Goal: Task Accomplishment & Management: Use online tool/utility

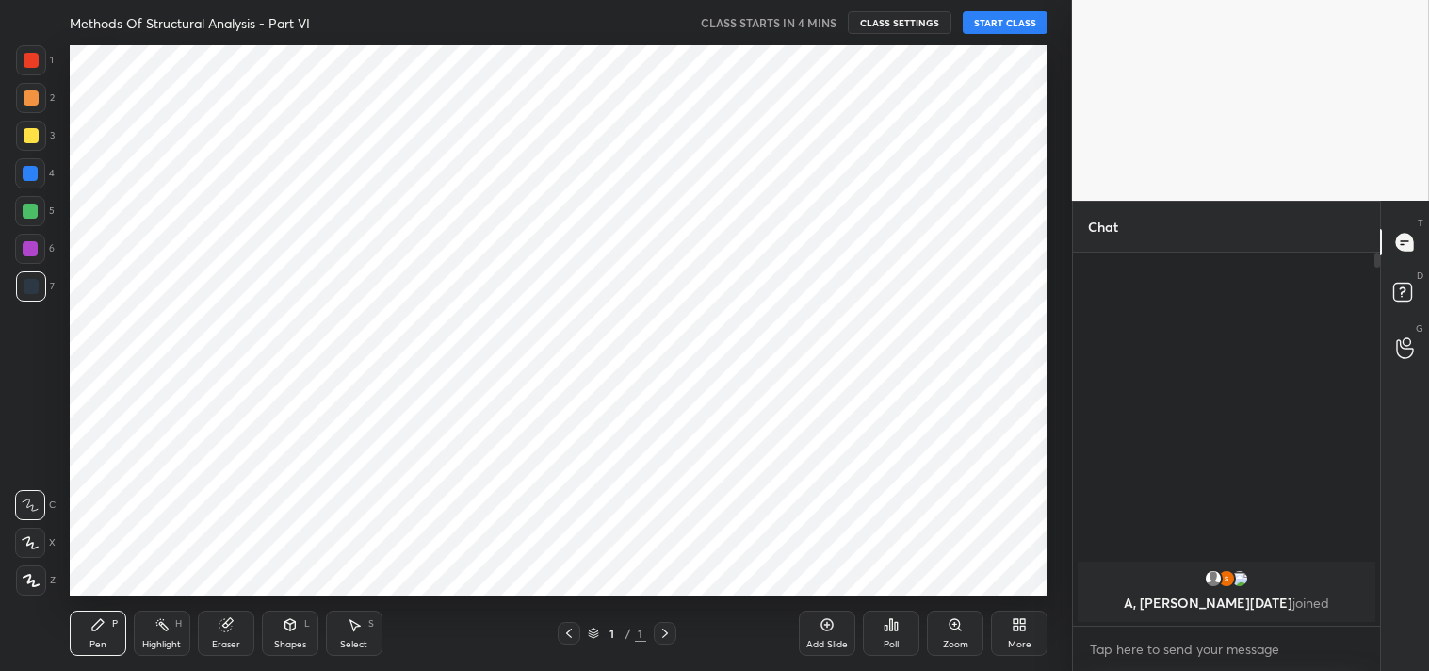
scroll to position [210, 301]
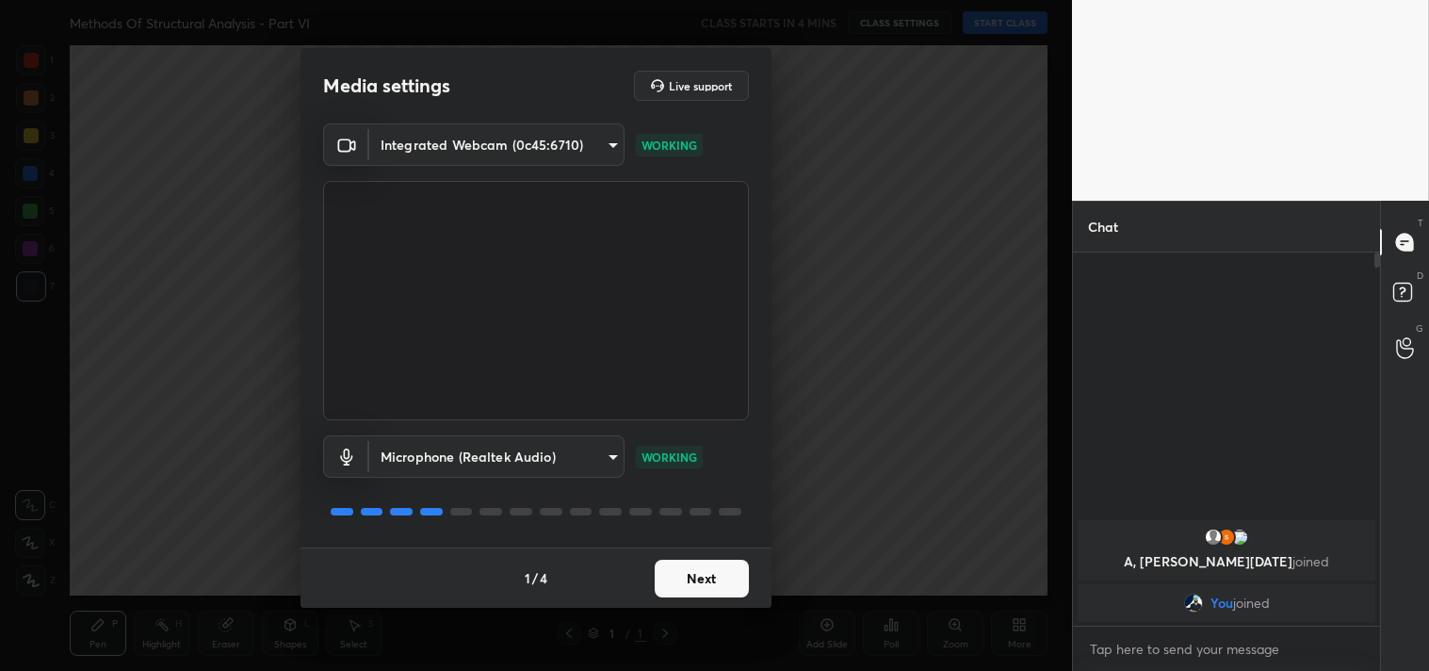
click at [697, 570] on button "Next" at bounding box center [702, 578] width 94 height 38
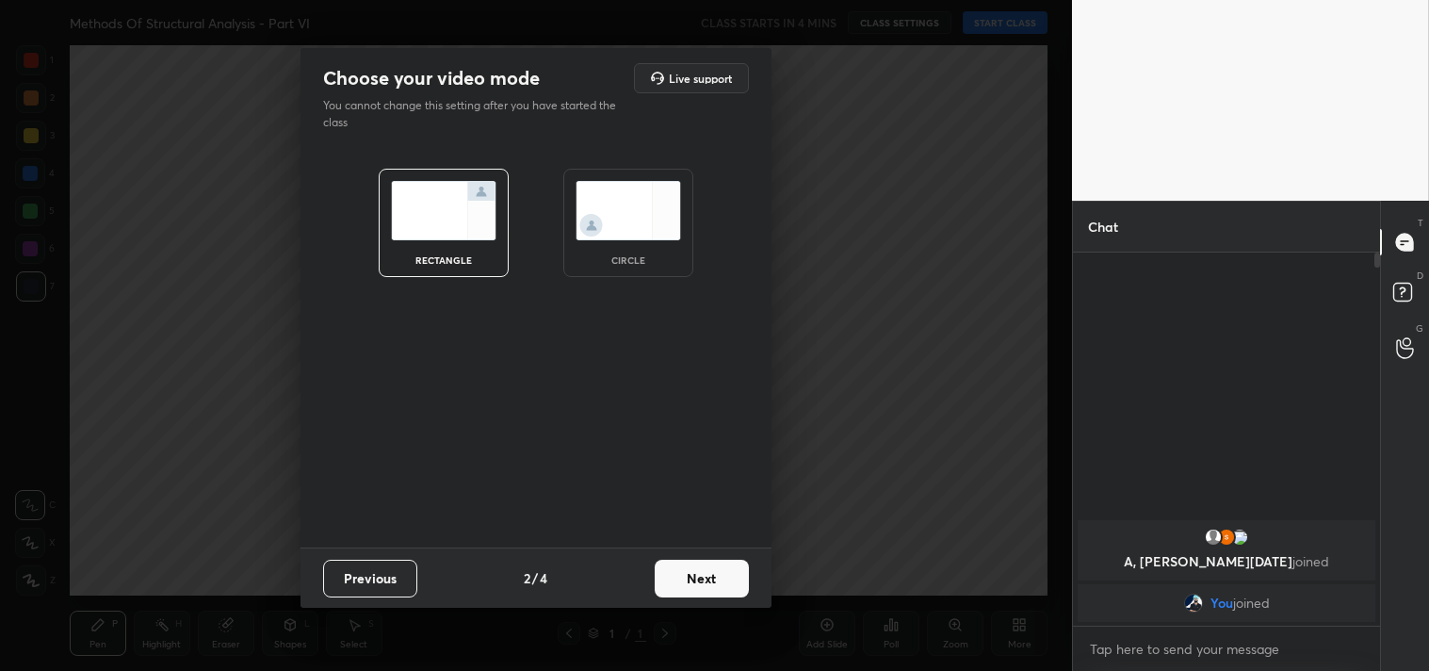
click at [697, 570] on button "Next" at bounding box center [702, 578] width 94 height 38
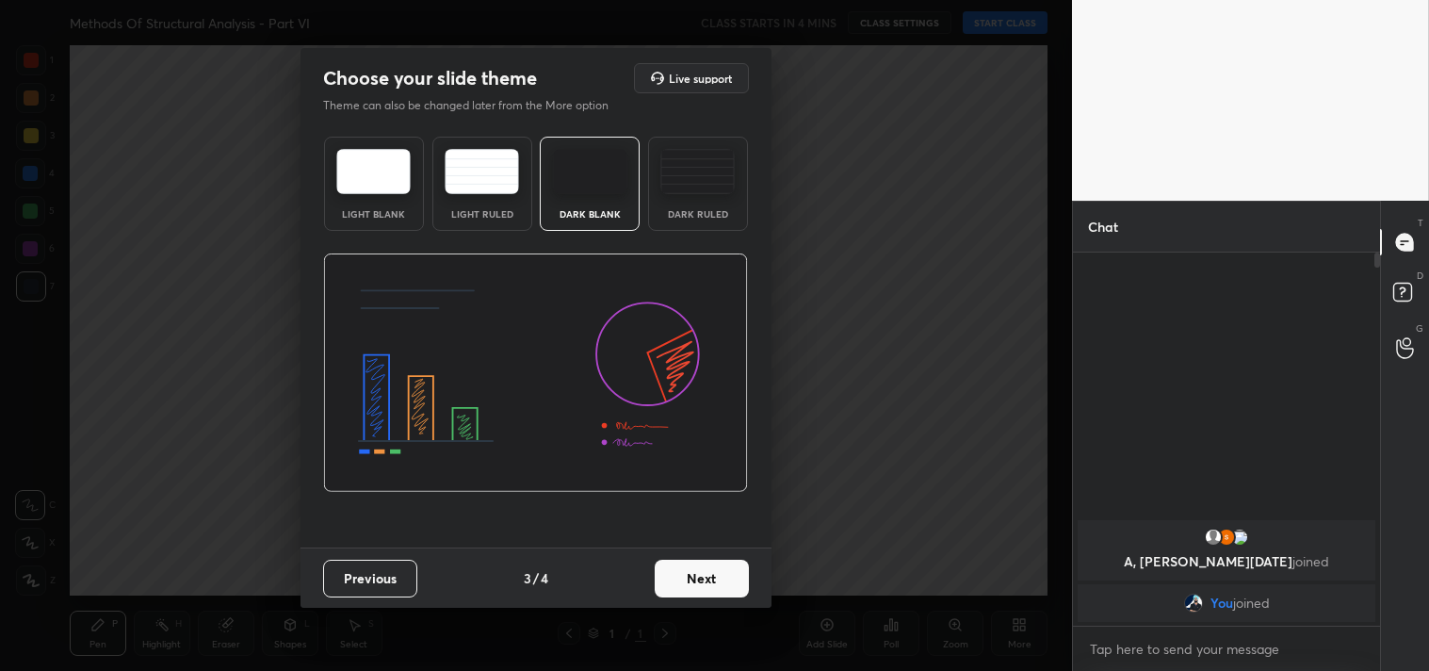
click at [697, 570] on button "Next" at bounding box center [702, 578] width 94 height 38
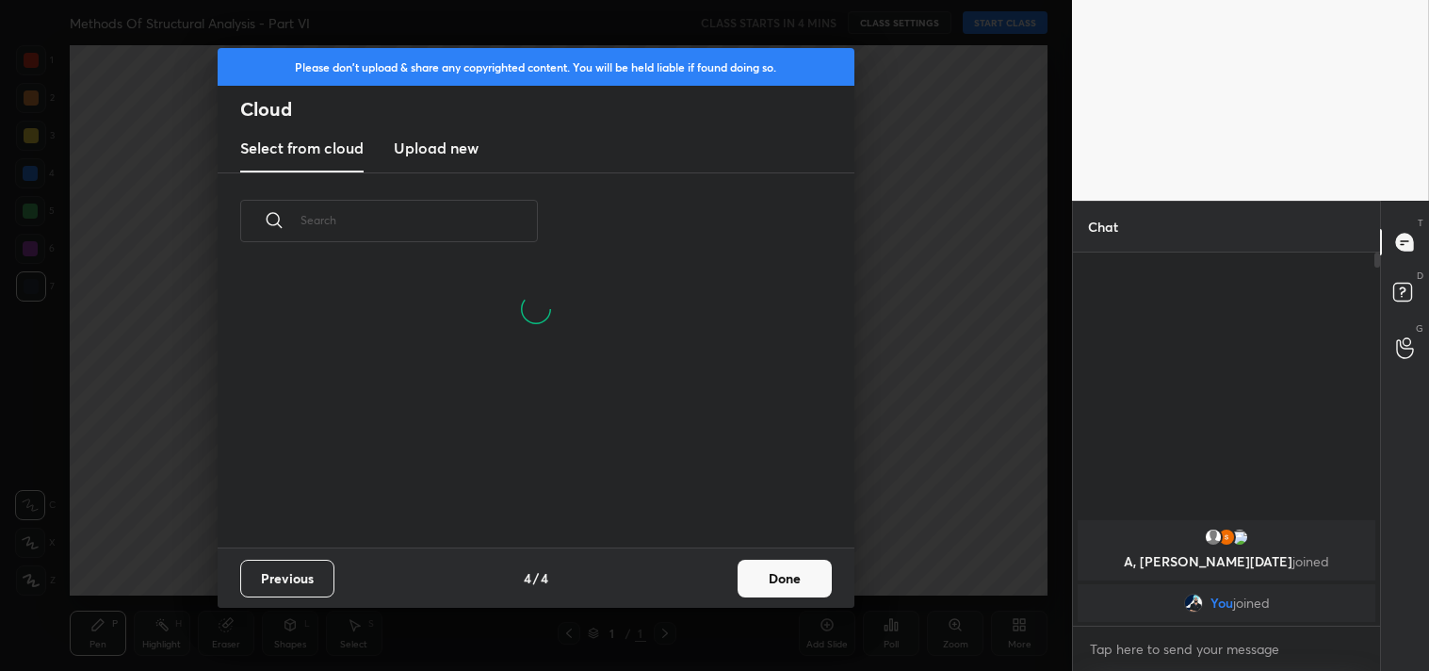
click at [754, 566] on button "Done" at bounding box center [784, 578] width 94 height 38
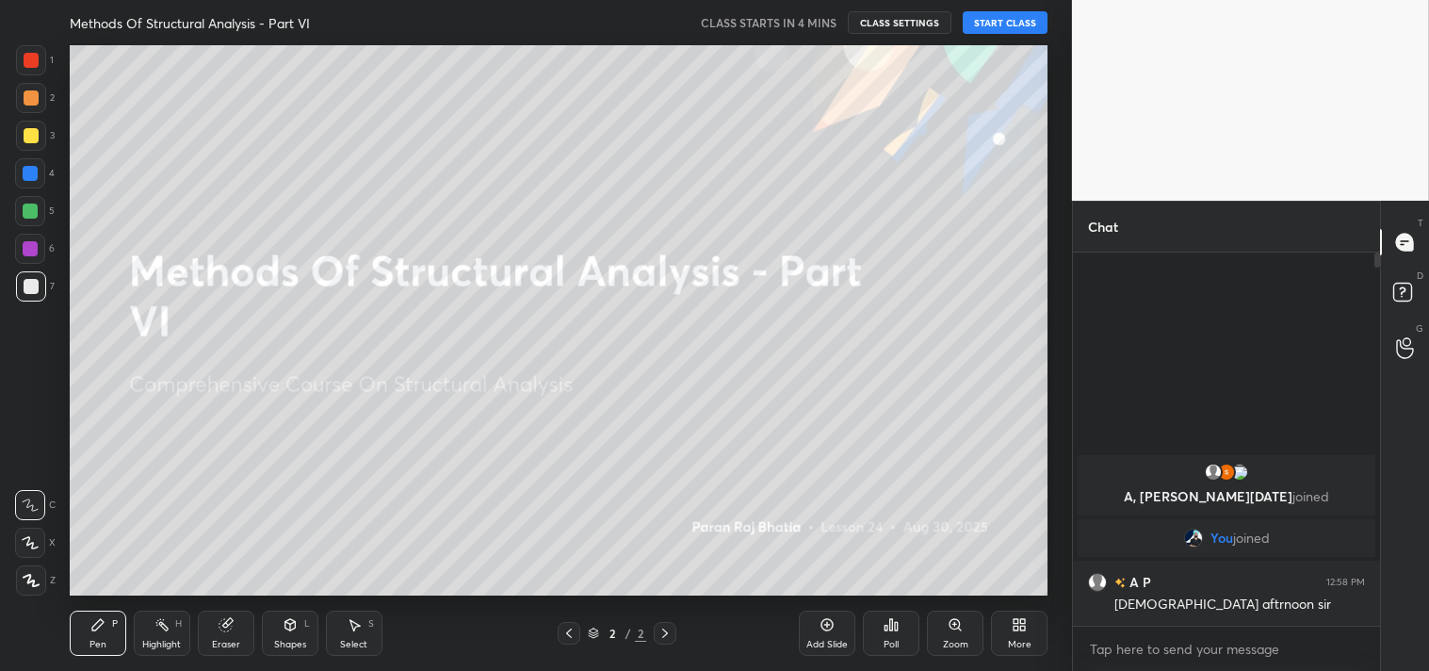
click at [819, 640] on div "Add Slide" at bounding box center [826, 643] width 41 height 9
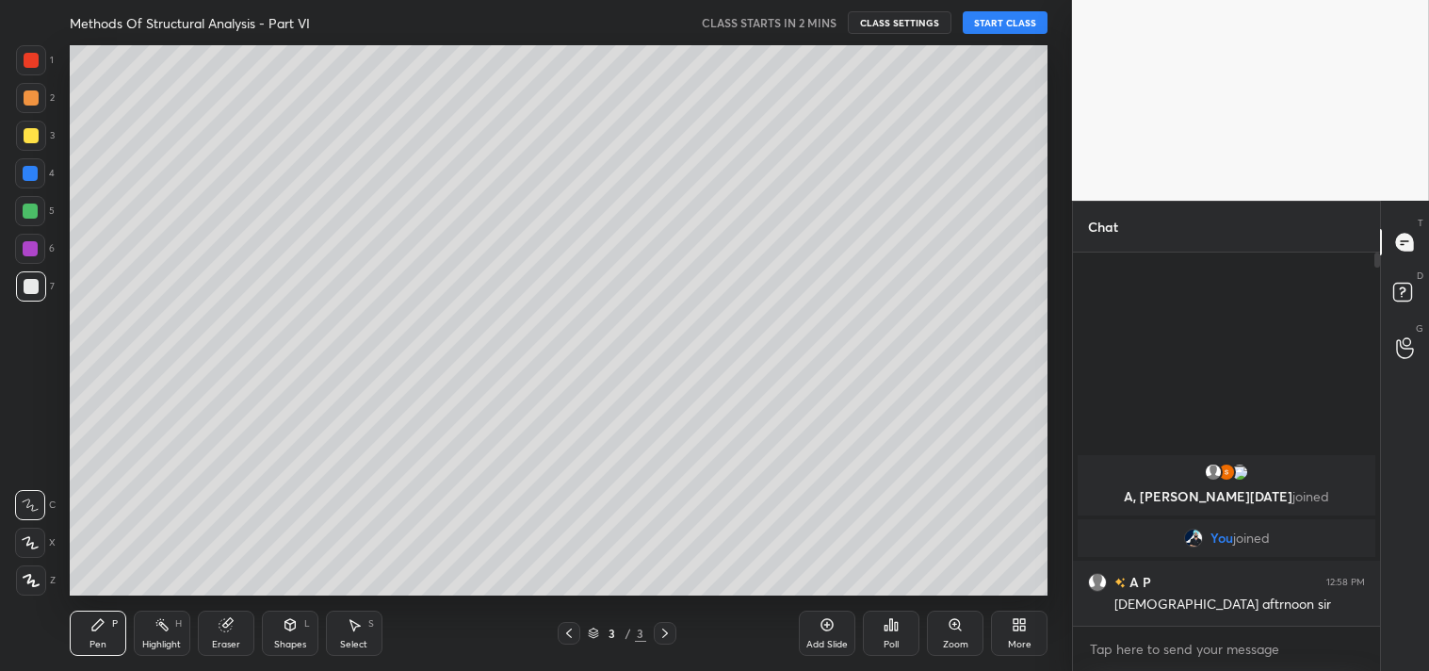
click at [1025, 31] on button "START CLASS" at bounding box center [1005, 22] width 85 height 23
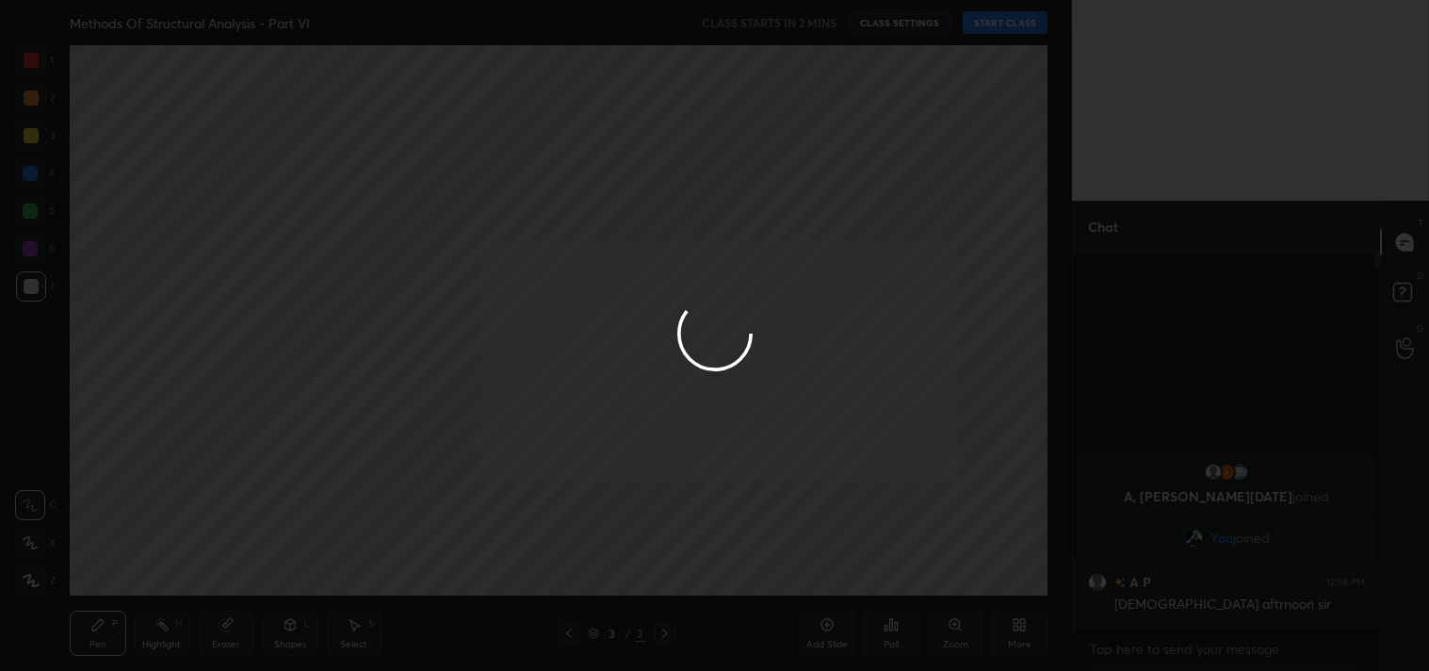
type textarea "x"
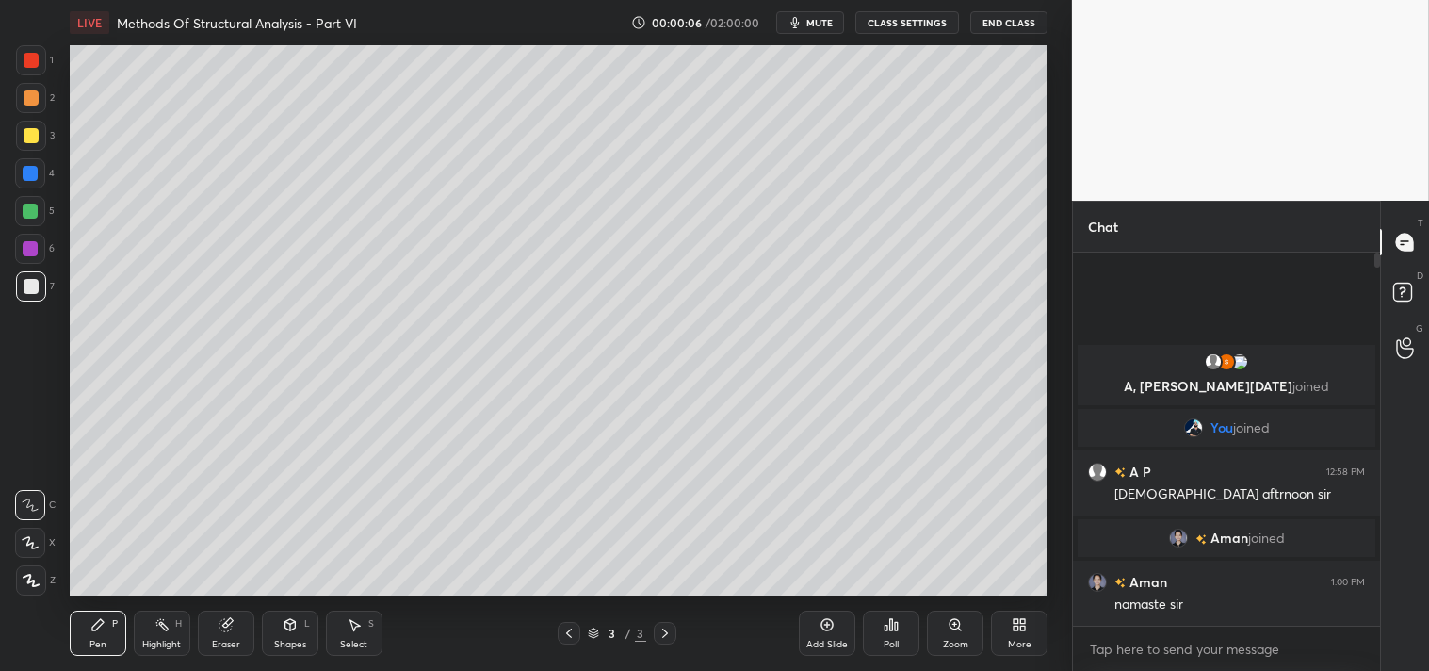
click at [827, 24] on span "mute" at bounding box center [819, 22] width 26 height 13
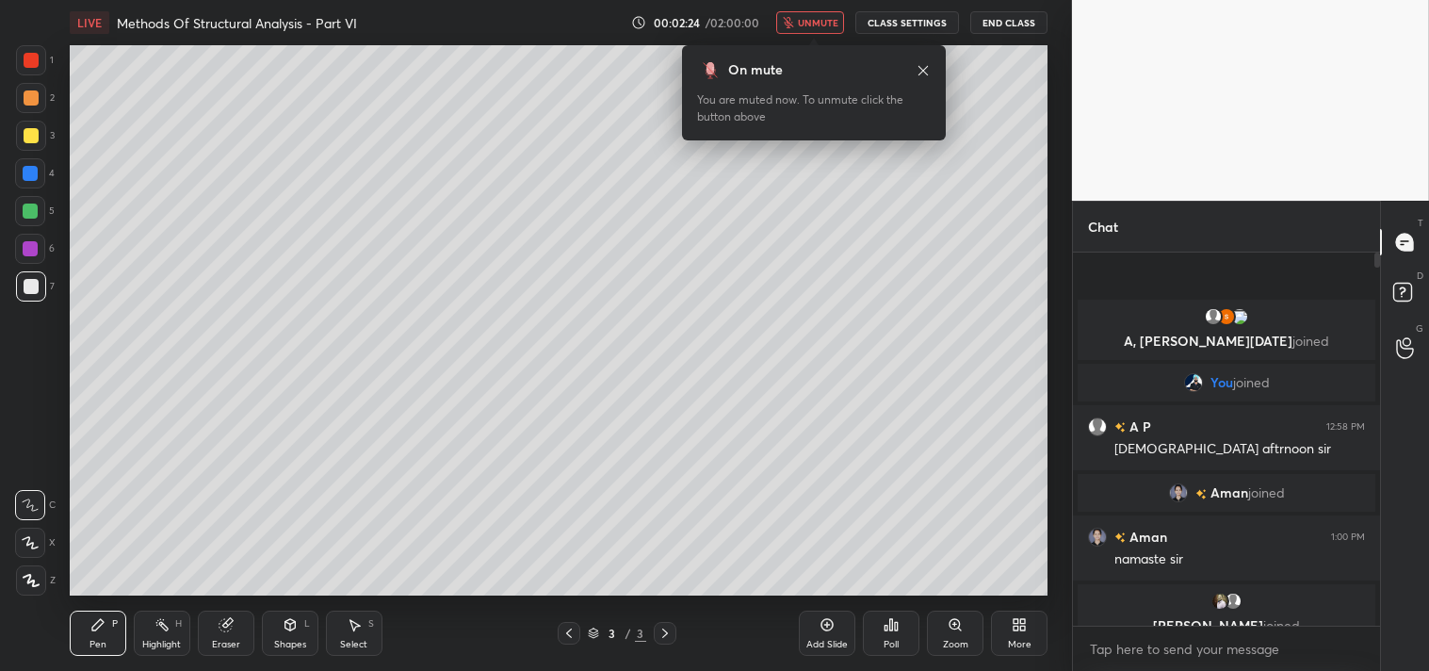
click at [28, 582] on icon at bounding box center [31, 580] width 15 height 11
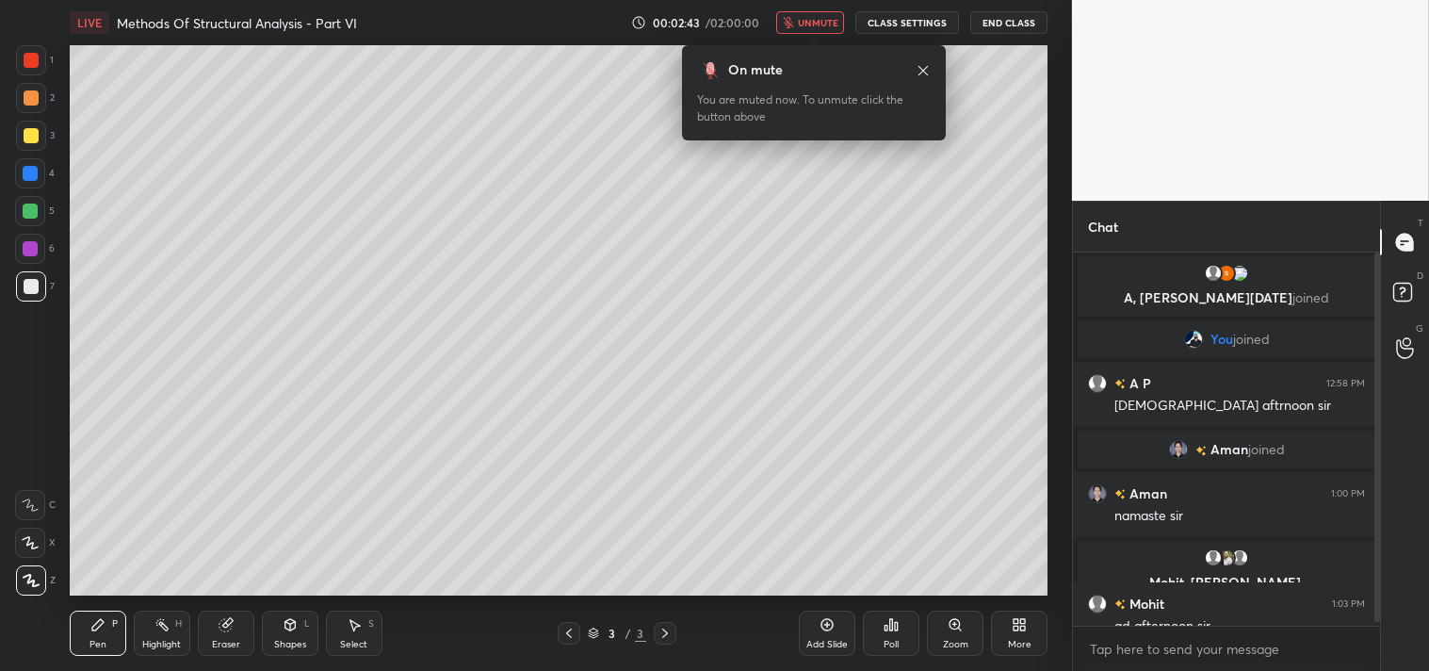
click at [892, 25] on button "CLASS SETTINGS" at bounding box center [907, 22] width 104 height 23
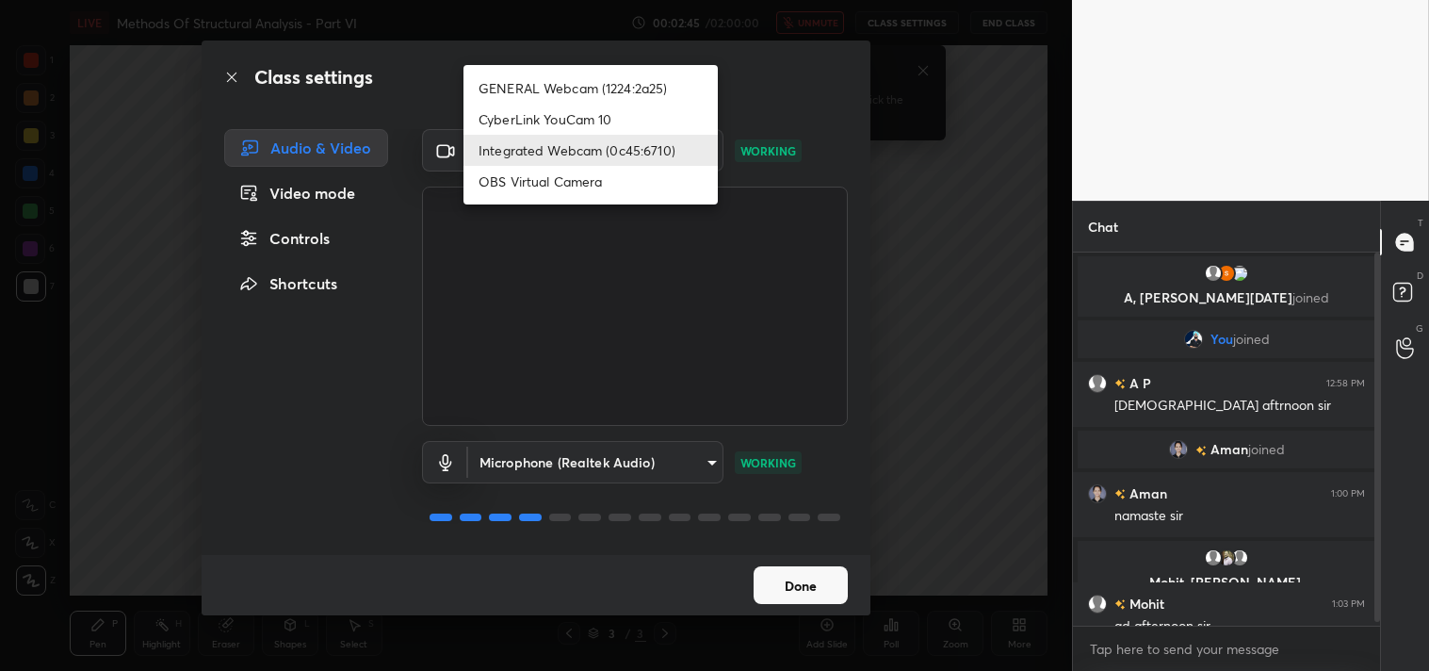
click at [709, 152] on body "1 2 3 4 5 6 7 C X Z C X Z E E Erase all H H LIVE Methods Of Structural Analysis…" at bounding box center [714, 335] width 1429 height 671
click at [646, 85] on li "GENERAL Webcam (1224:2a25)" at bounding box center [590, 88] width 254 height 31
type input "a804162f24a268607d6802bdfd143bf6309bb53021525fede1067bb20ea62842"
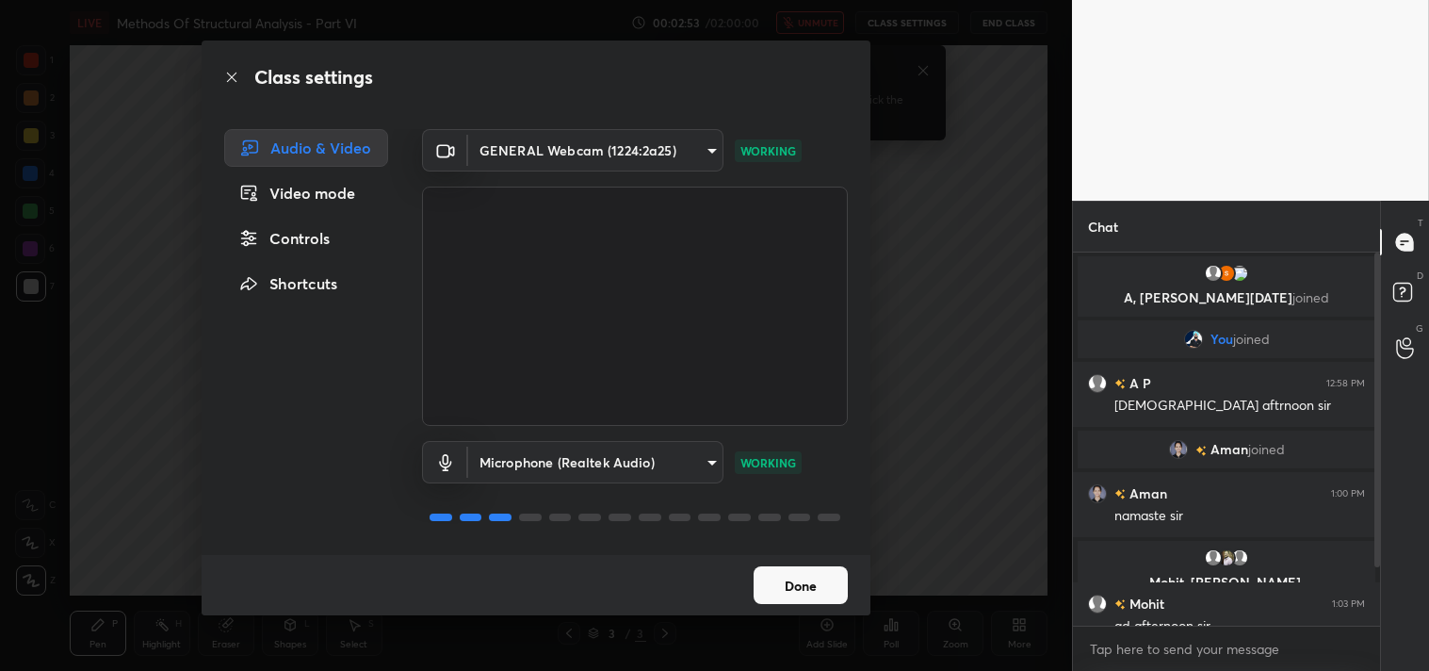
click at [799, 585] on button "Done" at bounding box center [800, 585] width 94 height 38
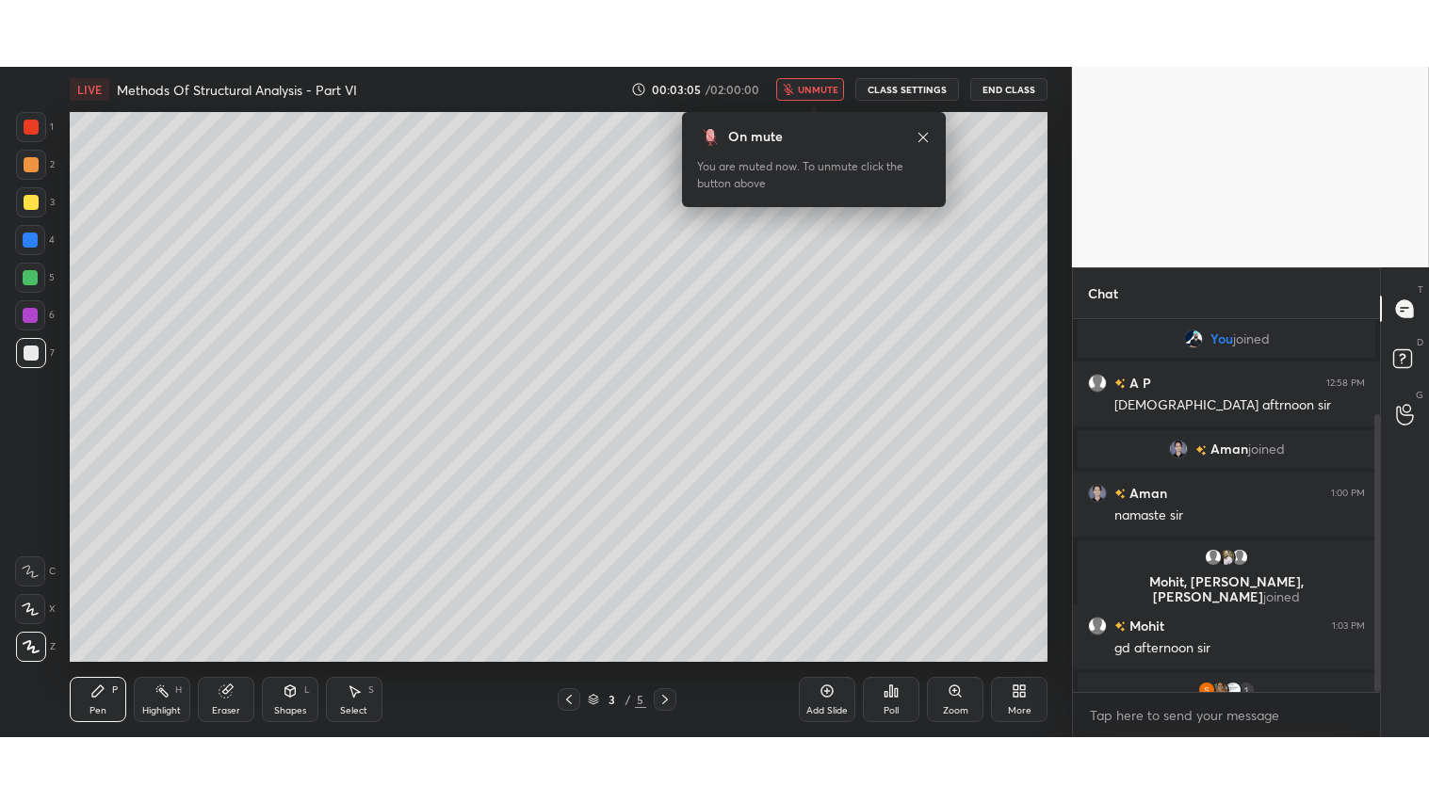
scroll to position [127, 0]
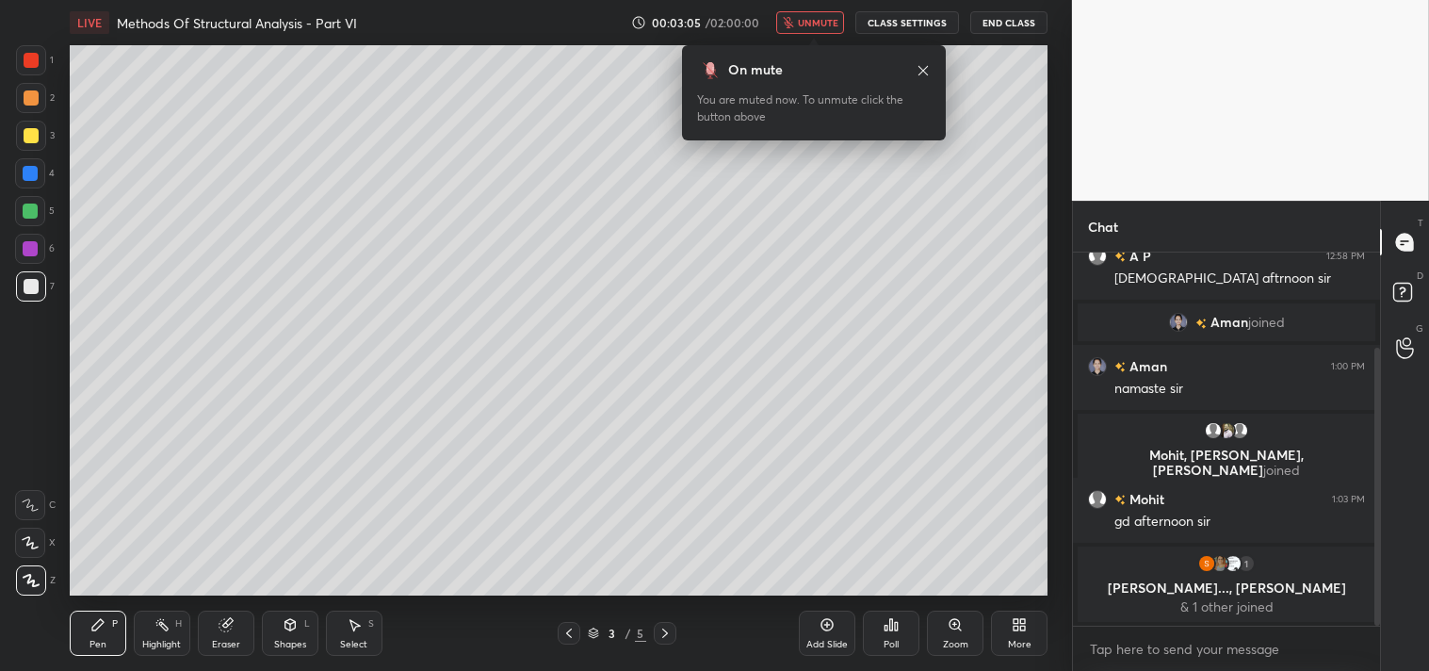
click at [228, 628] on icon at bounding box center [224, 625] width 12 height 12
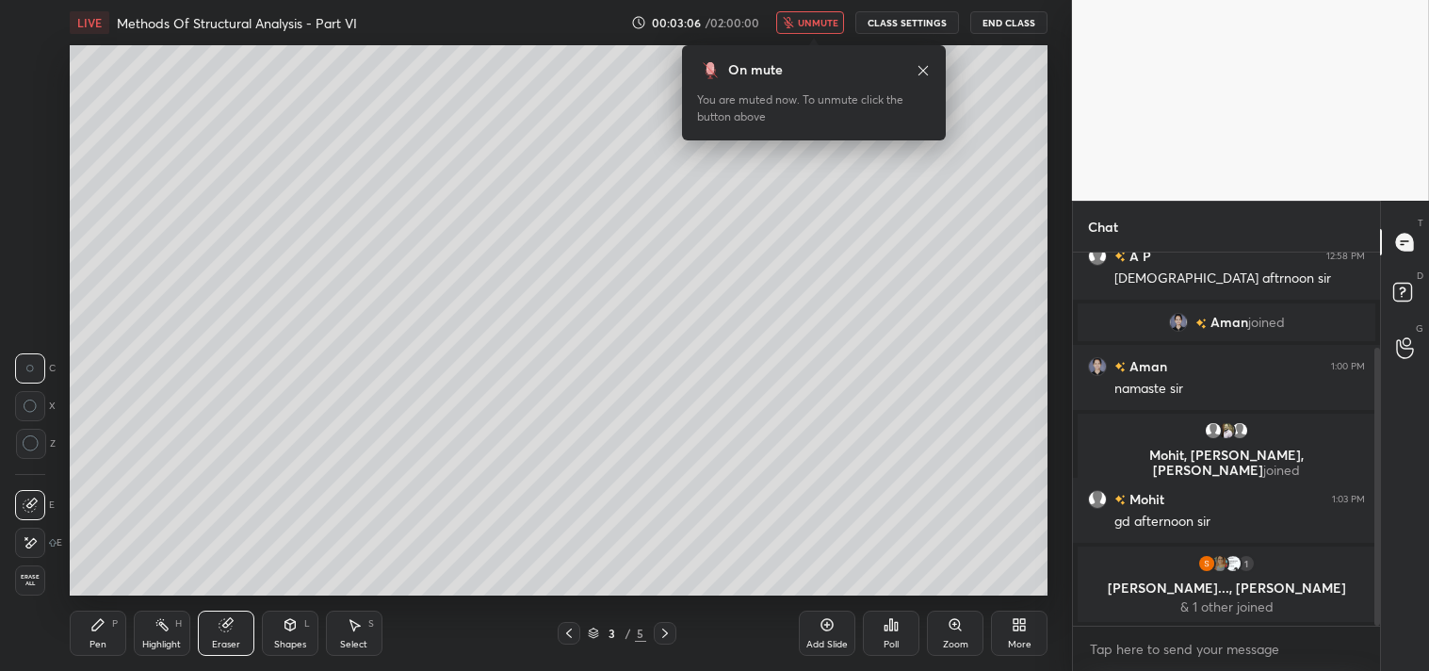
click at [24, 588] on div "Erase all" at bounding box center [30, 580] width 30 height 30
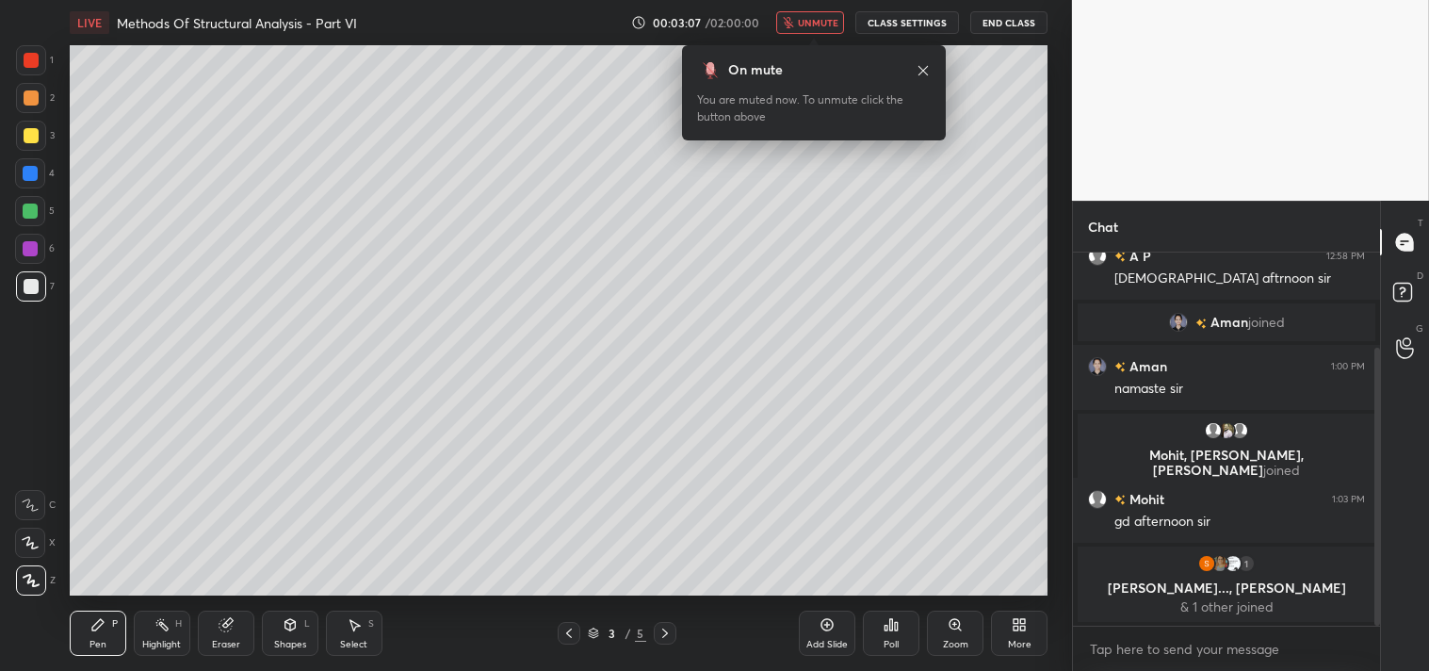
click at [1009, 631] on div "More" at bounding box center [1019, 632] width 57 height 45
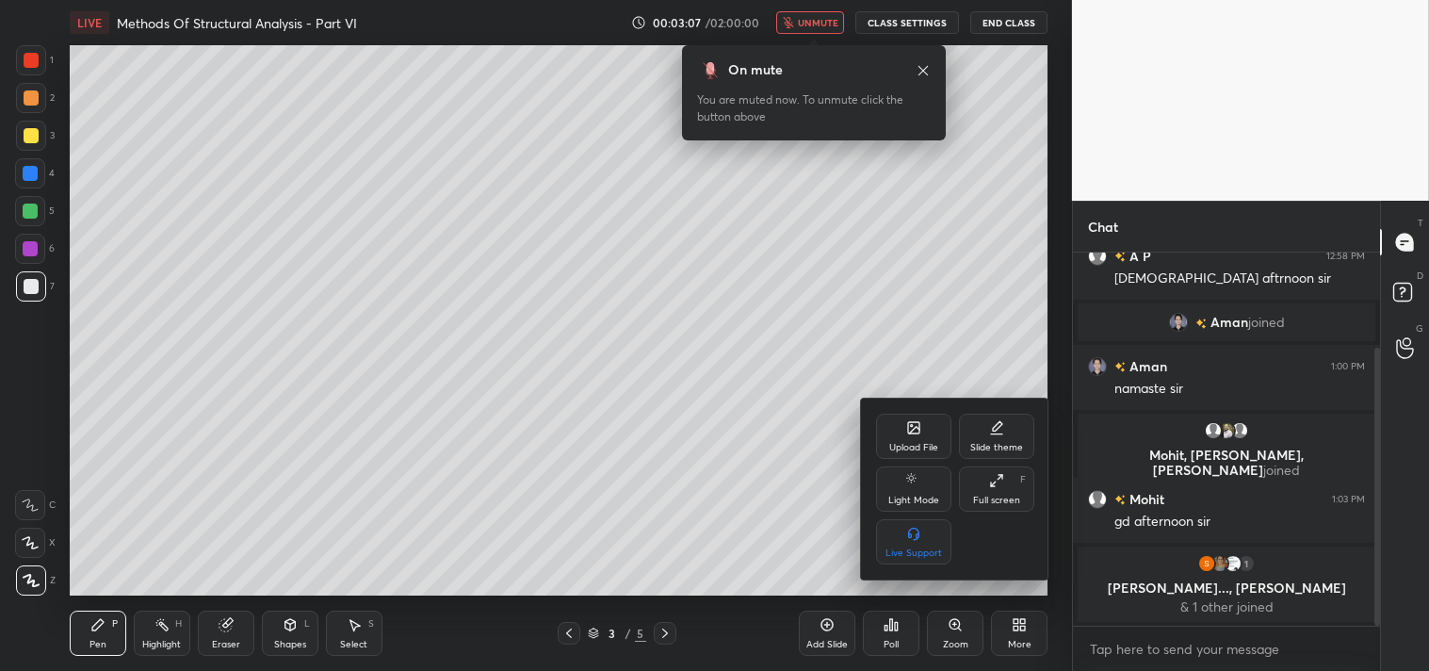
click at [1000, 495] on div "Full screen" at bounding box center [996, 499] width 47 height 9
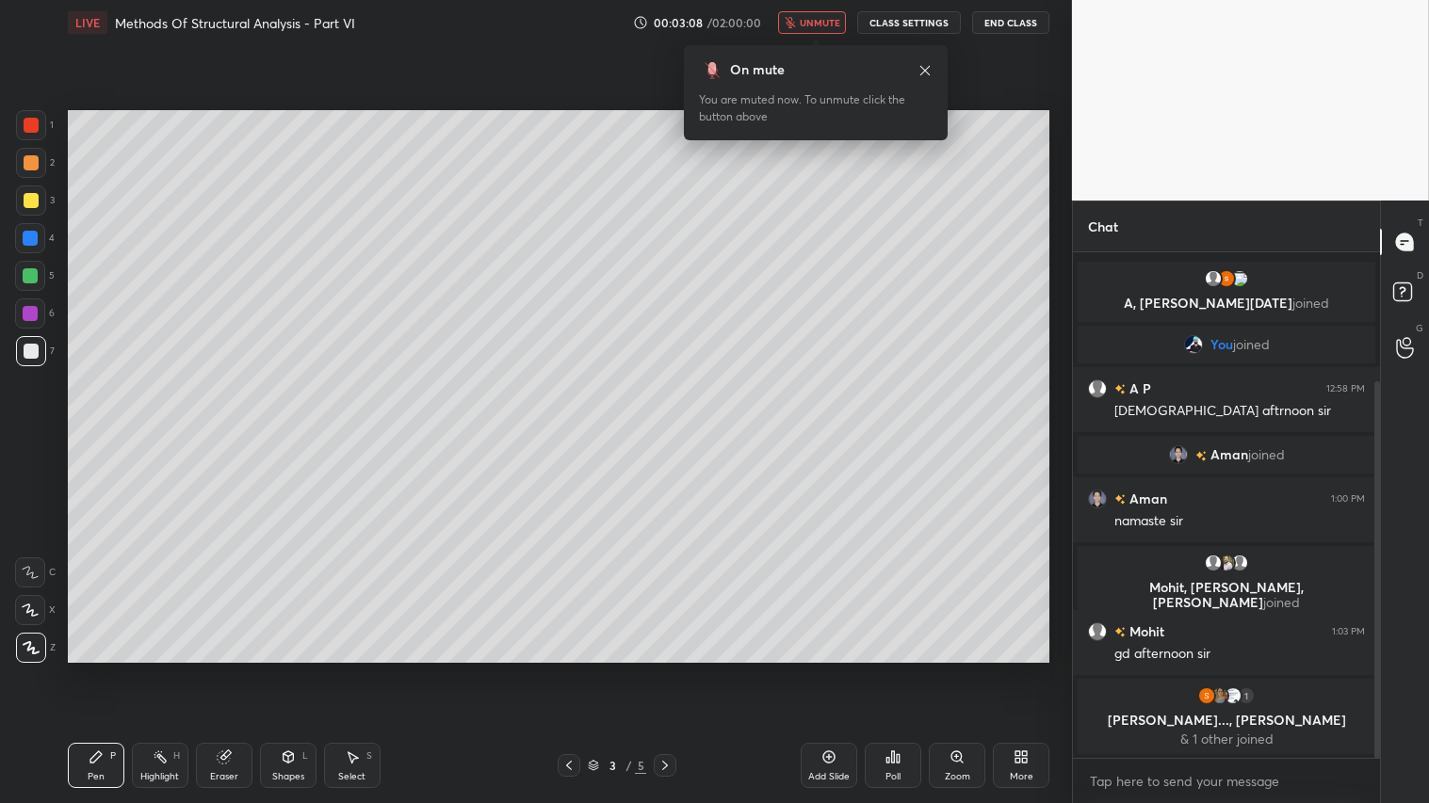
scroll to position [0, 0]
click at [229, 670] on icon at bounding box center [224, 757] width 15 height 15
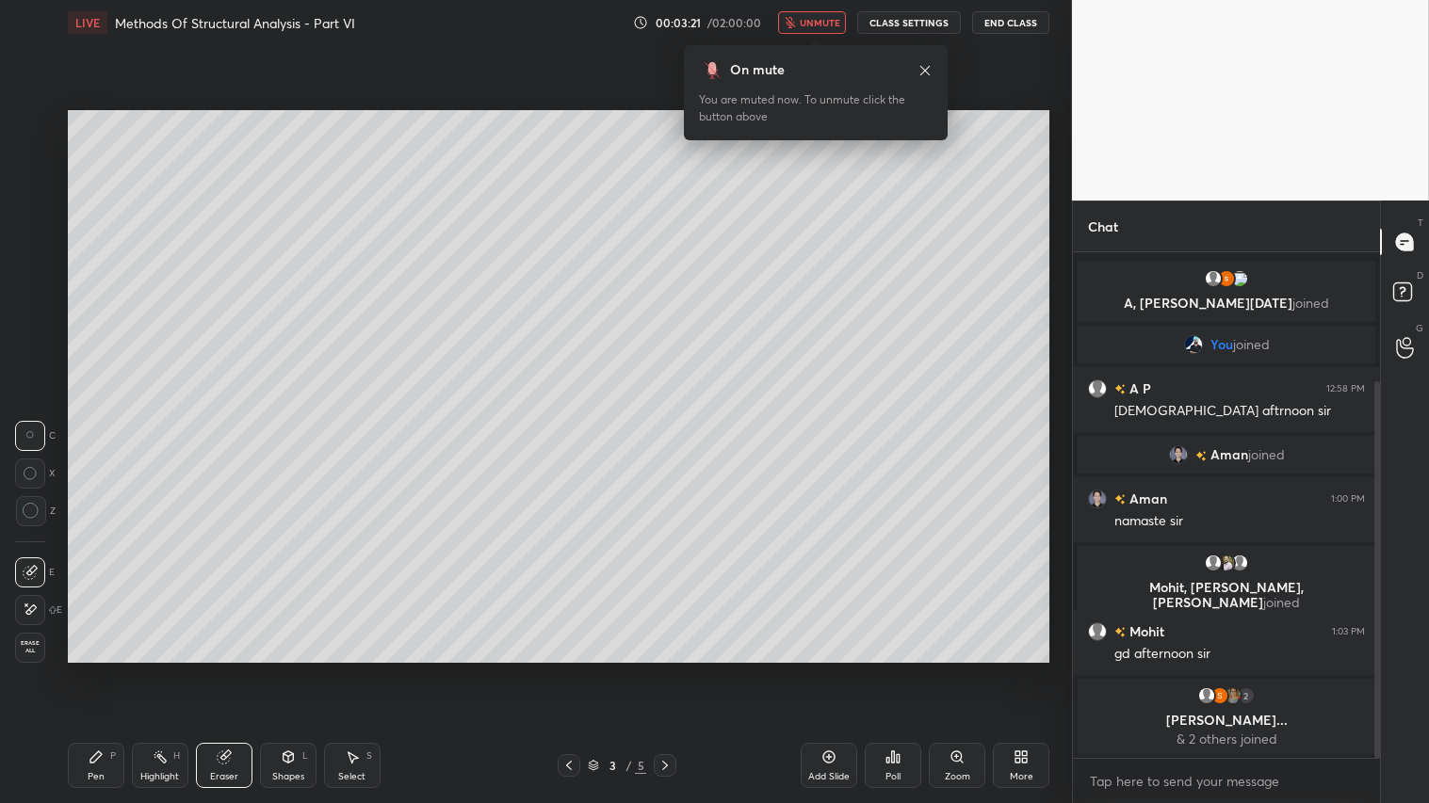
click at [29, 640] on span "Erase all" at bounding box center [30, 646] width 28 height 13
click at [105, 670] on div "Pen P" at bounding box center [96, 765] width 57 height 45
click at [819, 21] on span "unmute" at bounding box center [820, 22] width 40 height 13
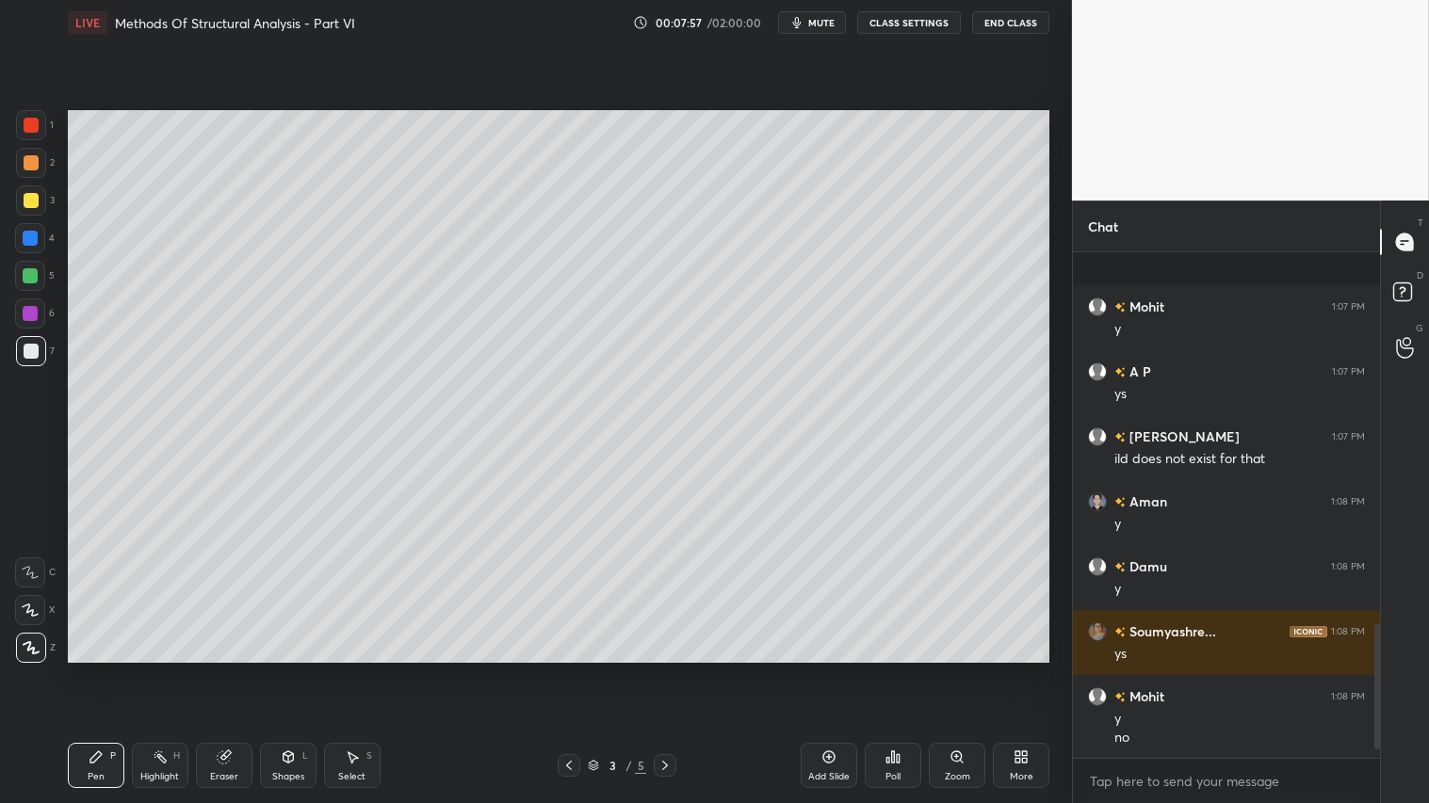
scroll to position [1531, 0]
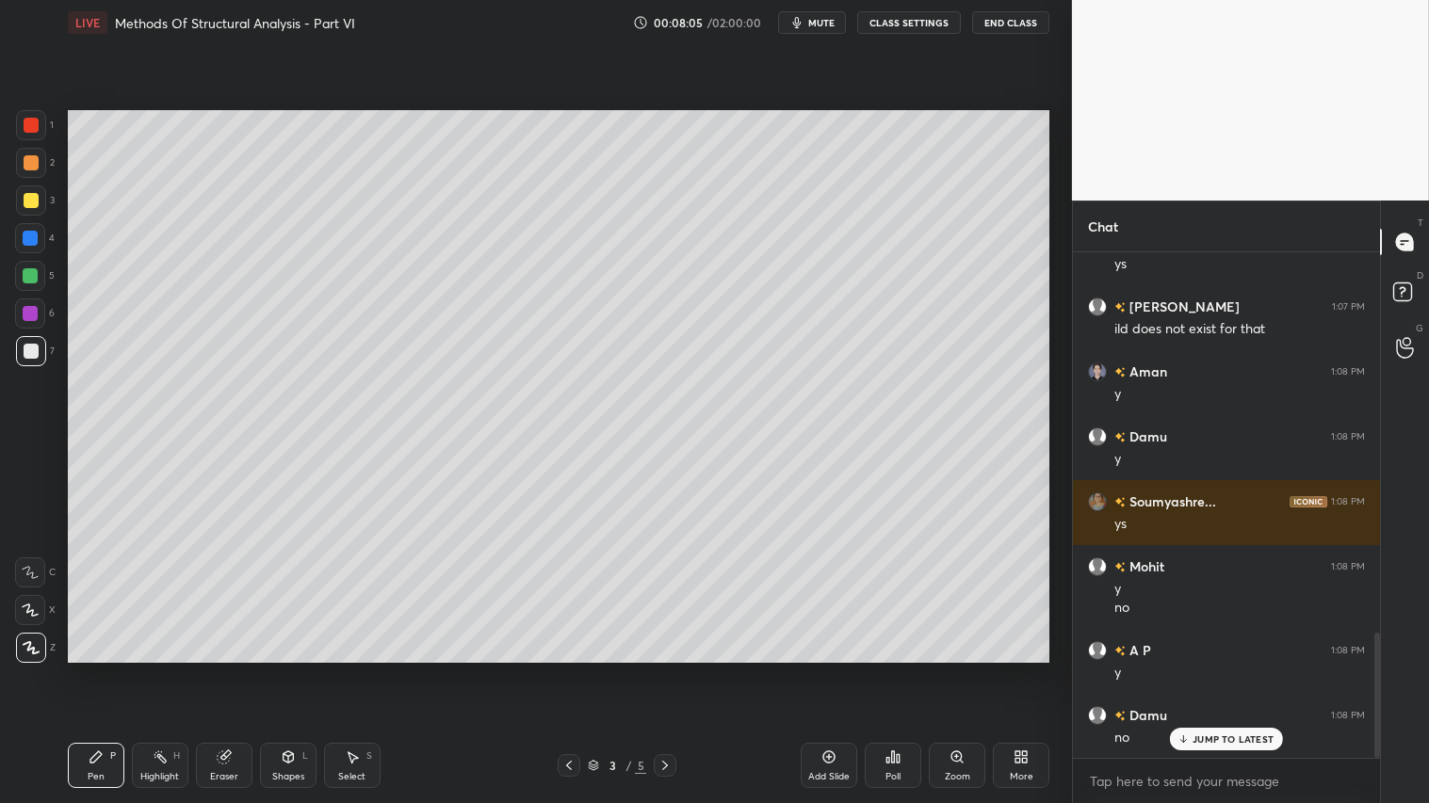
drag, startPoint x: 228, startPoint y: 776, endPoint x: 185, endPoint y: 702, distance: 86.1
click at [230, 670] on div "Eraser" at bounding box center [224, 776] width 28 height 9
drag, startPoint x: 34, startPoint y: 646, endPoint x: 44, endPoint y: 645, distance: 10.4
click at [38, 646] on span "Erase all" at bounding box center [30, 646] width 28 height 13
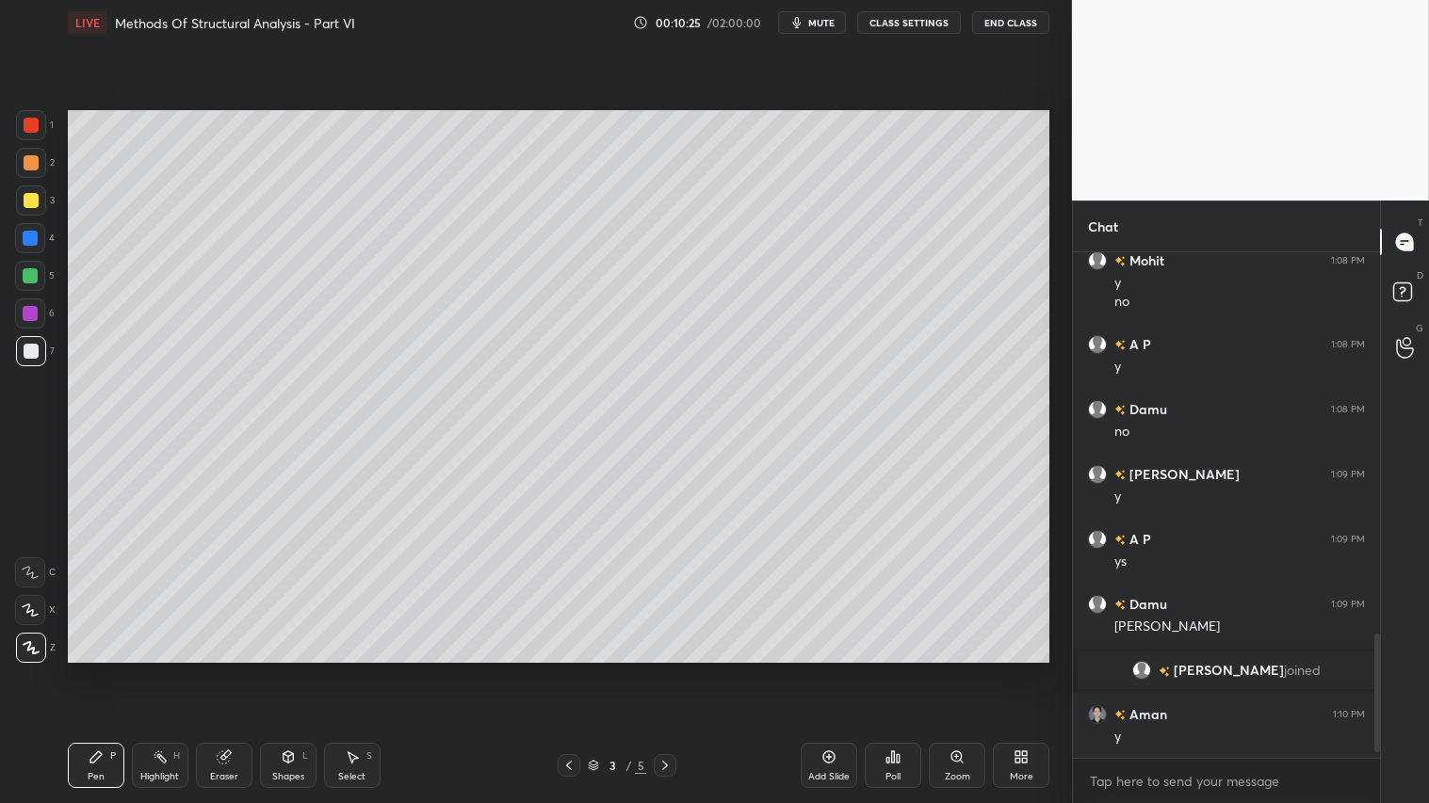
scroll to position [1683, 0]
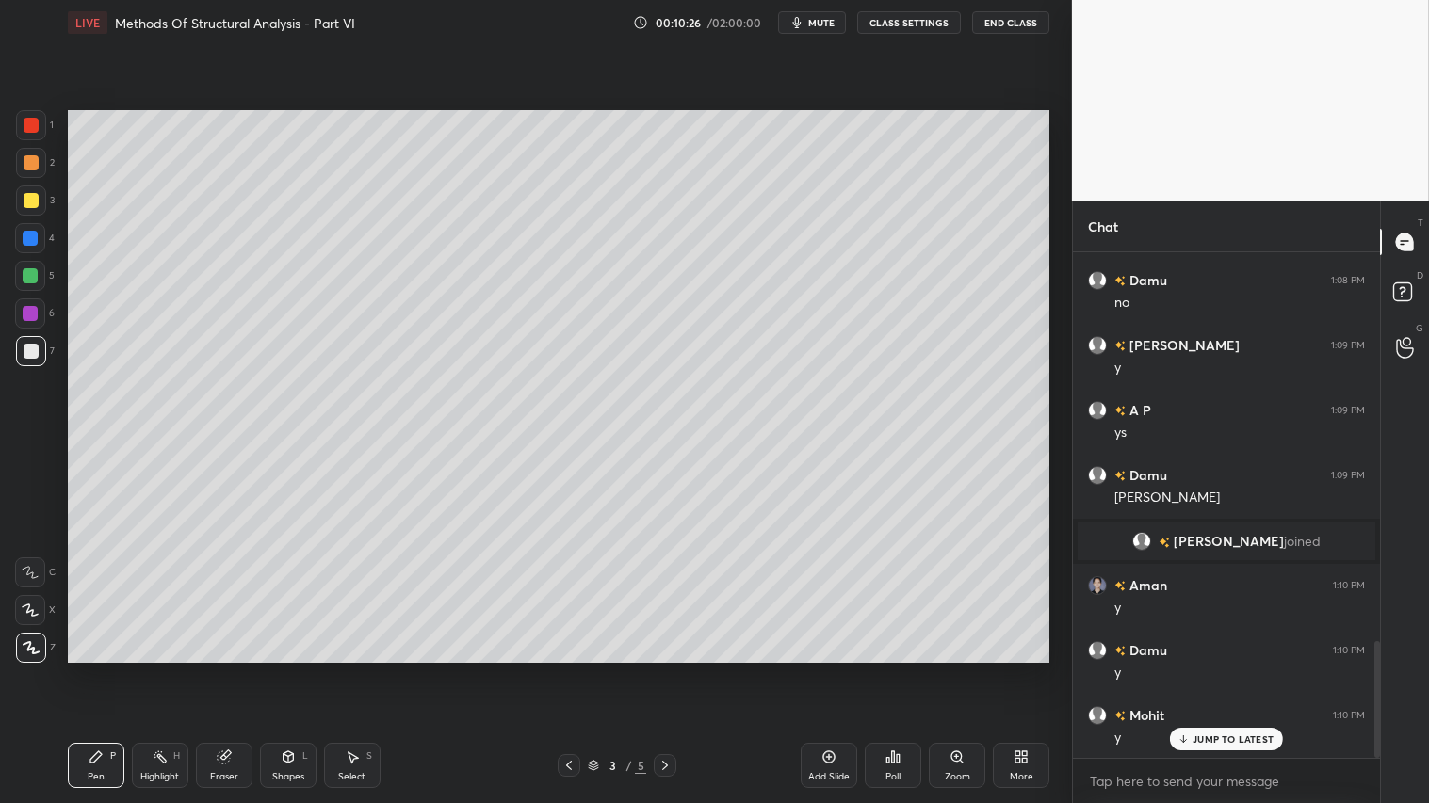
click at [228, 670] on icon at bounding box center [225, 755] width 10 height 9
click at [229, 670] on div "Eraser" at bounding box center [224, 776] width 28 height 9
click at [31, 506] on icon at bounding box center [31, 511] width 17 height 17
click at [25, 643] on span "Erase all" at bounding box center [30, 646] width 28 height 13
click at [89, 670] on div "Pen P" at bounding box center [96, 765] width 57 height 45
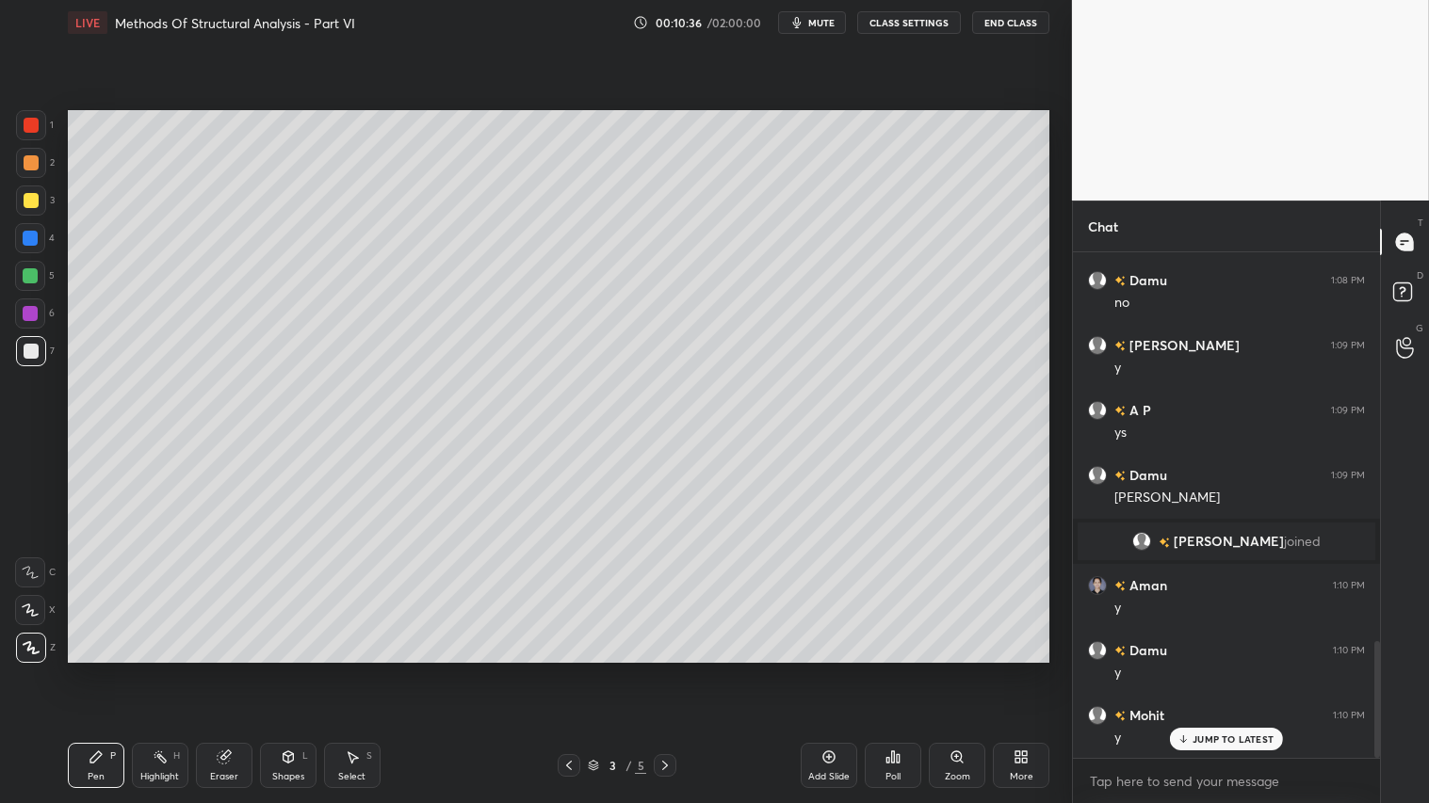
drag, startPoint x: 85, startPoint y: 791, endPoint x: 79, endPoint y: 782, distance: 11.0
click at [85, 670] on div "Pen P Highlight H Eraser Shapes L Select S 3 / 5 Add Slide Poll Zoom More" at bounding box center [558, 765] width 981 height 75
drag, startPoint x: 567, startPoint y: 772, endPoint x: 600, endPoint y: 770, distance: 33.0
click at [567, 670] on icon at bounding box center [568, 765] width 15 height 15
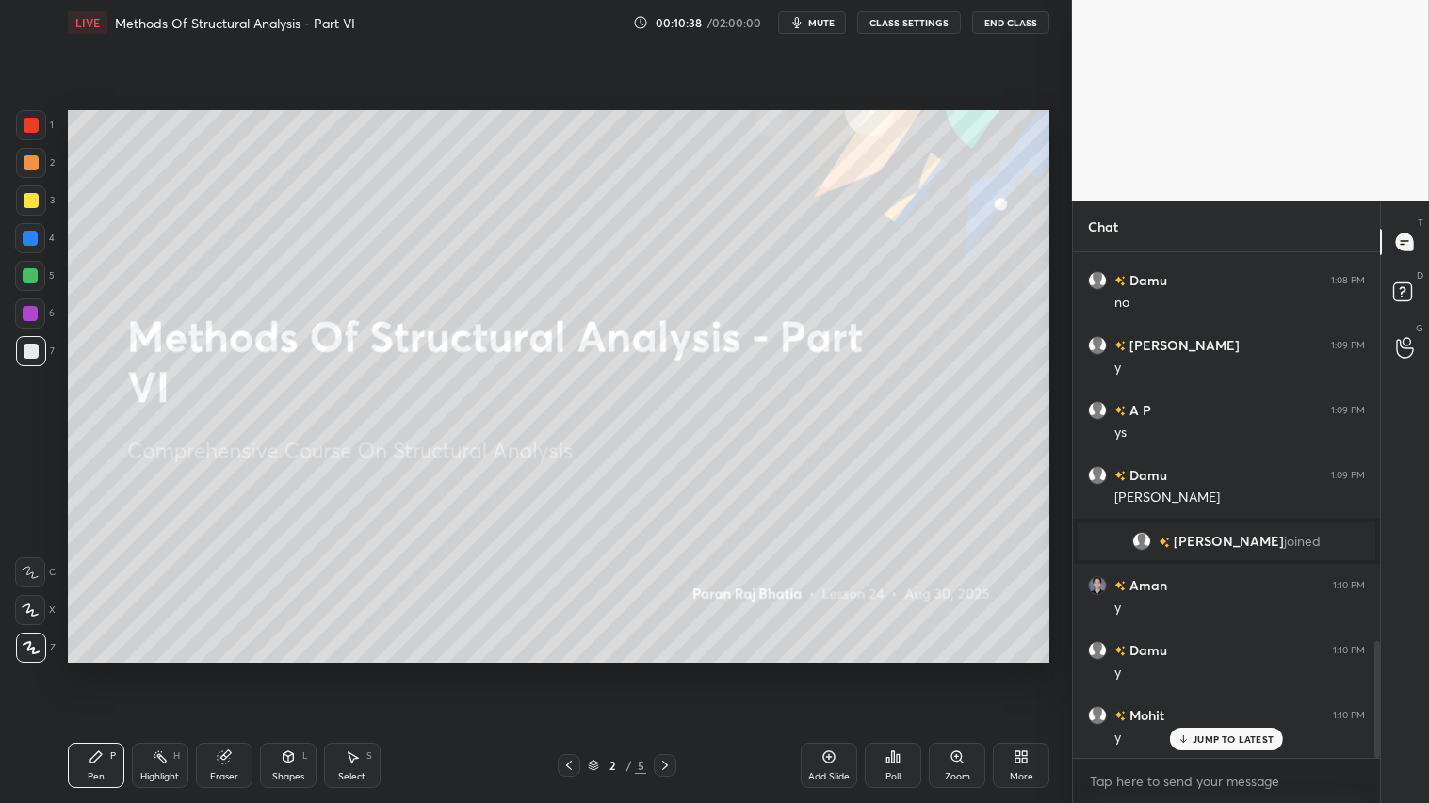
click at [663, 670] on icon at bounding box center [664, 765] width 15 height 15
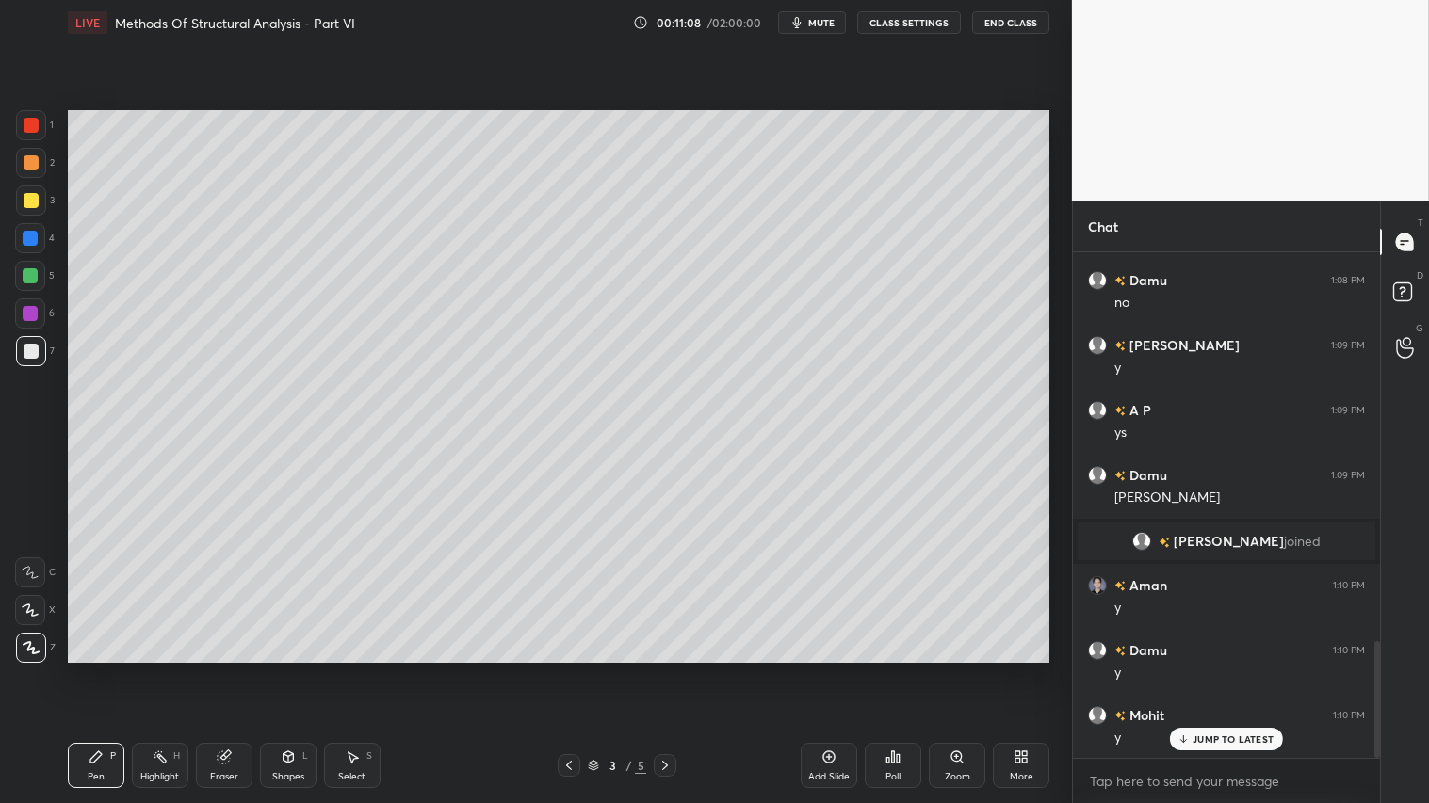
click at [286, 670] on div "Shapes L" at bounding box center [288, 765] width 57 height 45
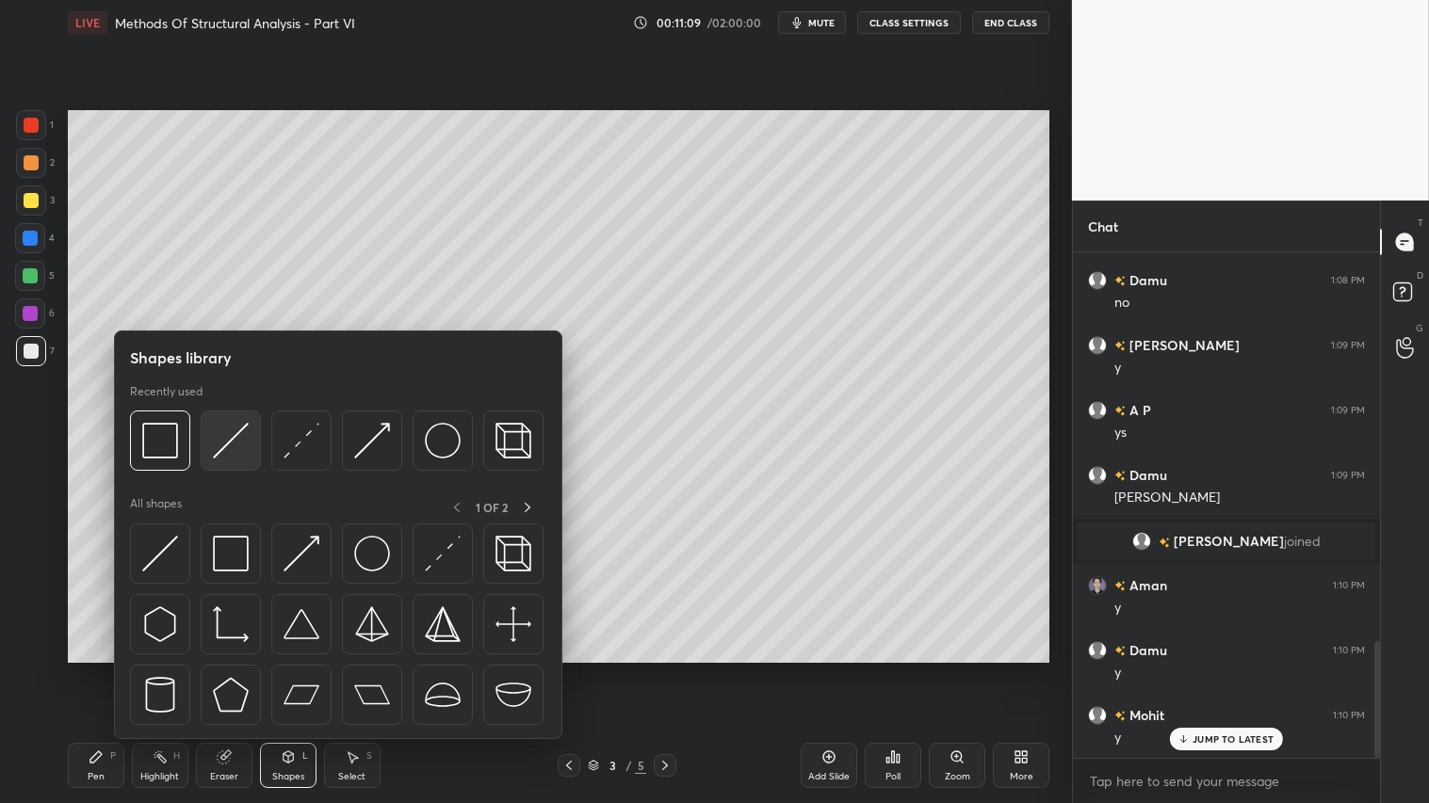
click at [236, 436] on img at bounding box center [231, 441] width 36 height 36
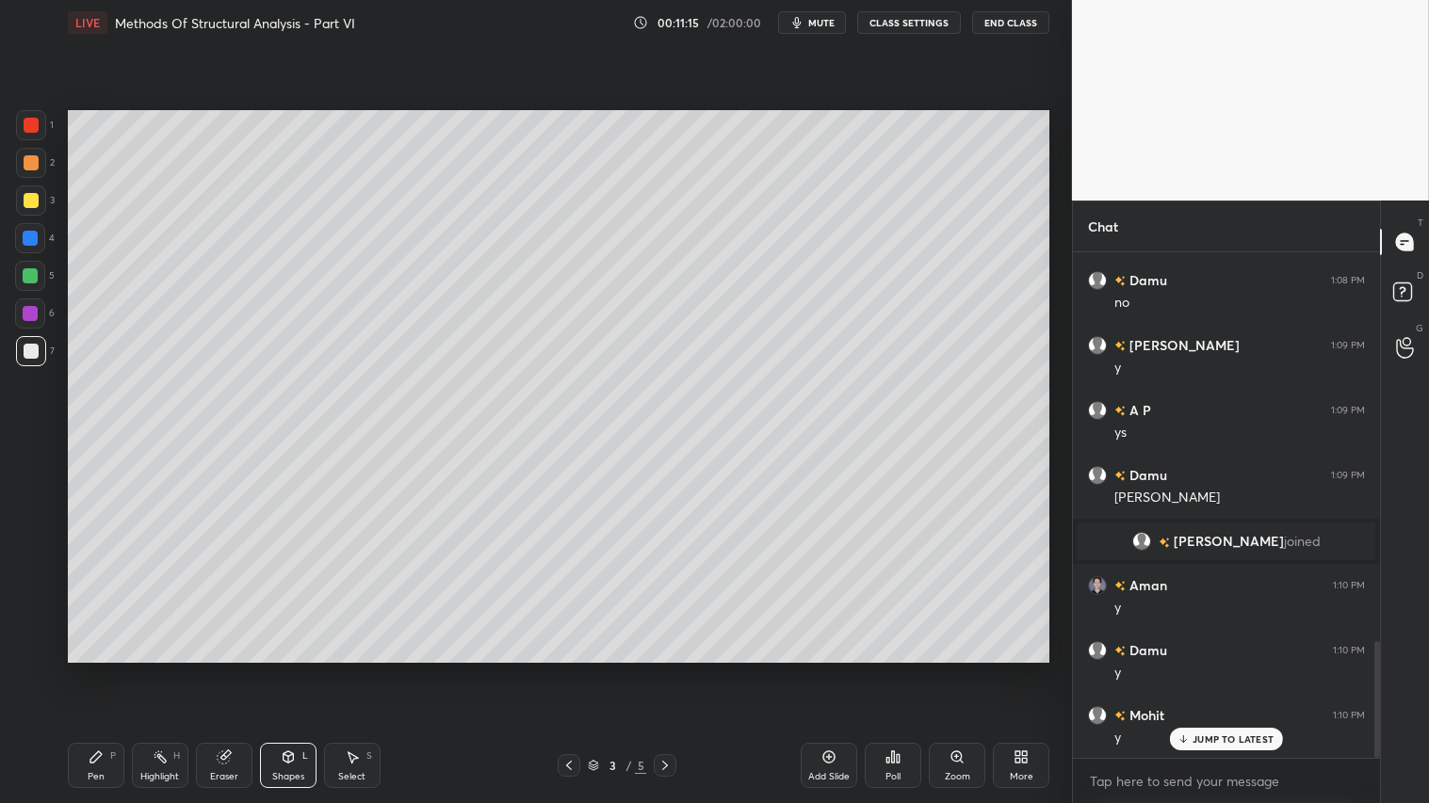
click at [31, 162] on div at bounding box center [31, 162] width 15 height 15
click at [89, 670] on div "Pen" at bounding box center [96, 776] width 17 height 9
click at [229, 670] on div "Eraser" at bounding box center [224, 765] width 57 height 45
click at [90, 670] on div "Pen P" at bounding box center [96, 765] width 57 height 45
click at [663, 670] on icon at bounding box center [664, 765] width 15 height 15
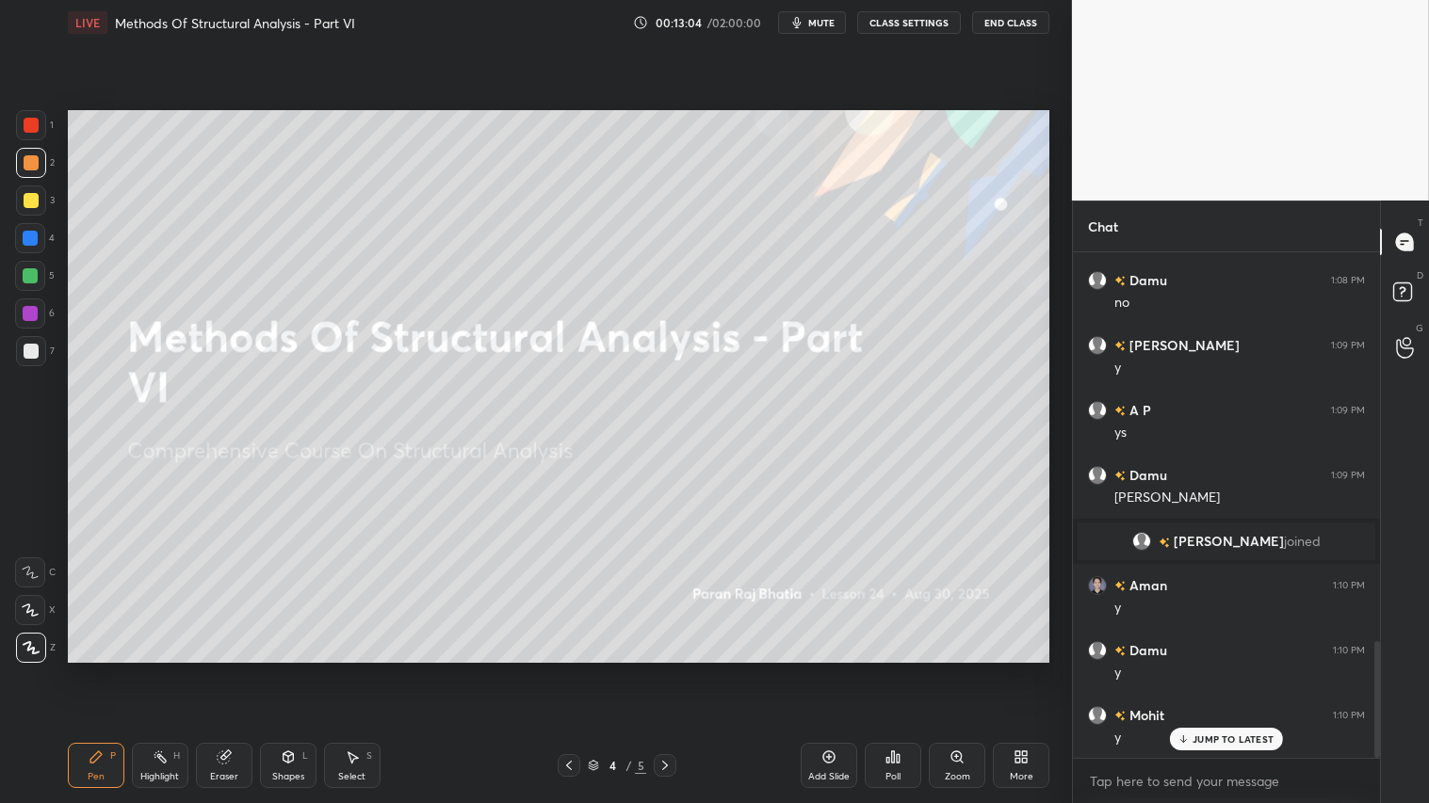
click at [567, 670] on icon at bounding box center [568, 765] width 15 height 15
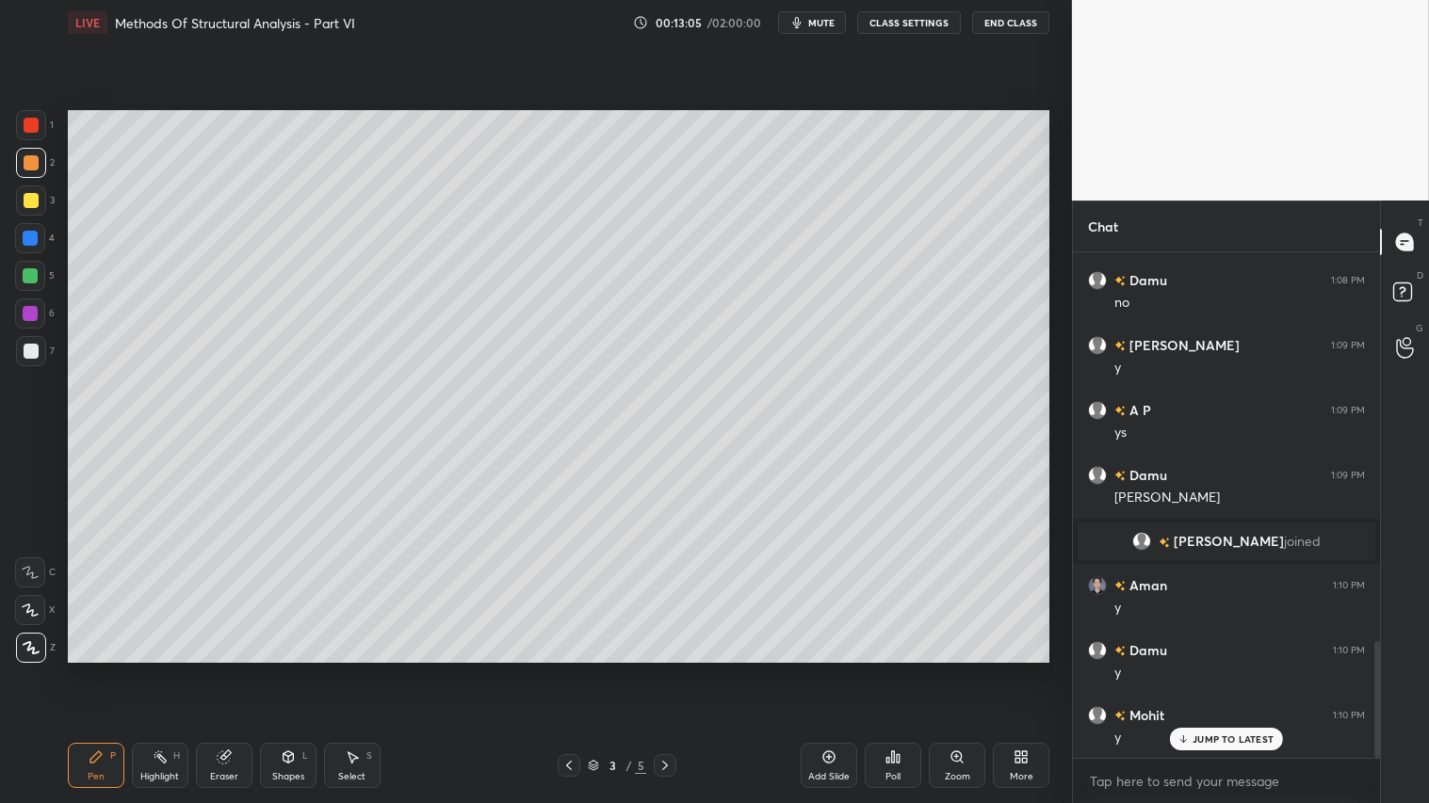
click at [822, 670] on div "Add Slide" at bounding box center [829, 765] width 57 height 45
click at [567, 670] on icon at bounding box center [568, 765] width 15 height 15
click at [672, 670] on div at bounding box center [665, 765] width 23 height 23
drag, startPoint x: 292, startPoint y: 774, endPoint x: 293, endPoint y: 754, distance: 19.8
click at [290, 670] on div "Shapes" at bounding box center [288, 776] width 32 height 9
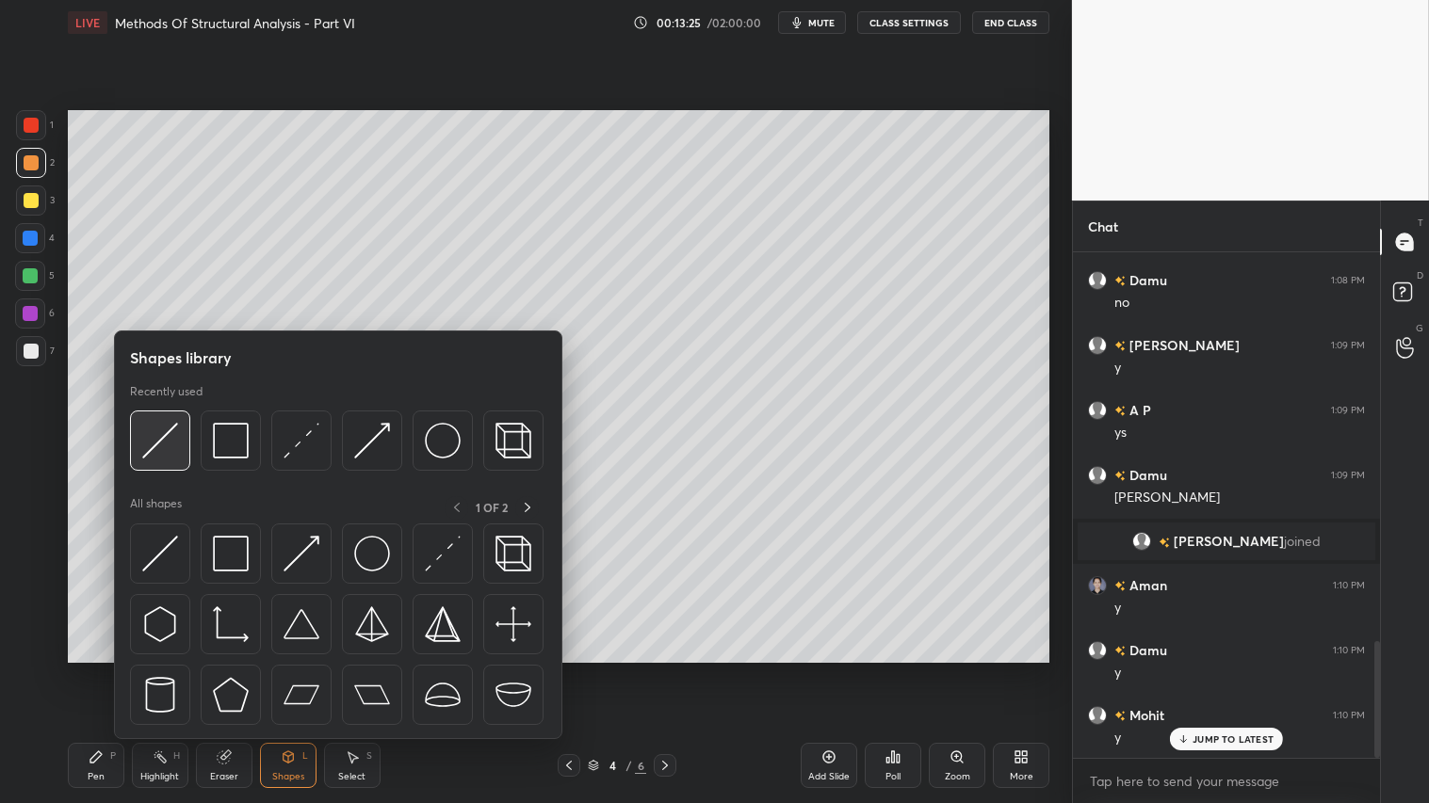
click at [160, 429] on img at bounding box center [160, 441] width 36 height 36
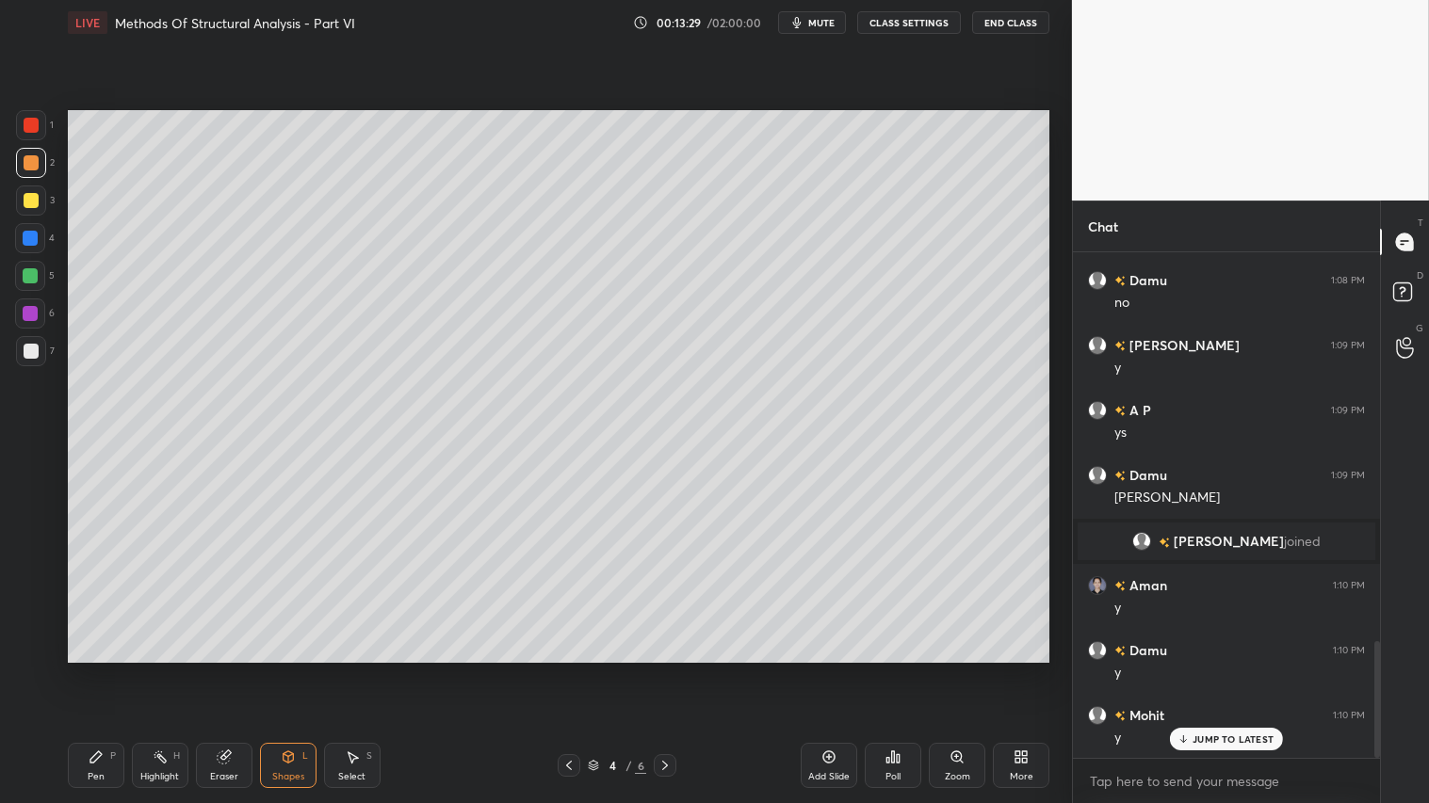
click at [34, 166] on div at bounding box center [31, 162] width 15 height 15
click at [286, 670] on div "Shapes" at bounding box center [288, 776] width 32 height 9
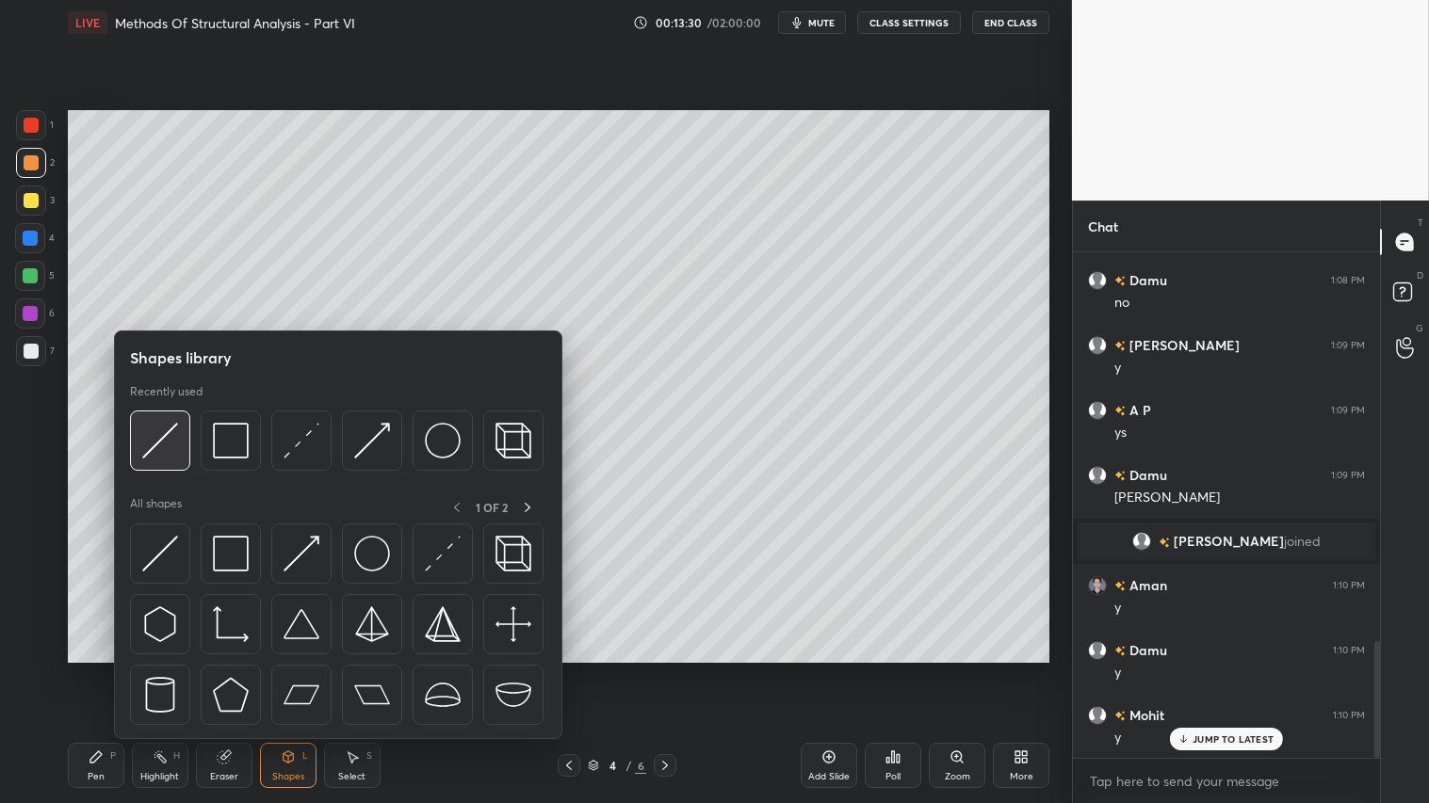
click at [154, 437] on img at bounding box center [160, 441] width 36 height 36
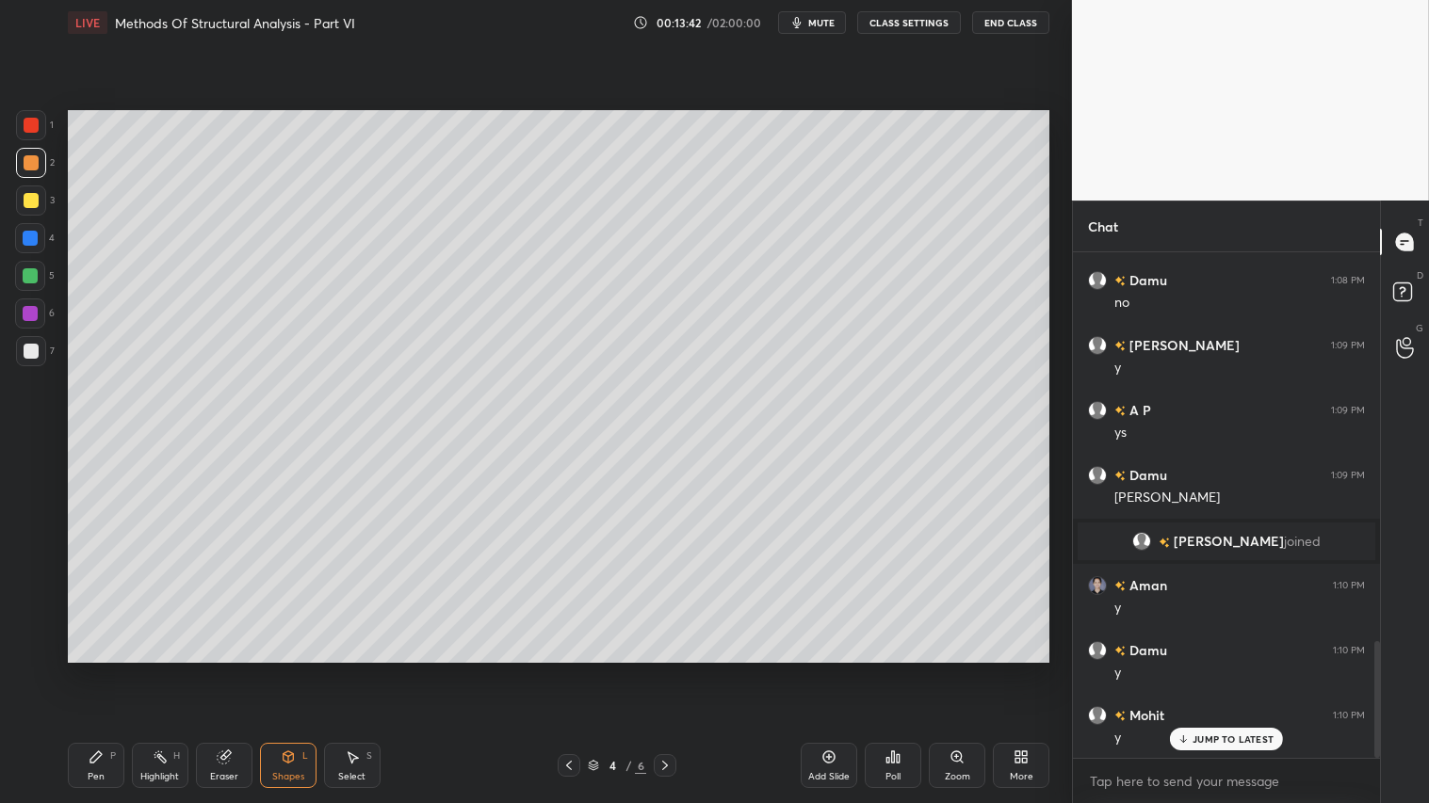
click at [299, 670] on div "Shapes" at bounding box center [288, 776] width 32 height 9
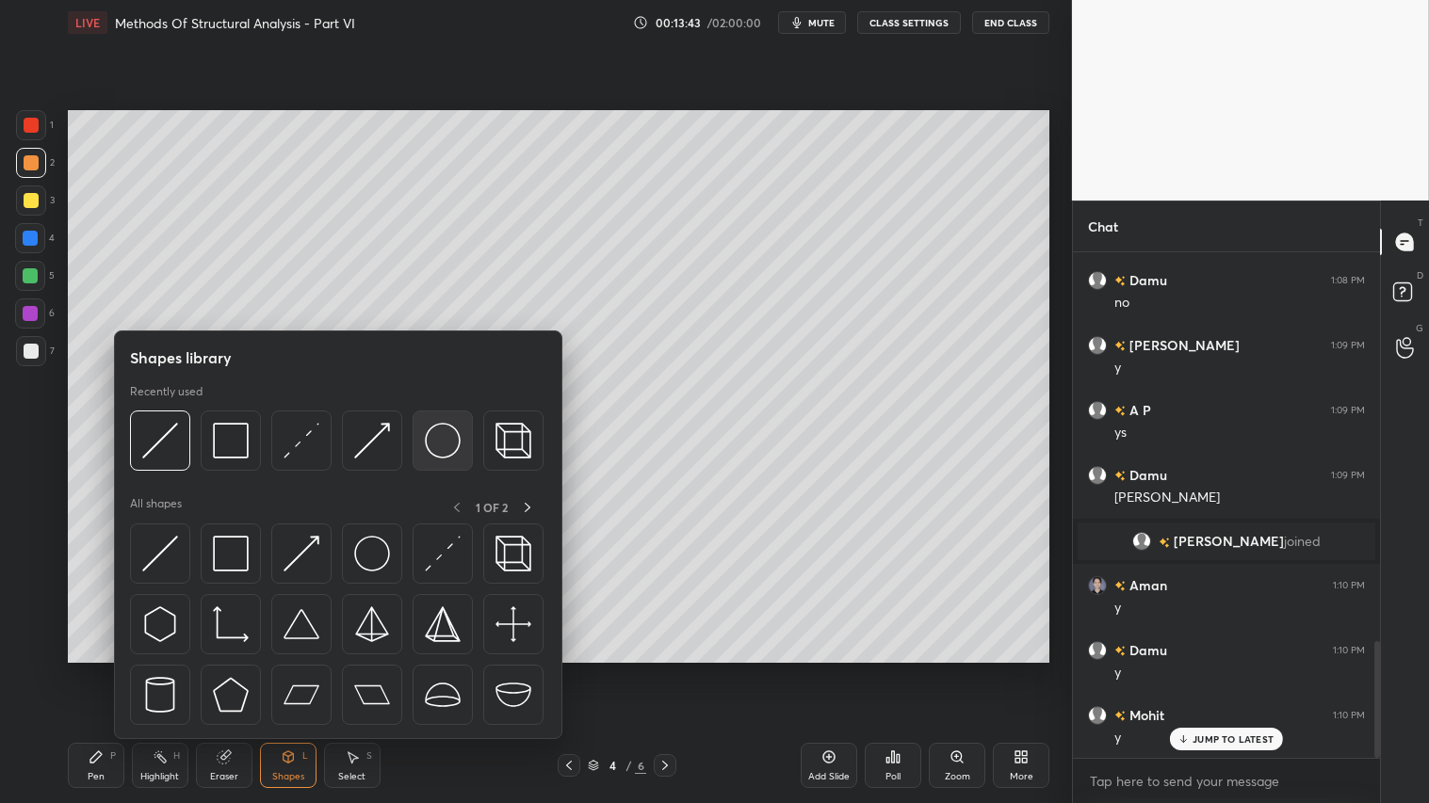
click at [450, 445] on img at bounding box center [443, 441] width 36 height 36
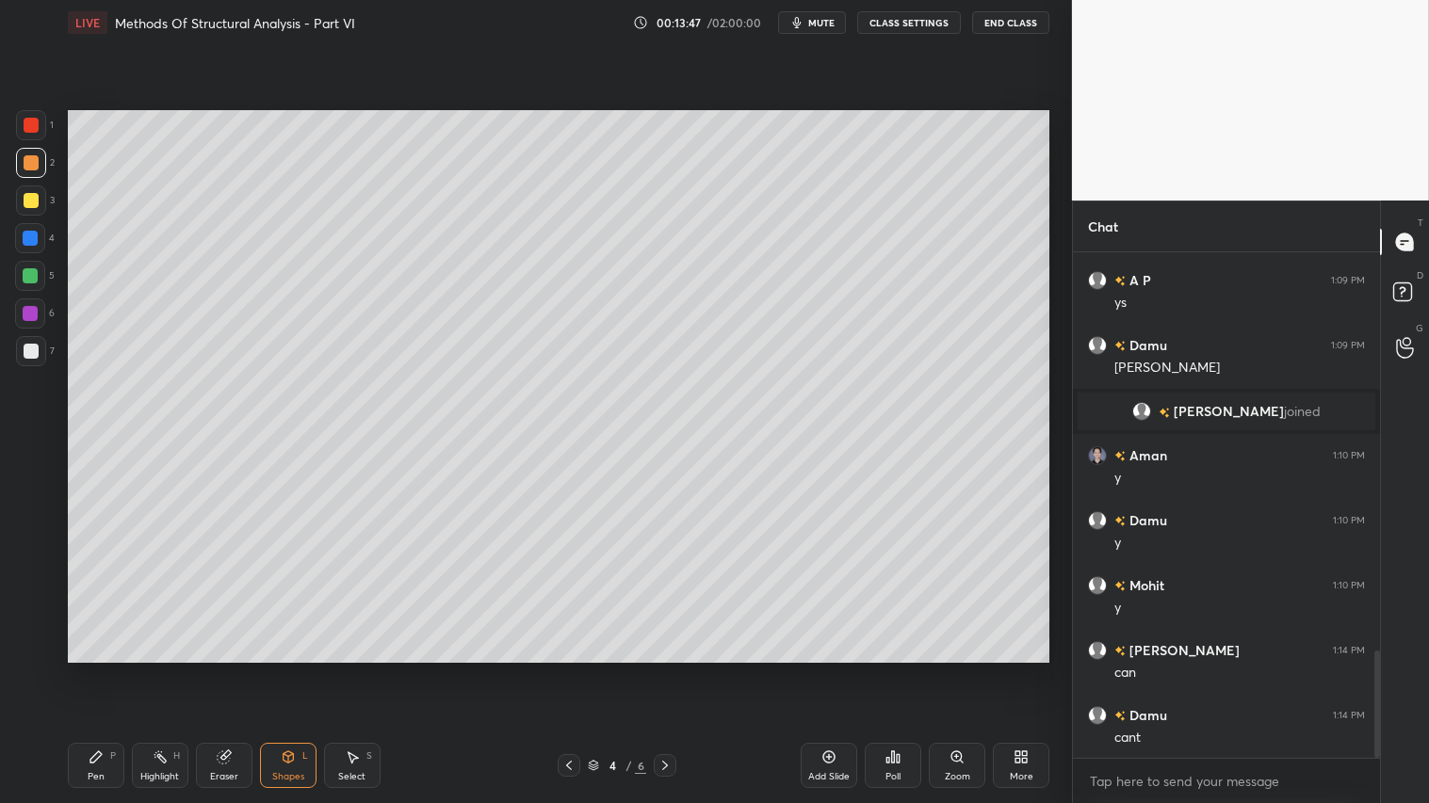
scroll to position [1879, 0]
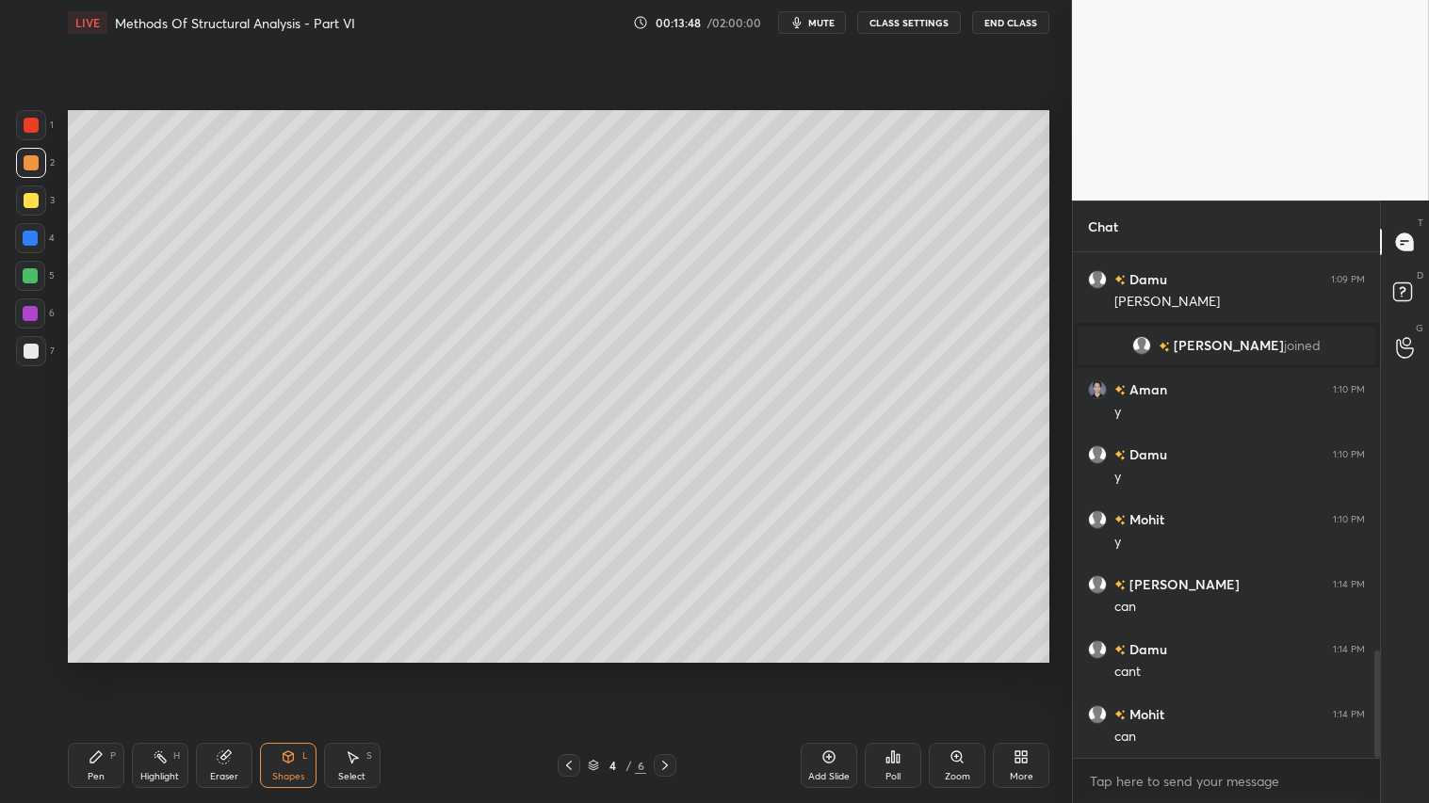
click at [299, 670] on div "Shapes L" at bounding box center [288, 765] width 57 height 45
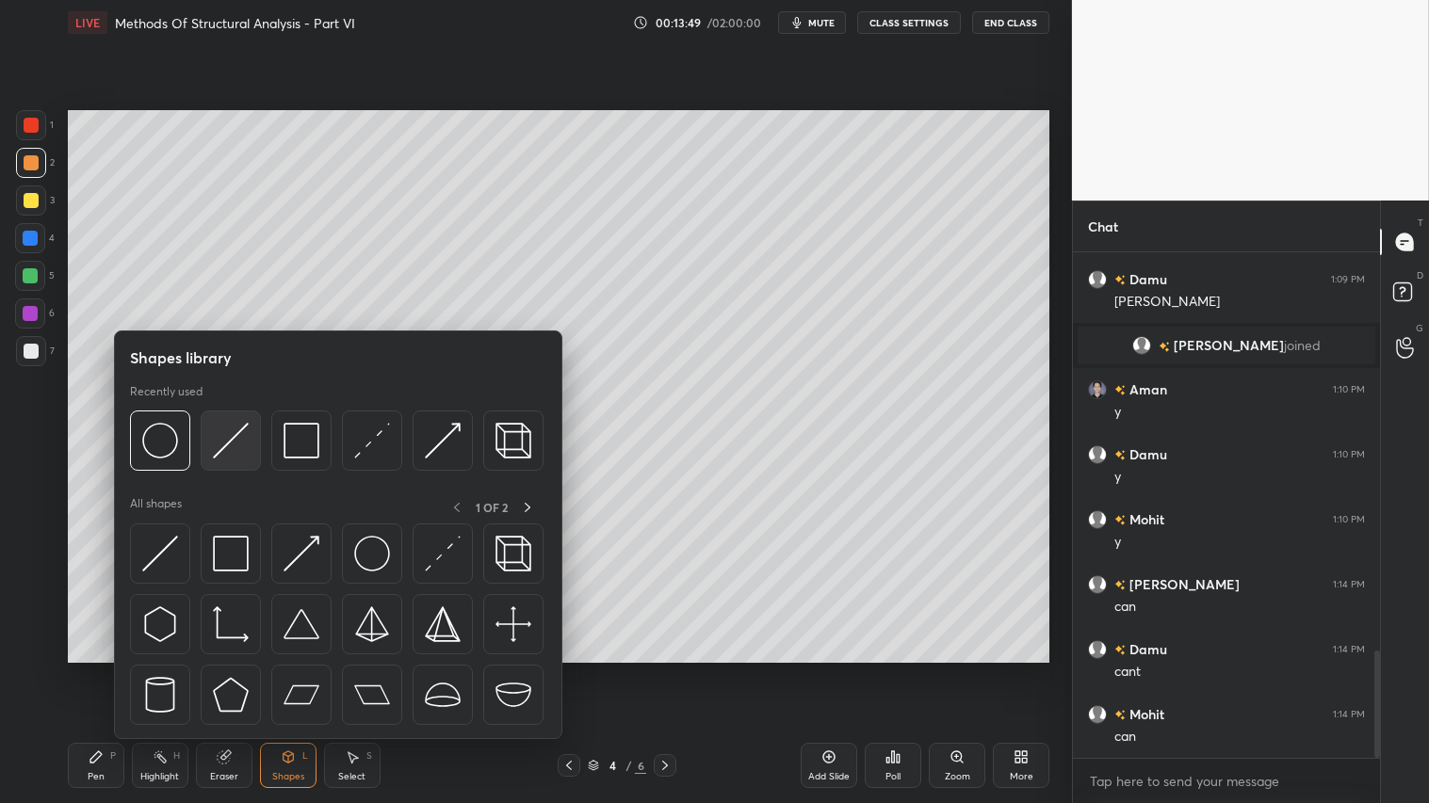
click at [226, 437] on img at bounding box center [231, 441] width 36 height 36
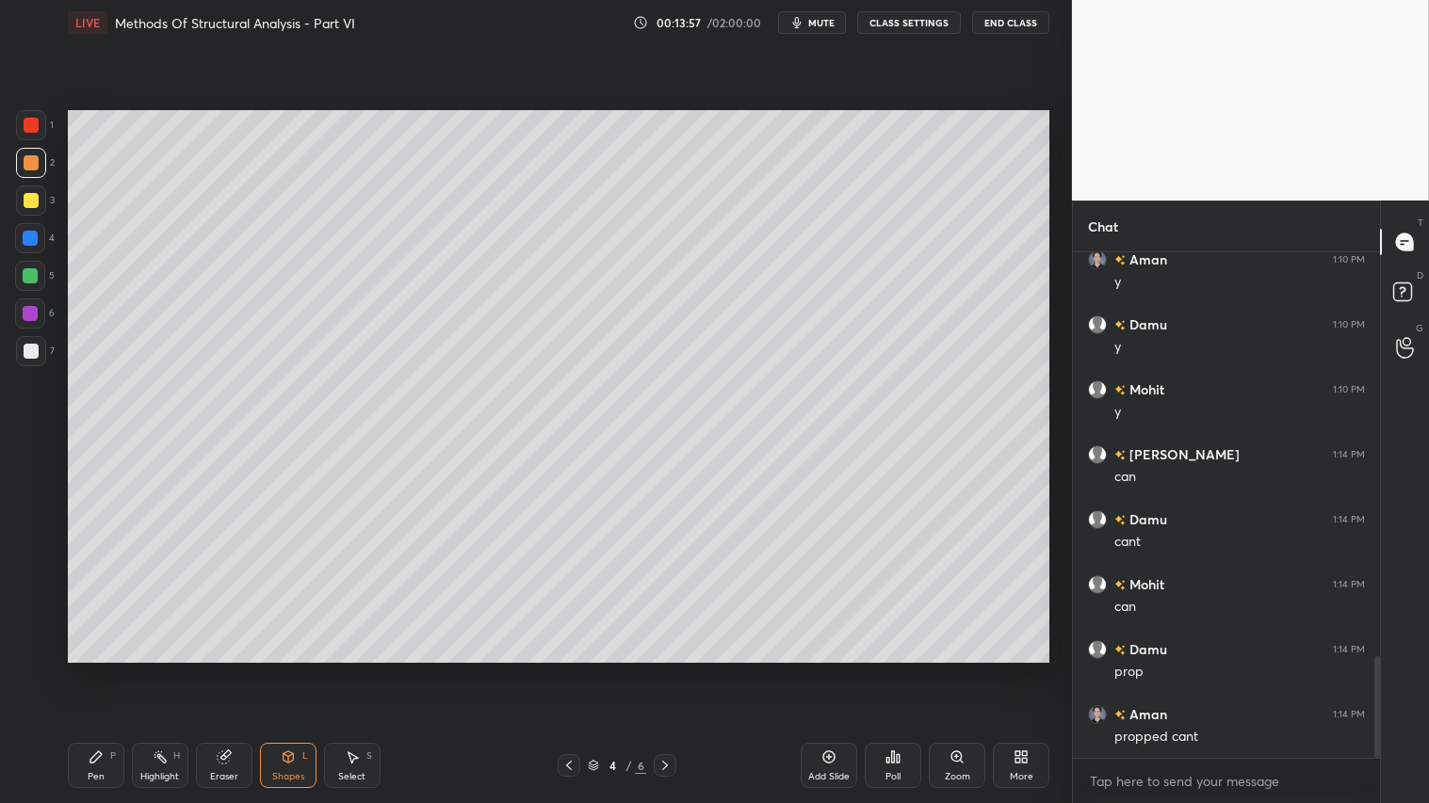
scroll to position [2074, 0]
click at [97, 670] on icon at bounding box center [96, 757] width 15 height 15
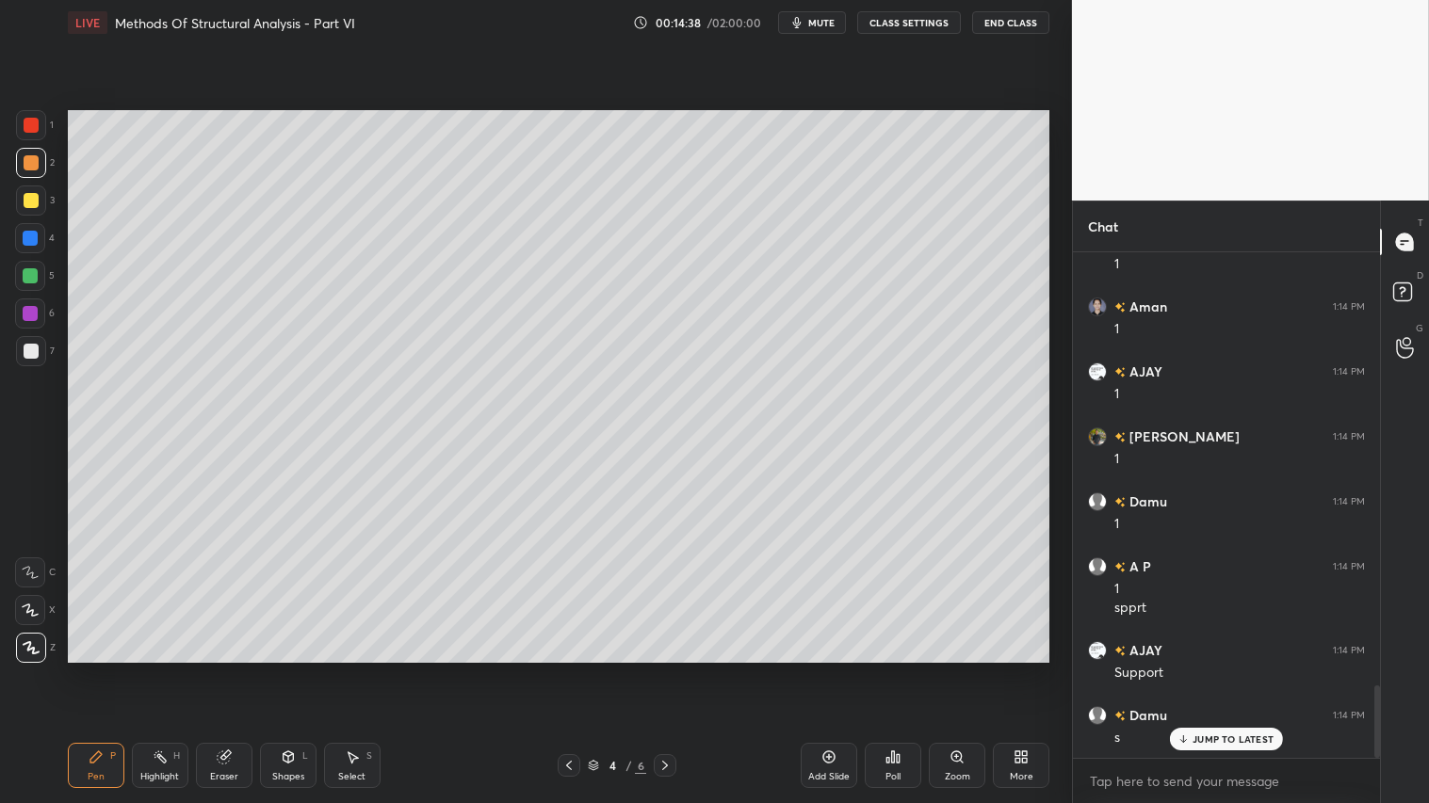
scroll to position [3002, 0]
drag, startPoint x: 284, startPoint y: 767, endPoint x: 293, endPoint y: 750, distance: 19.0
click at [286, 670] on div "Shapes L" at bounding box center [288, 765] width 57 height 45
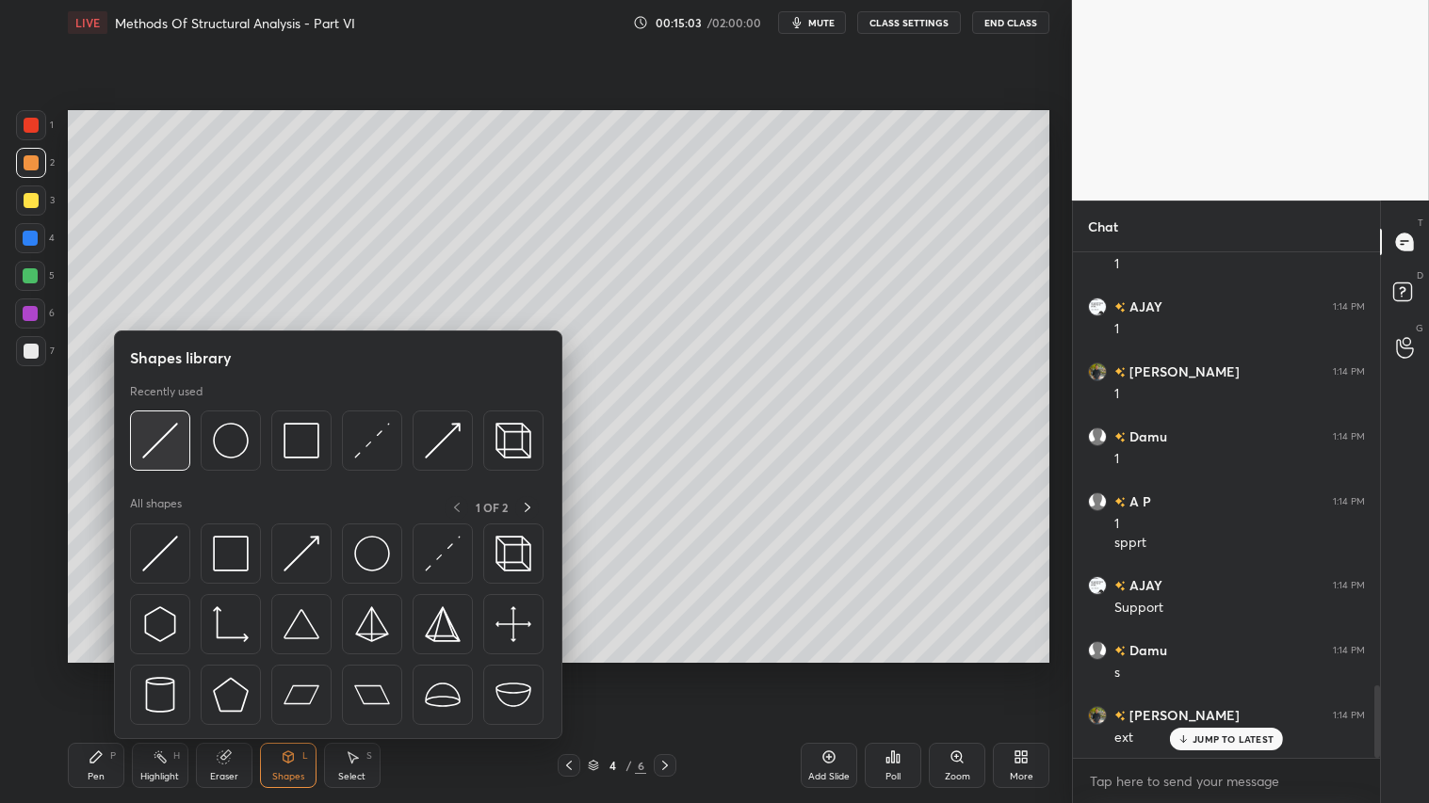
click at [154, 448] on img at bounding box center [160, 441] width 36 height 36
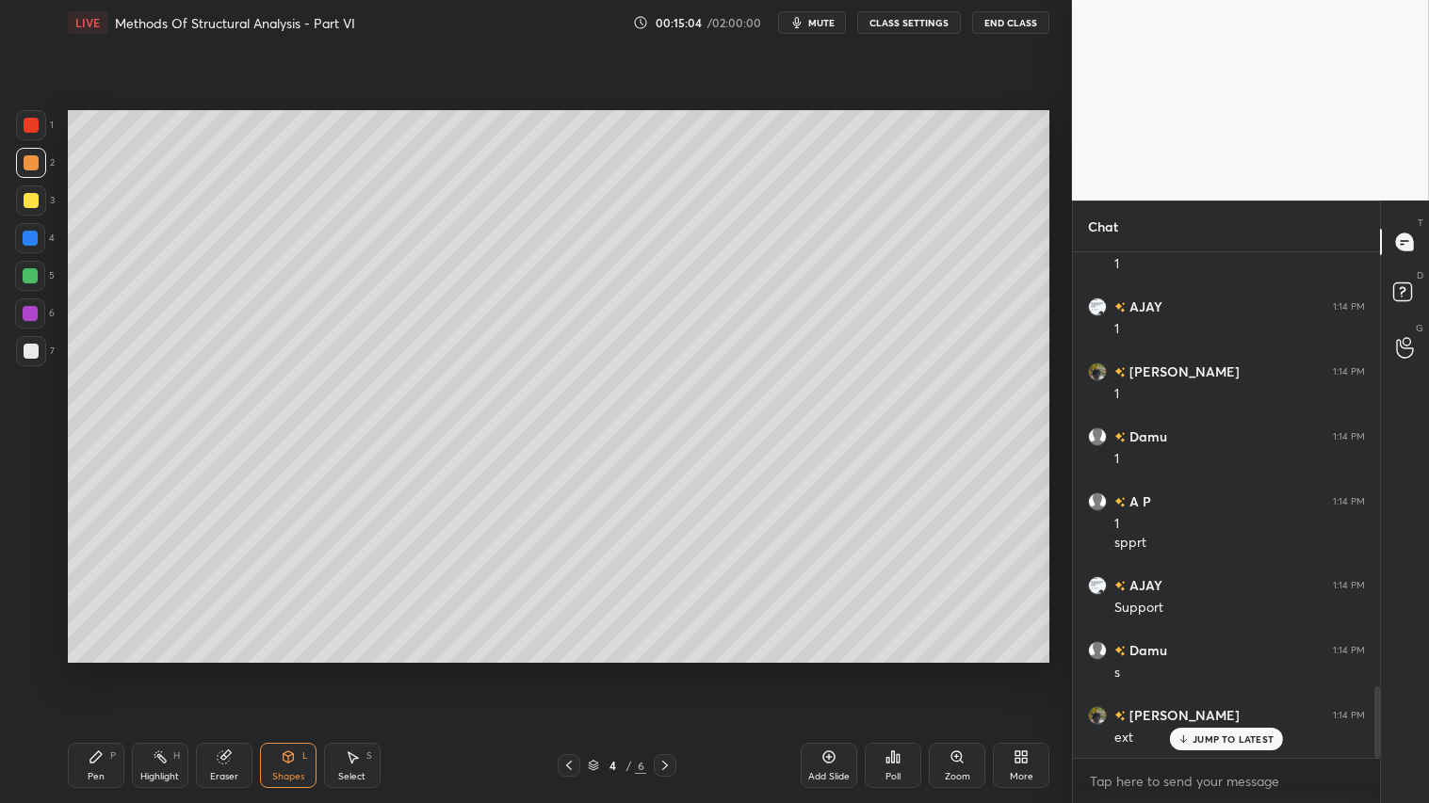
scroll to position [3047, 0]
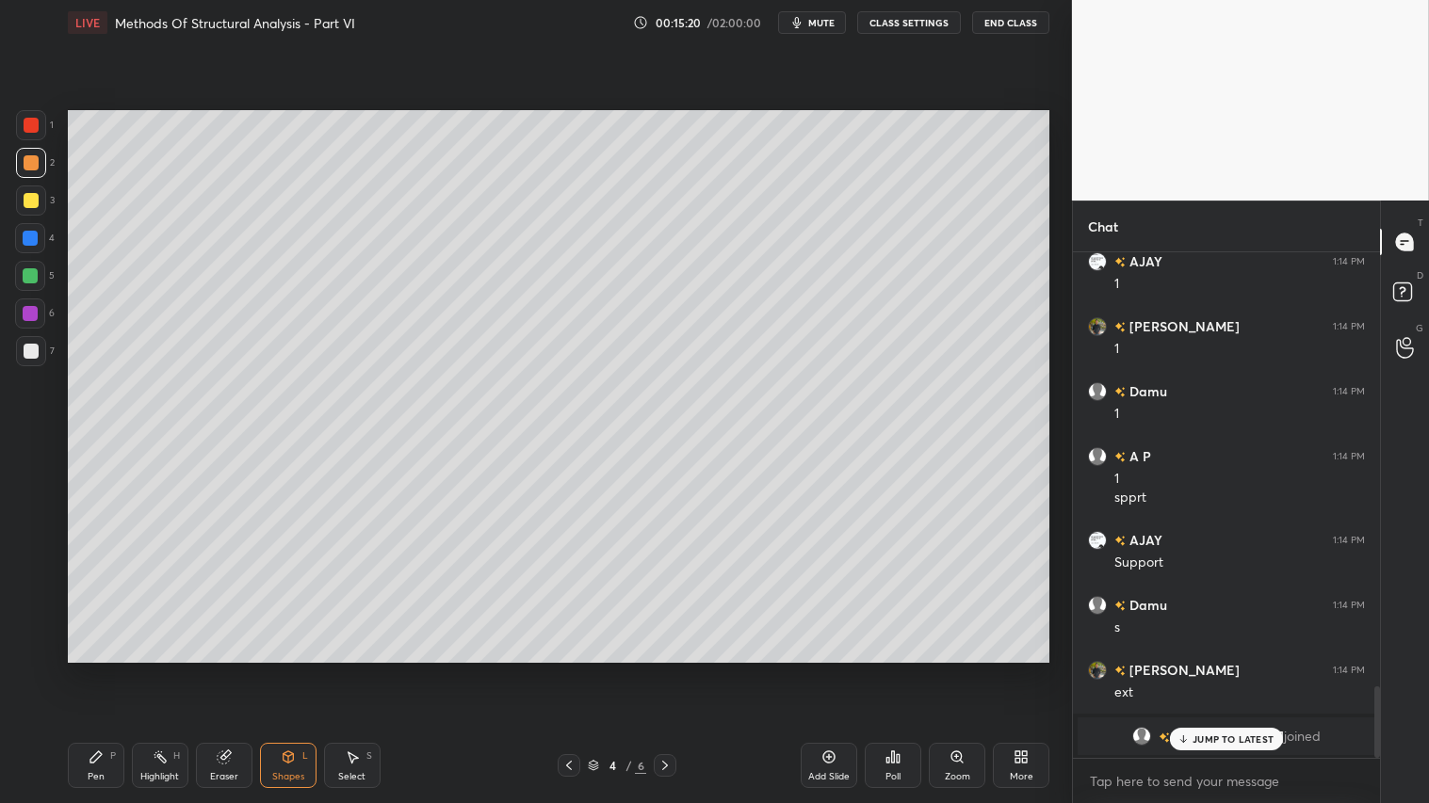
drag, startPoint x: 286, startPoint y: 778, endPoint x: 299, endPoint y: 739, distance: 40.8
click at [288, 670] on div "Shapes" at bounding box center [288, 776] width 32 height 9
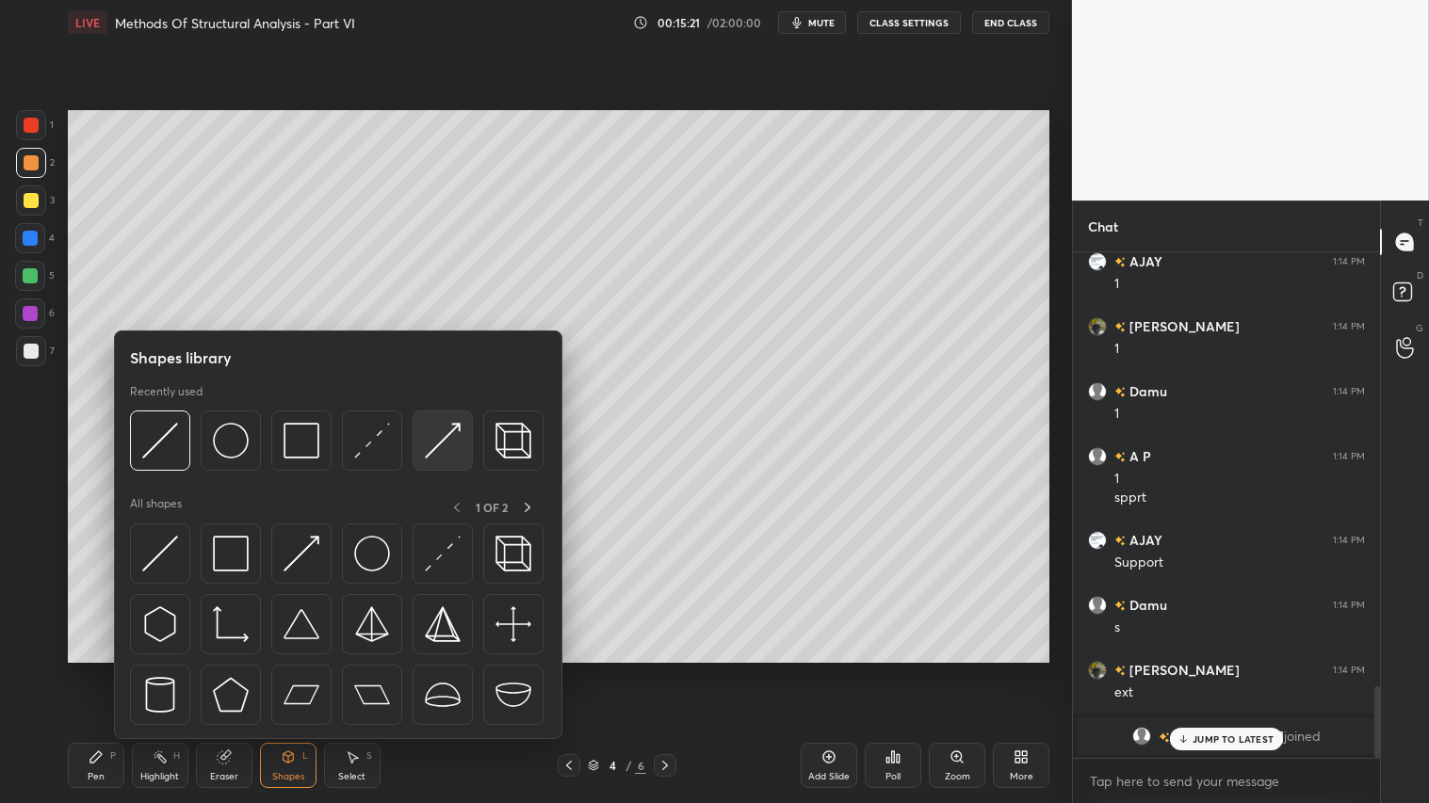
click at [443, 448] on img at bounding box center [443, 441] width 36 height 36
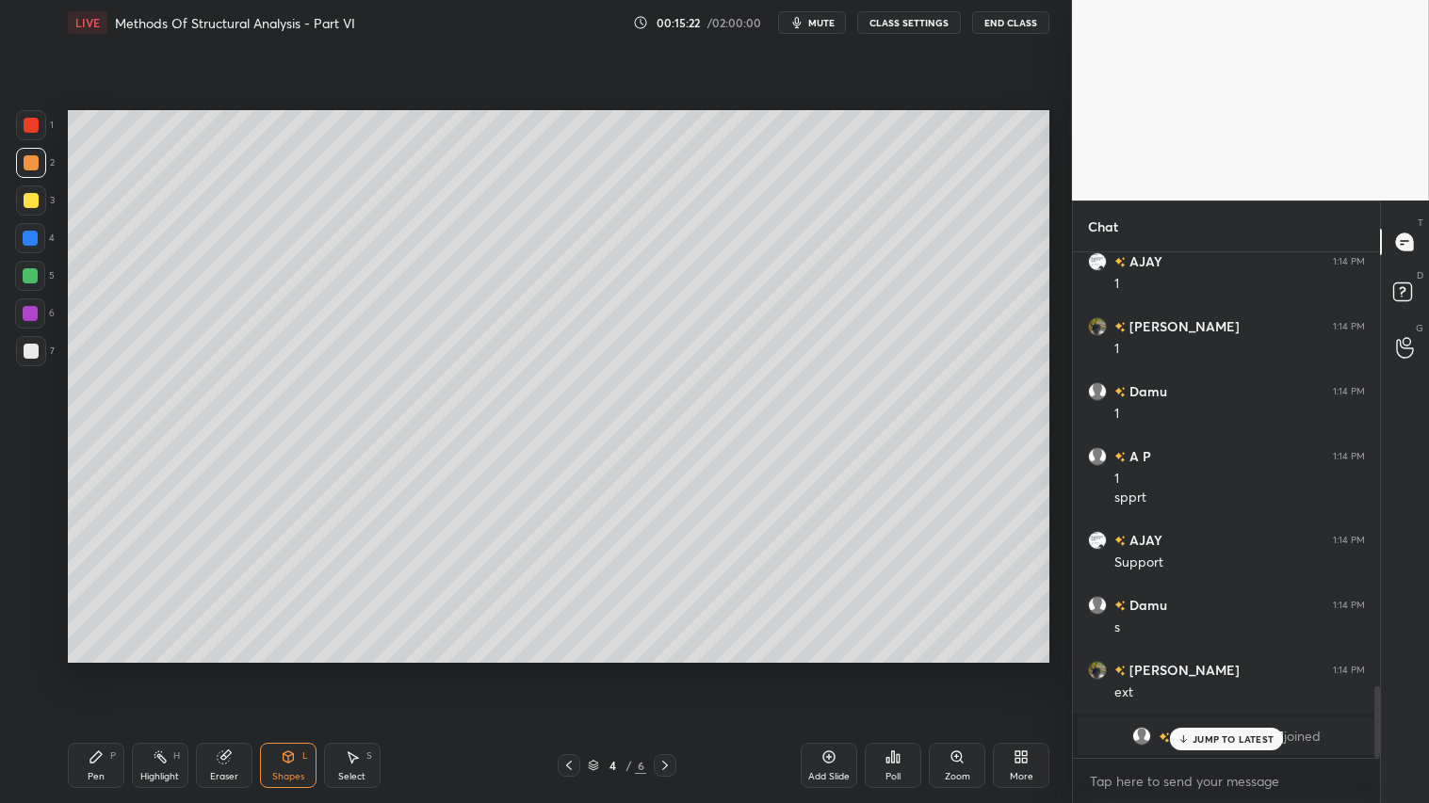
drag, startPoint x: 32, startPoint y: 124, endPoint x: 58, endPoint y: 155, distance: 40.8
click at [31, 125] on div at bounding box center [31, 125] width 15 height 15
click at [99, 670] on div "Pen P" at bounding box center [96, 765] width 57 height 45
click at [25, 166] on div at bounding box center [31, 162] width 15 height 15
click at [293, 670] on icon at bounding box center [288, 757] width 15 height 15
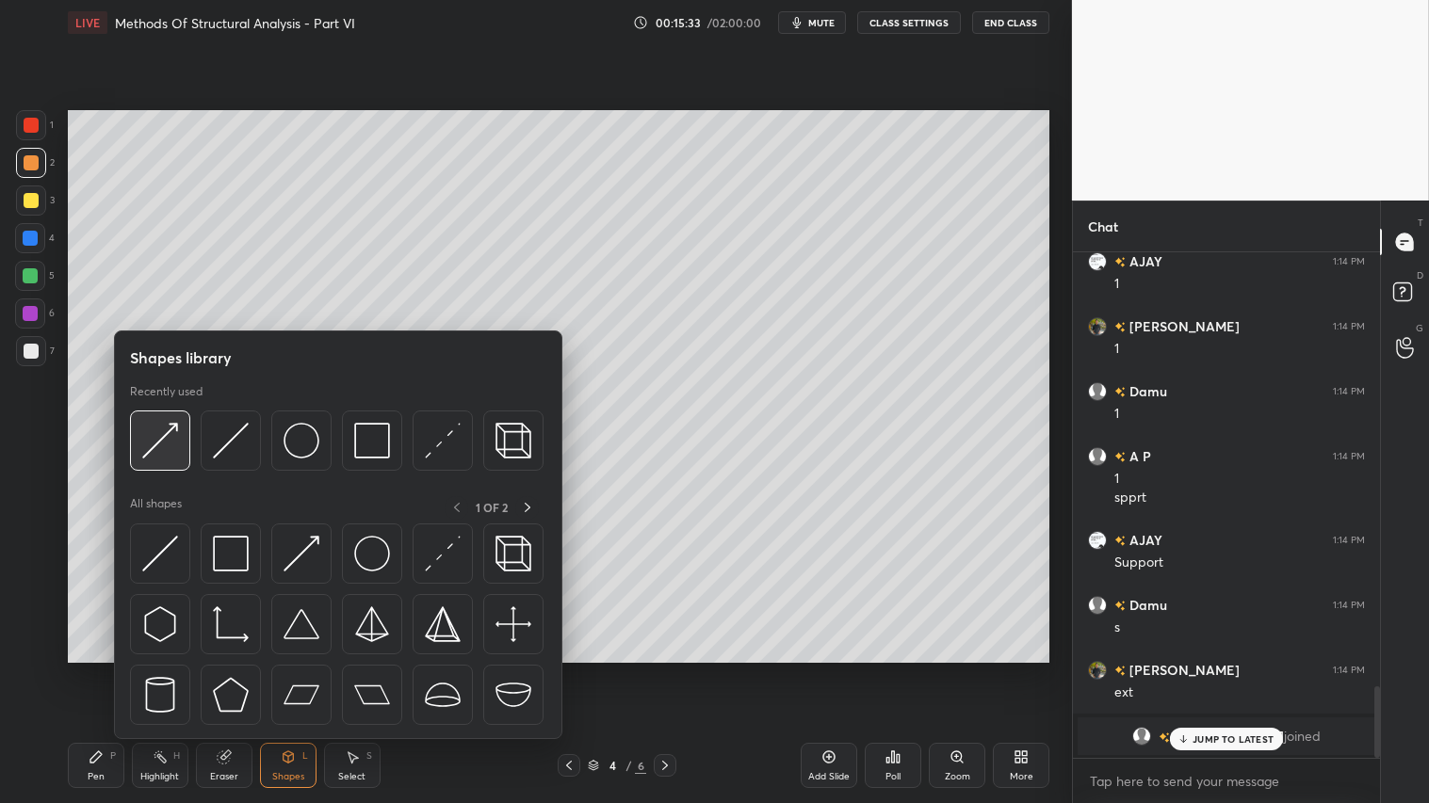
click at [166, 425] on img at bounding box center [160, 441] width 36 height 36
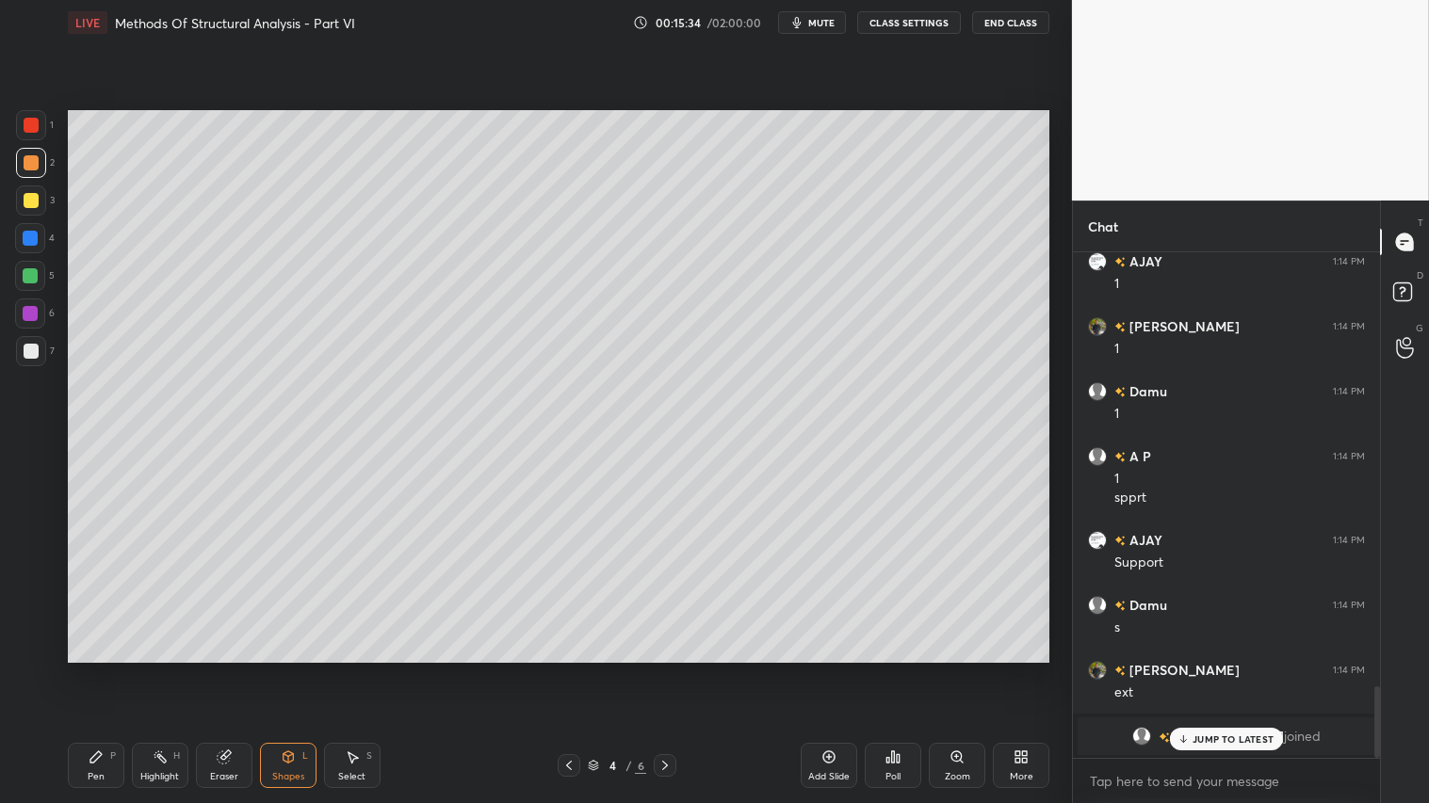
click at [24, 198] on div at bounding box center [31, 200] width 15 height 15
drag, startPoint x: 33, startPoint y: 124, endPoint x: 57, endPoint y: 144, distance: 30.7
click at [34, 124] on div at bounding box center [31, 125] width 15 height 15
drag, startPoint x: 293, startPoint y: 761, endPoint x: 297, endPoint y: 748, distance: 13.7
click at [293, 670] on icon at bounding box center [288, 757] width 15 height 15
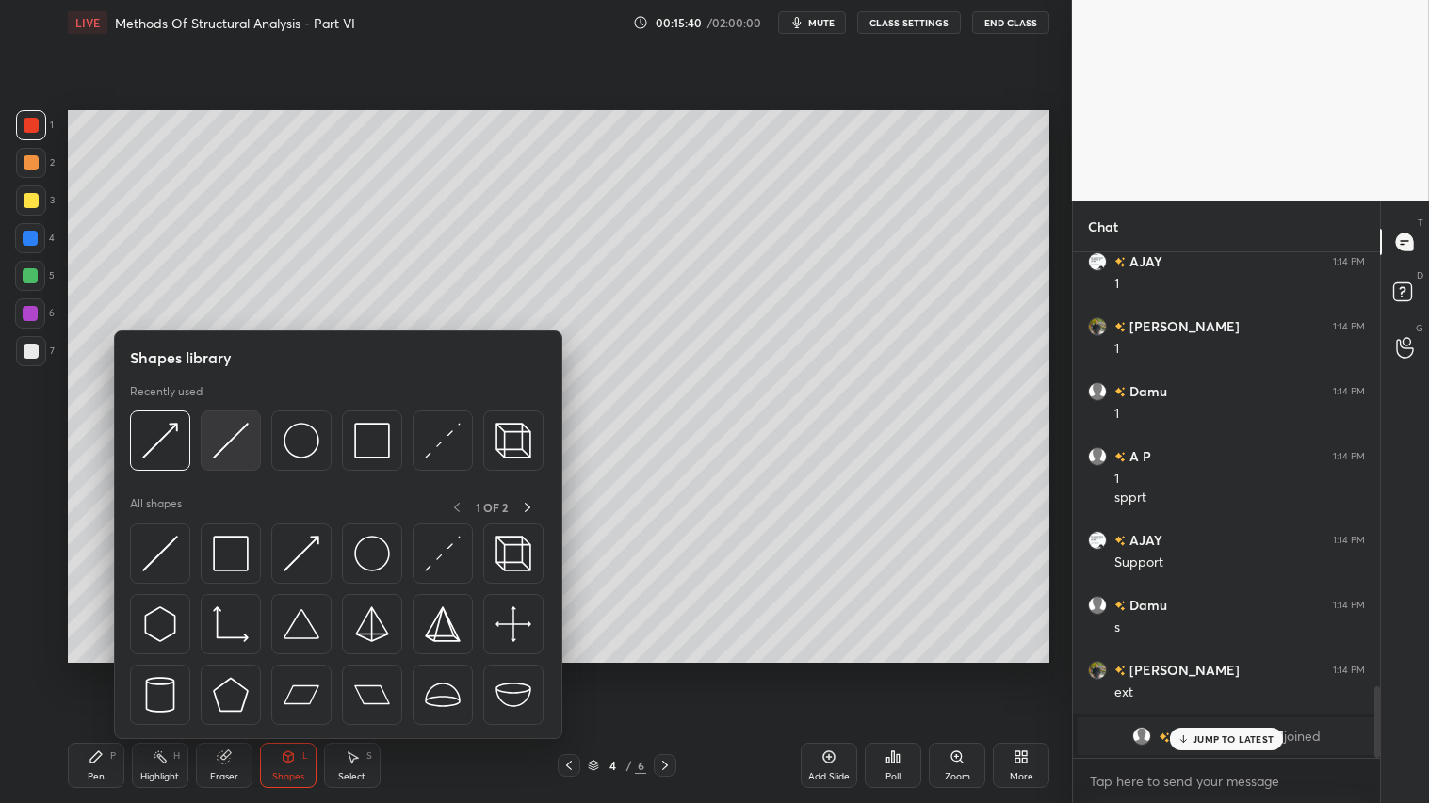
click at [219, 441] on img at bounding box center [231, 441] width 36 height 36
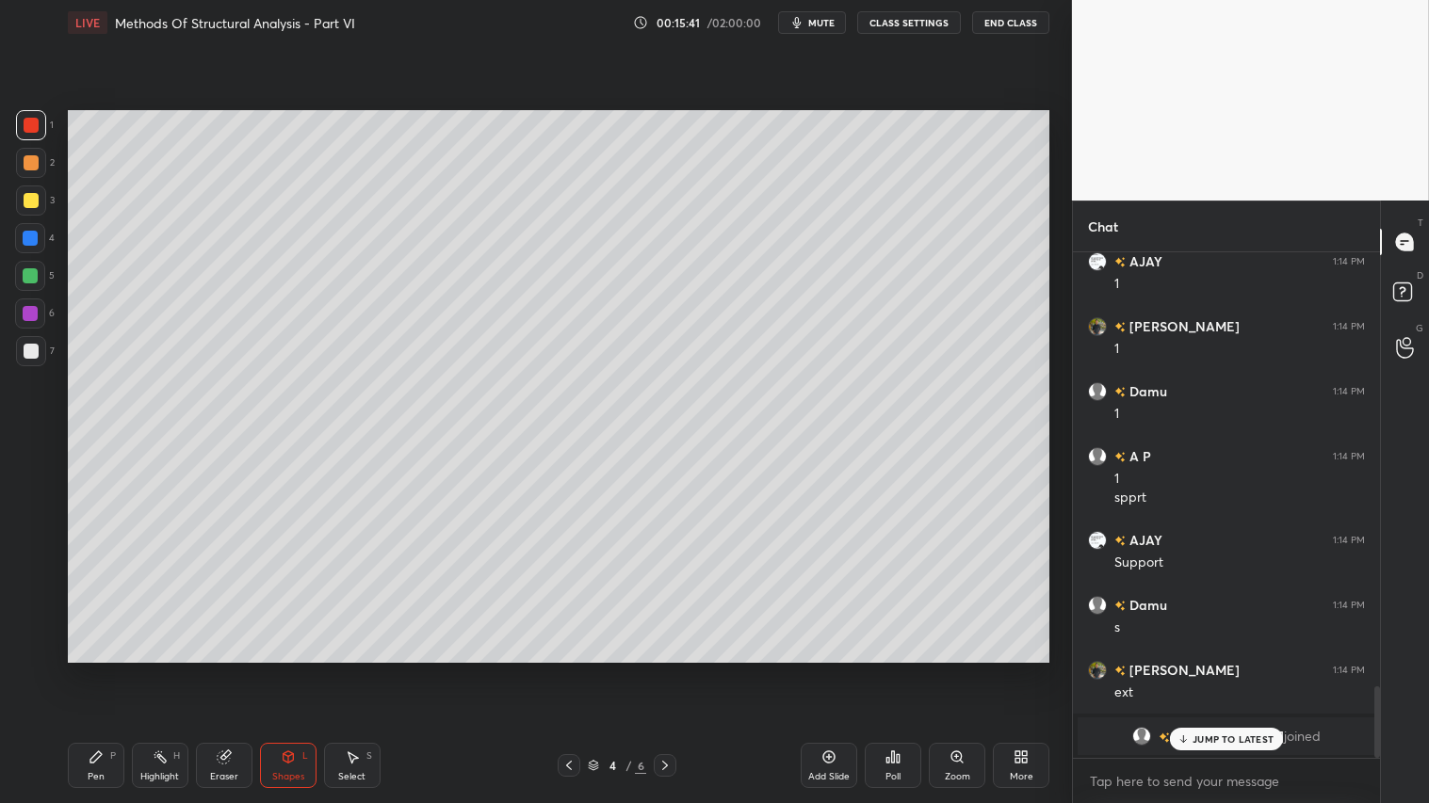
click at [30, 202] on div at bounding box center [31, 200] width 15 height 15
drag, startPoint x: 83, startPoint y: 759, endPoint x: 128, endPoint y: 678, distance: 92.8
click at [89, 670] on div "Pen P" at bounding box center [96, 765] width 57 height 45
drag, startPoint x: 25, startPoint y: 117, endPoint x: 48, endPoint y: 136, distance: 29.4
click at [28, 118] on div at bounding box center [31, 125] width 30 height 30
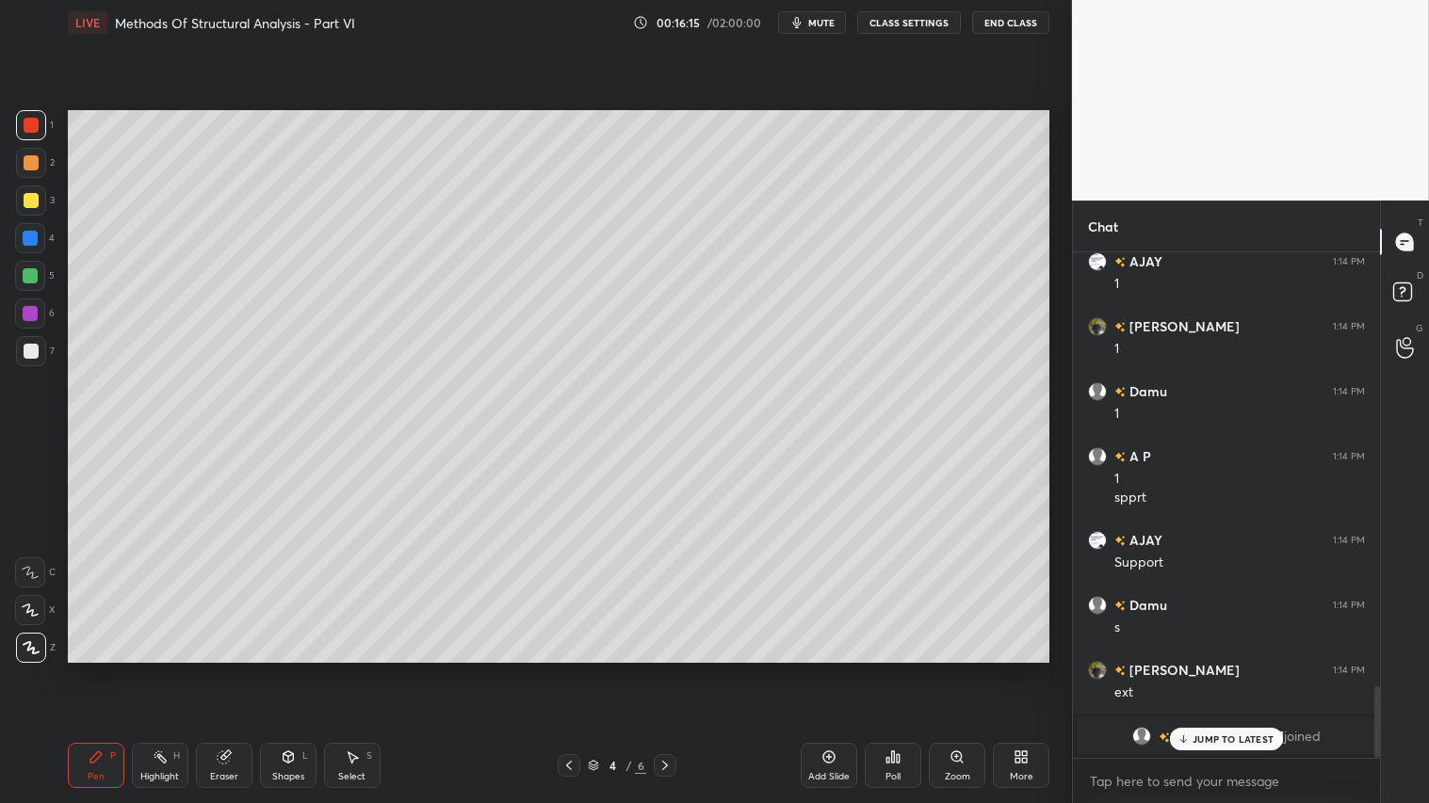
click at [1213, 670] on p "JUMP TO LATEST" at bounding box center [1232, 739] width 81 height 11
click at [40, 163] on div at bounding box center [31, 163] width 30 height 30
click at [97, 670] on icon at bounding box center [96, 757] width 15 height 15
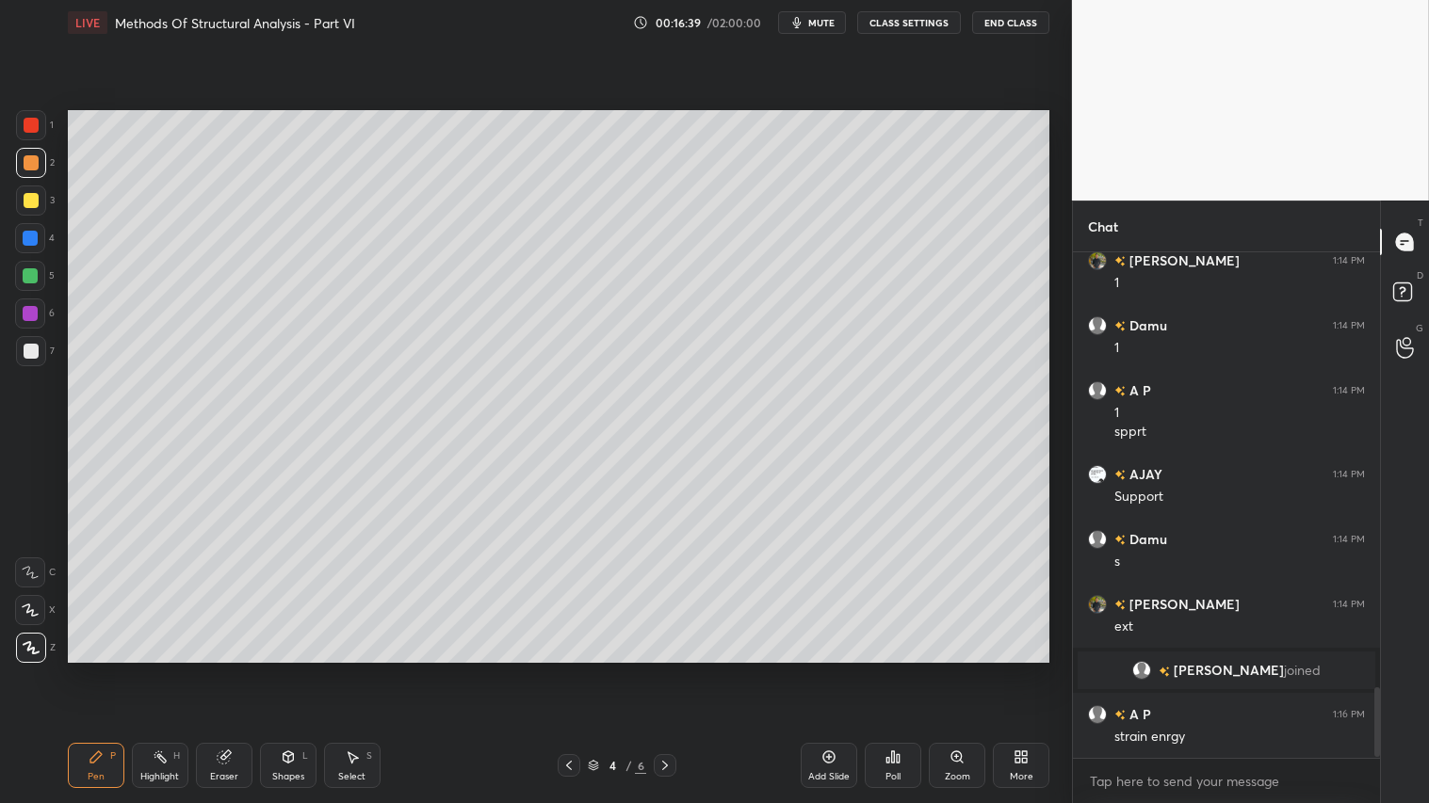
scroll to position [3178, 0]
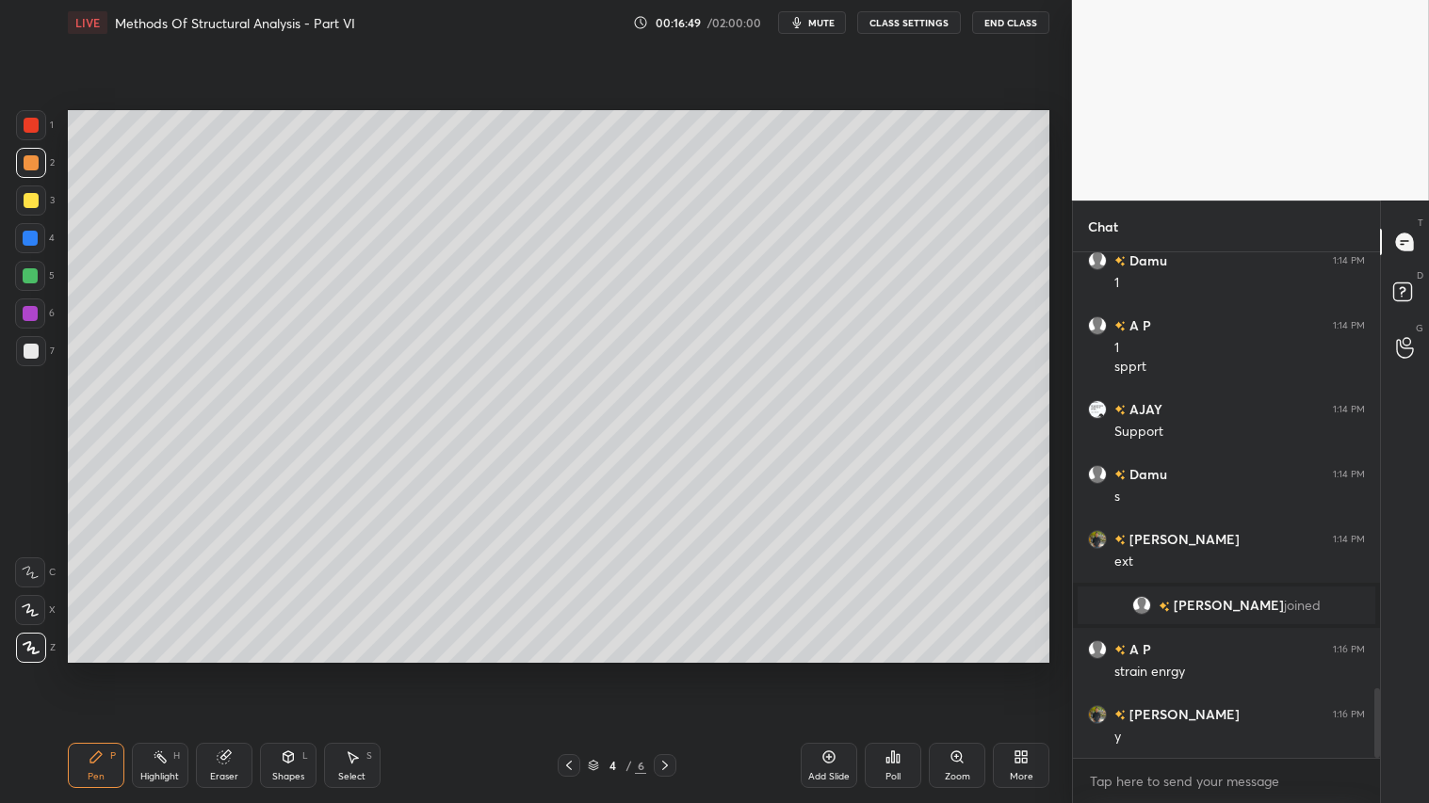
click at [33, 160] on div at bounding box center [31, 162] width 15 height 15
click at [104, 670] on div "Pen P" at bounding box center [96, 765] width 57 height 45
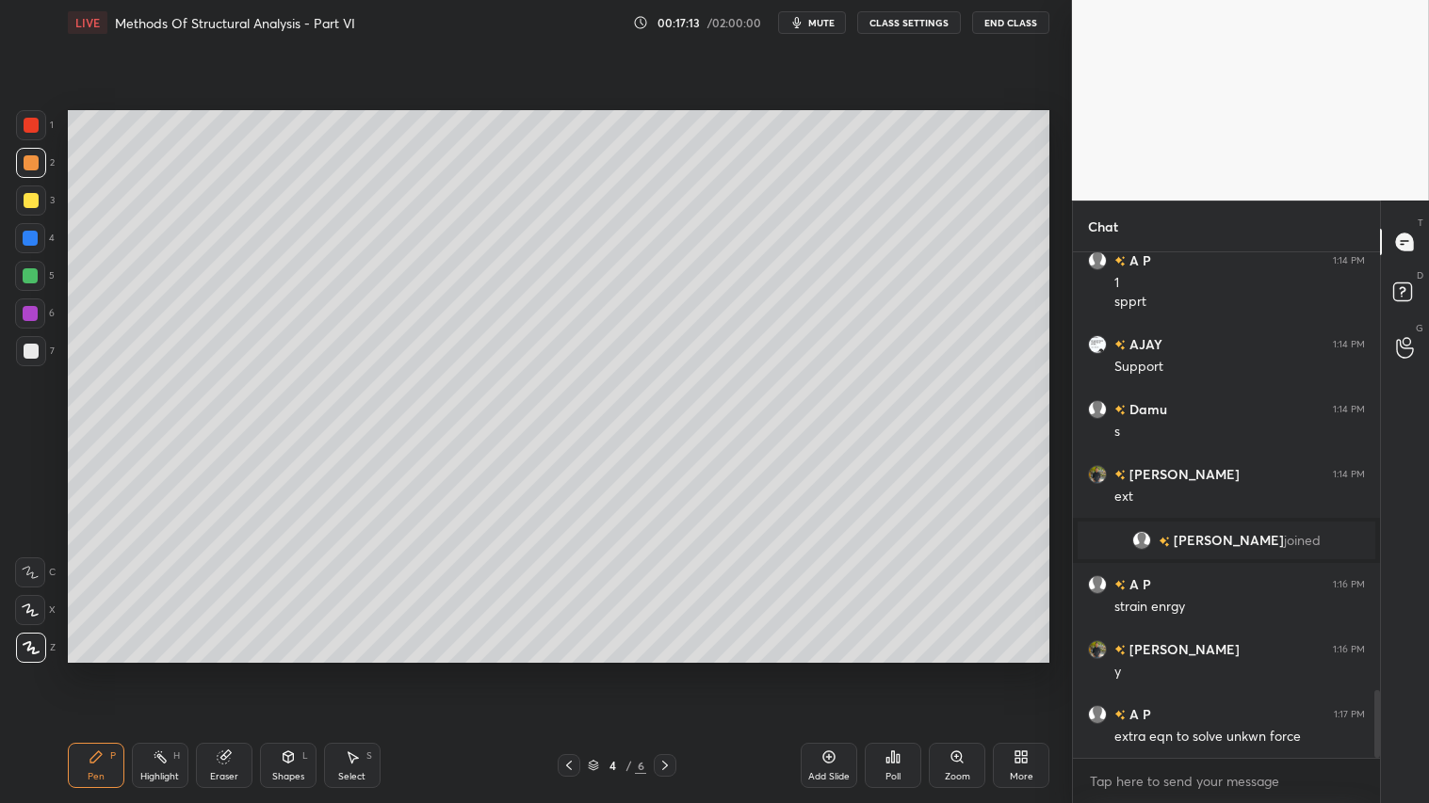
click at [30, 162] on div at bounding box center [31, 162] width 15 height 15
click at [283, 670] on icon at bounding box center [288, 757] width 10 height 11
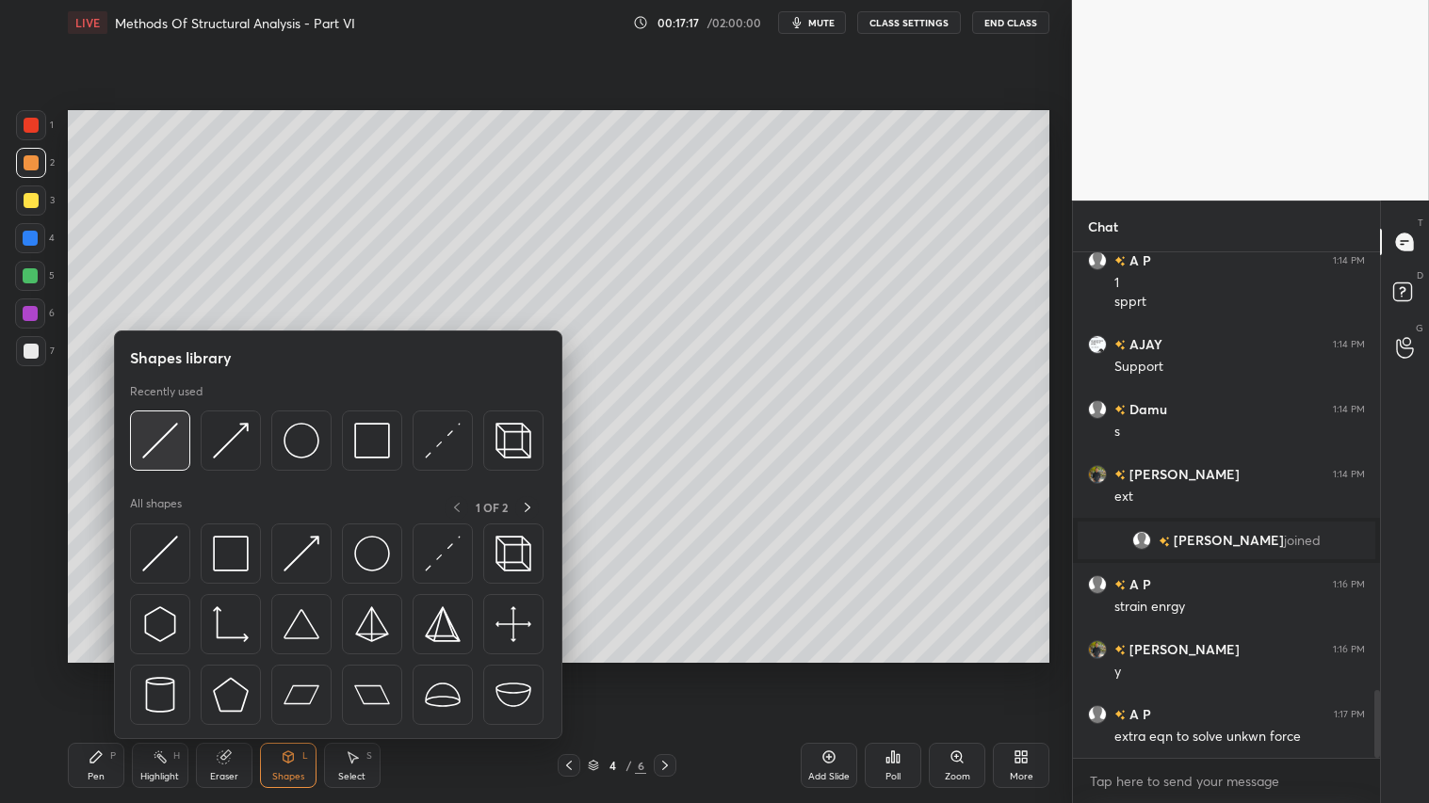
click at [165, 435] on img at bounding box center [160, 441] width 36 height 36
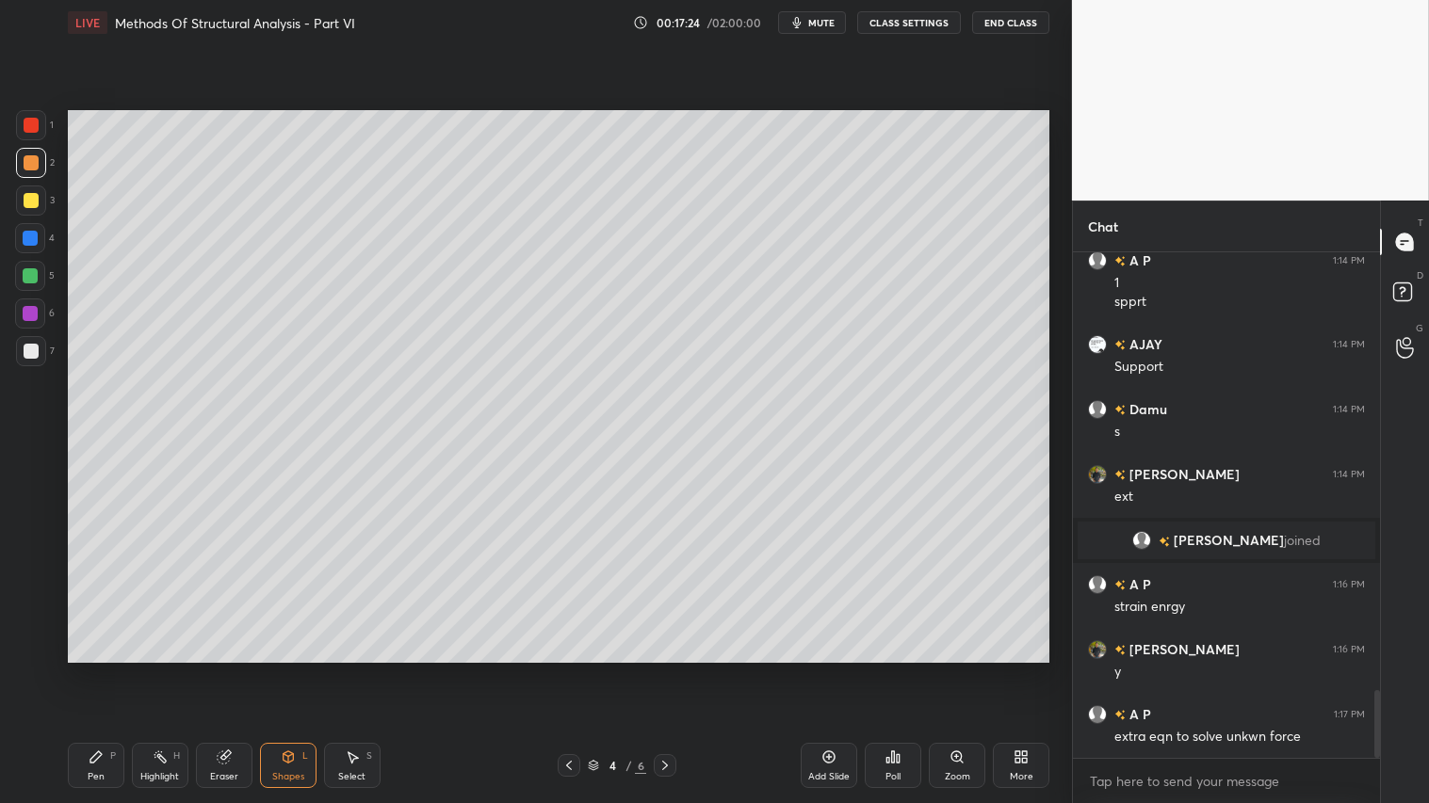
click at [284, 670] on div "Shapes L" at bounding box center [288, 765] width 57 height 45
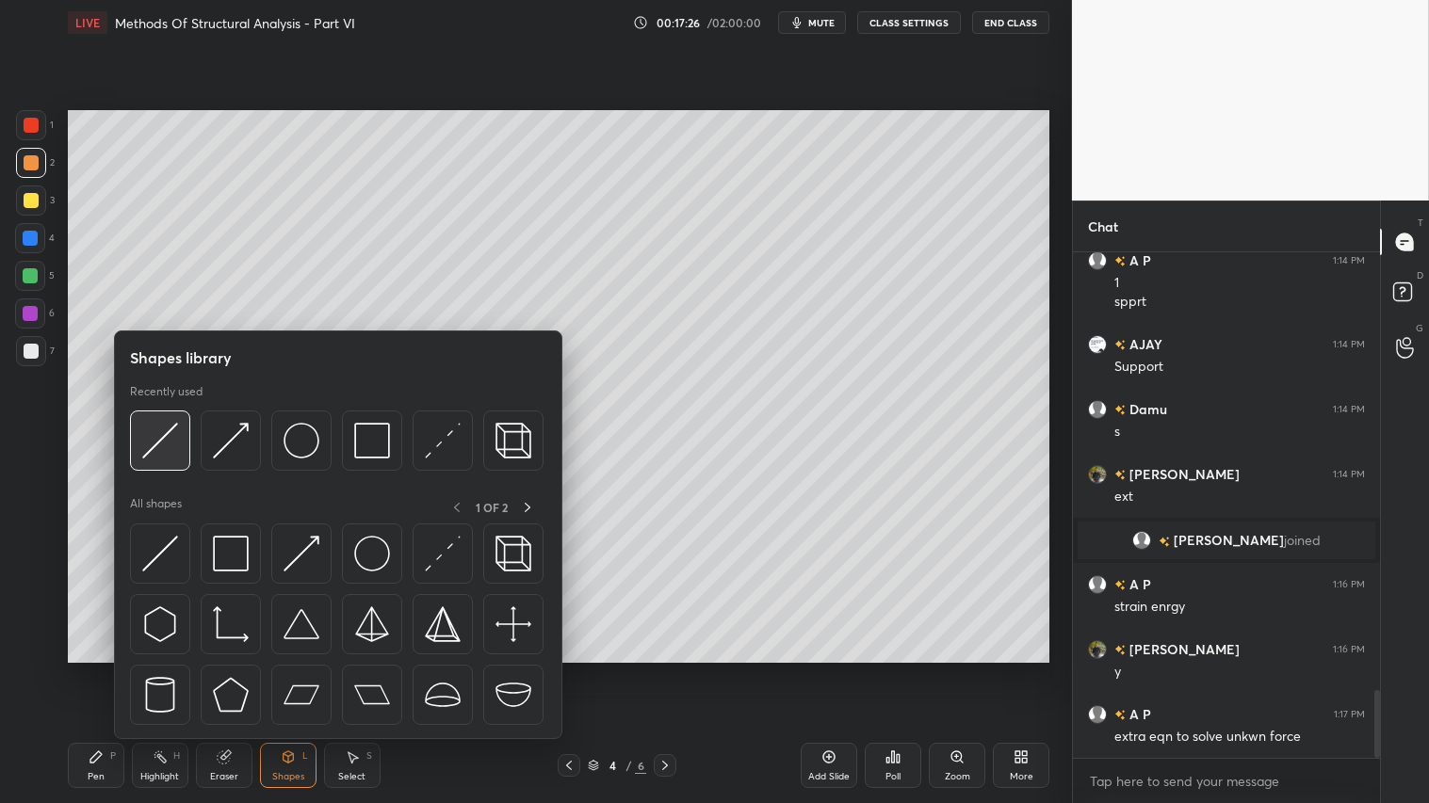
click at [158, 441] on img at bounding box center [160, 441] width 36 height 36
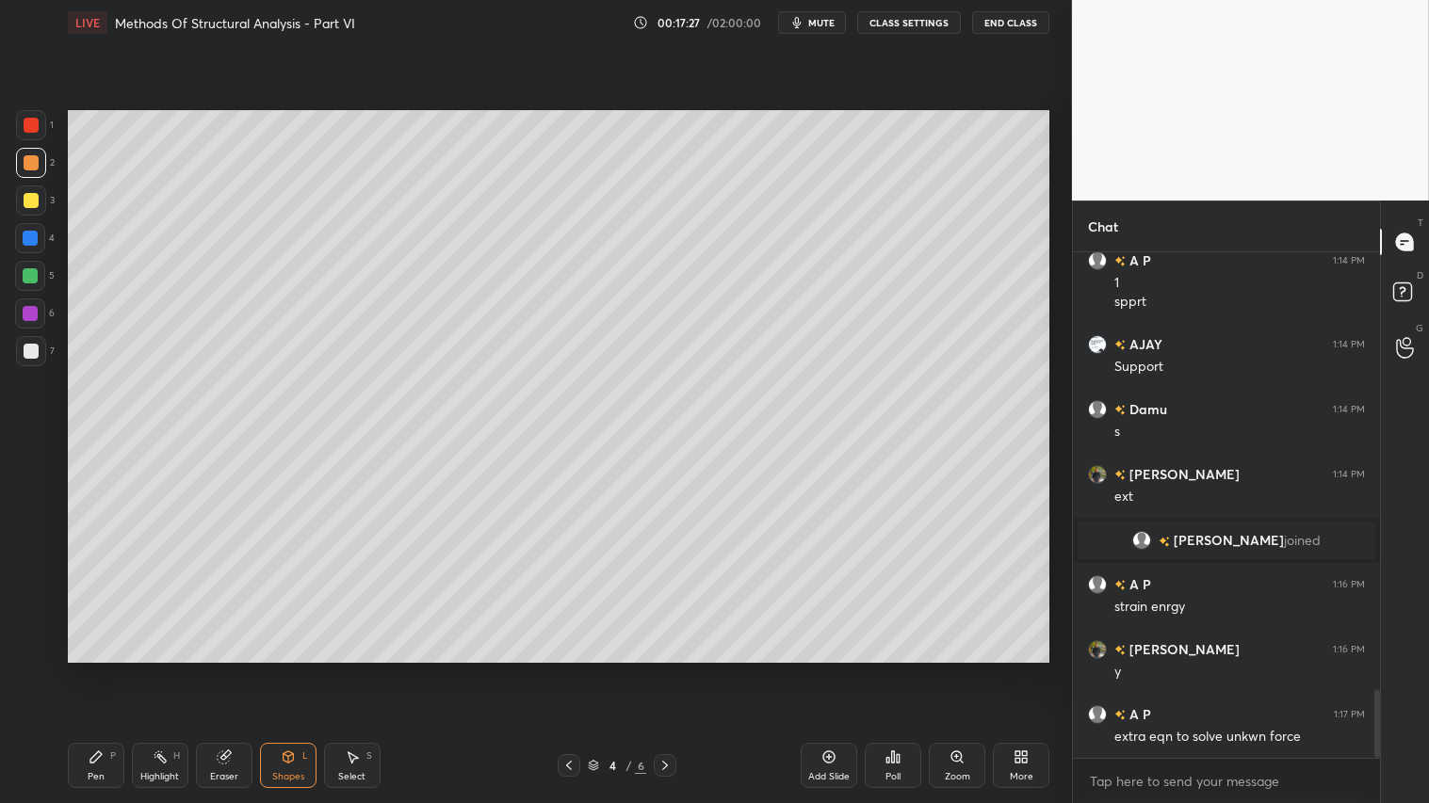
click at [286, 670] on div "Shapes" at bounding box center [288, 776] width 32 height 9
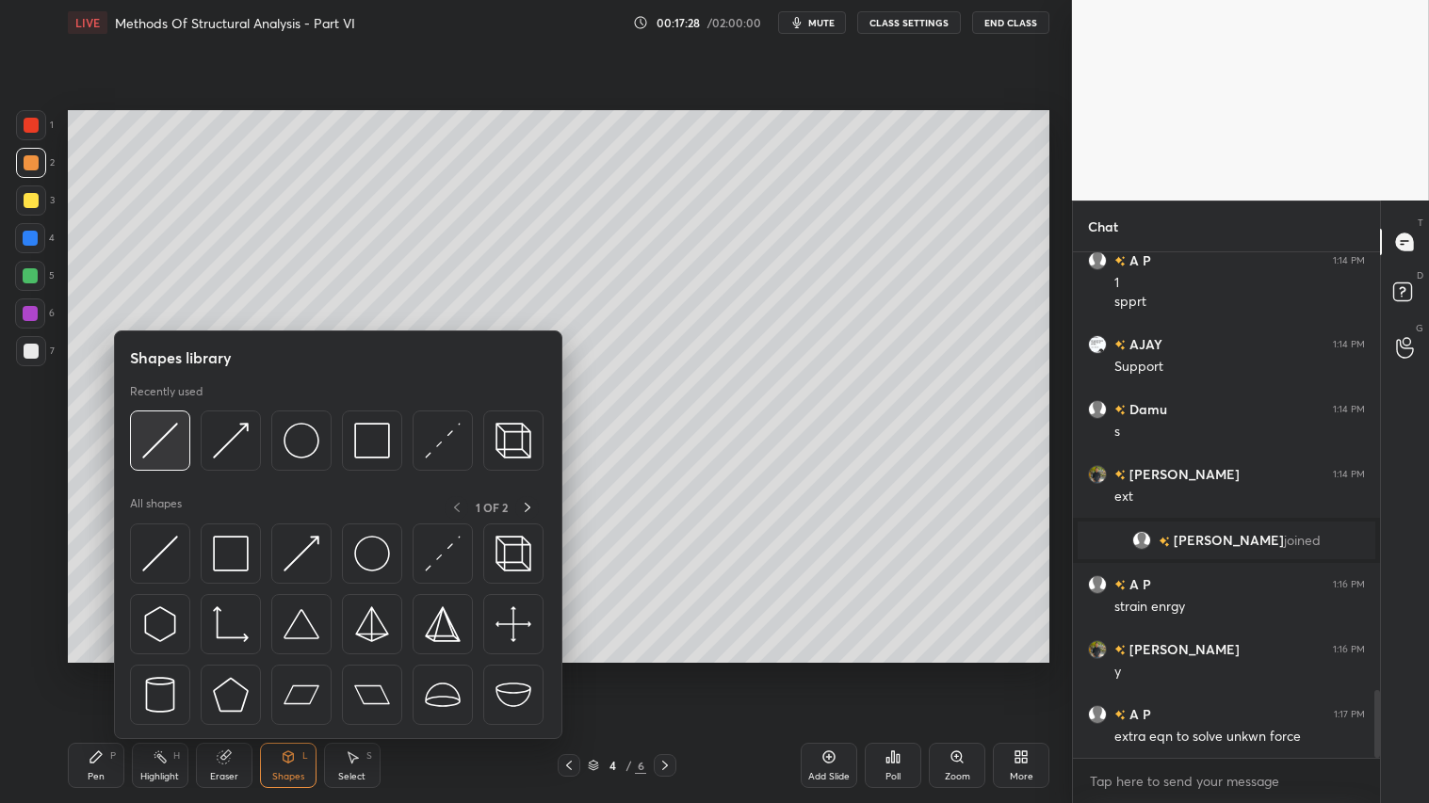
click at [153, 436] on img at bounding box center [160, 441] width 36 height 36
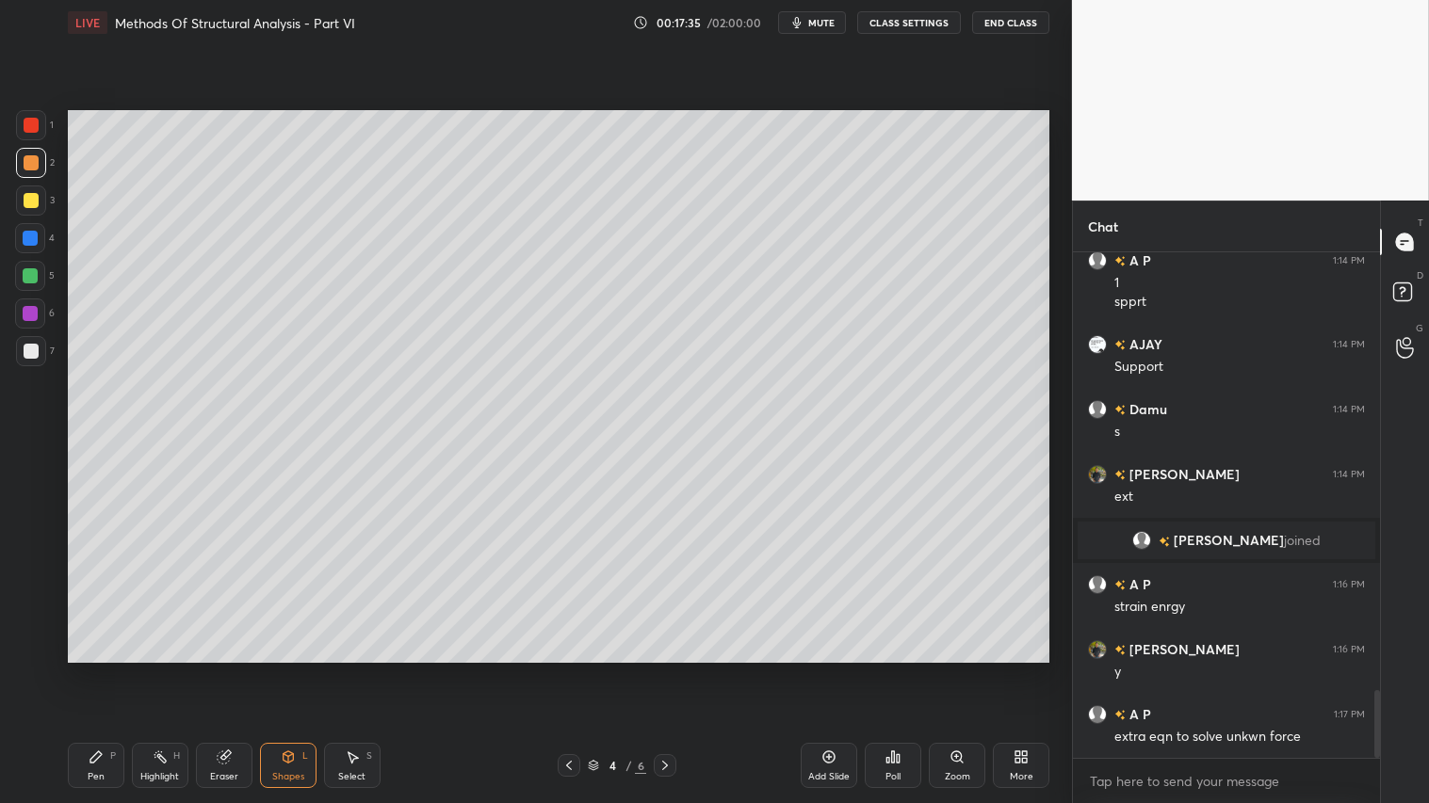
click at [26, 153] on div at bounding box center [31, 163] width 30 height 30
click at [285, 670] on div "Shapes L" at bounding box center [288, 765] width 57 height 45
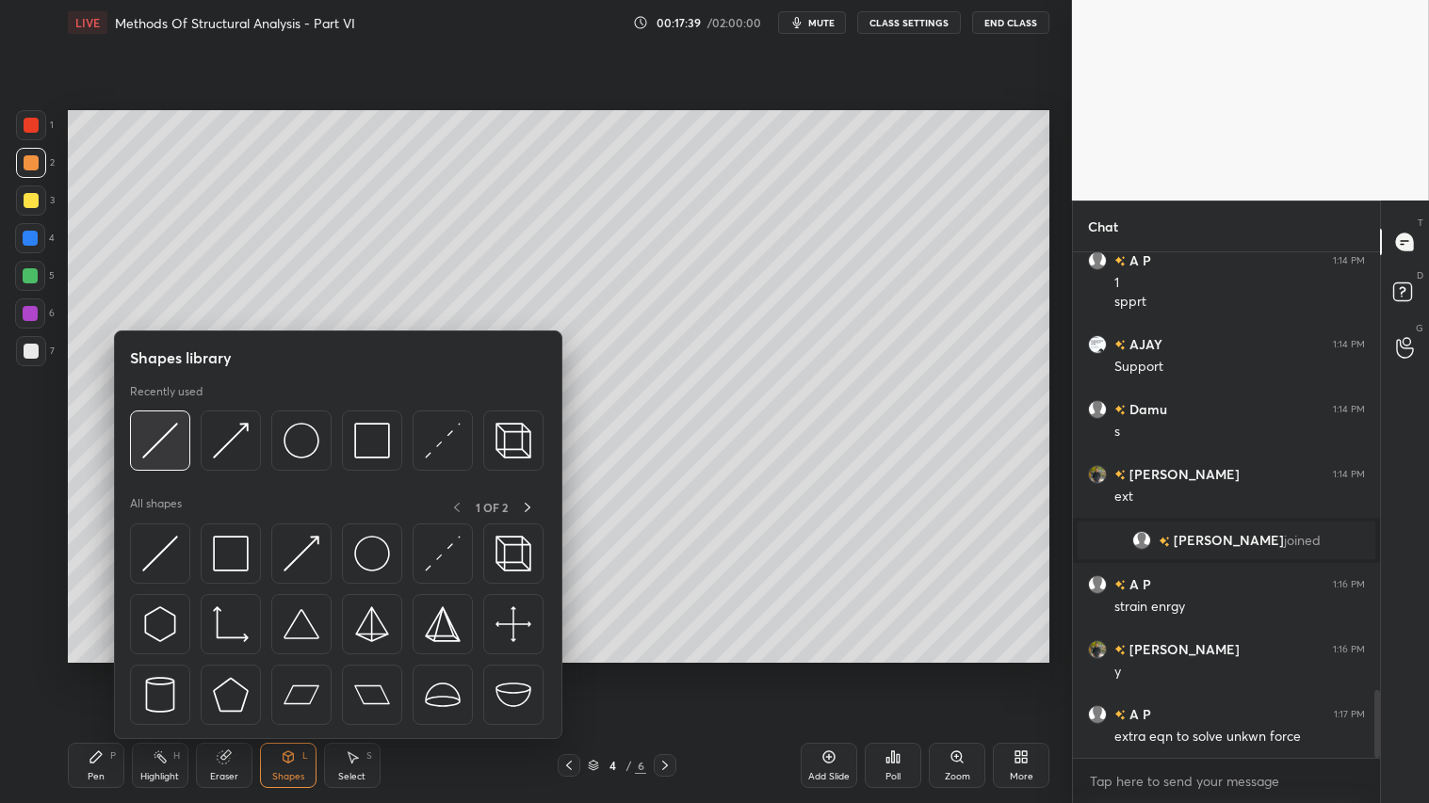
click at [151, 444] on img at bounding box center [160, 441] width 36 height 36
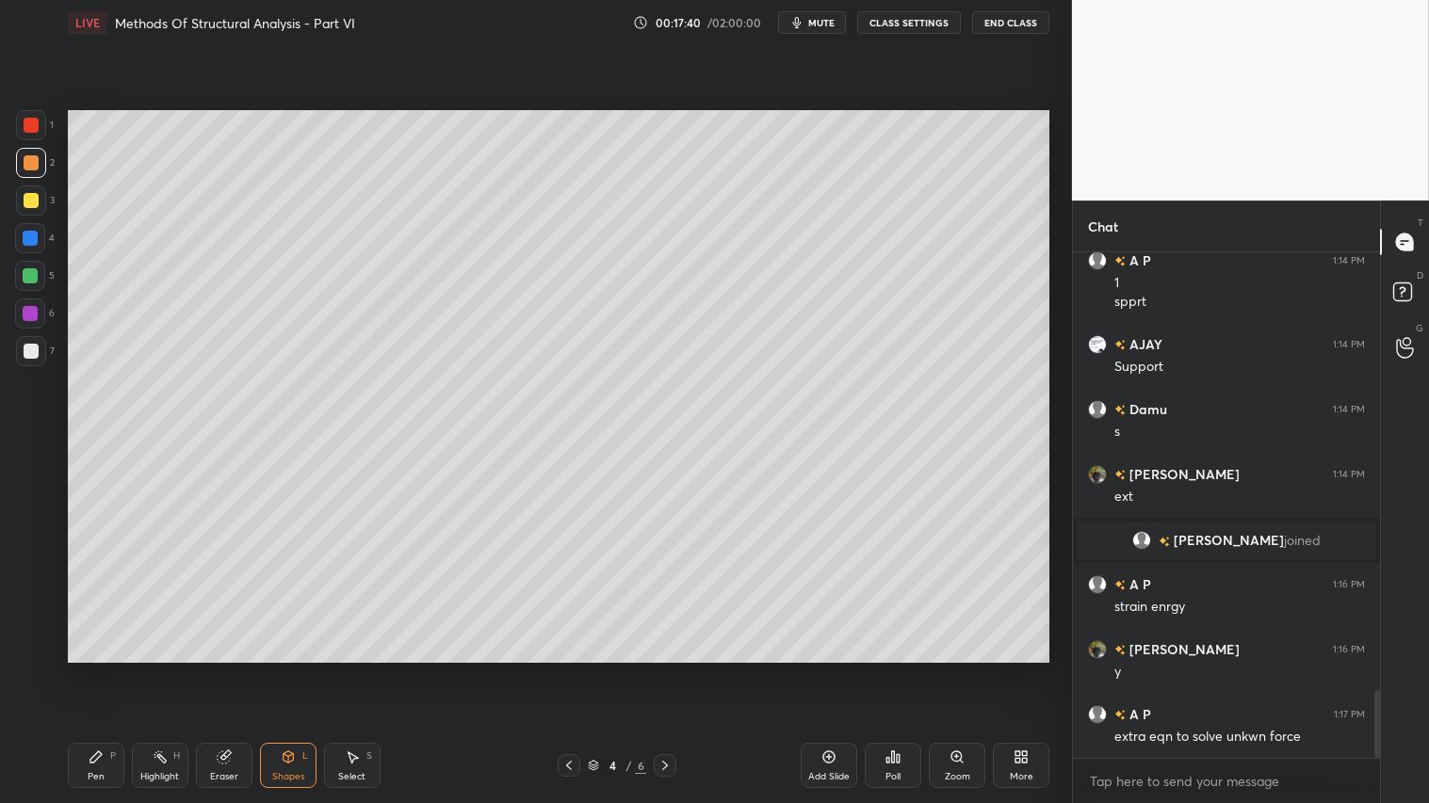
click at [274, 670] on div "Shapes L" at bounding box center [288, 765] width 57 height 45
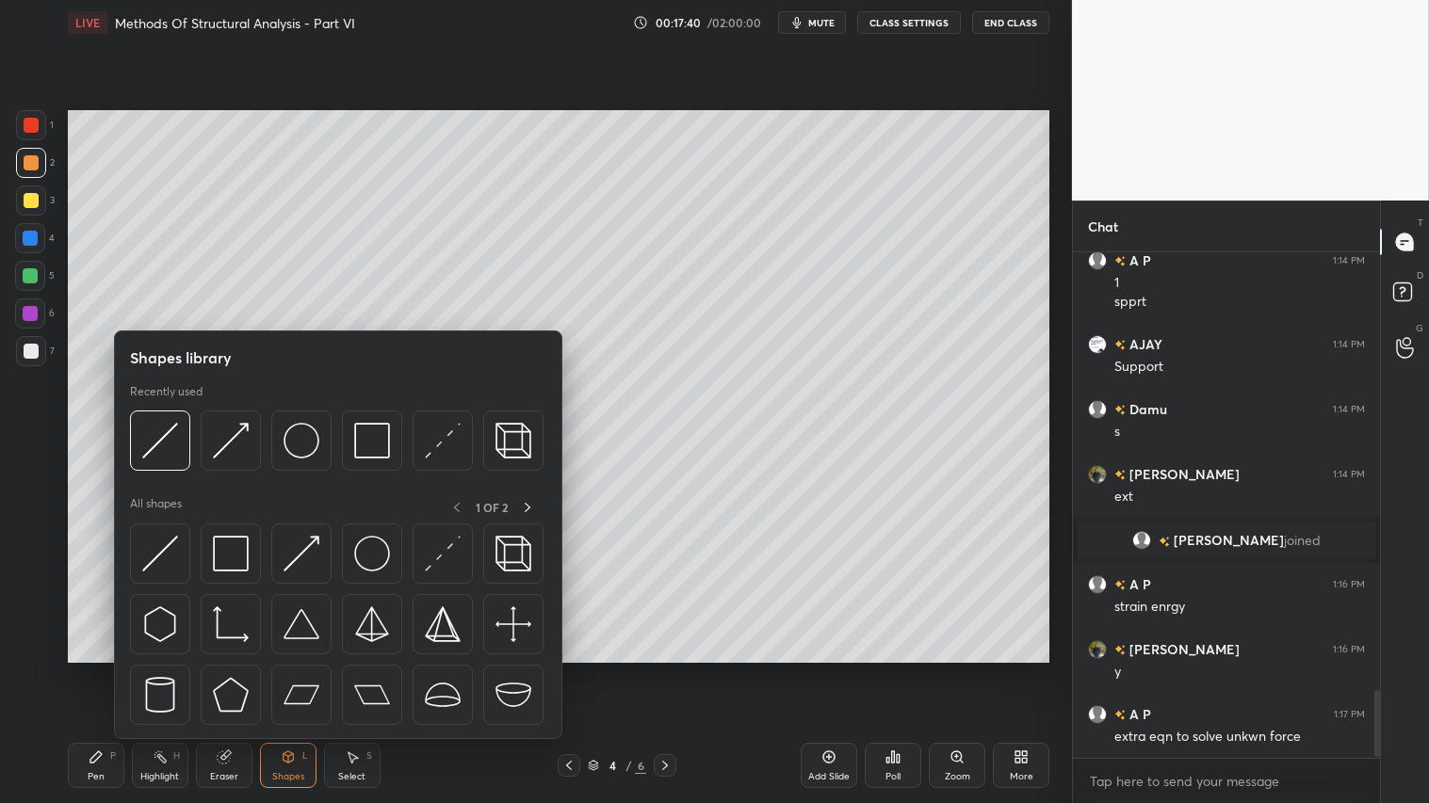
scroll to position [3308, 0]
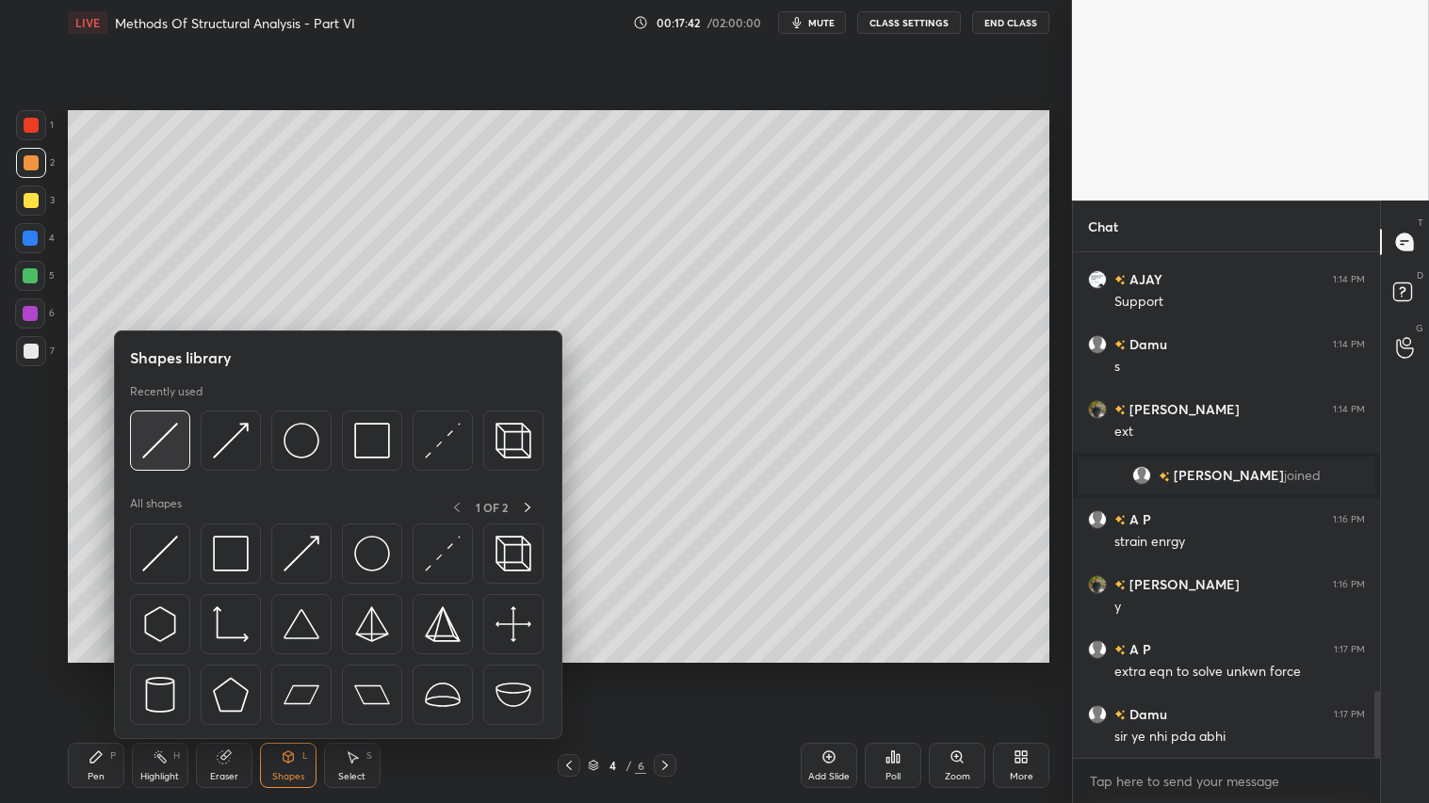
click at [161, 437] on img at bounding box center [160, 441] width 36 height 36
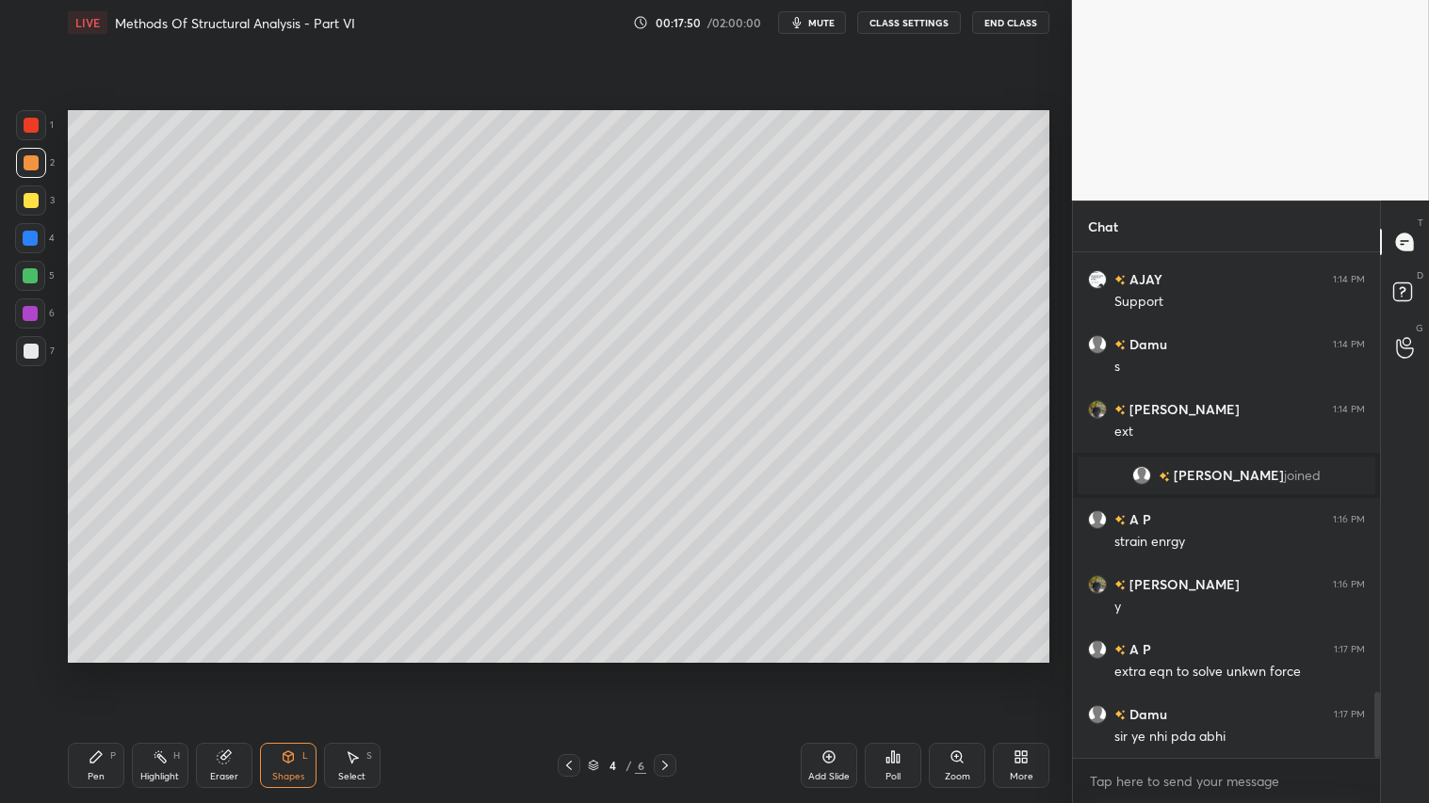
scroll to position [3373, 0]
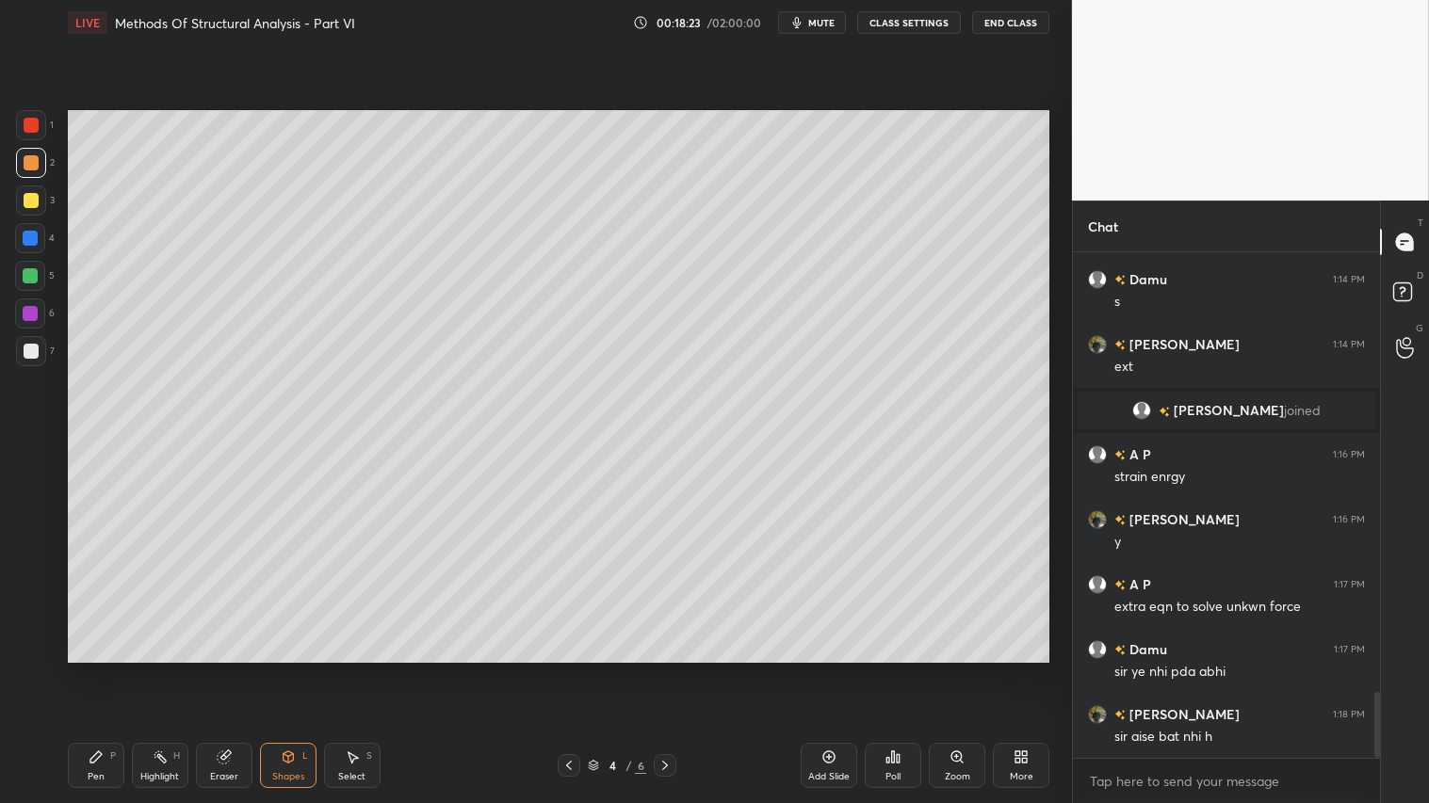
click at [290, 670] on div "Shapes" at bounding box center [288, 776] width 32 height 9
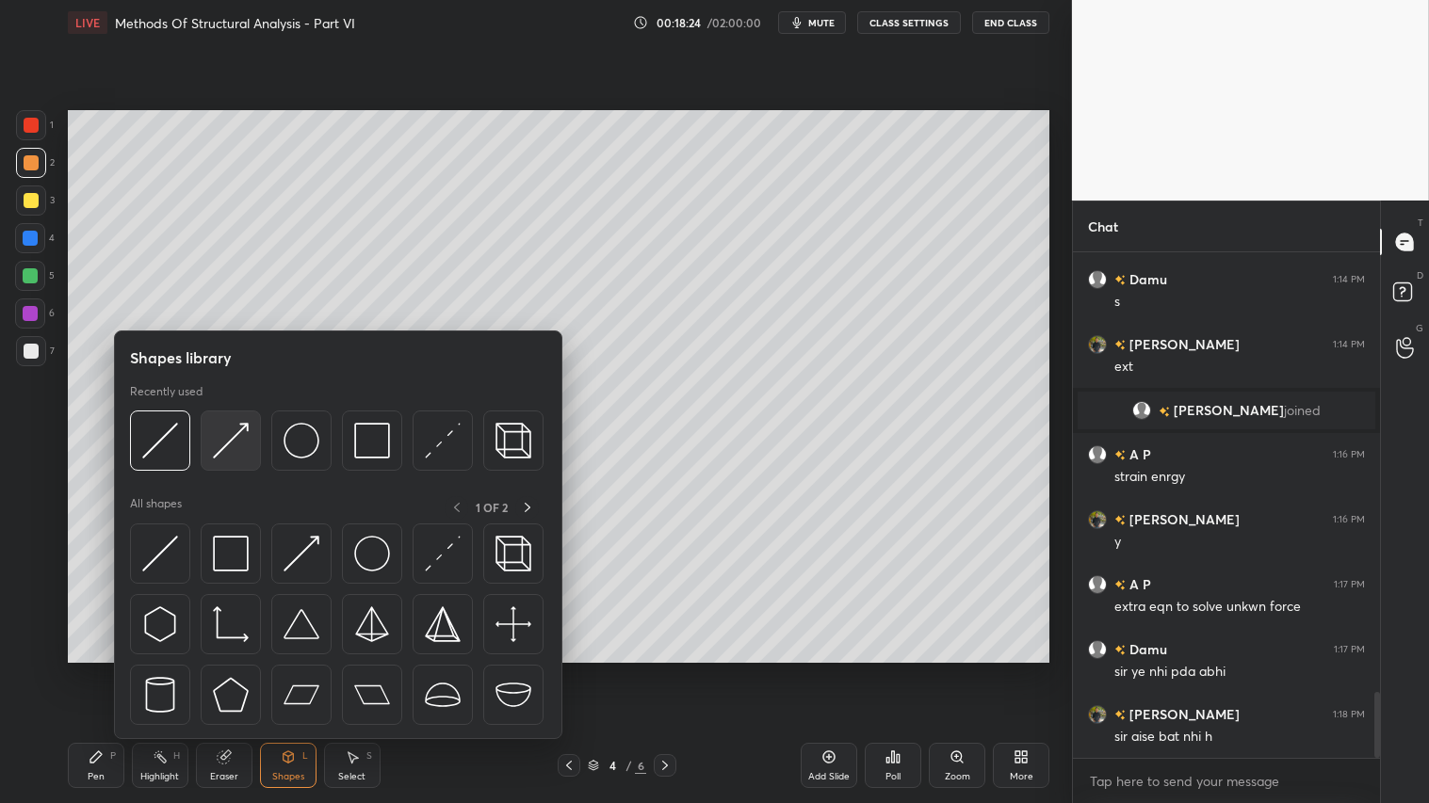
click at [219, 452] on img at bounding box center [231, 441] width 36 height 36
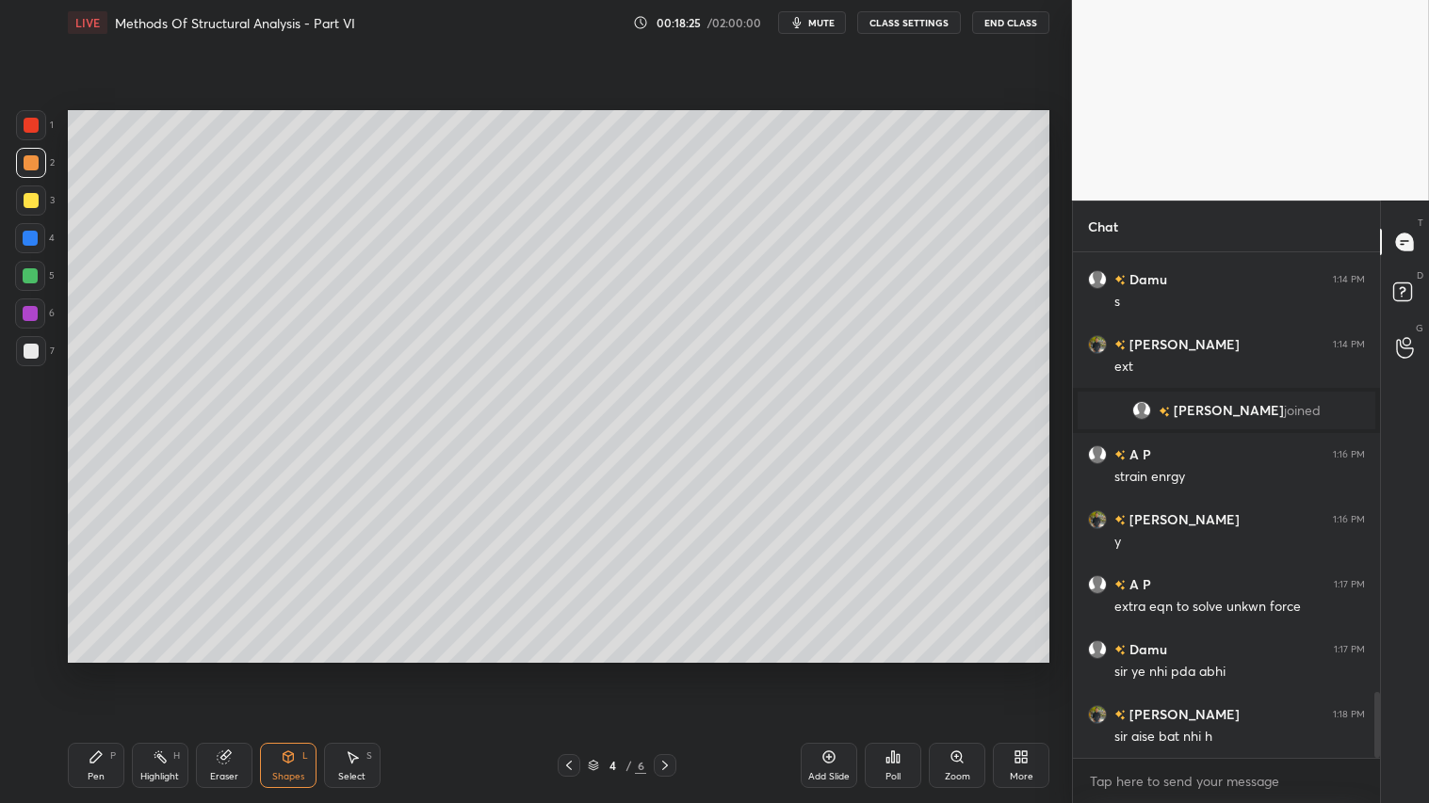
click at [29, 199] on div at bounding box center [31, 200] width 15 height 15
drag, startPoint x: 29, startPoint y: 115, endPoint x: 60, endPoint y: 172, distance: 65.3
click at [30, 118] on div at bounding box center [31, 125] width 15 height 15
drag, startPoint x: 98, startPoint y: 778, endPoint x: 175, endPoint y: 690, distance: 116.8
click at [101, 670] on div "Pen" at bounding box center [96, 776] width 17 height 9
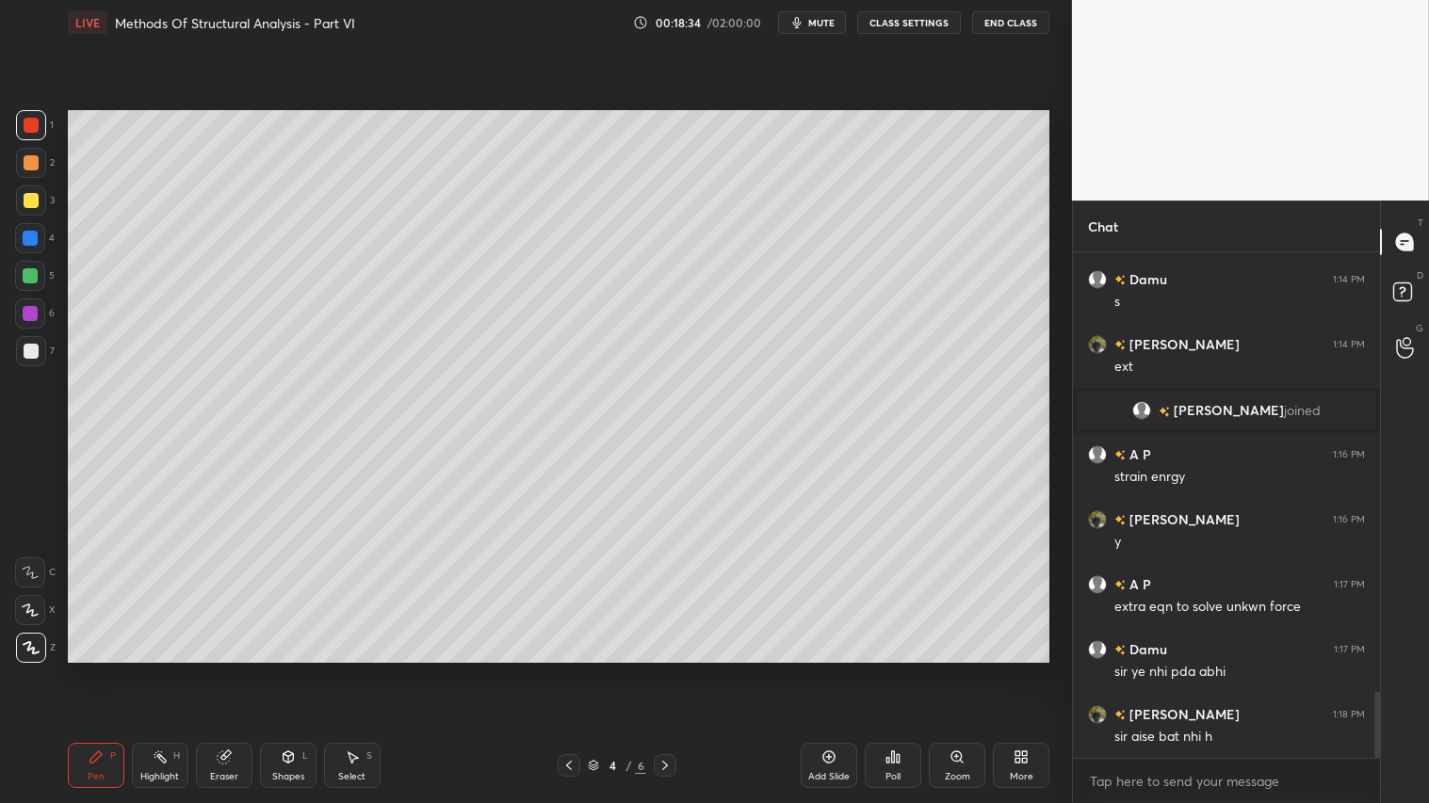
drag, startPoint x: 292, startPoint y: 758, endPoint x: 295, endPoint y: 745, distance: 13.5
click at [293, 670] on icon at bounding box center [288, 757] width 10 height 11
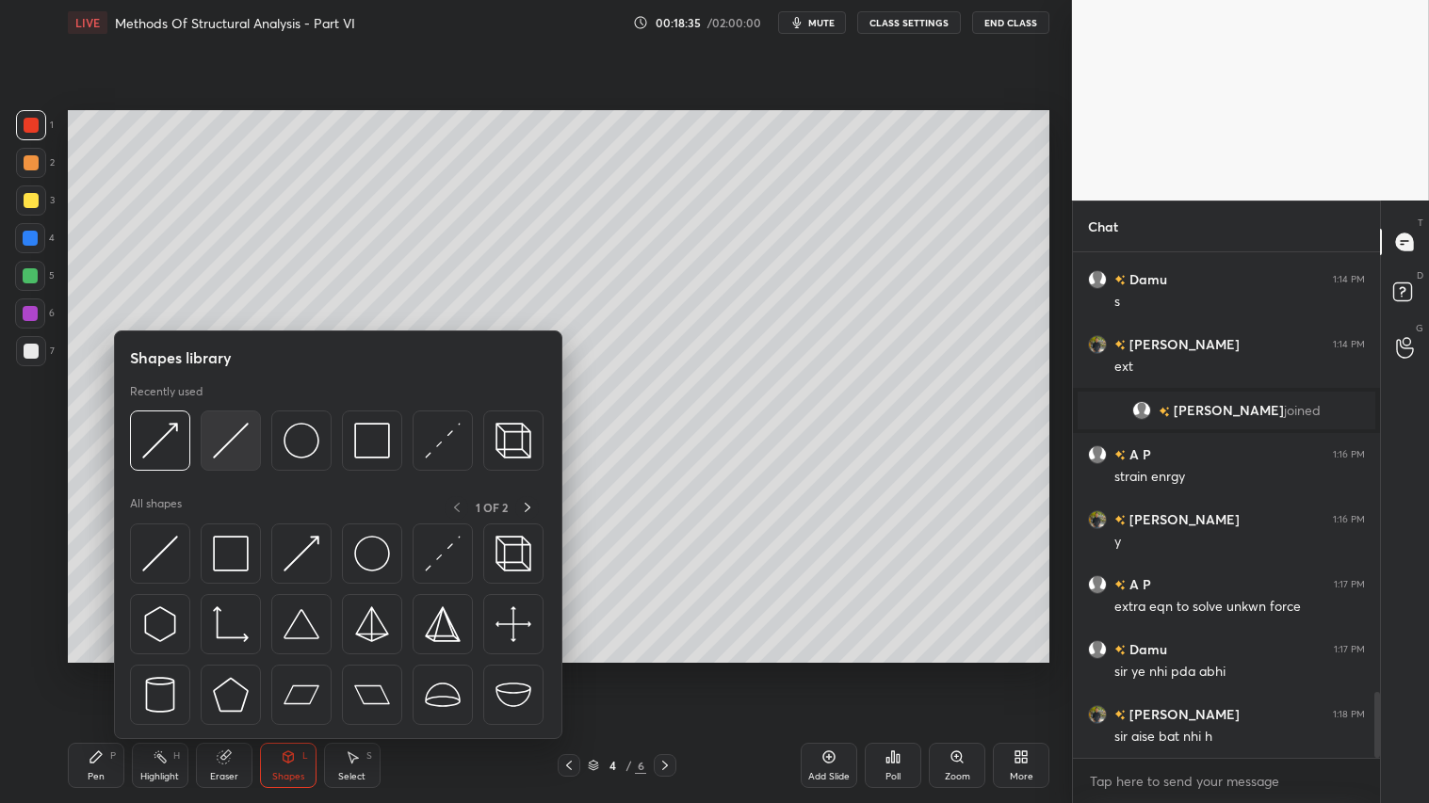
click at [228, 440] on img at bounding box center [231, 441] width 36 height 36
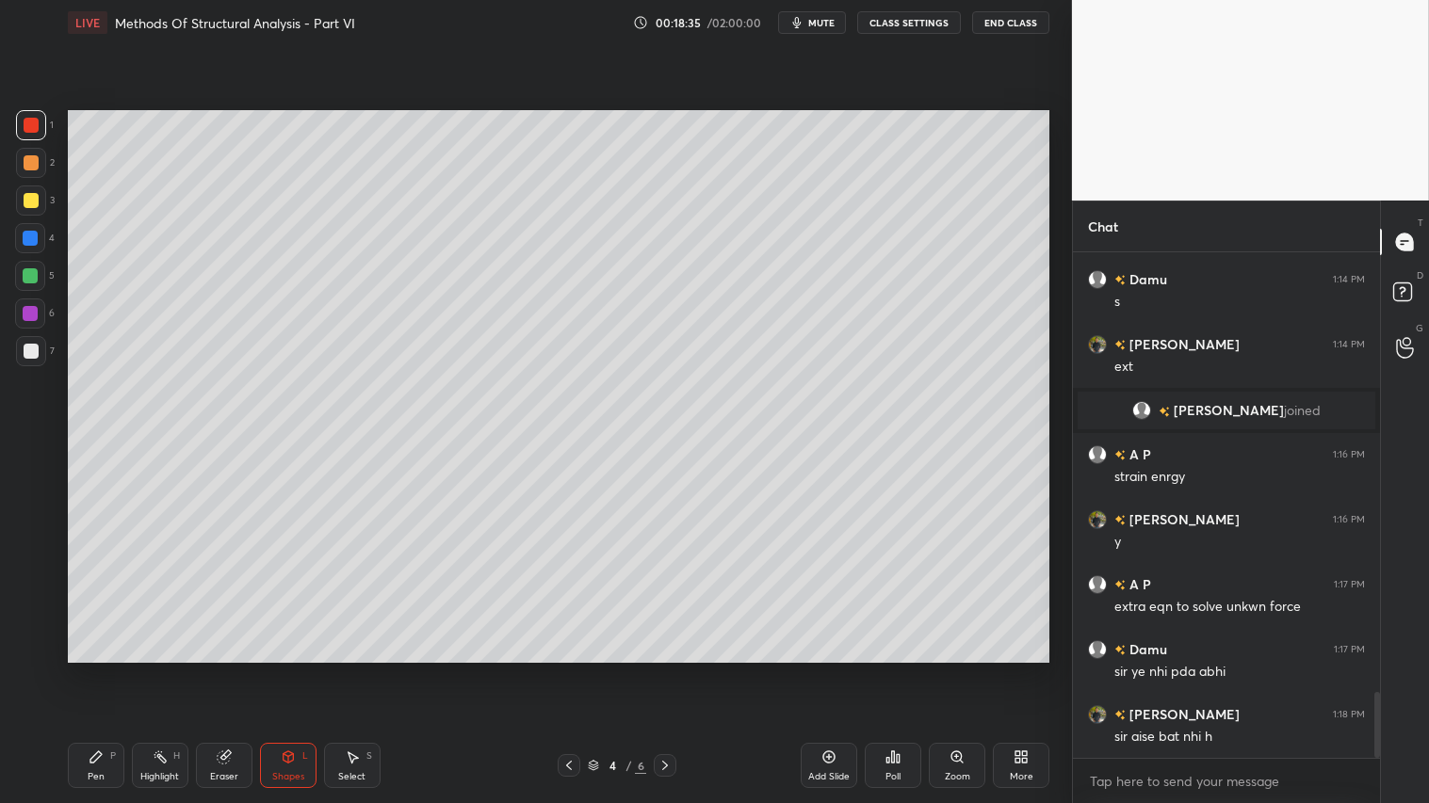
click at [33, 199] on div at bounding box center [31, 200] width 15 height 15
click at [106, 670] on div "Pen P" at bounding box center [96, 765] width 57 height 45
drag, startPoint x: 31, startPoint y: 167, endPoint x: 63, endPoint y: 296, distance: 132.9
click at [30, 170] on div at bounding box center [31, 162] width 15 height 15
drag, startPoint x: 97, startPoint y: 764, endPoint x: 108, endPoint y: 749, distance: 18.8
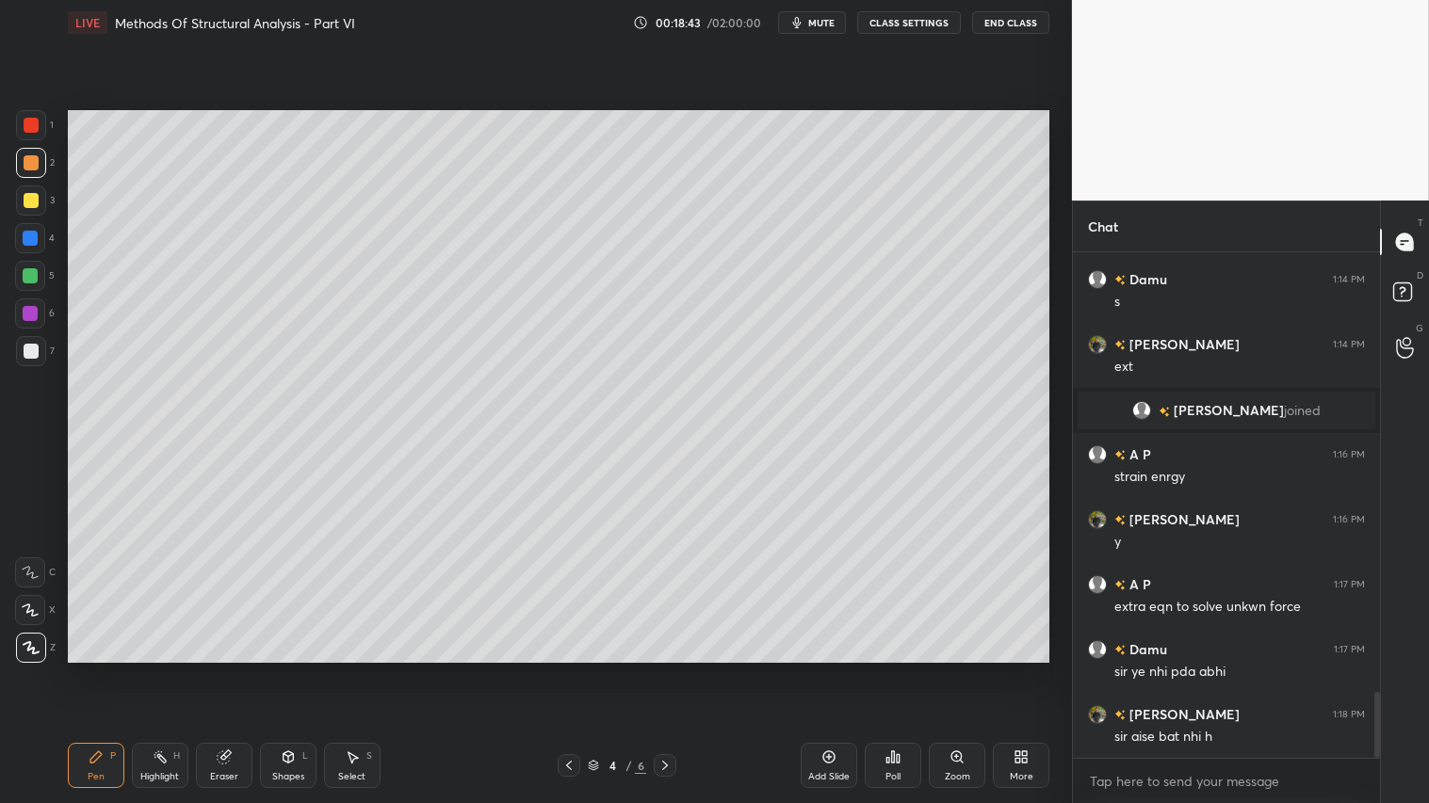
click at [104, 670] on div "Pen P" at bounding box center [96, 765] width 57 height 45
drag, startPoint x: 289, startPoint y: 766, endPoint x: 295, endPoint y: 740, distance: 26.0
click at [292, 670] on div "Shapes L" at bounding box center [288, 765] width 57 height 45
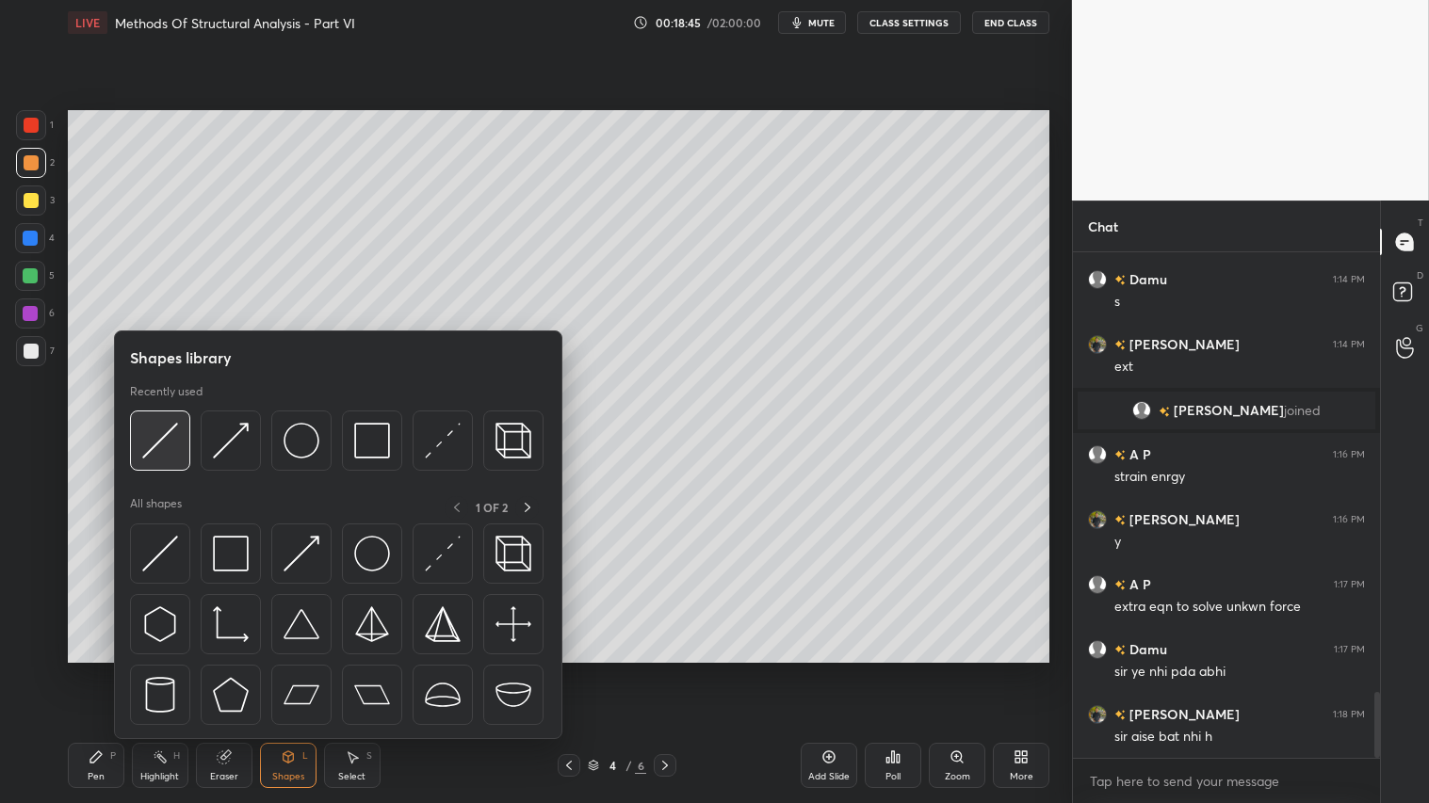
click at [167, 427] on img at bounding box center [160, 441] width 36 height 36
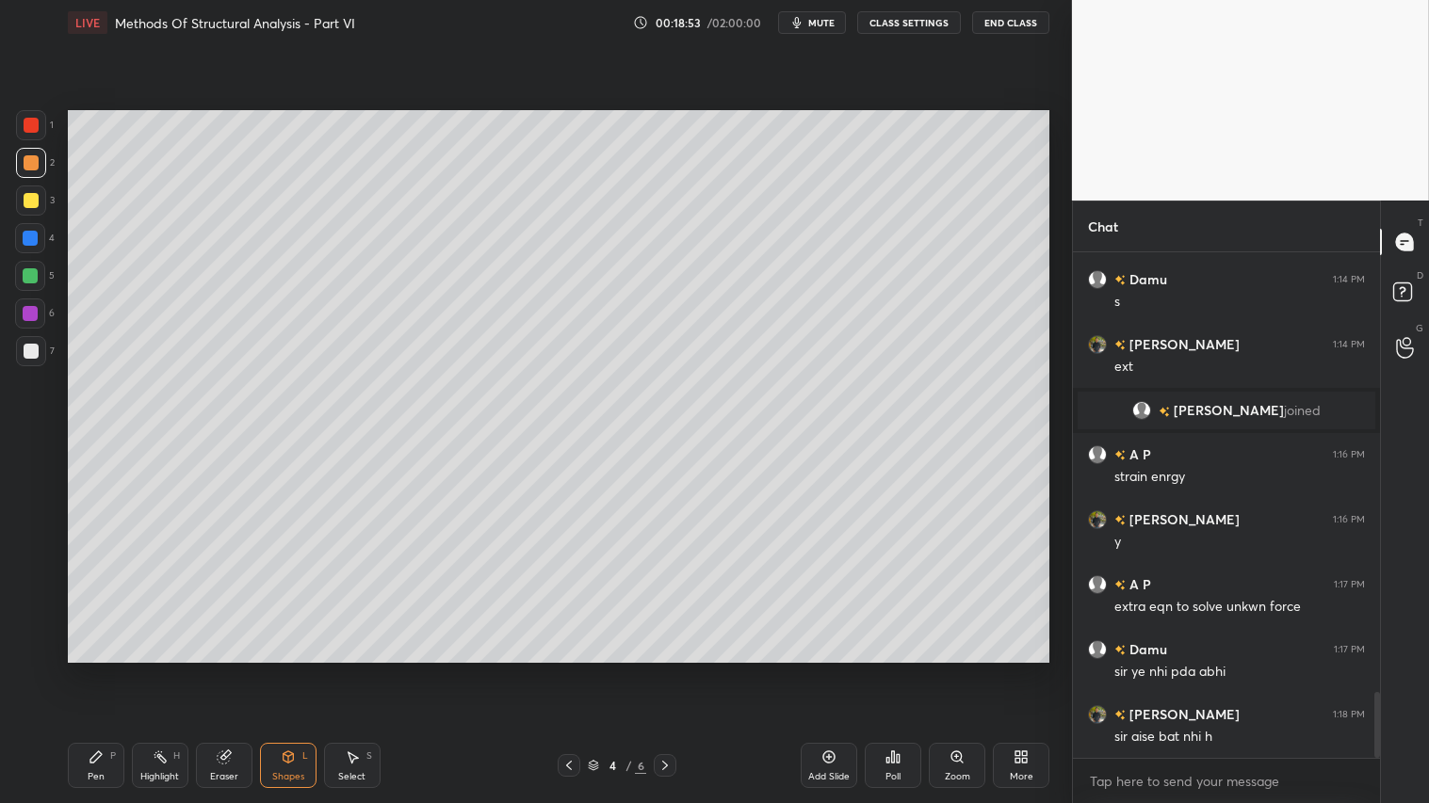
drag, startPoint x: 28, startPoint y: 118, endPoint x: 61, endPoint y: 198, distance: 86.6
click at [29, 120] on div at bounding box center [31, 125] width 15 height 15
drag, startPoint x: 281, startPoint y: 773, endPoint x: 285, endPoint y: 746, distance: 27.7
click at [279, 670] on div "Shapes" at bounding box center [288, 776] width 32 height 9
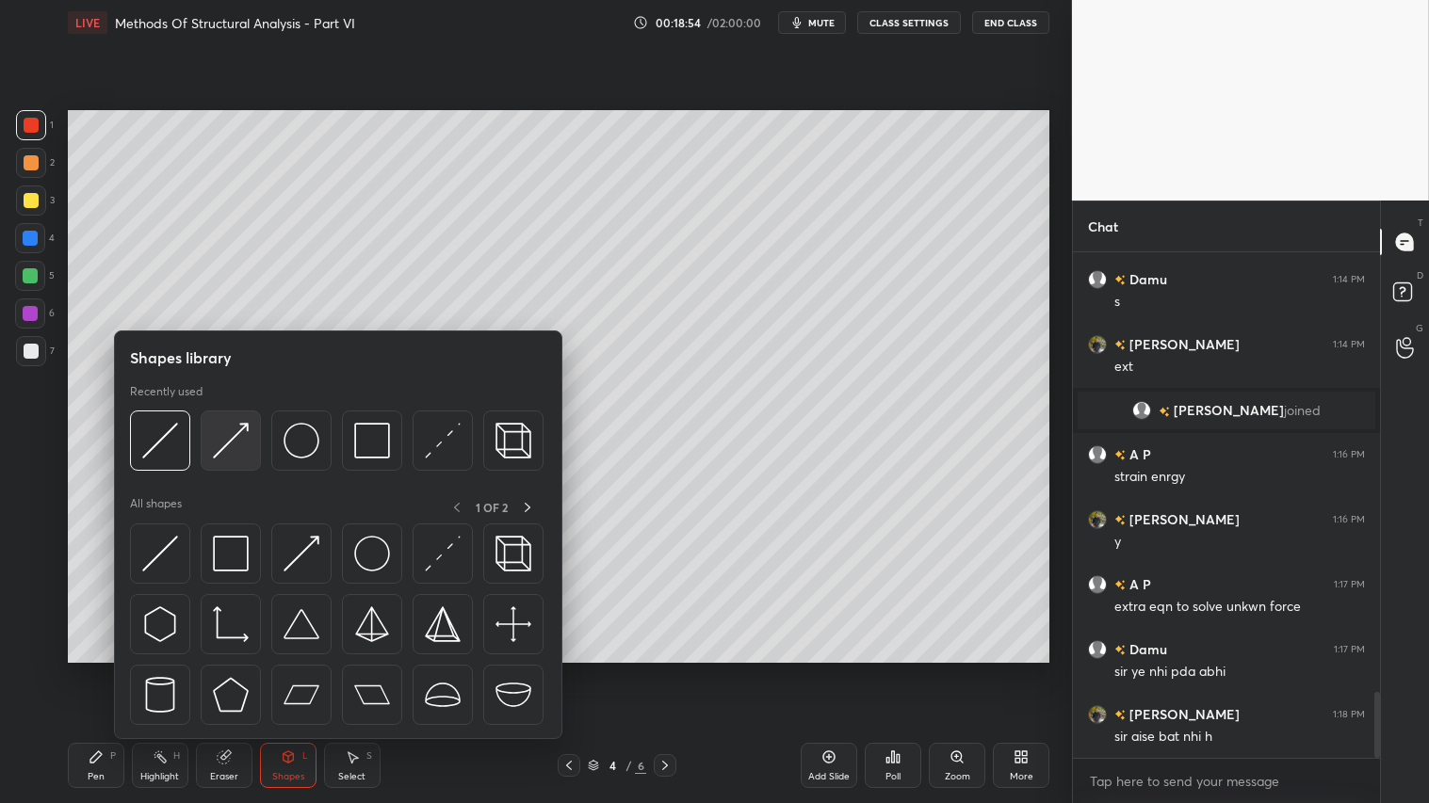
click at [223, 438] on img at bounding box center [231, 441] width 36 height 36
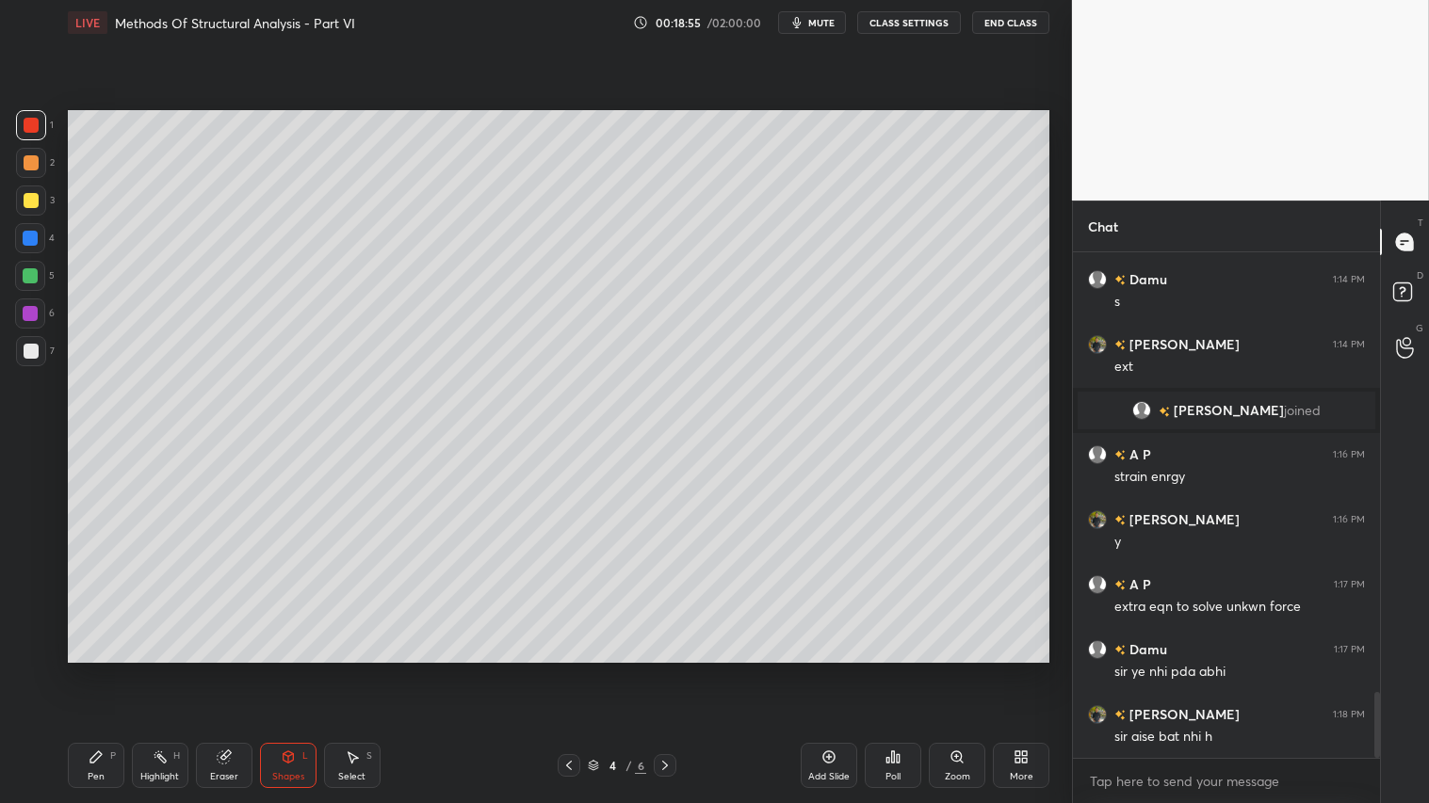
click at [22, 132] on div at bounding box center [31, 125] width 30 height 30
click at [96, 670] on icon at bounding box center [95, 757] width 11 height 11
click at [33, 193] on div at bounding box center [31, 200] width 15 height 15
drag, startPoint x: 31, startPoint y: 354, endPoint x: 47, endPoint y: 363, distance: 18.1
click at [31, 353] on div at bounding box center [31, 351] width 15 height 15
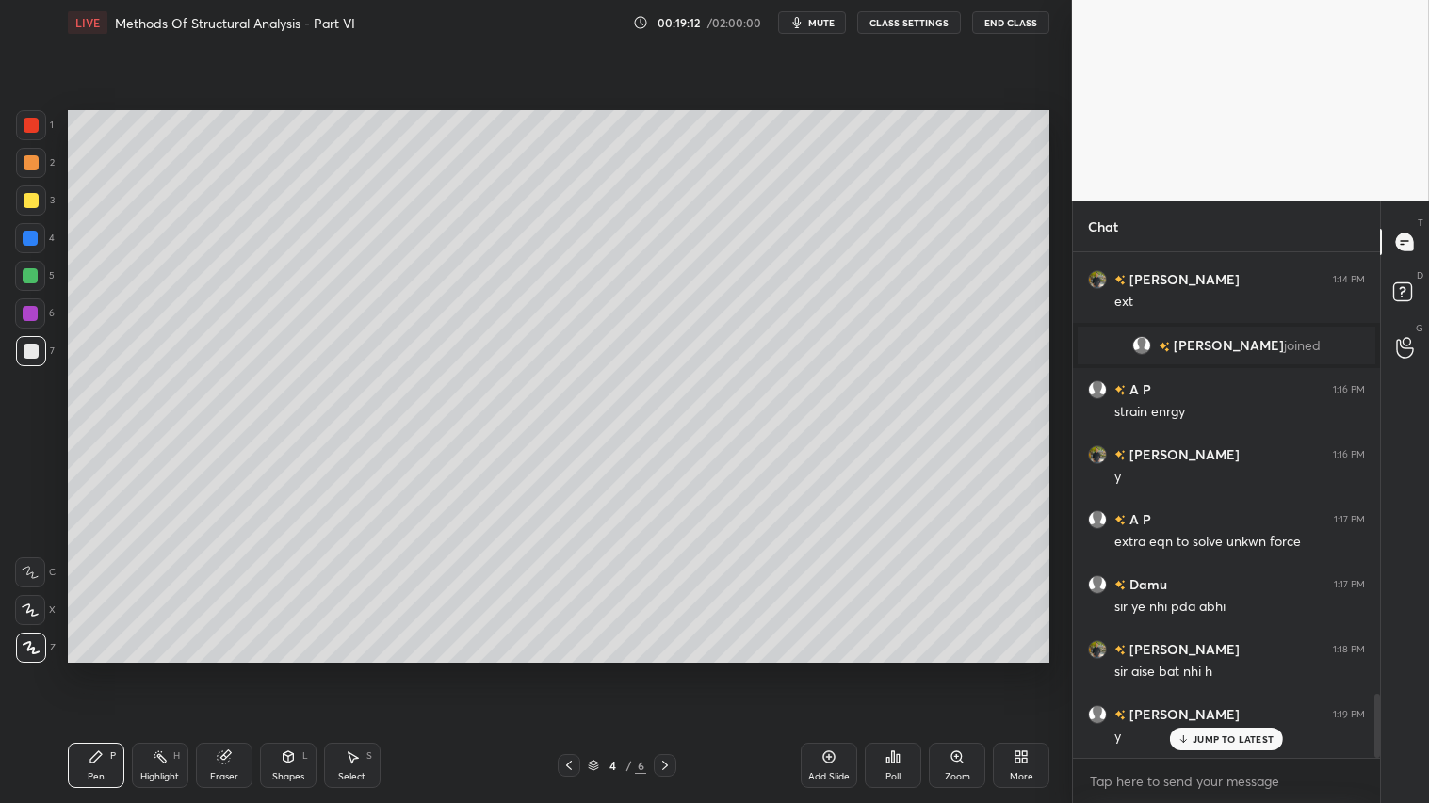
scroll to position [3502, 0]
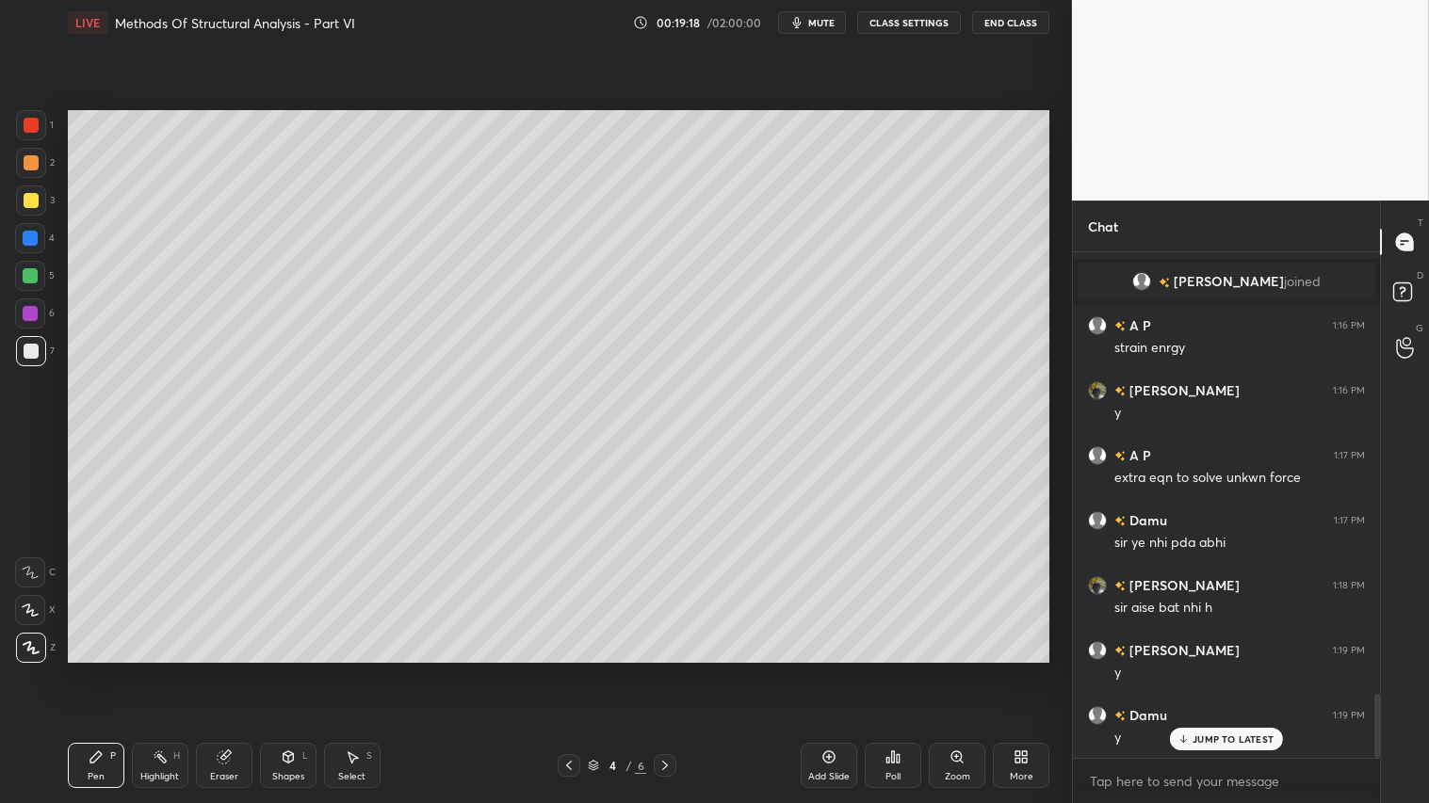
click at [288, 670] on icon at bounding box center [288, 757] width 15 height 15
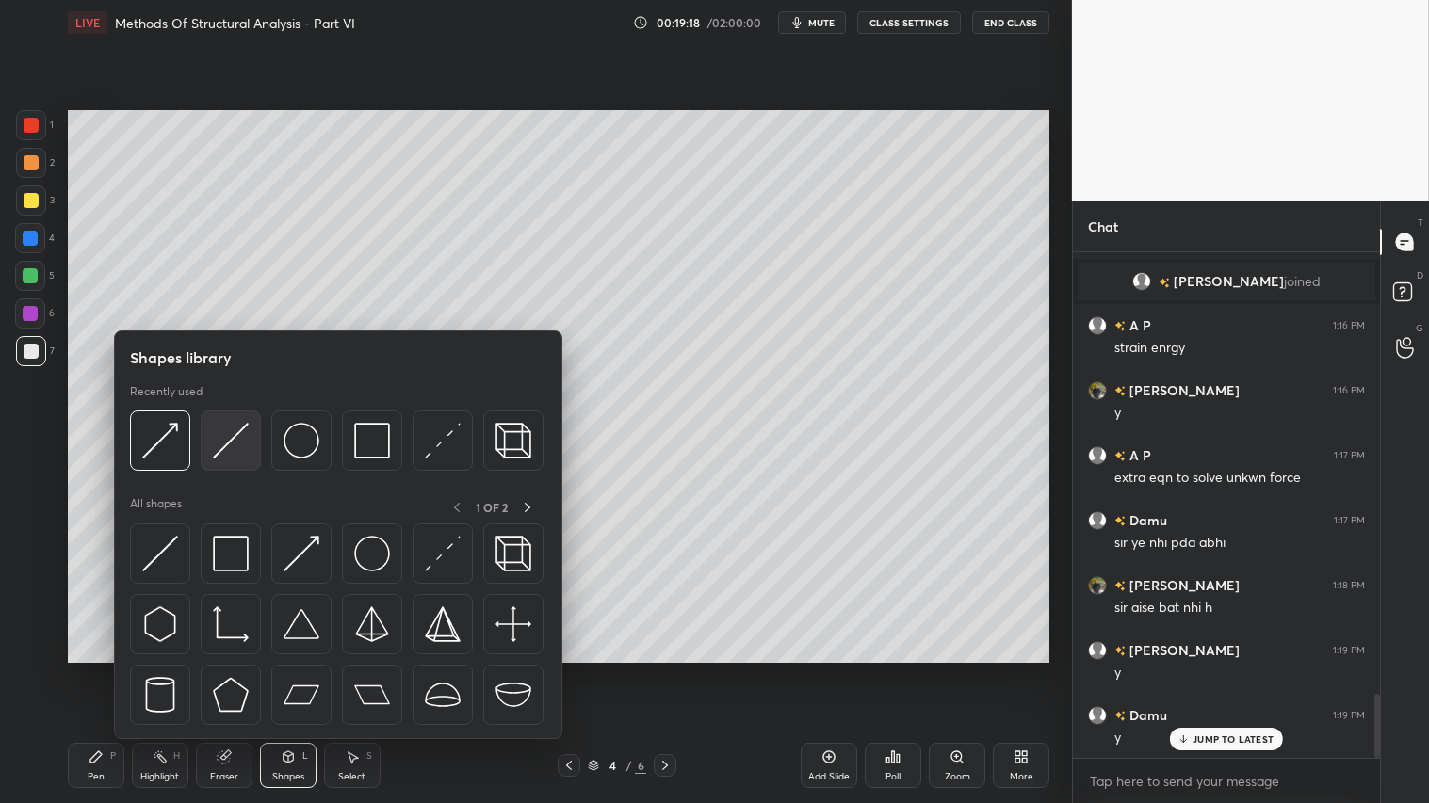
click at [219, 443] on img at bounding box center [231, 441] width 36 height 36
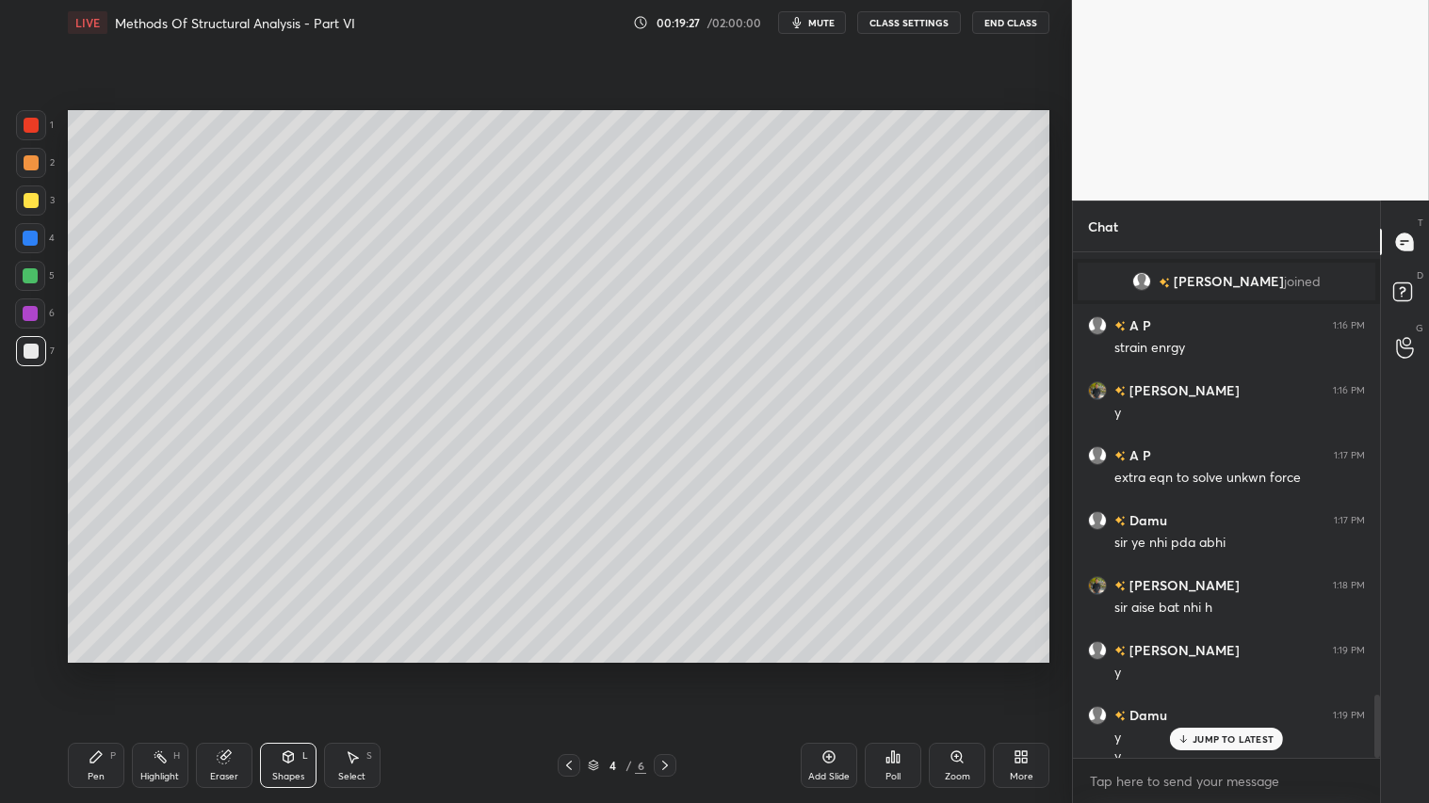
scroll to position [3520, 0]
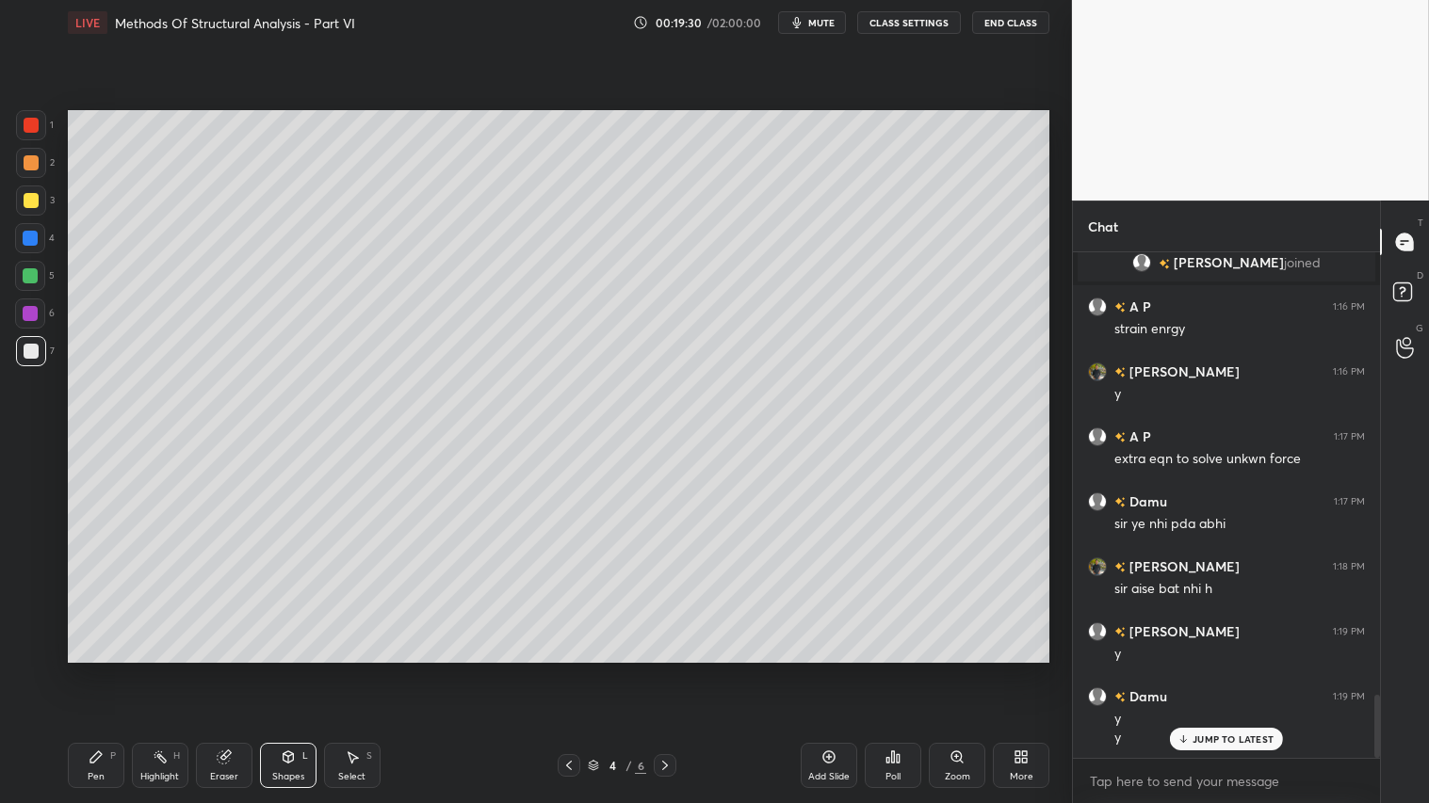
drag, startPoint x: 111, startPoint y: 749, endPoint x: 143, endPoint y: 703, distance: 56.2
click at [117, 670] on div "Pen P" at bounding box center [96, 765] width 57 height 45
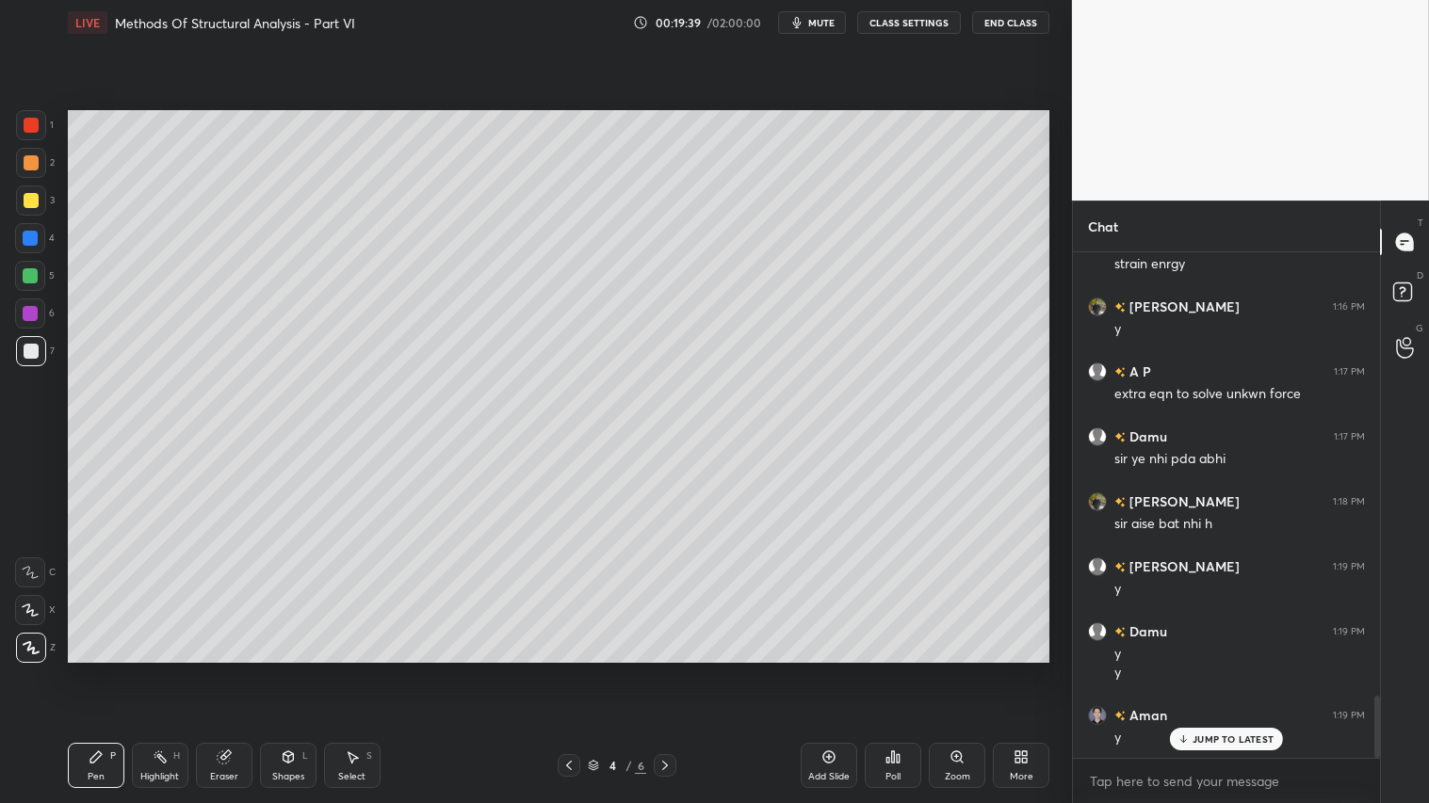
click at [287, 670] on div "Shapes L" at bounding box center [288, 765] width 57 height 45
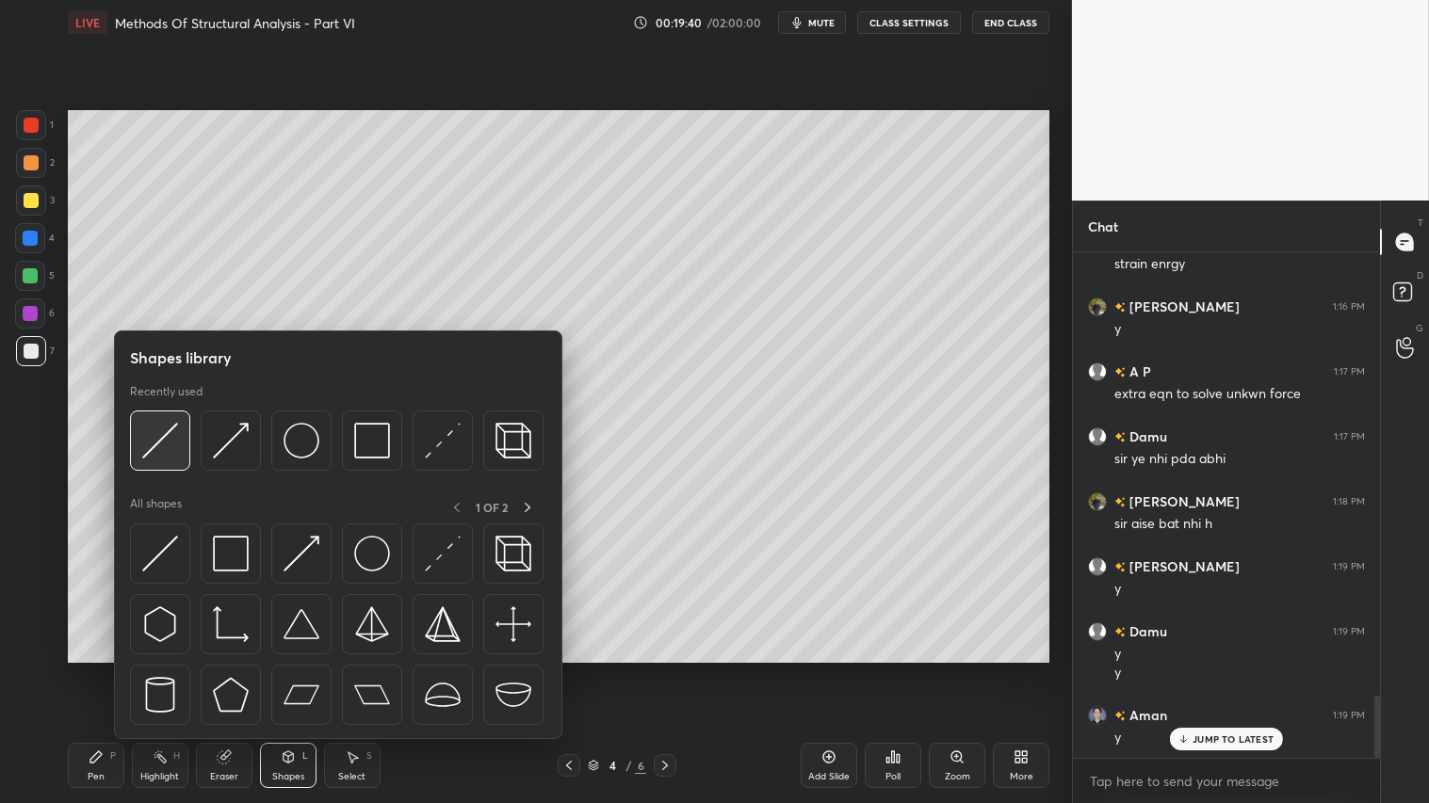
click at [156, 425] on img at bounding box center [160, 441] width 36 height 36
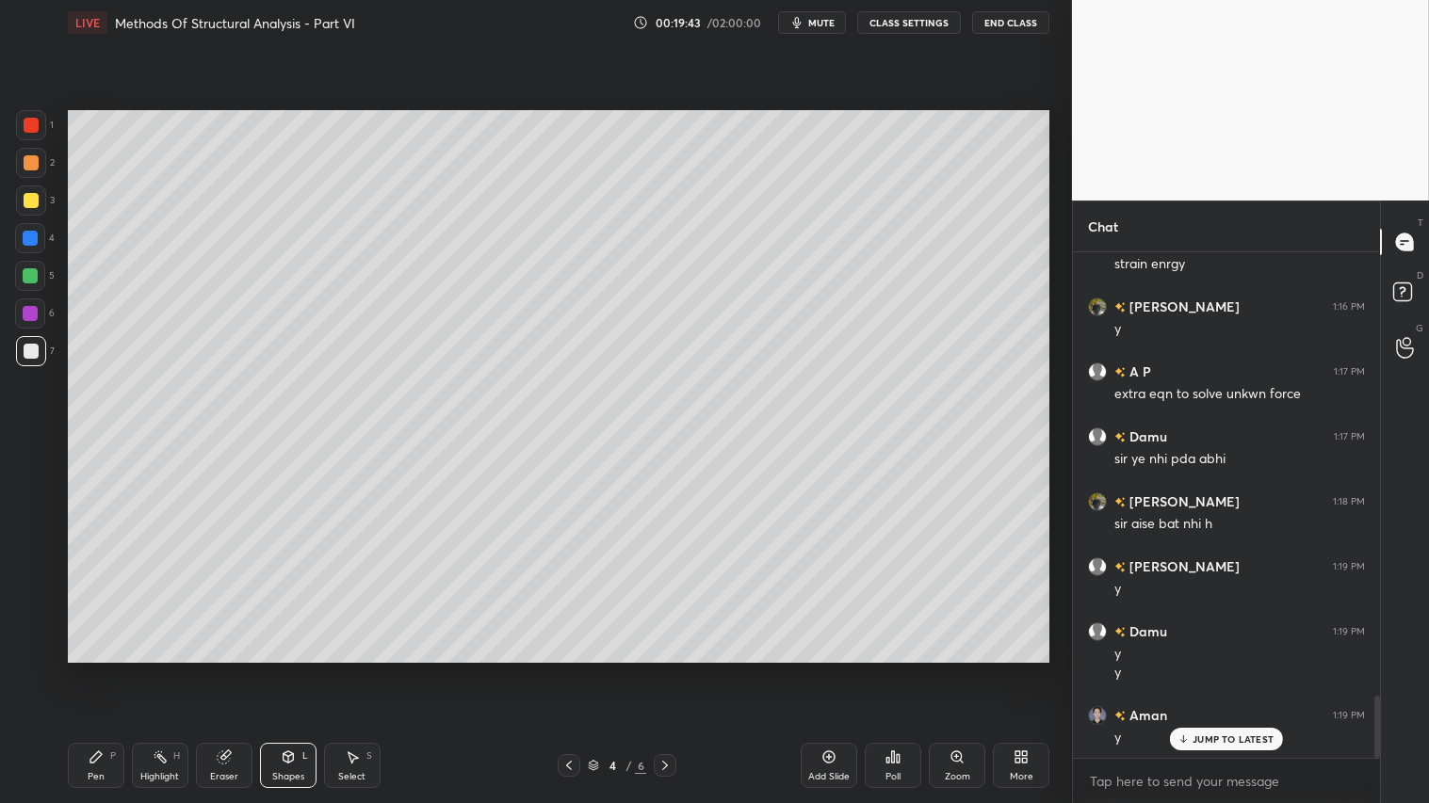
click at [116, 670] on div "Pen P" at bounding box center [96, 765] width 57 height 45
click at [289, 670] on icon at bounding box center [288, 757] width 15 height 15
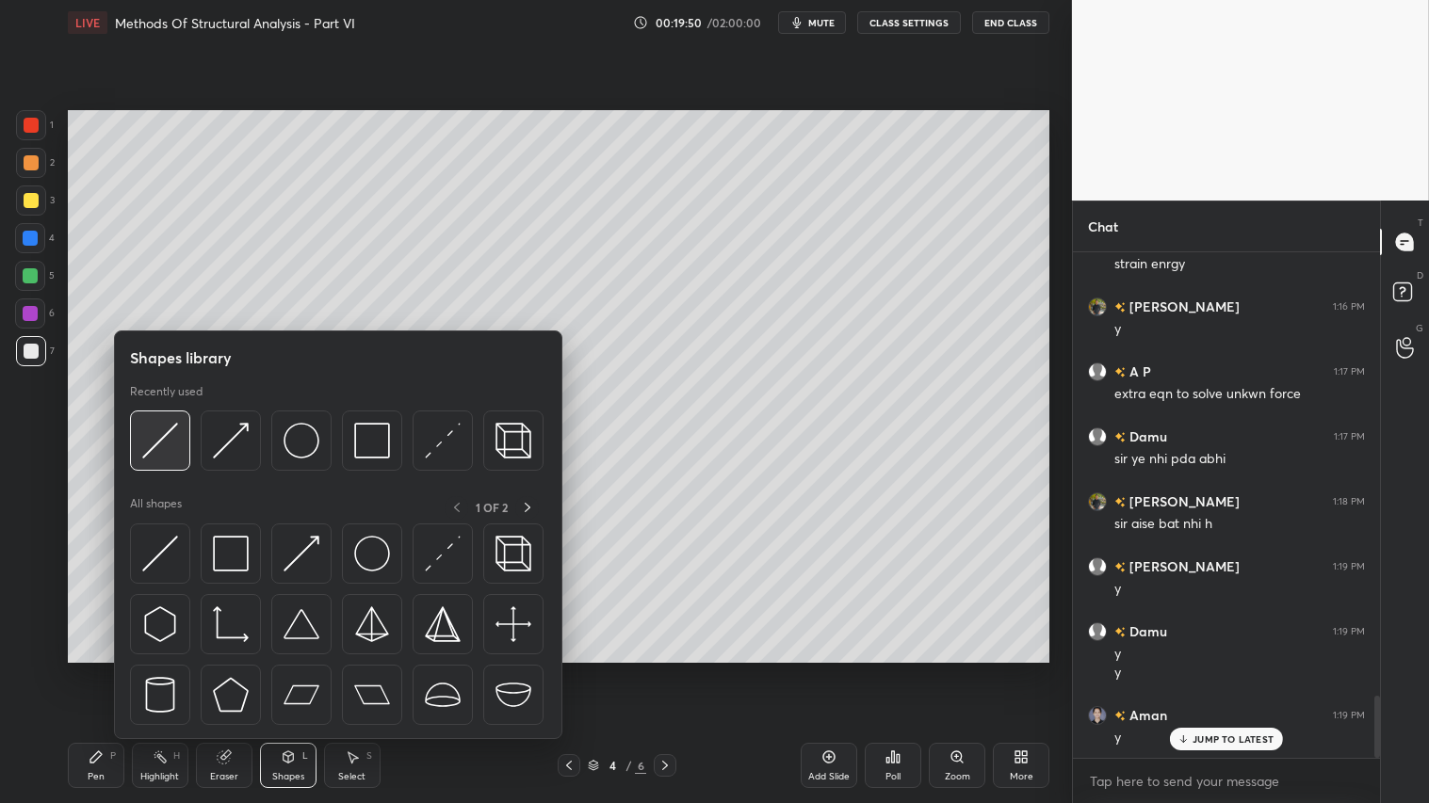
click at [158, 427] on img at bounding box center [160, 441] width 36 height 36
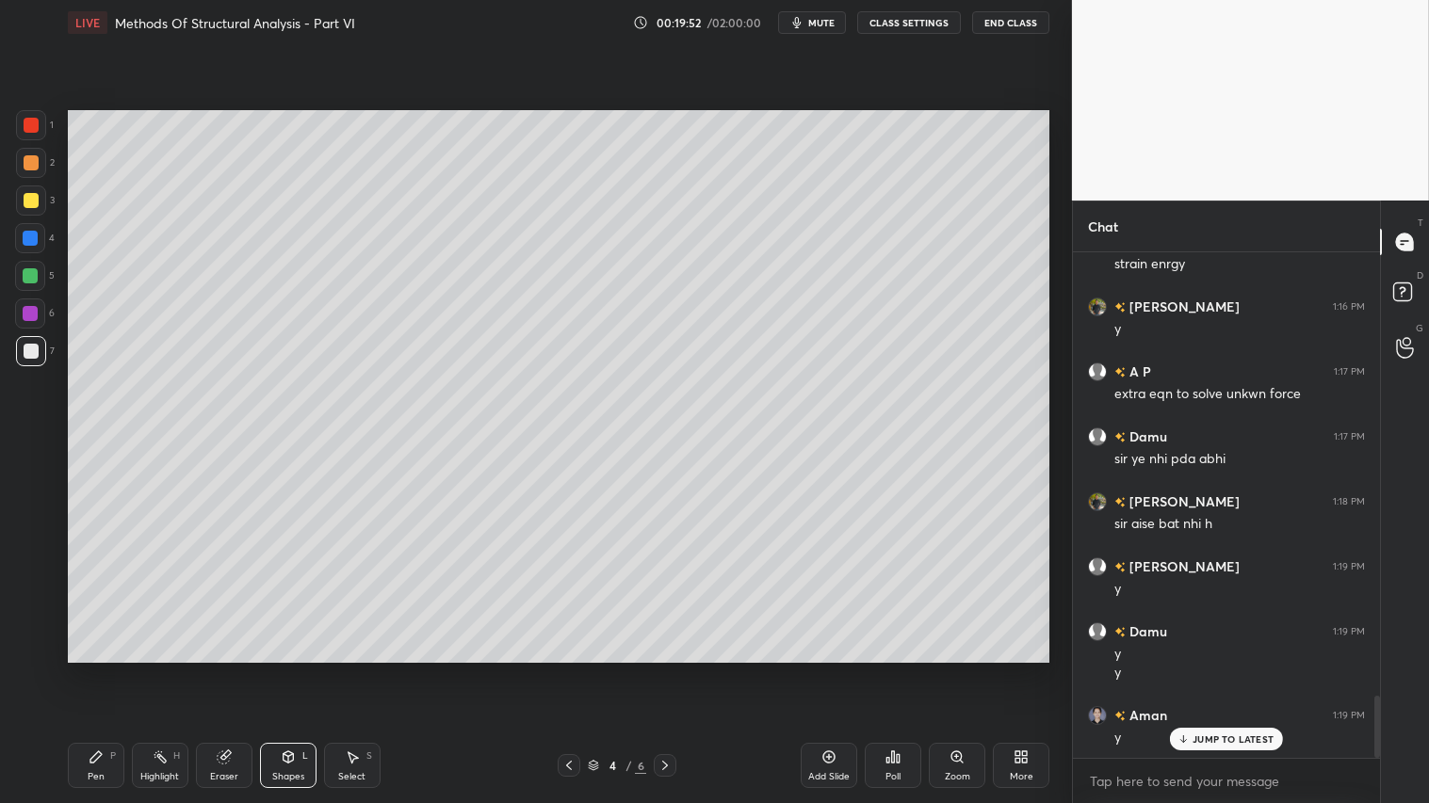
drag, startPoint x: 70, startPoint y: 768, endPoint x: 414, endPoint y: 680, distance: 355.7
click at [71, 670] on div "Pen P" at bounding box center [96, 765] width 57 height 45
click at [833, 670] on div "Add Slide" at bounding box center [828, 776] width 41 height 9
click at [28, 167] on div at bounding box center [31, 162] width 15 height 15
click at [562, 670] on icon at bounding box center [568, 765] width 15 height 15
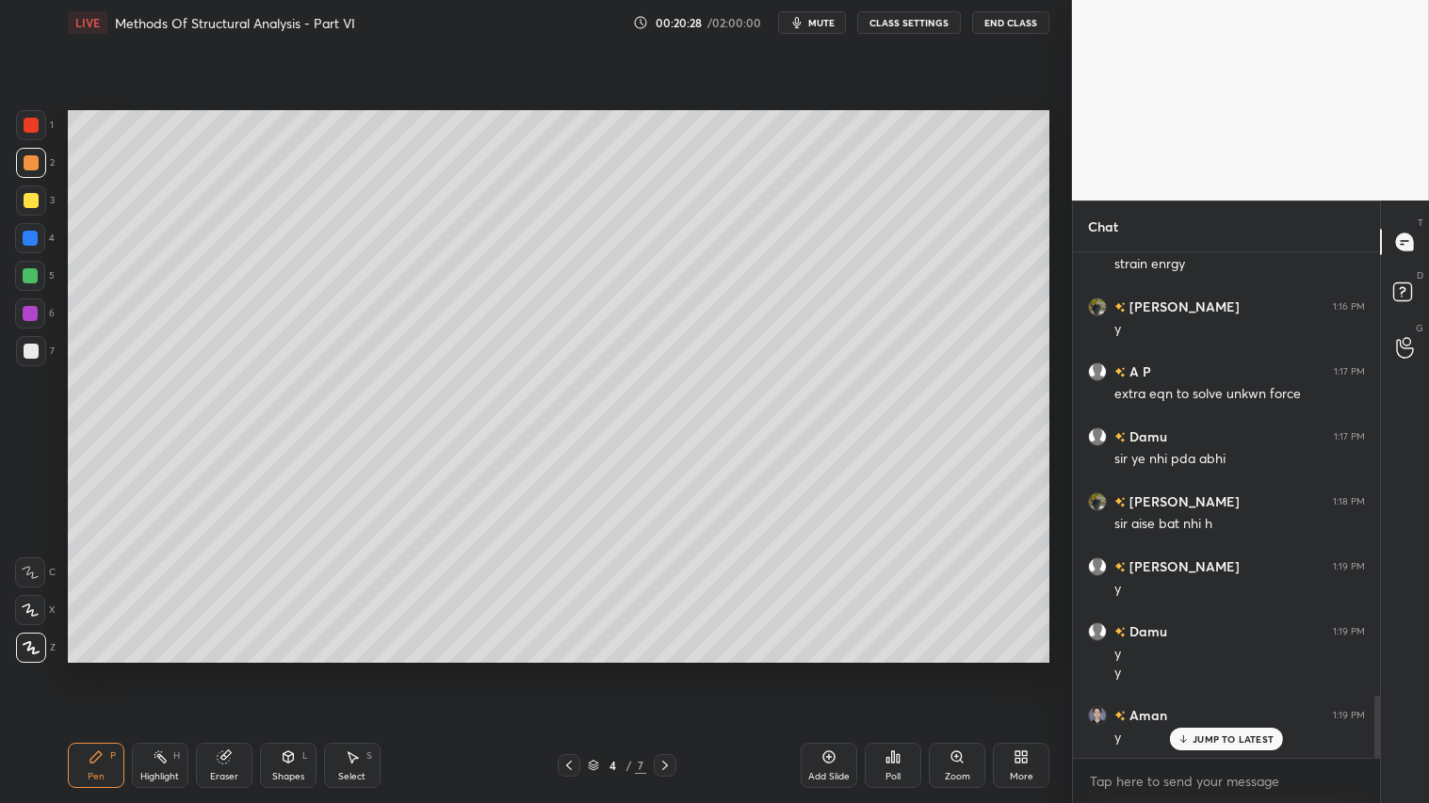
click at [663, 670] on icon at bounding box center [664, 765] width 15 height 15
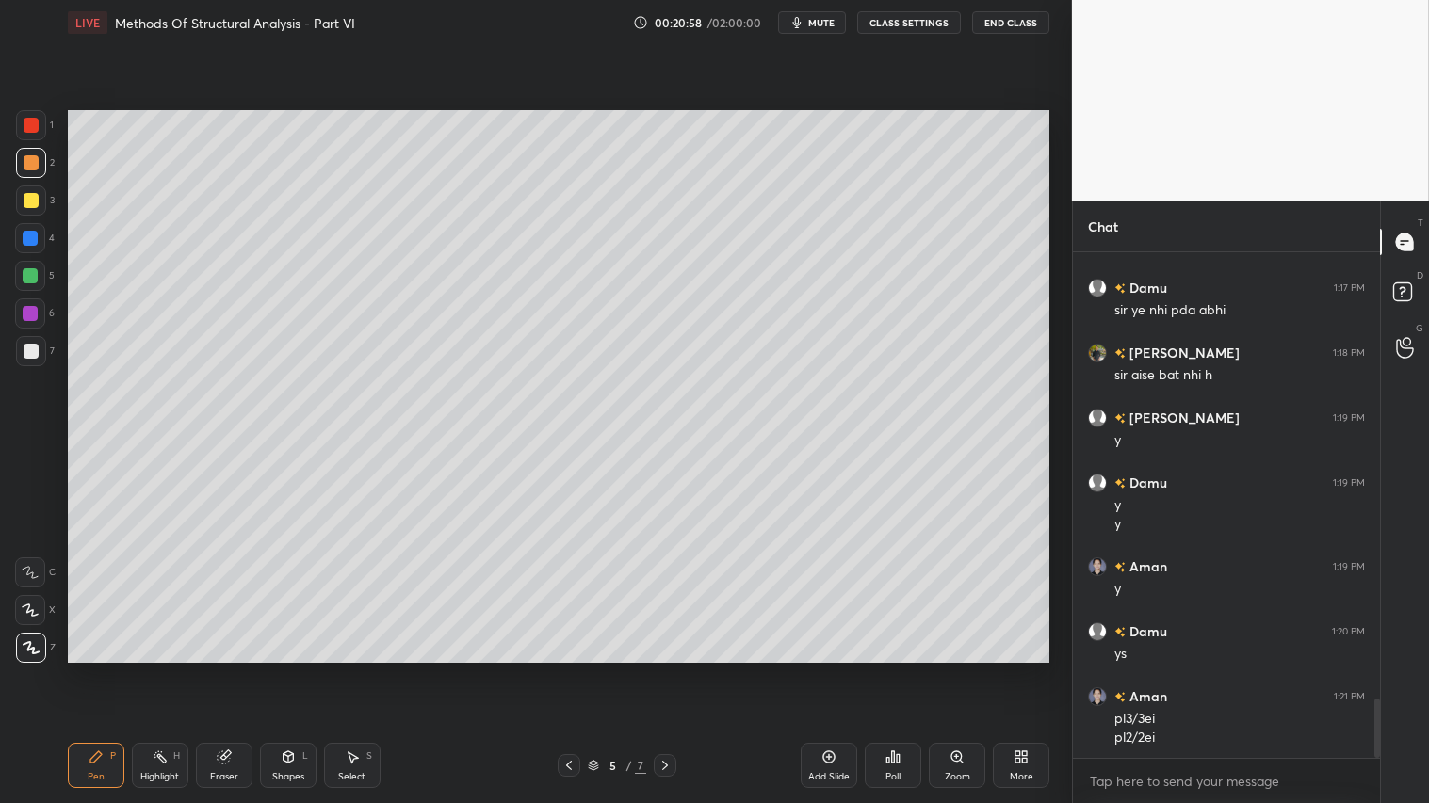
scroll to position [3800, 0]
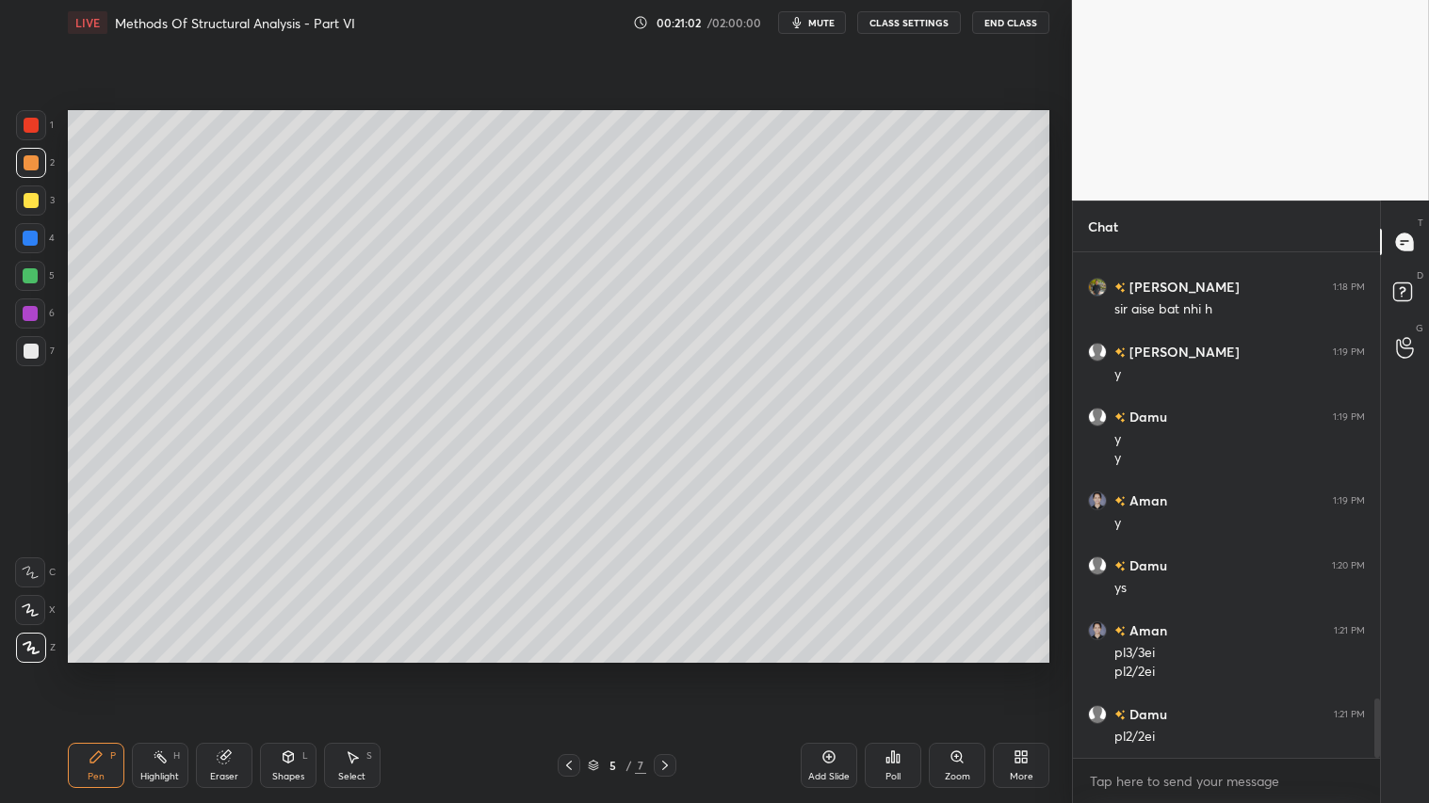
click at [576, 670] on div at bounding box center [569, 765] width 23 height 23
click at [289, 670] on icon at bounding box center [288, 757] width 10 height 11
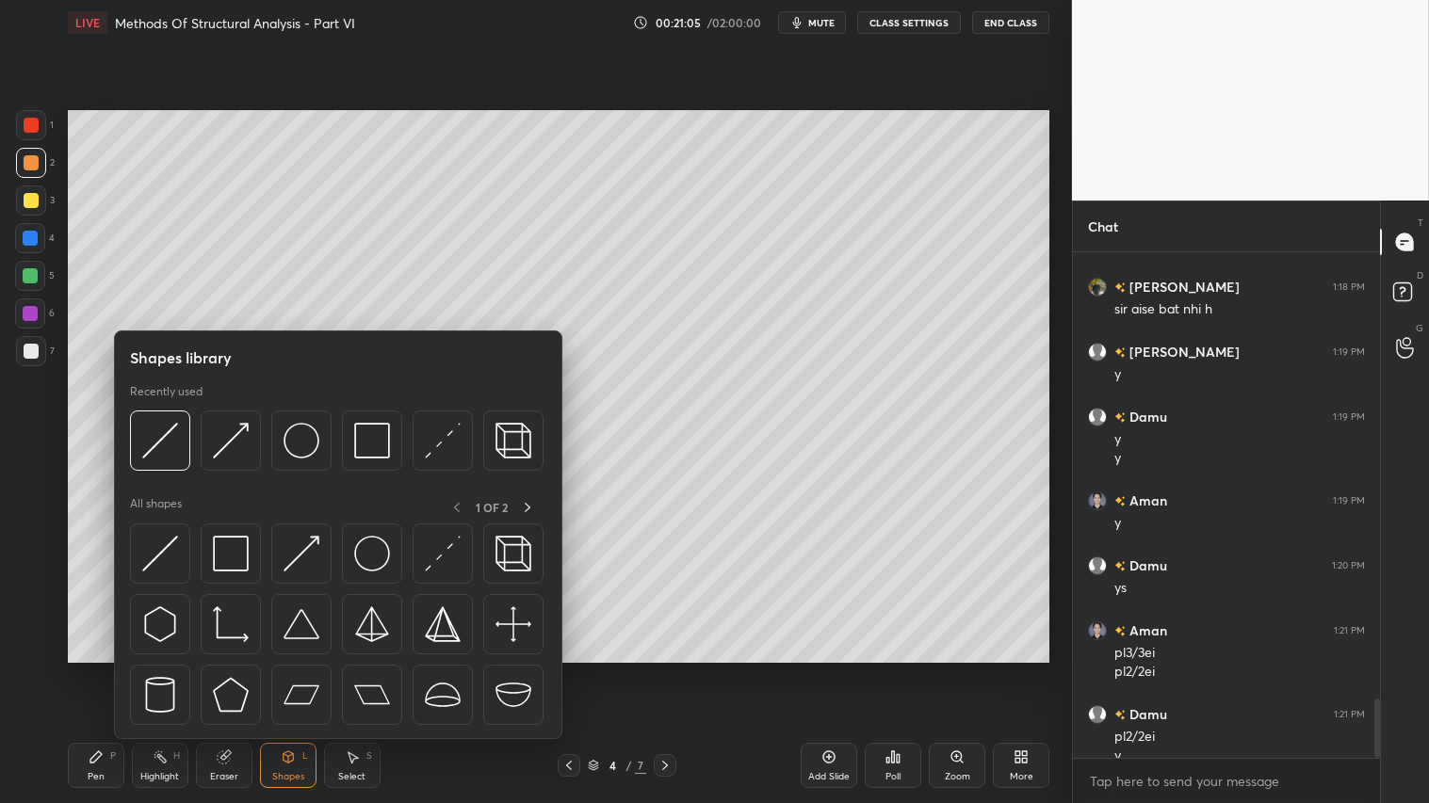
scroll to position [3819, 0]
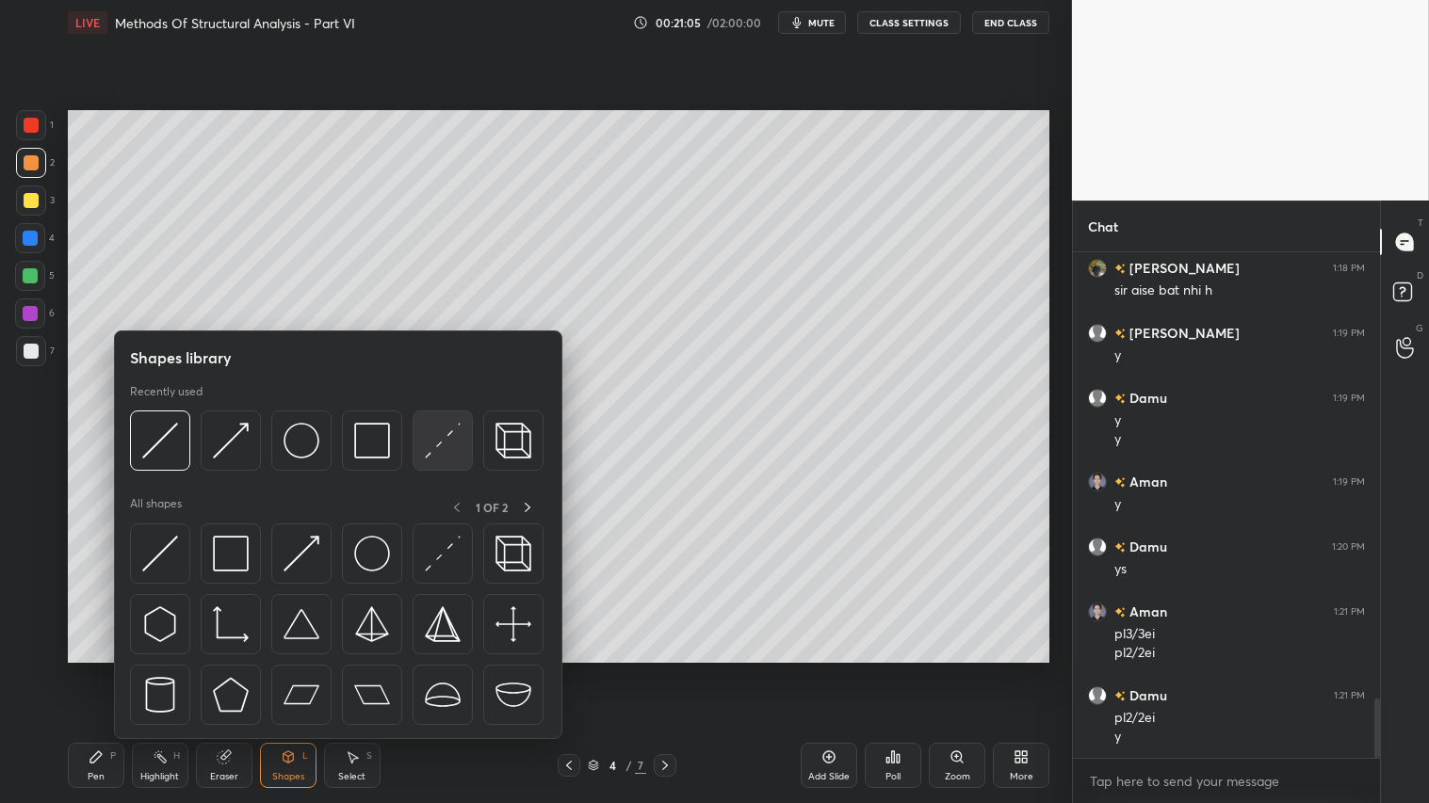
click at [429, 448] on img at bounding box center [443, 441] width 36 height 36
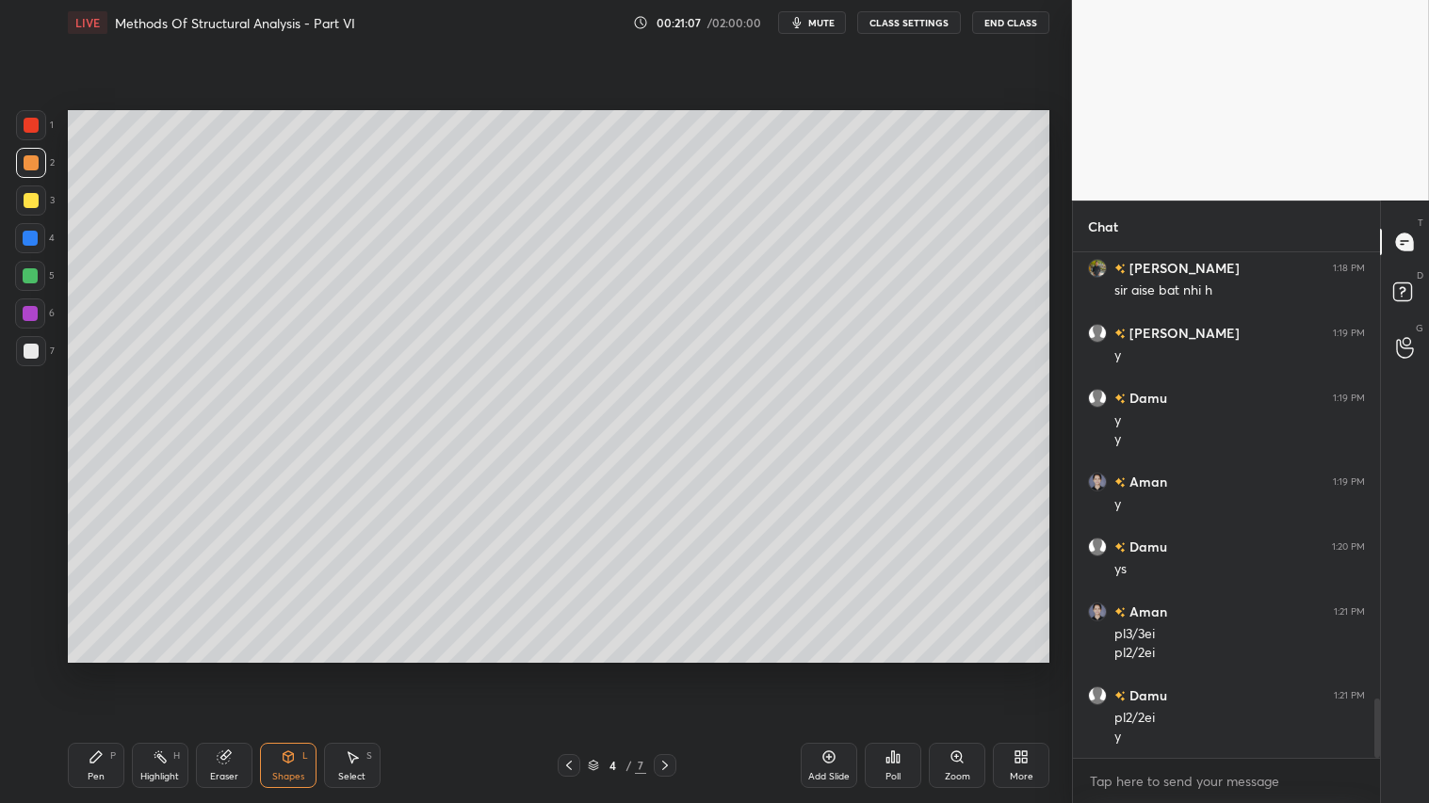
click at [31, 202] on div at bounding box center [31, 200] width 15 height 15
drag, startPoint x: 32, startPoint y: 240, endPoint x: 51, endPoint y: 264, distance: 30.2
click at [36, 242] on div at bounding box center [30, 238] width 15 height 15
click at [283, 670] on div "Shapes L" at bounding box center [288, 765] width 57 height 45
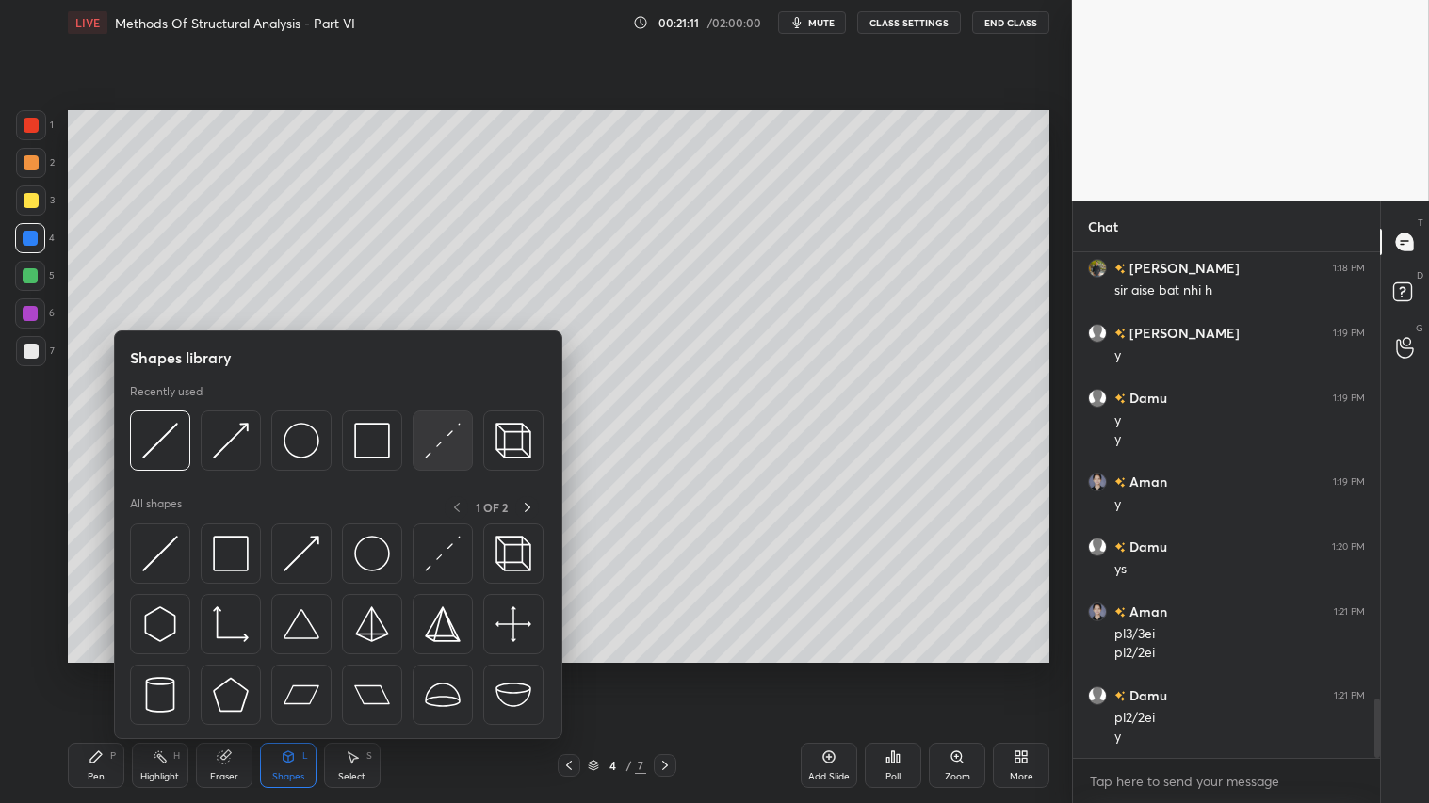
click at [434, 452] on img at bounding box center [443, 441] width 36 height 36
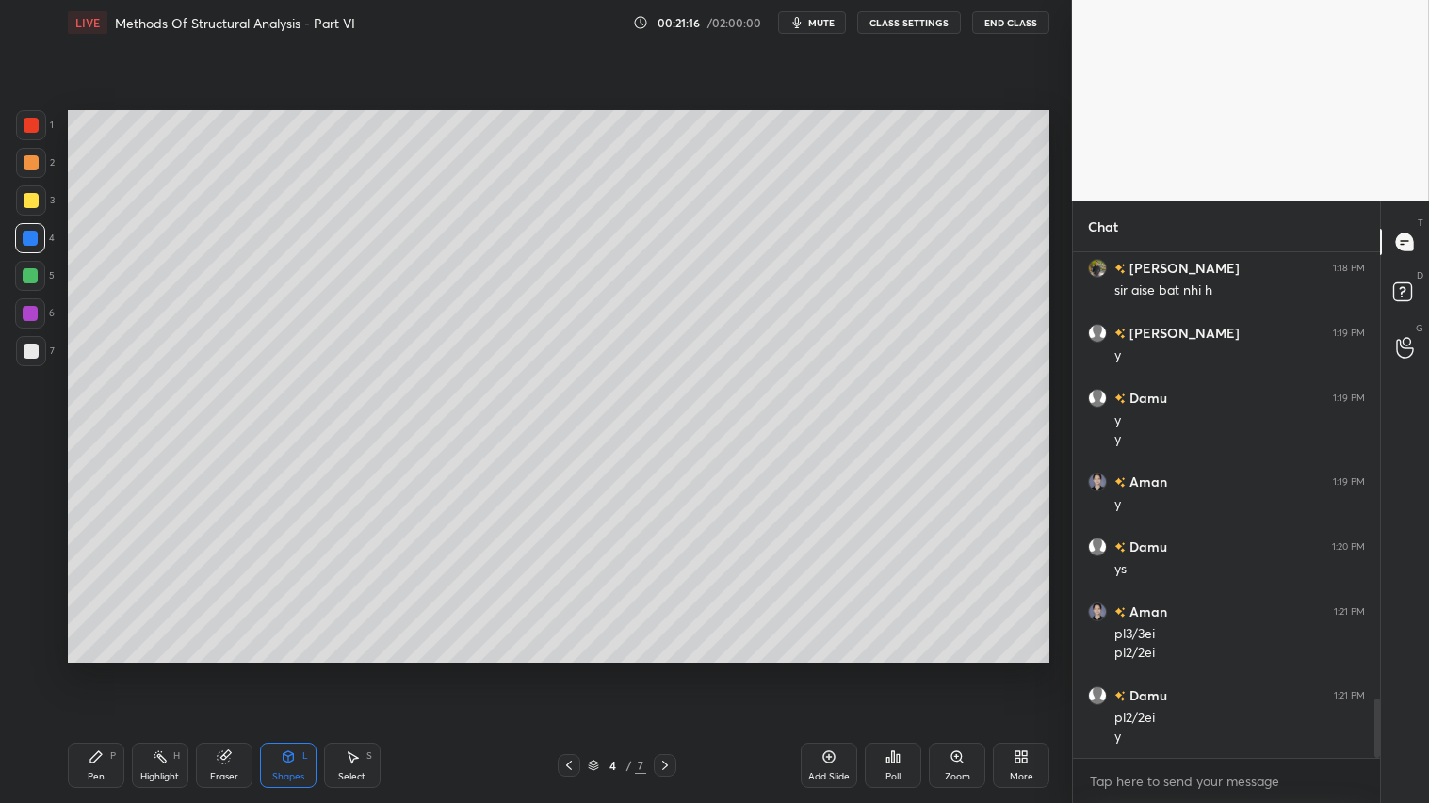
click at [297, 670] on div "Shapes L" at bounding box center [288, 765] width 57 height 45
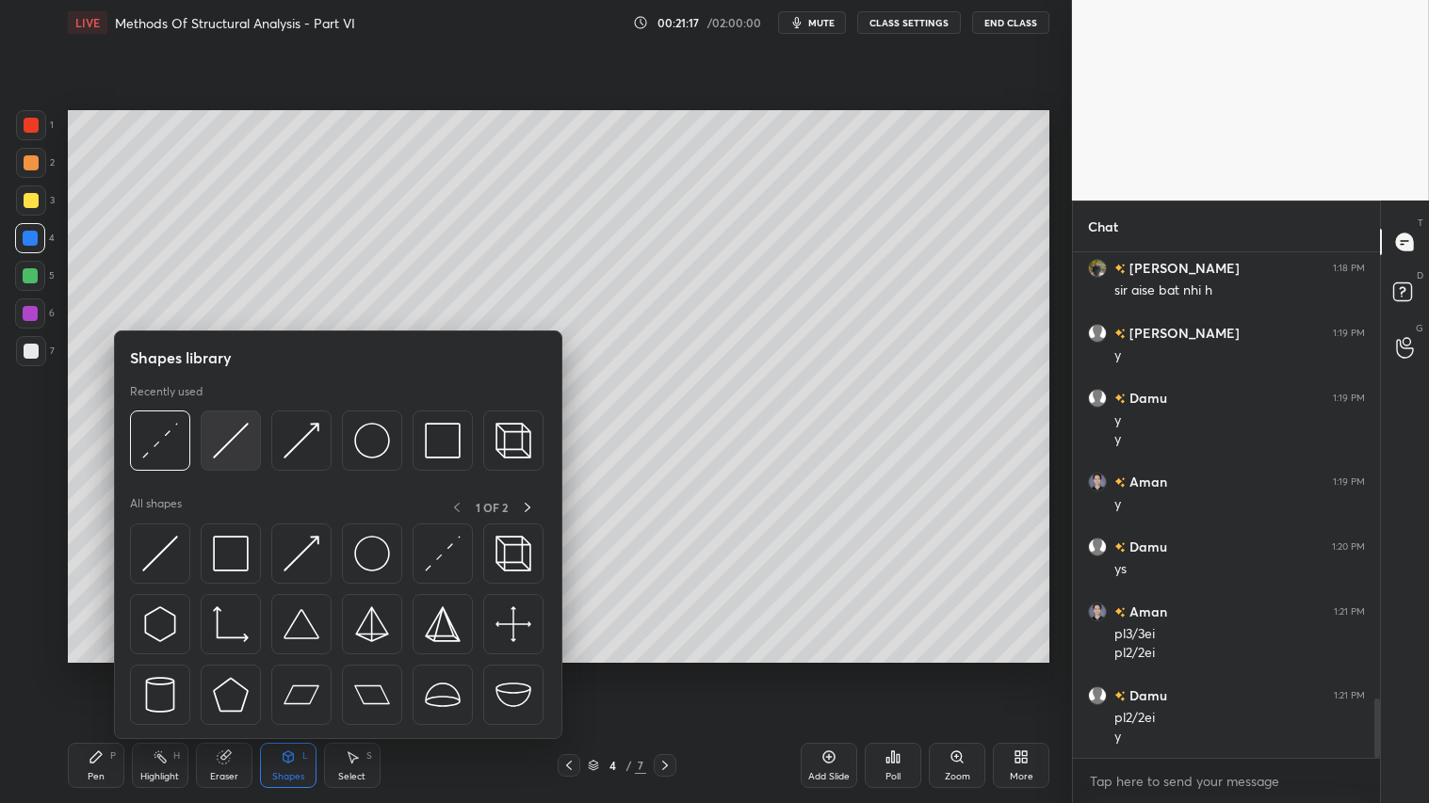
click at [242, 429] on img at bounding box center [231, 441] width 36 height 36
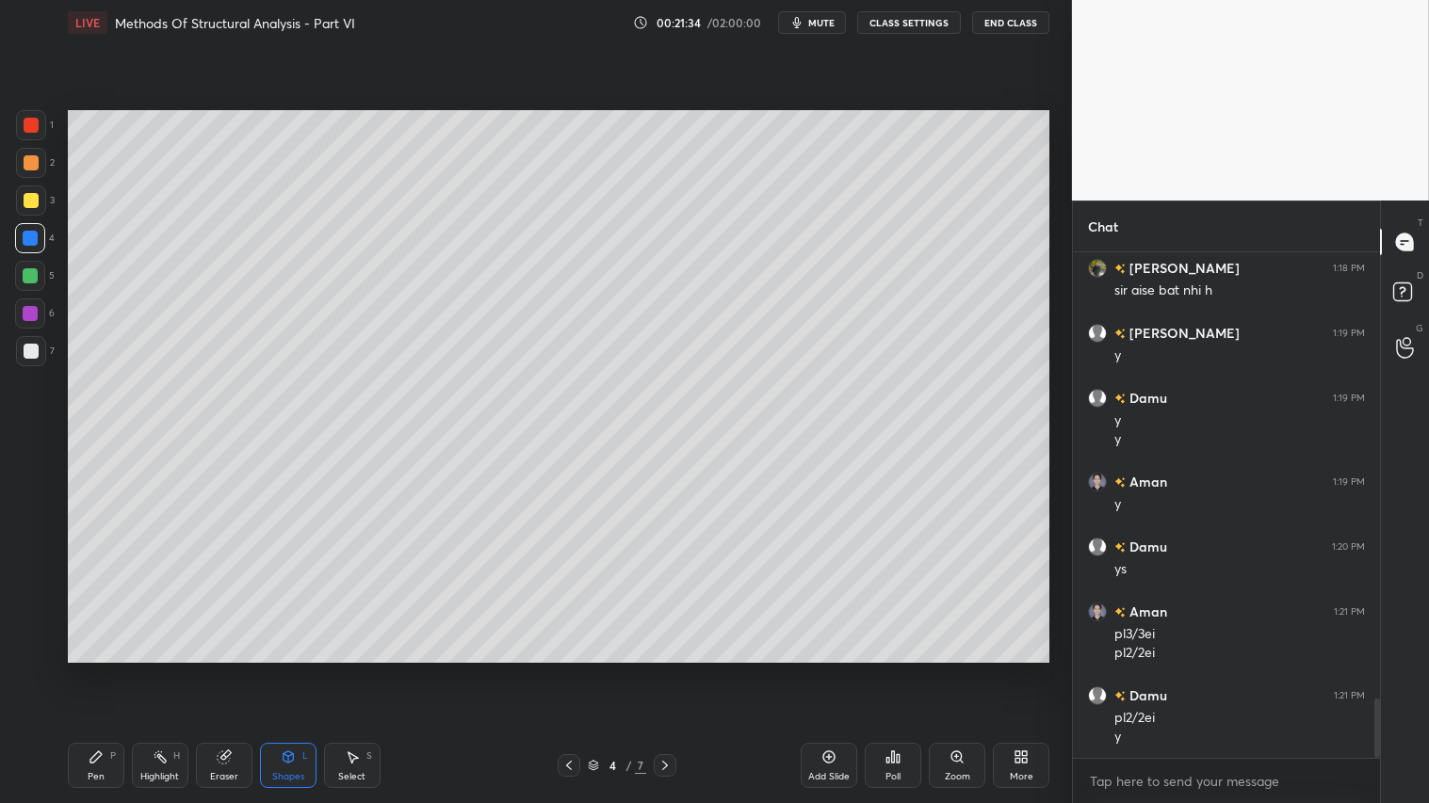
click at [104, 670] on div "Pen P" at bounding box center [96, 765] width 57 height 45
click at [666, 670] on icon at bounding box center [664, 765] width 15 height 15
drag, startPoint x: 25, startPoint y: 157, endPoint x: 25, endPoint y: 168, distance: 10.4
click at [25, 158] on div at bounding box center [31, 162] width 15 height 15
drag, startPoint x: 97, startPoint y: 765, endPoint x: 114, endPoint y: 670, distance: 96.6
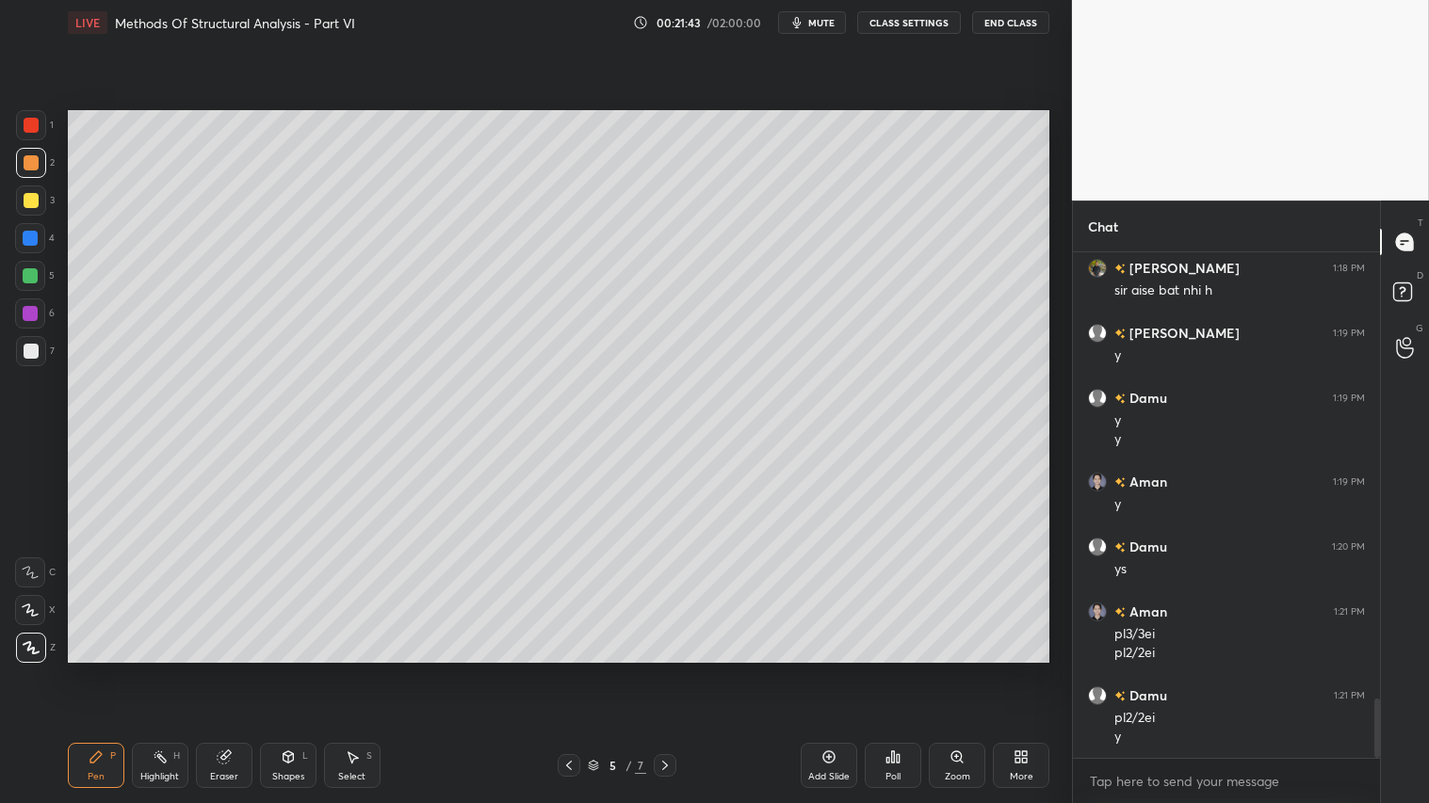
click at [99, 670] on icon at bounding box center [96, 757] width 15 height 15
click at [575, 670] on icon at bounding box center [568, 765] width 15 height 15
click at [667, 670] on icon at bounding box center [664, 765] width 15 height 15
drag, startPoint x: 292, startPoint y: 784, endPoint x: 295, endPoint y: 749, distance: 35.0
click at [295, 670] on div "Shapes L" at bounding box center [288, 765] width 57 height 45
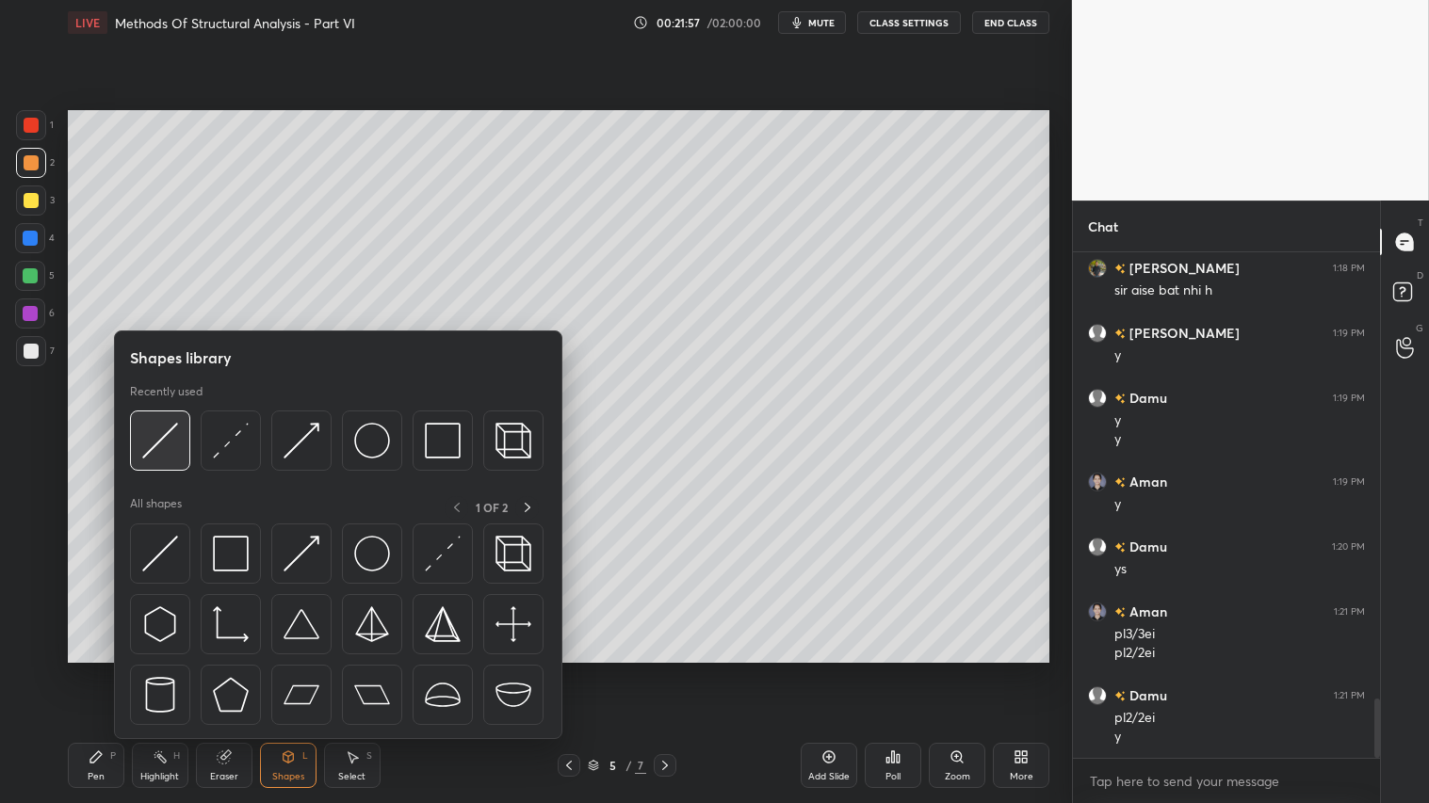
click at [154, 430] on img at bounding box center [160, 441] width 36 height 36
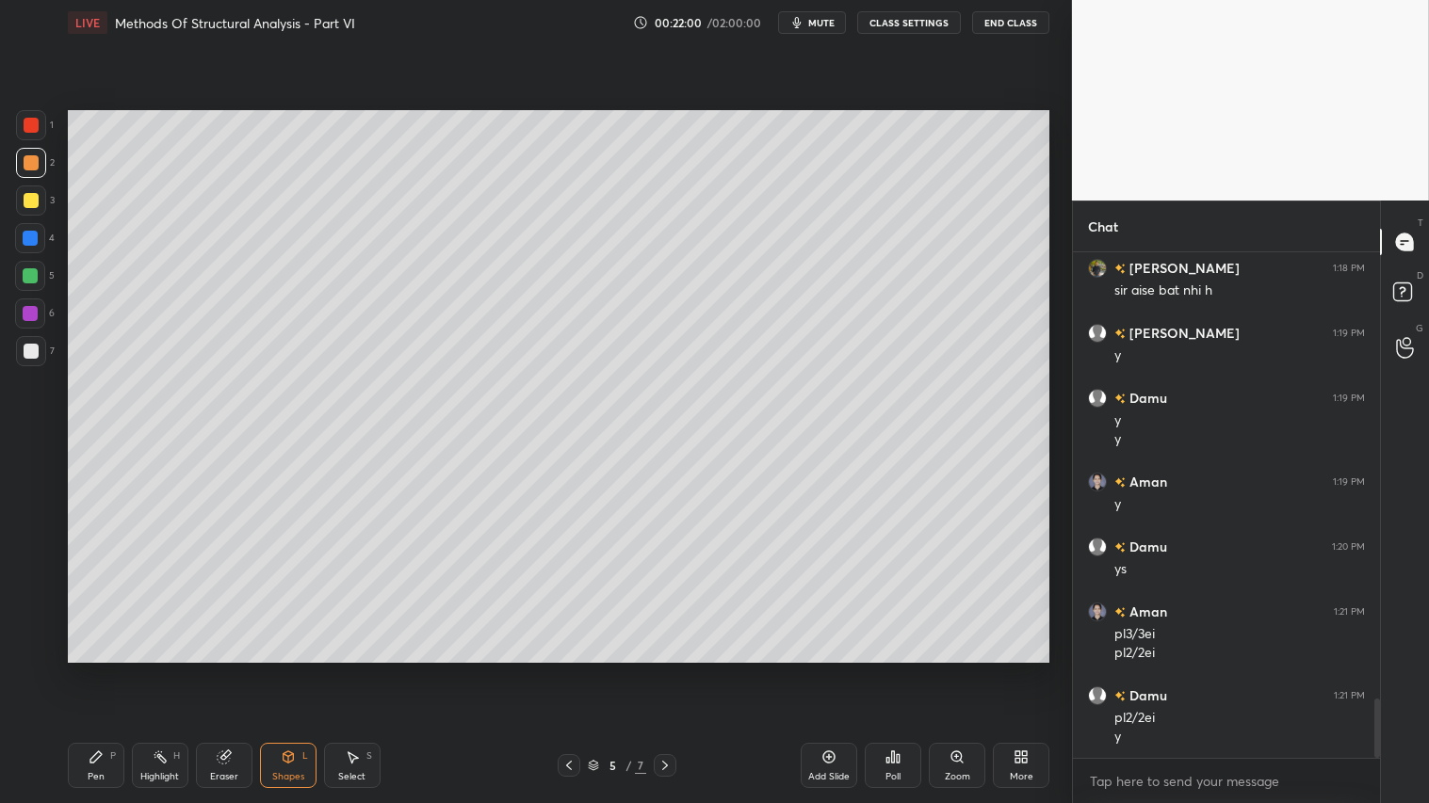
click at [91, 670] on icon at bounding box center [96, 757] width 15 height 15
click at [572, 670] on icon at bounding box center [568, 765] width 15 height 15
click at [667, 670] on icon at bounding box center [664, 765] width 15 height 15
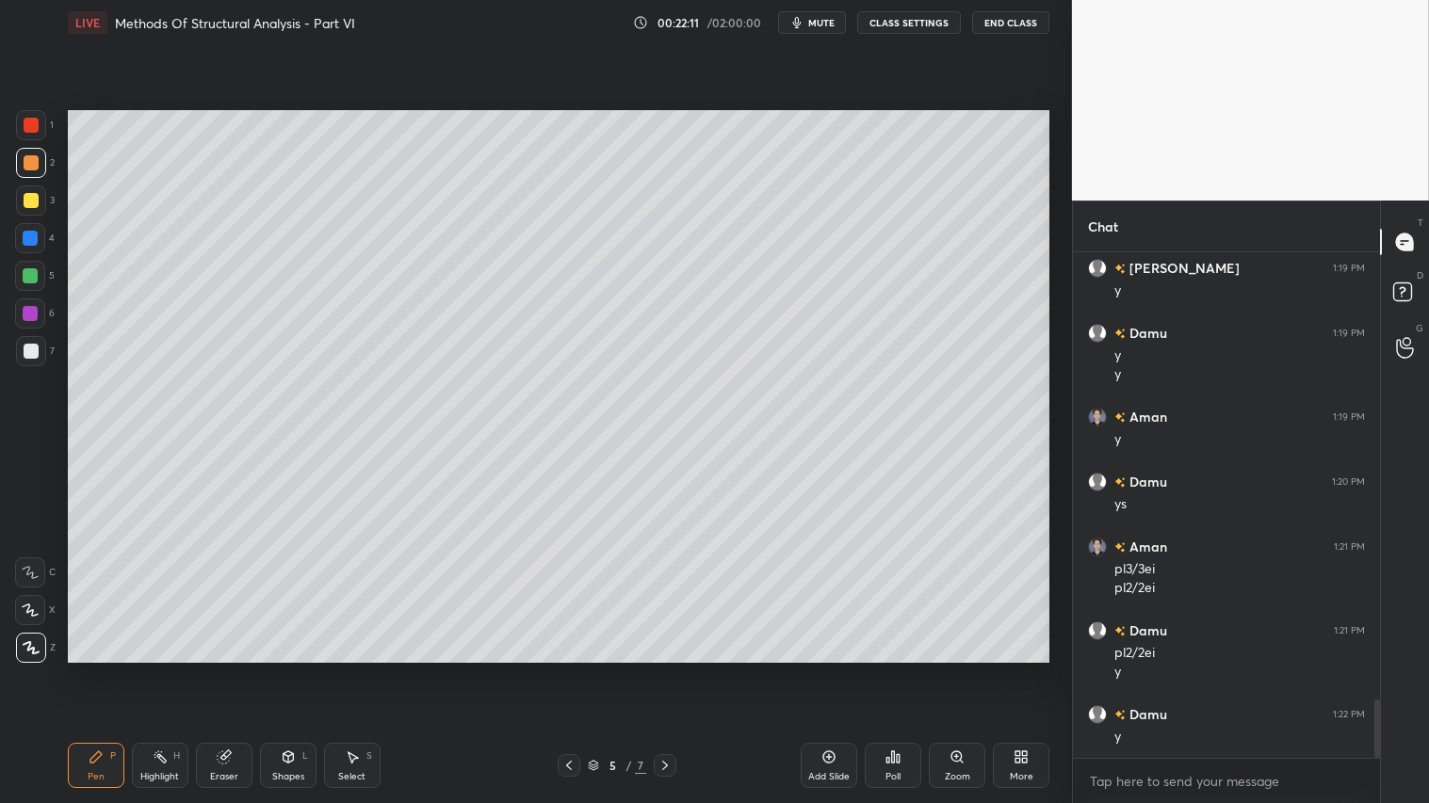
click at [568, 670] on icon at bounding box center [568, 765] width 15 height 15
drag, startPoint x: 31, startPoint y: 190, endPoint x: 58, endPoint y: 222, distance: 42.1
click at [33, 189] on div at bounding box center [31, 201] width 30 height 30
drag, startPoint x: 24, startPoint y: 158, endPoint x: 29, endPoint y: 145, distance: 14.0
click at [25, 156] on div at bounding box center [31, 162] width 15 height 15
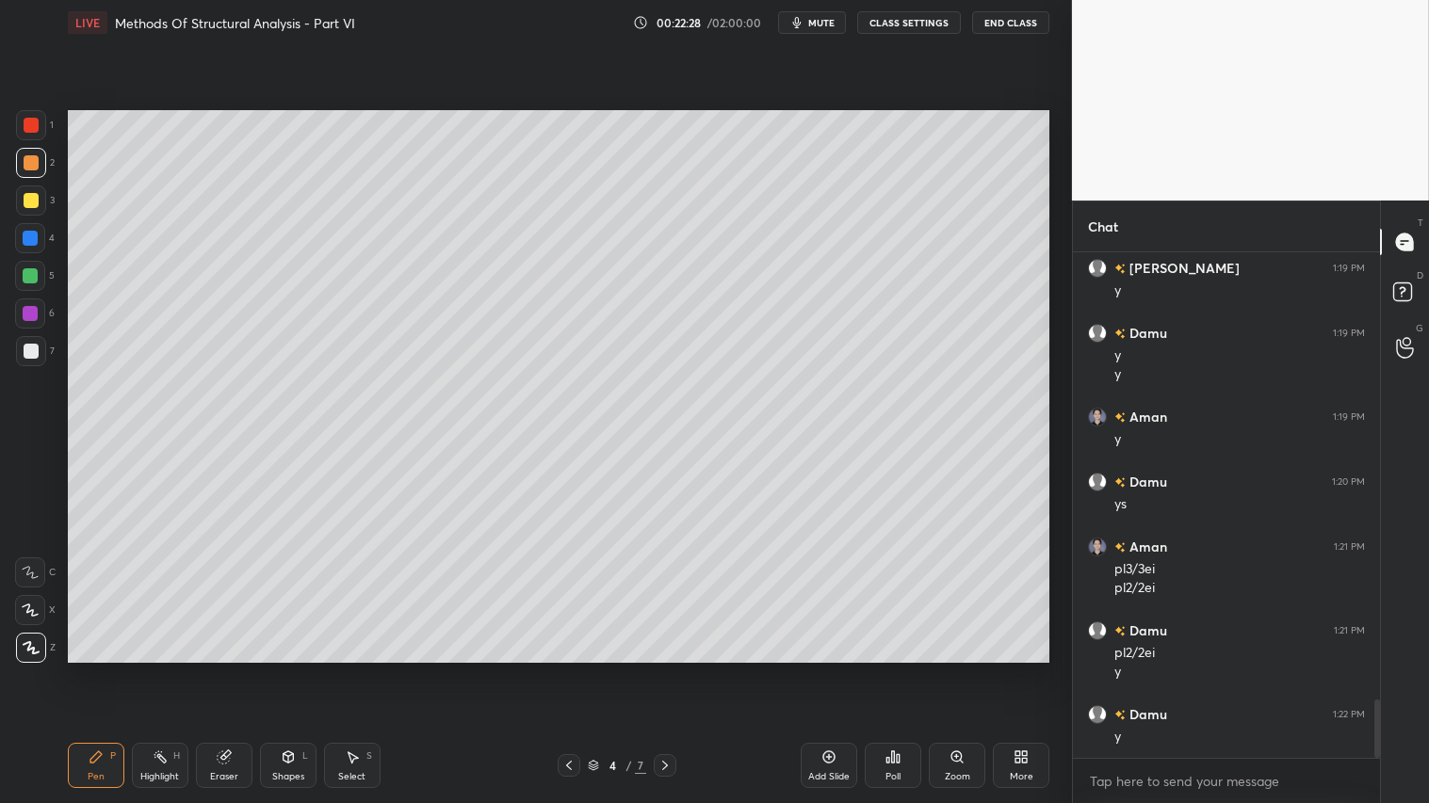
drag, startPoint x: 31, startPoint y: 208, endPoint x: 49, endPoint y: 219, distance: 21.2
click at [39, 209] on div at bounding box center [31, 201] width 30 height 30
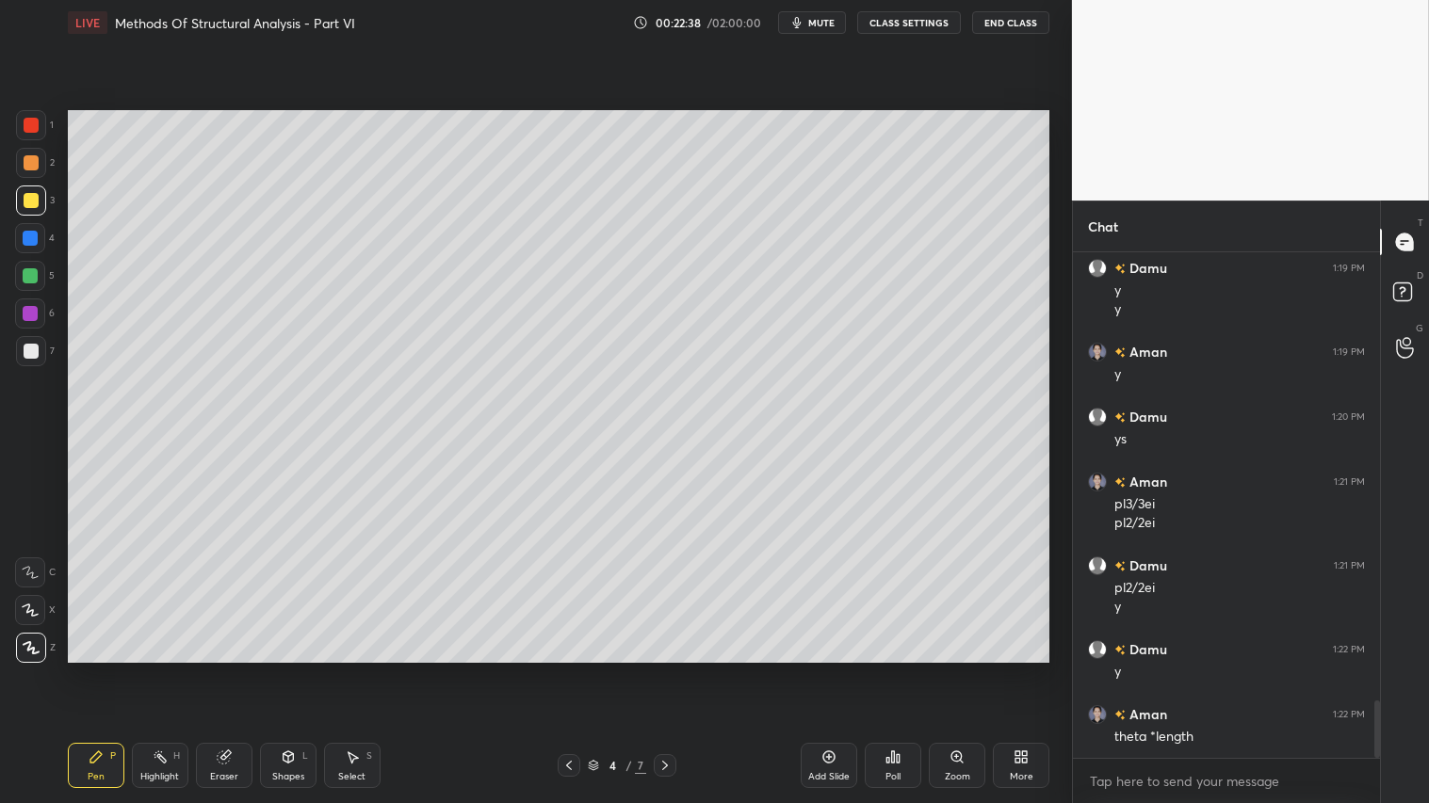
click at [663, 670] on icon at bounding box center [664, 765] width 15 height 15
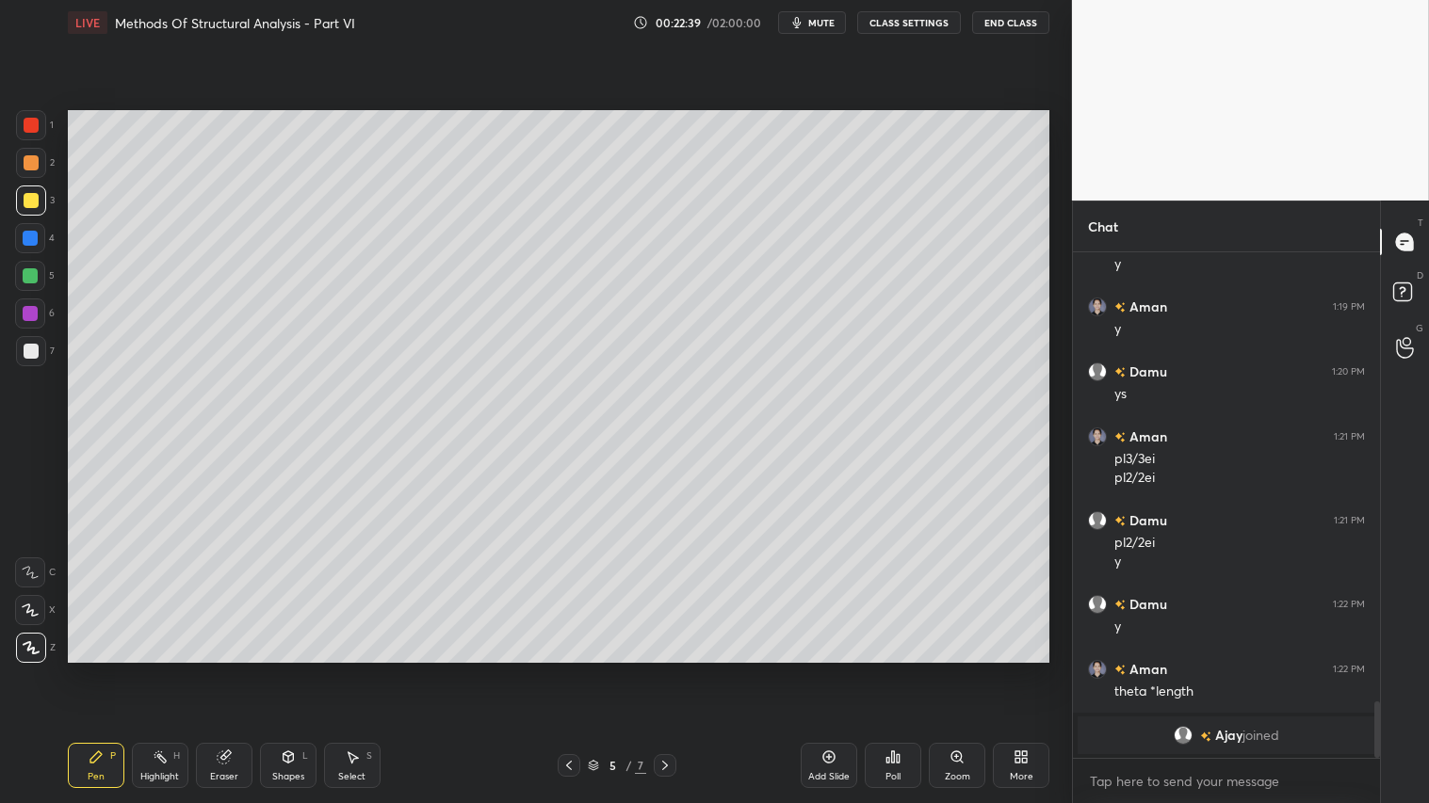
click at [38, 160] on div at bounding box center [31, 162] width 15 height 15
click at [571, 670] on div at bounding box center [569, 765] width 23 height 23
click at [660, 670] on icon at bounding box center [664, 765] width 15 height 15
click at [562, 670] on icon at bounding box center [568, 765] width 15 height 15
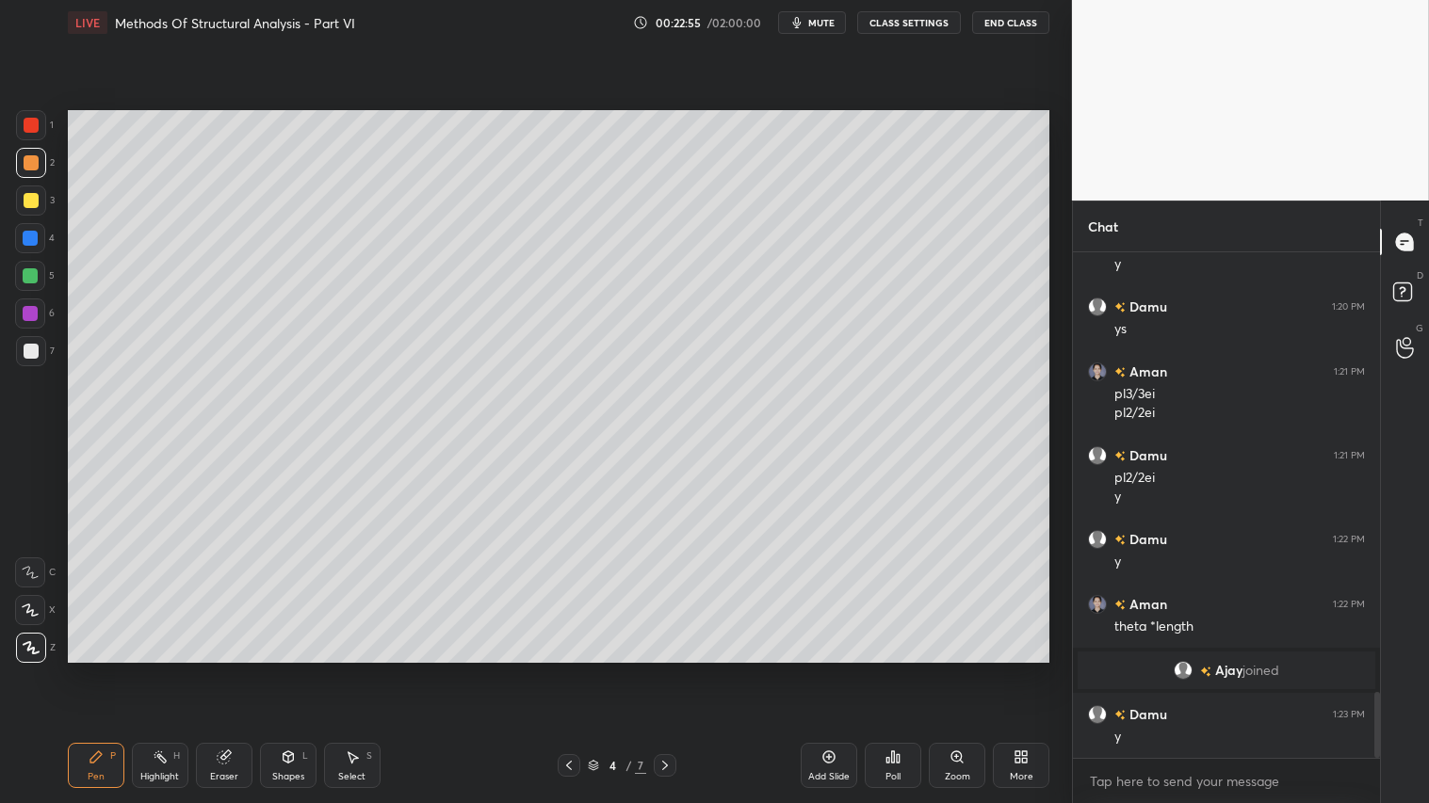
click at [662, 670] on icon at bounding box center [664, 765] width 15 height 15
click at [293, 670] on div "Shapes" at bounding box center [288, 776] width 32 height 9
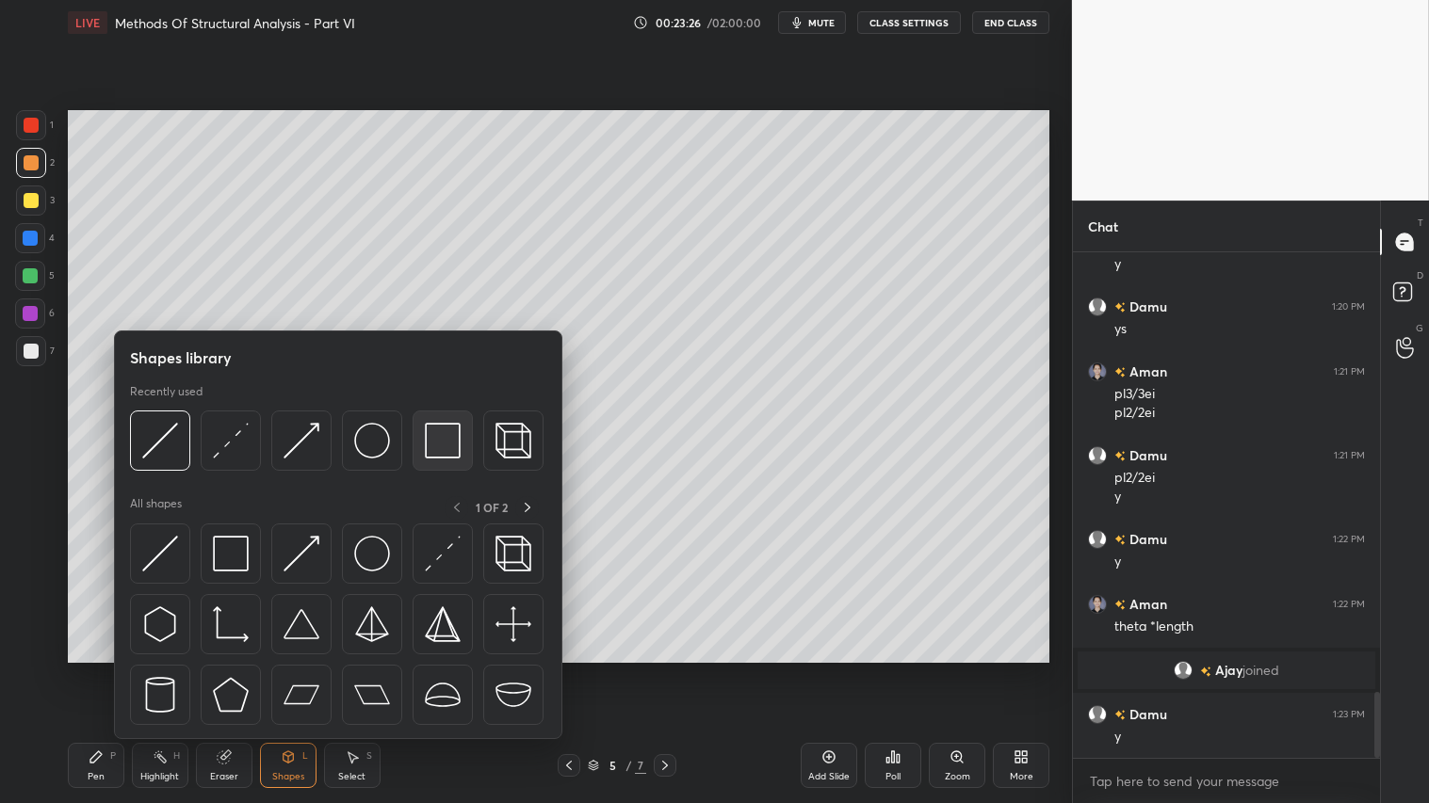
click at [446, 427] on img at bounding box center [443, 441] width 36 height 36
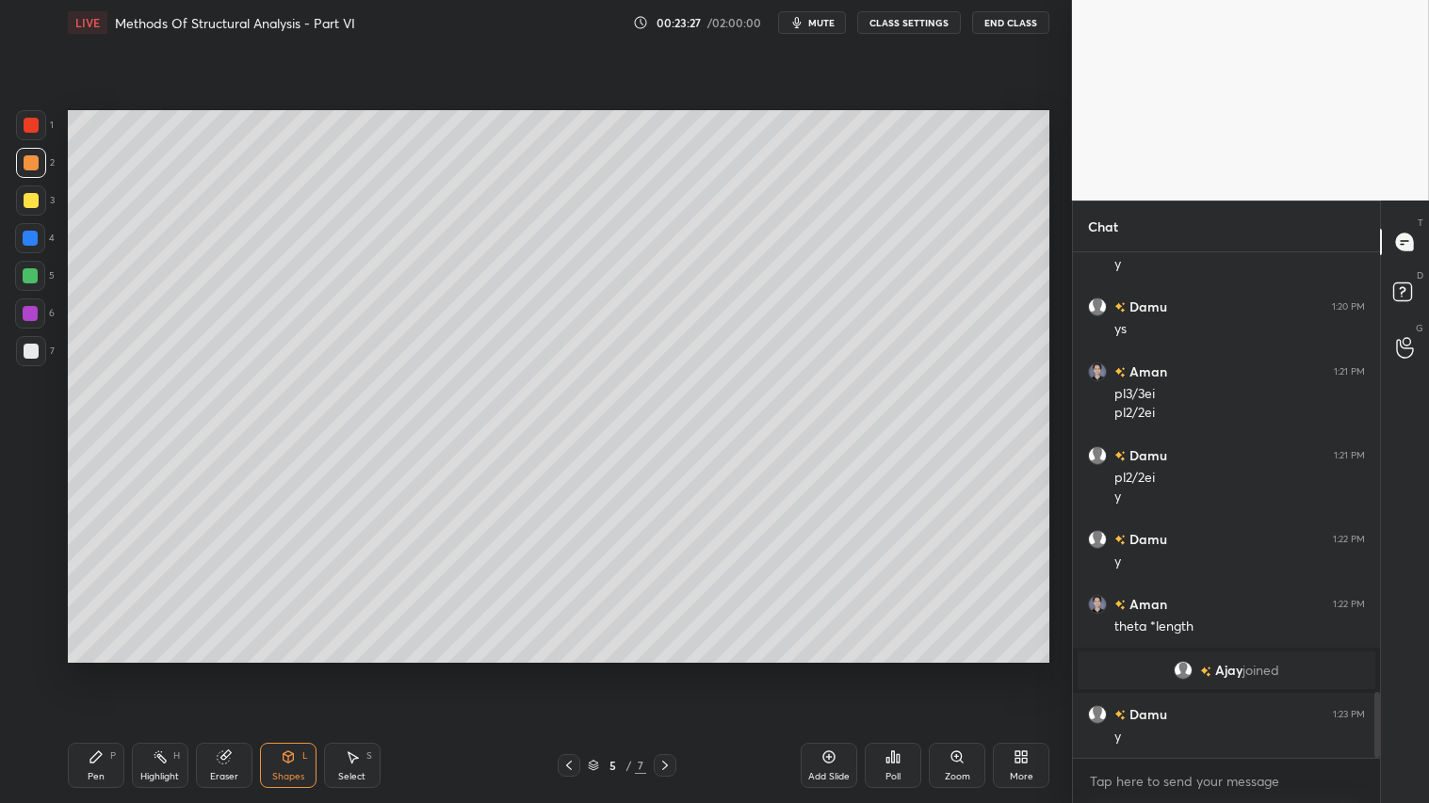
click at [36, 353] on div at bounding box center [31, 351] width 15 height 15
click at [229, 670] on div "Eraser" at bounding box center [224, 765] width 57 height 45
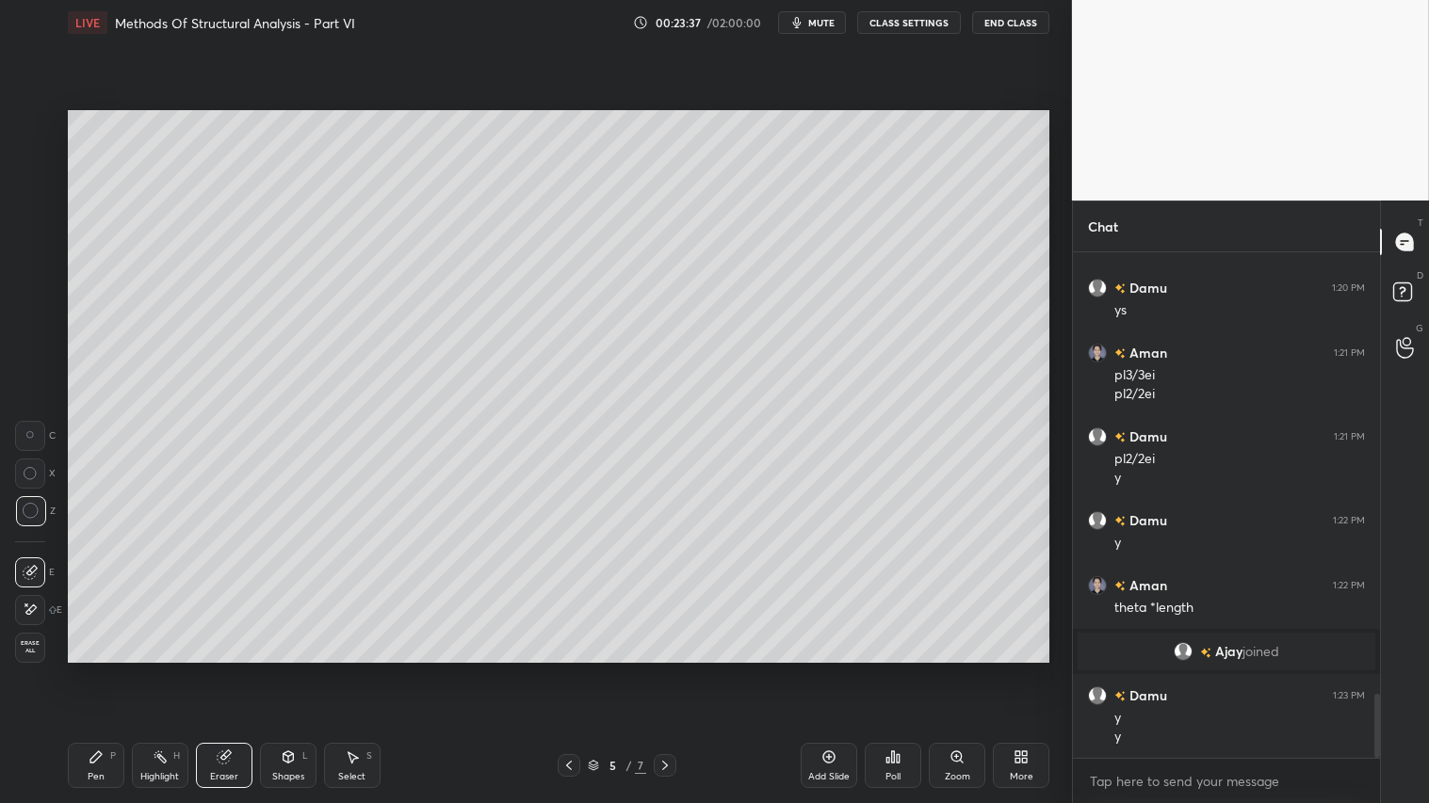
scroll to position [3467, 0]
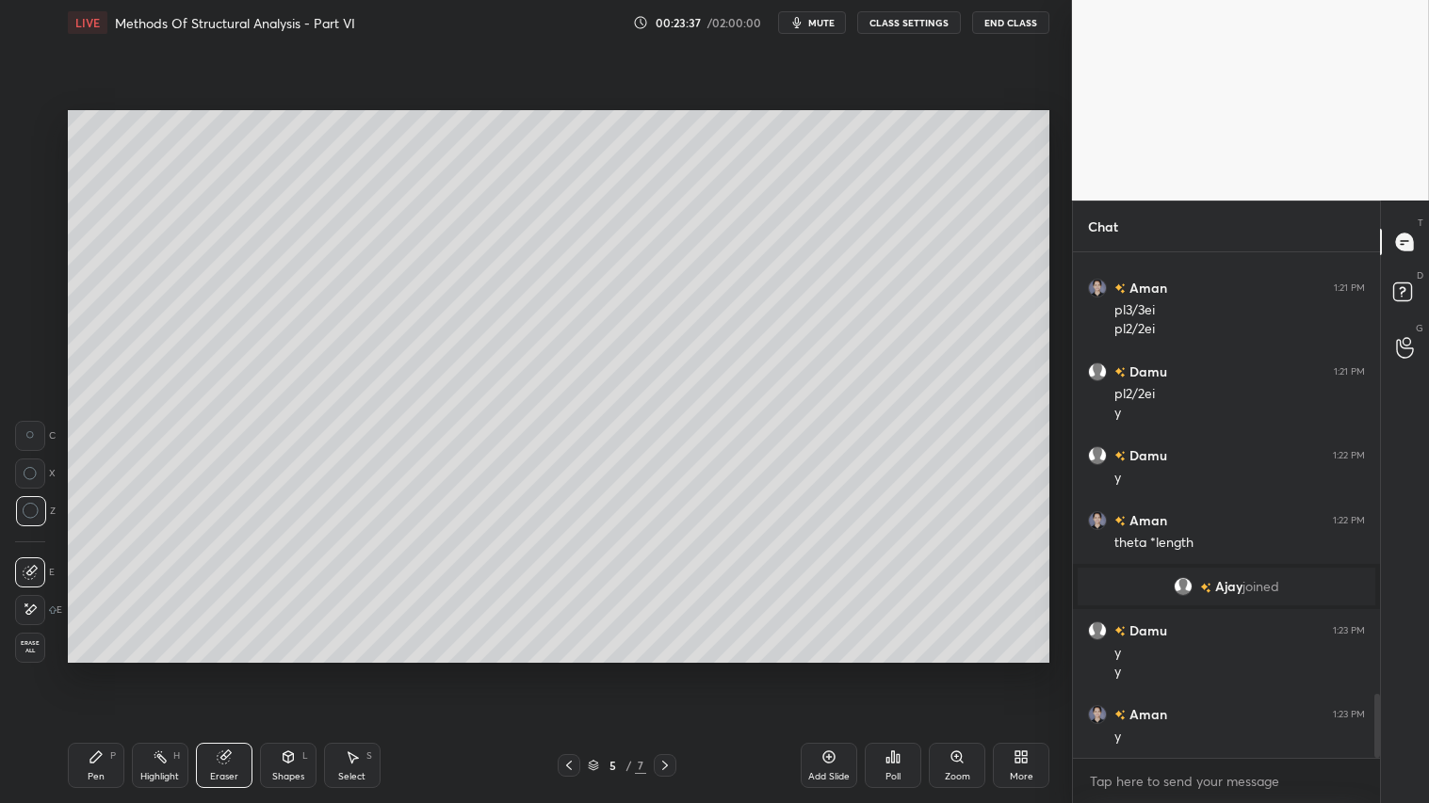
click at [57, 670] on div "1 2 3 4 5 6 7 C X Z C X Z E E Erase all H H LIVE Methods Of Structural Analysis…" at bounding box center [528, 401] width 1057 height 803
click at [78, 670] on div "Pen P" at bounding box center [96, 765] width 57 height 45
click at [39, 163] on div at bounding box center [31, 163] width 30 height 30
drag, startPoint x: 280, startPoint y: 770, endPoint x: 283, endPoint y: 760, distance: 10.7
click at [283, 670] on div "Shapes L" at bounding box center [288, 765] width 57 height 45
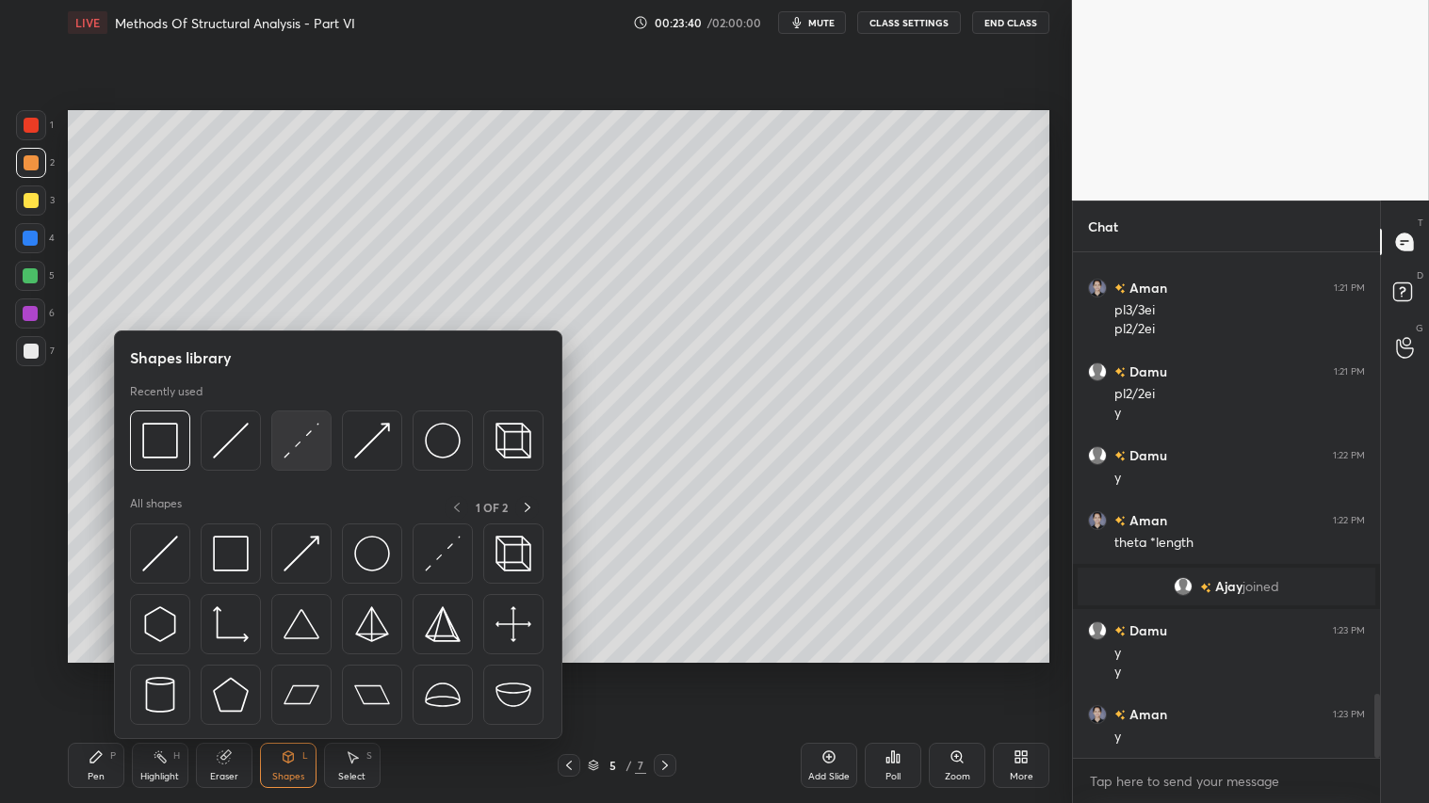
click at [298, 417] on div at bounding box center [301, 441] width 60 height 60
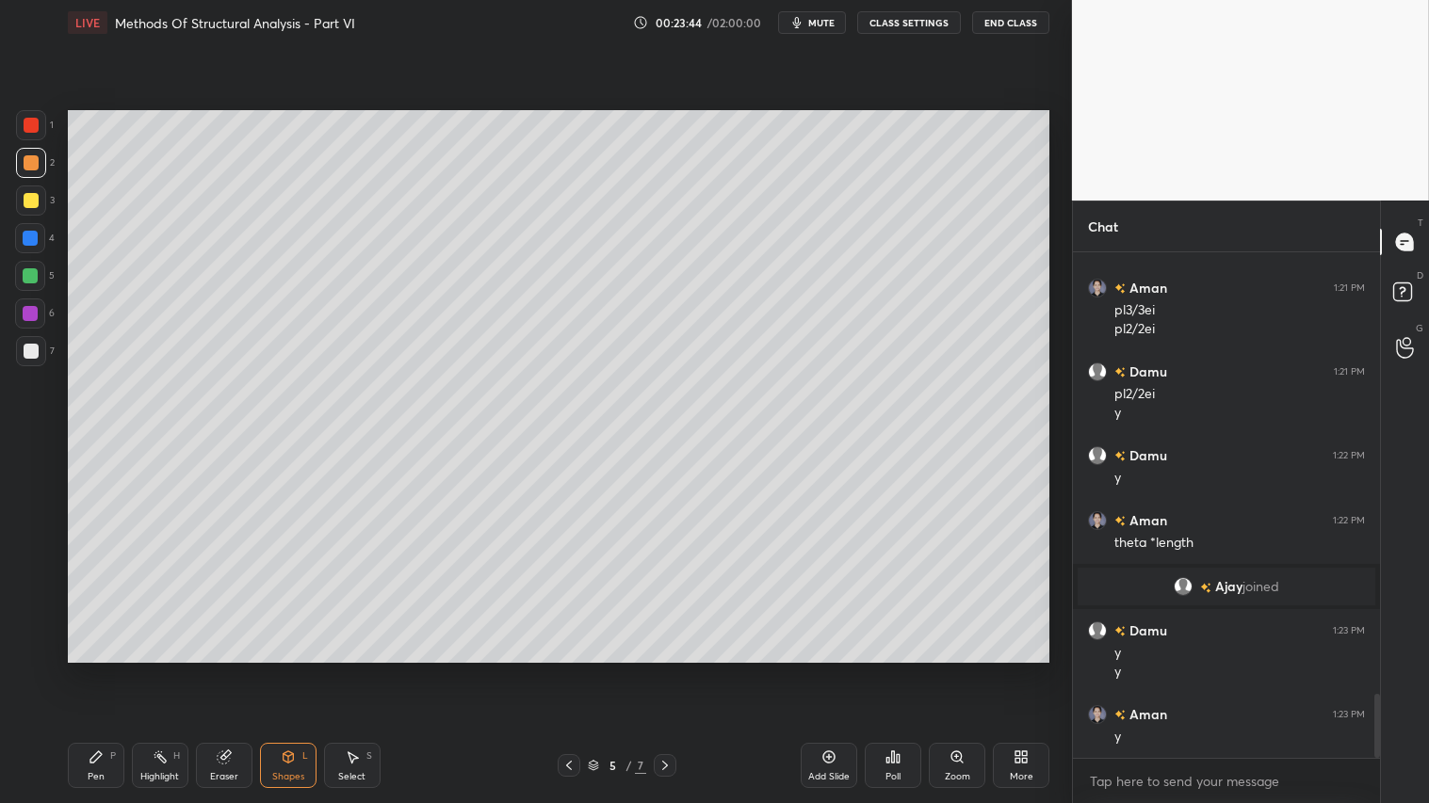
click at [111, 670] on div "Pen P" at bounding box center [96, 765] width 57 height 45
click at [565, 670] on icon at bounding box center [568, 765] width 15 height 15
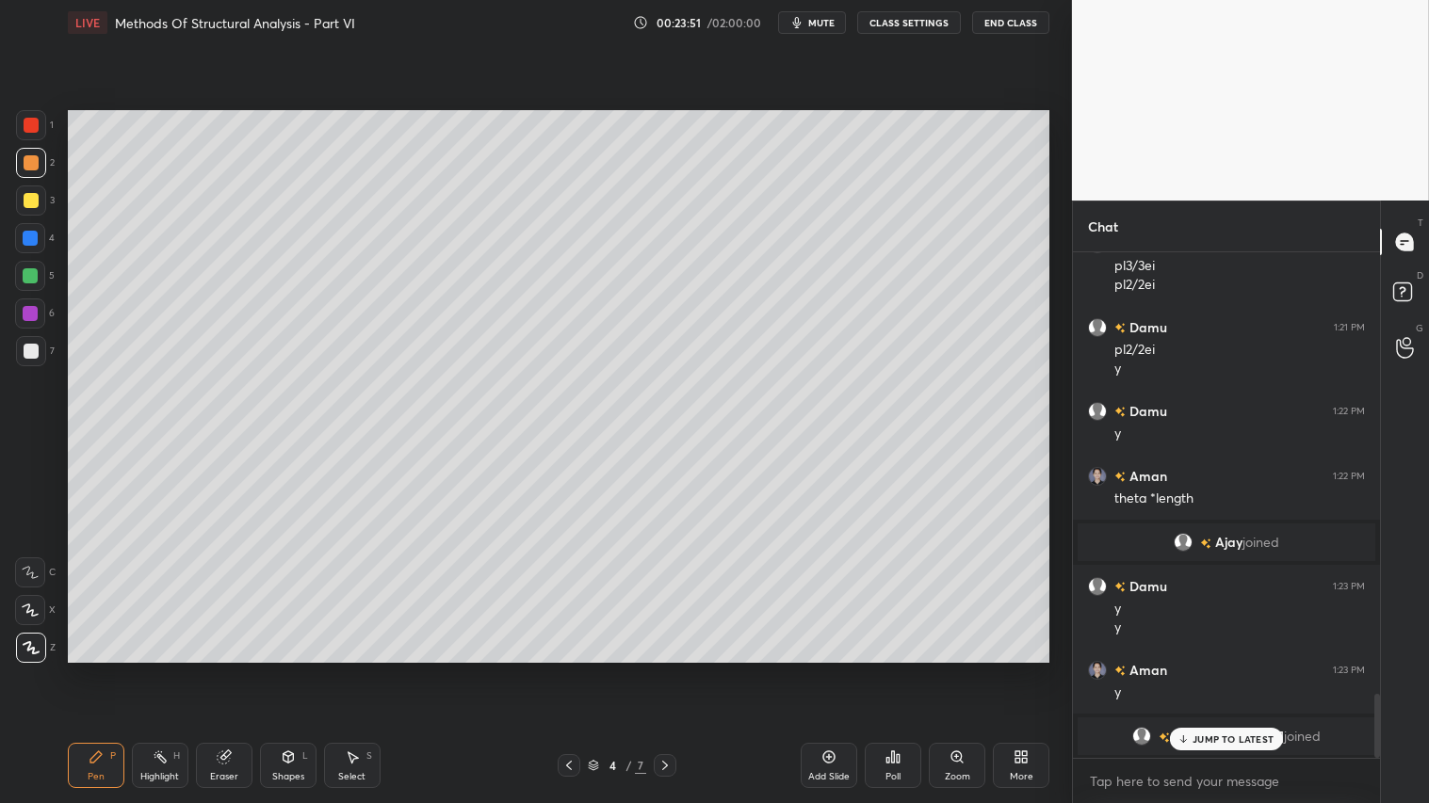
click at [667, 670] on icon at bounding box center [664, 765] width 15 height 15
click at [295, 670] on icon at bounding box center [288, 757] width 15 height 15
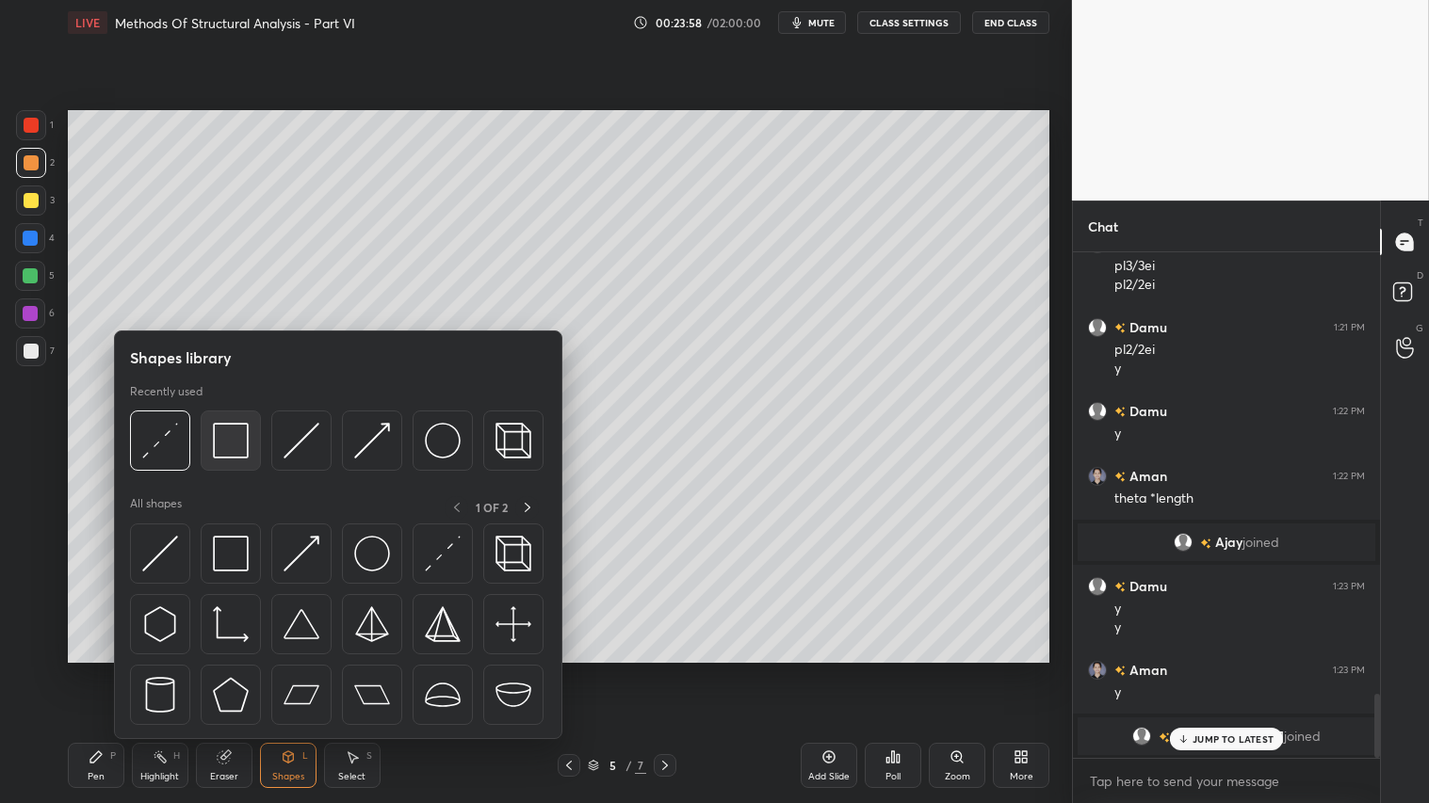
click at [229, 426] on img at bounding box center [231, 441] width 36 height 36
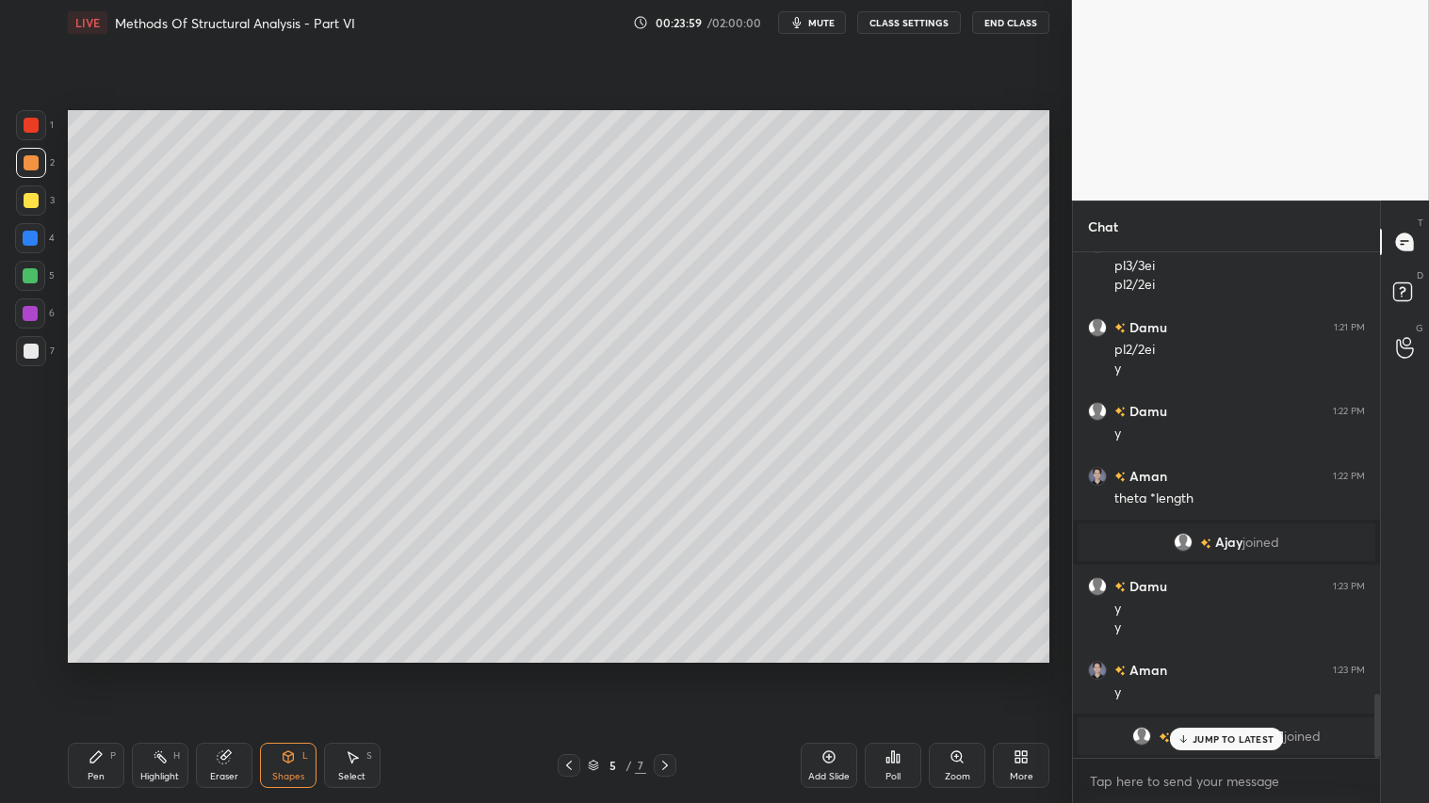
drag, startPoint x: 23, startPoint y: 340, endPoint x: 57, endPoint y: 326, distance: 36.7
click at [25, 339] on div at bounding box center [31, 351] width 30 height 30
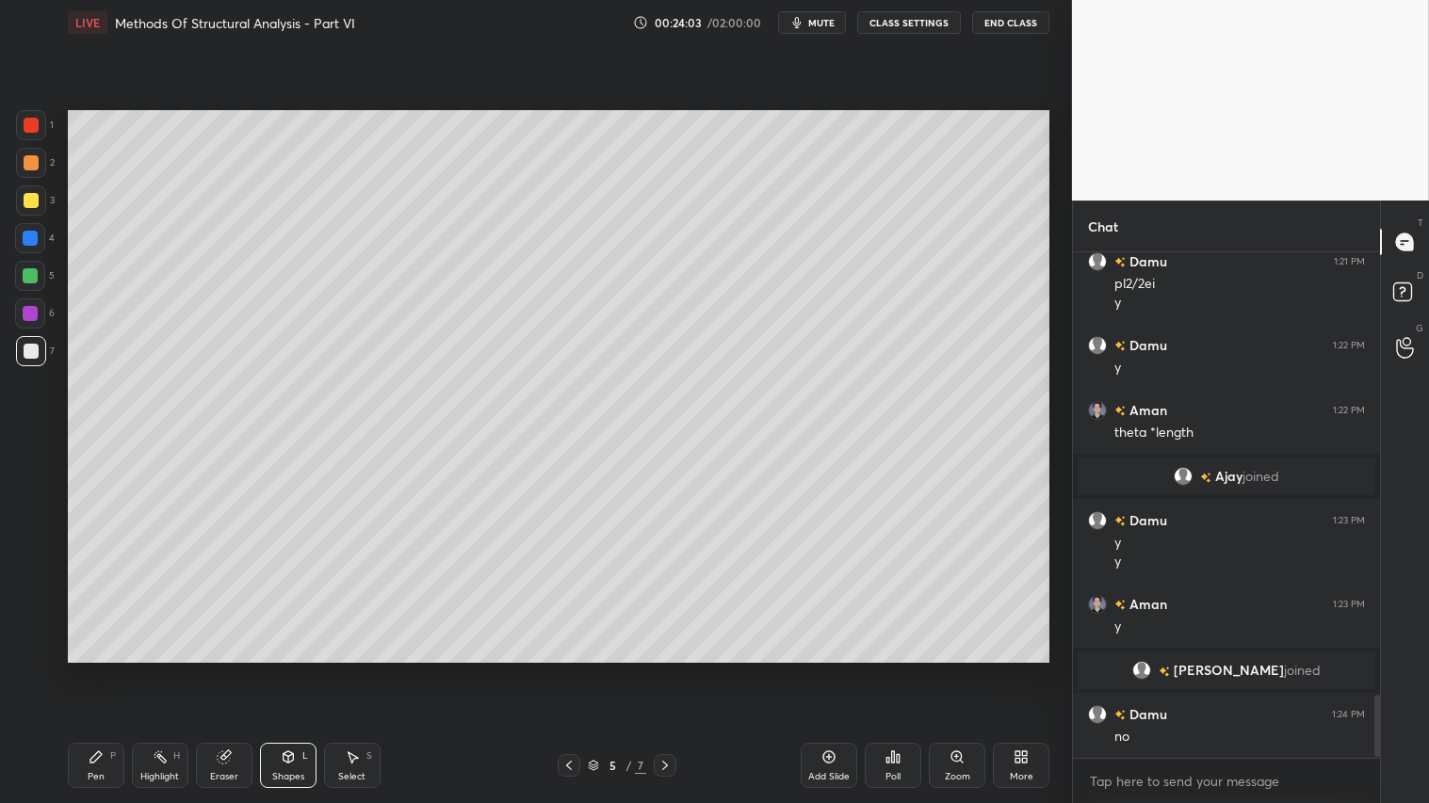
scroll to position [3588, 0]
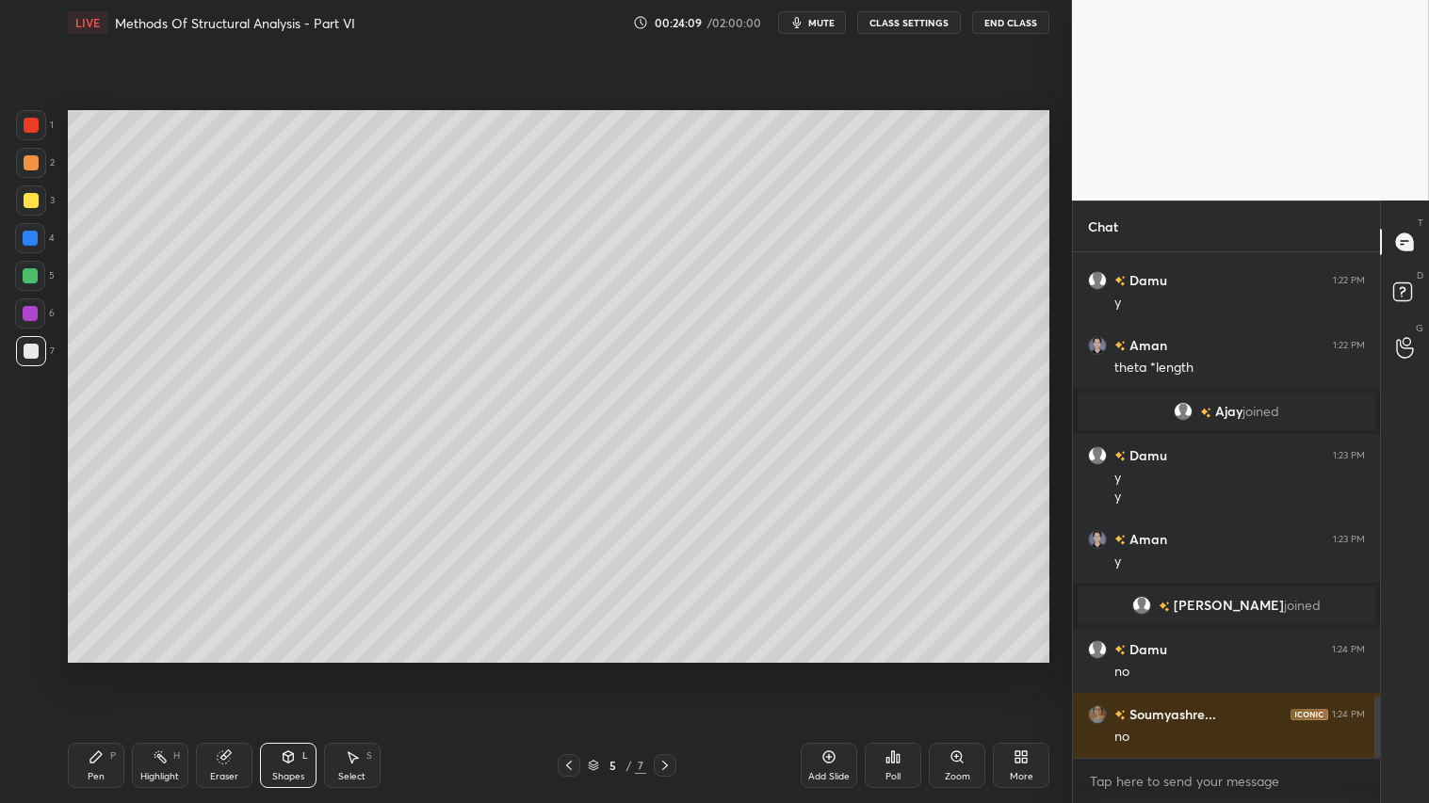
click at [105, 670] on div "Pen P" at bounding box center [96, 765] width 57 height 45
click at [34, 156] on div at bounding box center [31, 163] width 30 height 30
click at [305, 670] on div "Shapes L" at bounding box center [288, 765] width 57 height 45
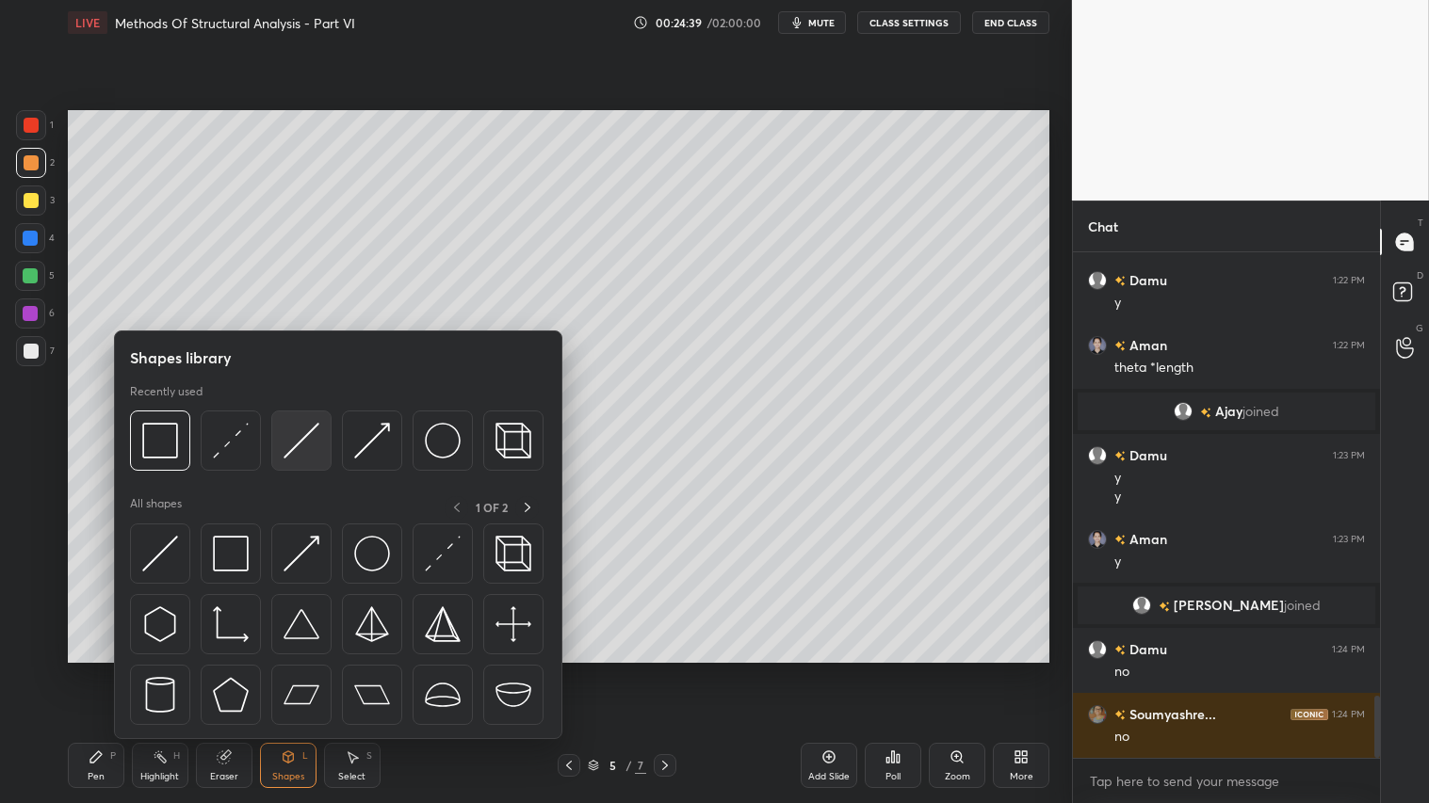
click at [305, 431] on img at bounding box center [301, 441] width 36 height 36
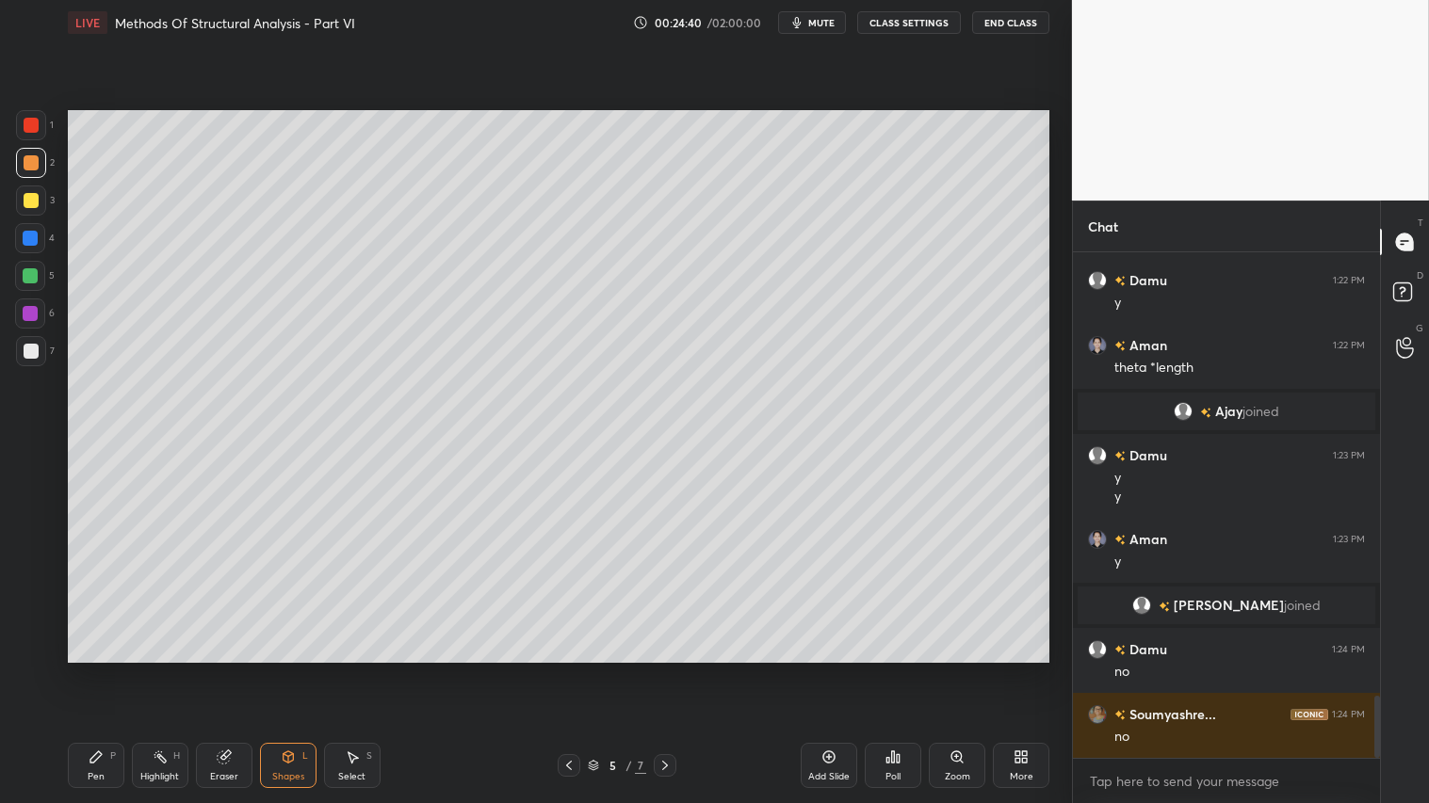
click at [572, 670] on icon at bounding box center [568, 765] width 15 height 15
click at [94, 670] on icon at bounding box center [96, 757] width 15 height 15
drag, startPoint x: 283, startPoint y: 767, endPoint x: 292, endPoint y: 755, distance: 14.1
click at [285, 670] on div "Shapes L" at bounding box center [288, 765] width 57 height 45
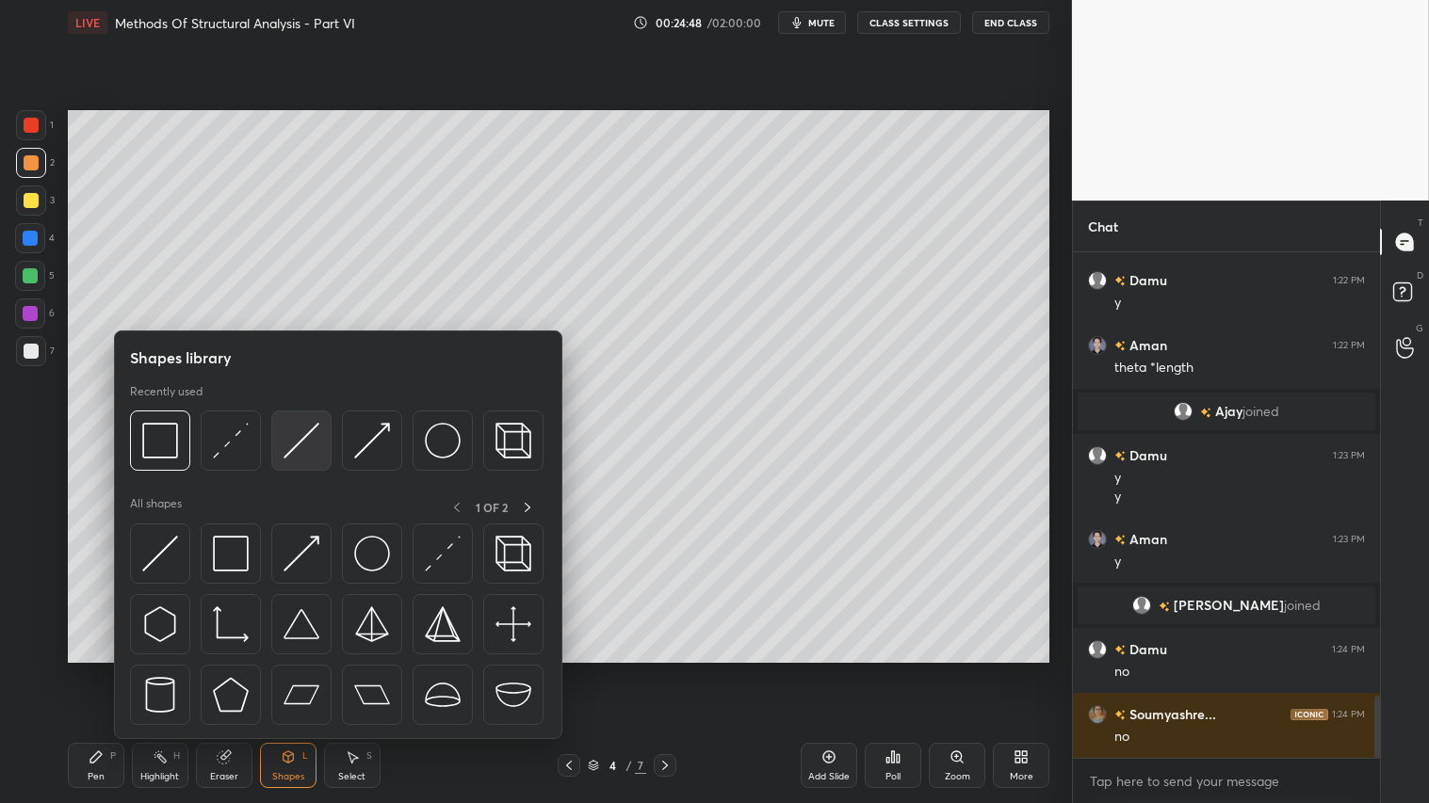
click at [318, 436] on div at bounding box center [301, 441] width 60 height 60
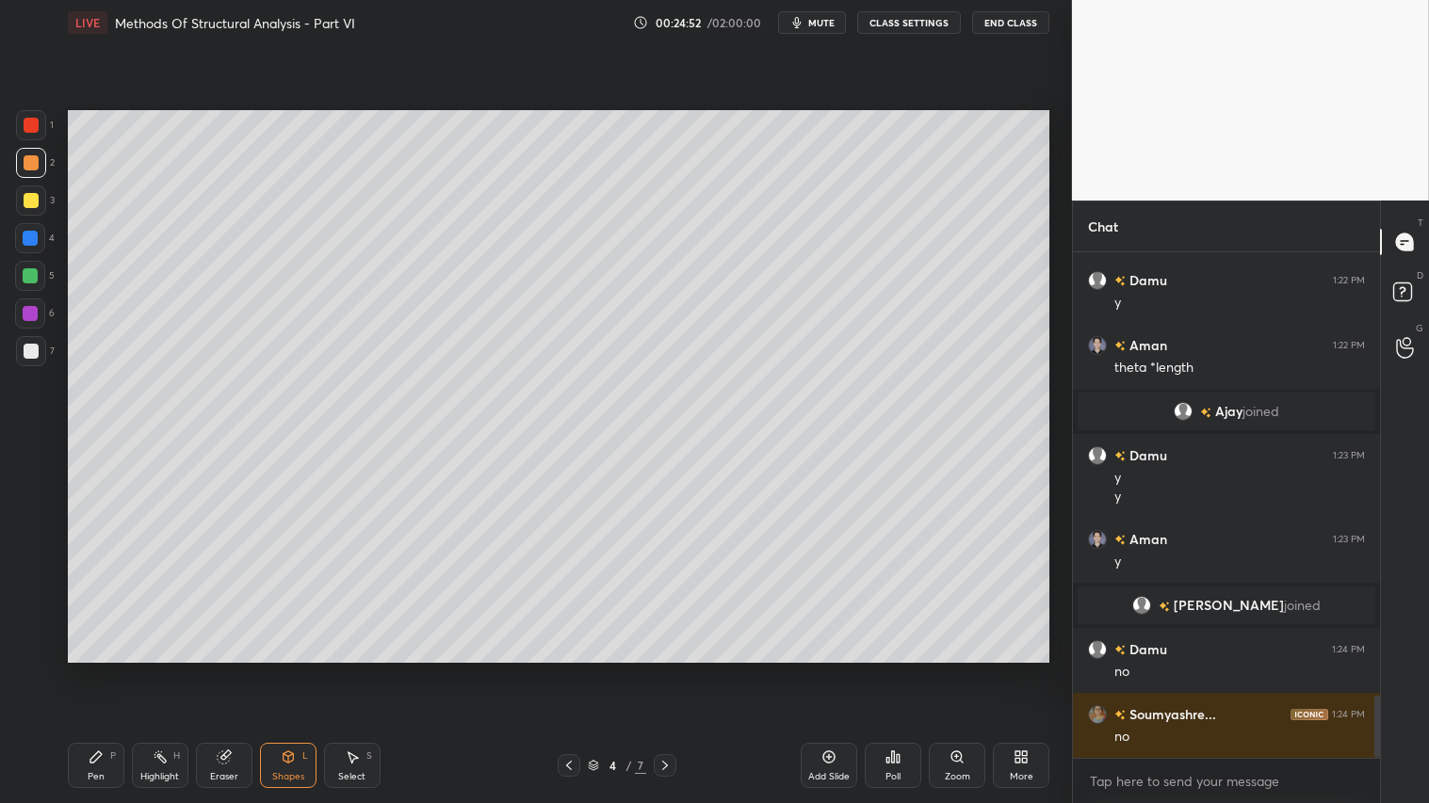
click at [666, 670] on icon at bounding box center [664, 765] width 15 height 15
click at [294, 670] on div "Shapes" at bounding box center [288, 776] width 32 height 9
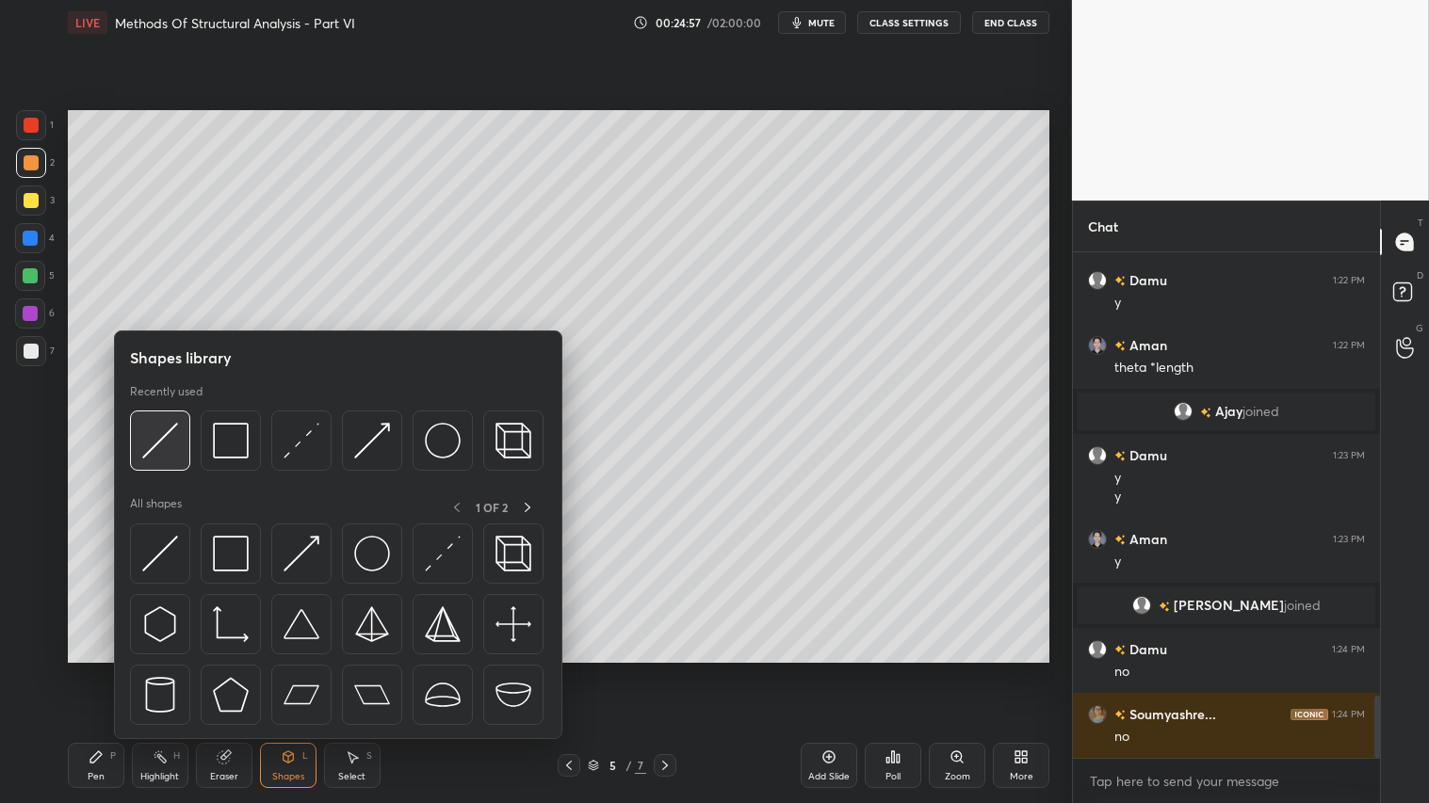
click at [173, 429] on img at bounding box center [160, 441] width 36 height 36
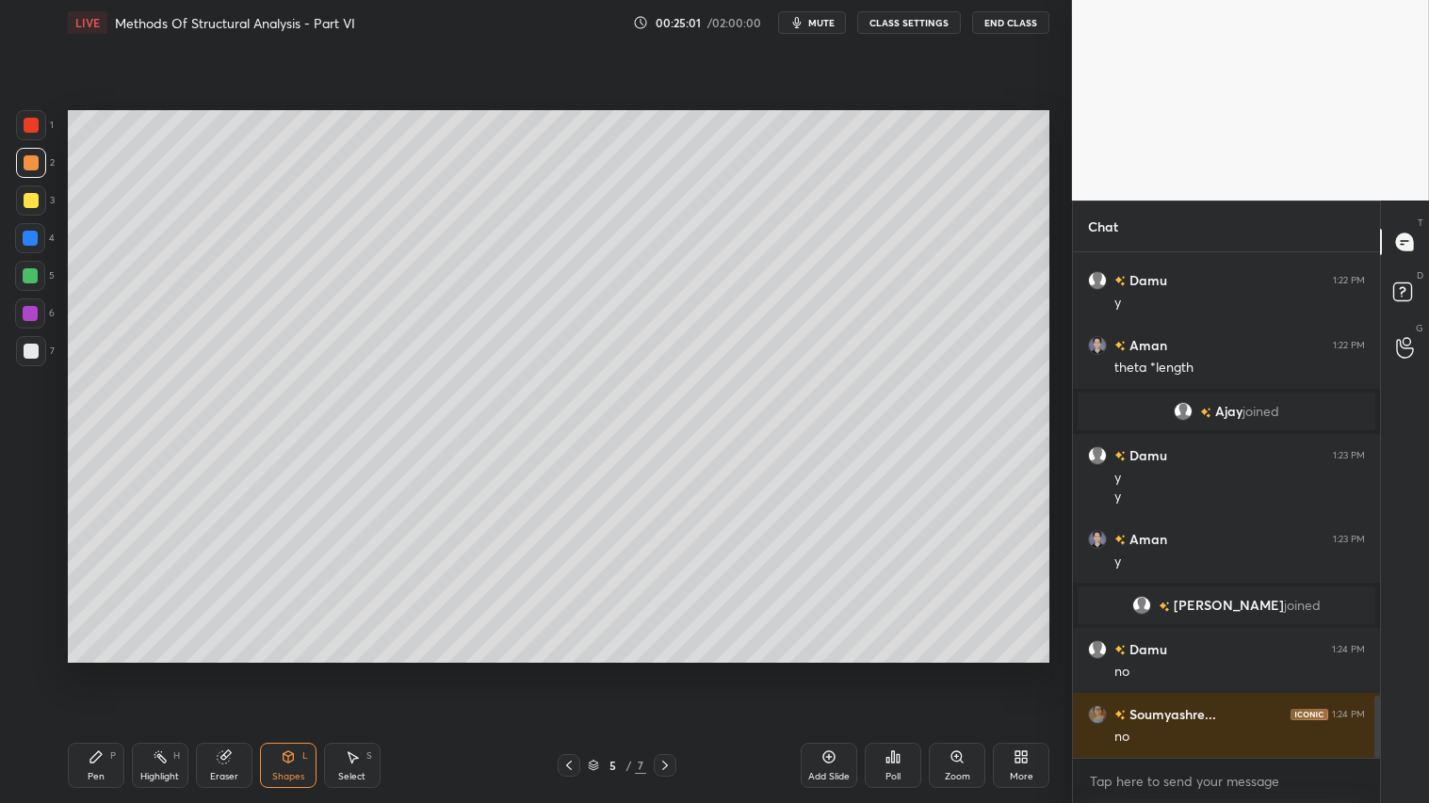
click at [100, 670] on icon at bounding box center [96, 757] width 15 height 15
drag, startPoint x: 285, startPoint y: 763, endPoint x: 285, endPoint y: 744, distance: 18.8
click at [285, 670] on icon at bounding box center [288, 757] width 15 height 15
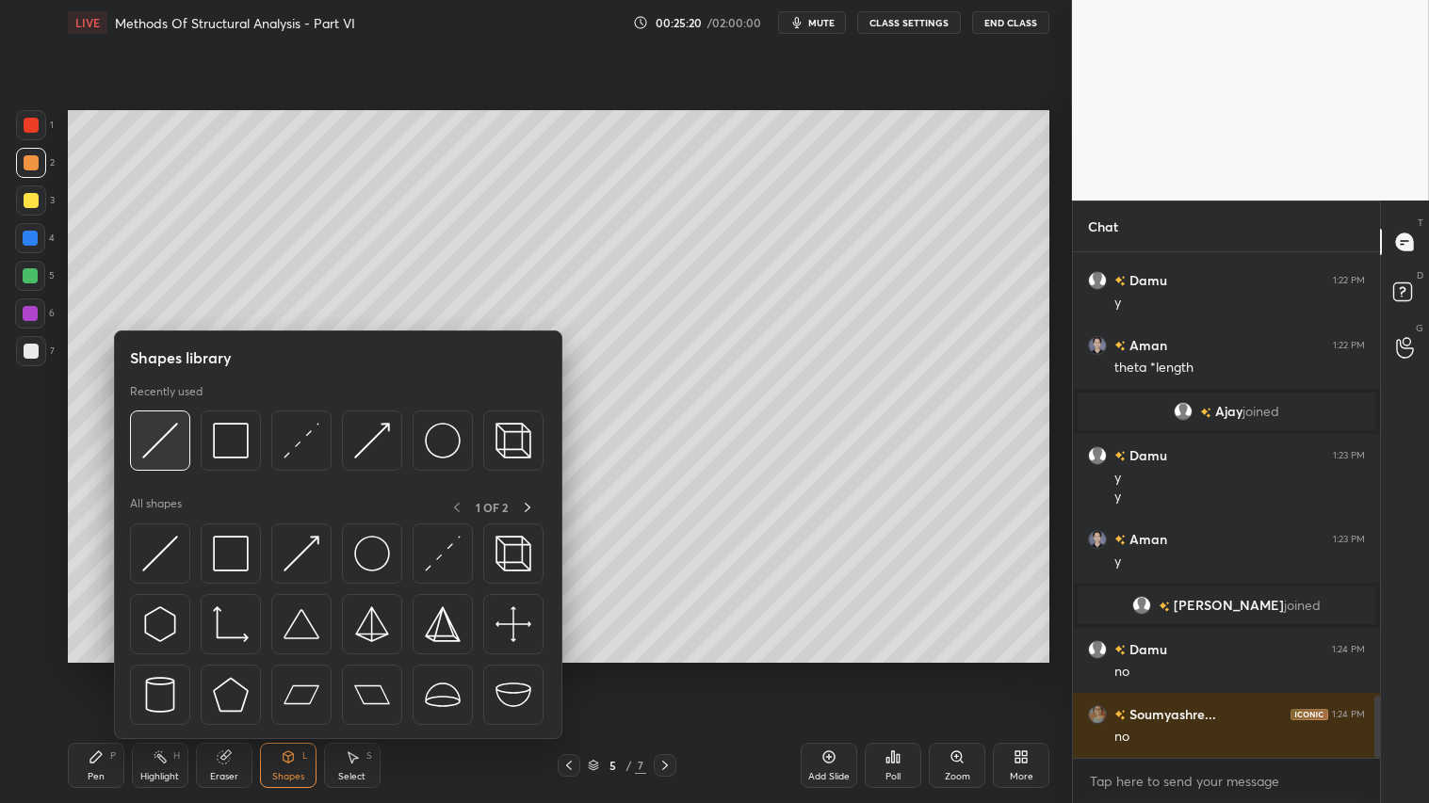
click at [167, 429] on img at bounding box center [160, 441] width 36 height 36
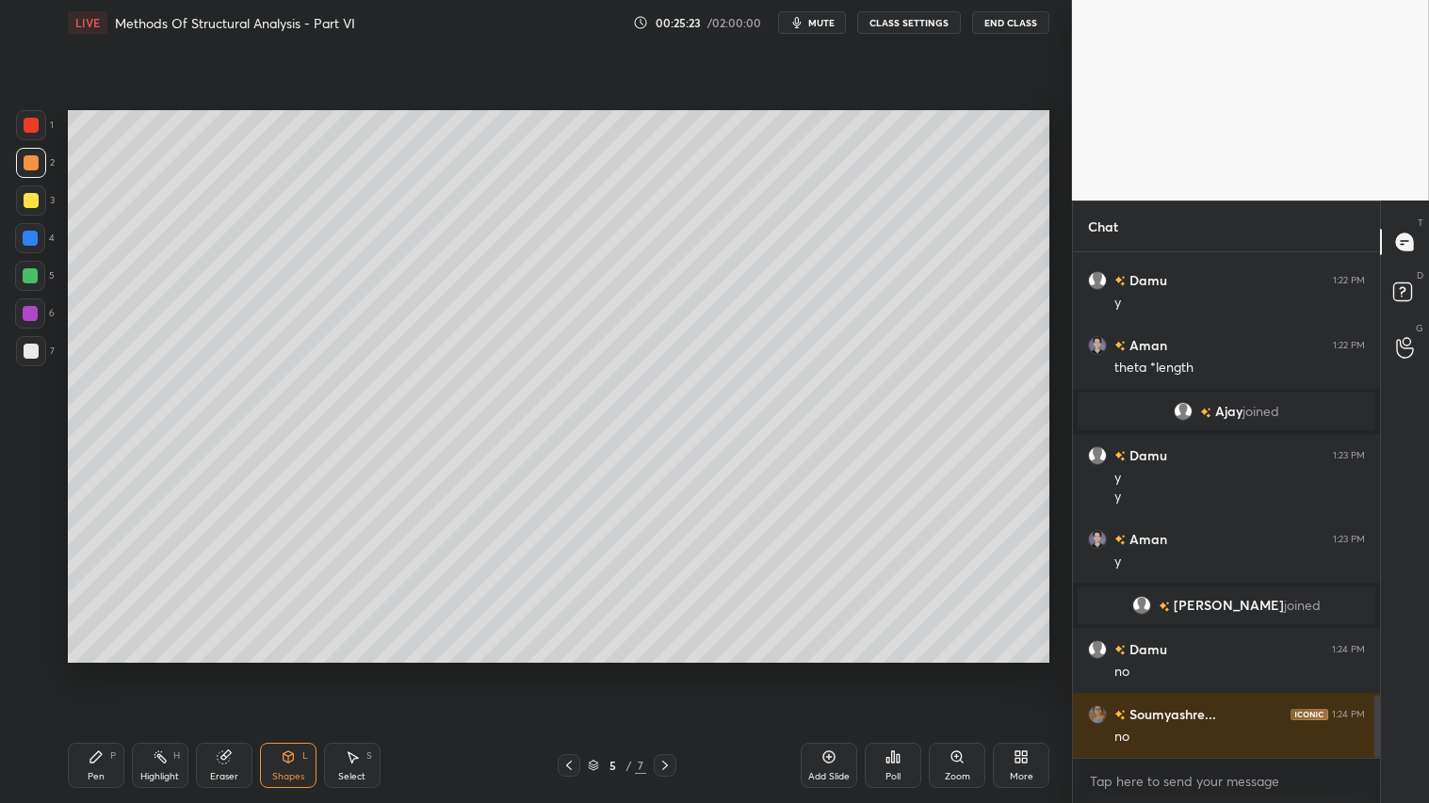
click at [109, 670] on div "Pen P" at bounding box center [96, 765] width 57 height 45
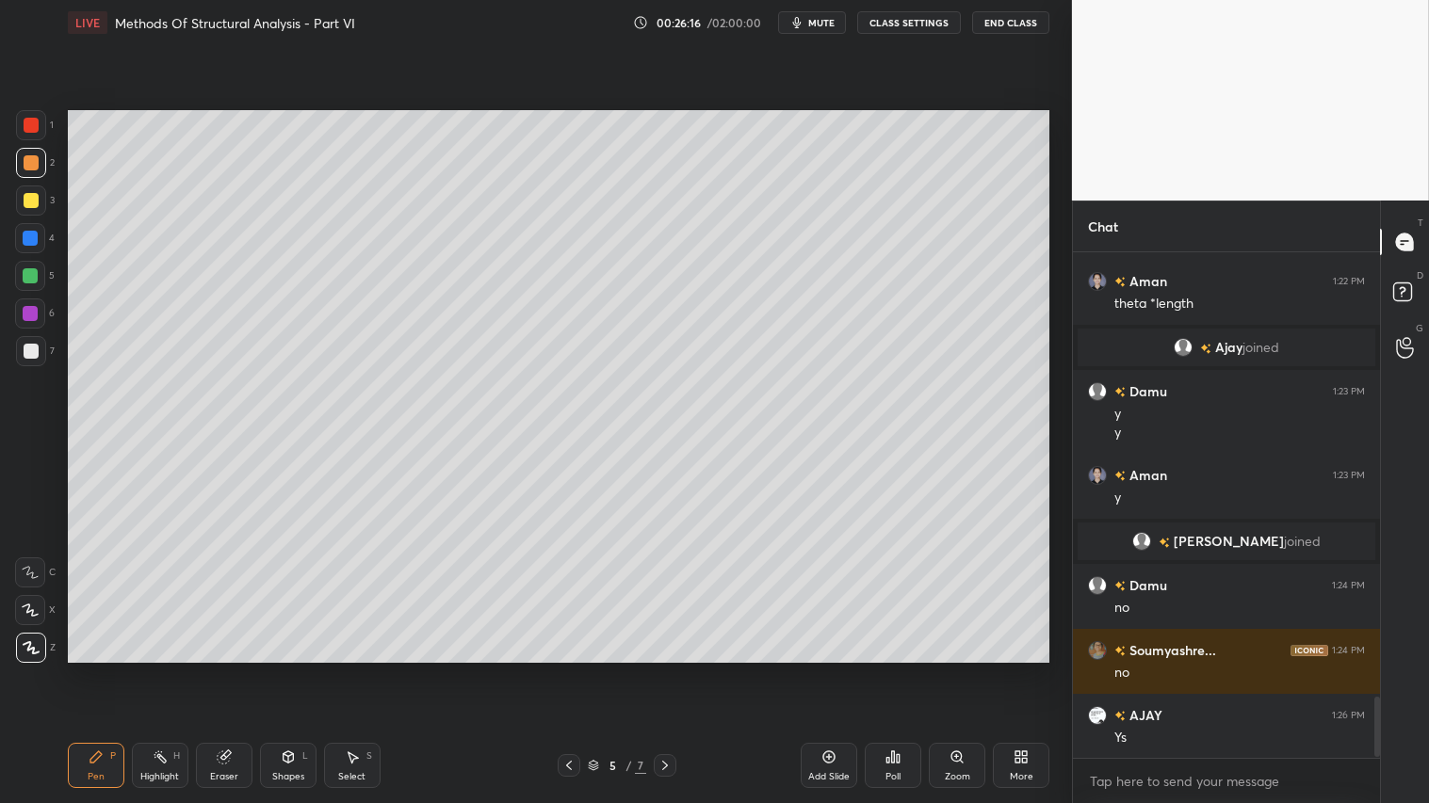
scroll to position [3717, 0]
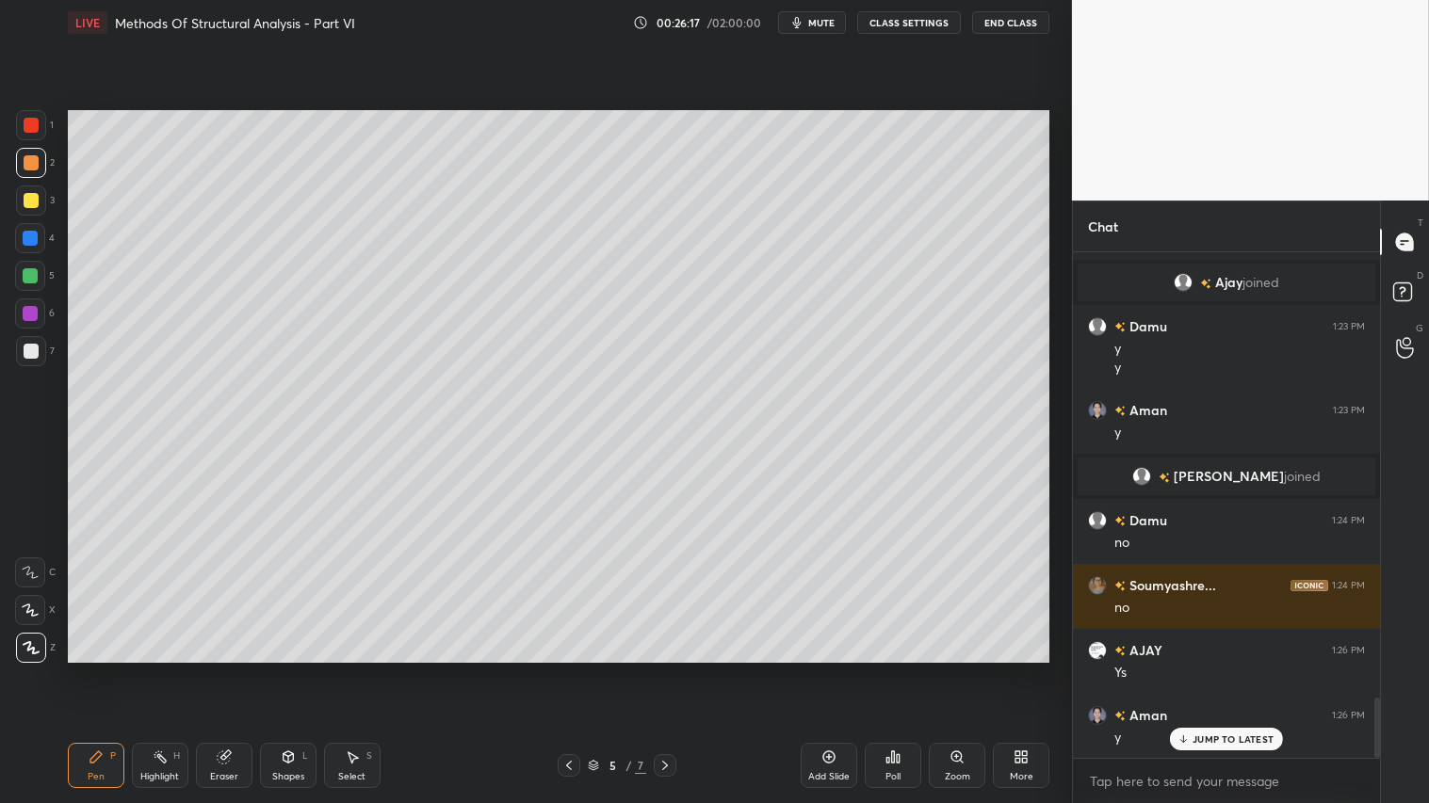
click at [835, 670] on div "Add Slide" at bounding box center [828, 776] width 41 height 9
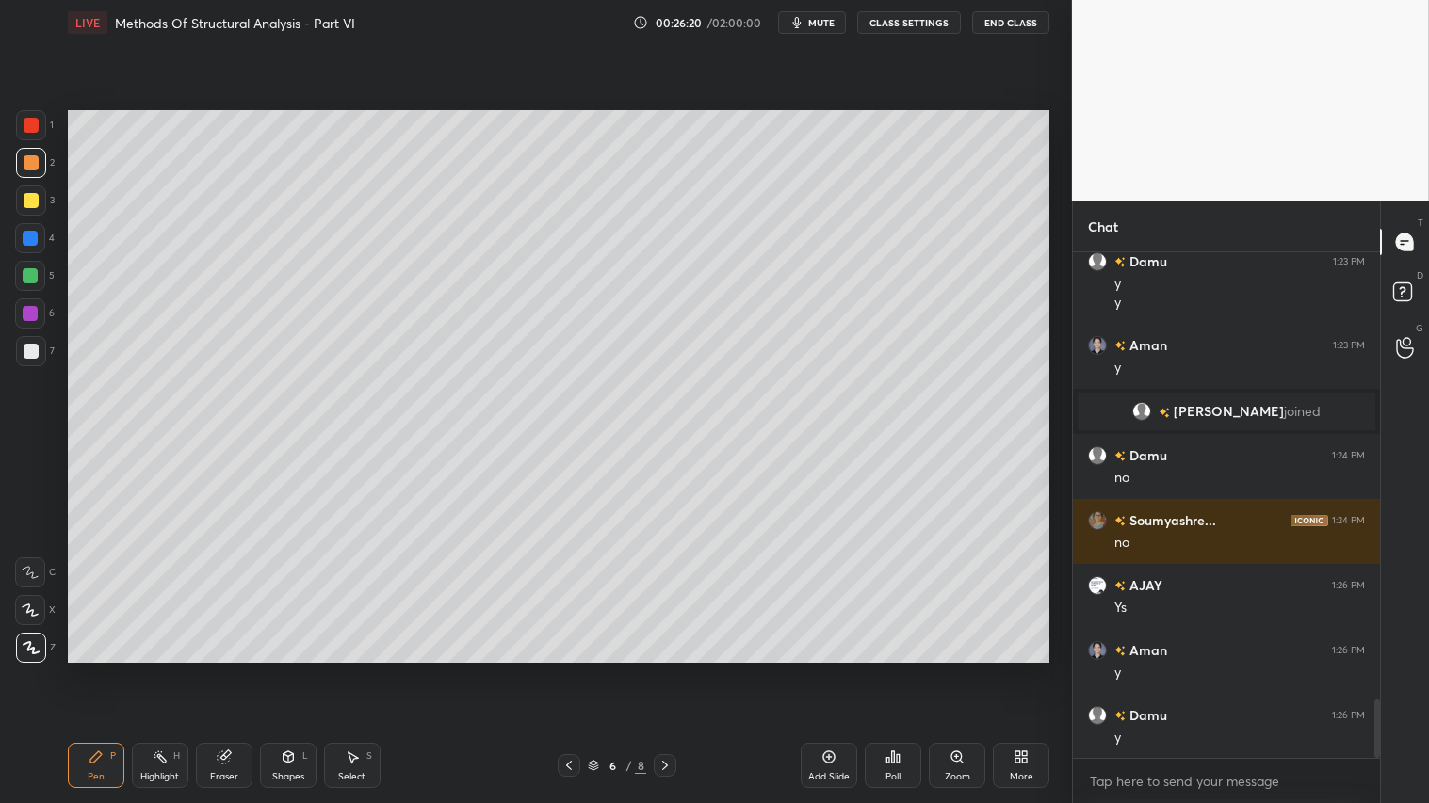
scroll to position [3847, 0]
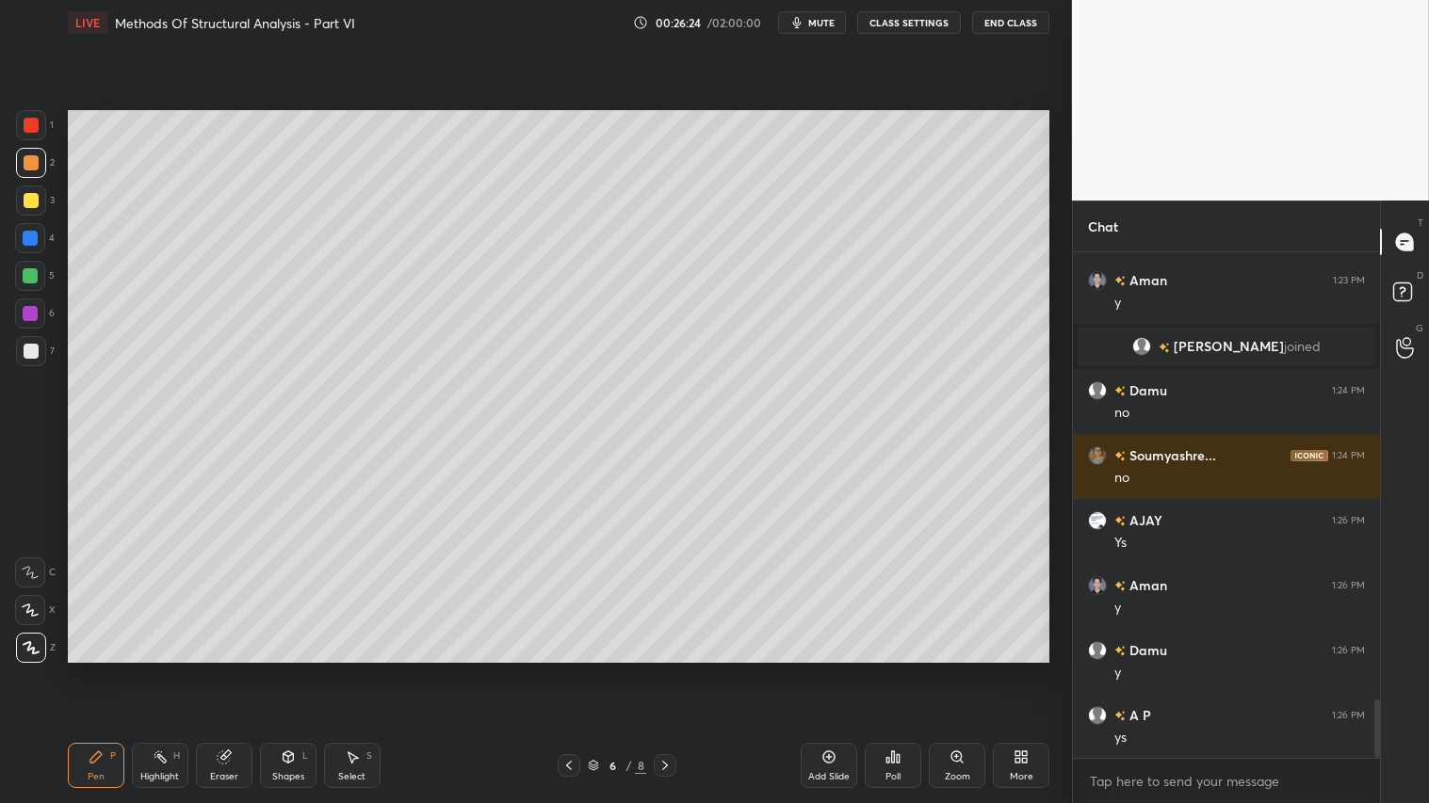
click at [572, 670] on icon at bounding box center [568, 765] width 15 height 15
click at [661, 670] on icon at bounding box center [664, 765] width 15 height 15
drag, startPoint x: 577, startPoint y: 764, endPoint x: 639, endPoint y: 749, distance: 63.0
click at [579, 670] on div at bounding box center [569, 765] width 23 height 23
click at [666, 670] on icon at bounding box center [664, 765] width 15 height 15
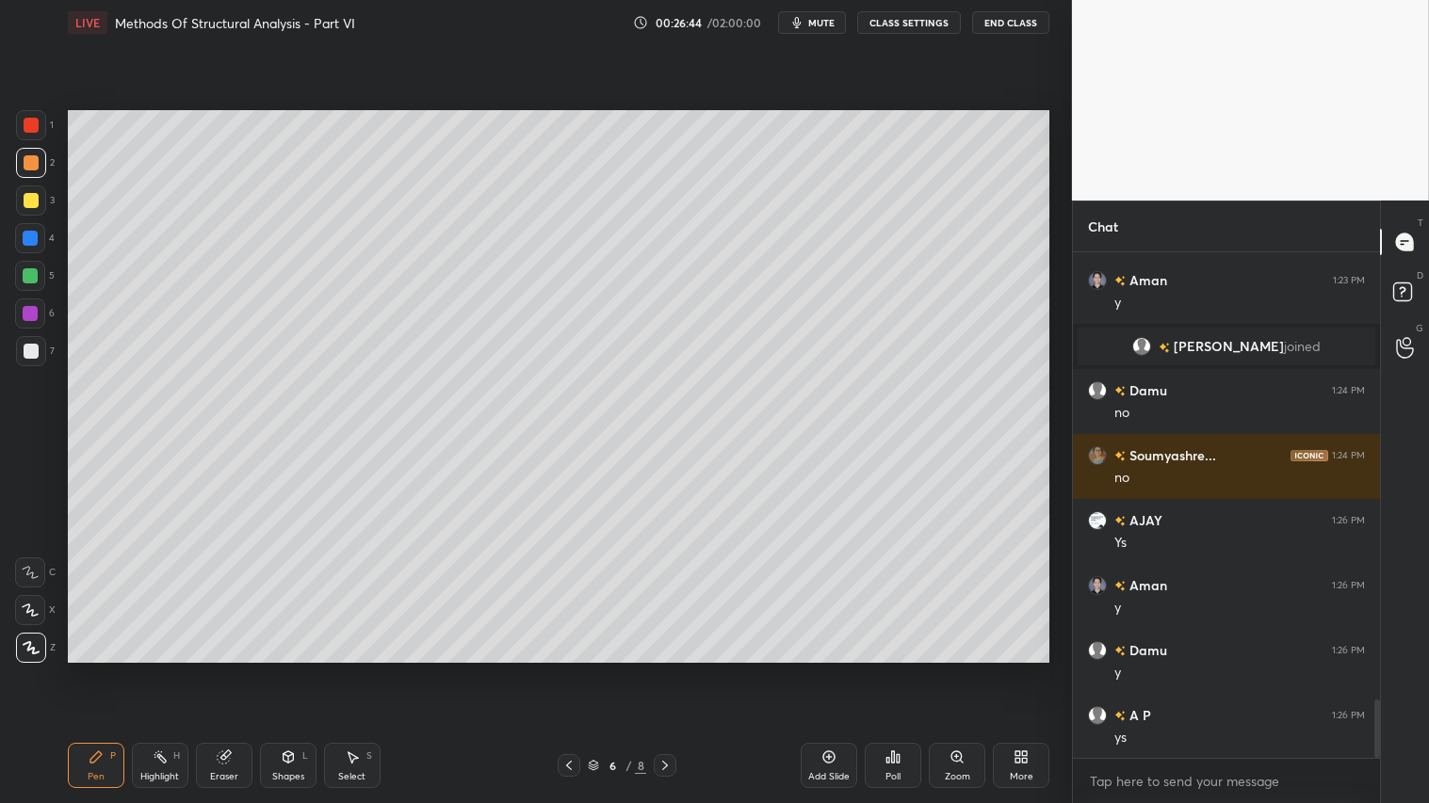
click at [572, 670] on icon at bounding box center [568, 765] width 15 height 15
click at [666, 670] on icon at bounding box center [664, 765] width 15 height 15
drag, startPoint x: 269, startPoint y: 774, endPoint x: 273, endPoint y: 742, distance: 32.2
click at [273, 670] on div "Shapes L" at bounding box center [288, 765] width 57 height 45
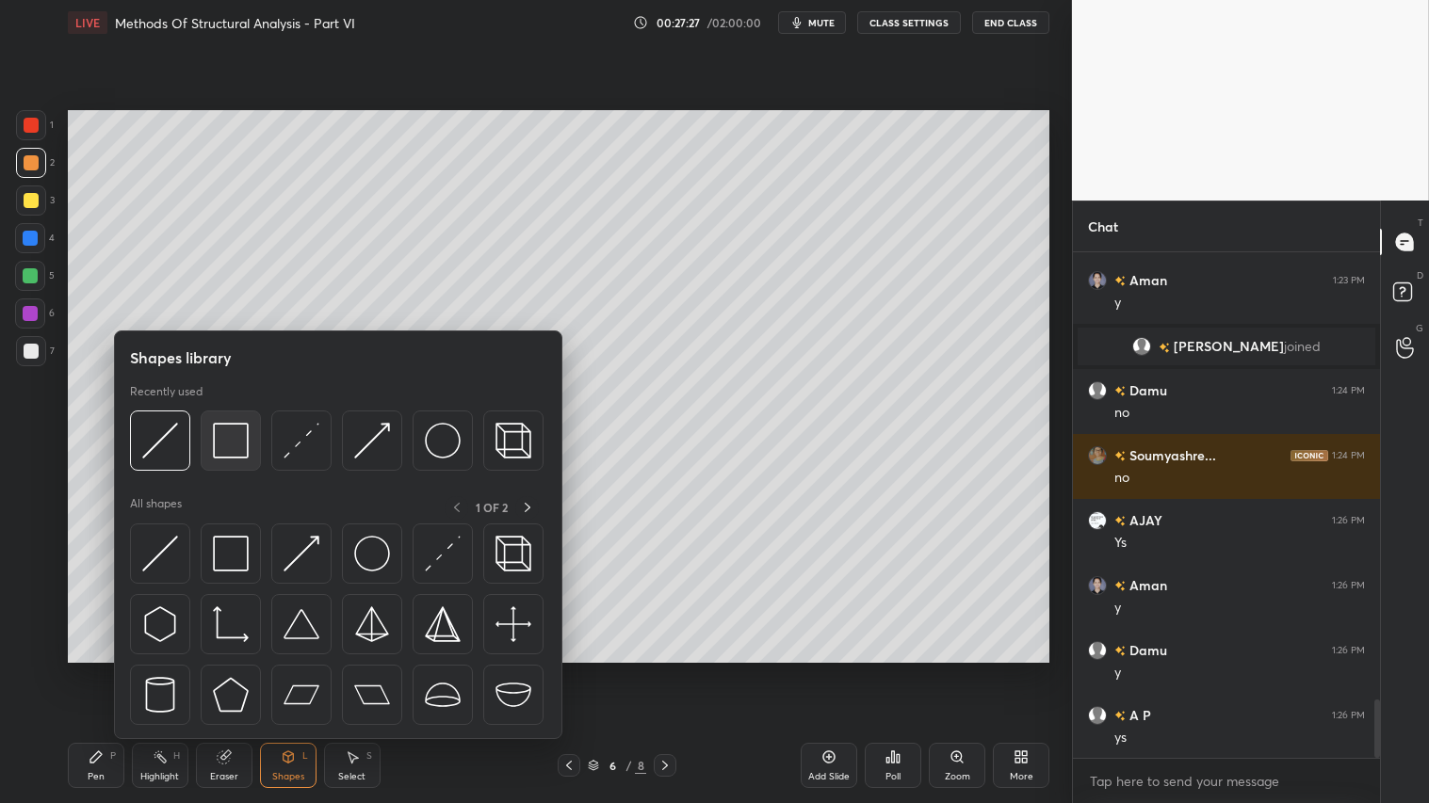
click at [233, 431] on img at bounding box center [231, 441] width 36 height 36
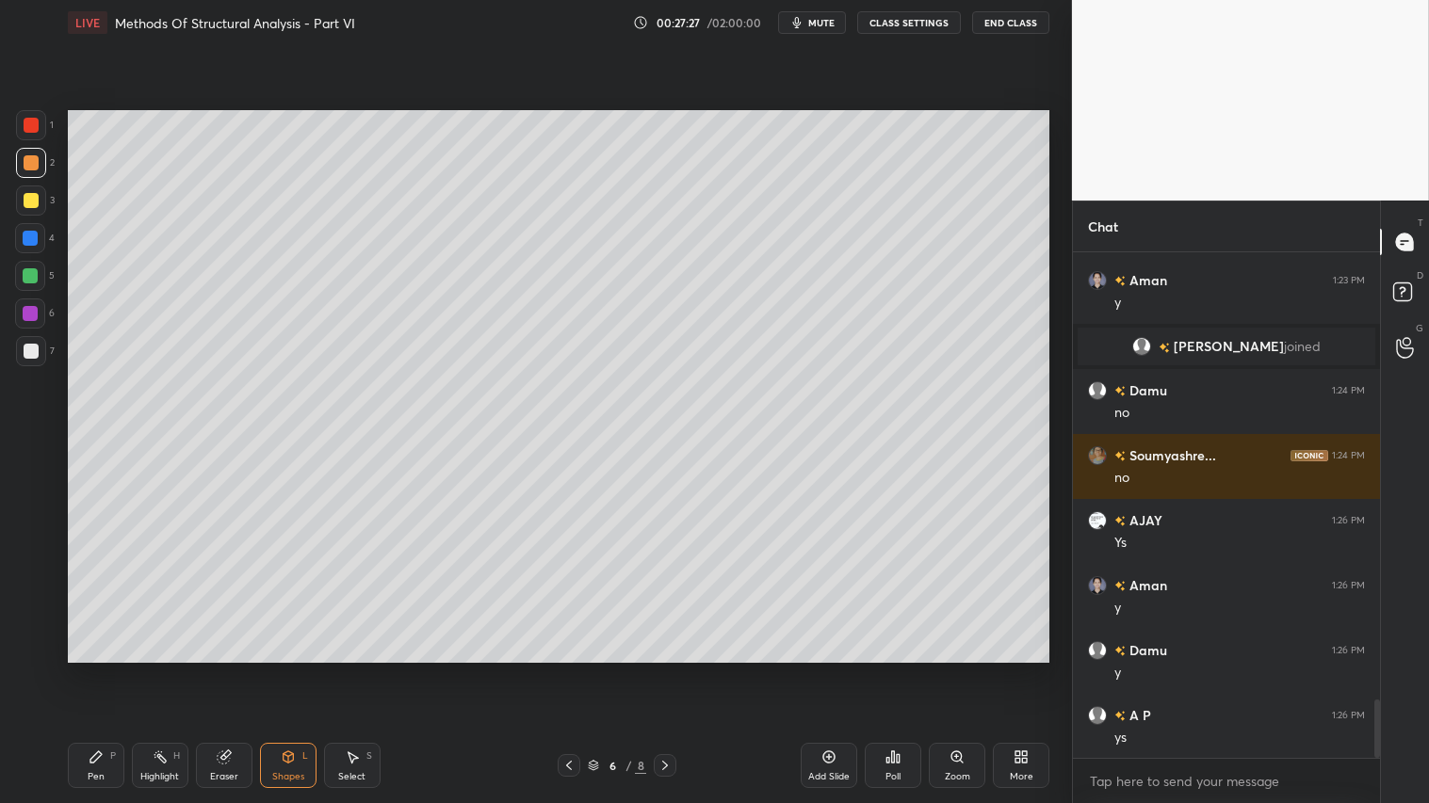
click at [39, 345] on div at bounding box center [31, 351] width 30 height 30
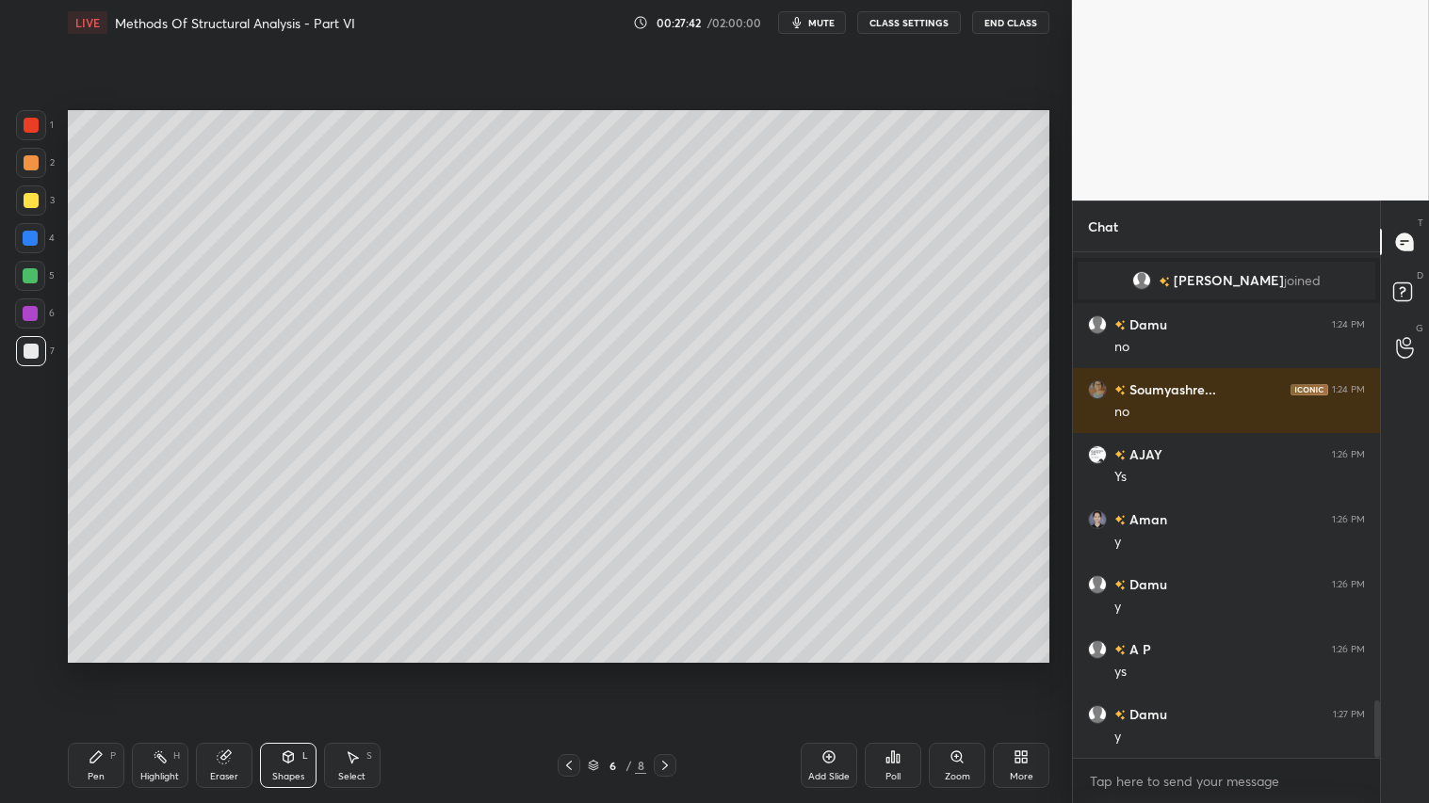
scroll to position [3978, 0]
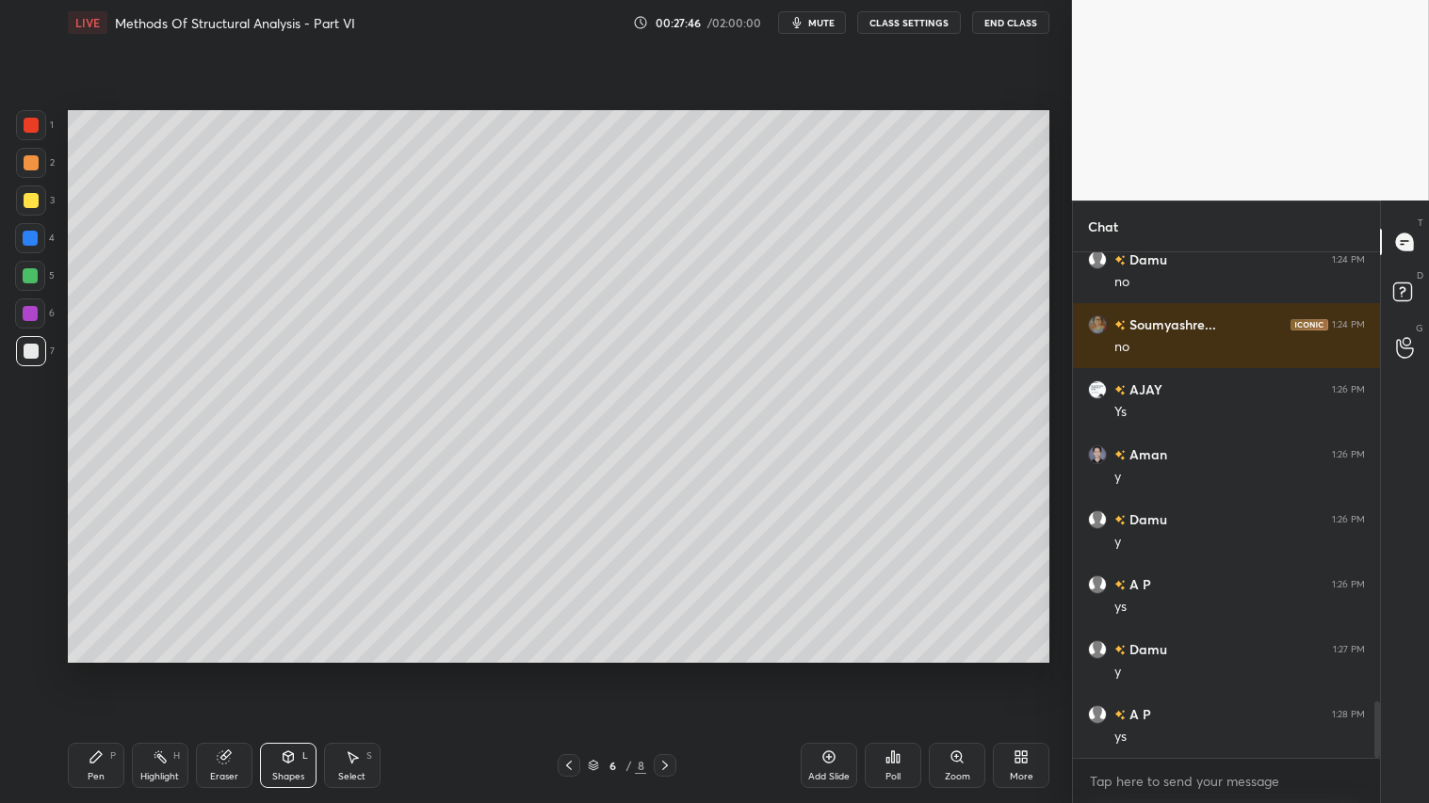
click at [575, 670] on icon at bounding box center [568, 765] width 15 height 15
click at [572, 670] on icon at bounding box center [568, 765] width 15 height 15
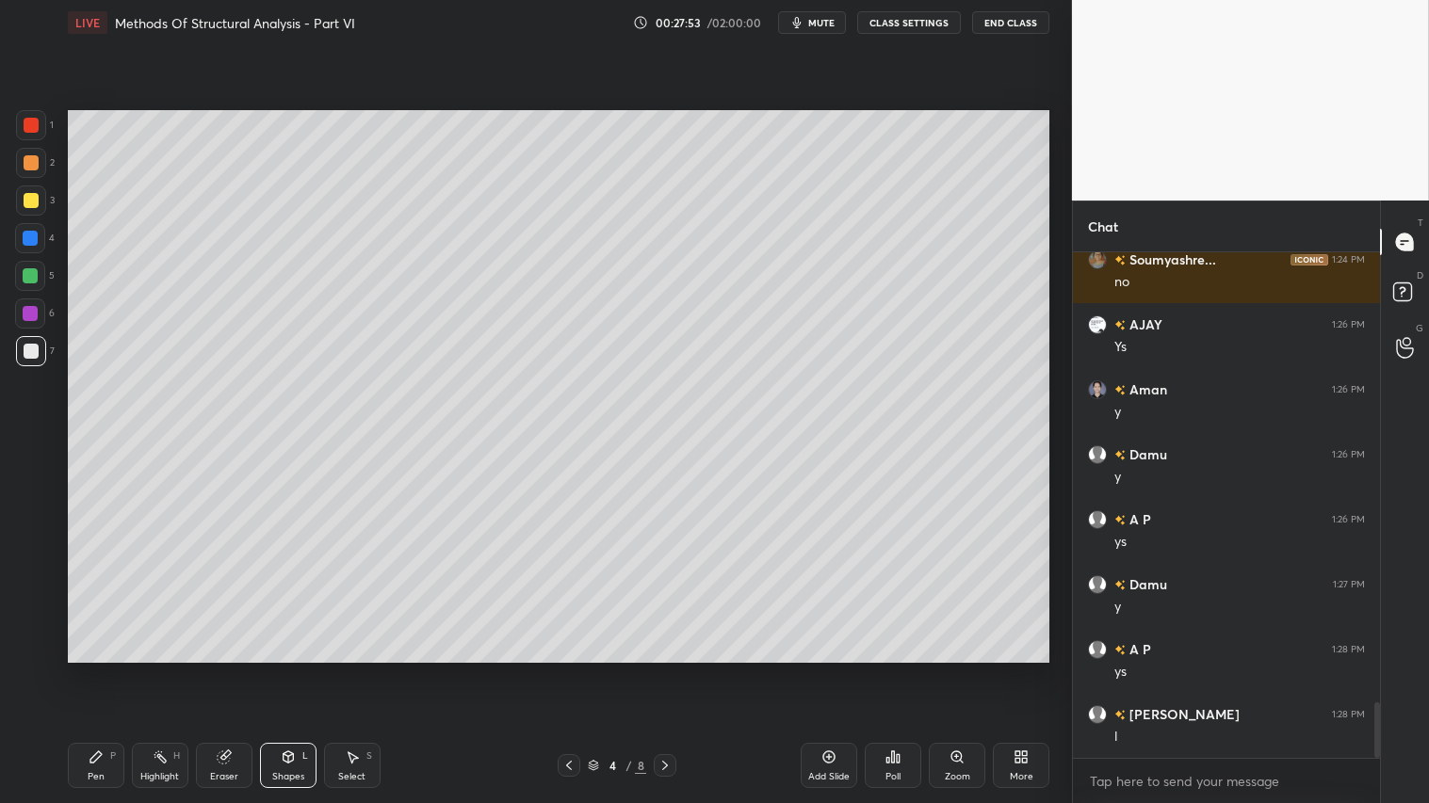
scroll to position [4108, 0]
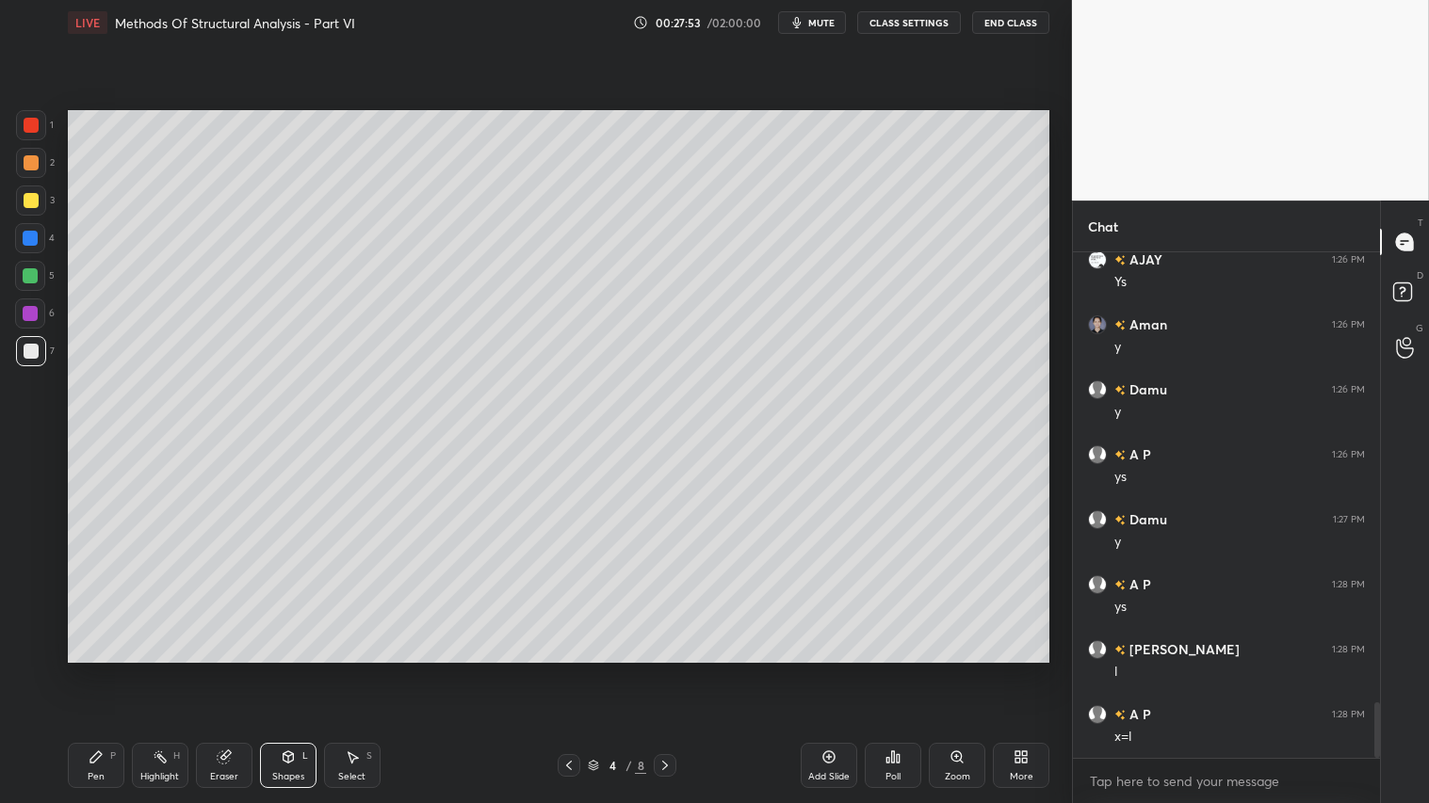
click at [664, 670] on icon at bounding box center [664, 765] width 15 height 15
click at [667, 670] on icon at bounding box center [664, 765] width 15 height 15
click at [669, 670] on icon at bounding box center [664, 765] width 15 height 15
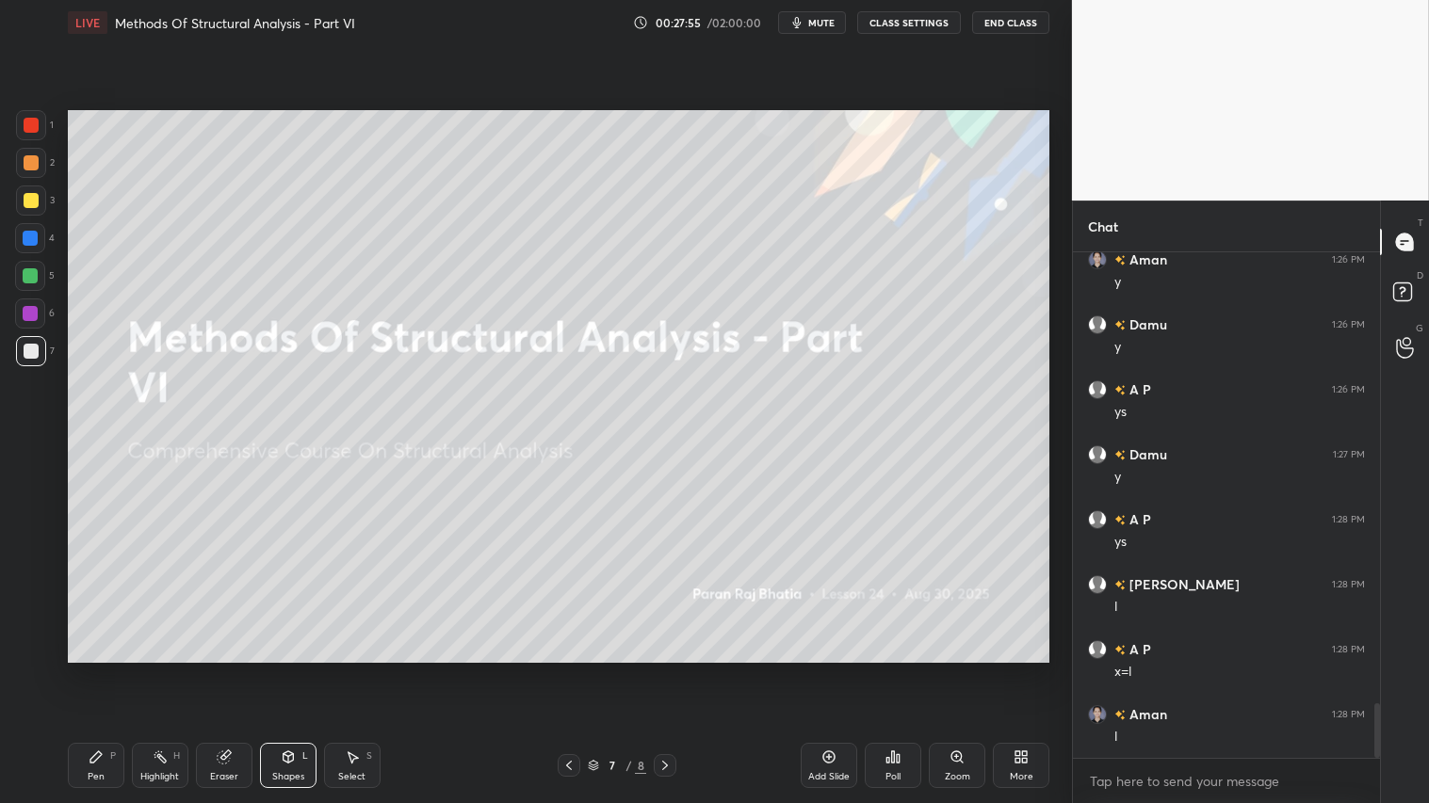
scroll to position [4238, 0]
click at [569, 670] on icon at bounding box center [568, 765] width 15 height 15
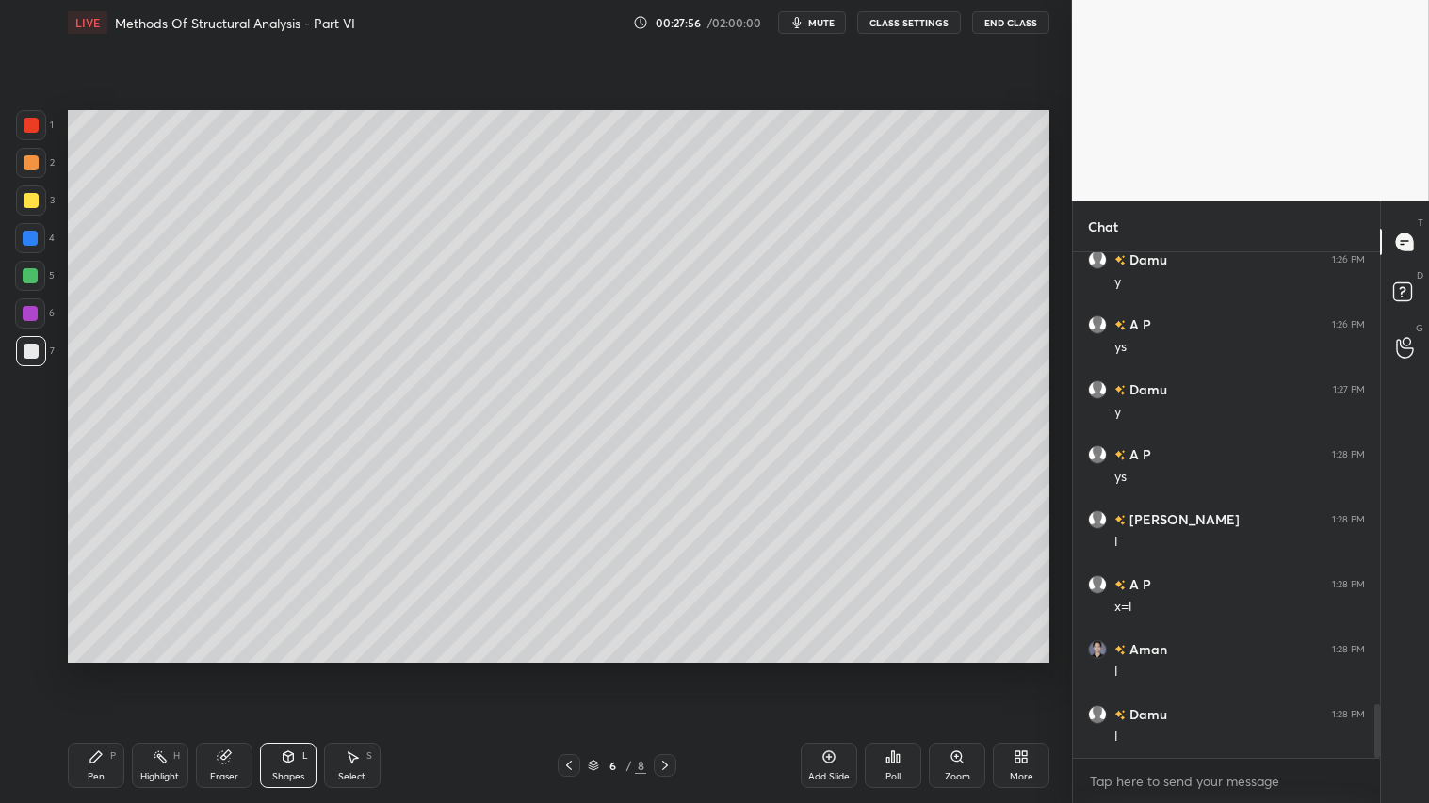
click at [86, 670] on div "Pen P" at bounding box center [96, 765] width 57 height 45
drag, startPoint x: 31, startPoint y: 164, endPoint x: 58, endPoint y: 222, distance: 64.5
click at [32, 162] on div at bounding box center [31, 162] width 15 height 15
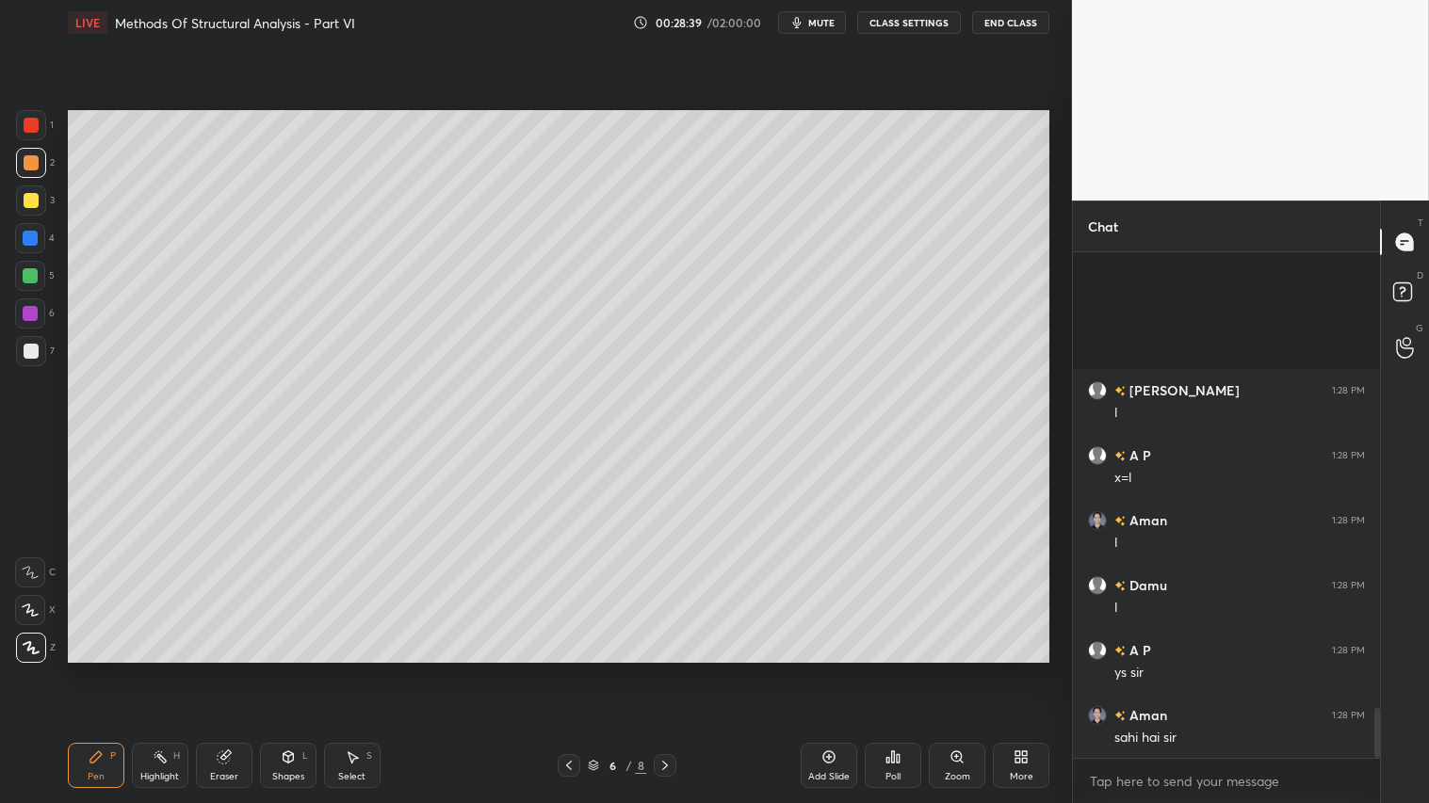
scroll to position [4563, 0]
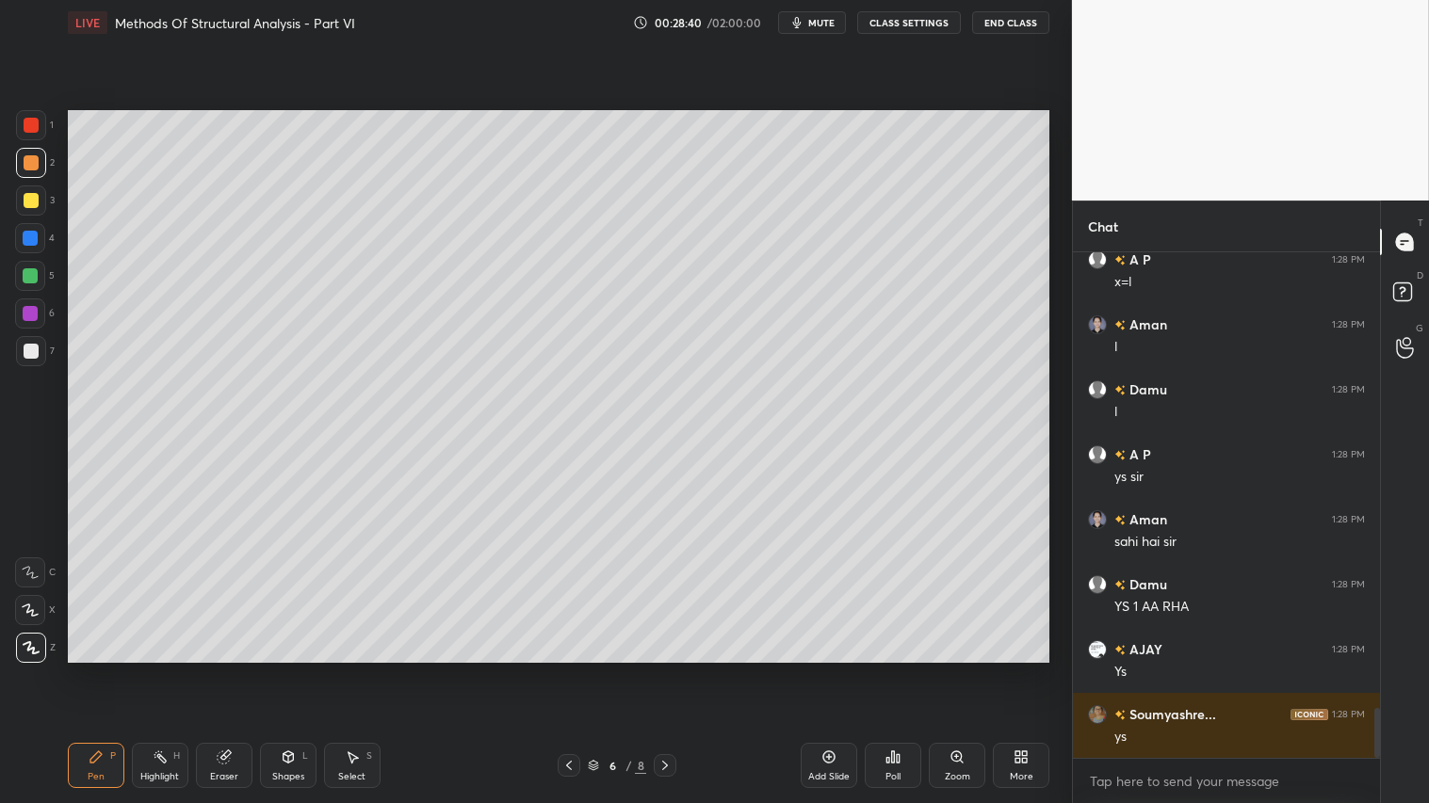
click at [287, 670] on div "Shapes" at bounding box center [288, 776] width 32 height 9
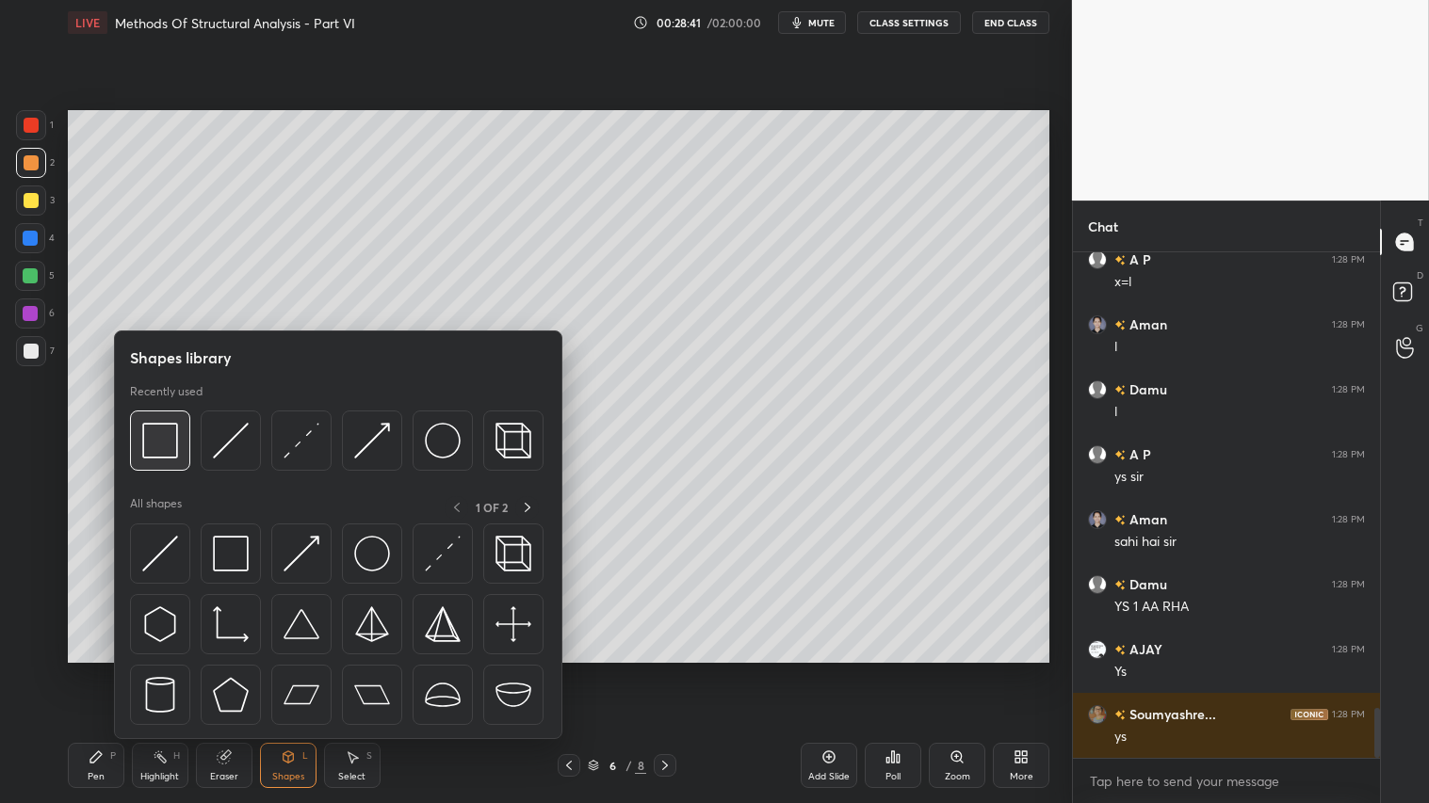
click at [165, 439] on img at bounding box center [160, 441] width 36 height 36
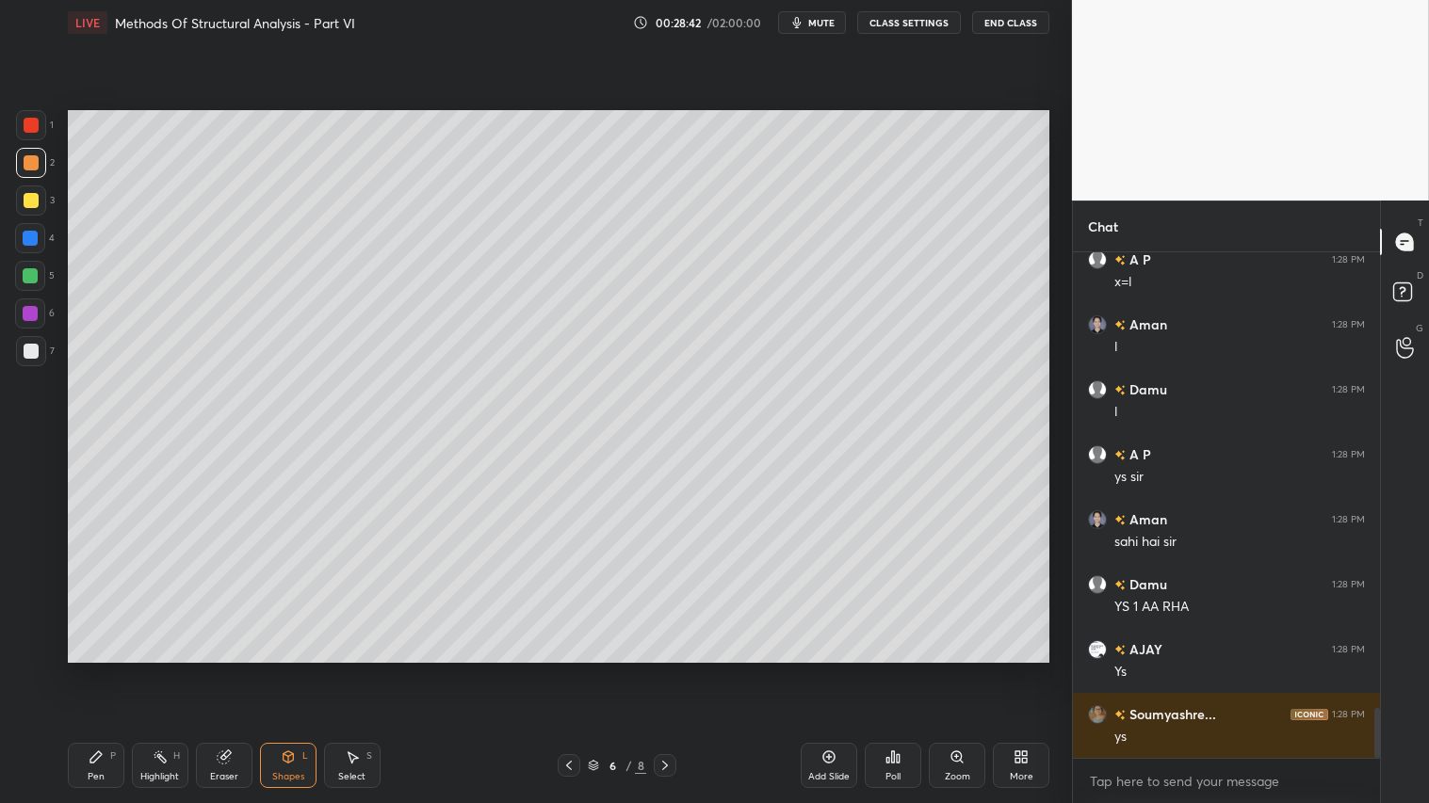
drag, startPoint x: 41, startPoint y: 347, endPoint x: 52, endPoint y: 354, distance: 12.8
click at [43, 347] on div at bounding box center [31, 351] width 30 height 30
click at [25, 165] on div at bounding box center [31, 162] width 15 height 15
click at [283, 670] on div "Shapes" at bounding box center [288, 776] width 32 height 9
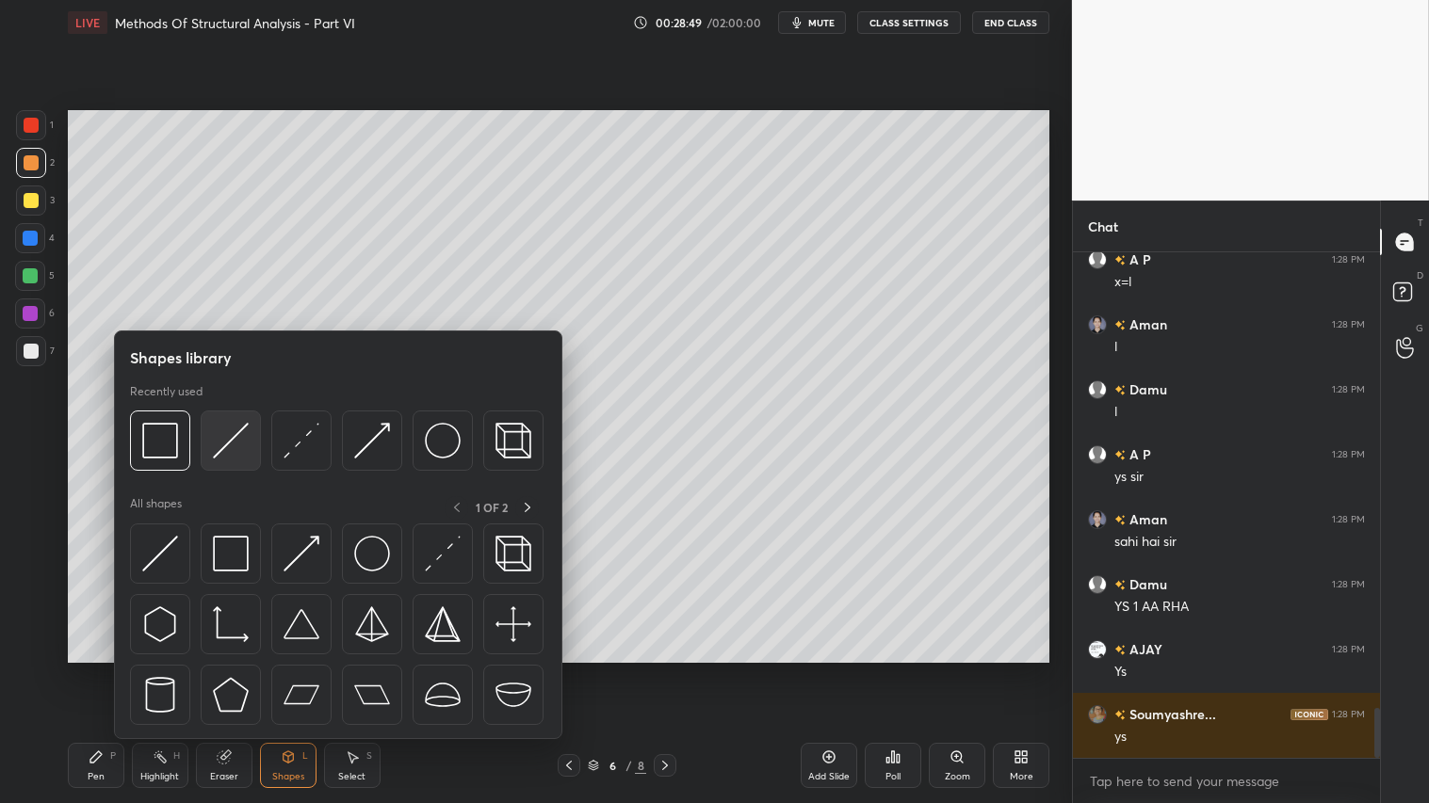
click at [229, 425] on img at bounding box center [231, 441] width 36 height 36
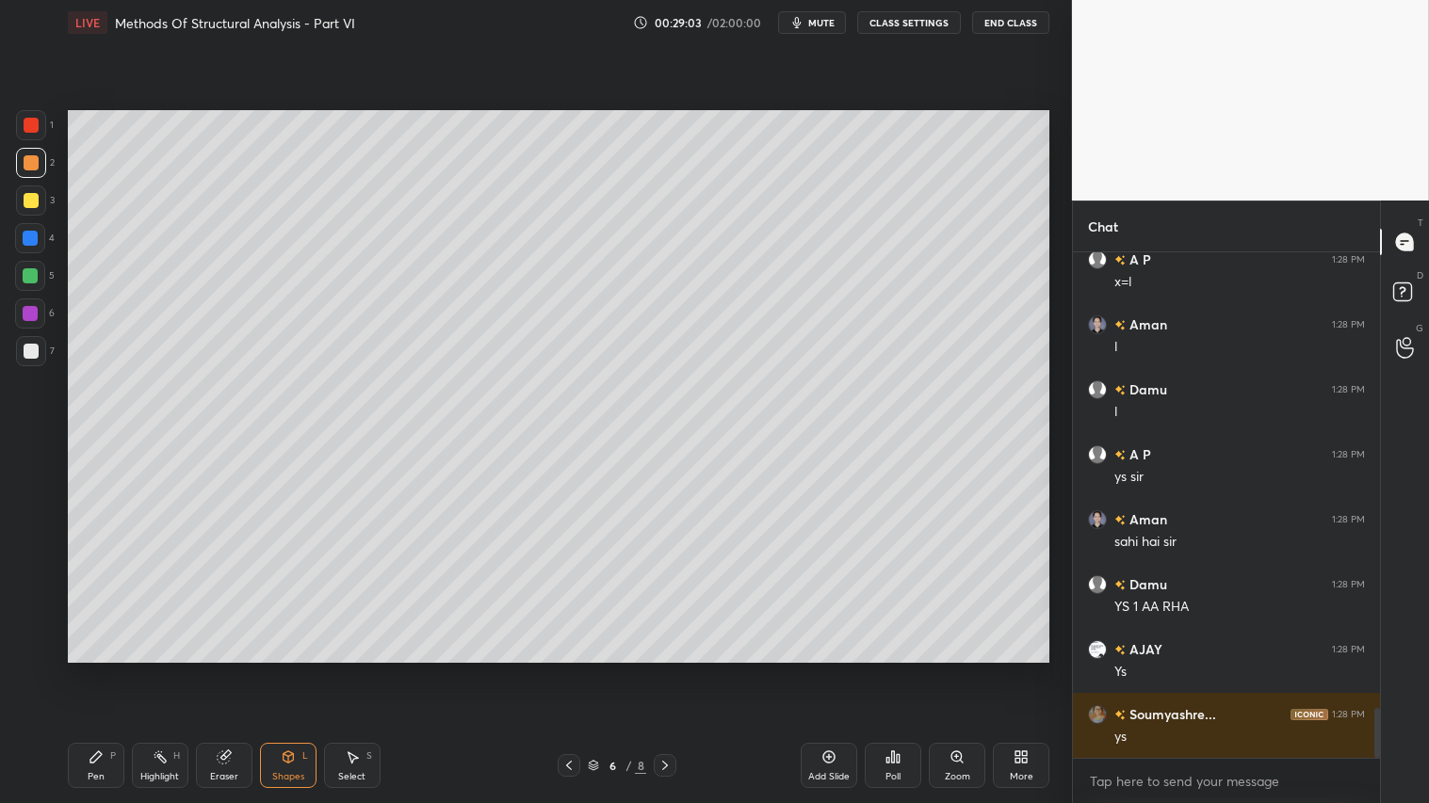
drag, startPoint x: 96, startPoint y: 757, endPoint x: 126, endPoint y: 737, distance: 36.0
click at [104, 670] on div "Pen P" at bounding box center [96, 765] width 57 height 45
click at [290, 670] on icon at bounding box center [288, 757] width 15 height 15
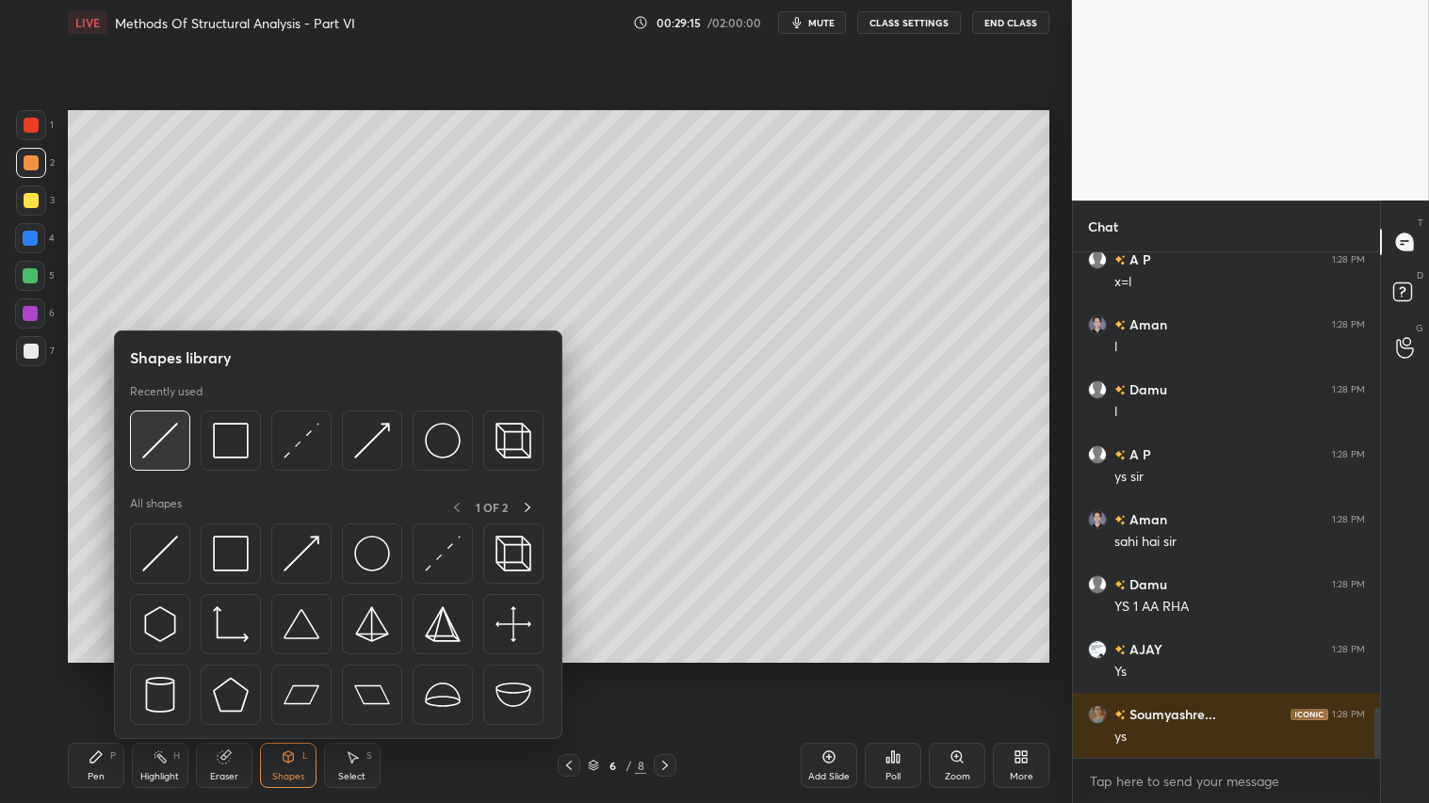
click at [163, 437] on img at bounding box center [160, 441] width 36 height 36
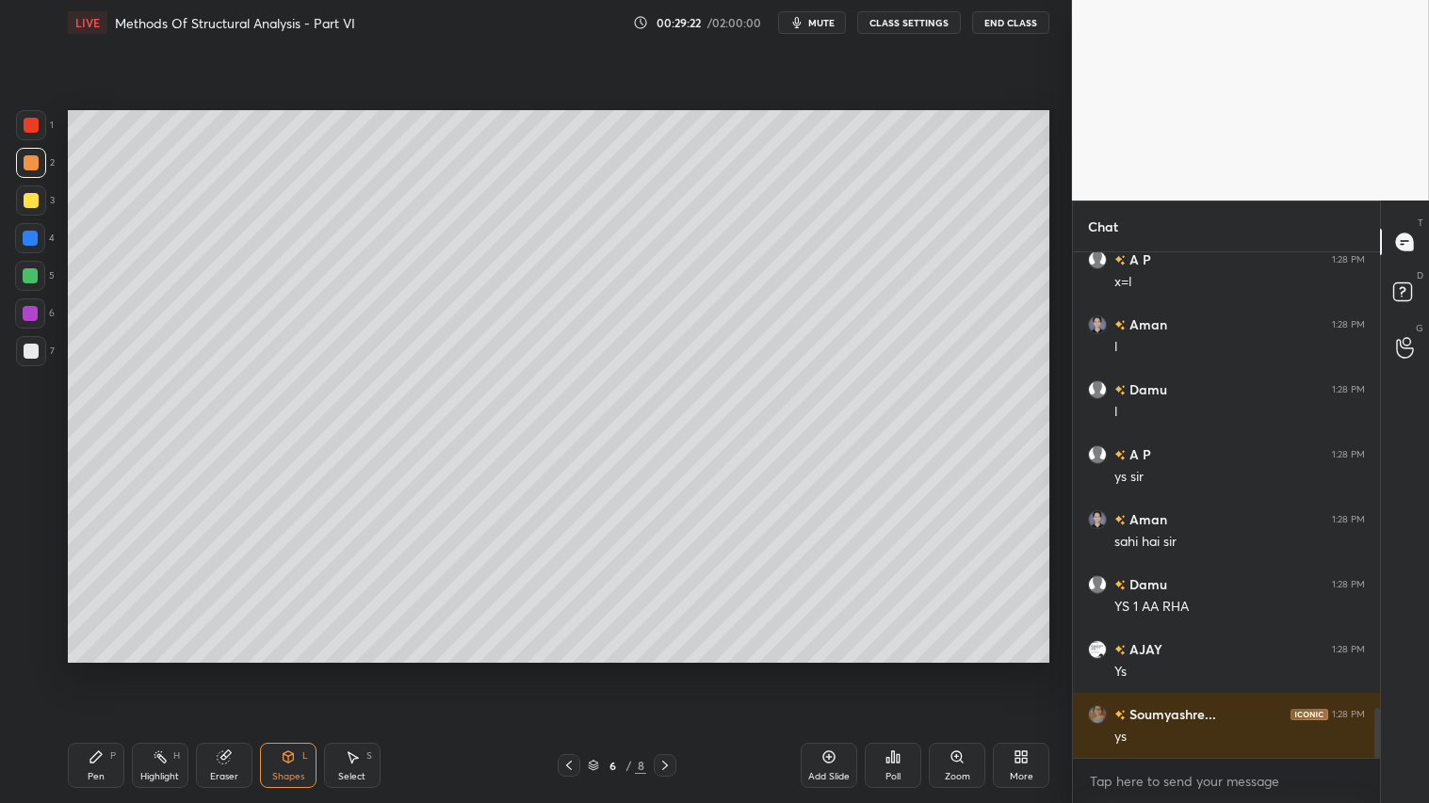
click at [90, 670] on div "Pen P" at bounding box center [96, 765] width 57 height 45
click at [116, 670] on div "Pen P" at bounding box center [96, 765] width 57 height 45
drag, startPoint x: 294, startPoint y: 767, endPoint x: 302, endPoint y: 753, distance: 15.7
click at [297, 670] on div "Shapes L" at bounding box center [288, 765] width 57 height 45
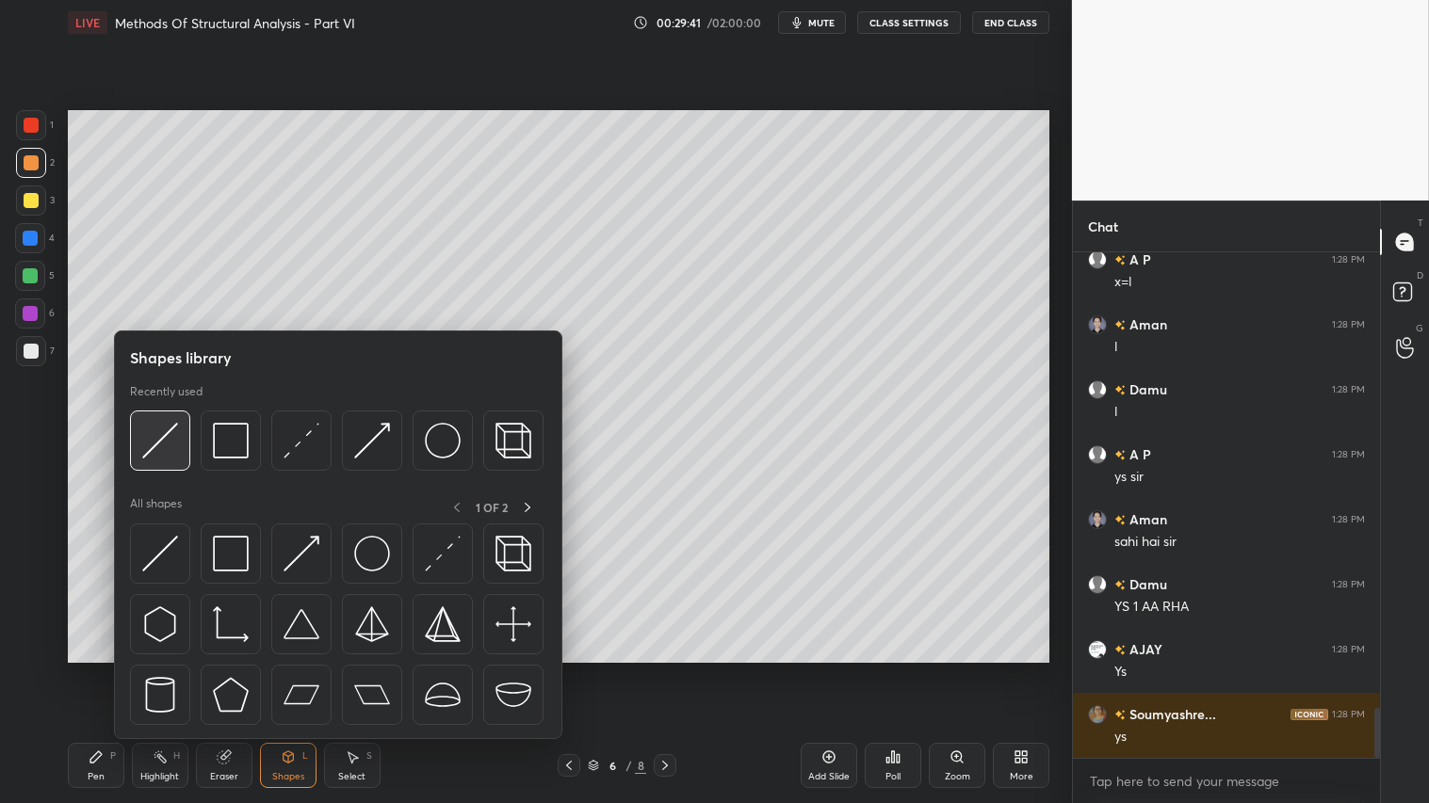
click at [179, 430] on div at bounding box center [160, 441] width 60 height 60
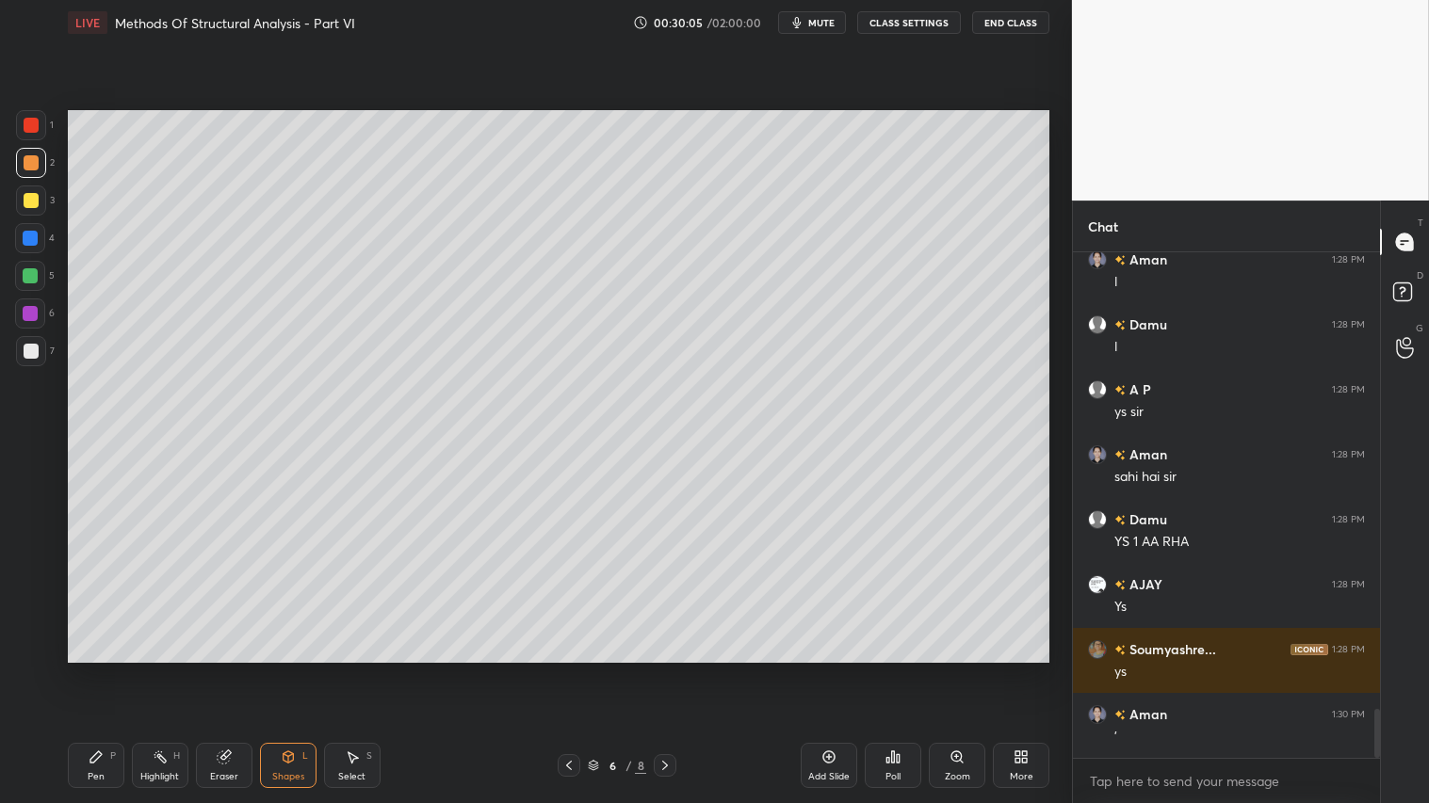
scroll to position [4693, 0]
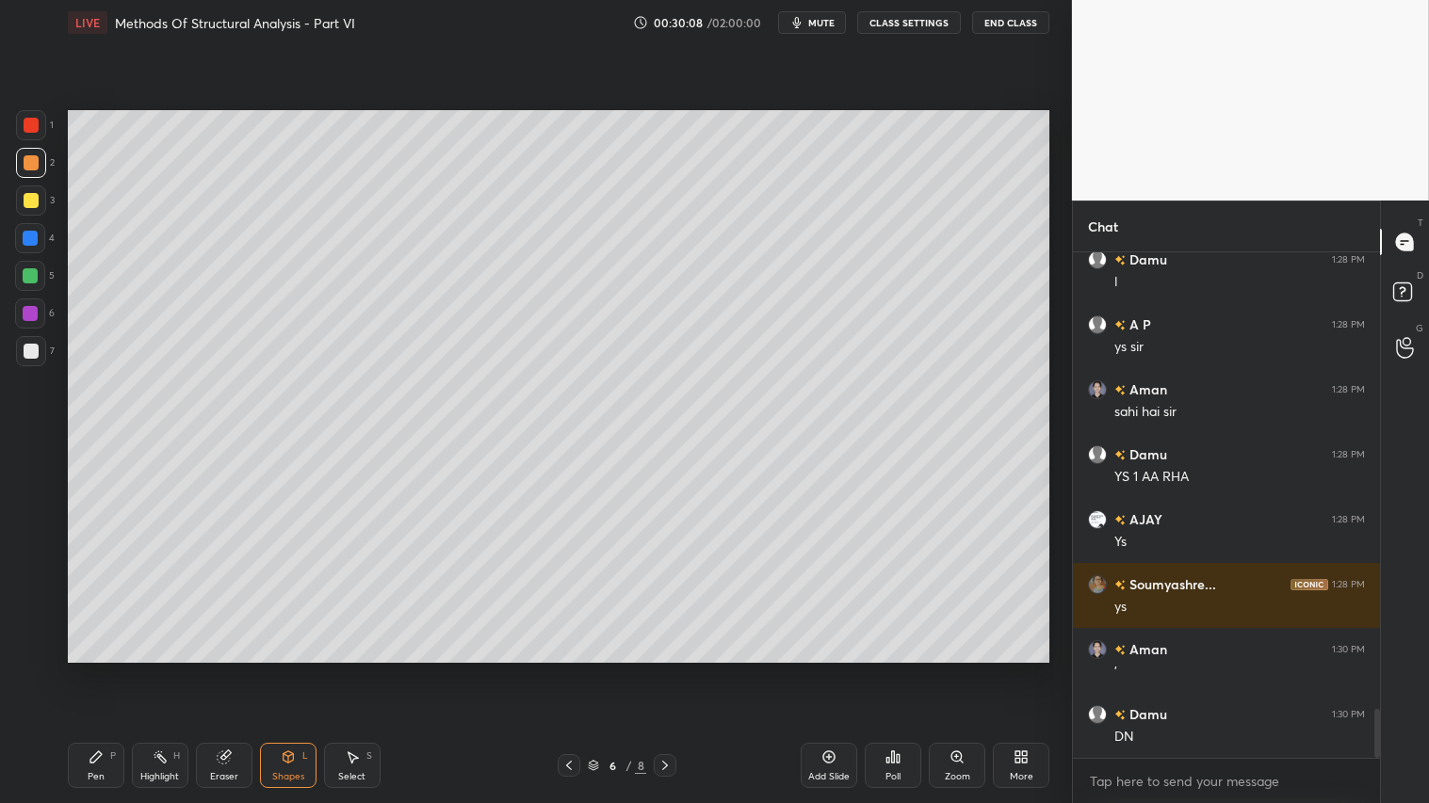
click at [26, 162] on div at bounding box center [31, 162] width 15 height 15
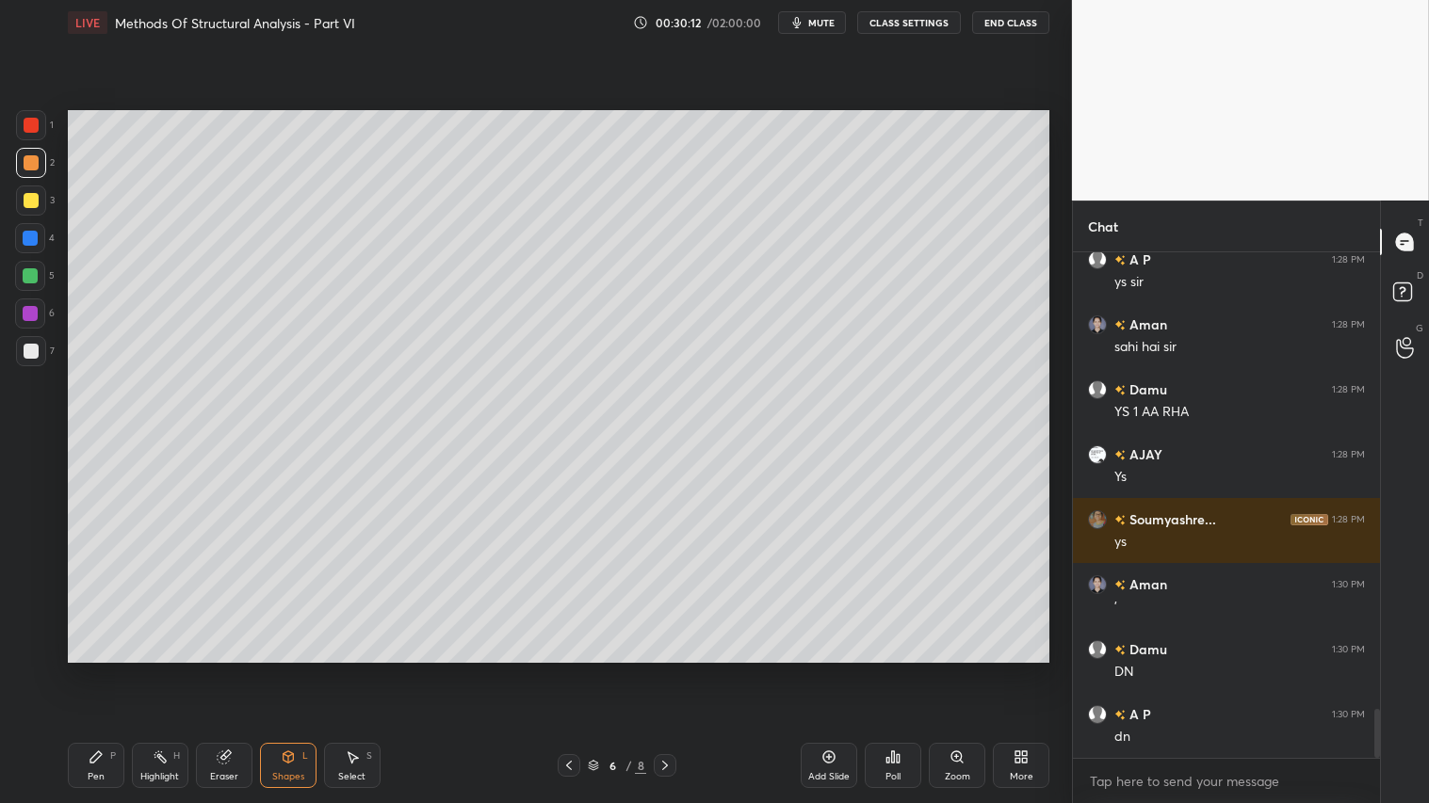
click at [283, 670] on div "Shapes" at bounding box center [288, 776] width 32 height 9
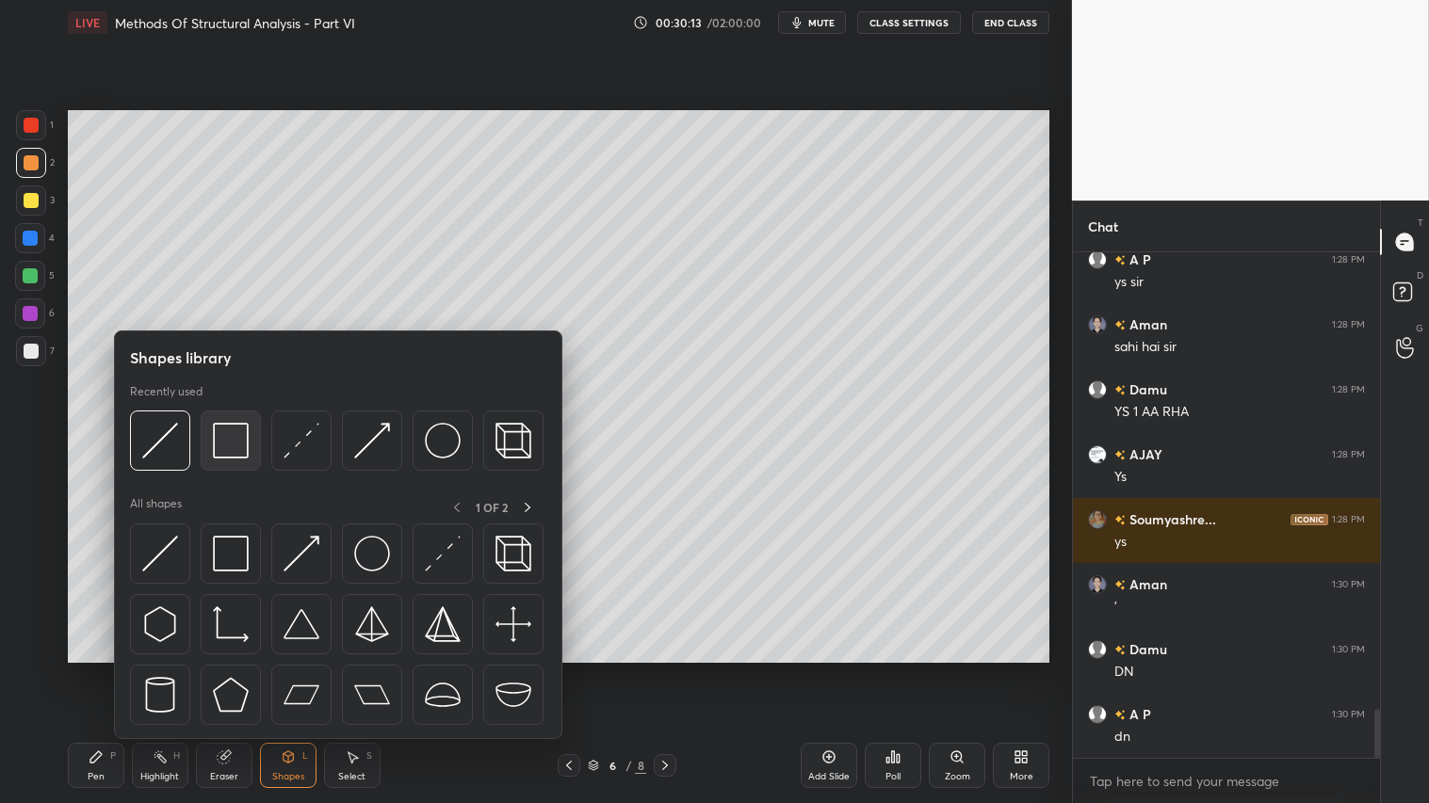
click at [239, 445] on img at bounding box center [231, 441] width 36 height 36
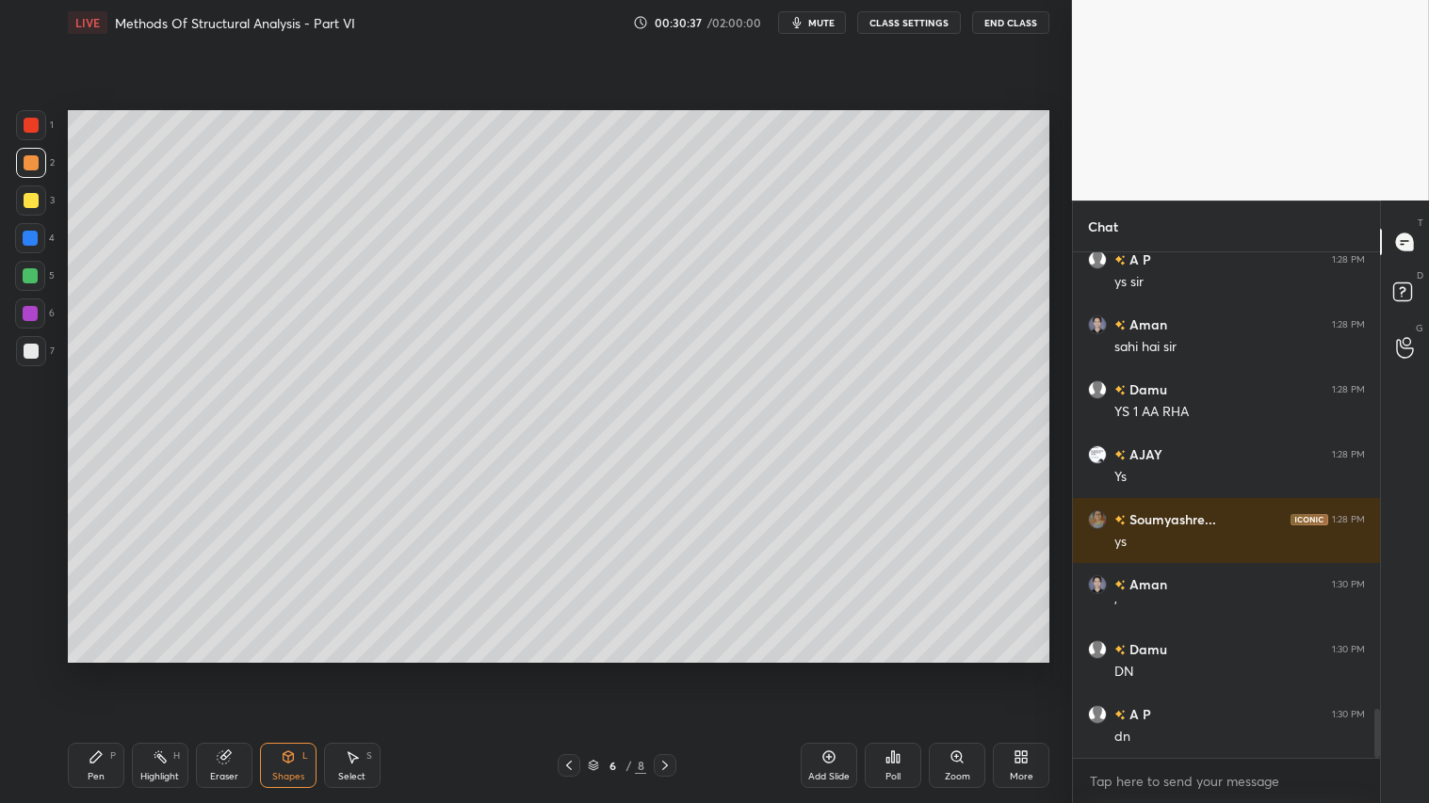
click at [669, 670] on icon at bounding box center [664, 765] width 15 height 15
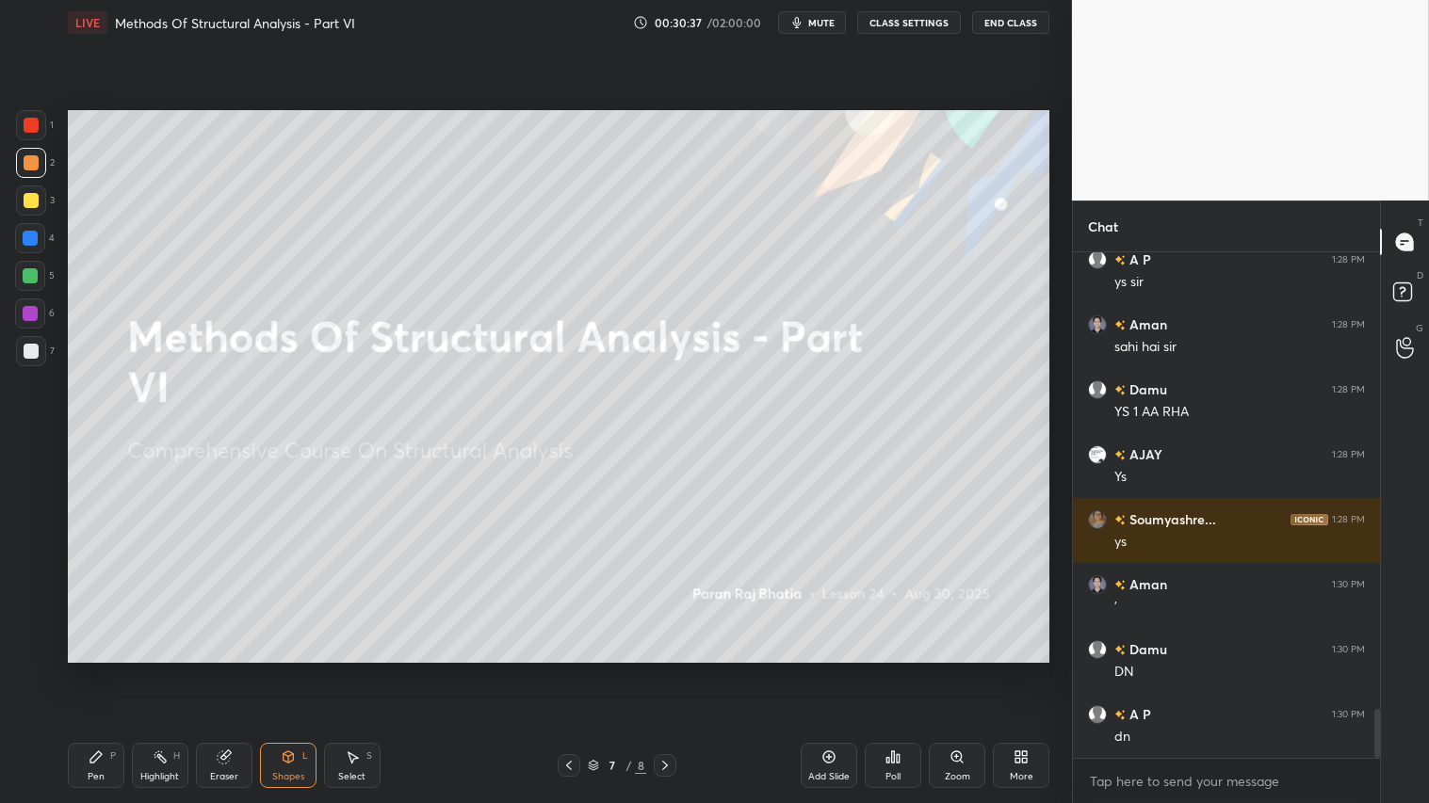
drag, startPoint x: 566, startPoint y: 764, endPoint x: 672, endPoint y: 759, distance: 105.6
click at [572, 670] on icon at bounding box center [568, 765] width 15 height 15
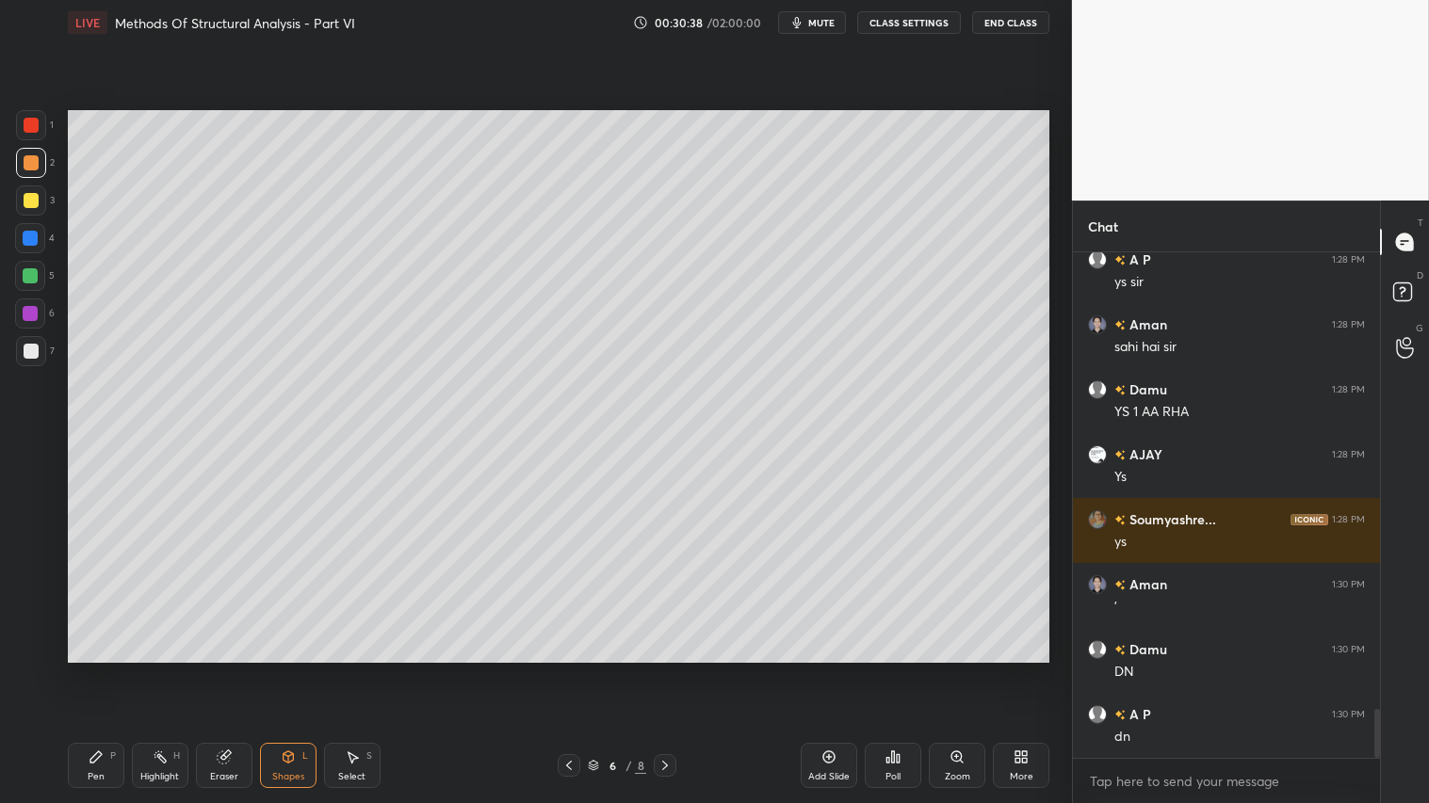
click at [824, 670] on div "Add Slide" at bounding box center [829, 765] width 57 height 45
drag, startPoint x: 21, startPoint y: 165, endPoint x: 45, endPoint y: 230, distance: 69.4
click at [24, 168] on div at bounding box center [31, 163] width 30 height 30
drag, startPoint x: 290, startPoint y: 765, endPoint x: 292, endPoint y: 753, distance: 11.5
click at [293, 670] on icon at bounding box center [288, 757] width 15 height 15
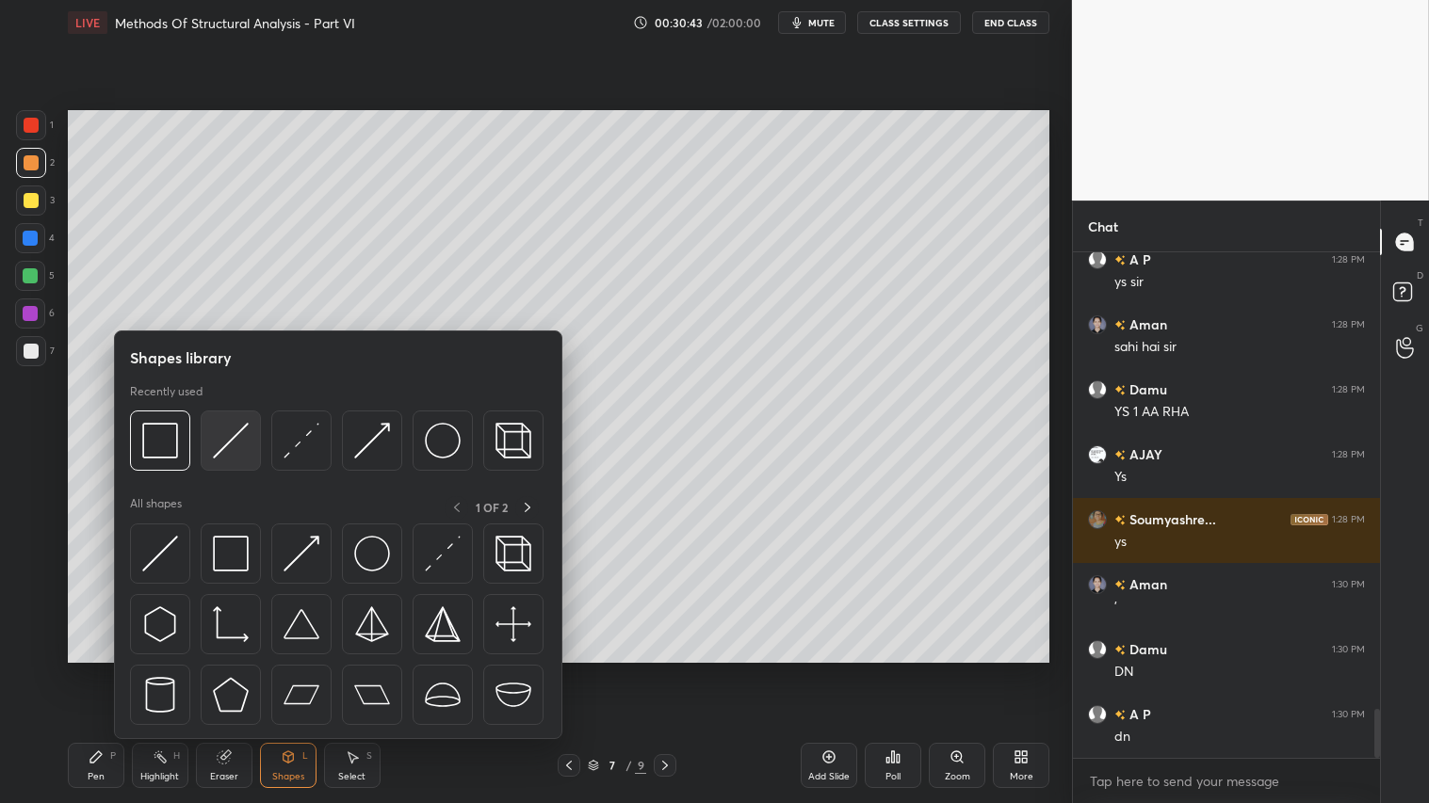
click at [234, 445] on img at bounding box center [231, 441] width 36 height 36
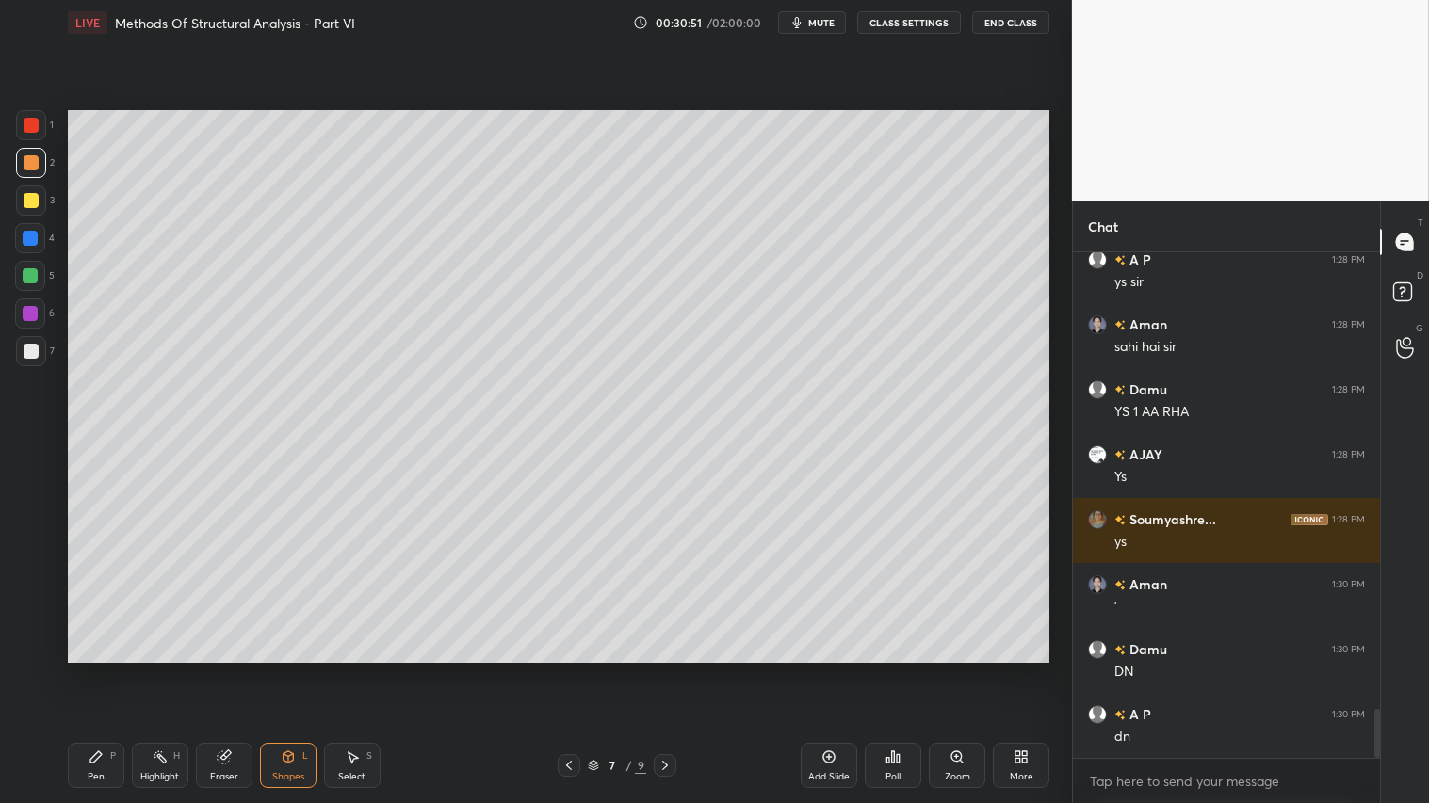
click at [569, 670] on icon at bounding box center [568, 765] width 15 height 15
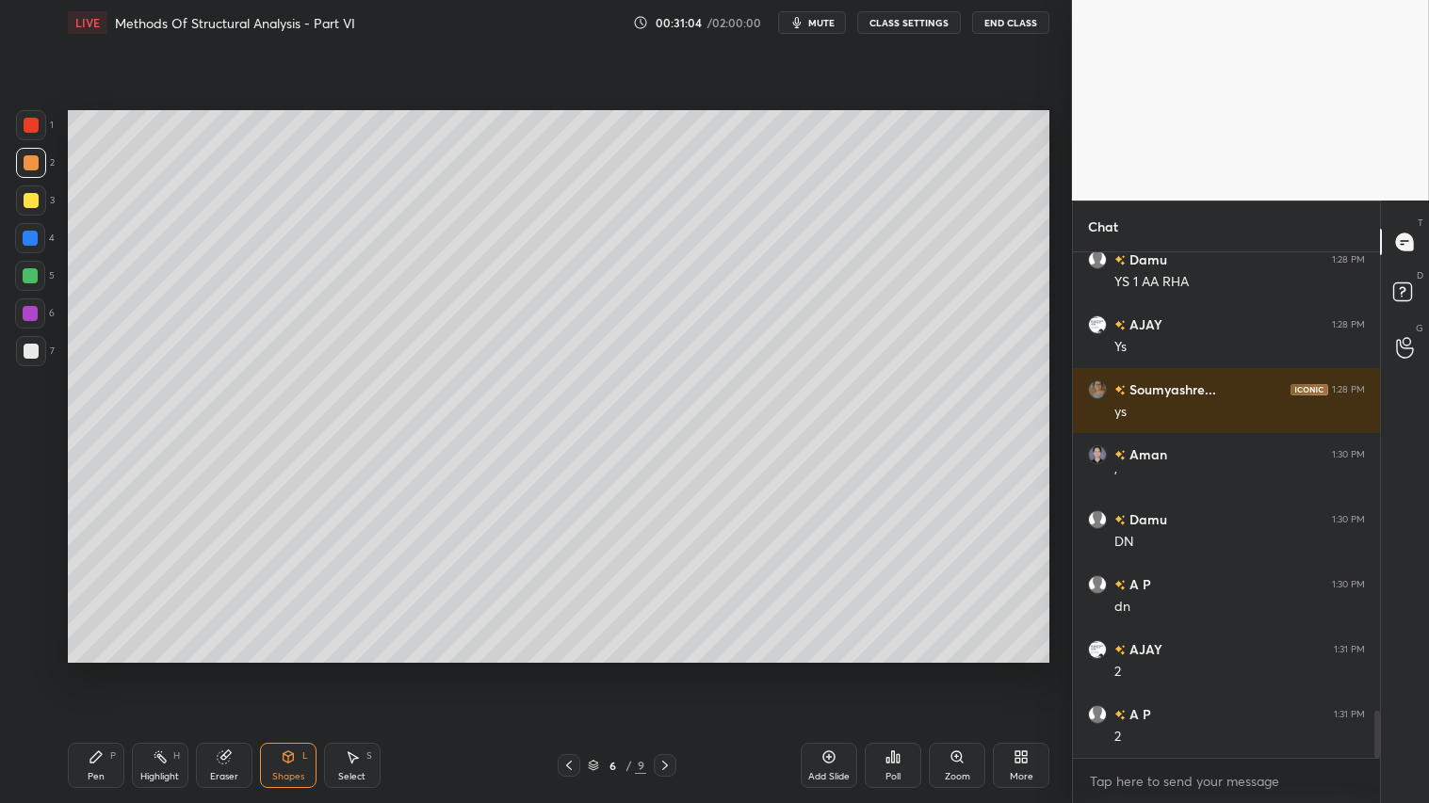
scroll to position [4952, 0]
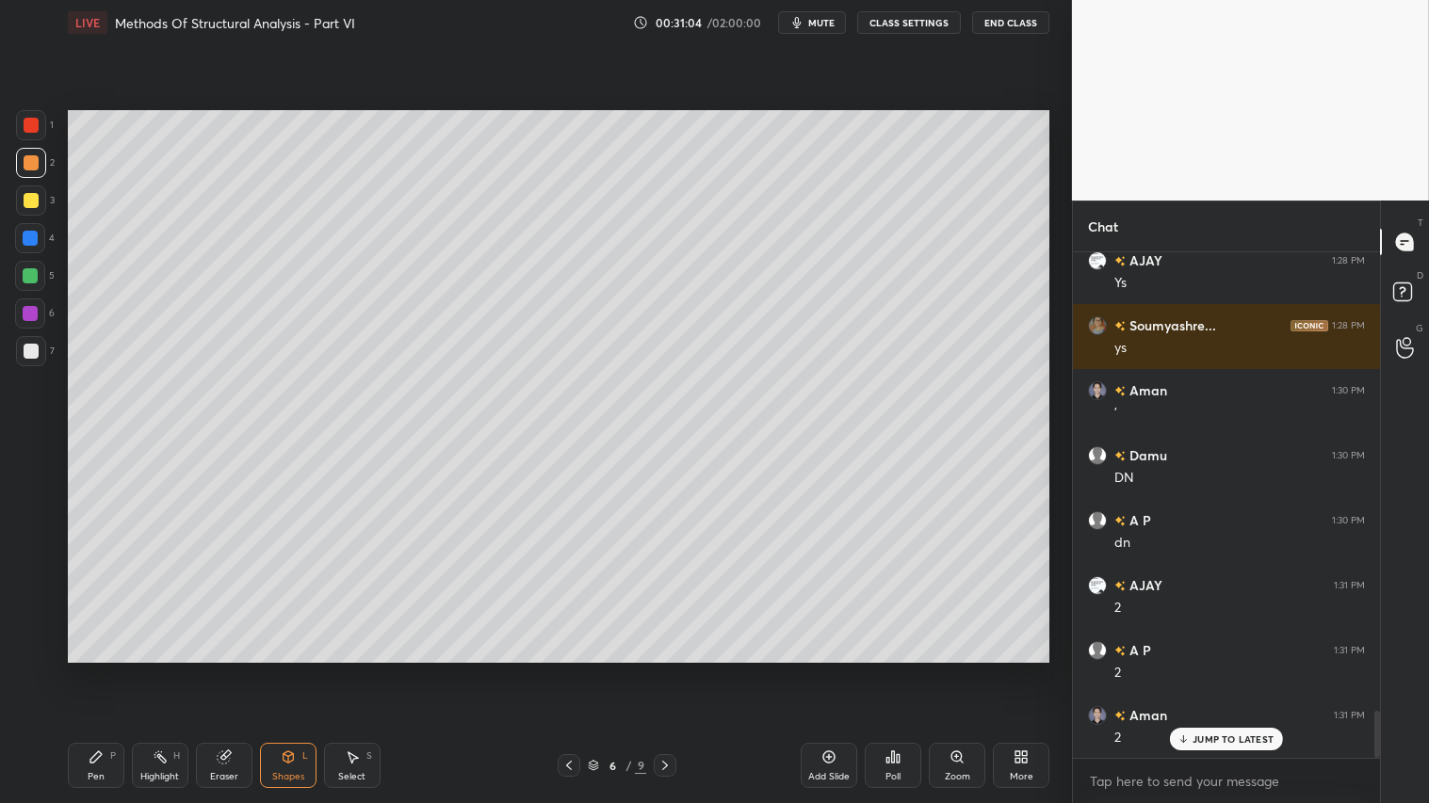
click at [671, 670] on icon at bounding box center [664, 765] width 15 height 15
click at [98, 670] on icon at bounding box center [96, 757] width 15 height 15
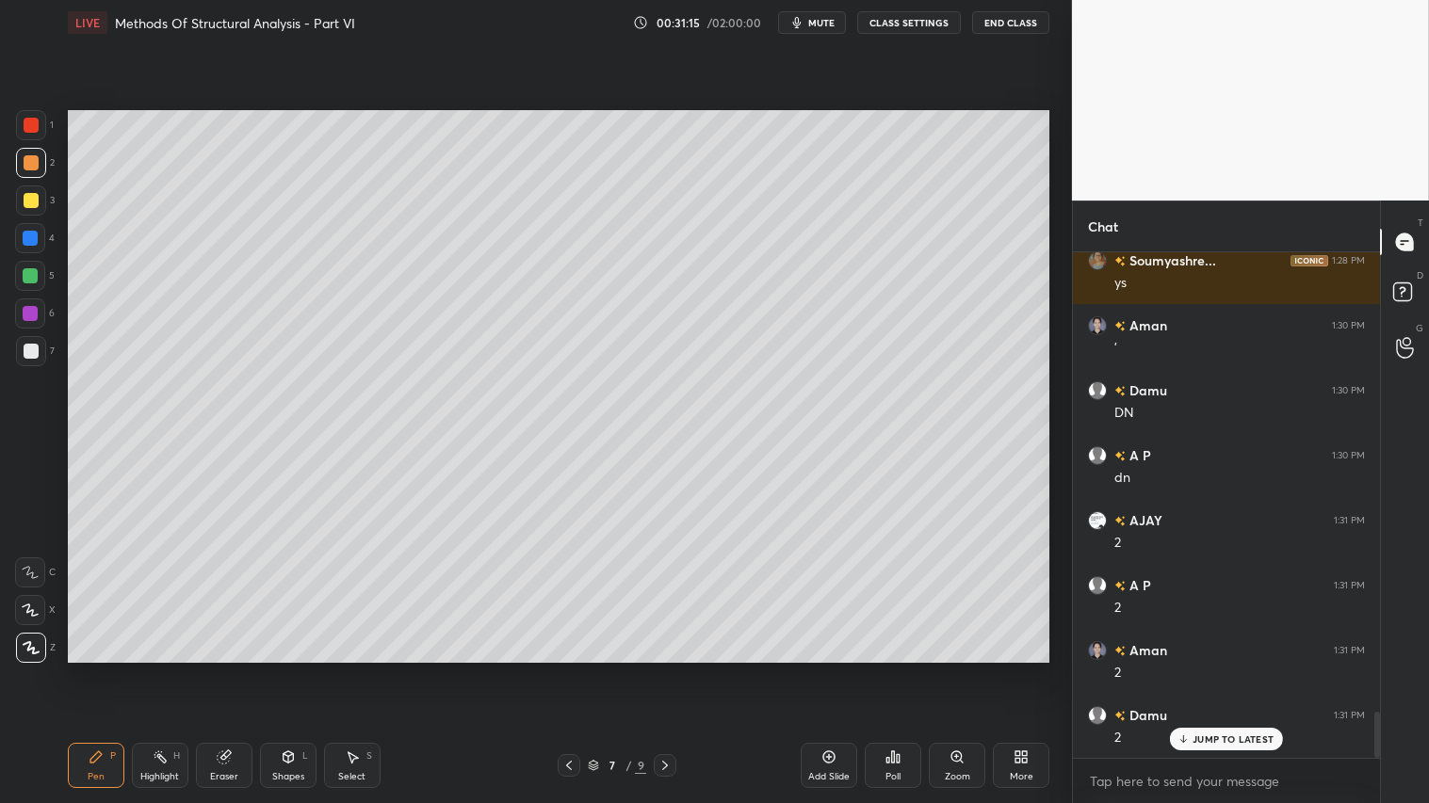
click at [567, 670] on icon at bounding box center [568, 765] width 15 height 15
click at [663, 670] on icon at bounding box center [664, 765] width 15 height 15
drag, startPoint x: 293, startPoint y: 765, endPoint x: 298, endPoint y: 745, distance: 20.3
click at [294, 670] on icon at bounding box center [288, 757] width 15 height 15
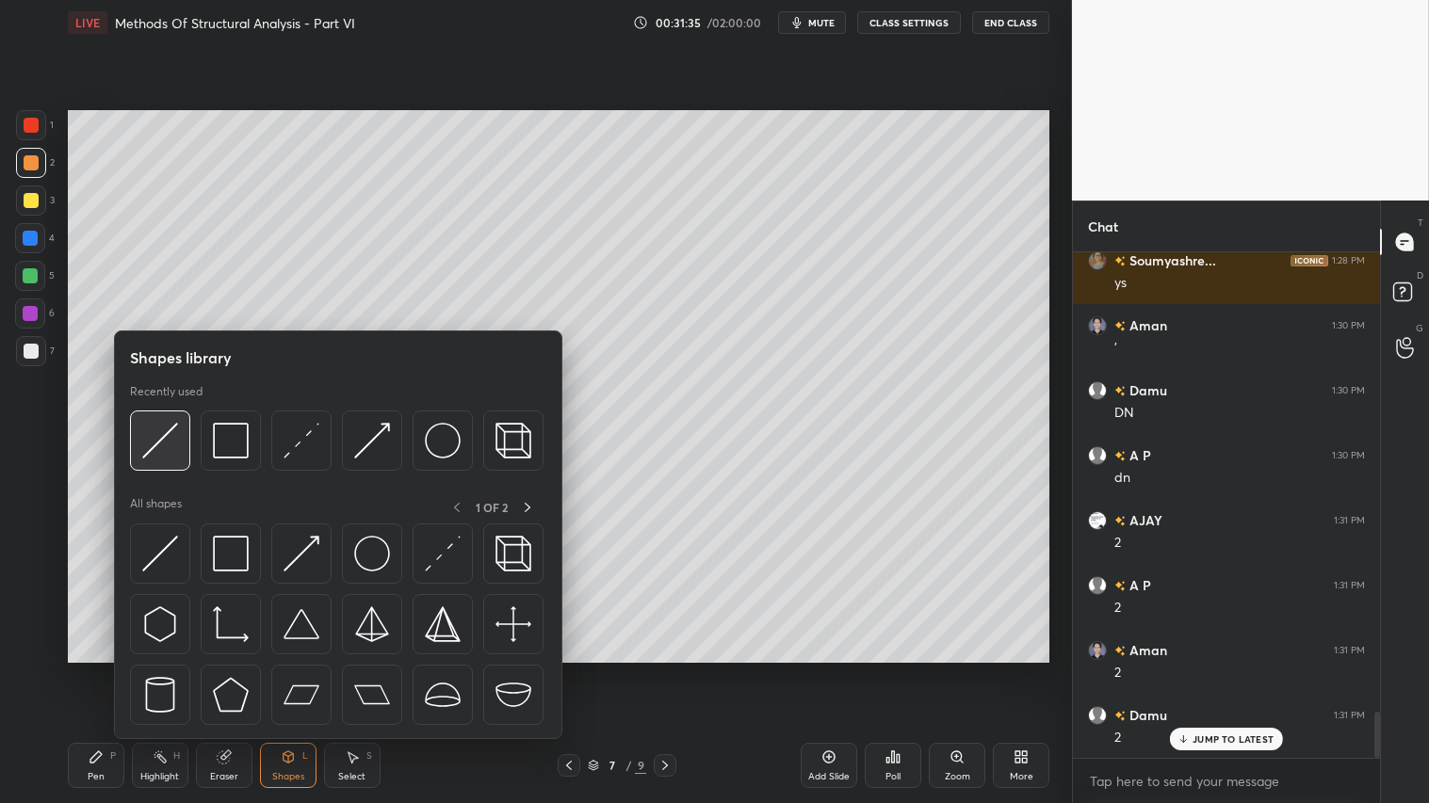
click at [164, 429] on img at bounding box center [160, 441] width 36 height 36
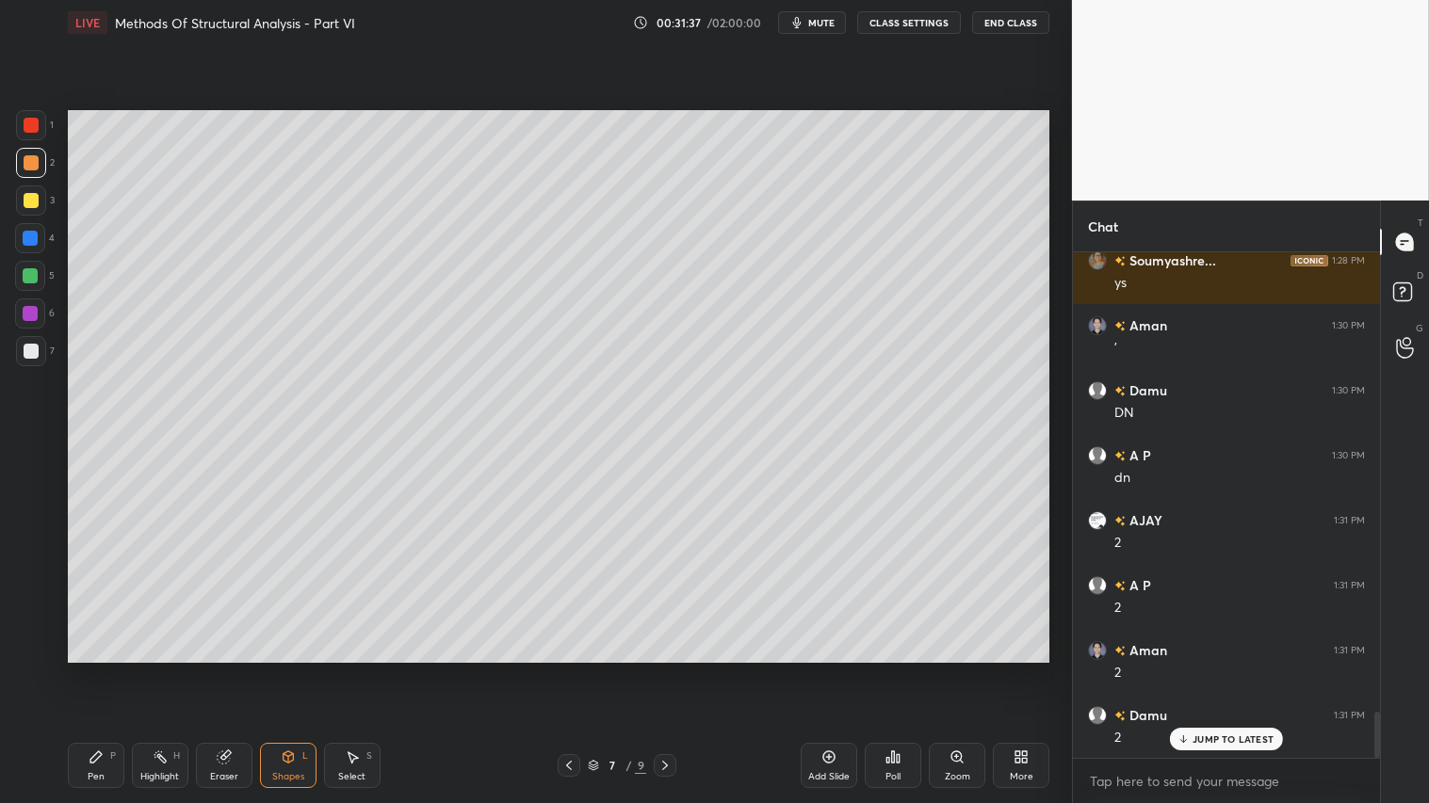
click at [226, 670] on div "Eraser" at bounding box center [224, 765] width 57 height 45
click at [108, 670] on div "Pen P" at bounding box center [96, 765] width 57 height 45
drag, startPoint x: 571, startPoint y: 764, endPoint x: 582, endPoint y: 764, distance: 11.3
click at [570, 670] on icon at bounding box center [568, 765] width 15 height 15
click at [672, 670] on icon at bounding box center [664, 765] width 15 height 15
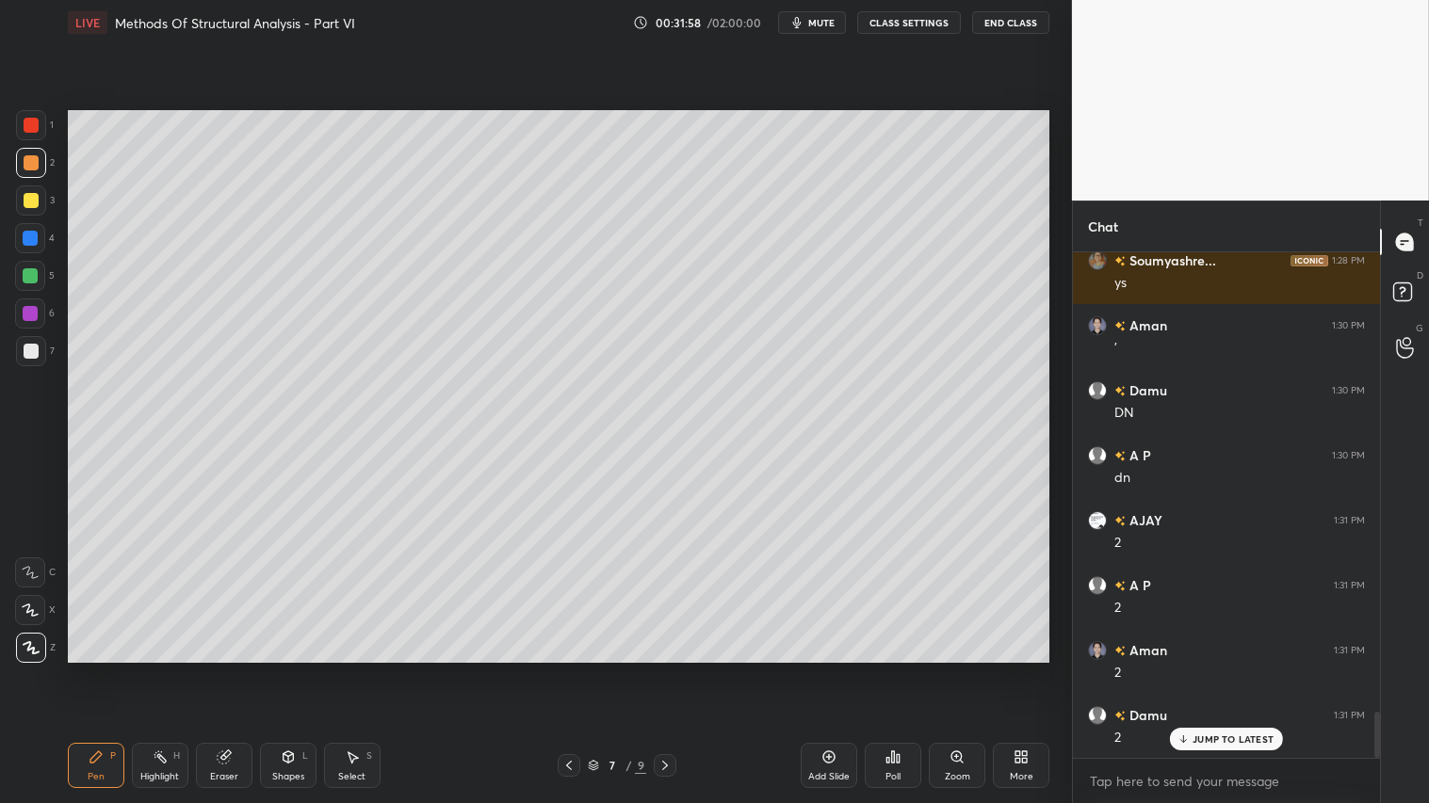
click at [568, 670] on icon at bounding box center [568, 765] width 15 height 15
drag, startPoint x: 669, startPoint y: 765, endPoint x: 671, endPoint y: 751, distance: 14.3
click at [671, 670] on icon at bounding box center [664, 765] width 15 height 15
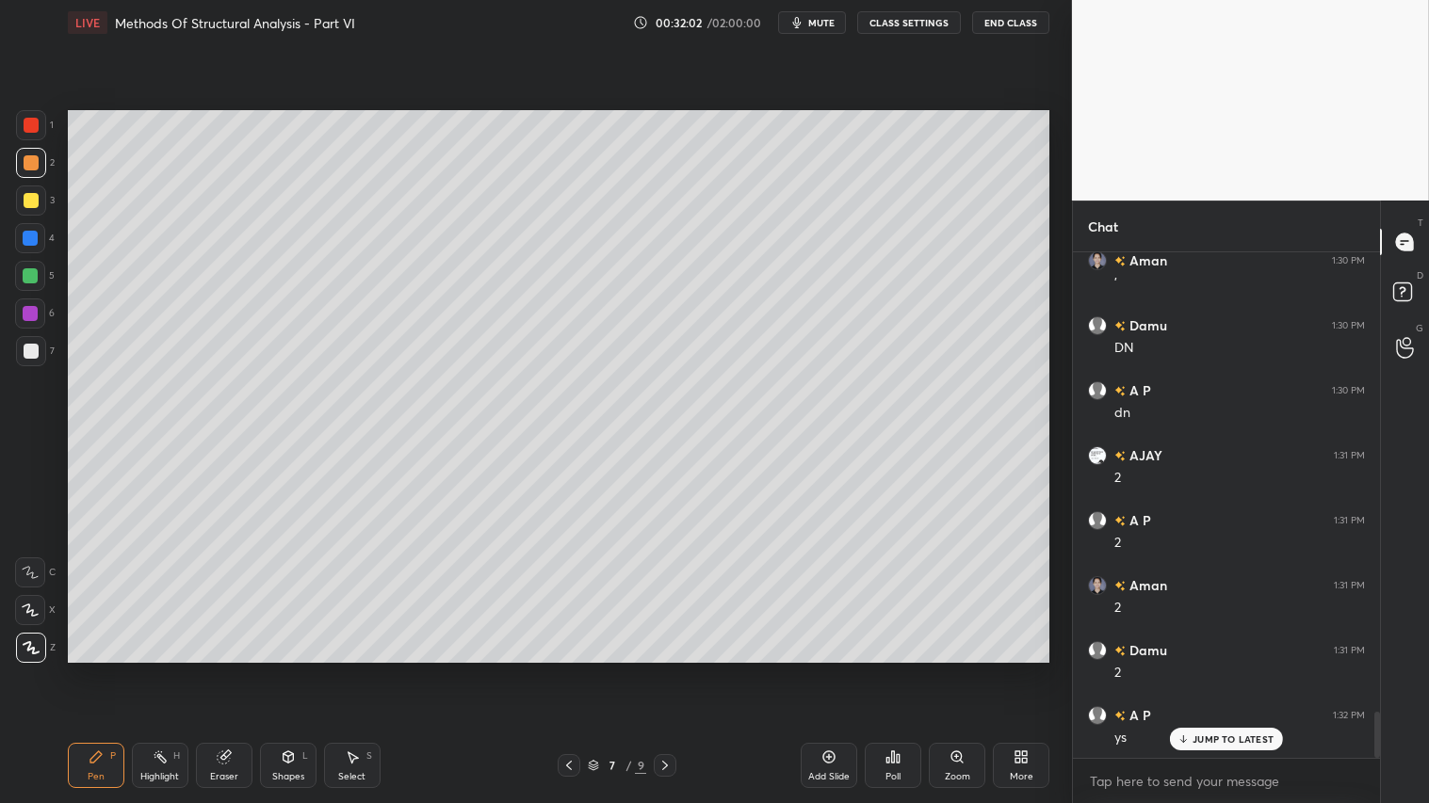
drag, startPoint x: 98, startPoint y: 777, endPoint x: 100, endPoint y: 768, distance: 9.6
click at [98, 670] on div "Pen" at bounding box center [96, 776] width 17 height 9
click at [302, 670] on div "Shapes L" at bounding box center [288, 765] width 57 height 45
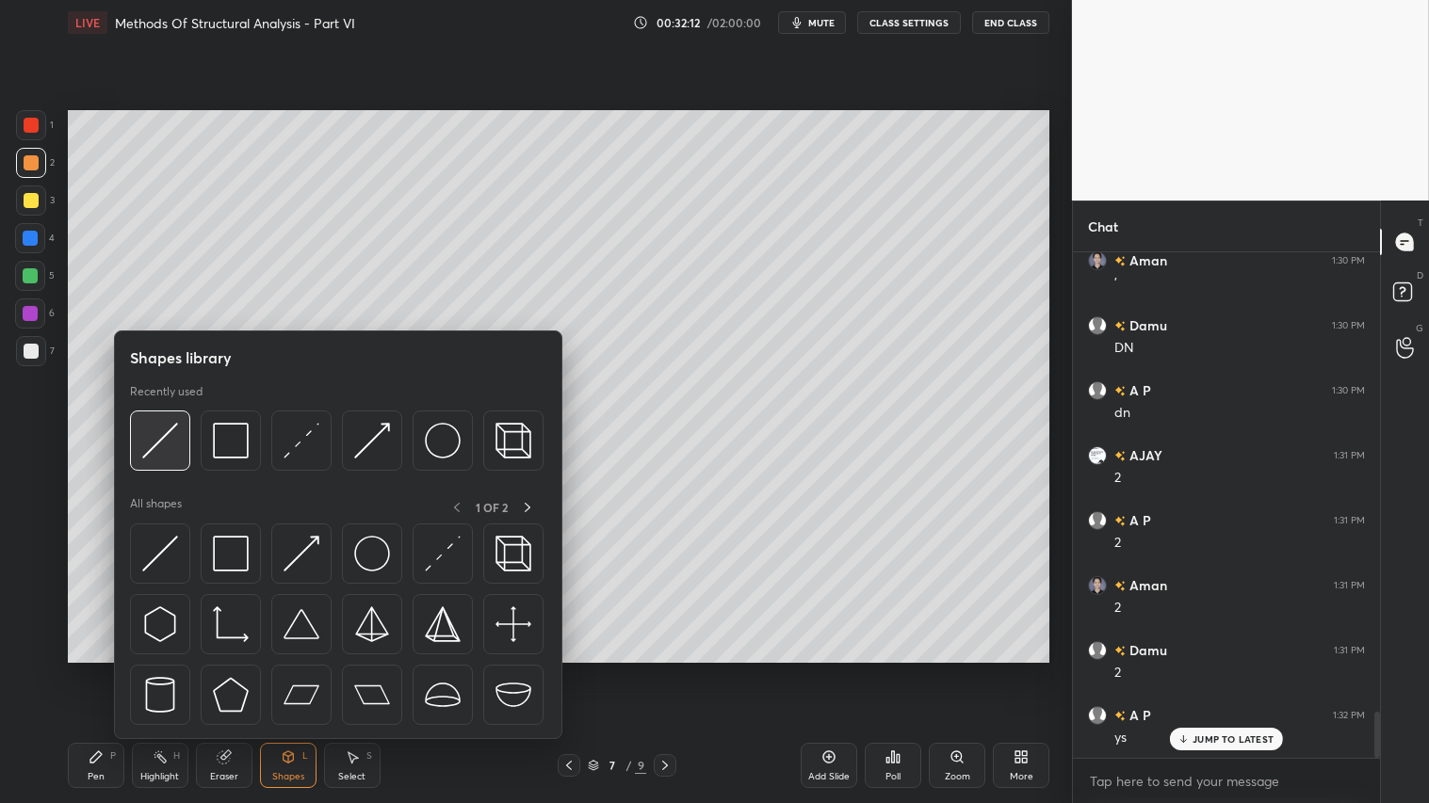
click at [174, 446] on img at bounding box center [160, 441] width 36 height 36
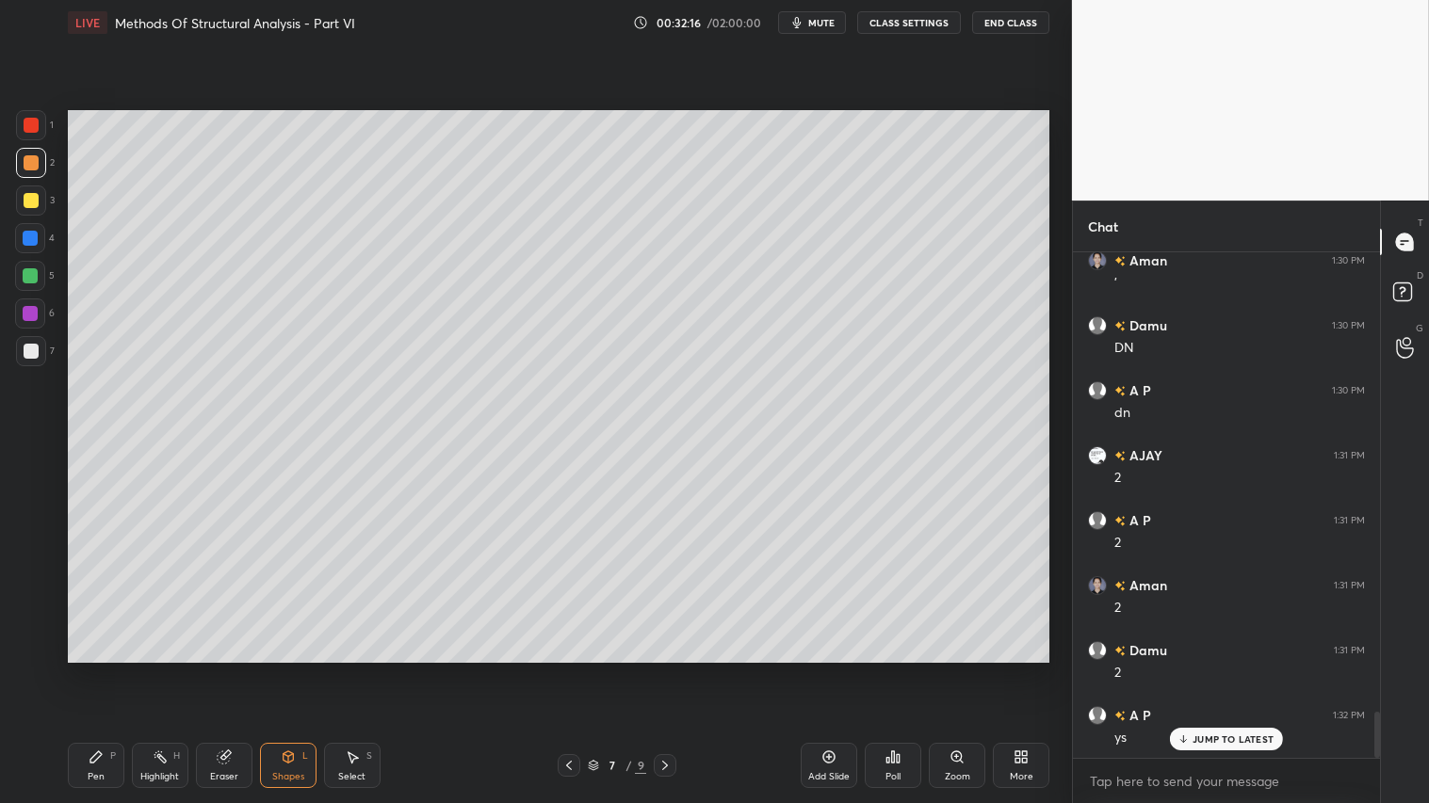
drag, startPoint x: 96, startPoint y: 769, endPoint x: 111, endPoint y: 690, distance: 80.5
click at [102, 670] on div "Pen P" at bounding box center [96, 765] width 57 height 45
drag, startPoint x: 289, startPoint y: 769, endPoint x: 289, endPoint y: 751, distance: 18.8
click at [289, 670] on div "Shapes L" at bounding box center [288, 765] width 57 height 45
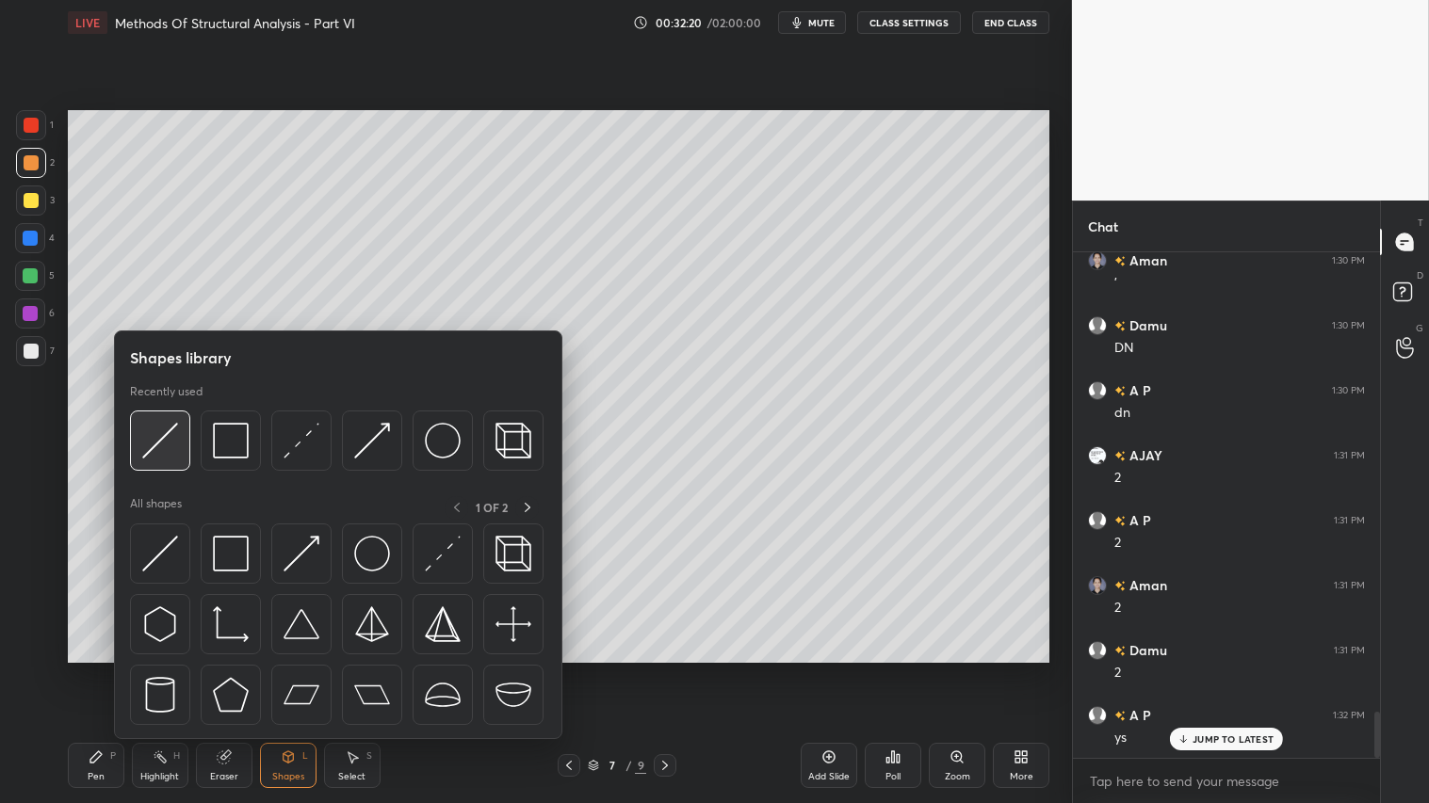
click at [170, 433] on img at bounding box center [160, 441] width 36 height 36
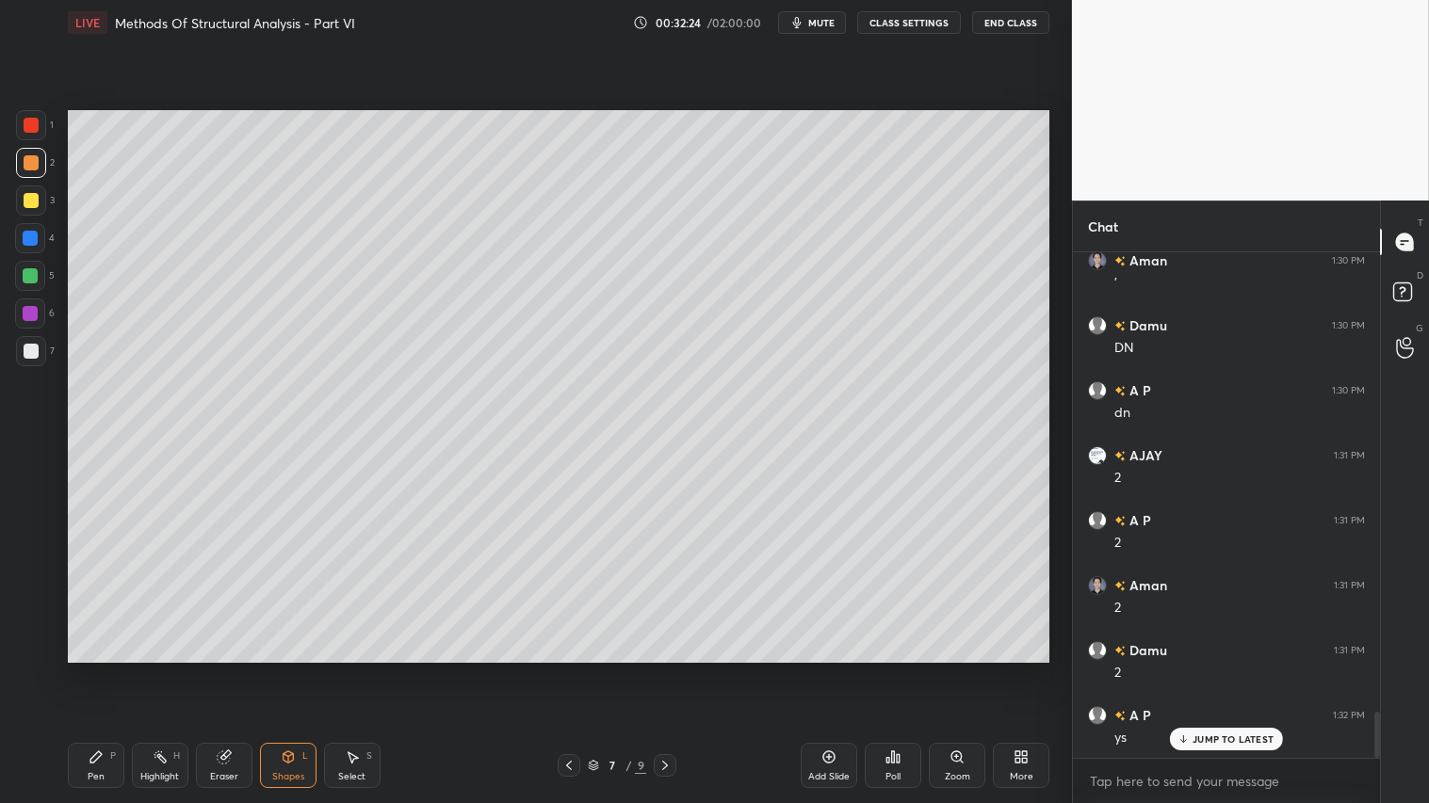
click at [102, 670] on div "Pen" at bounding box center [96, 776] width 17 height 9
click at [573, 670] on icon at bounding box center [568, 765] width 15 height 15
click at [665, 670] on icon at bounding box center [664, 765] width 15 height 15
click at [289, 670] on icon at bounding box center [288, 757] width 10 height 11
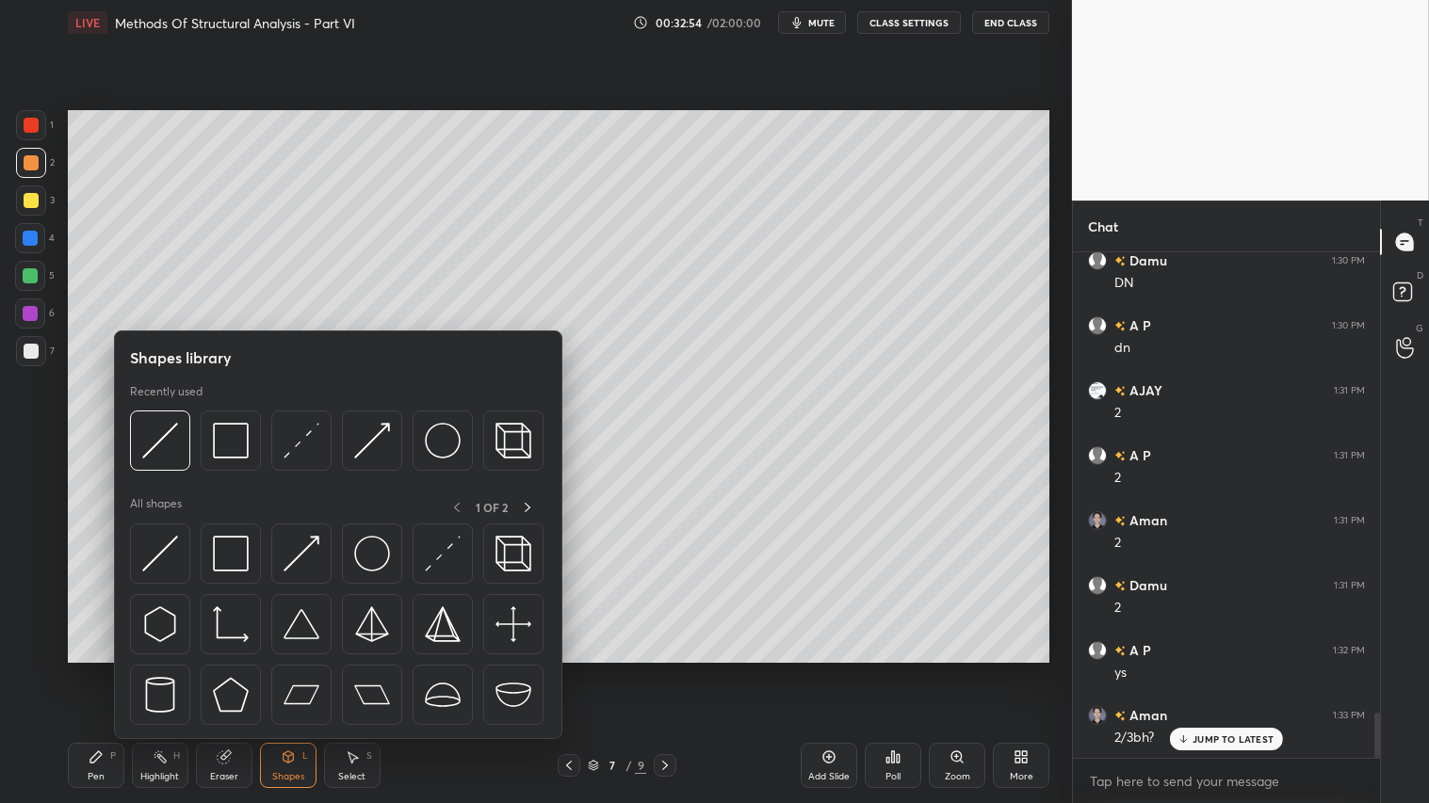
scroll to position [5278, 0]
click at [279, 670] on div "Shapes" at bounding box center [288, 776] width 32 height 9
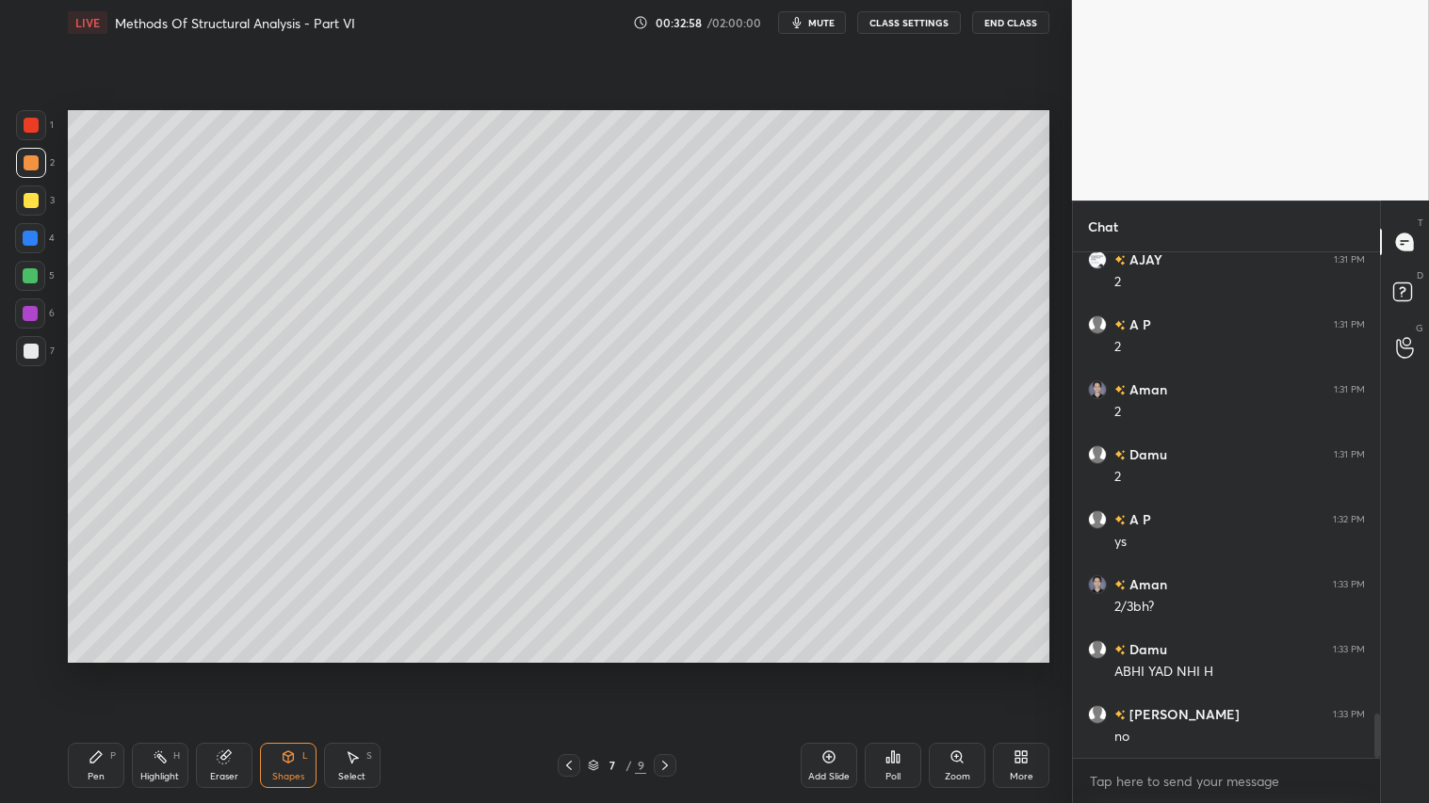
click at [24, 165] on div at bounding box center [31, 162] width 15 height 15
drag, startPoint x: 283, startPoint y: 776, endPoint x: 286, endPoint y: 746, distance: 30.3
click at [284, 670] on div "Shapes" at bounding box center [288, 776] width 32 height 9
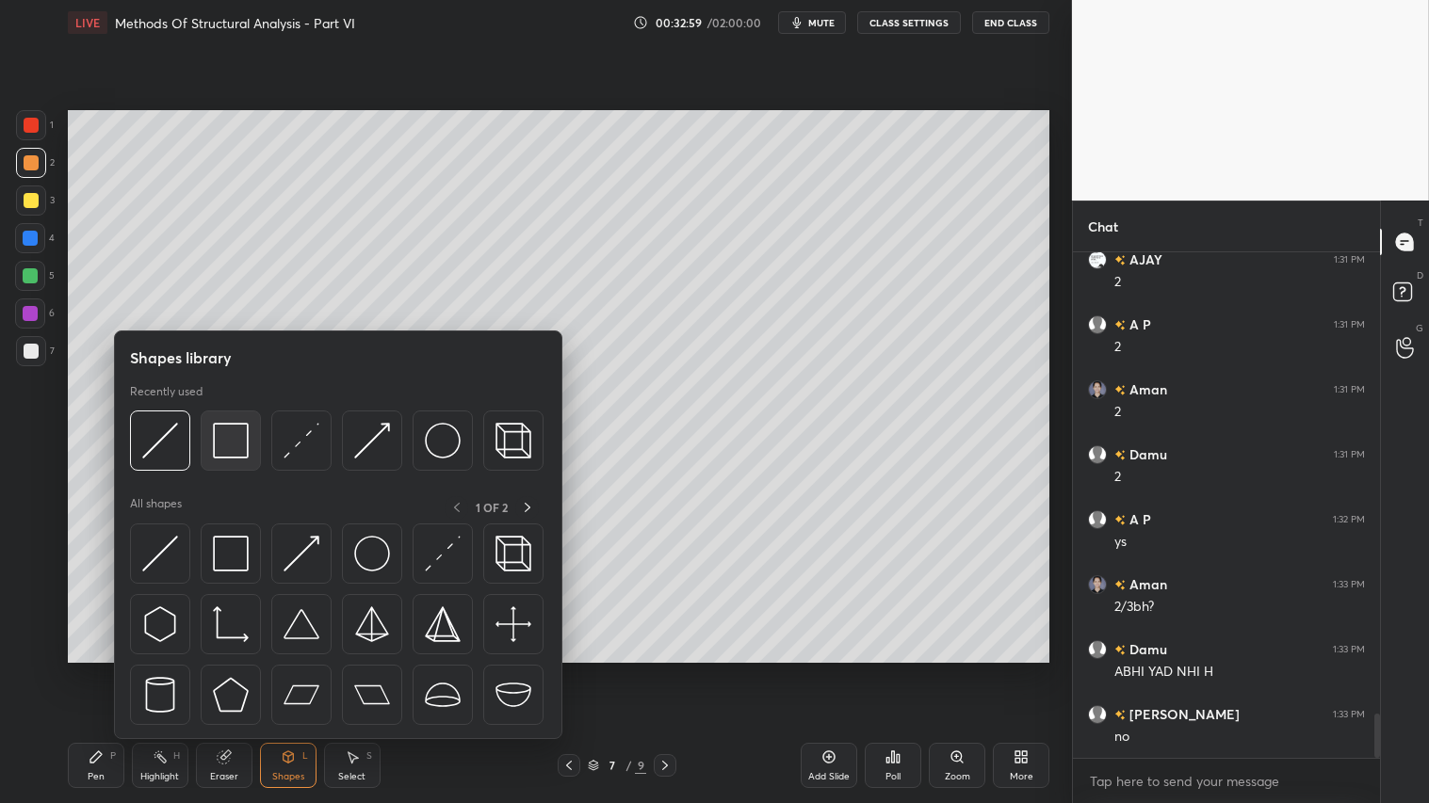
click at [219, 440] on img at bounding box center [231, 441] width 36 height 36
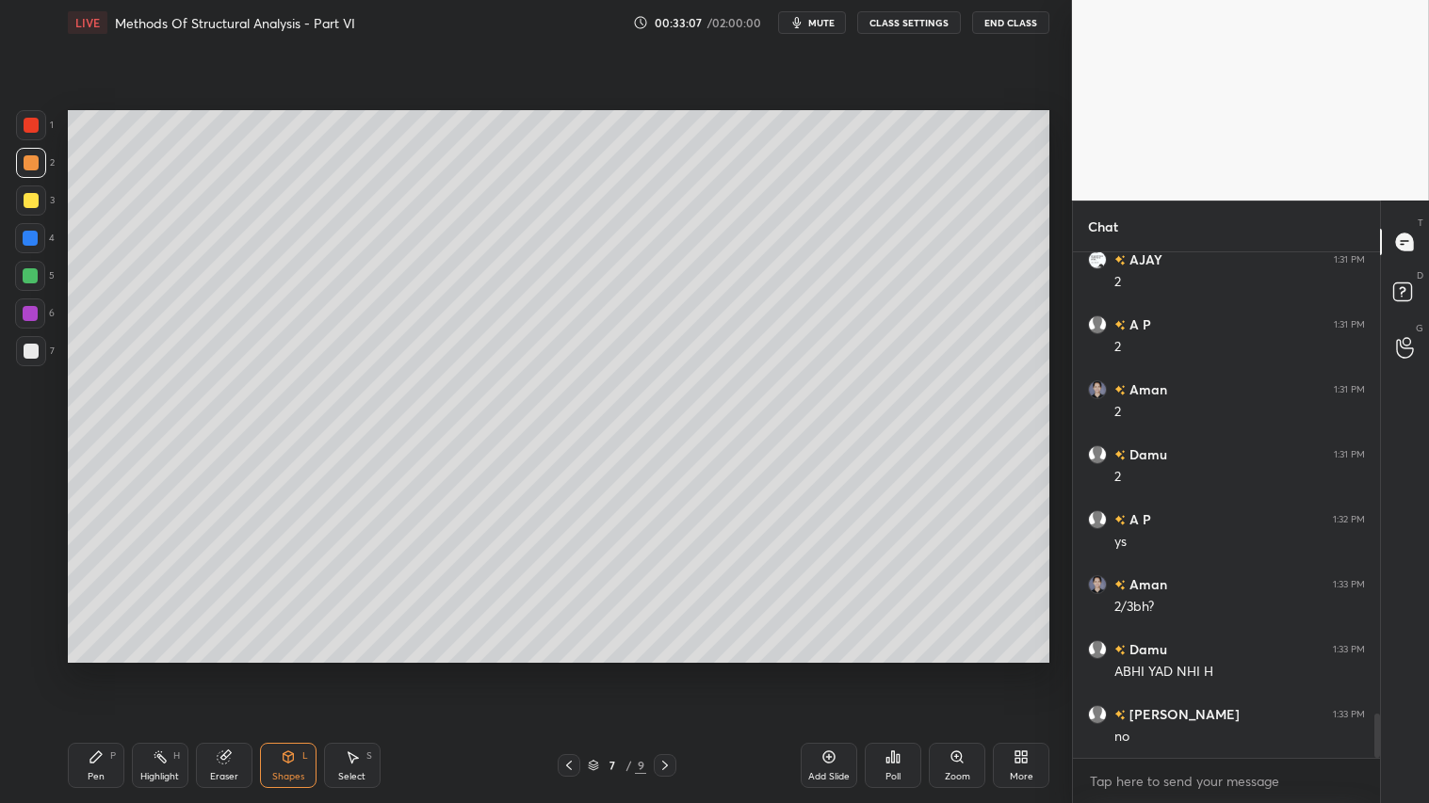
click at [97, 670] on div "Pen" at bounding box center [96, 776] width 17 height 9
click at [39, 157] on div at bounding box center [31, 163] width 30 height 30
click at [29, 202] on div at bounding box center [31, 200] width 15 height 15
click at [30, 158] on div at bounding box center [31, 162] width 15 height 15
click at [92, 670] on div "Pen P" at bounding box center [96, 765] width 57 height 45
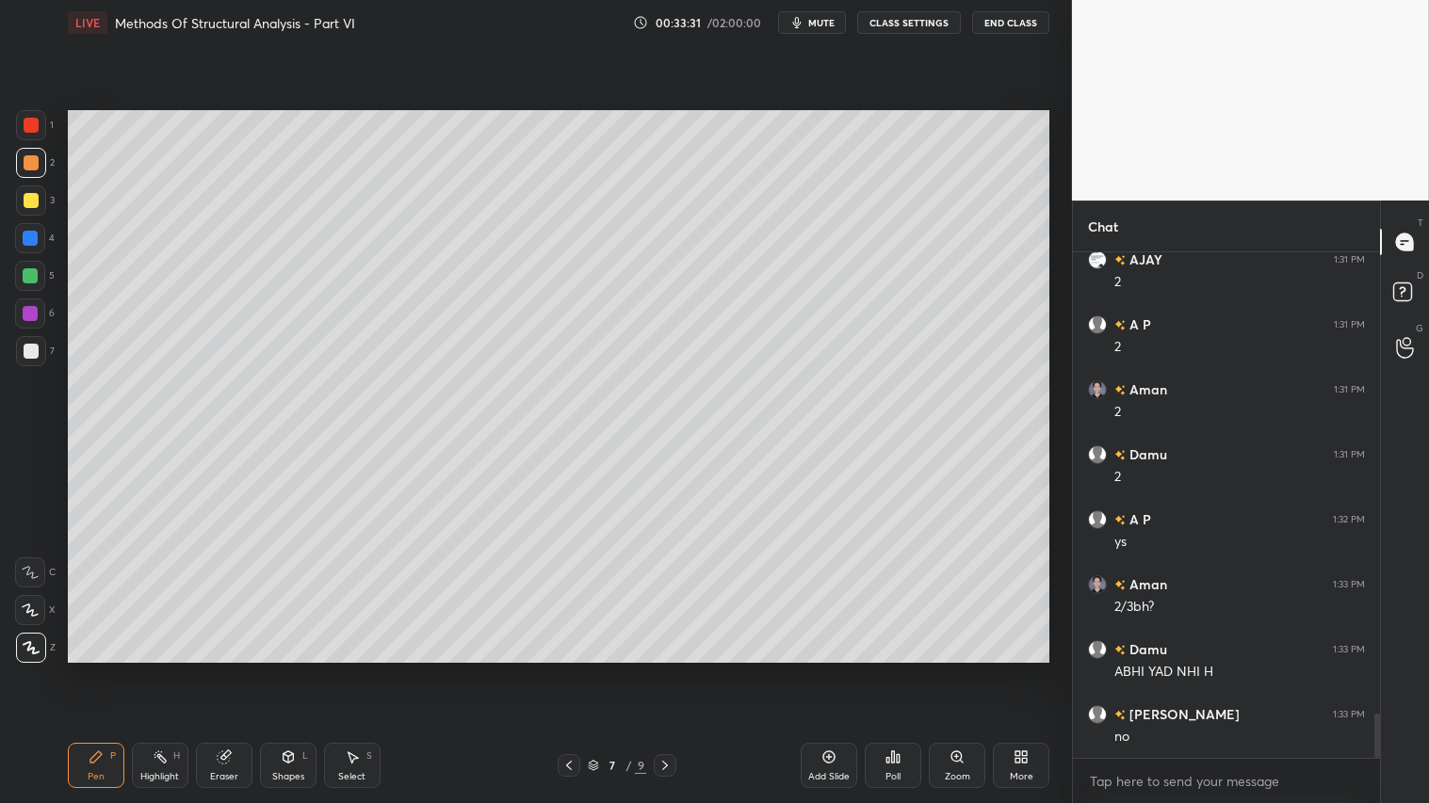
click at [28, 209] on div at bounding box center [31, 201] width 30 height 30
click at [106, 670] on div "Pen P" at bounding box center [96, 765] width 57 height 45
drag, startPoint x: 31, startPoint y: 107, endPoint x: 62, endPoint y: 120, distance: 33.4
click at [35, 109] on div "1 2 3 4 5 6 7 C X Z C X Z E E Erase all H H LIVE Methods Of Structural Analysis…" at bounding box center [528, 401] width 1057 height 803
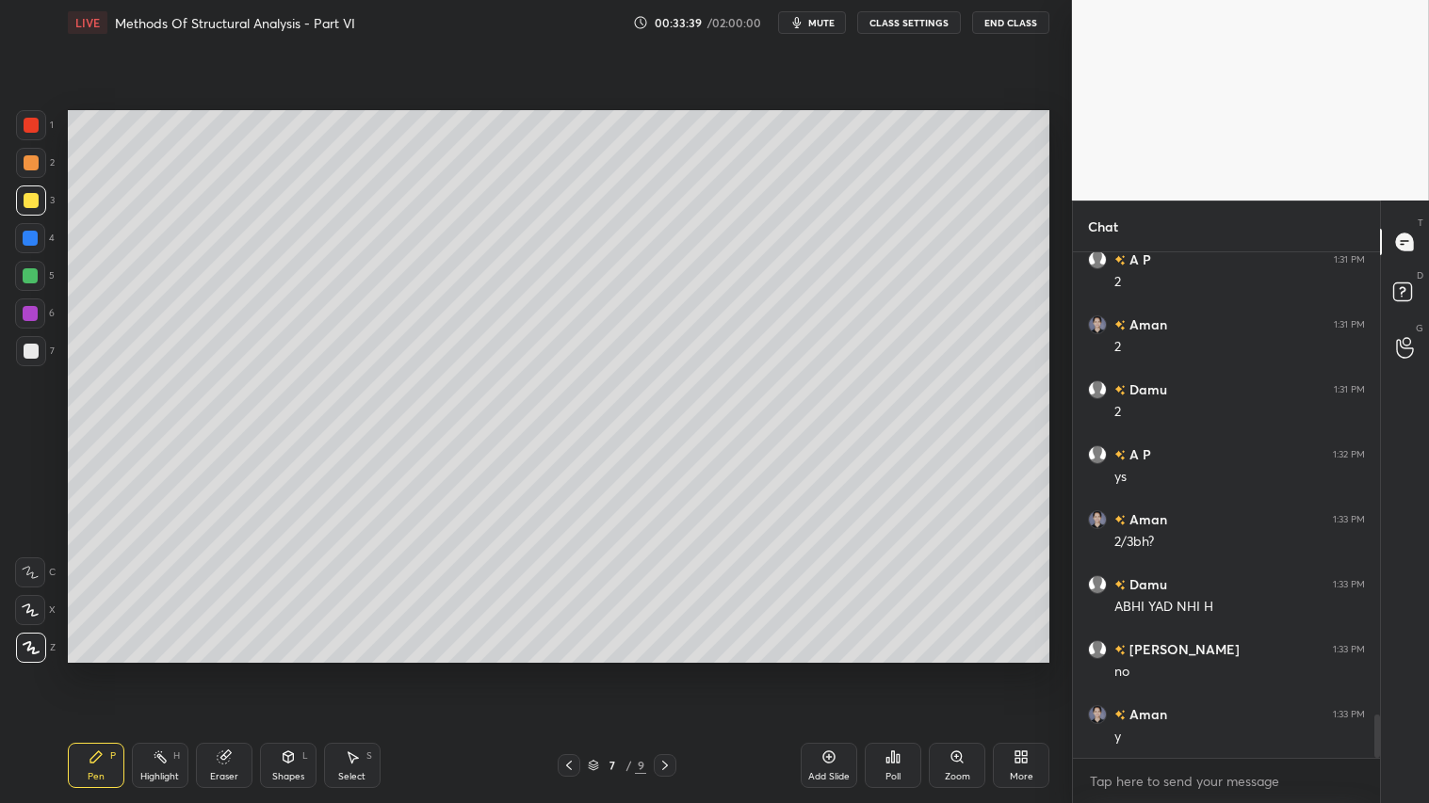
drag, startPoint x: 26, startPoint y: 122, endPoint x: 54, endPoint y: 137, distance: 30.7
click at [29, 122] on div at bounding box center [31, 125] width 15 height 15
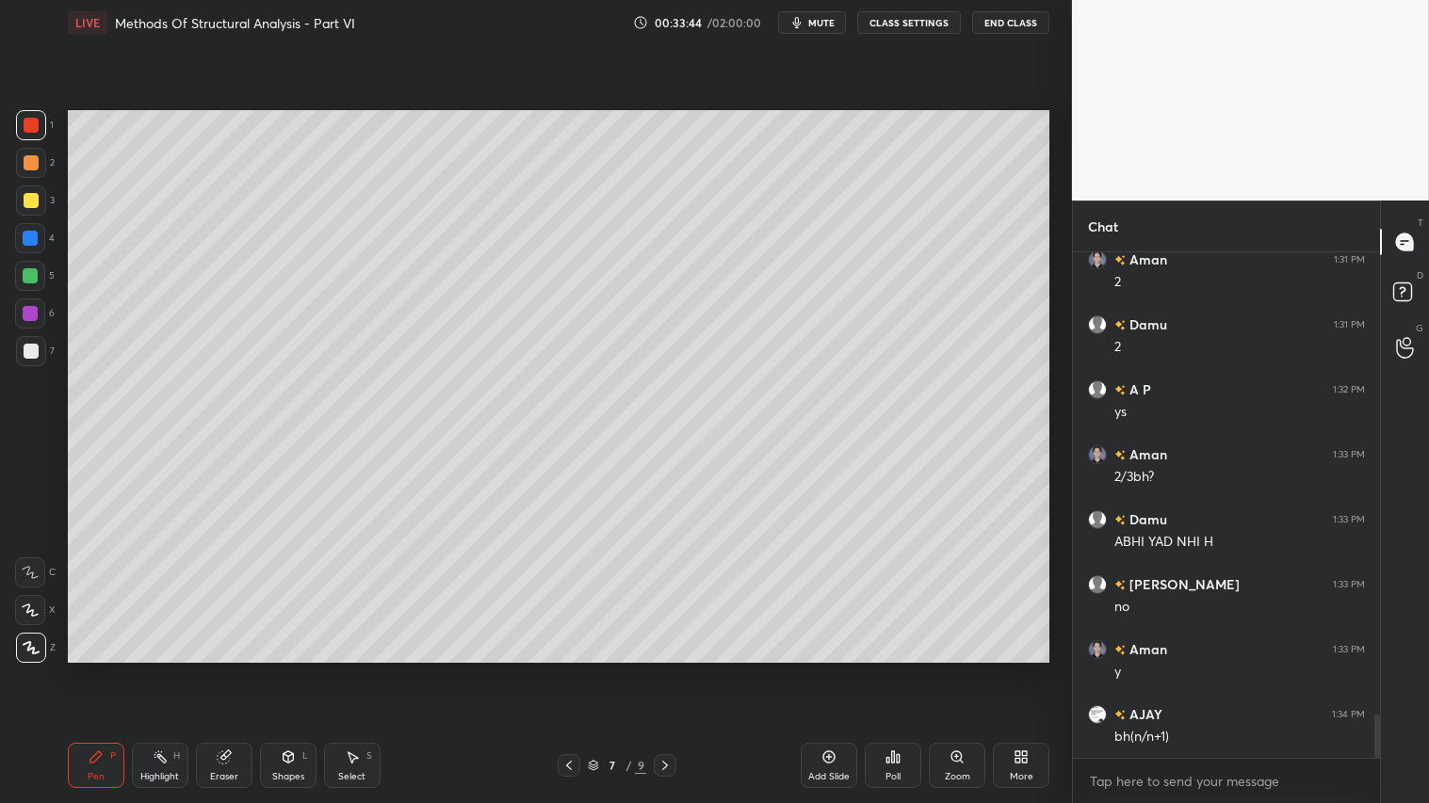
click at [30, 167] on div at bounding box center [31, 162] width 15 height 15
click at [28, 201] on div at bounding box center [31, 200] width 15 height 15
click at [95, 670] on div "Pen" at bounding box center [96, 776] width 17 height 9
click at [302, 670] on div "Shapes L" at bounding box center [288, 765] width 57 height 45
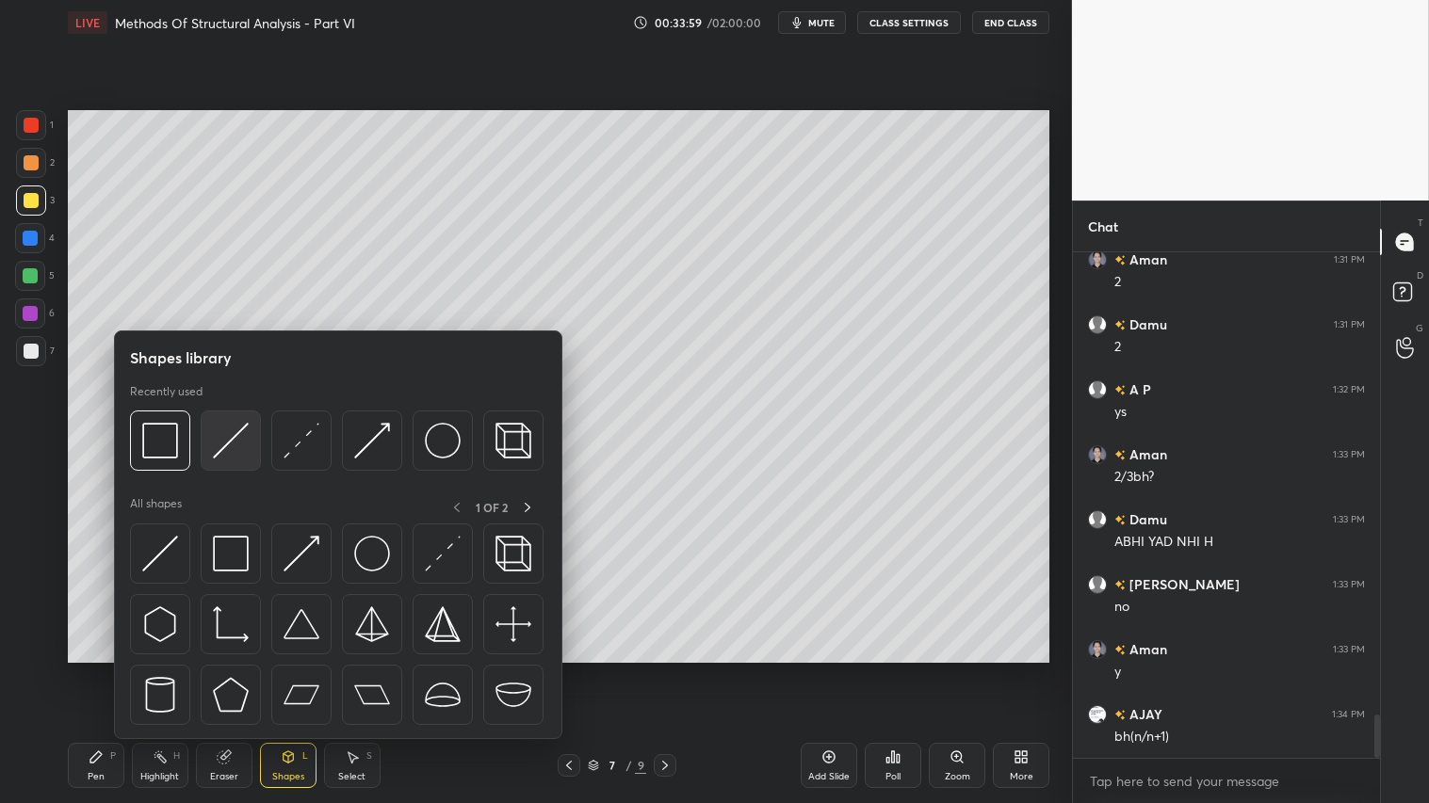
click at [231, 438] on img at bounding box center [231, 441] width 36 height 36
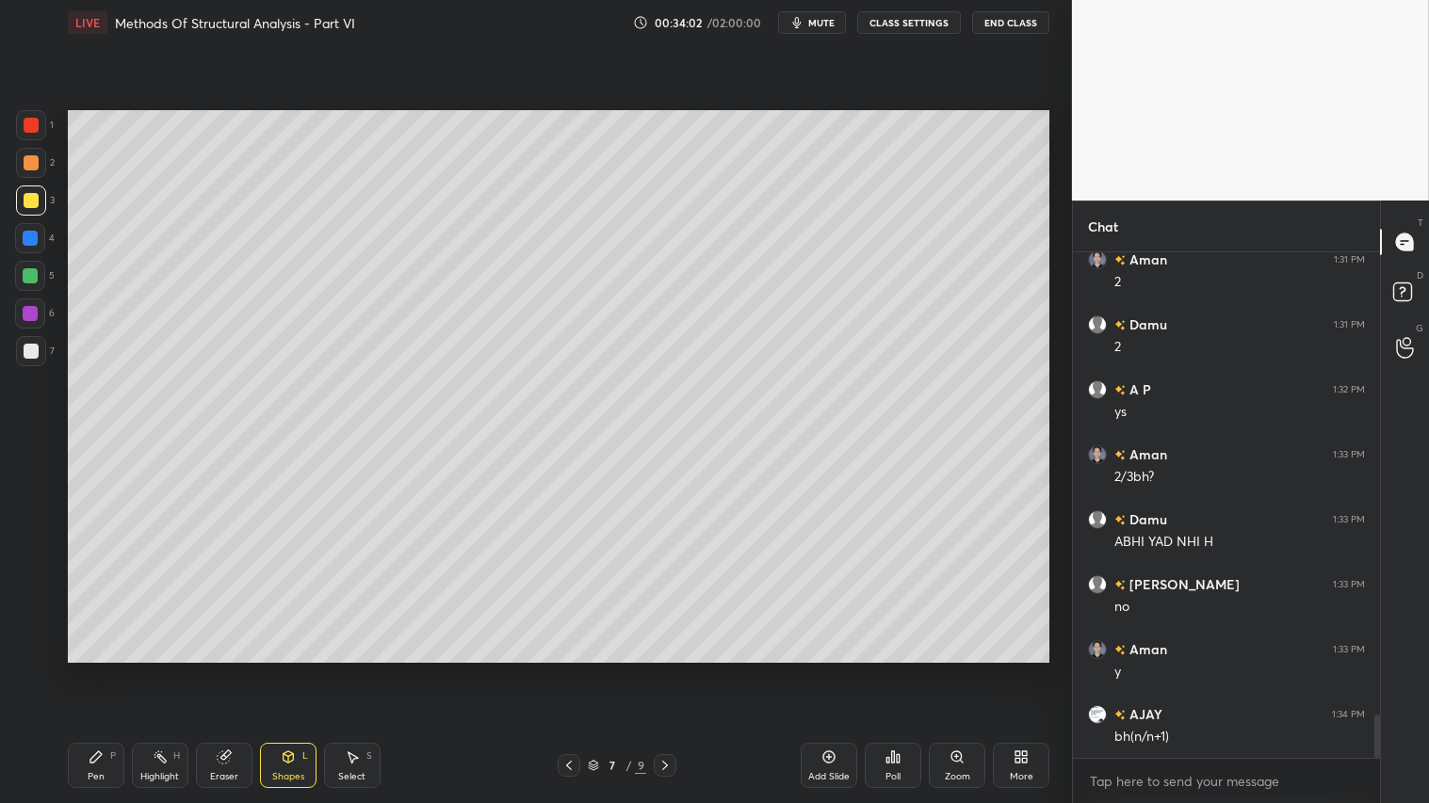
click at [89, 670] on div "Pen" at bounding box center [96, 776] width 17 height 9
click at [279, 670] on div "Shapes" at bounding box center [288, 776] width 32 height 9
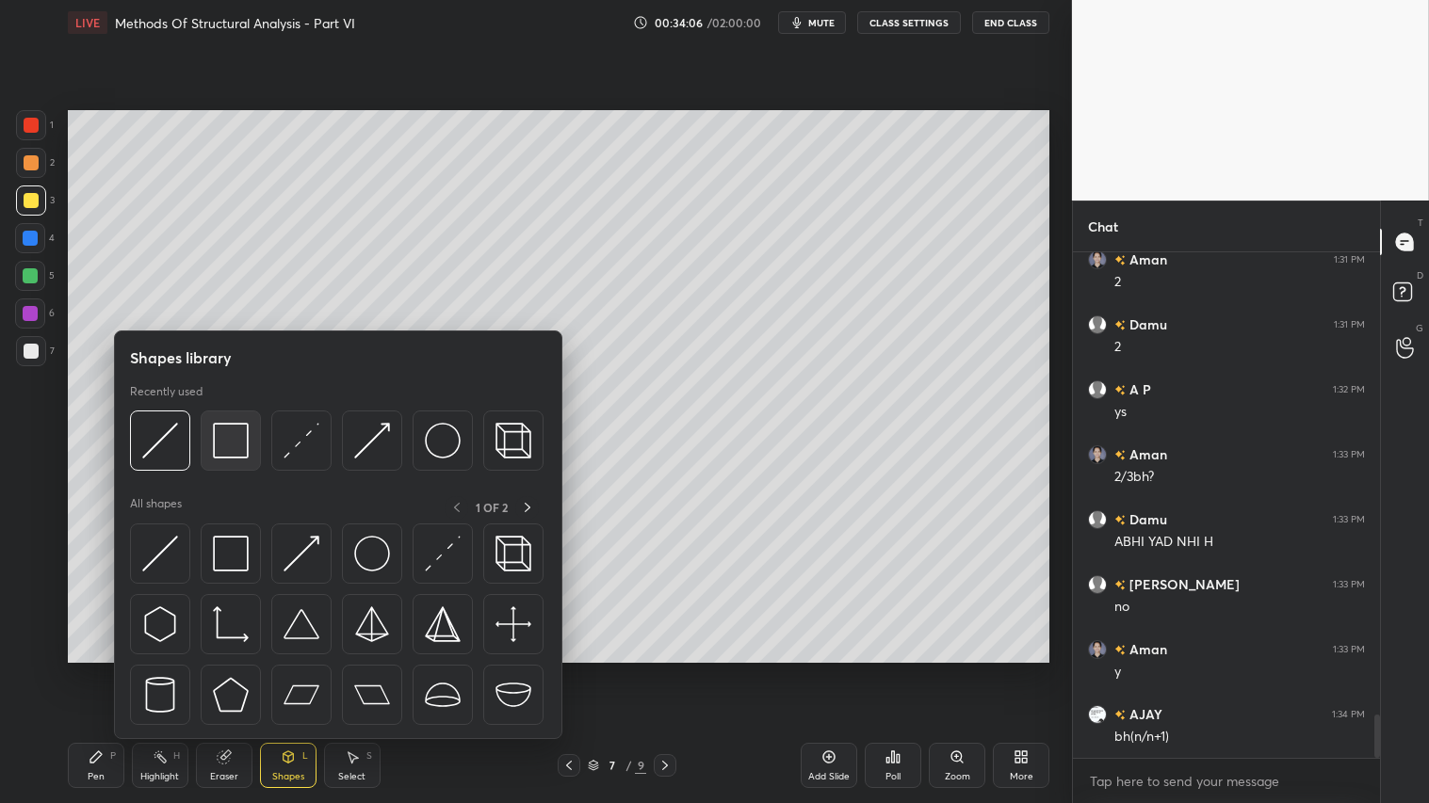
click at [230, 429] on img at bounding box center [231, 441] width 36 height 36
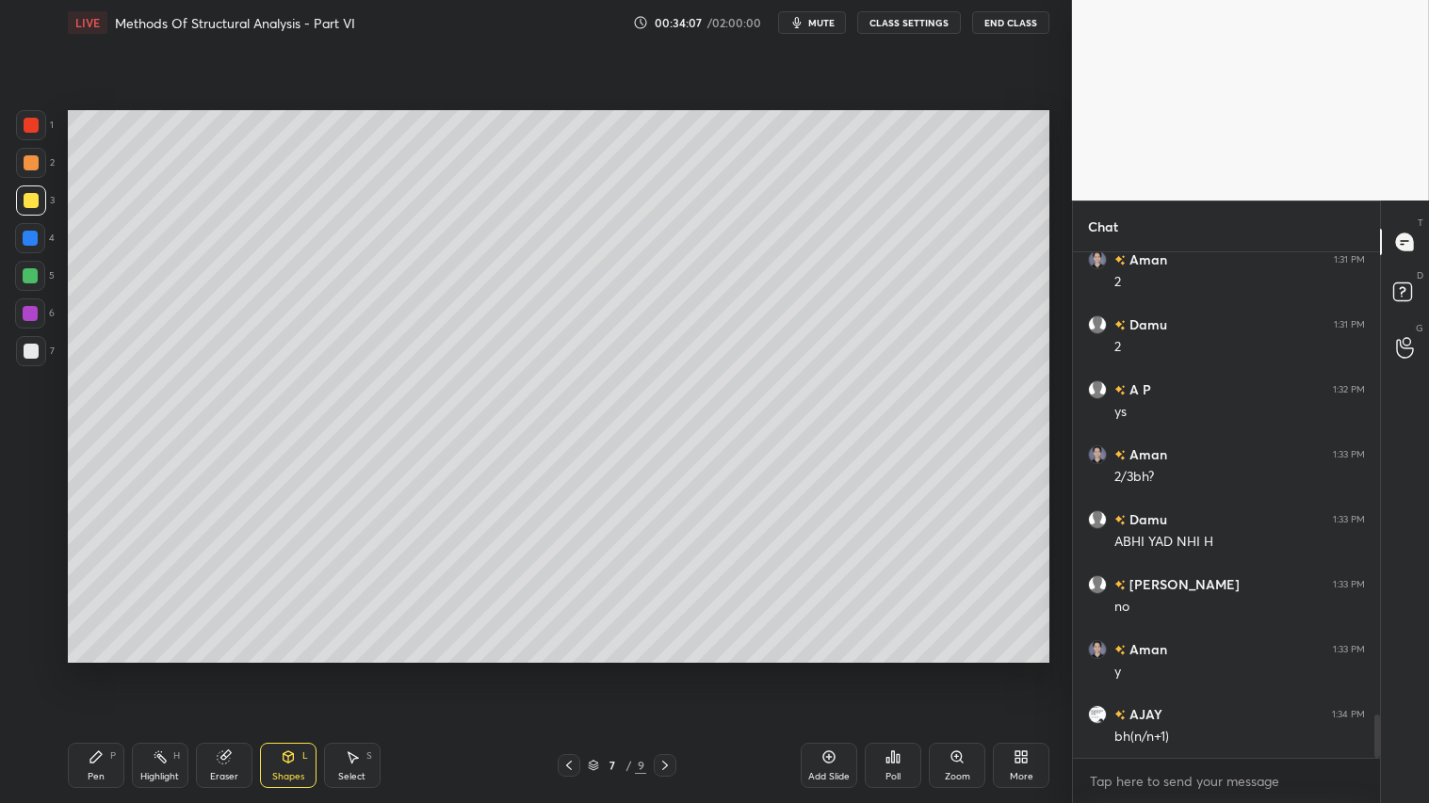
click at [36, 350] on div at bounding box center [31, 351] width 15 height 15
click at [280, 670] on div "Shapes L" at bounding box center [288, 765] width 57 height 45
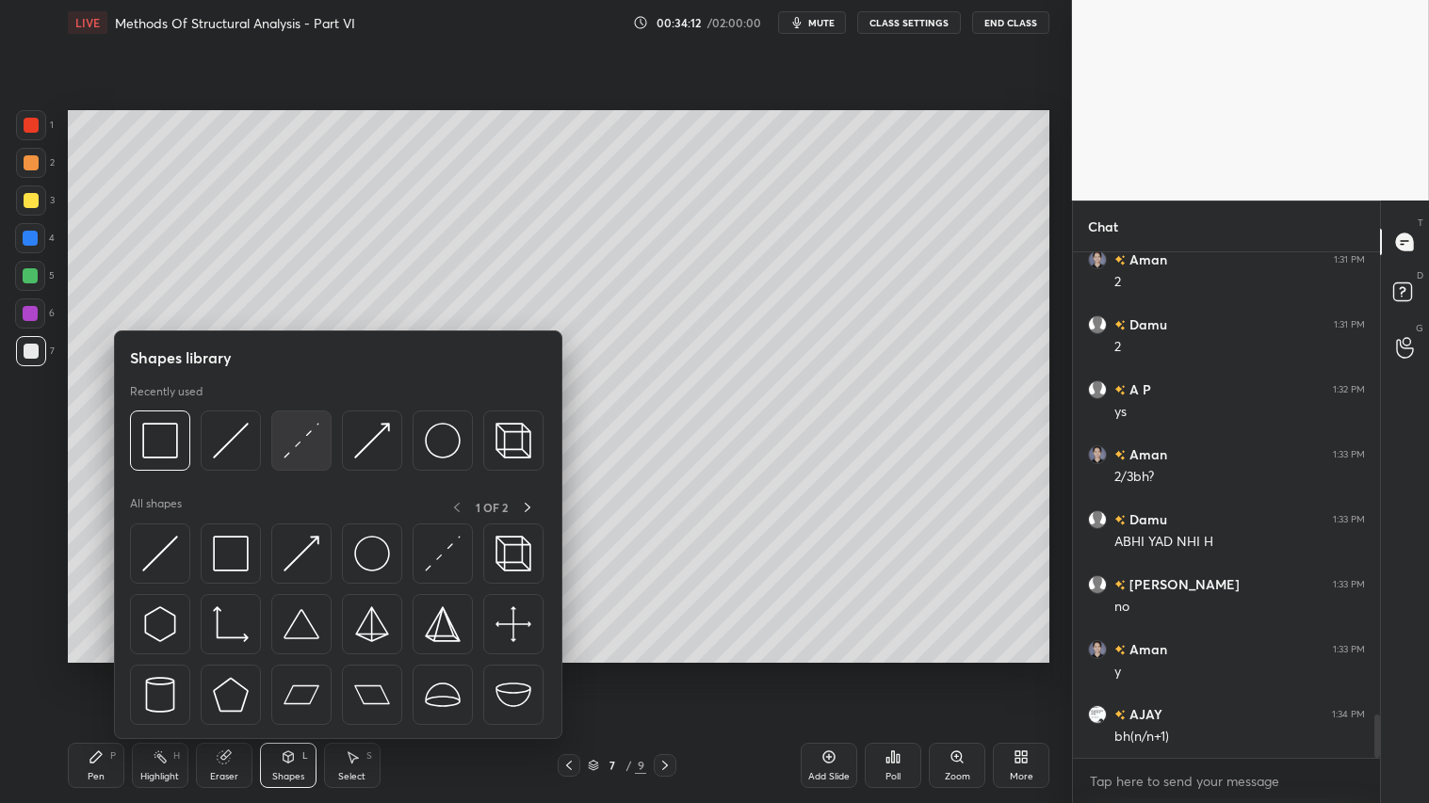
click at [297, 431] on img at bounding box center [301, 441] width 36 height 36
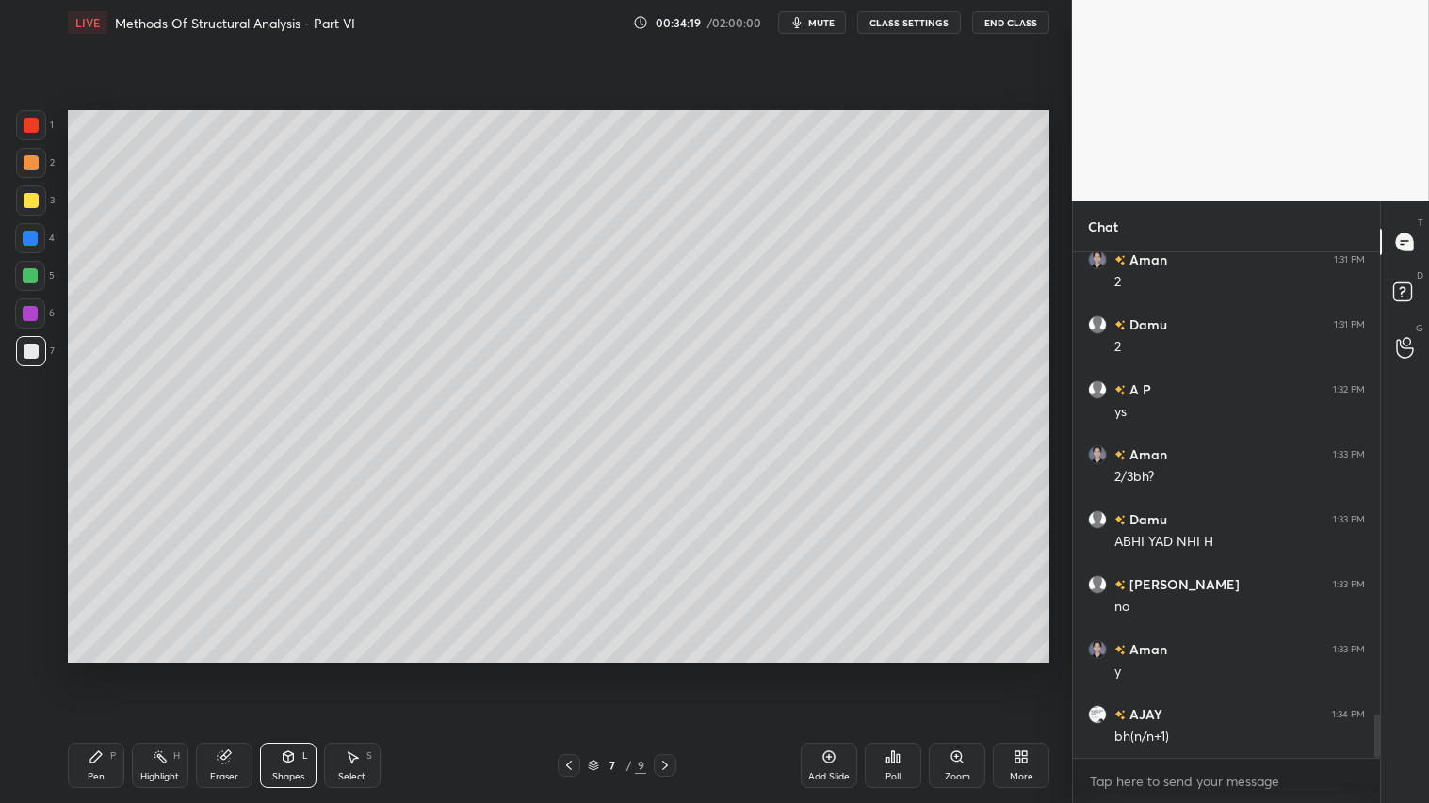
click at [29, 336] on div at bounding box center [31, 351] width 30 height 30
click at [105, 670] on div "Pen P" at bounding box center [96, 765] width 57 height 45
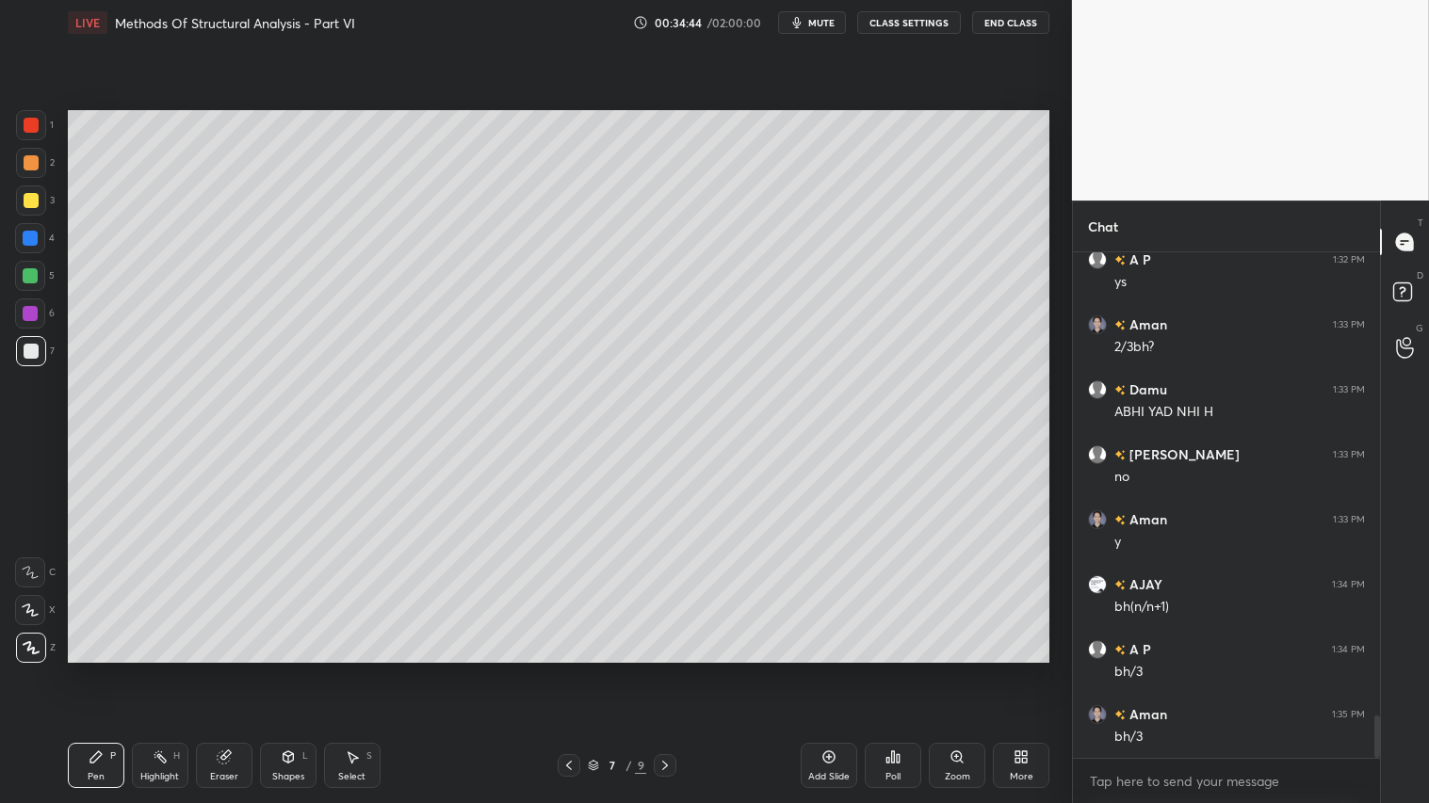
scroll to position [5602, 0]
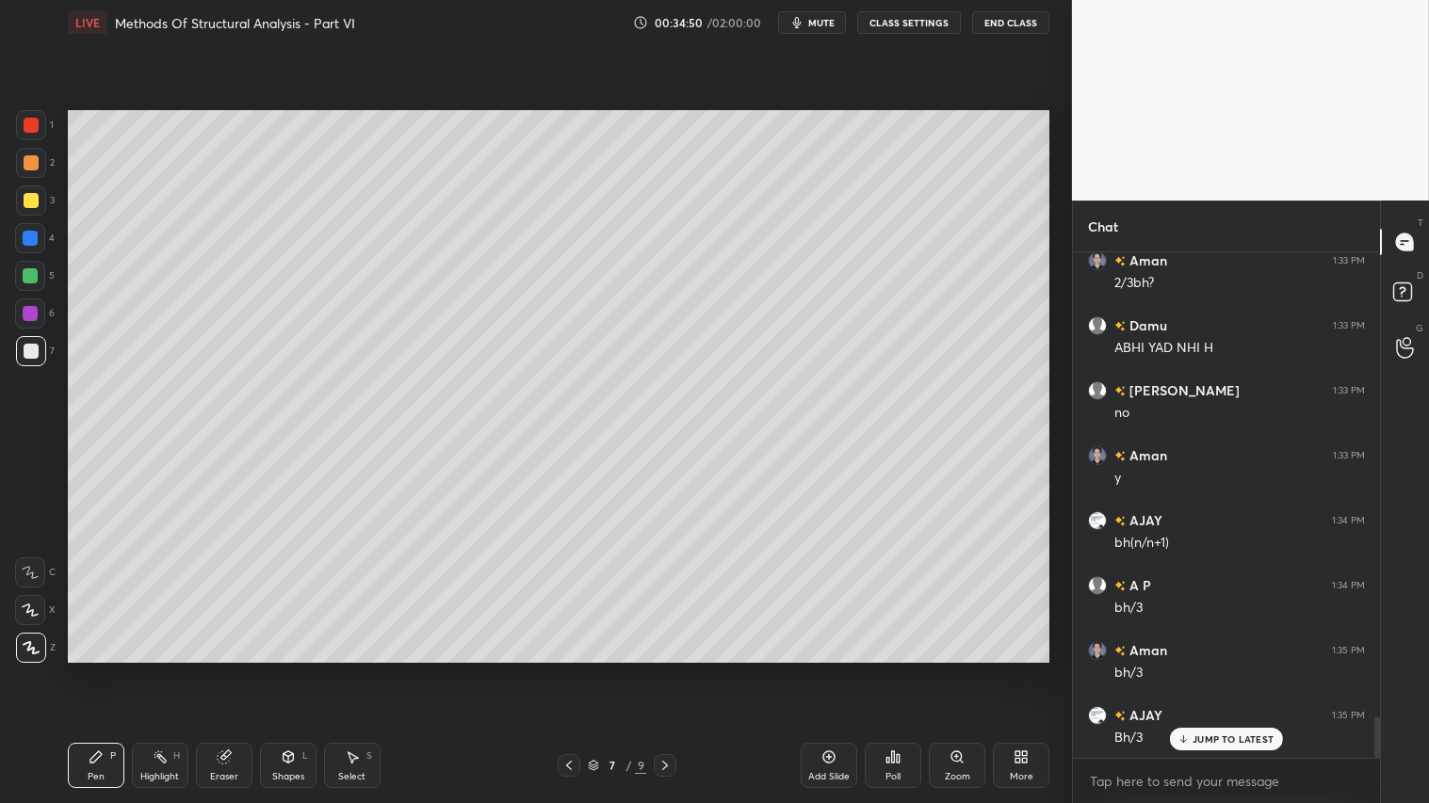
click at [24, 145] on div "1" at bounding box center [35, 129] width 38 height 38
click at [31, 161] on div at bounding box center [31, 162] width 15 height 15
drag, startPoint x: 99, startPoint y: 768, endPoint x: 90, endPoint y: 751, distance: 19.0
click at [99, 670] on div "Pen P" at bounding box center [96, 765] width 57 height 45
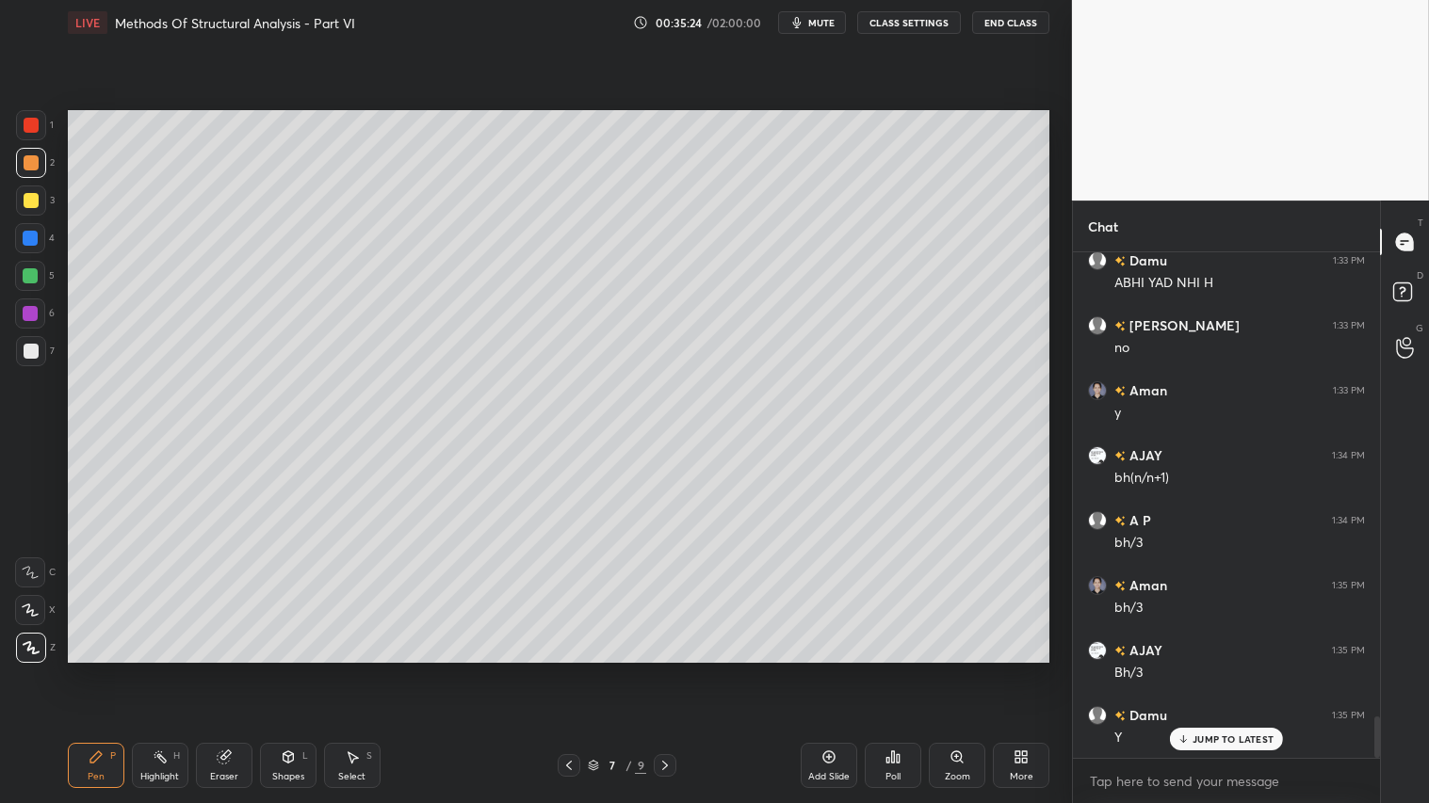
drag, startPoint x: 222, startPoint y: 765, endPoint x: 233, endPoint y: 763, distance: 10.5
click at [228, 670] on div "Eraser" at bounding box center [224, 765] width 57 height 45
click at [119, 670] on div "Pen P" at bounding box center [96, 765] width 57 height 45
click at [32, 347] on div at bounding box center [31, 351] width 15 height 15
click at [223, 670] on div "Eraser" at bounding box center [224, 765] width 57 height 45
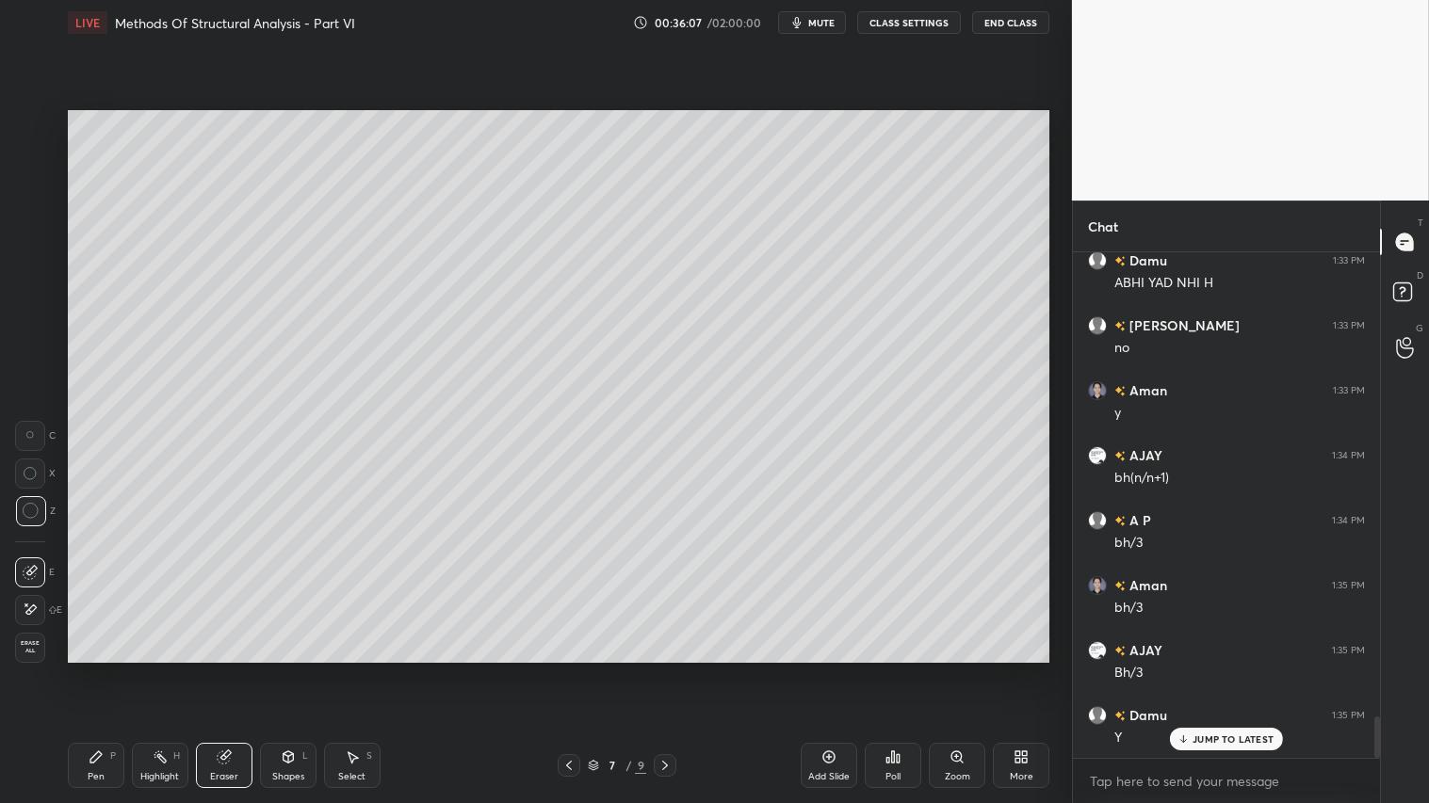
drag, startPoint x: 89, startPoint y: 765, endPoint x: 104, endPoint y: 754, distance: 18.3
click at [94, 670] on icon at bounding box center [96, 757] width 15 height 15
click at [226, 670] on div "Eraser" at bounding box center [224, 765] width 57 height 45
click at [94, 670] on div "Pen" at bounding box center [96, 776] width 17 height 9
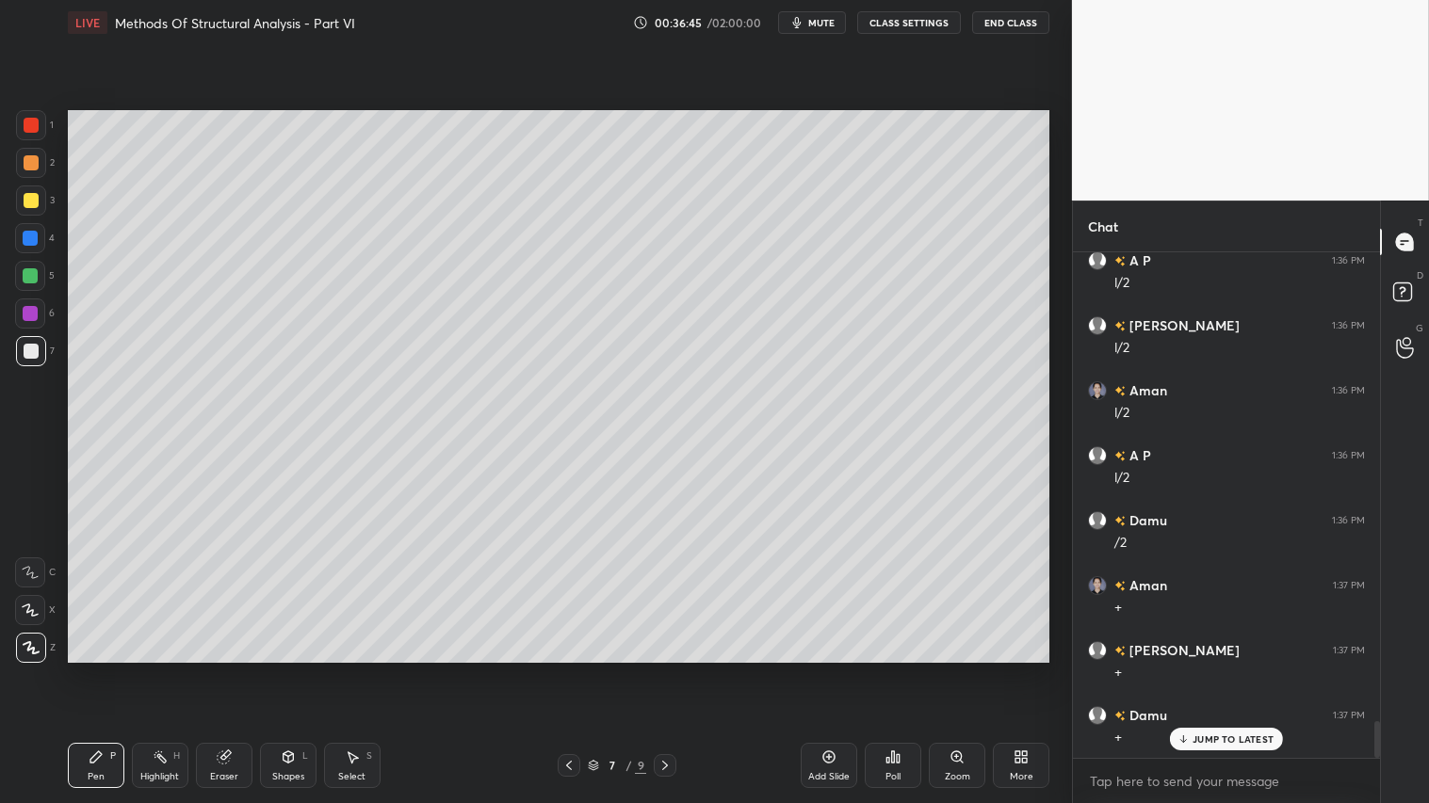
scroll to position [6382, 0]
click at [25, 168] on div at bounding box center [31, 162] width 15 height 15
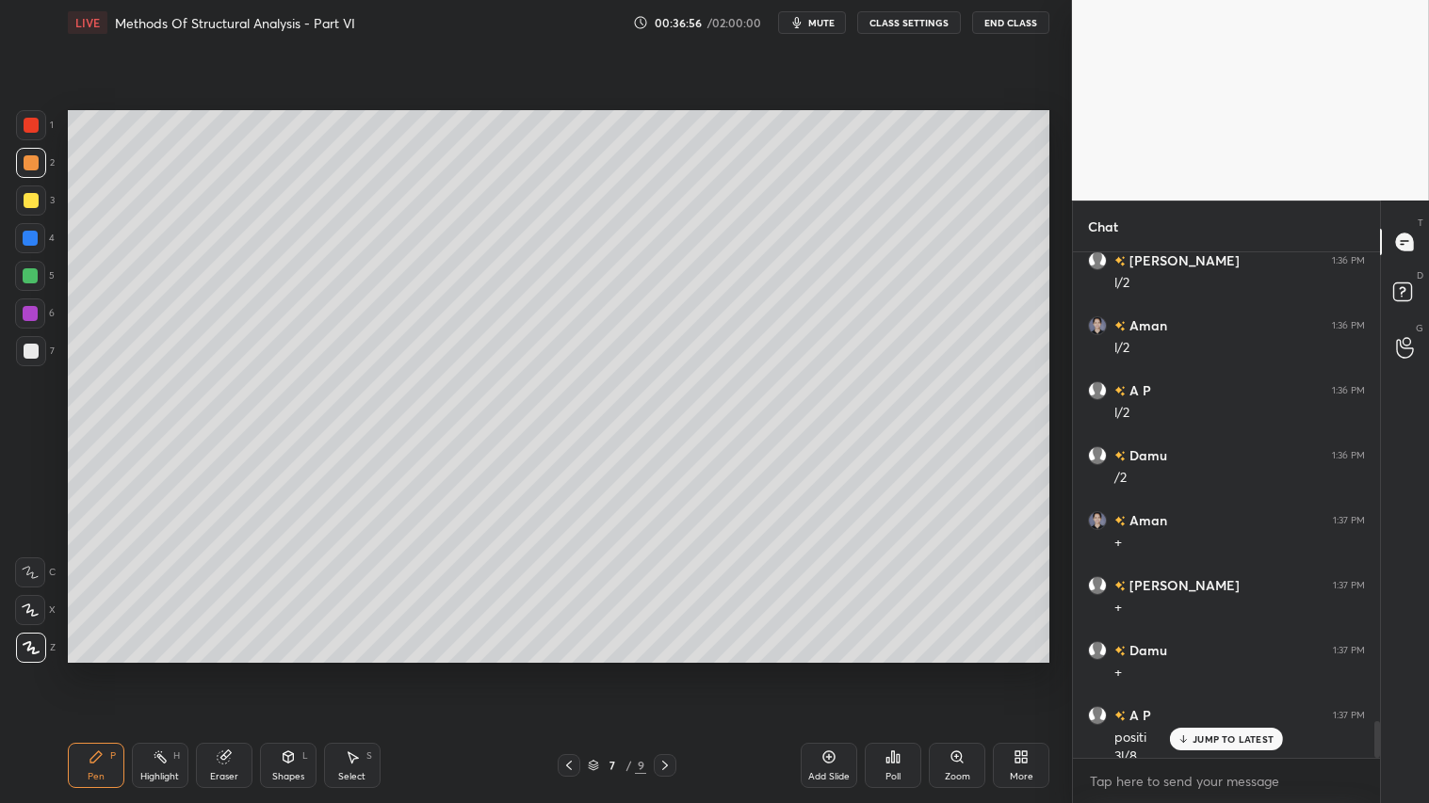
scroll to position [6401, 0]
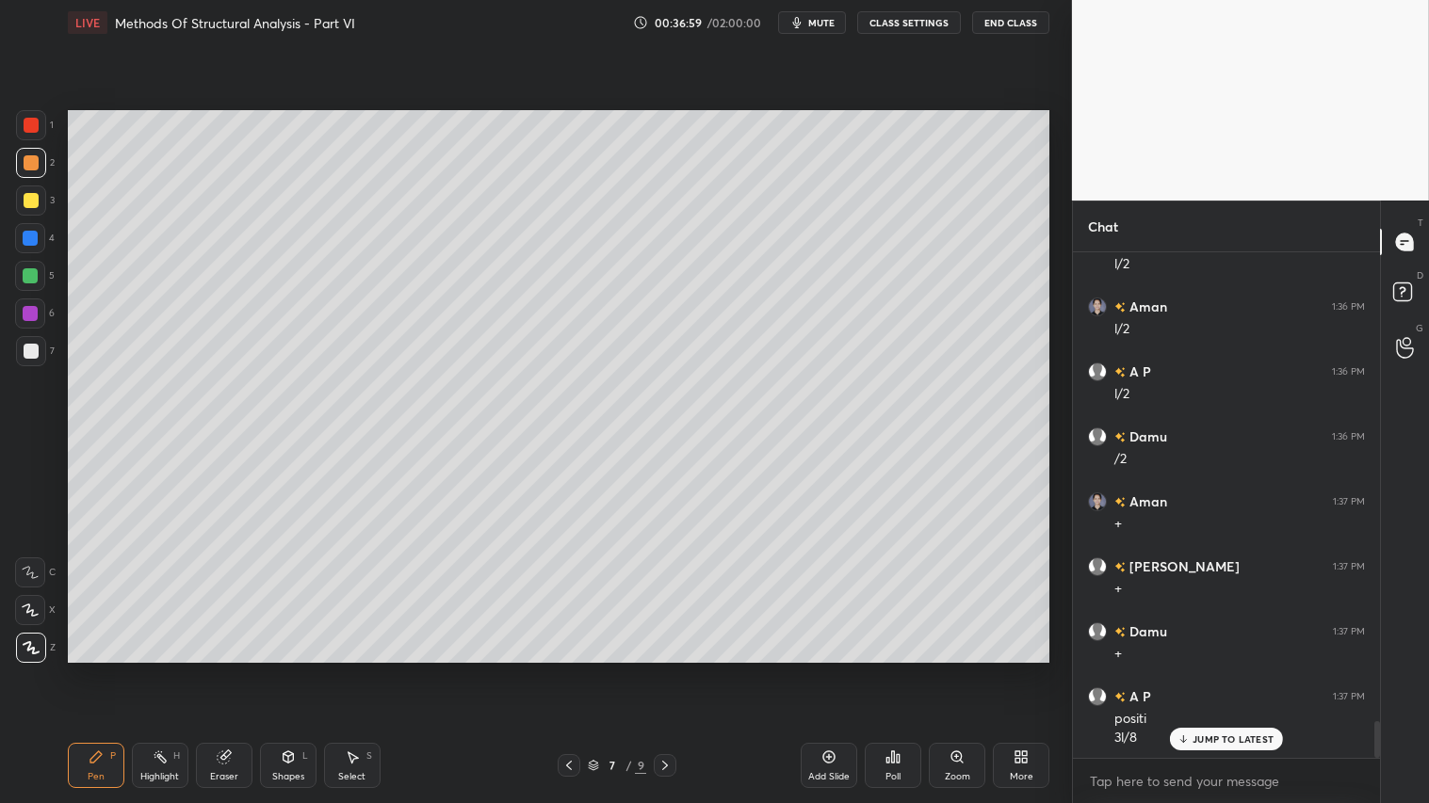
click at [17, 158] on div at bounding box center [31, 163] width 30 height 30
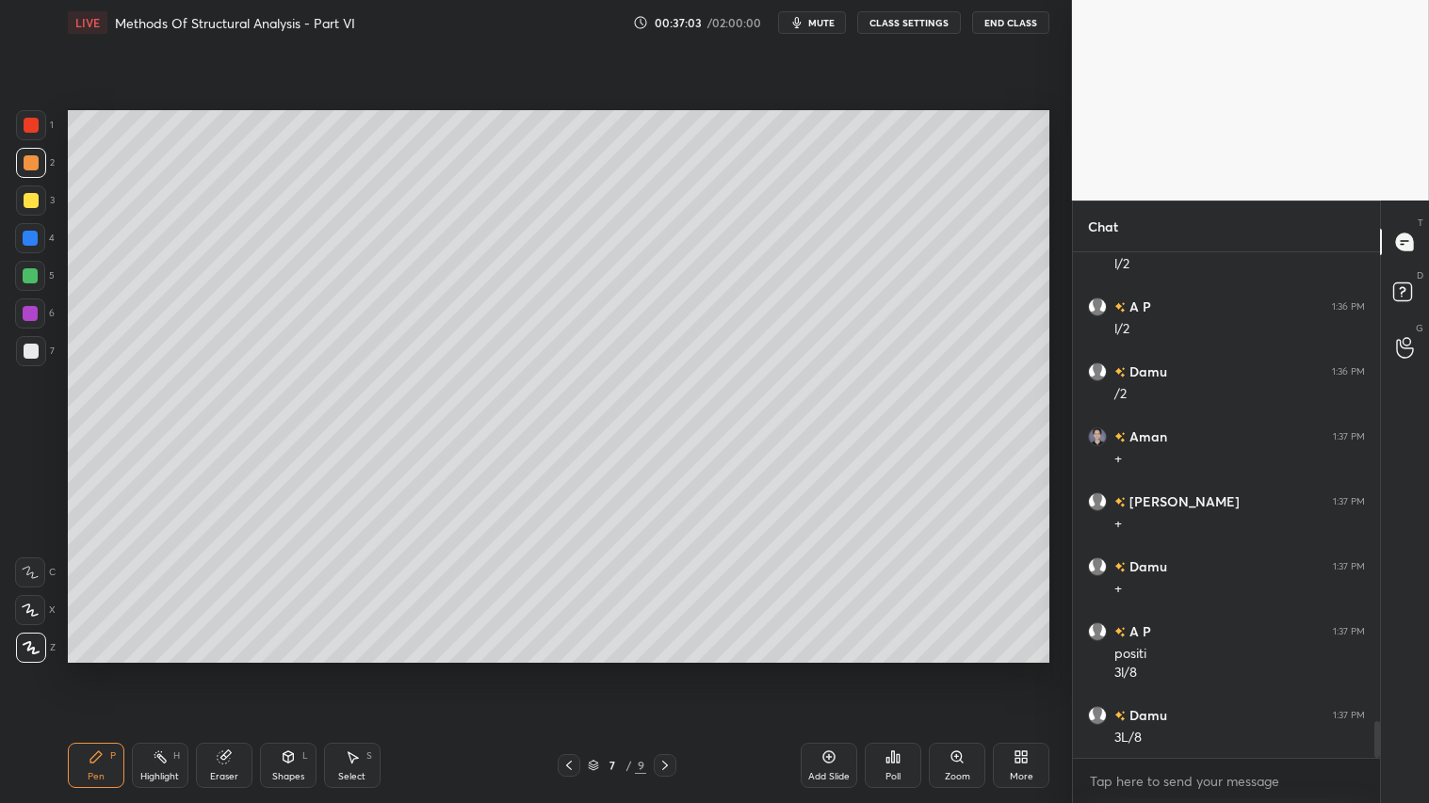
click at [289, 670] on div "Shapes L" at bounding box center [288, 765] width 57 height 45
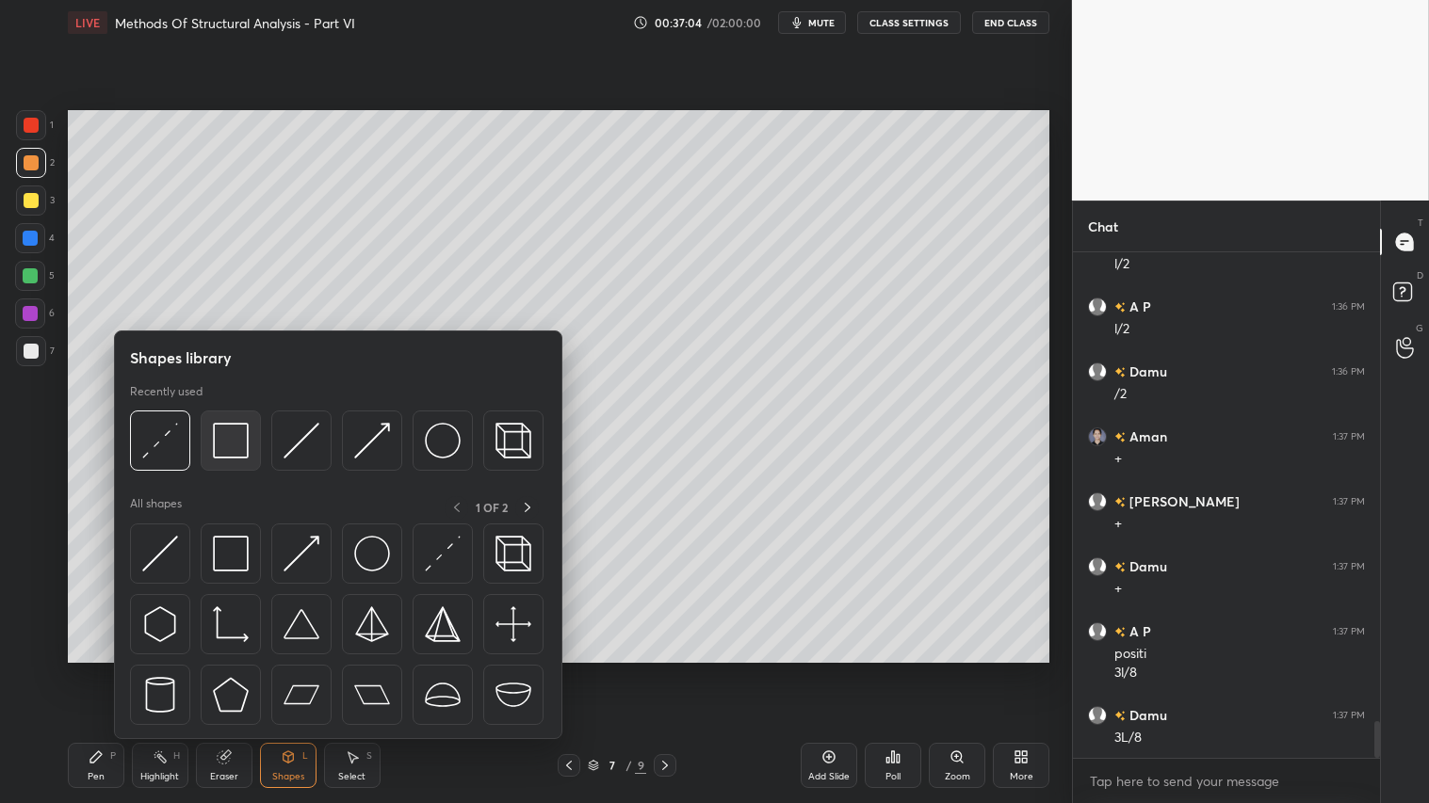
click at [233, 437] on img at bounding box center [231, 441] width 36 height 36
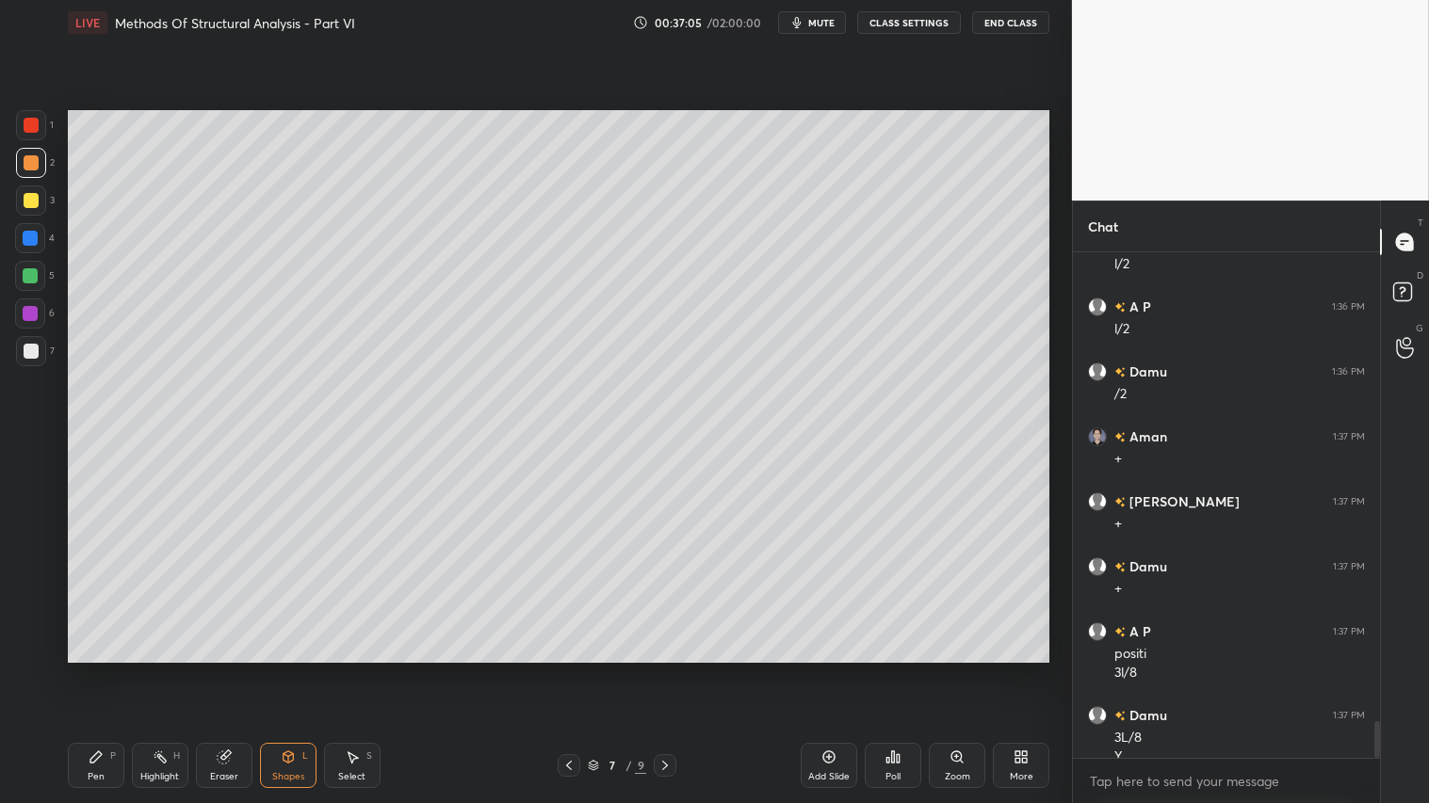
scroll to position [6484, 0]
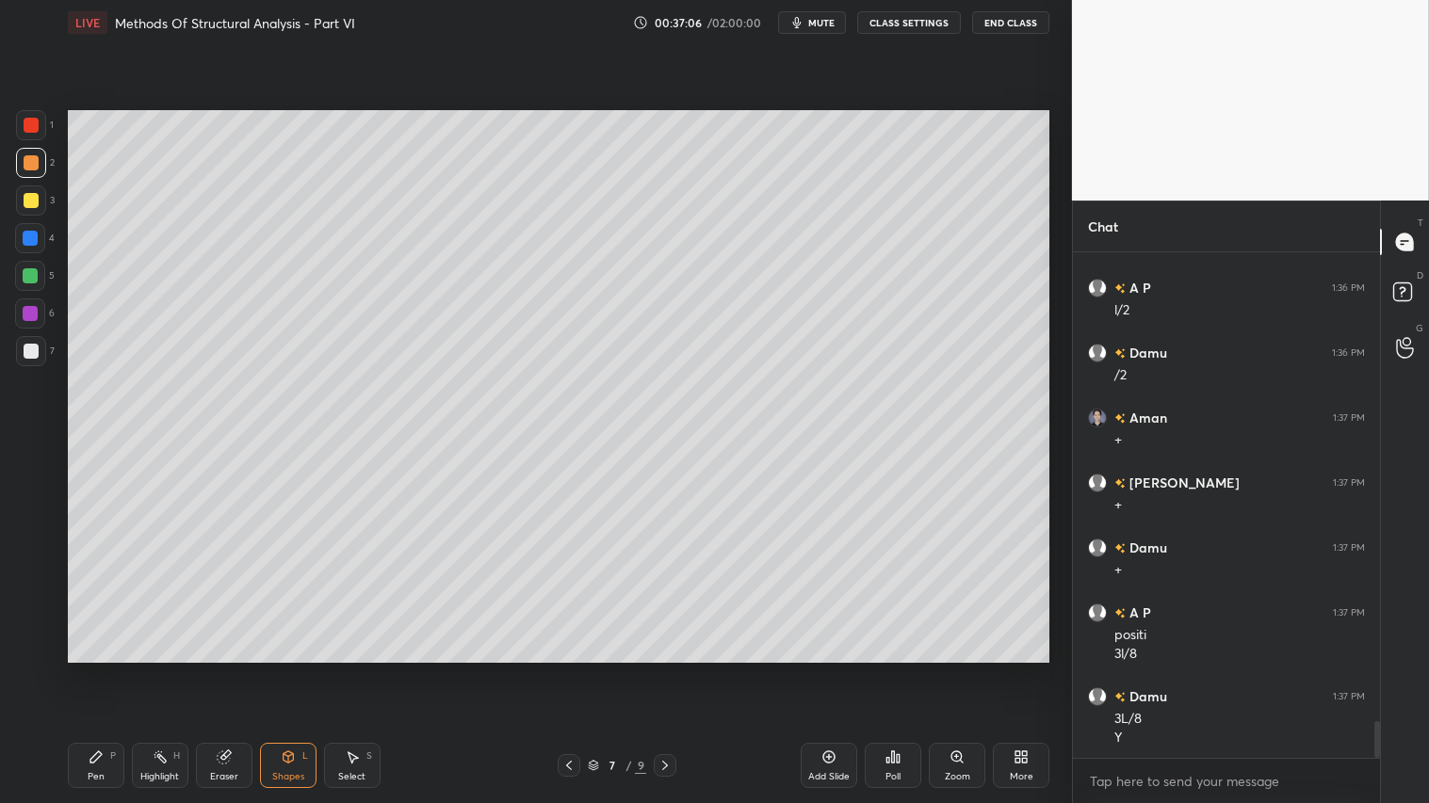
click at [28, 165] on div at bounding box center [31, 162] width 15 height 15
drag, startPoint x: 572, startPoint y: 774, endPoint x: 580, endPoint y: 736, distance: 39.5
click at [572, 670] on div at bounding box center [569, 765] width 23 height 23
click at [669, 670] on icon at bounding box center [664, 765] width 15 height 15
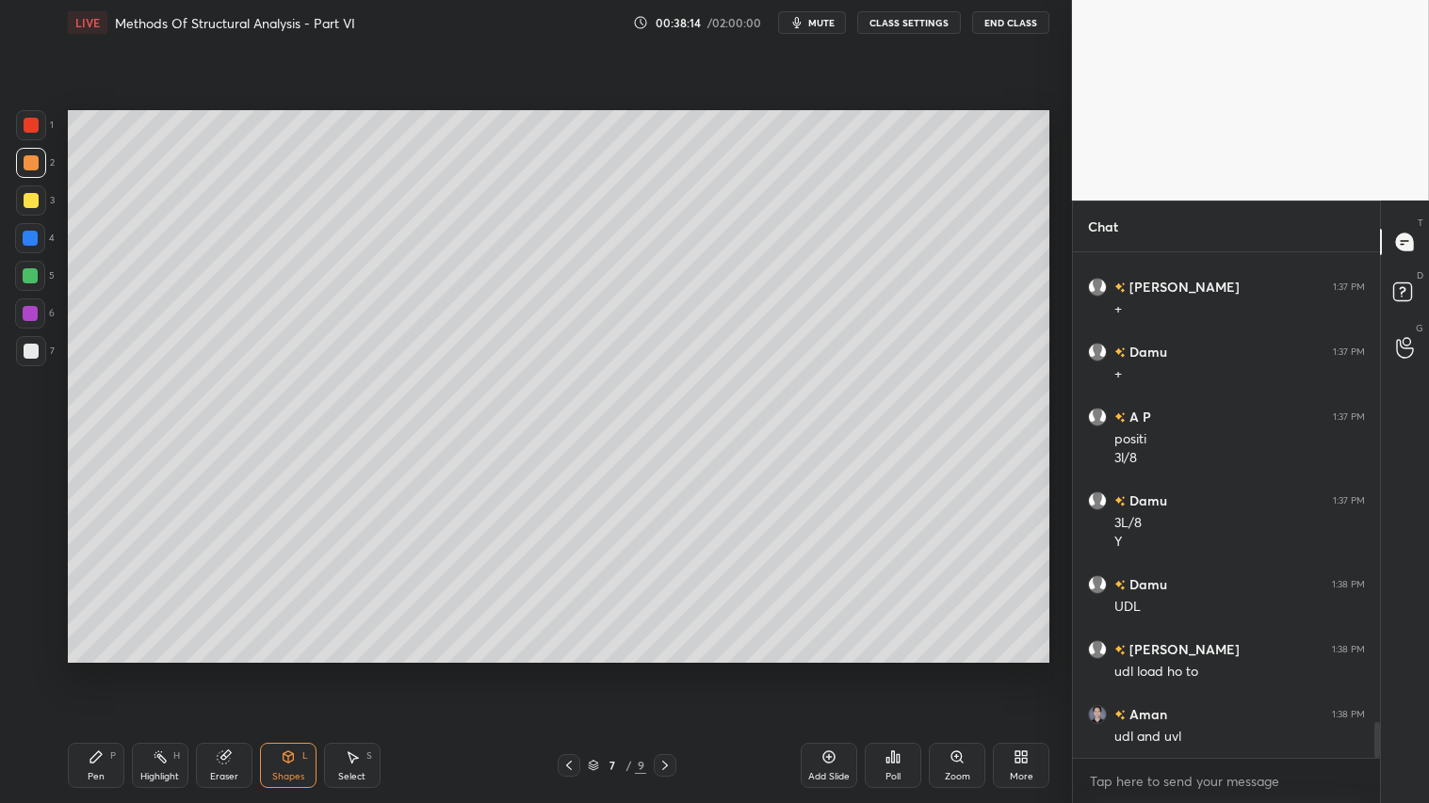
scroll to position [6745, 0]
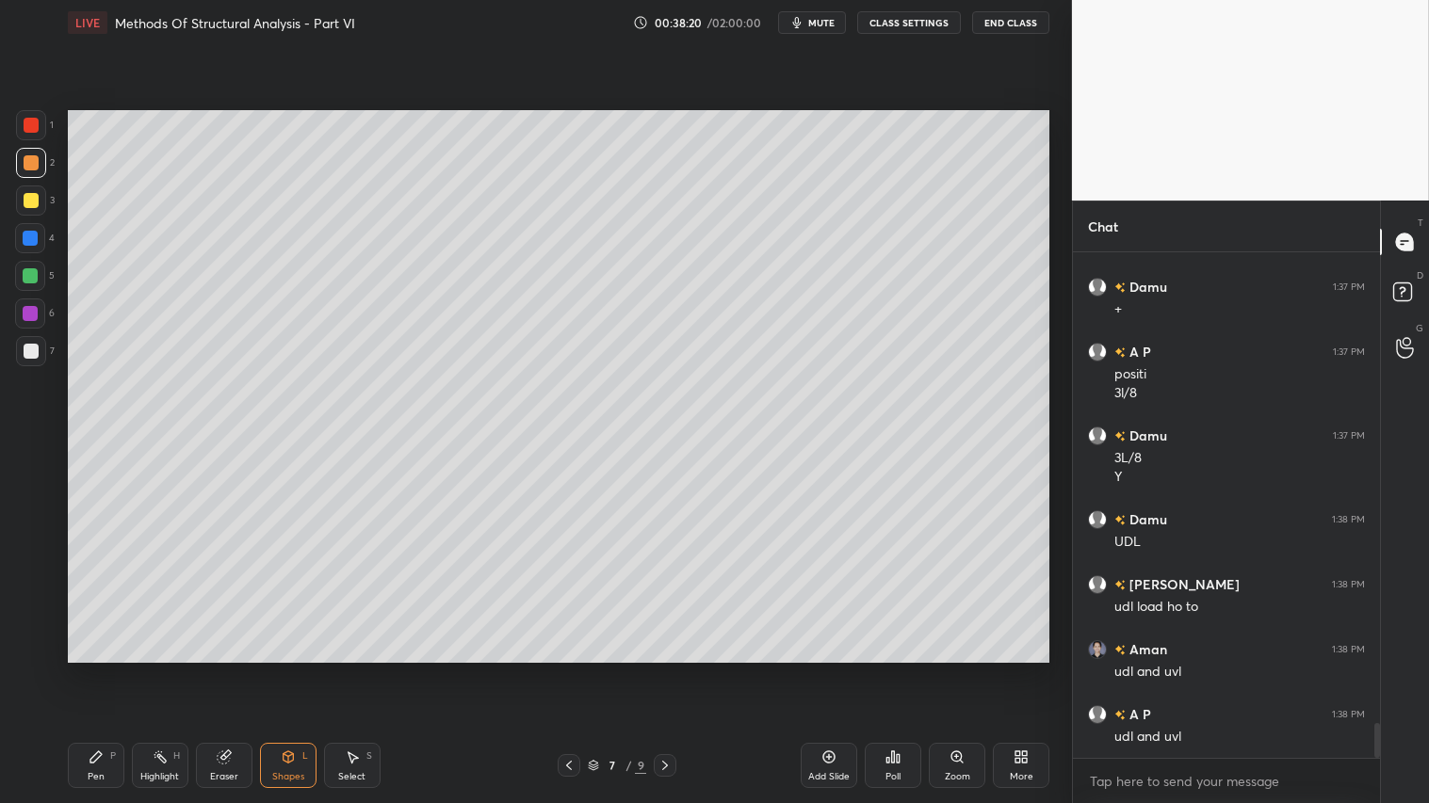
drag, startPoint x: 73, startPoint y: 769, endPoint x: 100, endPoint y: 763, distance: 28.1
click at [75, 670] on div "Pen P" at bounding box center [96, 765] width 57 height 45
click at [570, 670] on icon at bounding box center [568, 765] width 15 height 15
click at [671, 670] on icon at bounding box center [664, 765] width 15 height 15
click at [648, 670] on div "7 / 9" at bounding box center [617, 765] width 119 height 23
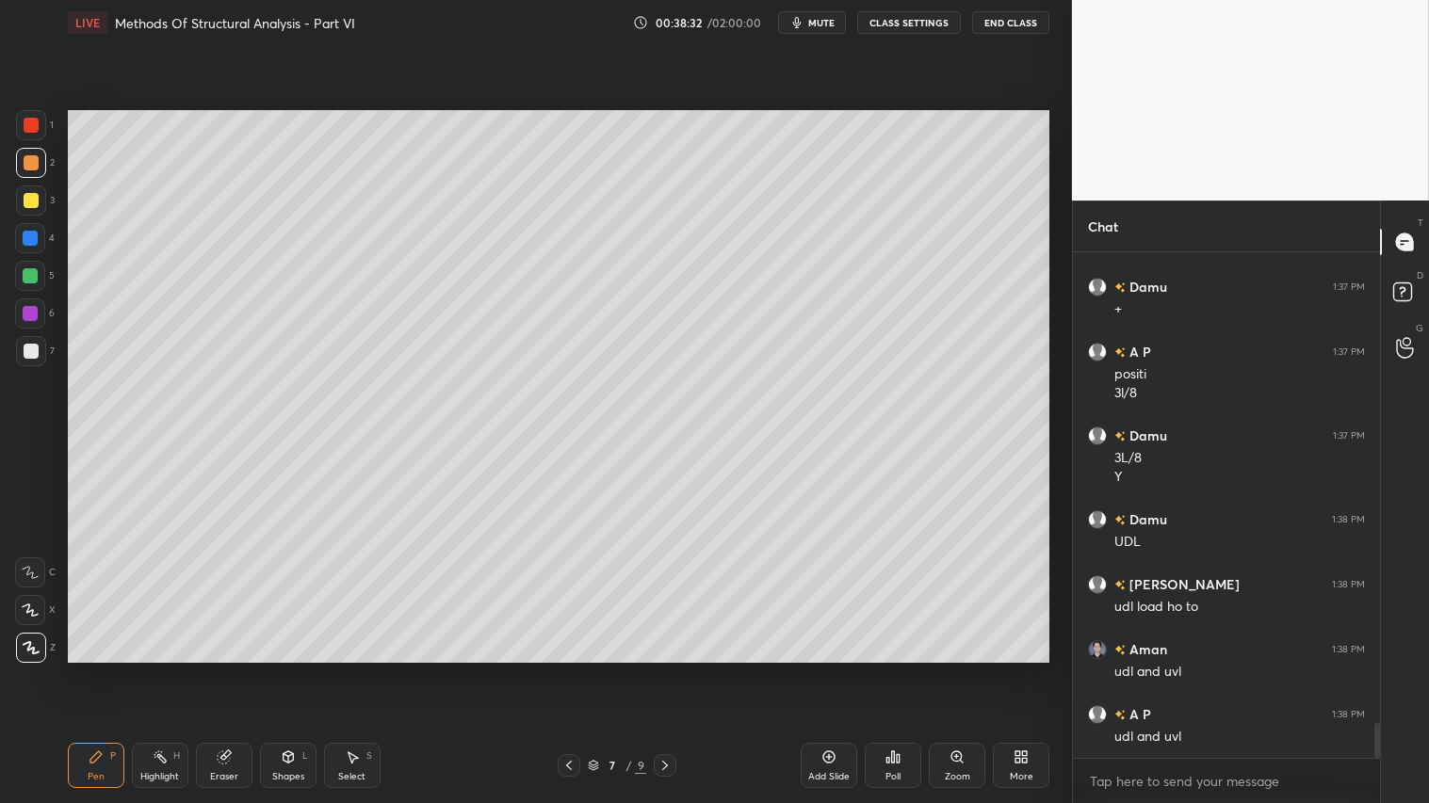
click at [666, 670] on icon at bounding box center [664, 765] width 15 height 15
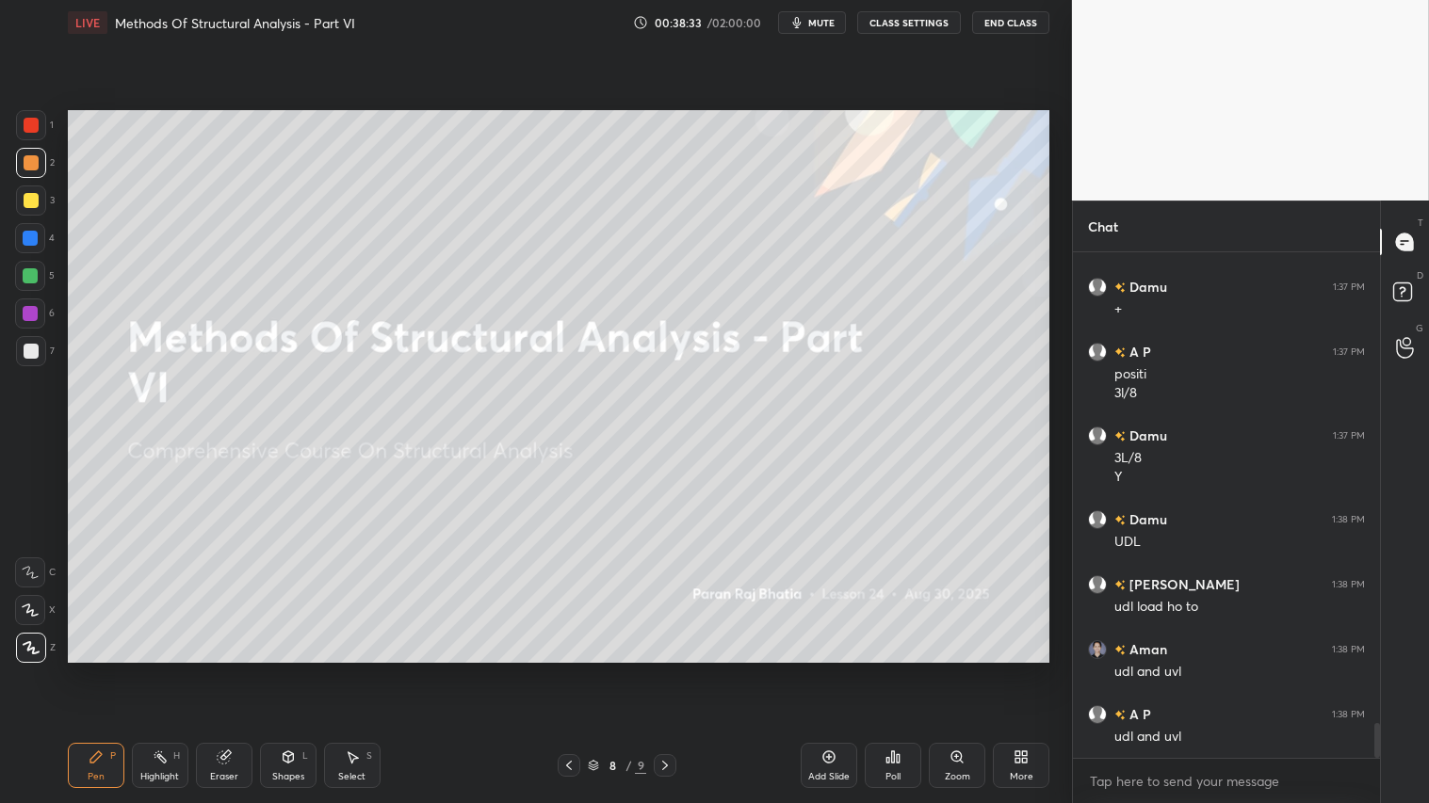
drag, startPoint x: 506, startPoint y: 763, endPoint x: 516, endPoint y: 774, distance: 15.3
click at [509, 670] on div "8 / 9" at bounding box center [617, 765] width 366 height 23
drag, startPoint x: 566, startPoint y: 758, endPoint x: 694, endPoint y: 753, distance: 128.2
click at [568, 670] on icon at bounding box center [568, 765] width 15 height 15
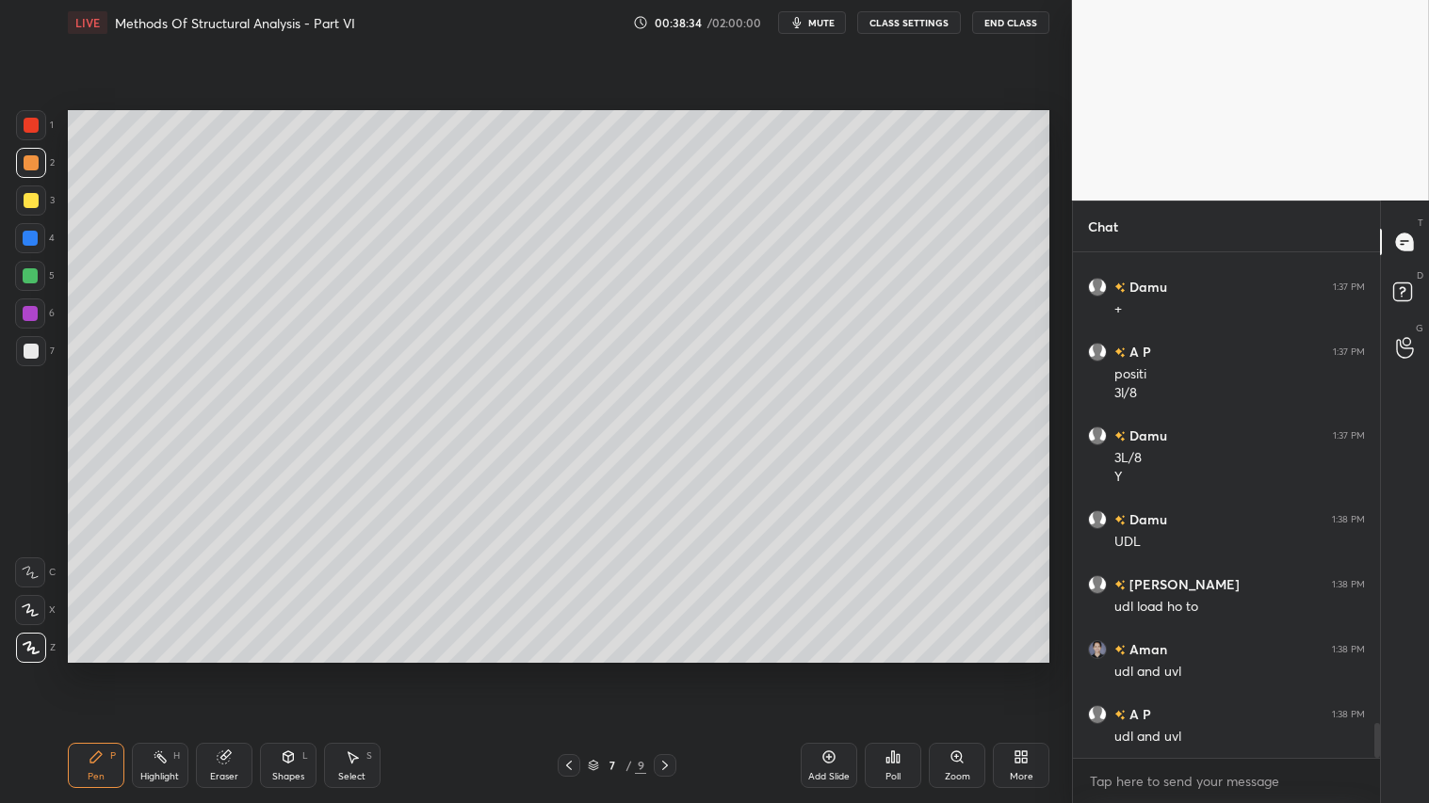
click at [830, 670] on icon at bounding box center [828, 757] width 15 height 15
drag, startPoint x: 26, startPoint y: 158, endPoint x: 50, endPoint y: 409, distance: 251.6
click at [30, 157] on div at bounding box center [31, 162] width 15 height 15
click at [77, 670] on div "Pen P" at bounding box center [96, 765] width 57 height 45
click at [292, 670] on div "Shapes L" at bounding box center [288, 765] width 57 height 45
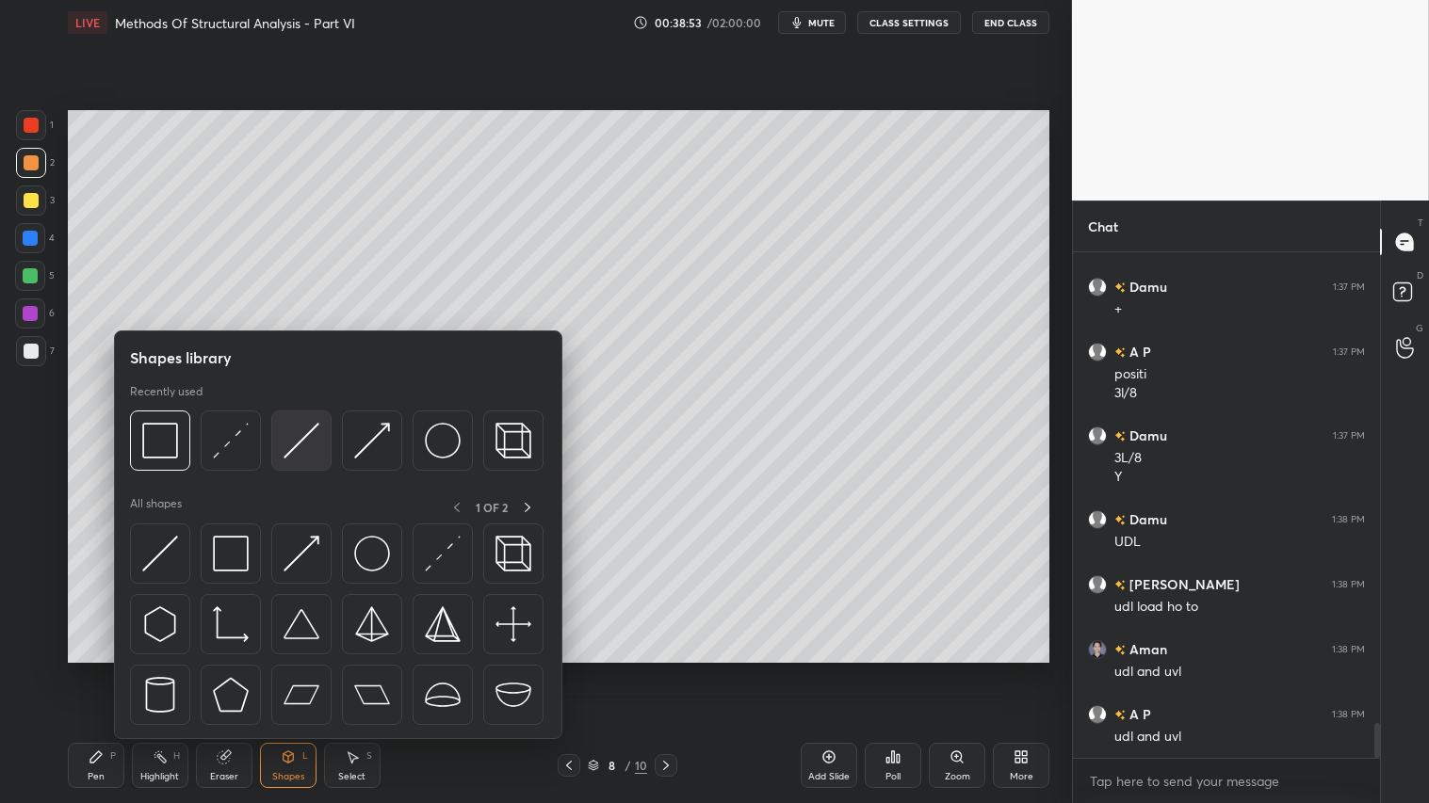
click at [288, 437] on img at bounding box center [301, 441] width 36 height 36
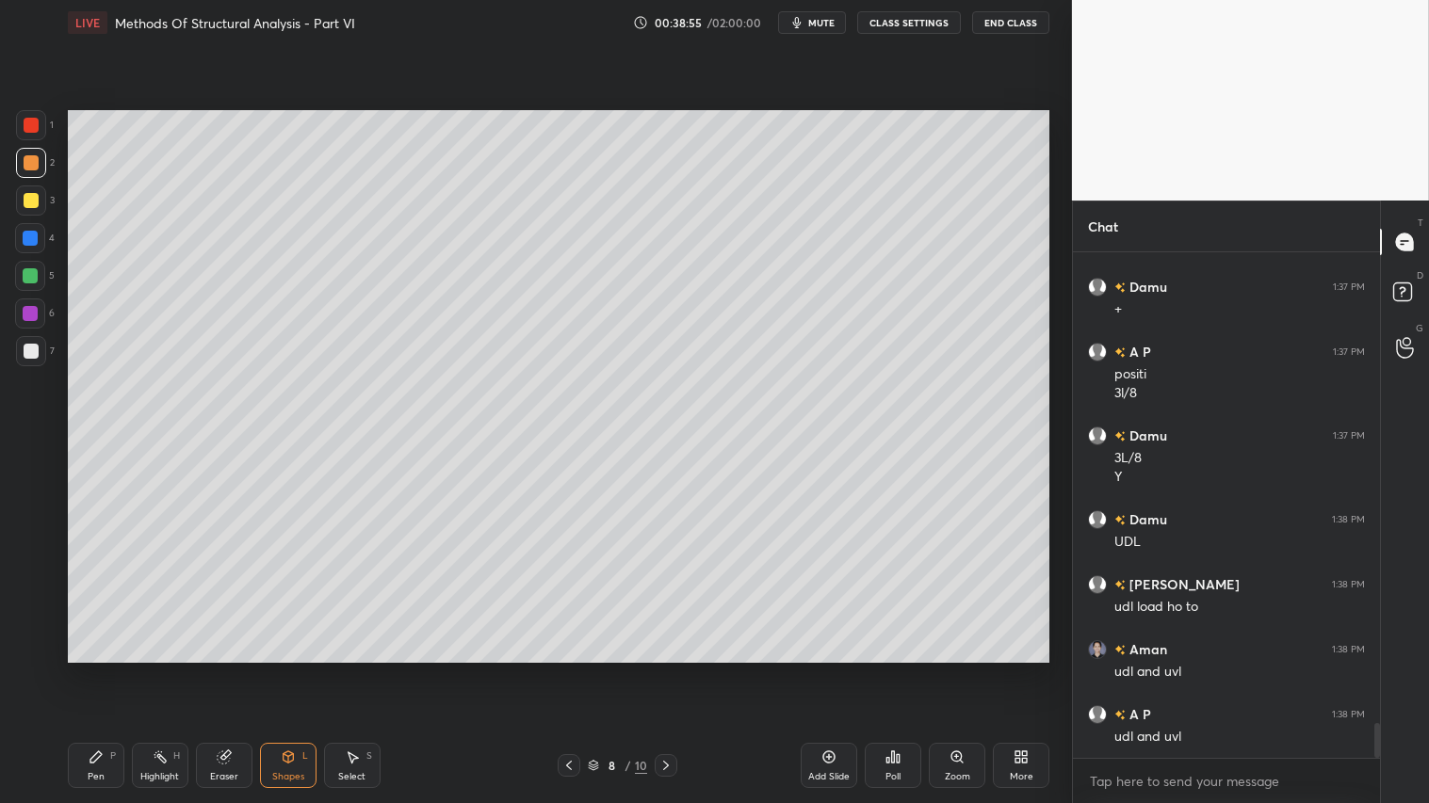
click at [96, 670] on div "Pen P" at bounding box center [96, 765] width 57 height 45
click at [294, 670] on div "Shapes L" at bounding box center [288, 765] width 57 height 45
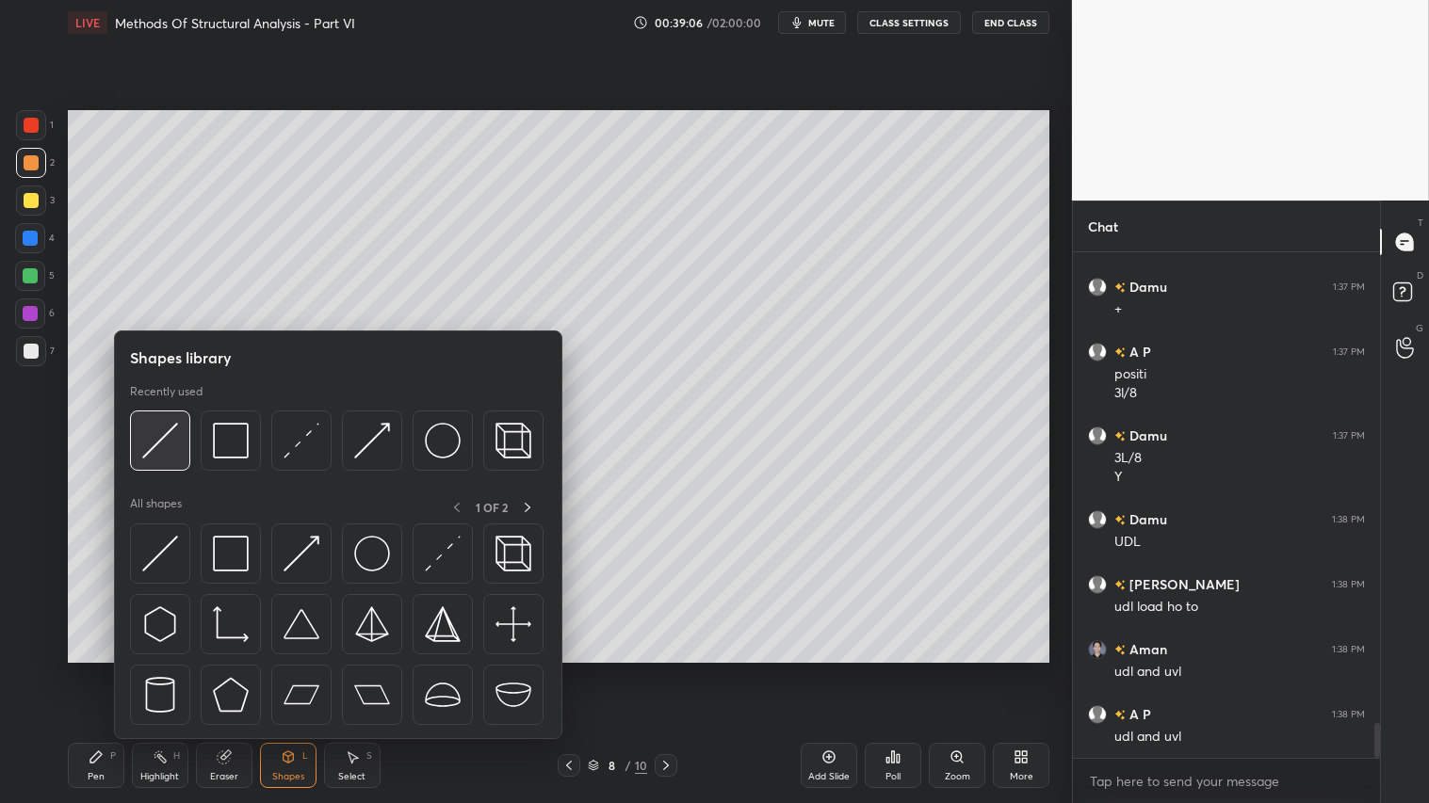
click at [141, 434] on div at bounding box center [160, 441] width 60 height 60
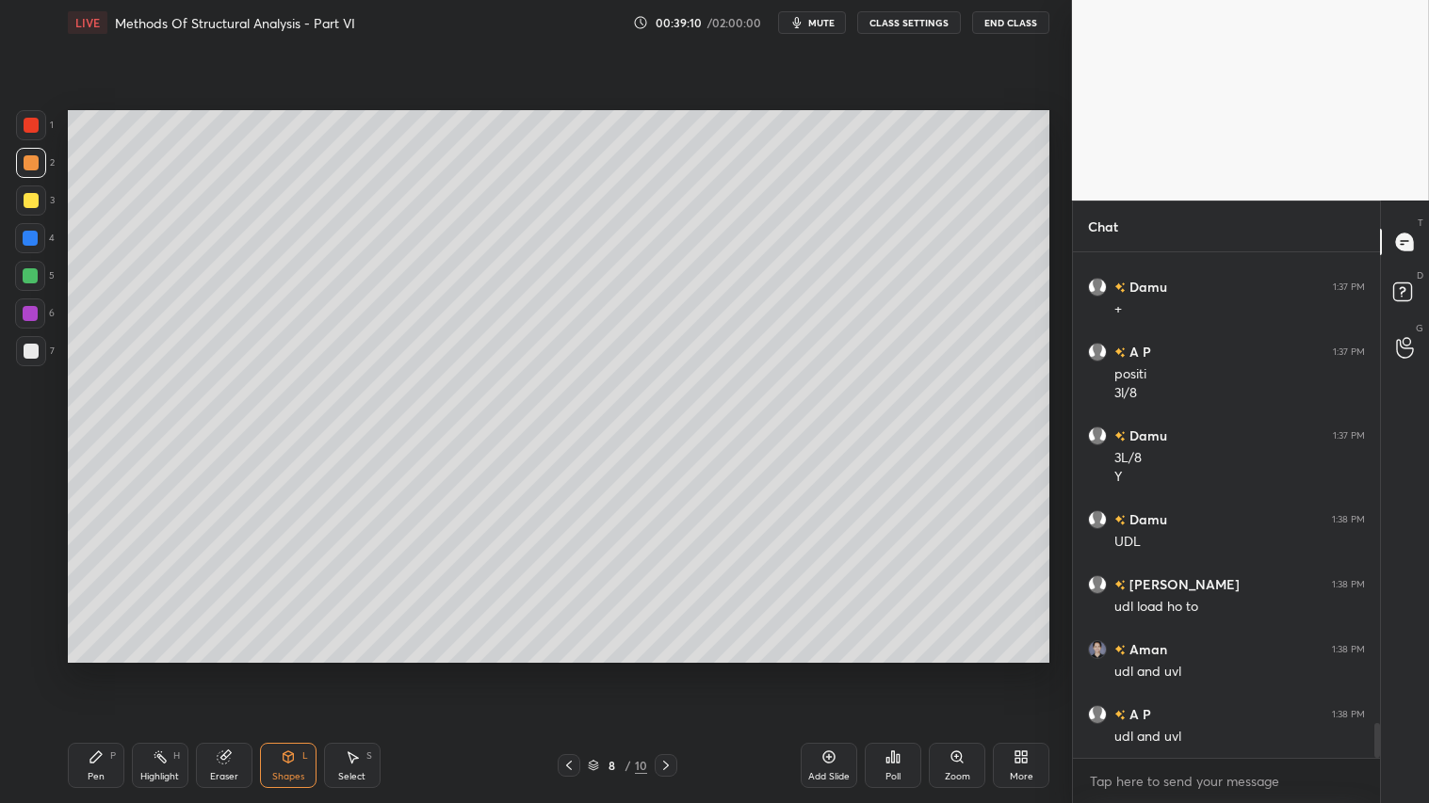
click at [28, 167] on div at bounding box center [31, 162] width 15 height 15
click at [76, 670] on div "Pen P" at bounding box center [96, 765] width 57 height 45
click at [24, 167] on div at bounding box center [31, 162] width 15 height 15
drag, startPoint x: 85, startPoint y: 760, endPoint x: 77, endPoint y: 708, distance: 52.3
click at [85, 670] on div "Pen P" at bounding box center [96, 765] width 57 height 45
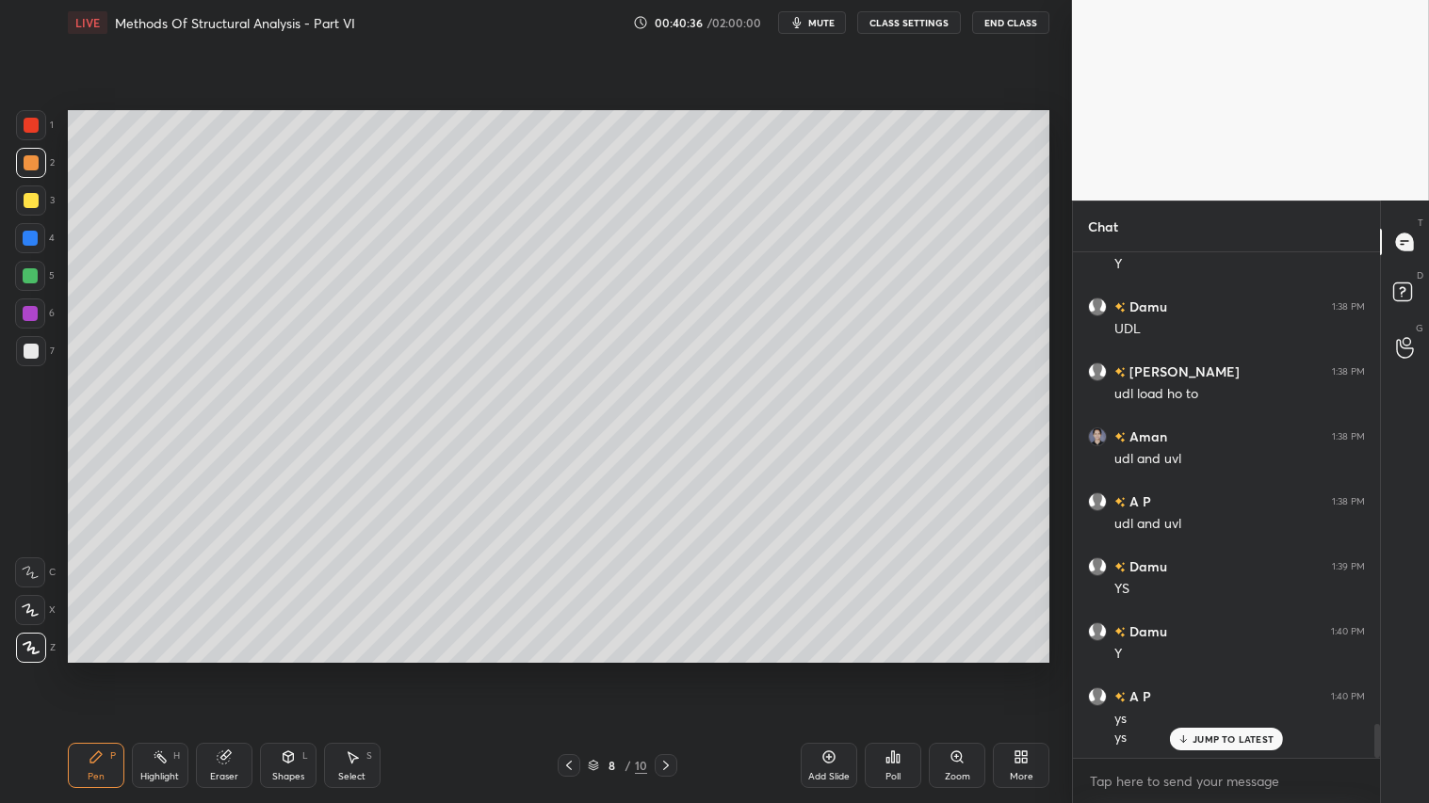
scroll to position [7023, 0]
click at [217, 670] on div "Eraser" at bounding box center [224, 765] width 57 height 45
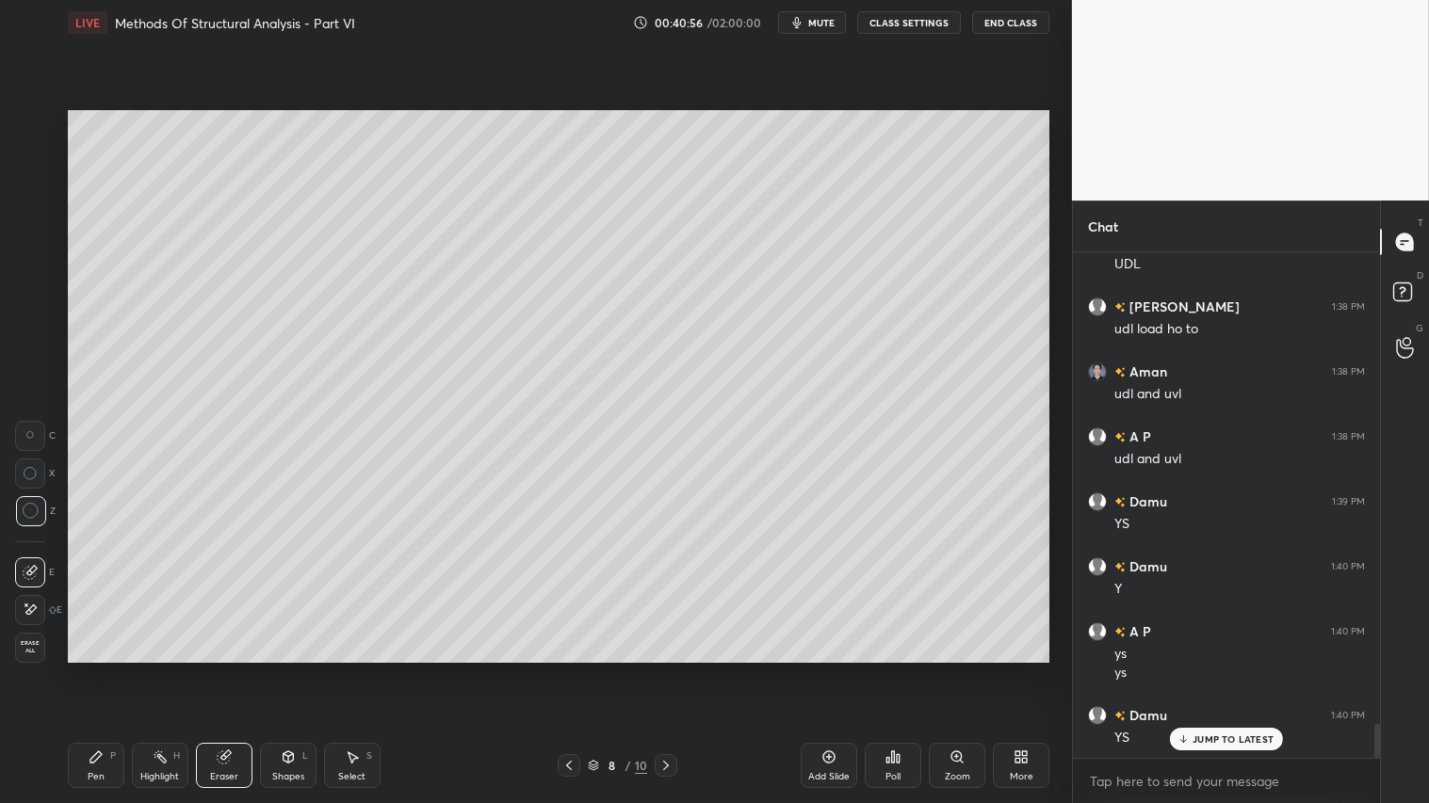
click at [287, 670] on div "LIVE Methods Of Structural Analysis - Part VI 00:40:56 / 02:00:00 mute CLASS SE…" at bounding box center [558, 401] width 996 height 803
click at [104, 670] on div "Pen P" at bounding box center [96, 765] width 57 height 45
click at [573, 670] on icon at bounding box center [568, 765] width 15 height 15
click at [575, 670] on icon at bounding box center [568, 765] width 15 height 15
click at [670, 670] on div at bounding box center [666, 765] width 23 height 23
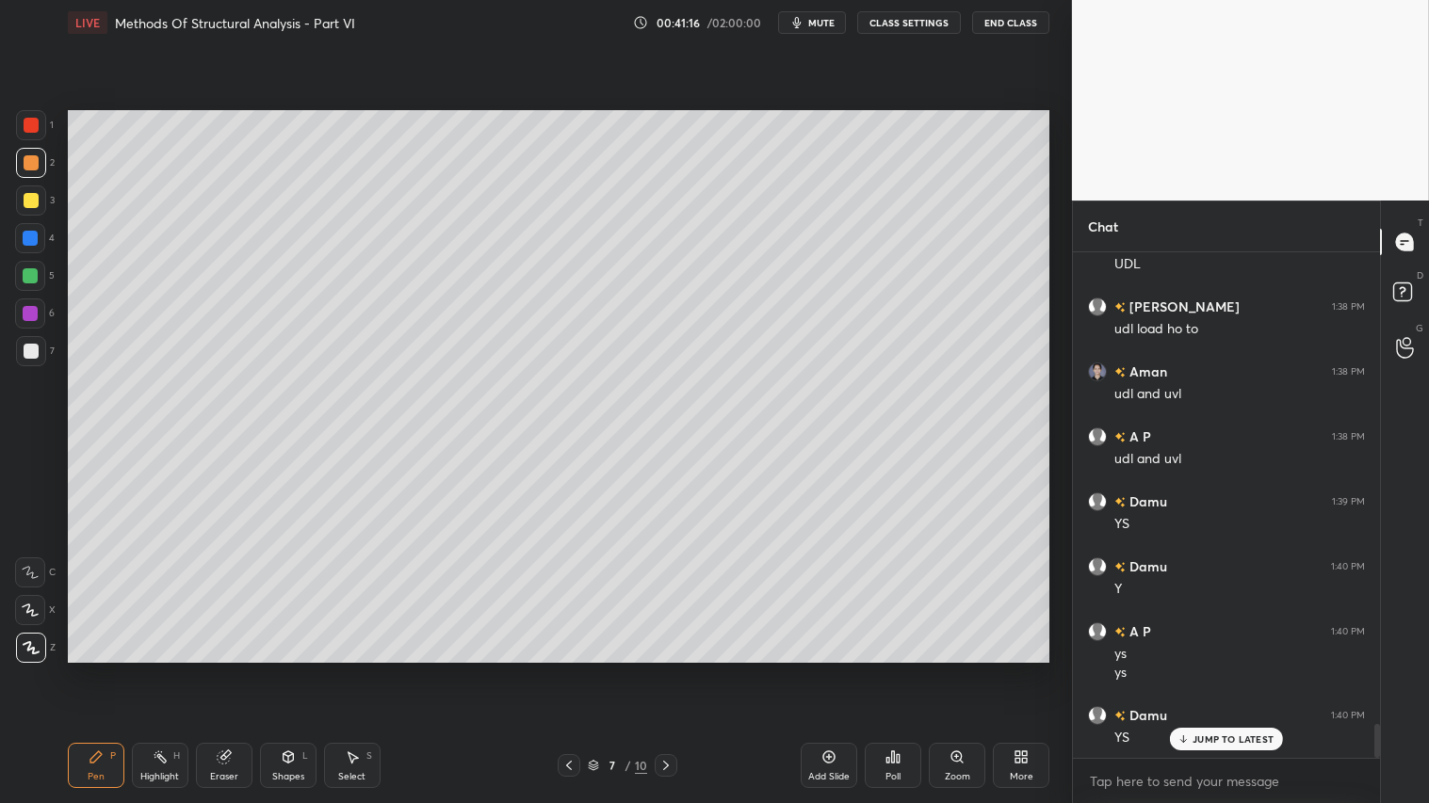
click at [674, 670] on div at bounding box center [666, 765] width 23 height 23
click at [568, 670] on icon at bounding box center [568, 765] width 15 height 15
click at [570, 670] on icon at bounding box center [568, 765] width 15 height 15
click at [673, 670] on div at bounding box center [666, 765] width 23 height 23
click at [665, 670] on icon at bounding box center [666, 765] width 6 height 9
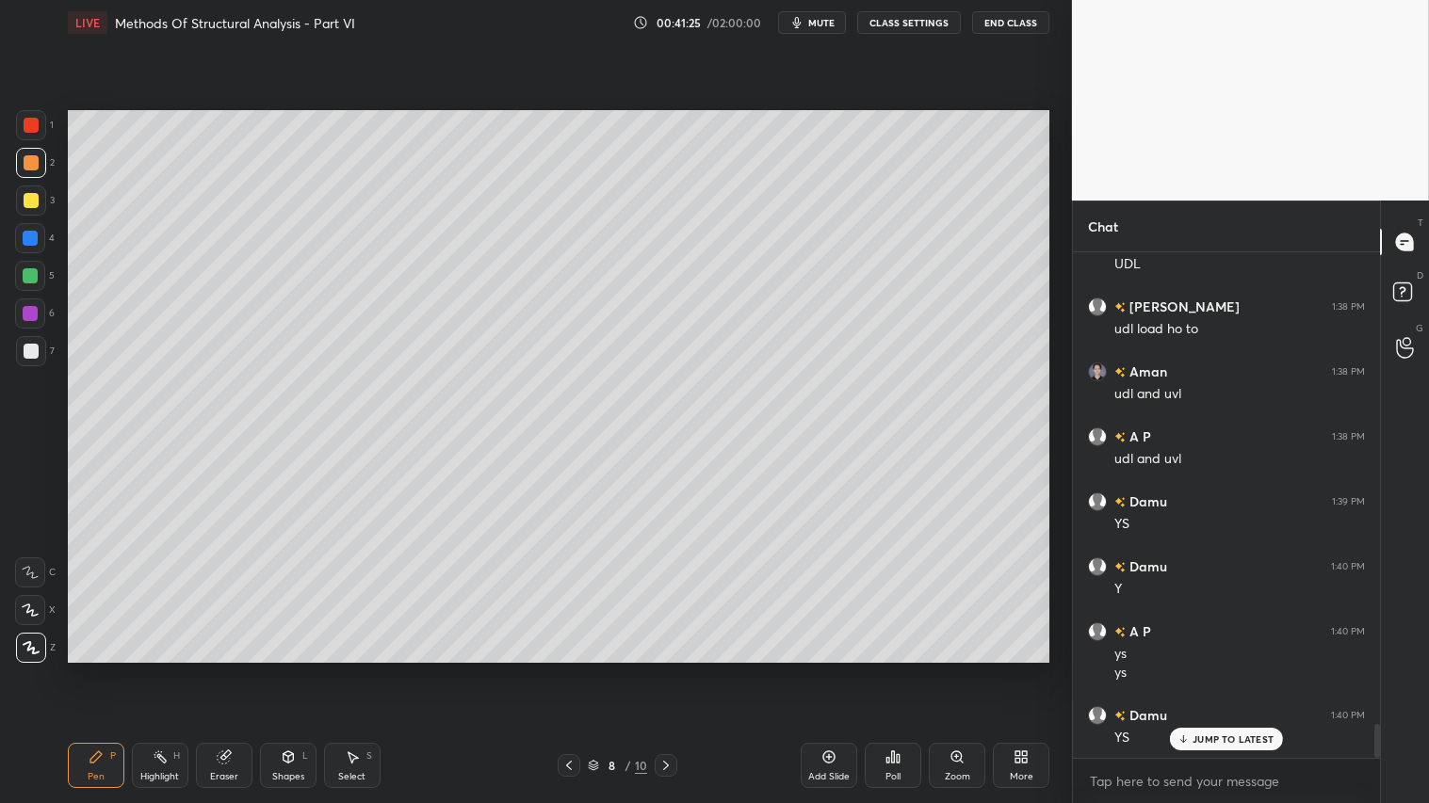
click at [569, 670] on icon at bounding box center [568, 765] width 15 height 15
click at [571, 670] on icon at bounding box center [569, 765] width 6 height 9
click at [669, 670] on icon at bounding box center [665, 765] width 15 height 15
click at [667, 670] on icon at bounding box center [665, 765] width 15 height 15
click at [570, 670] on icon at bounding box center [568, 765] width 15 height 15
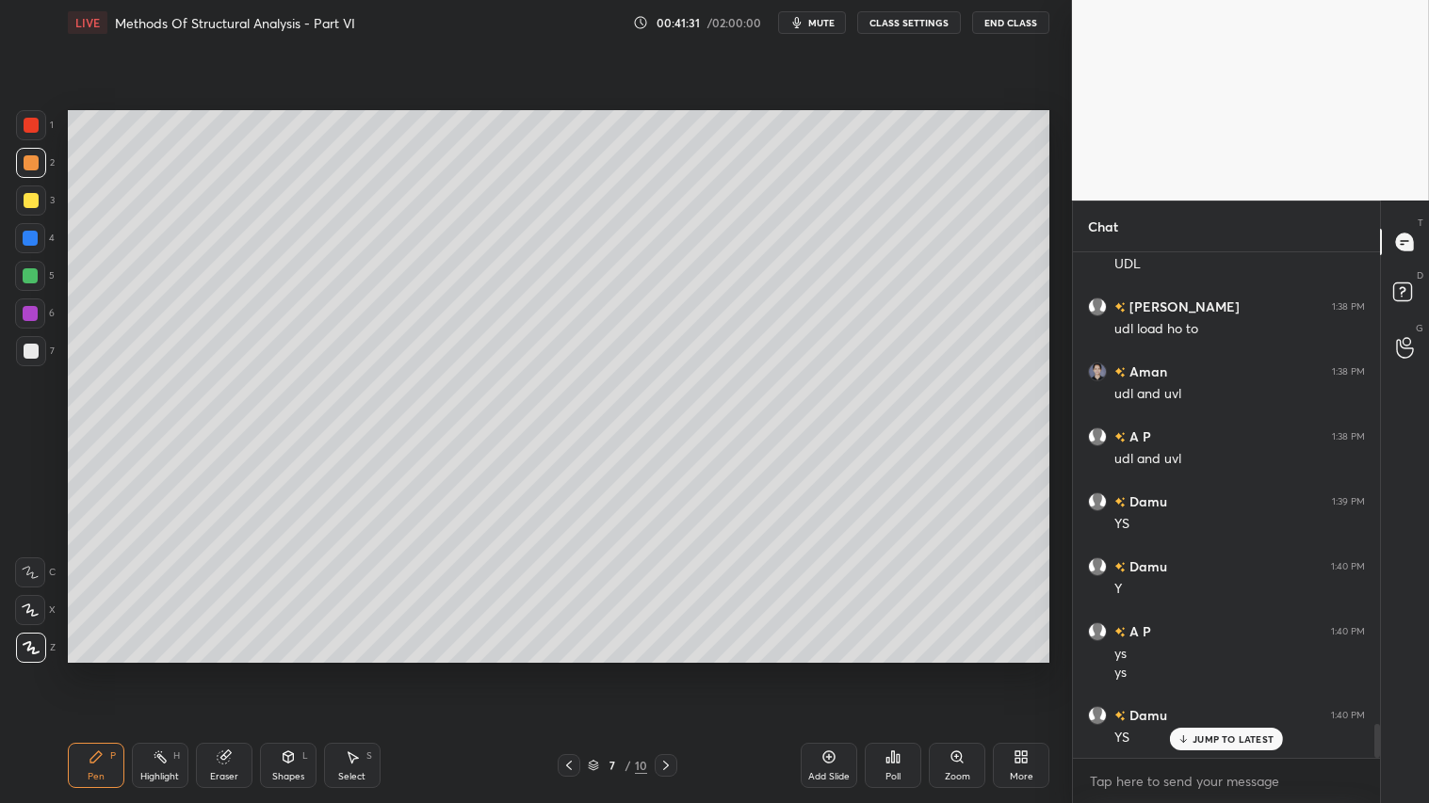
click at [575, 670] on icon at bounding box center [568, 765] width 15 height 15
click at [667, 670] on icon at bounding box center [665, 765] width 15 height 15
click at [672, 670] on icon at bounding box center [665, 765] width 15 height 15
drag, startPoint x: 220, startPoint y: 756, endPoint x: 283, endPoint y: 666, distance: 110.3
click at [228, 670] on g at bounding box center [224, 758] width 14 height 14
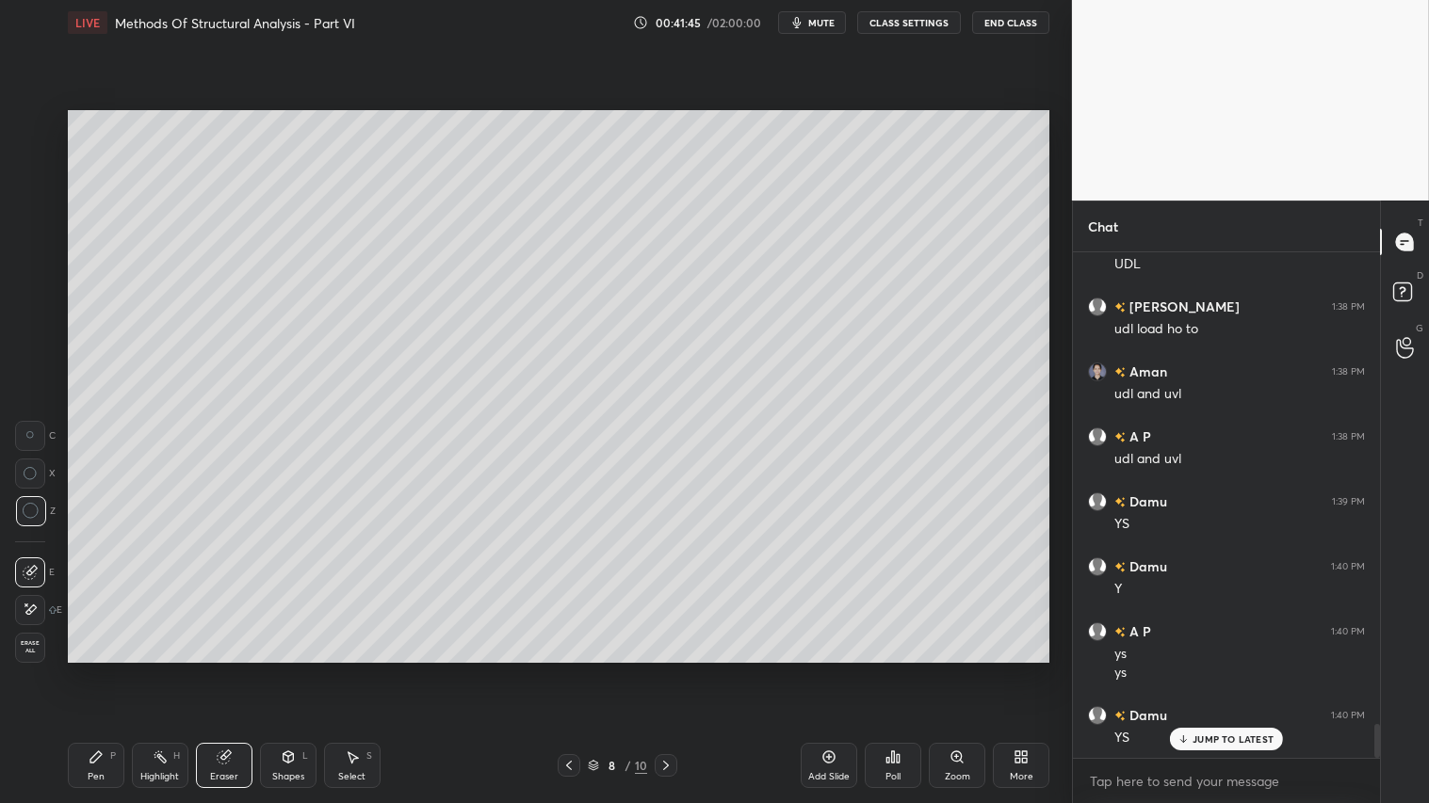
click at [98, 670] on icon at bounding box center [96, 757] width 15 height 15
click at [832, 670] on div "Add Slide" at bounding box center [828, 776] width 41 height 9
click at [577, 670] on div at bounding box center [569, 765] width 23 height 23
click at [671, 670] on icon at bounding box center [664, 765] width 15 height 15
click at [571, 670] on icon at bounding box center [568, 765] width 15 height 15
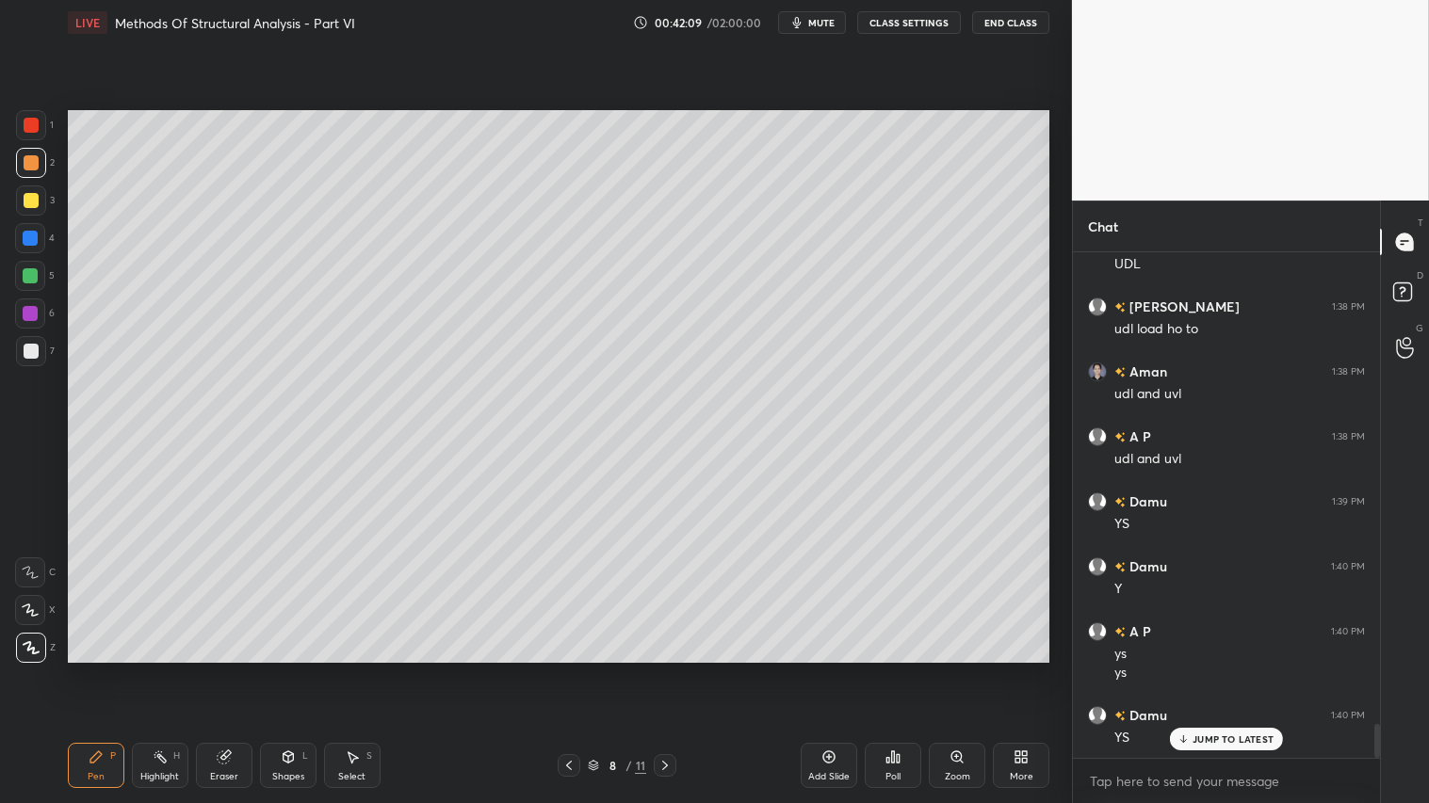
click at [671, 670] on icon at bounding box center [664, 765] width 15 height 15
click at [563, 670] on div at bounding box center [569, 765] width 23 height 23
click at [664, 670] on icon at bounding box center [664, 765] width 15 height 15
click at [566, 670] on icon at bounding box center [568, 765] width 15 height 15
click at [670, 670] on icon at bounding box center [664, 765] width 15 height 15
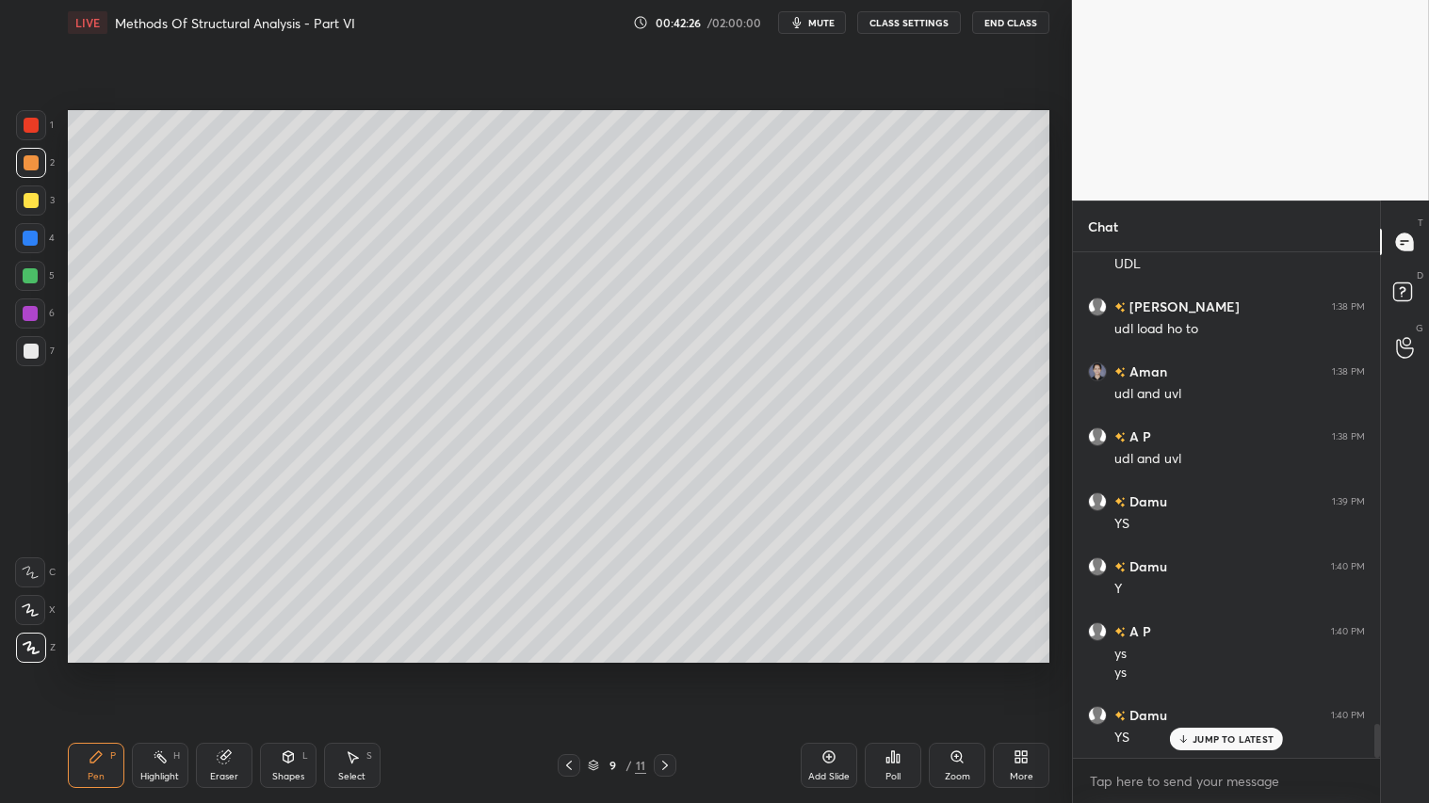
click at [566, 670] on icon at bounding box center [568, 765] width 15 height 15
click at [666, 670] on icon at bounding box center [665, 765] width 6 height 9
click at [563, 670] on div at bounding box center [569, 765] width 23 height 23
click at [665, 670] on icon at bounding box center [664, 765] width 15 height 15
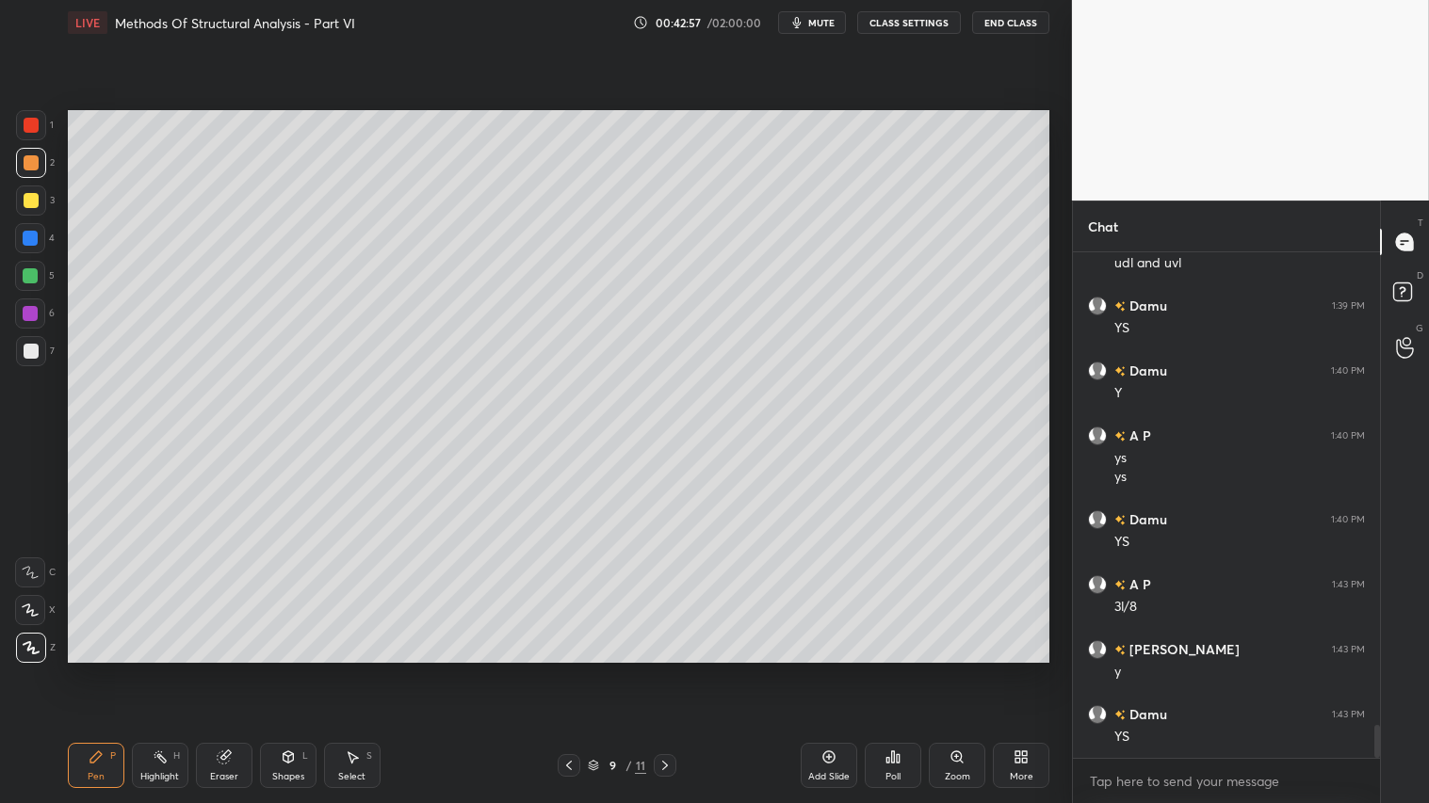
scroll to position [7284, 0]
click at [576, 670] on div at bounding box center [569, 765] width 23 height 23
click at [579, 670] on div at bounding box center [569, 765] width 23 height 23
click at [666, 670] on icon at bounding box center [664, 765] width 15 height 15
click at [669, 670] on icon at bounding box center [664, 765] width 15 height 15
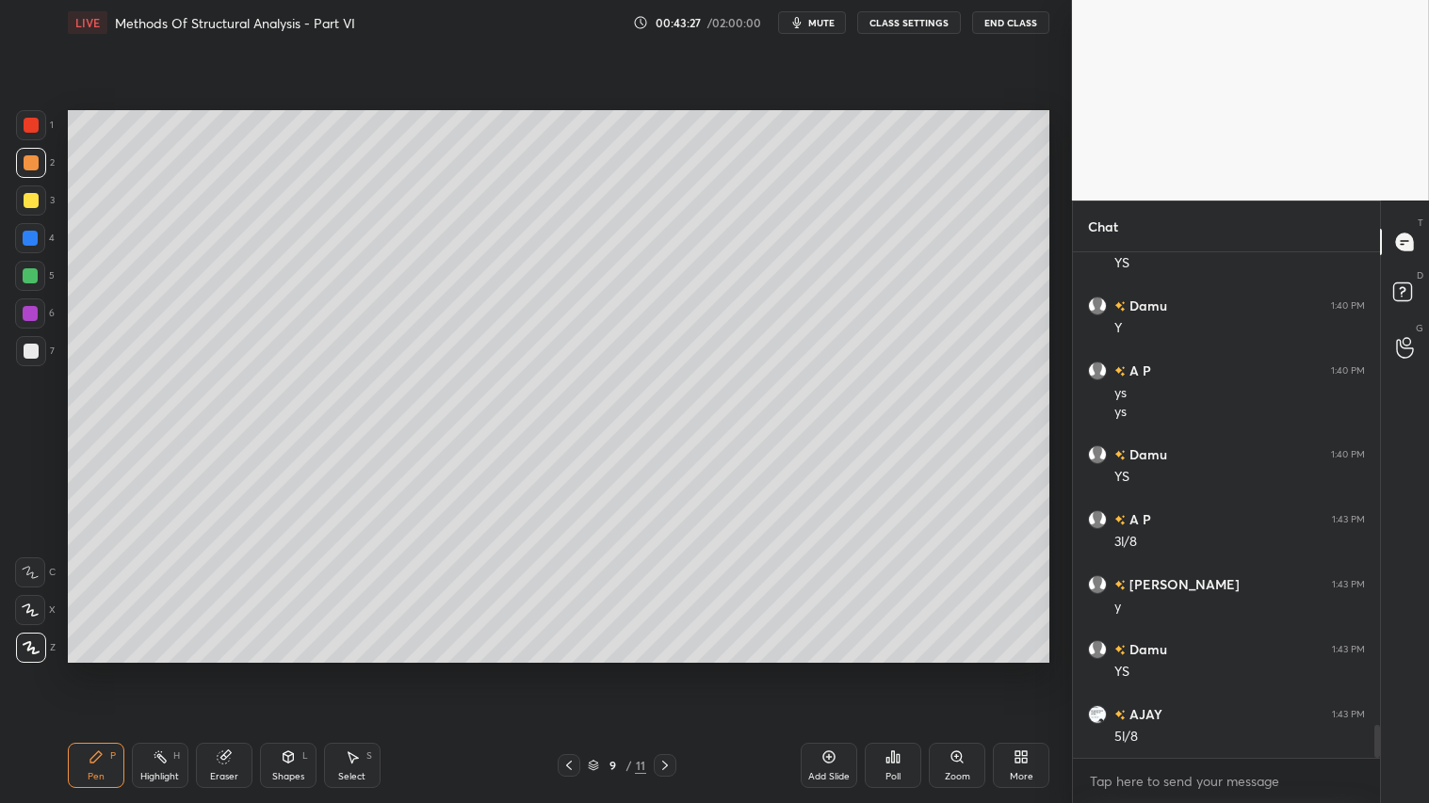
click at [293, 670] on icon at bounding box center [288, 757] width 15 height 15
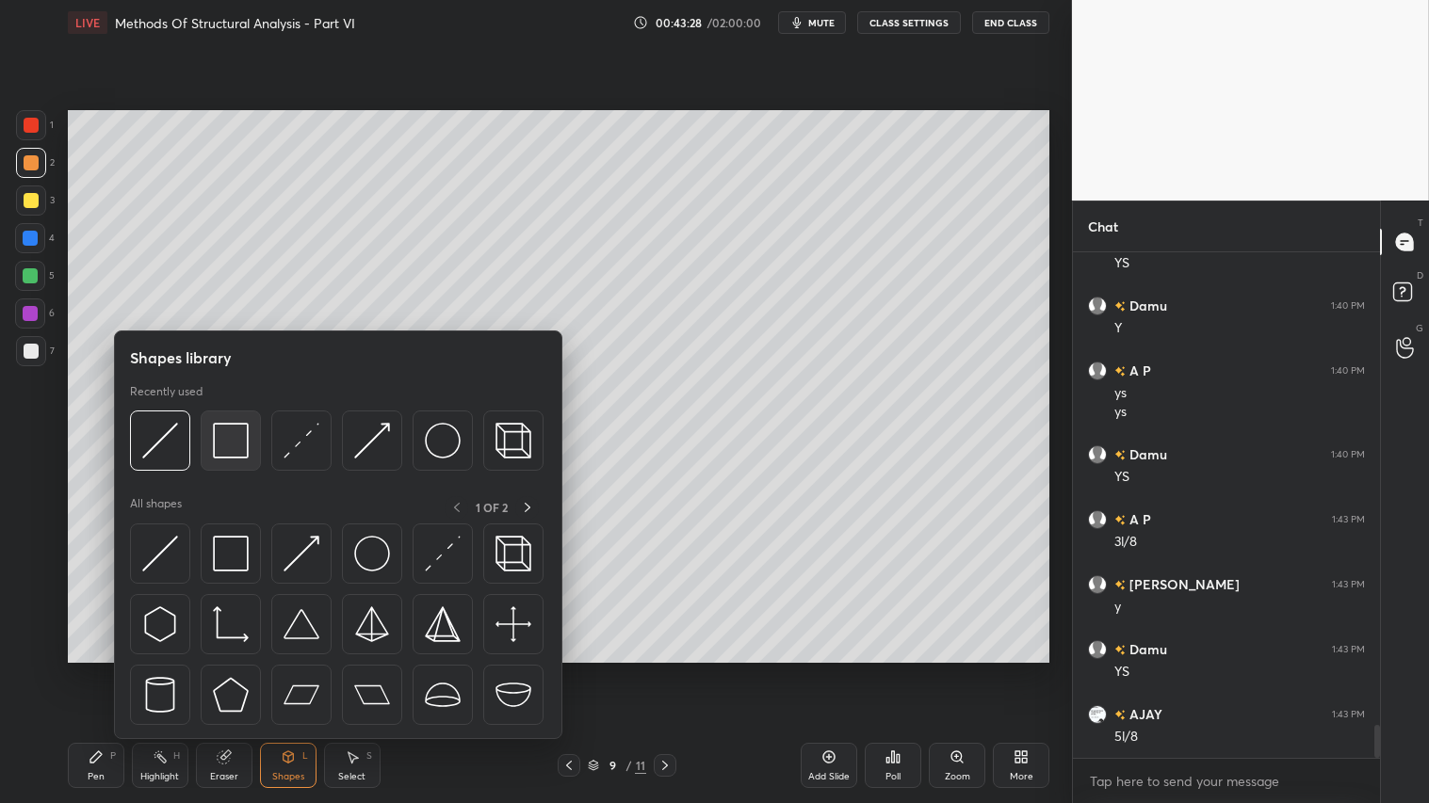
click at [232, 425] on img at bounding box center [231, 441] width 36 height 36
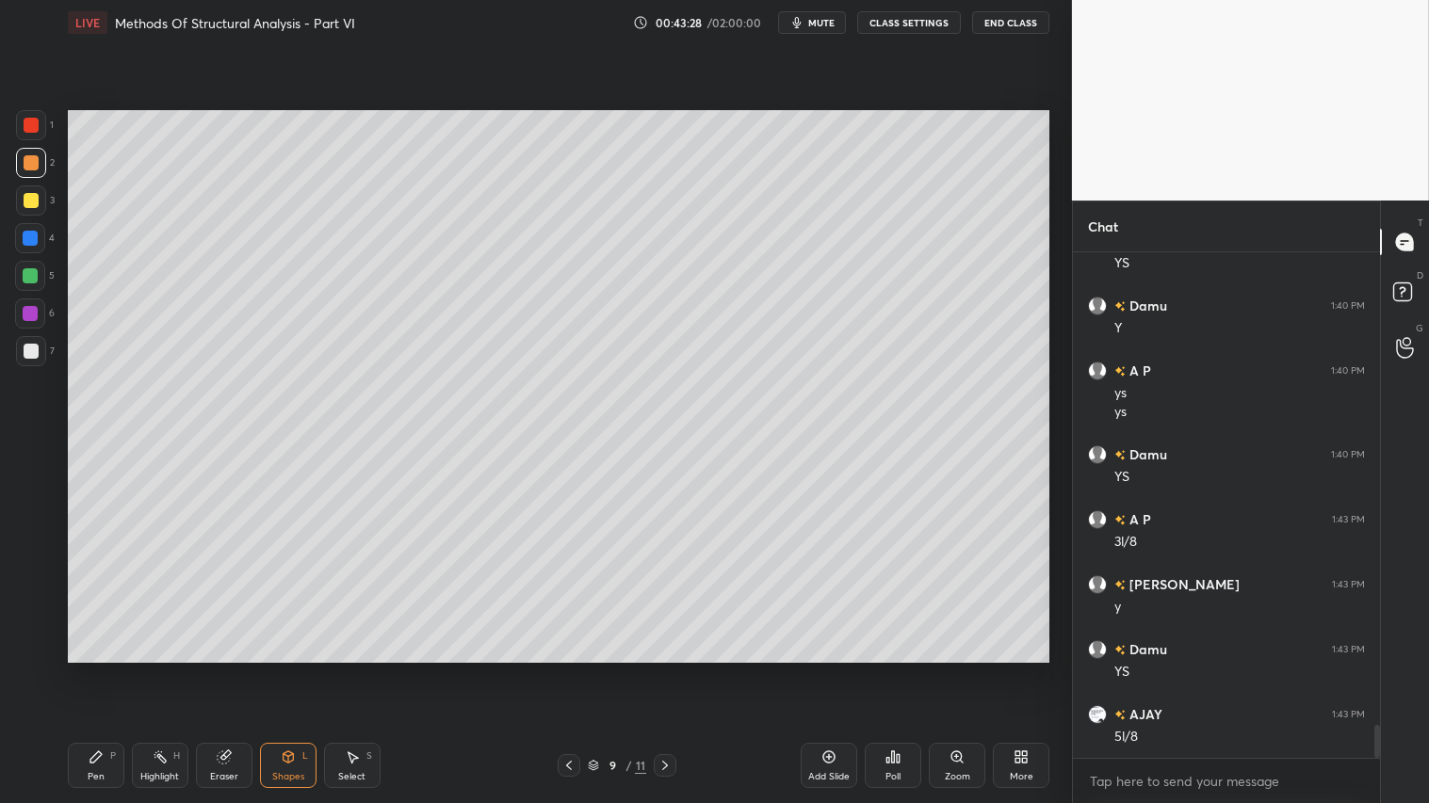
click at [40, 346] on div at bounding box center [31, 351] width 30 height 30
click at [32, 165] on div at bounding box center [31, 162] width 15 height 15
click at [101, 670] on div "Pen" at bounding box center [96, 776] width 17 height 9
click at [295, 670] on div "Shapes" at bounding box center [288, 776] width 32 height 9
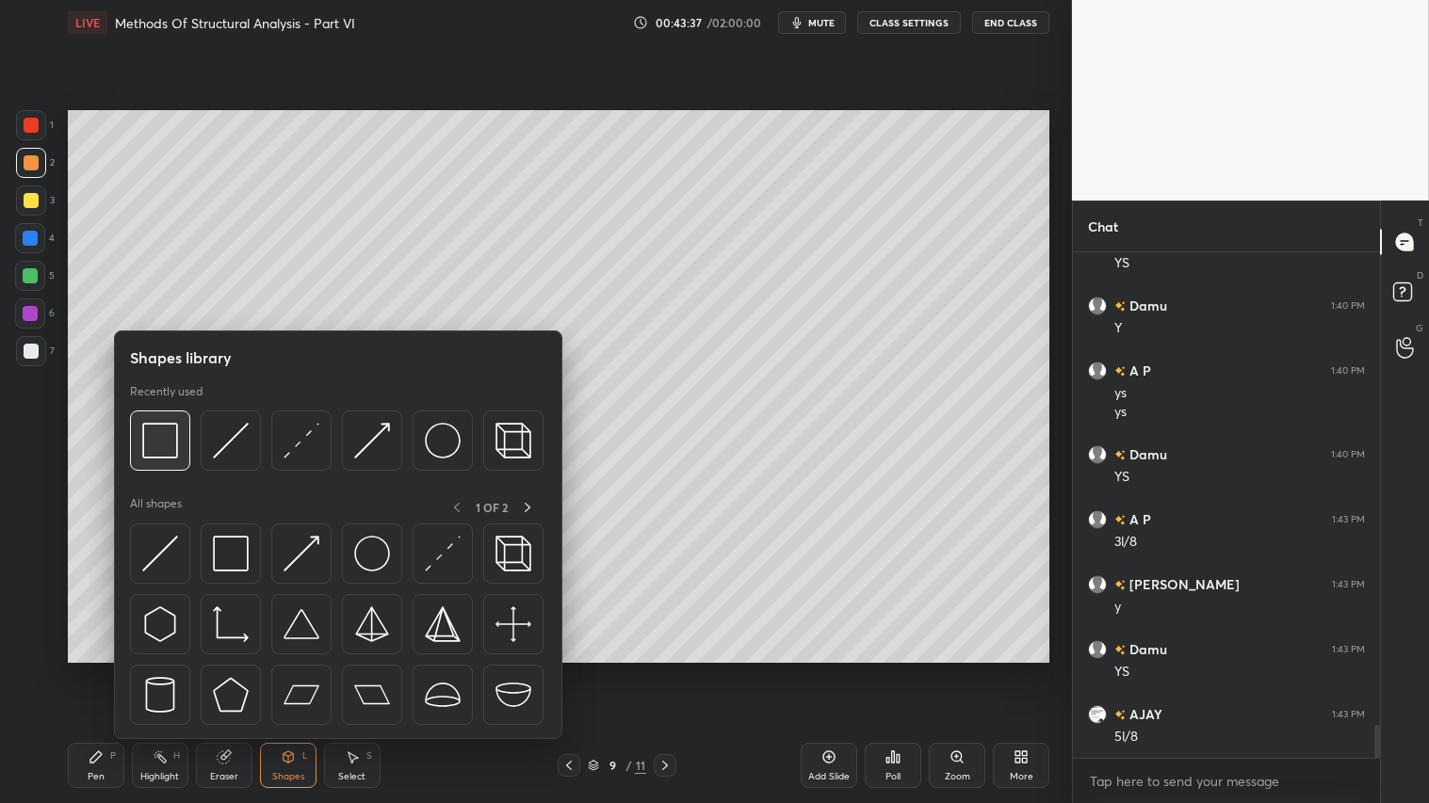
click at [157, 458] on img at bounding box center [160, 441] width 36 height 36
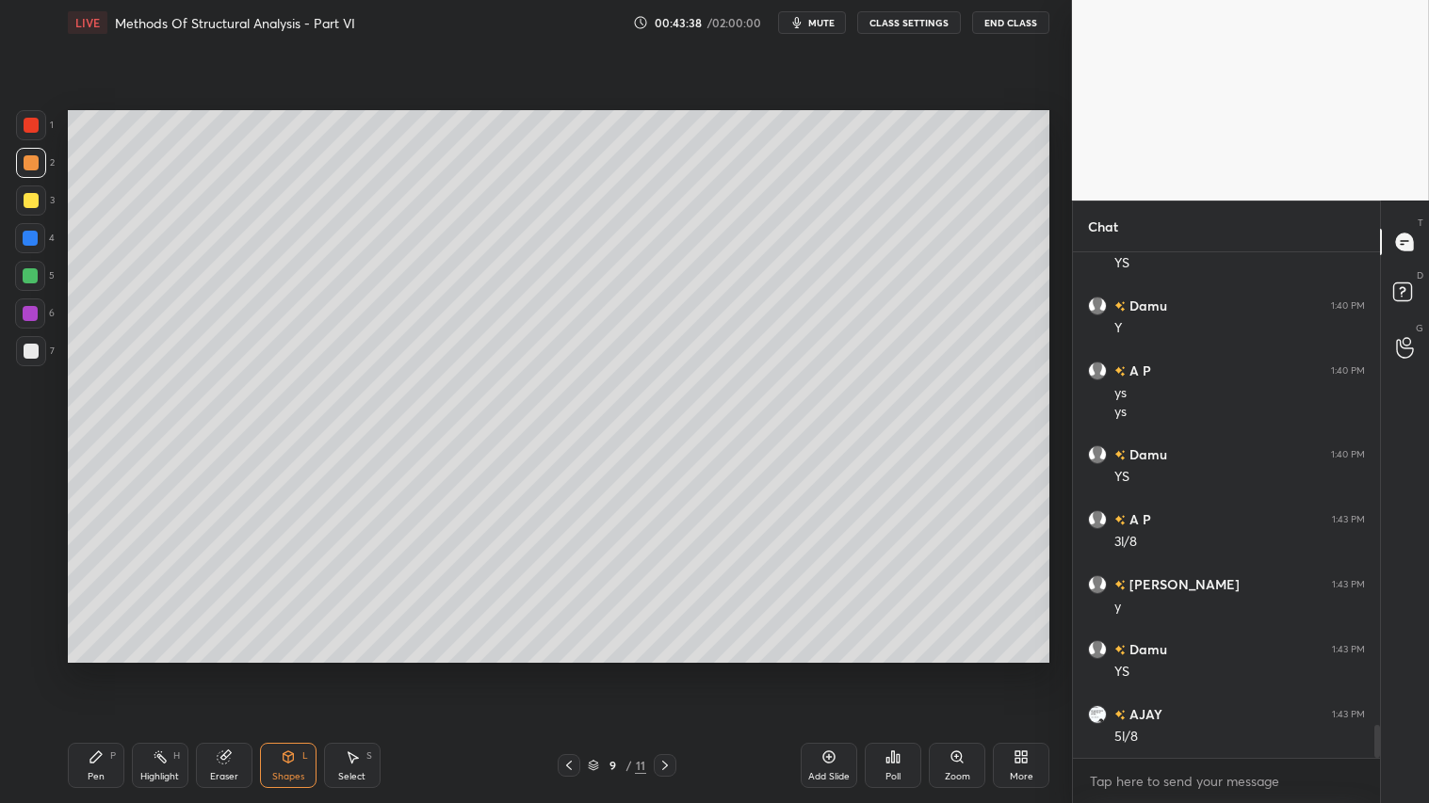
drag, startPoint x: 26, startPoint y: 345, endPoint x: 57, endPoint y: 384, distance: 50.3
click at [26, 347] on div at bounding box center [31, 351] width 15 height 15
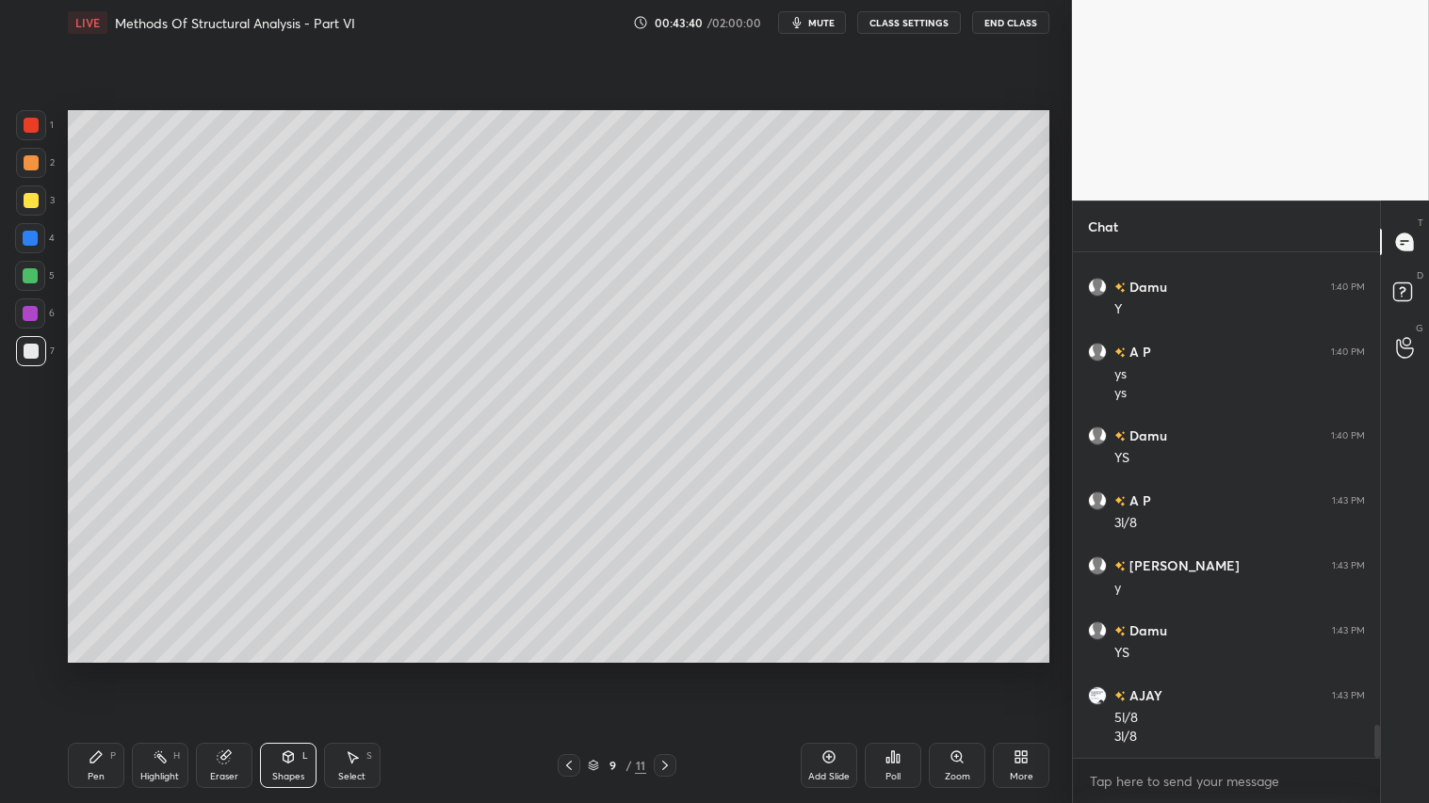
drag, startPoint x: 567, startPoint y: 766, endPoint x: 576, endPoint y: 763, distance: 9.8
click at [568, 670] on icon at bounding box center [568, 765] width 15 height 15
click at [572, 670] on icon at bounding box center [568, 765] width 15 height 15
click at [571, 670] on icon at bounding box center [568, 765] width 15 height 15
click at [664, 670] on icon at bounding box center [664, 765] width 15 height 15
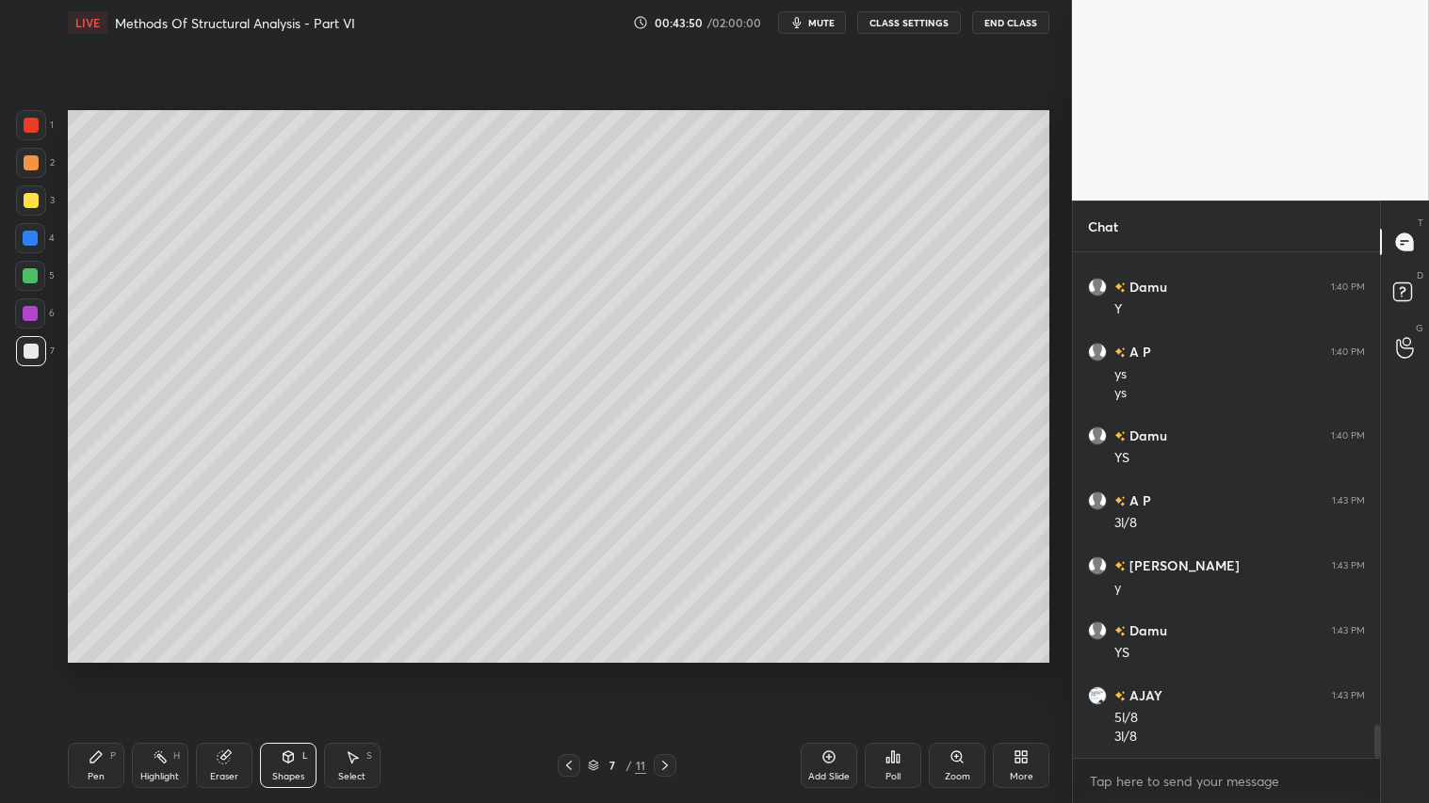
click at [669, 670] on icon at bounding box center [664, 765] width 15 height 15
click at [569, 670] on icon at bounding box center [568, 765] width 15 height 15
click at [570, 670] on icon at bounding box center [568, 765] width 15 height 15
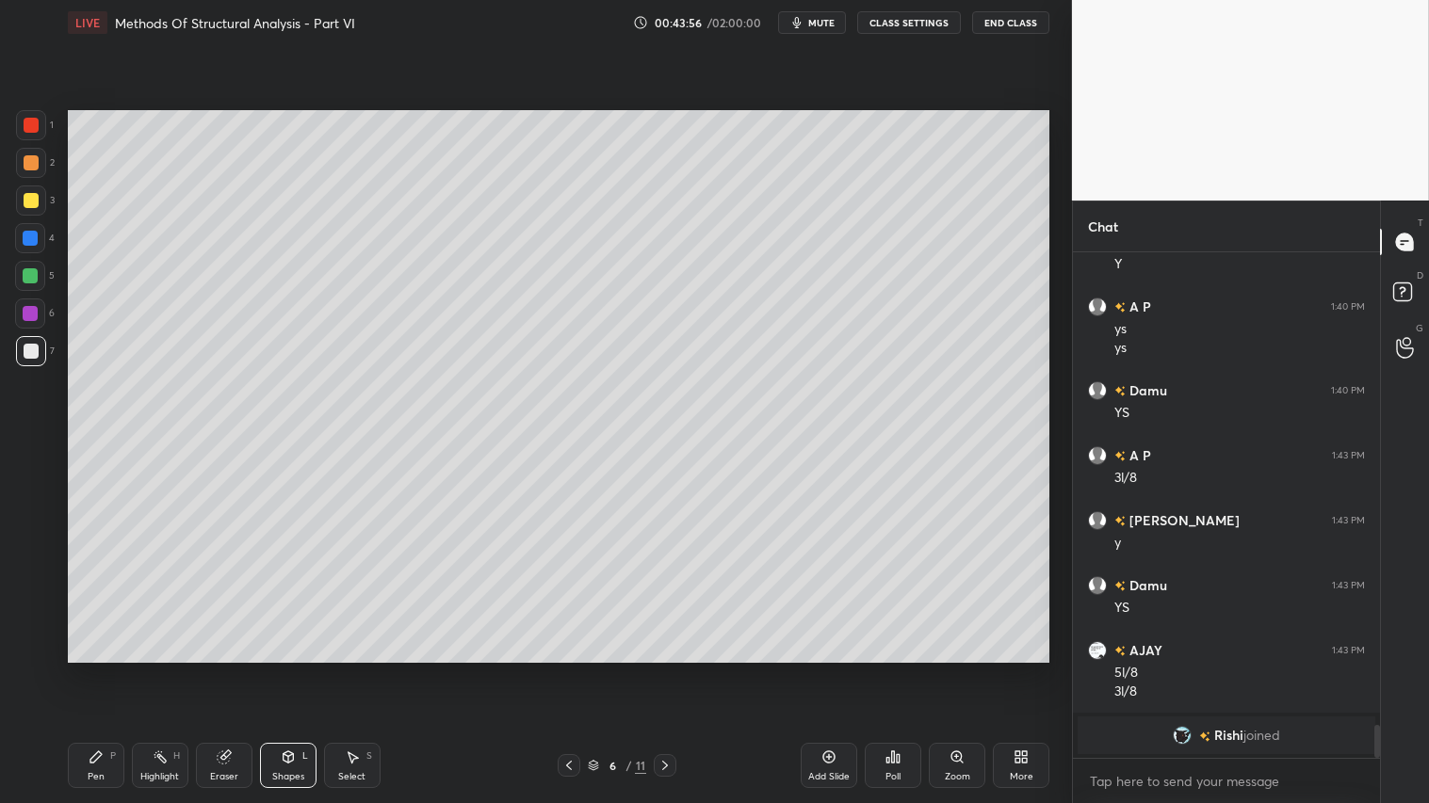
click at [571, 670] on icon at bounding box center [568, 765] width 15 height 15
click at [575, 670] on icon at bounding box center [568, 765] width 15 height 15
click at [667, 670] on icon at bounding box center [665, 765] width 6 height 9
click at [672, 670] on icon at bounding box center [664, 765] width 15 height 15
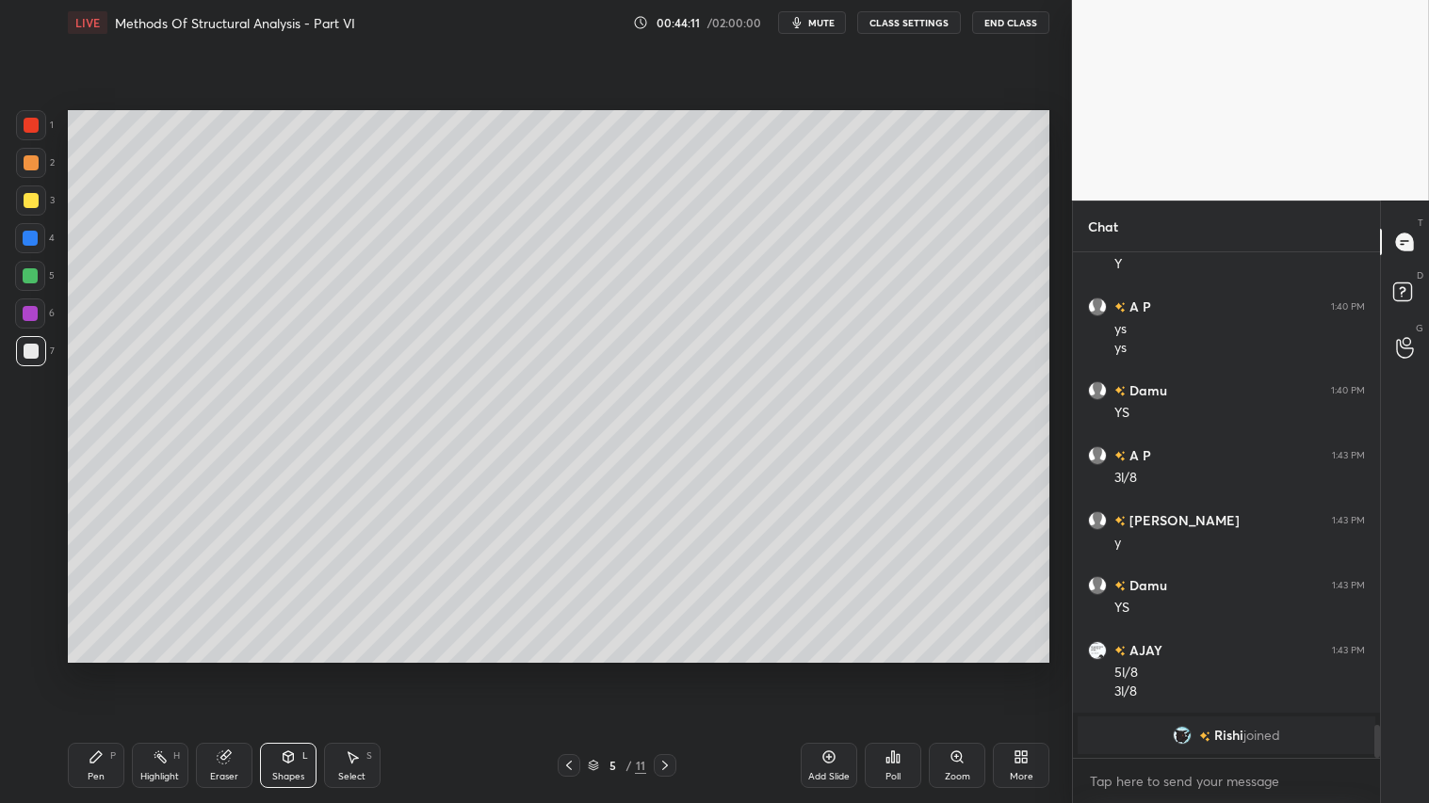
click at [666, 670] on icon at bounding box center [664, 765] width 15 height 15
click at [107, 670] on div "Pen P" at bounding box center [96, 765] width 57 height 45
click at [669, 670] on icon at bounding box center [664, 765] width 15 height 15
click at [662, 670] on icon at bounding box center [664, 765] width 15 height 15
click at [664, 670] on icon at bounding box center [664, 765] width 15 height 15
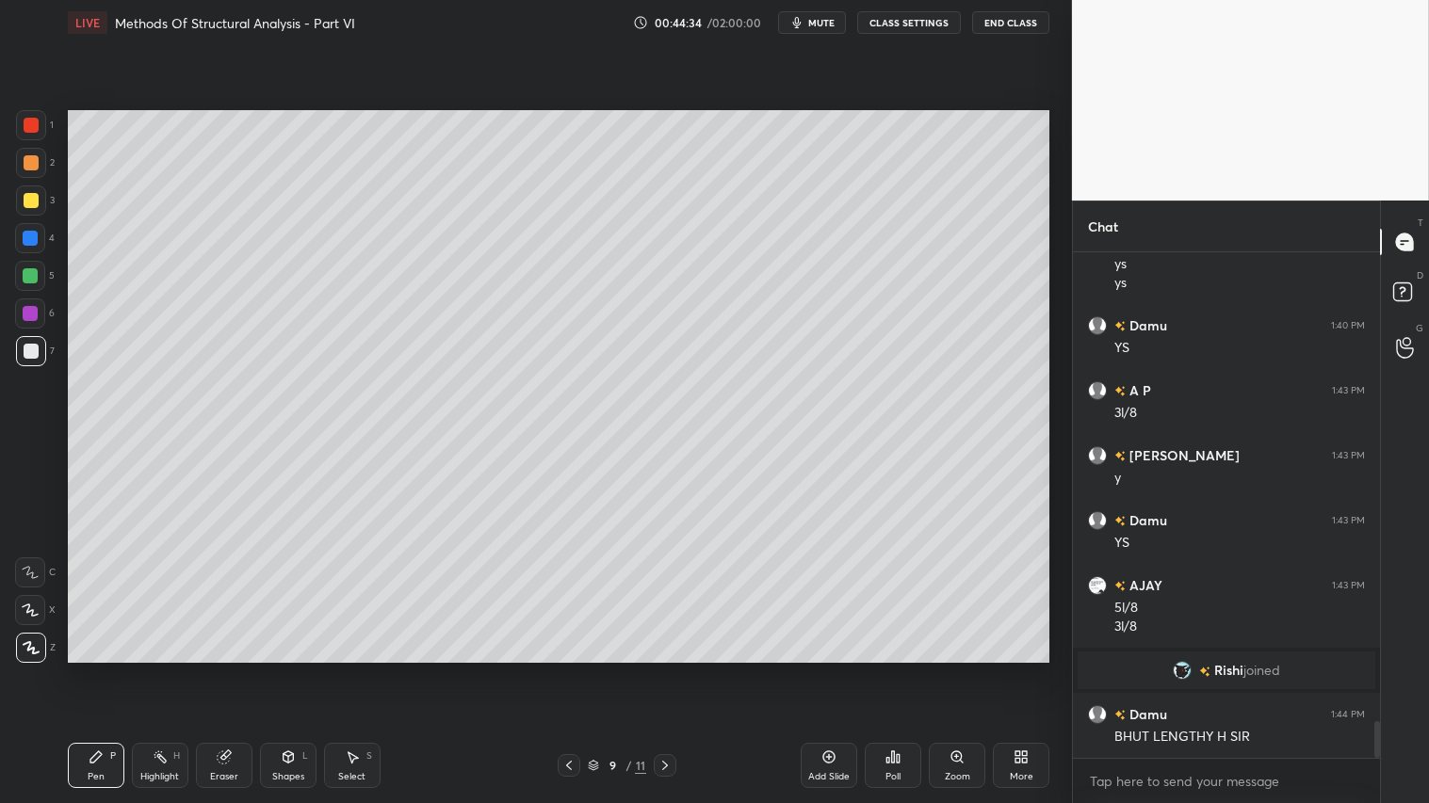
scroll to position [6406, 0]
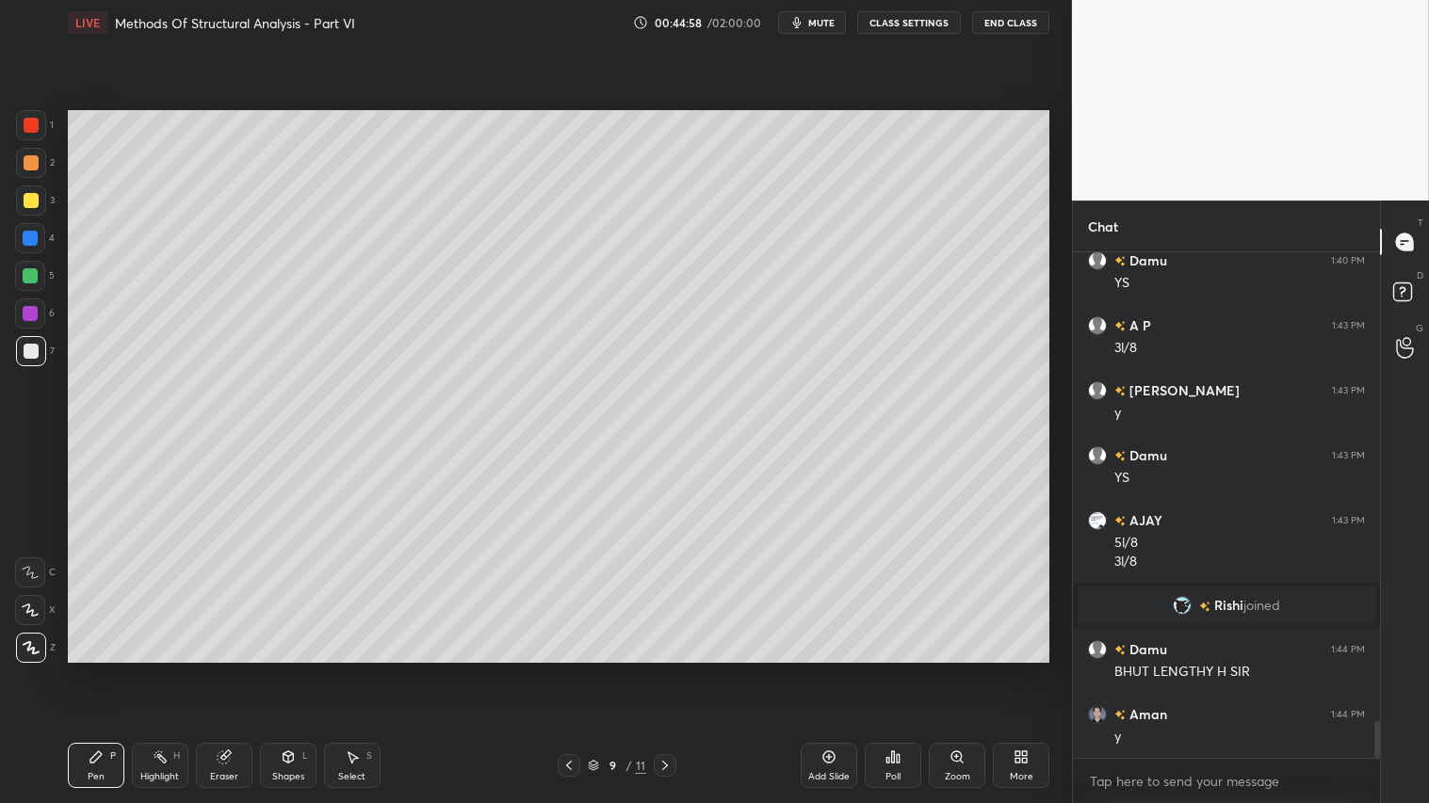
click at [573, 670] on icon at bounding box center [568, 765] width 15 height 15
click at [570, 670] on icon at bounding box center [569, 765] width 6 height 9
click at [667, 670] on icon at bounding box center [664, 765] width 15 height 15
drag, startPoint x: 227, startPoint y: 761, endPoint x: 251, endPoint y: 733, distance: 37.4
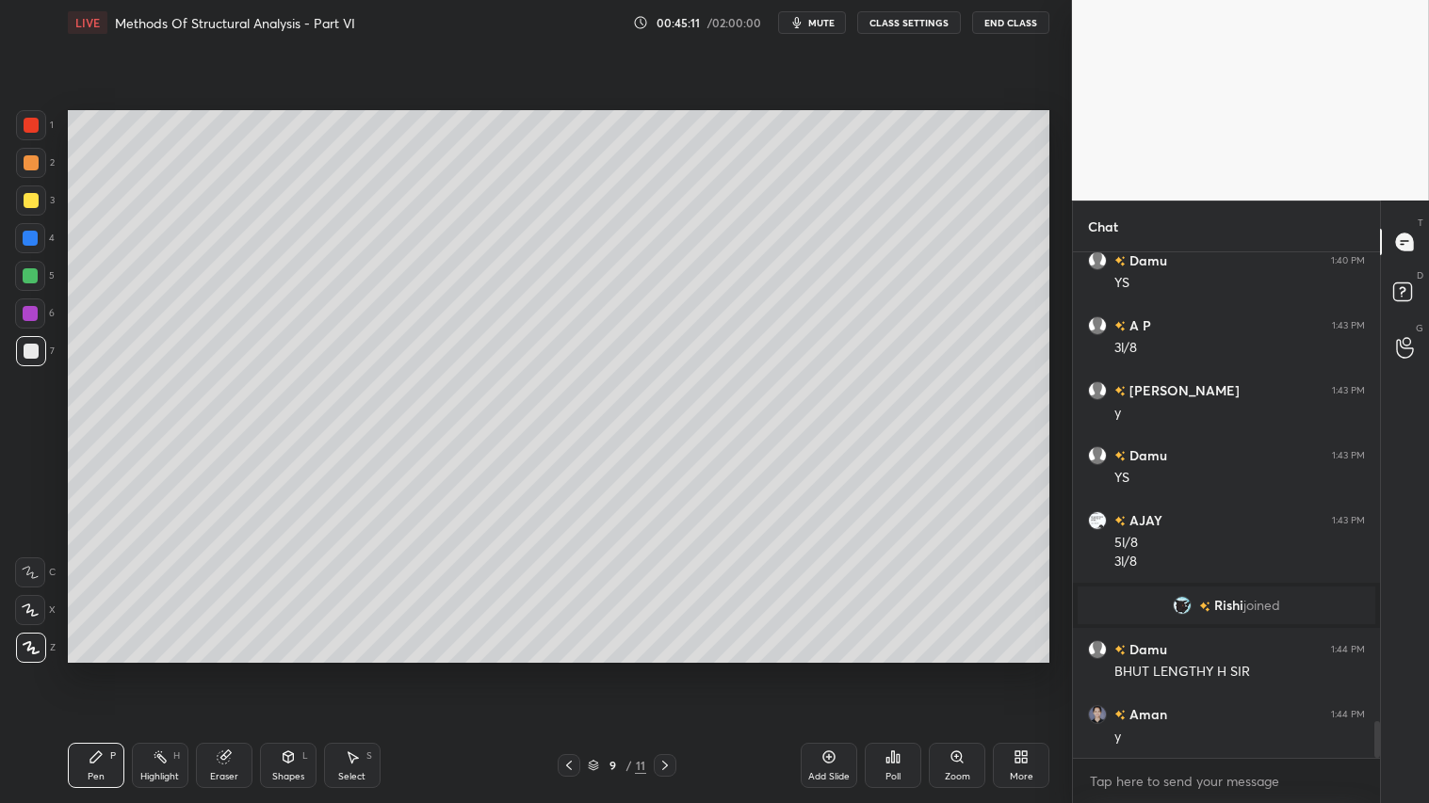
click at [232, 670] on div "Eraser" at bounding box center [224, 765] width 57 height 45
click at [99, 670] on div "Pen P" at bounding box center [96, 765] width 57 height 45
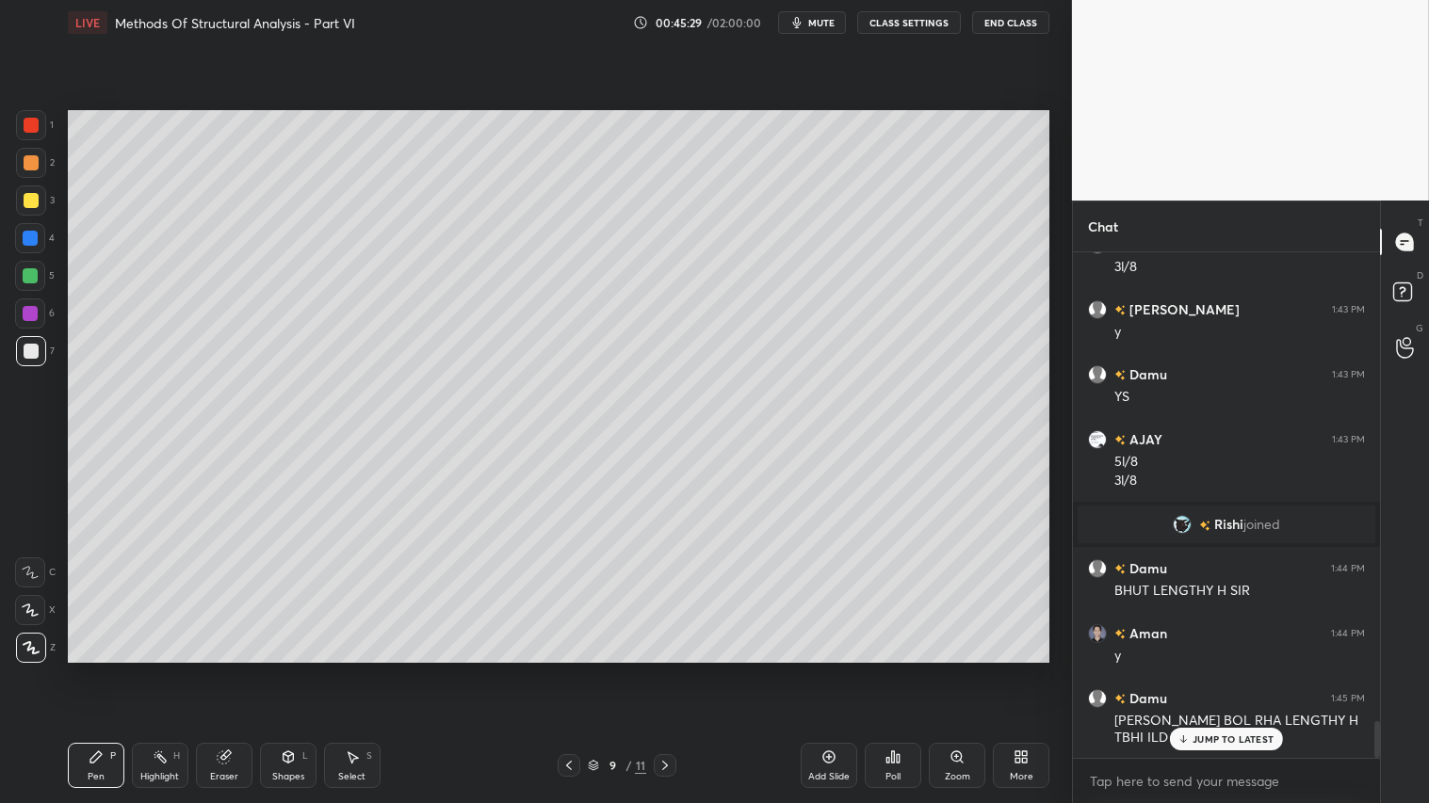
click at [28, 164] on div at bounding box center [31, 162] width 15 height 15
click at [91, 670] on div "Pen" at bounding box center [96, 776] width 17 height 9
click at [664, 670] on icon at bounding box center [664, 765] width 15 height 15
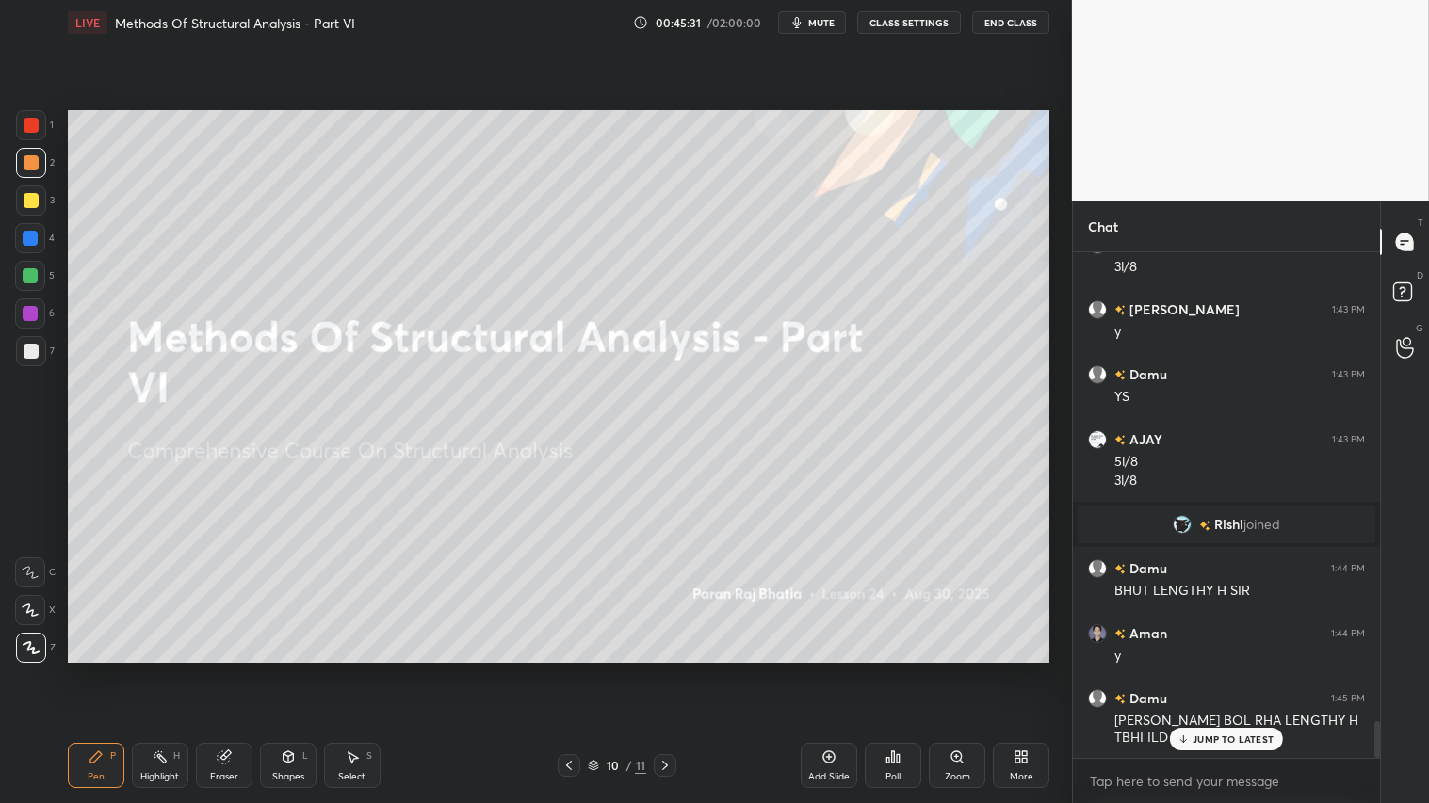
drag, startPoint x: 571, startPoint y: 766, endPoint x: 587, endPoint y: 765, distance: 16.0
click at [575, 670] on icon at bounding box center [568, 765] width 15 height 15
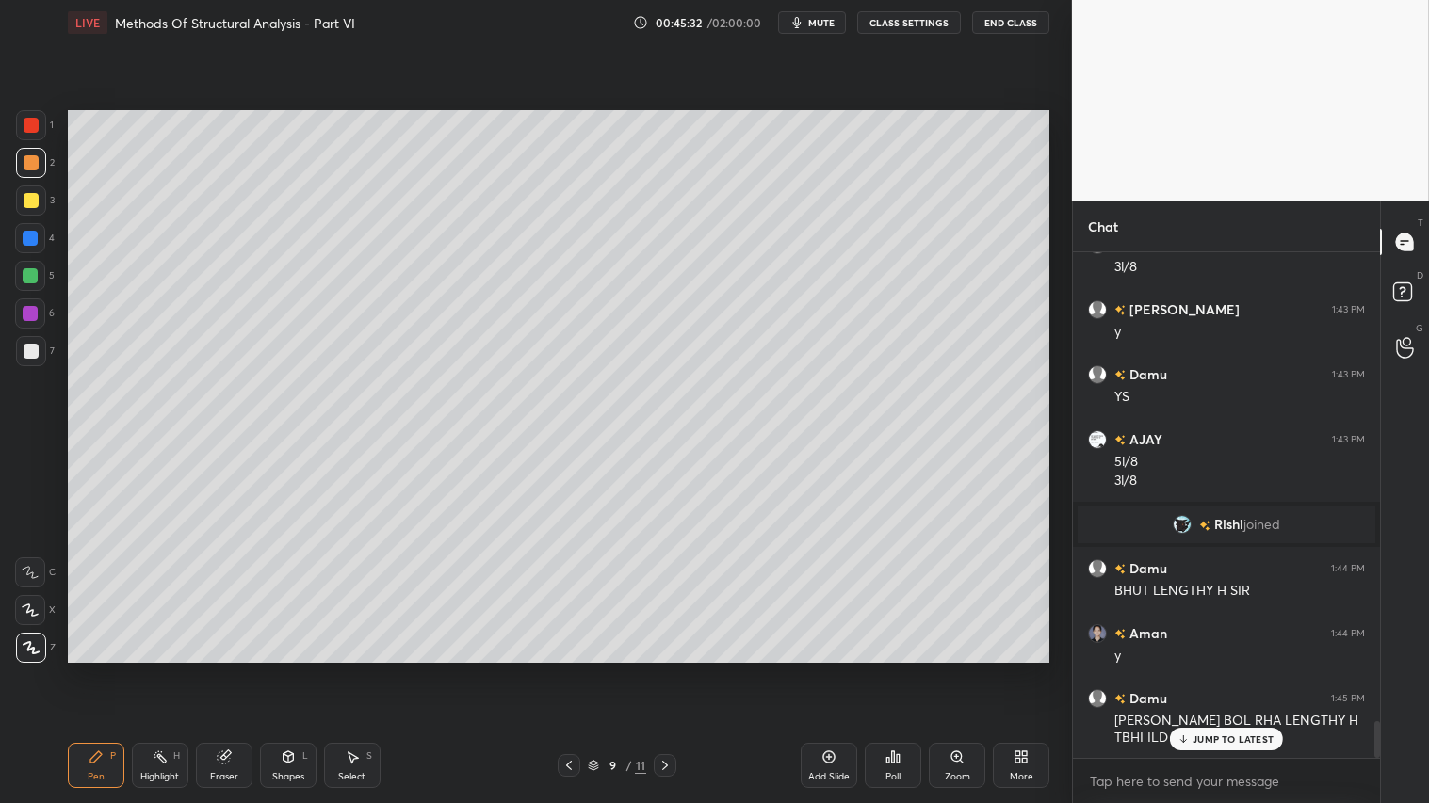
click at [830, 670] on icon at bounding box center [828, 757] width 15 height 15
click at [284, 670] on div "Shapes" at bounding box center [288, 776] width 32 height 9
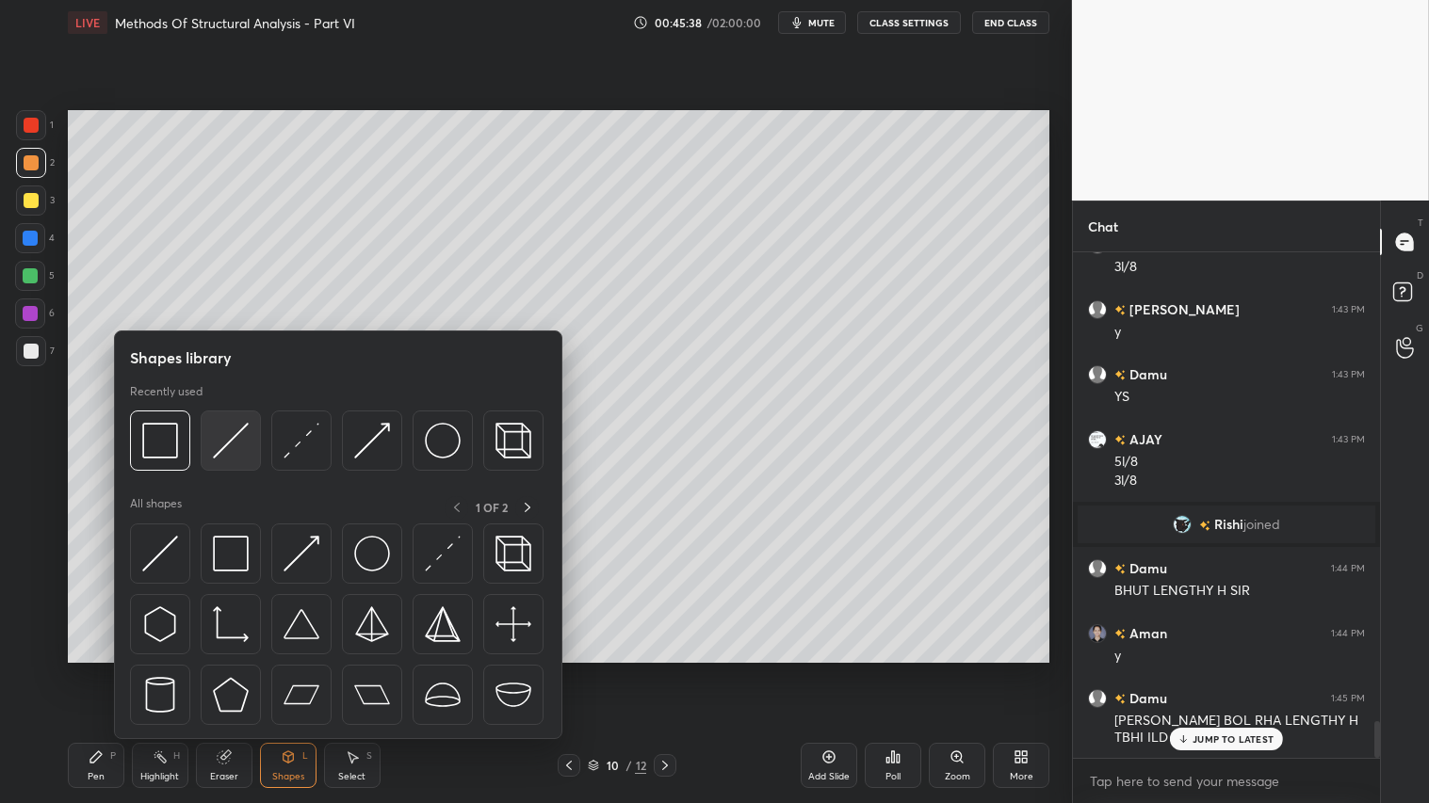
click at [228, 436] on img at bounding box center [231, 441] width 36 height 36
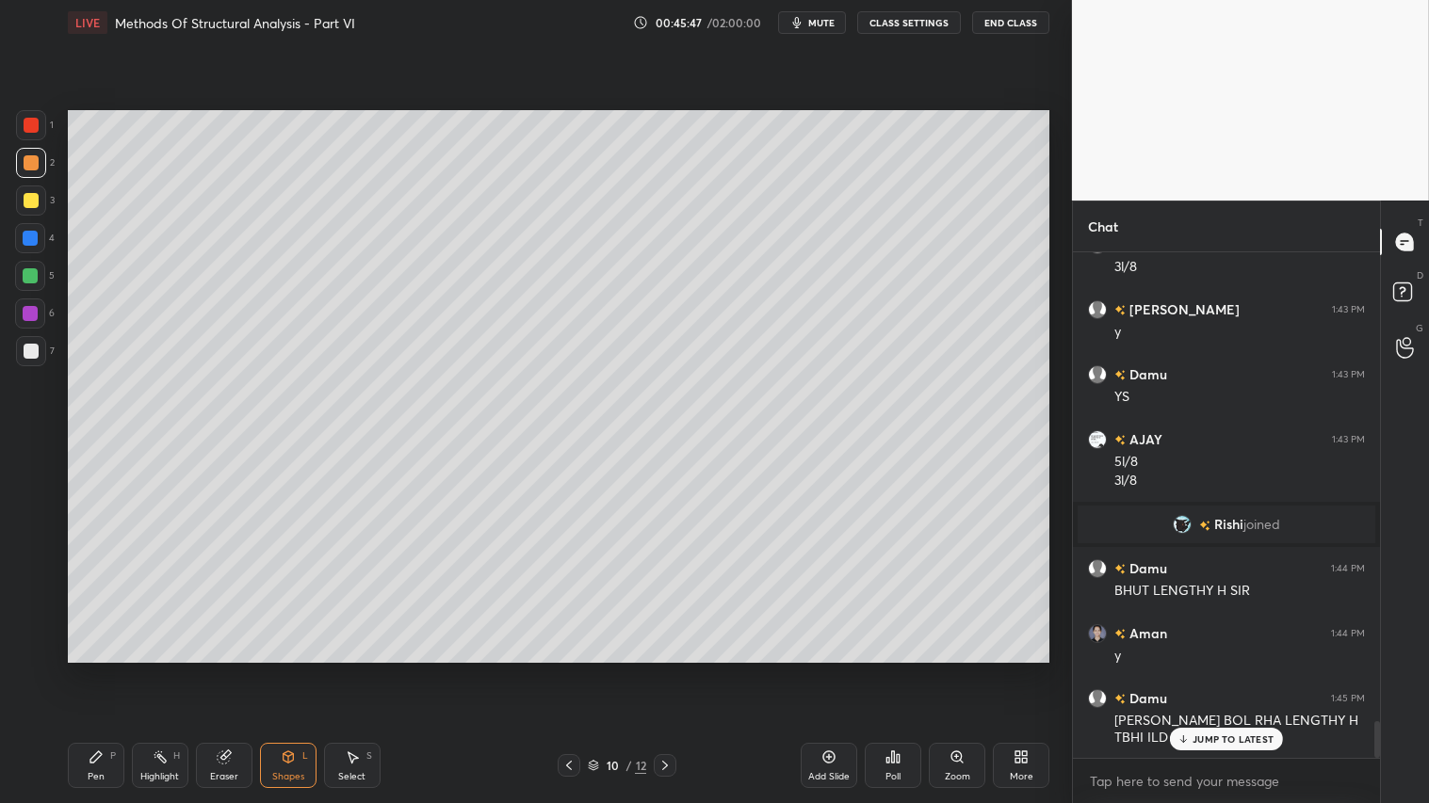
click at [260, 670] on div "Shapes L" at bounding box center [288, 765] width 57 height 45
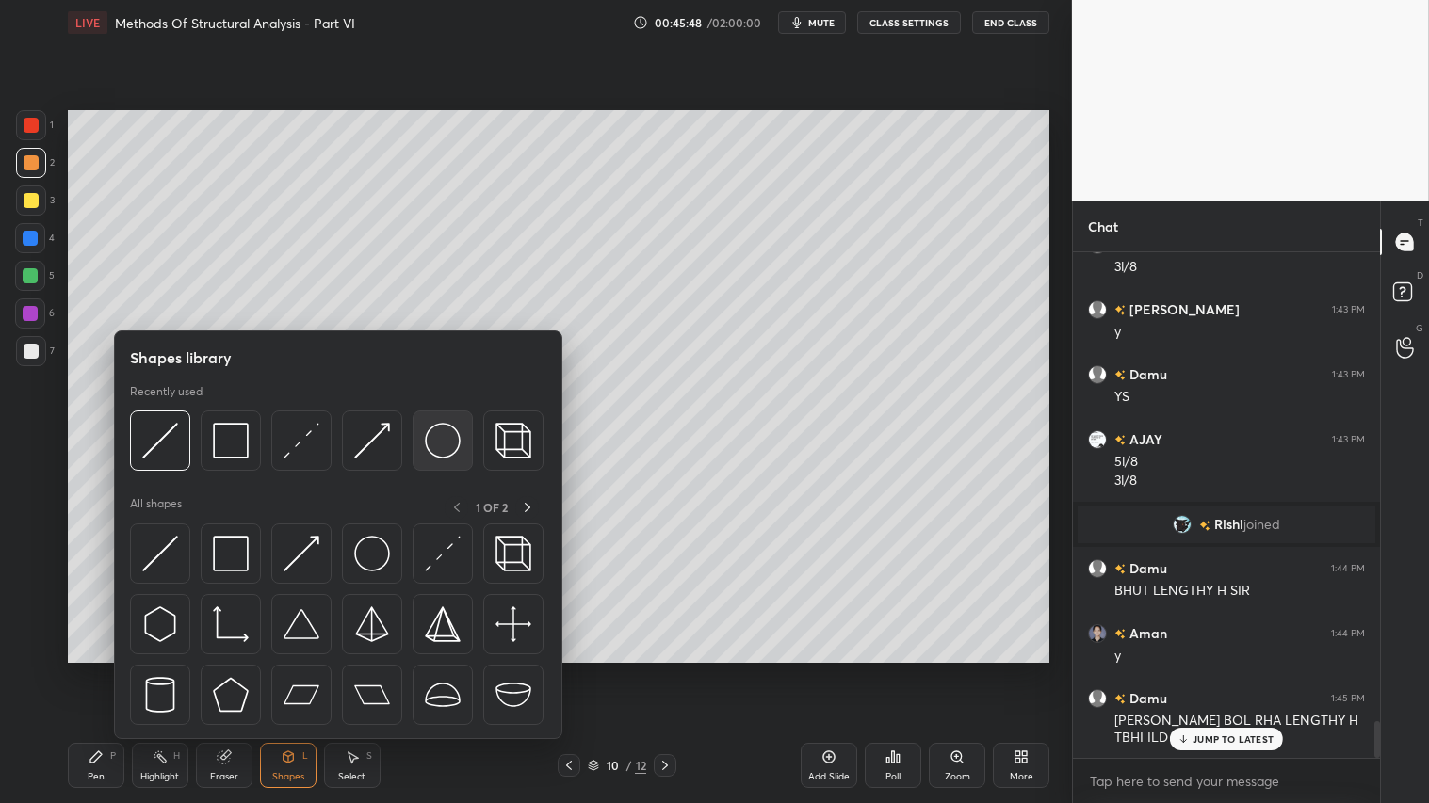
click at [438, 446] on img at bounding box center [443, 441] width 36 height 36
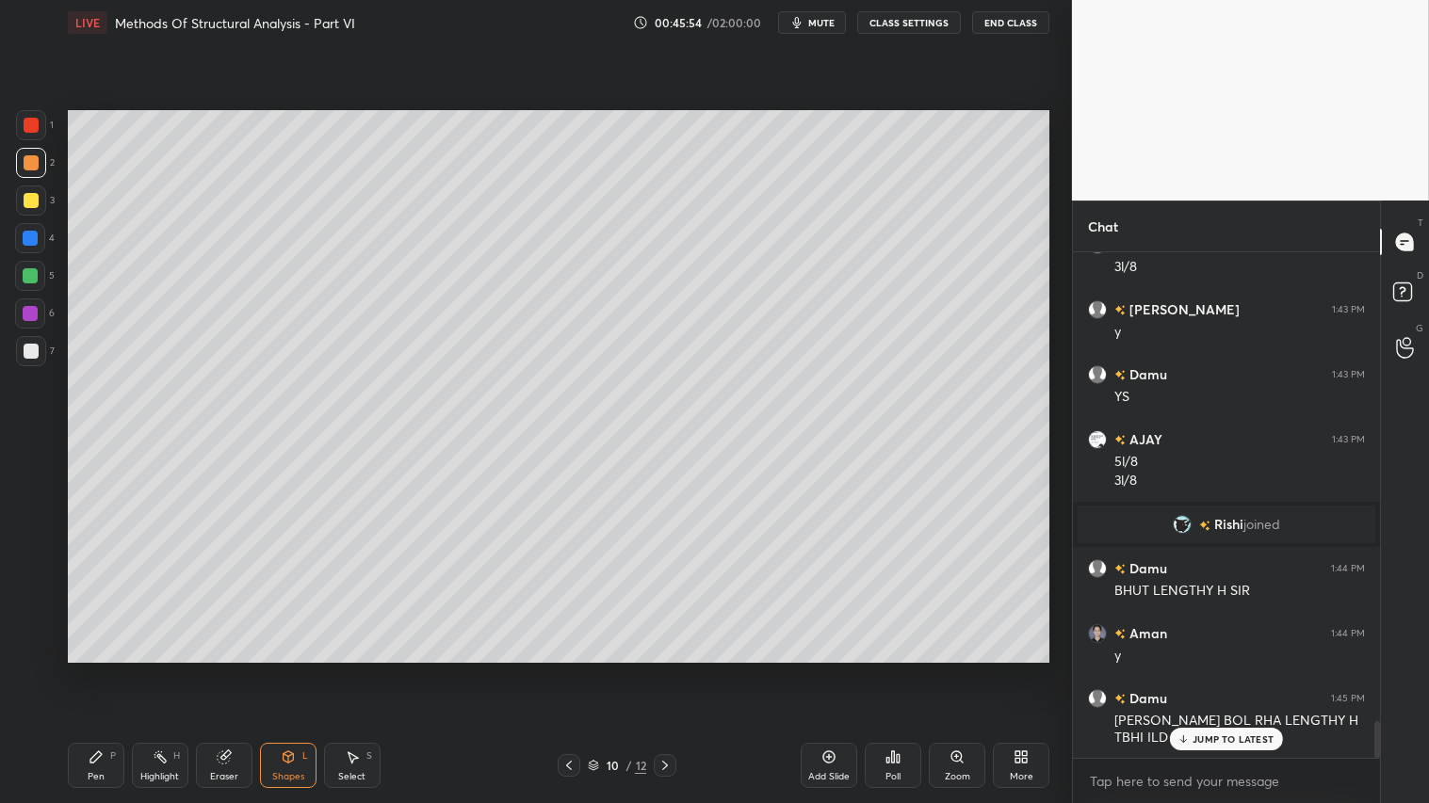
click at [286, 670] on div "Shapes L" at bounding box center [288, 765] width 57 height 45
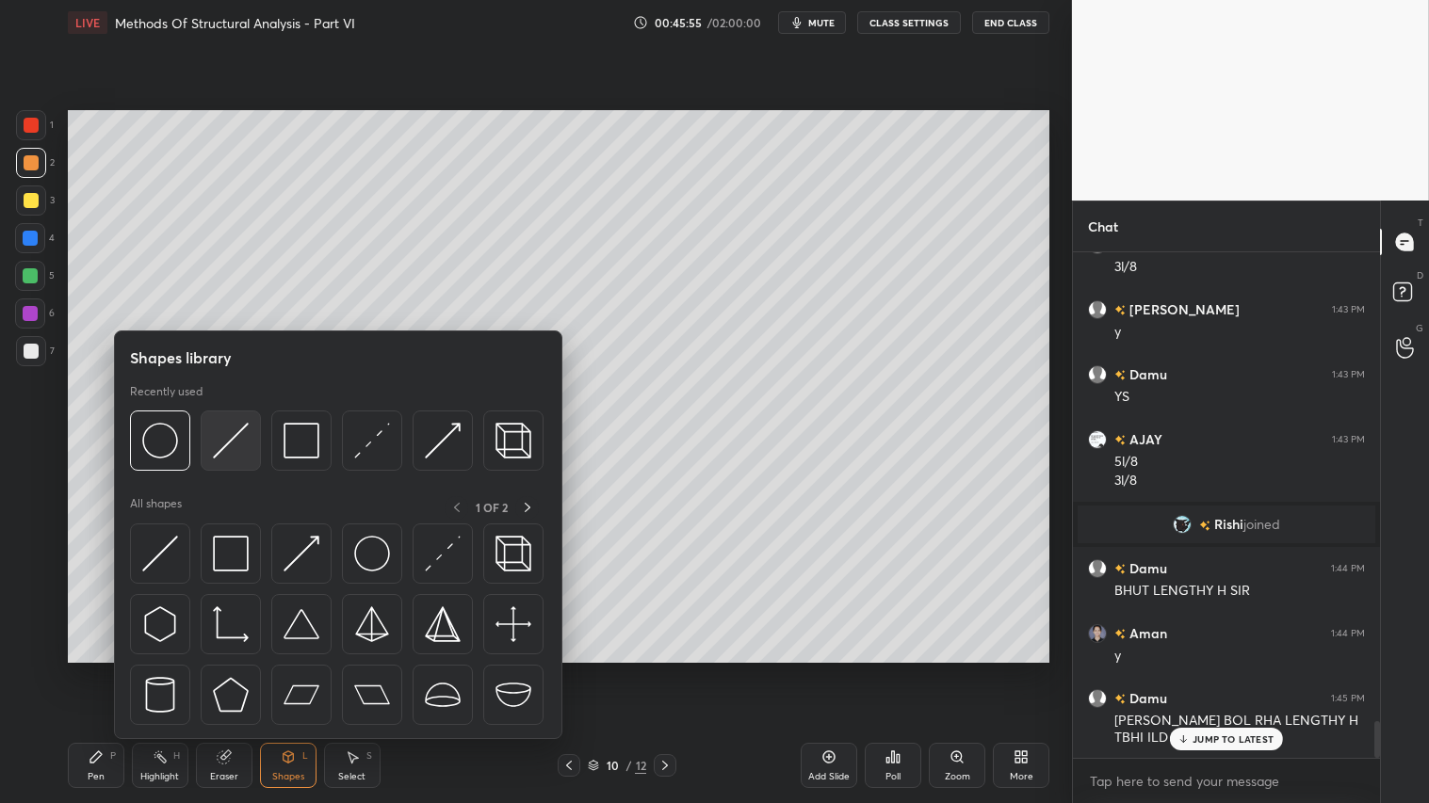
click at [228, 431] on img at bounding box center [231, 441] width 36 height 36
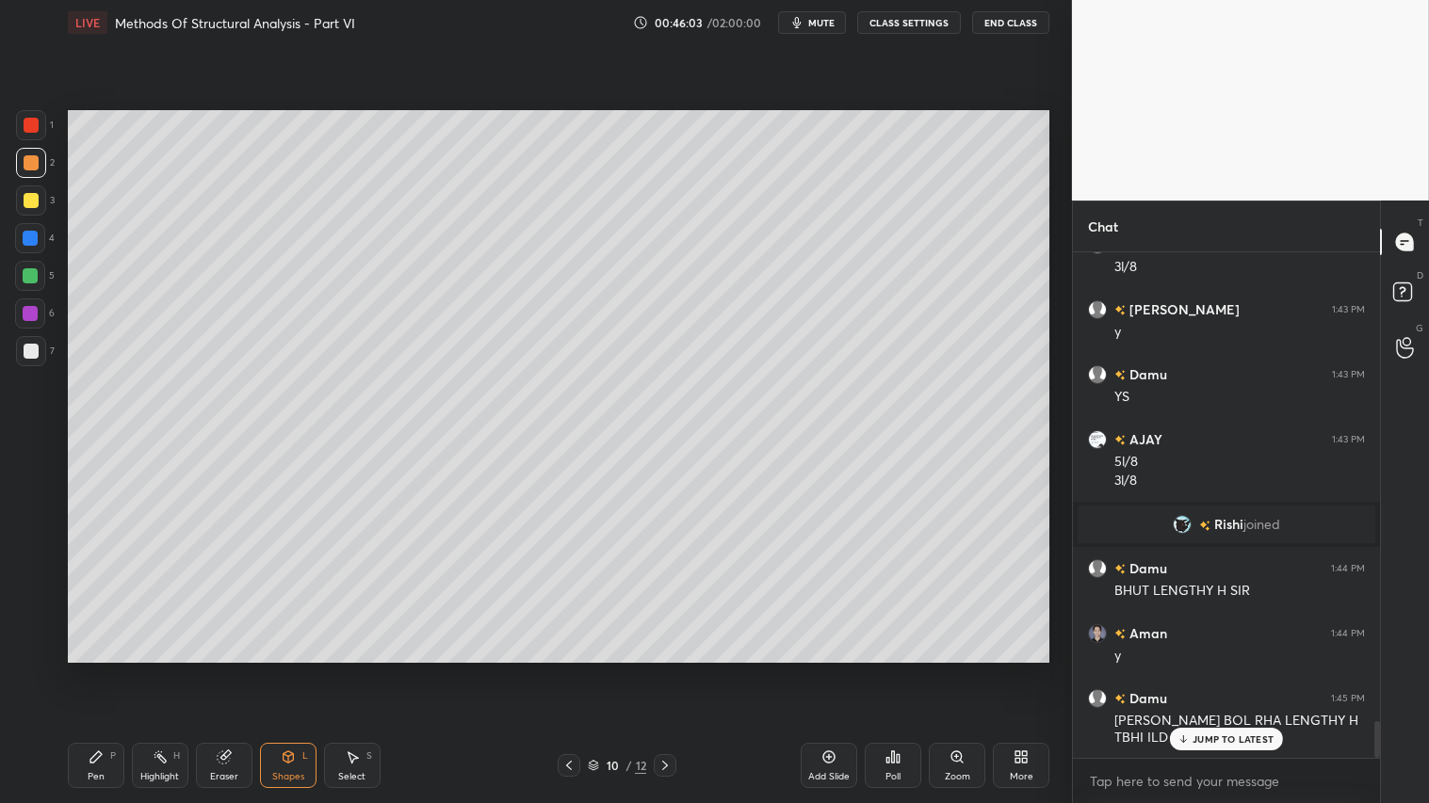
click at [101, 670] on div "Pen P" at bounding box center [96, 765] width 57 height 45
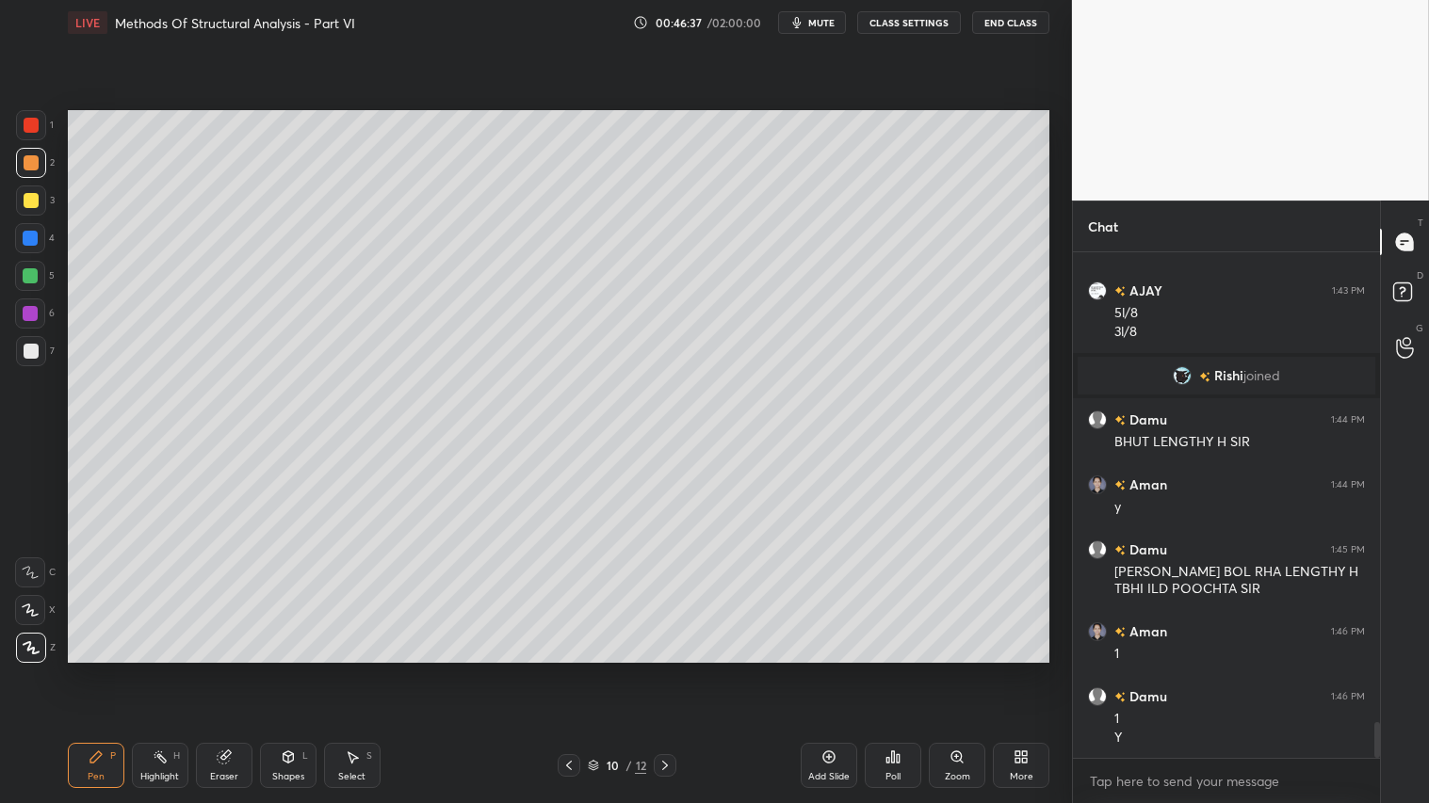
scroll to position [6701, 0]
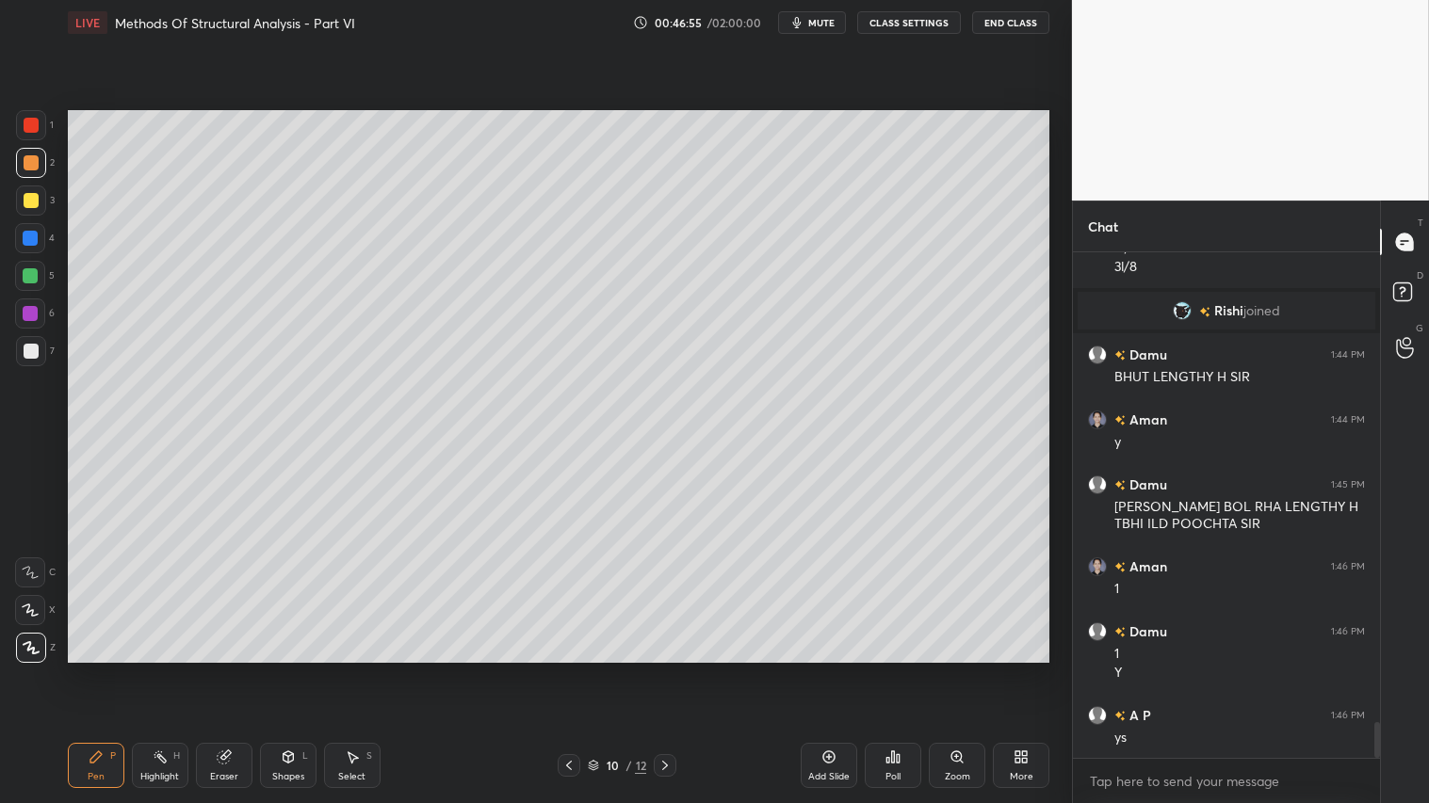
click at [230, 670] on div "Eraser" at bounding box center [224, 776] width 28 height 9
drag, startPoint x: 119, startPoint y: 765, endPoint x: 101, endPoint y: 764, distance: 17.9
click at [115, 670] on div "Pen P" at bounding box center [96, 765] width 57 height 45
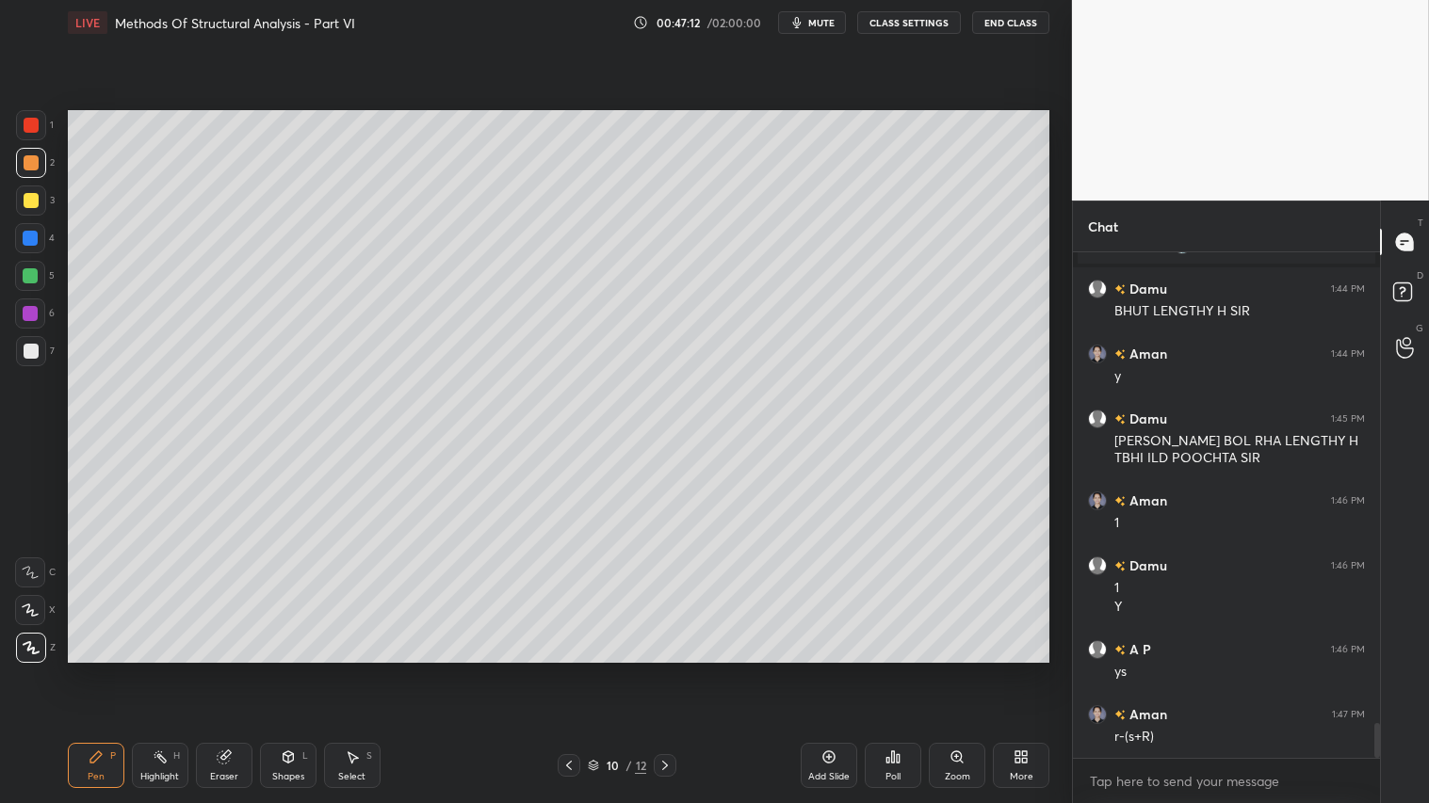
scroll to position [6832, 0]
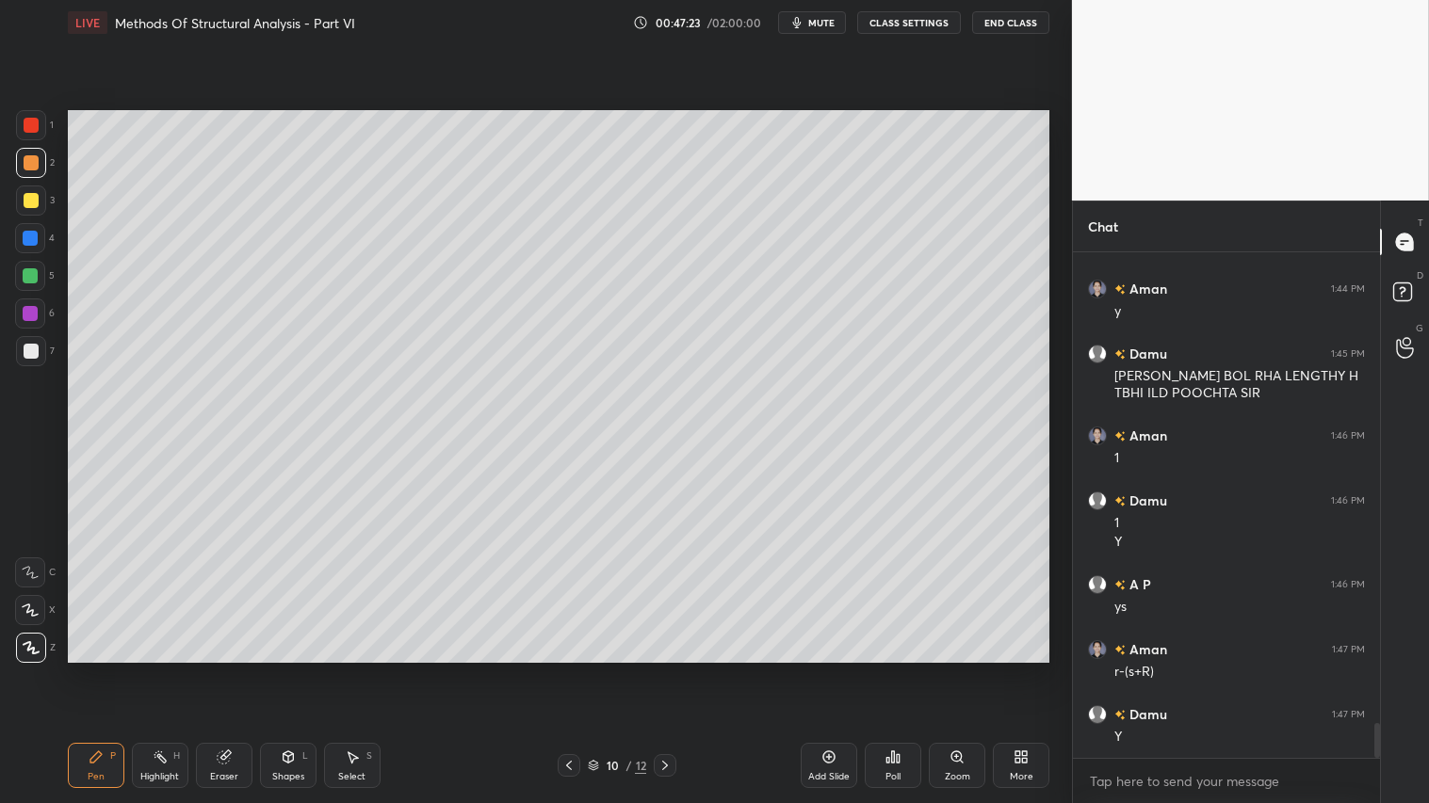
click at [102, 670] on icon at bounding box center [96, 757] width 15 height 15
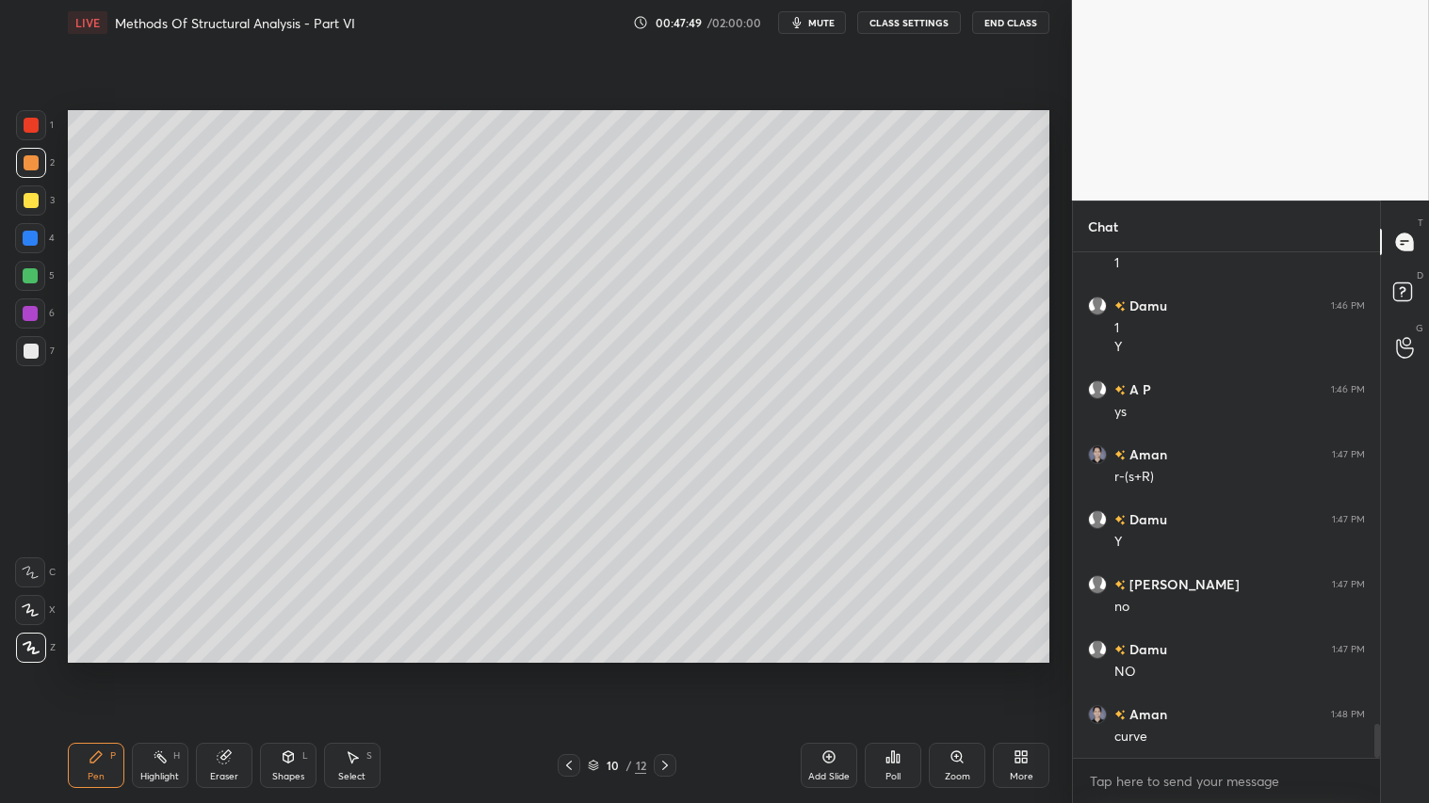
scroll to position [7092, 0]
click at [279, 670] on div "Shapes L" at bounding box center [288, 765] width 57 height 45
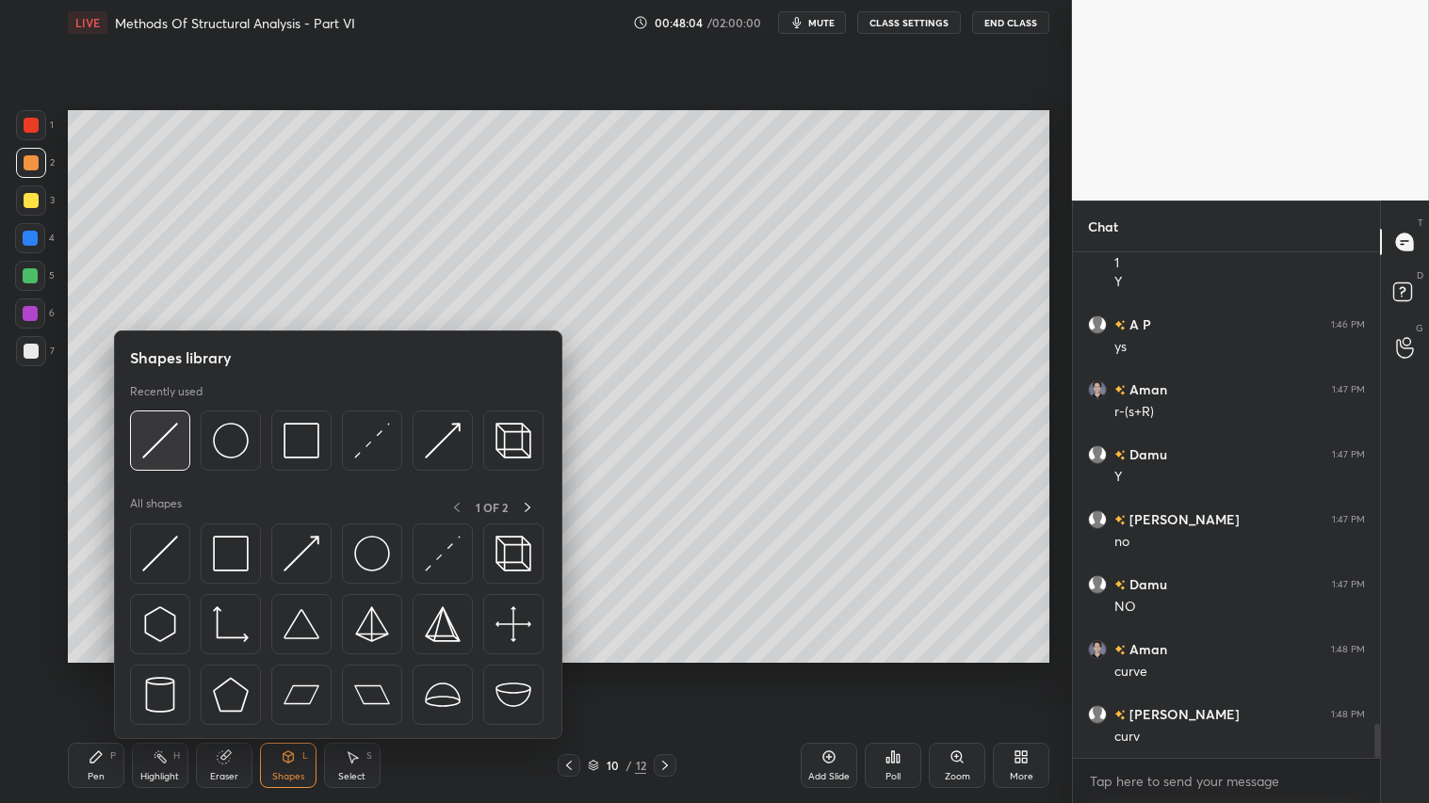
click at [163, 439] on img at bounding box center [160, 441] width 36 height 36
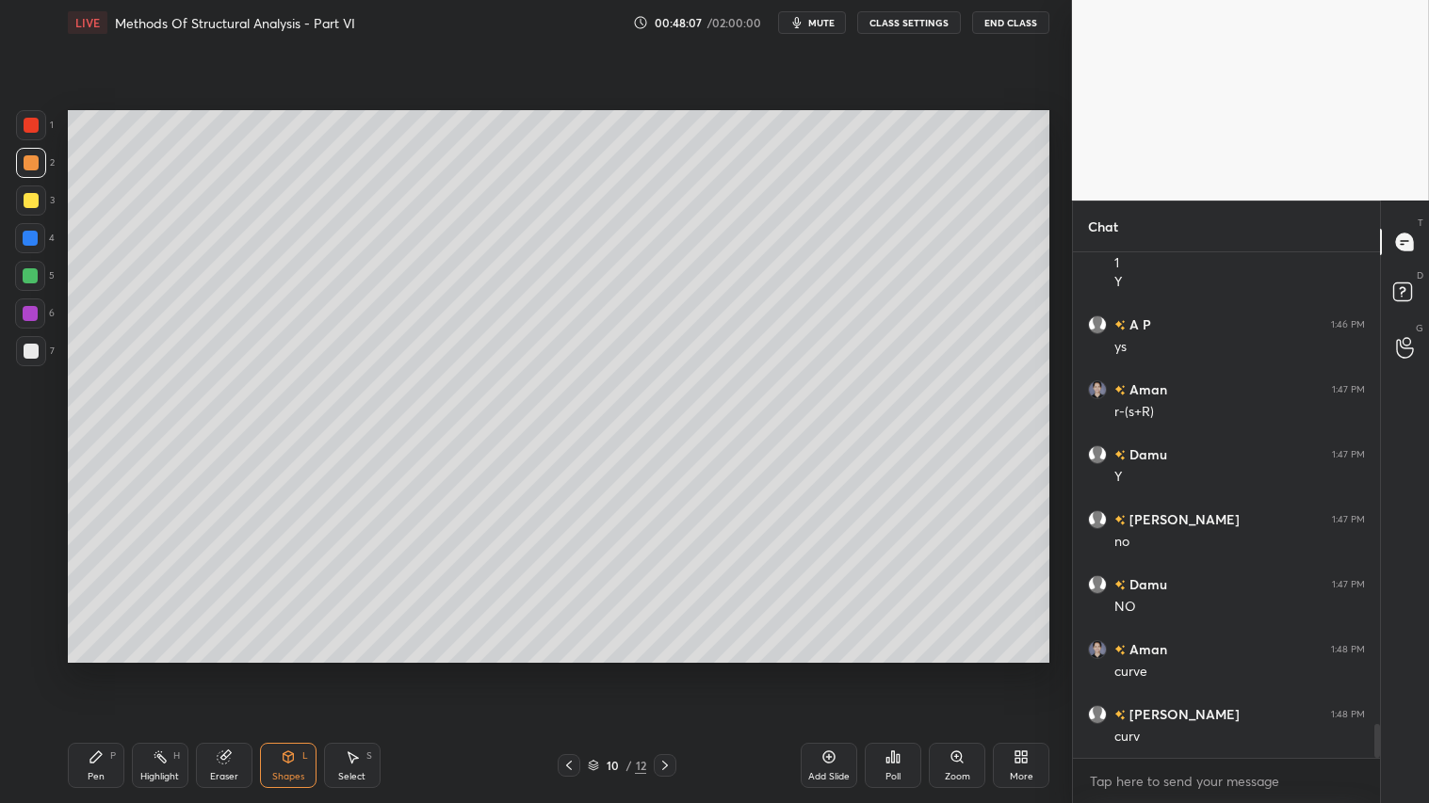
click at [289, 670] on icon at bounding box center [288, 757] width 10 height 11
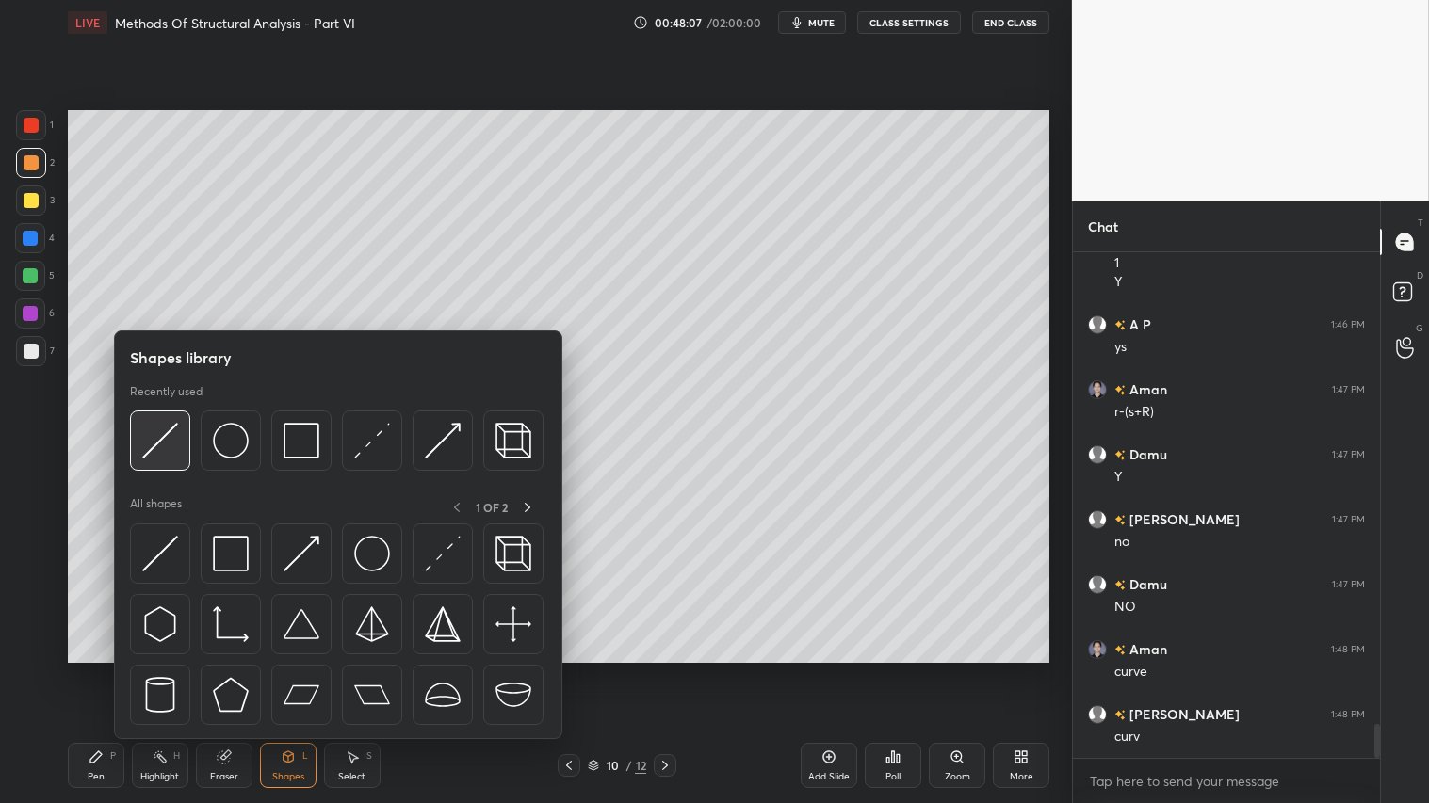
click at [161, 438] on img at bounding box center [160, 441] width 36 height 36
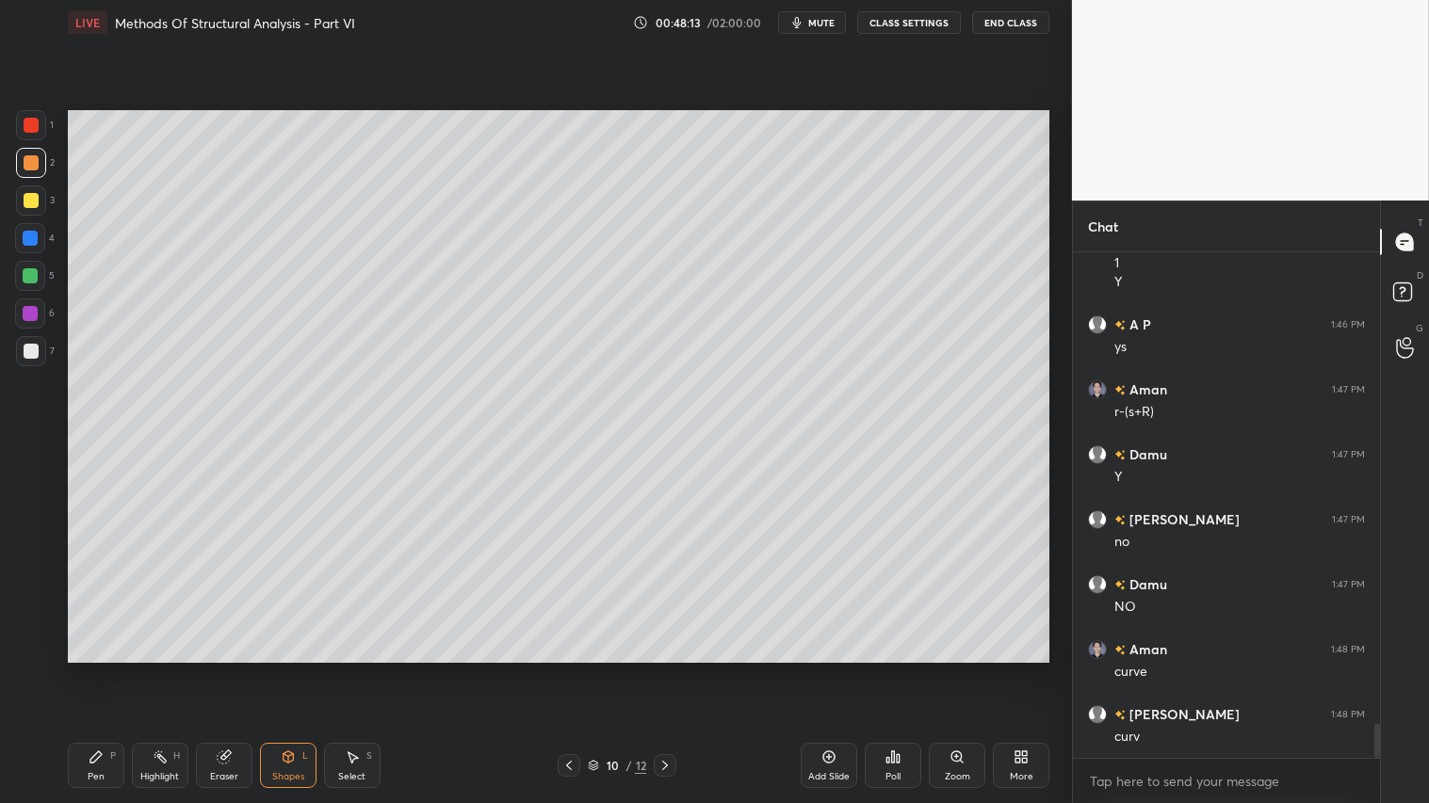
drag, startPoint x: 28, startPoint y: 203, endPoint x: 52, endPoint y: 308, distance: 107.2
click at [28, 207] on div at bounding box center [31, 200] width 15 height 15
click at [273, 670] on div "Shapes L" at bounding box center [288, 765] width 57 height 45
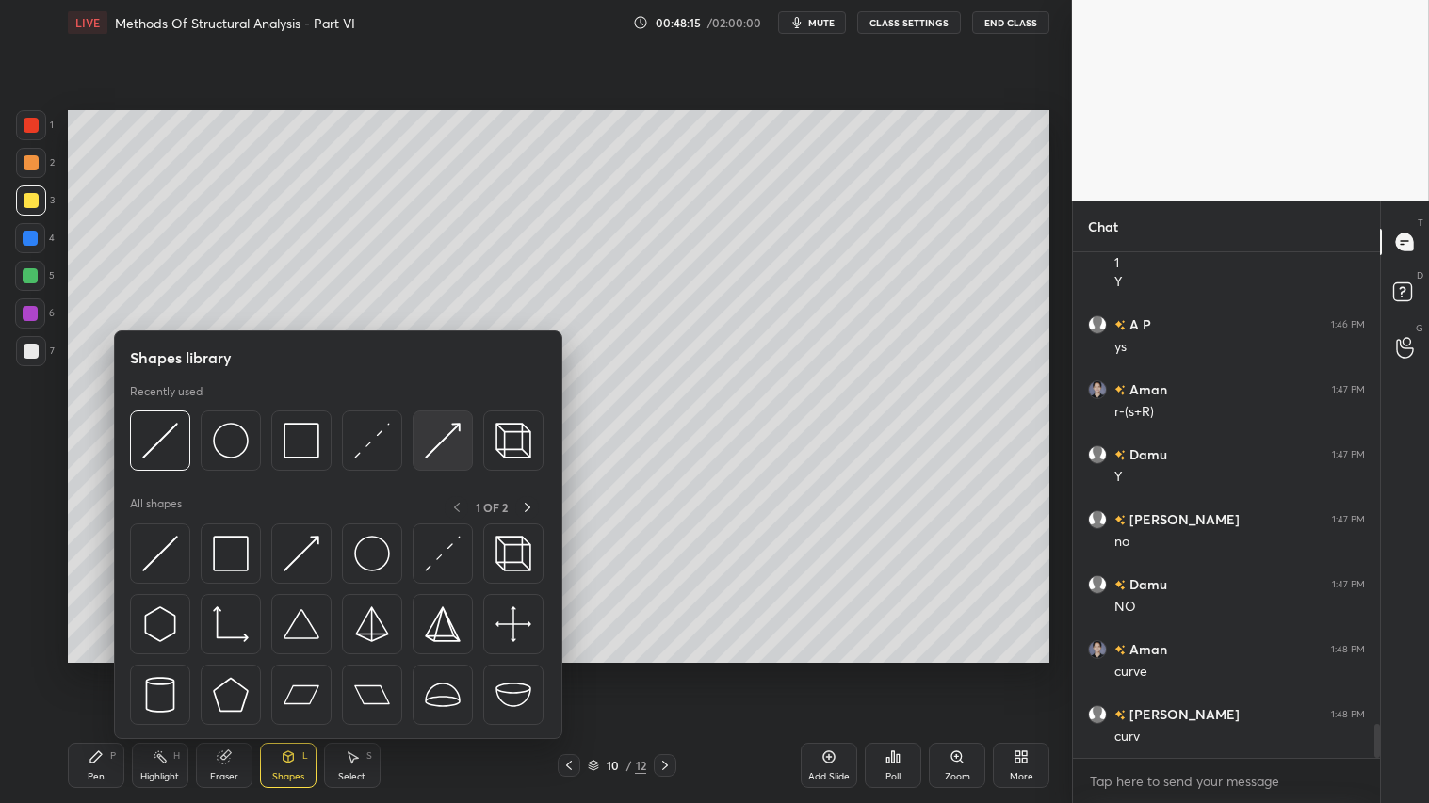
click at [444, 425] on img at bounding box center [443, 441] width 36 height 36
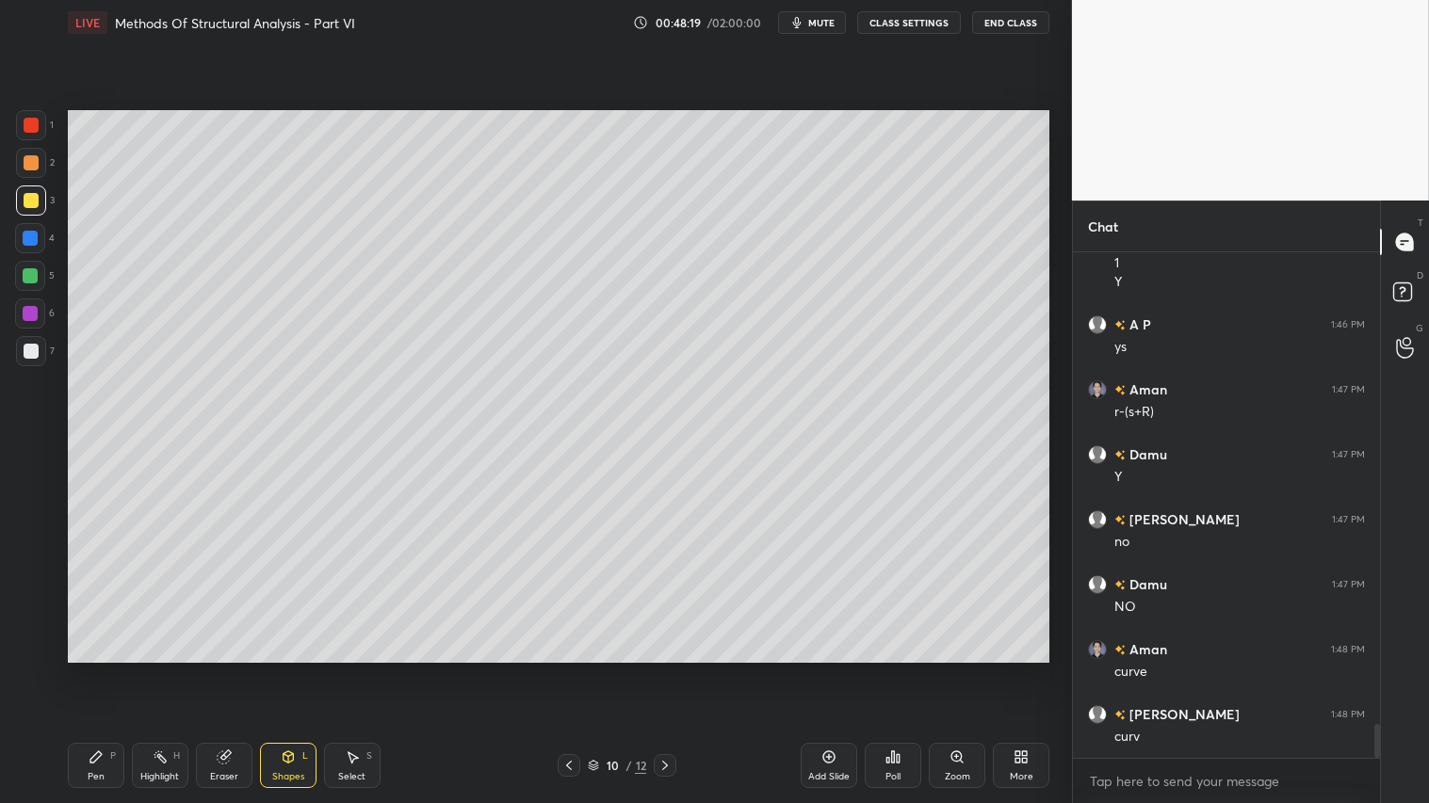
click at [283, 670] on div "Shapes L" at bounding box center [288, 765] width 57 height 45
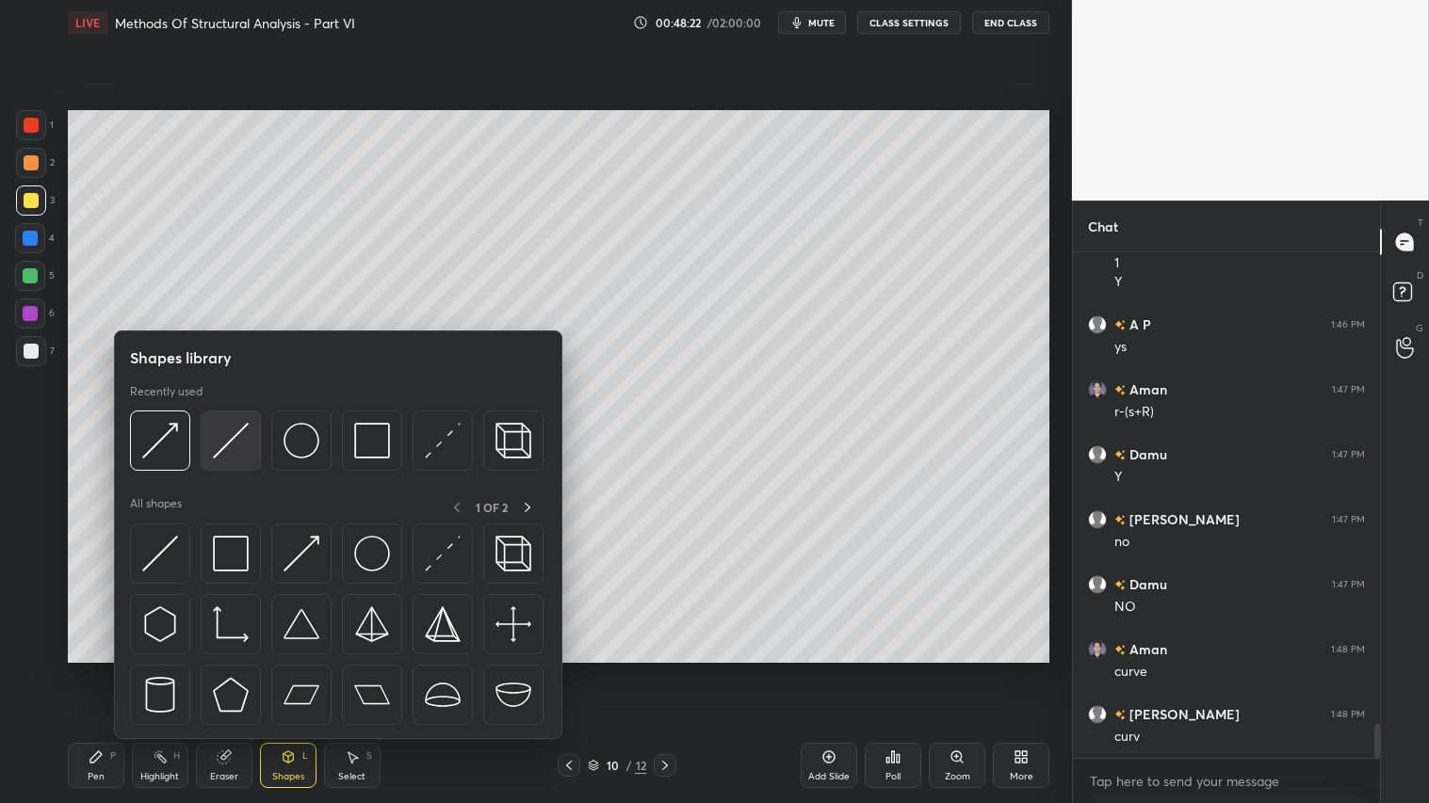
click at [213, 428] on img at bounding box center [231, 441] width 36 height 36
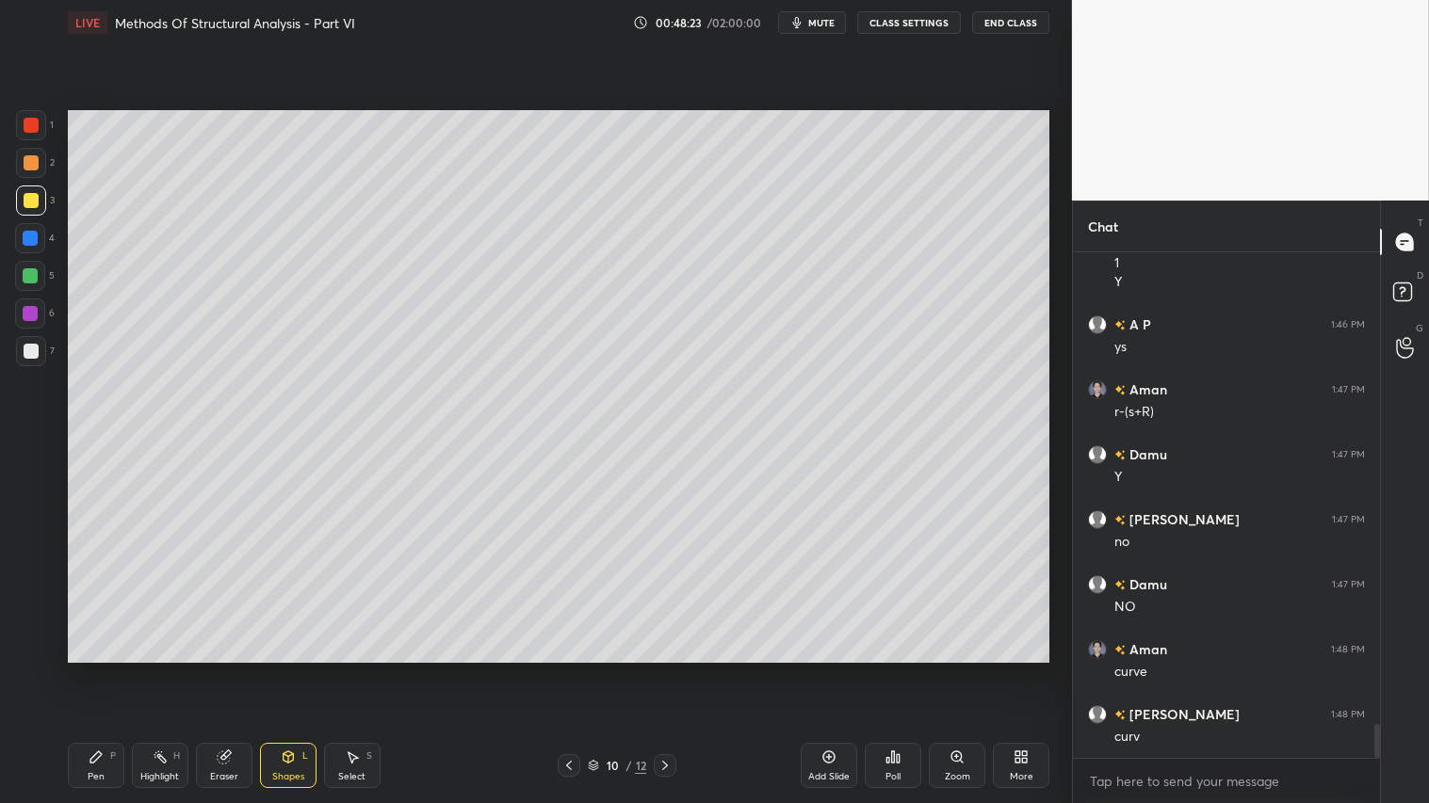
click at [20, 161] on div at bounding box center [31, 163] width 30 height 30
click at [100, 670] on icon at bounding box center [96, 757] width 15 height 15
drag, startPoint x: 271, startPoint y: 768, endPoint x: 274, endPoint y: 751, distance: 17.2
click at [274, 670] on div "Shapes L" at bounding box center [288, 765] width 57 height 45
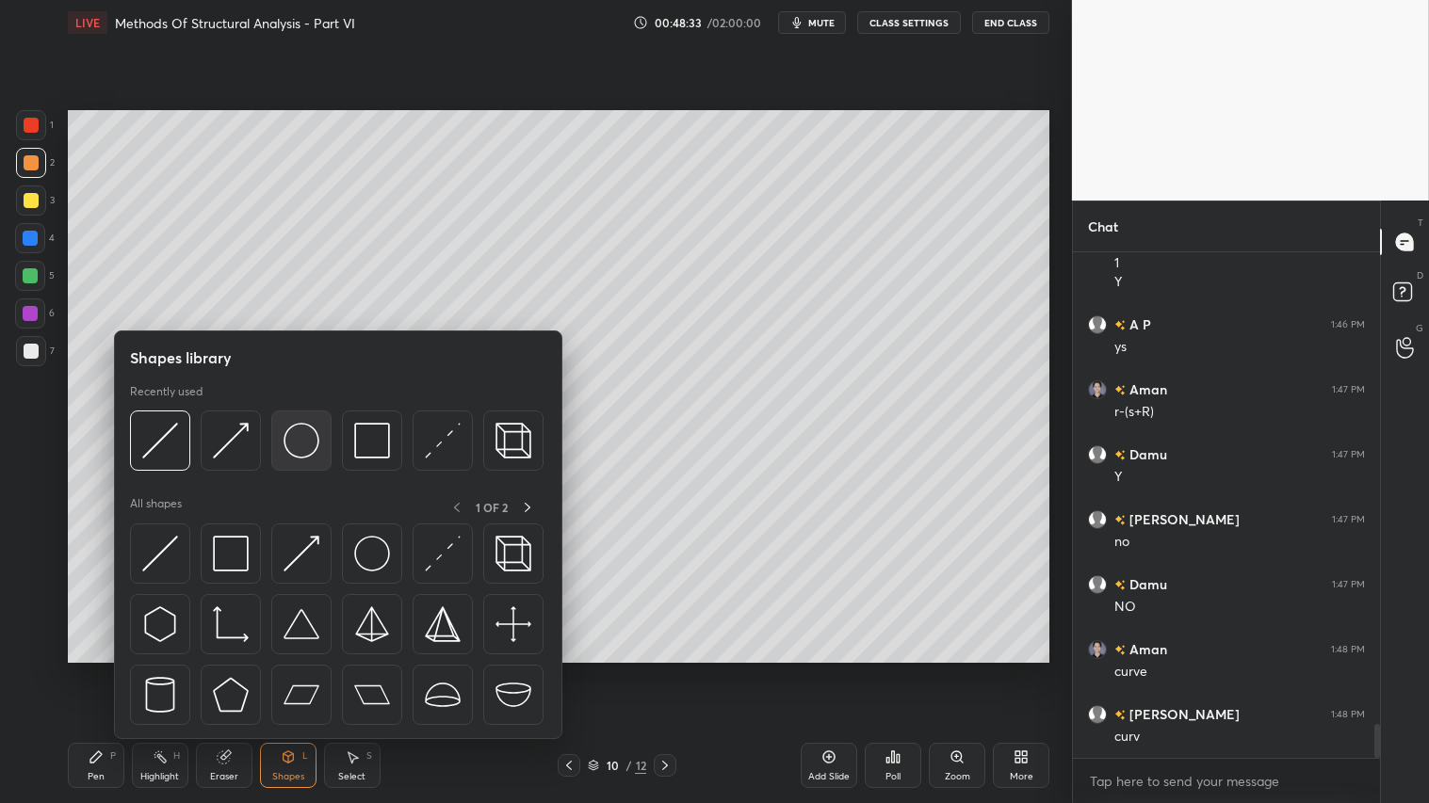
click at [307, 445] on img at bounding box center [301, 441] width 36 height 36
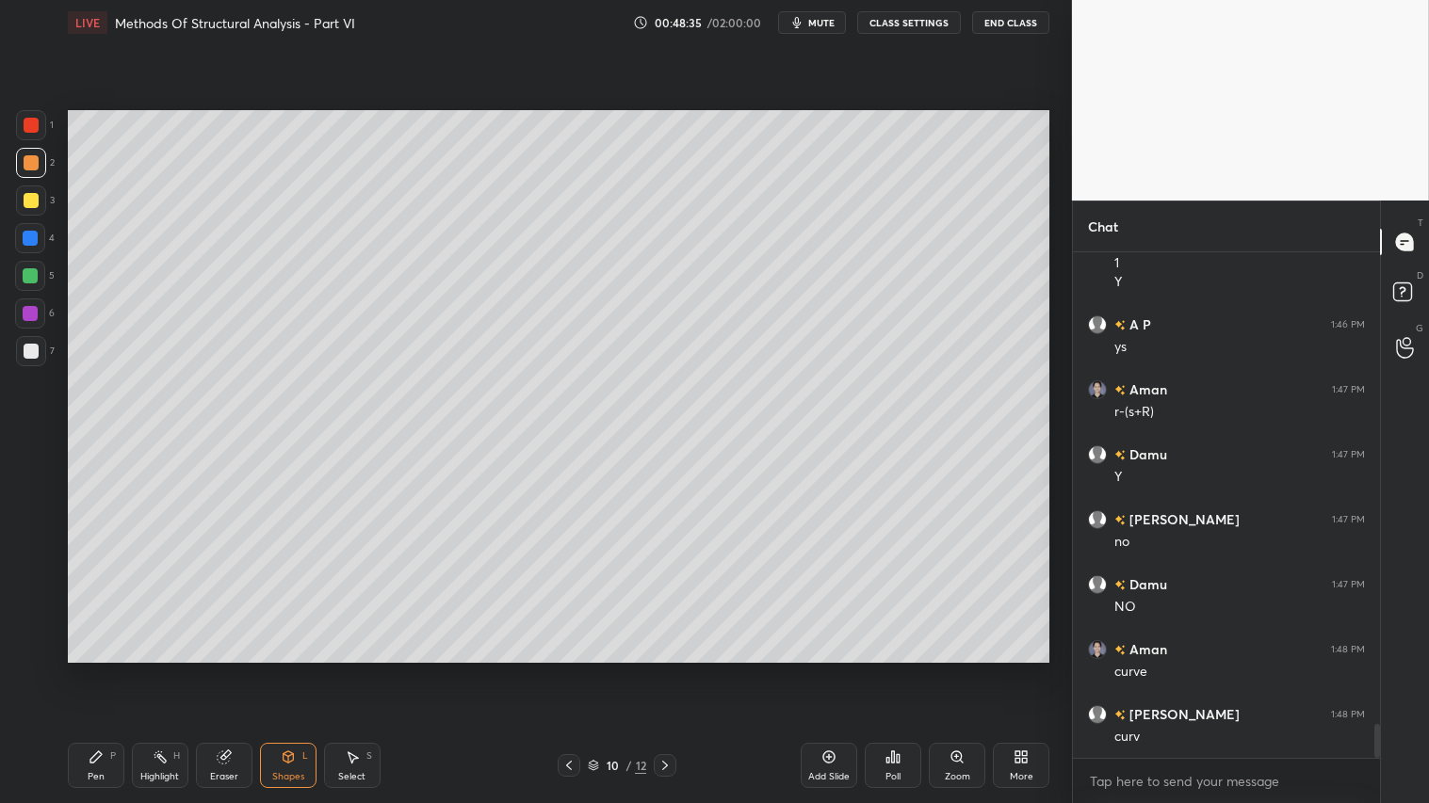
click at [284, 670] on icon at bounding box center [288, 757] width 15 height 15
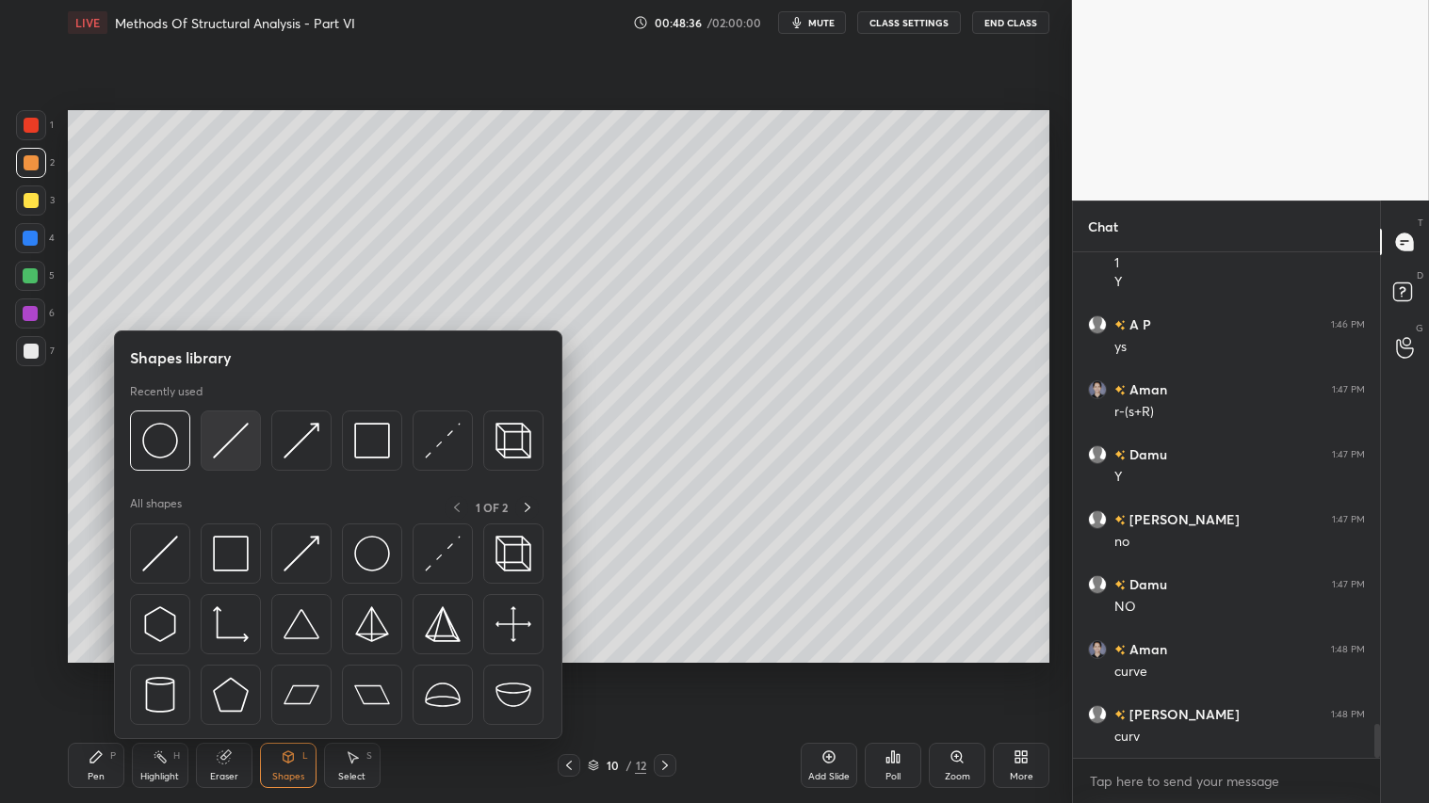
click at [230, 445] on img at bounding box center [231, 441] width 36 height 36
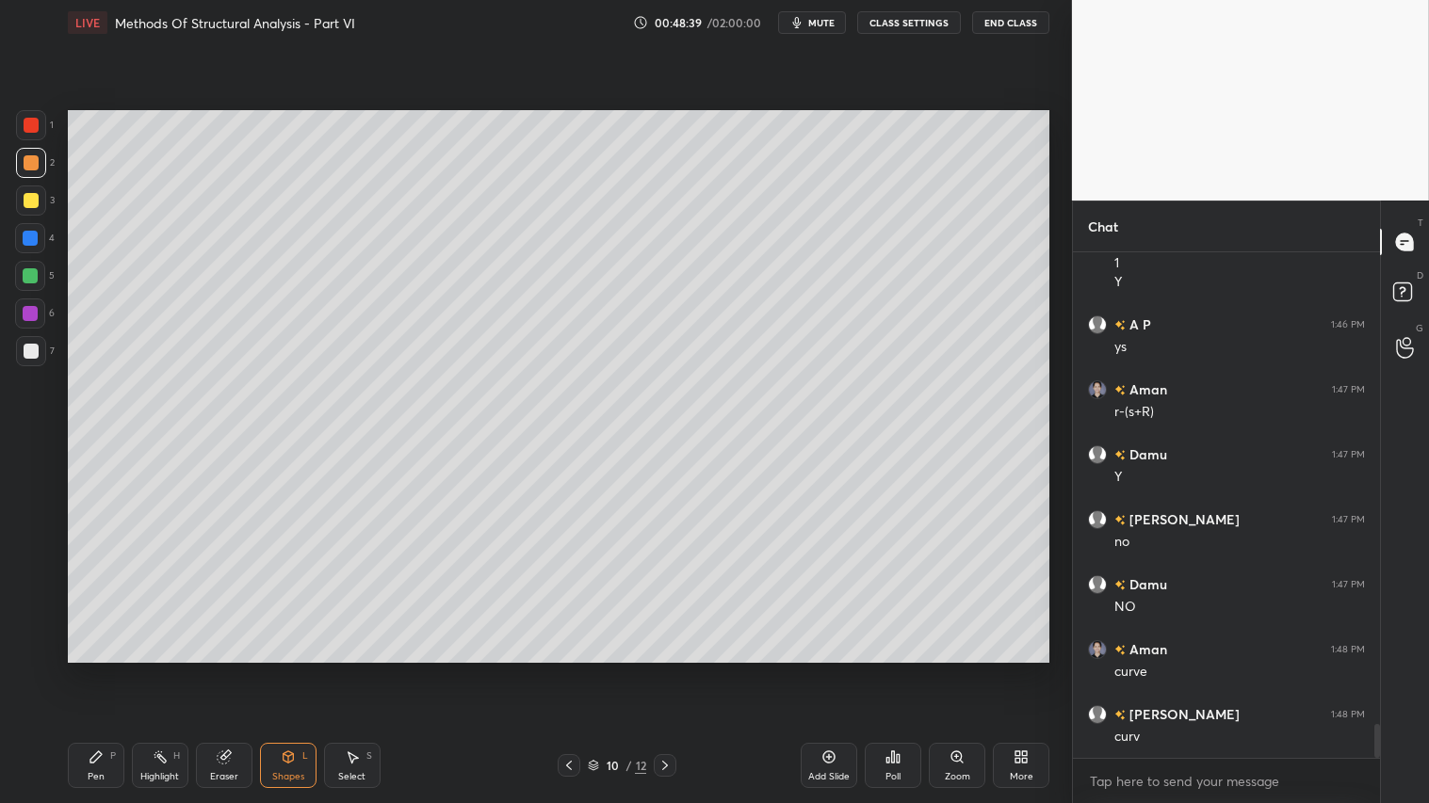
click at [289, 670] on div "Shapes" at bounding box center [288, 776] width 32 height 9
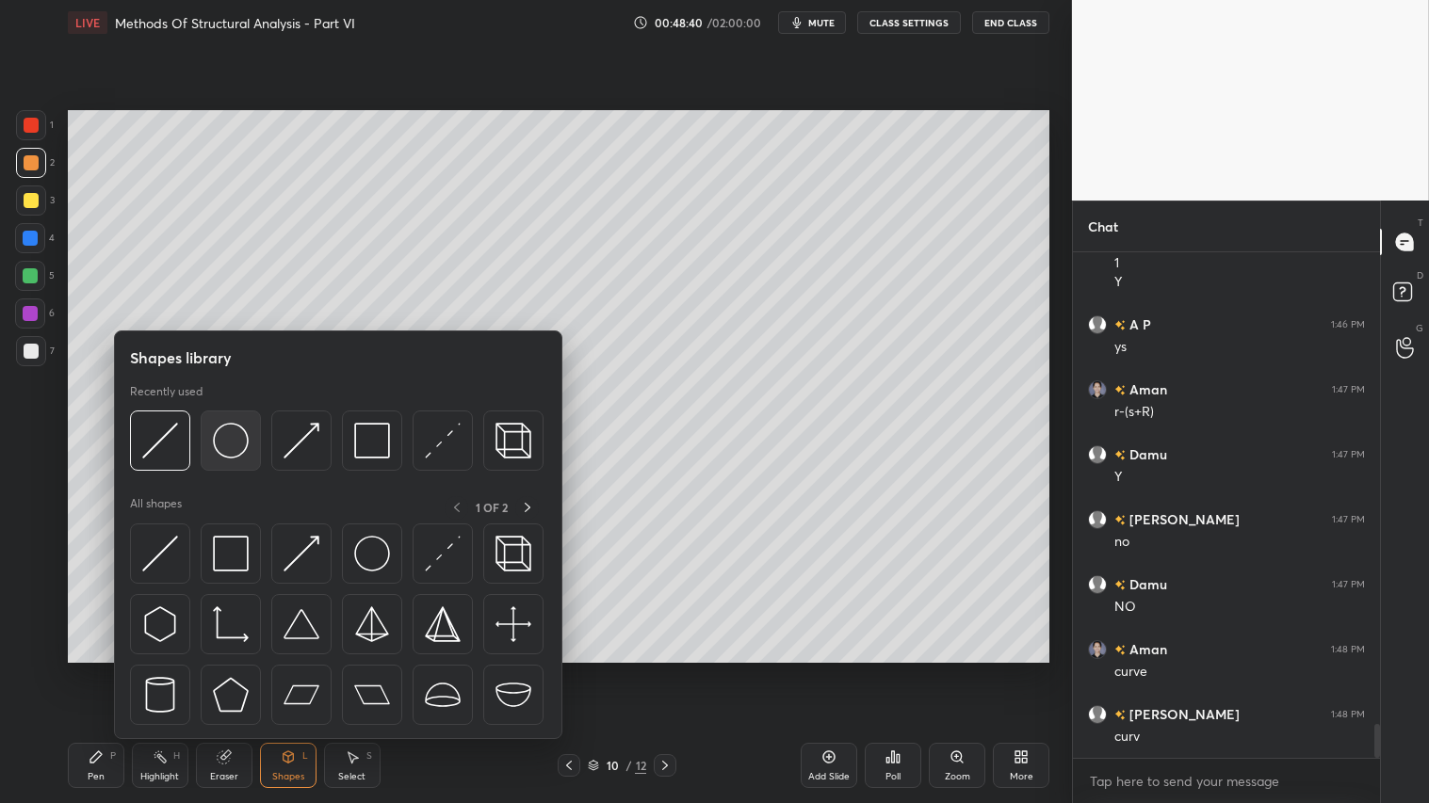
click at [236, 440] on img at bounding box center [231, 441] width 36 height 36
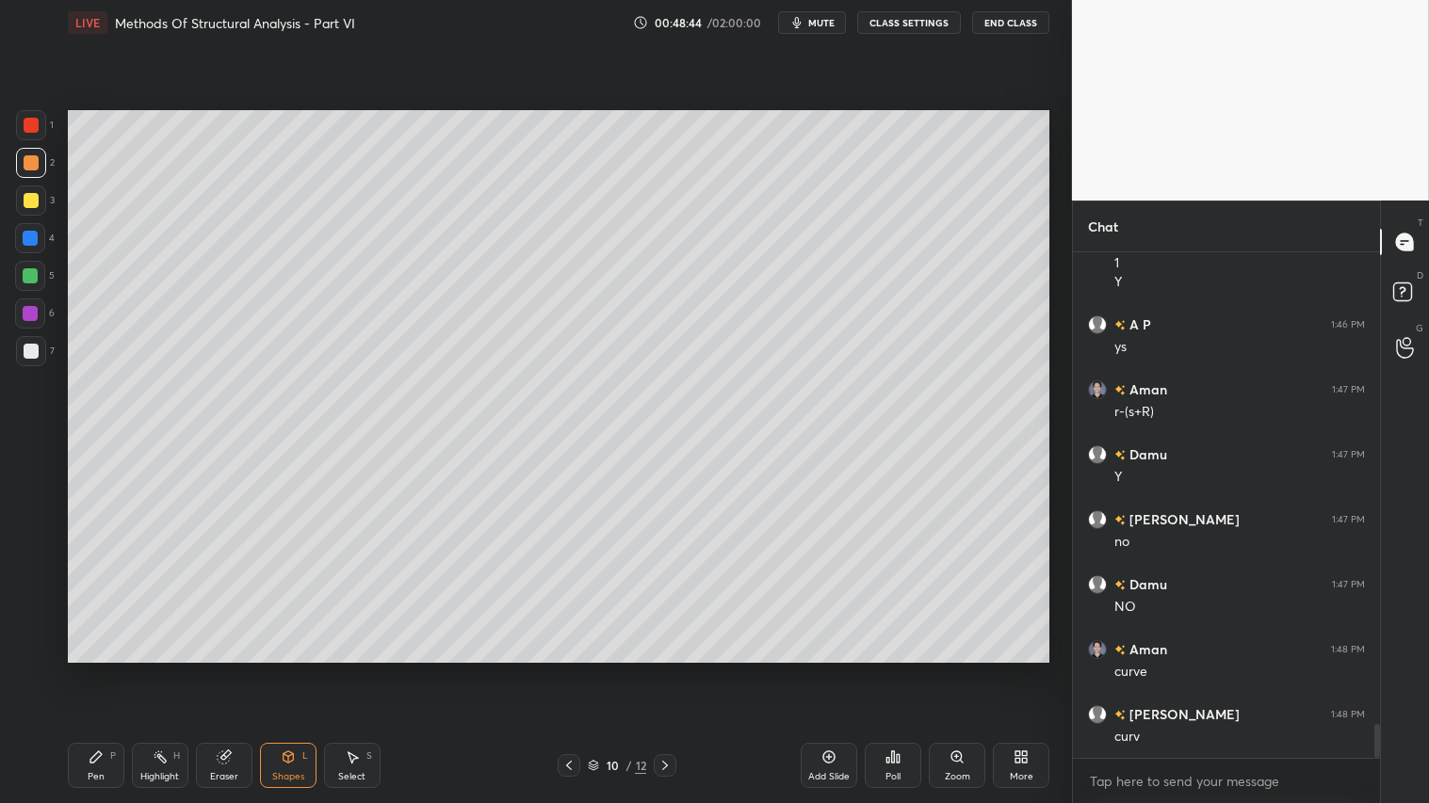
click at [280, 670] on div "Shapes L" at bounding box center [288, 765] width 57 height 45
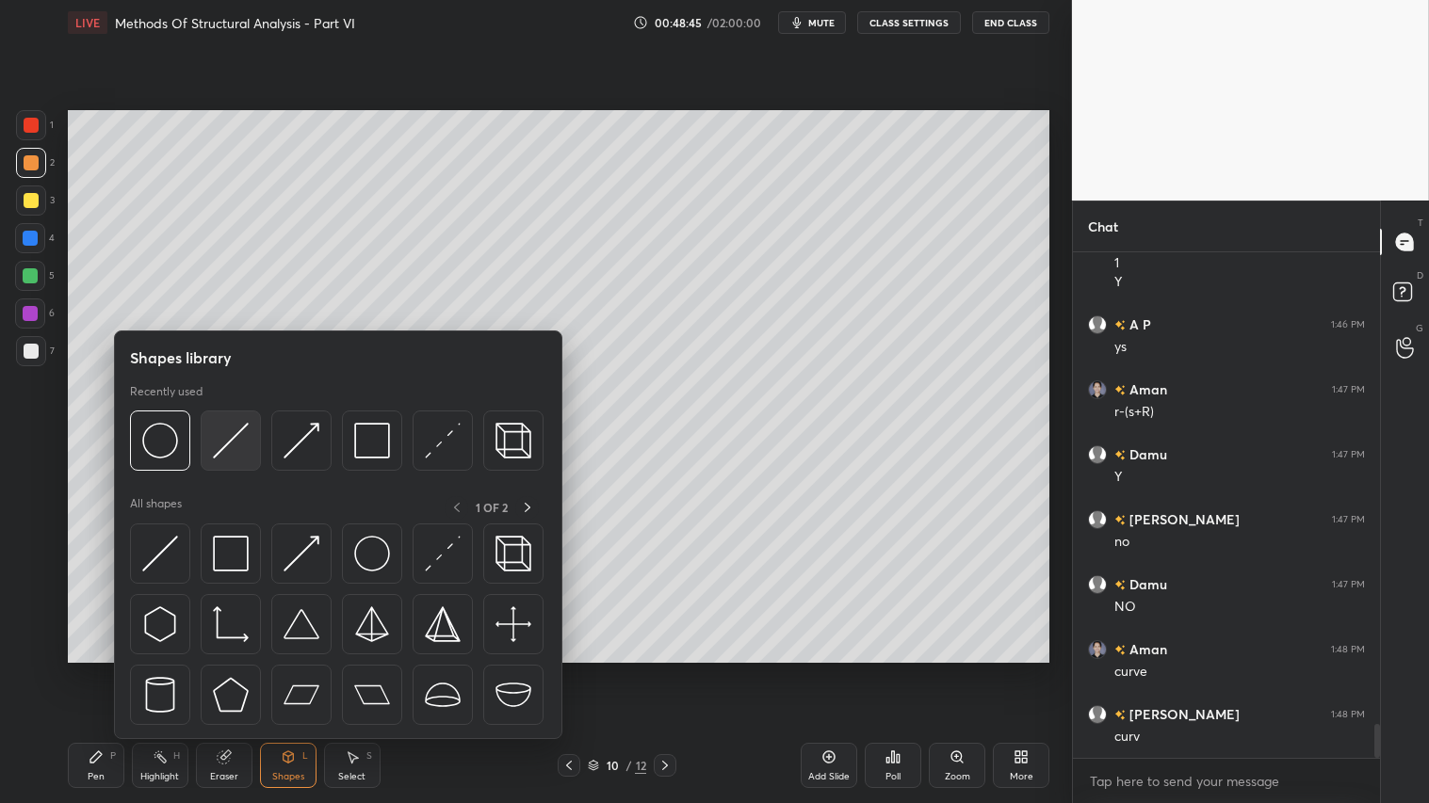
click at [234, 414] on div at bounding box center [231, 441] width 60 height 60
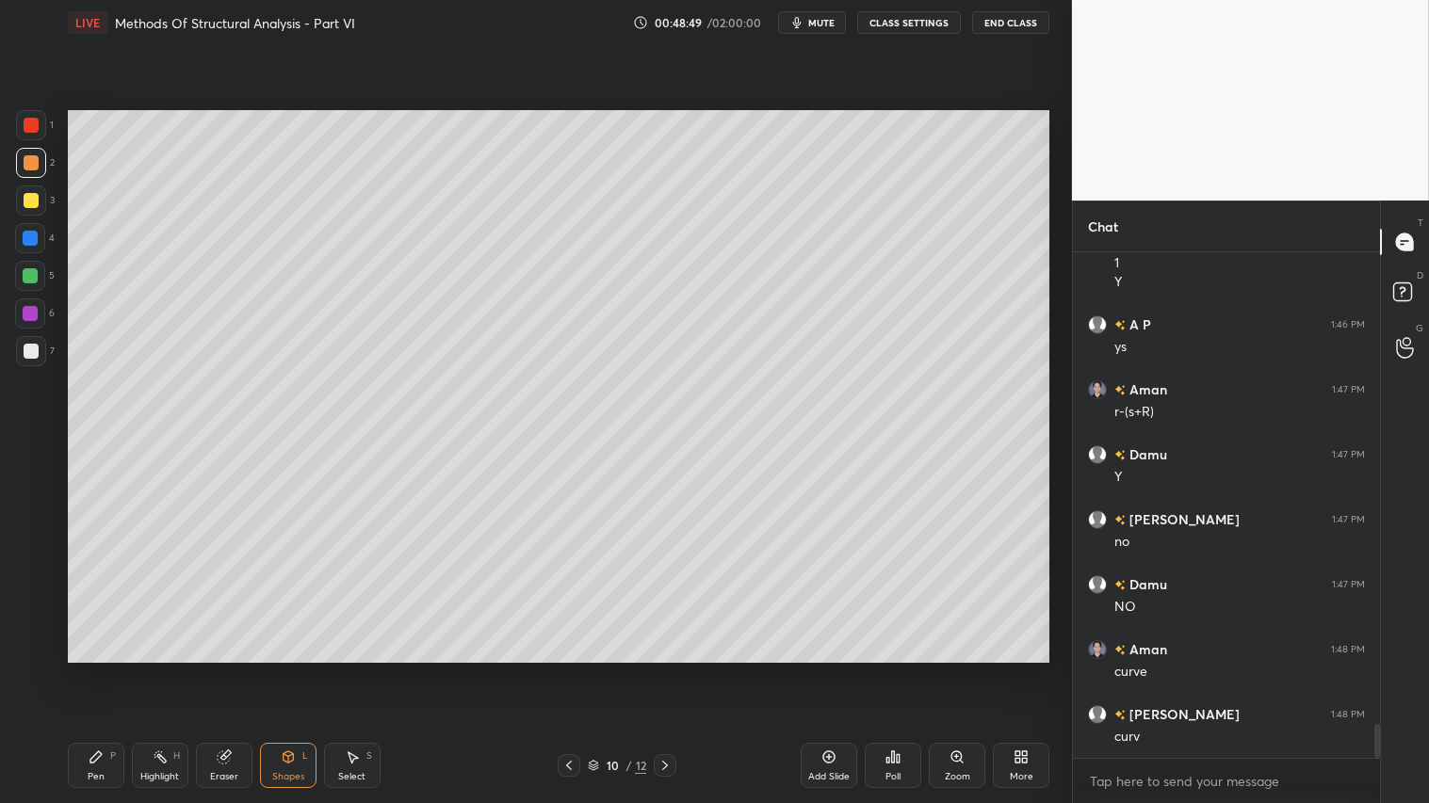
click at [108, 670] on div "Pen P" at bounding box center [96, 765] width 57 height 45
drag, startPoint x: 297, startPoint y: 778, endPoint x: 299, endPoint y: 761, distance: 17.2
click at [298, 670] on div "Shapes" at bounding box center [288, 776] width 32 height 9
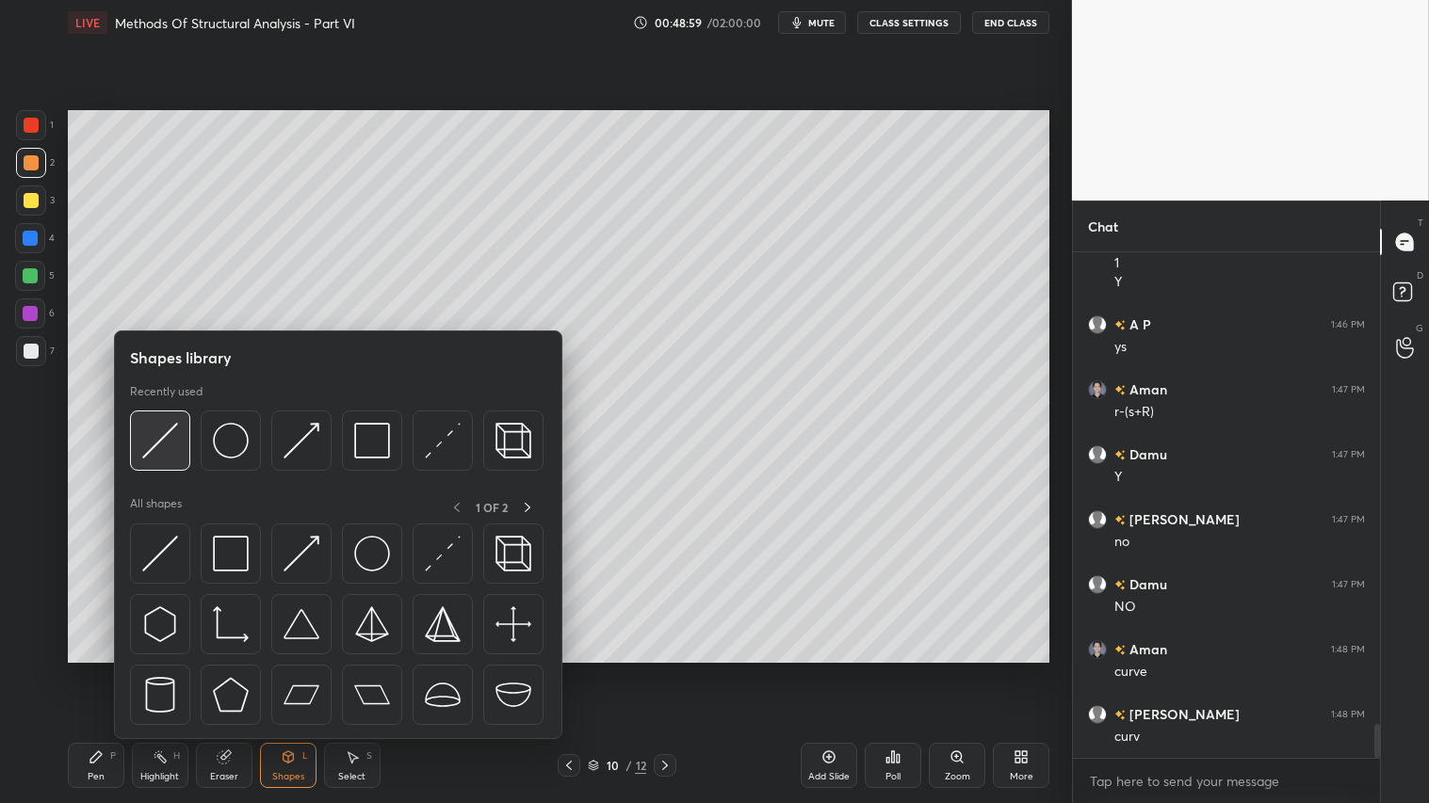
click at [167, 445] on img at bounding box center [160, 441] width 36 height 36
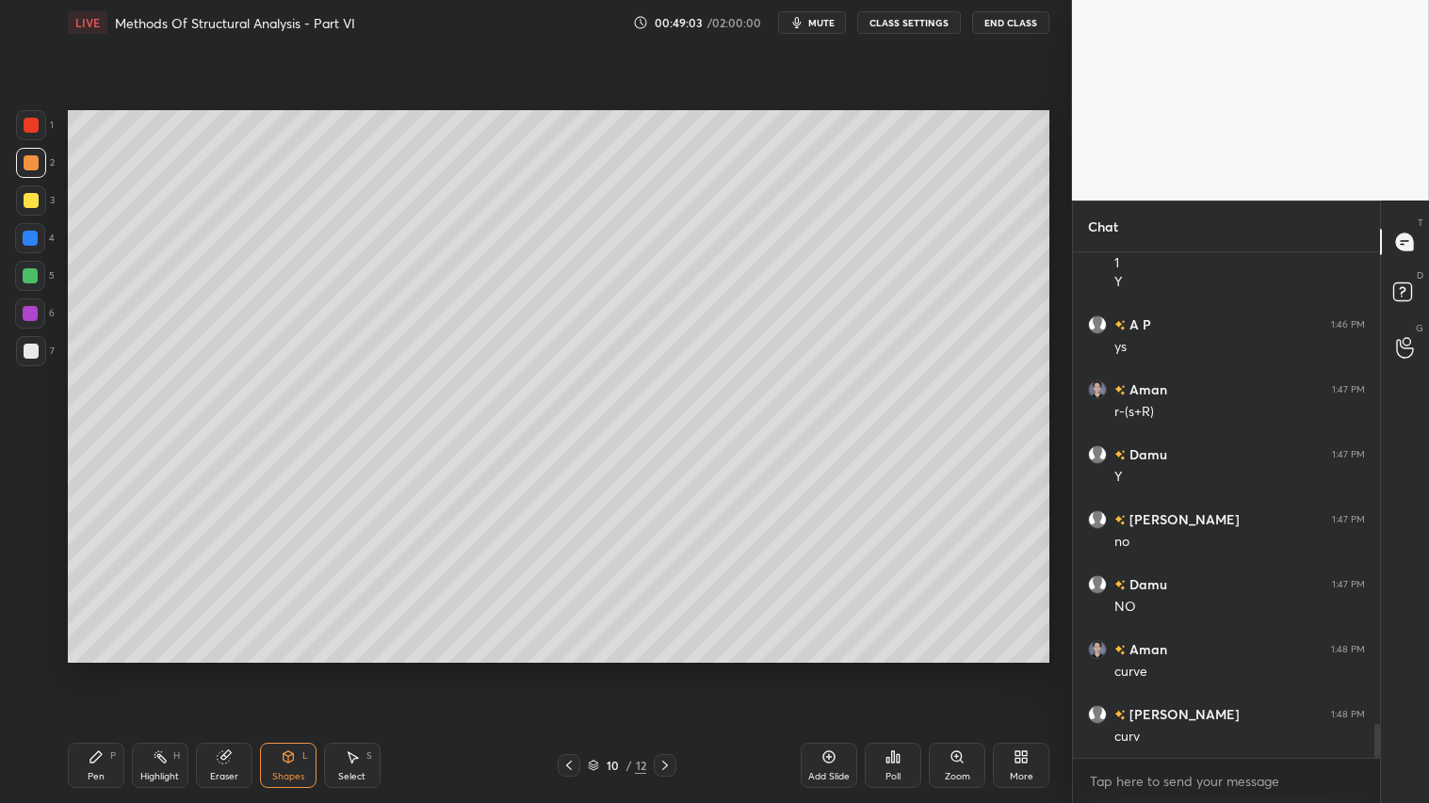
drag, startPoint x: 28, startPoint y: 199, endPoint x: 59, endPoint y: 267, distance: 74.6
click at [31, 199] on div at bounding box center [31, 200] width 15 height 15
click at [297, 670] on div "Shapes L" at bounding box center [288, 765] width 57 height 45
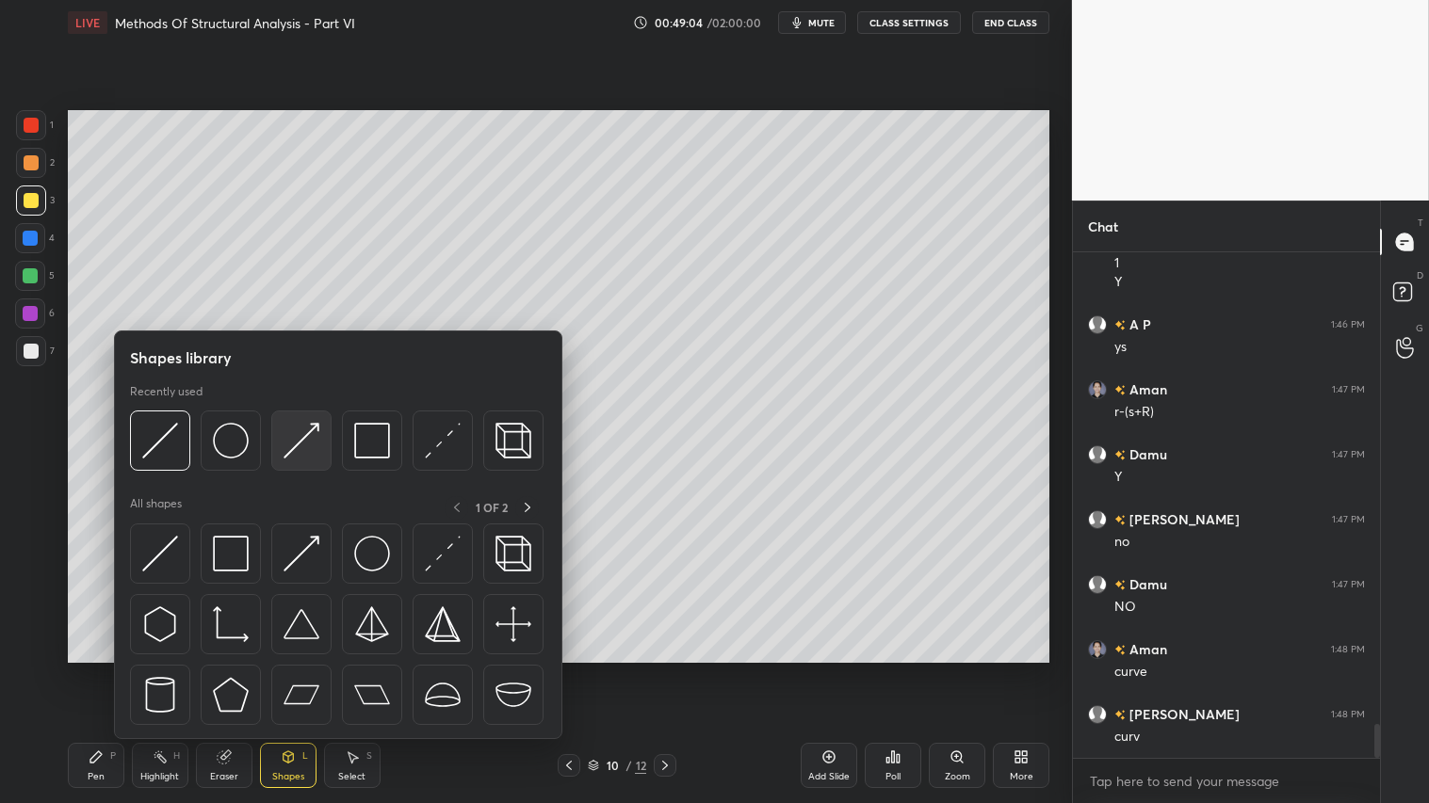
click at [299, 454] on img at bounding box center [301, 441] width 36 height 36
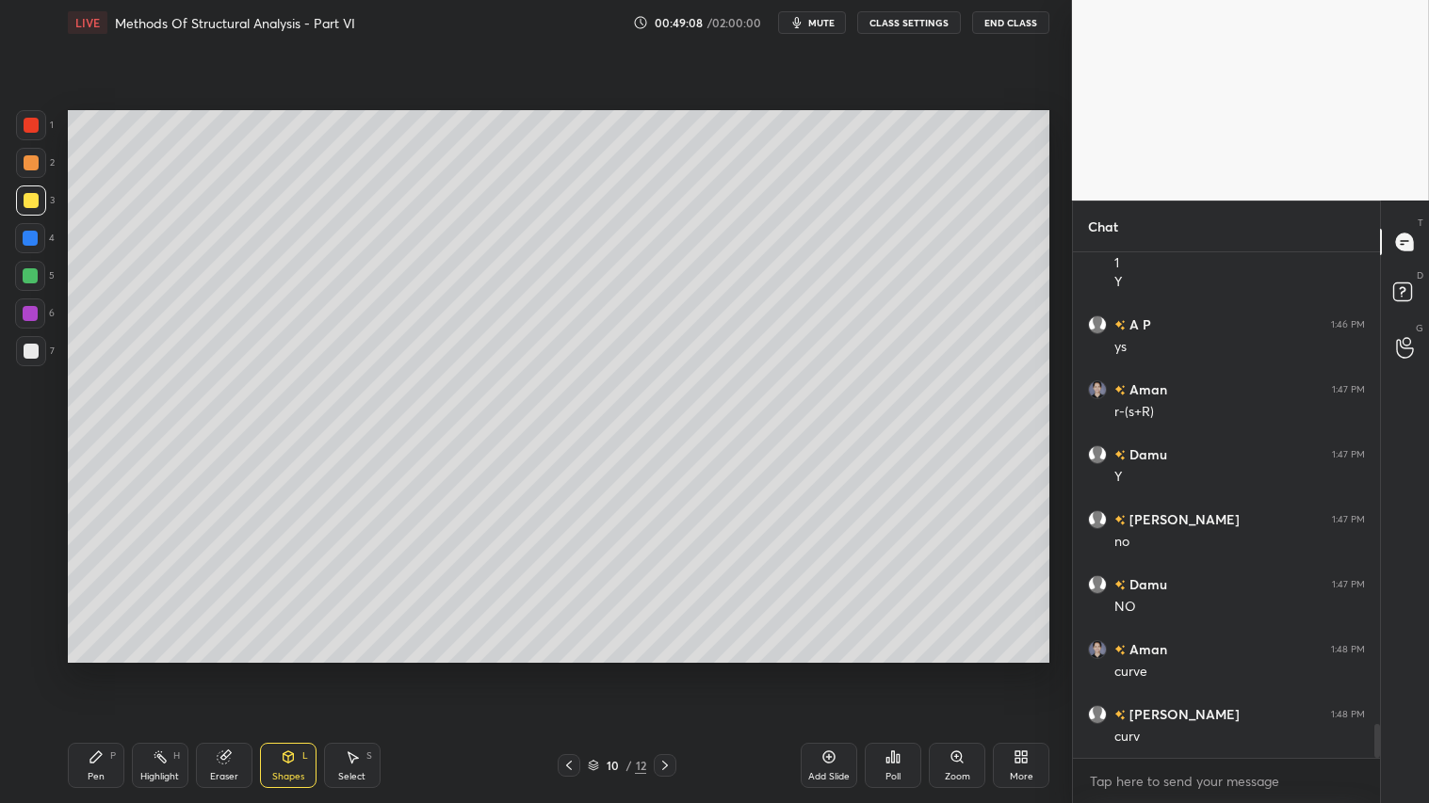
drag, startPoint x: 285, startPoint y: 769, endPoint x: 303, endPoint y: 741, distance: 33.4
click at [288, 670] on div "Shapes L" at bounding box center [288, 765] width 57 height 45
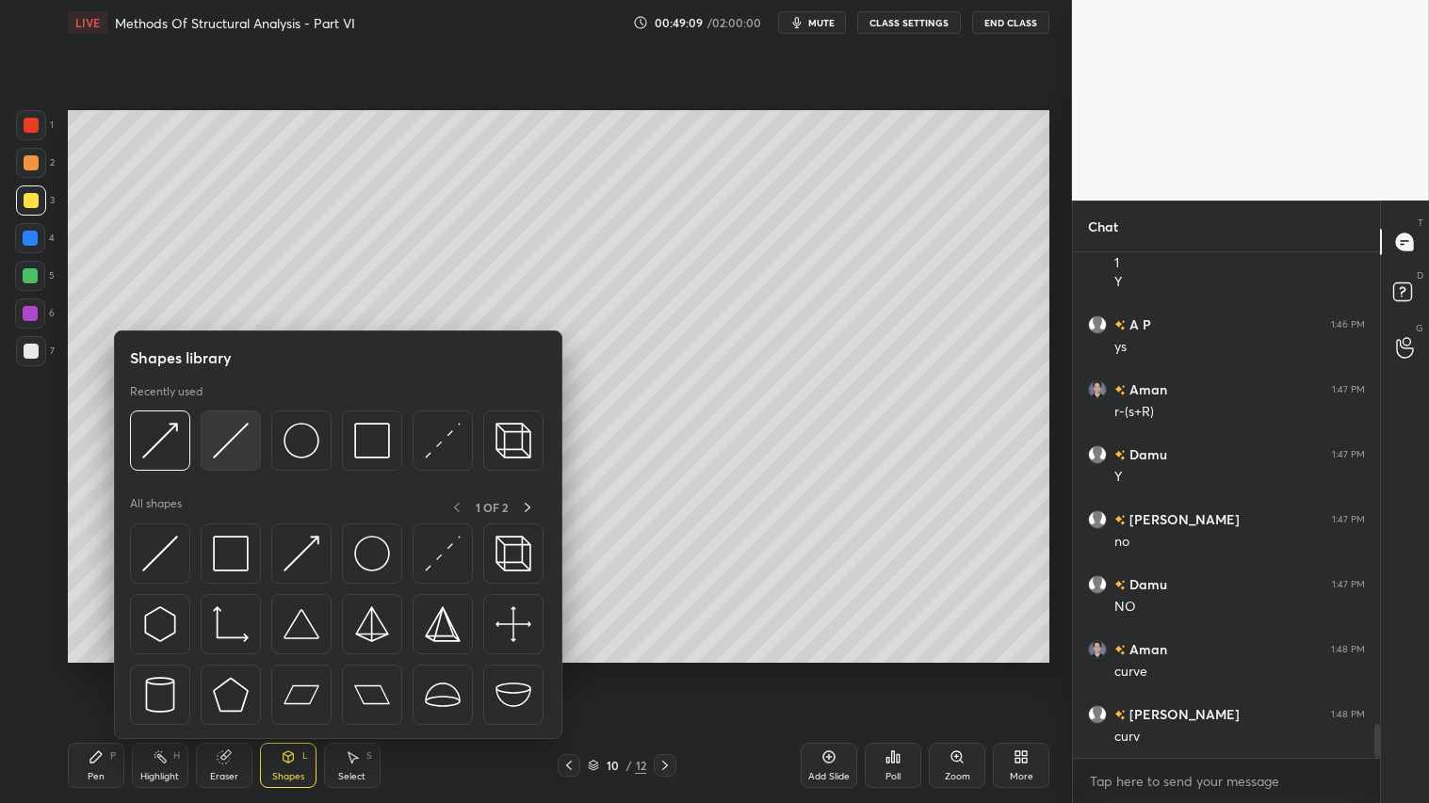
click at [232, 445] on img at bounding box center [231, 441] width 36 height 36
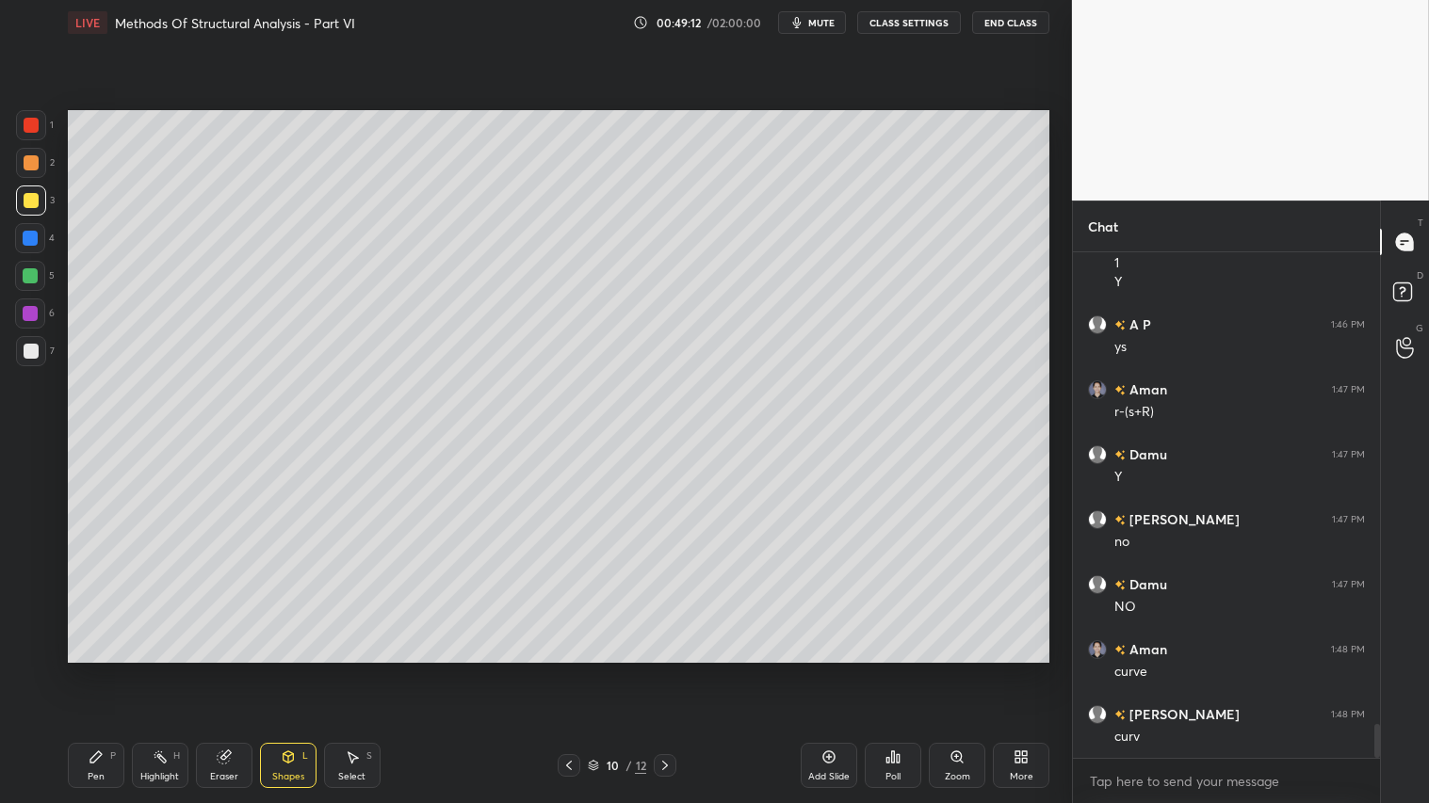
click at [24, 162] on div at bounding box center [31, 162] width 15 height 15
click at [107, 670] on div "Pen P" at bounding box center [96, 765] width 57 height 45
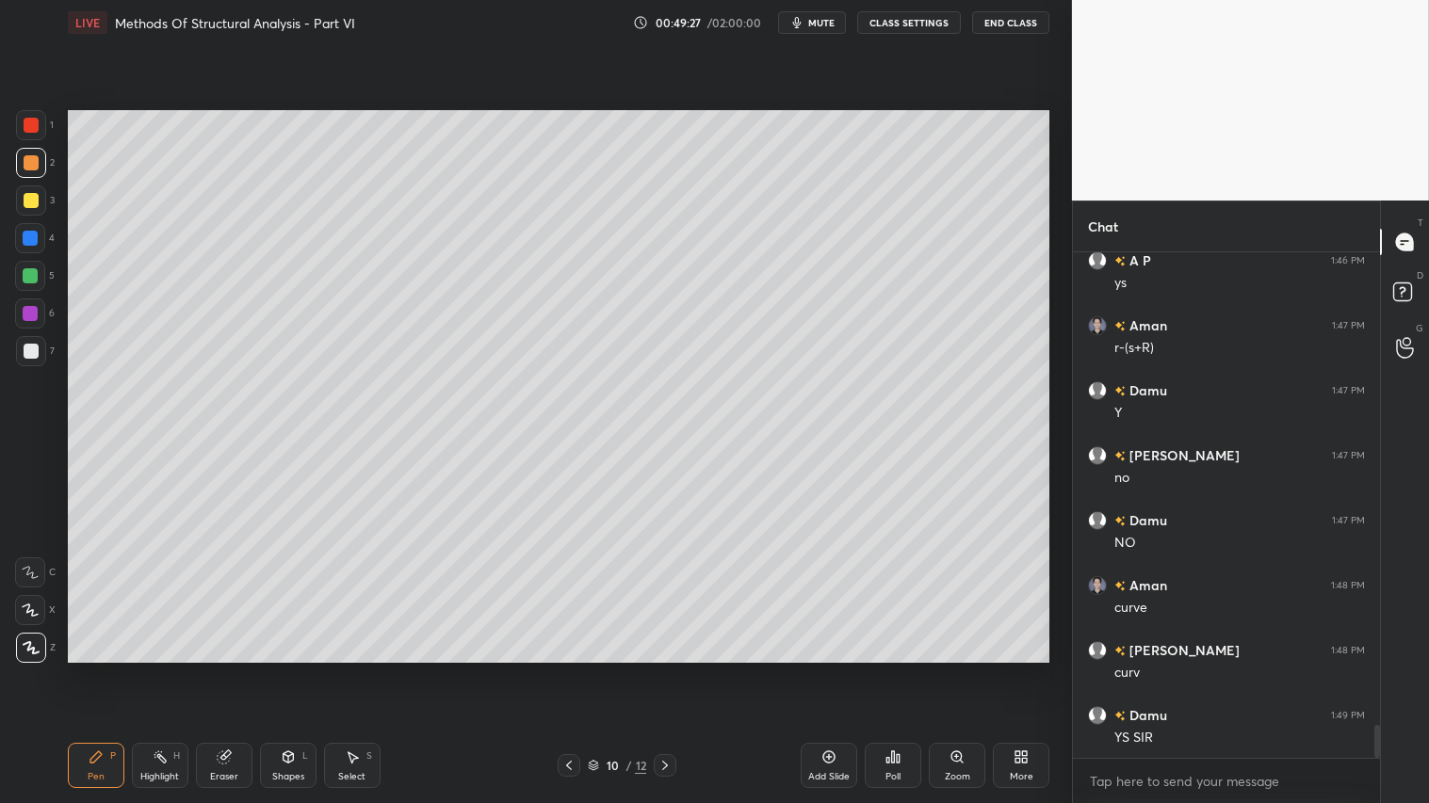
drag, startPoint x: 278, startPoint y: 765, endPoint x: 295, endPoint y: 775, distance: 19.9
click at [278, 670] on div "Shapes L" at bounding box center [288, 765] width 57 height 45
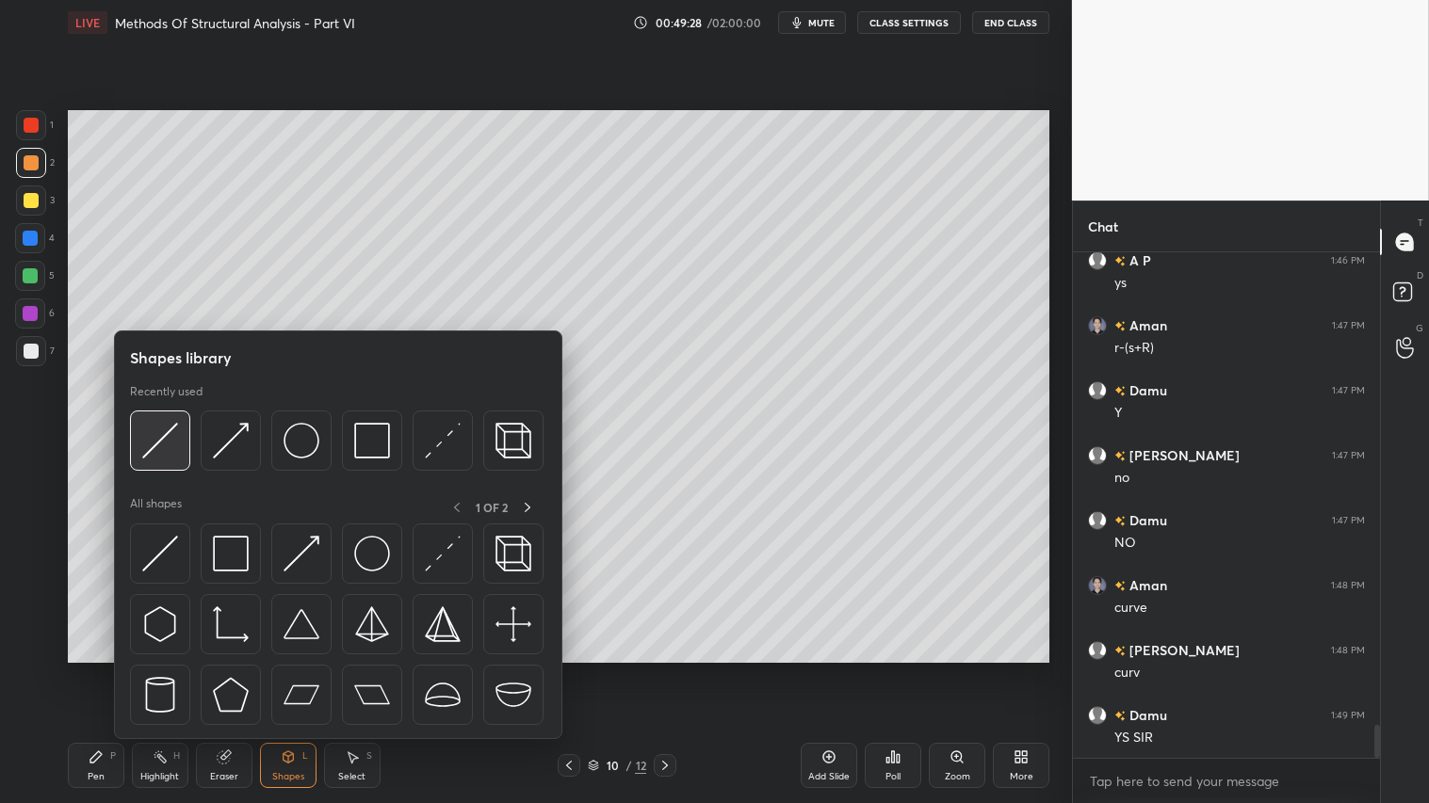
click at [152, 429] on img at bounding box center [160, 441] width 36 height 36
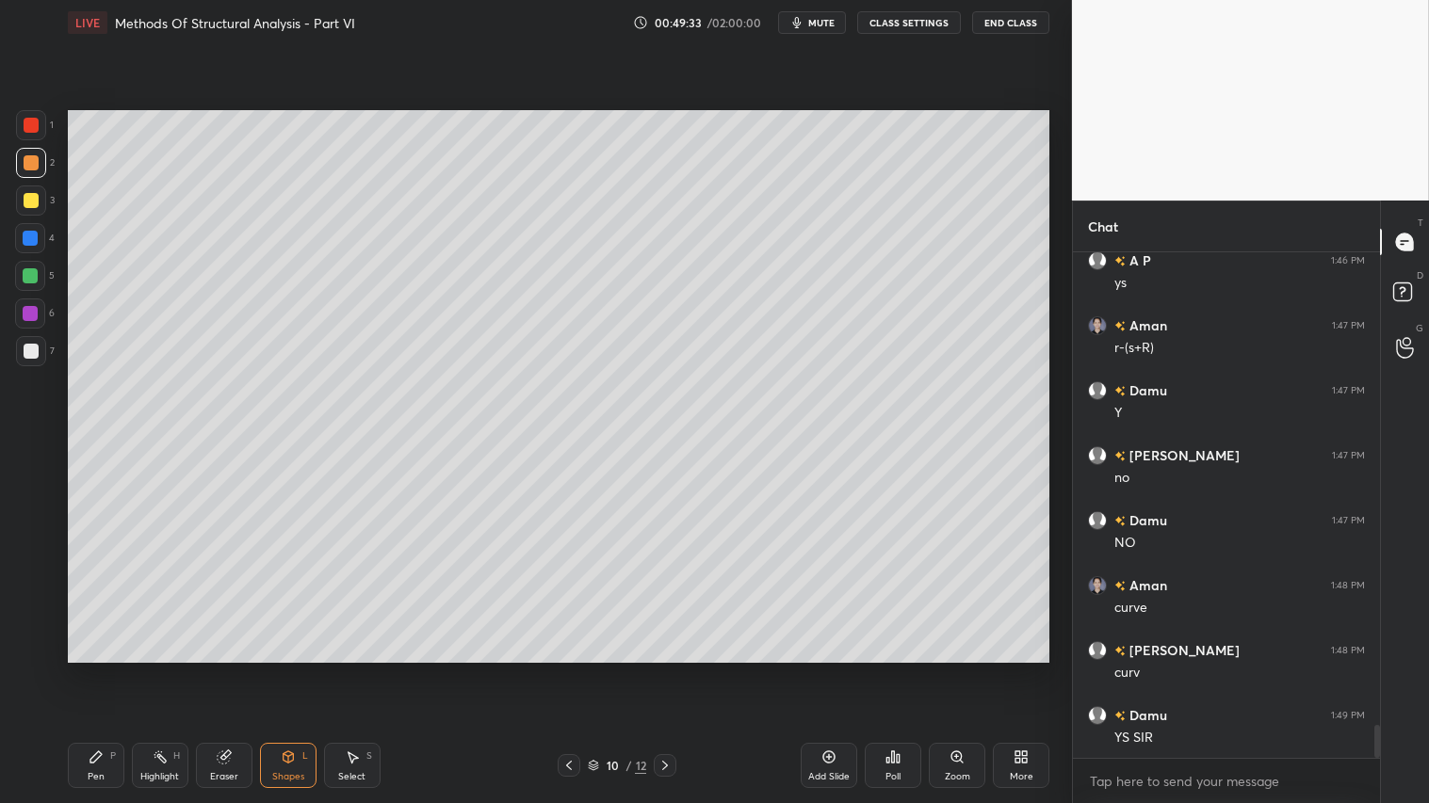
click at [299, 670] on div "Shapes L" at bounding box center [288, 765] width 57 height 45
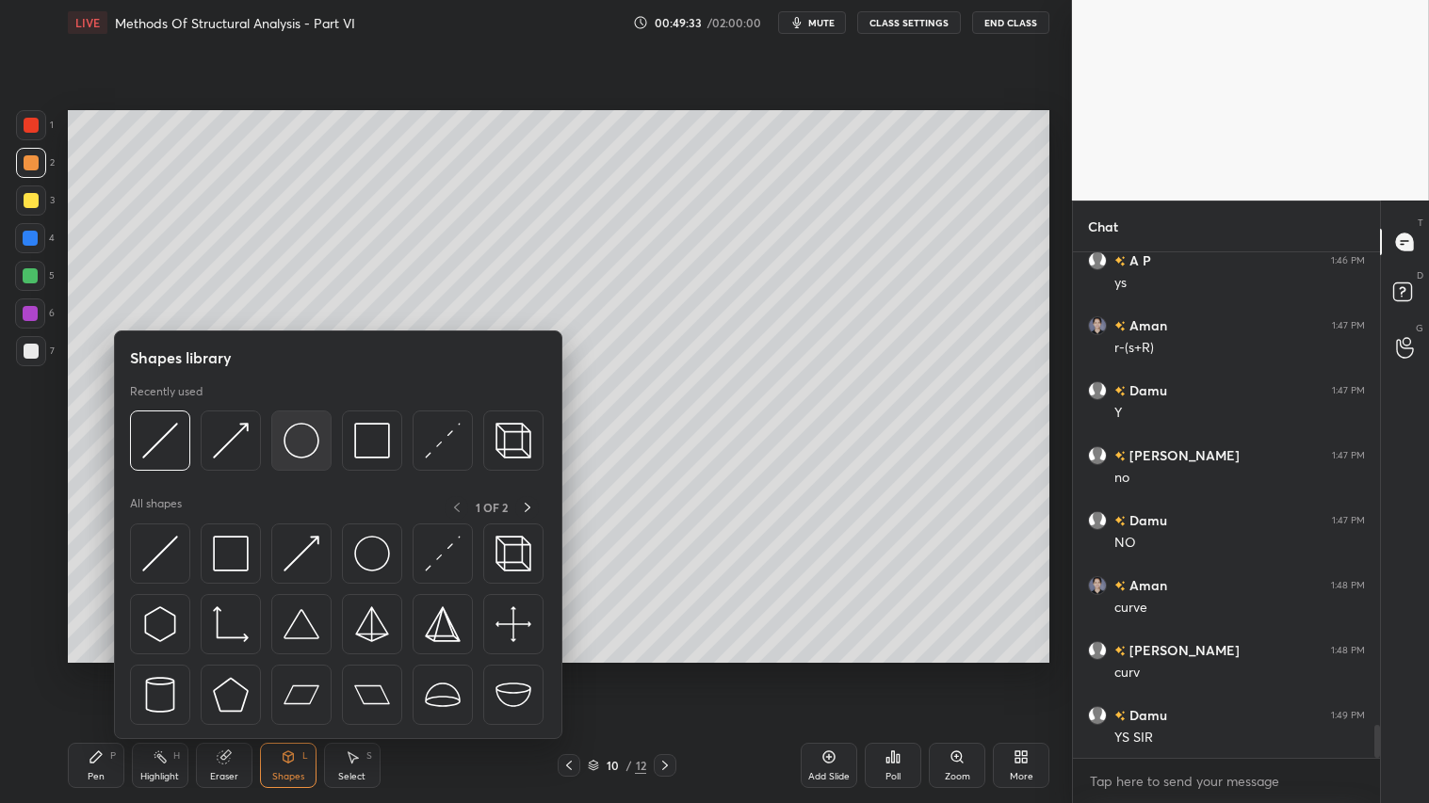
click at [296, 437] on img at bounding box center [301, 441] width 36 height 36
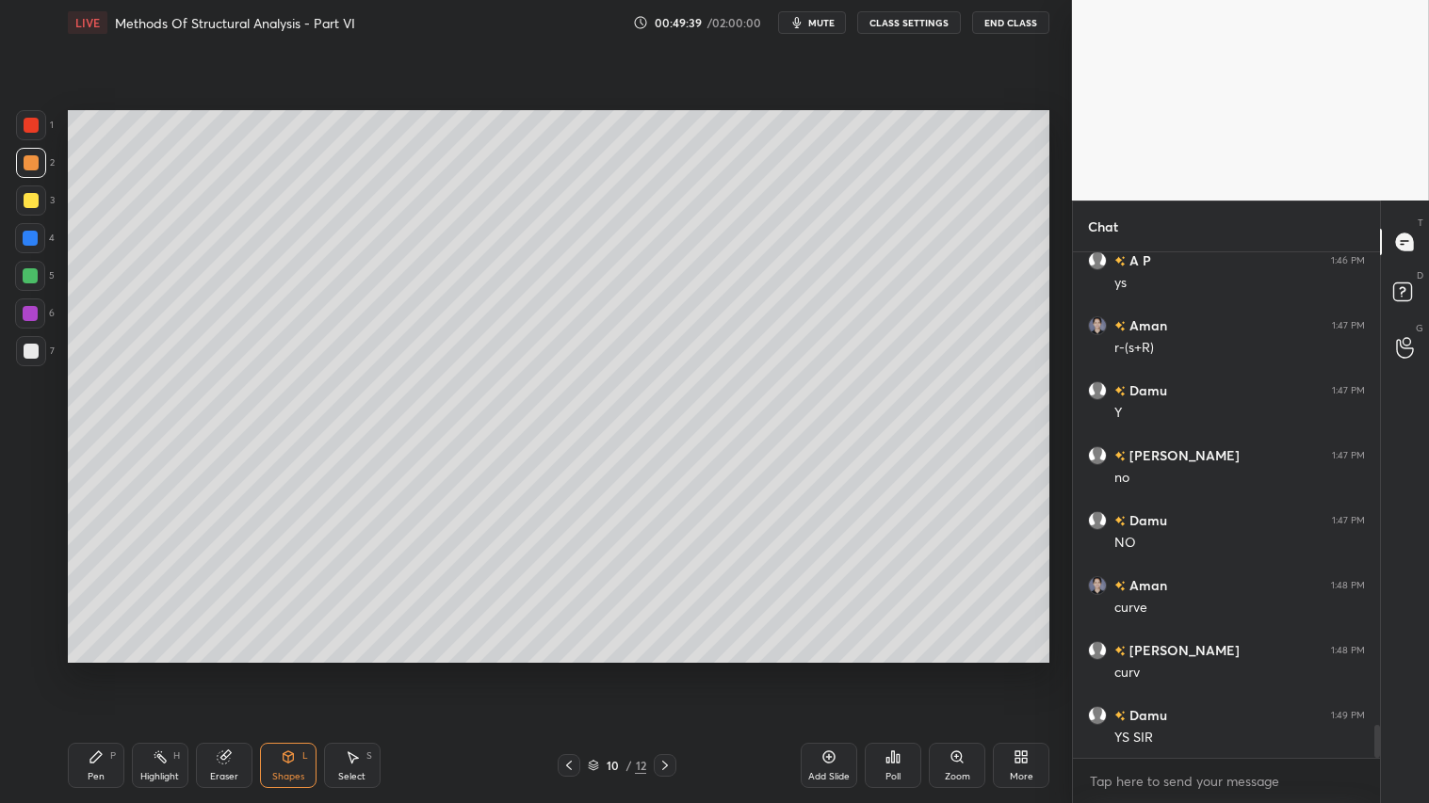
click at [297, 670] on div "Shapes L" at bounding box center [288, 765] width 57 height 45
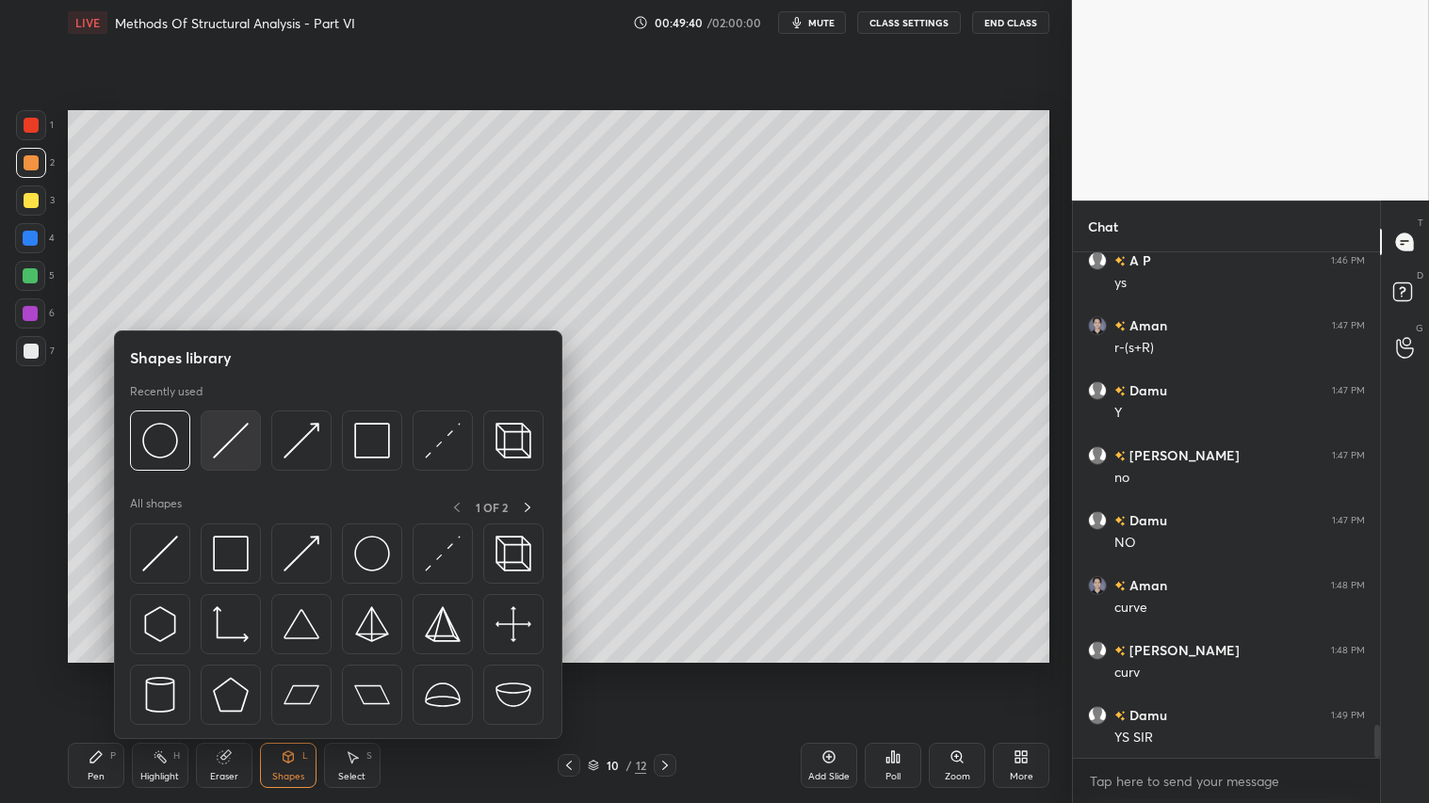
click at [230, 427] on img at bounding box center [231, 441] width 36 height 36
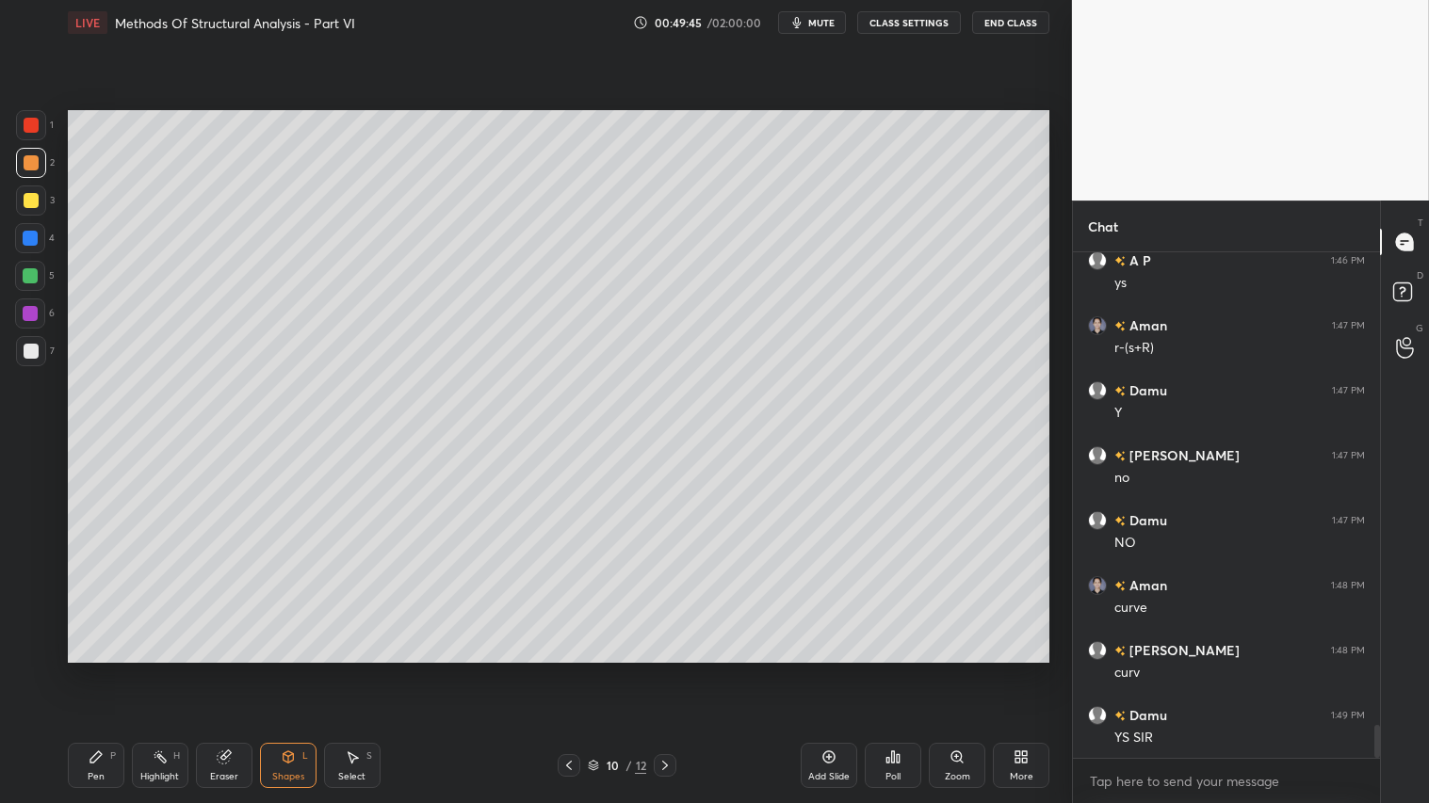
click at [101, 670] on div "Pen P" at bounding box center [96, 765] width 57 height 45
click at [31, 199] on div at bounding box center [31, 200] width 15 height 15
click at [566, 670] on icon at bounding box center [568, 765] width 15 height 15
click at [570, 670] on icon at bounding box center [568, 765] width 15 height 15
click at [571, 670] on icon at bounding box center [569, 765] width 6 height 9
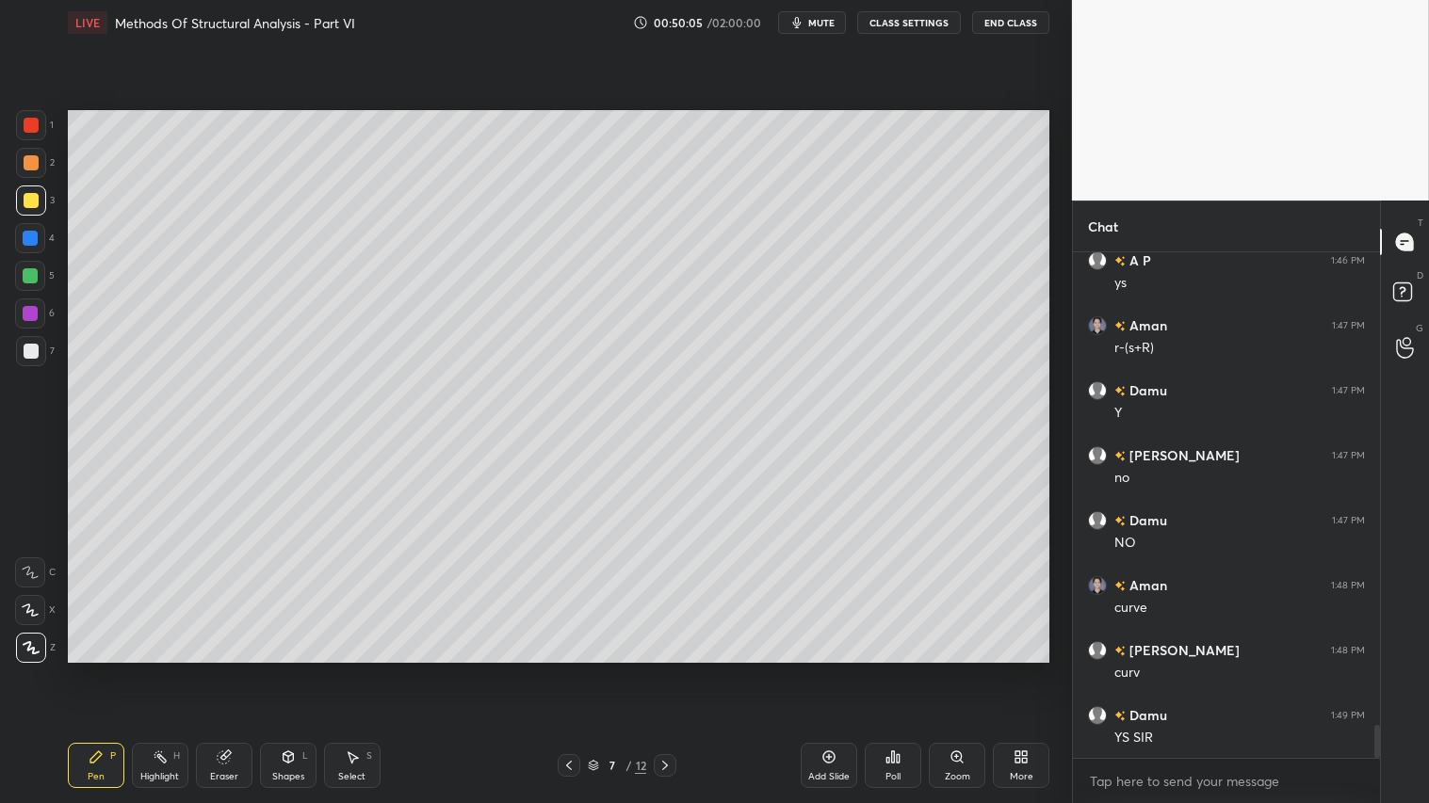
click at [670, 670] on icon at bounding box center [664, 765] width 15 height 15
click at [666, 670] on icon at bounding box center [664, 765] width 15 height 15
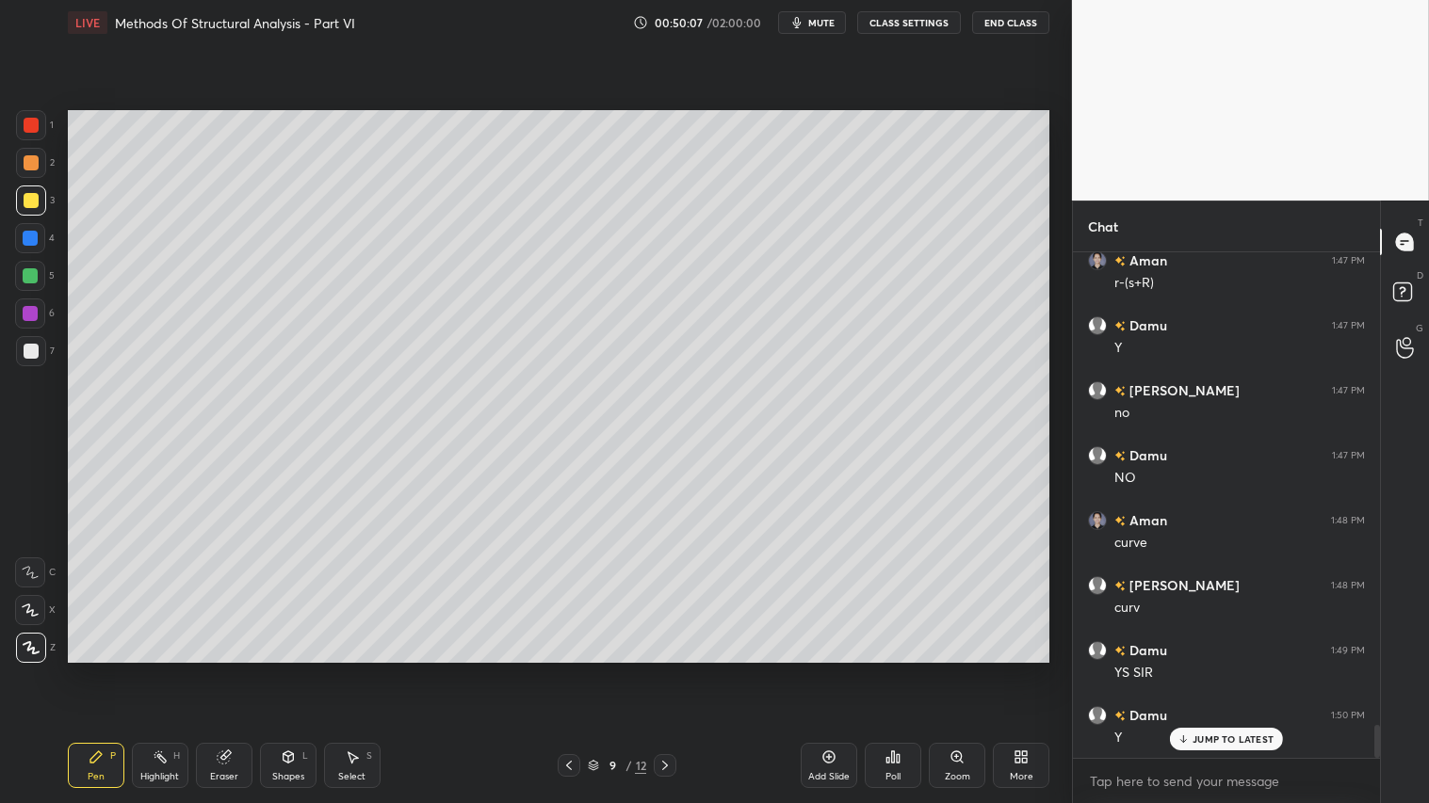
click at [669, 670] on icon at bounding box center [664, 765] width 15 height 15
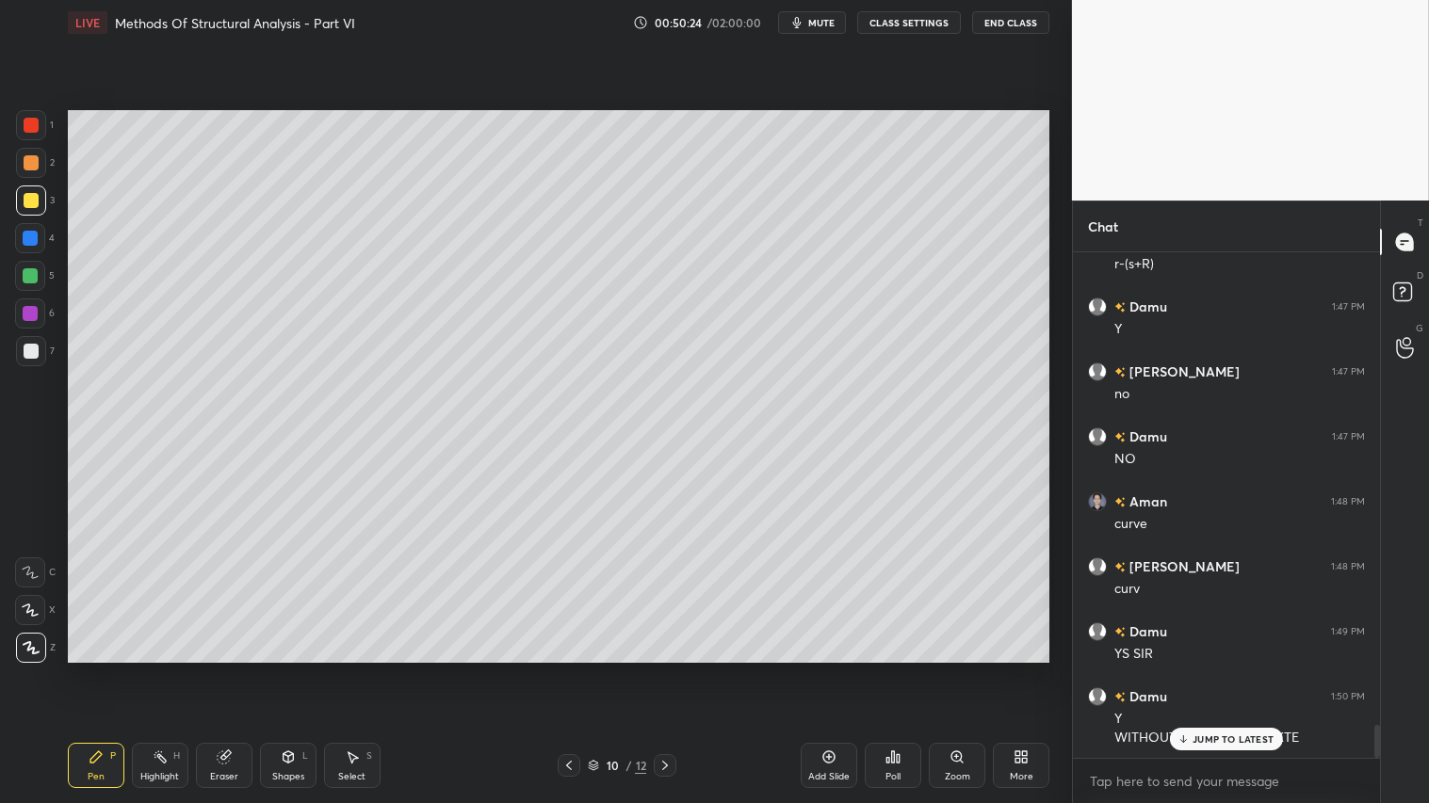
click at [1232, 670] on p "JUMP TO LATEST" at bounding box center [1232, 739] width 81 height 11
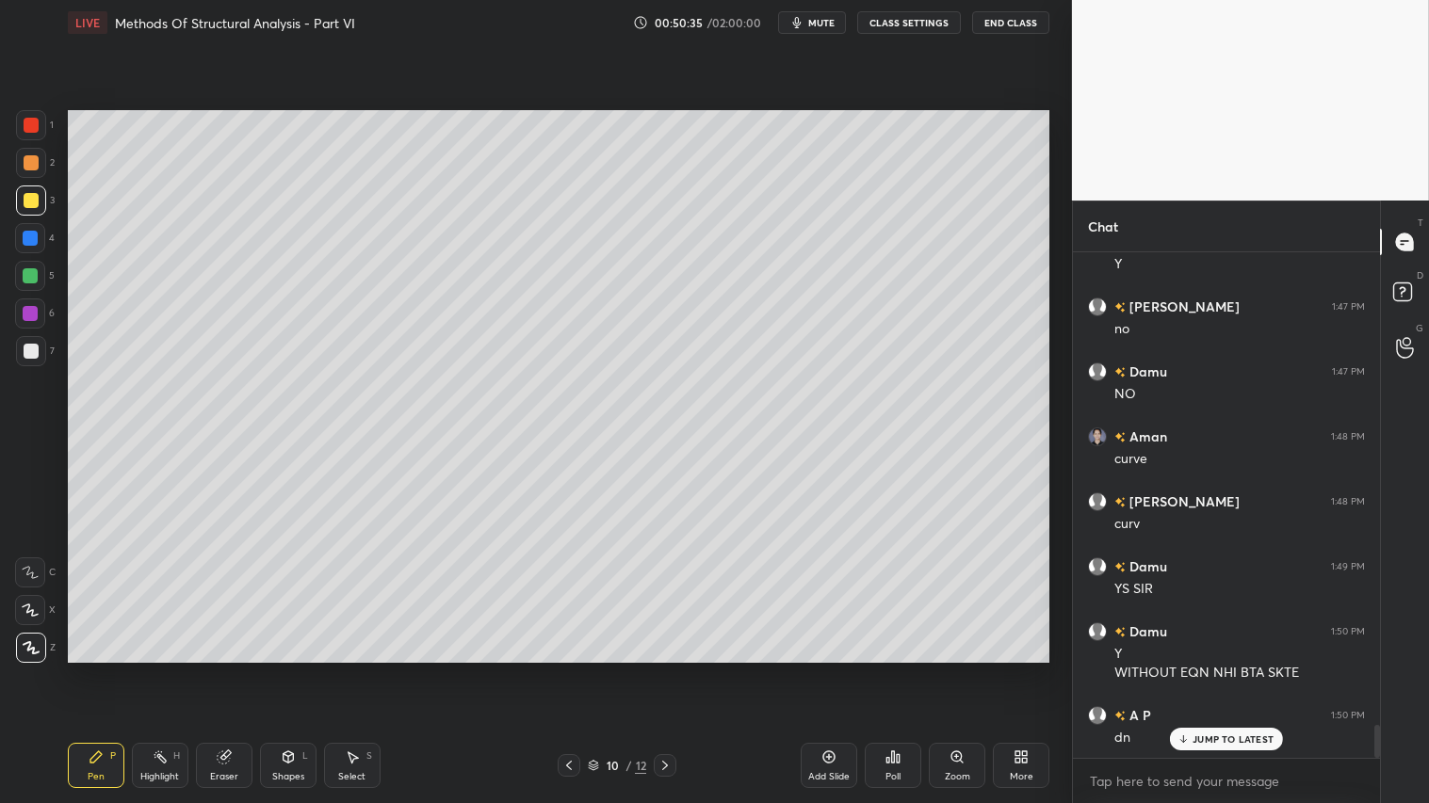
click at [573, 670] on icon at bounding box center [568, 765] width 15 height 15
click at [567, 670] on icon at bounding box center [568, 765] width 15 height 15
click at [571, 670] on icon at bounding box center [568, 765] width 15 height 15
click at [662, 670] on icon at bounding box center [664, 765] width 15 height 15
click at [666, 670] on icon at bounding box center [664, 765] width 15 height 15
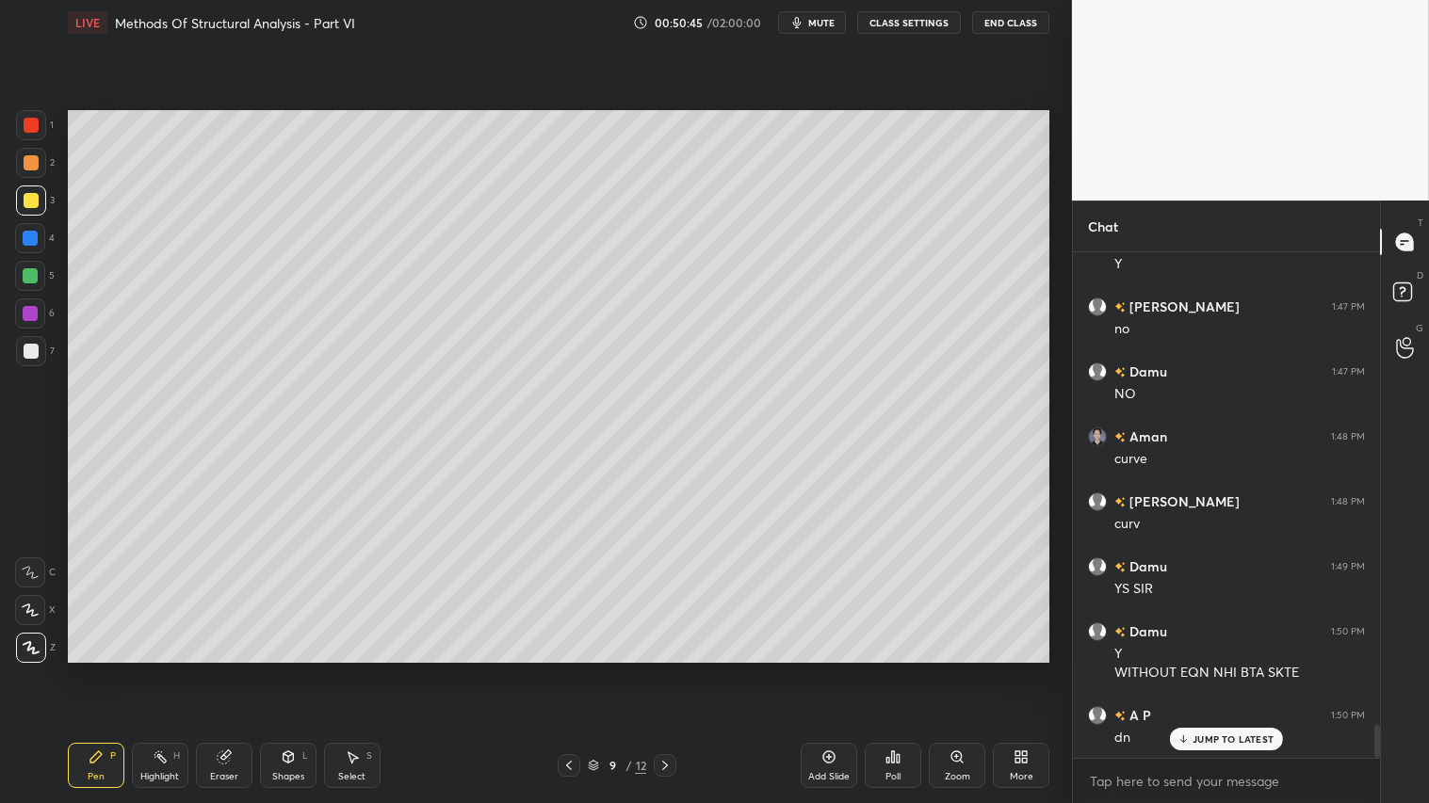
click at [673, 670] on div at bounding box center [665, 765] width 23 height 23
click at [667, 670] on icon at bounding box center [664, 765] width 15 height 15
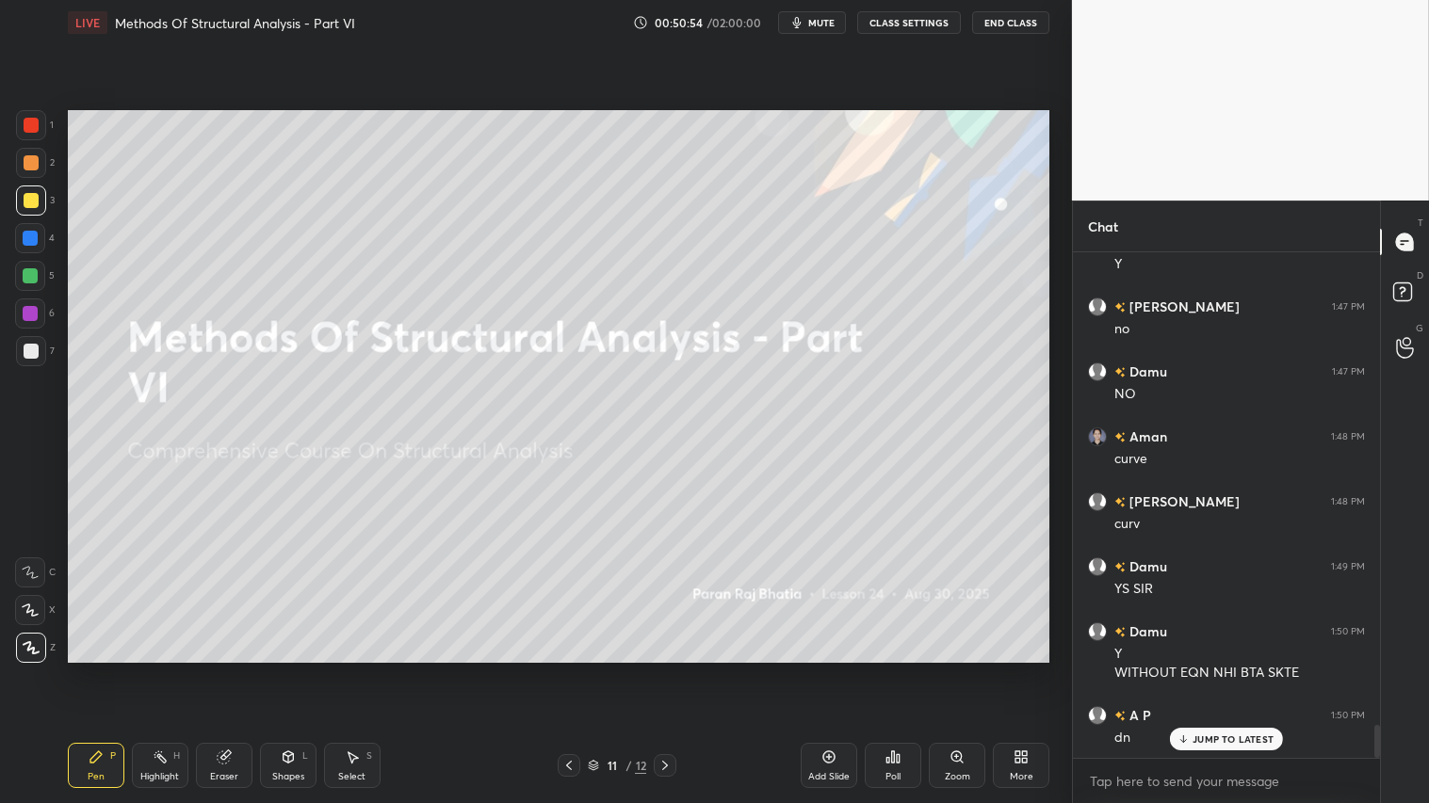
click at [568, 670] on icon at bounding box center [568, 765] width 15 height 15
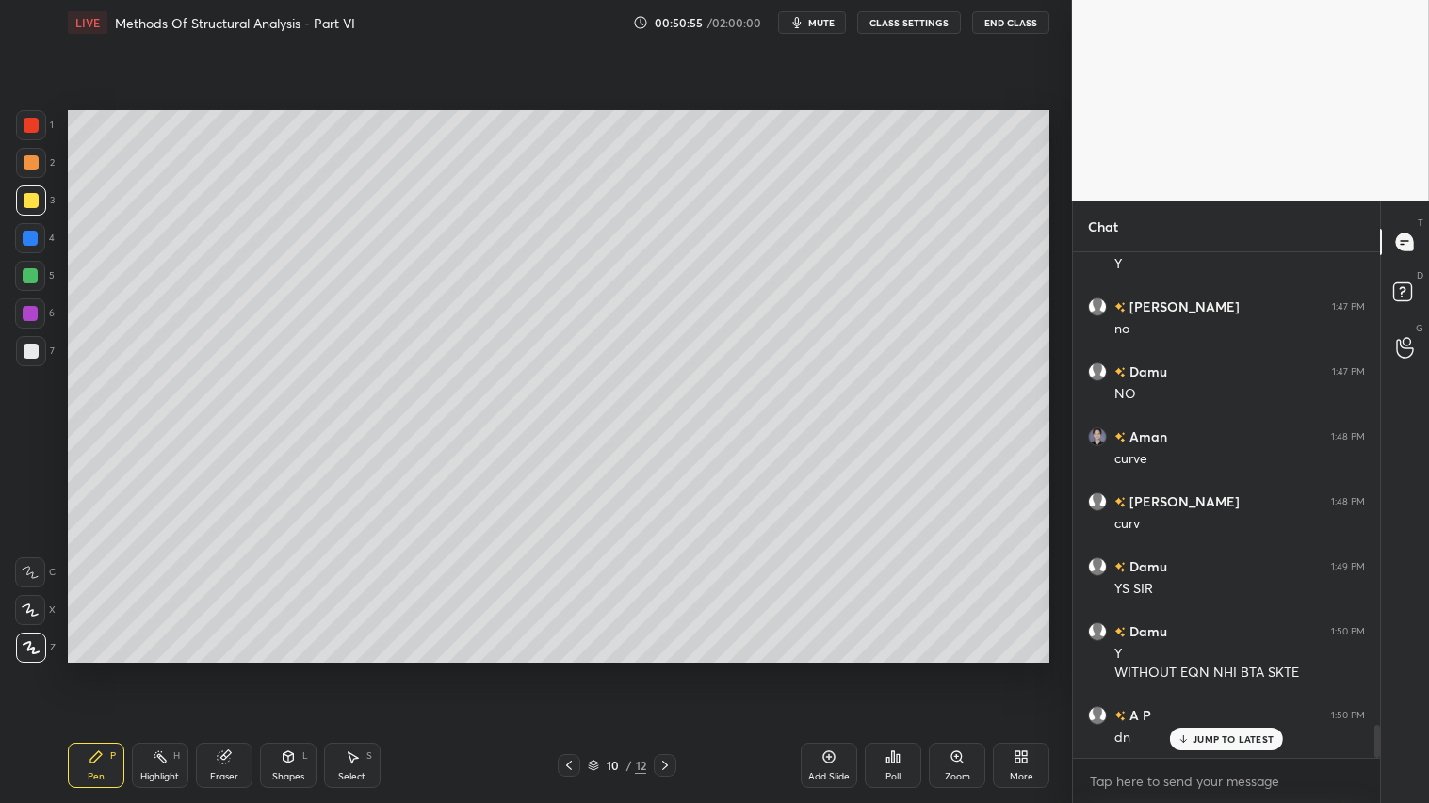
click at [835, 670] on div "Add Slide" at bounding box center [828, 776] width 41 height 9
drag, startPoint x: 23, startPoint y: 170, endPoint x: 49, endPoint y: 582, distance: 412.4
click at [23, 171] on div at bounding box center [31, 163] width 30 height 30
click at [91, 670] on div "Pen" at bounding box center [96, 776] width 17 height 9
click at [565, 670] on icon at bounding box center [568, 765] width 15 height 15
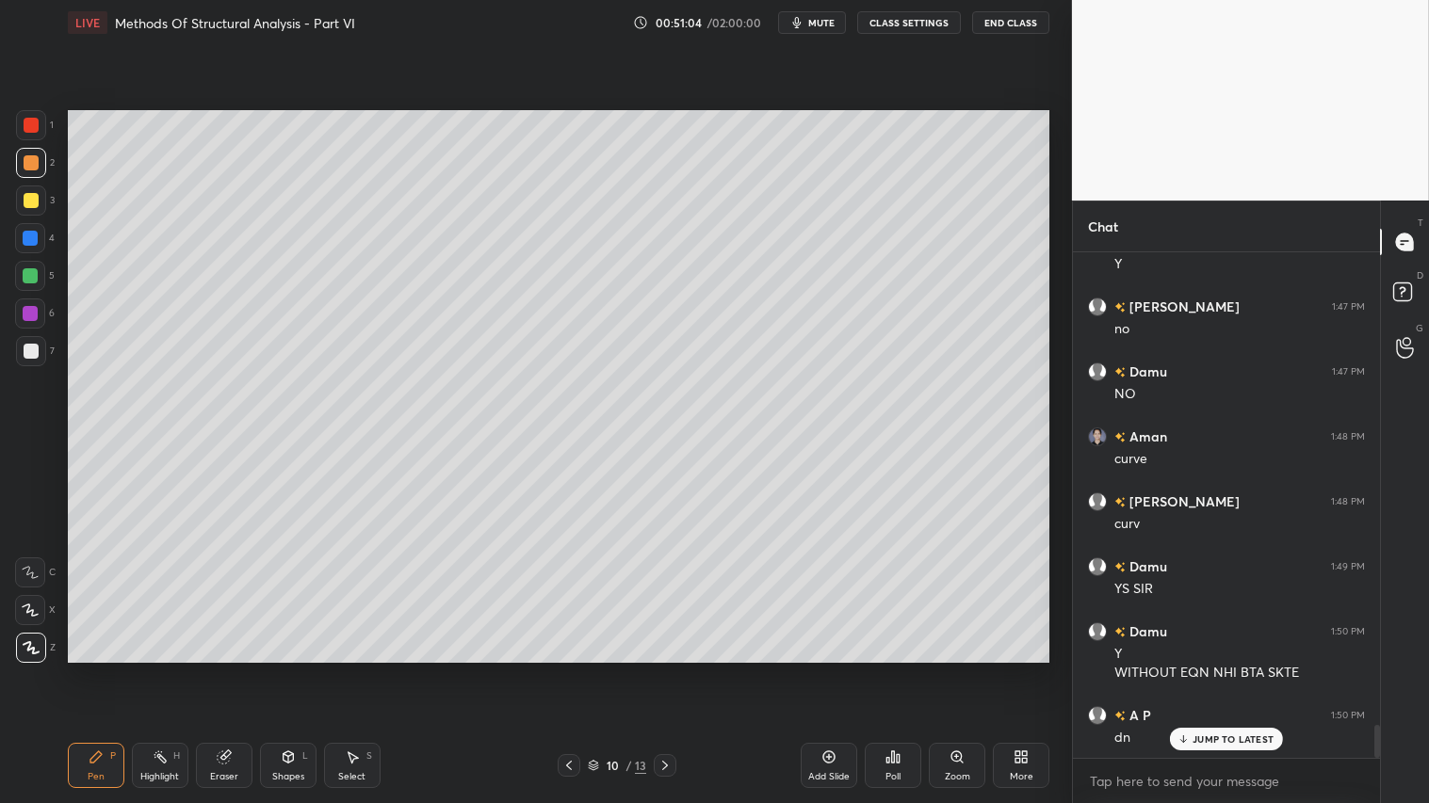
click at [665, 670] on icon at bounding box center [665, 765] width 6 height 9
click at [94, 670] on div "Pen P" at bounding box center [96, 765] width 57 height 45
drag, startPoint x: 35, startPoint y: 199, endPoint x: 64, endPoint y: 212, distance: 32.0
click at [35, 200] on div at bounding box center [31, 200] width 15 height 15
click at [38, 162] on div at bounding box center [31, 162] width 15 height 15
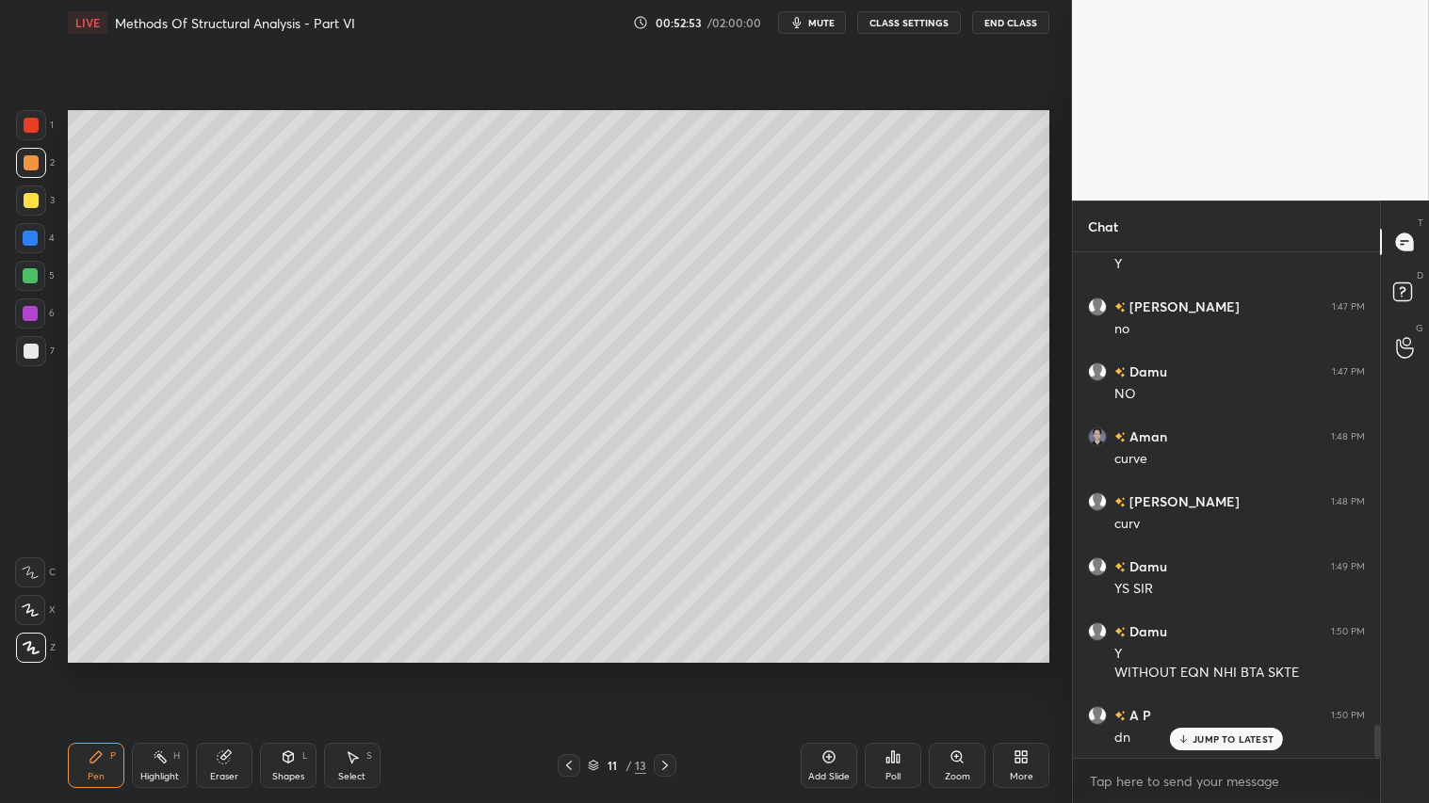
click at [89, 670] on div "Pen" at bounding box center [96, 776] width 17 height 9
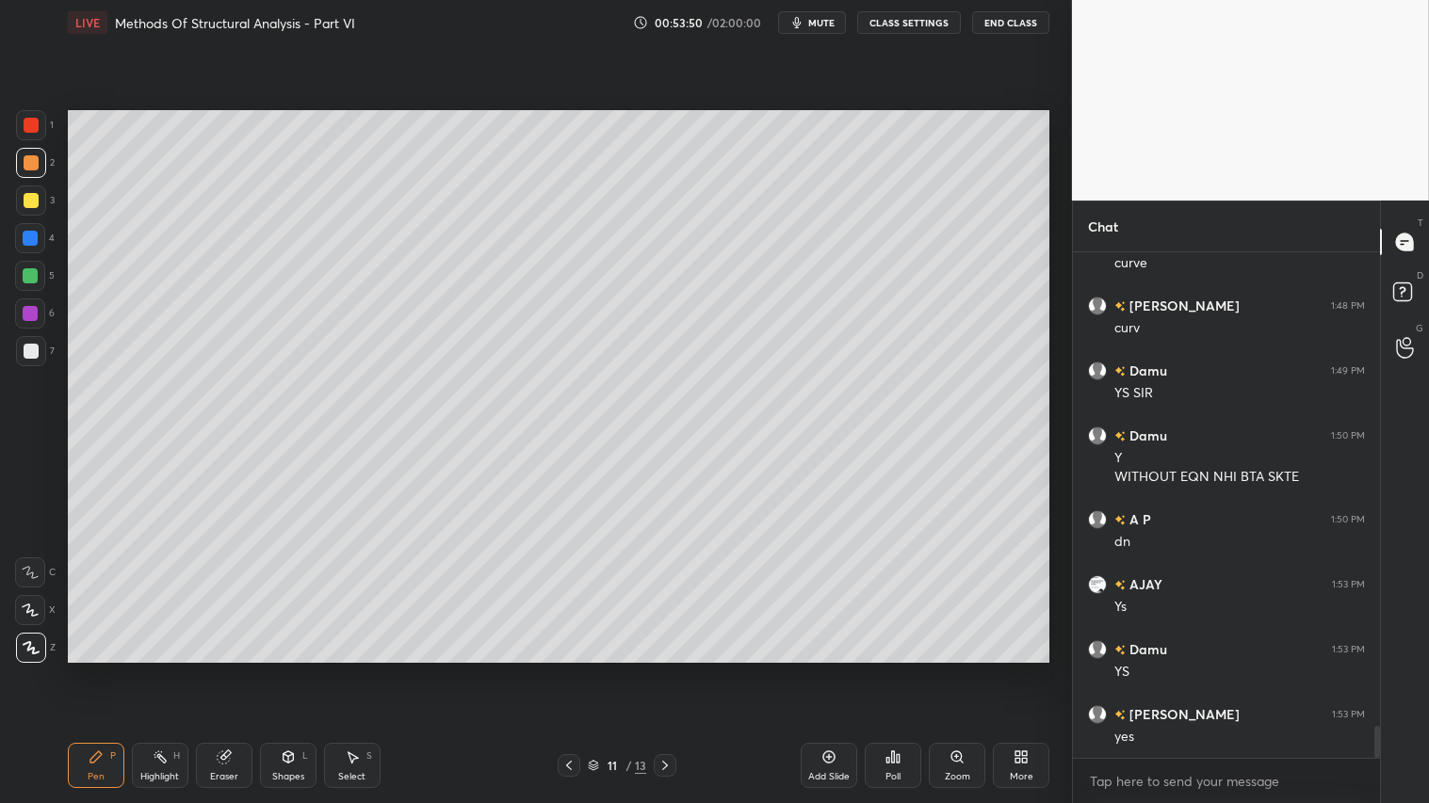
scroll to position [7566, 0]
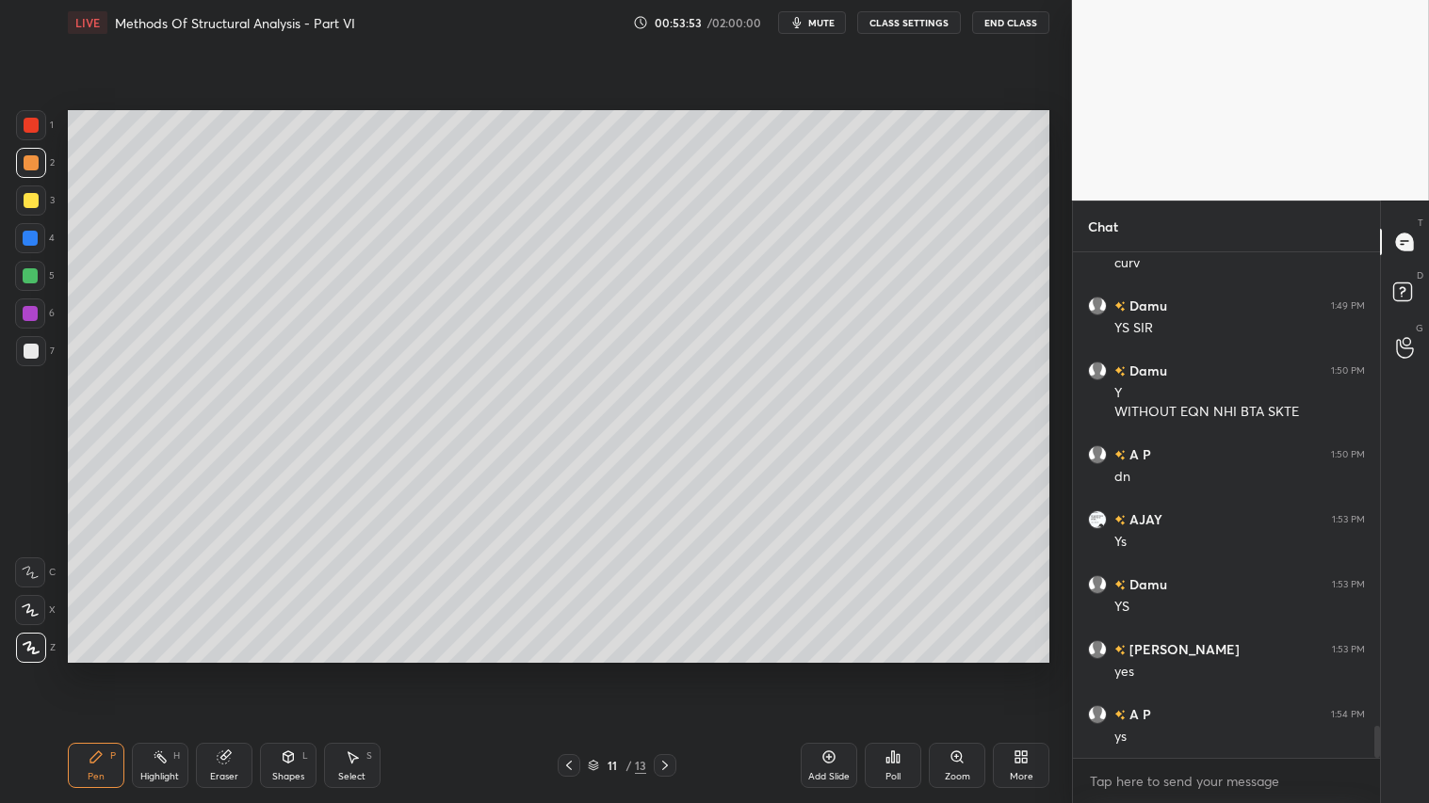
click at [659, 670] on icon at bounding box center [664, 765] width 15 height 15
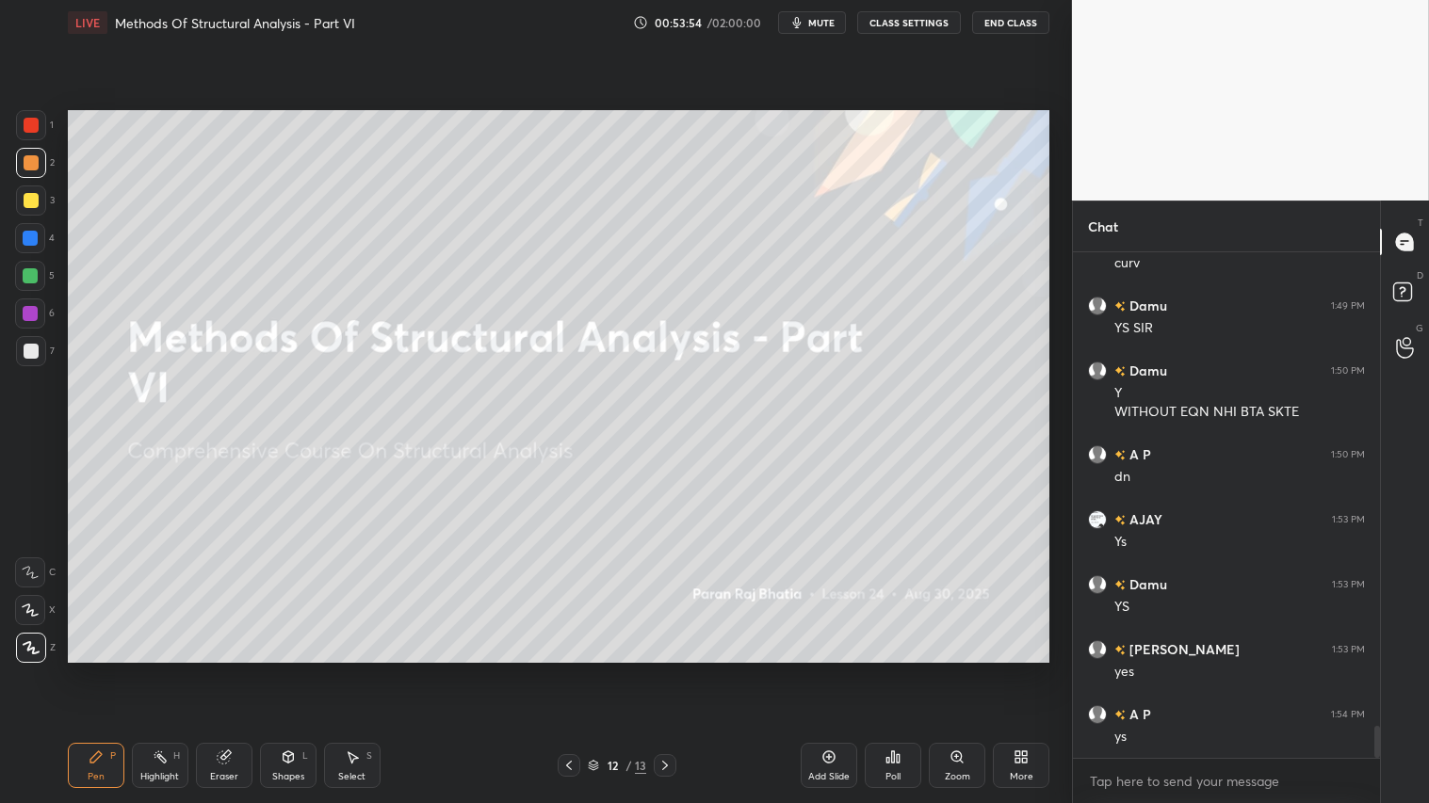
click at [562, 670] on icon at bounding box center [568, 765] width 15 height 15
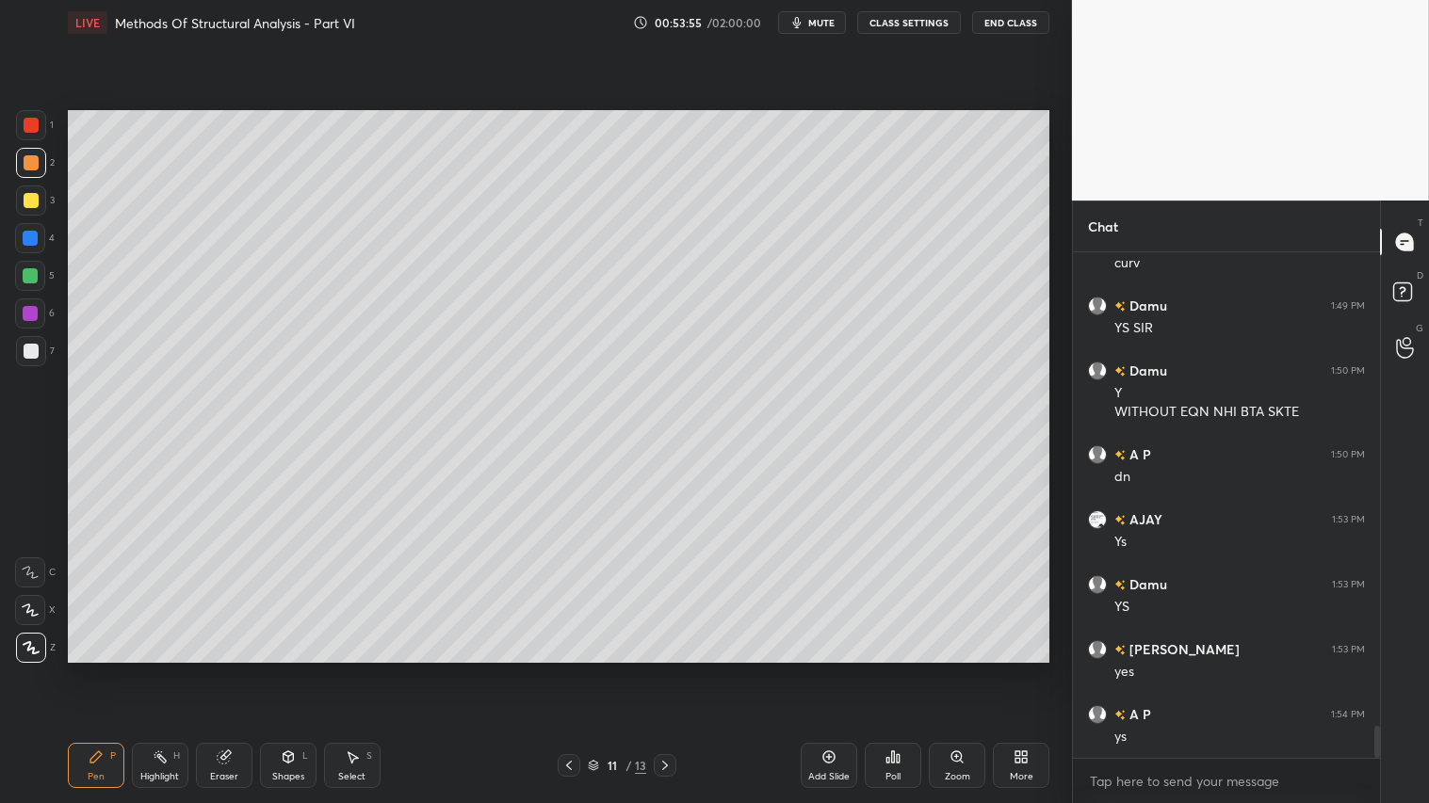
click at [835, 670] on icon at bounding box center [828, 757] width 15 height 15
drag, startPoint x: 88, startPoint y: 776, endPoint x: 119, endPoint y: 716, distance: 67.8
click at [88, 670] on div "Pen" at bounding box center [96, 776] width 17 height 9
click at [28, 193] on div at bounding box center [31, 200] width 15 height 15
drag, startPoint x: 105, startPoint y: 758, endPoint x: 108, endPoint y: 747, distance: 11.6
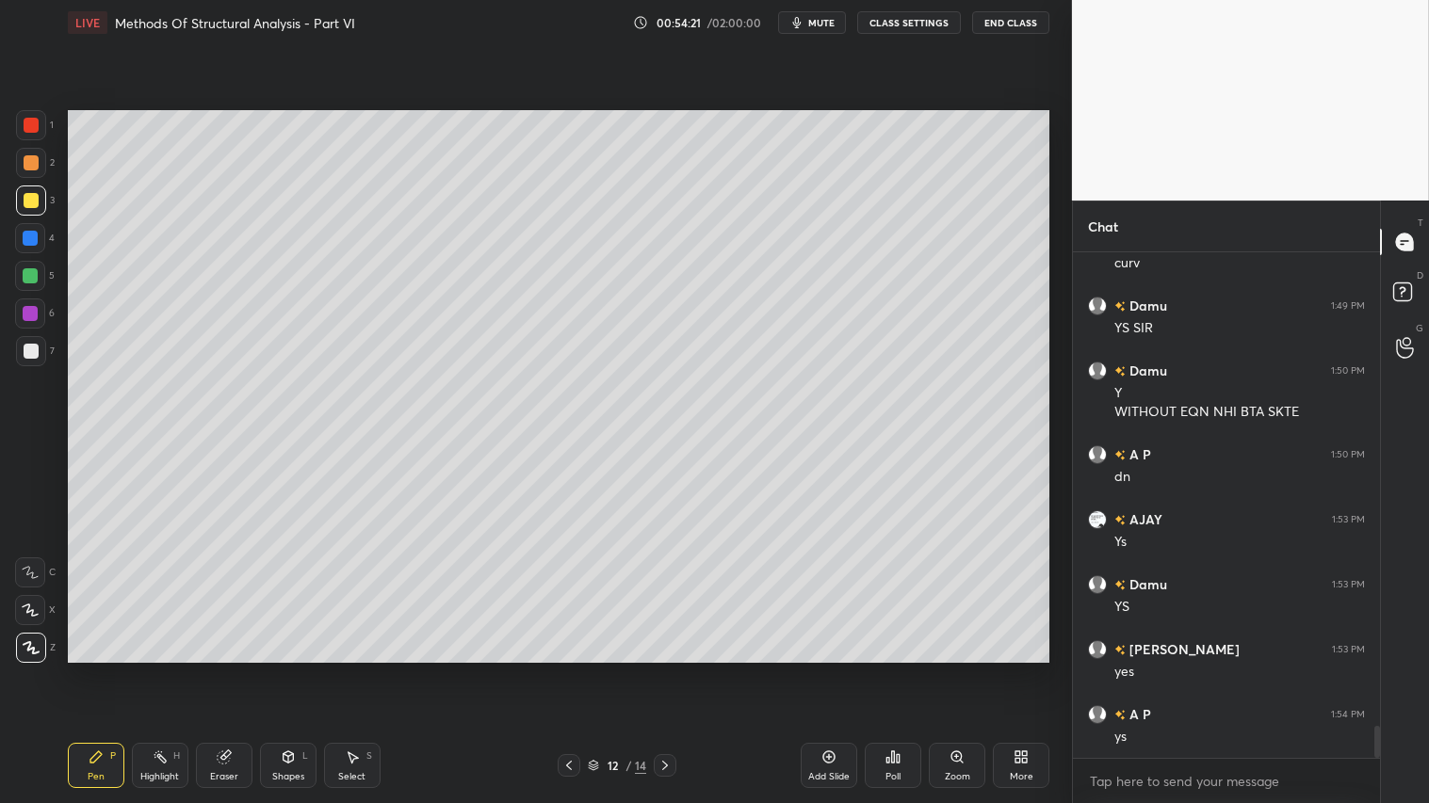
click at [106, 670] on div "Pen P" at bounding box center [96, 765] width 57 height 45
click at [298, 670] on div "Shapes" at bounding box center [288, 776] width 32 height 9
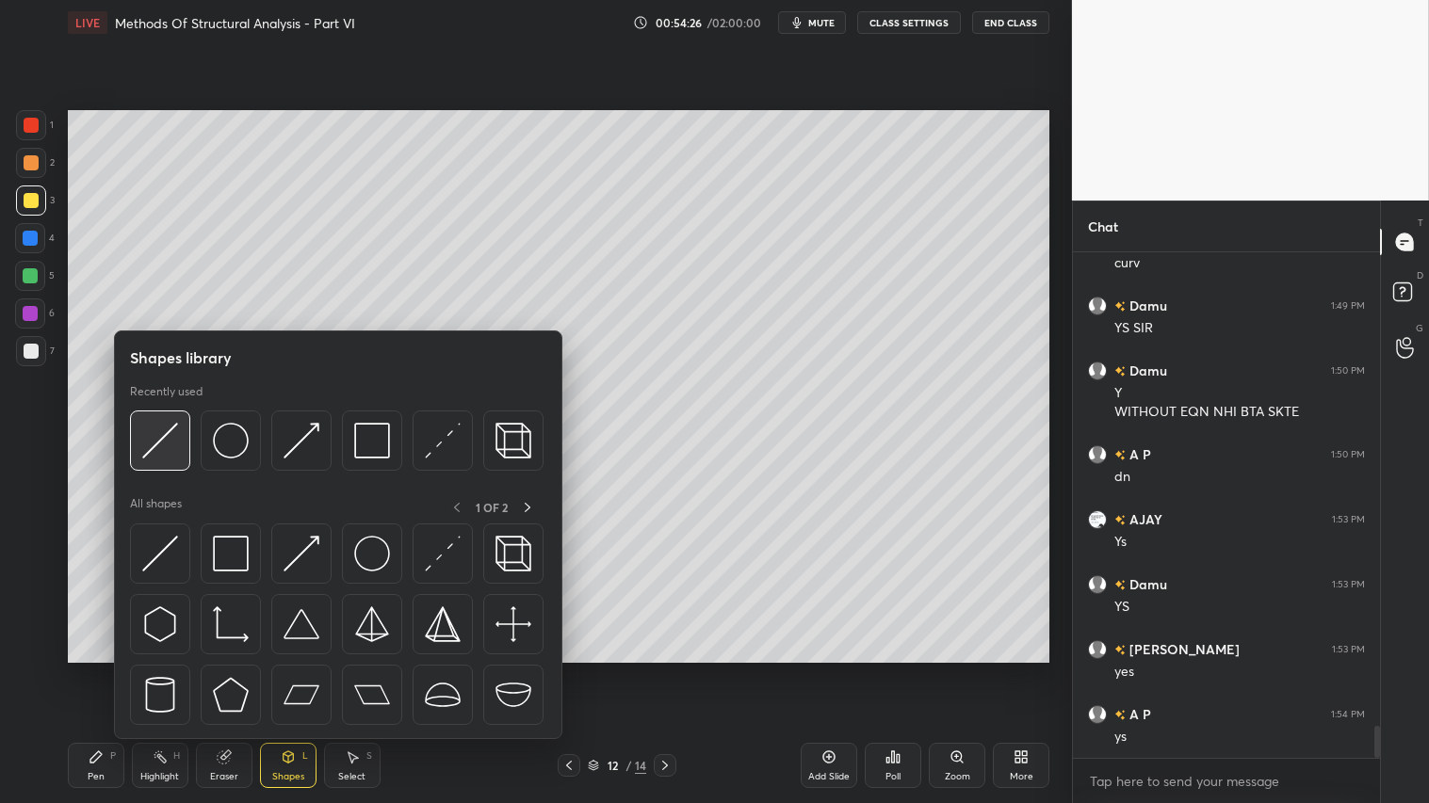
click at [149, 443] on img at bounding box center [160, 441] width 36 height 36
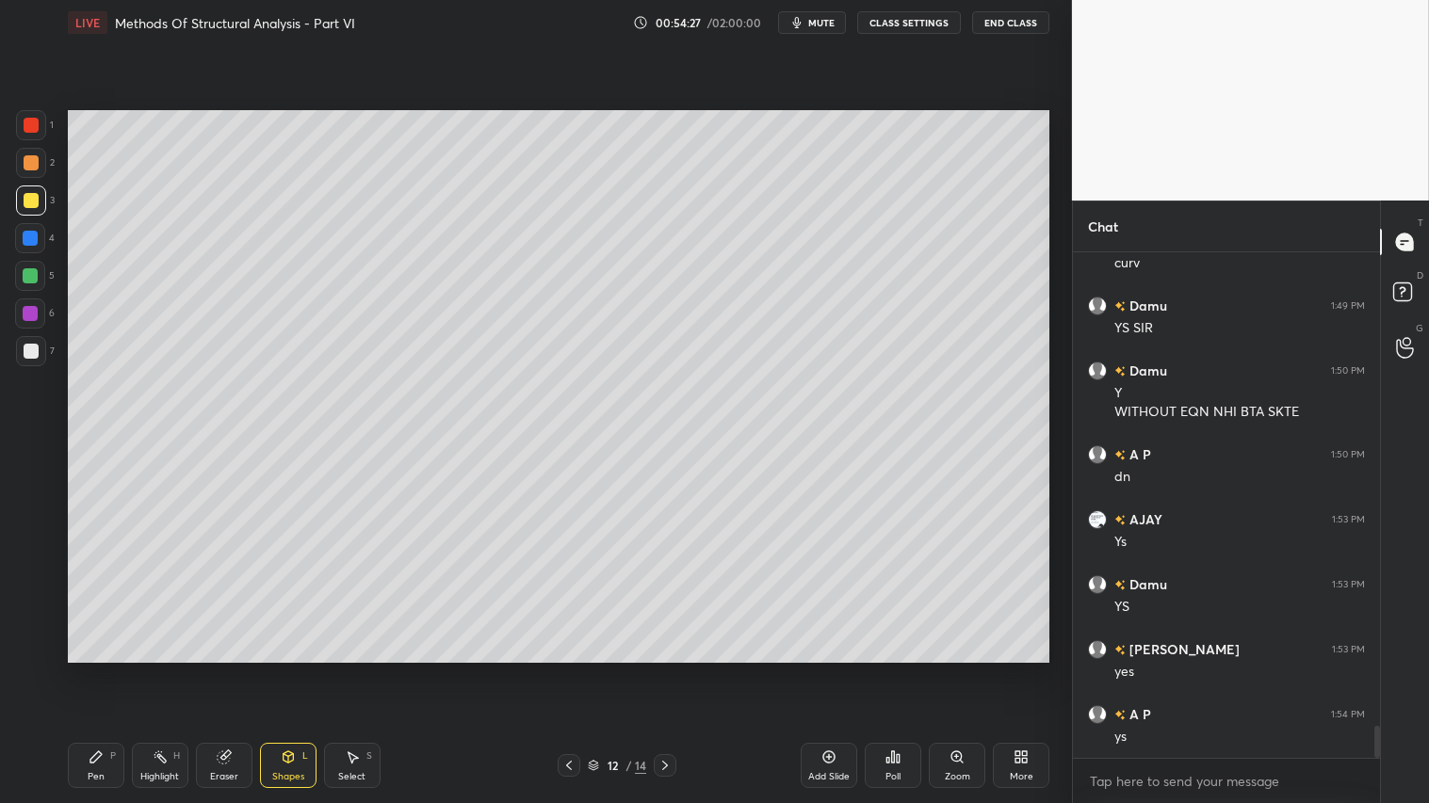
click at [30, 195] on div at bounding box center [31, 200] width 15 height 15
drag, startPoint x: 32, startPoint y: 120, endPoint x: 52, endPoint y: 129, distance: 21.9
click at [38, 120] on div at bounding box center [31, 125] width 15 height 15
drag, startPoint x: 31, startPoint y: 349, endPoint x: 51, endPoint y: 349, distance: 19.8
click at [33, 349] on div at bounding box center [31, 351] width 15 height 15
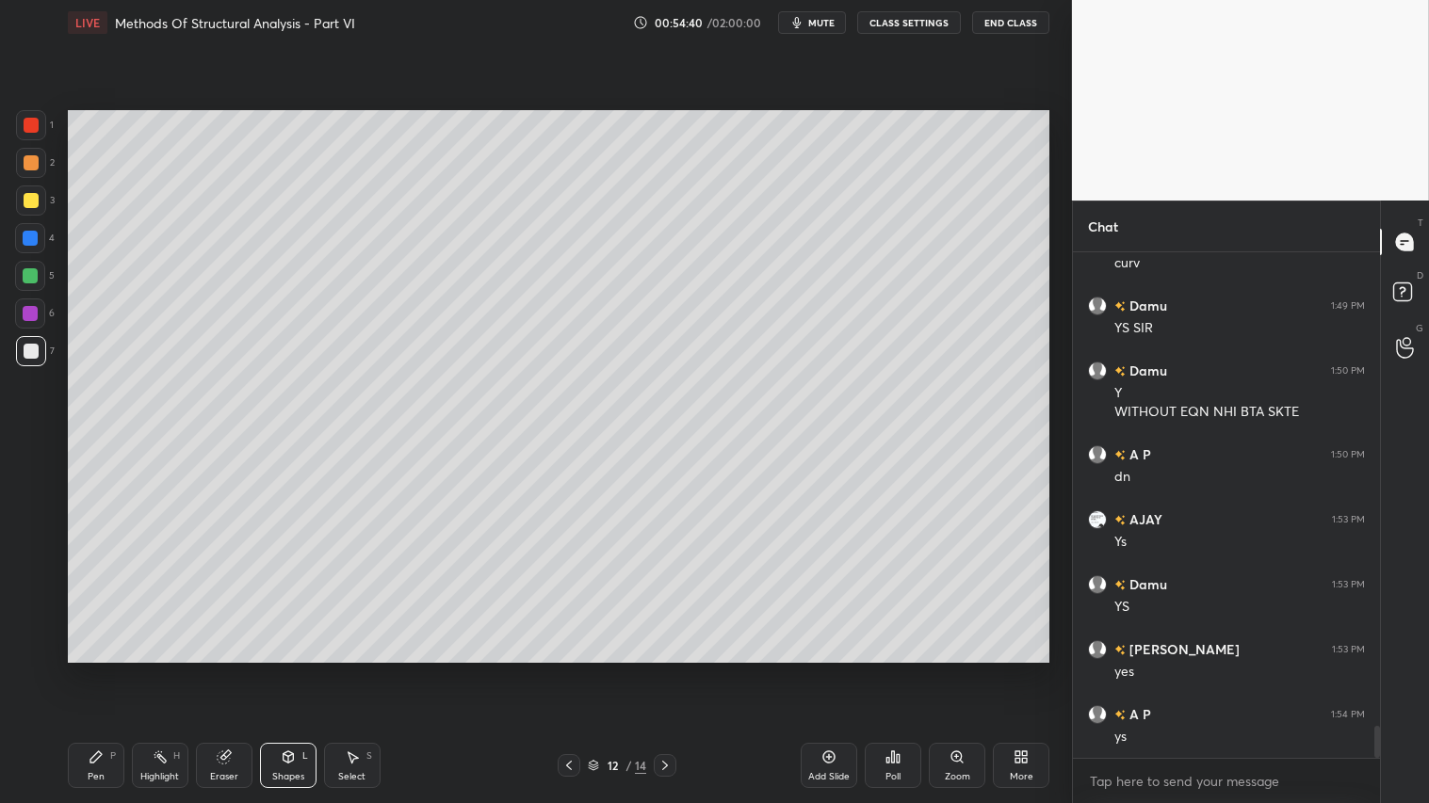
drag, startPoint x: 32, startPoint y: 119, endPoint x: 33, endPoint y: 130, distance: 11.3
click at [32, 121] on div at bounding box center [31, 125] width 15 height 15
click at [108, 670] on div "Pen P" at bounding box center [96, 765] width 57 height 45
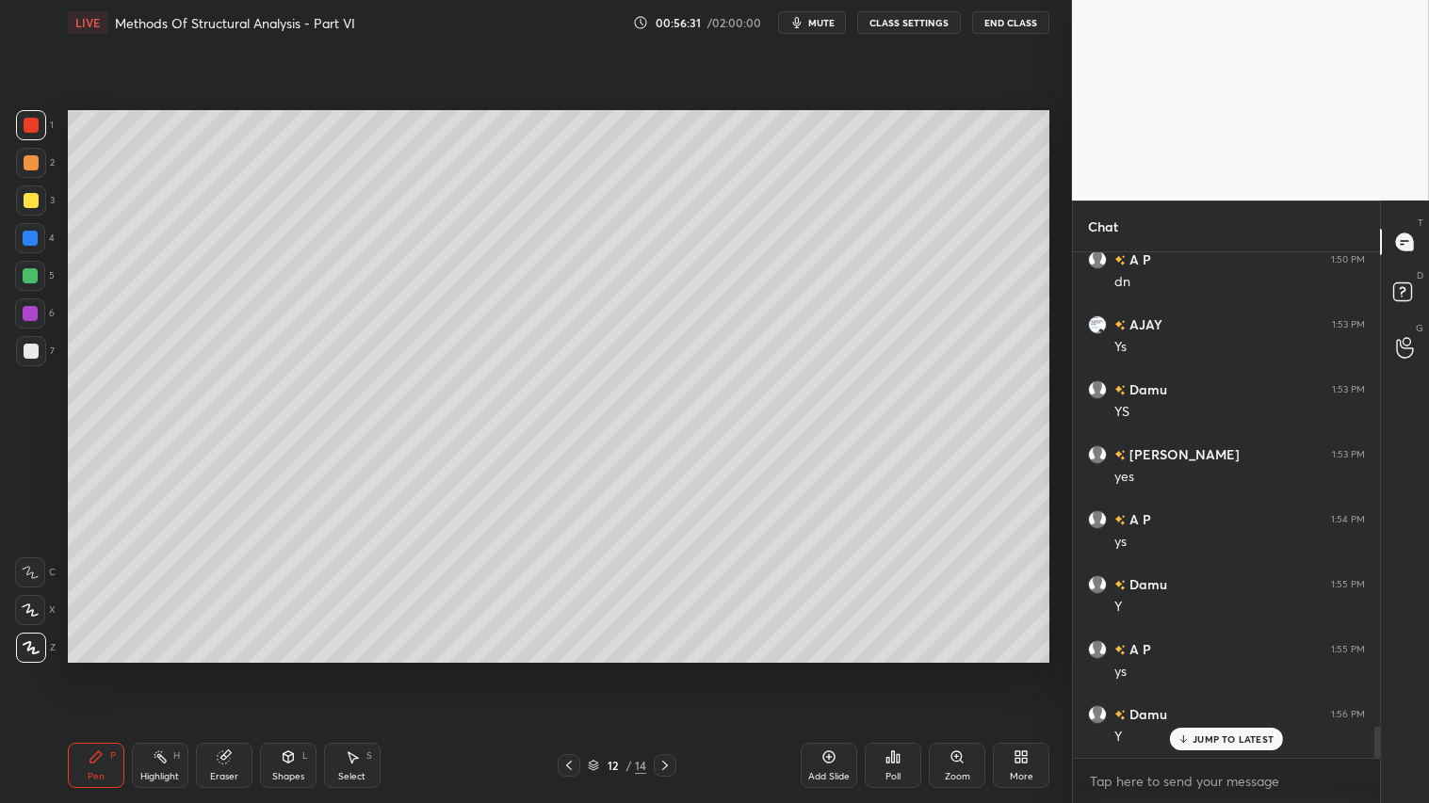
scroll to position [7825, 0]
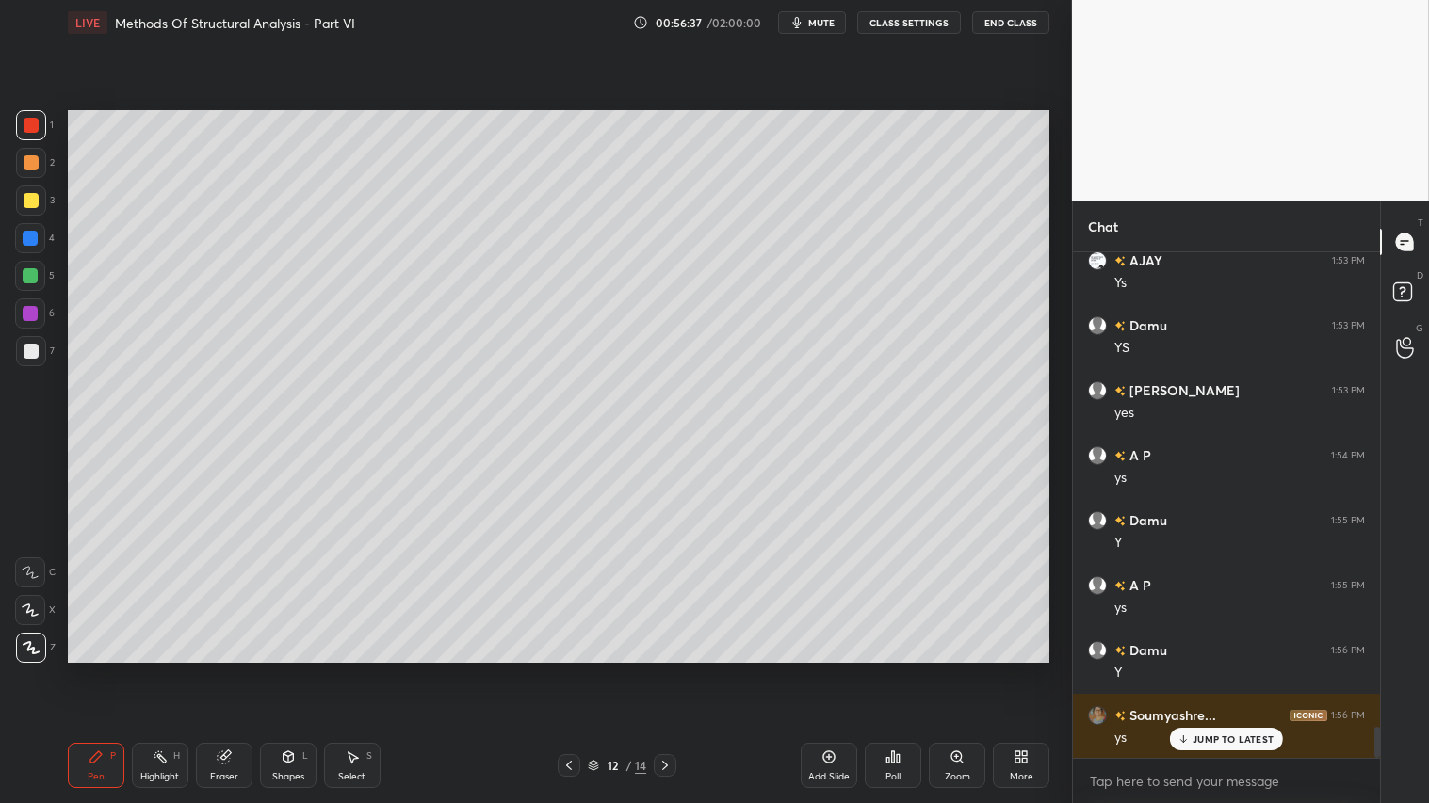
click at [561, 670] on icon at bounding box center [568, 765] width 15 height 15
click at [567, 670] on icon at bounding box center [568, 765] width 15 height 15
click at [571, 670] on icon at bounding box center [568, 765] width 15 height 15
click at [671, 670] on icon at bounding box center [664, 765] width 15 height 15
click at [666, 670] on icon at bounding box center [664, 765] width 15 height 15
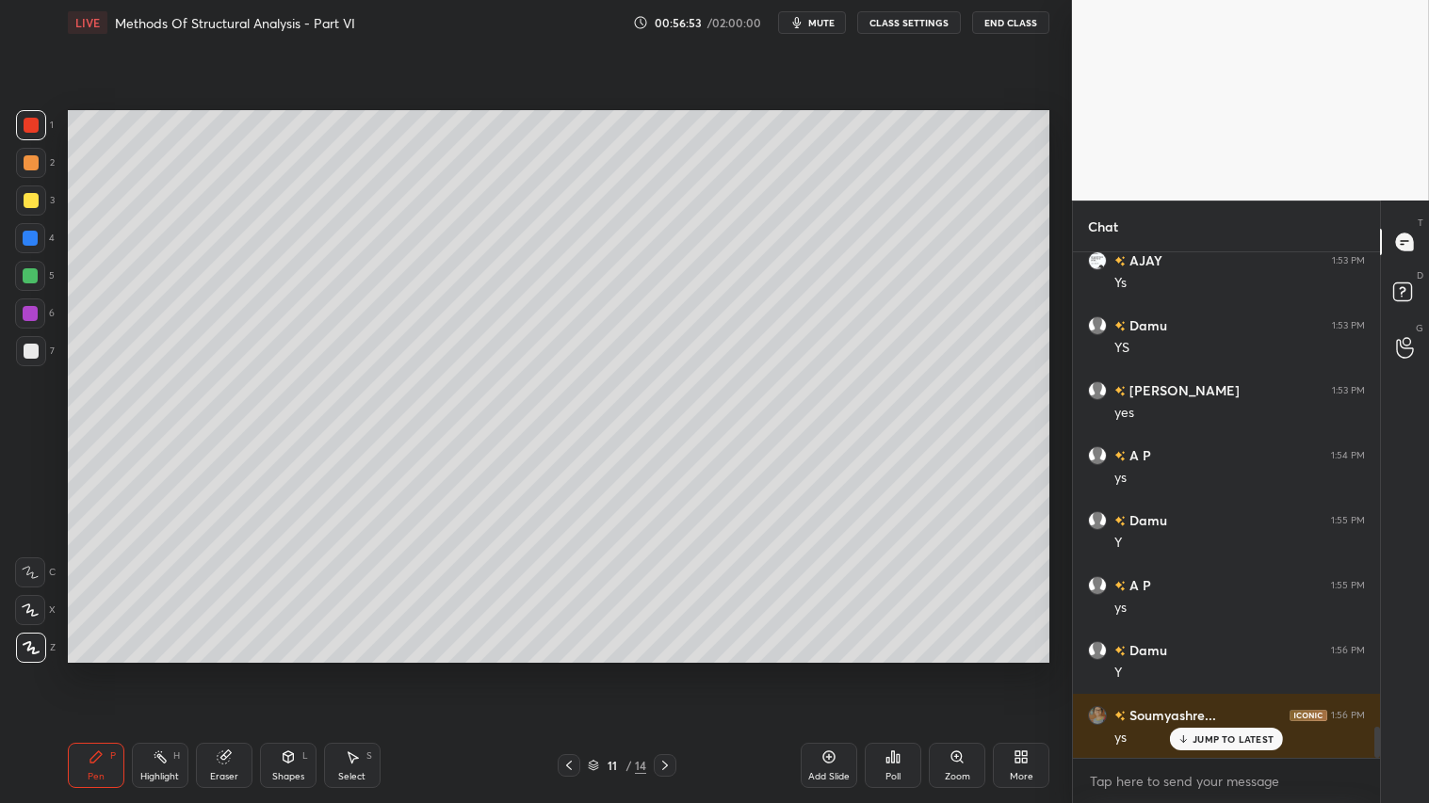
click at [665, 670] on icon at bounding box center [664, 765] width 15 height 15
drag, startPoint x: 223, startPoint y: 770, endPoint x: 123, endPoint y: 678, distance: 136.0
click at [223, 670] on div "Eraser" at bounding box center [224, 765] width 57 height 45
click at [22, 647] on span "Erase all" at bounding box center [30, 646] width 28 height 13
click at [567, 670] on icon at bounding box center [568, 765] width 15 height 15
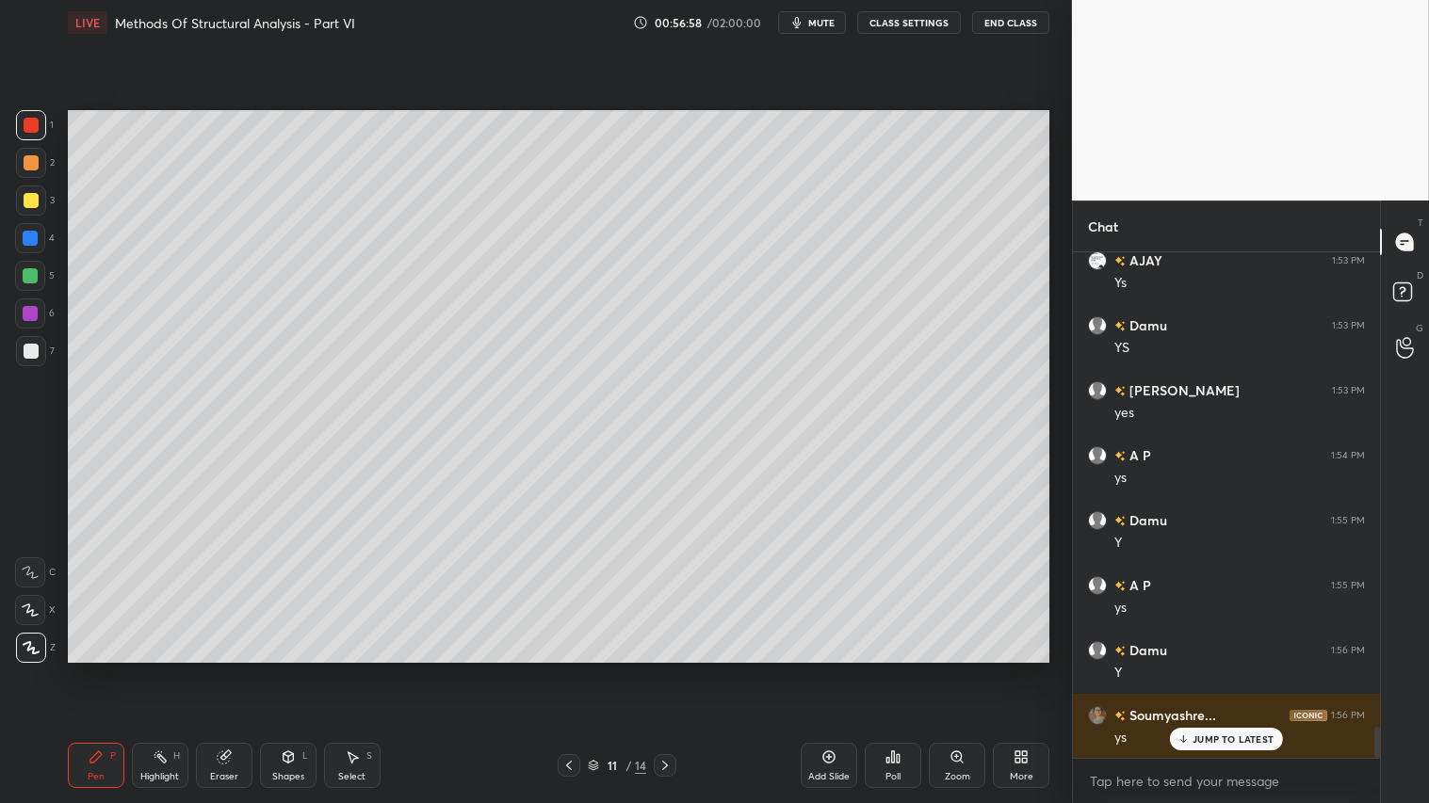
click at [673, 670] on div at bounding box center [665, 765] width 23 height 23
click at [279, 670] on div "Shapes" at bounding box center [288, 776] width 32 height 9
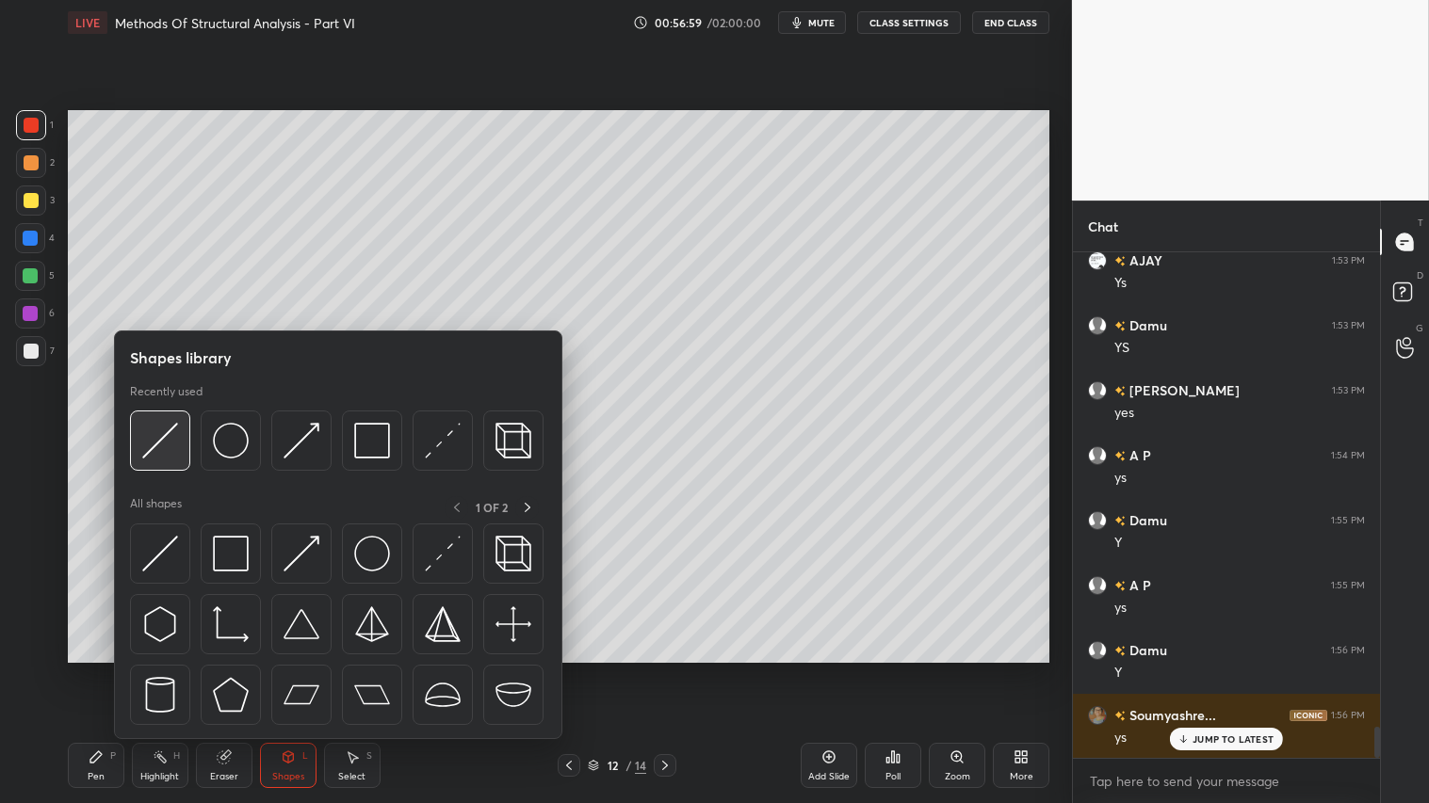
click at [163, 440] on img at bounding box center [160, 441] width 36 height 36
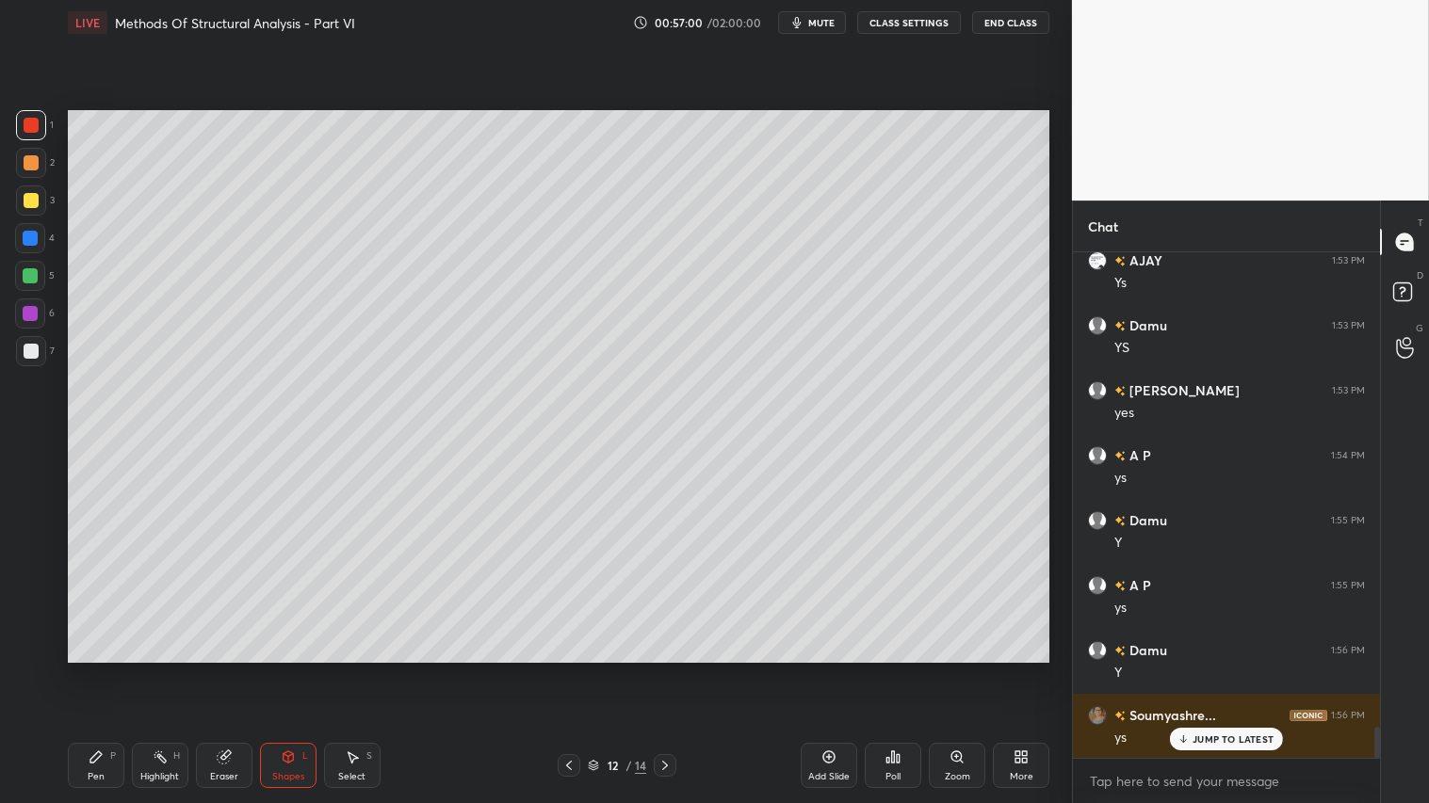
click at [35, 160] on div at bounding box center [31, 162] width 15 height 15
click at [32, 195] on div at bounding box center [31, 200] width 15 height 15
drag, startPoint x: 29, startPoint y: 155, endPoint x: 58, endPoint y: 175, distance: 35.3
click at [35, 160] on div at bounding box center [31, 162] width 15 height 15
drag, startPoint x: 105, startPoint y: 768, endPoint x: 144, endPoint y: 701, distance: 77.7
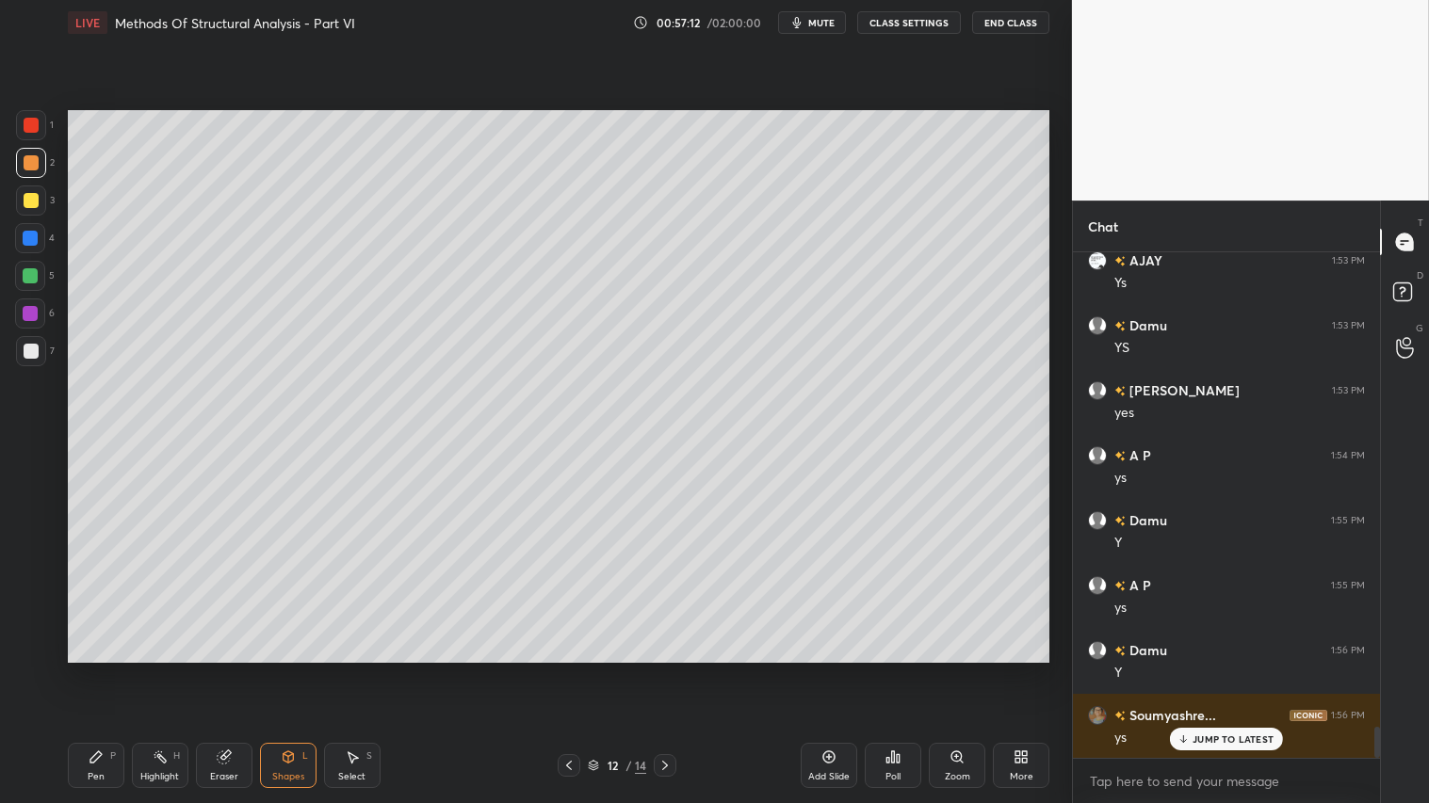
click at [104, 670] on div "Pen P" at bounding box center [96, 765] width 57 height 45
click at [289, 670] on icon at bounding box center [288, 757] width 15 height 15
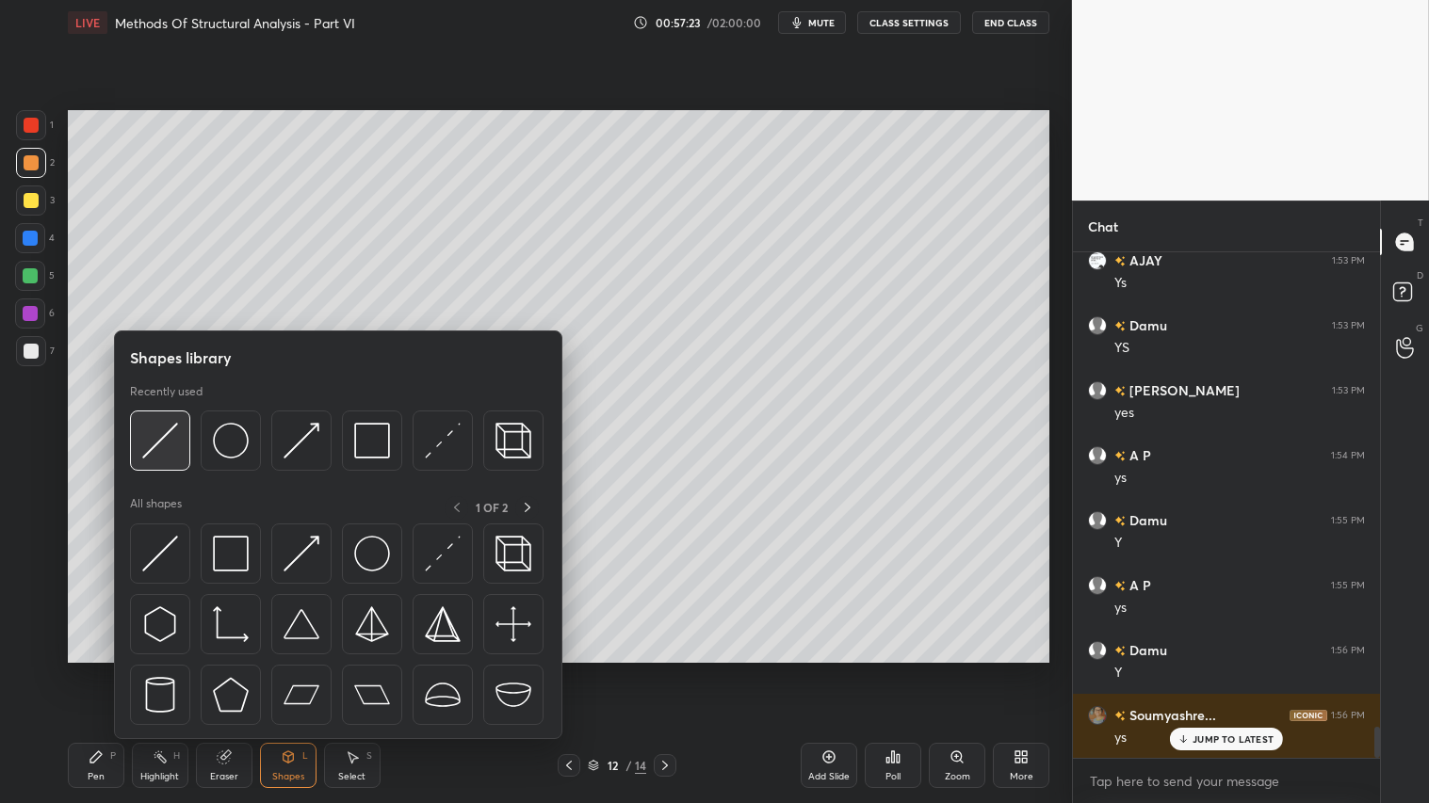
click at [158, 437] on img at bounding box center [160, 441] width 36 height 36
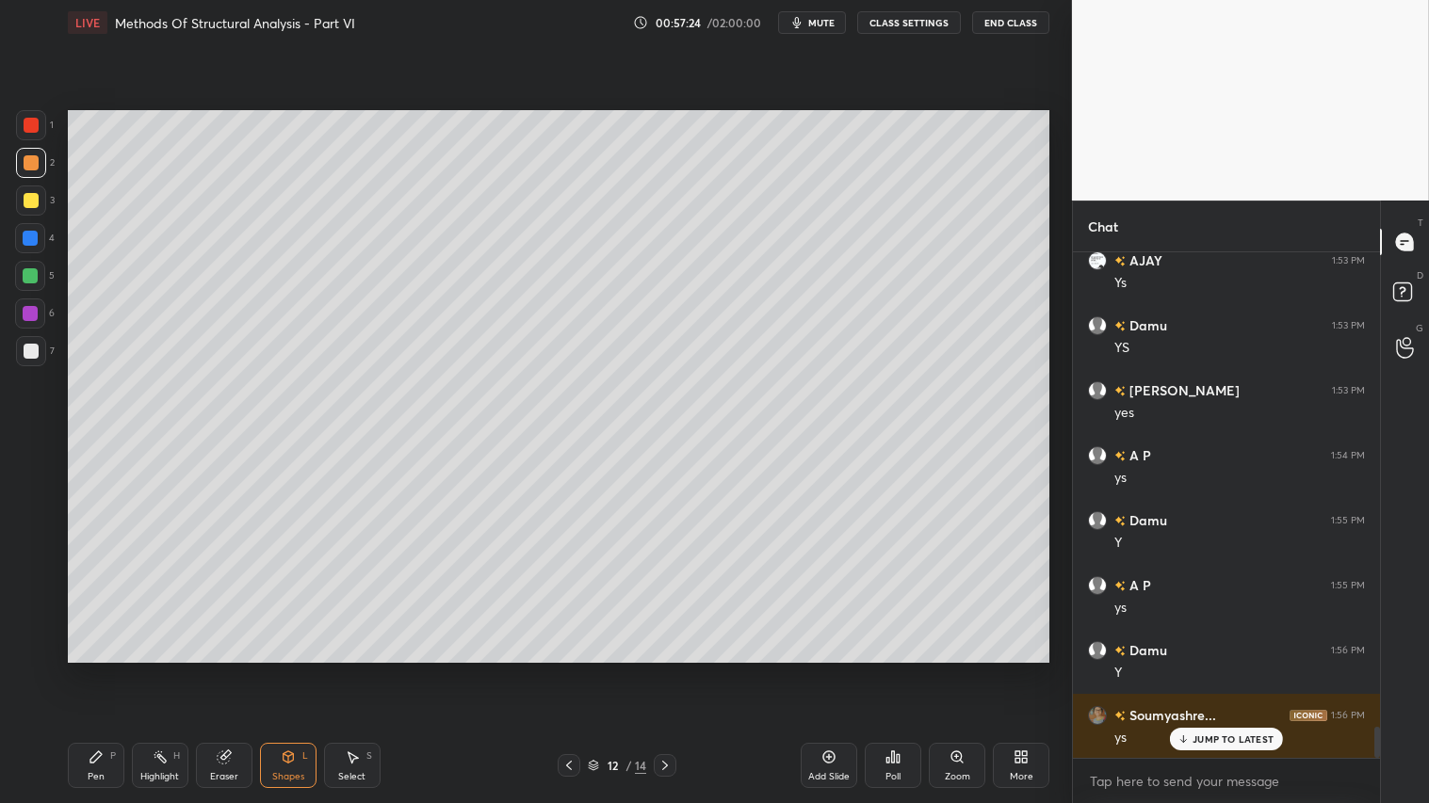
click at [104, 670] on div "Pen P" at bounding box center [96, 765] width 57 height 45
click at [274, 670] on div "Shapes L" at bounding box center [288, 765] width 57 height 45
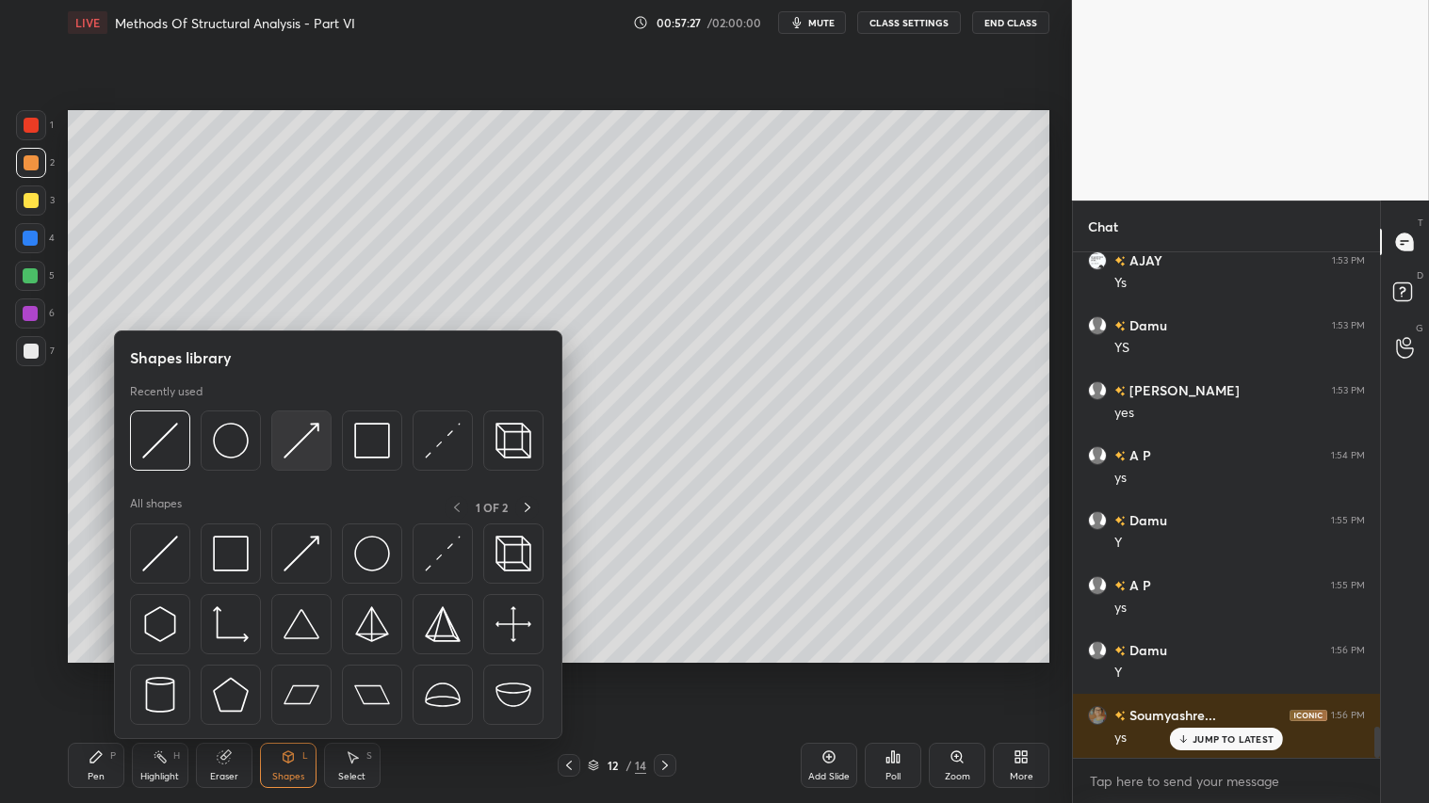
click at [305, 441] on img at bounding box center [301, 441] width 36 height 36
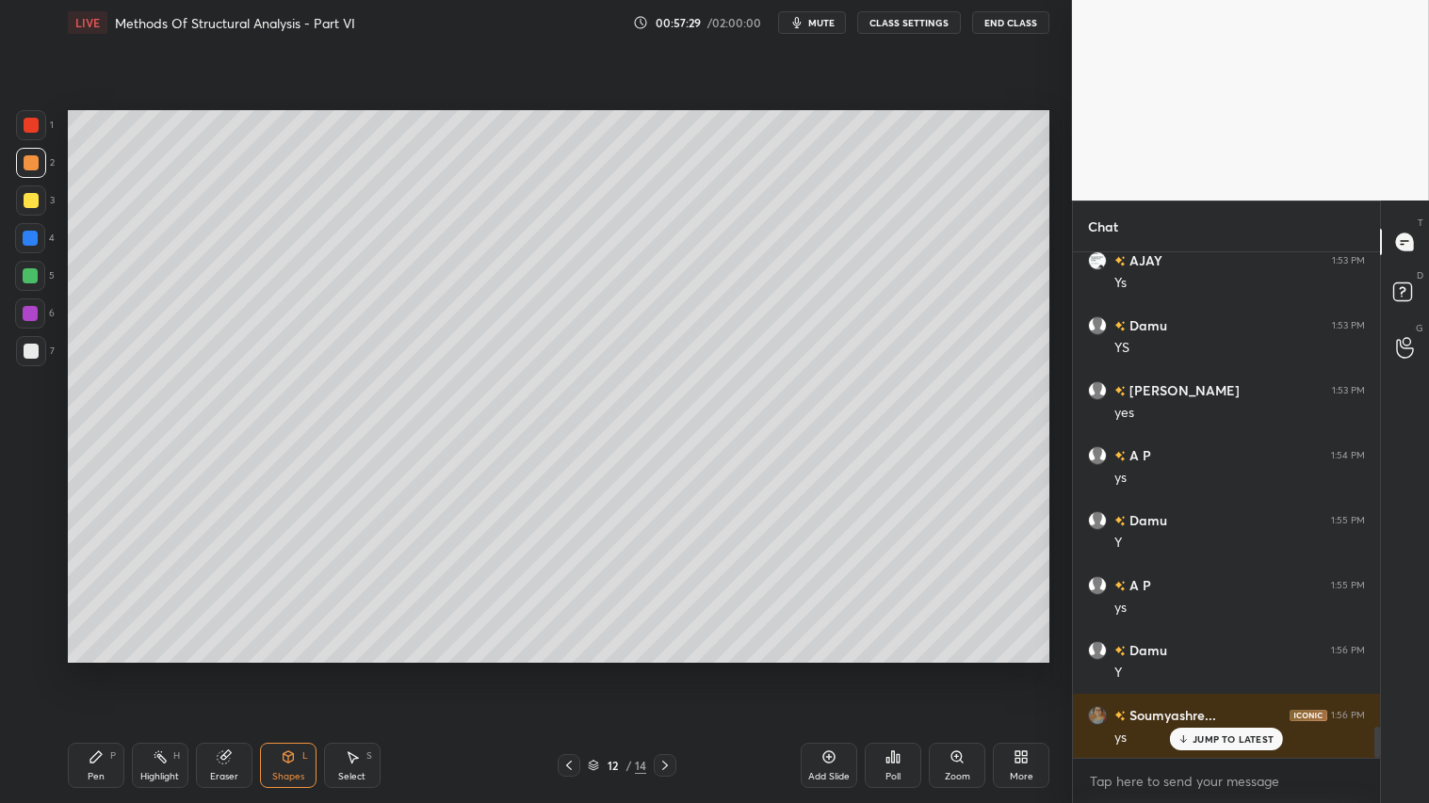
drag, startPoint x: 32, startPoint y: 114, endPoint x: 52, endPoint y: 115, distance: 19.8
click at [36, 115] on div at bounding box center [31, 125] width 30 height 30
click at [287, 670] on div "Shapes" at bounding box center [288, 776] width 32 height 9
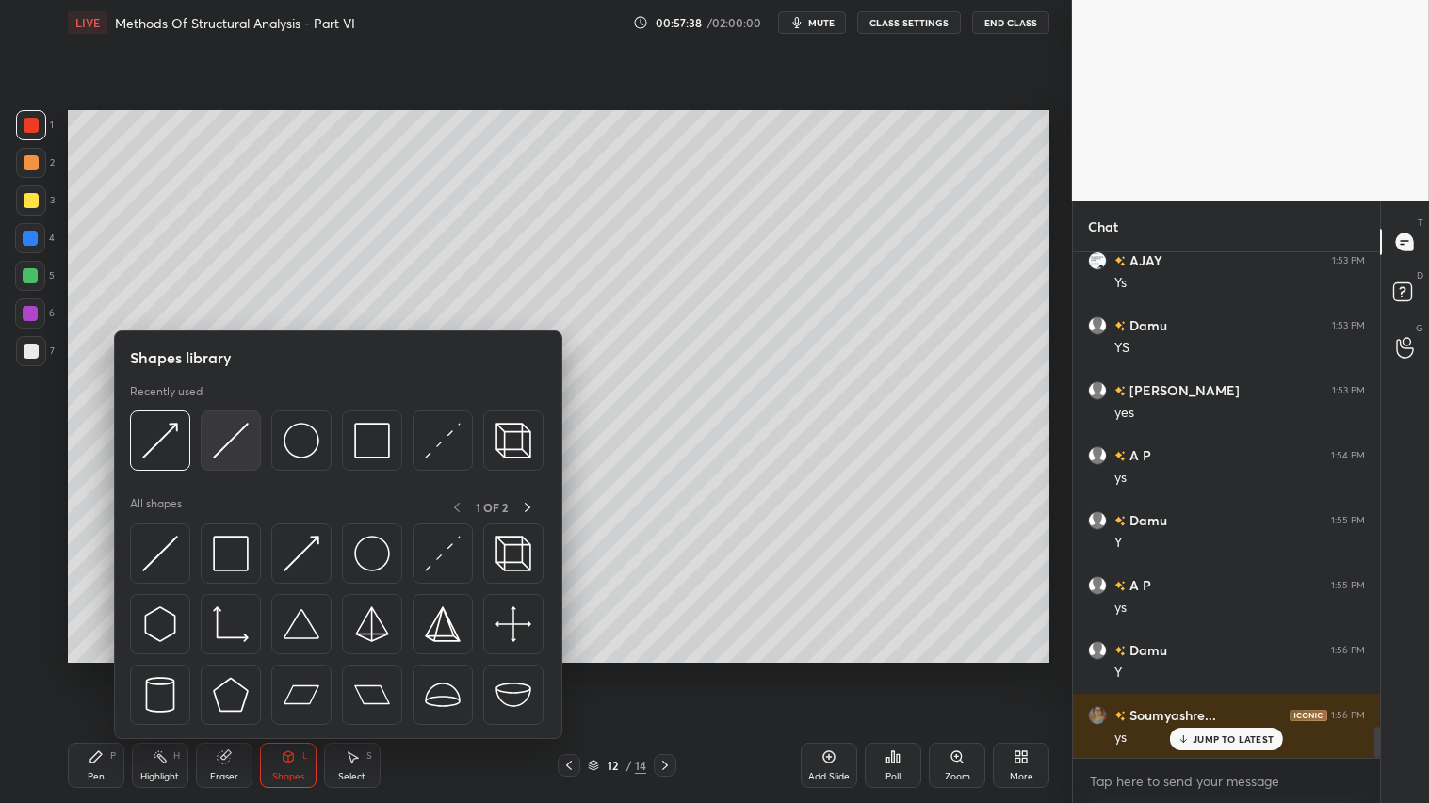
click at [222, 433] on img at bounding box center [231, 441] width 36 height 36
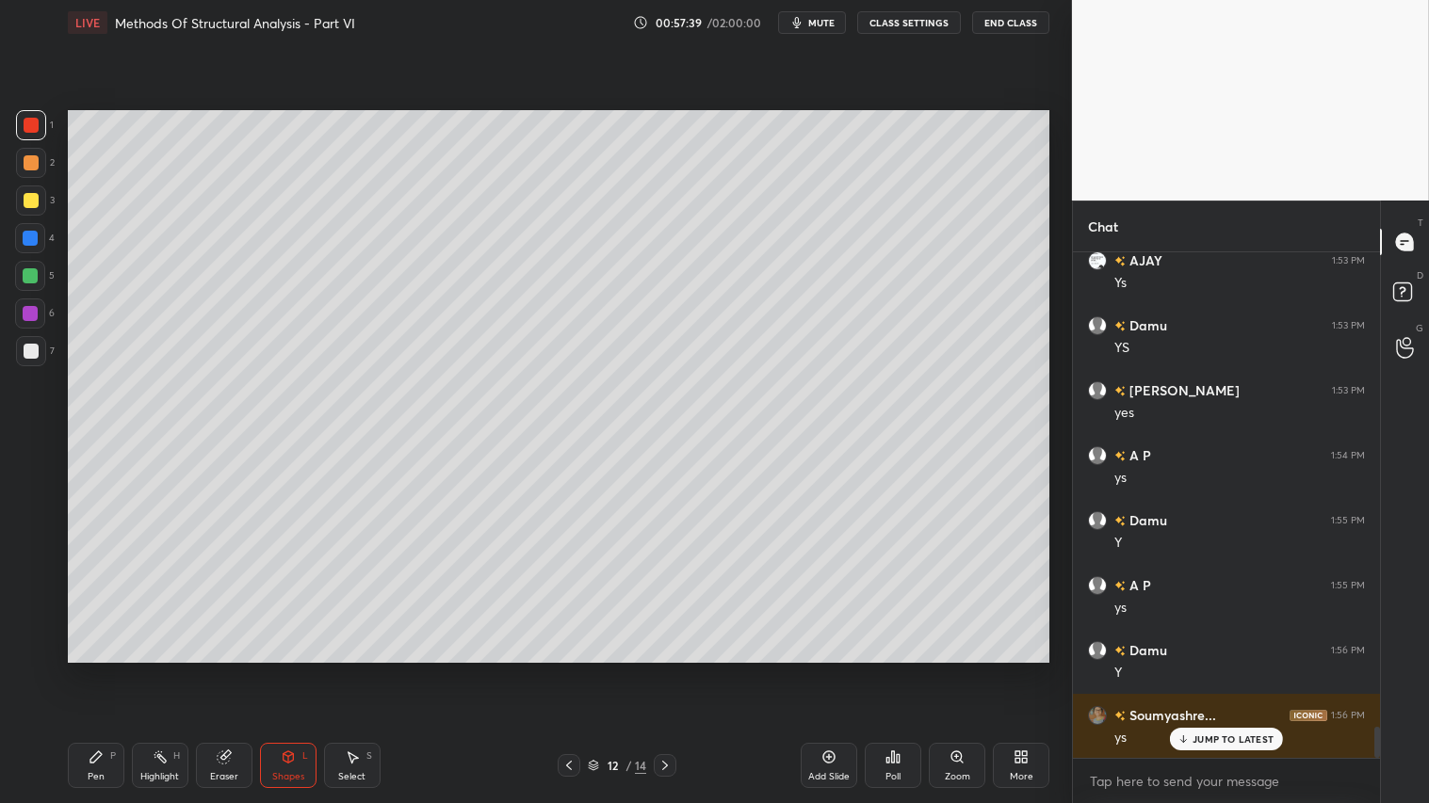
drag, startPoint x: 34, startPoint y: 200, endPoint x: 47, endPoint y: 198, distance: 13.3
click at [39, 200] on div at bounding box center [31, 201] width 30 height 30
click at [98, 670] on div "Pen" at bounding box center [96, 776] width 17 height 9
click at [29, 115] on div at bounding box center [31, 125] width 30 height 30
click at [28, 162] on div at bounding box center [31, 162] width 15 height 15
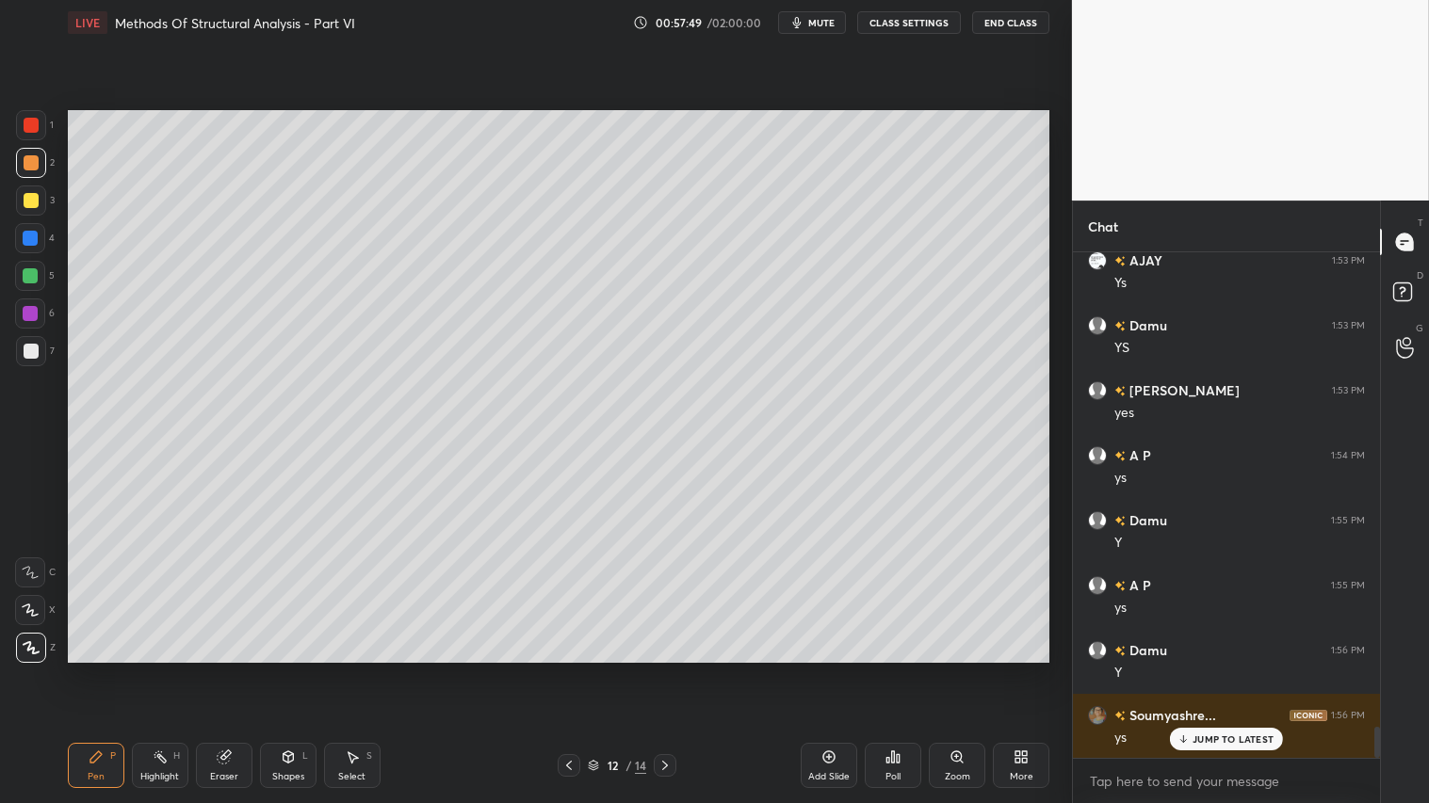
click at [35, 204] on div at bounding box center [31, 200] width 15 height 15
drag, startPoint x: 289, startPoint y: 761, endPoint x: 284, endPoint y: 742, distance: 19.4
click at [289, 670] on icon at bounding box center [288, 757] width 15 height 15
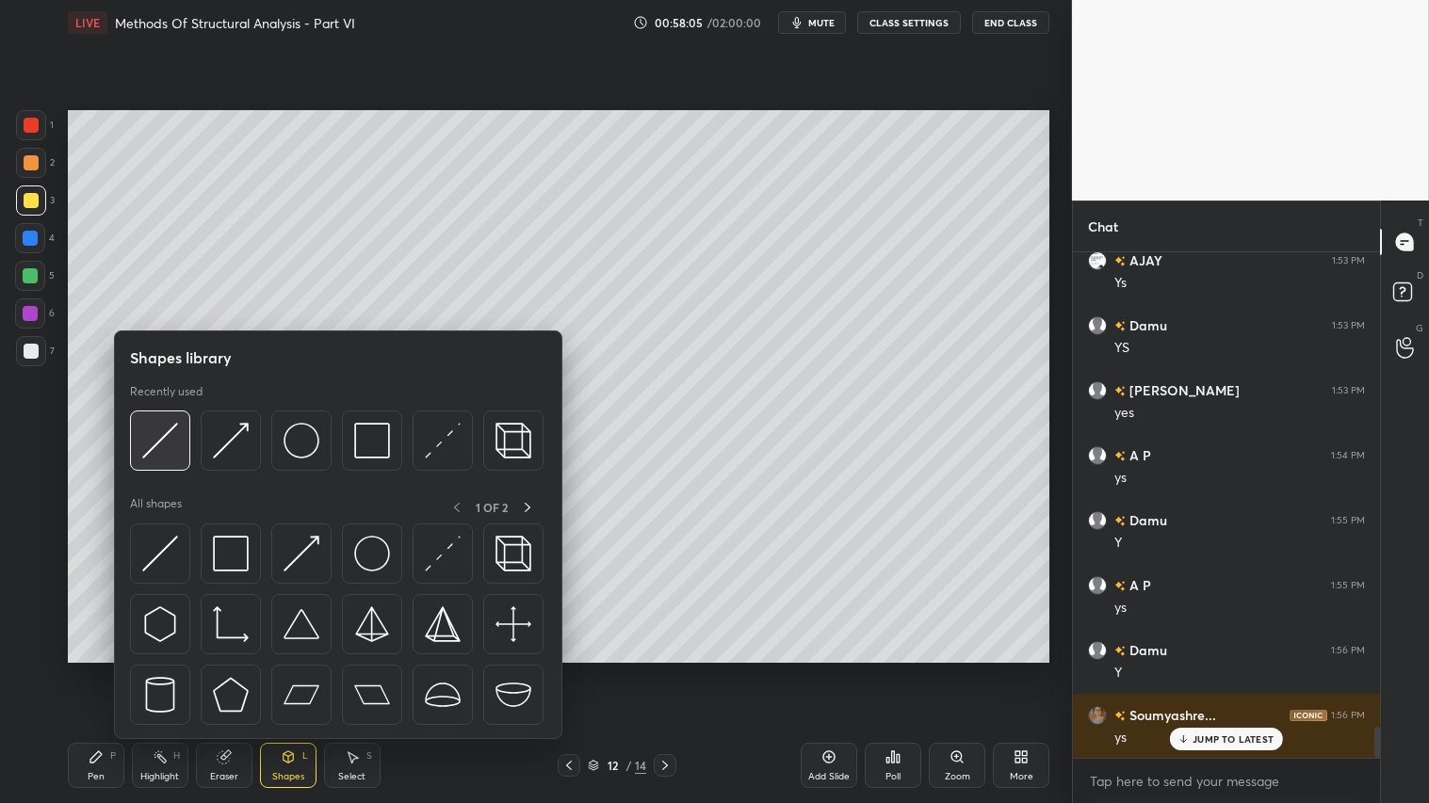
click at [170, 435] on img at bounding box center [160, 441] width 36 height 36
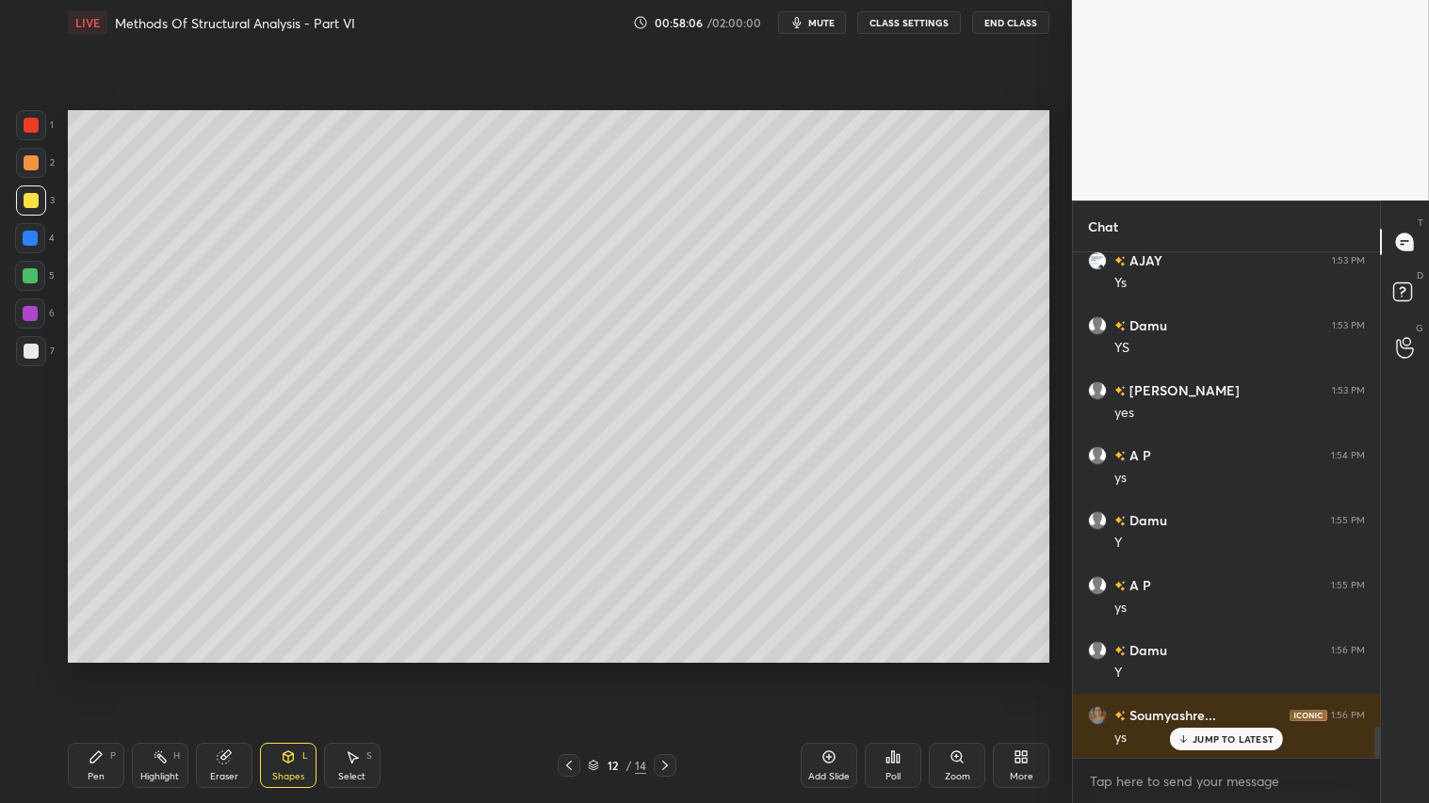
click at [29, 349] on div at bounding box center [31, 351] width 15 height 15
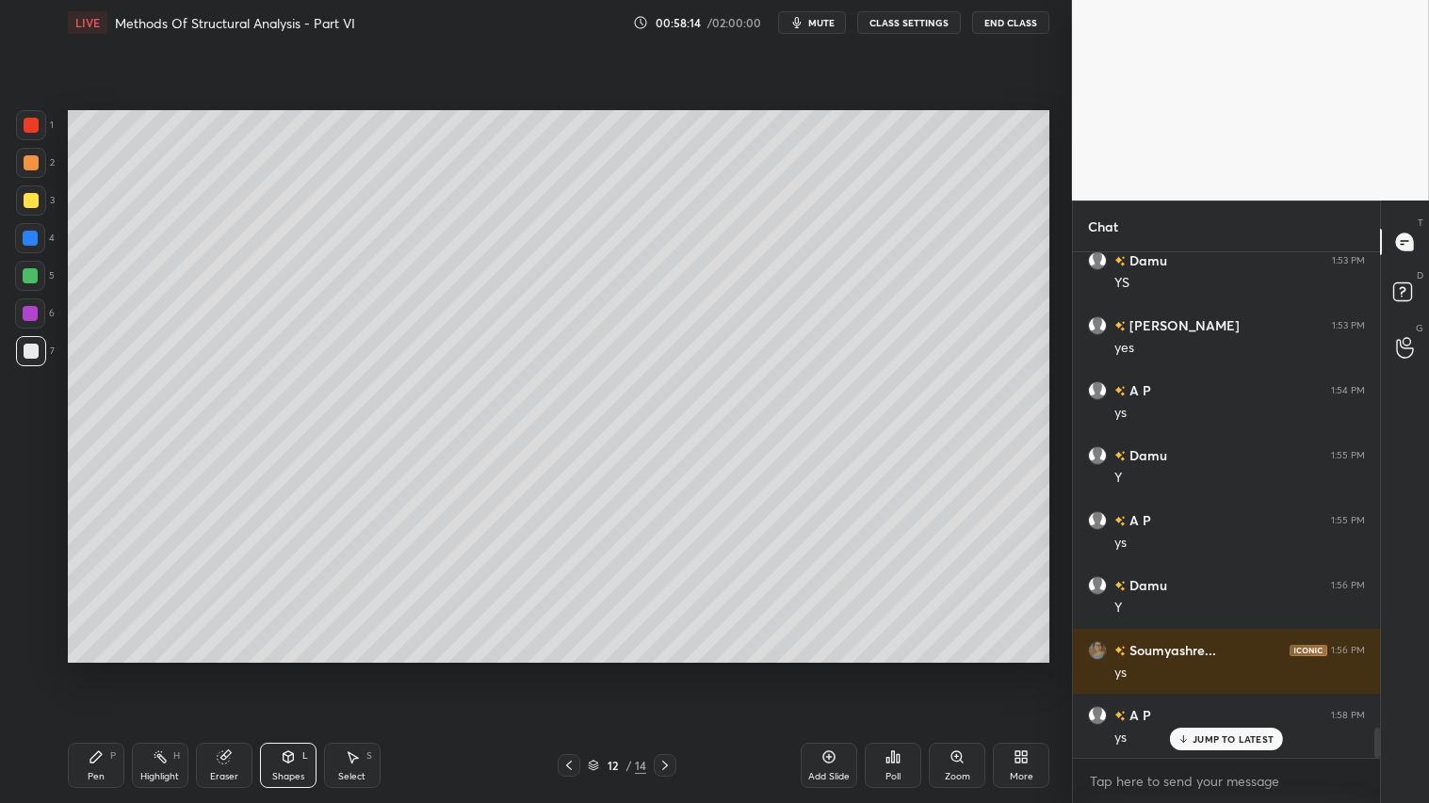
drag, startPoint x: 106, startPoint y: 783, endPoint x: 102, endPoint y: 767, distance: 16.7
click at [106, 670] on div "Pen P" at bounding box center [96, 765] width 57 height 45
click at [33, 157] on div at bounding box center [31, 162] width 15 height 15
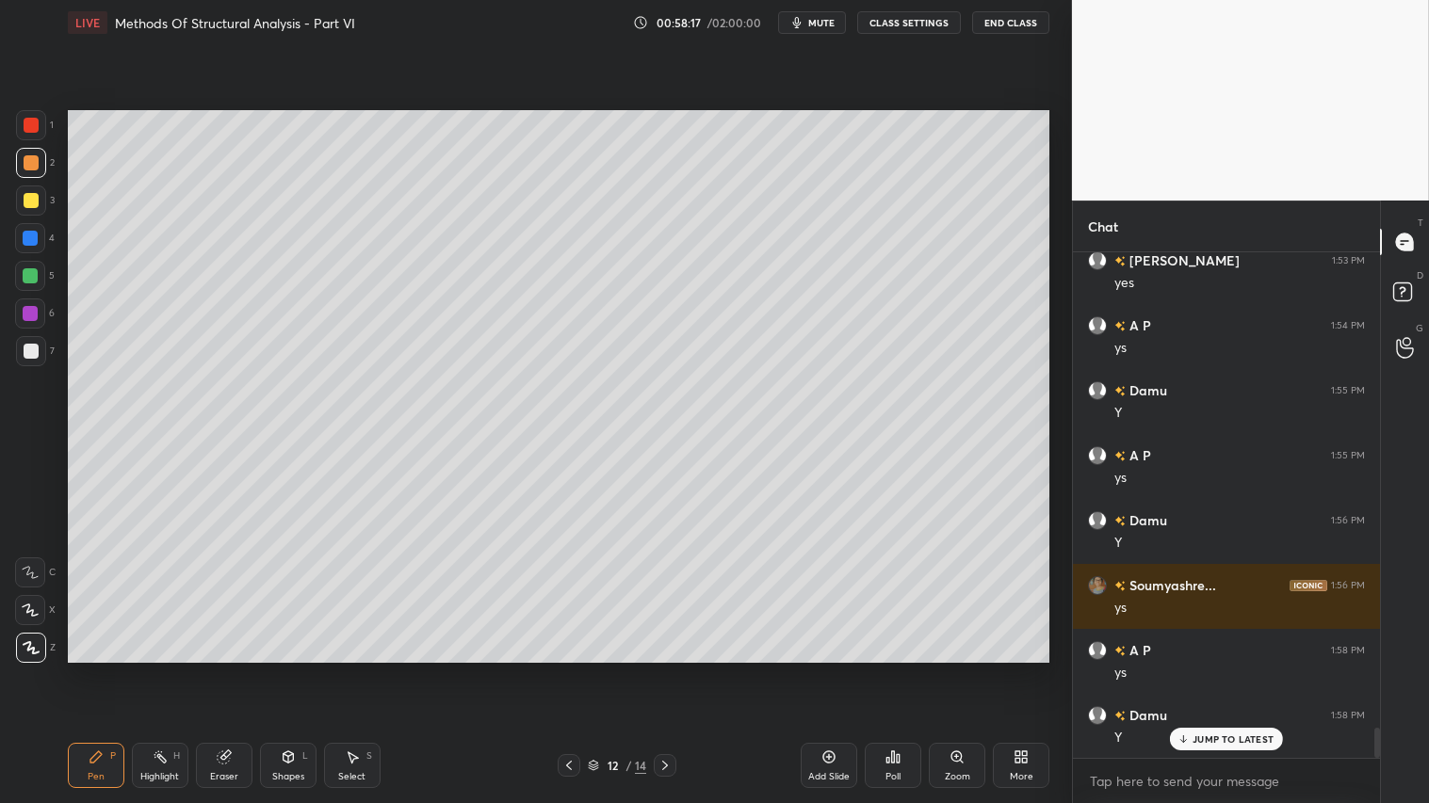
click at [29, 332] on div "6" at bounding box center [35, 318] width 40 height 38
click at [32, 345] on div at bounding box center [31, 351] width 15 height 15
click at [36, 164] on div at bounding box center [31, 162] width 15 height 15
click at [90, 670] on icon at bounding box center [95, 757] width 11 height 11
drag, startPoint x: 231, startPoint y: 767, endPoint x: 242, endPoint y: 746, distance: 23.6
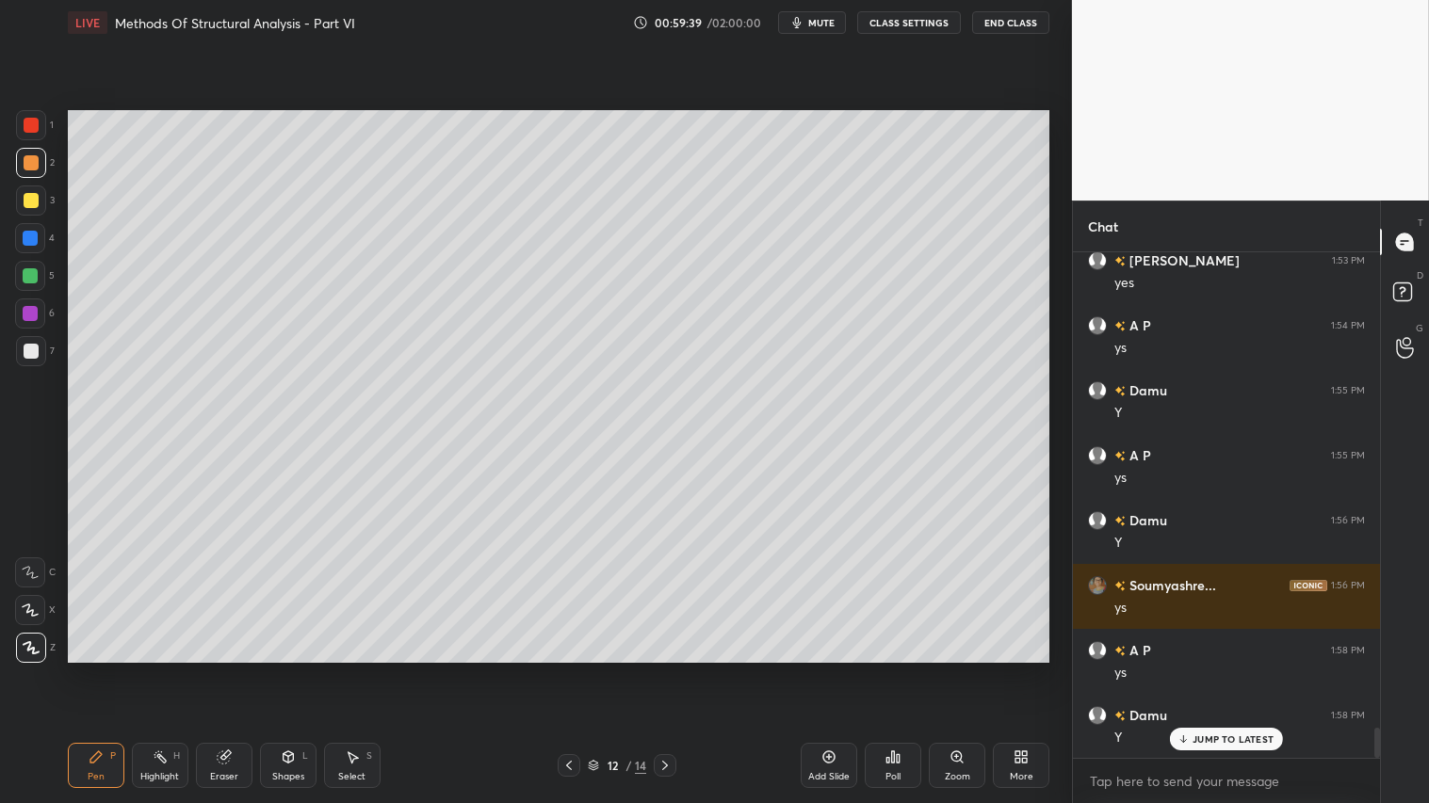
click at [234, 670] on div "Eraser" at bounding box center [224, 765] width 57 height 45
drag, startPoint x: 22, startPoint y: 426, endPoint x: 40, endPoint y: 422, distance: 19.2
click at [26, 424] on div at bounding box center [30, 436] width 30 height 30
click at [108, 670] on div "Pen P" at bounding box center [96, 765] width 57 height 45
click at [228, 670] on icon at bounding box center [224, 757] width 15 height 15
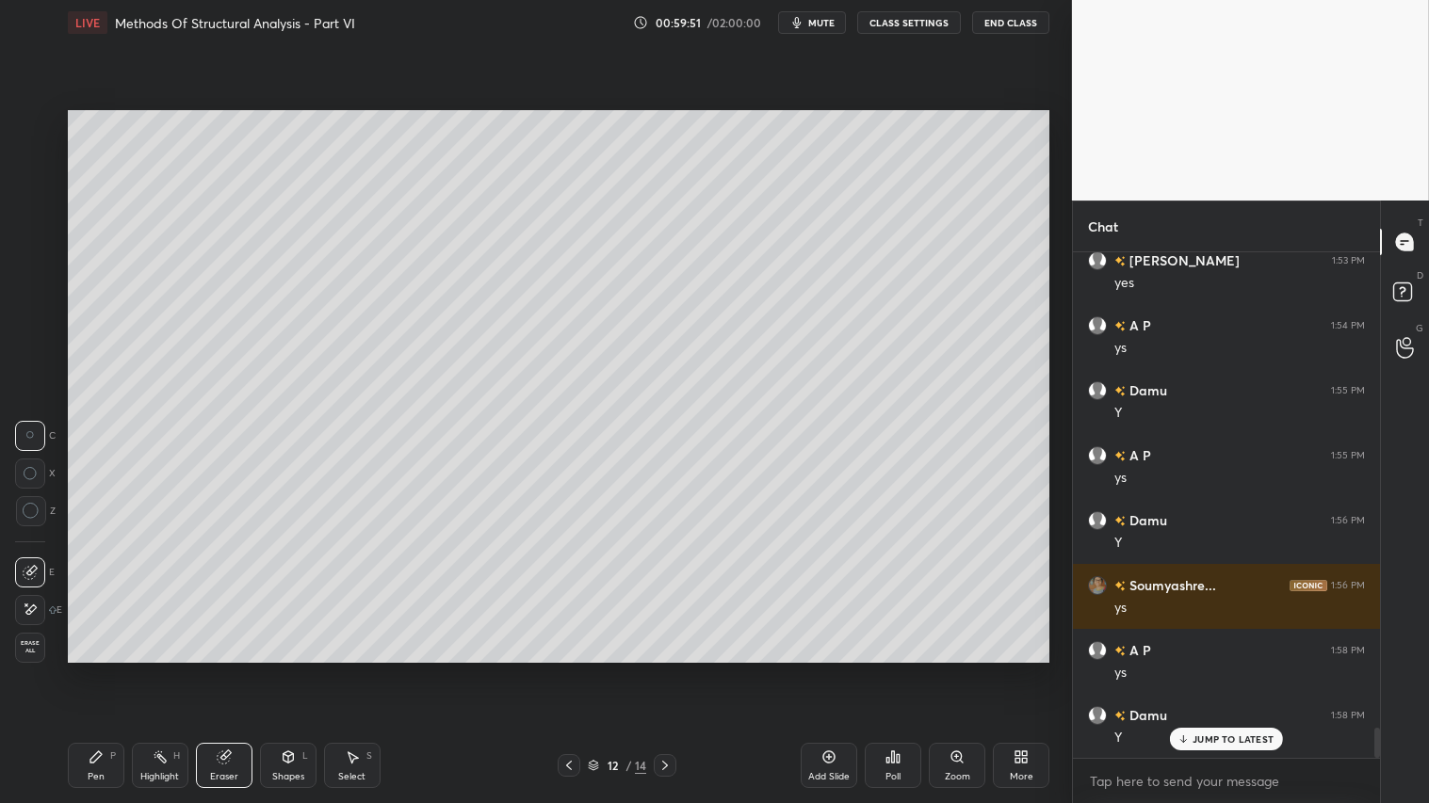
click at [85, 670] on div "Pen P" at bounding box center [96, 765] width 57 height 45
click at [38, 163] on div at bounding box center [31, 162] width 15 height 15
click at [34, 347] on div at bounding box center [31, 351] width 15 height 15
drag, startPoint x: 40, startPoint y: 160, endPoint x: 66, endPoint y: 360, distance: 201.4
click at [40, 165] on div at bounding box center [31, 163] width 30 height 30
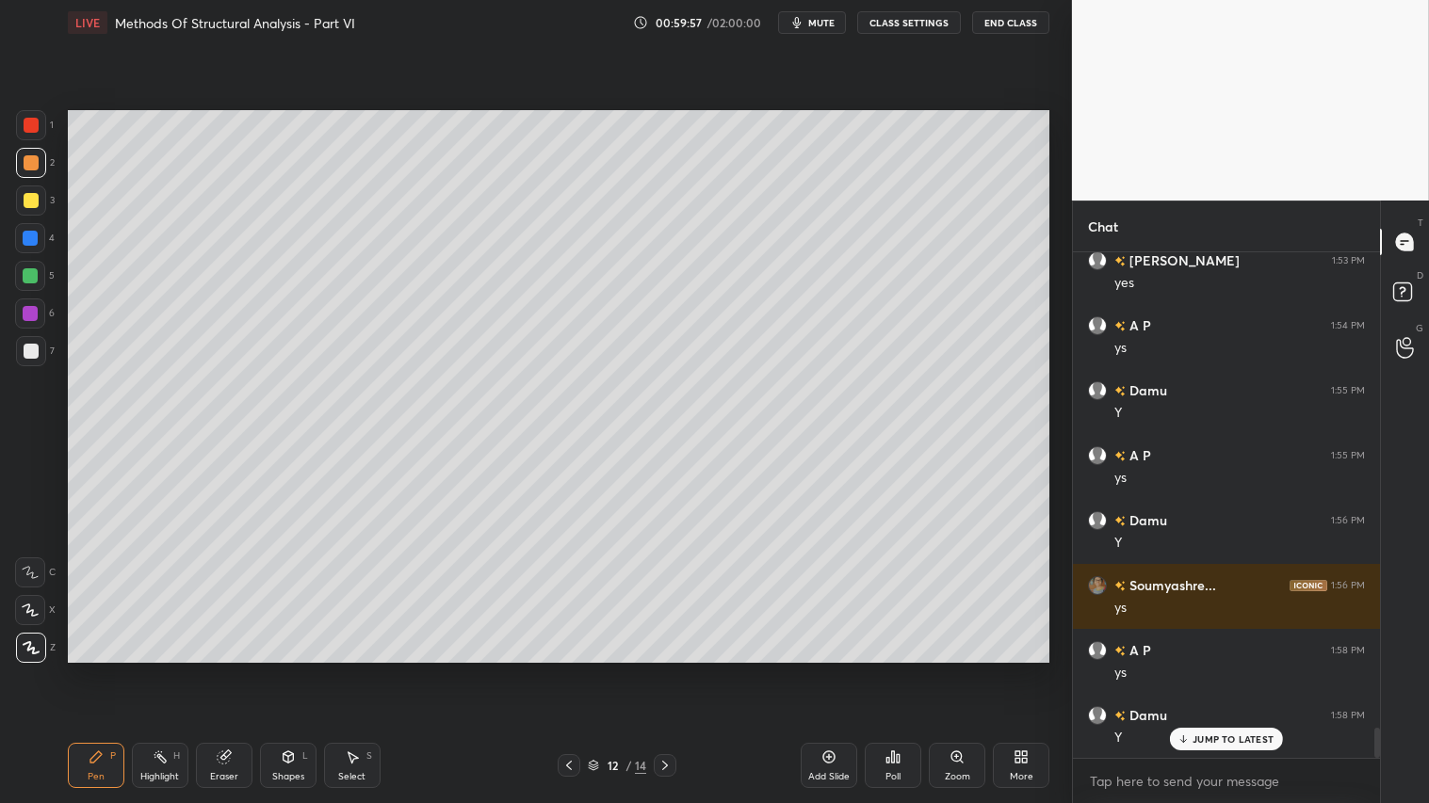
click at [102, 670] on icon at bounding box center [96, 757] width 15 height 15
drag, startPoint x: 292, startPoint y: 758, endPoint x: 296, endPoint y: 746, distance: 12.8
click at [297, 670] on div "Shapes L" at bounding box center [288, 765] width 57 height 45
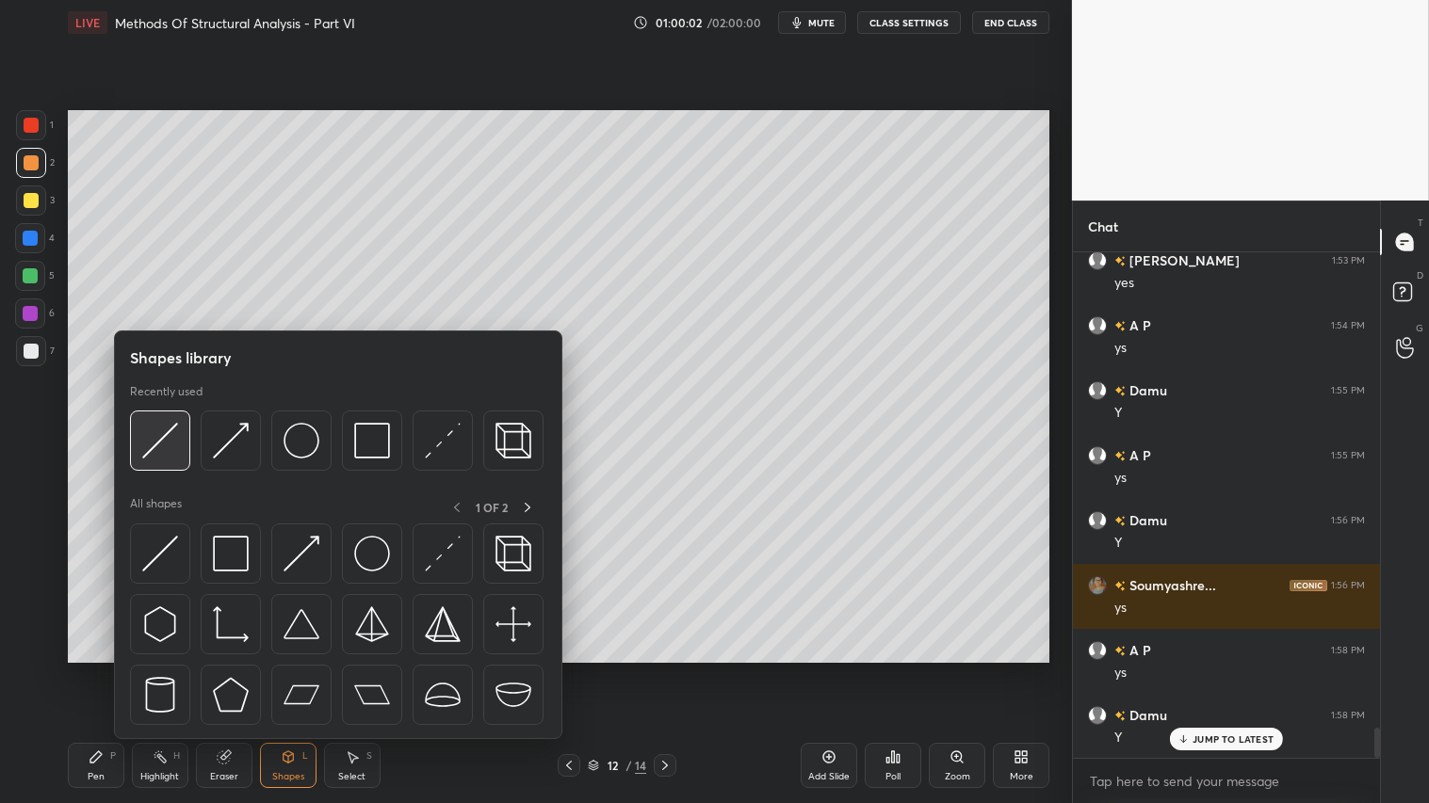
click at [175, 429] on img at bounding box center [160, 441] width 36 height 36
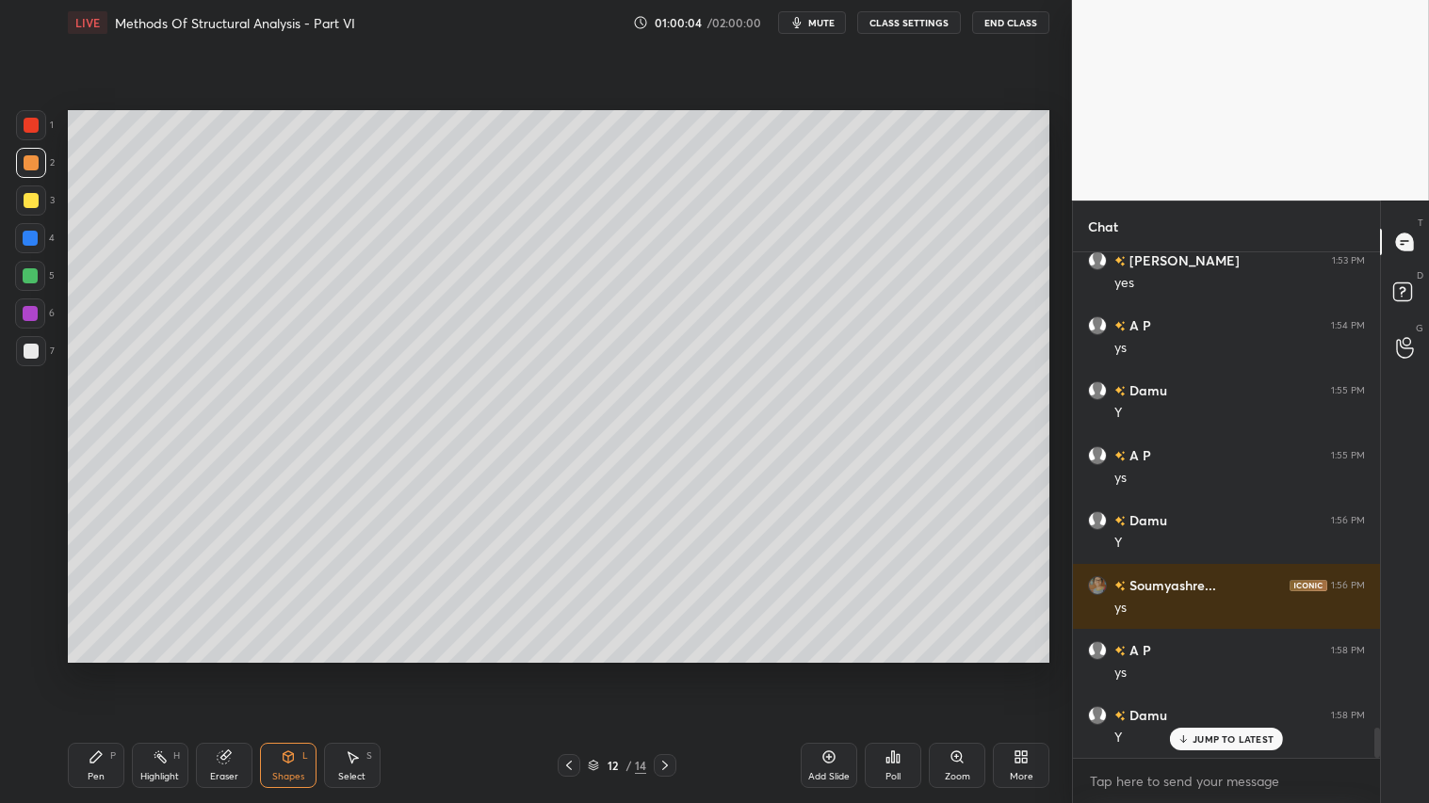
drag, startPoint x: 104, startPoint y: 782, endPoint x: 152, endPoint y: 691, distance: 102.4
click at [108, 670] on div "Pen P" at bounding box center [96, 765] width 57 height 45
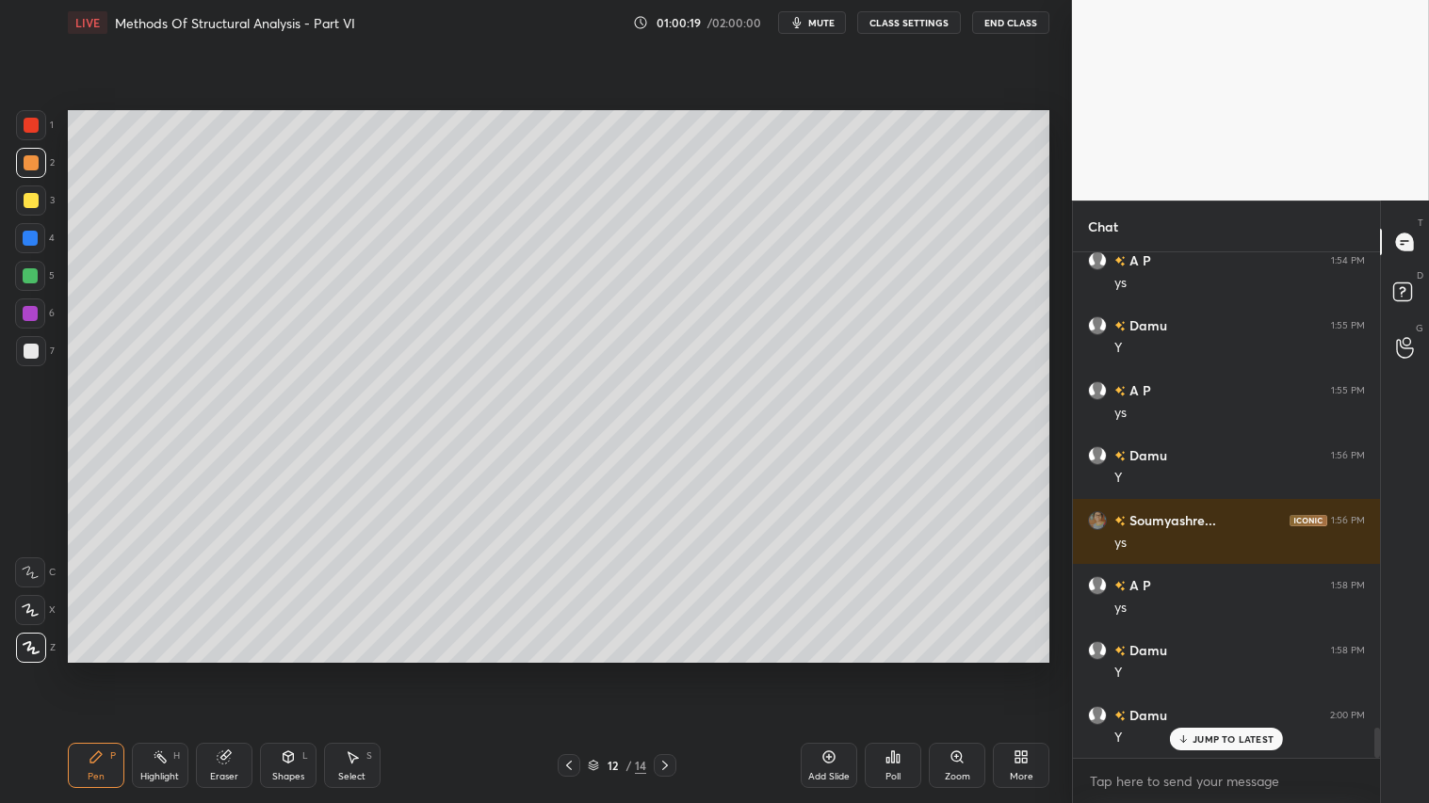
drag, startPoint x: 30, startPoint y: 351, endPoint x: 40, endPoint y: 355, distance: 11.0
click at [36, 353] on div at bounding box center [31, 351] width 15 height 15
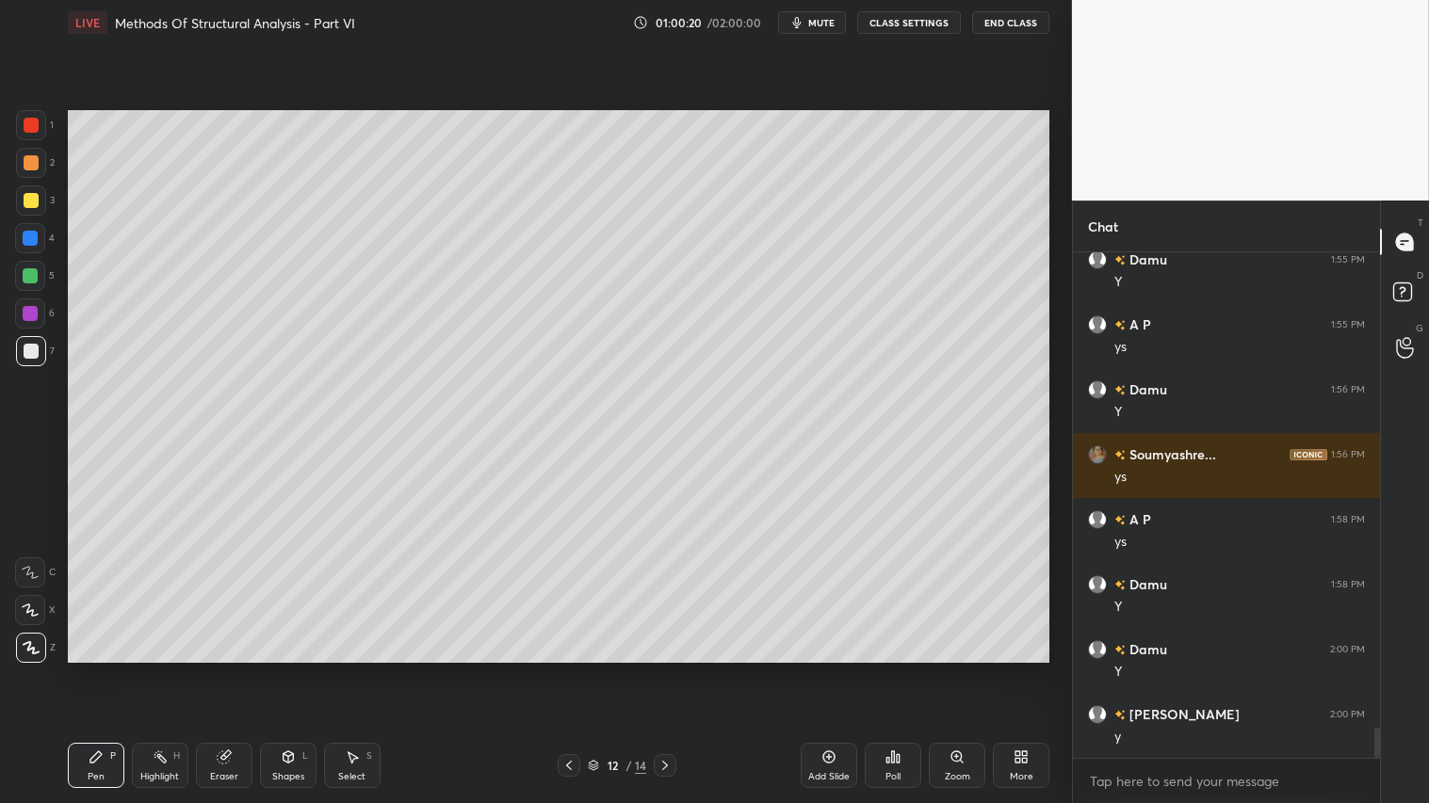
click at [287, 670] on div "Shapes L" at bounding box center [288, 765] width 57 height 45
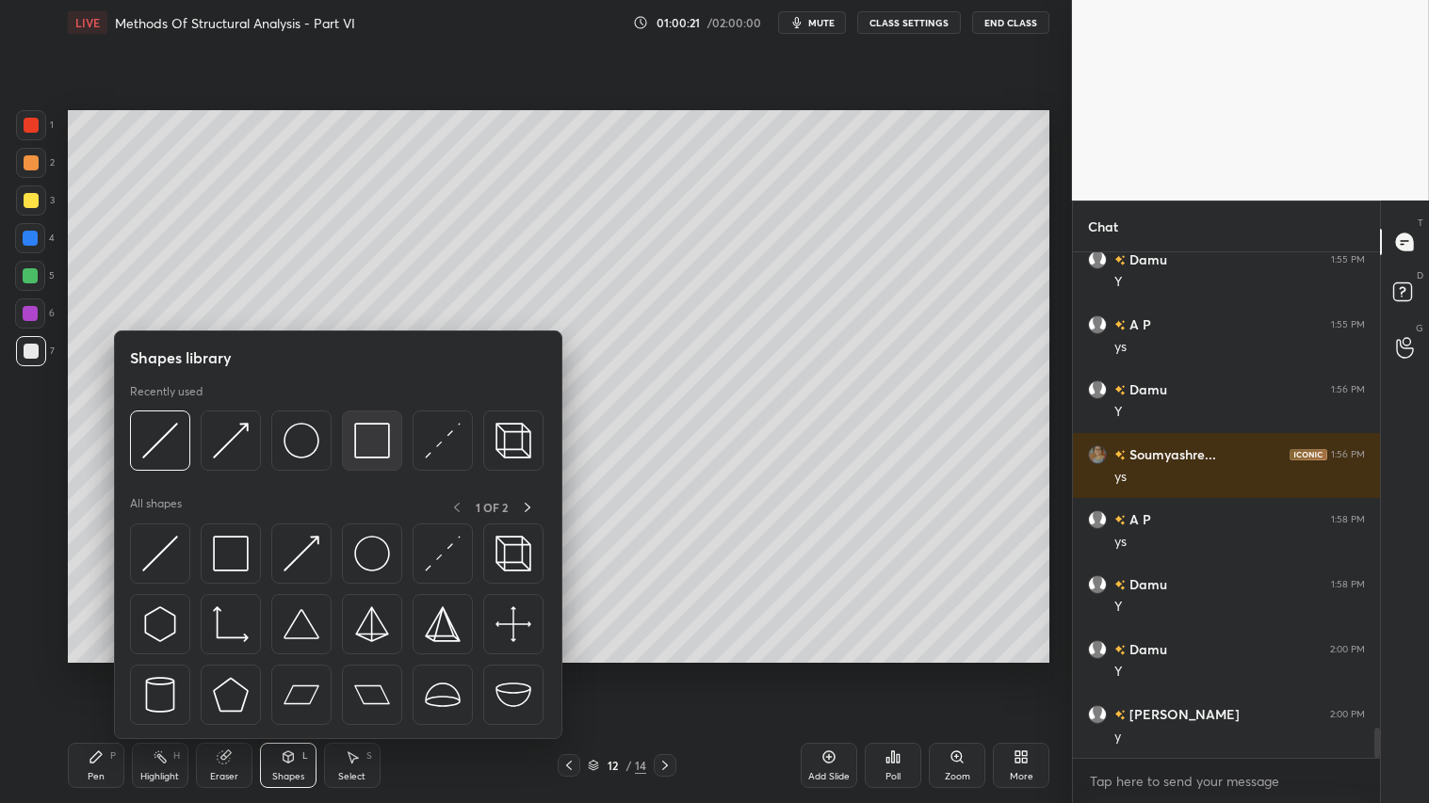
click at [373, 440] on img at bounding box center [372, 441] width 36 height 36
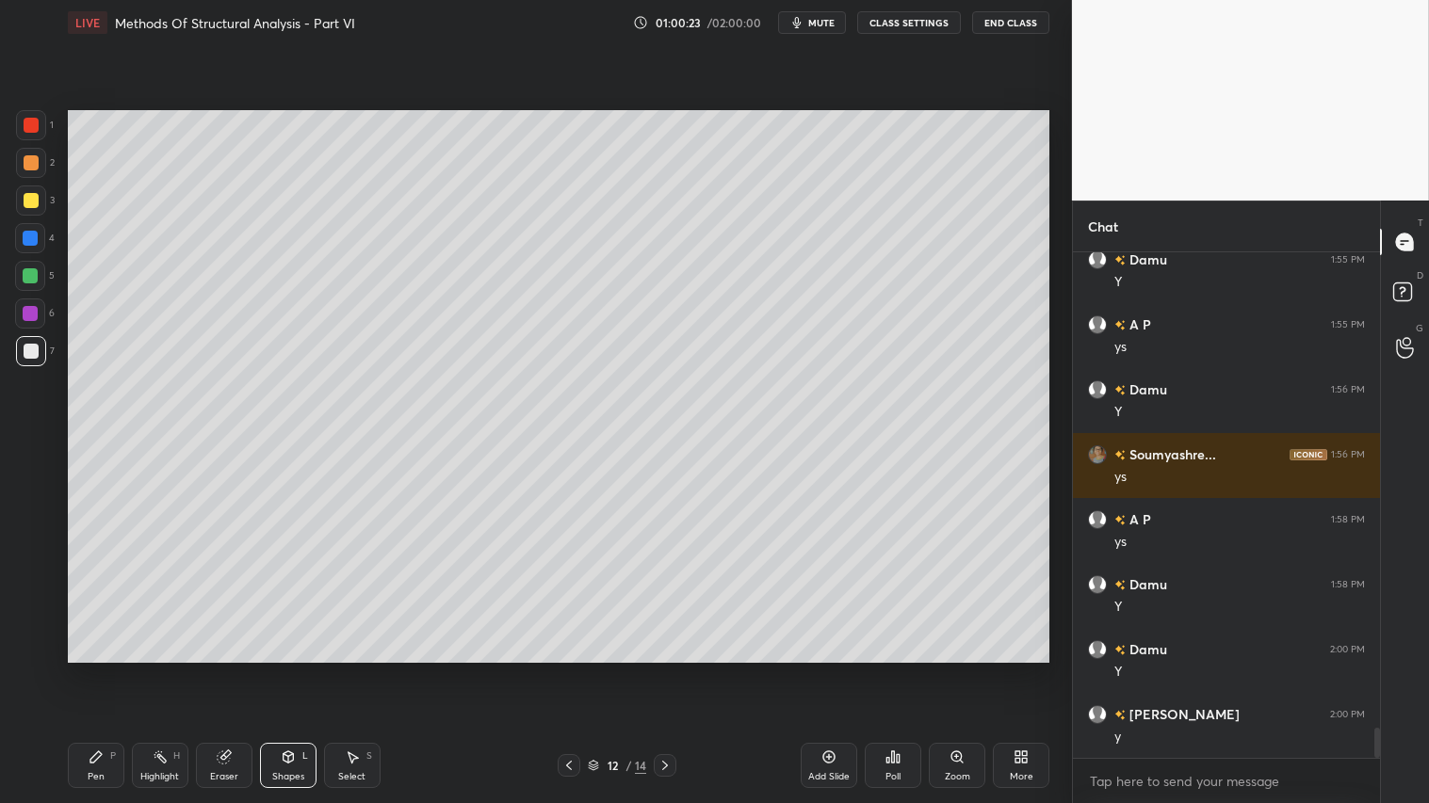
drag, startPoint x: 297, startPoint y: 765, endPoint x: 308, endPoint y: 753, distance: 16.0
click at [297, 670] on div "Shapes L" at bounding box center [288, 765] width 57 height 45
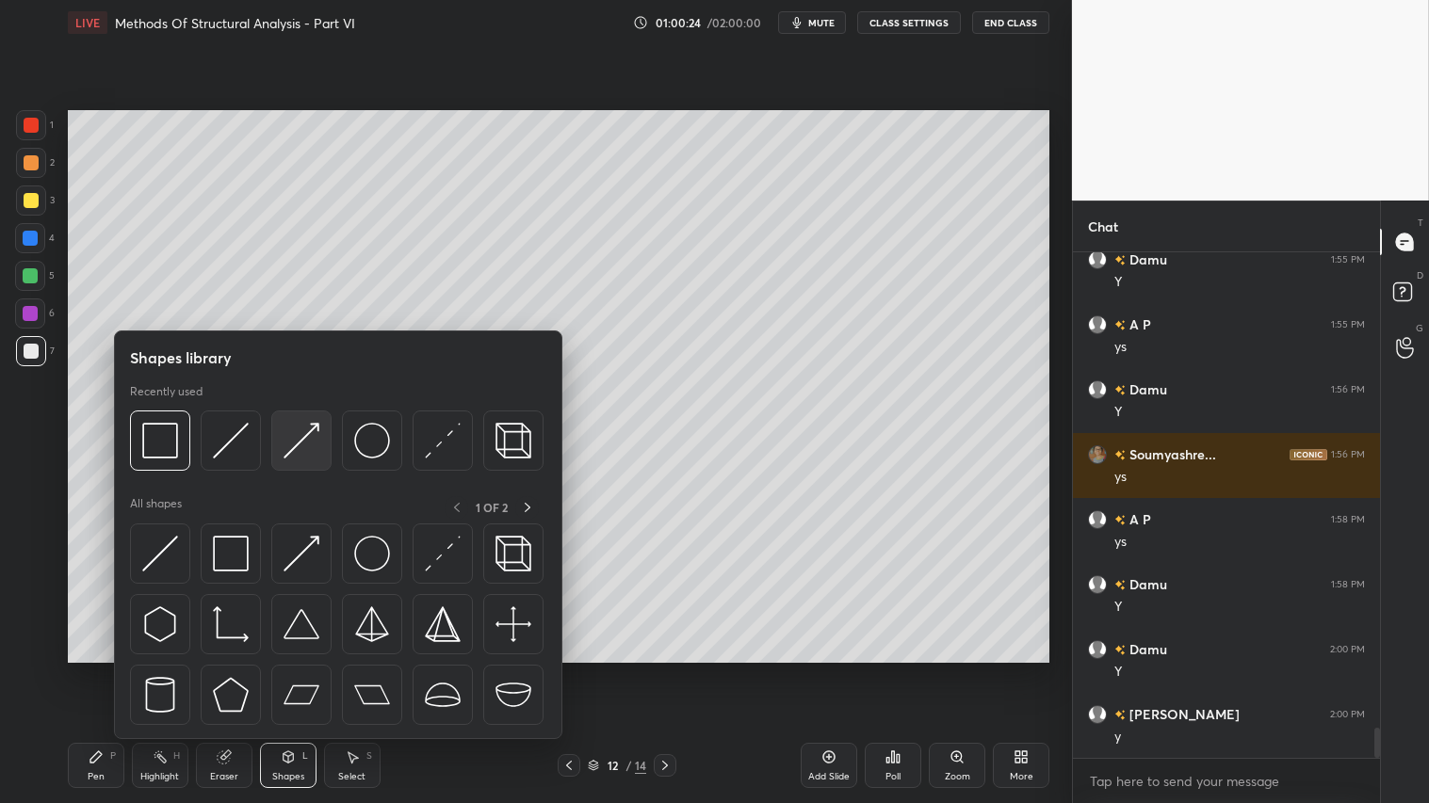
click at [290, 444] on img at bounding box center [301, 441] width 36 height 36
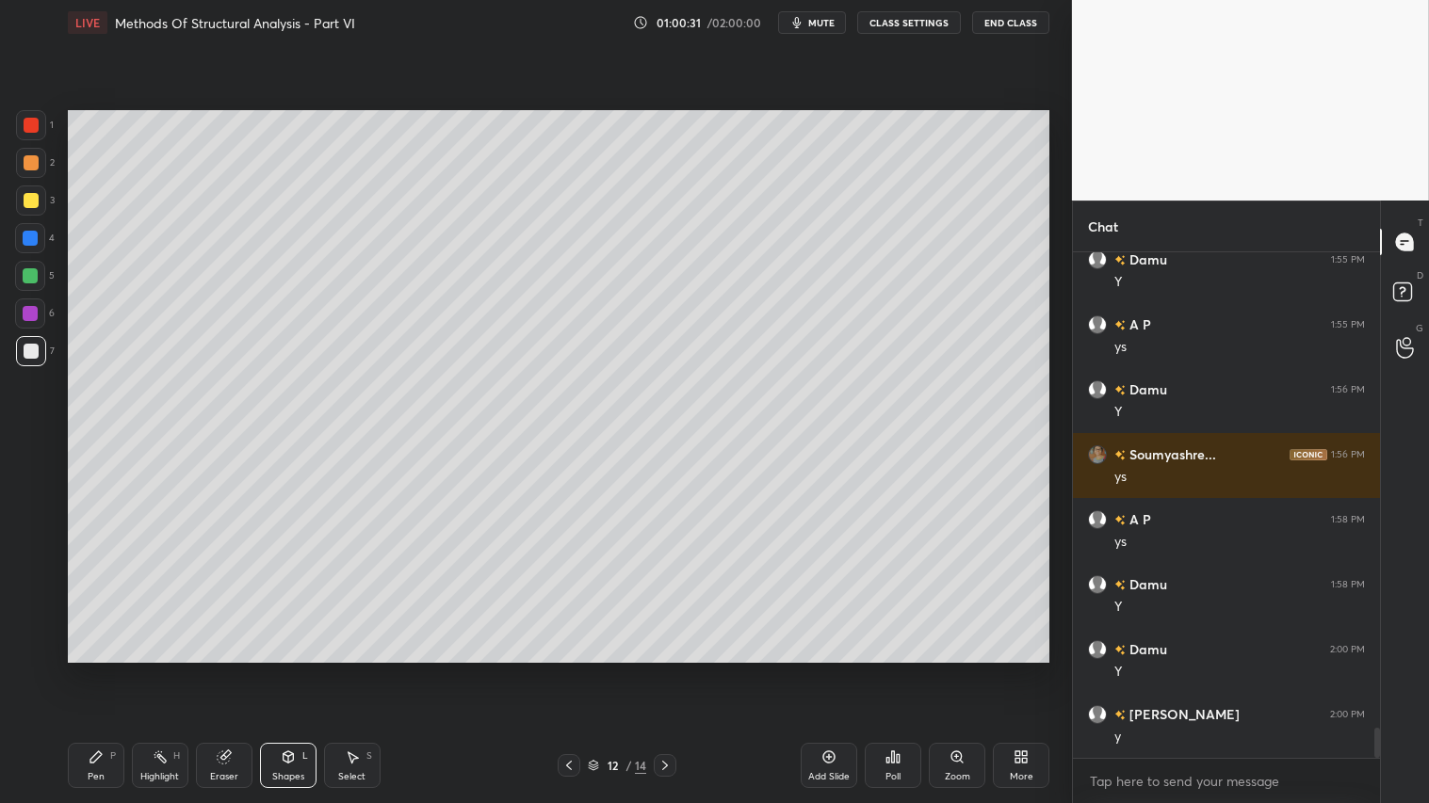
click at [289, 670] on icon at bounding box center [288, 757] width 10 height 11
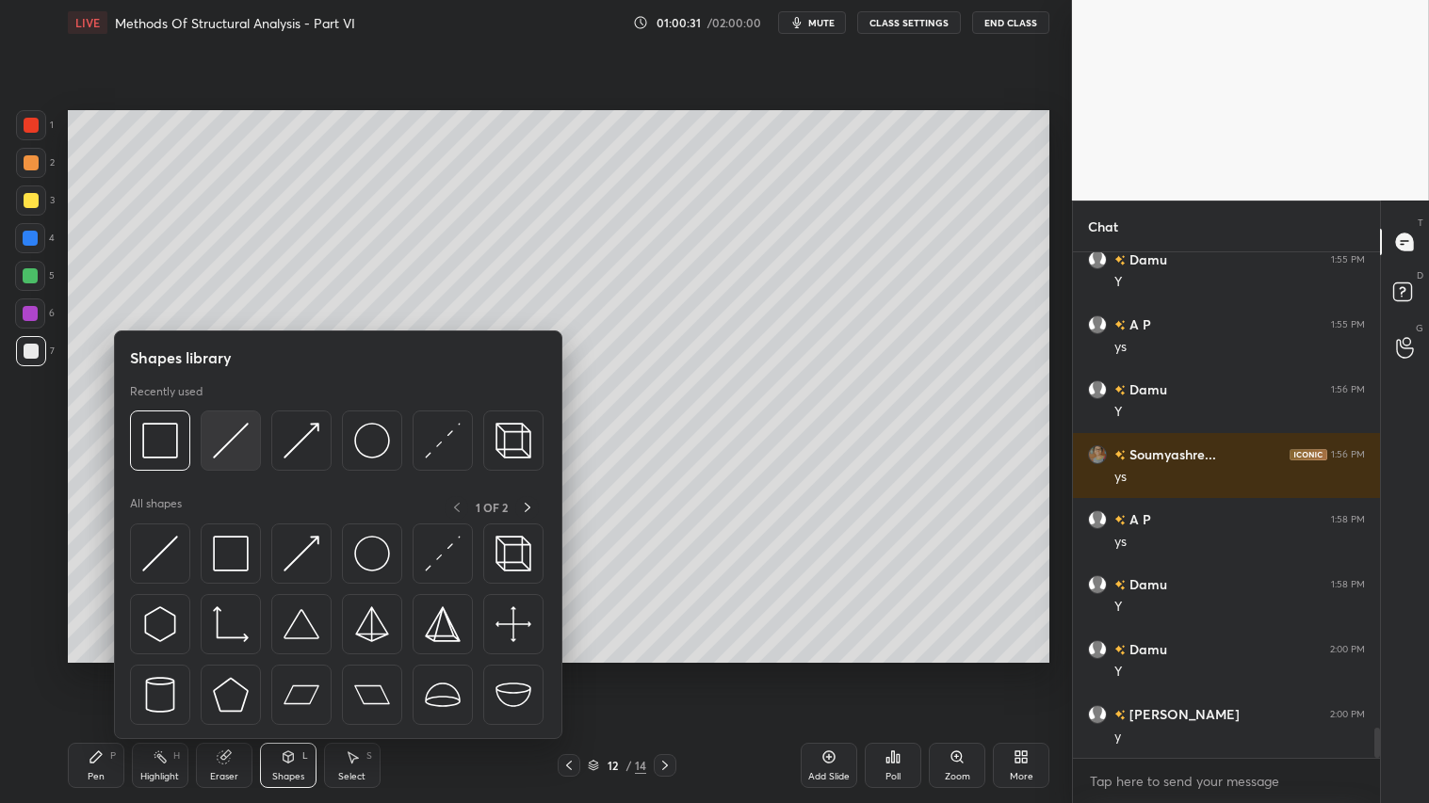
click at [233, 429] on img at bounding box center [231, 441] width 36 height 36
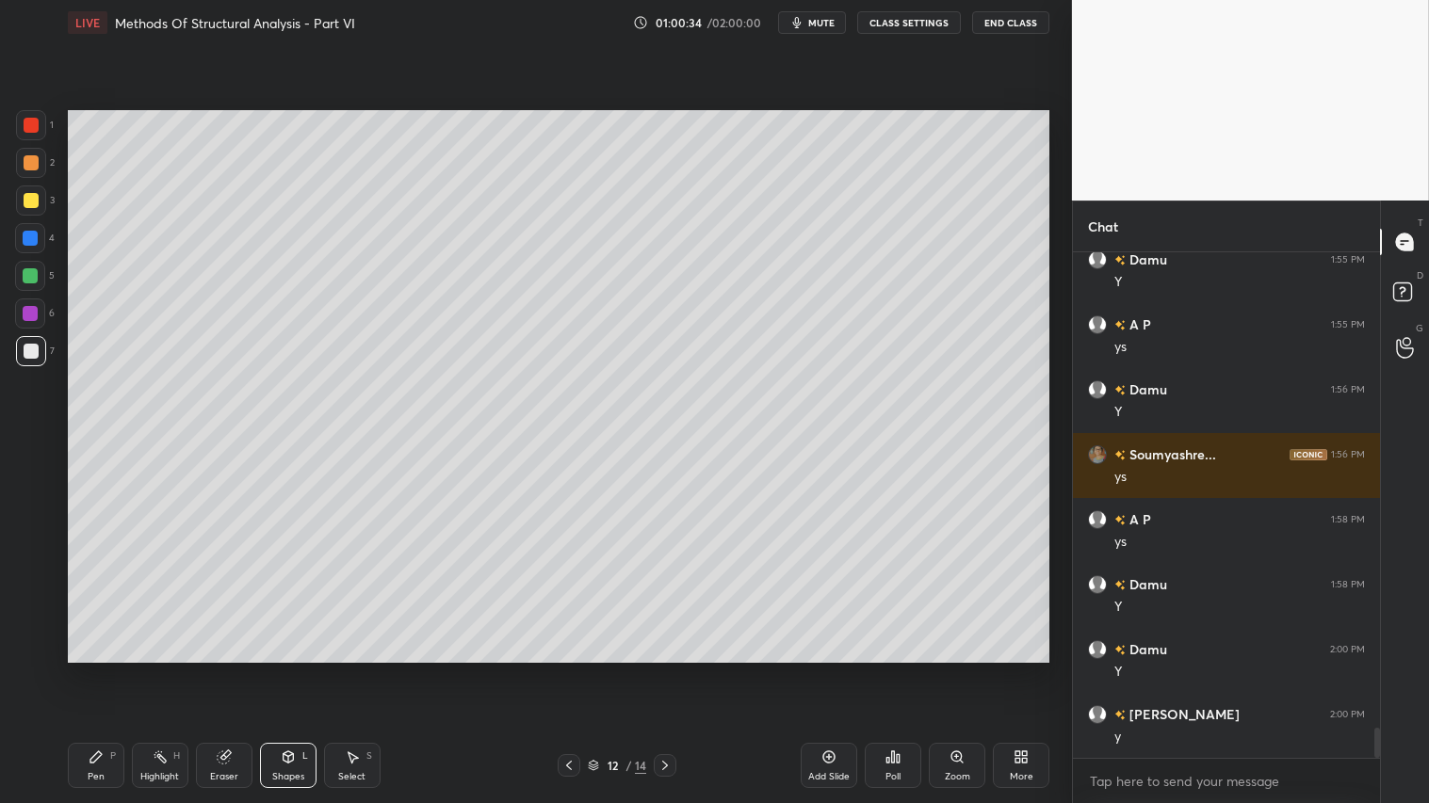
click at [105, 670] on div "Pen P" at bounding box center [96, 765] width 57 height 45
click at [562, 670] on div at bounding box center [569, 765] width 23 height 23
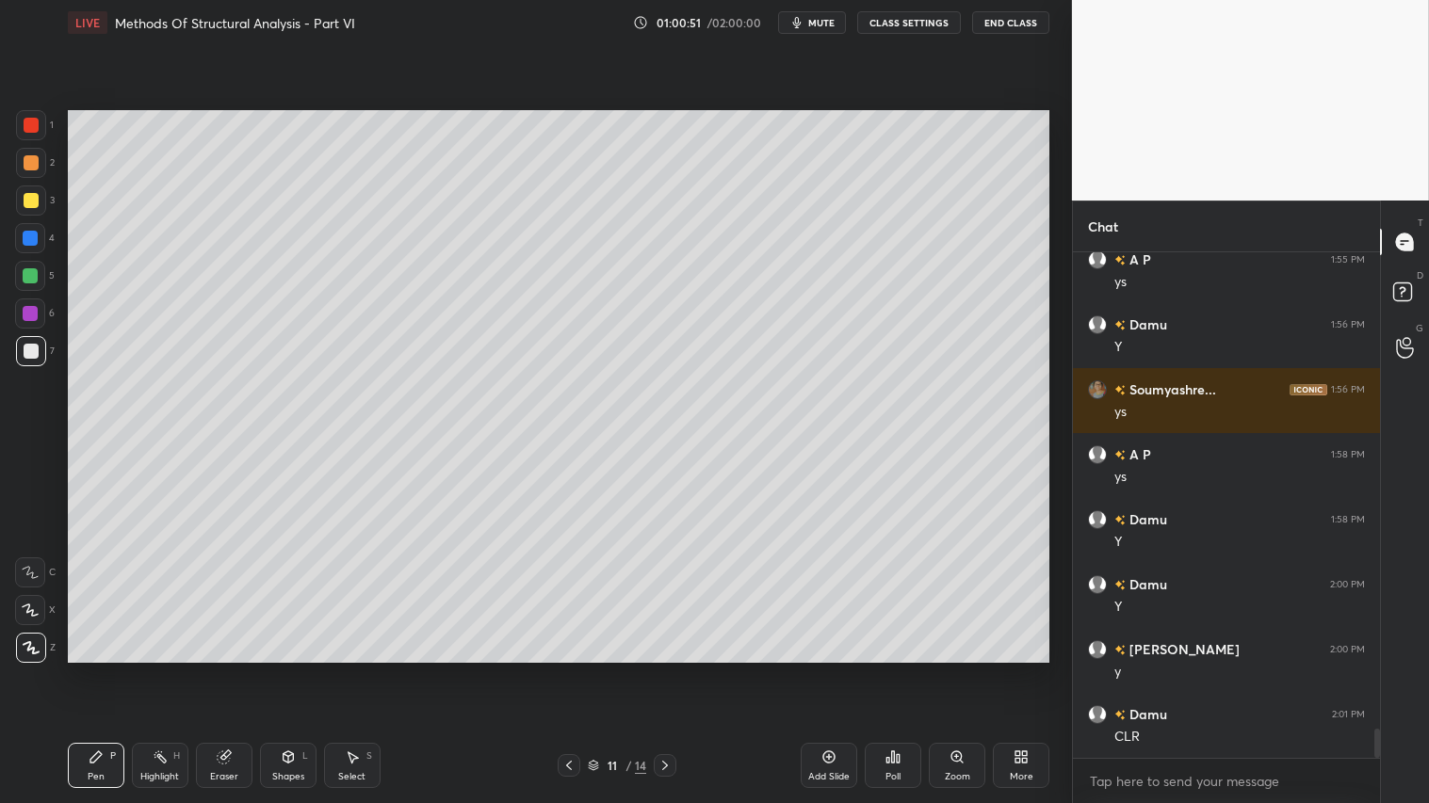
click at [662, 670] on div at bounding box center [665, 765] width 23 height 23
drag, startPoint x: 25, startPoint y: 348, endPoint x: 88, endPoint y: 769, distance: 424.6
click at [25, 355] on div at bounding box center [31, 351] width 15 height 15
click at [89, 670] on icon at bounding box center [96, 757] width 15 height 15
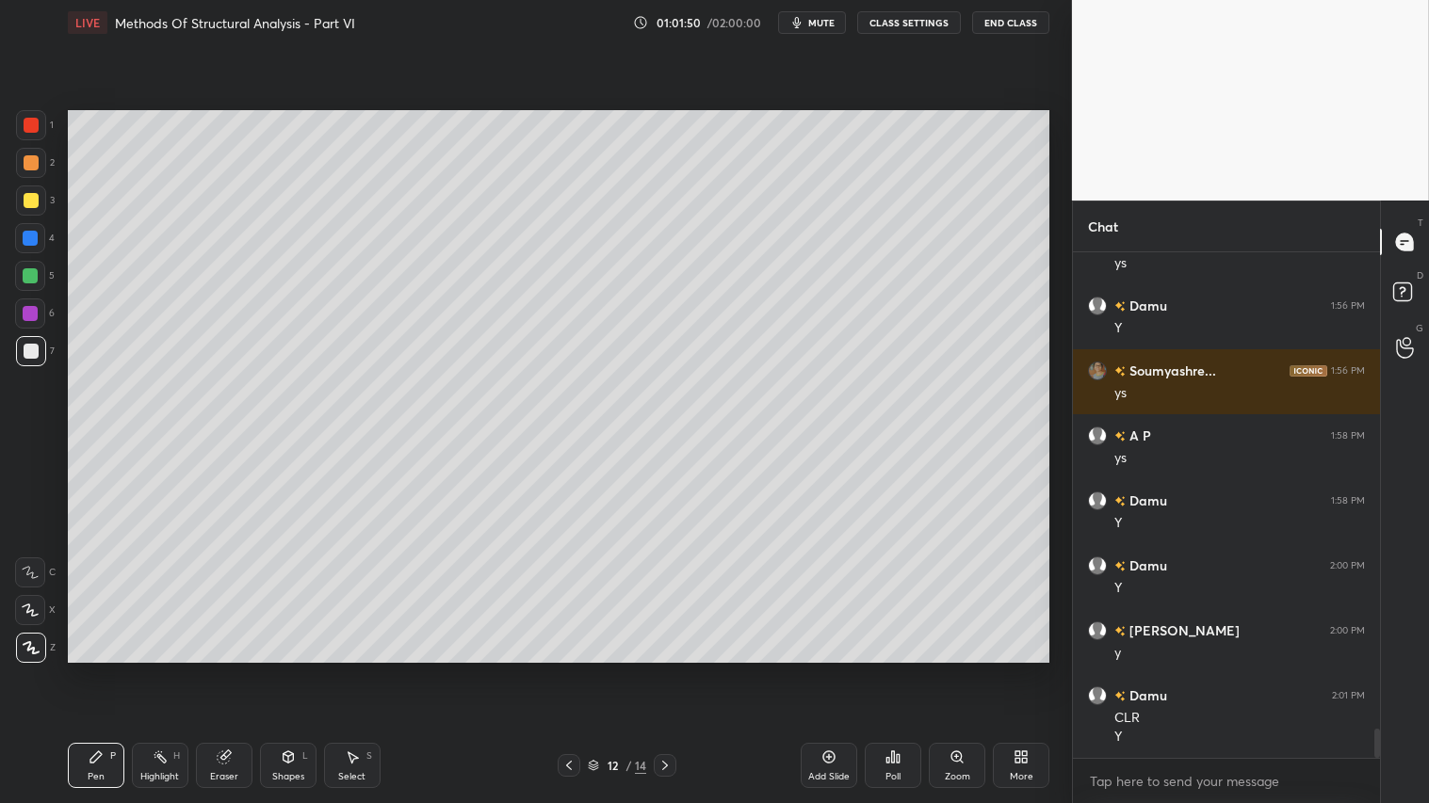
click at [568, 670] on icon at bounding box center [568, 765] width 15 height 15
click at [571, 670] on icon at bounding box center [568, 765] width 15 height 15
click at [358, 670] on div "Select S" at bounding box center [352, 765] width 57 height 45
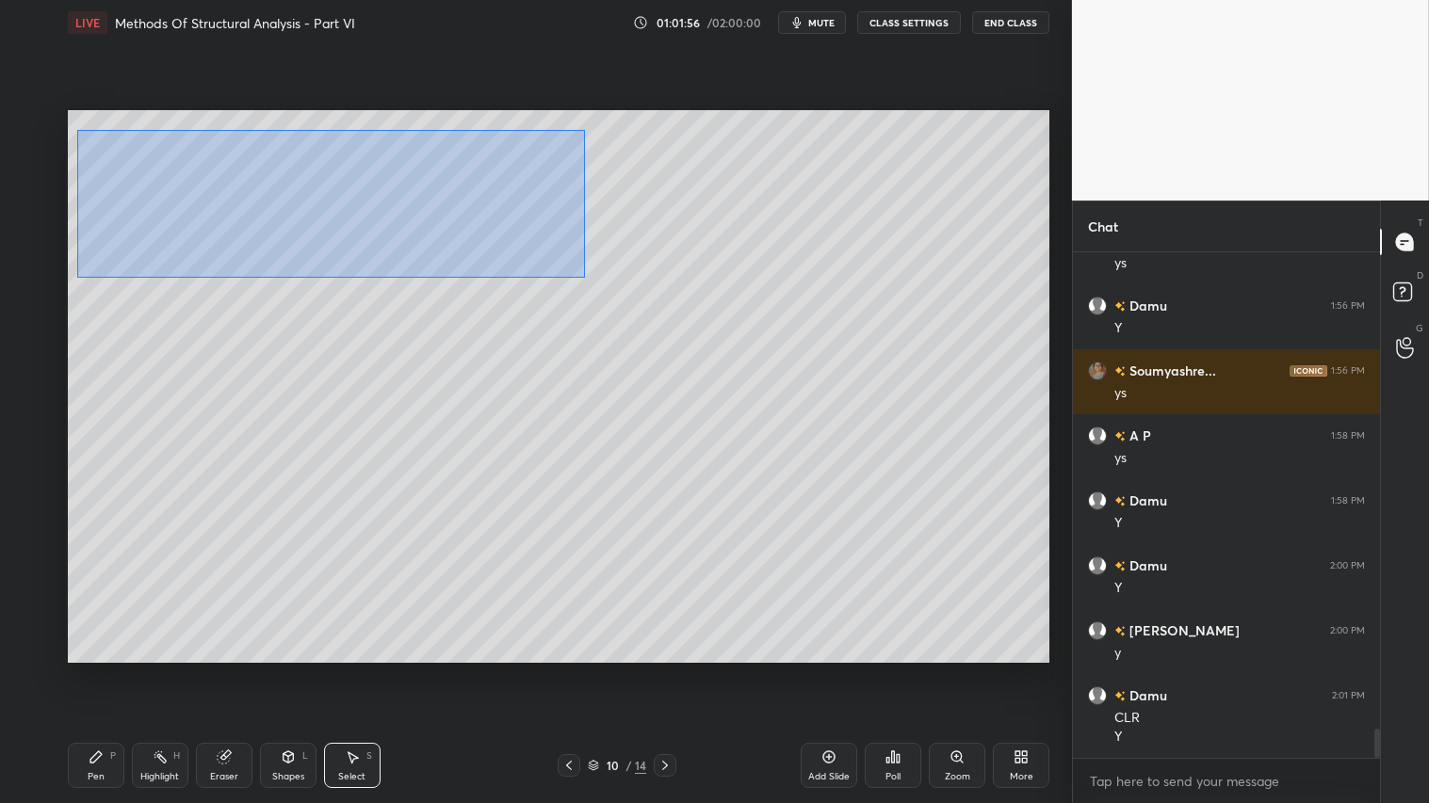
drag, startPoint x: 80, startPoint y: 145, endPoint x: 585, endPoint y: 278, distance: 522.0
click at [585, 278] on div "0 ° Undo Copy Duplicate Duplicate to new slide Delete" at bounding box center [558, 386] width 981 height 552
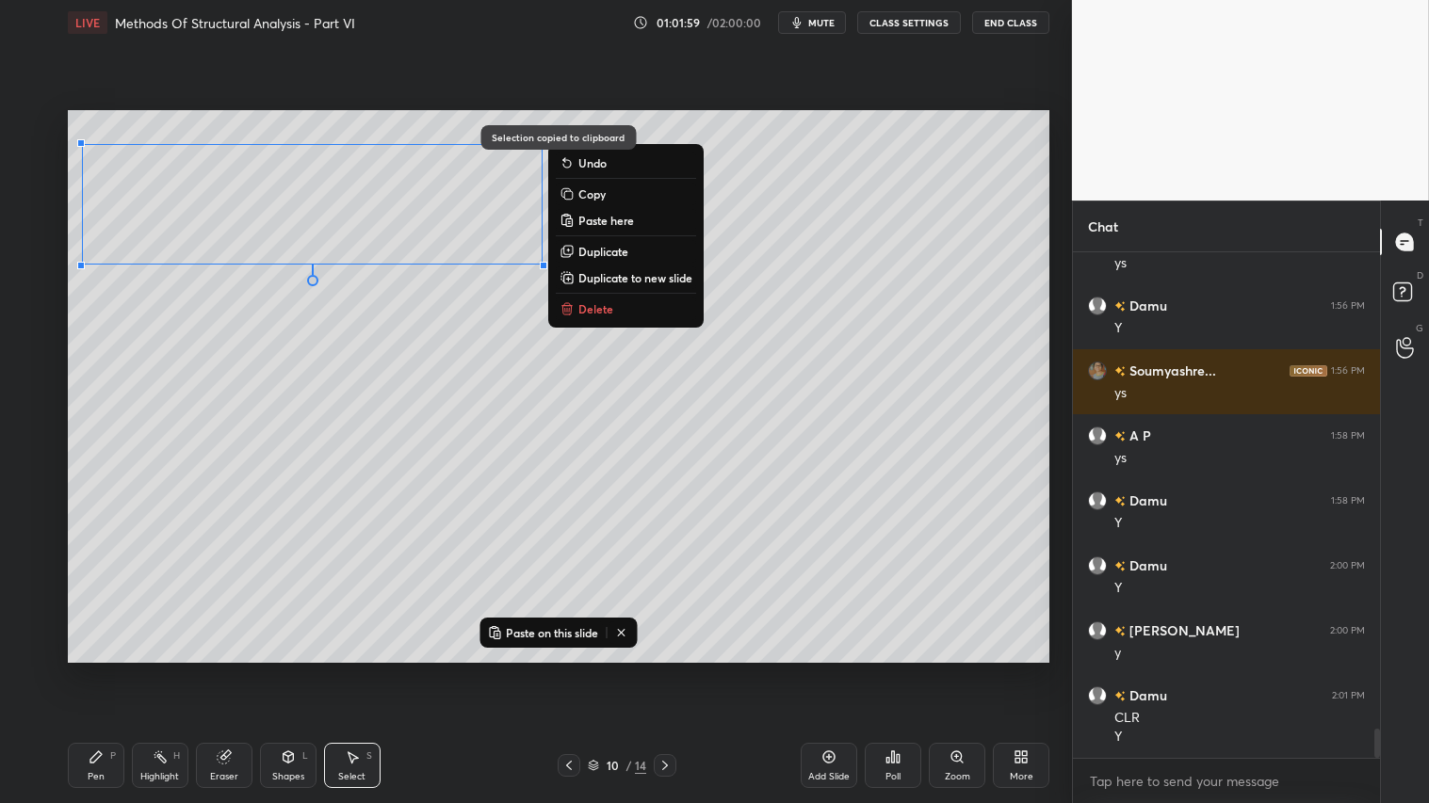
click at [663, 670] on icon at bounding box center [664, 765] width 15 height 15
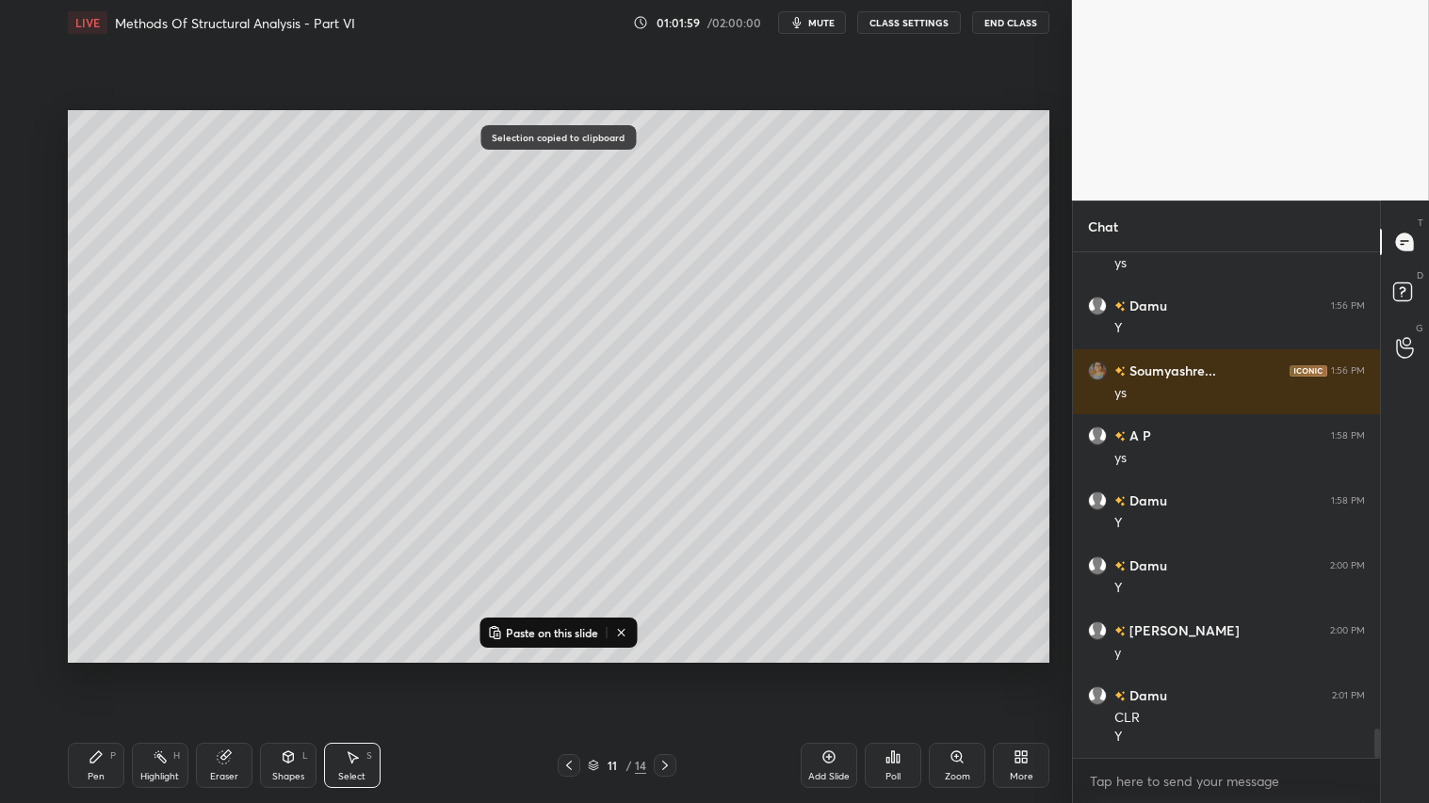
click at [666, 670] on icon at bounding box center [664, 765] width 15 height 15
click at [665, 670] on icon at bounding box center [664, 765] width 15 height 15
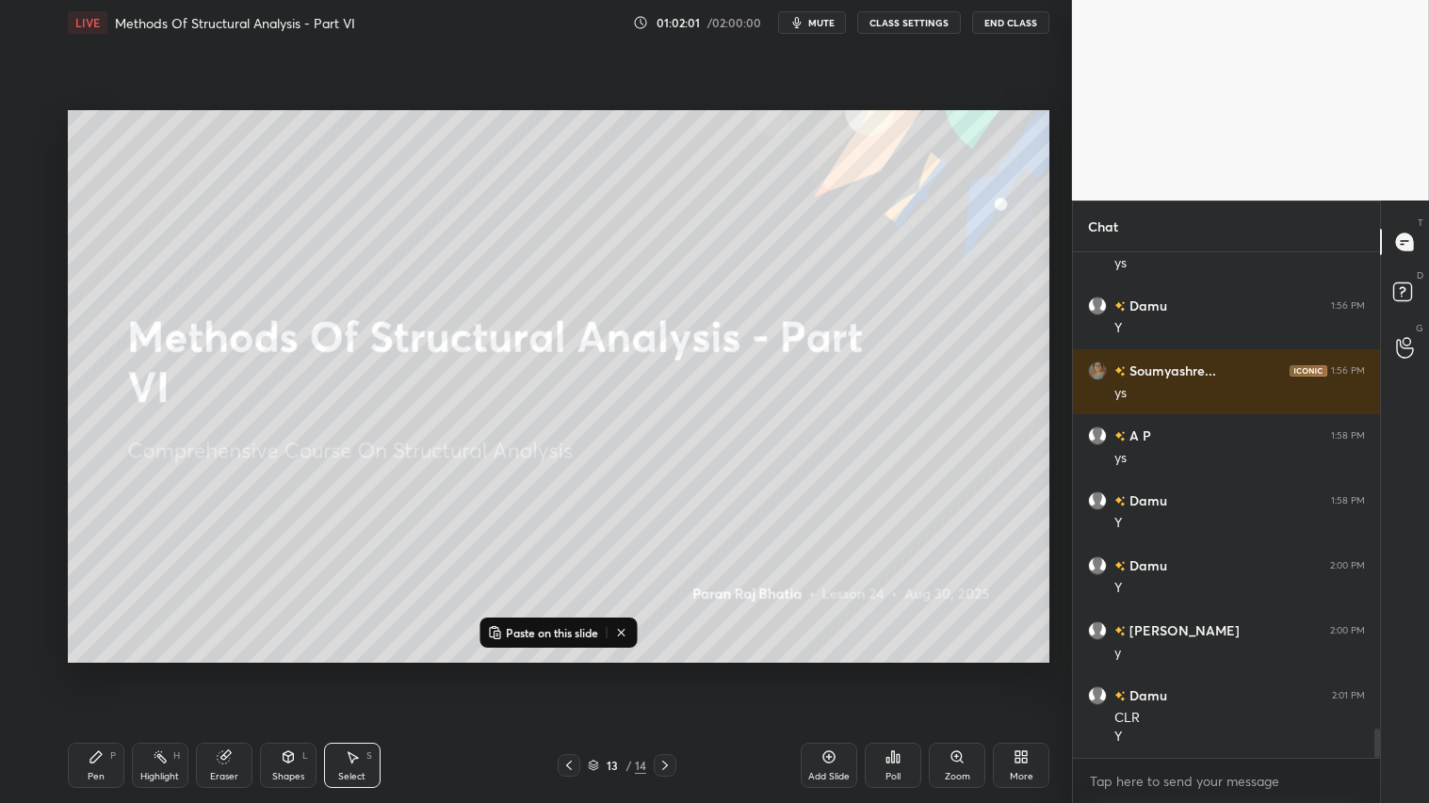
drag, startPoint x: 569, startPoint y: 767, endPoint x: 680, endPoint y: 745, distance: 113.2
click at [572, 670] on icon at bounding box center [568, 765] width 15 height 15
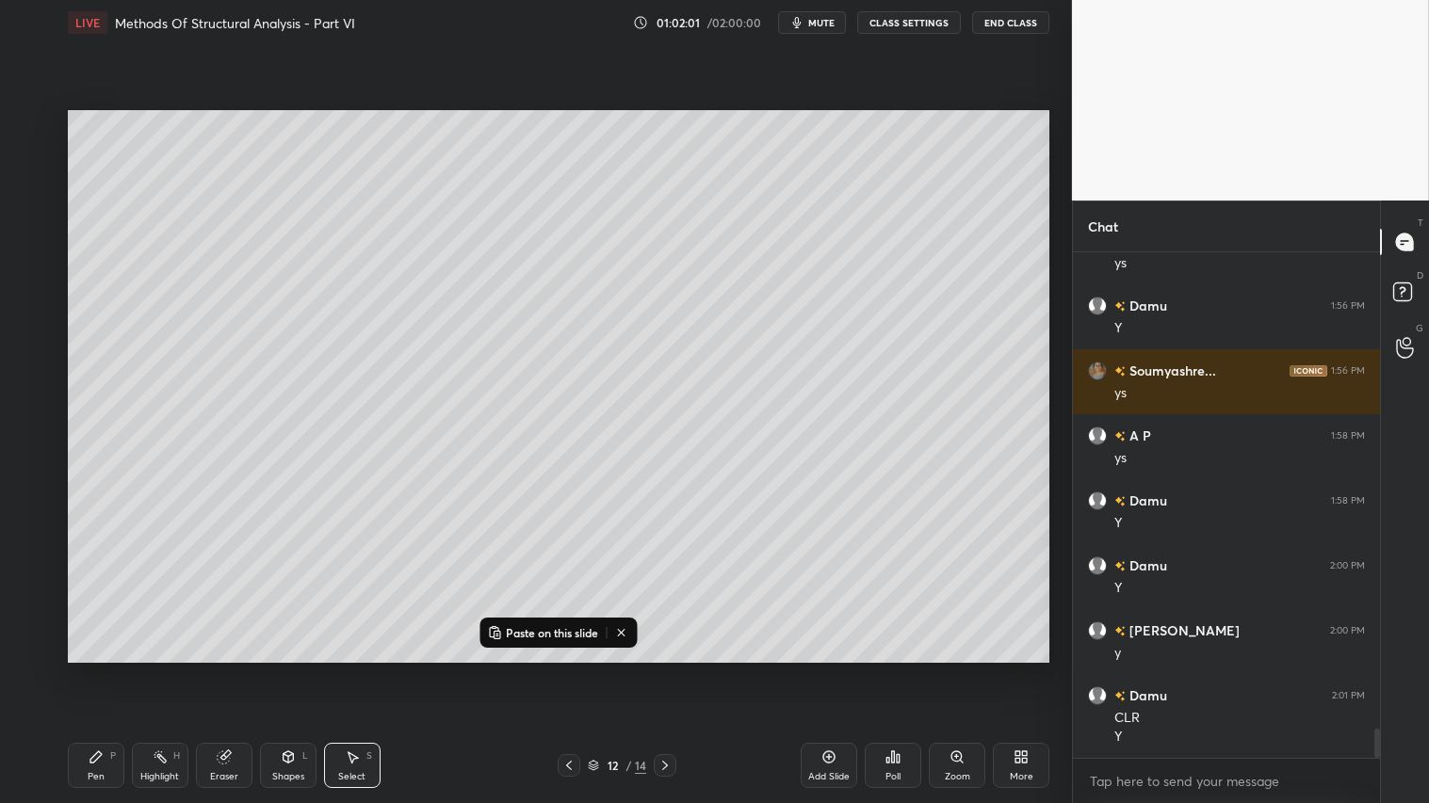
click at [815, 670] on div "Add Slide" at bounding box center [829, 765] width 57 height 45
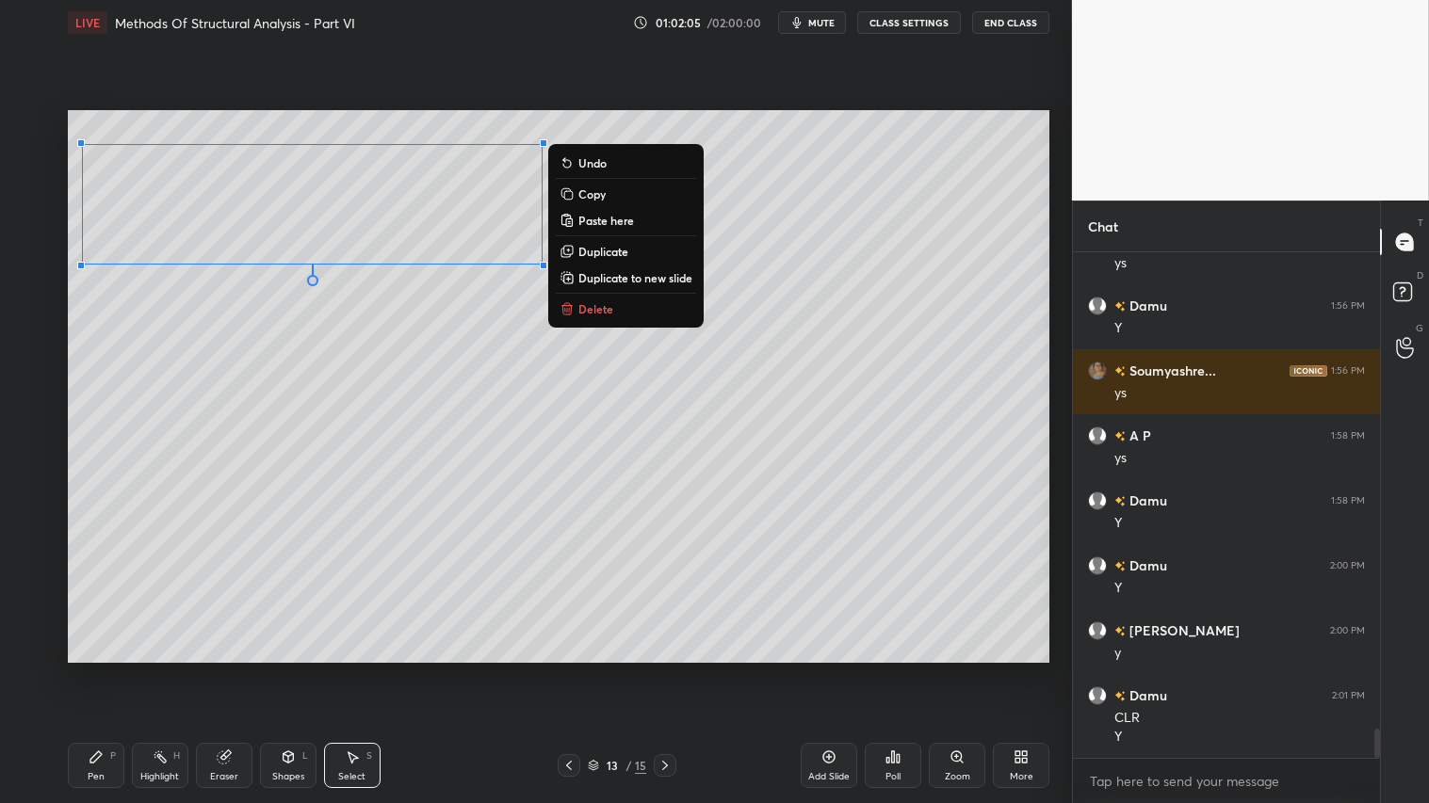
click at [220, 670] on div "Eraser" at bounding box center [224, 765] width 57 height 45
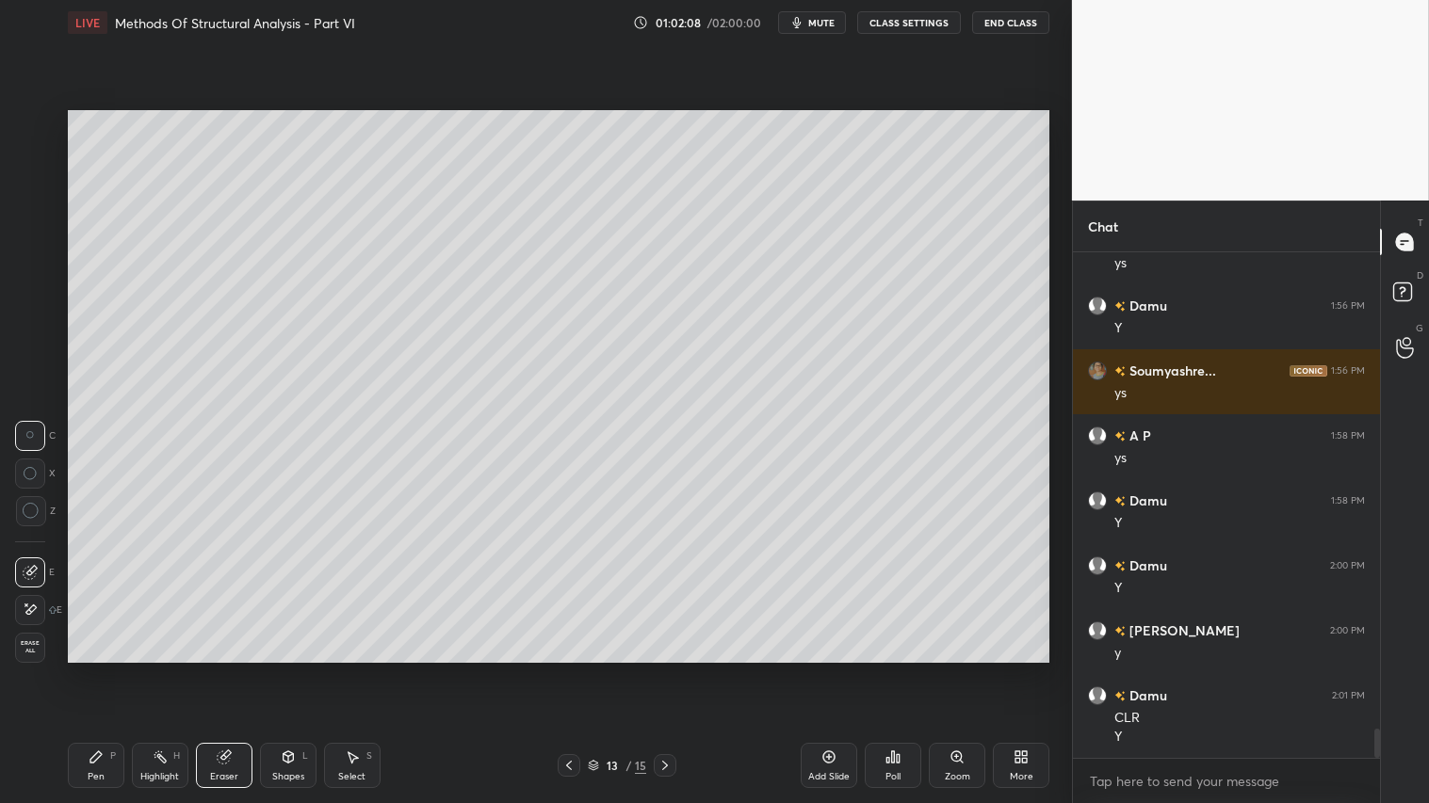
click at [85, 670] on div "Pen P" at bounding box center [96, 765] width 57 height 45
click at [26, 165] on div at bounding box center [31, 162] width 15 height 15
click at [287, 670] on div "Shapes" at bounding box center [288, 776] width 32 height 9
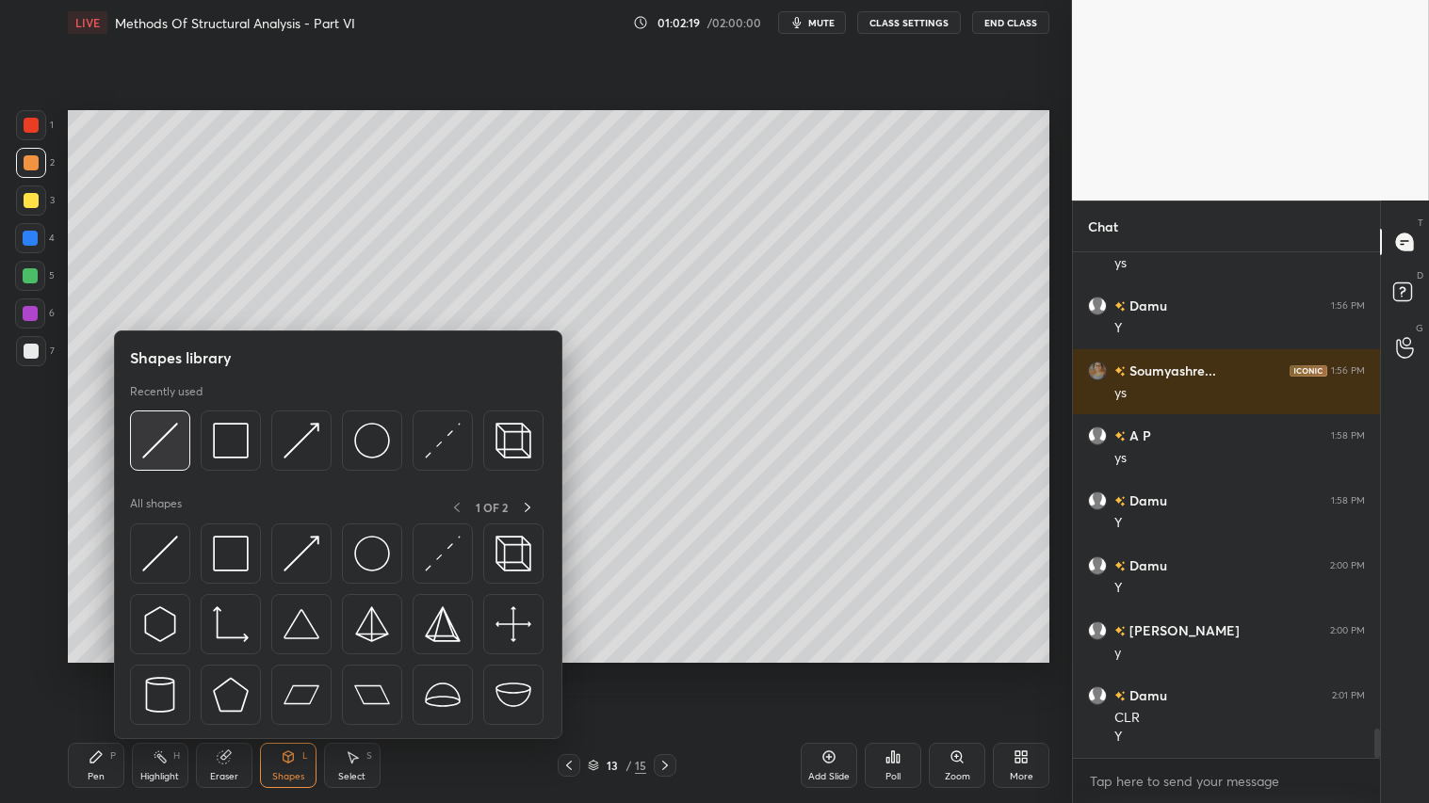
click at [174, 421] on div at bounding box center [160, 441] width 60 height 60
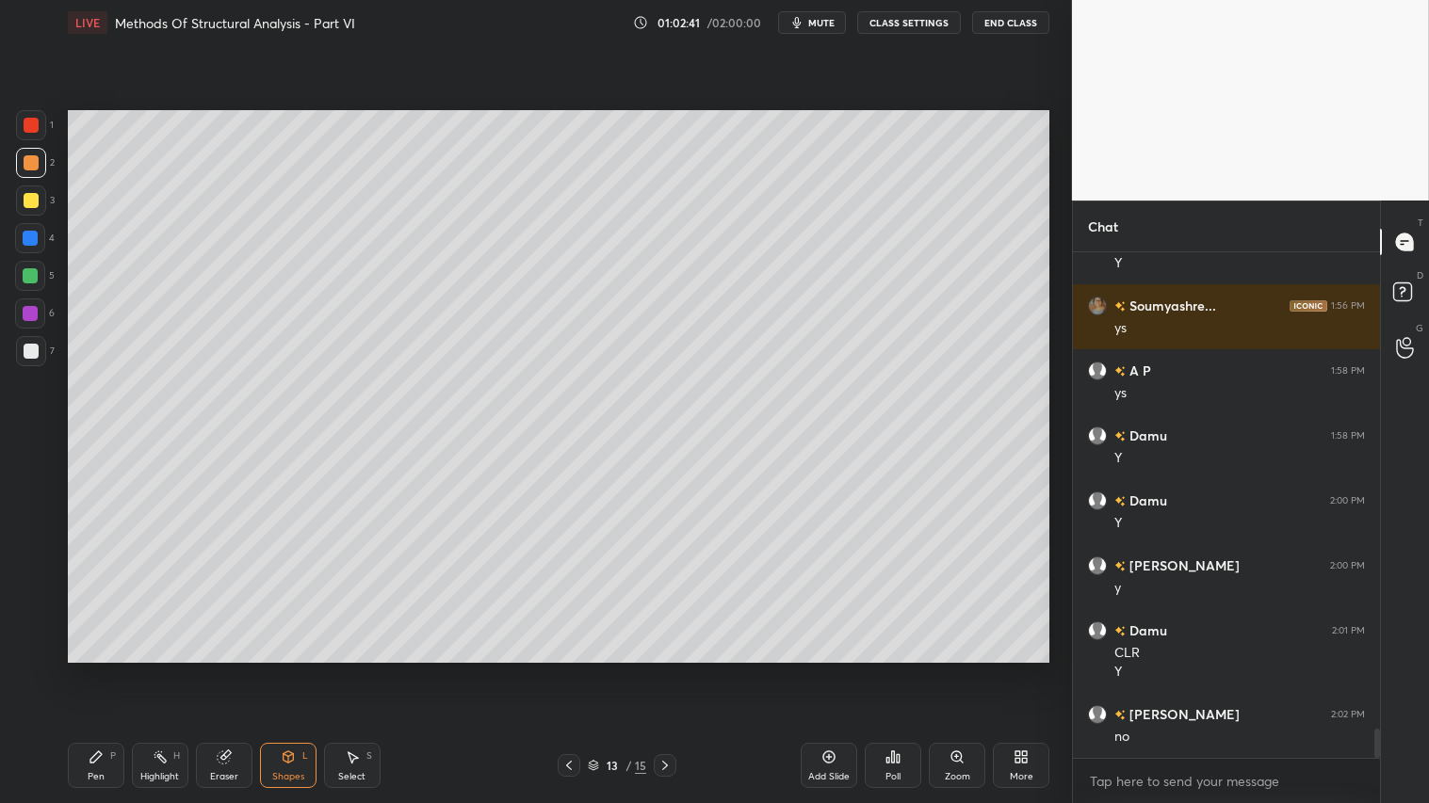
scroll to position [8299, 0]
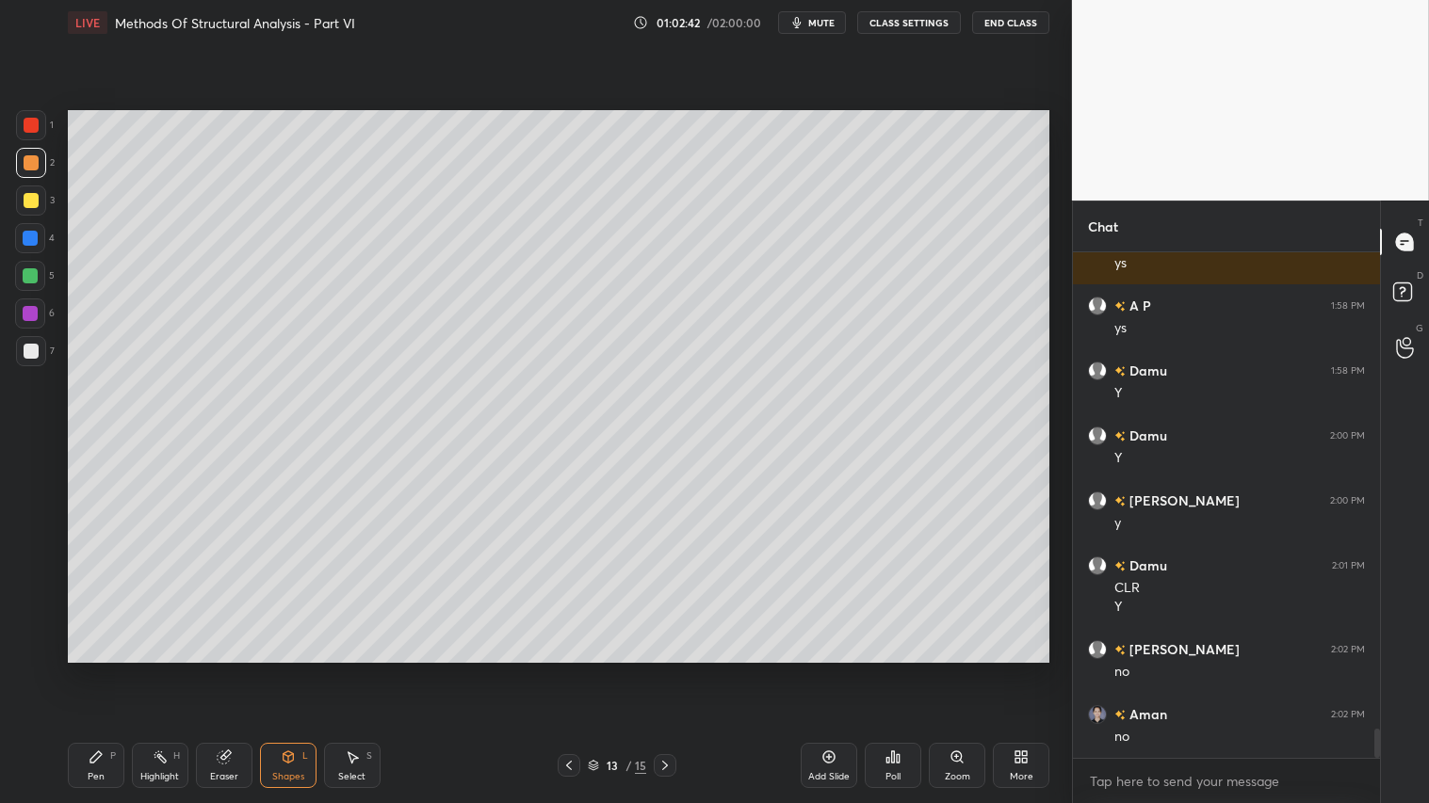
drag, startPoint x: 118, startPoint y: 770, endPoint x: 114, endPoint y: 756, distance: 14.6
click at [119, 670] on div "Pen P" at bounding box center [96, 765] width 57 height 45
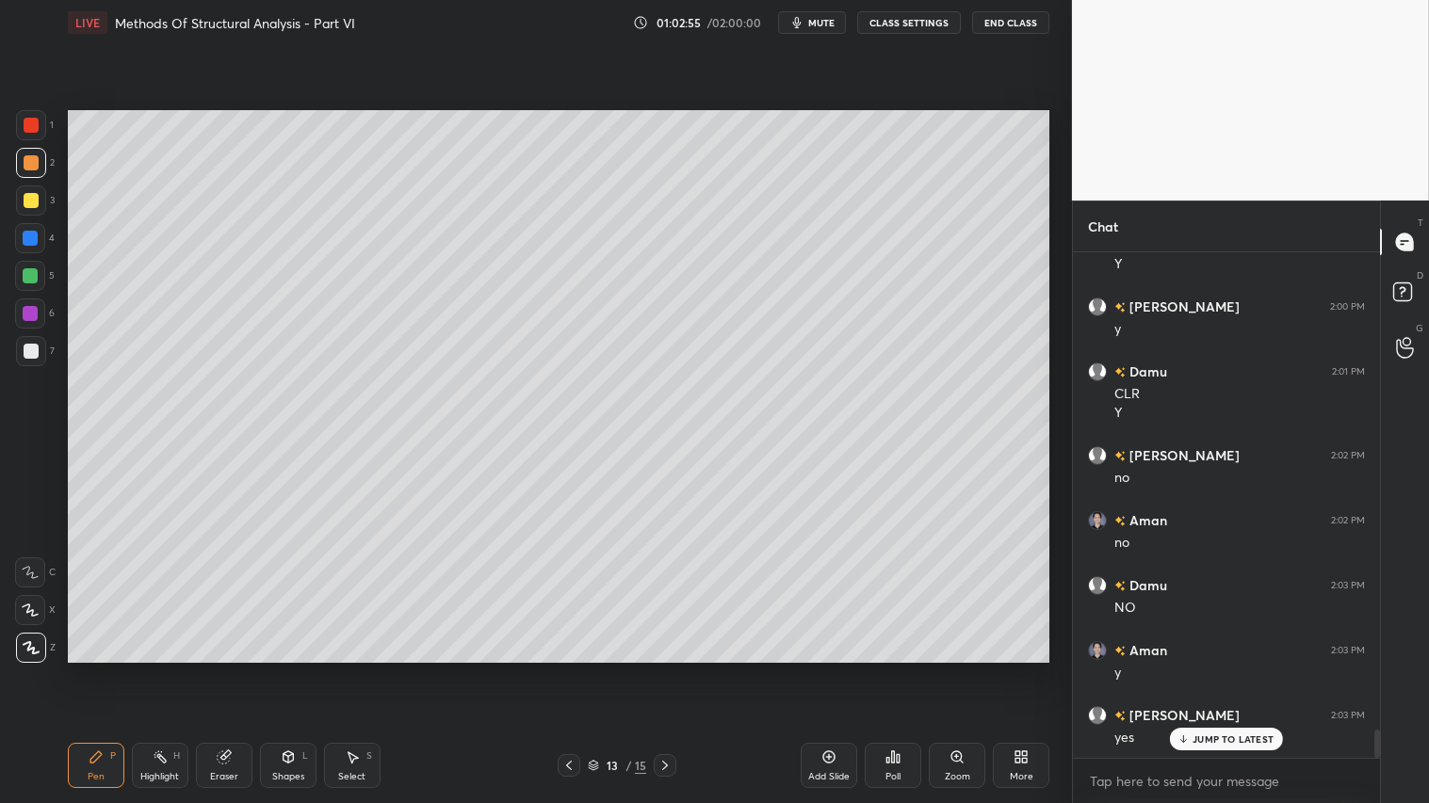
scroll to position [8558, 0]
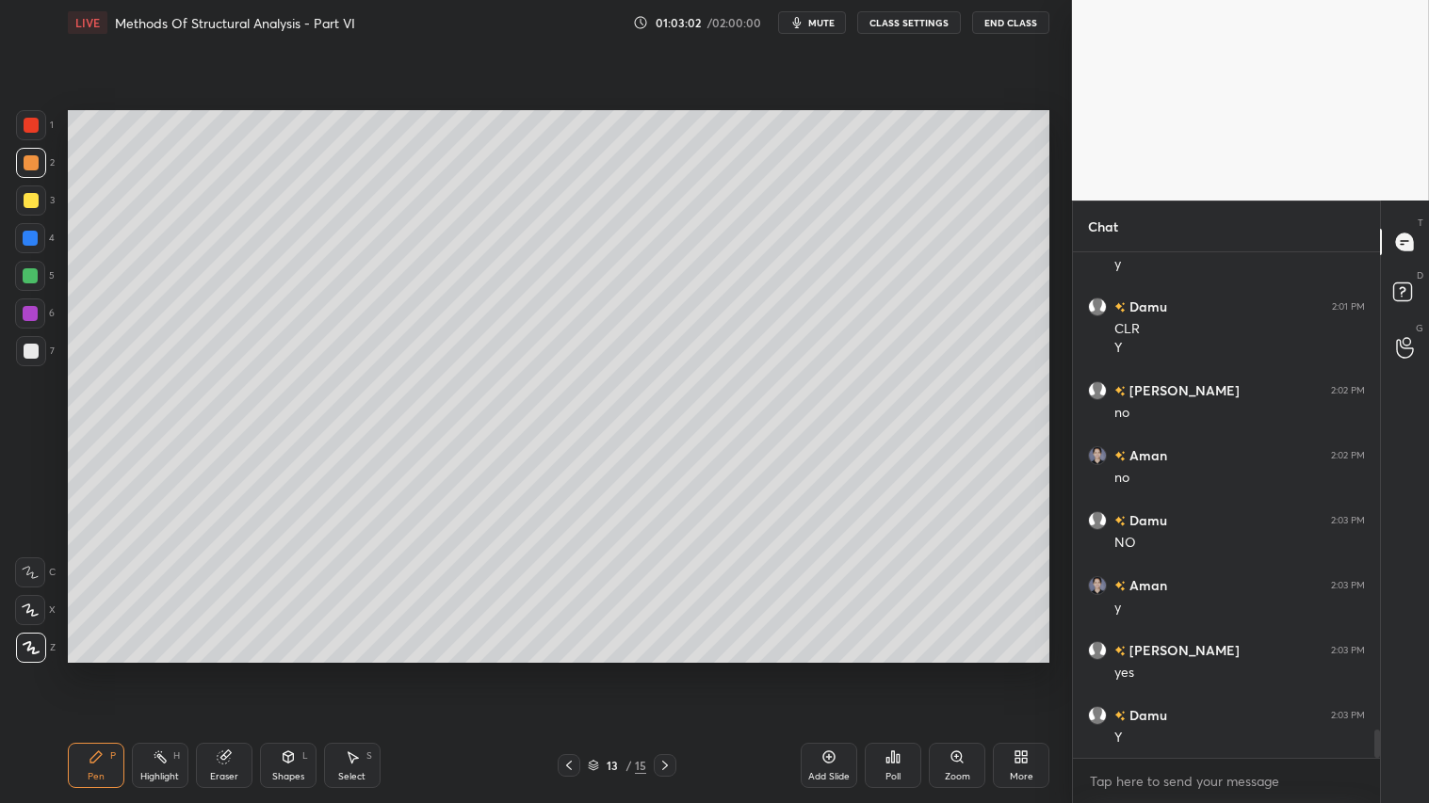
click at [238, 670] on div "Eraser" at bounding box center [224, 765] width 57 height 45
click at [111, 670] on div "P" at bounding box center [113, 756] width 6 height 9
click at [304, 670] on div "L" at bounding box center [305, 756] width 6 height 9
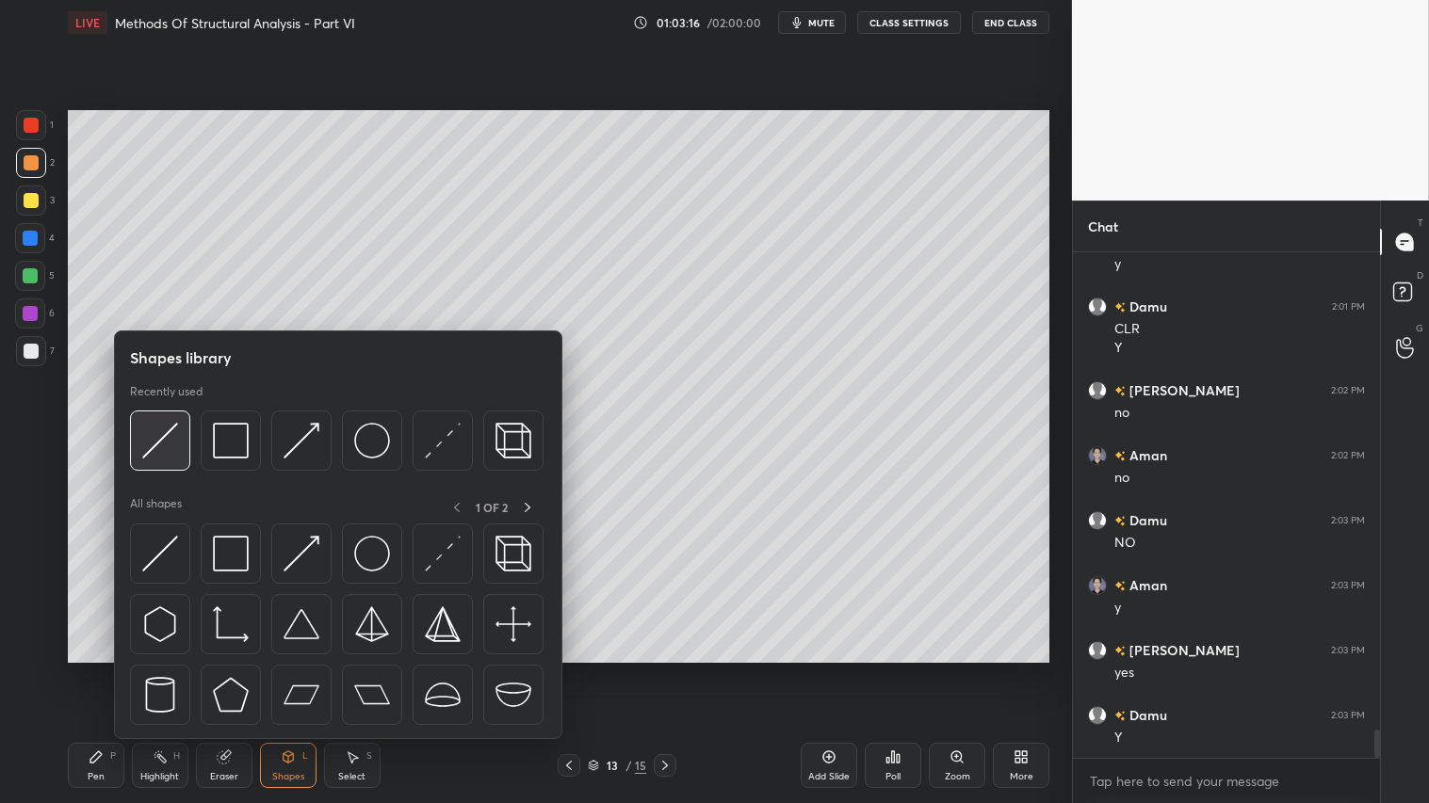
click at [170, 449] on img at bounding box center [160, 441] width 36 height 36
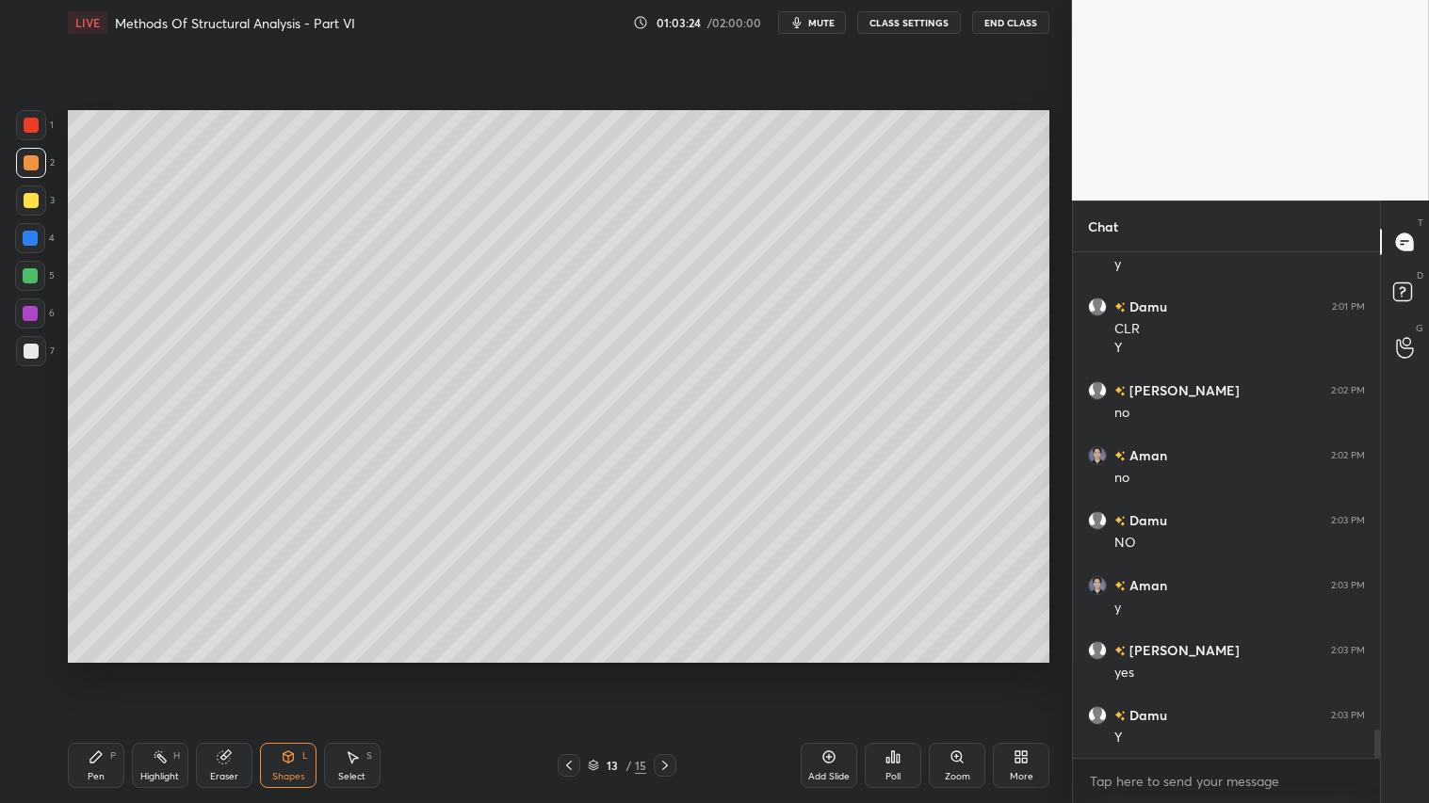
click at [32, 190] on div at bounding box center [31, 201] width 30 height 30
click at [286, 670] on icon at bounding box center [288, 757] width 15 height 15
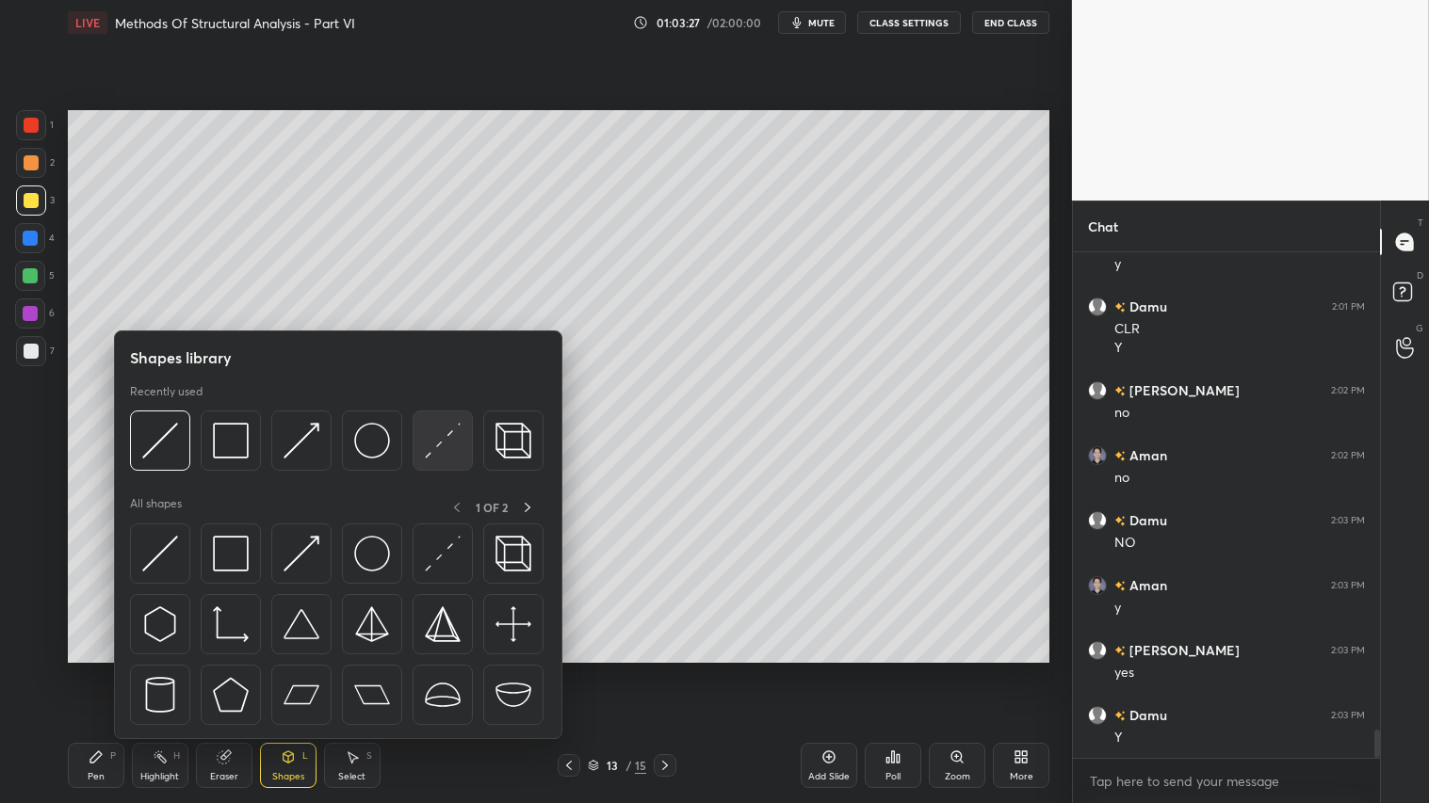
click at [436, 439] on img at bounding box center [443, 441] width 36 height 36
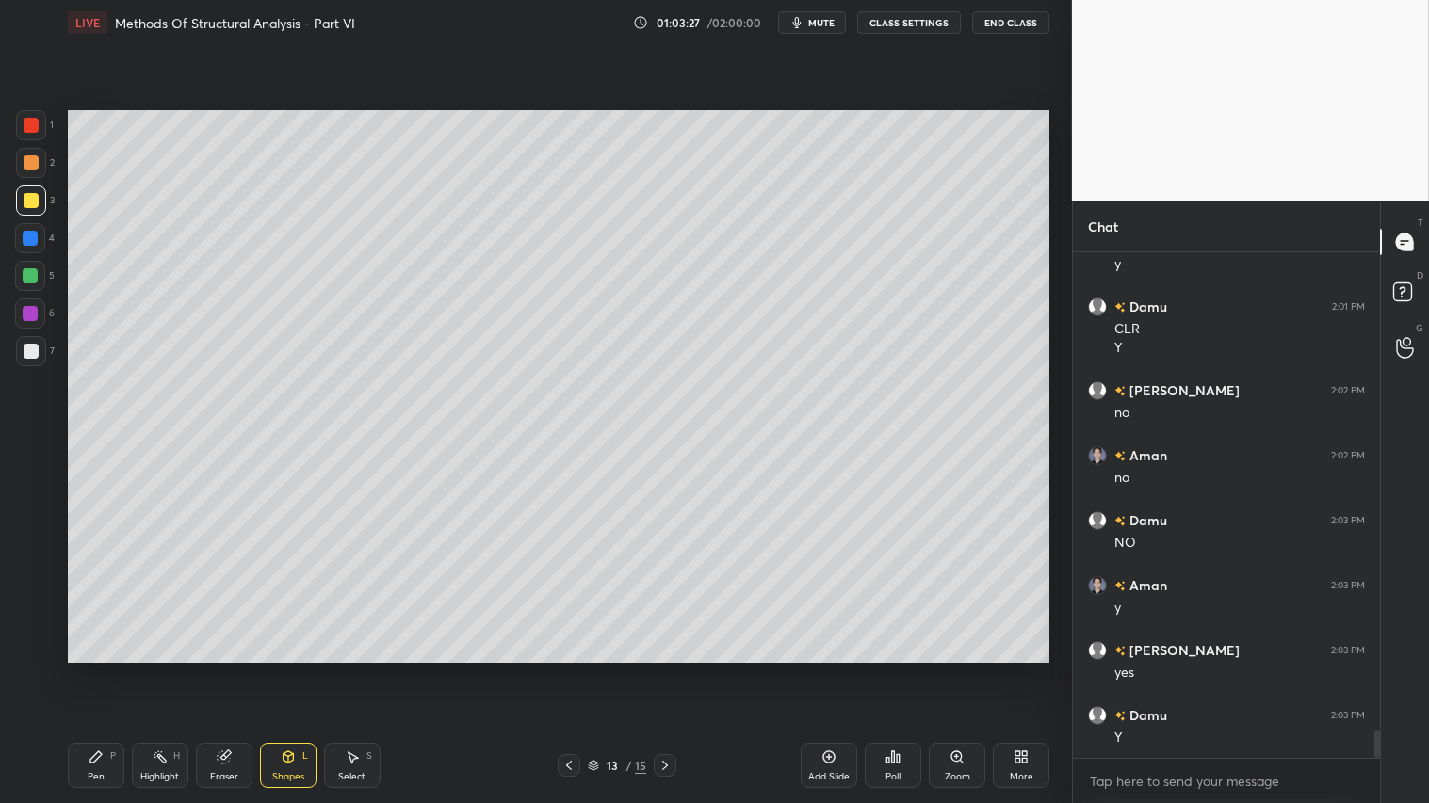
drag, startPoint x: 32, startPoint y: 349, endPoint x: 62, endPoint y: 323, distance: 40.0
click at [35, 346] on div at bounding box center [31, 351] width 15 height 15
click at [284, 670] on div "Shapes" at bounding box center [288, 776] width 32 height 9
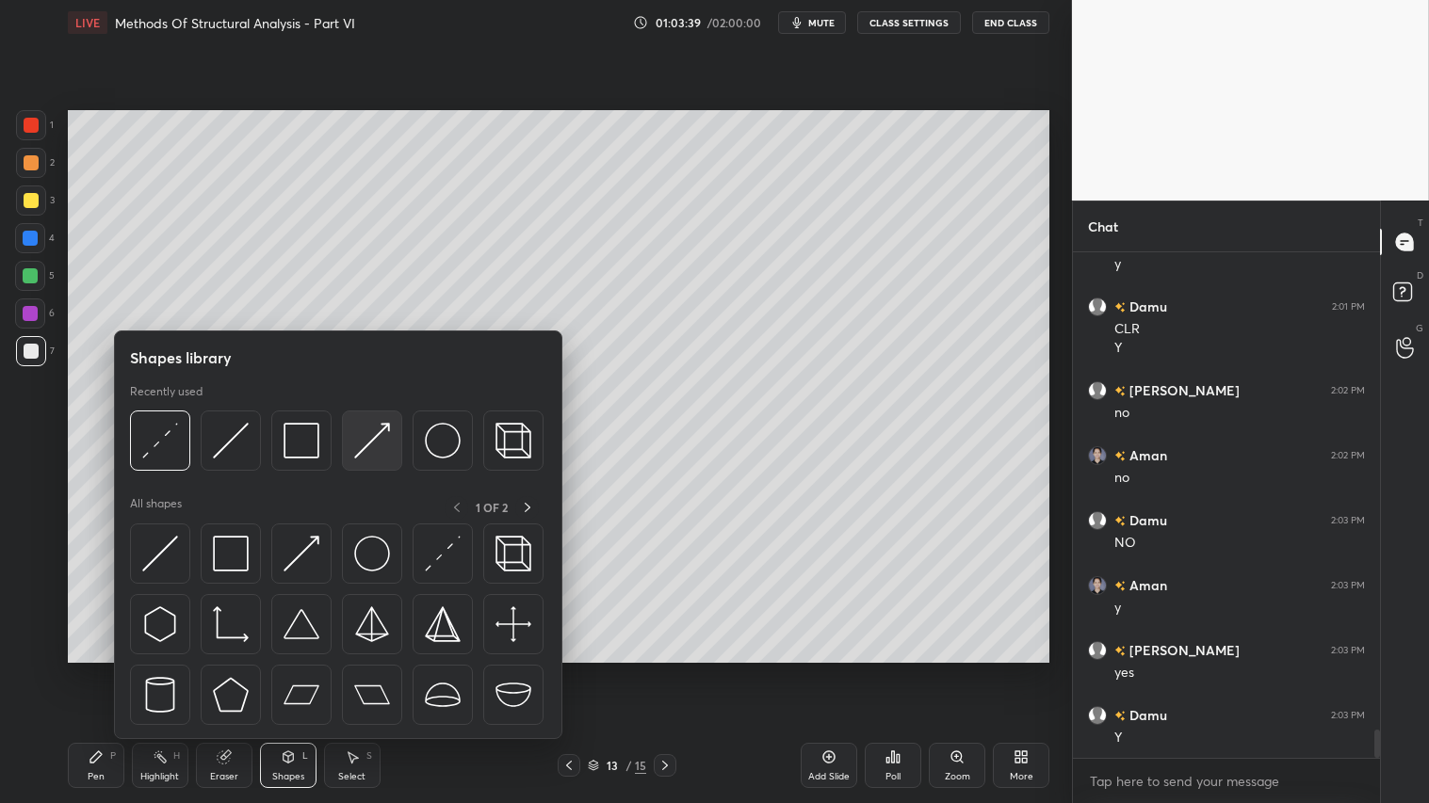
click at [389, 429] on img at bounding box center [372, 441] width 36 height 36
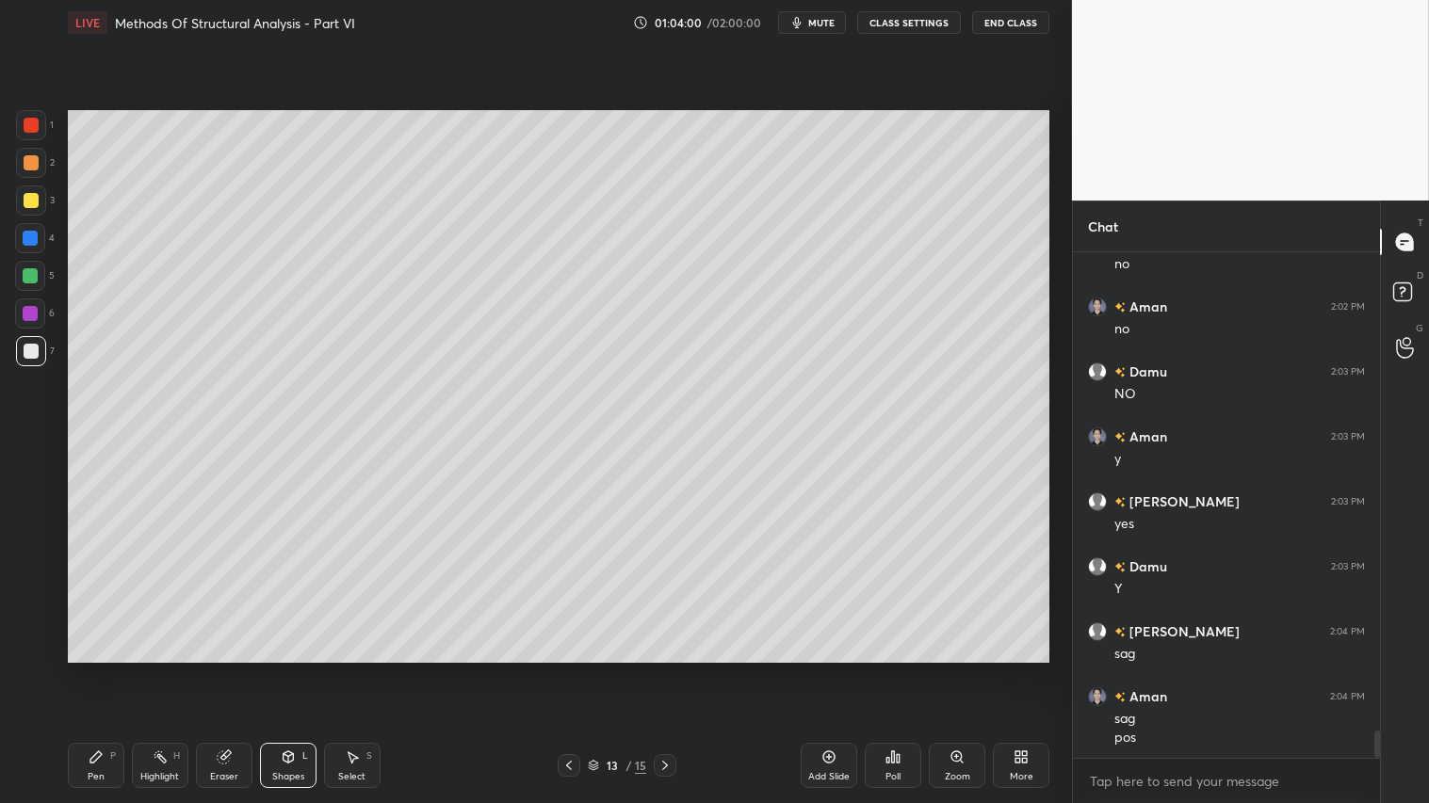
scroll to position [8773, 0]
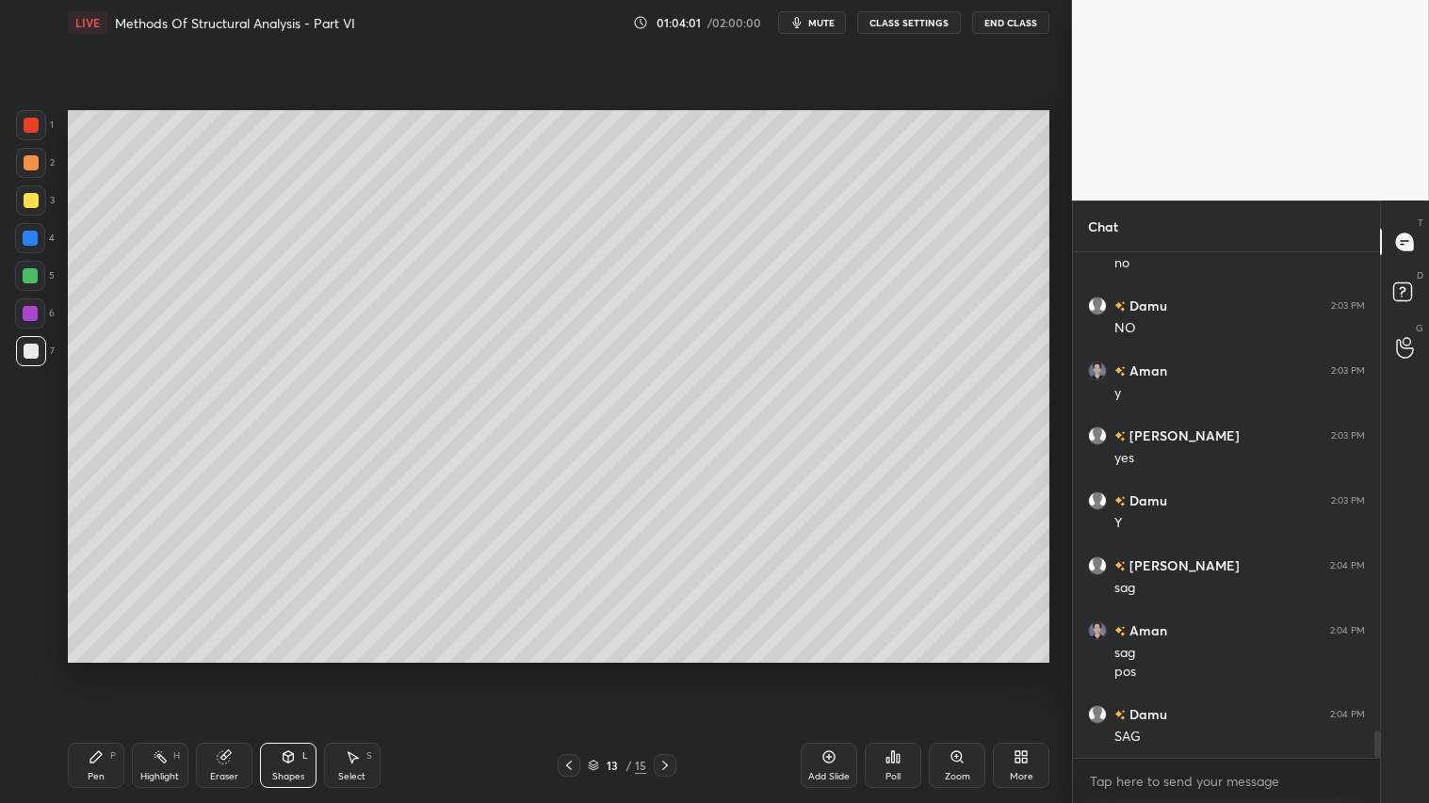
drag, startPoint x: 292, startPoint y: 766, endPoint x: 293, endPoint y: 739, distance: 26.4
click at [297, 670] on div "Shapes L" at bounding box center [288, 765] width 57 height 45
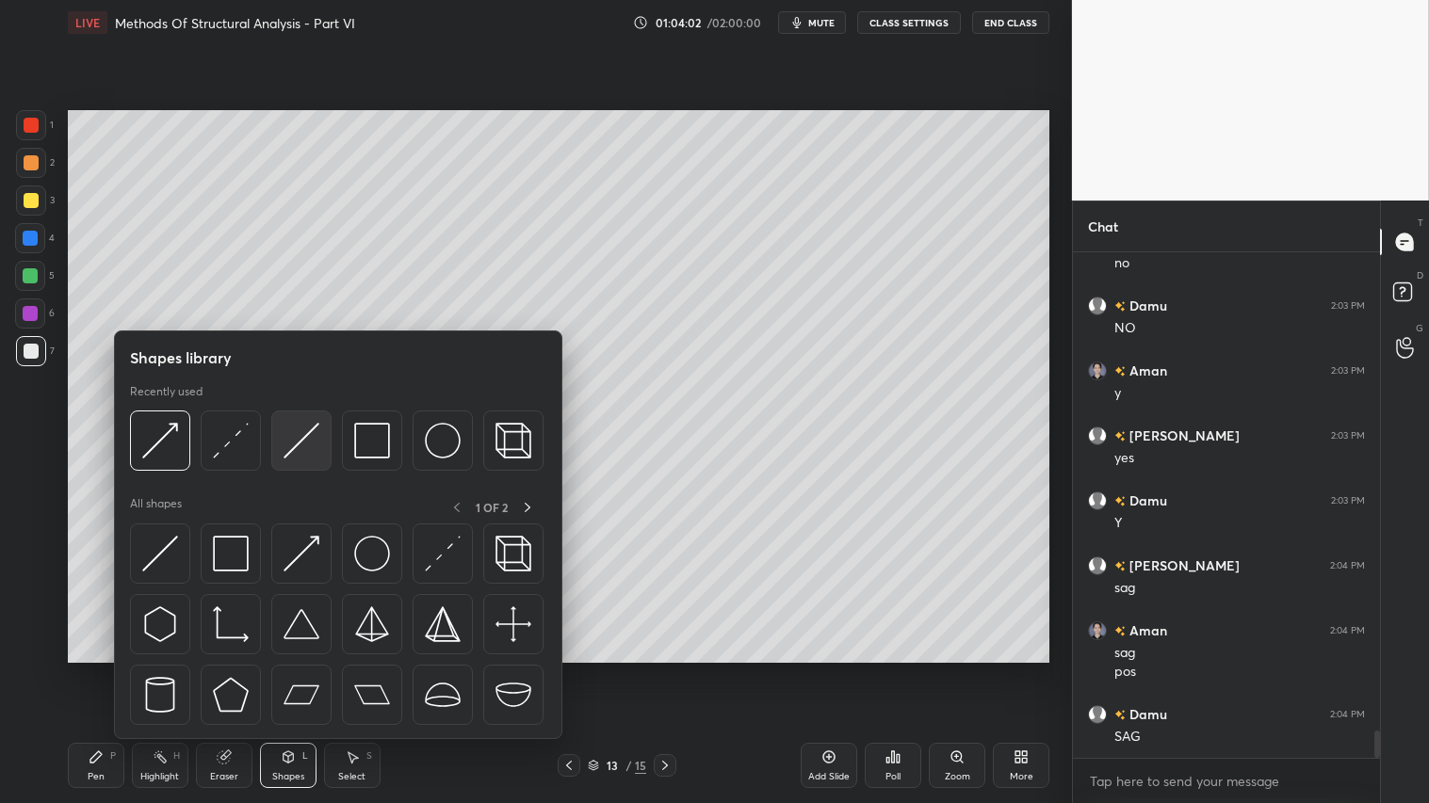
click at [307, 445] on img at bounding box center [301, 441] width 36 height 36
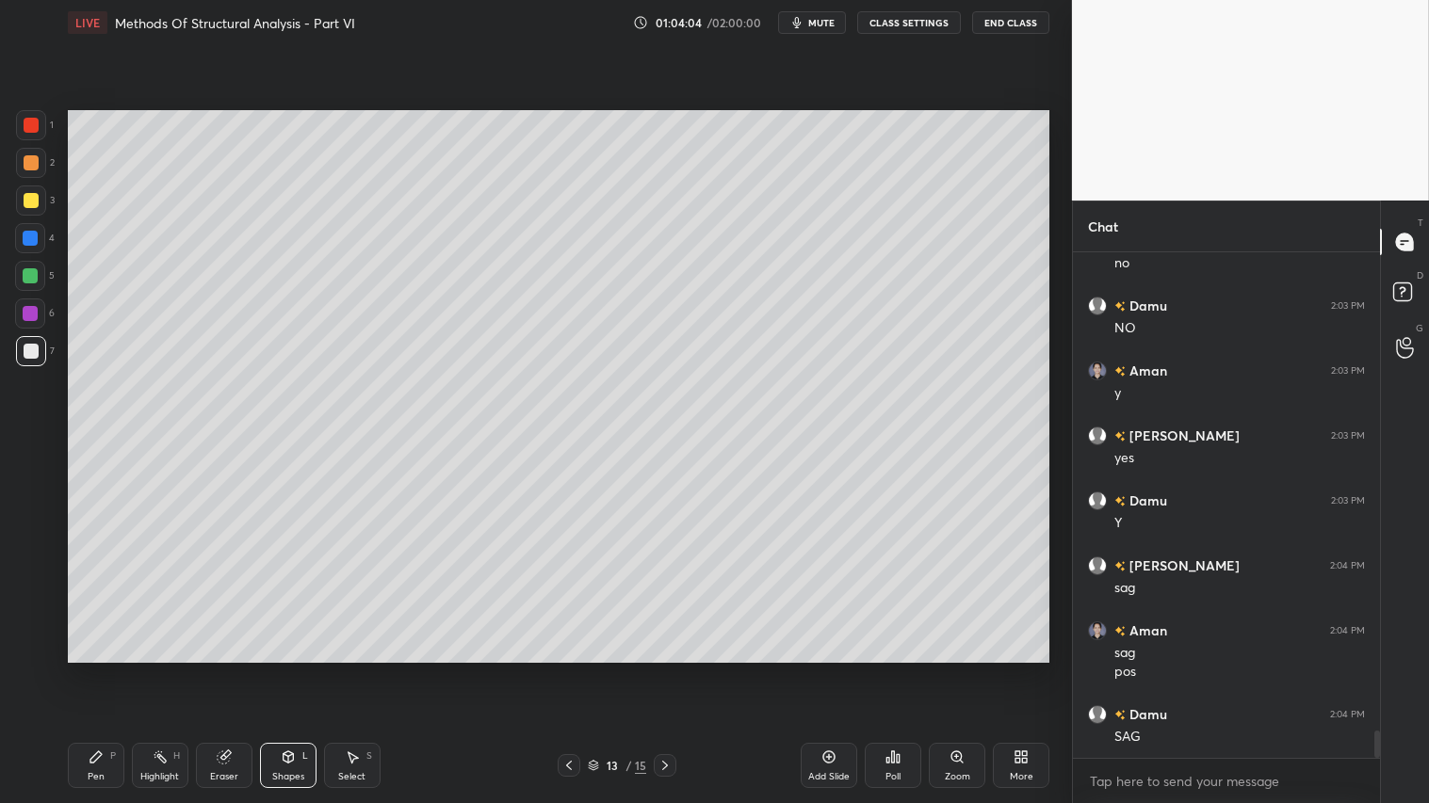
click at [35, 173] on div at bounding box center [31, 163] width 30 height 30
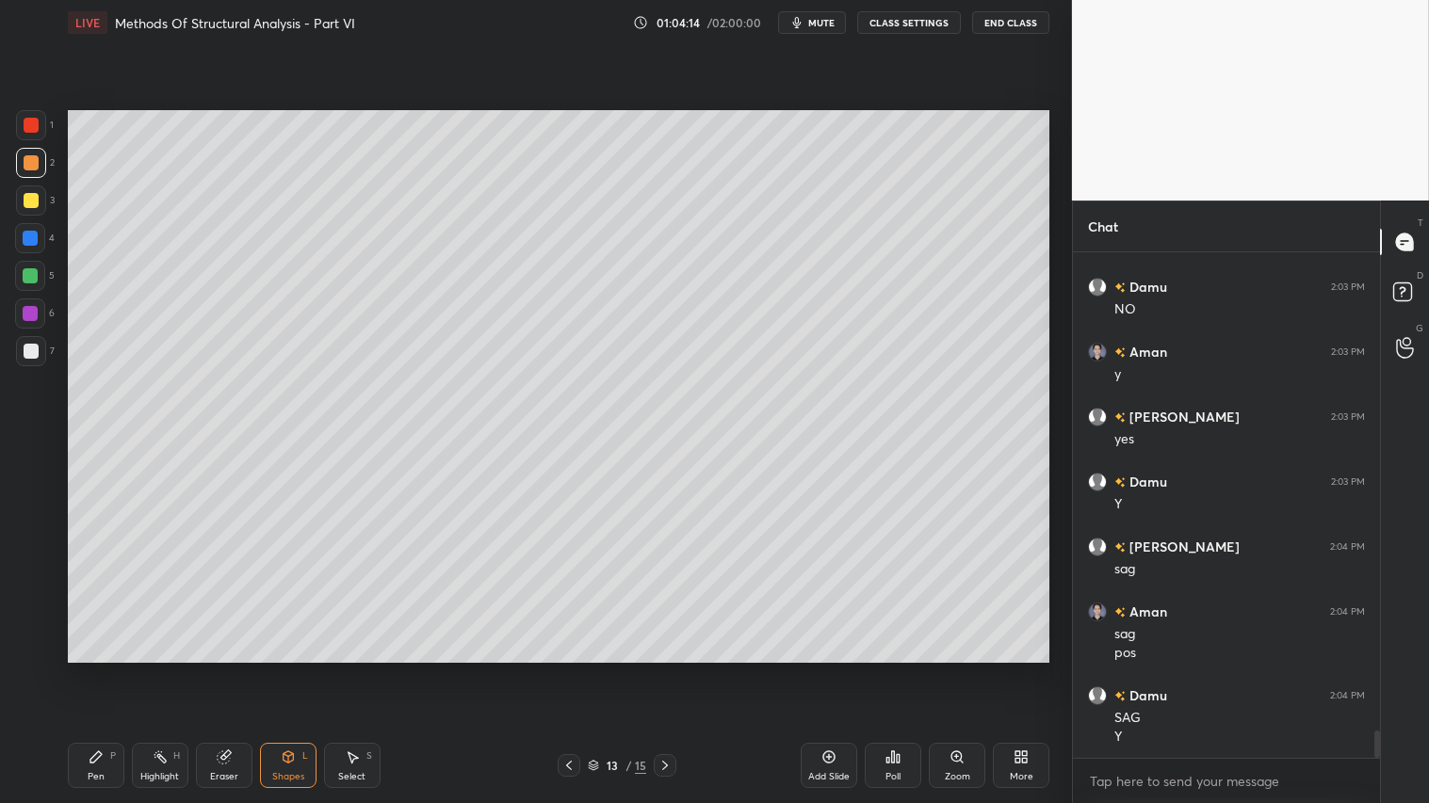
click at [100, 670] on div "Pen P" at bounding box center [96, 765] width 57 height 45
click at [287, 670] on div "Shapes" at bounding box center [288, 776] width 32 height 9
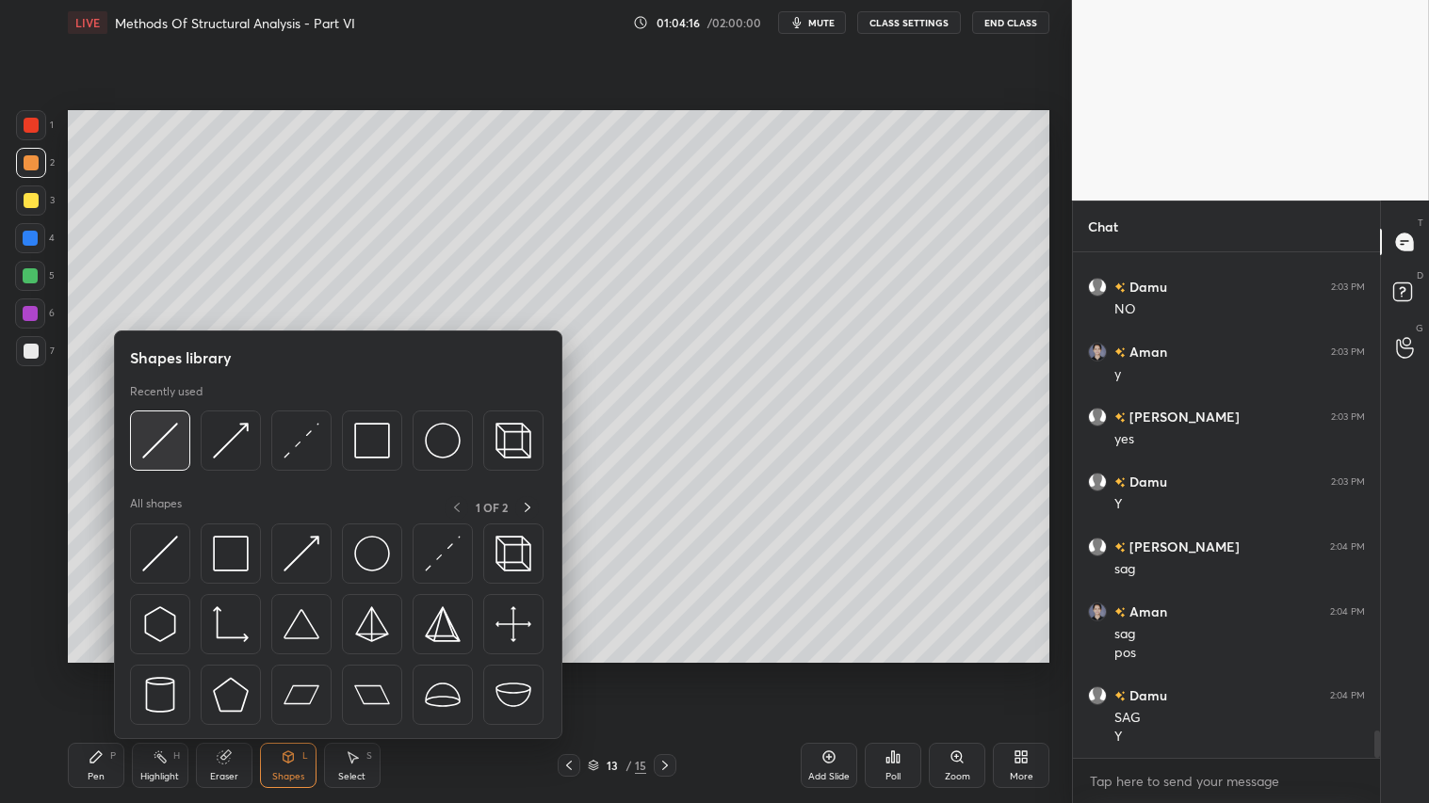
click at [143, 430] on img at bounding box center [160, 441] width 36 height 36
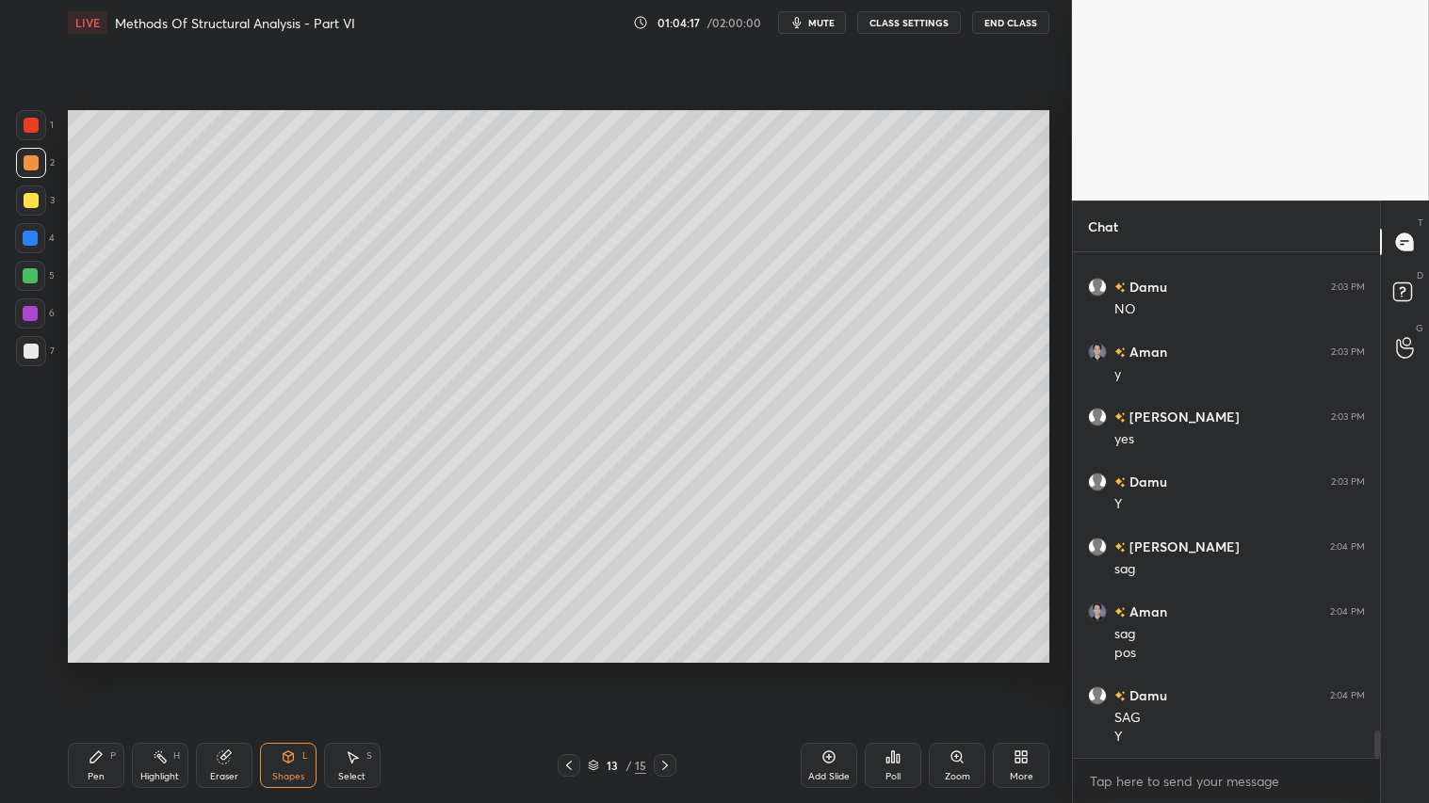
click at [26, 165] on div at bounding box center [31, 162] width 15 height 15
click at [273, 670] on div "Shapes L" at bounding box center [288, 765] width 57 height 45
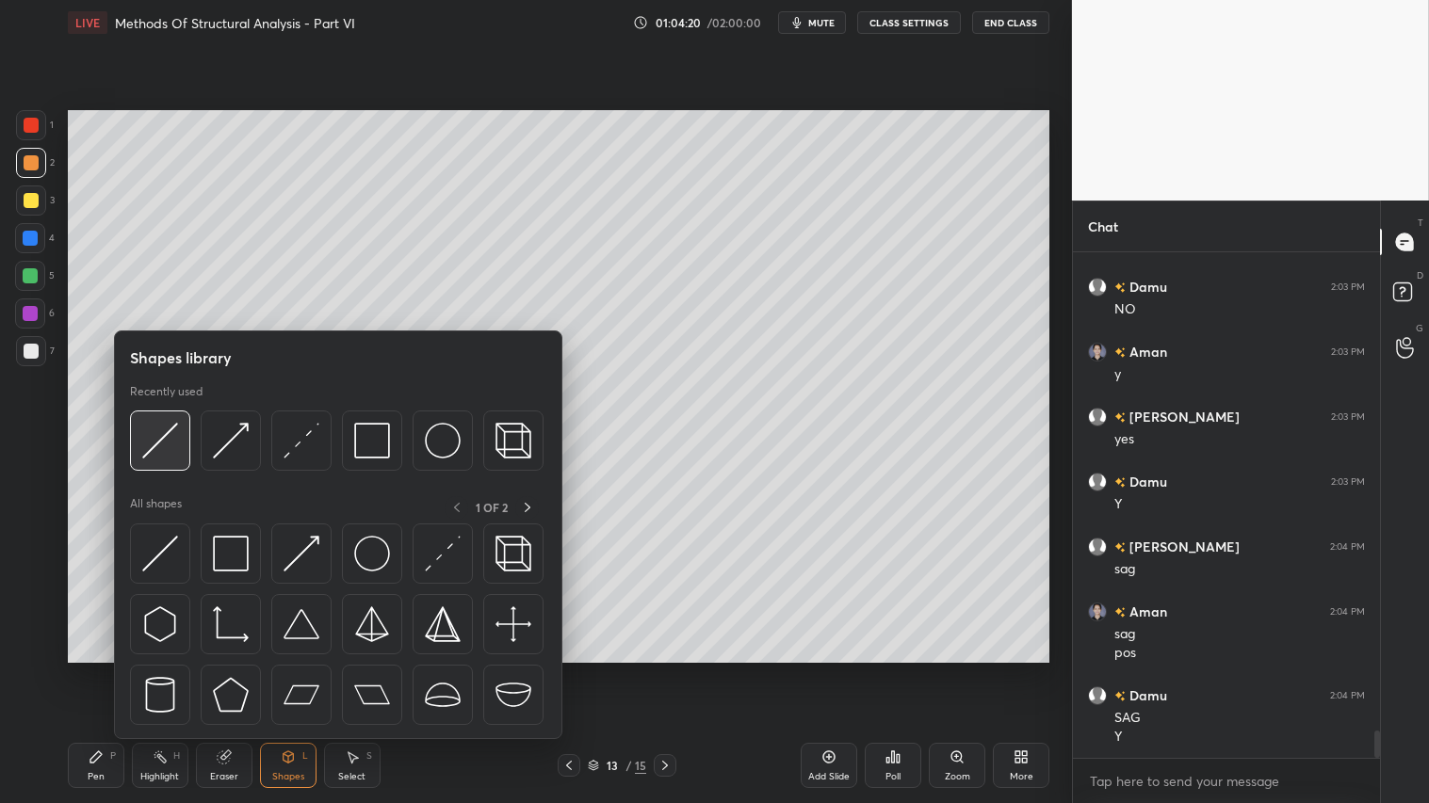
click at [155, 443] on img at bounding box center [160, 441] width 36 height 36
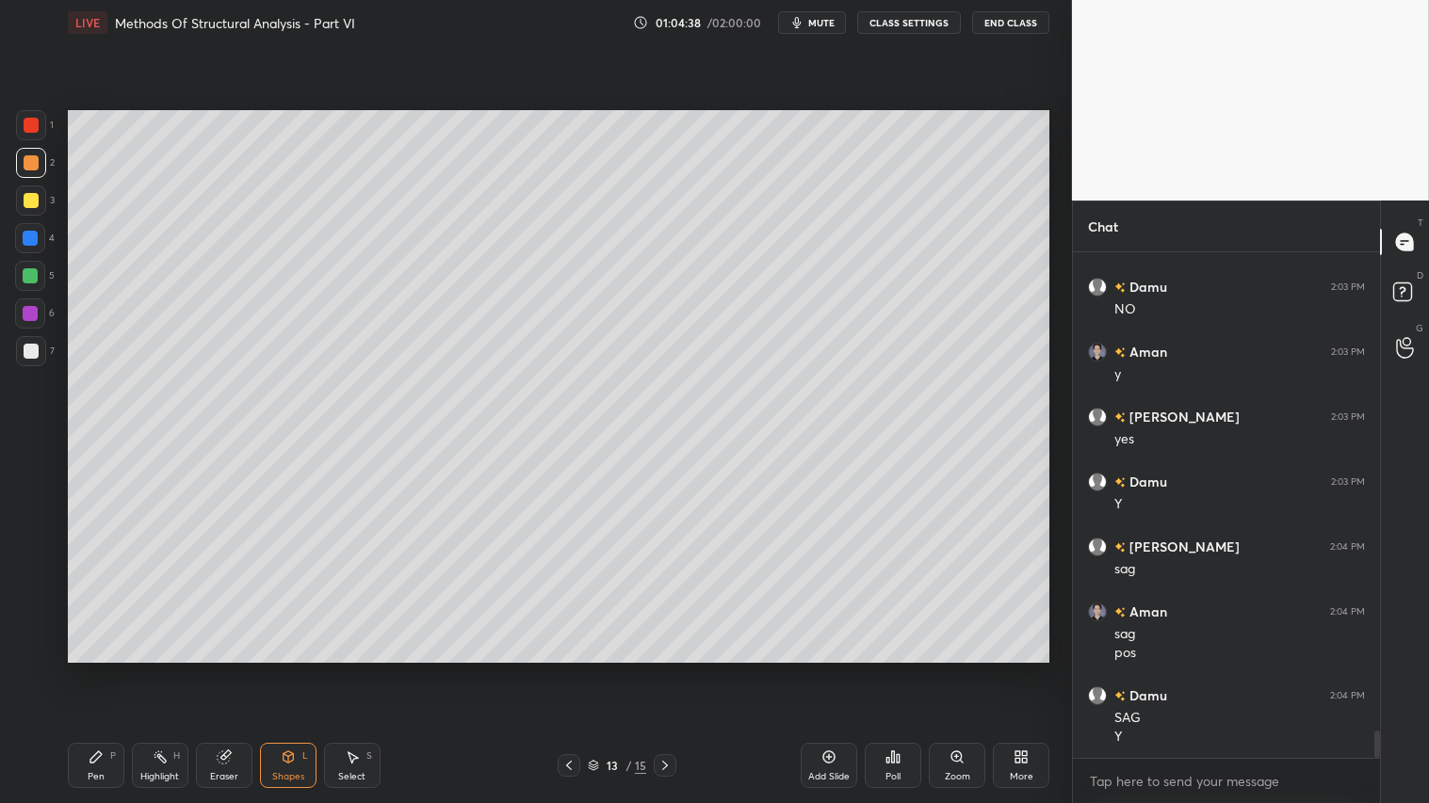
click at [26, 170] on div at bounding box center [31, 162] width 15 height 15
drag, startPoint x: 29, startPoint y: 199, endPoint x: 36, endPoint y: 212, distance: 14.7
click at [33, 204] on div at bounding box center [31, 200] width 15 height 15
click at [100, 670] on div "Pen P" at bounding box center [96, 765] width 57 height 45
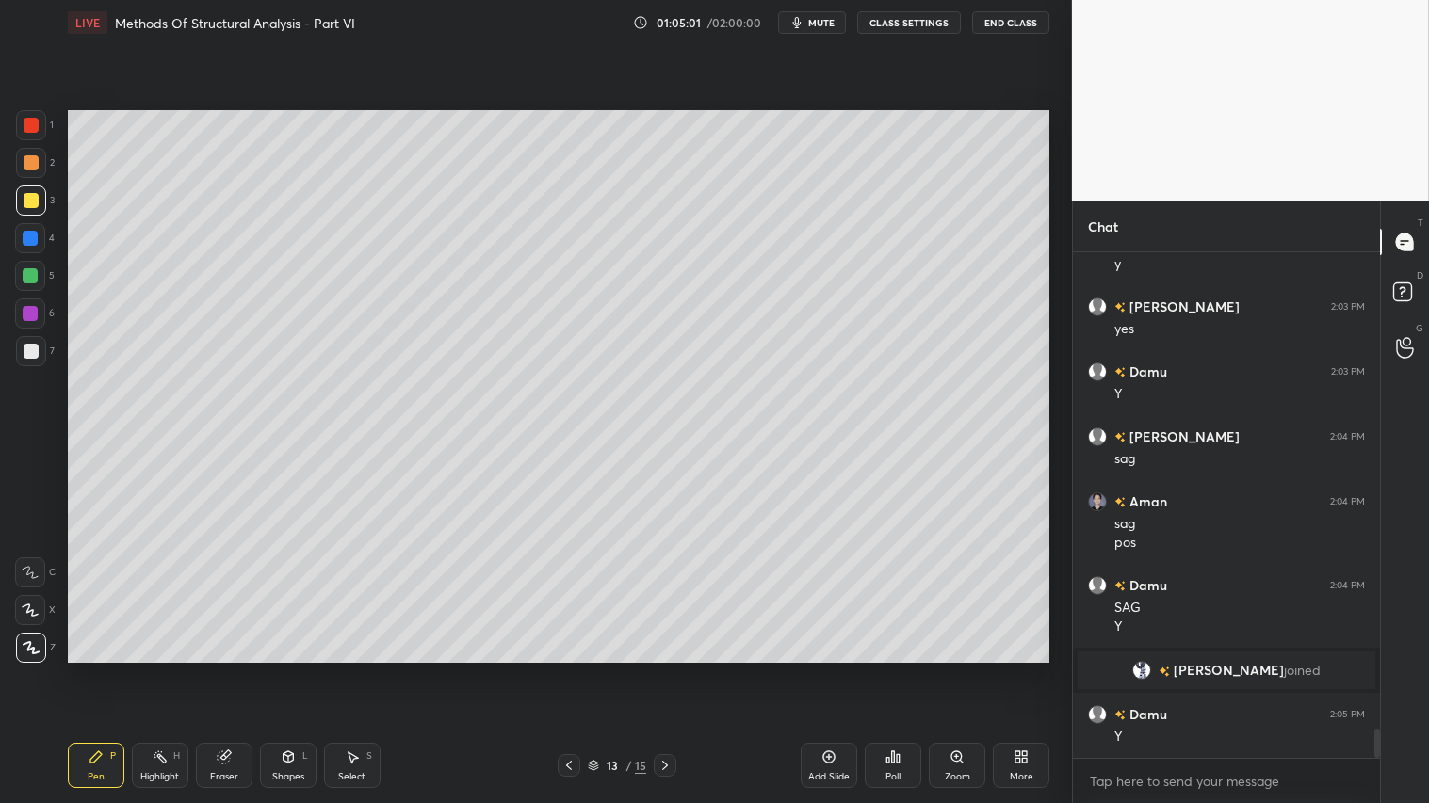
scroll to position [8148, 0]
click at [285, 670] on div "Shapes" at bounding box center [288, 776] width 32 height 9
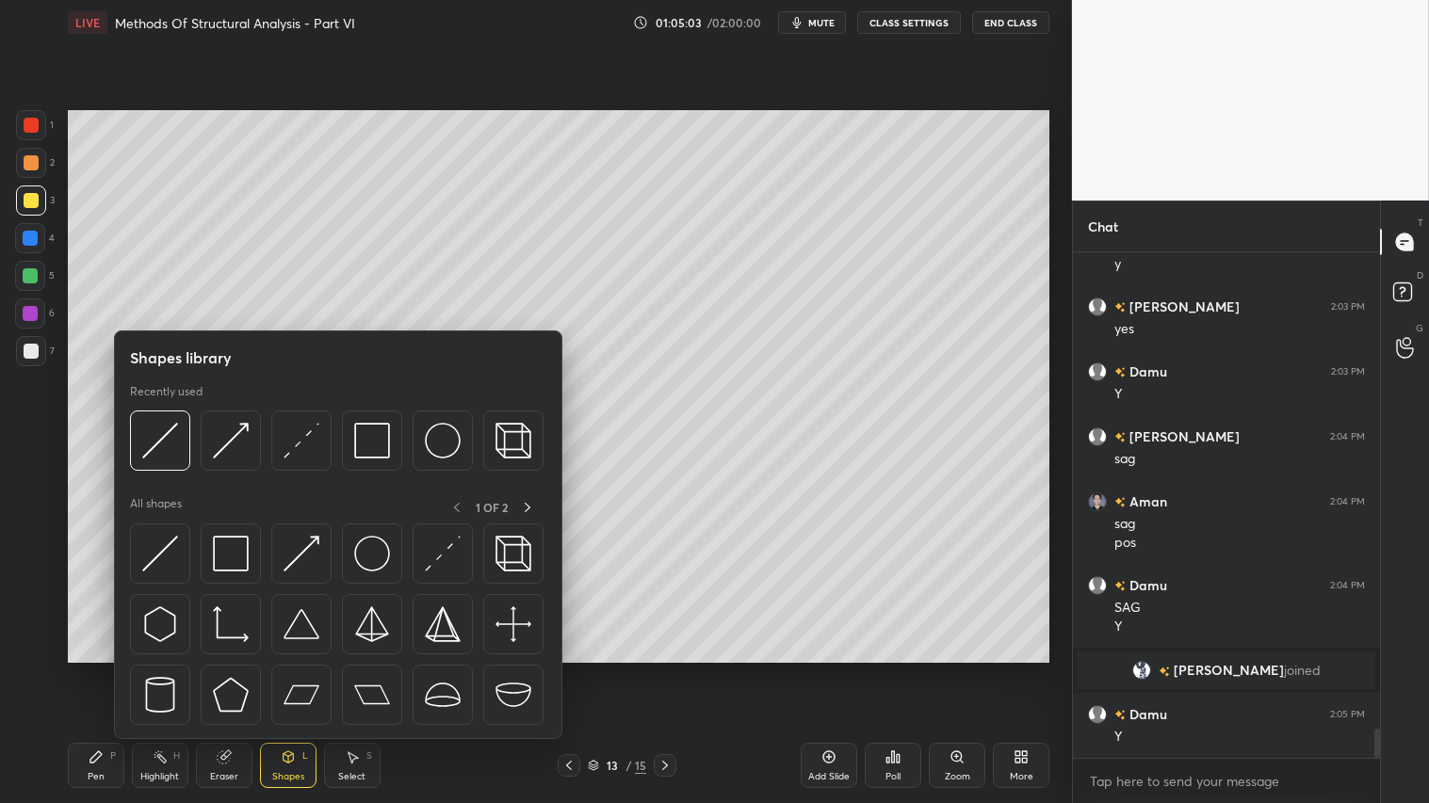
click at [29, 198] on div at bounding box center [31, 200] width 15 height 15
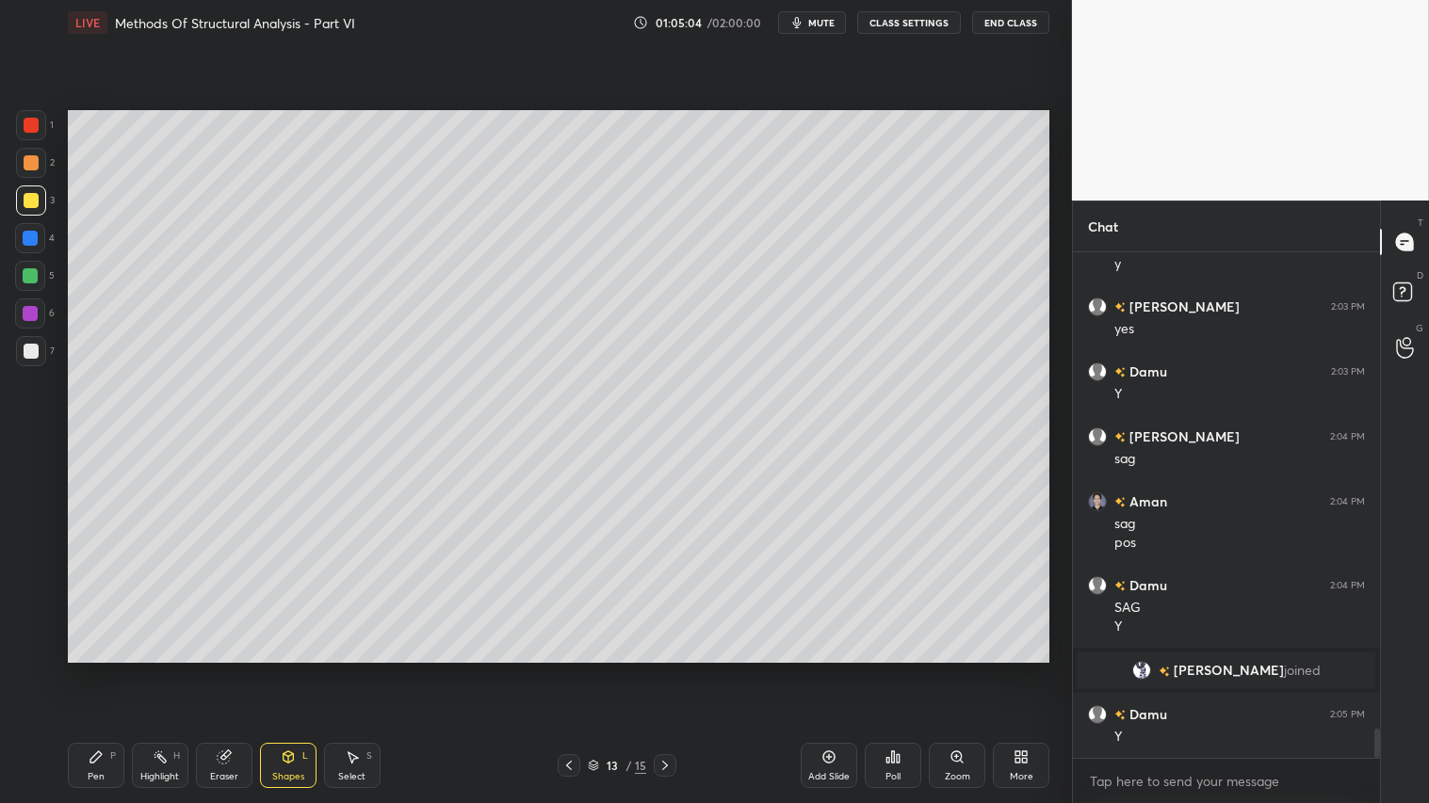
drag, startPoint x: 95, startPoint y: 767, endPoint x: 138, endPoint y: 682, distance: 95.2
click at [101, 670] on div "Pen P" at bounding box center [96, 765] width 57 height 45
click at [28, 170] on div at bounding box center [31, 162] width 15 height 15
click at [281, 670] on div "Shapes L" at bounding box center [288, 765] width 57 height 45
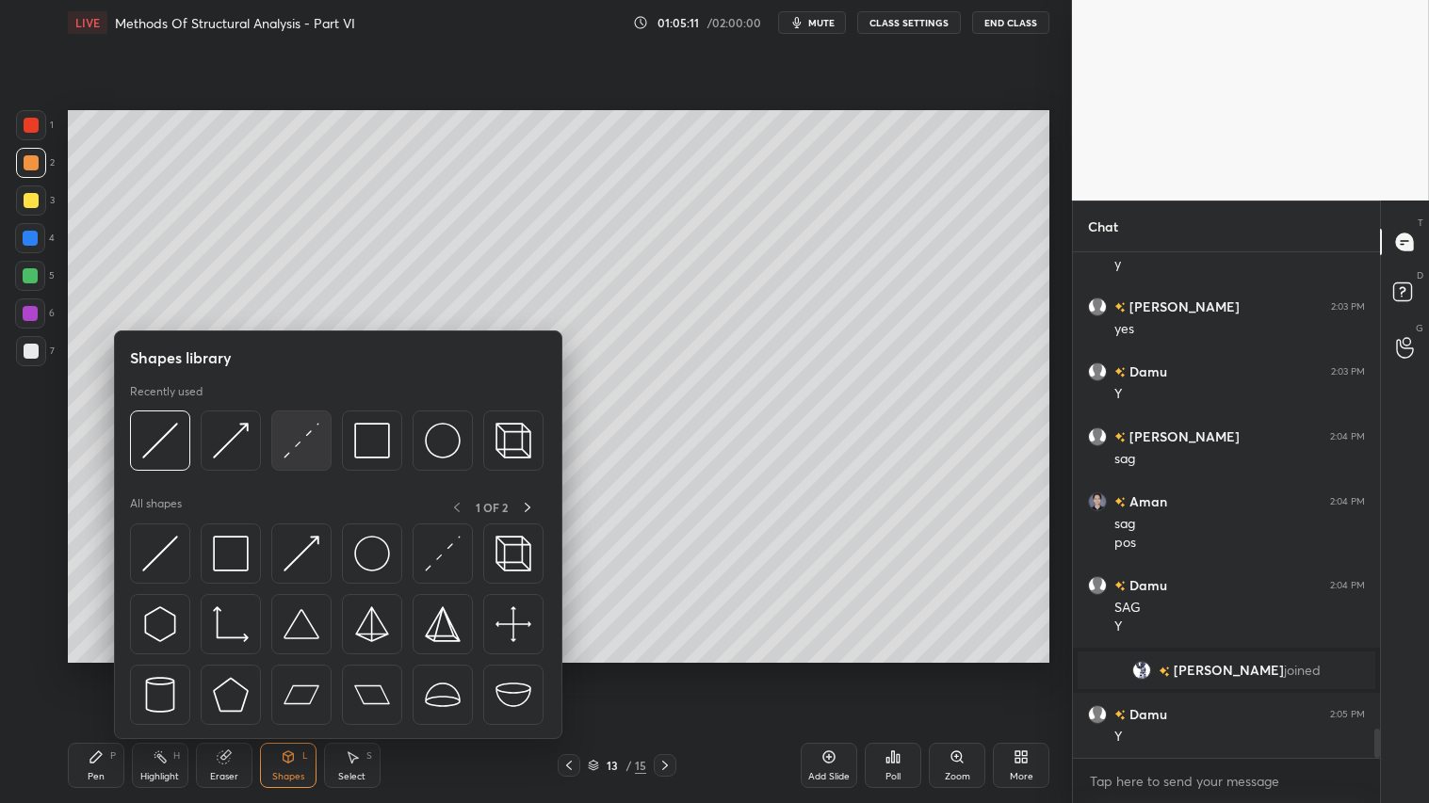
click at [289, 437] on img at bounding box center [301, 441] width 36 height 36
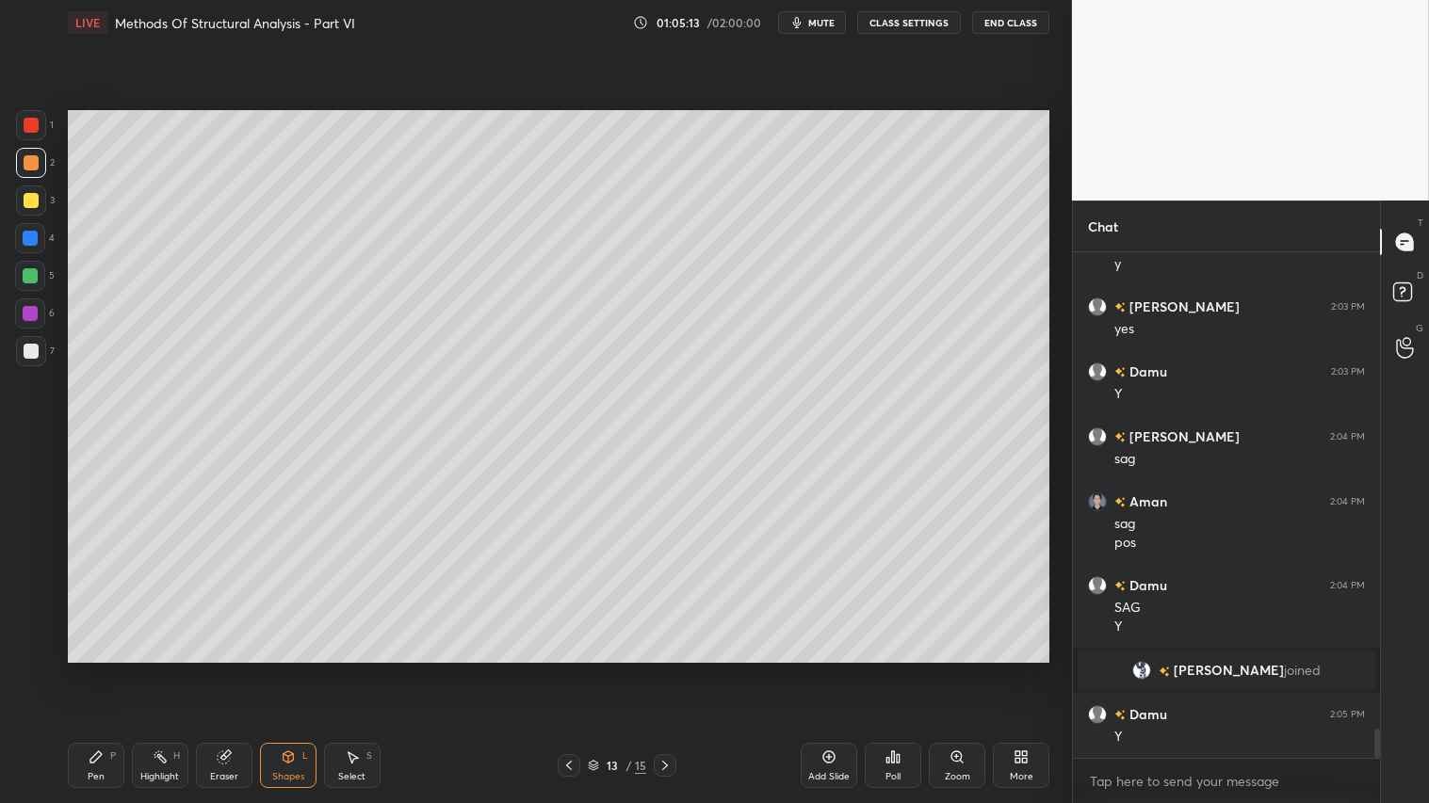
drag, startPoint x: 90, startPoint y: 776, endPoint x: 120, endPoint y: 672, distance: 107.6
click at [96, 670] on div "Pen" at bounding box center [96, 776] width 17 height 9
click at [283, 670] on div "Shapes" at bounding box center [288, 776] width 32 height 9
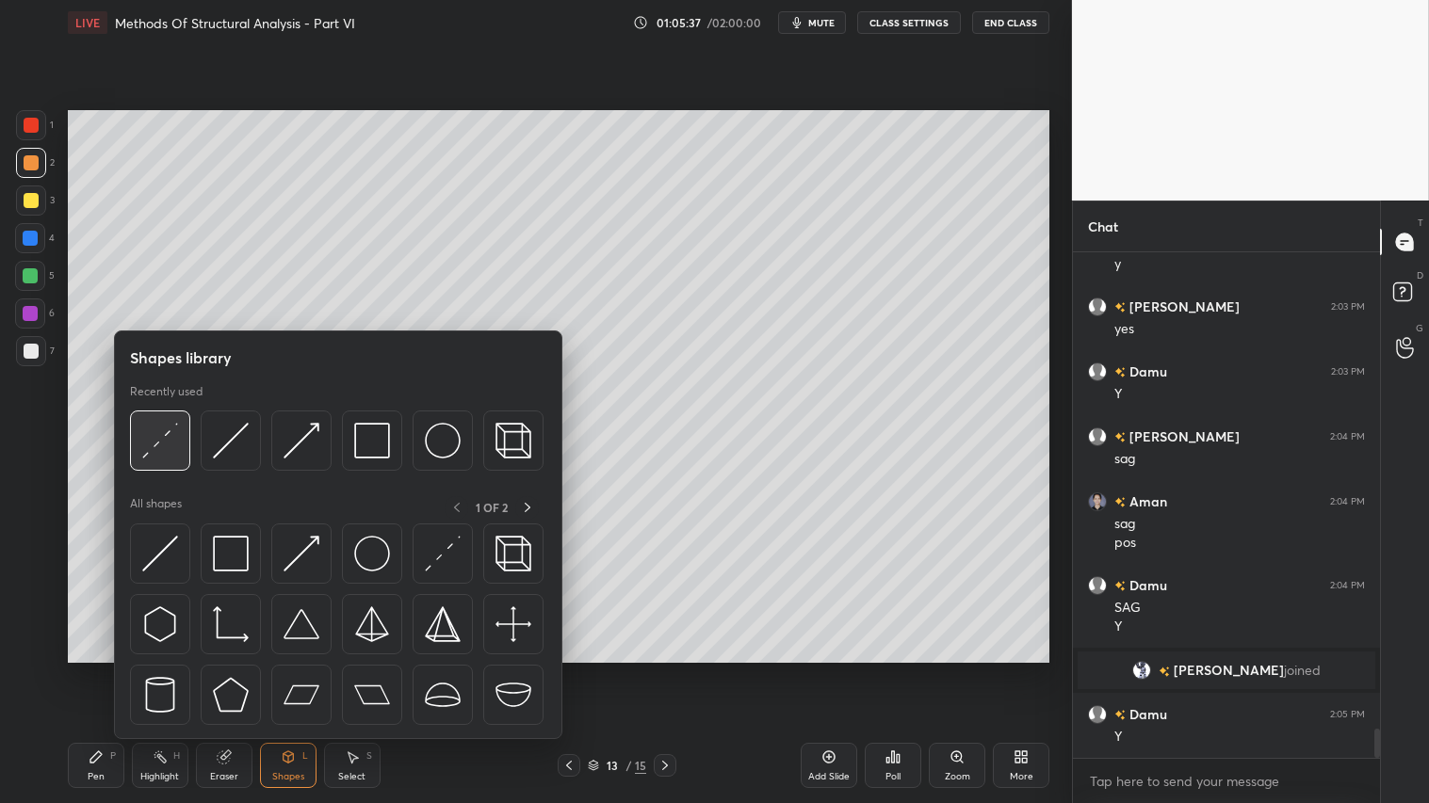
click at [164, 433] on img at bounding box center [160, 441] width 36 height 36
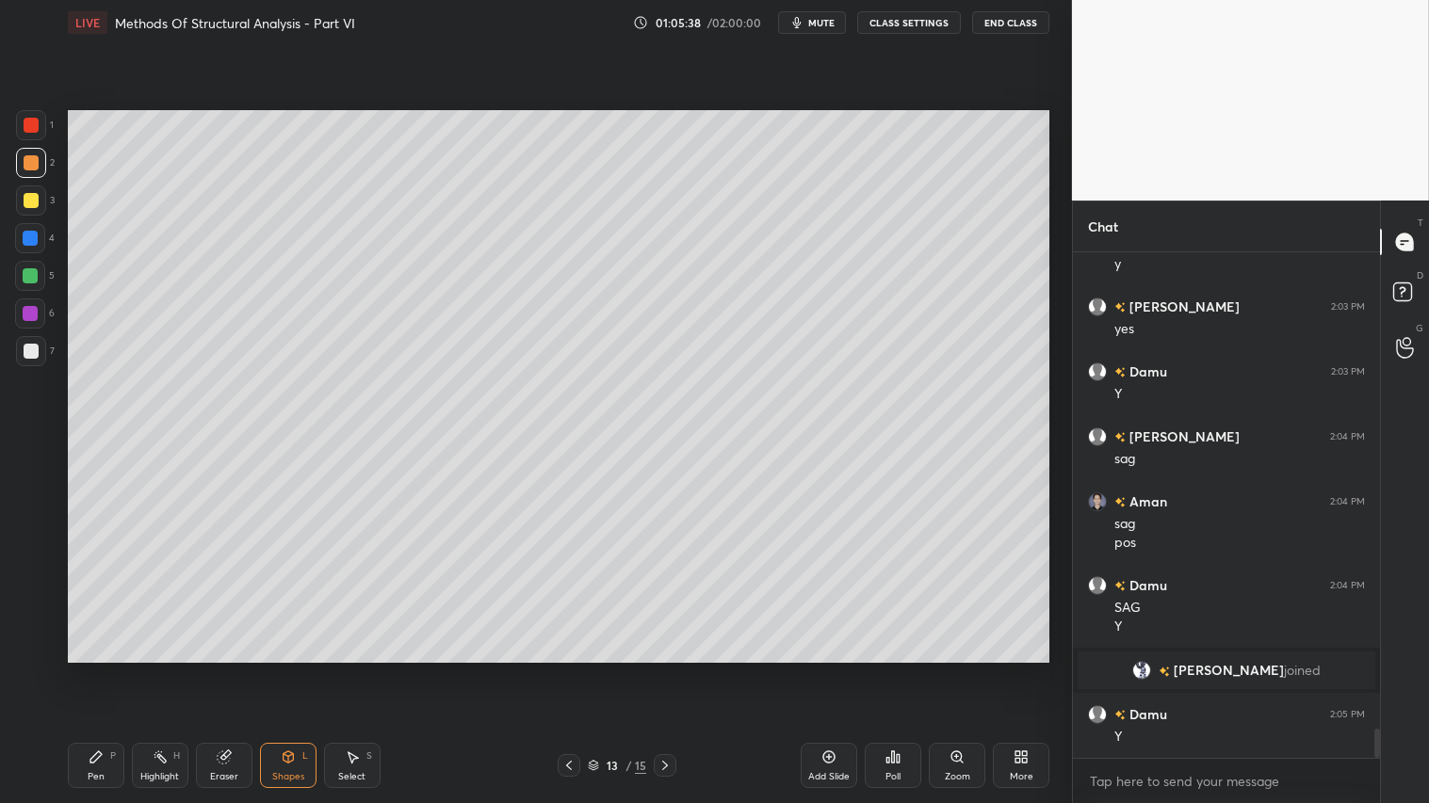
click at [31, 195] on div at bounding box center [31, 200] width 15 height 15
click at [283, 670] on div "Shapes" at bounding box center [288, 776] width 32 height 9
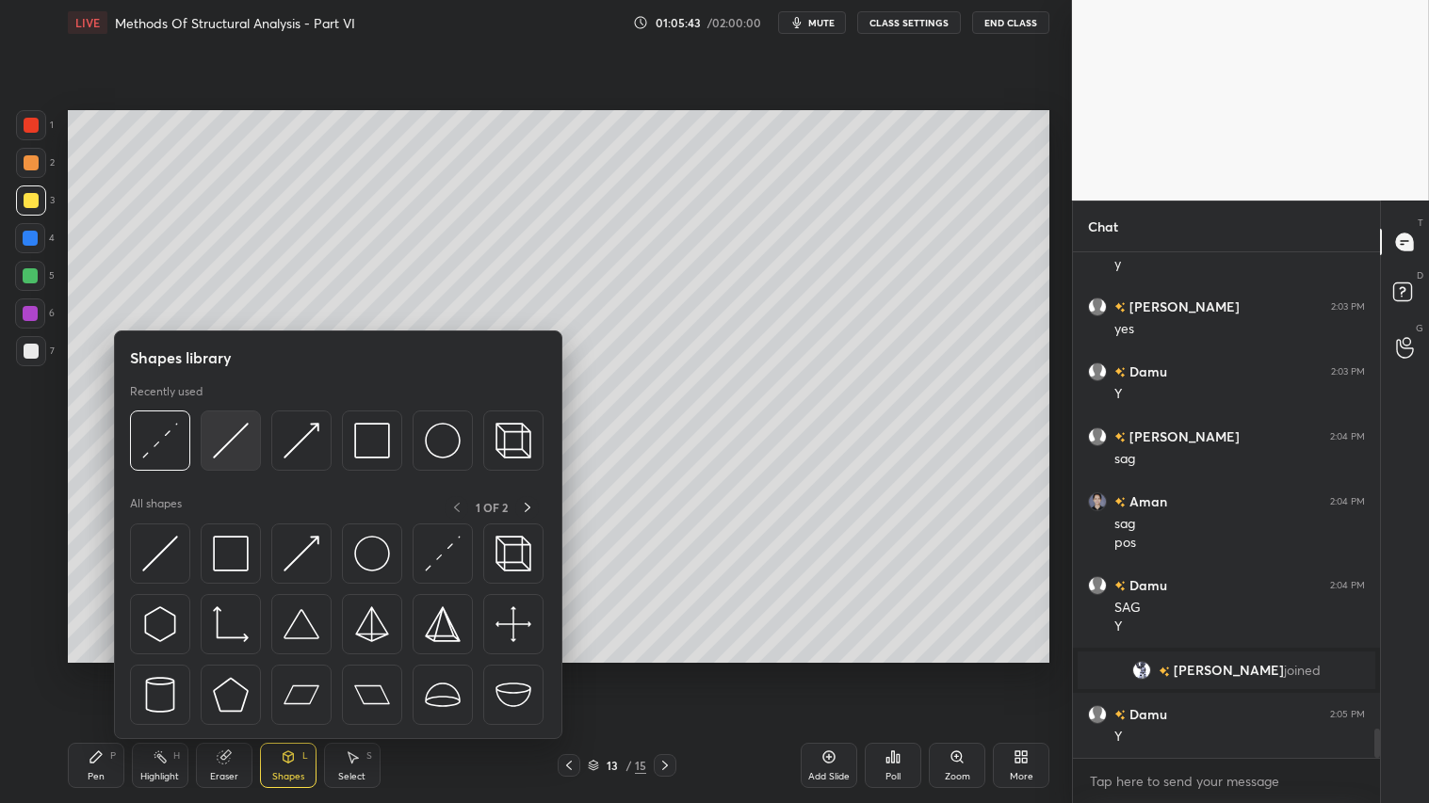
click at [229, 429] on img at bounding box center [231, 441] width 36 height 36
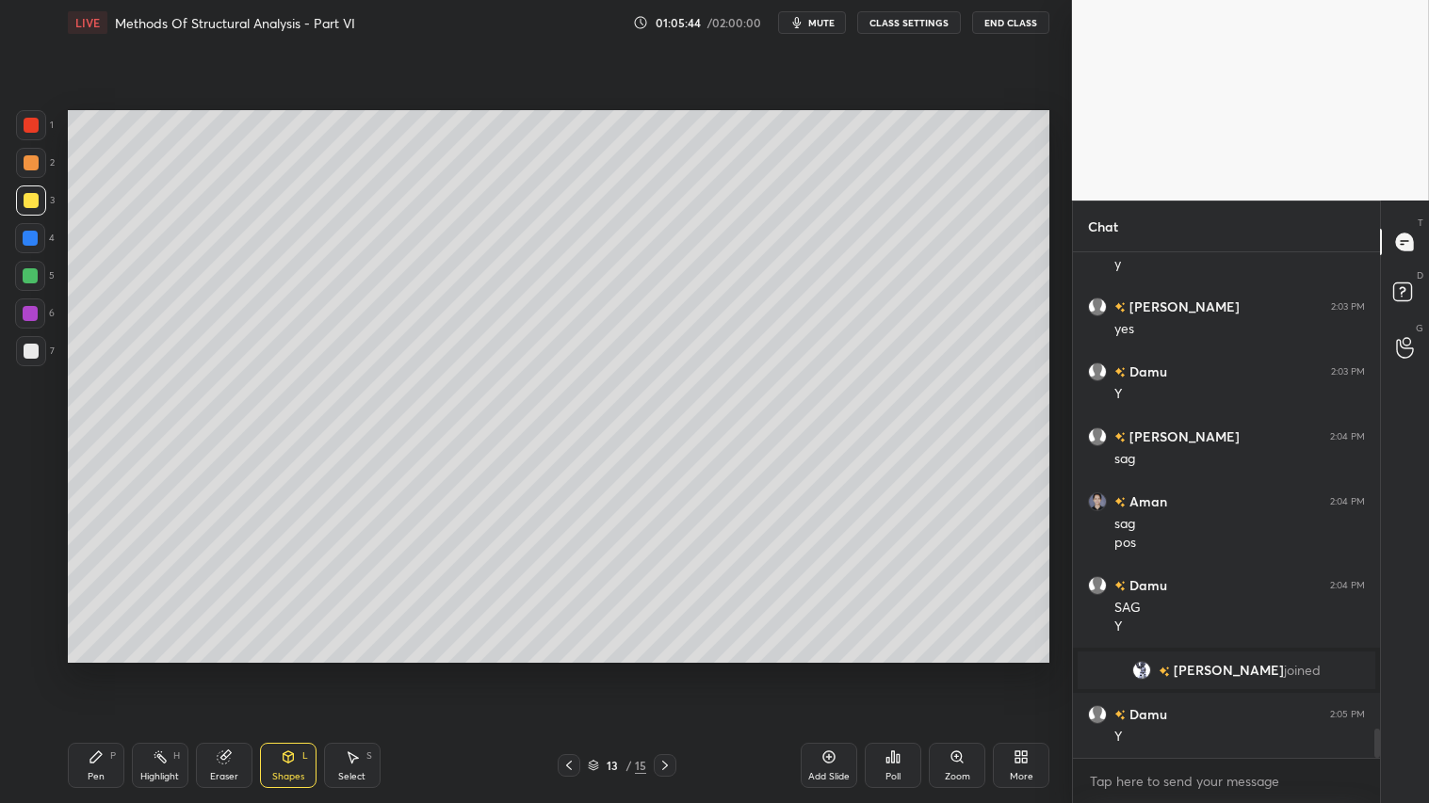
drag, startPoint x: 29, startPoint y: 194, endPoint x: 66, endPoint y: 221, distance: 45.8
click at [31, 194] on div at bounding box center [31, 200] width 15 height 15
click at [114, 670] on div "Pen P" at bounding box center [96, 765] width 57 height 45
click at [32, 122] on div at bounding box center [31, 125] width 15 height 15
click at [31, 203] on div at bounding box center [31, 200] width 15 height 15
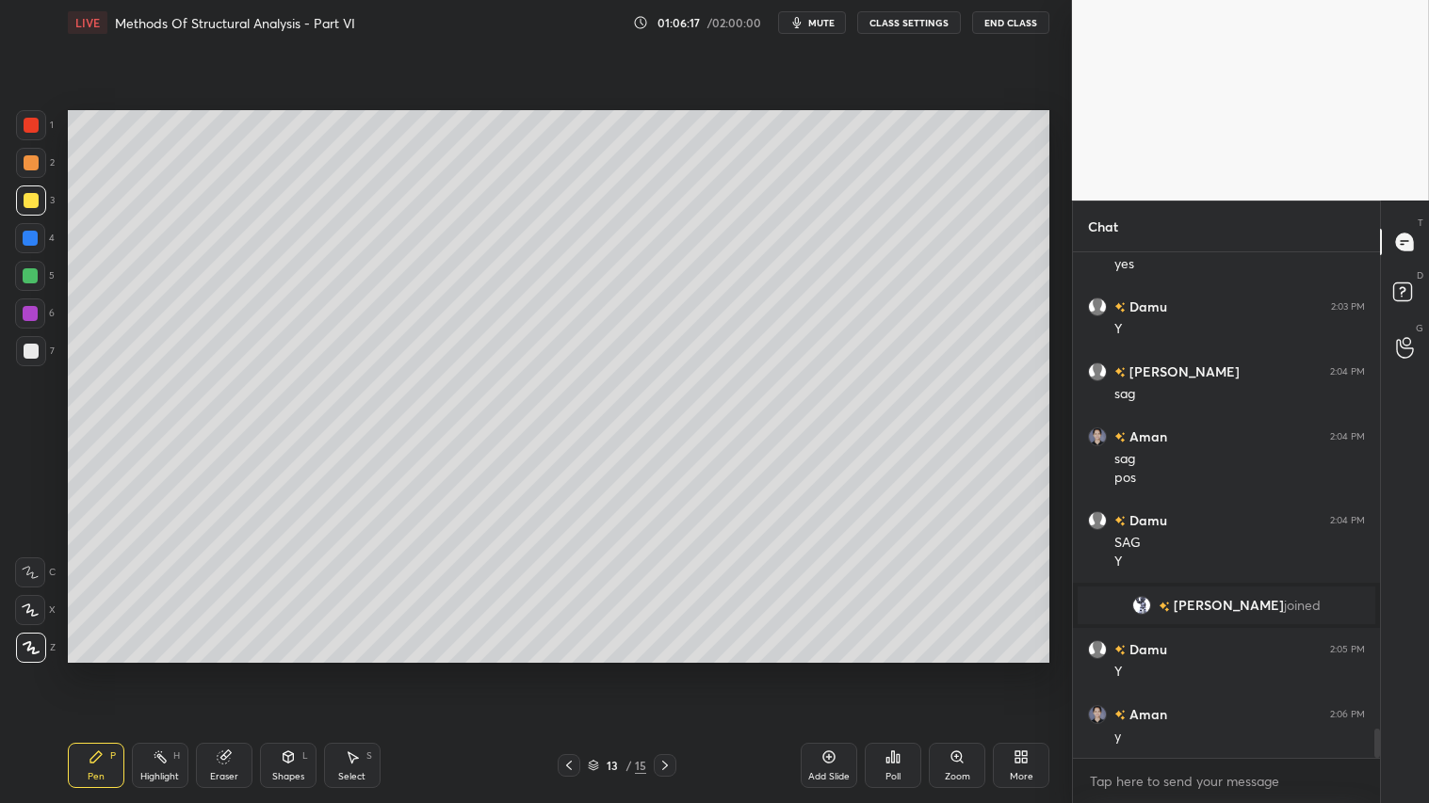
scroll to position [8277, 0]
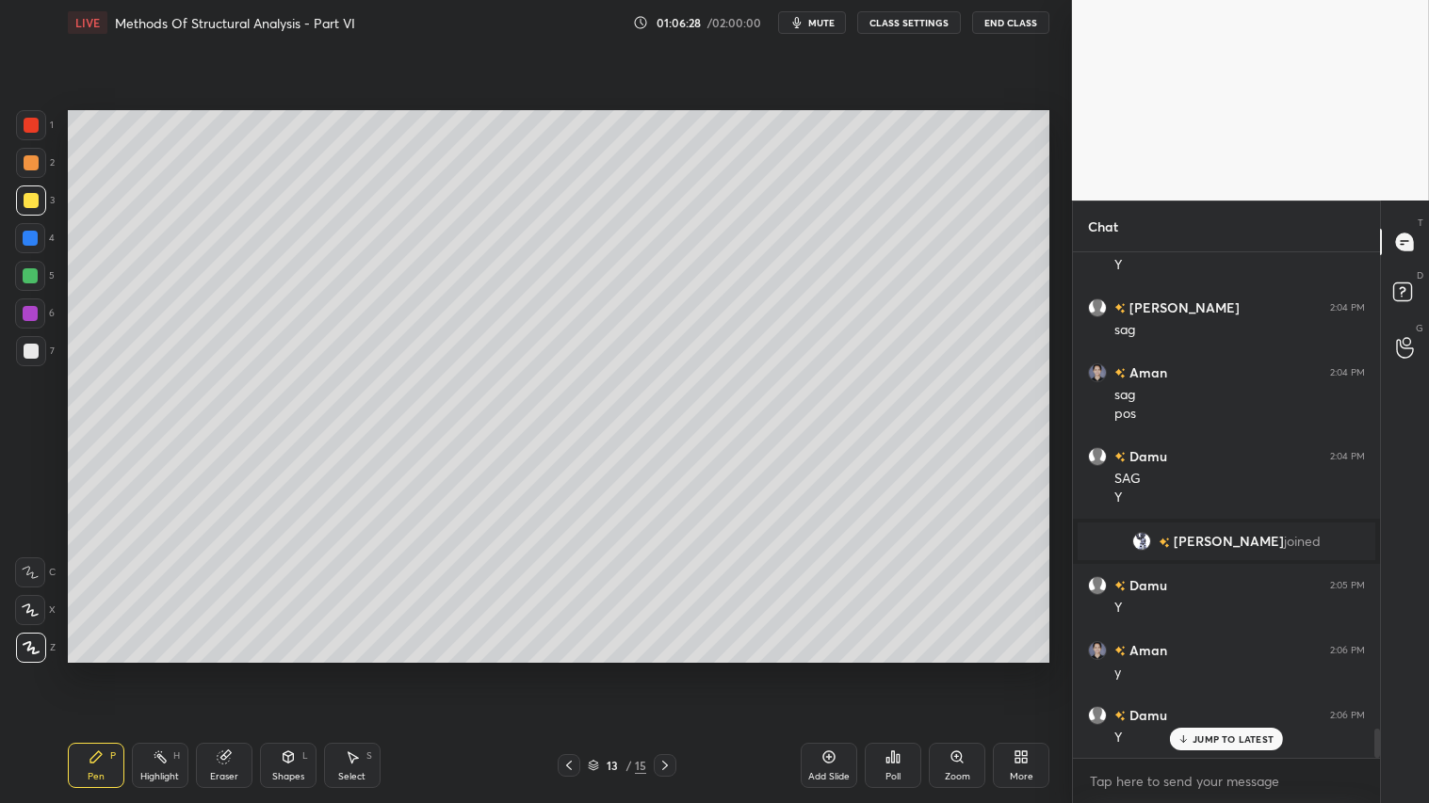
click at [33, 161] on div at bounding box center [31, 162] width 15 height 15
click at [304, 670] on div "L" at bounding box center [305, 756] width 6 height 9
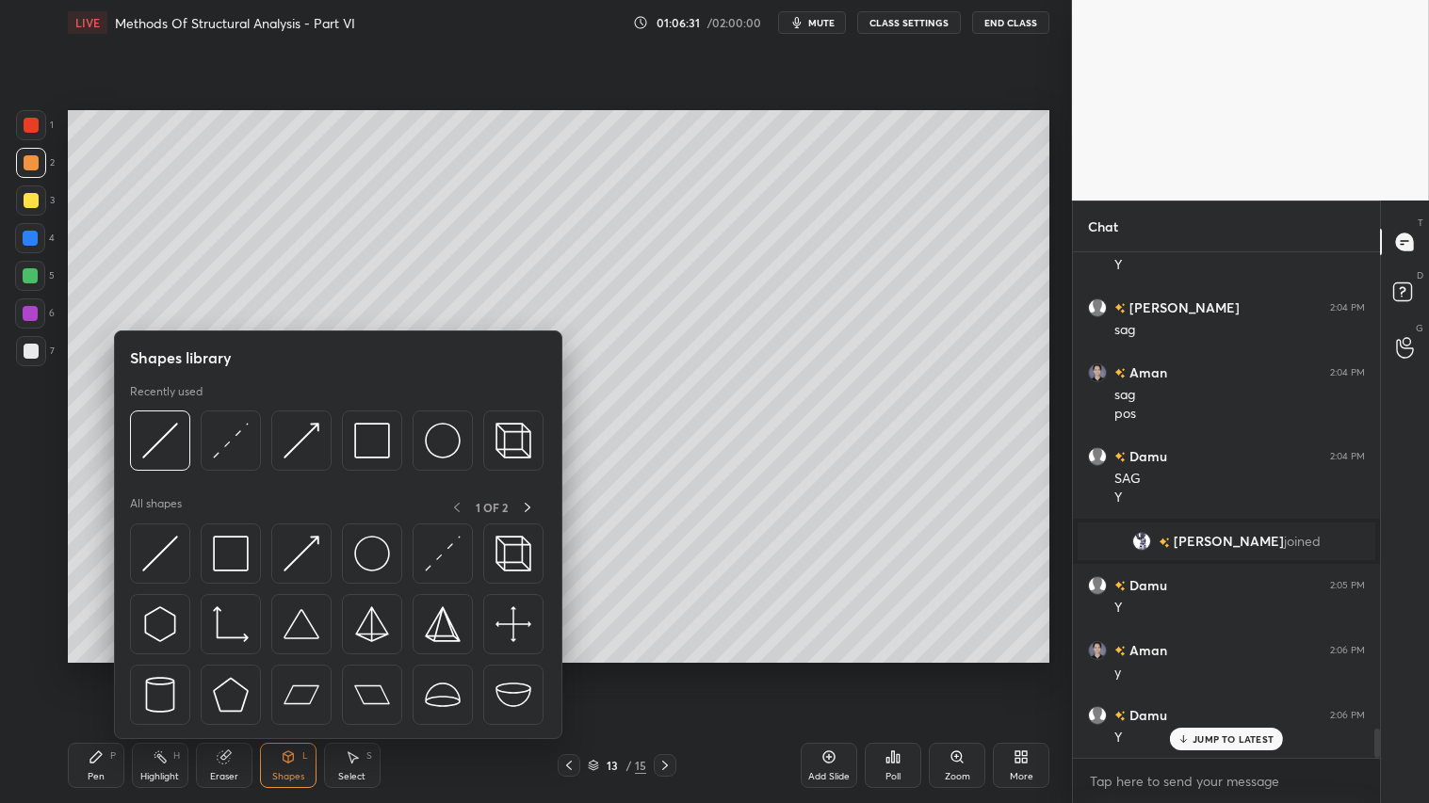
click at [106, 670] on div "Pen P" at bounding box center [96, 765] width 57 height 45
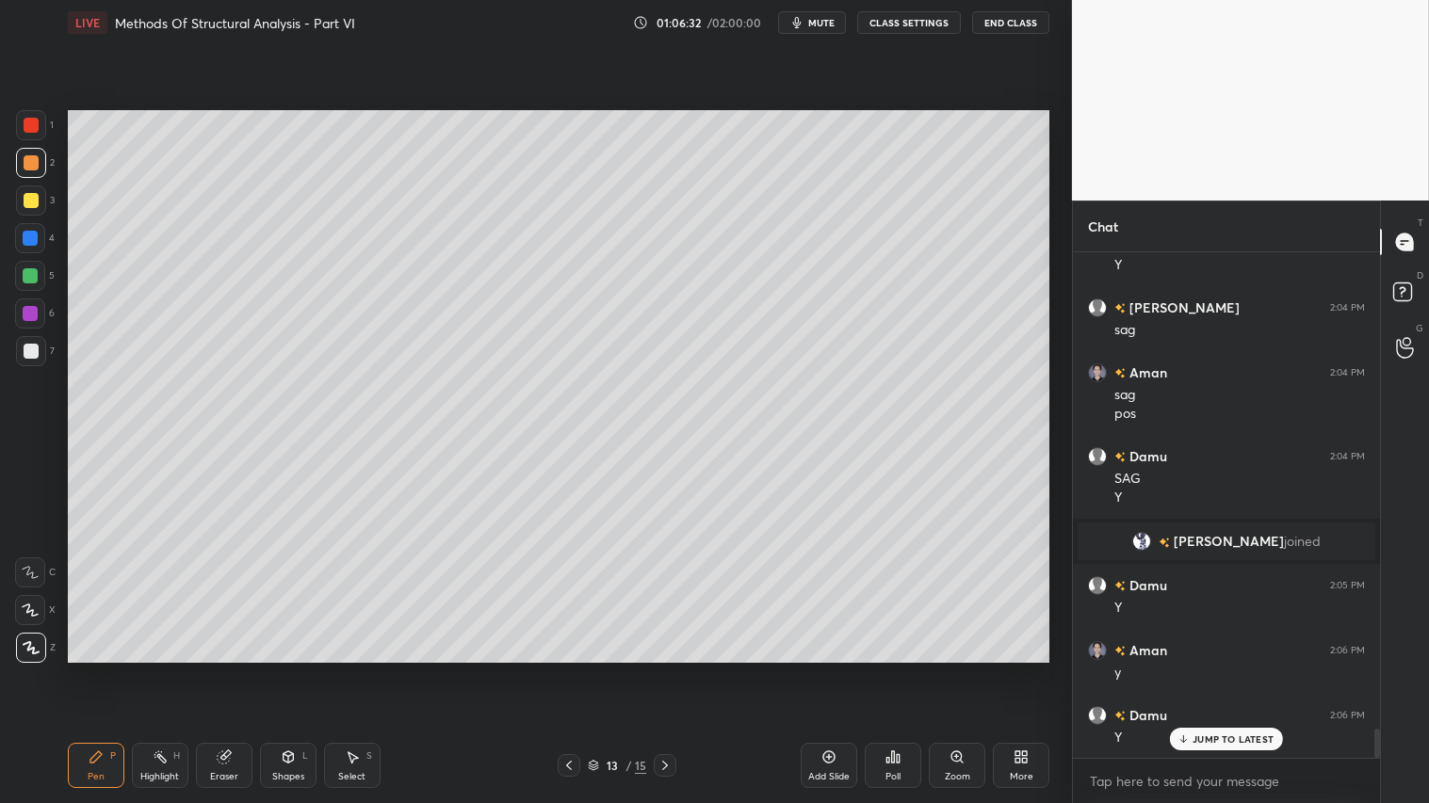
drag, startPoint x: 31, startPoint y: 166, endPoint x: 41, endPoint y: 170, distance: 11.4
click at [32, 167] on div at bounding box center [31, 162] width 15 height 15
click at [297, 670] on div "Shapes L" at bounding box center [288, 765] width 57 height 45
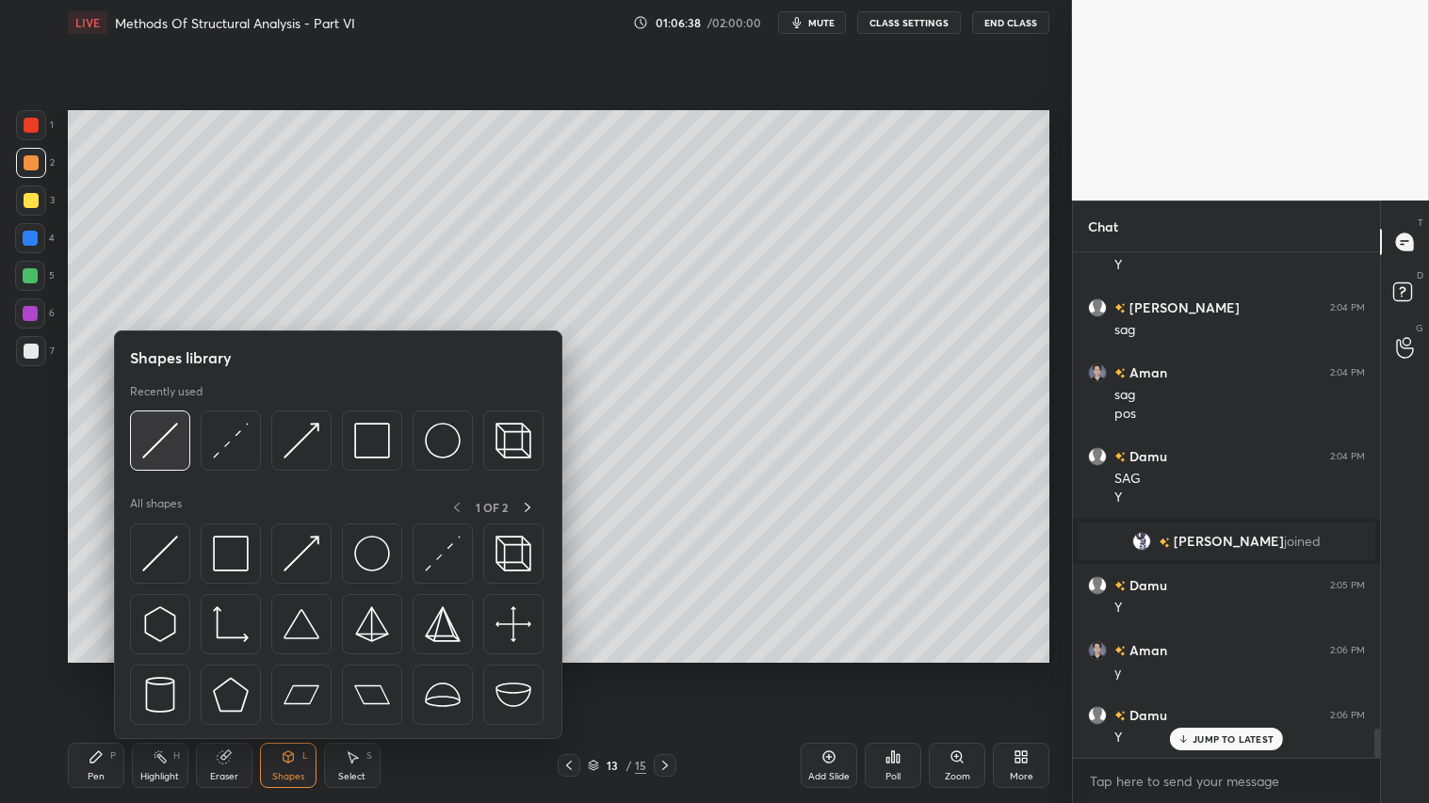
click at [168, 444] on img at bounding box center [160, 441] width 36 height 36
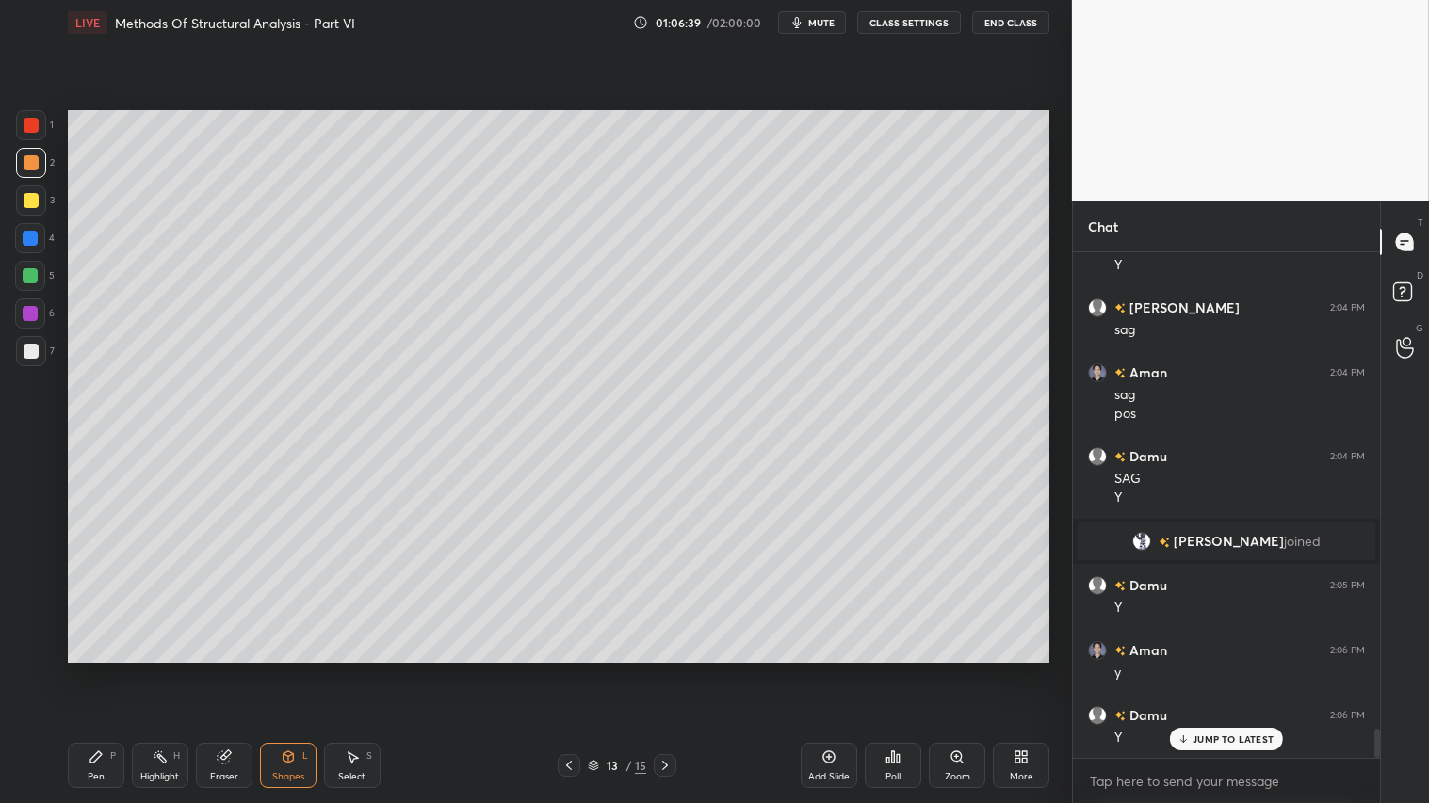
click at [41, 160] on div at bounding box center [31, 163] width 30 height 30
drag, startPoint x: 25, startPoint y: 156, endPoint x: 66, endPoint y: 431, distance: 278.0
click at [26, 182] on div "2" at bounding box center [35, 167] width 39 height 38
click at [98, 670] on div "Pen P" at bounding box center [96, 765] width 57 height 45
click at [294, 670] on div "Shapes L" at bounding box center [288, 765] width 57 height 45
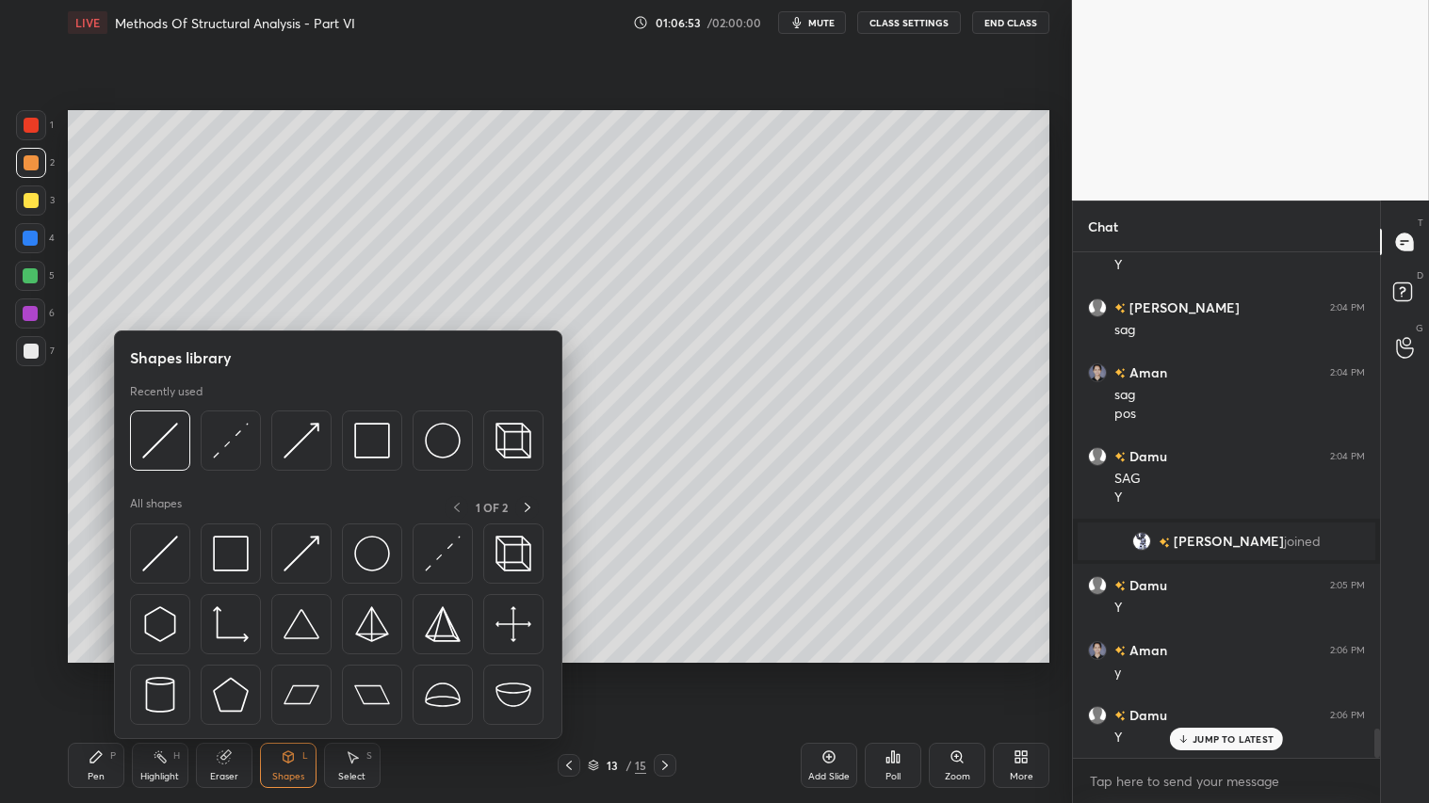
click at [126, 447] on div "Shapes library Recently used All shapes 1 OF 2" at bounding box center [338, 535] width 448 height 409
click at [144, 438] on img at bounding box center [160, 441] width 36 height 36
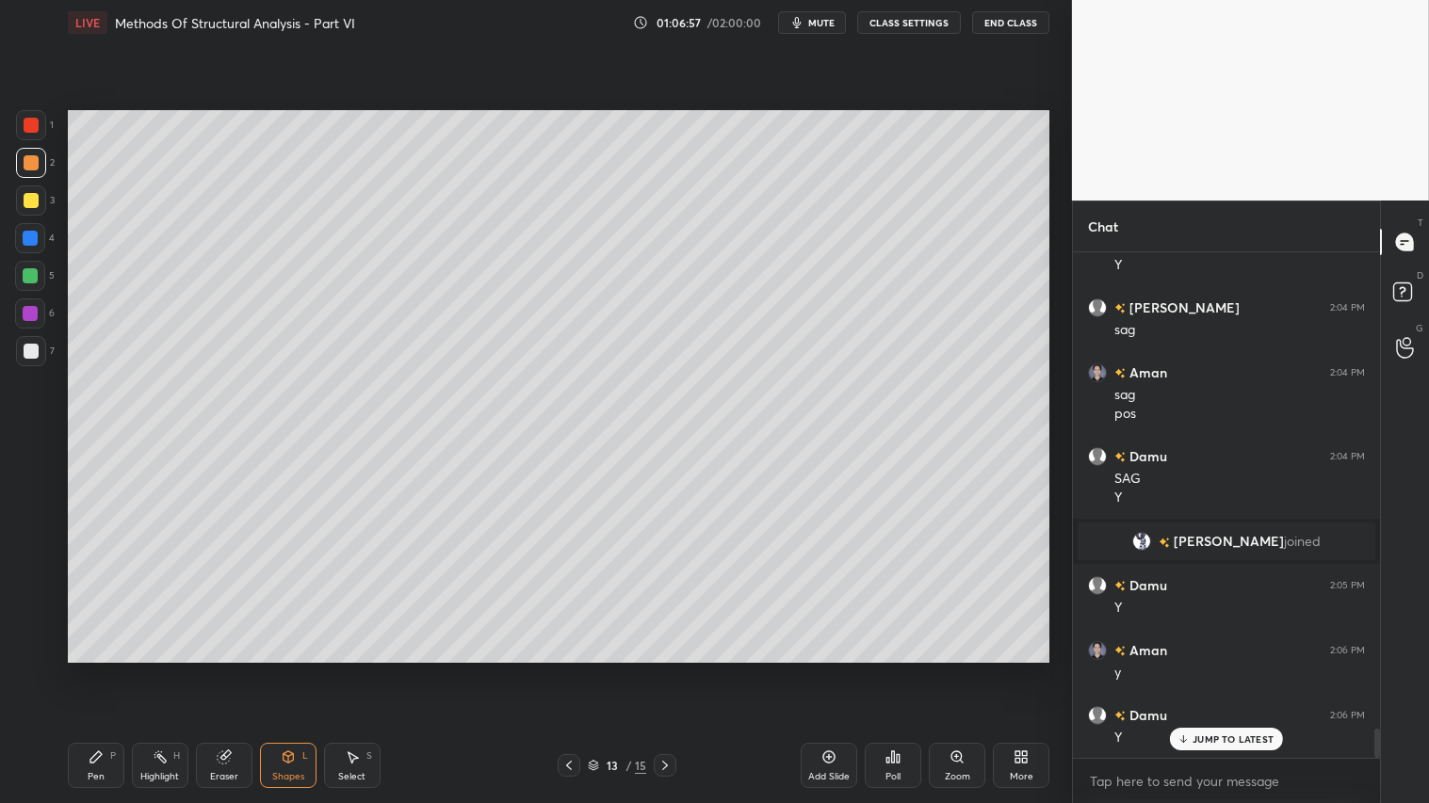
click at [36, 199] on div at bounding box center [31, 200] width 15 height 15
click at [290, 670] on div "Shapes L" at bounding box center [288, 765] width 57 height 45
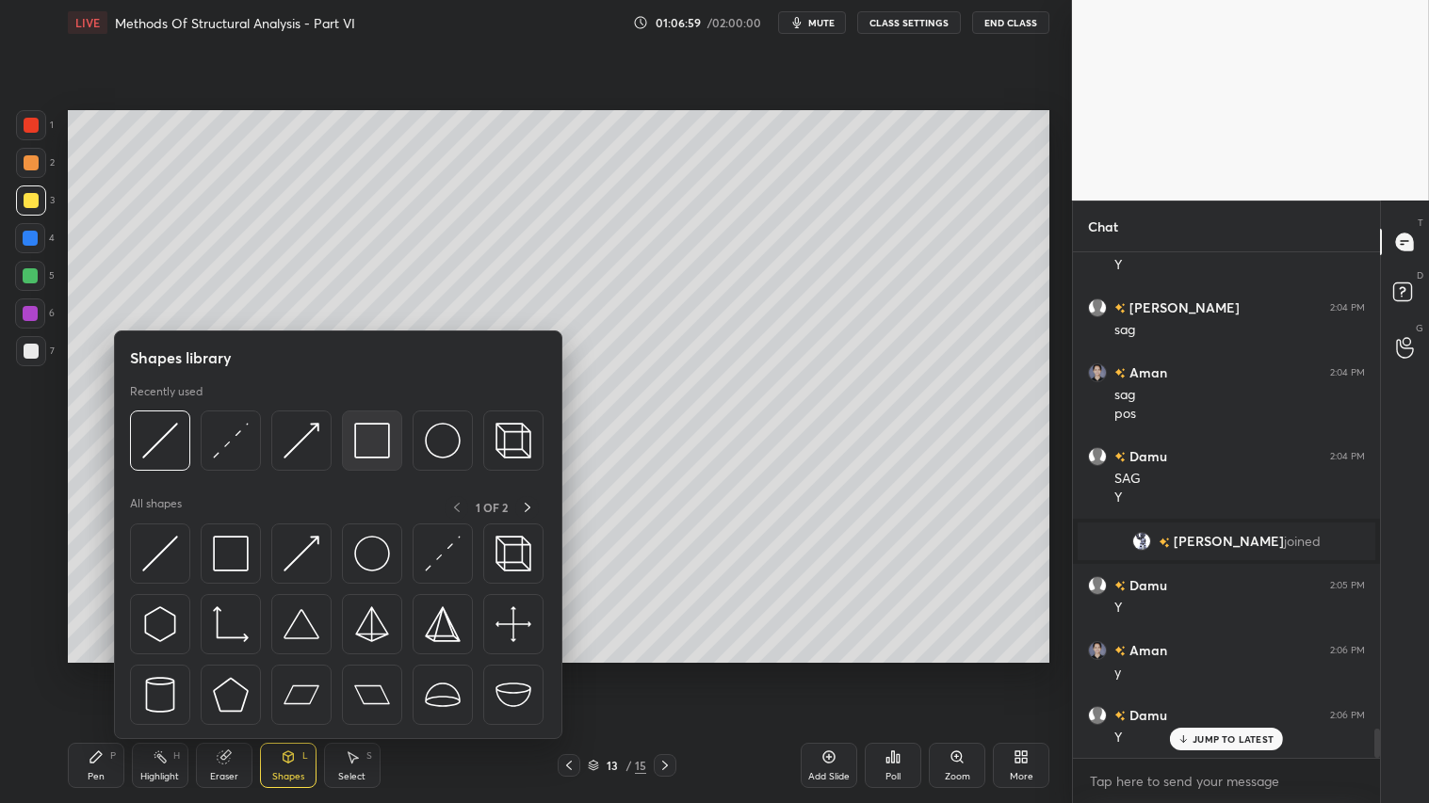
click at [368, 440] on img at bounding box center [372, 441] width 36 height 36
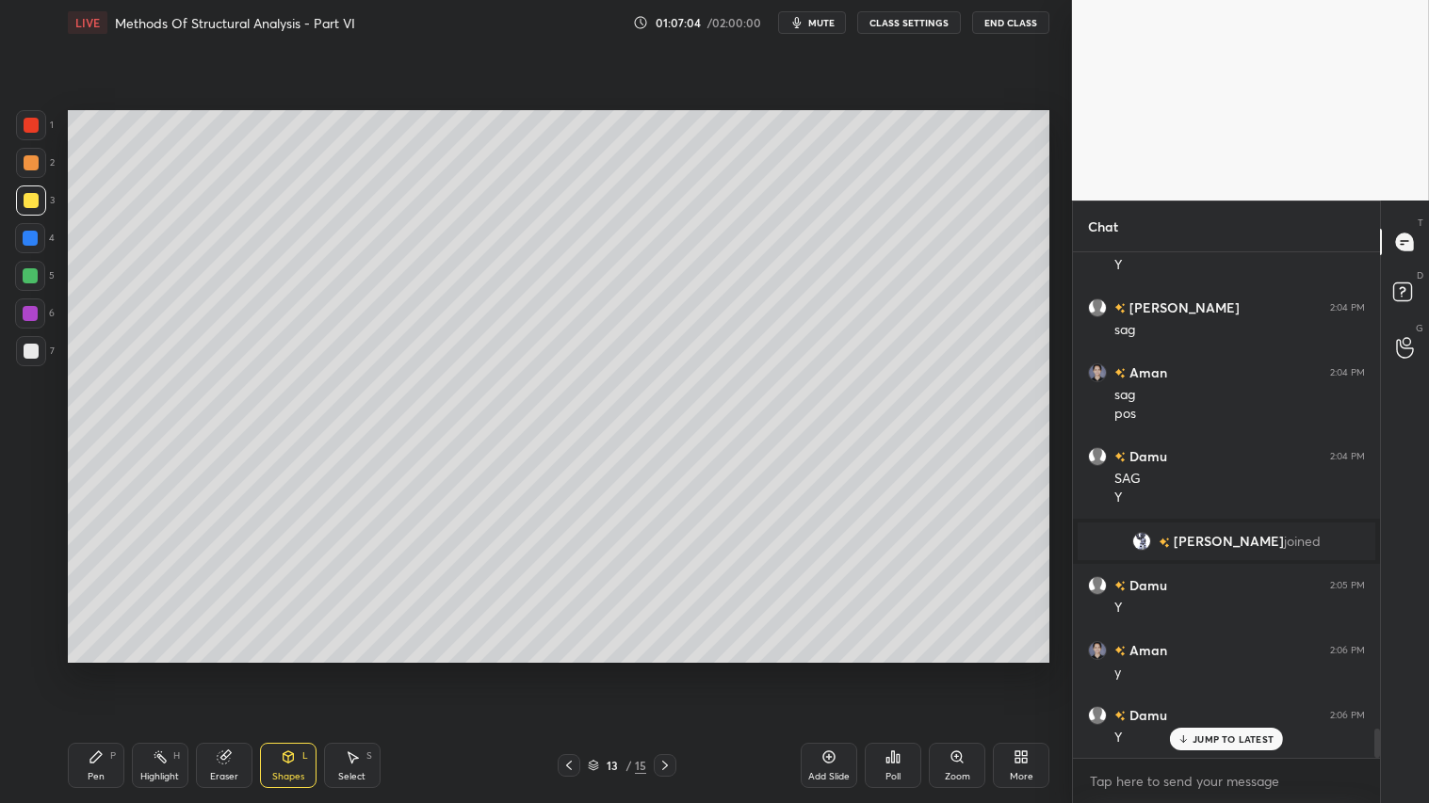
drag, startPoint x: 284, startPoint y: 773, endPoint x: 287, endPoint y: 741, distance: 32.1
click at [283, 670] on div "Shapes" at bounding box center [288, 776] width 32 height 9
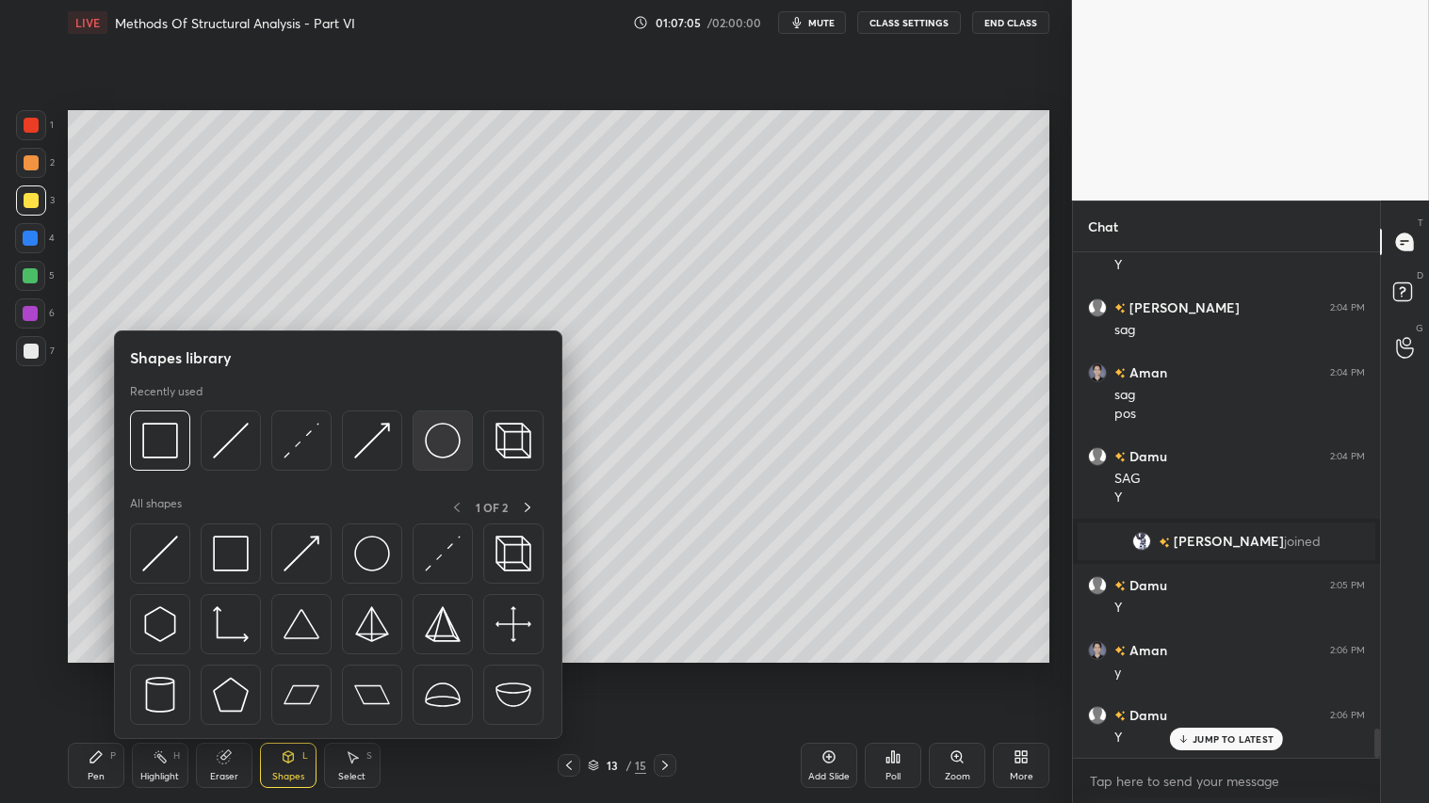
click at [436, 437] on img at bounding box center [443, 441] width 36 height 36
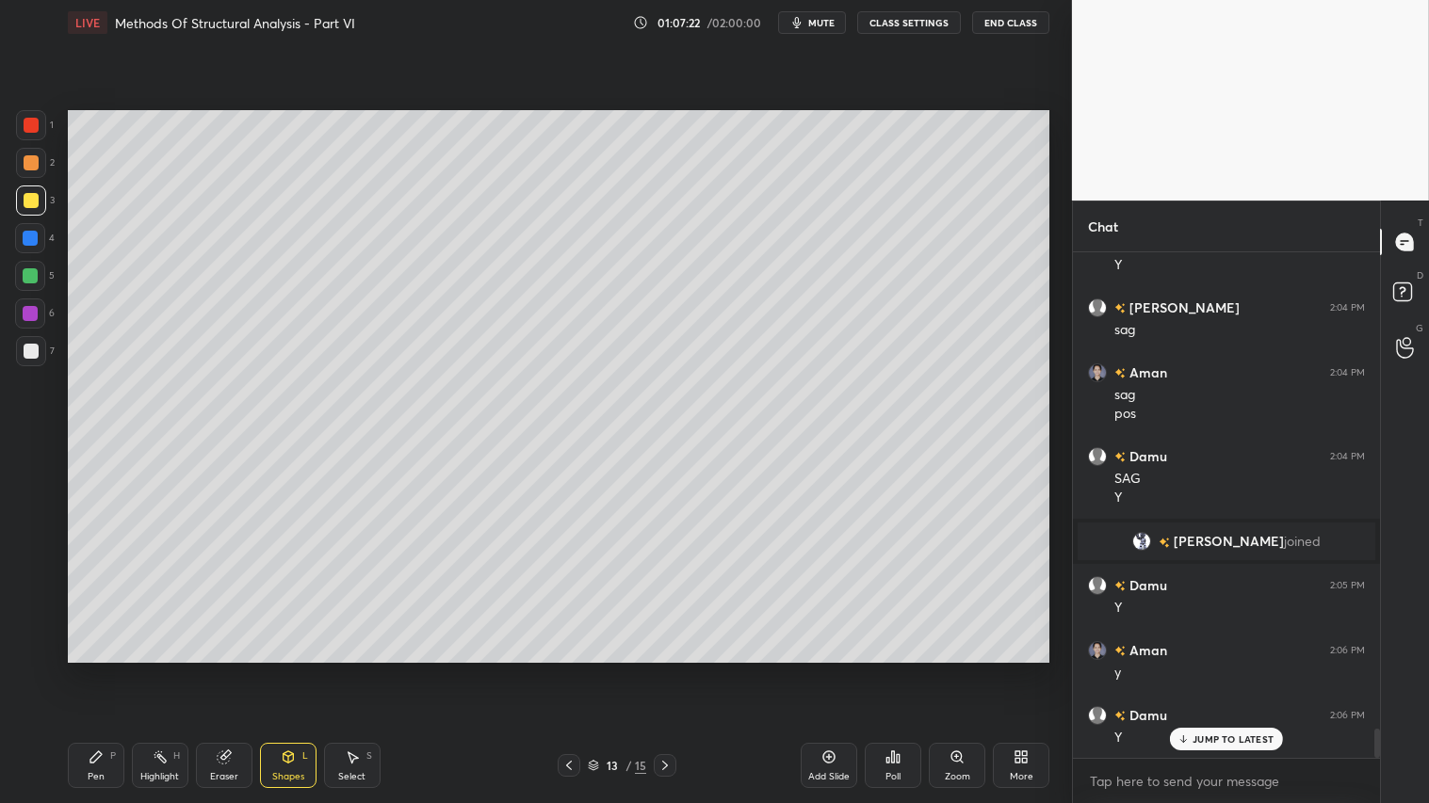
click at [288, 670] on div "Shapes" at bounding box center [288, 776] width 32 height 9
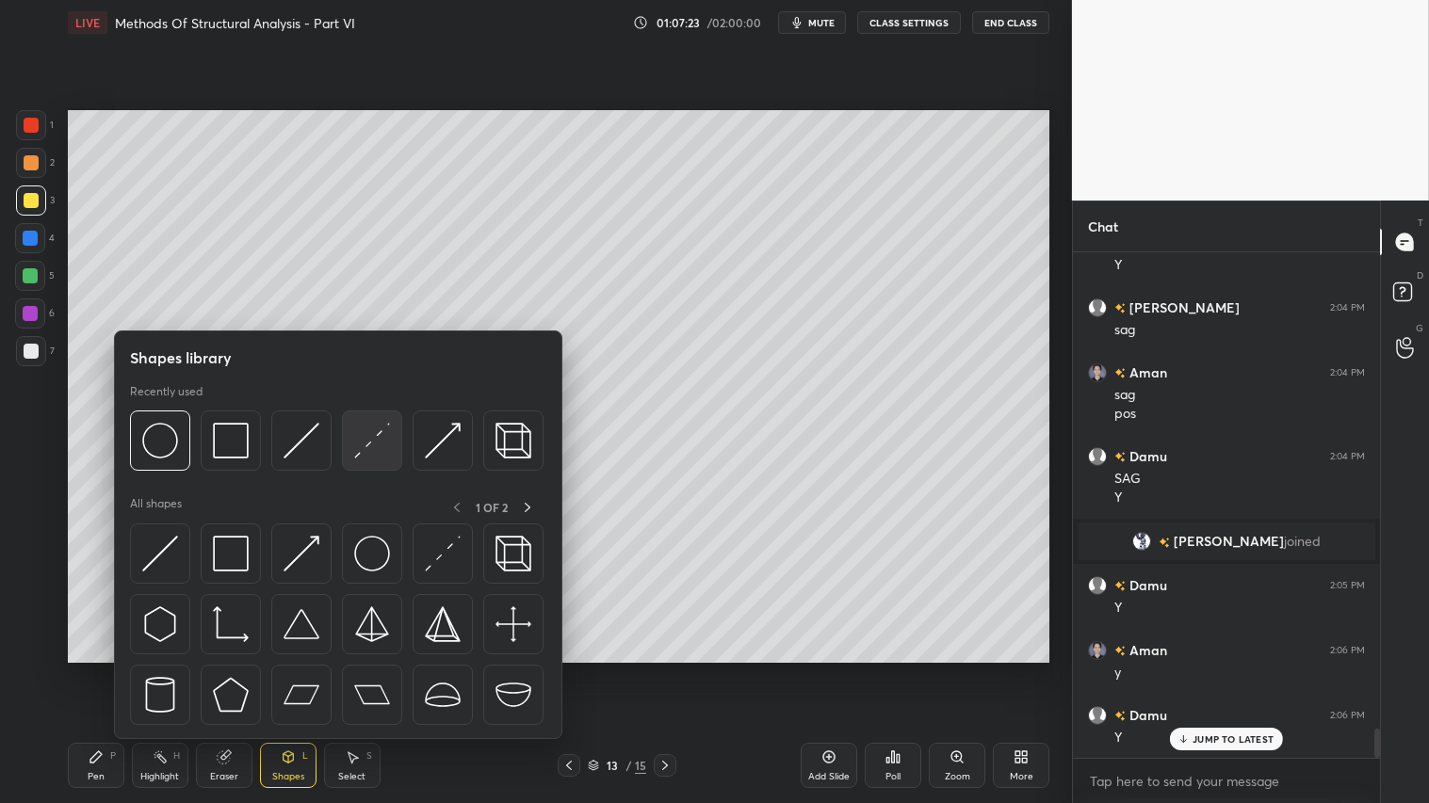
click at [377, 446] on img at bounding box center [372, 441] width 36 height 36
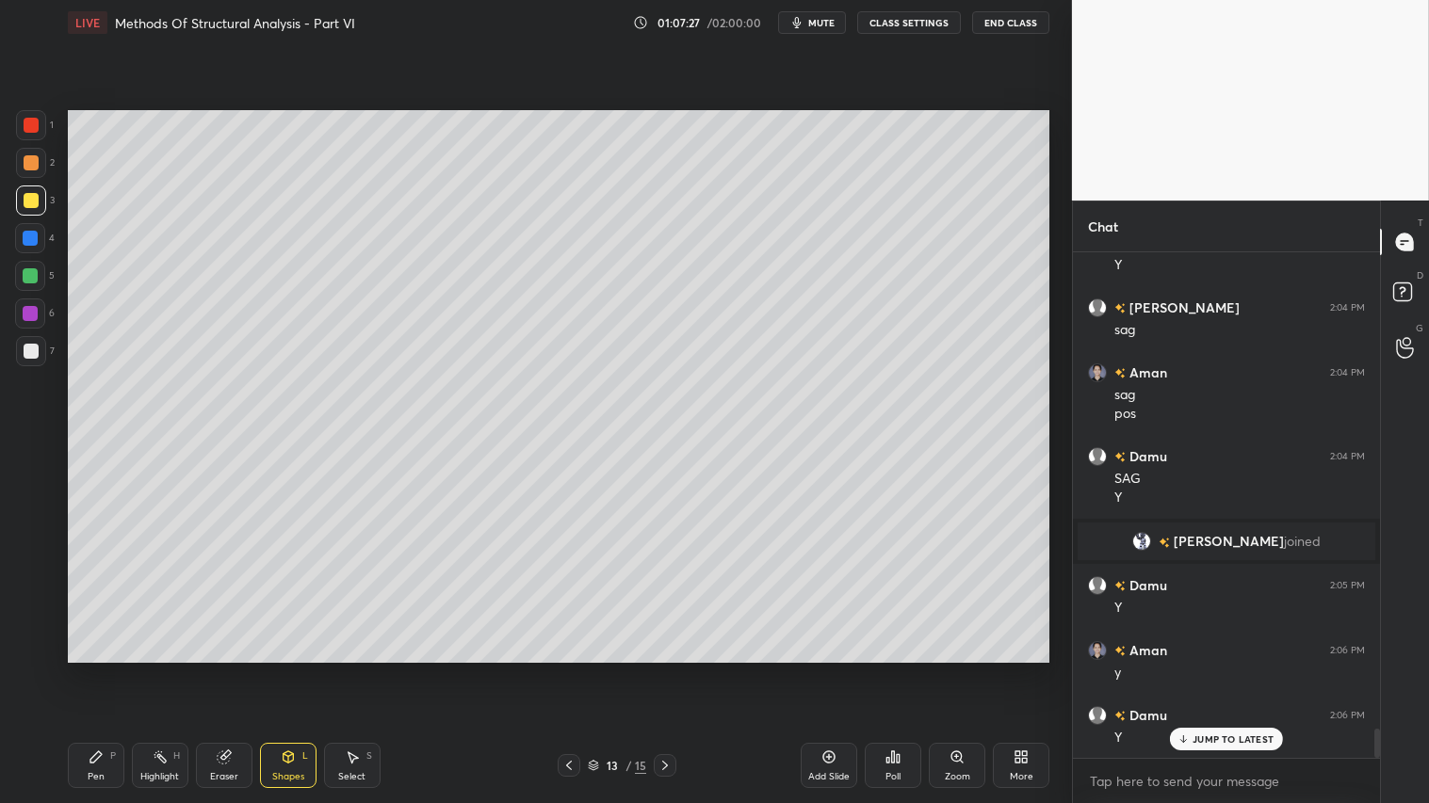
click at [95, 670] on icon at bounding box center [96, 757] width 15 height 15
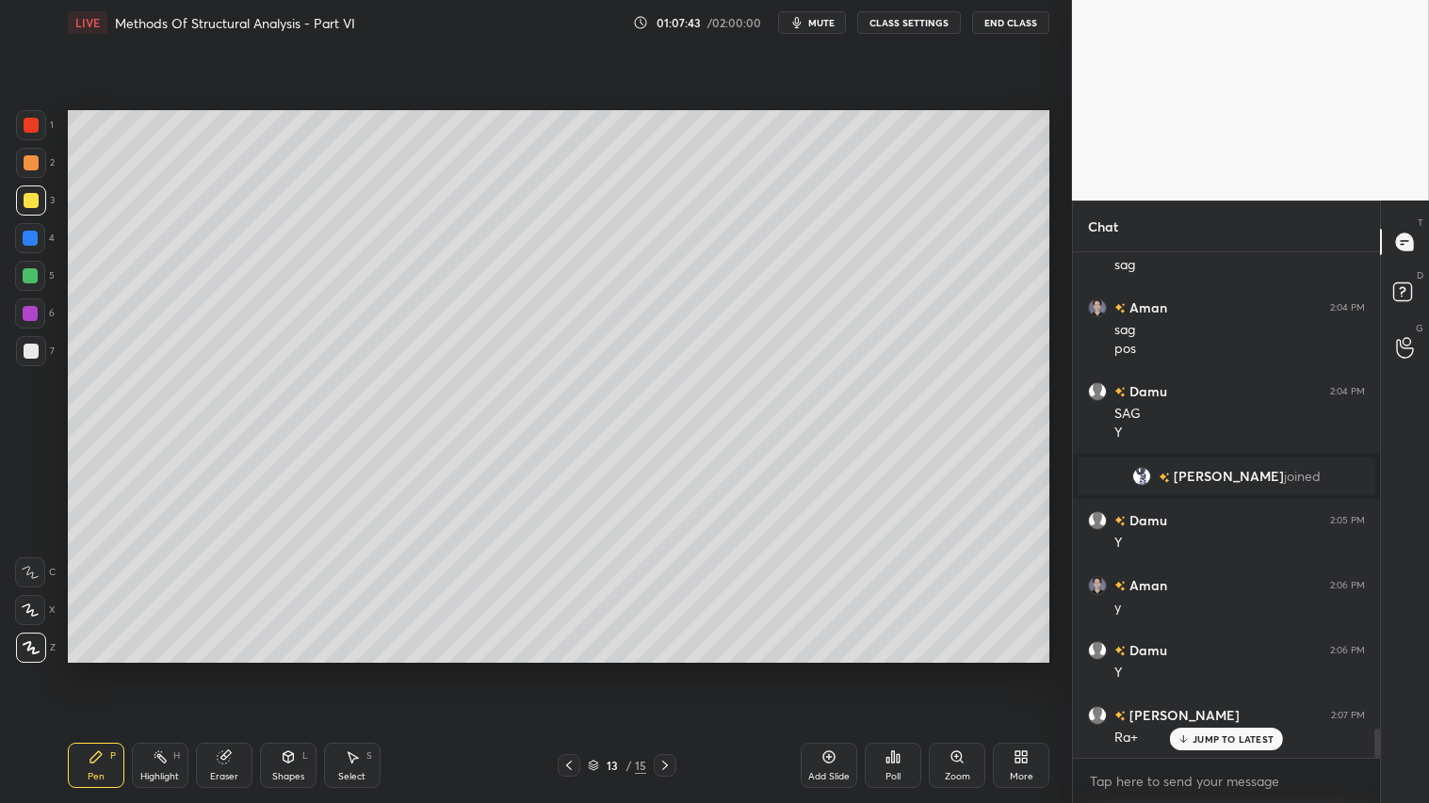
click at [293, 670] on div "Shapes L" at bounding box center [288, 765] width 57 height 45
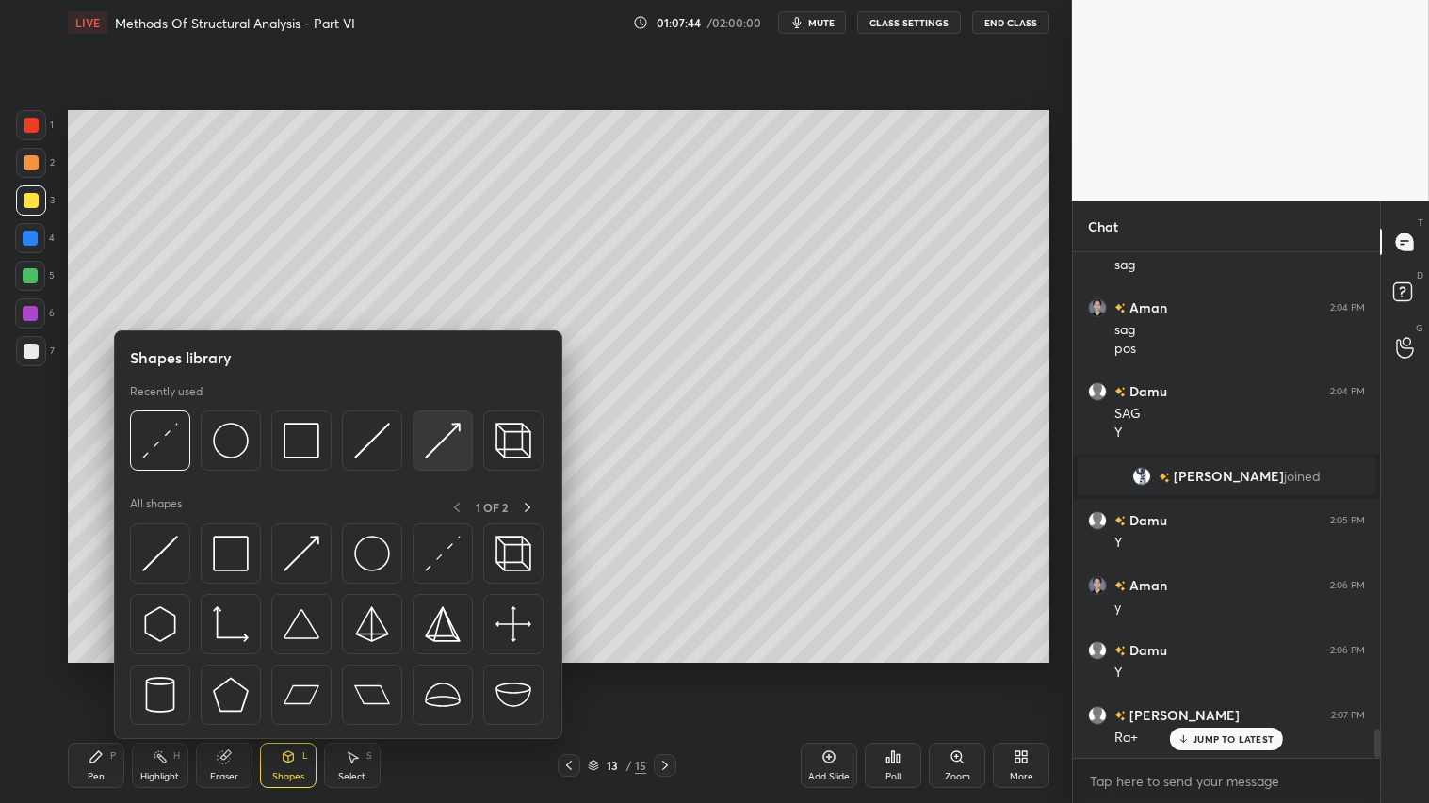
click at [440, 445] on img at bounding box center [443, 441] width 36 height 36
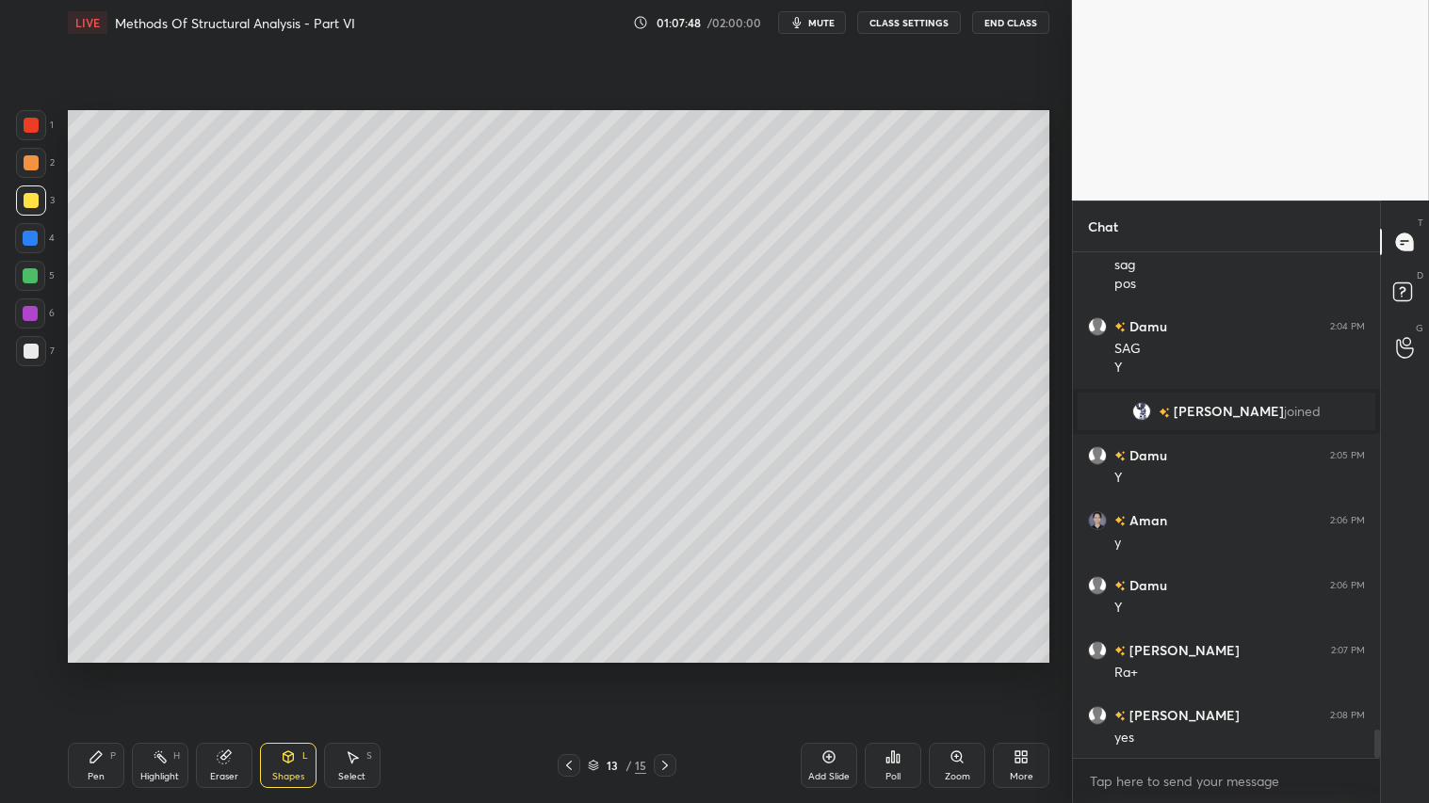
scroll to position [8472, 0]
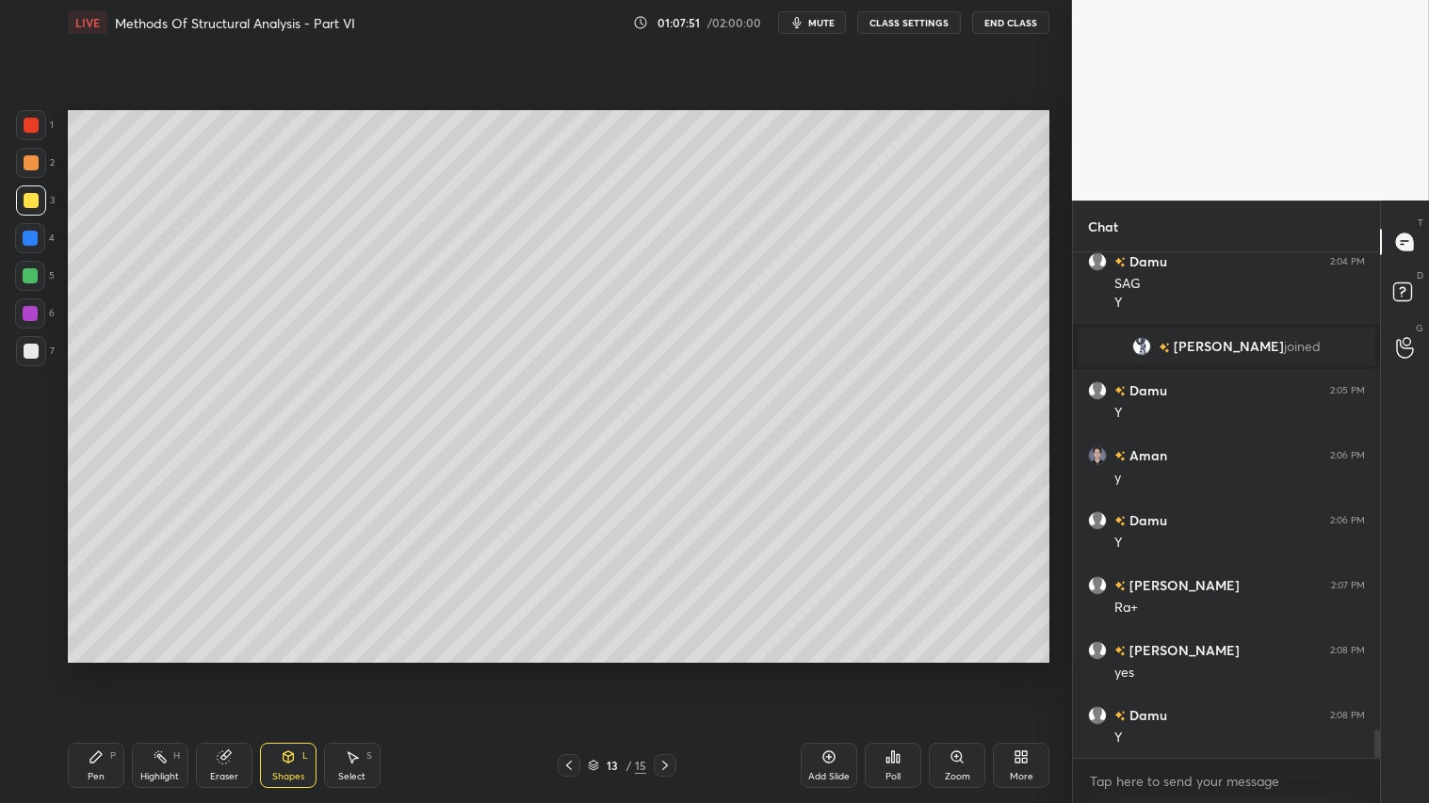
click at [229, 670] on icon at bounding box center [224, 757] width 15 height 15
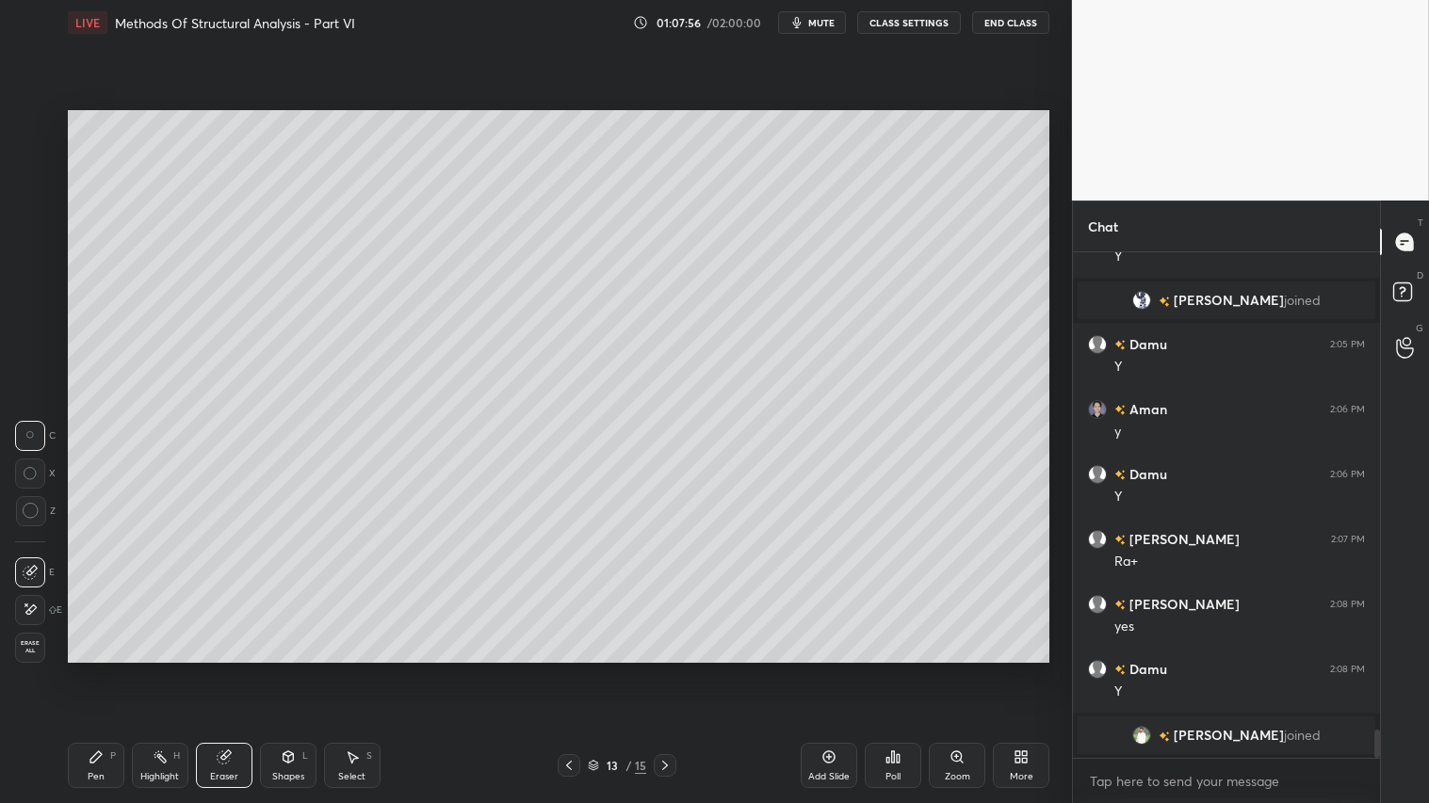
click at [294, 670] on icon at bounding box center [288, 757] width 15 height 15
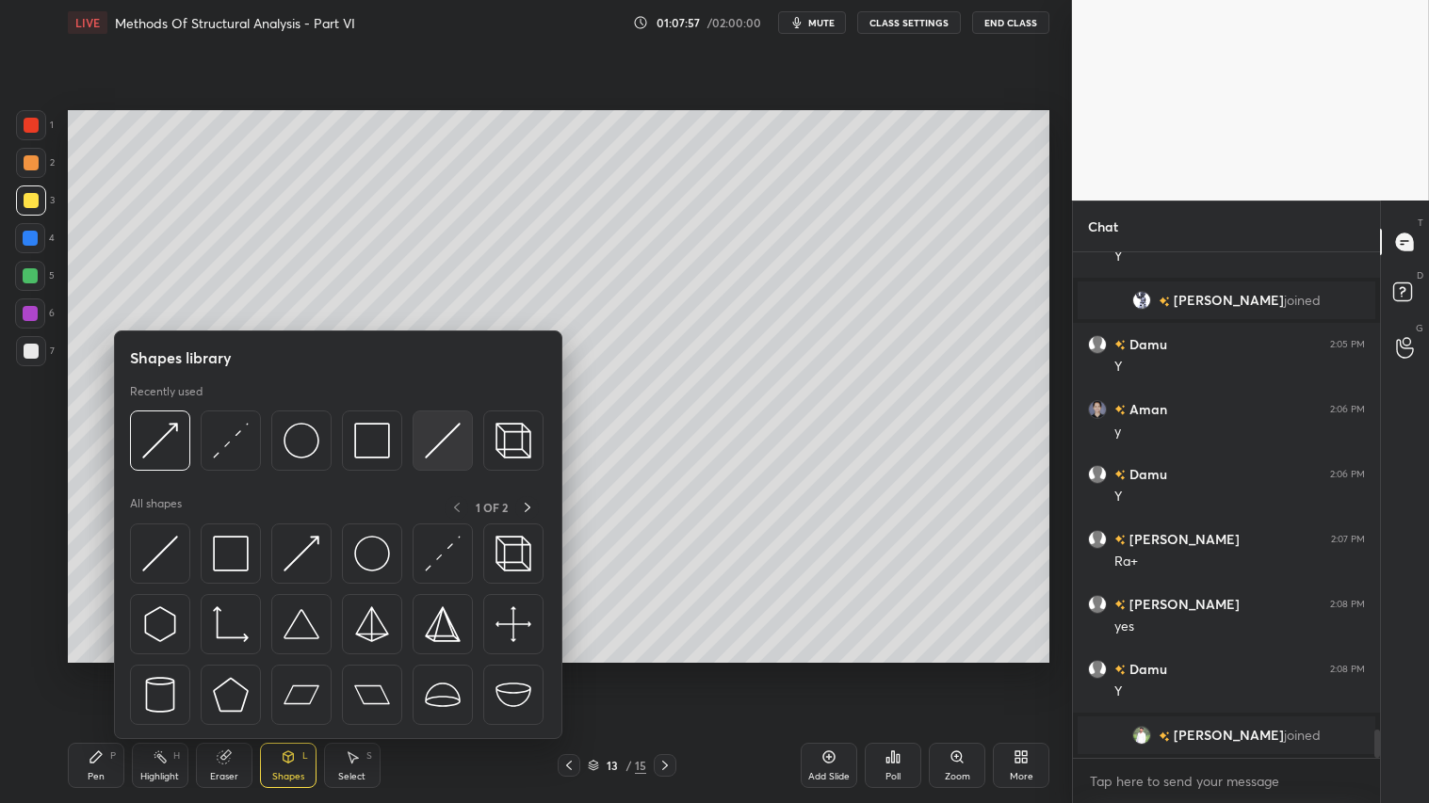
click at [434, 439] on img at bounding box center [443, 441] width 36 height 36
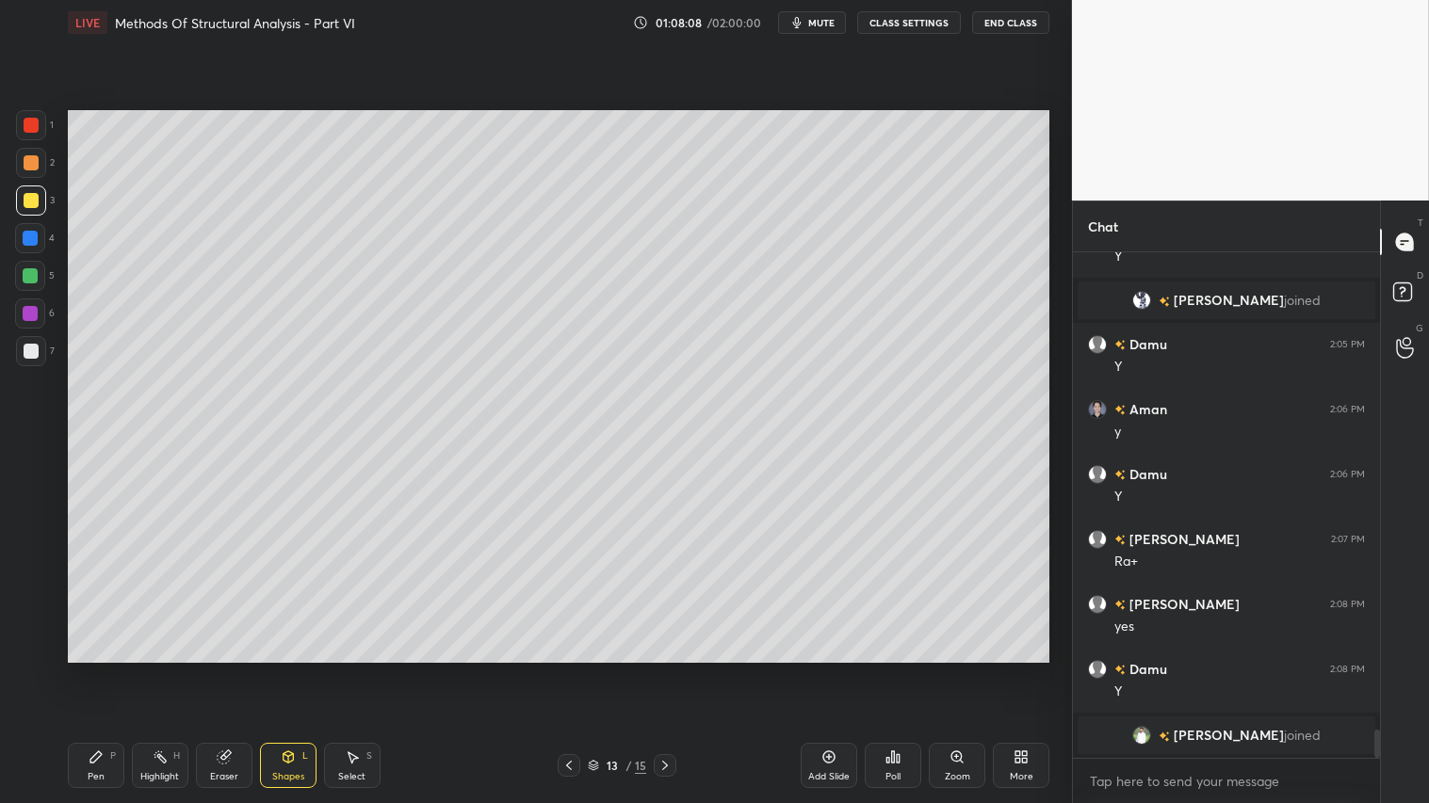
click at [97, 670] on icon at bounding box center [95, 757] width 11 height 11
click at [293, 670] on icon at bounding box center [288, 757] width 10 height 11
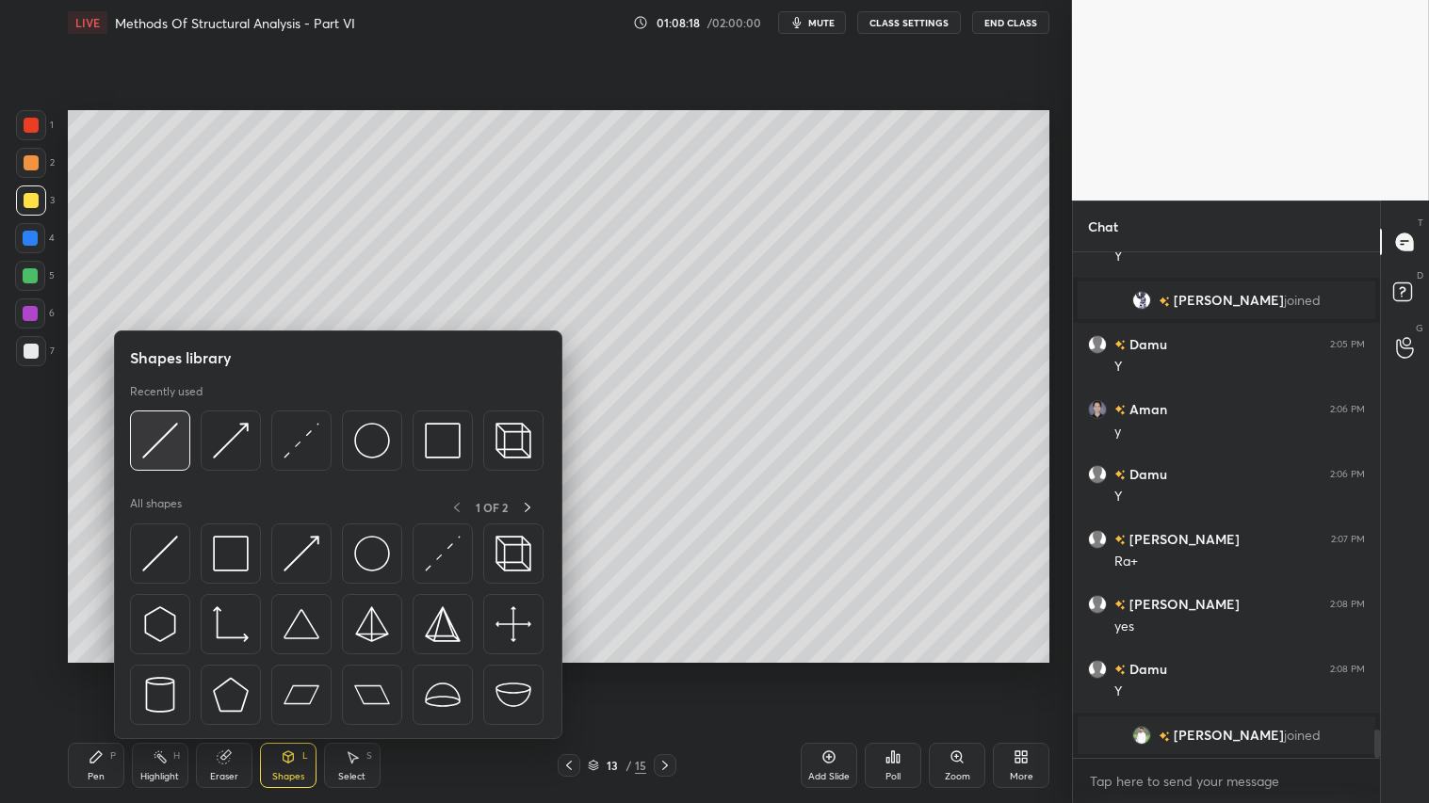
click at [163, 427] on img at bounding box center [160, 441] width 36 height 36
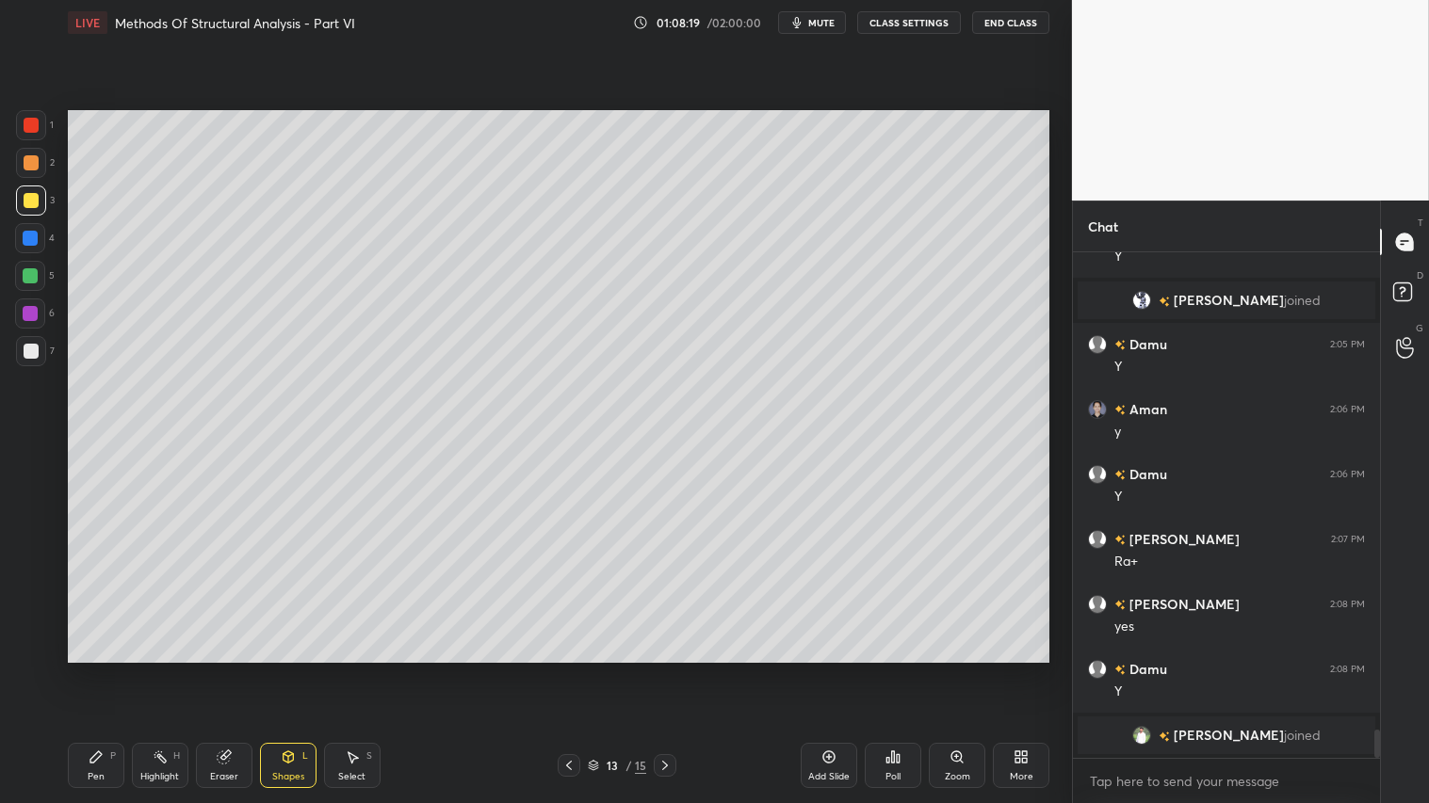
click at [35, 161] on div at bounding box center [31, 162] width 15 height 15
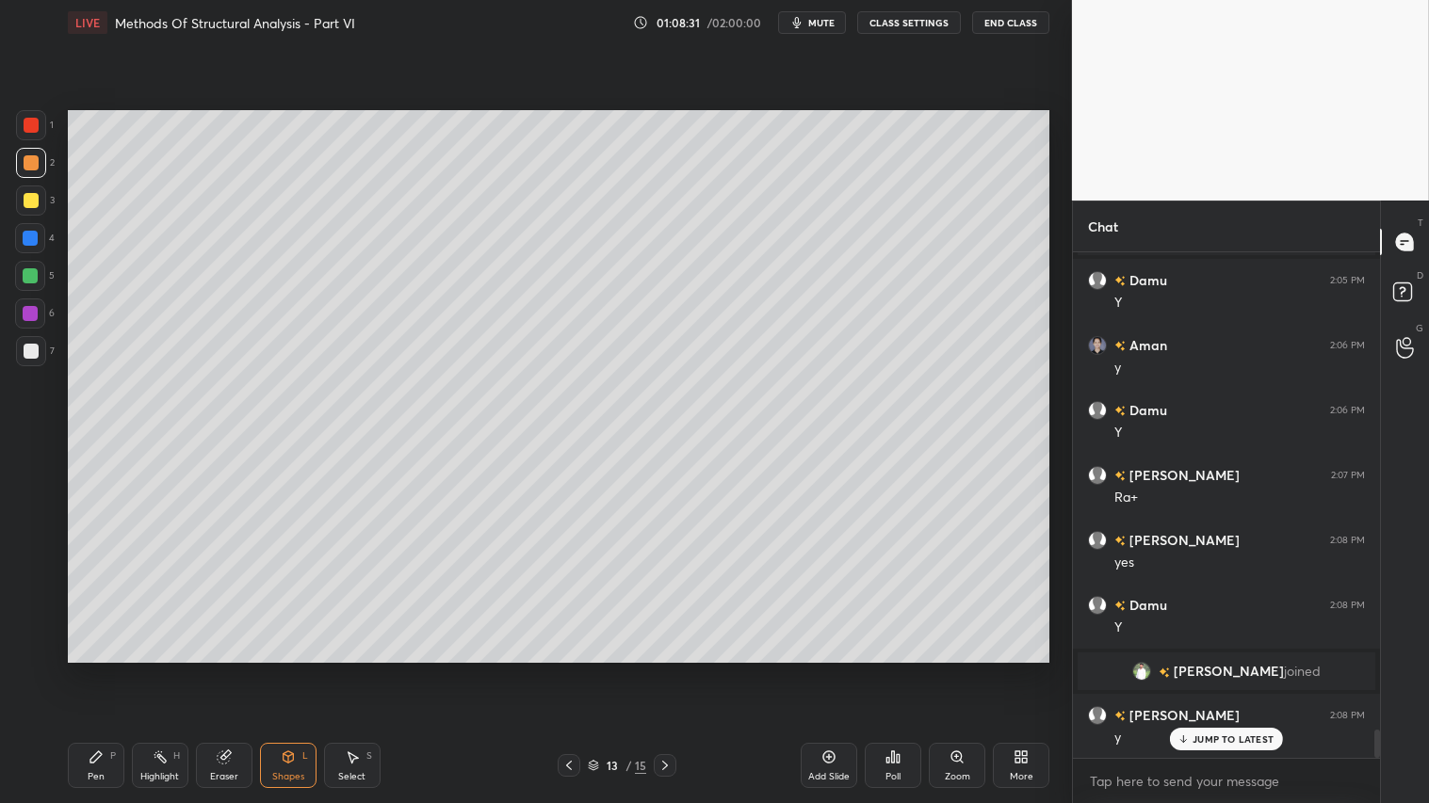
scroll to position [8539, 0]
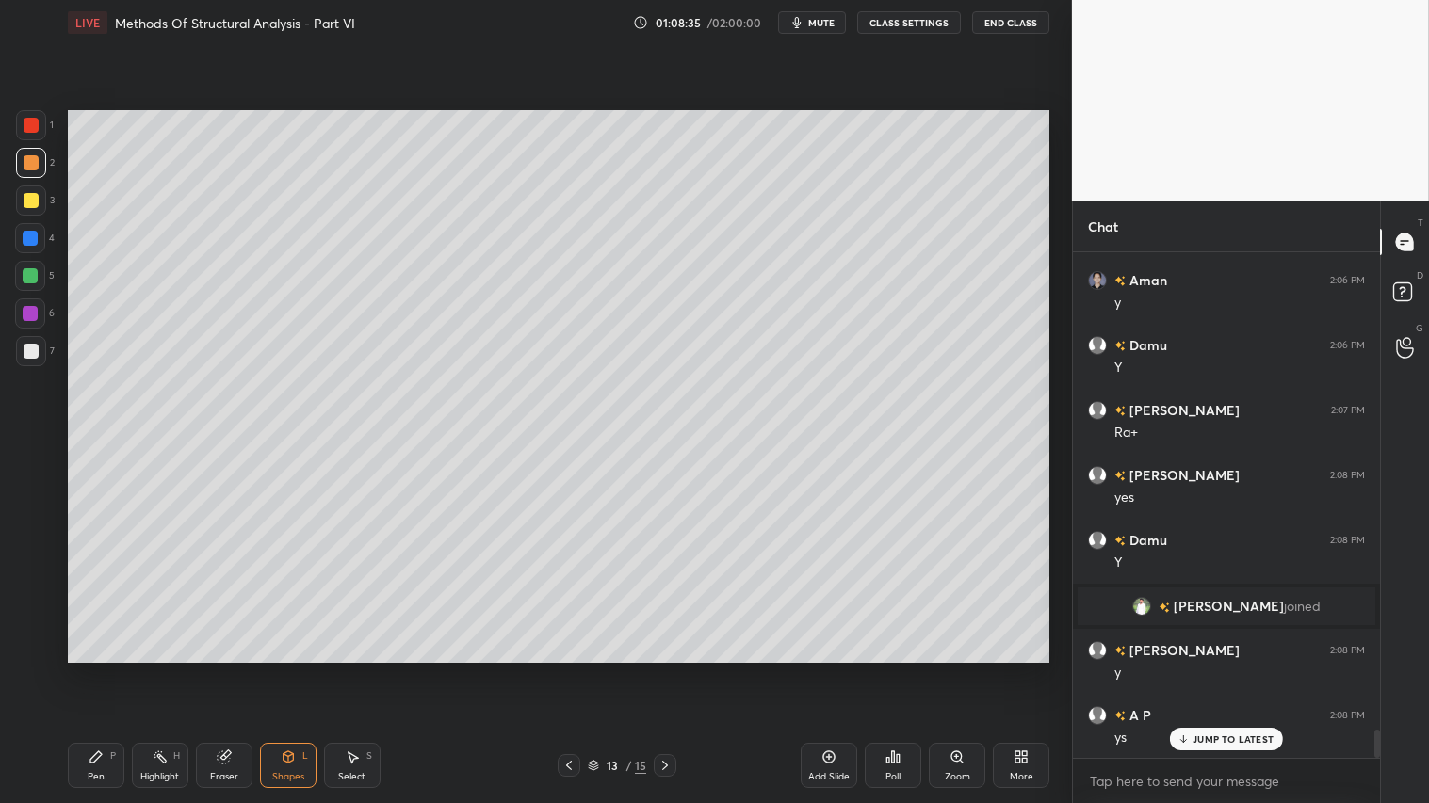
click at [100, 670] on icon at bounding box center [96, 757] width 15 height 15
click at [121, 670] on div "Pen P" at bounding box center [96, 765] width 57 height 45
click at [283, 670] on div "Shapes" at bounding box center [288, 776] width 32 height 9
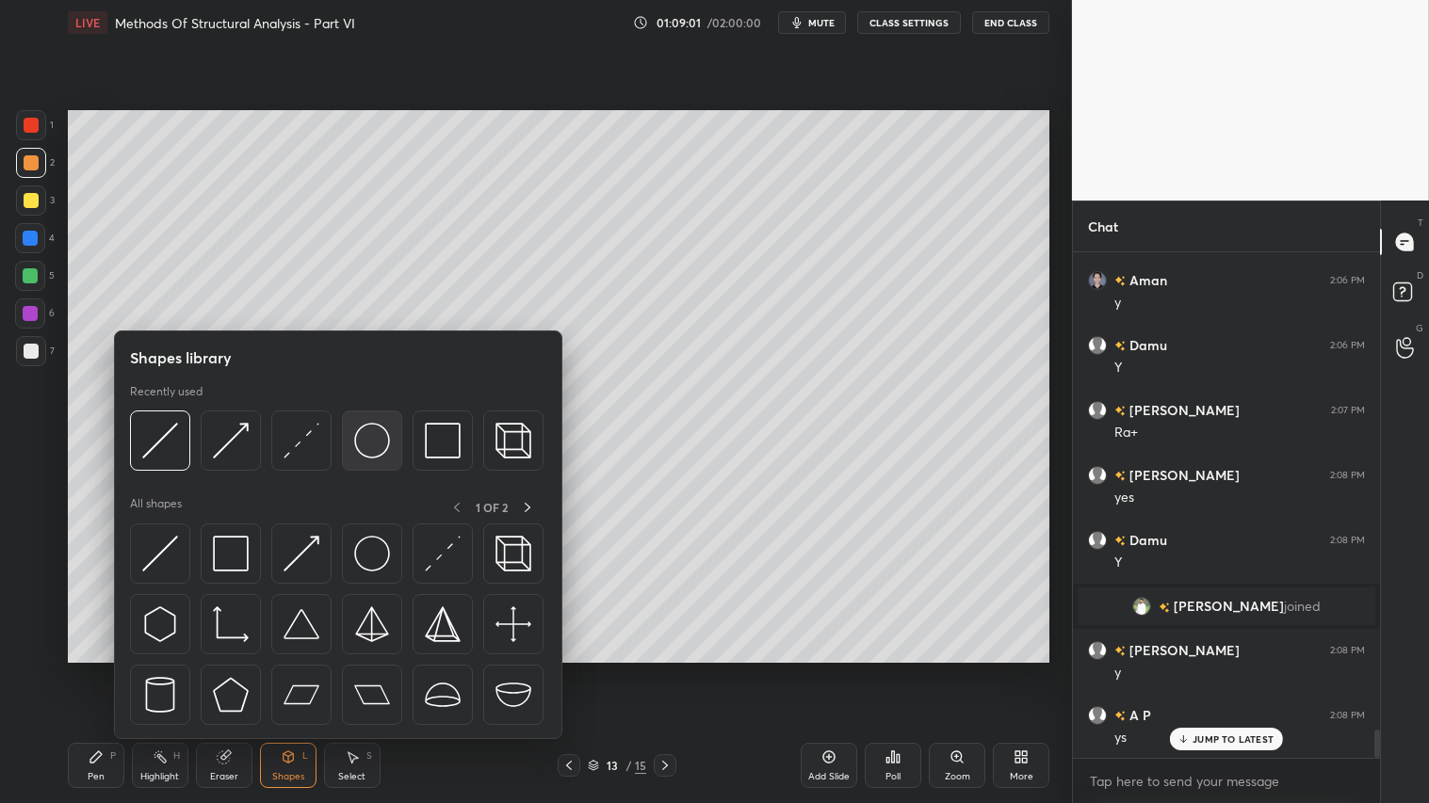
click at [373, 438] on img at bounding box center [372, 441] width 36 height 36
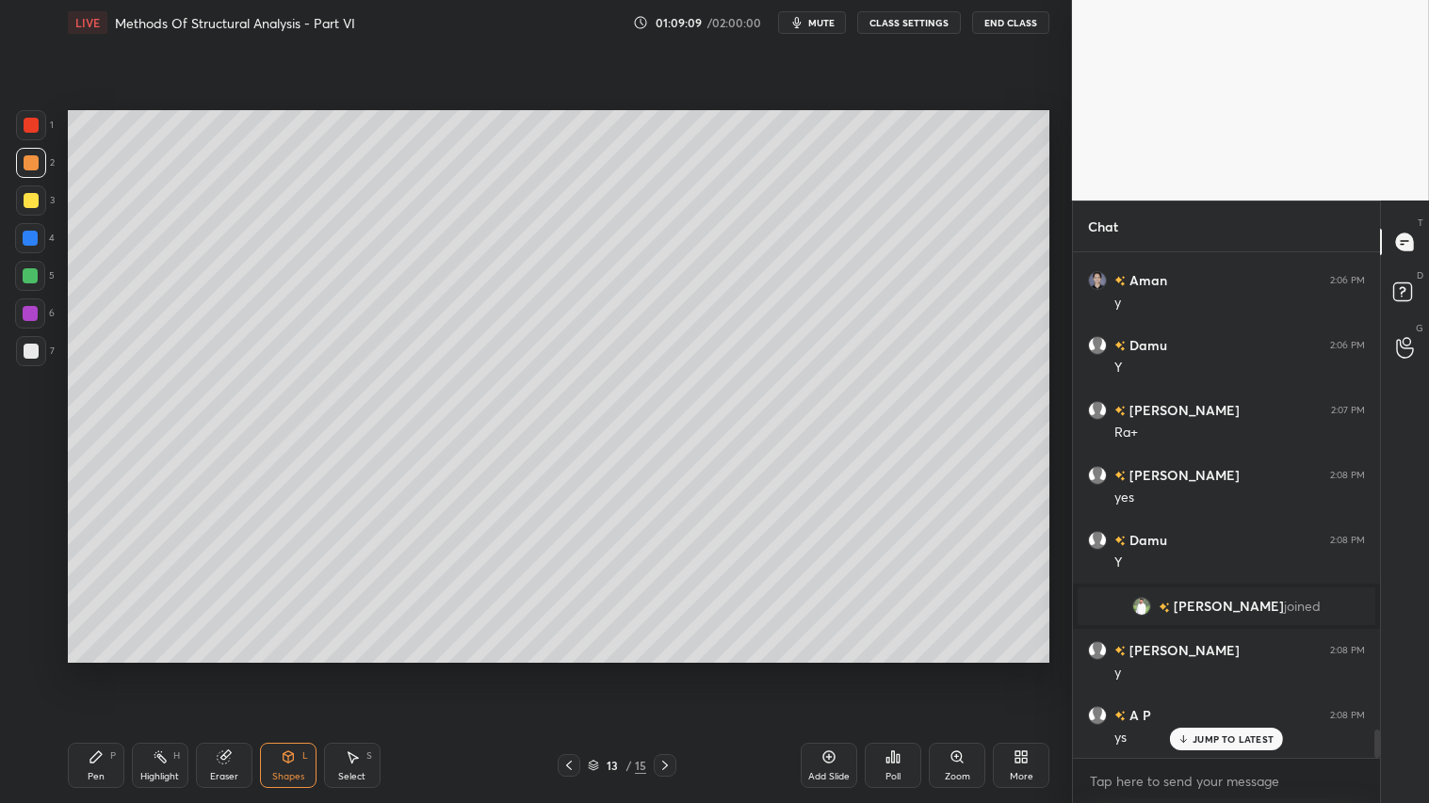
click at [223, 670] on icon at bounding box center [223, 758] width 12 height 12
click at [105, 670] on div "Pen P" at bounding box center [96, 765] width 57 height 45
click at [35, 168] on div at bounding box center [31, 162] width 15 height 15
click at [565, 670] on icon at bounding box center [568, 765] width 15 height 15
click at [568, 670] on icon at bounding box center [568, 765] width 15 height 15
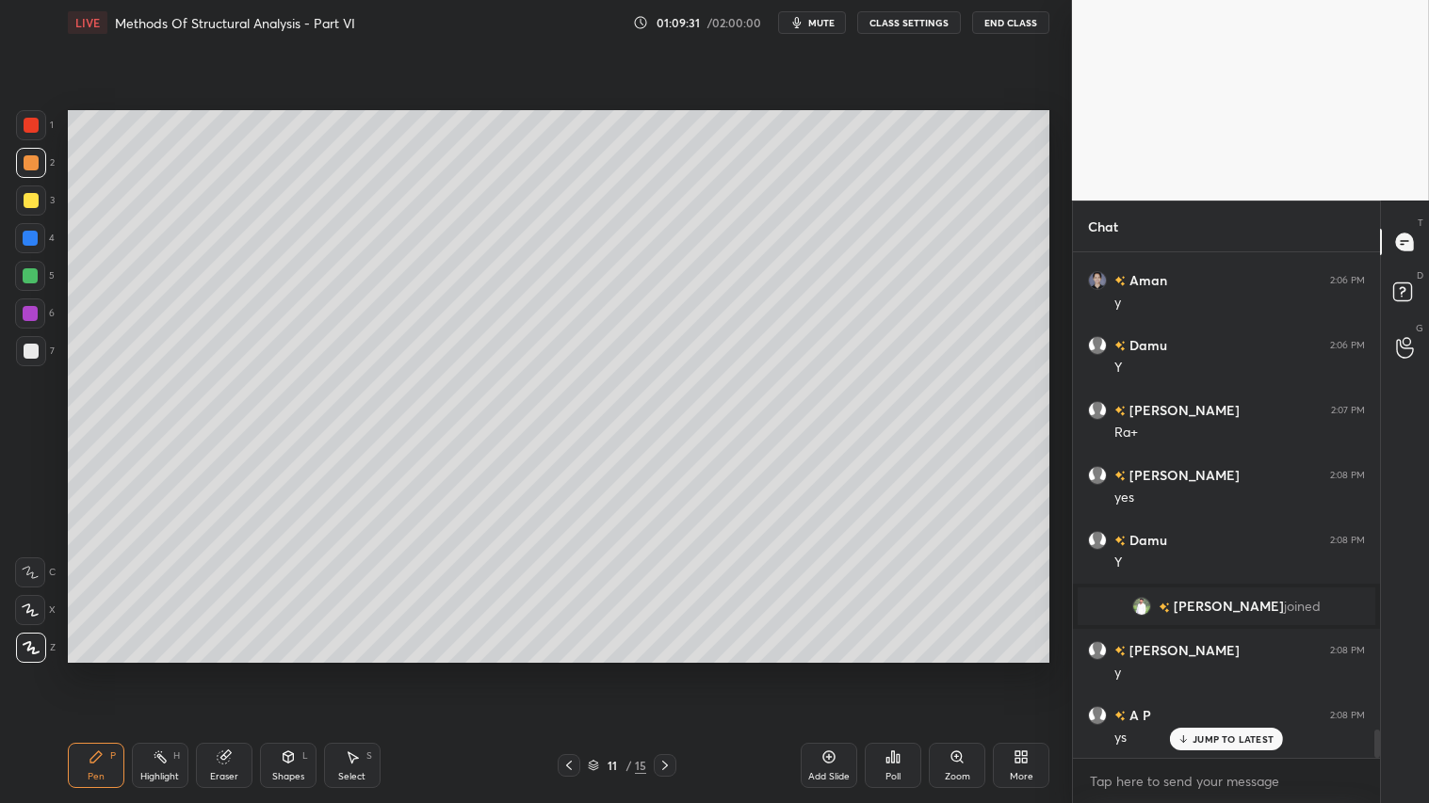
click at [570, 670] on div at bounding box center [569, 765] width 23 height 23
click at [664, 670] on icon at bounding box center [664, 765] width 15 height 15
click at [672, 670] on icon at bounding box center [664, 765] width 15 height 15
click at [674, 670] on div at bounding box center [665, 765] width 23 height 23
click at [571, 670] on icon at bounding box center [568, 765] width 15 height 15
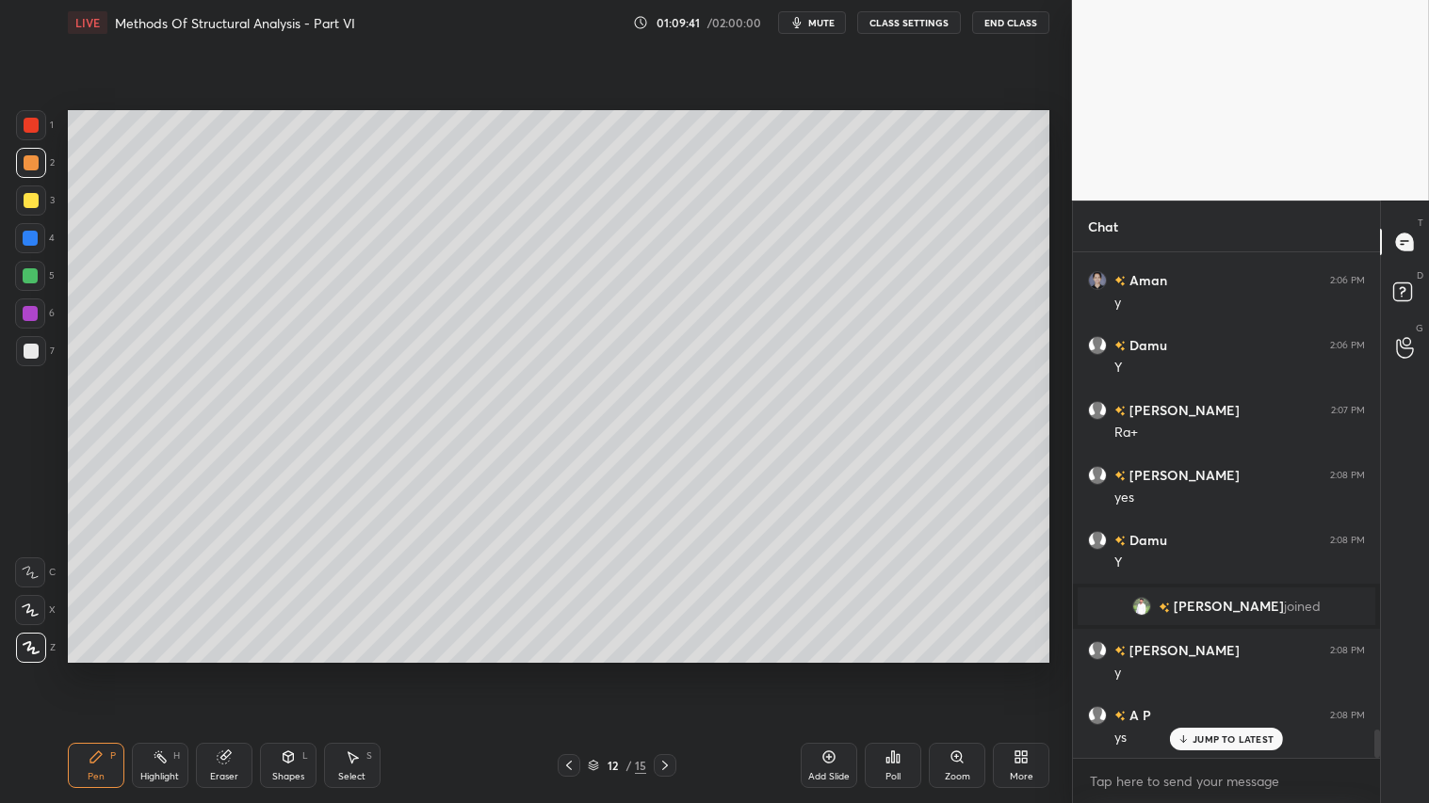
click at [569, 670] on icon at bounding box center [568, 765] width 15 height 15
click at [567, 670] on icon at bounding box center [568, 765] width 15 height 15
click at [571, 670] on icon at bounding box center [568, 765] width 15 height 15
click at [571, 670] on icon at bounding box center [569, 765] width 6 height 9
click at [573, 670] on div at bounding box center [569, 765] width 23 height 23
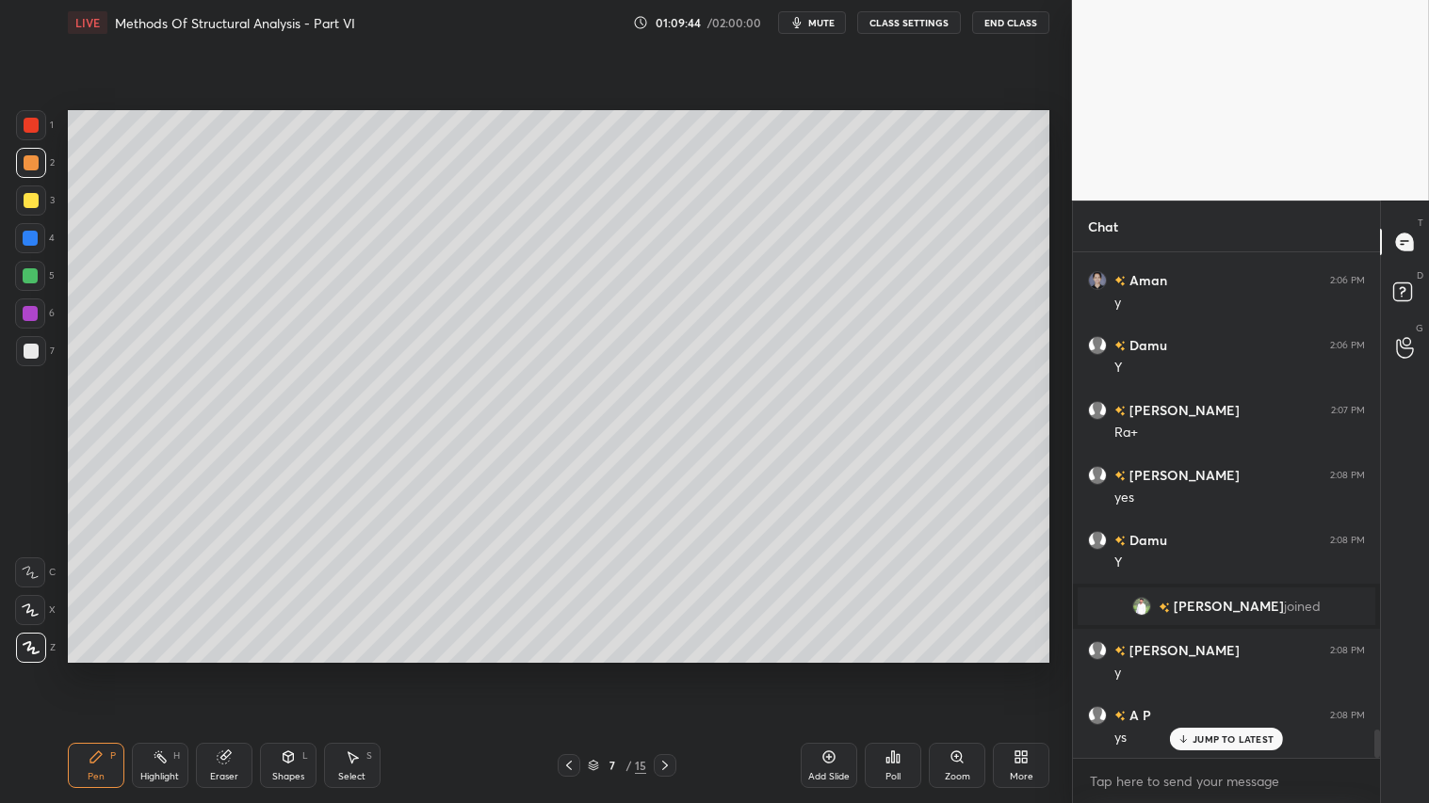
click at [575, 670] on div at bounding box center [569, 765] width 23 height 23
click at [663, 670] on icon at bounding box center [664, 765] width 15 height 15
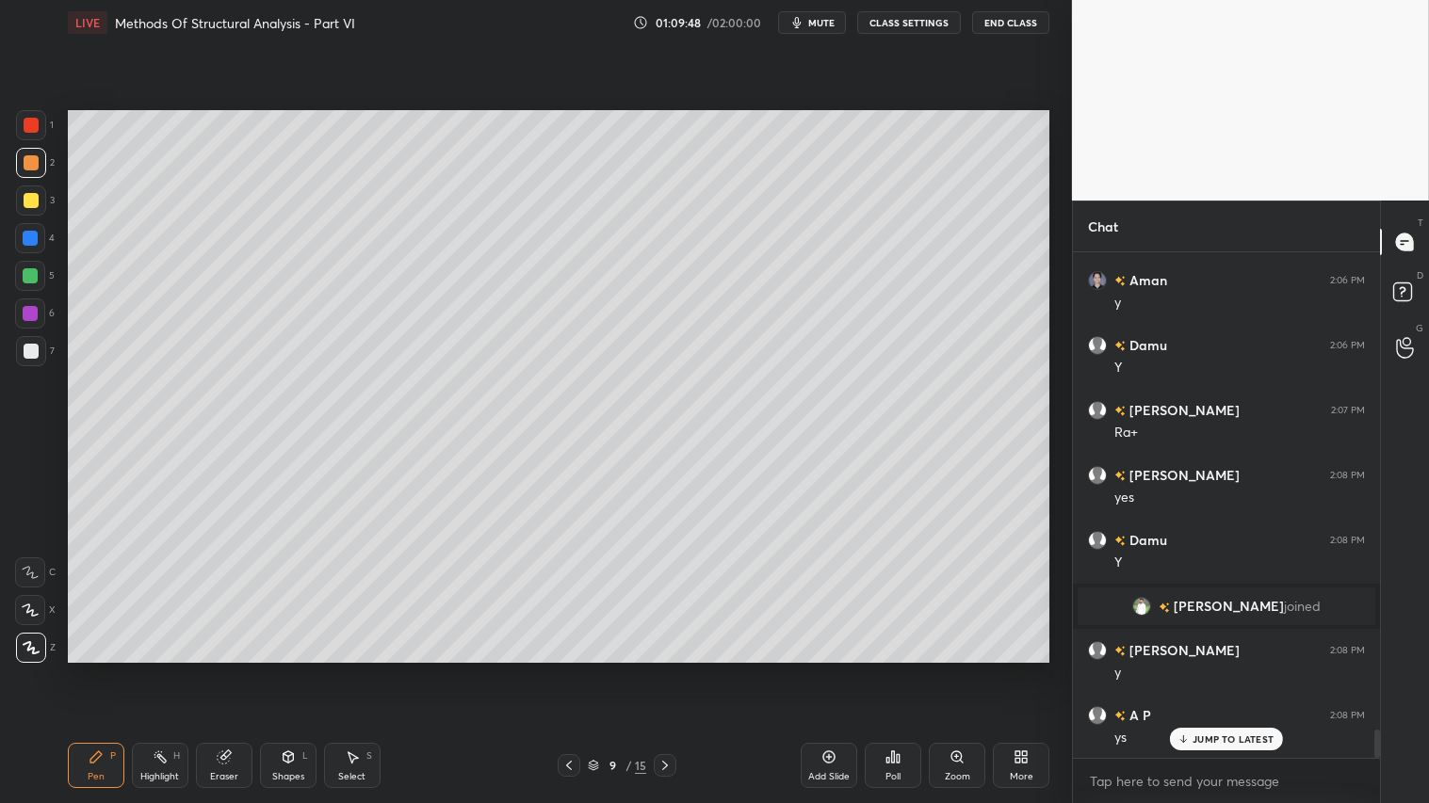
click at [663, 670] on icon at bounding box center [664, 765] width 15 height 15
click at [663, 670] on div at bounding box center [665, 765] width 23 height 23
click at [229, 670] on icon at bounding box center [224, 757] width 15 height 15
click at [96, 670] on div "Pen" at bounding box center [96, 776] width 17 height 9
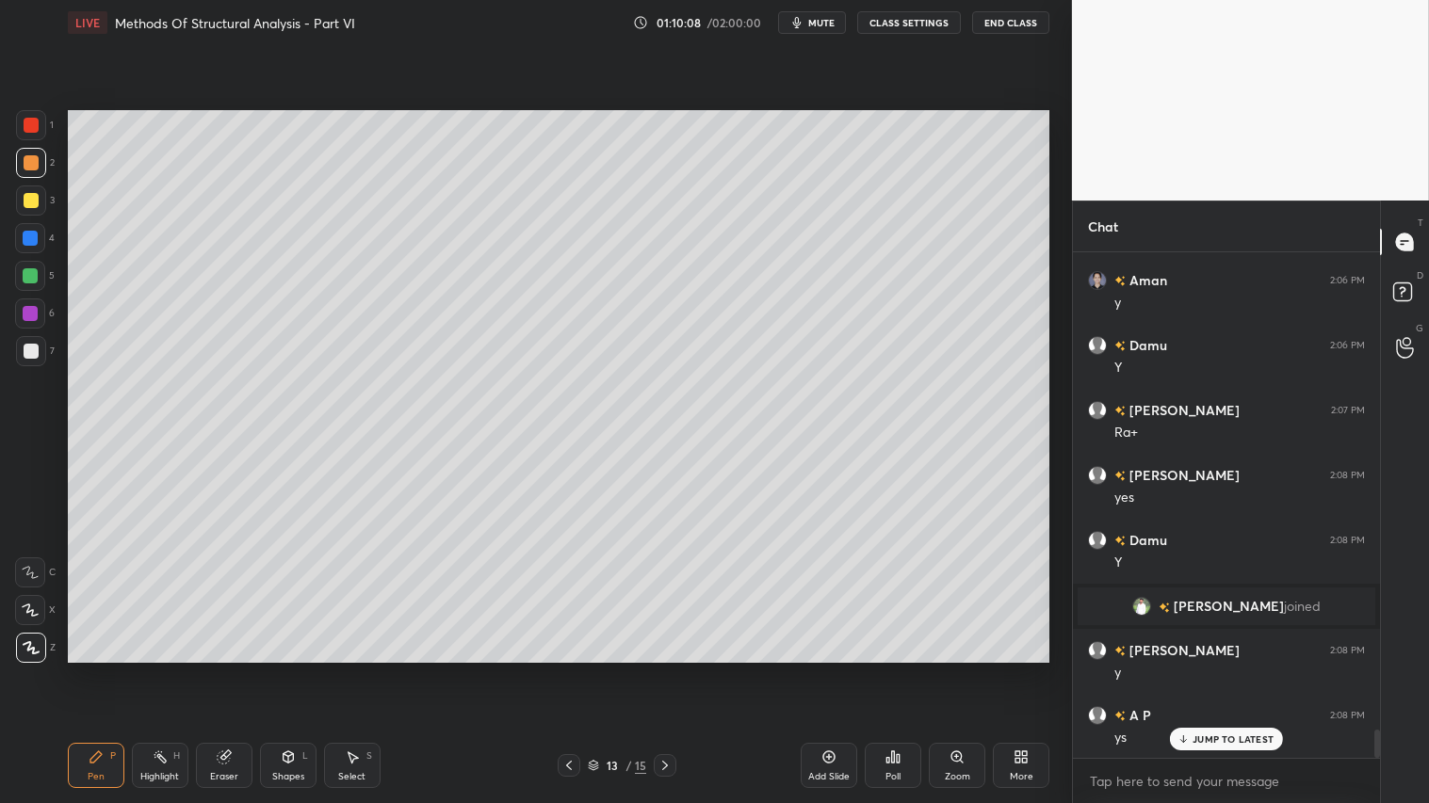
click at [26, 152] on div at bounding box center [31, 163] width 30 height 30
click at [669, 670] on icon at bounding box center [664, 765] width 15 height 15
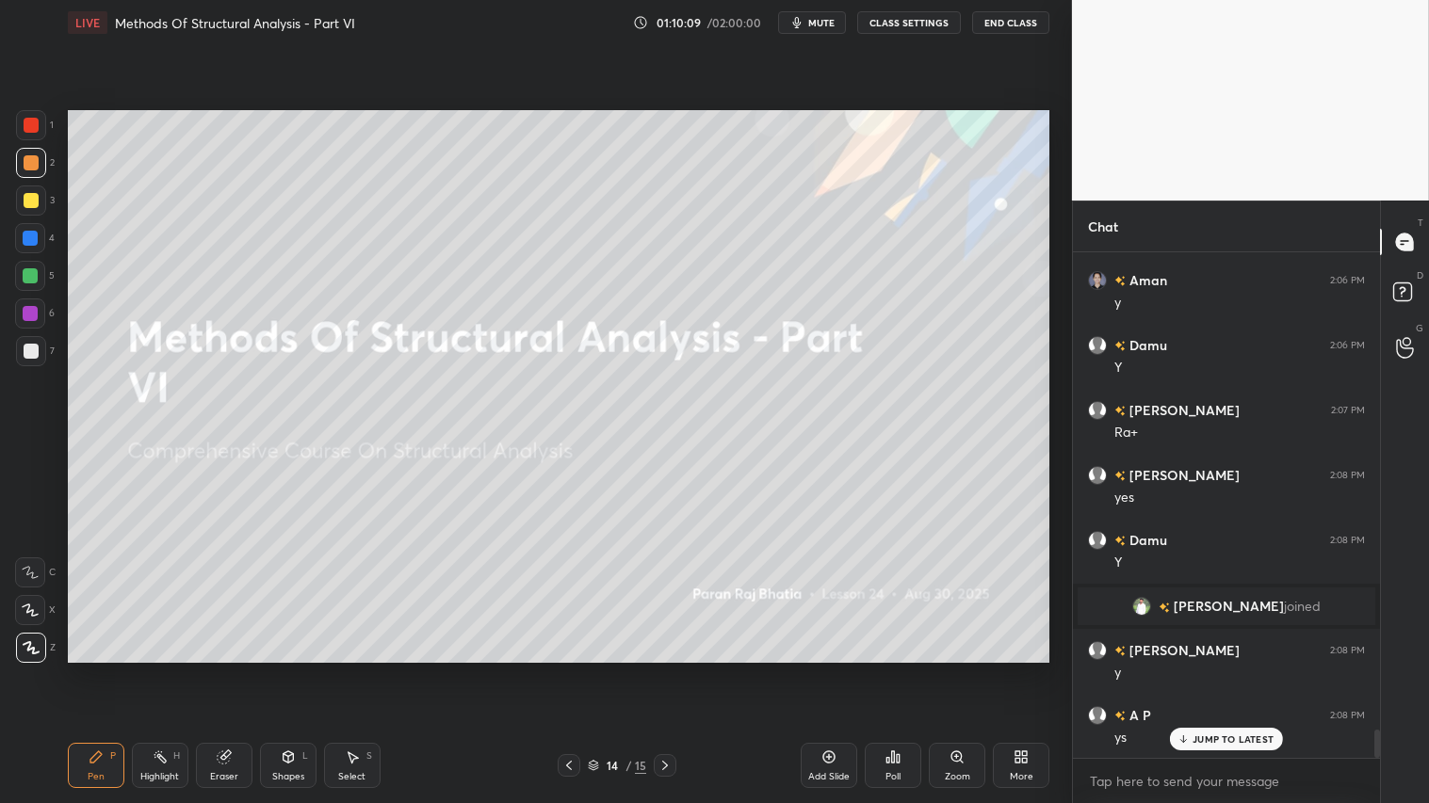
drag, startPoint x: 566, startPoint y: 764, endPoint x: 626, endPoint y: 761, distance: 60.3
click at [568, 670] on icon at bounding box center [568, 765] width 15 height 15
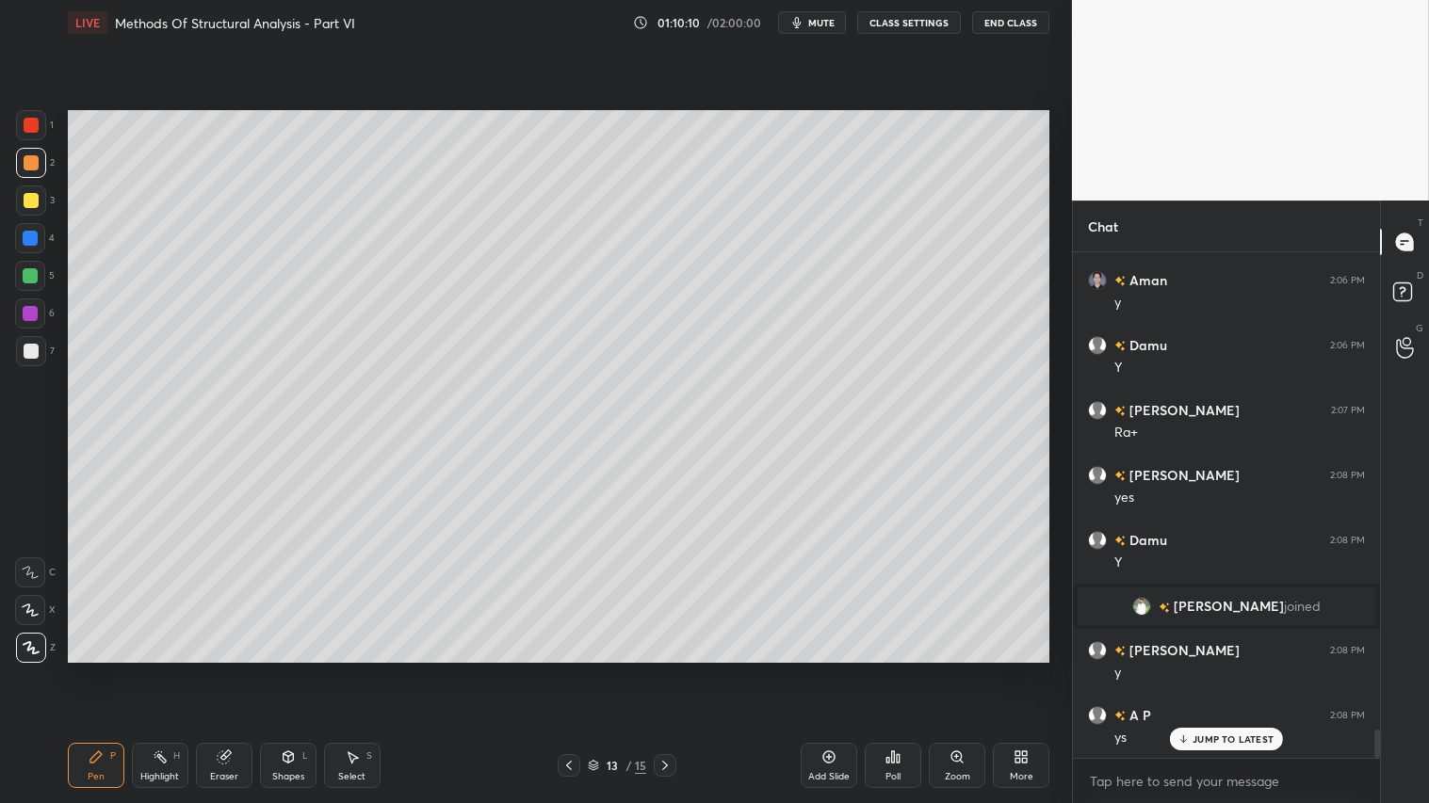
click at [834, 670] on div "Add Slide" at bounding box center [829, 765] width 57 height 45
click at [289, 670] on div "Shapes" at bounding box center [288, 776] width 32 height 9
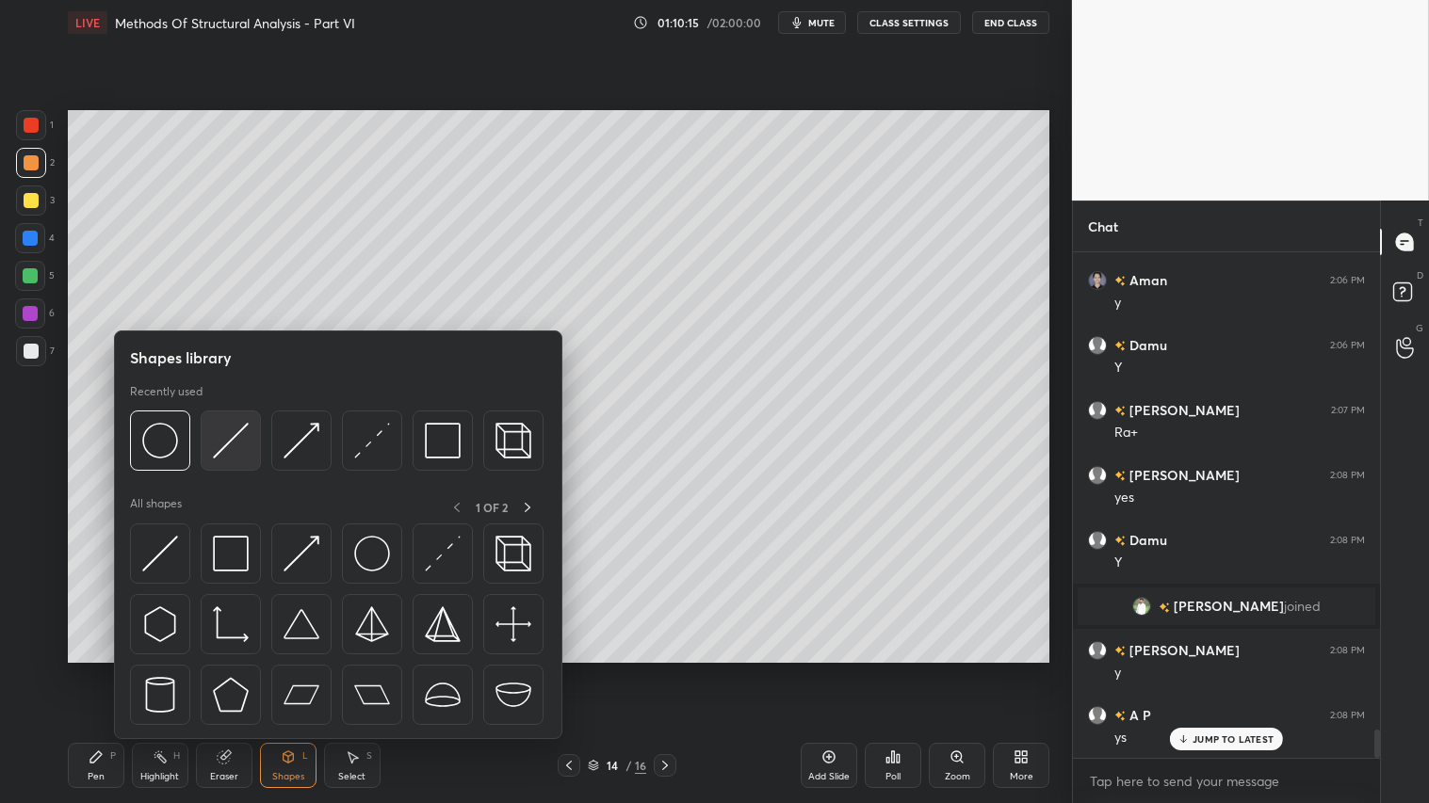
click at [236, 437] on img at bounding box center [231, 441] width 36 height 36
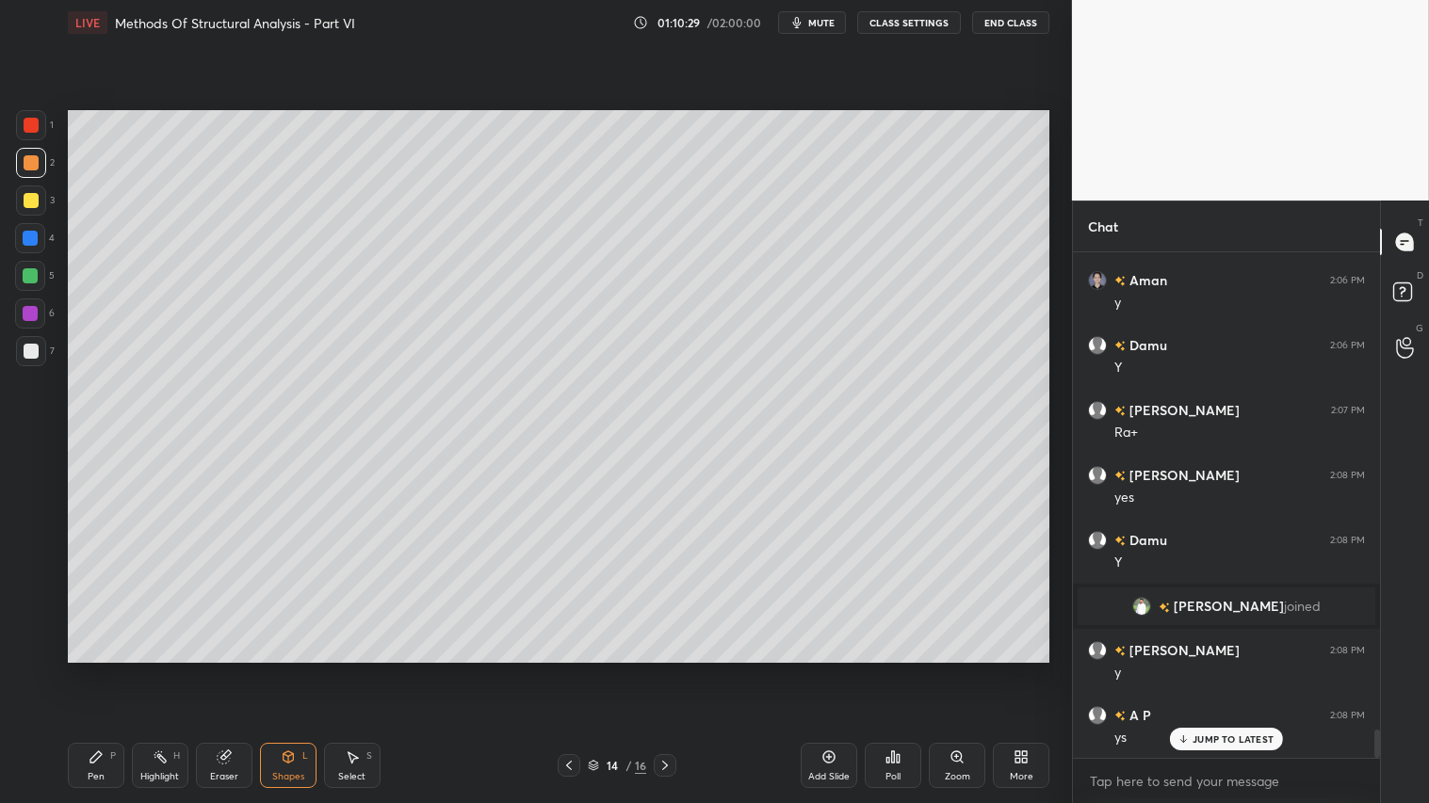
drag, startPoint x: 111, startPoint y: 767, endPoint x: 95, endPoint y: 773, distance: 17.3
click at [111, 670] on div "Pen P" at bounding box center [96, 765] width 57 height 45
click at [280, 670] on div "Shapes" at bounding box center [288, 776] width 32 height 9
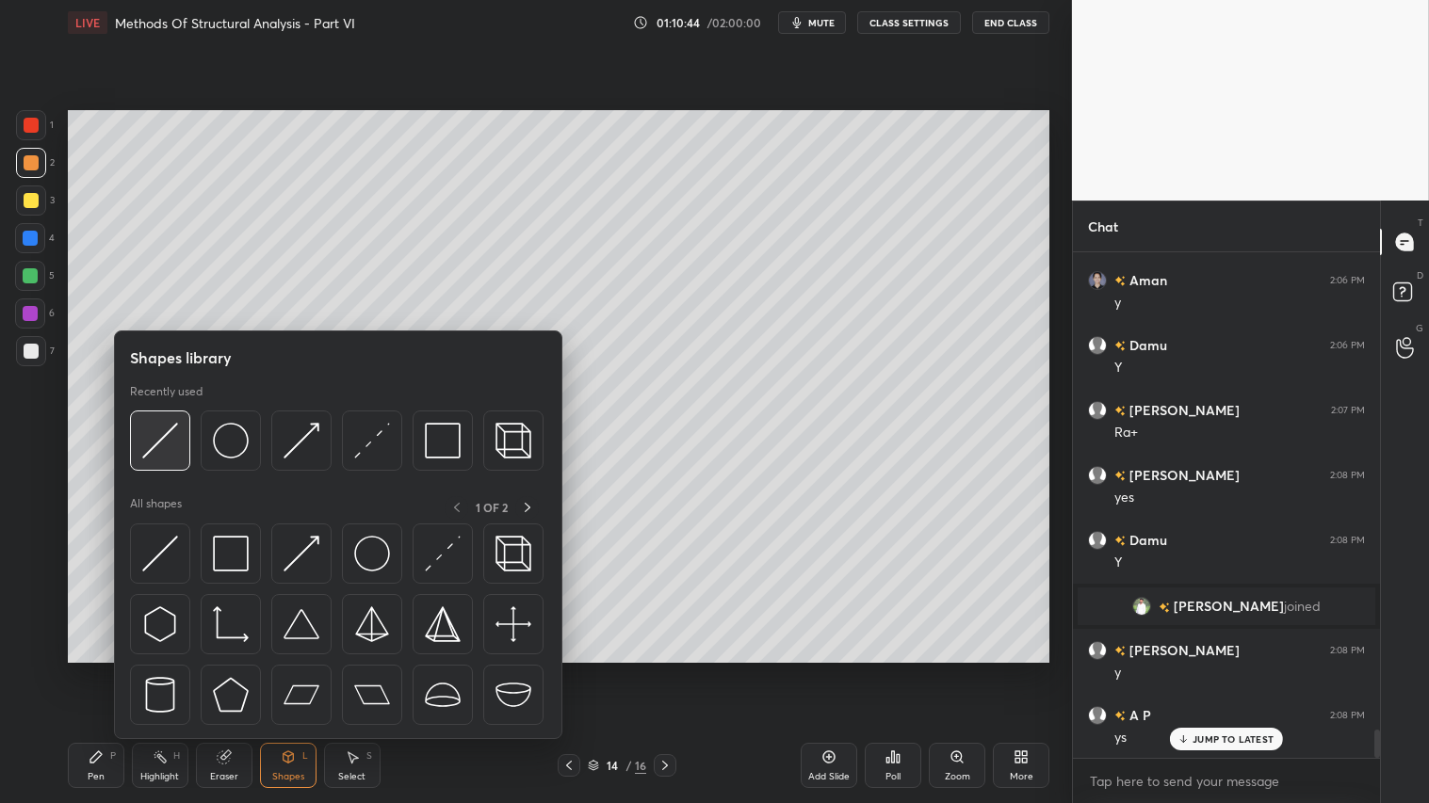
click at [171, 434] on img at bounding box center [160, 441] width 36 height 36
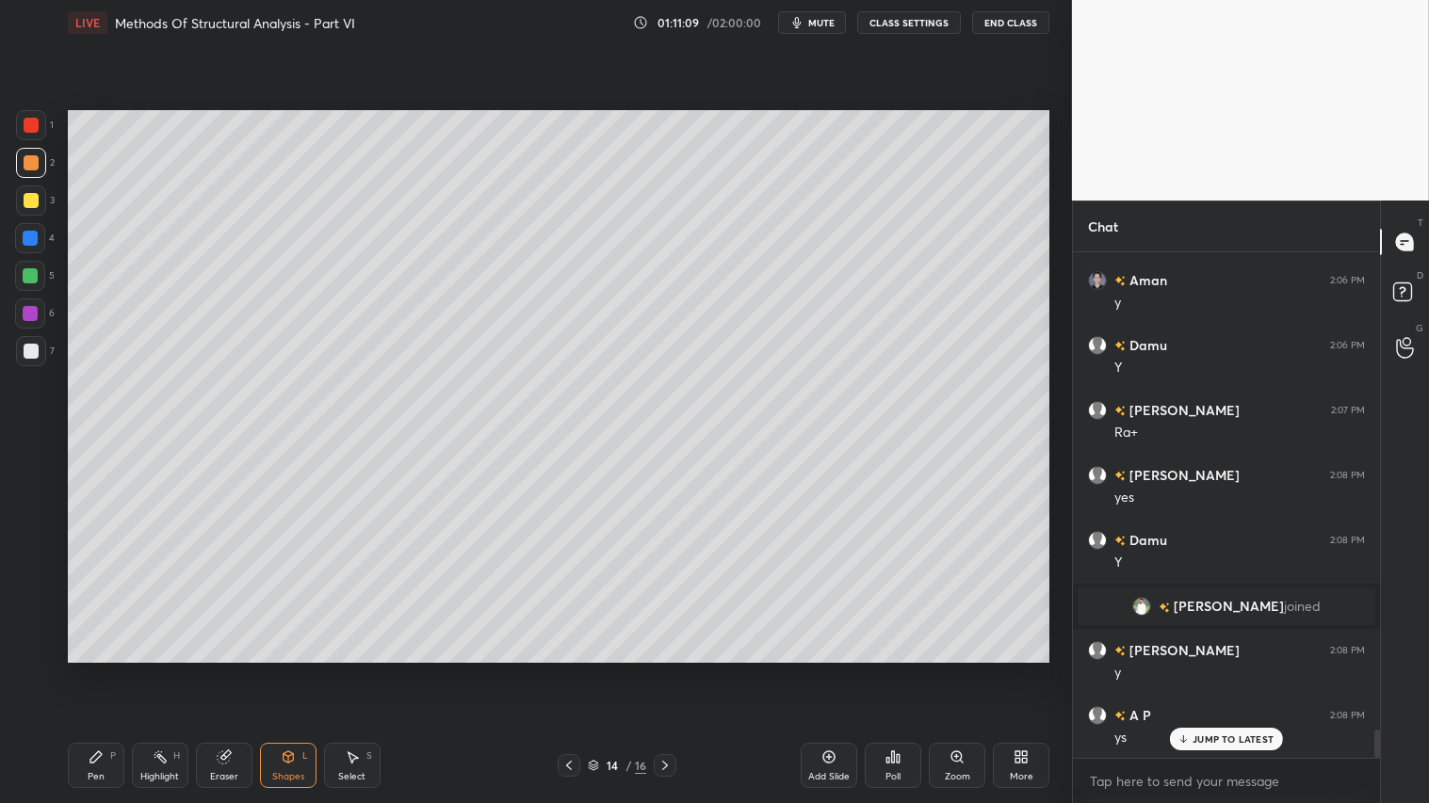
click at [567, 670] on icon at bounding box center [568, 765] width 15 height 15
click at [655, 670] on div at bounding box center [665, 765] width 23 height 23
click at [26, 160] on div at bounding box center [31, 162] width 15 height 15
click at [289, 670] on div "Shapes L" at bounding box center [288, 765] width 57 height 45
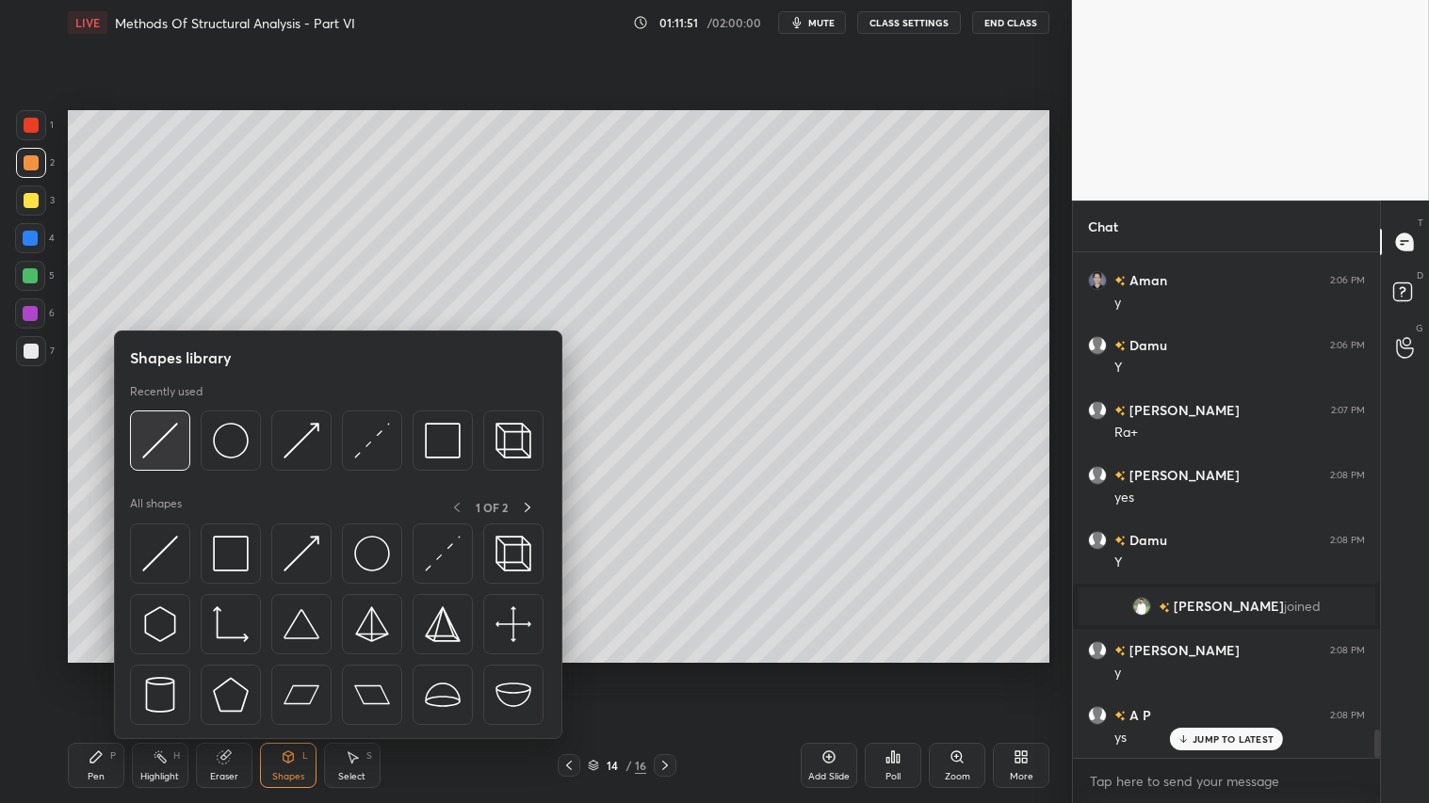
click at [162, 431] on img at bounding box center [160, 441] width 36 height 36
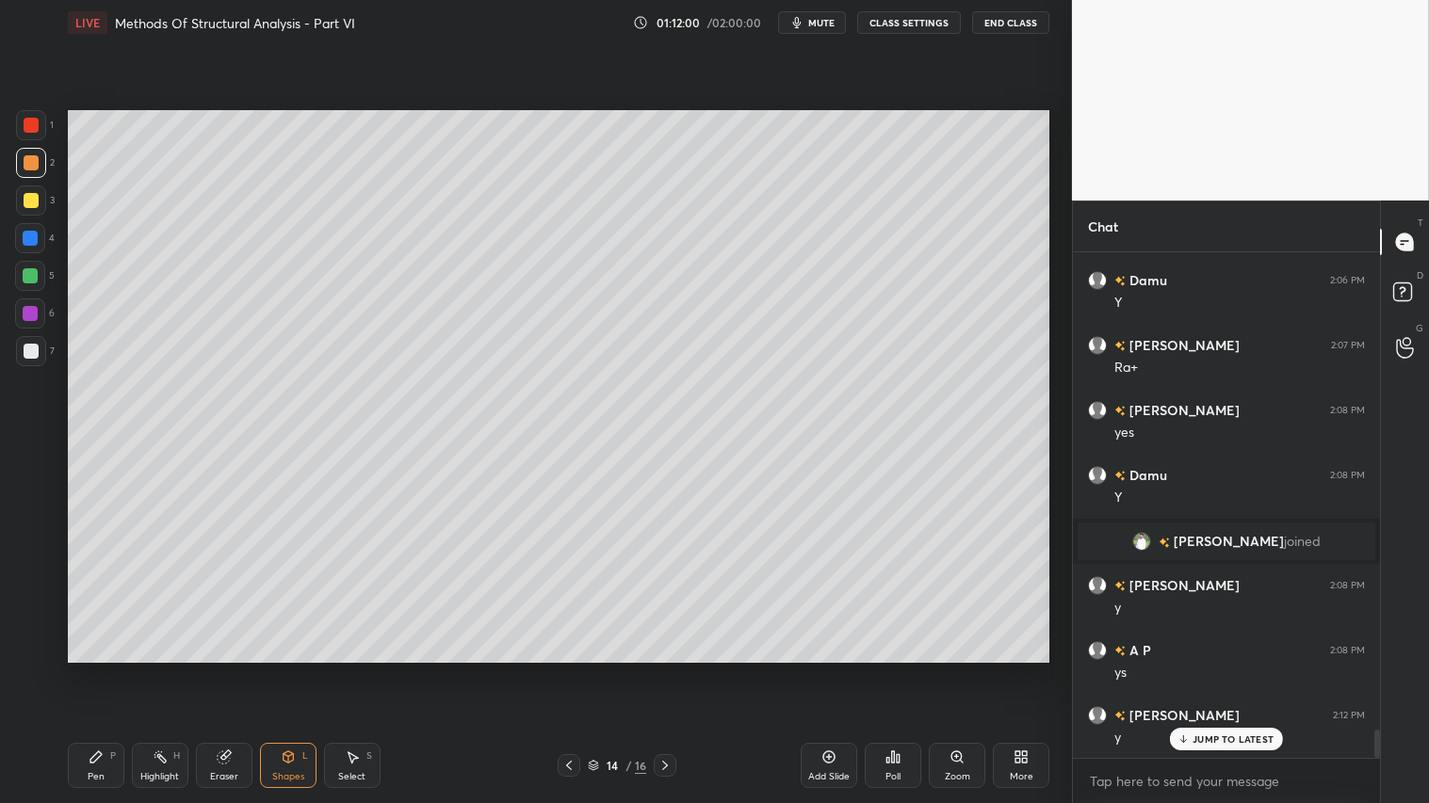
scroll to position [8669, 0]
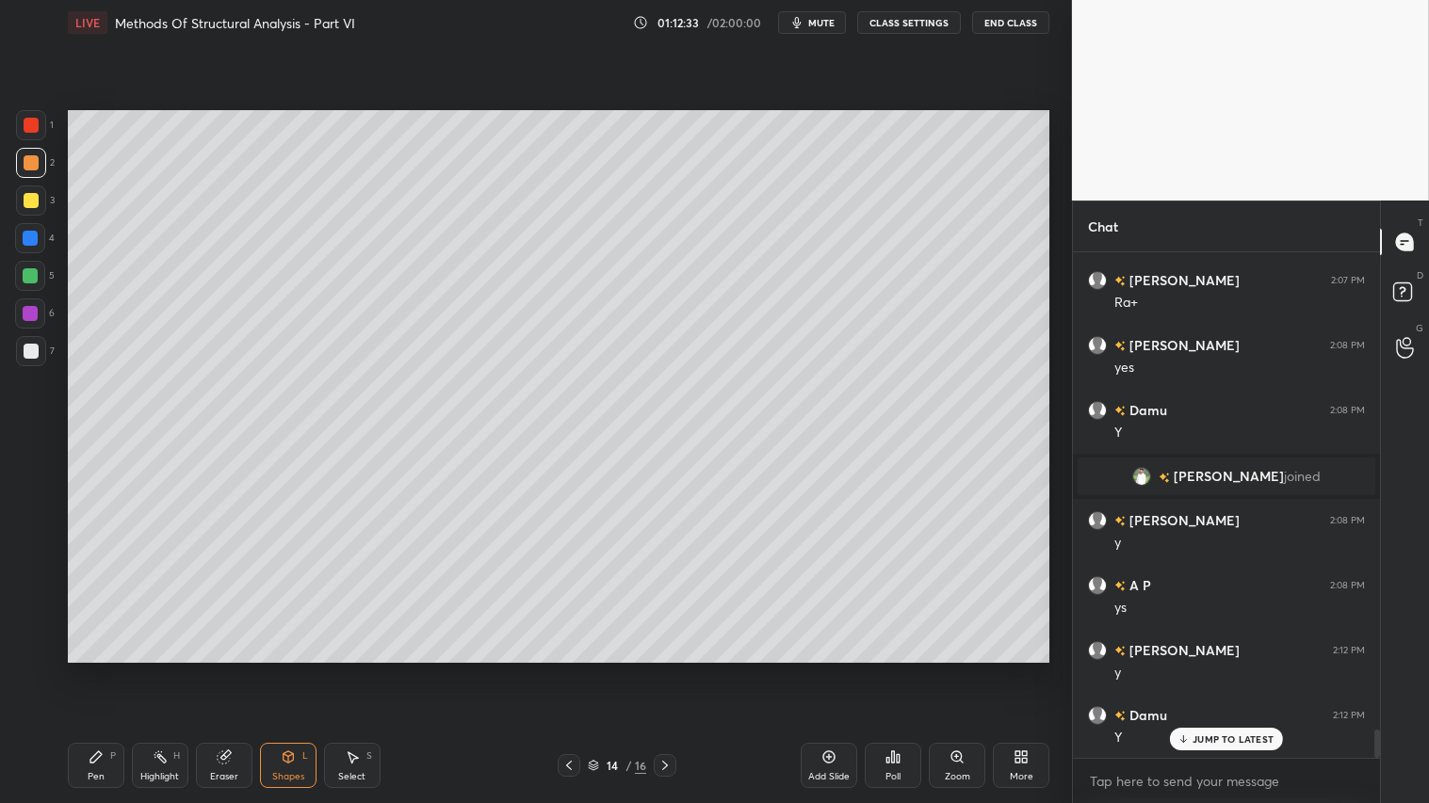
click at [294, 670] on div "Shapes L" at bounding box center [288, 765] width 57 height 45
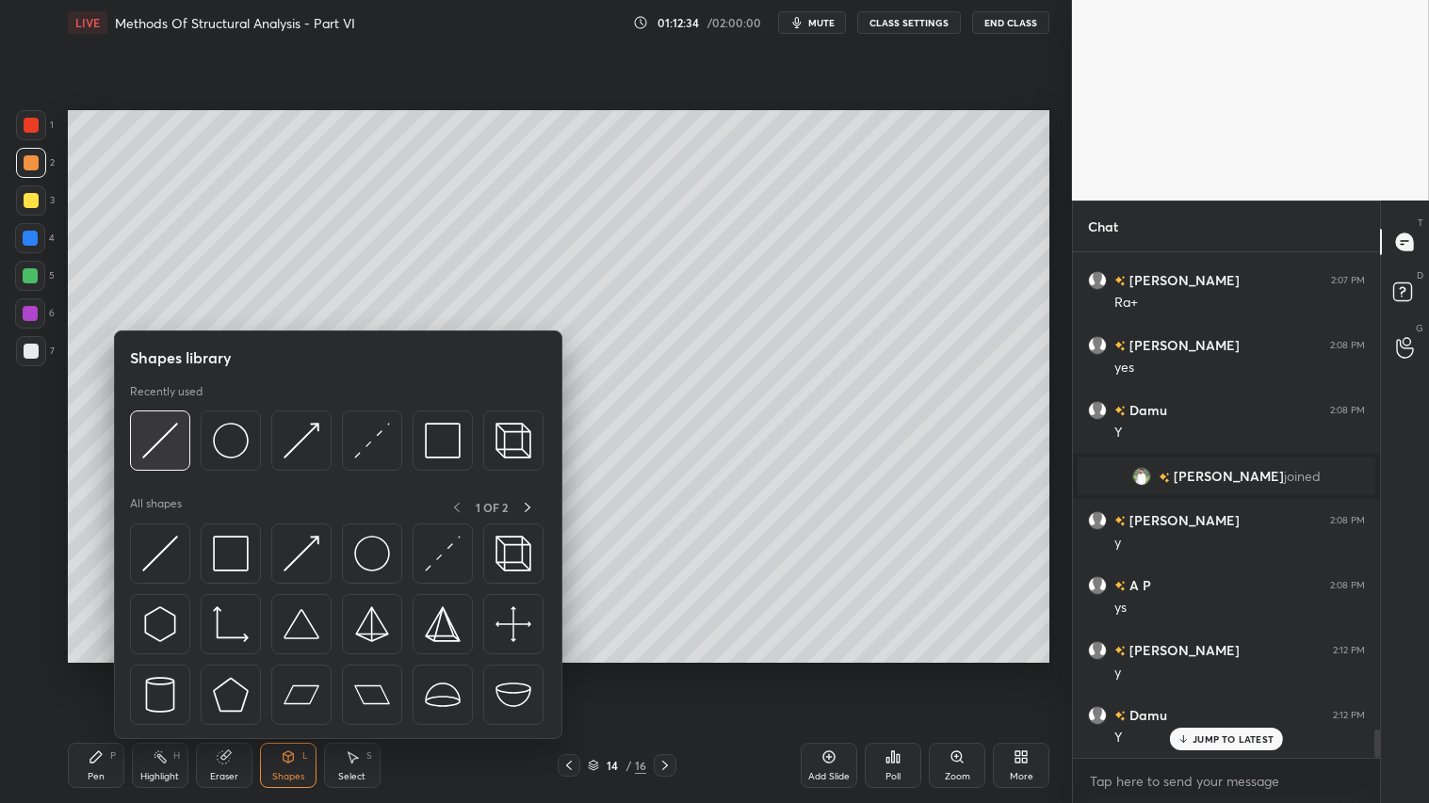
click at [154, 444] on img at bounding box center [160, 441] width 36 height 36
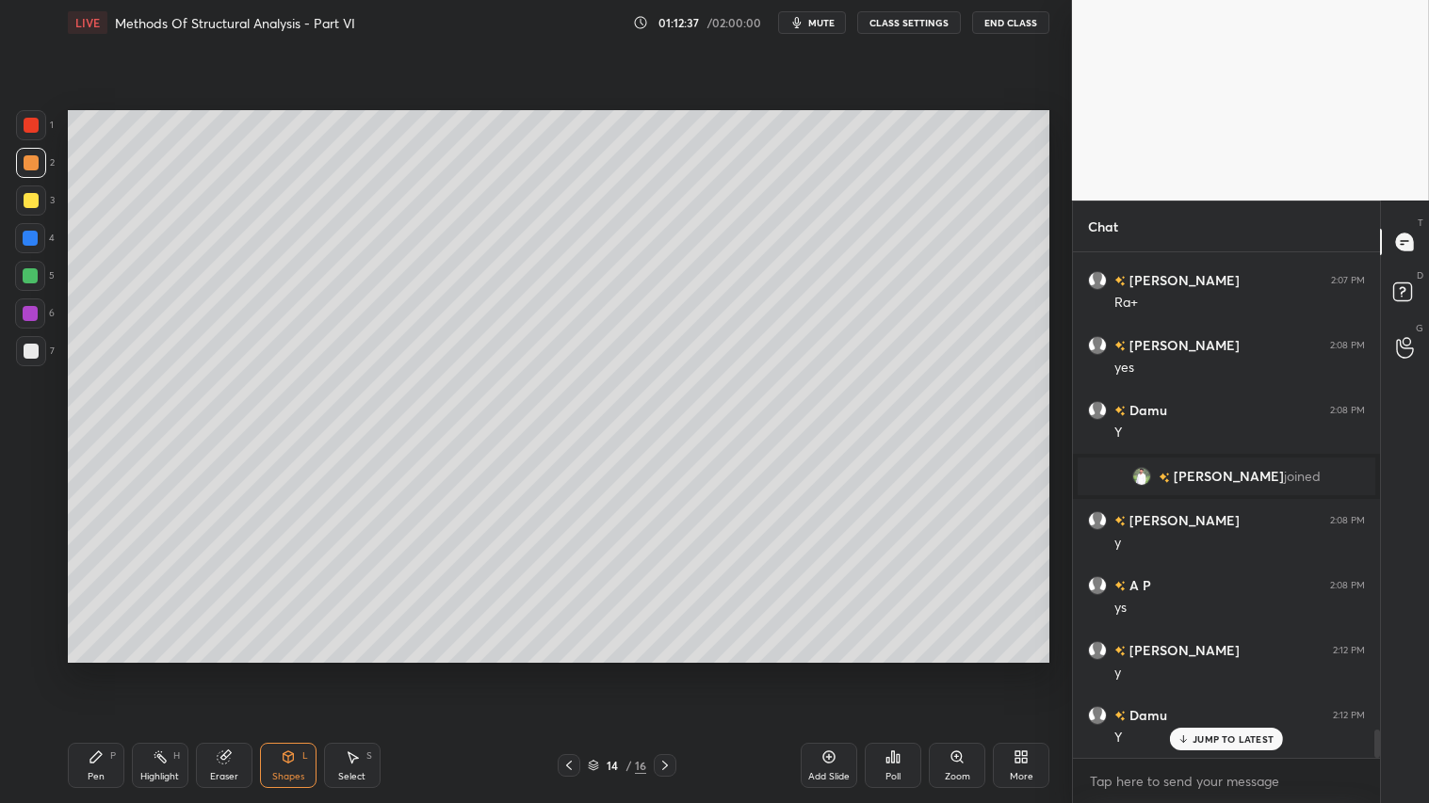
click at [26, 168] on div at bounding box center [31, 162] width 15 height 15
click at [30, 198] on div at bounding box center [31, 200] width 15 height 15
drag, startPoint x: 31, startPoint y: 175, endPoint x: 62, endPoint y: 281, distance: 110.0
click at [32, 175] on div at bounding box center [31, 163] width 30 height 30
drag, startPoint x: 269, startPoint y: 772, endPoint x: 269, endPoint y: 749, distance: 23.5
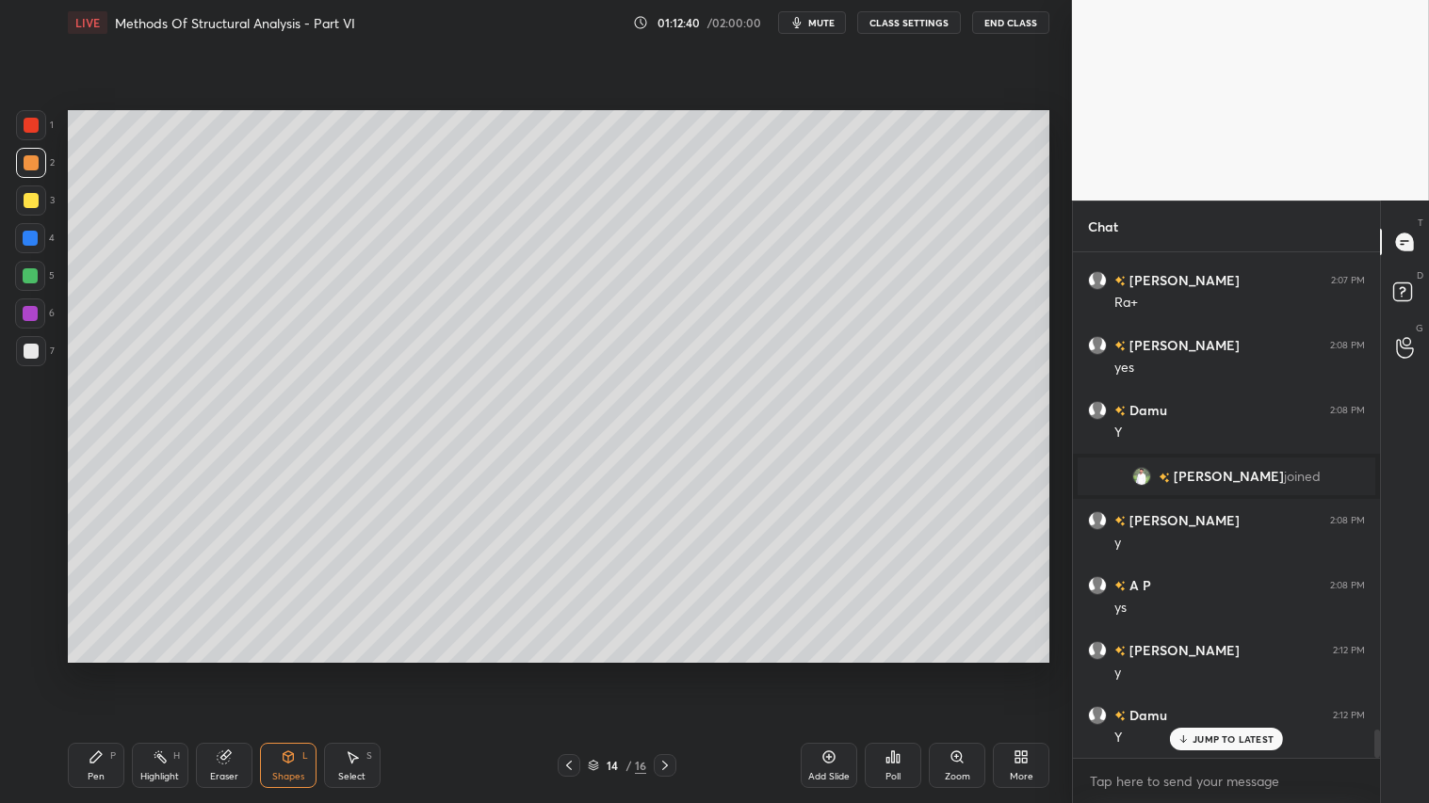
click at [269, 670] on div "Shapes L" at bounding box center [288, 765] width 57 height 45
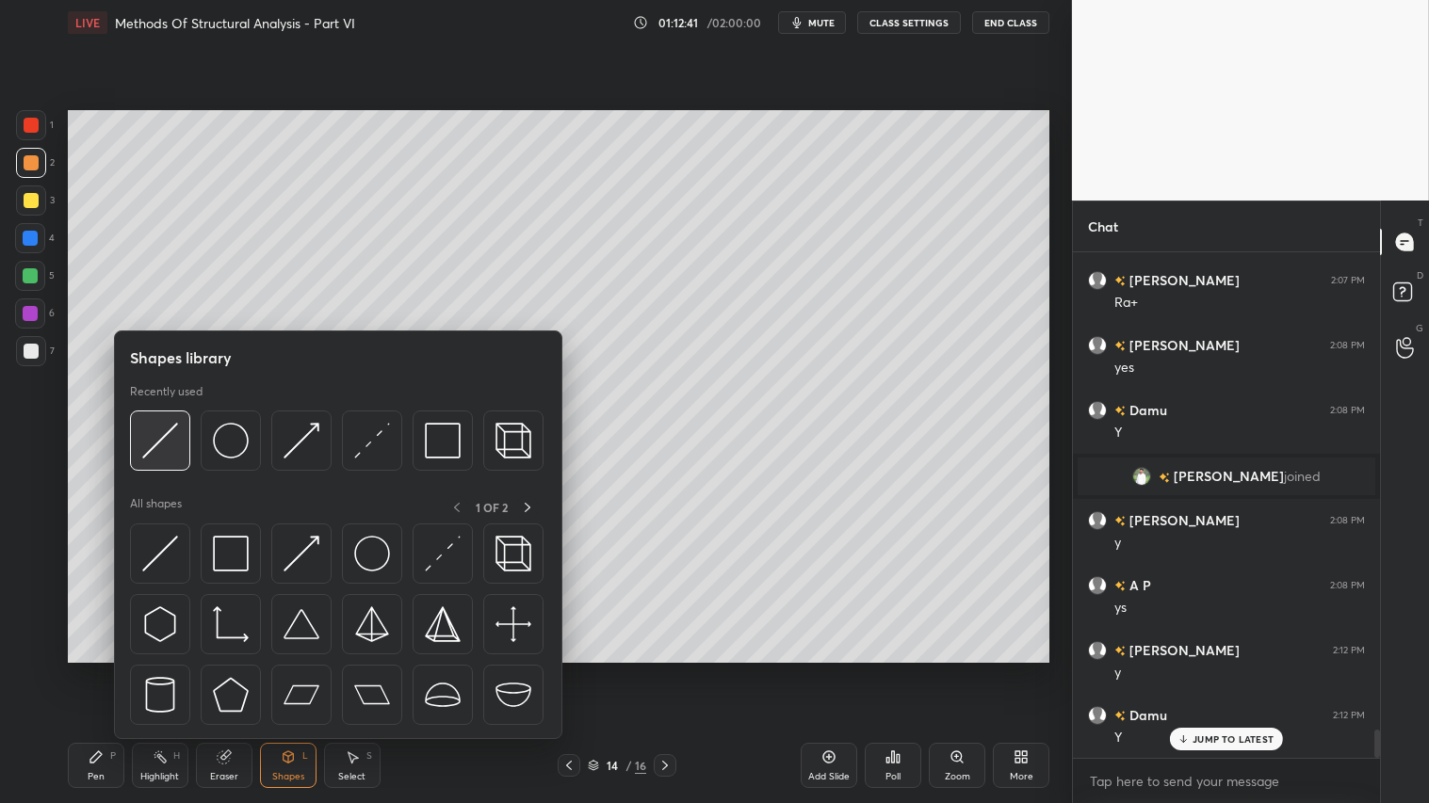
click at [161, 441] on img at bounding box center [160, 441] width 36 height 36
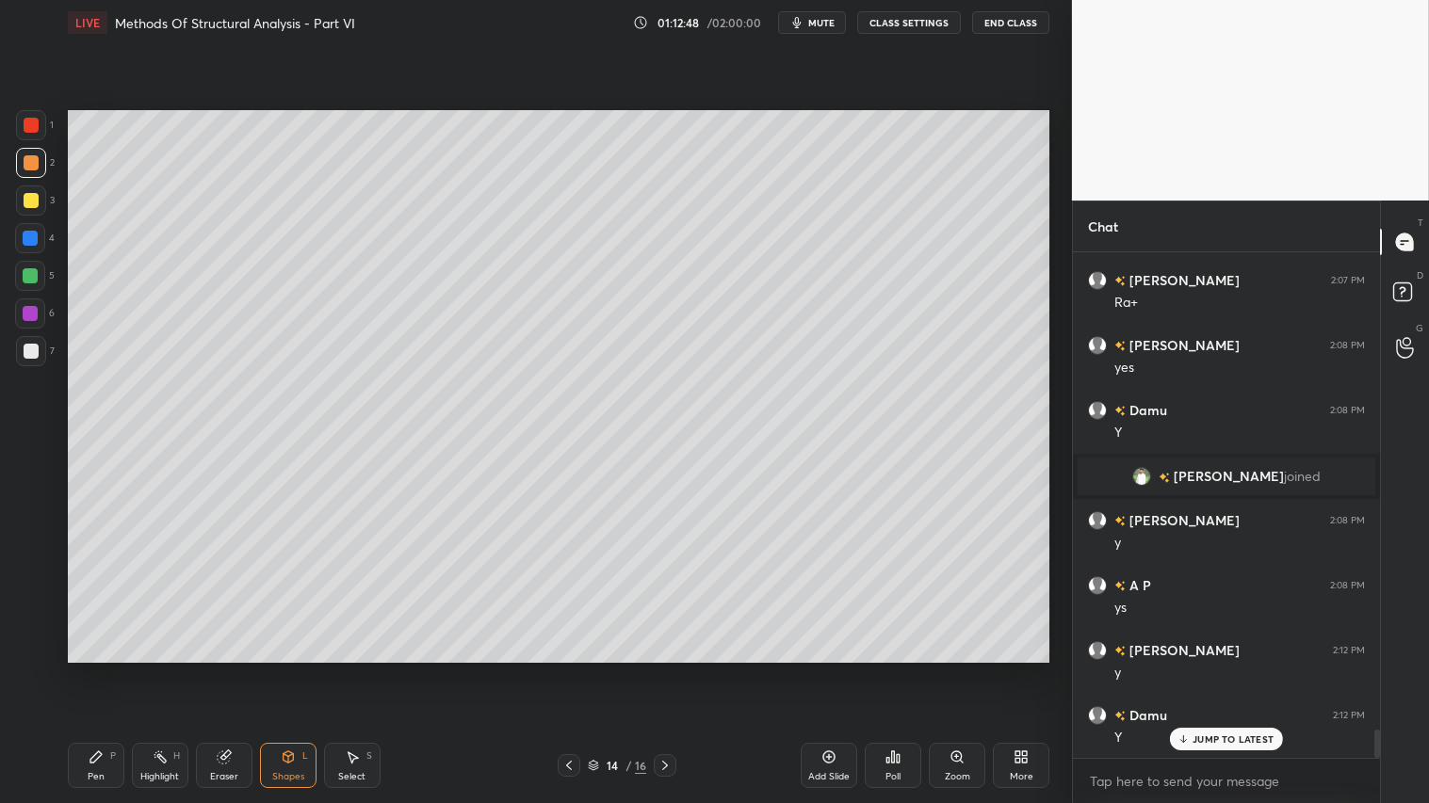
click at [283, 670] on icon at bounding box center [288, 757] width 15 height 15
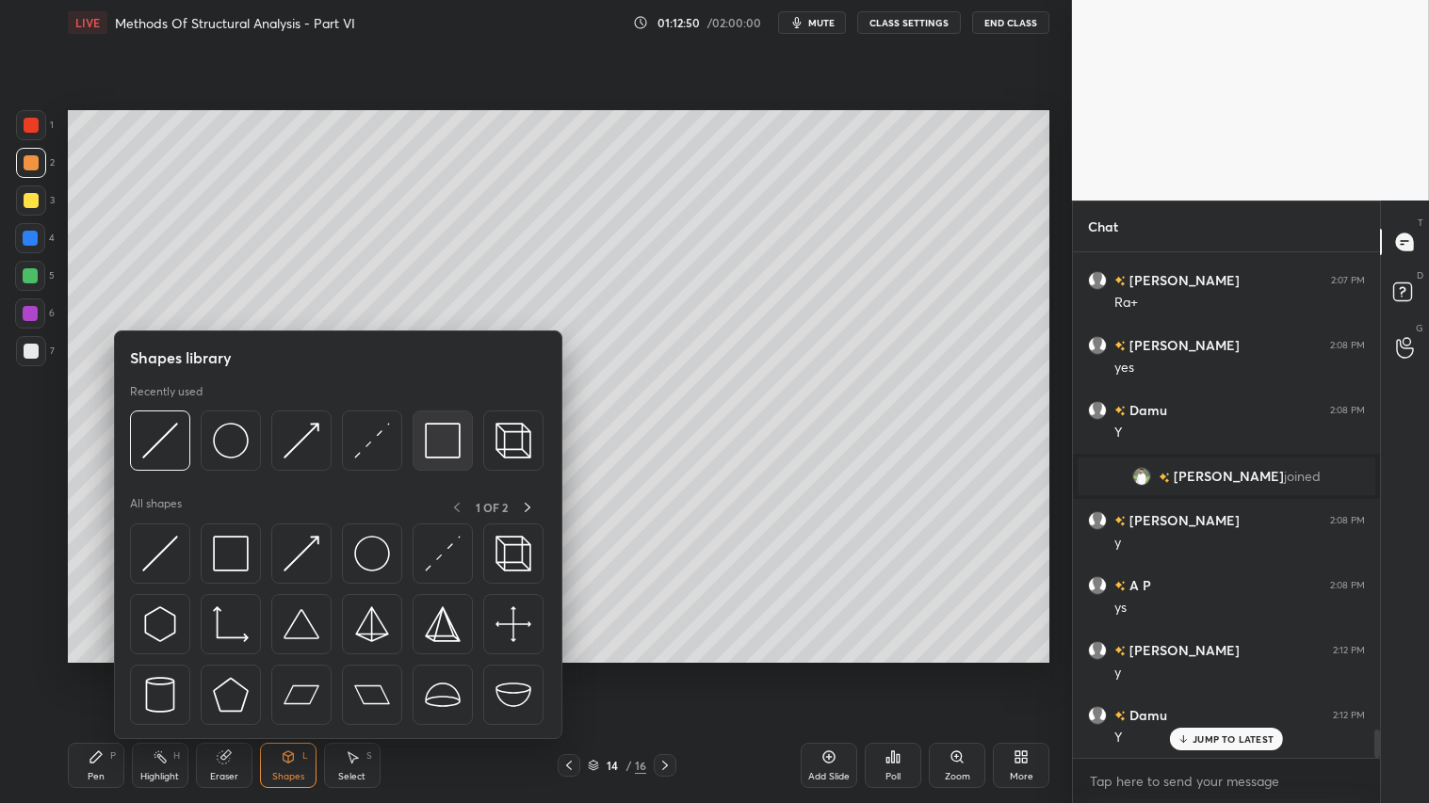
click at [452, 438] on img at bounding box center [443, 441] width 36 height 36
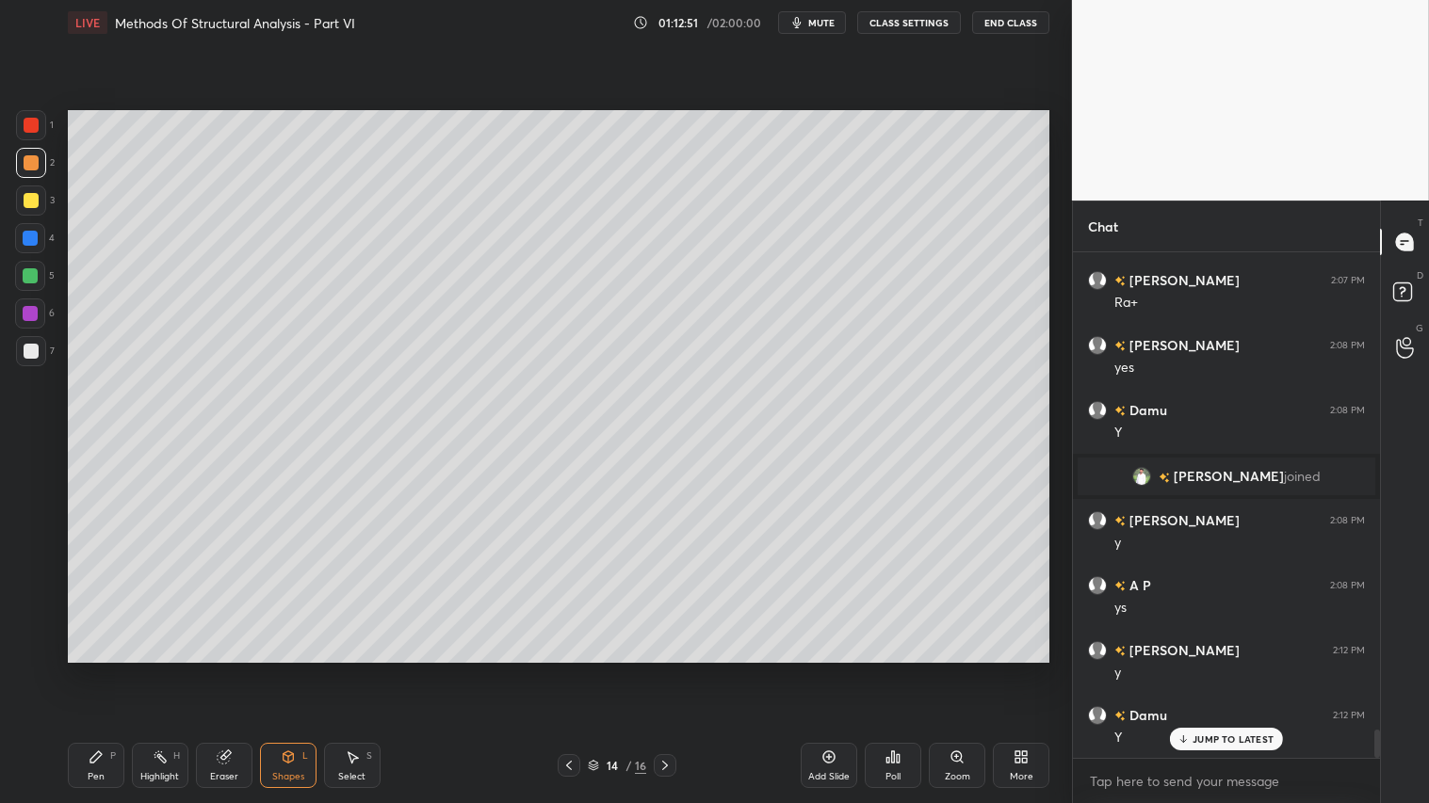
click at [32, 186] on div at bounding box center [31, 201] width 30 height 30
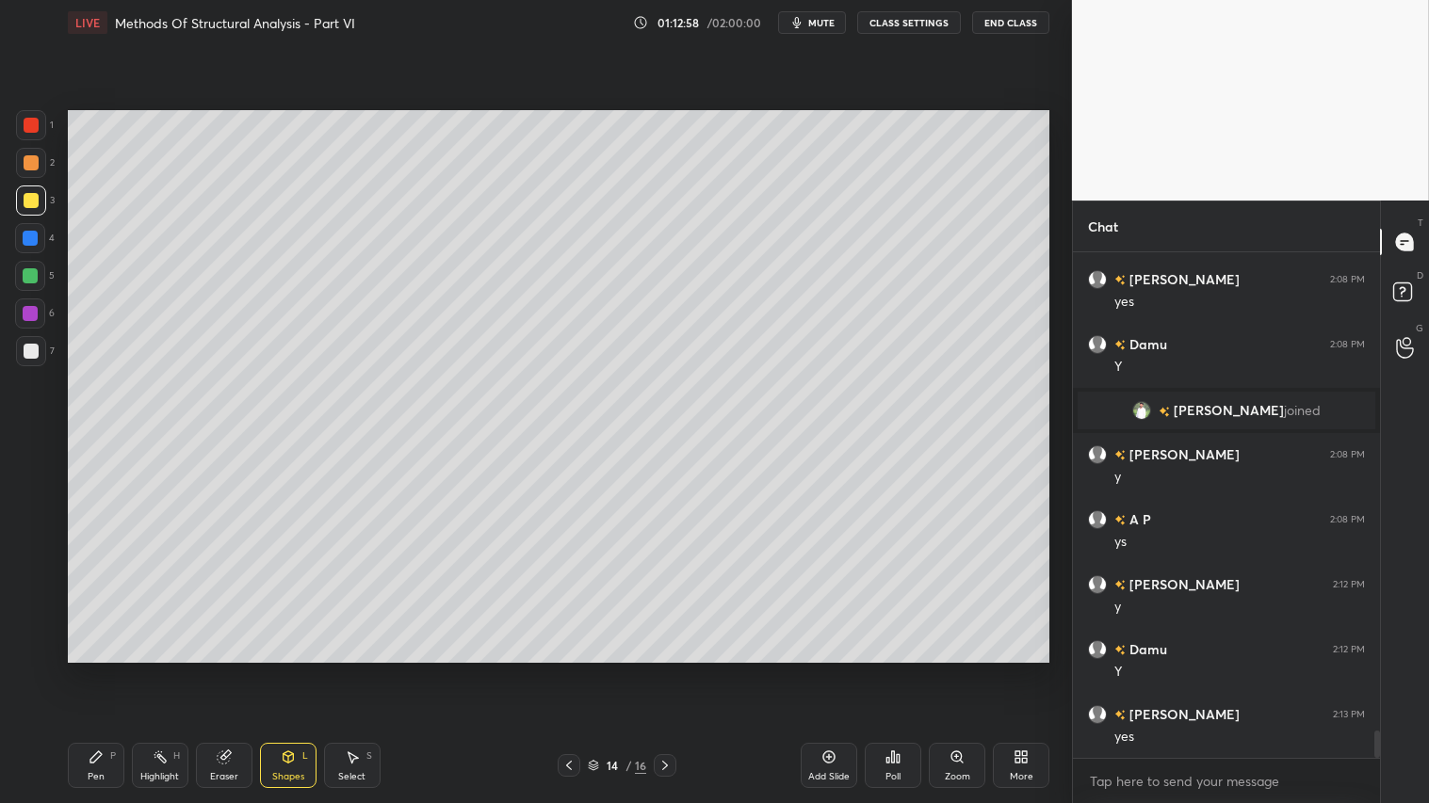
scroll to position [8800, 0]
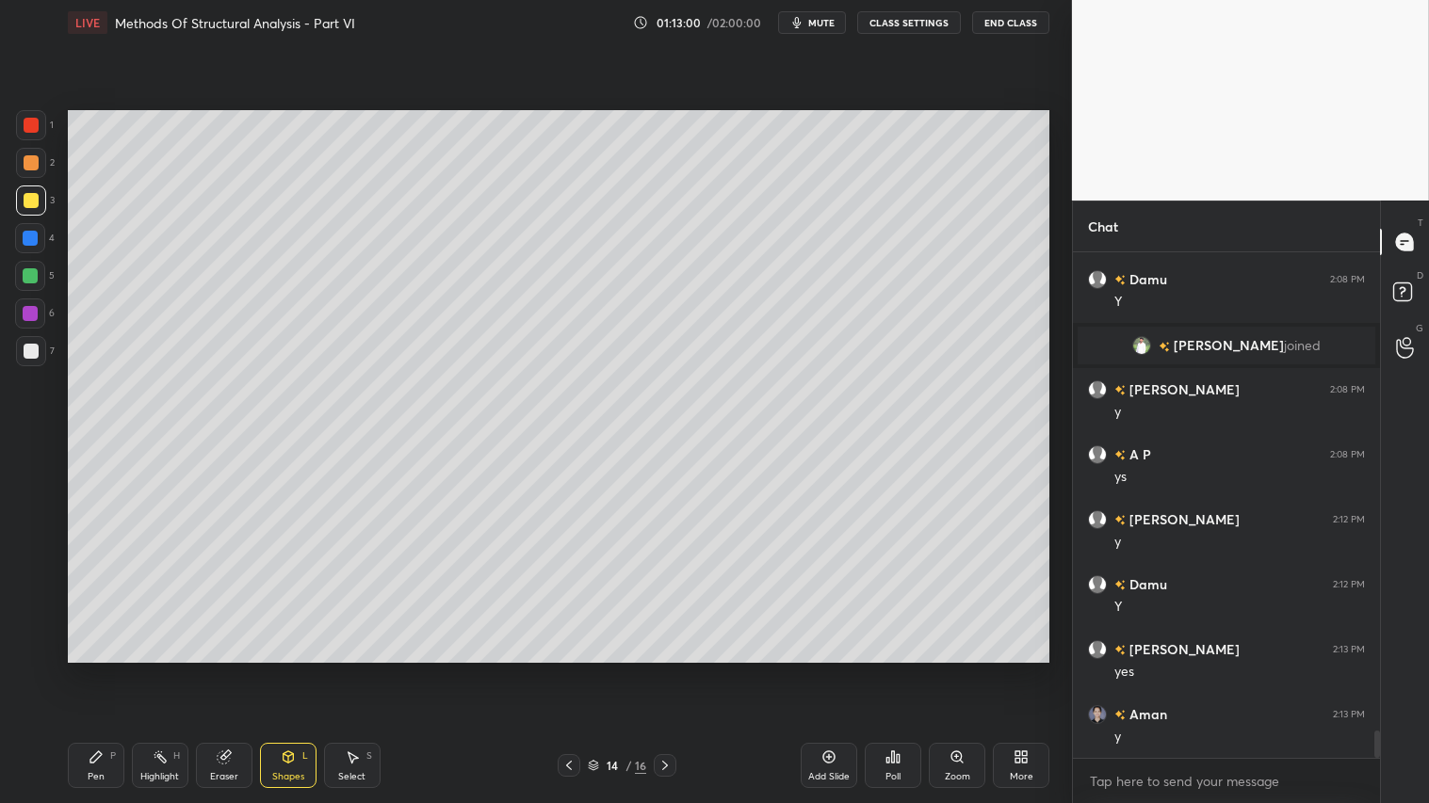
click at [286, 670] on icon at bounding box center [288, 755] width 10 height 3
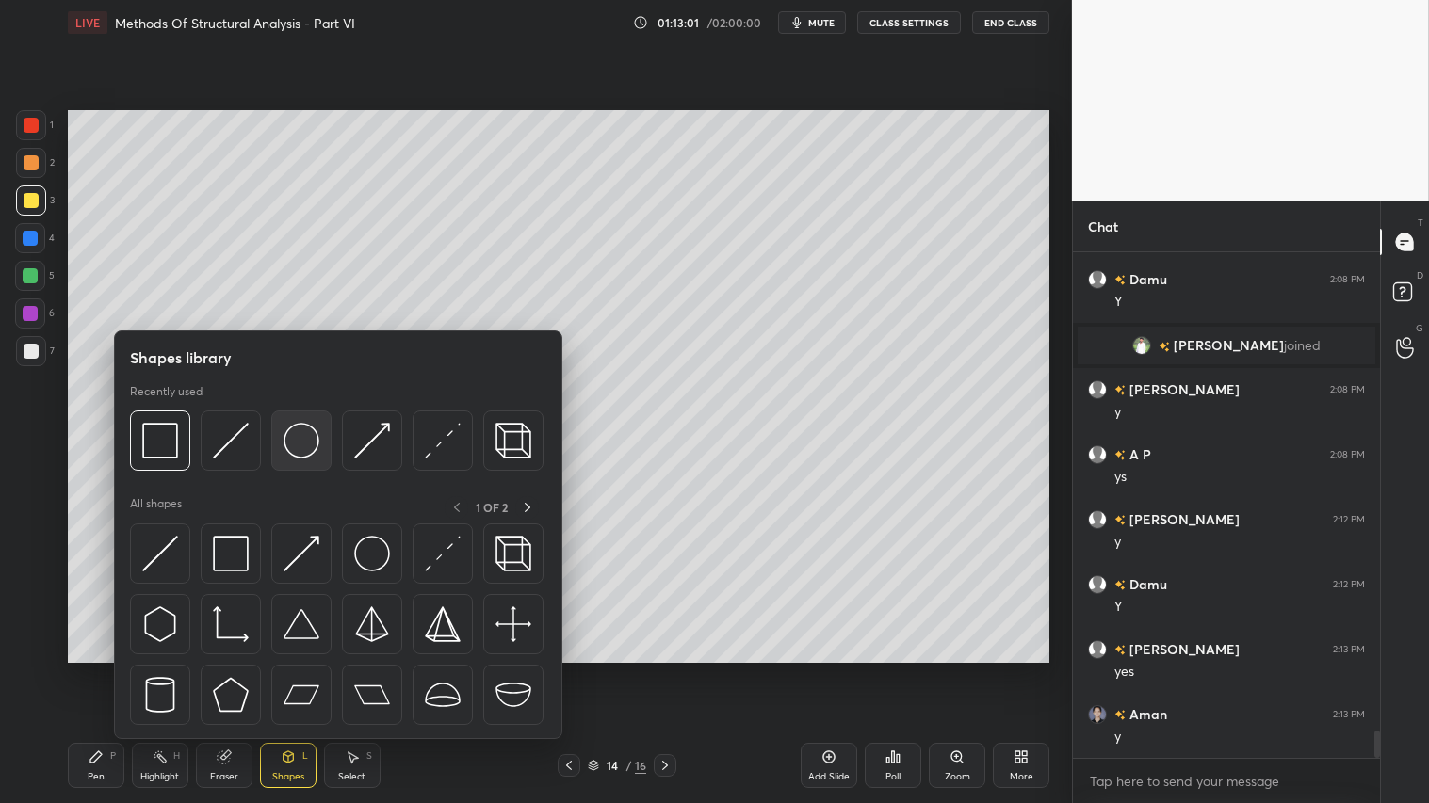
click at [289, 440] on img at bounding box center [301, 441] width 36 height 36
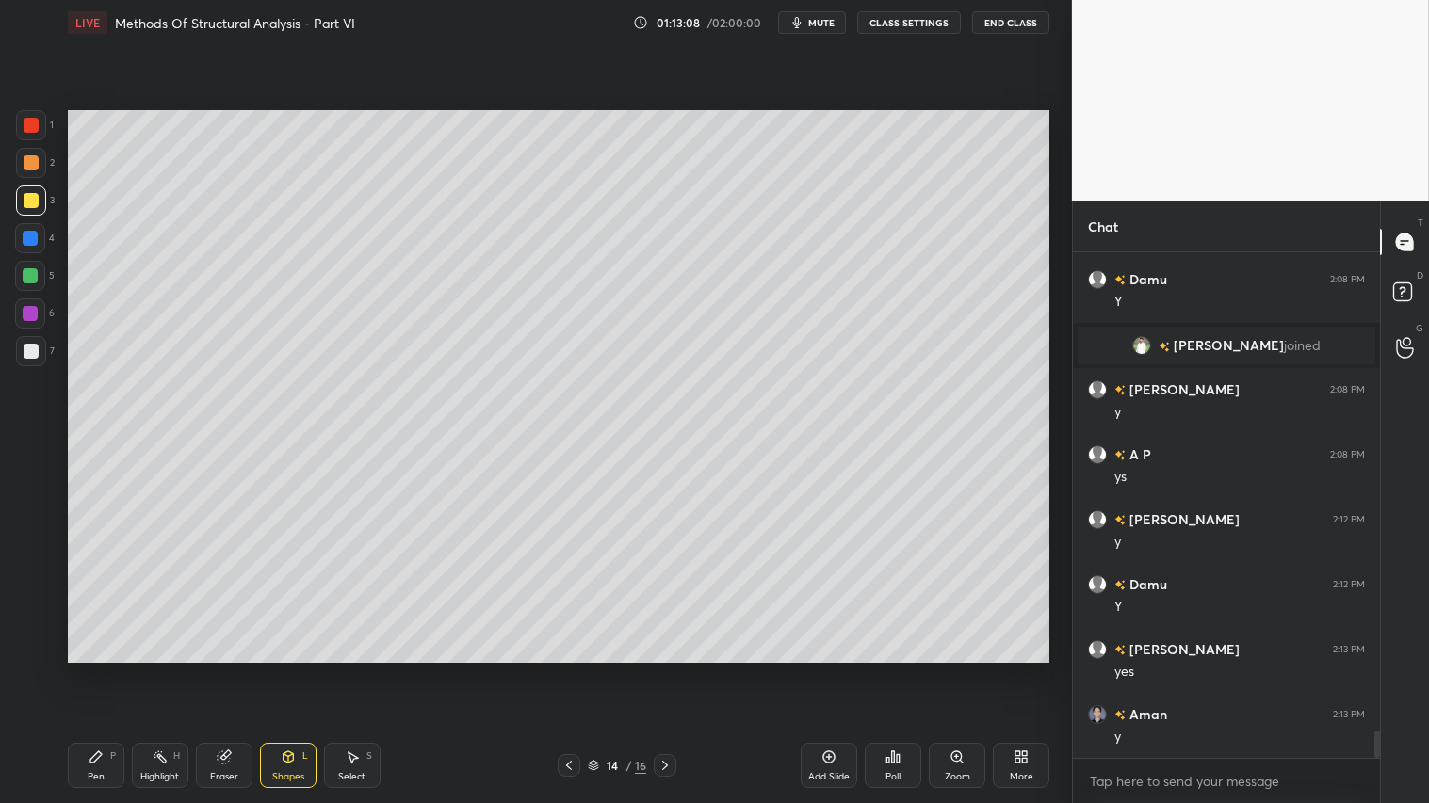
scroll to position [8865, 0]
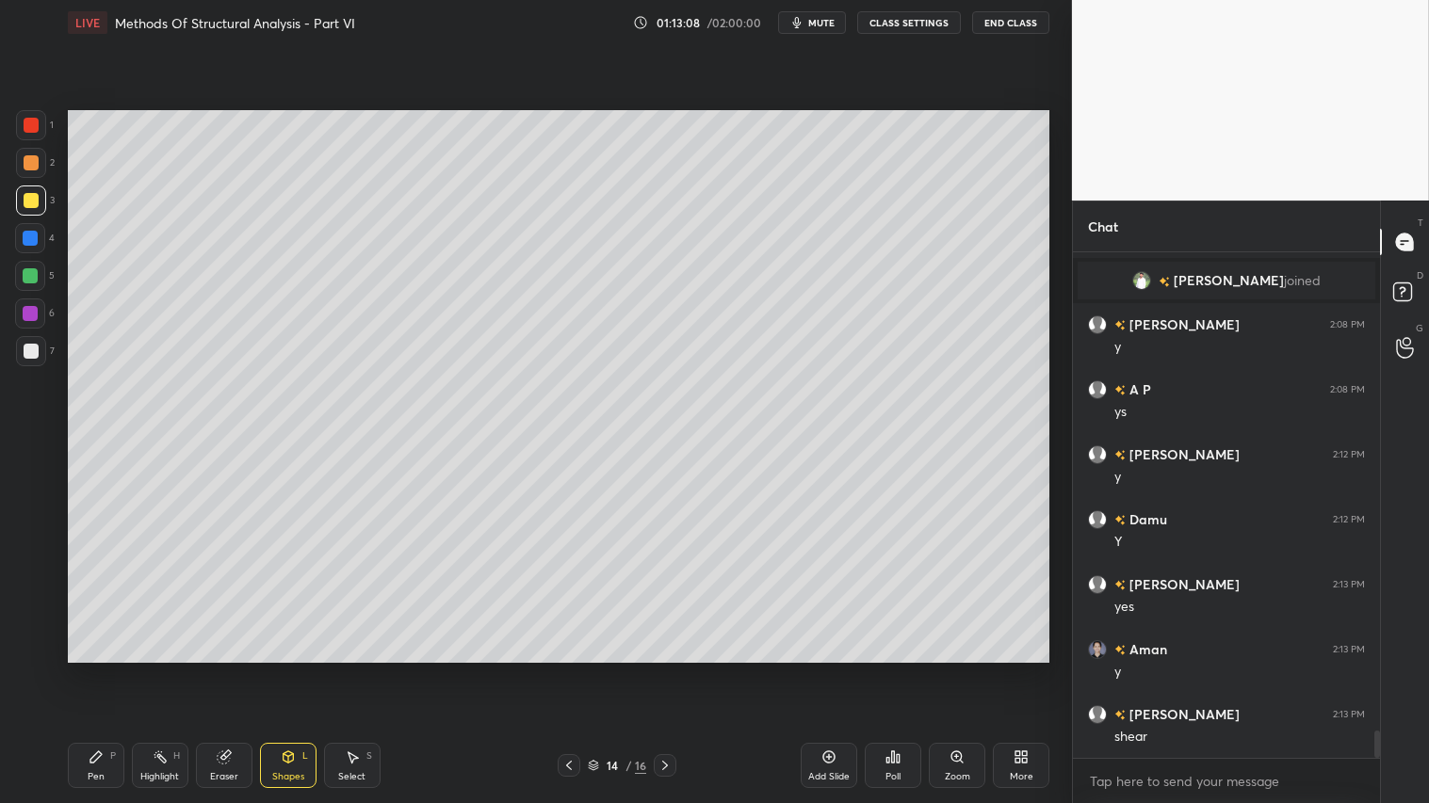
click at [288, 670] on div "Shapes L" at bounding box center [288, 765] width 57 height 45
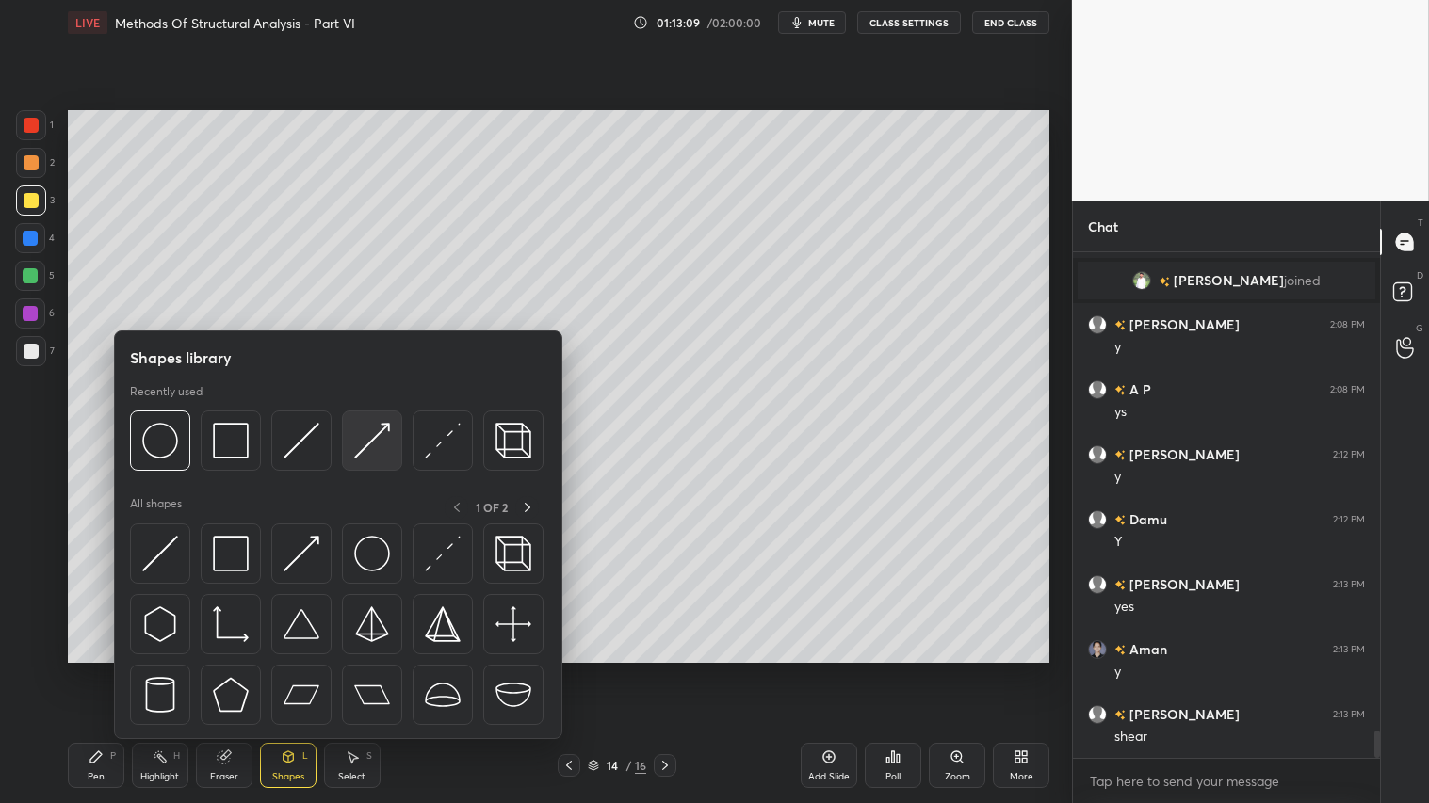
click at [365, 454] on img at bounding box center [372, 441] width 36 height 36
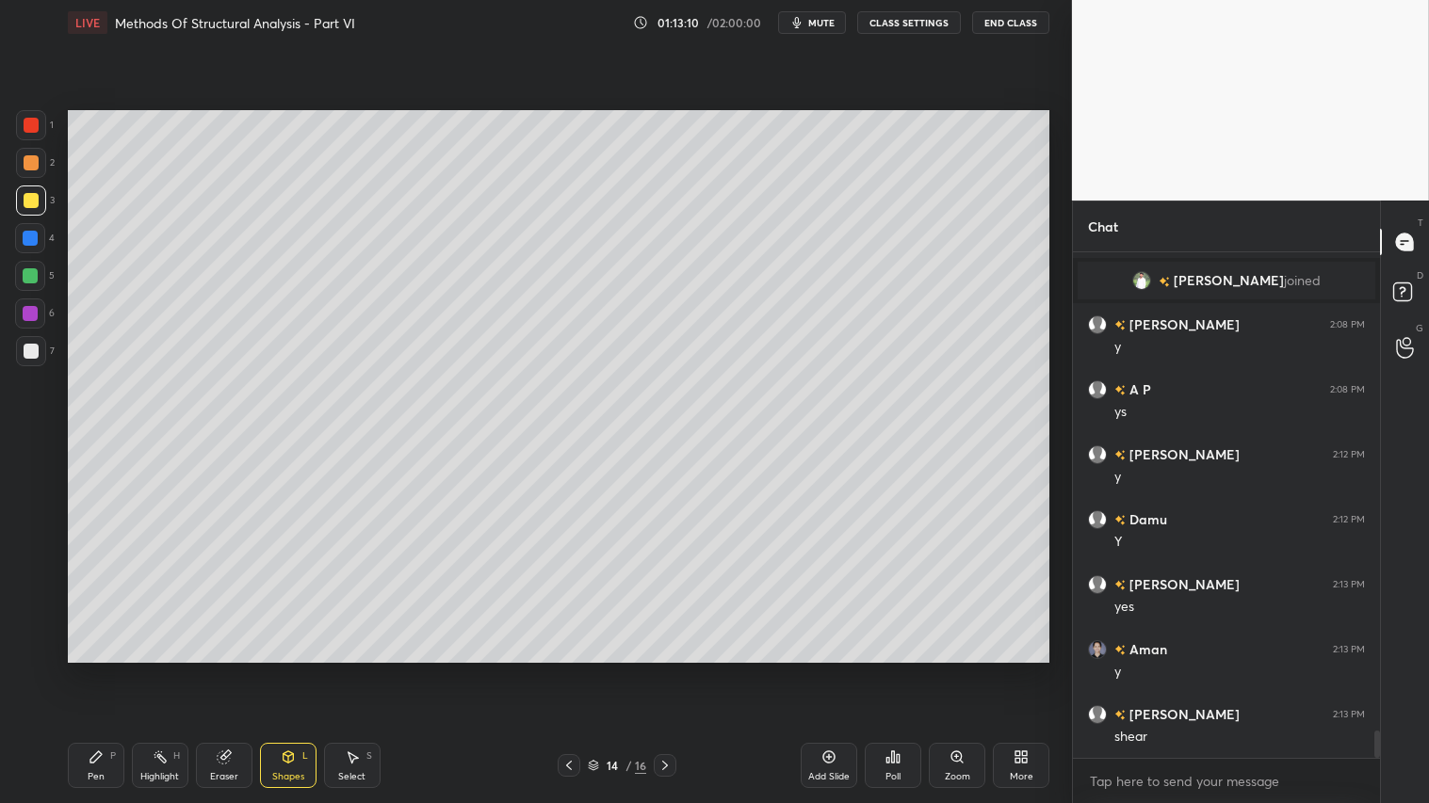
click at [28, 156] on div at bounding box center [31, 162] width 15 height 15
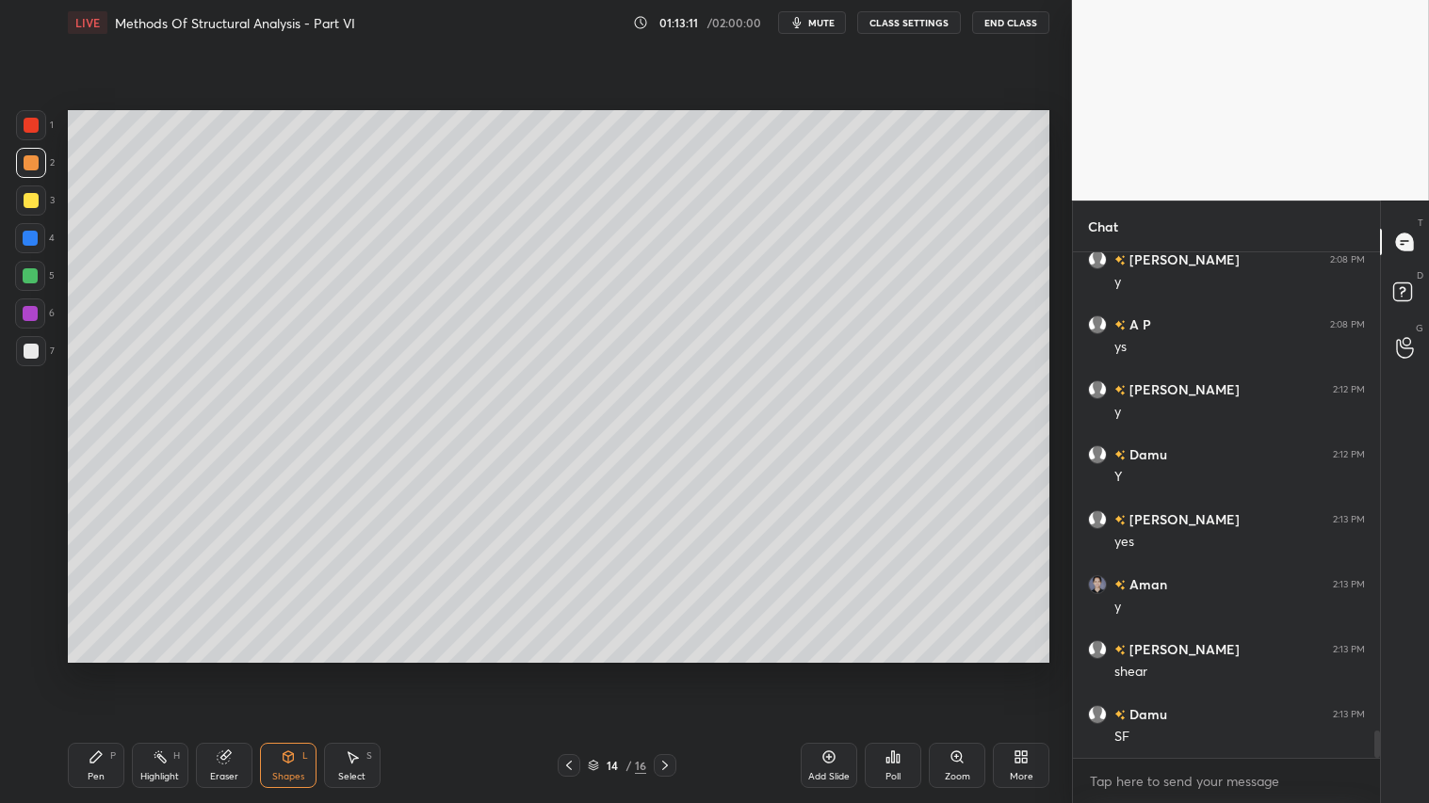
click at [107, 670] on div "Pen P" at bounding box center [96, 765] width 57 height 45
click at [294, 670] on div "Shapes L" at bounding box center [288, 765] width 57 height 45
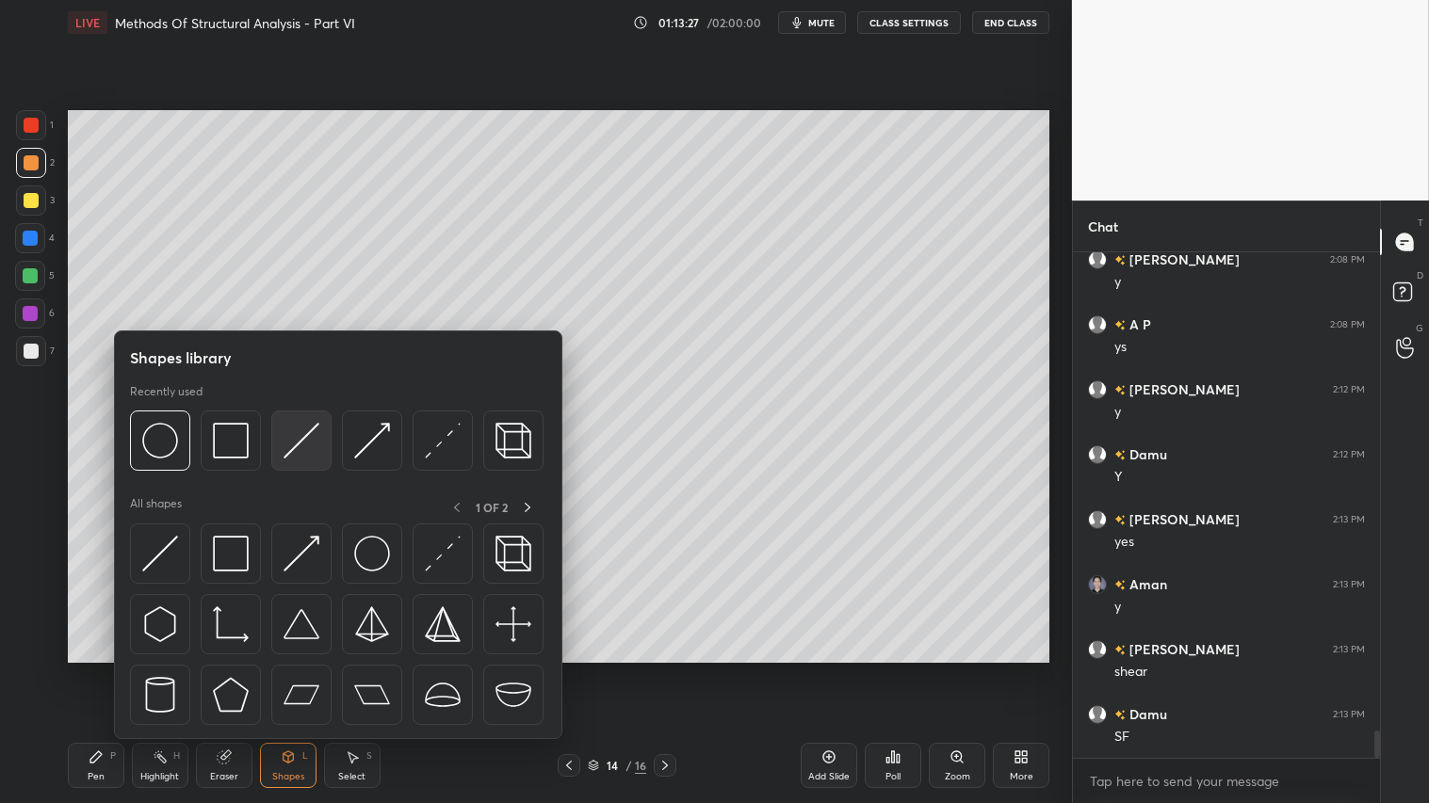
click at [303, 435] on img at bounding box center [301, 441] width 36 height 36
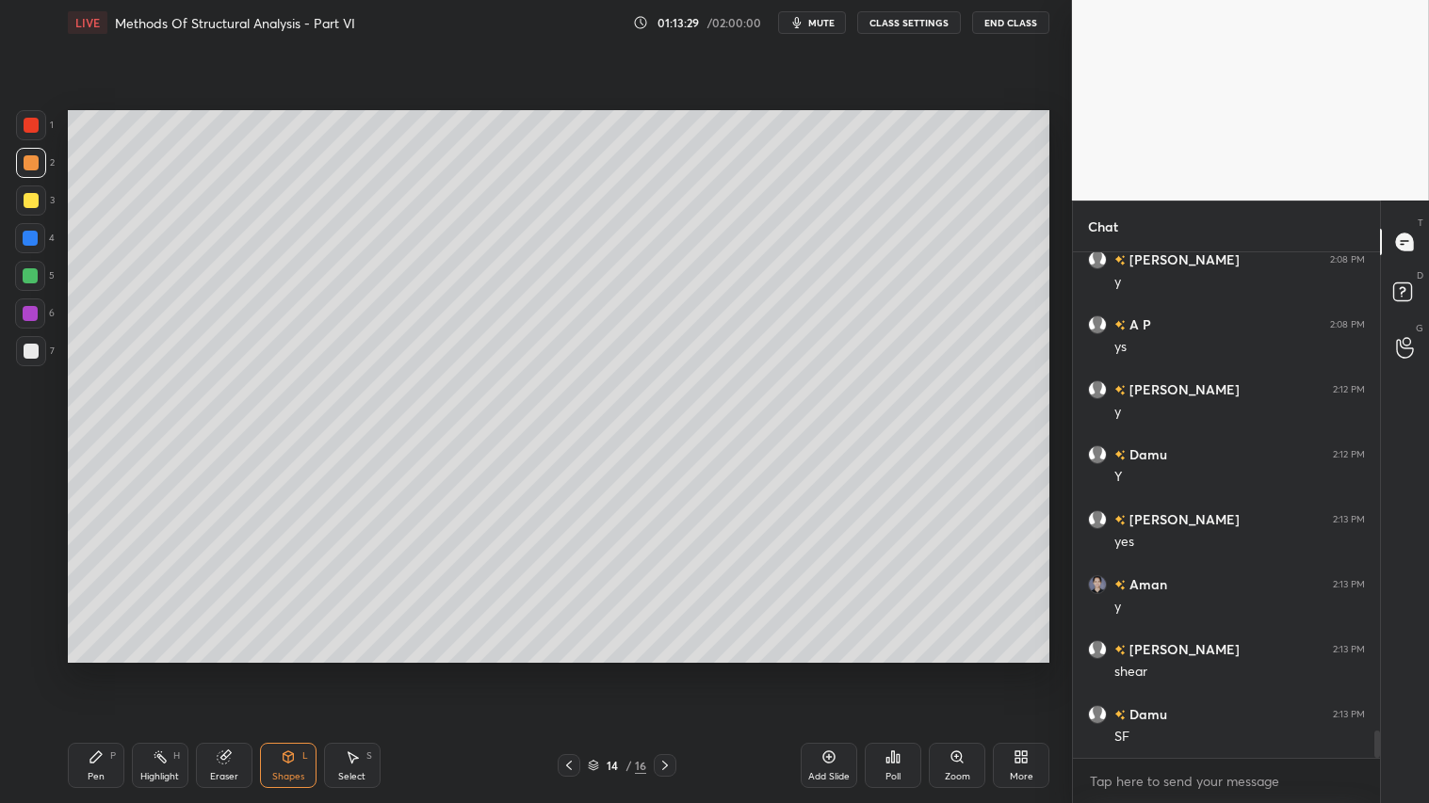
drag, startPoint x: 25, startPoint y: 195, endPoint x: 57, endPoint y: 229, distance: 46.0
click at [41, 204] on div at bounding box center [31, 201] width 30 height 30
click at [283, 670] on div "Shapes L" at bounding box center [288, 765] width 57 height 45
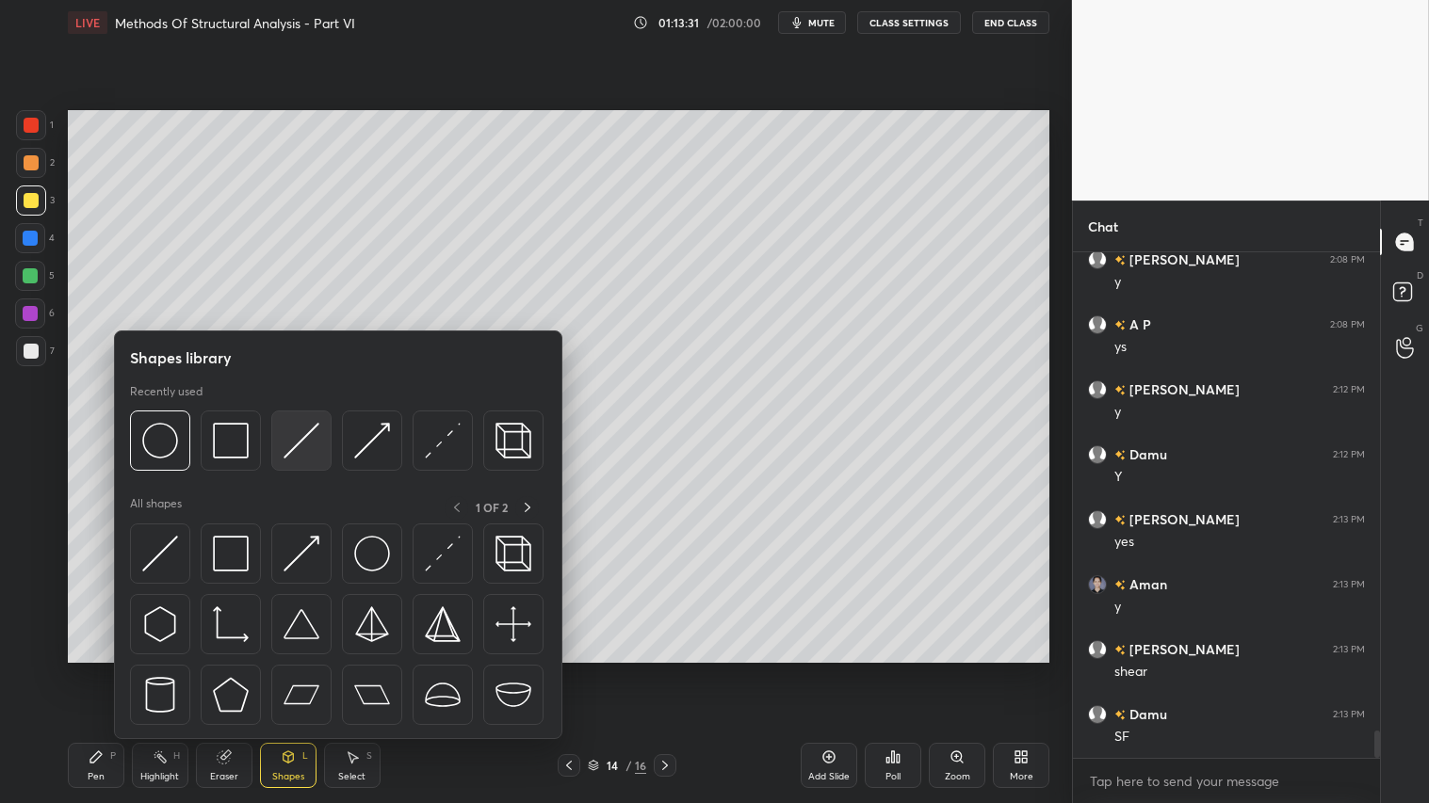
click at [302, 429] on img at bounding box center [301, 441] width 36 height 36
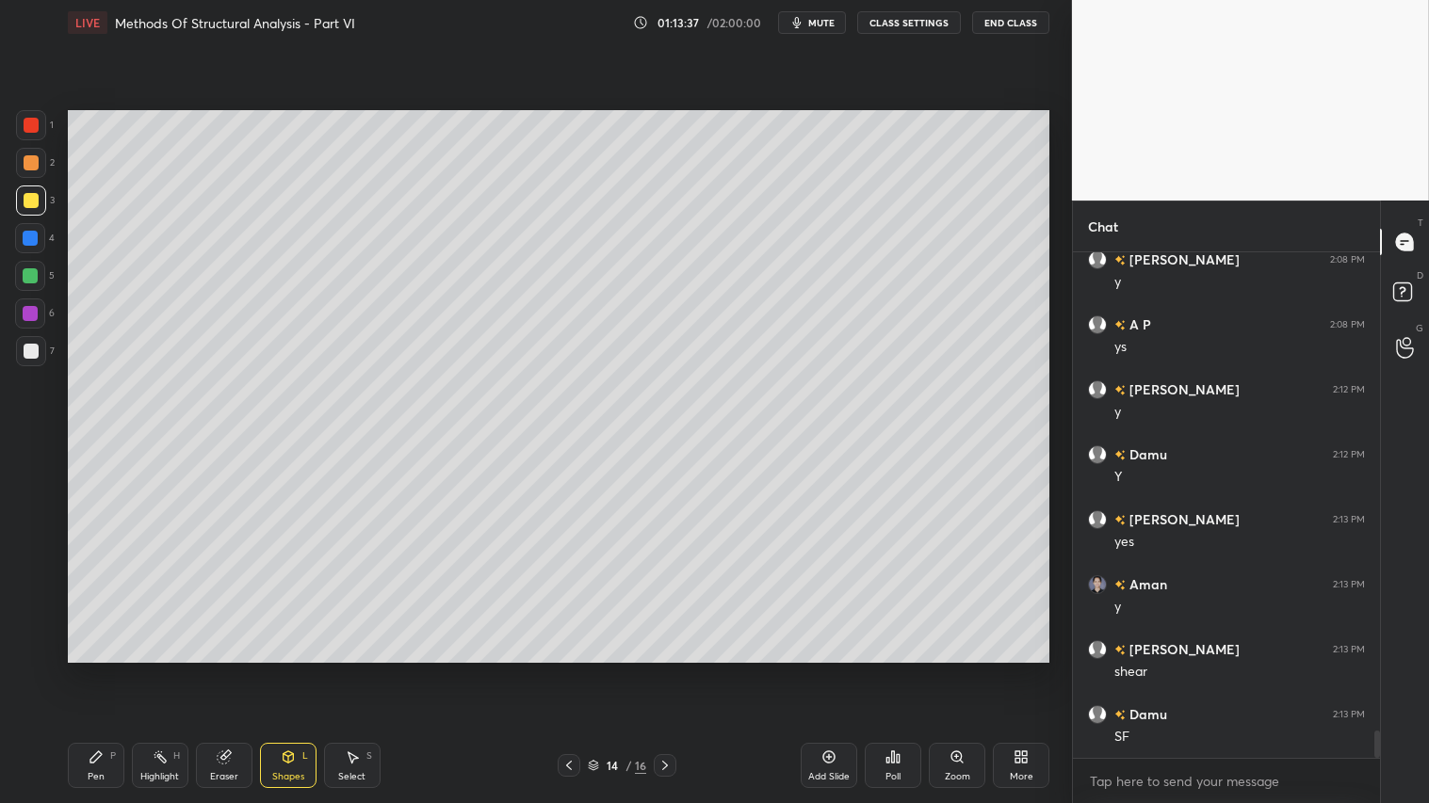
click at [102, 670] on div "Pen P" at bounding box center [96, 765] width 57 height 45
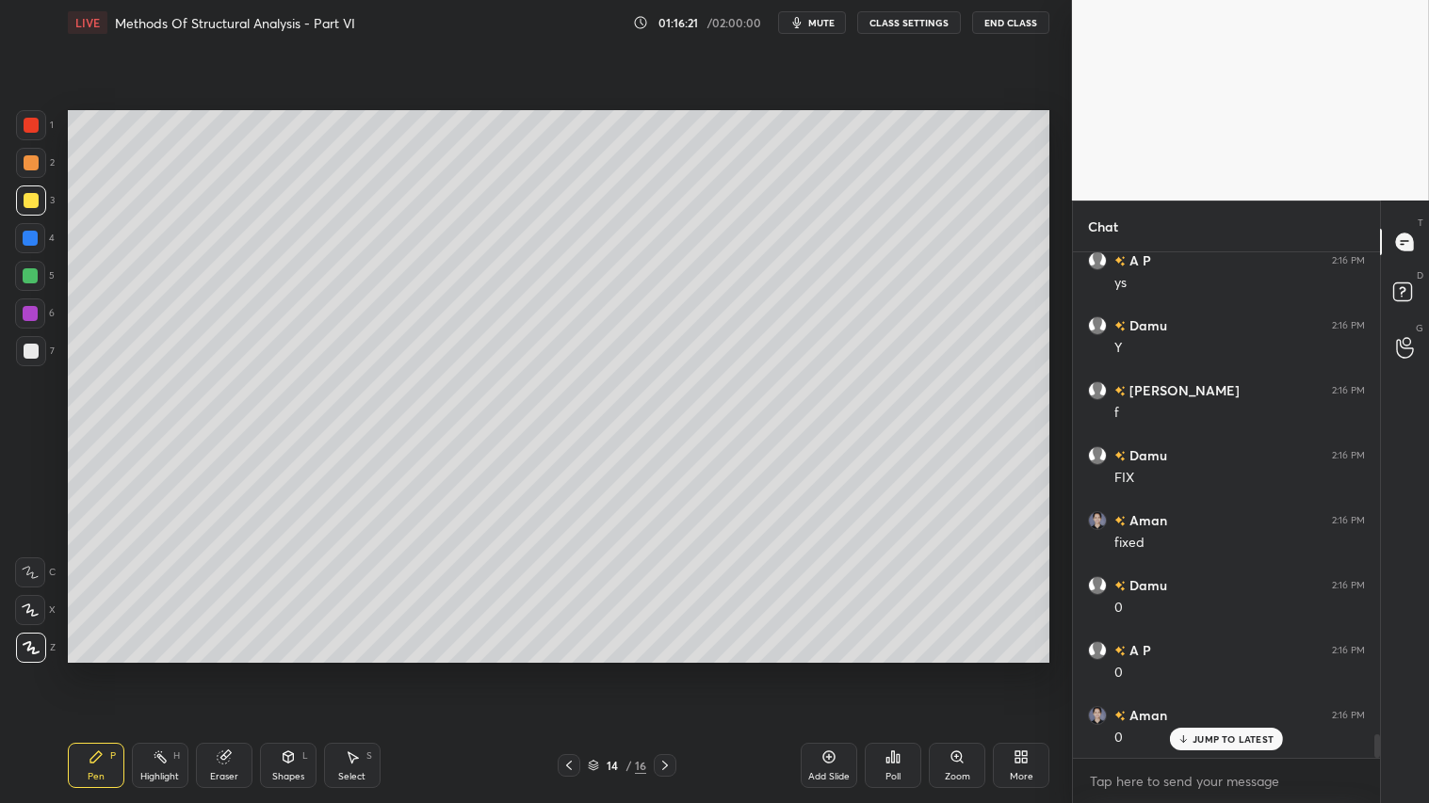
scroll to position [10271, 0]
click at [33, 145] on div "1" at bounding box center [35, 129] width 38 height 38
drag, startPoint x: 35, startPoint y: 156, endPoint x: 57, endPoint y: 172, distance: 27.7
click at [36, 160] on div at bounding box center [31, 162] width 15 height 15
click at [102, 670] on div "Pen P" at bounding box center [96, 765] width 57 height 45
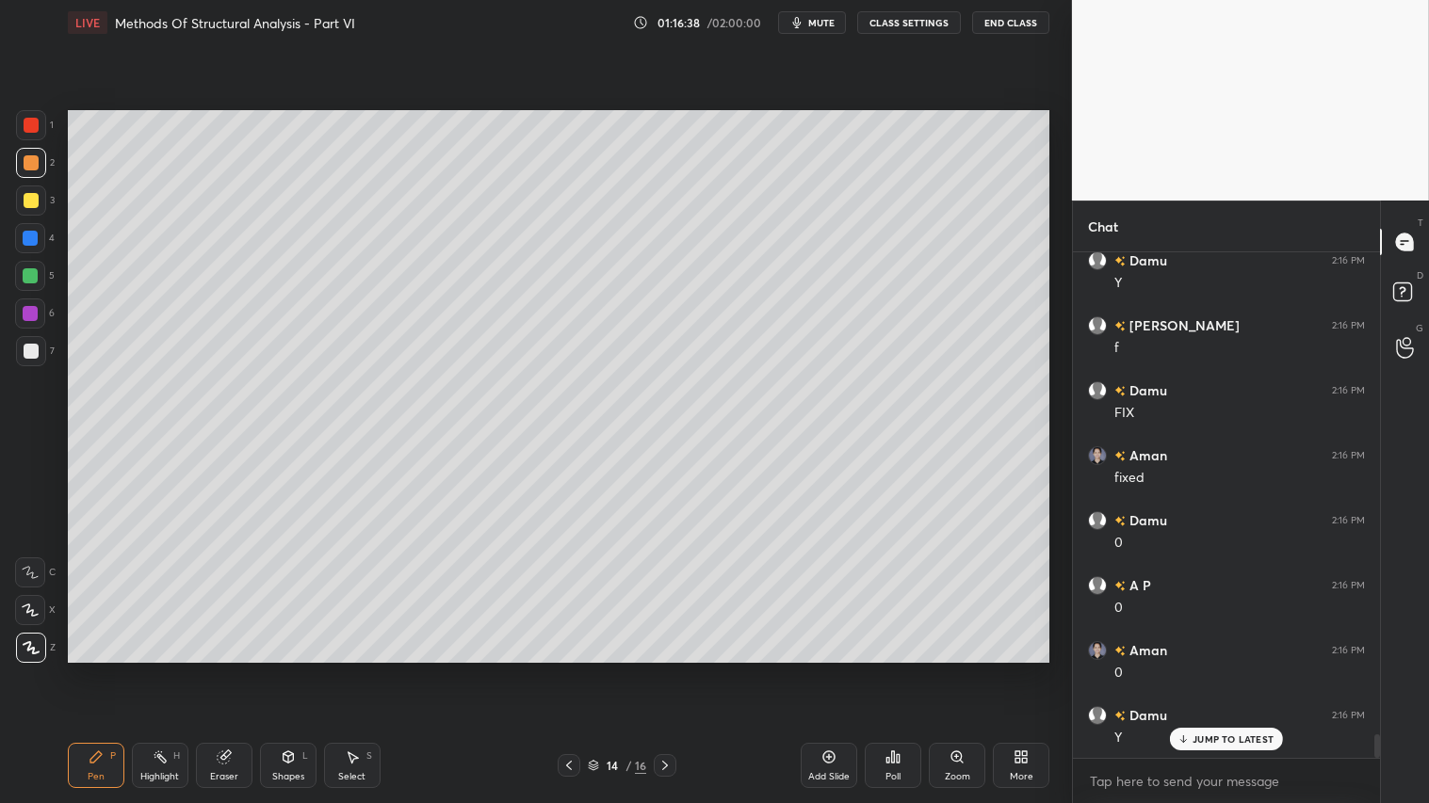
click at [283, 670] on icon at bounding box center [288, 757] width 15 height 15
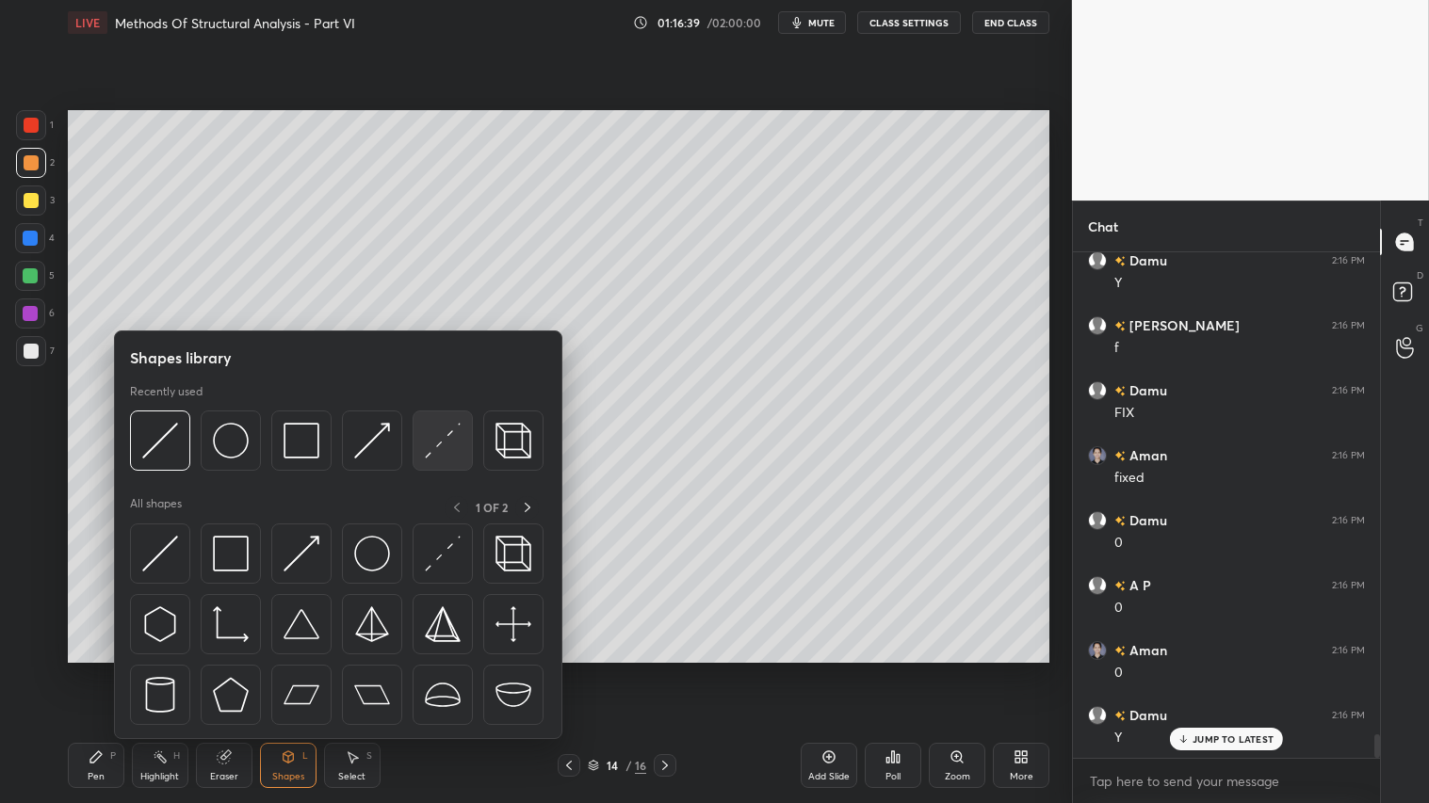
click at [434, 446] on img at bounding box center [443, 441] width 36 height 36
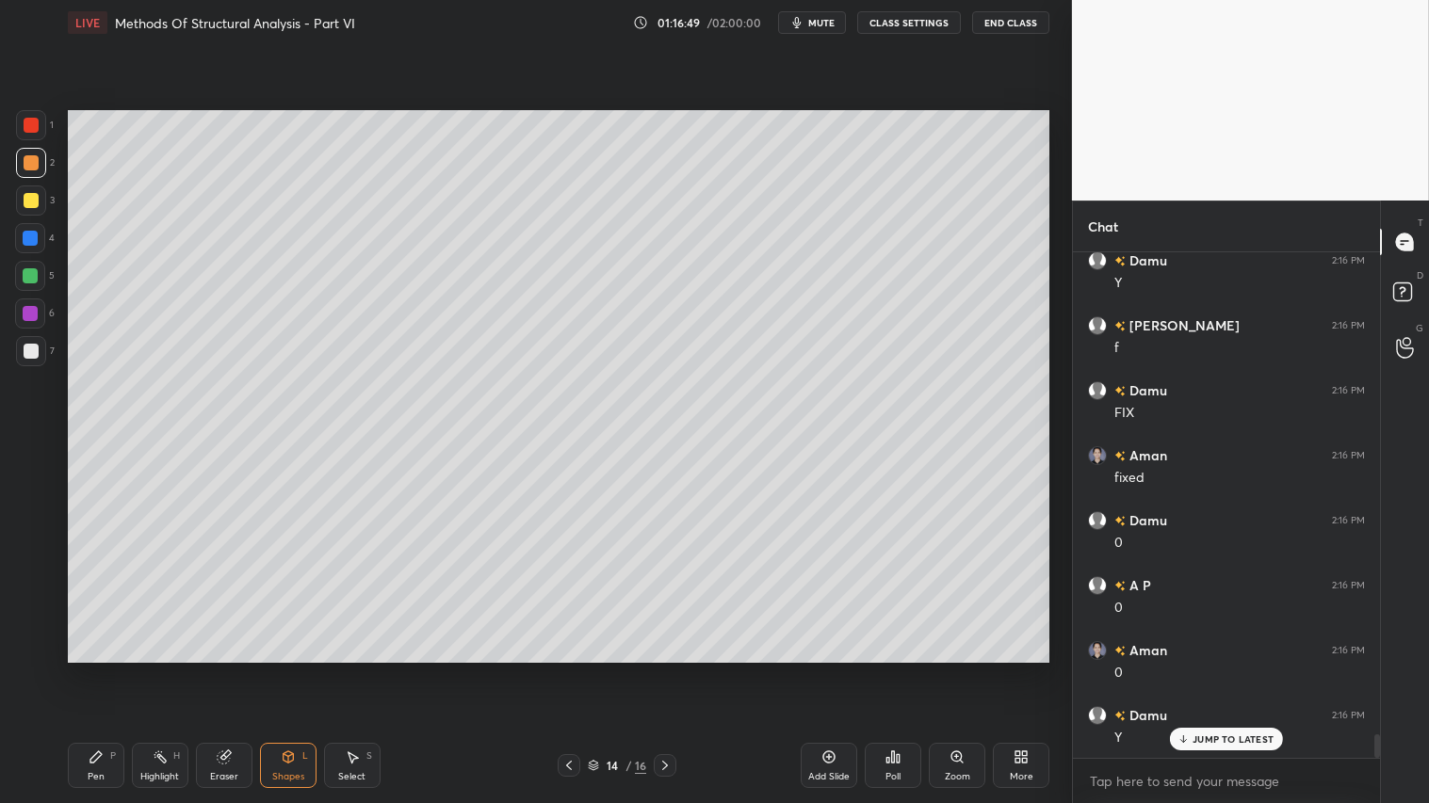
drag, startPoint x: 102, startPoint y: 773, endPoint x: 115, endPoint y: 763, distance: 16.8
click at [107, 670] on div "Pen P" at bounding box center [96, 765] width 57 height 45
click at [301, 670] on div "Shapes" at bounding box center [288, 776] width 32 height 9
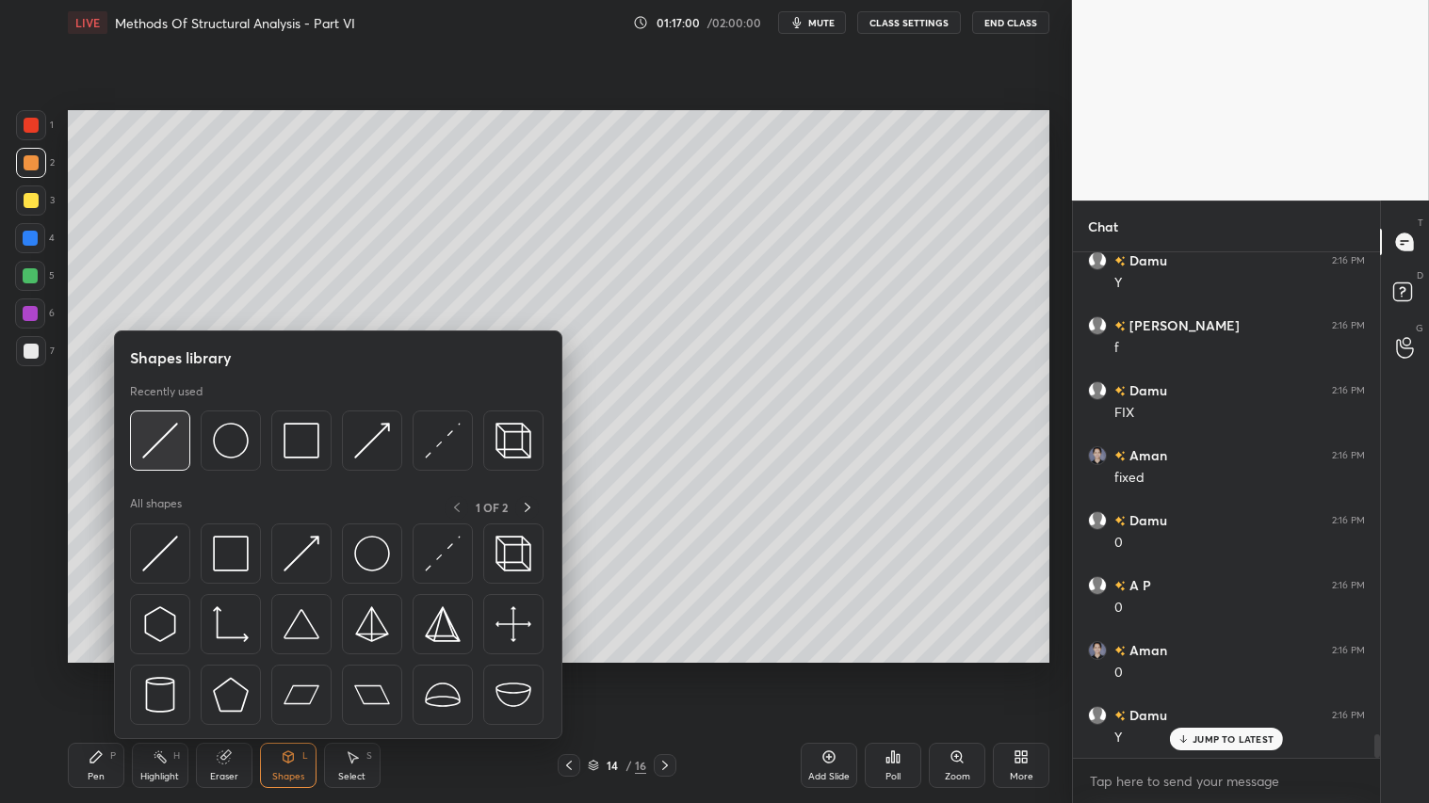
click at [154, 434] on img at bounding box center [160, 441] width 36 height 36
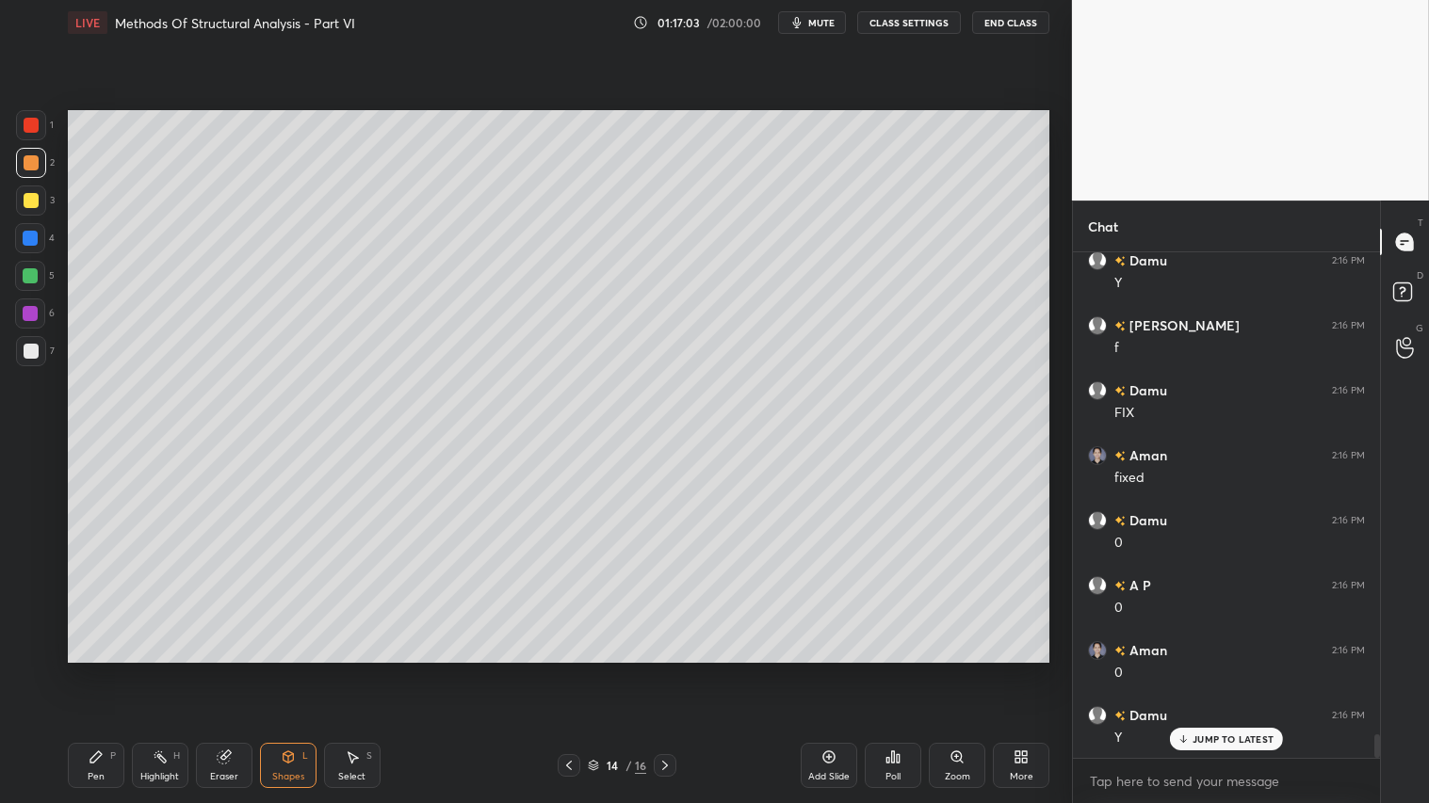
scroll to position [10336, 0]
click at [101, 670] on div "Pen P" at bounding box center [96, 765] width 57 height 45
drag, startPoint x: 220, startPoint y: 755, endPoint x: 315, endPoint y: 681, distance: 120.0
click at [231, 670] on icon at bounding box center [224, 757] width 15 height 15
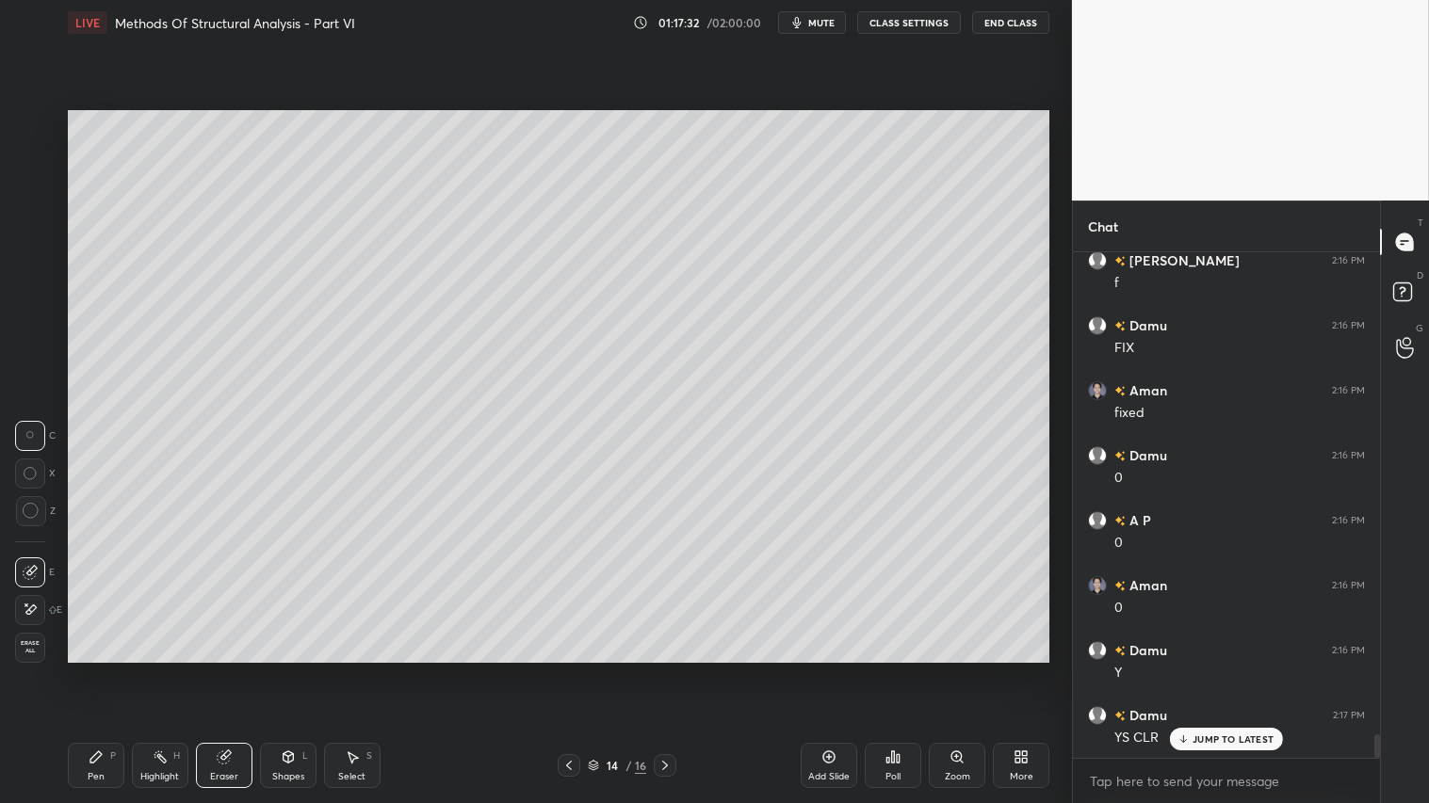
click at [29, 515] on icon at bounding box center [31, 511] width 17 height 17
click at [94, 670] on div "Pen P" at bounding box center [96, 765] width 57 height 45
drag, startPoint x: 35, startPoint y: 153, endPoint x: 58, endPoint y: 283, distance: 132.1
click at [34, 160] on div at bounding box center [31, 163] width 30 height 30
click at [101, 670] on icon at bounding box center [95, 757] width 11 height 11
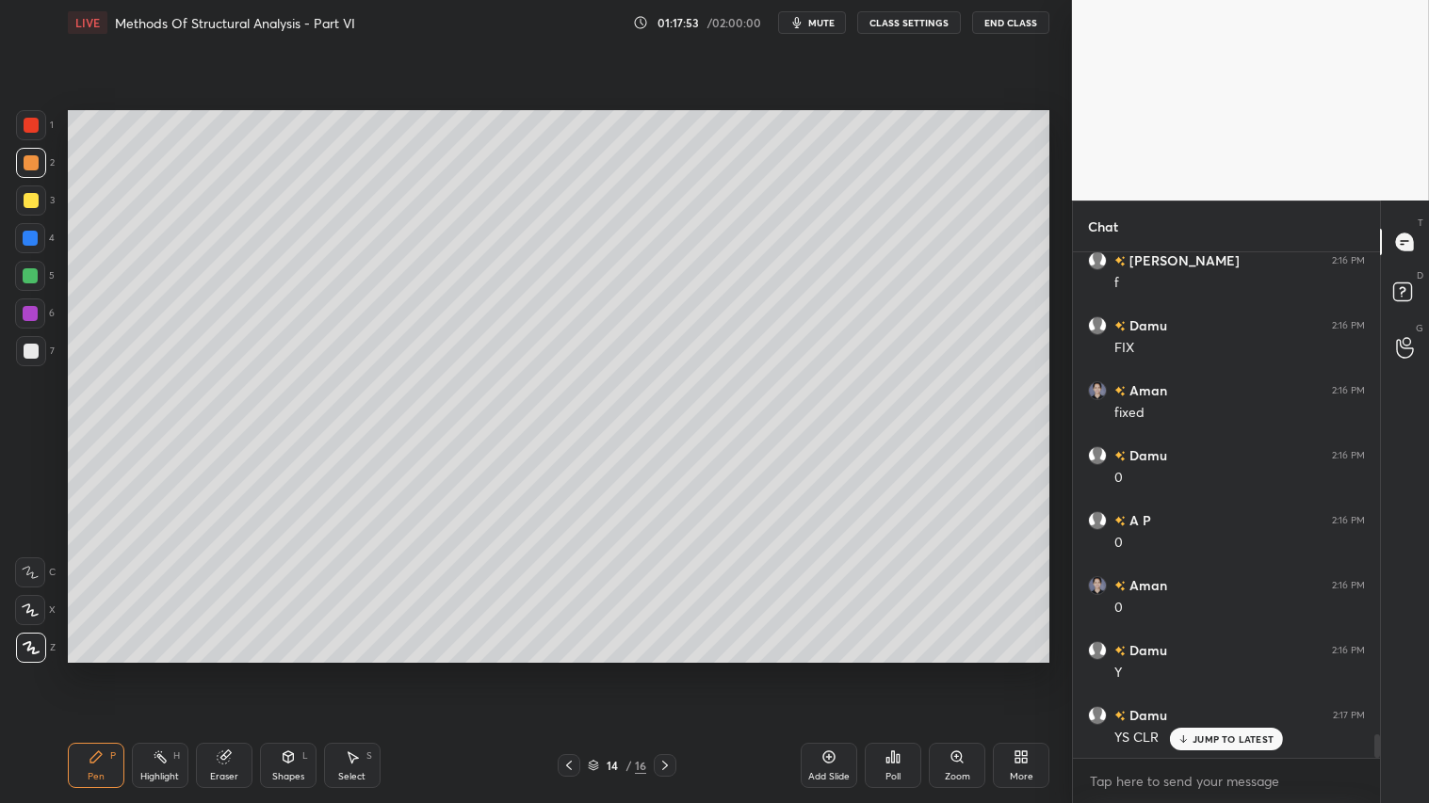
click at [218, 670] on div "Eraser" at bounding box center [224, 765] width 57 height 45
click at [36, 429] on div at bounding box center [30, 436] width 30 height 30
drag, startPoint x: 347, startPoint y: 775, endPoint x: 350, endPoint y: 760, distance: 15.5
click at [349, 670] on div "Select" at bounding box center [351, 776] width 27 height 9
click at [279, 670] on div "Shapes L" at bounding box center [288, 765] width 57 height 45
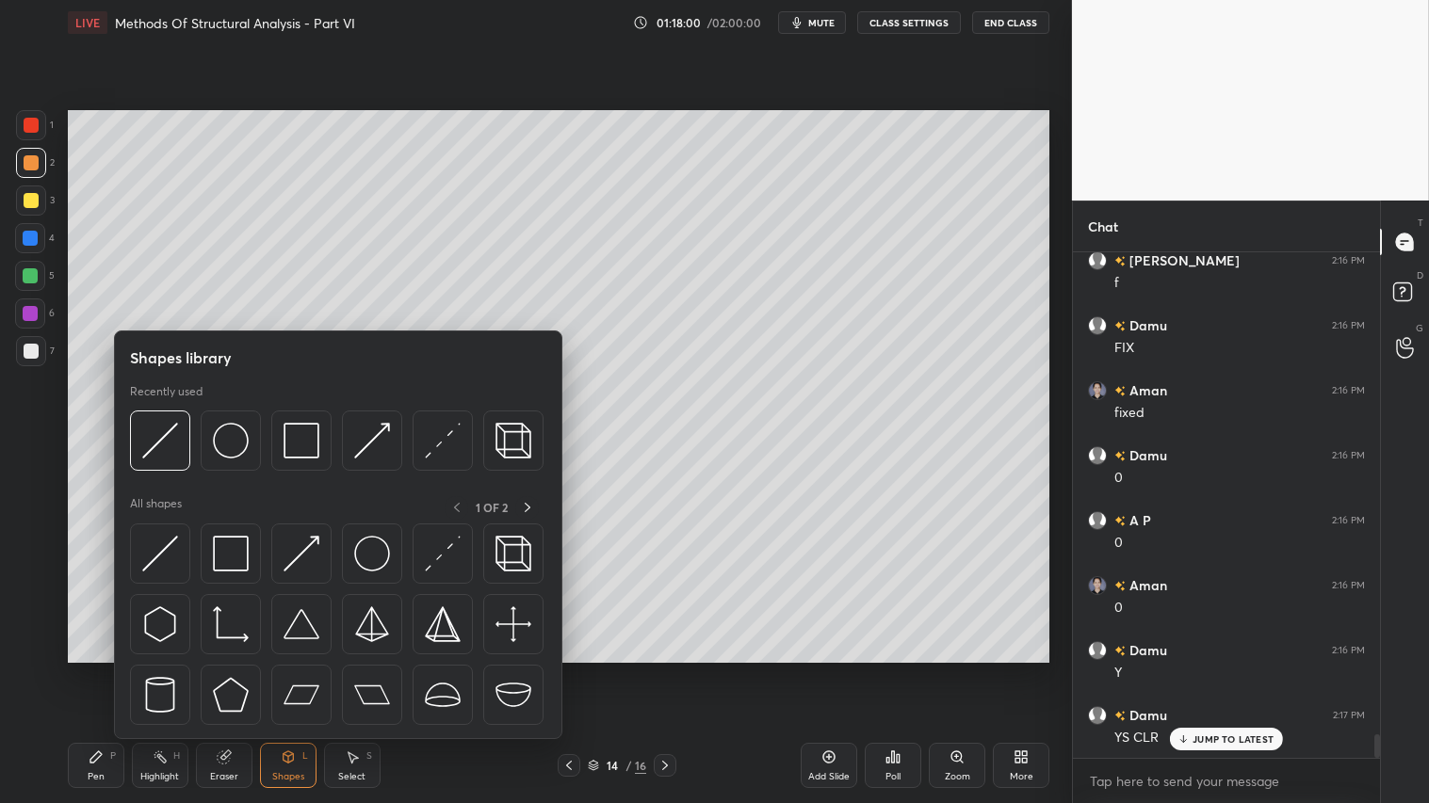
click at [26, 193] on div at bounding box center [31, 200] width 15 height 15
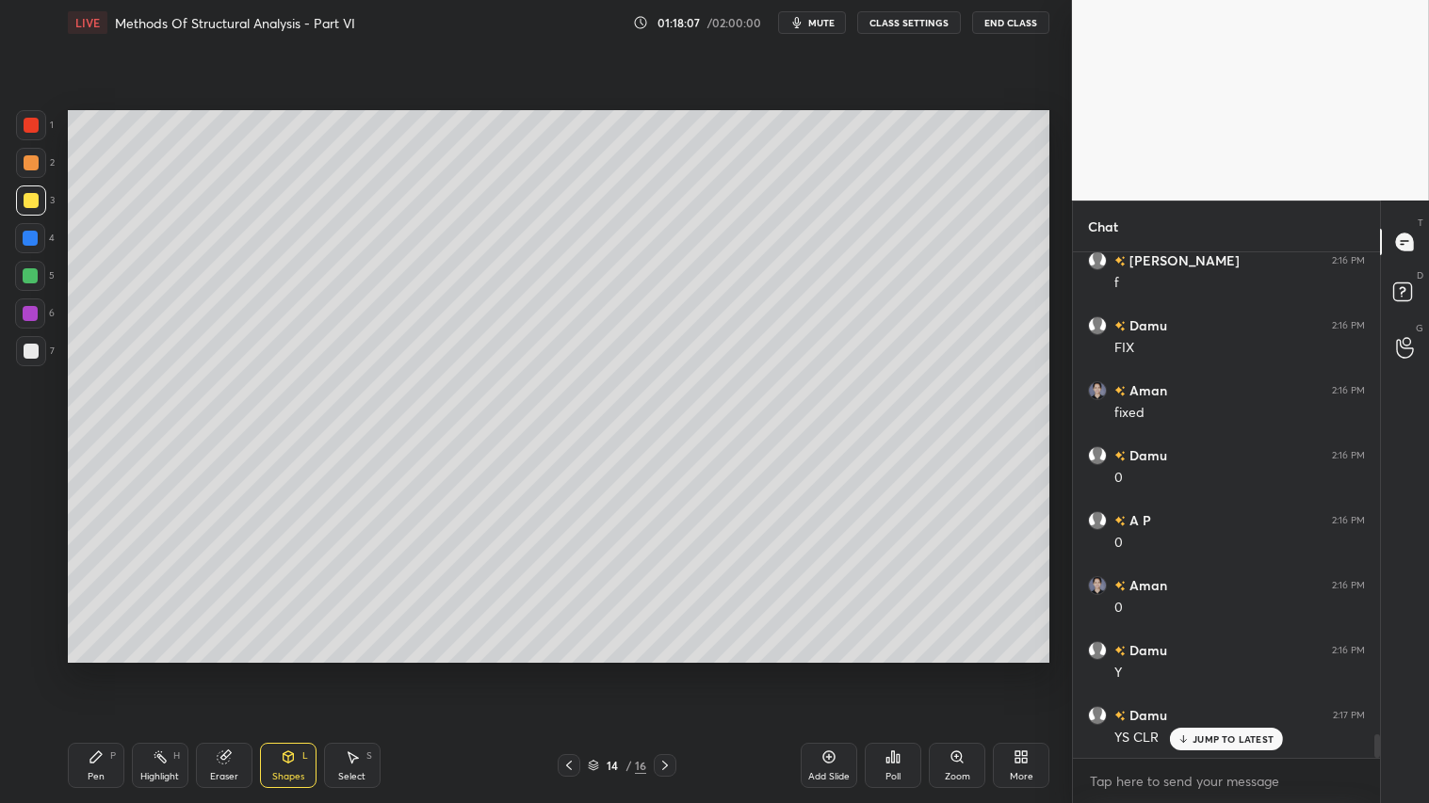
click at [101, 670] on div "Pen P" at bounding box center [96, 765] width 57 height 45
click at [30, 170] on div at bounding box center [31, 162] width 15 height 15
click at [36, 165] on div at bounding box center [31, 162] width 15 height 15
click at [115, 670] on div "Pen P" at bounding box center [96, 765] width 57 height 45
click at [114, 670] on div "Pen P" at bounding box center [96, 765] width 57 height 45
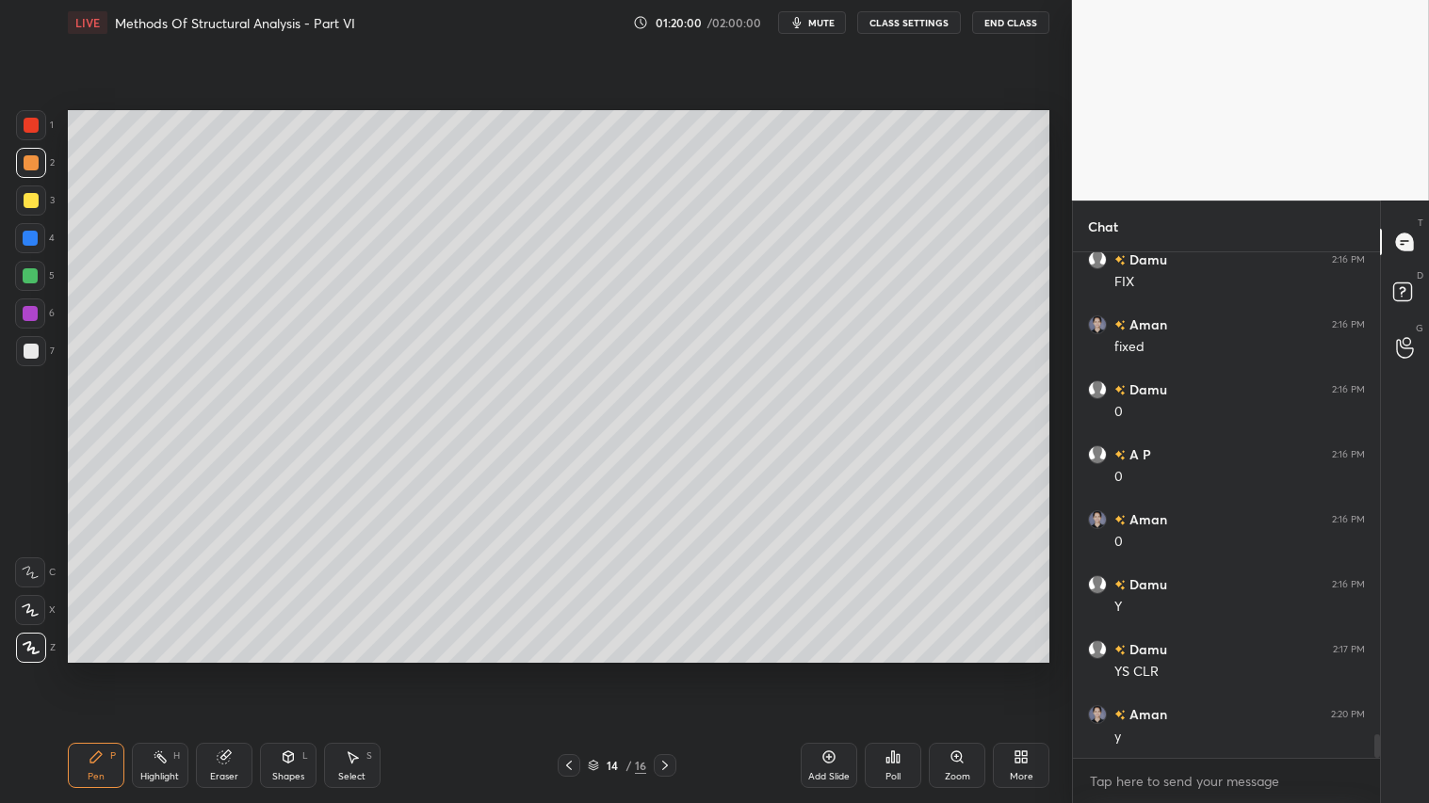
scroll to position [10467, 0]
drag, startPoint x: 24, startPoint y: 167, endPoint x: 45, endPoint y: 251, distance: 86.3
click at [26, 170] on div at bounding box center [31, 162] width 15 height 15
click at [108, 670] on div "Pen P" at bounding box center [96, 765] width 57 height 45
click at [667, 670] on icon at bounding box center [664, 765] width 15 height 15
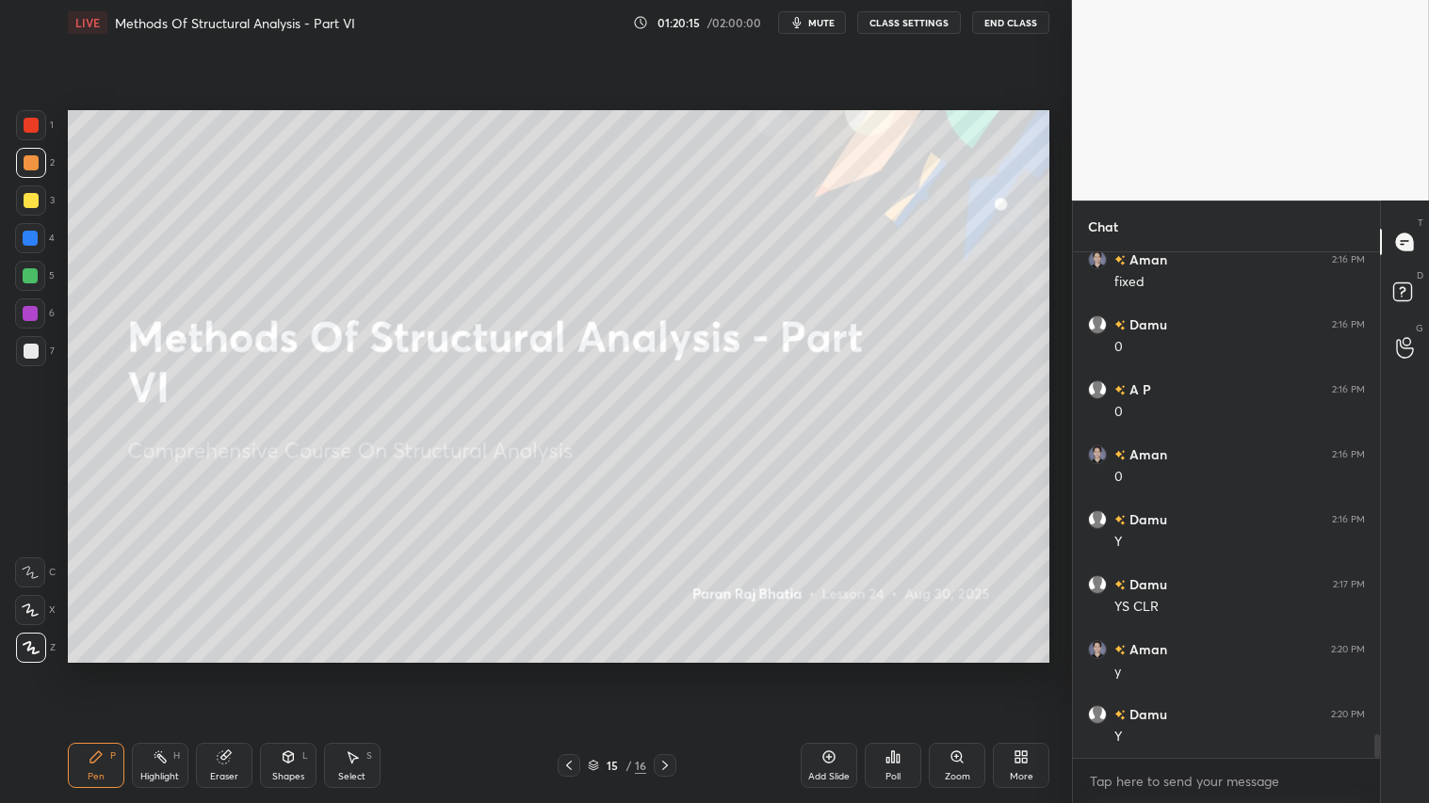
click at [559, 670] on div at bounding box center [569, 765] width 23 height 23
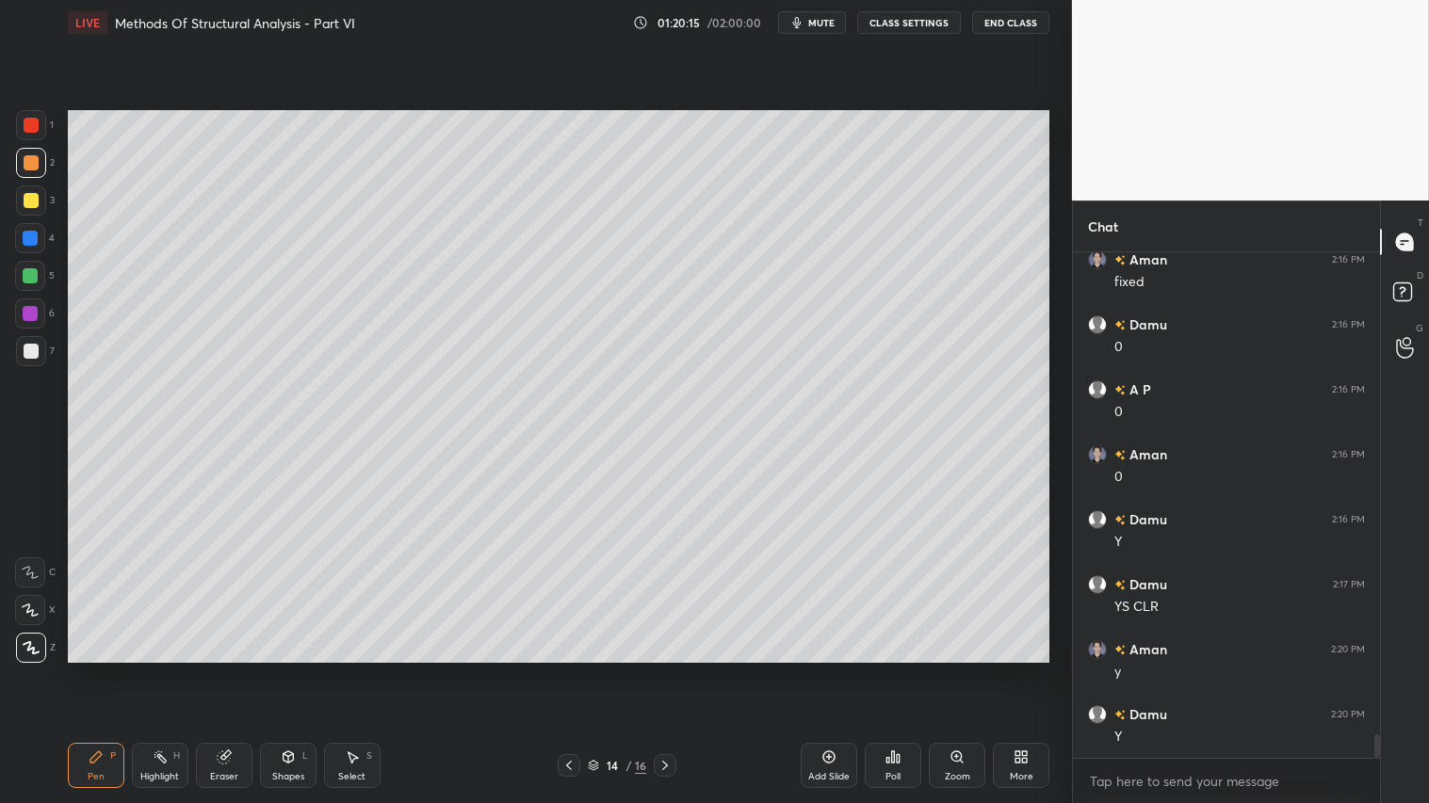
click at [835, 670] on div "Add Slide" at bounding box center [829, 765] width 57 height 45
drag, startPoint x: 31, startPoint y: 348, endPoint x: 42, endPoint y: 409, distance: 61.3
click at [33, 356] on div at bounding box center [31, 351] width 15 height 15
click at [101, 670] on icon at bounding box center [96, 757] width 15 height 15
click at [34, 207] on div at bounding box center [31, 200] width 15 height 15
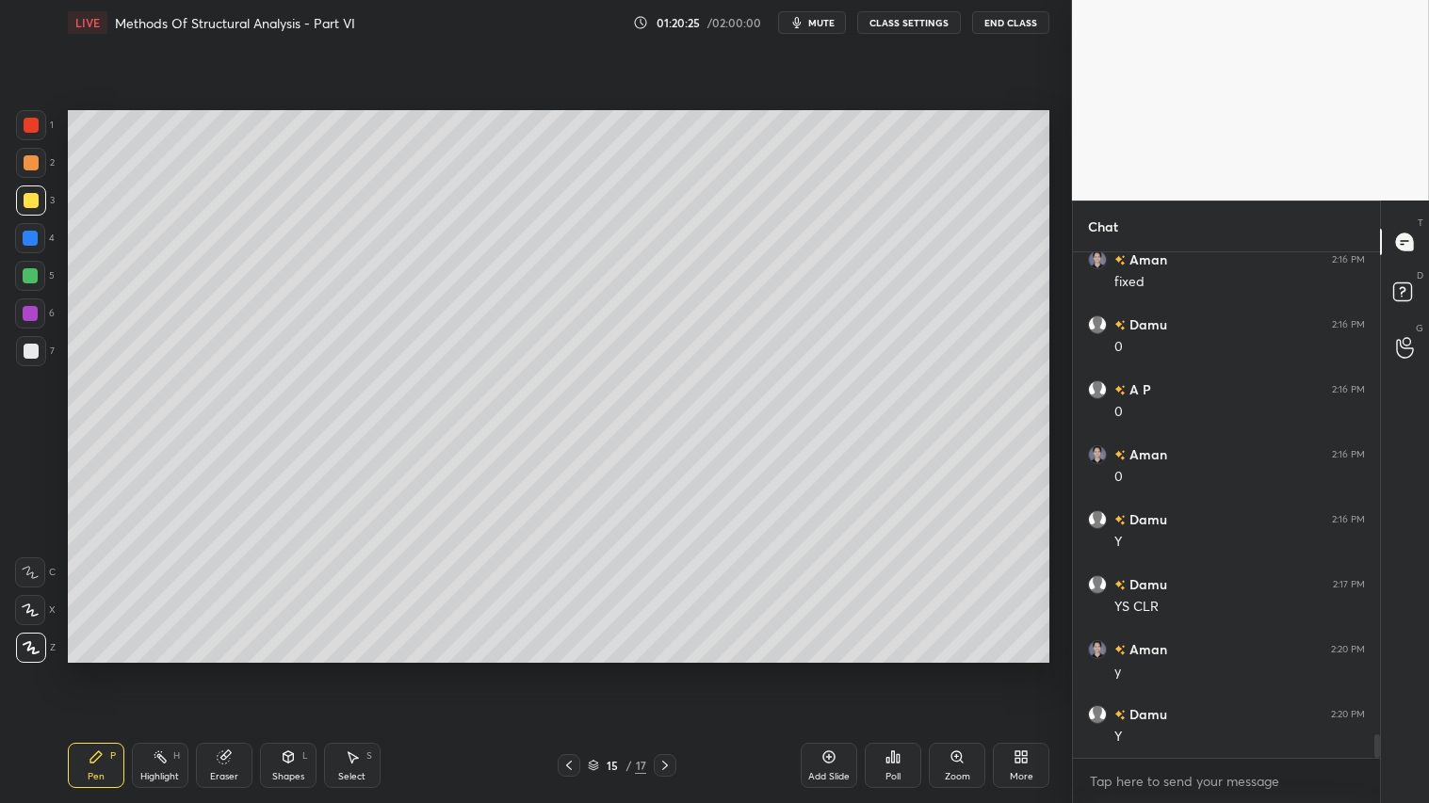
drag, startPoint x: 102, startPoint y: 768, endPoint x: 102, endPoint y: 750, distance: 17.9
click at [106, 670] on div "Pen P" at bounding box center [96, 765] width 57 height 45
drag, startPoint x: 98, startPoint y: 776, endPoint x: 99, endPoint y: 767, distance: 9.5
click at [98, 670] on div "Pen" at bounding box center [96, 776] width 17 height 9
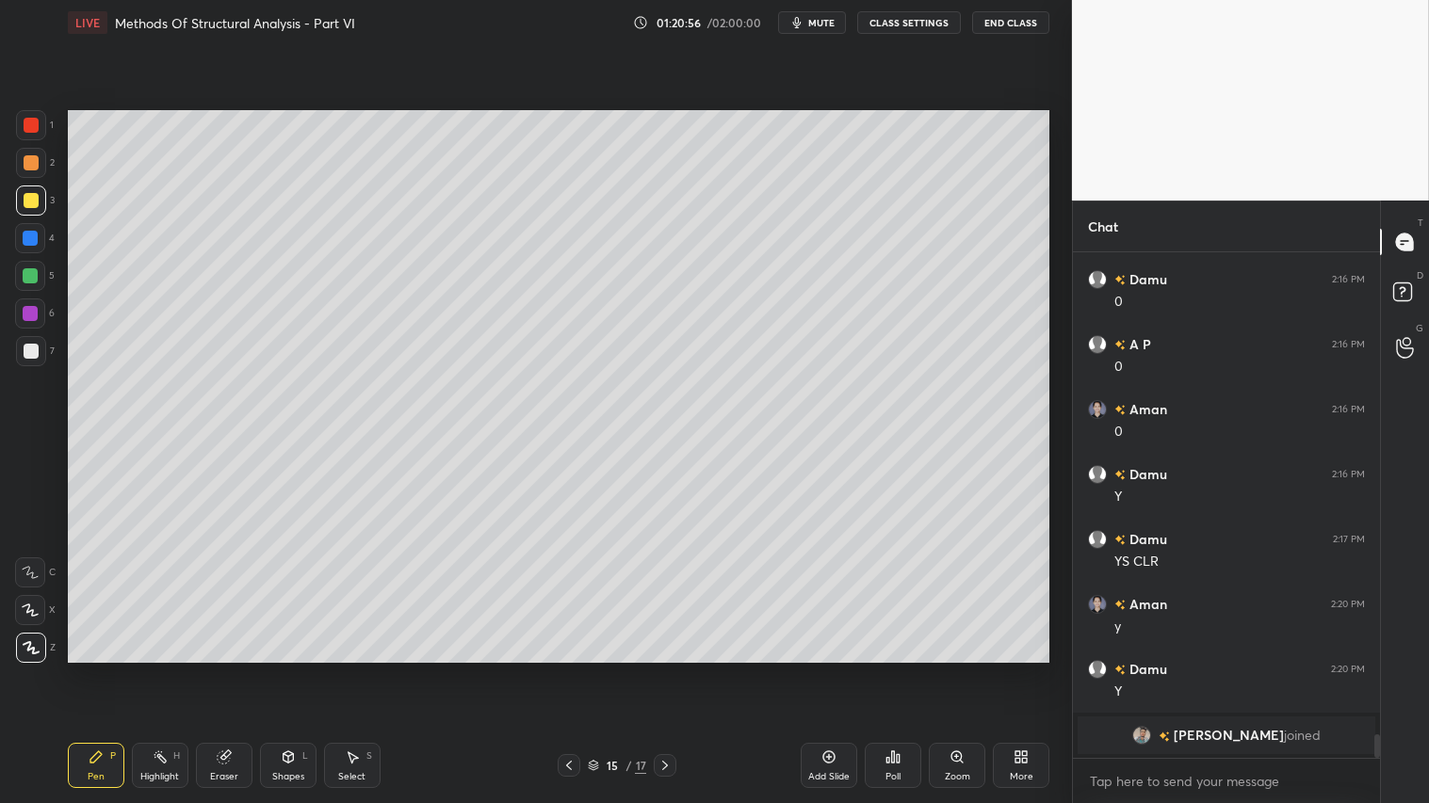
click at [185, 66] on div "Setting up your live class Poll for secs No correct answer Start poll" at bounding box center [558, 386] width 996 height 683
click at [294, 670] on div "Shapes L" at bounding box center [288, 765] width 57 height 45
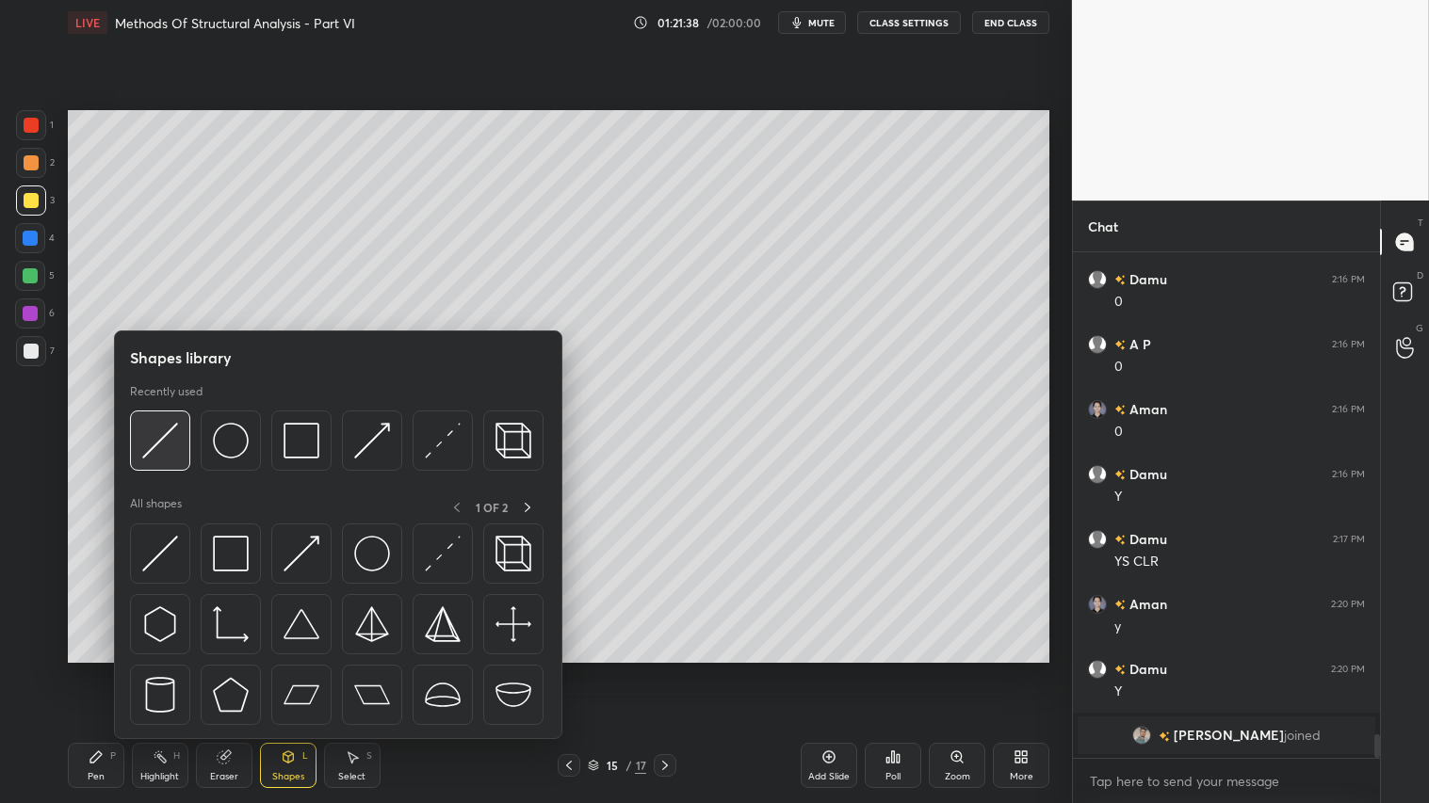
click at [163, 431] on img at bounding box center [160, 441] width 36 height 36
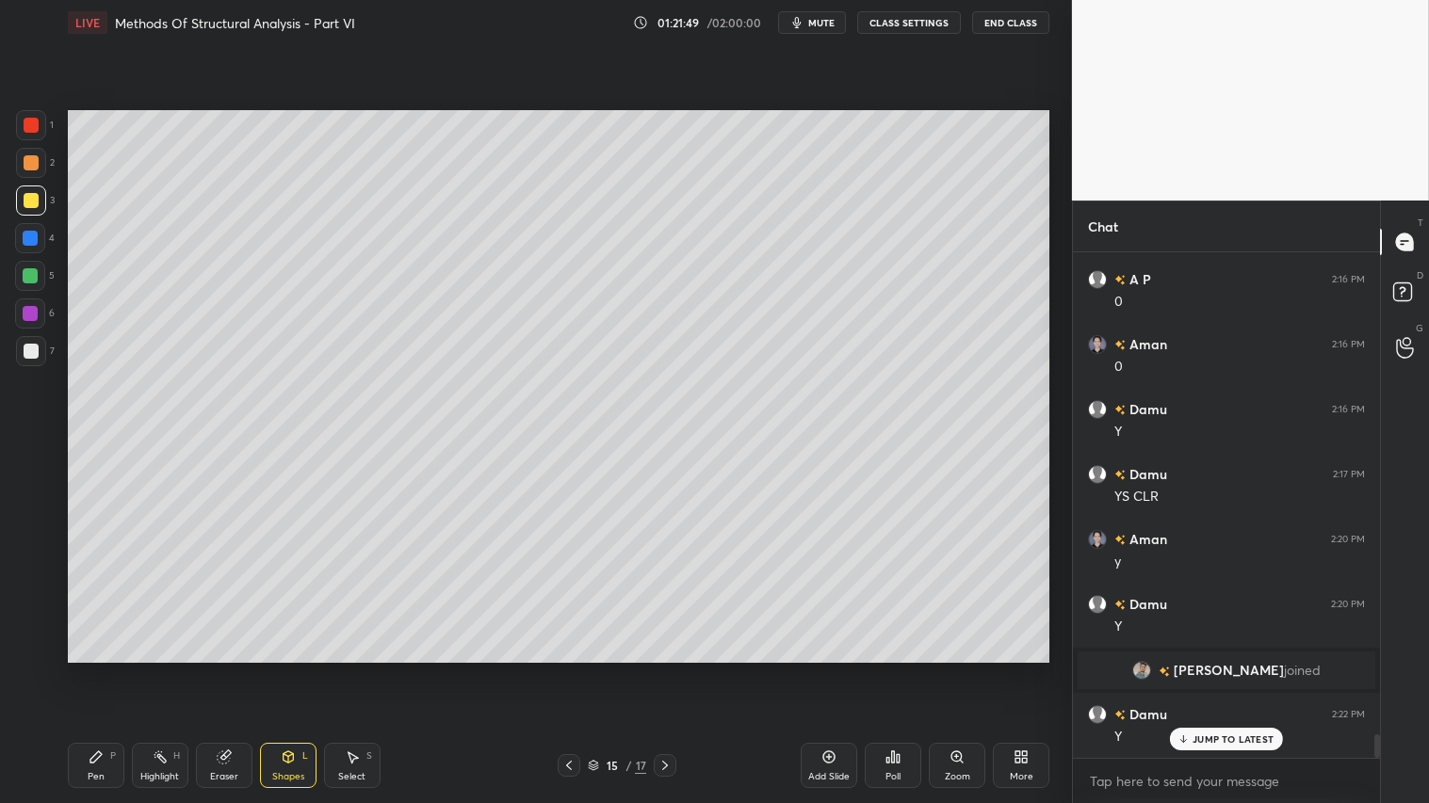
scroll to position [10254, 0]
click at [105, 670] on div "Pen P" at bounding box center [96, 765] width 57 height 45
drag, startPoint x: 25, startPoint y: 344, endPoint x: 51, endPoint y: 349, distance: 26.0
click at [25, 343] on div at bounding box center [31, 351] width 30 height 30
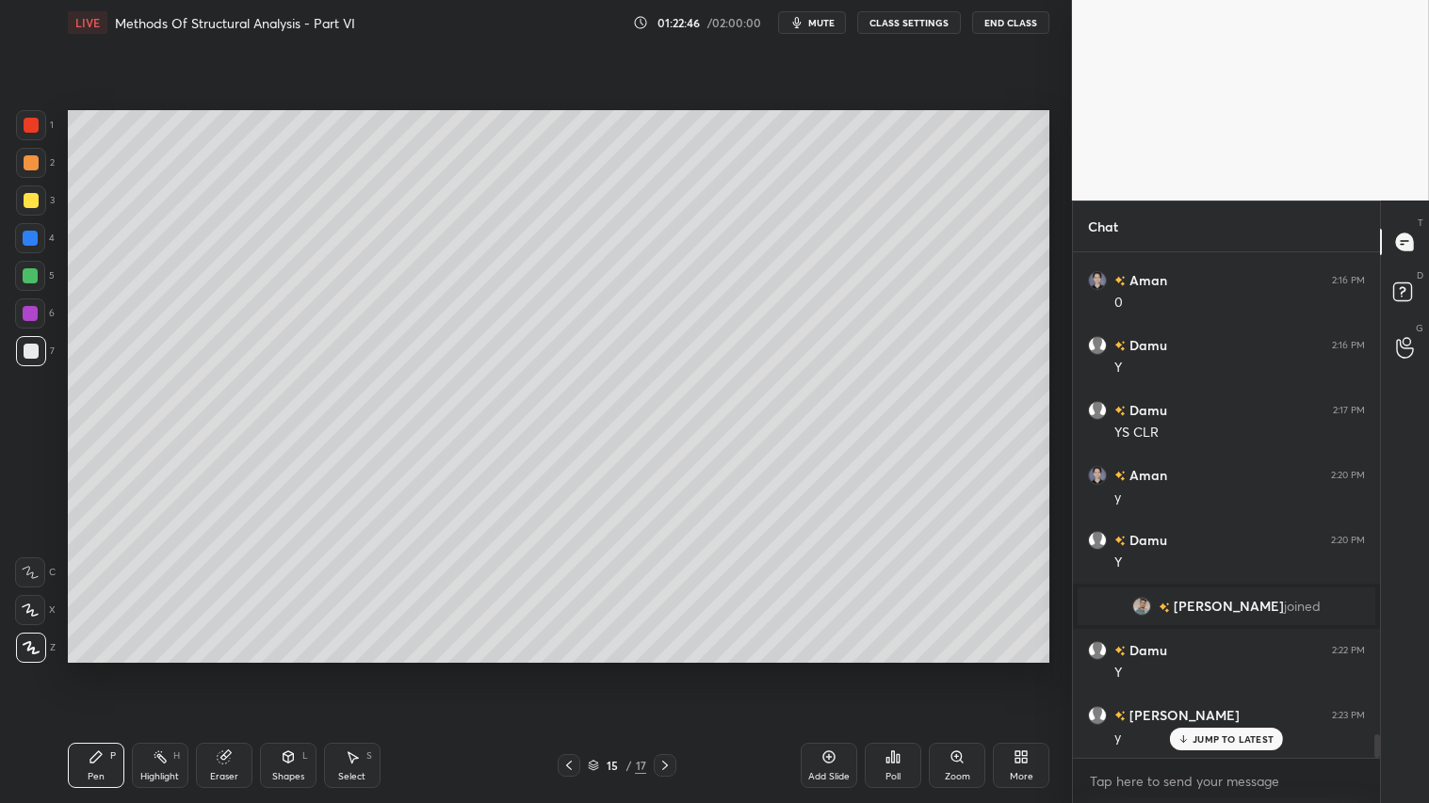
scroll to position [10384, 0]
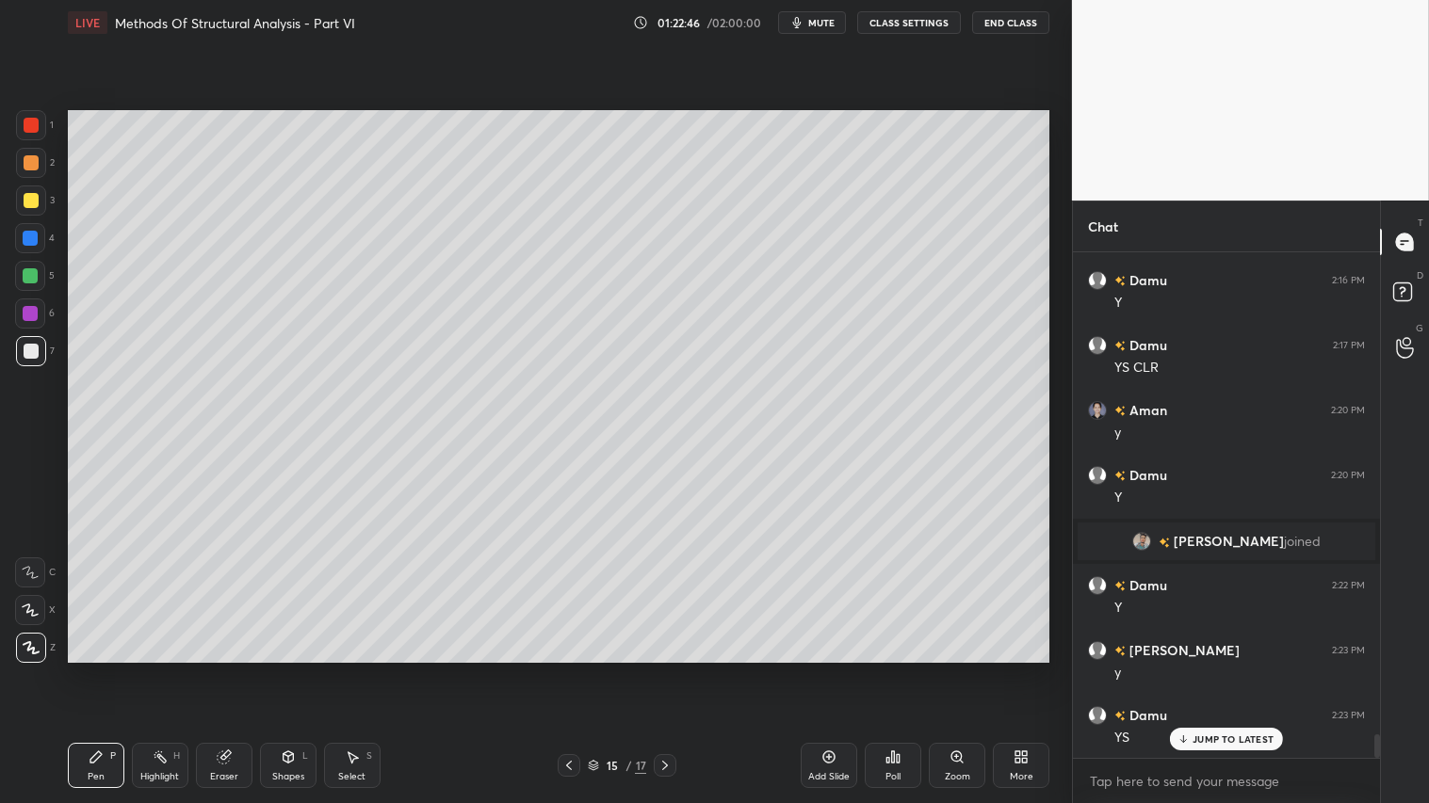
drag, startPoint x: 25, startPoint y: 126, endPoint x: 63, endPoint y: 129, distance: 37.8
click at [29, 125] on div at bounding box center [31, 125] width 15 height 15
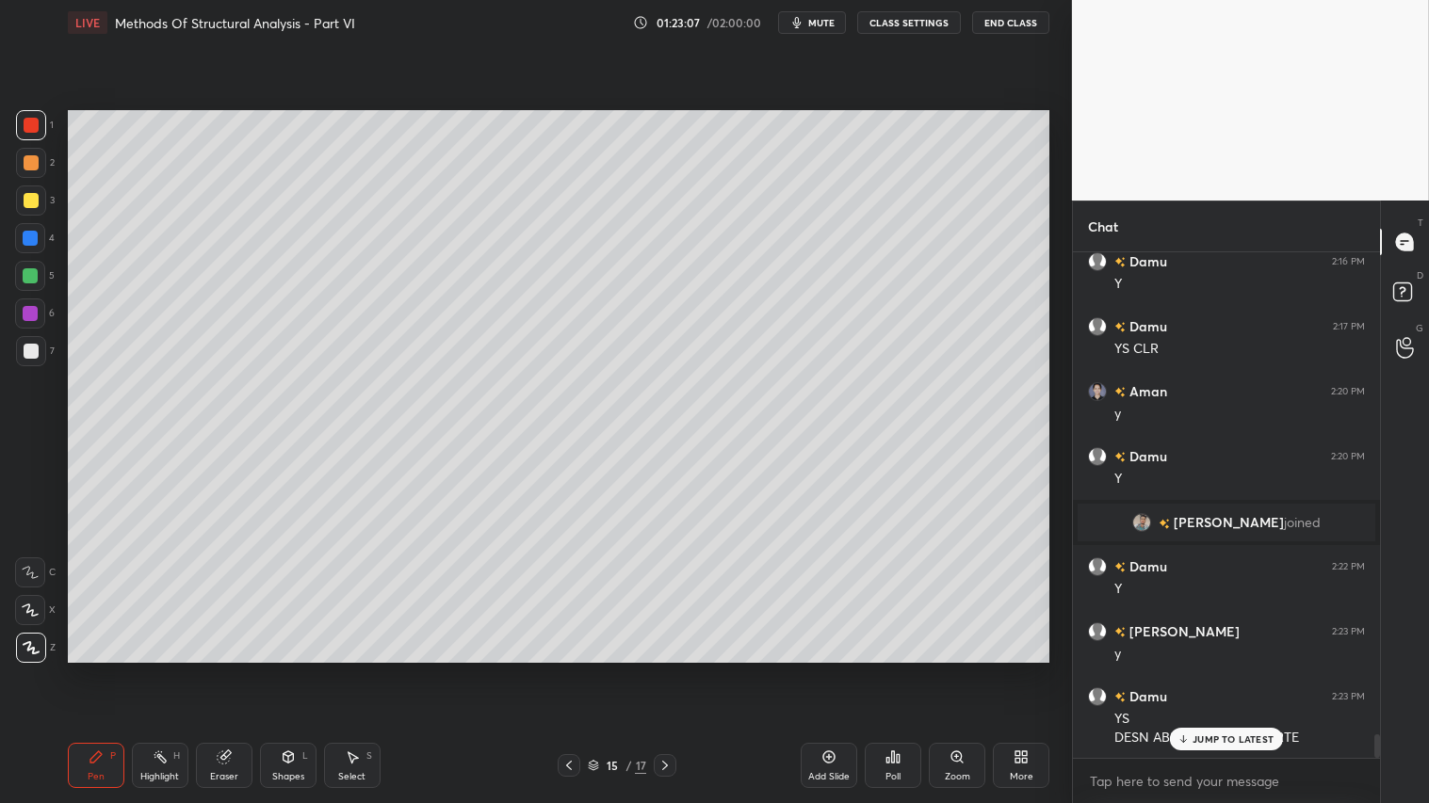
click at [31, 275] on div at bounding box center [30, 275] width 15 height 15
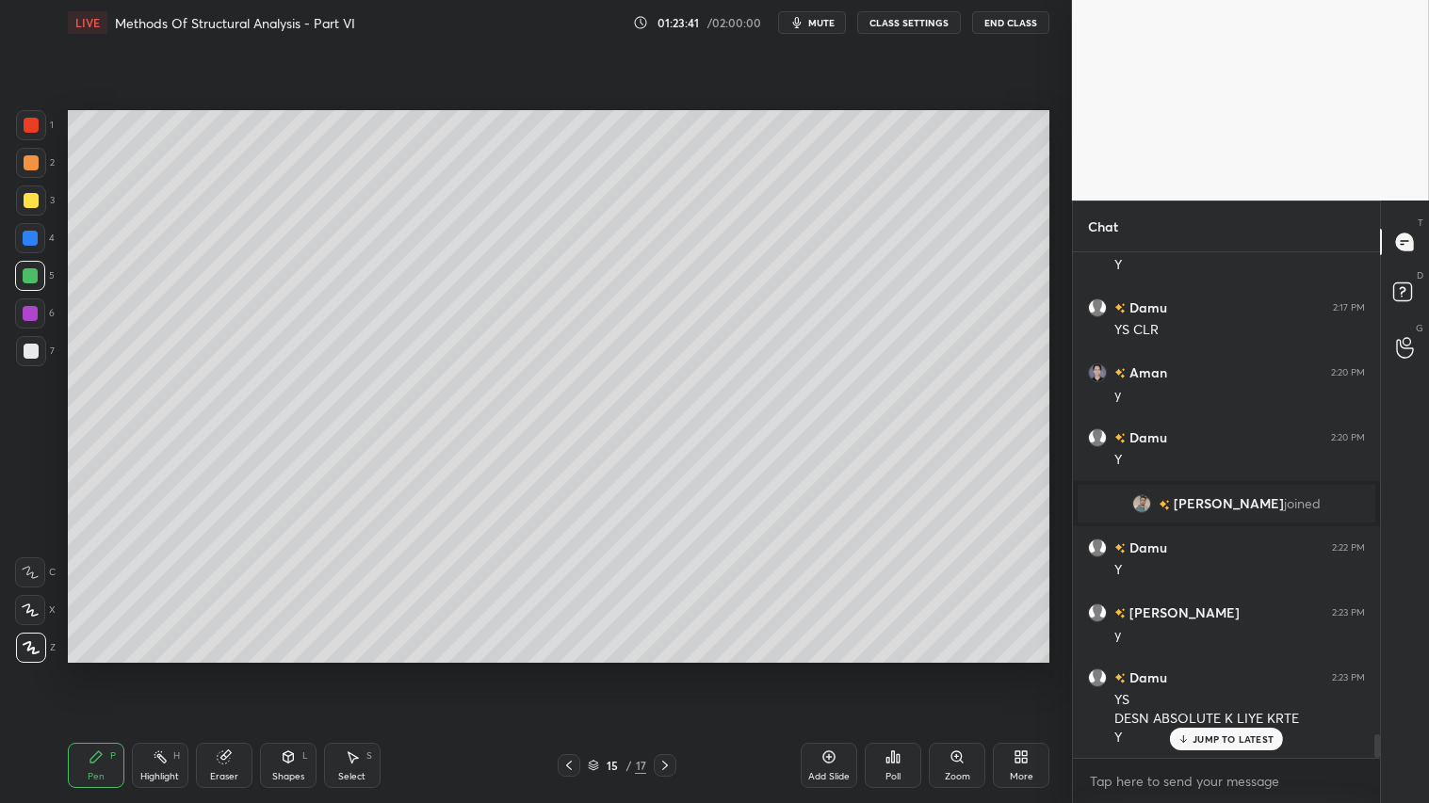
click at [215, 670] on div "Eraser" at bounding box center [224, 776] width 28 height 9
click at [31, 512] on icon at bounding box center [31, 511] width 17 height 17
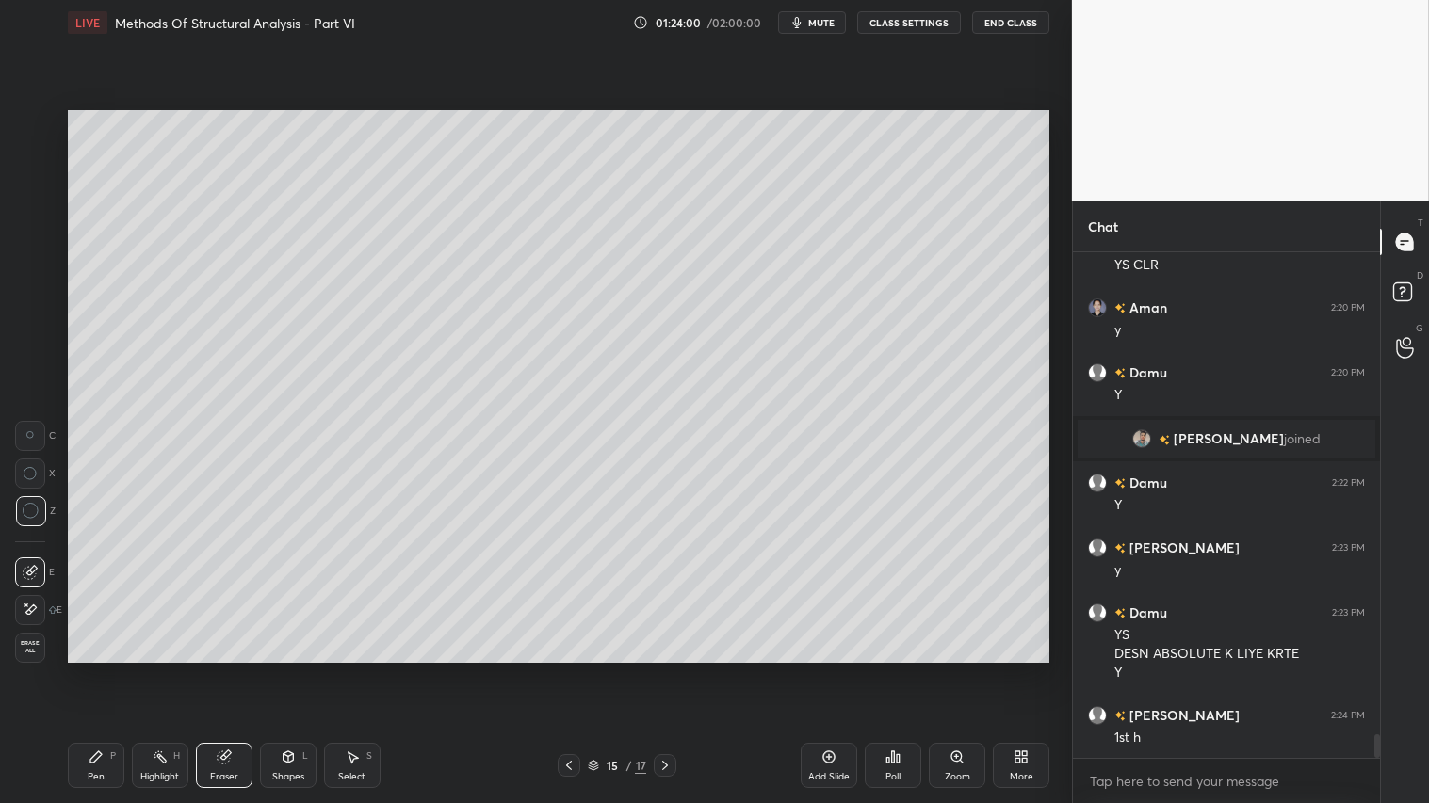
click at [102, 670] on icon at bounding box center [96, 757] width 15 height 15
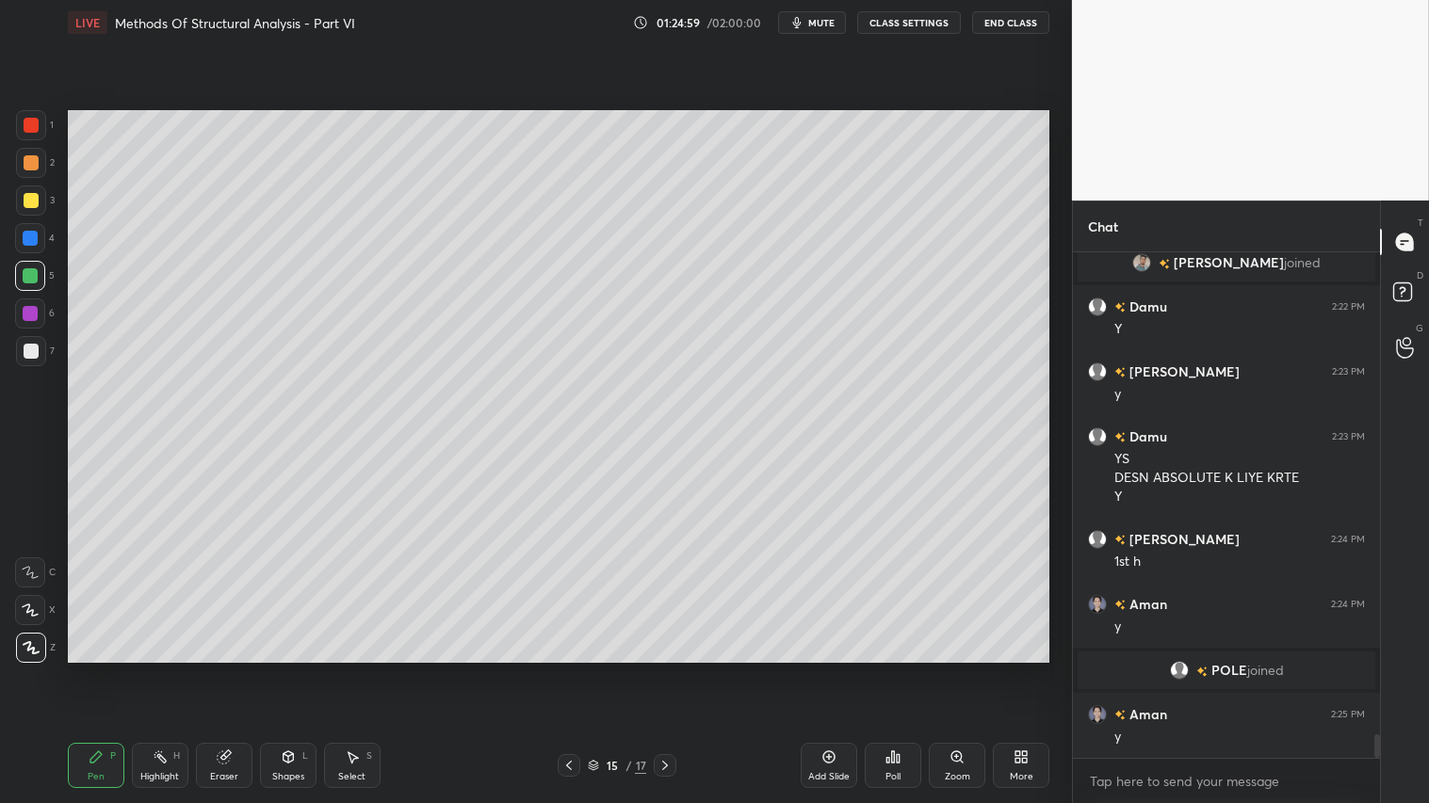
scroll to position [10558, 0]
click at [209, 670] on div "Eraser" at bounding box center [224, 765] width 57 height 45
click at [95, 670] on div "Pen P" at bounding box center [96, 765] width 57 height 45
click at [34, 170] on div at bounding box center [31, 163] width 30 height 30
click at [104, 670] on div "Pen P" at bounding box center [96, 765] width 57 height 45
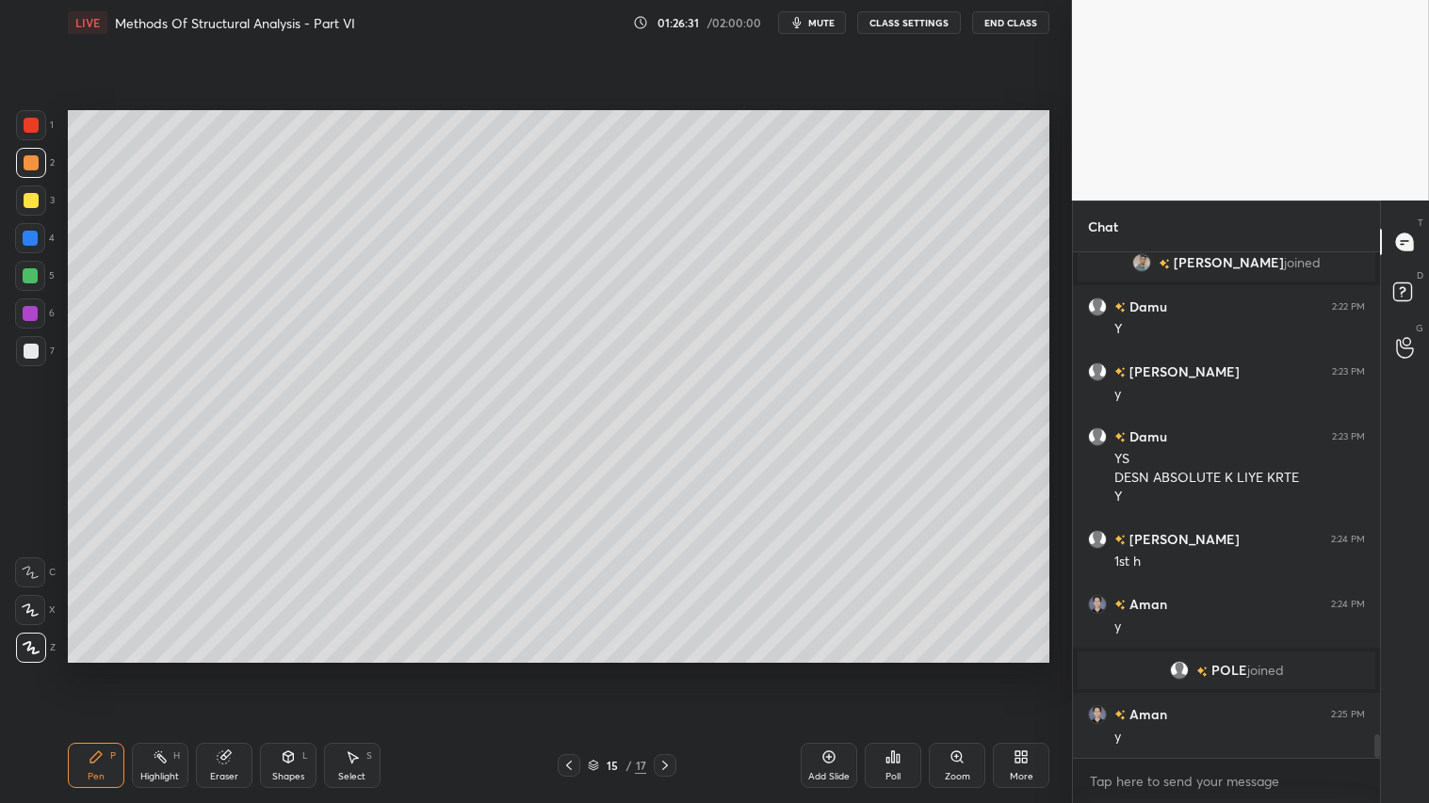
click at [39, 164] on div at bounding box center [31, 163] width 30 height 30
click at [99, 670] on div "Pen P" at bounding box center [96, 765] width 57 height 45
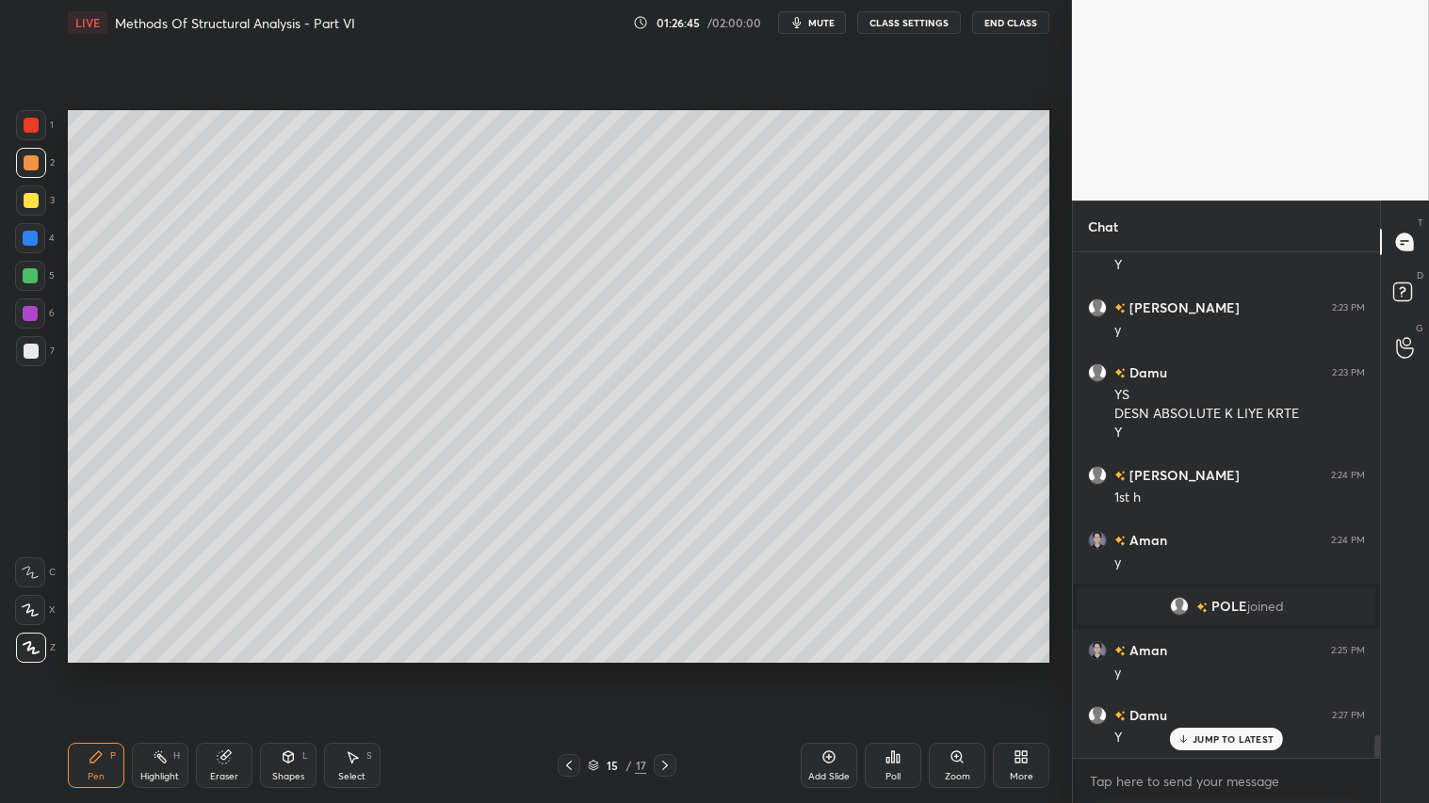
click at [91, 670] on div "Pen P" at bounding box center [96, 765] width 57 height 45
click at [95, 670] on icon at bounding box center [95, 757] width 11 height 11
click at [97, 670] on div "Pen" at bounding box center [96, 776] width 17 height 9
drag, startPoint x: 242, startPoint y: 749, endPoint x: 267, endPoint y: 732, distance: 30.6
click at [241, 670] on div "Eraser" at bounding box center [224, 765] width 57 height 45
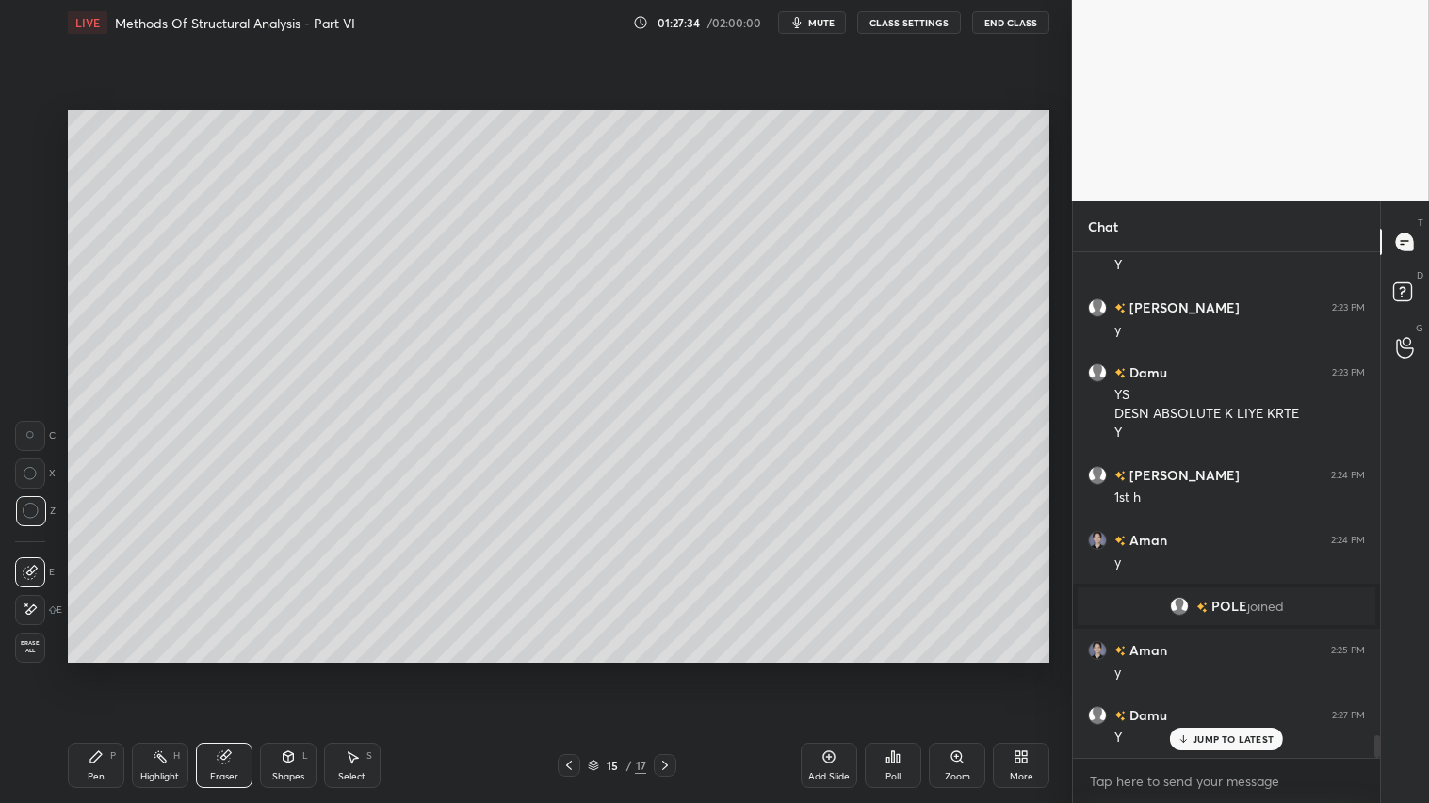
click at [87, 670] on div "Pen P" at bounding box center [96, 765] width 57 height 45
click at [817, 28] on span "mute" at bounding box center [821, 22] width 26 height 13
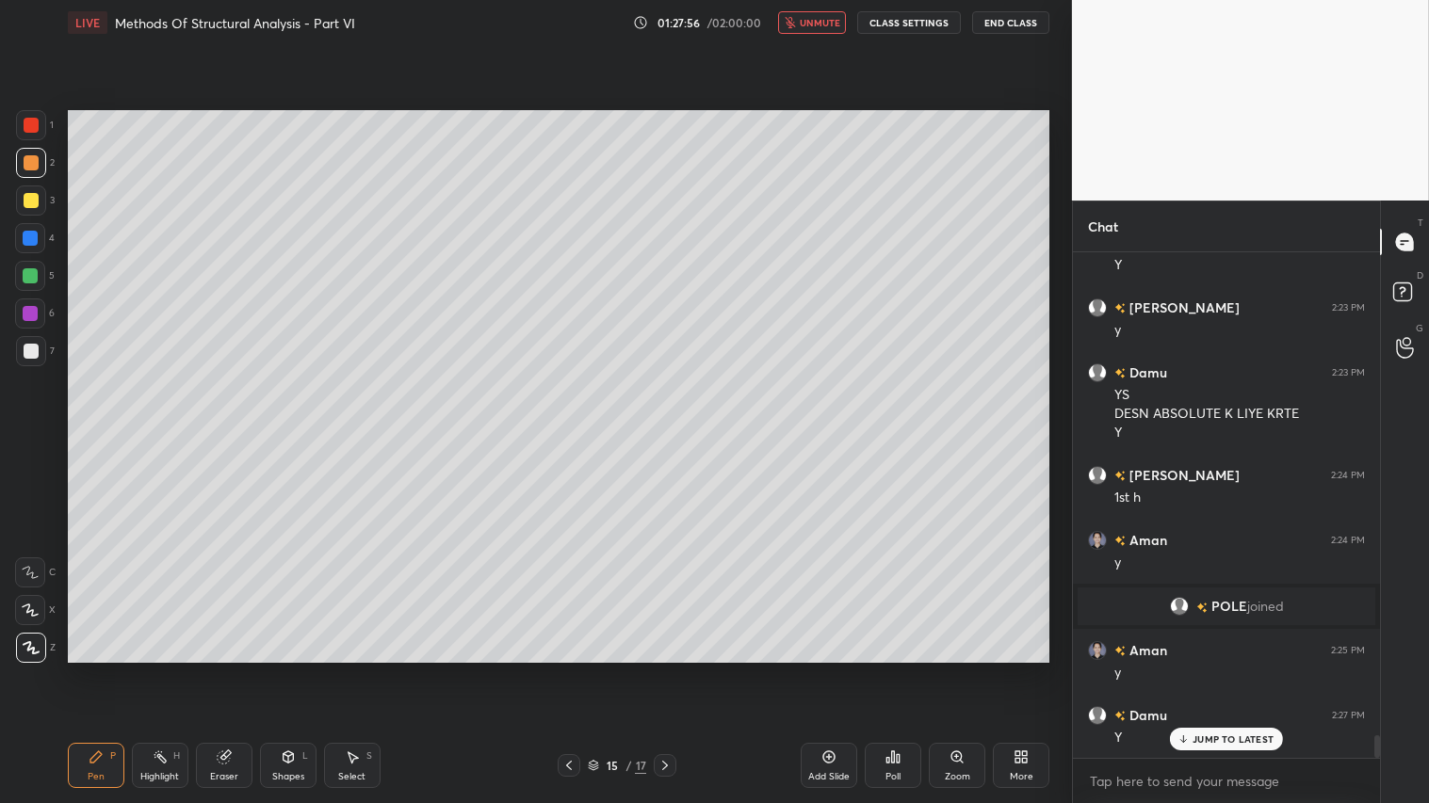
click at [820, 17] on span "unmute" at bounding box center [820, 22] width 40 height 13
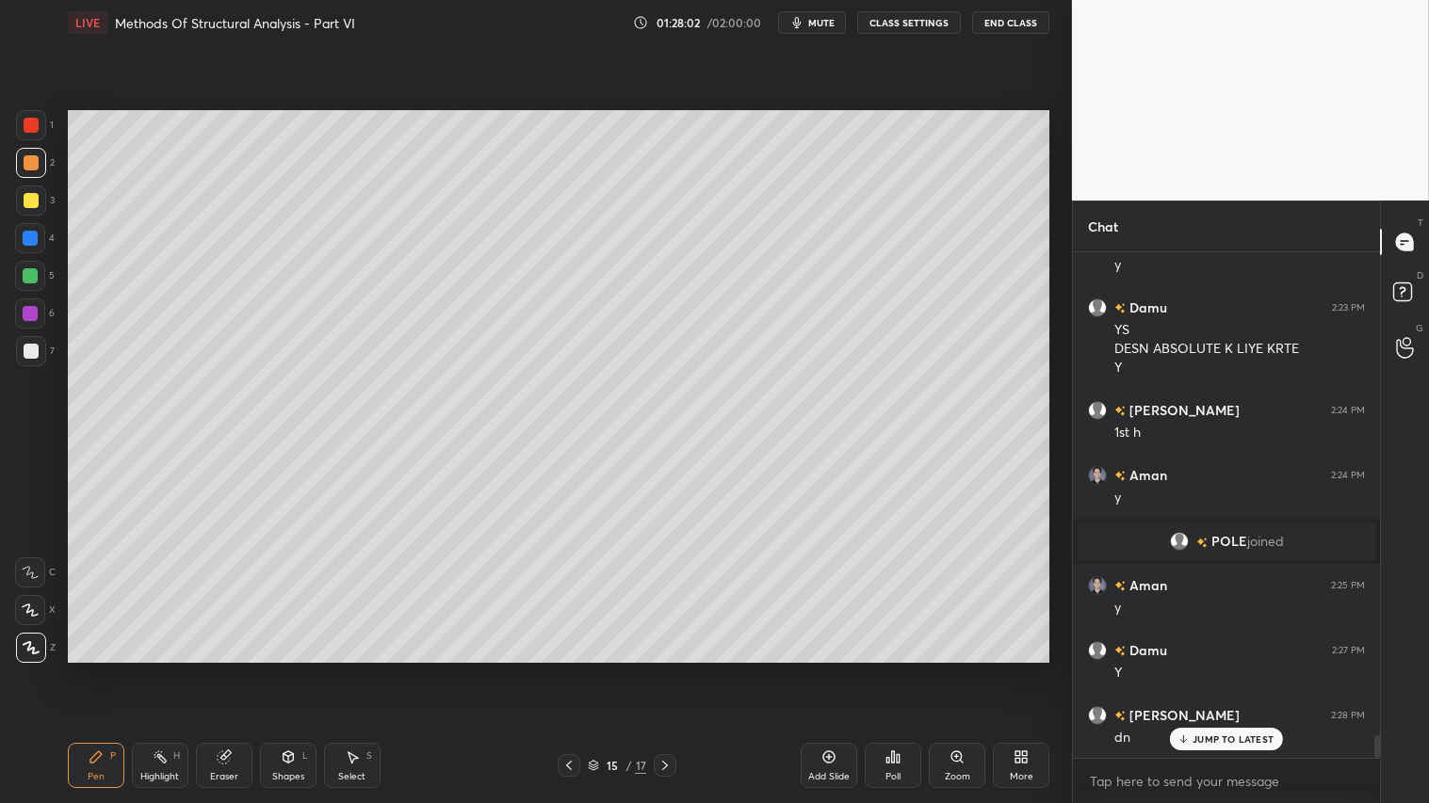
click at [22, 173] on div at bounding box center [31, 163] width 30 height 30
click at [25, 202] on div at bounding box center [31, 200] width 15 height 15
drag, startPoint x: 92, startPoint y: 766, endPoint x: 62, endPoint y: 733, distance: 44.7
click at [95, 670] on icon at bounding box center [96, 757] width 15 height 15
click at [667, 670] on icon at bounding box center [664, 765] width 15 height 15
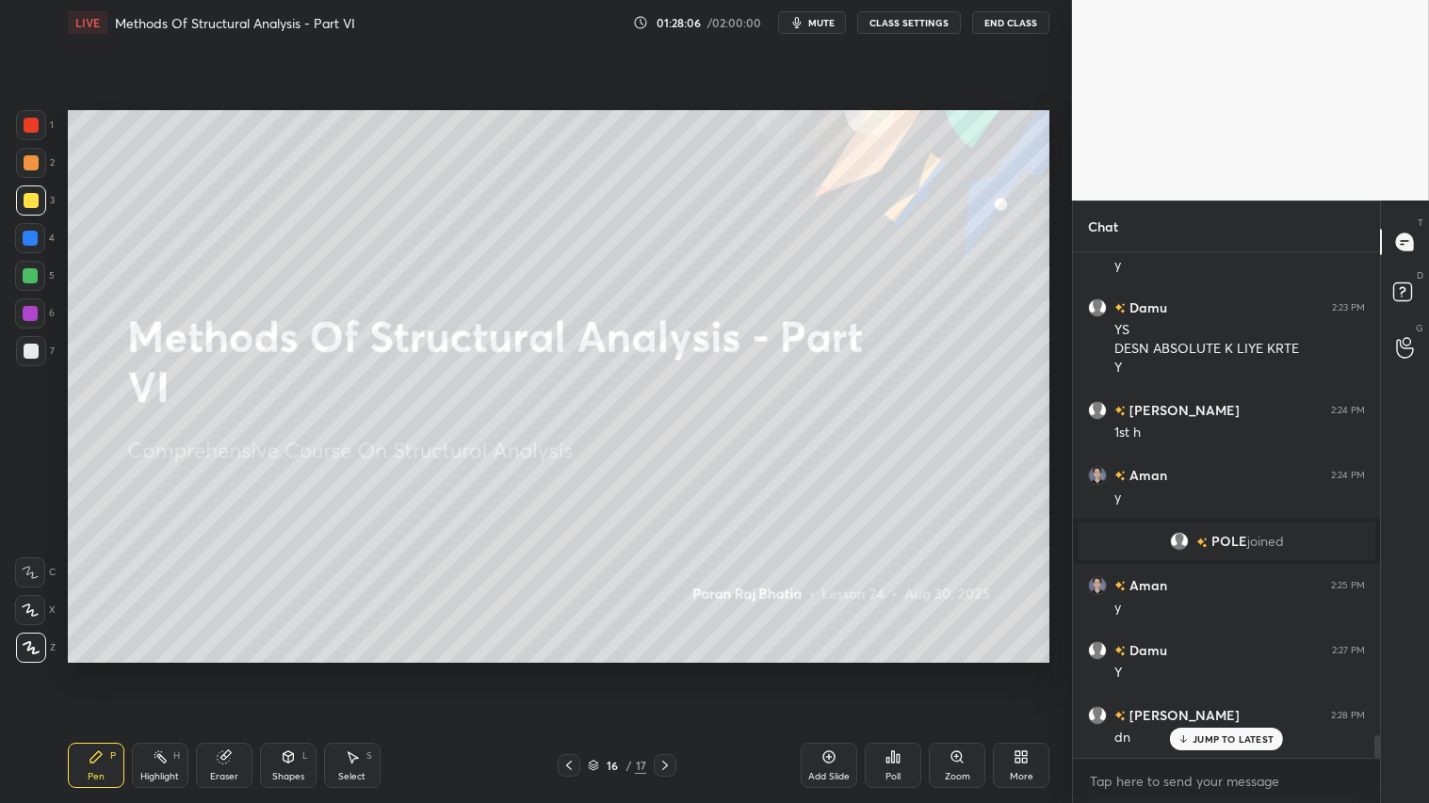
click at [570, 670] on icon at bounding box center [569, 765] width 6 height 9
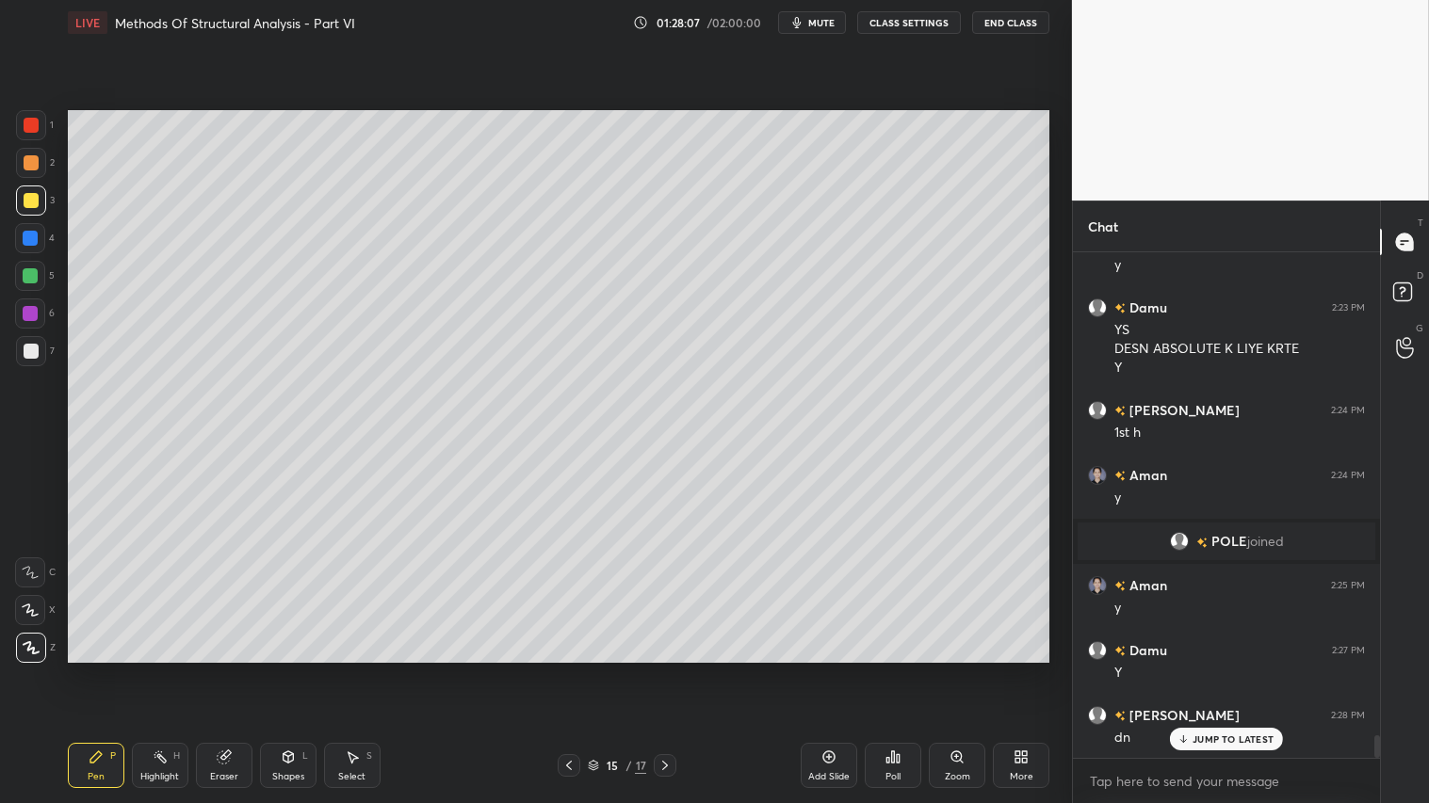
click at [823, 670] on div "Add Slide" at bounding box center [828, 776] width 41 height 9
click at [276, 670] on div "Shapes L" at bounding box center [288, 765] width 57 height 45
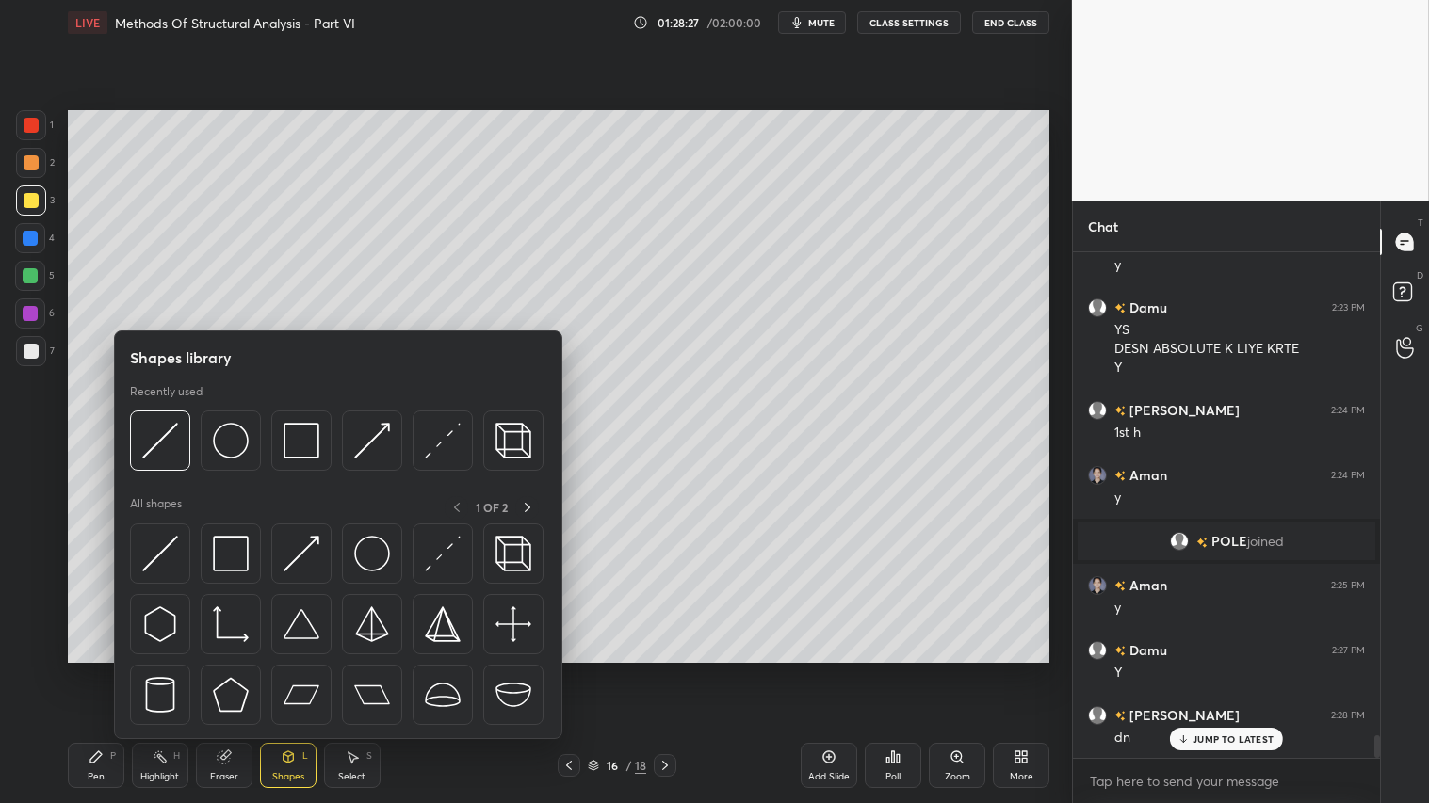
drag, startPoint x: 281, startPoint y: 770, endPoint x: 289, endPoint y: 735, distance: 36.8
click at [281, 670] on div "Shapes L" at bounding box center [288, 765] width 57 height 45
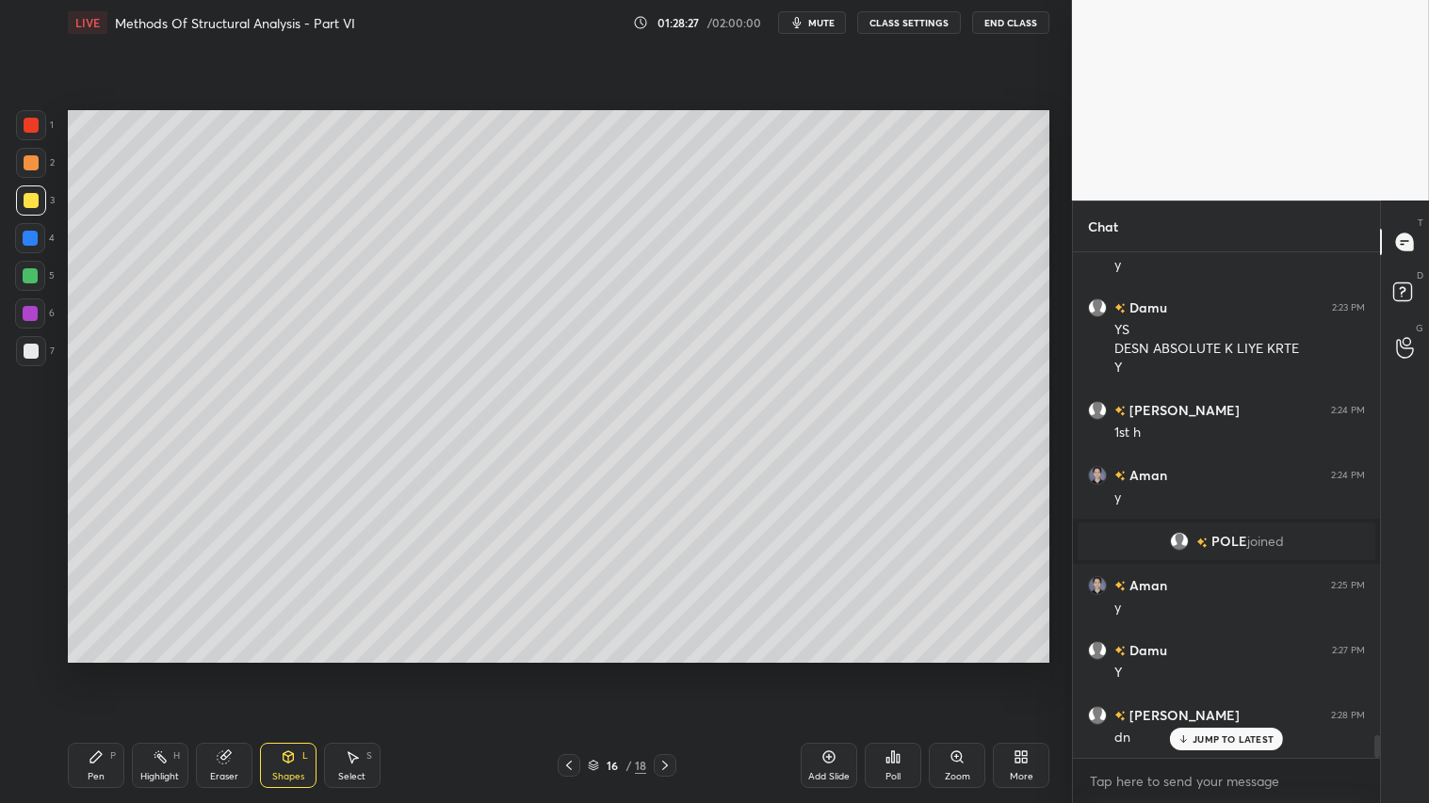
click at [293, 670] on icon at bounding box center [288, 757] width 15 height 15
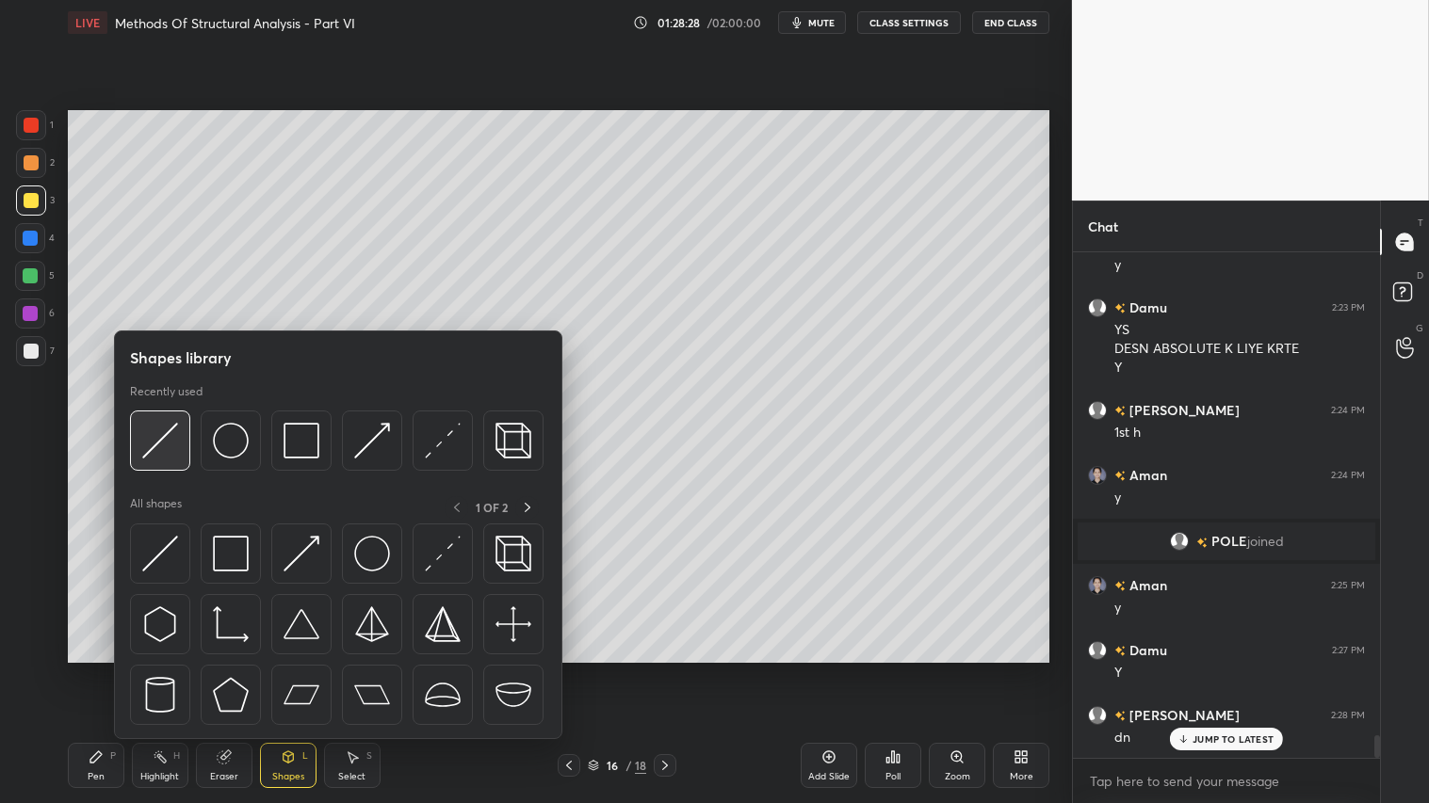
click at [166, 433] on img at bounding box center [160, 441] width 36 height 36
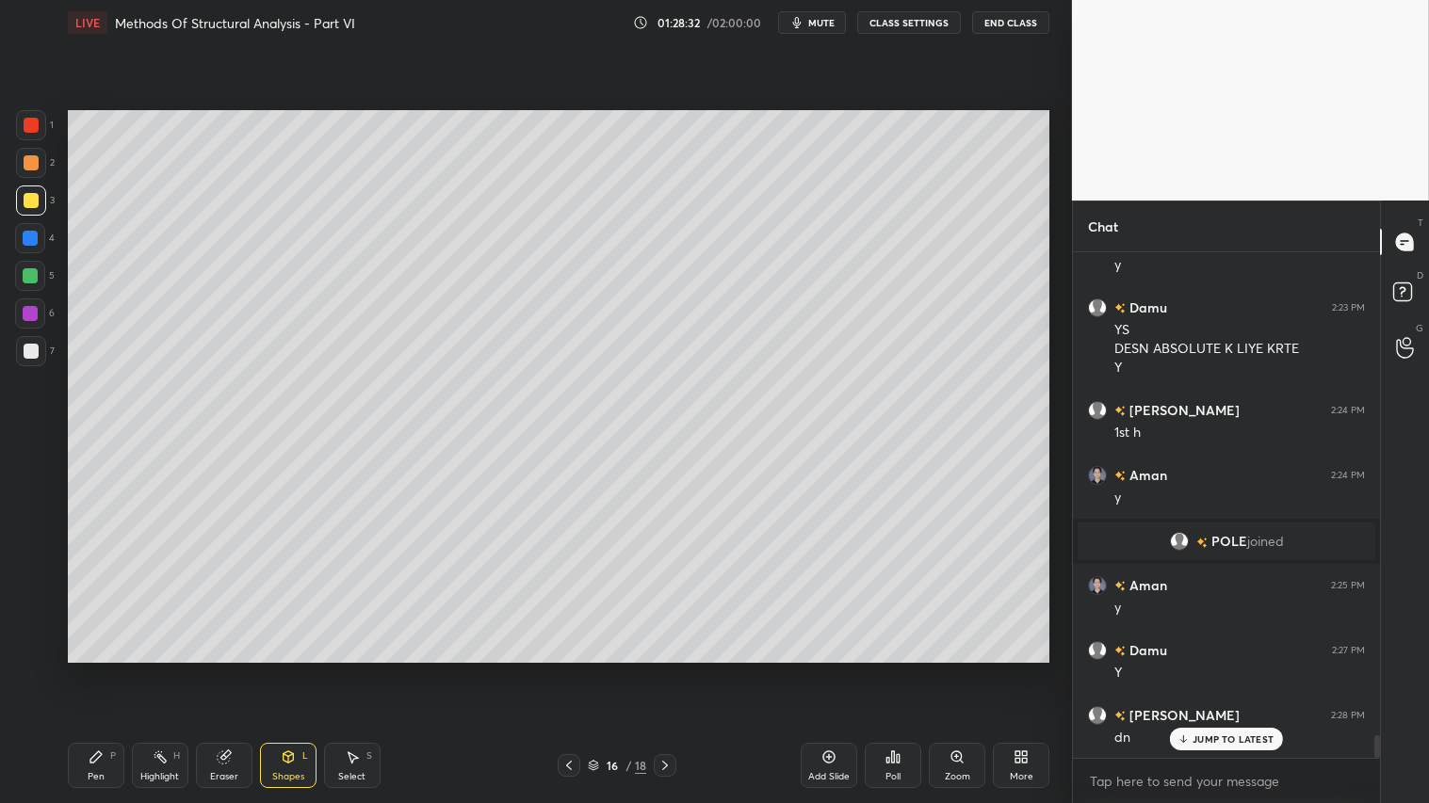
click at [39, 168] on div at bounding box center [31, 163] width 30 height 30
click at [570, 670] on icon at bounding box center [568, 765] width 15 height 15
click at [666, 670] on icon at bounding box center [664, 765] width 15 height 15
click at [294, 670] on div "Shapes L" at bounding box center [288, 765] width 57 height 45
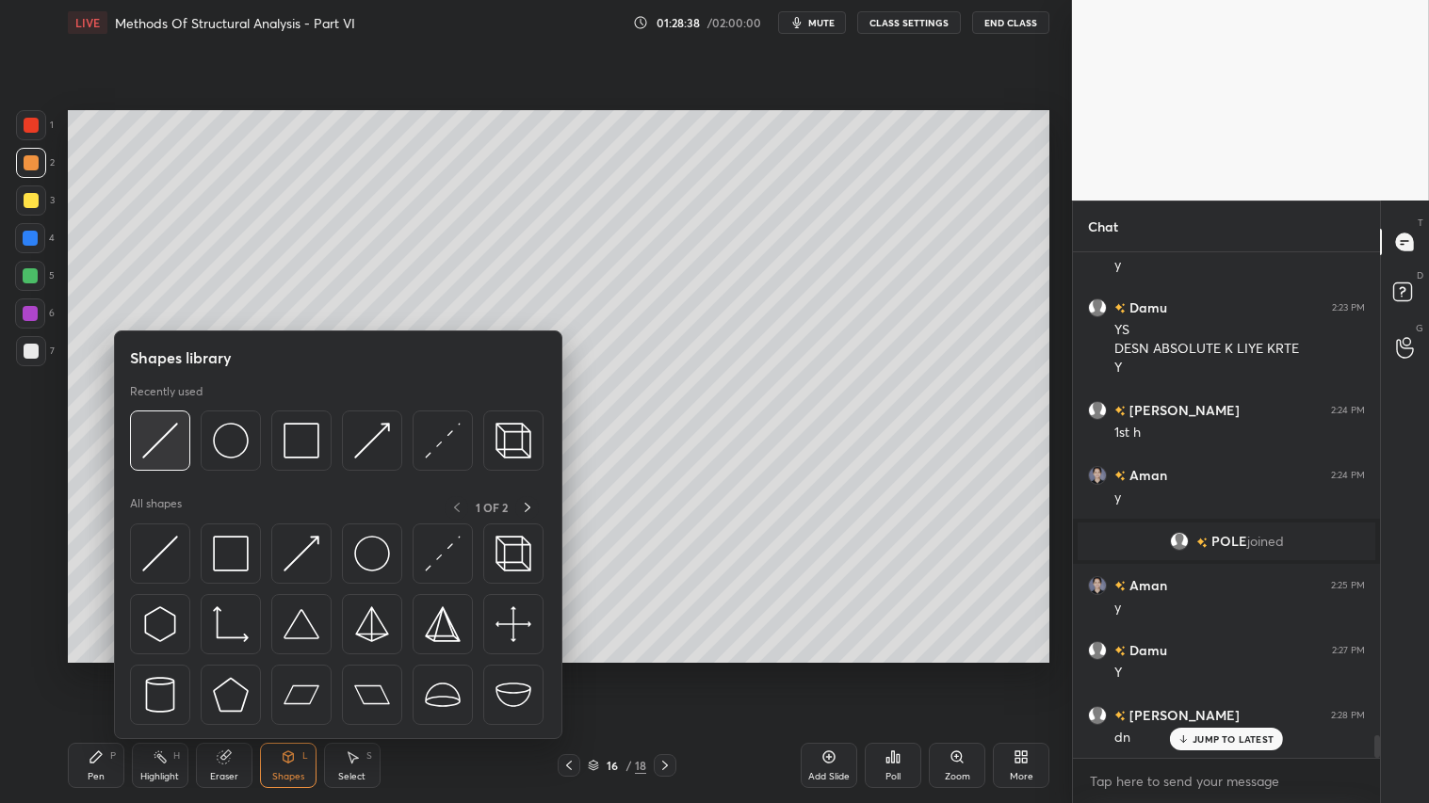
click at [158, 436] on img at bounding box center [160, 441] width 36 height 36
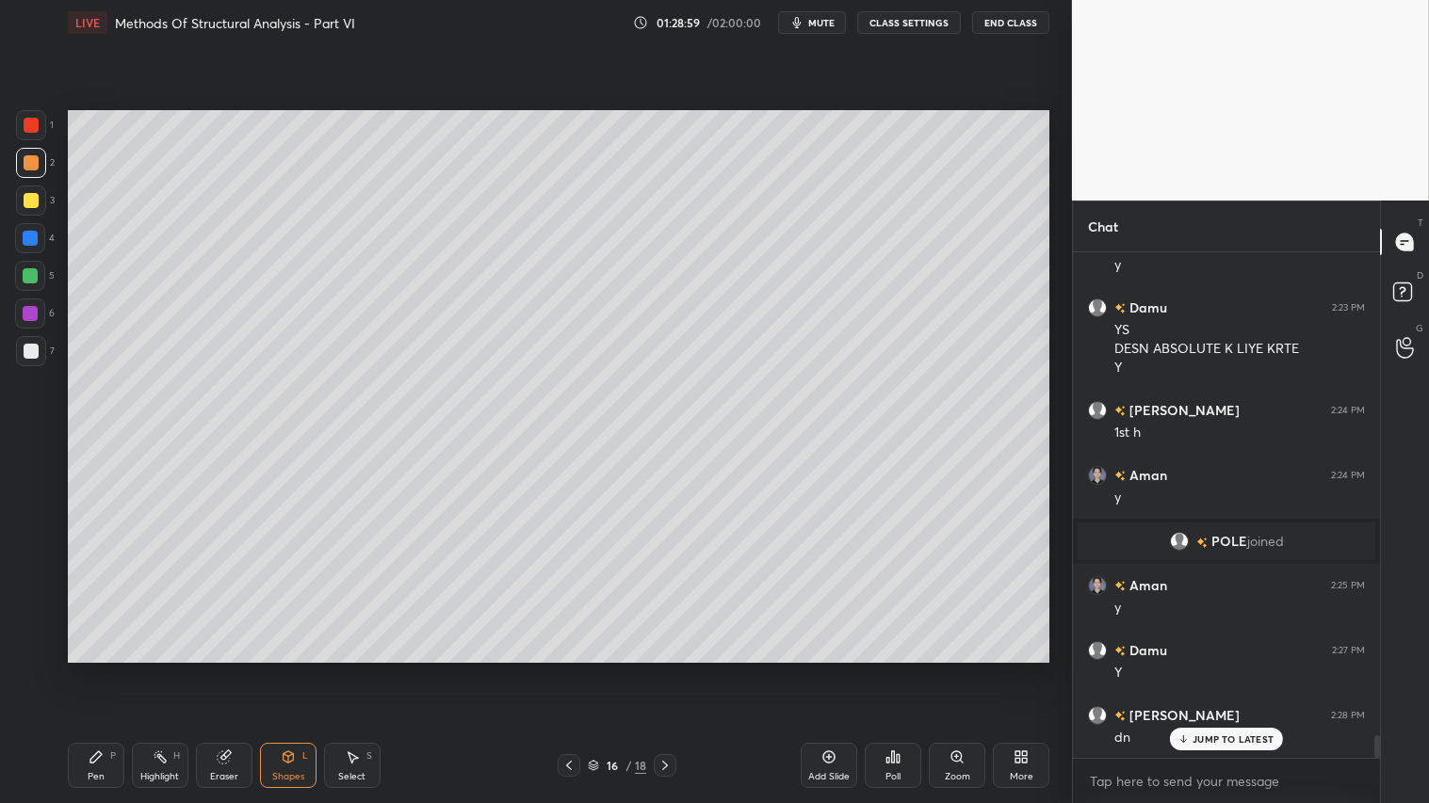
drag, startPoint x: 292, startPoint y: 769, endPoint x: 296, endPoint y: 742, distance: 26.6
click at [292, 670] on div "Shapes L" at bounding box center [288, 765] width 57 height 45
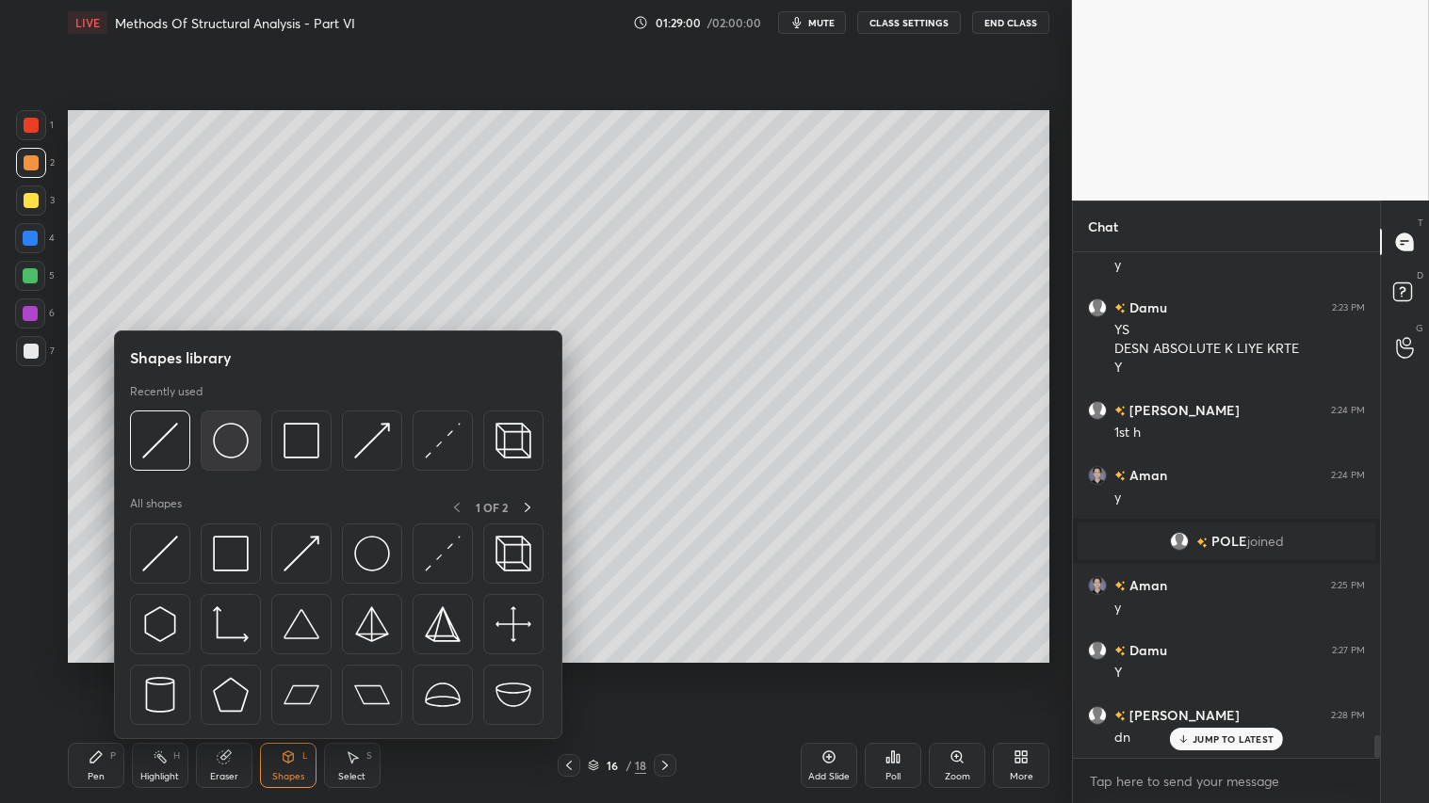
click at [228, 453] on img at bounding box center [231, 441] width 36 height 36
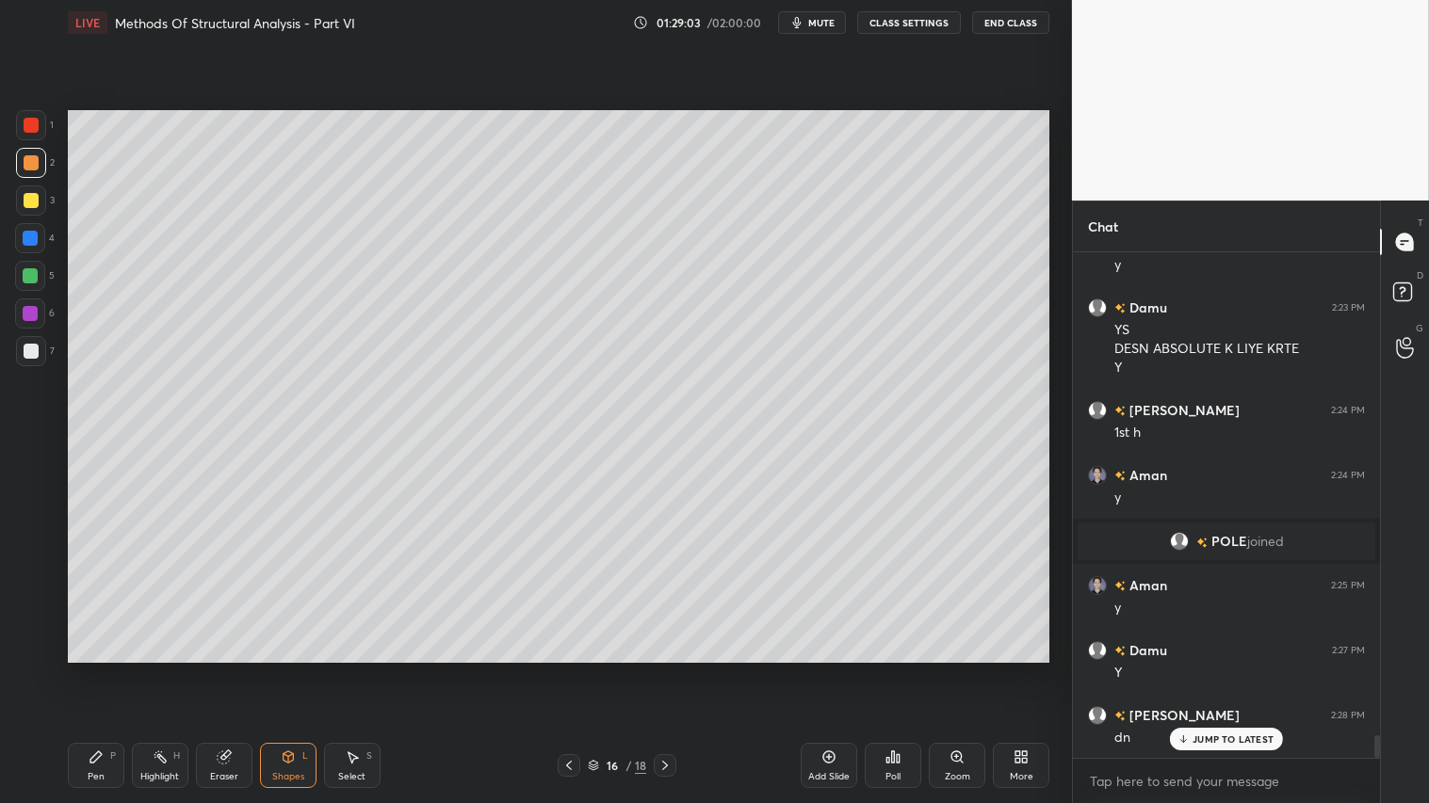
click at [304, 670] on div "L" at bounding box center [305, 756] width 6 height 9
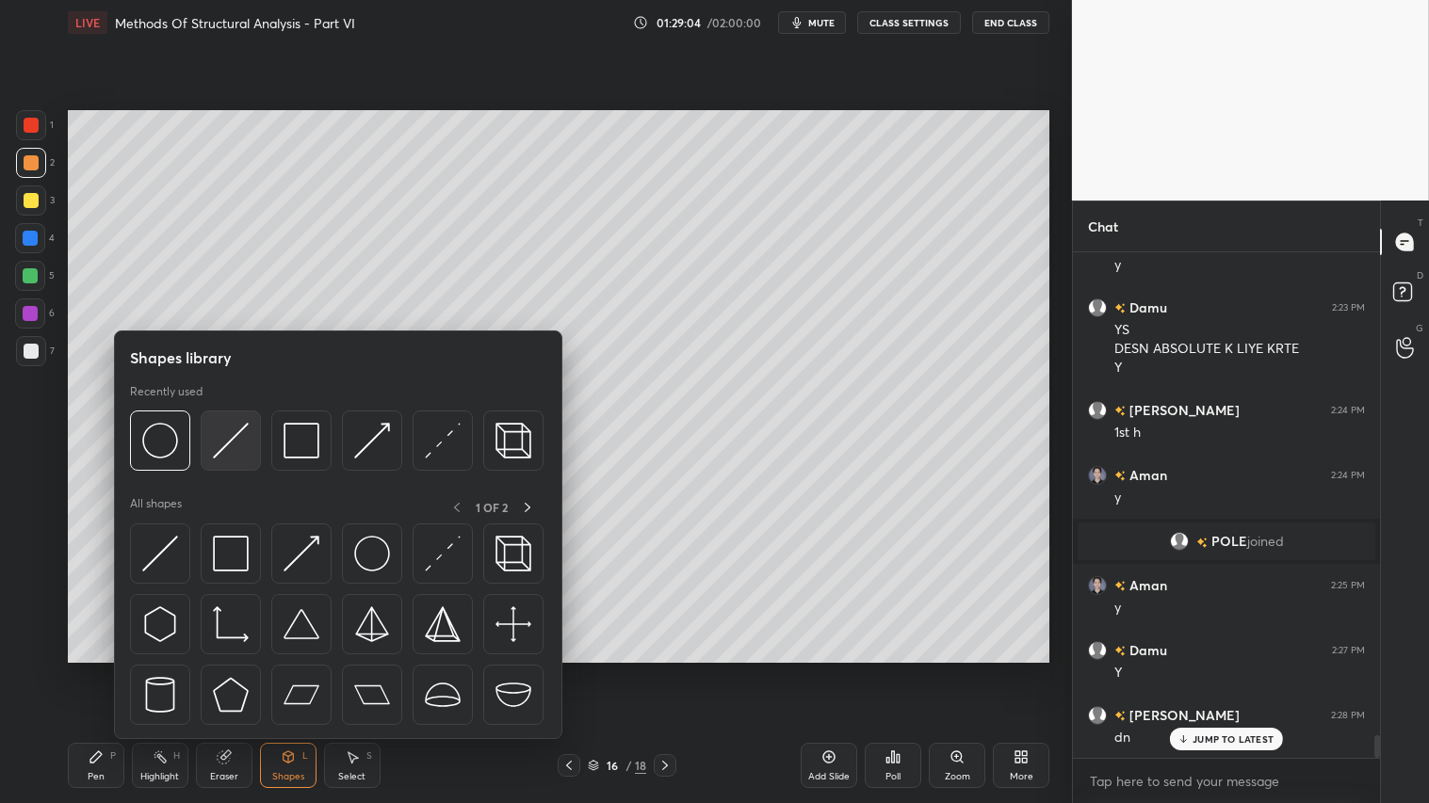
click at [226, 439] on img at bounding box center [231, 441] width 36 height 36
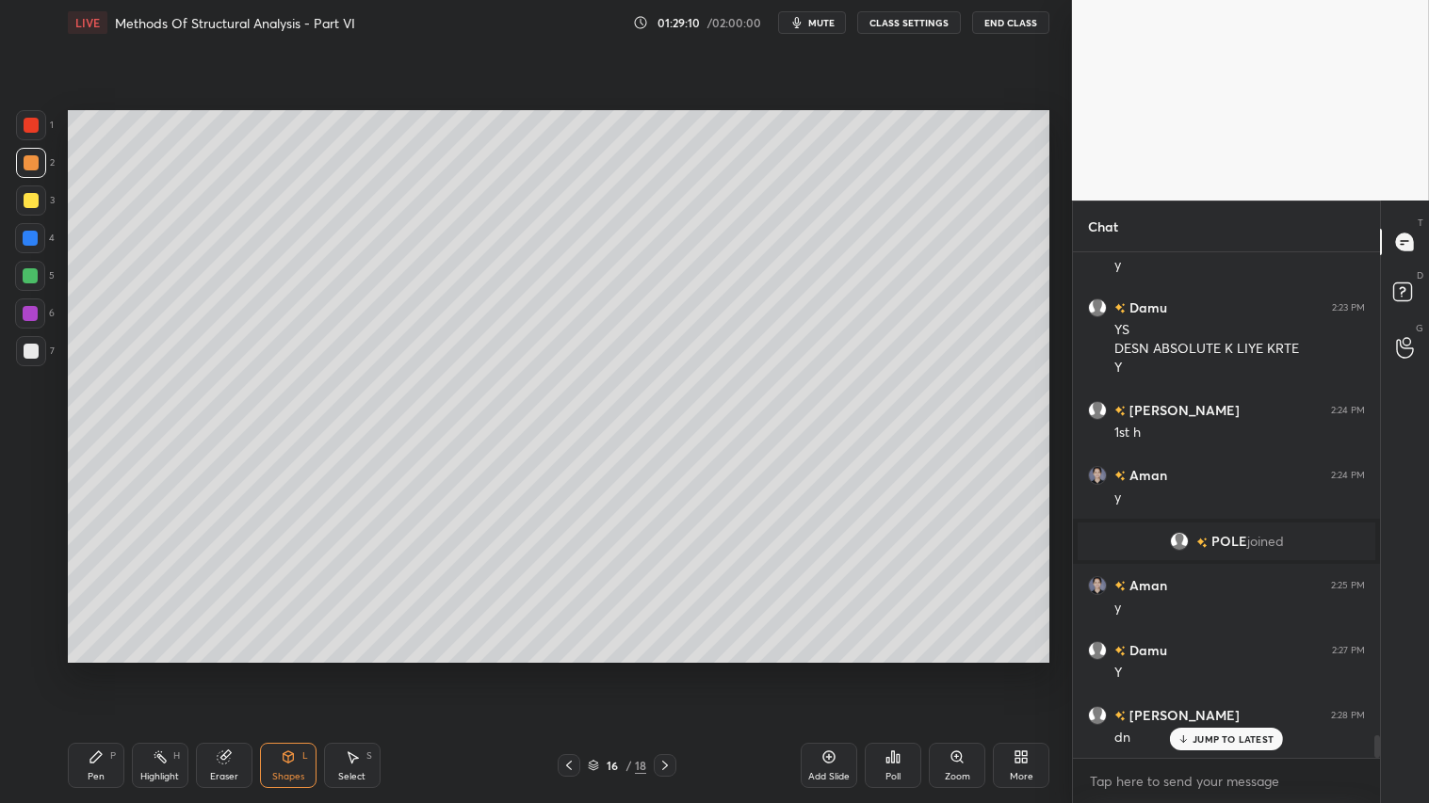
click at [110, 670] on div "Pen P" at bounding box center [96, 765] width 57 height 45
click at [304, 670] on div "Shapes L" at bounding box center [288, 765] width 57 height 45
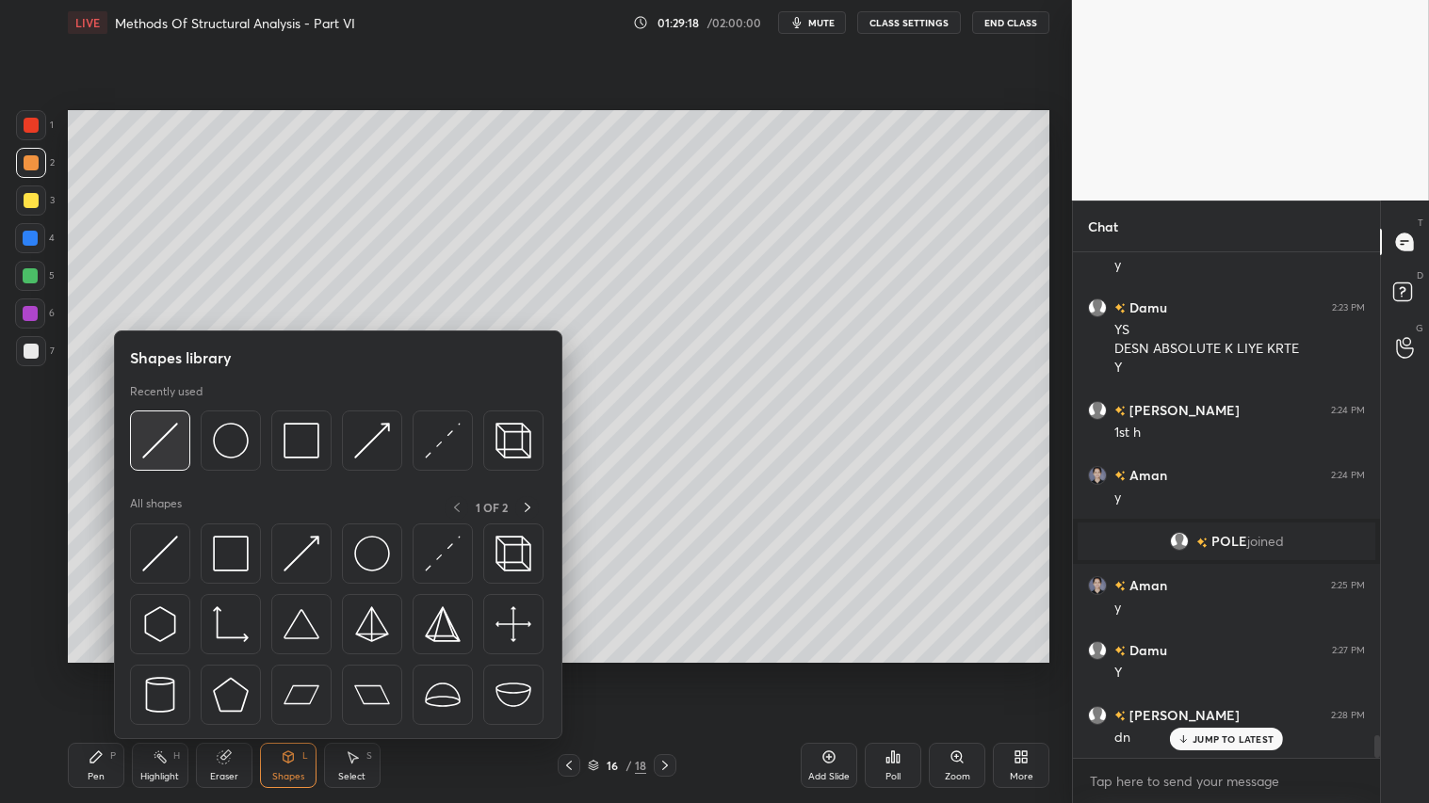
click at [179, 430] on div at bounding box center [160, 441] width 60 height 60
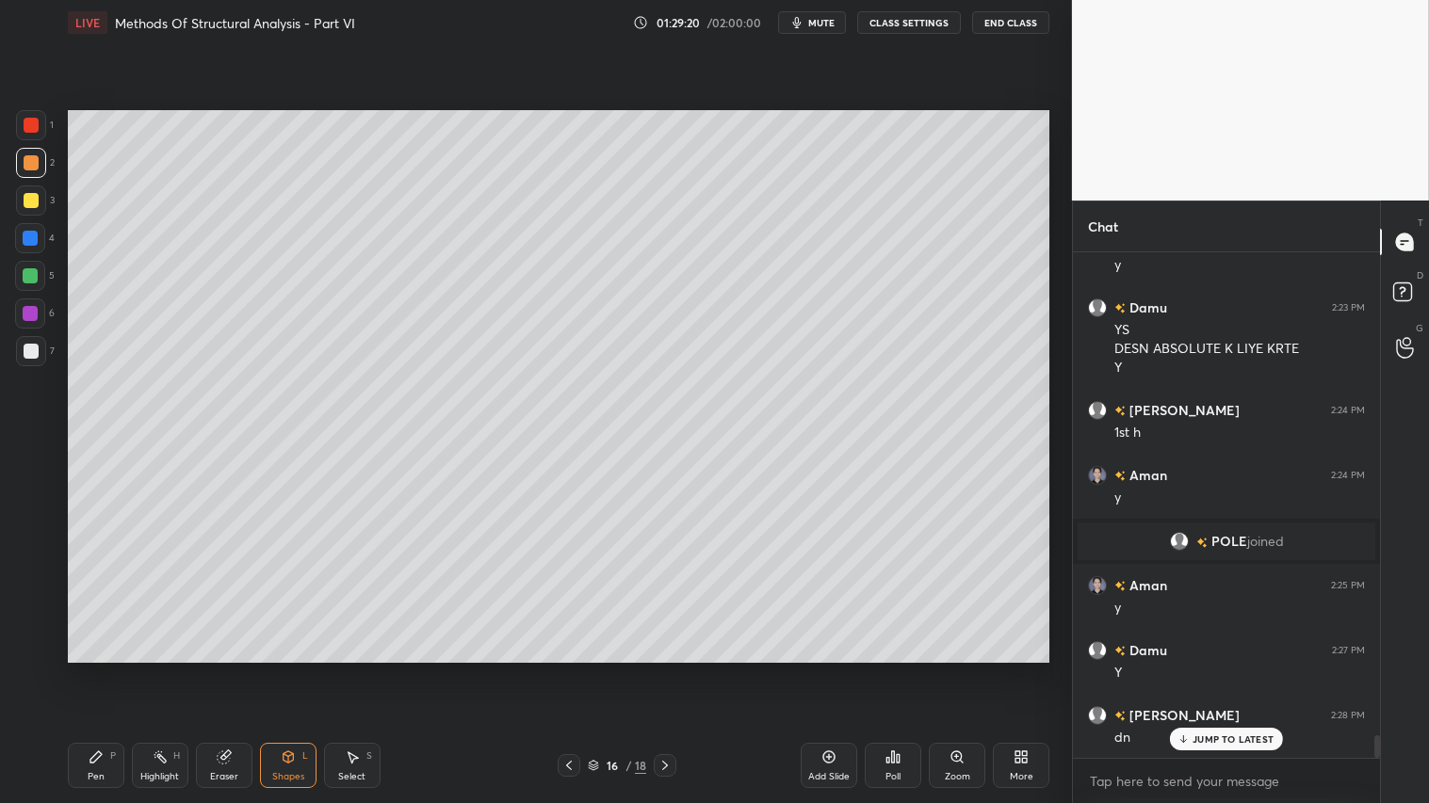
click at [315, 670] on div "Shapes L" at bounding box center [288, 765] width 57 height 45
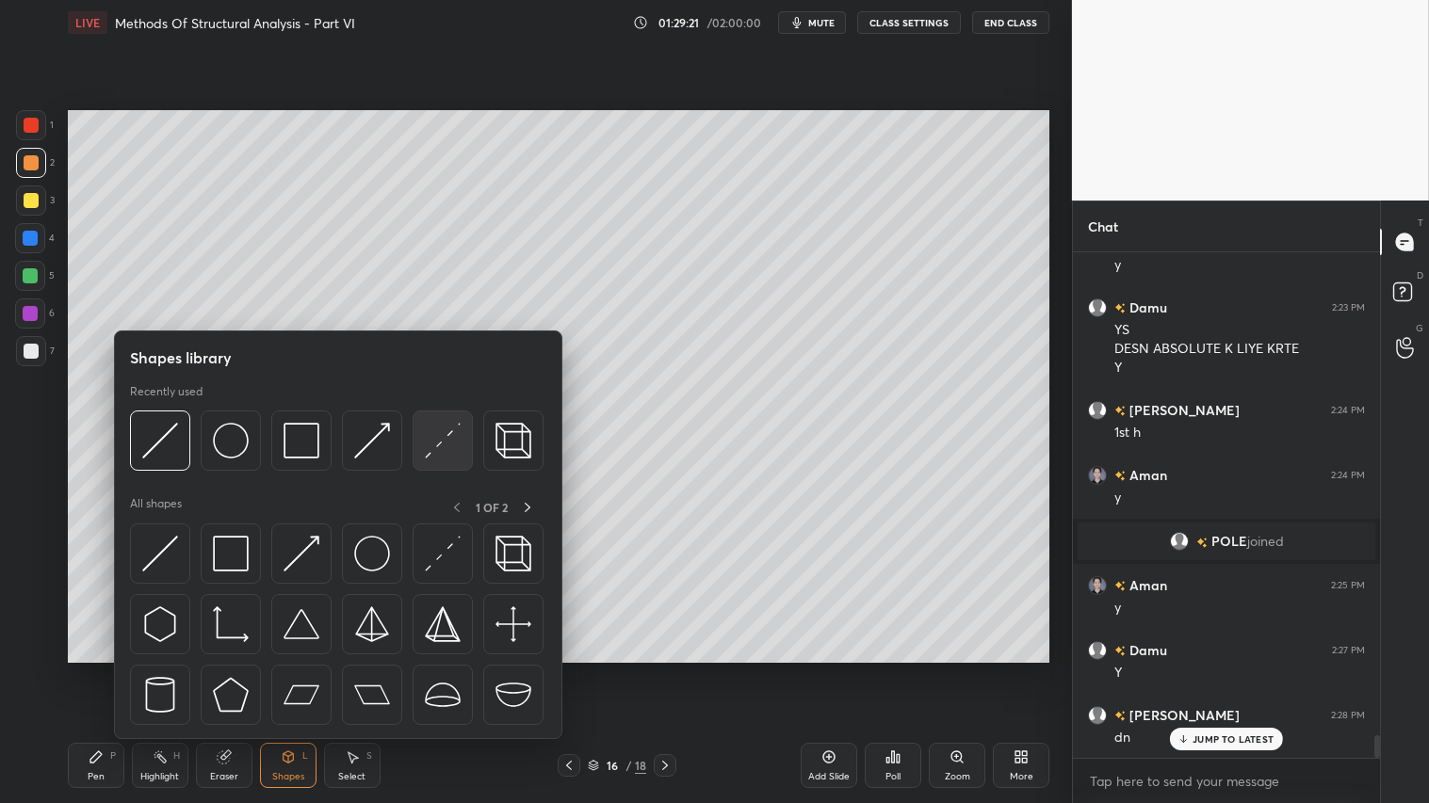
click at [439, 446] on img at bounding box center [443, 441] width 36 height 36
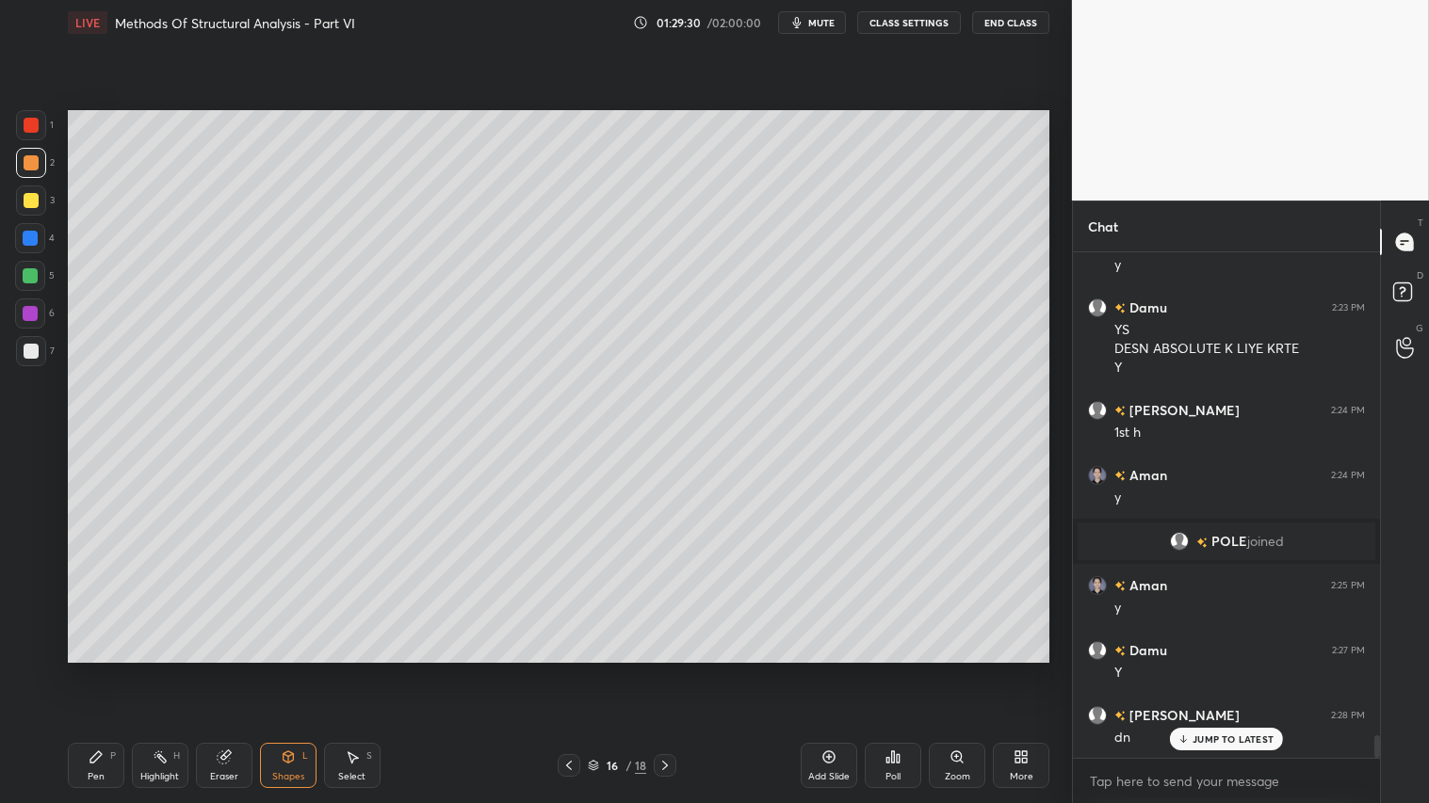
click at [292, 670] on div "Shapes L" at bounding box center [288, 765] width 57 height 45
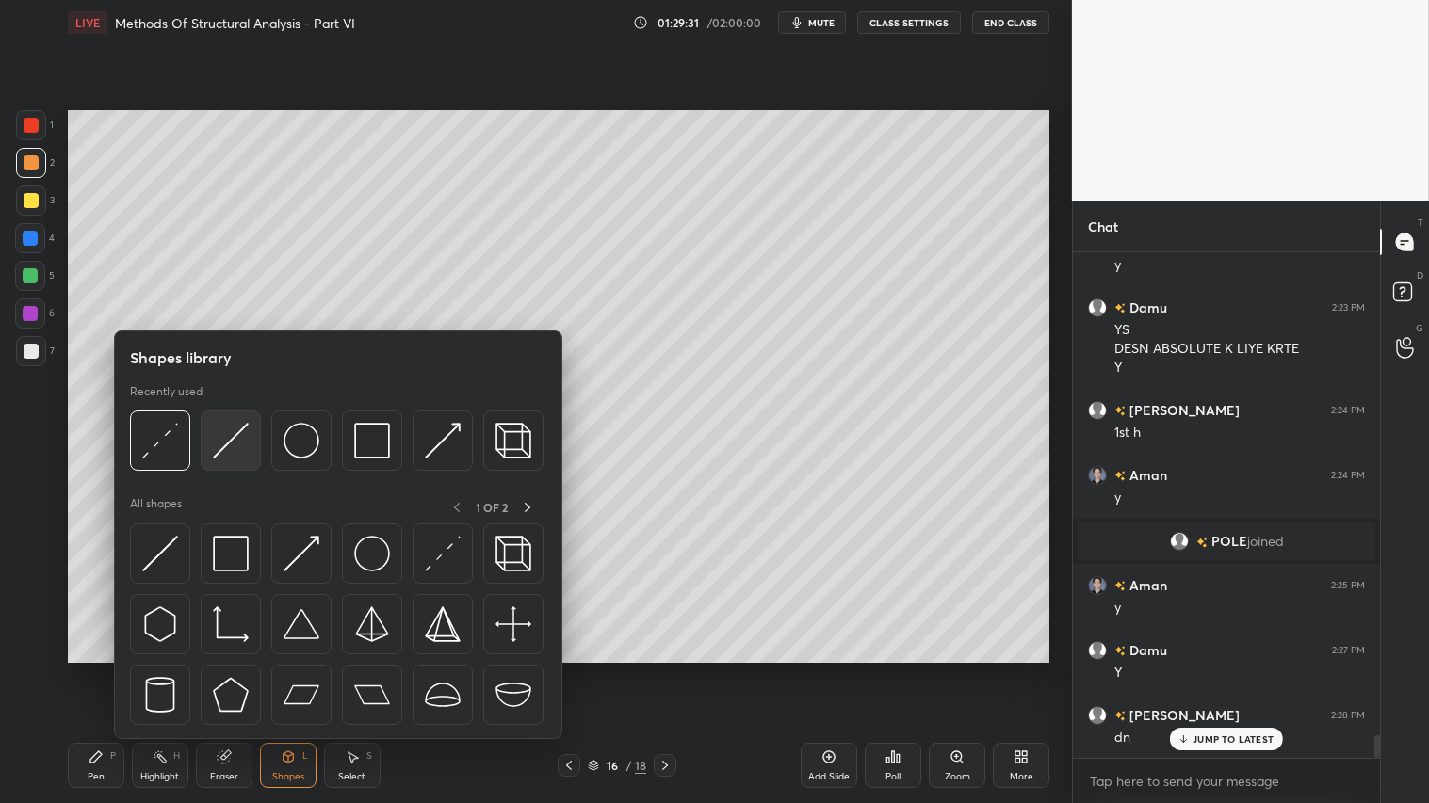
click at [234, 430] on img at bounding box center [231, 441] width 36 height 36
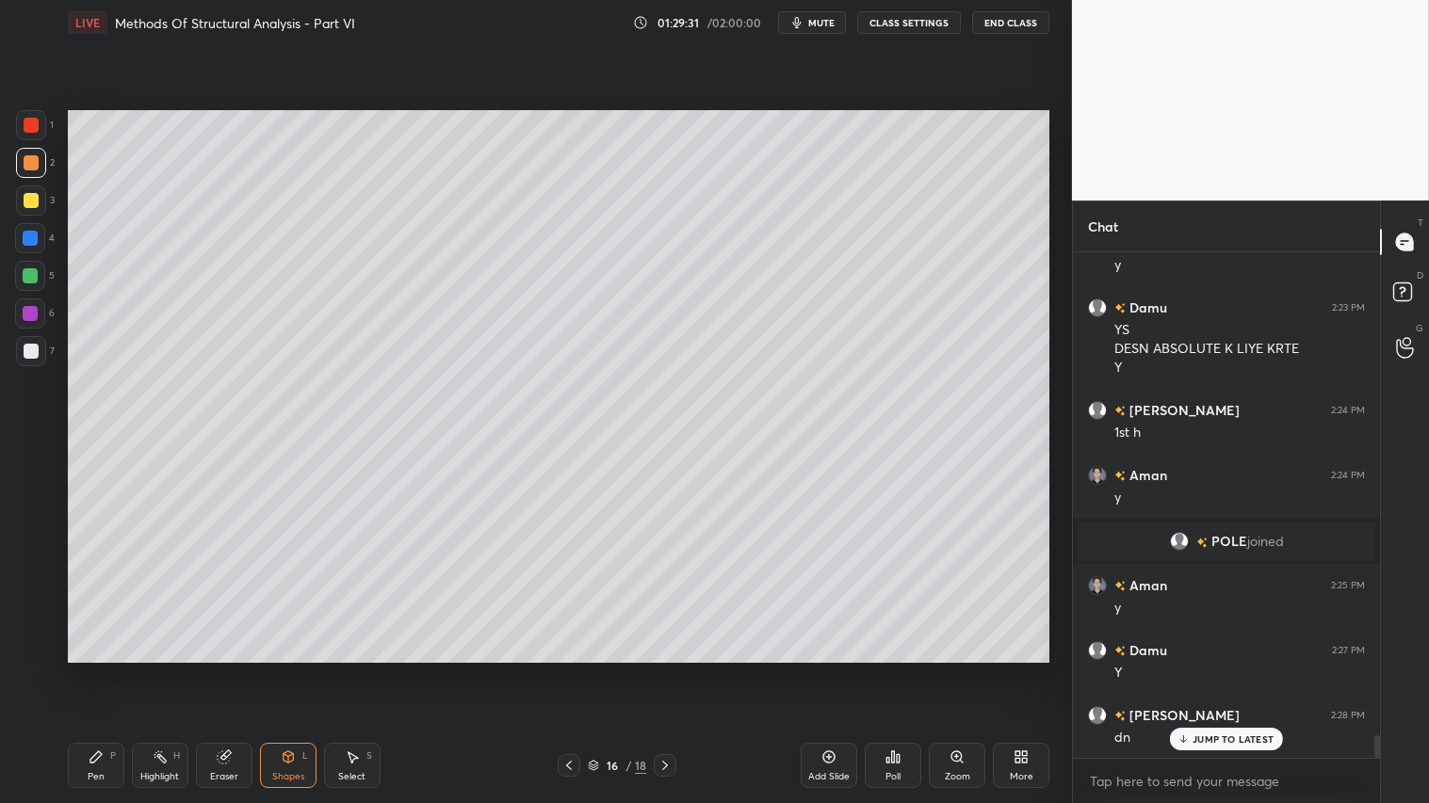
scroll to position [10752, 0]
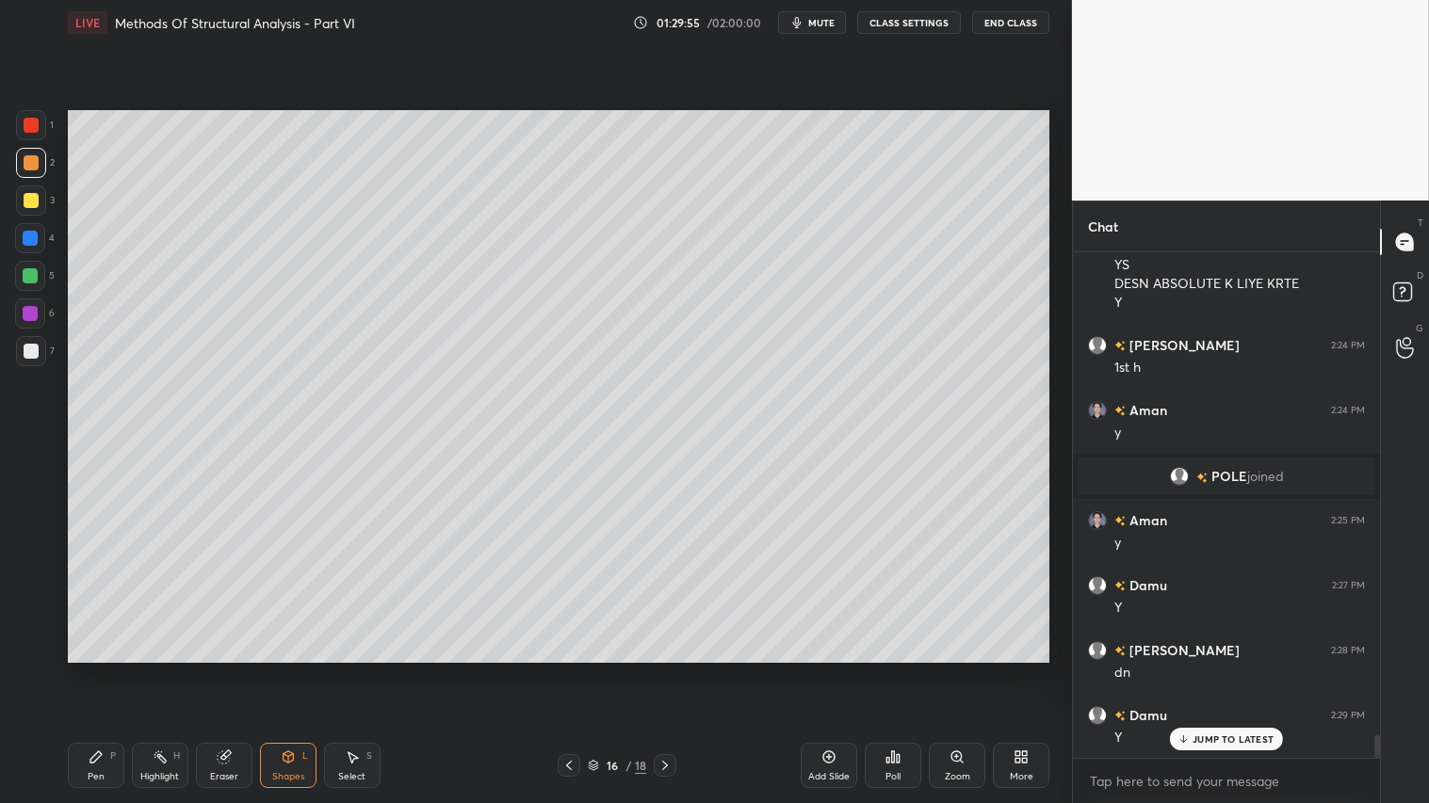
click at [105, 670] on div "Pen P" at bounding box center [96, 765] width 57 height 45
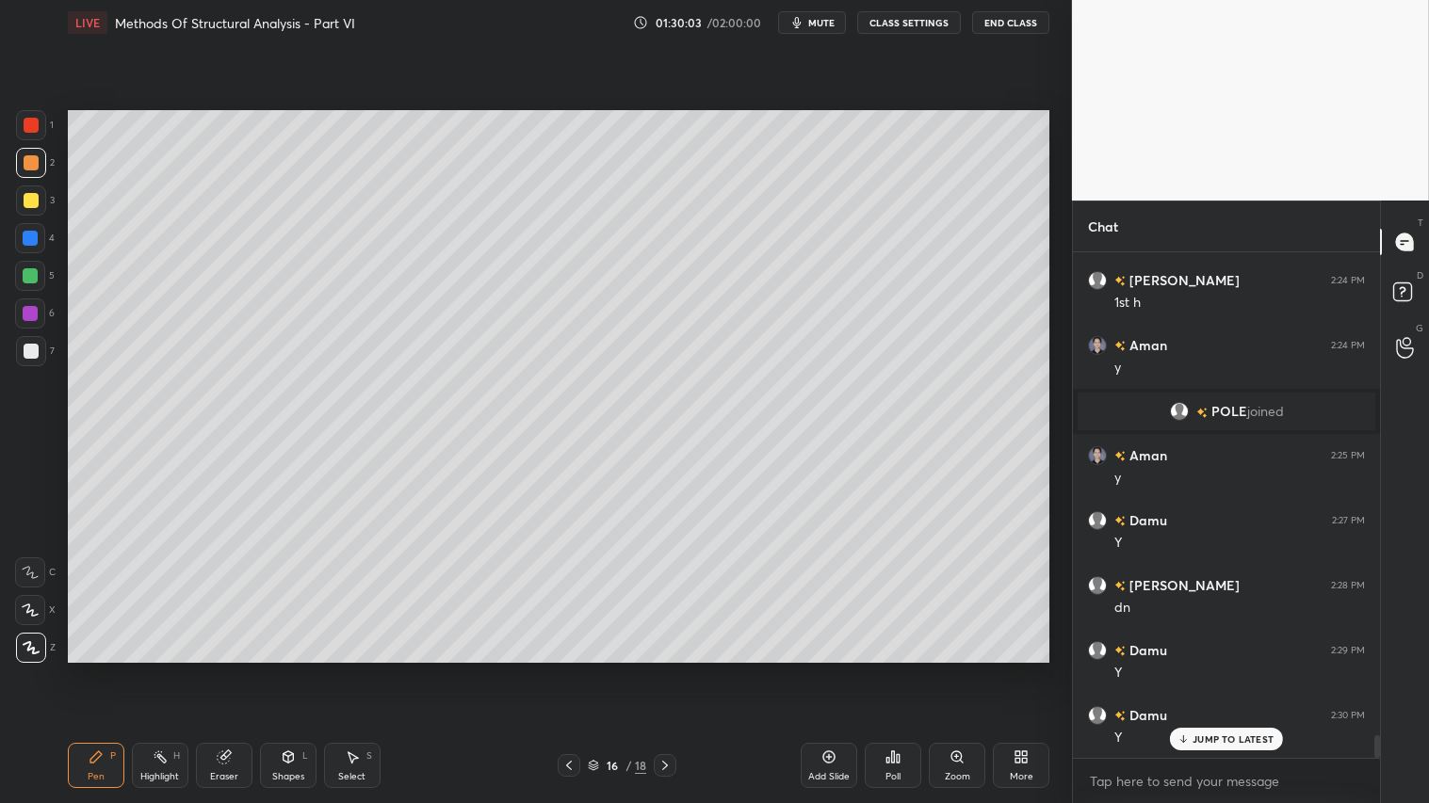
click at [275, 670] on div "Shapes L" at bounding box center [288, 765] width 57 height 45
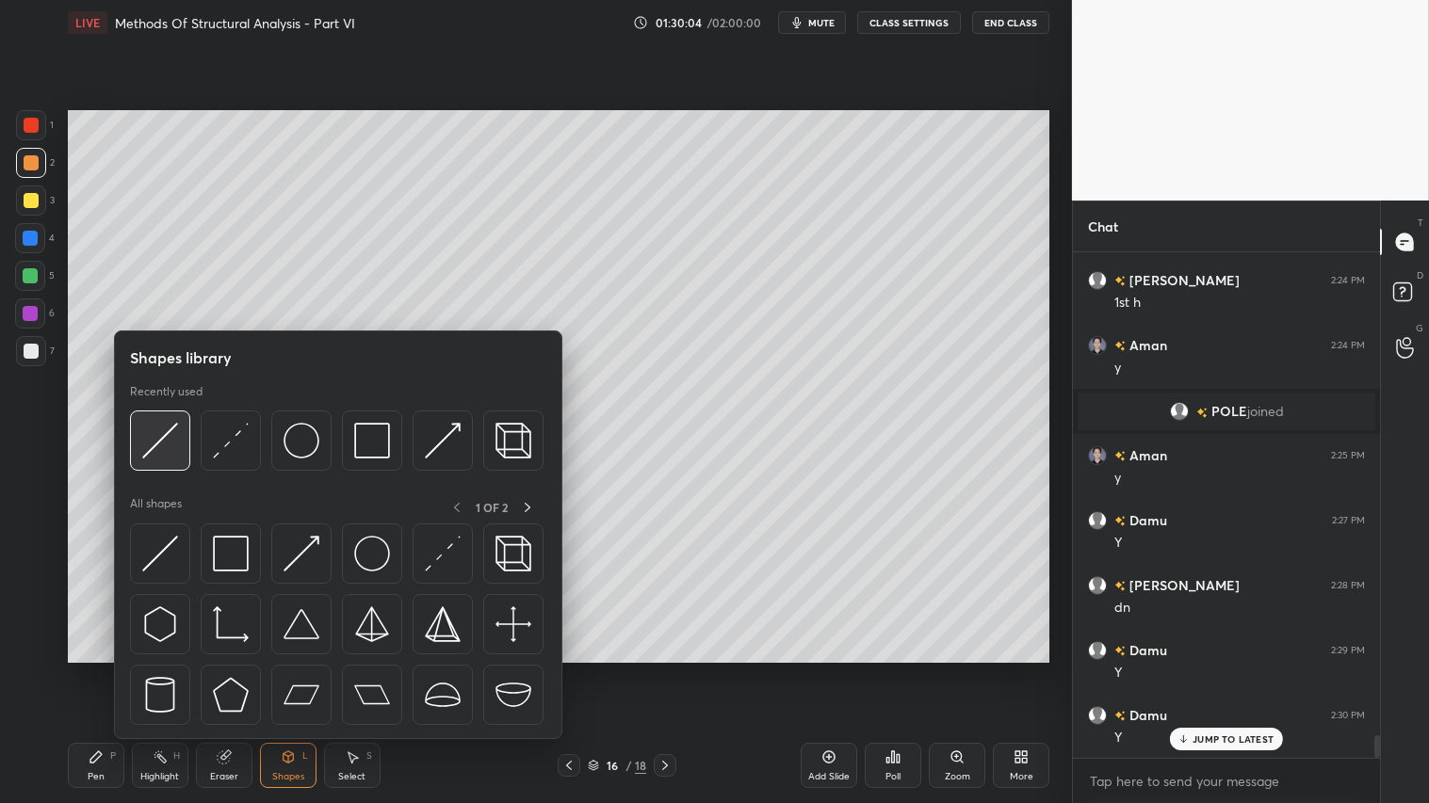
click at [171, 441] on img at bounding box center [160, 441] width 36 height 36
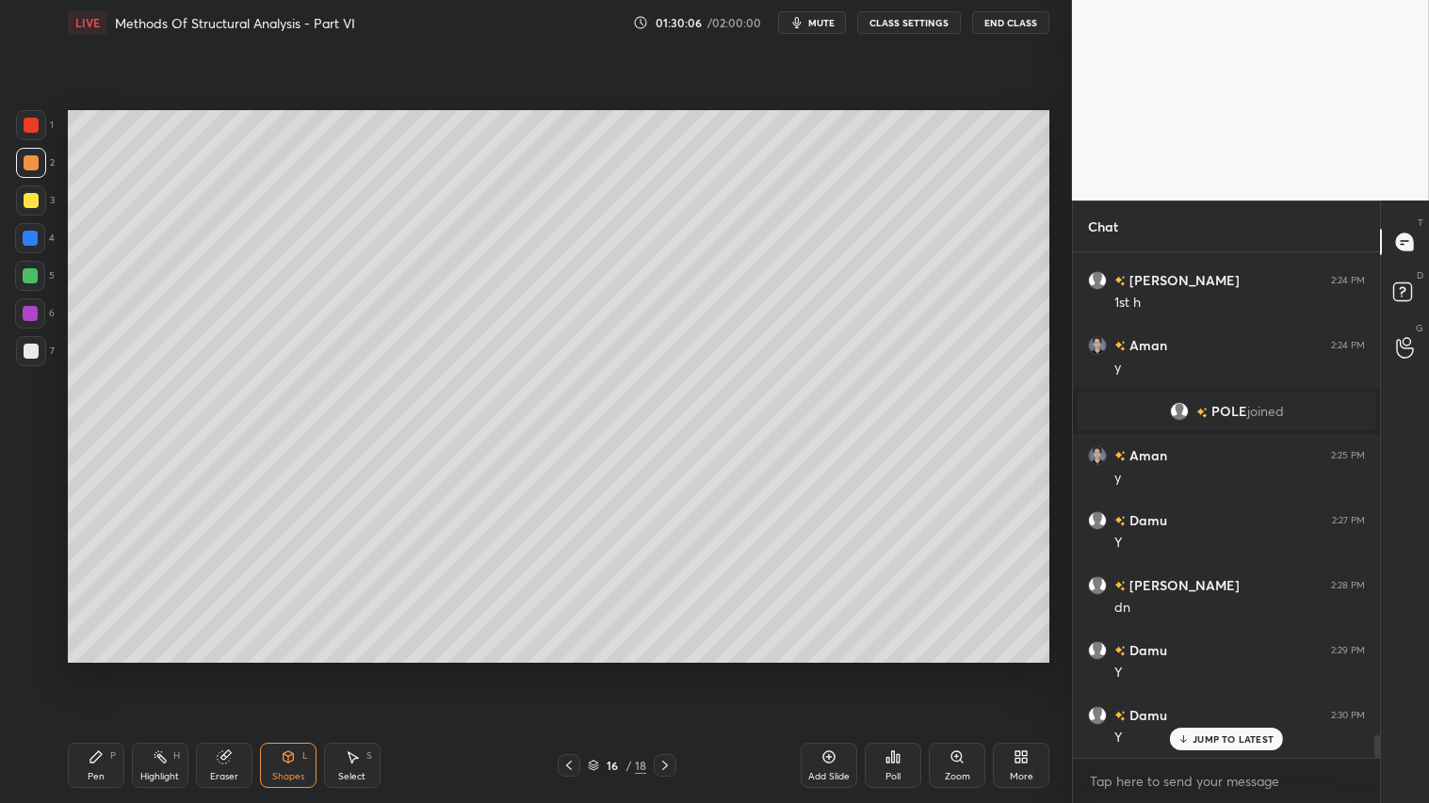
click at [24, 199] on div at bounding box center [31, 200] width 15 height 15
click at [287, 670] on icon at bounding box center [288, 757] width 15 height 15
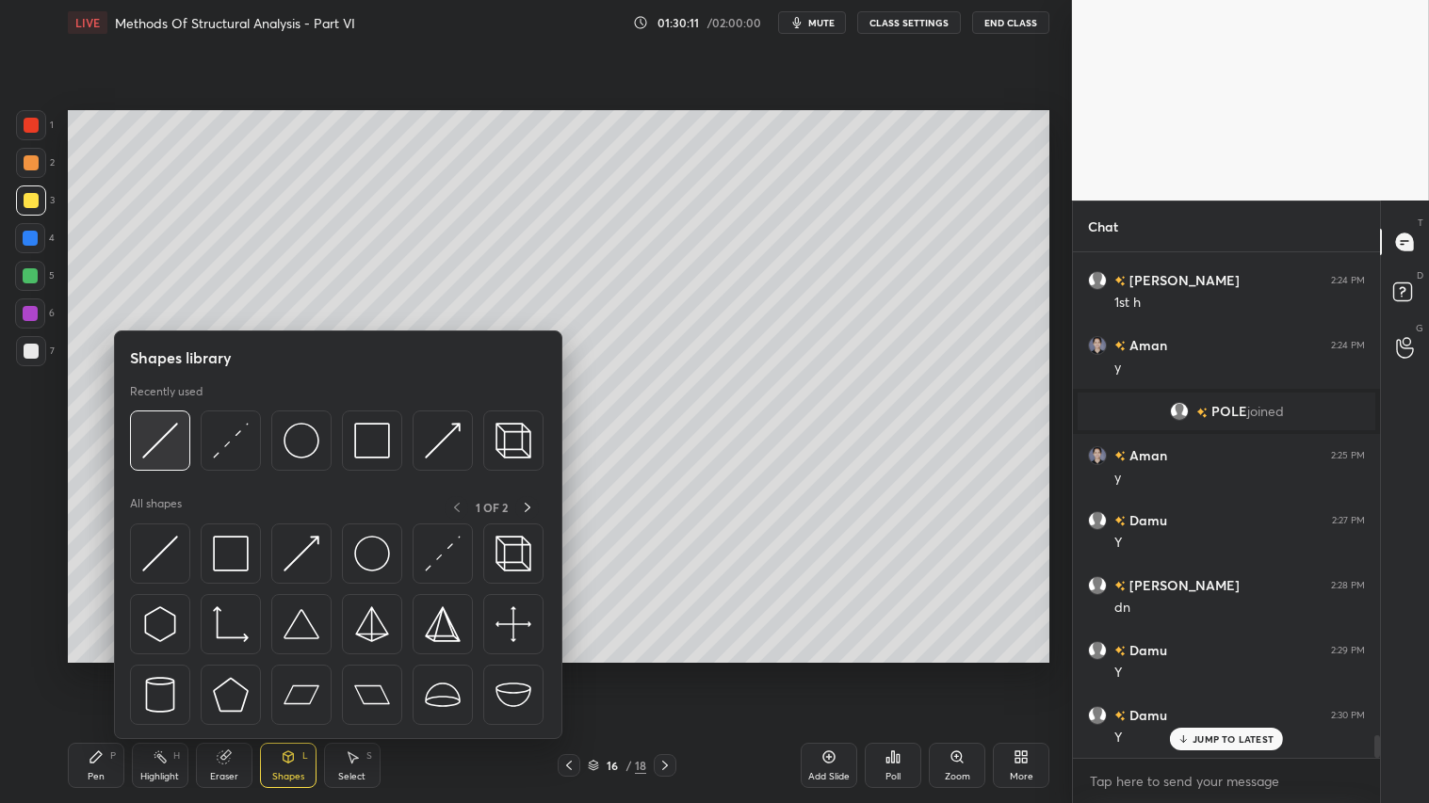
click at [156, 441] on img at bounding box center [160, 441] width 36 height 36
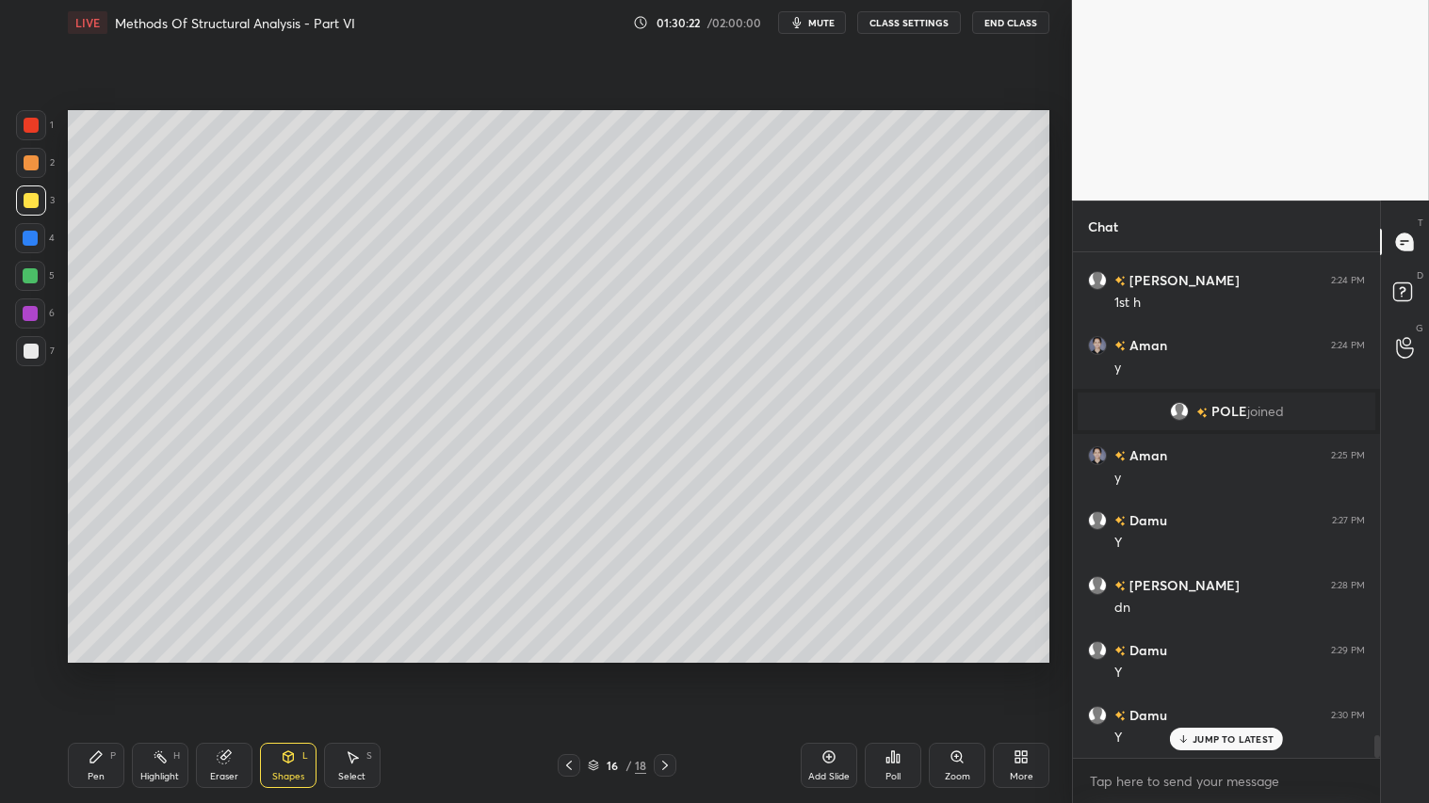
click at [95, 670] on div "Pen P" at bounding box center [96, 765] width 57 height 45
drag, startPoint x: 34, startPoint y: 612, endPoint x: 48, endPoint y: 629, distance: 22.1
click at [42, 617] on div at bounding box center [30, 610] width 30 height 30
drag, startPoint x: 97, startPoint y: 780, endPoint x: 105, endPoint y: 775, distance: 9.7
click at [101, 670] on div "Pen" at bounding box center [96, 776] width 17 height 9
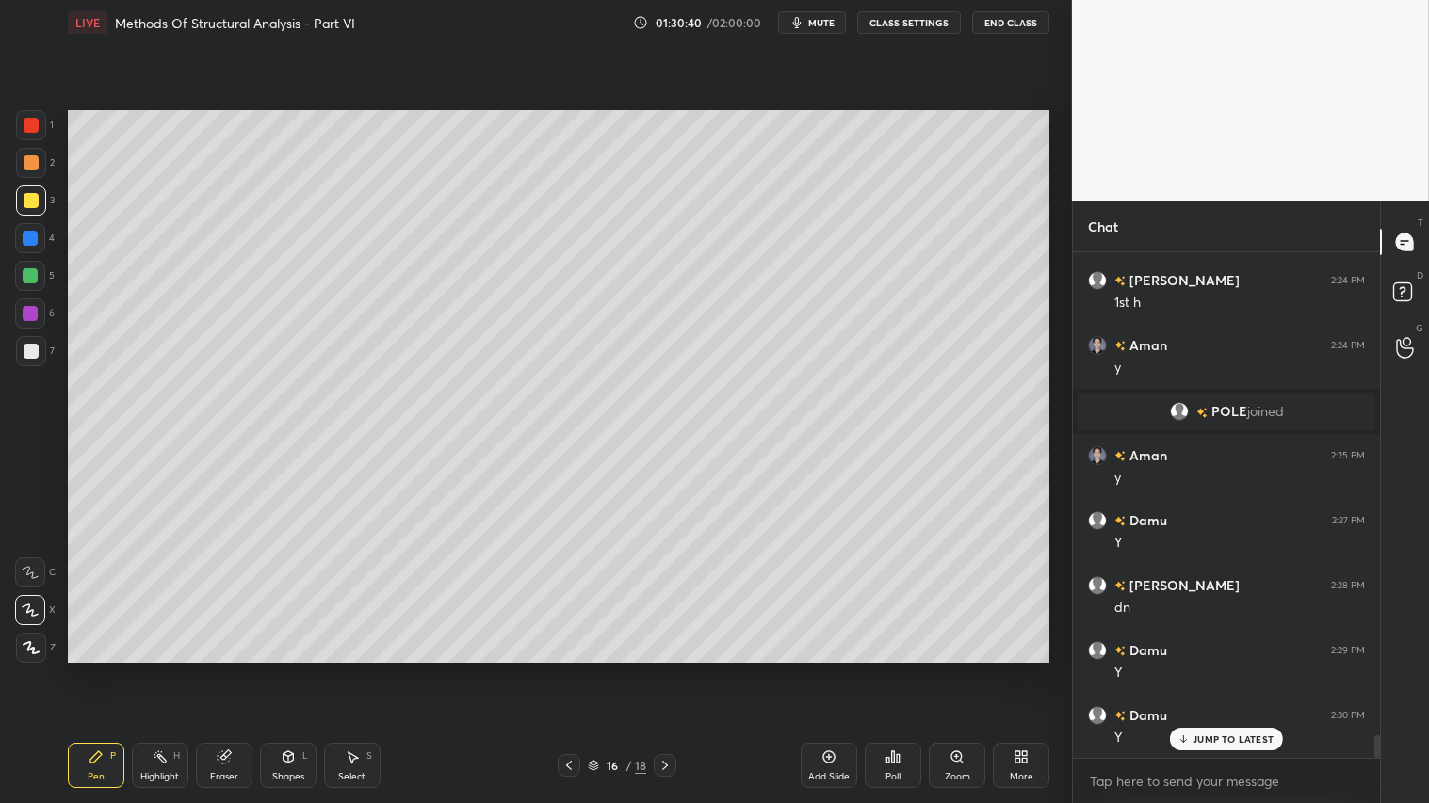
click at [295, 670] on div "Shapes L" at bounding box center [288, 765] width 57 height 45
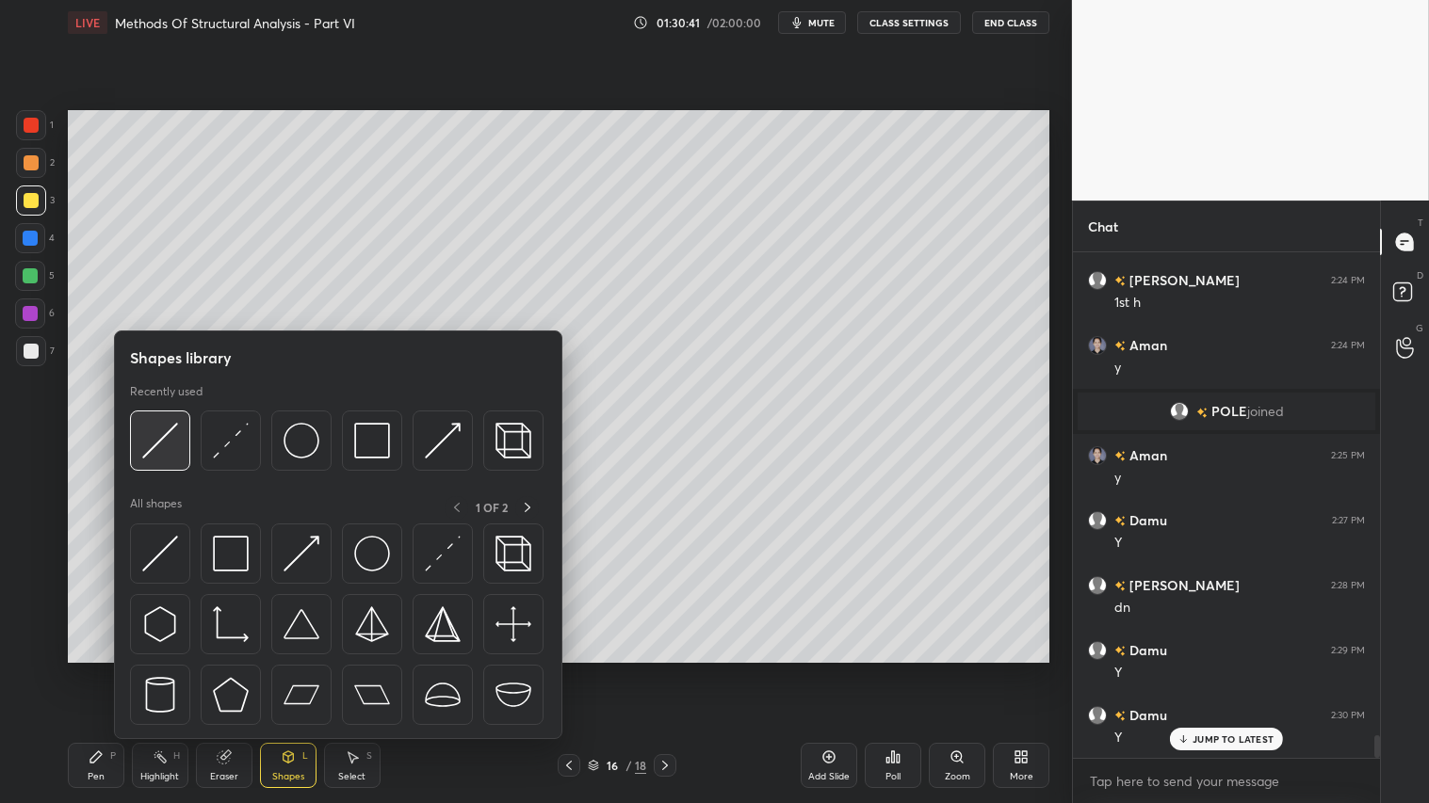
click at [157, 439] on img at bounding box center [160, 441] width 36 height 36
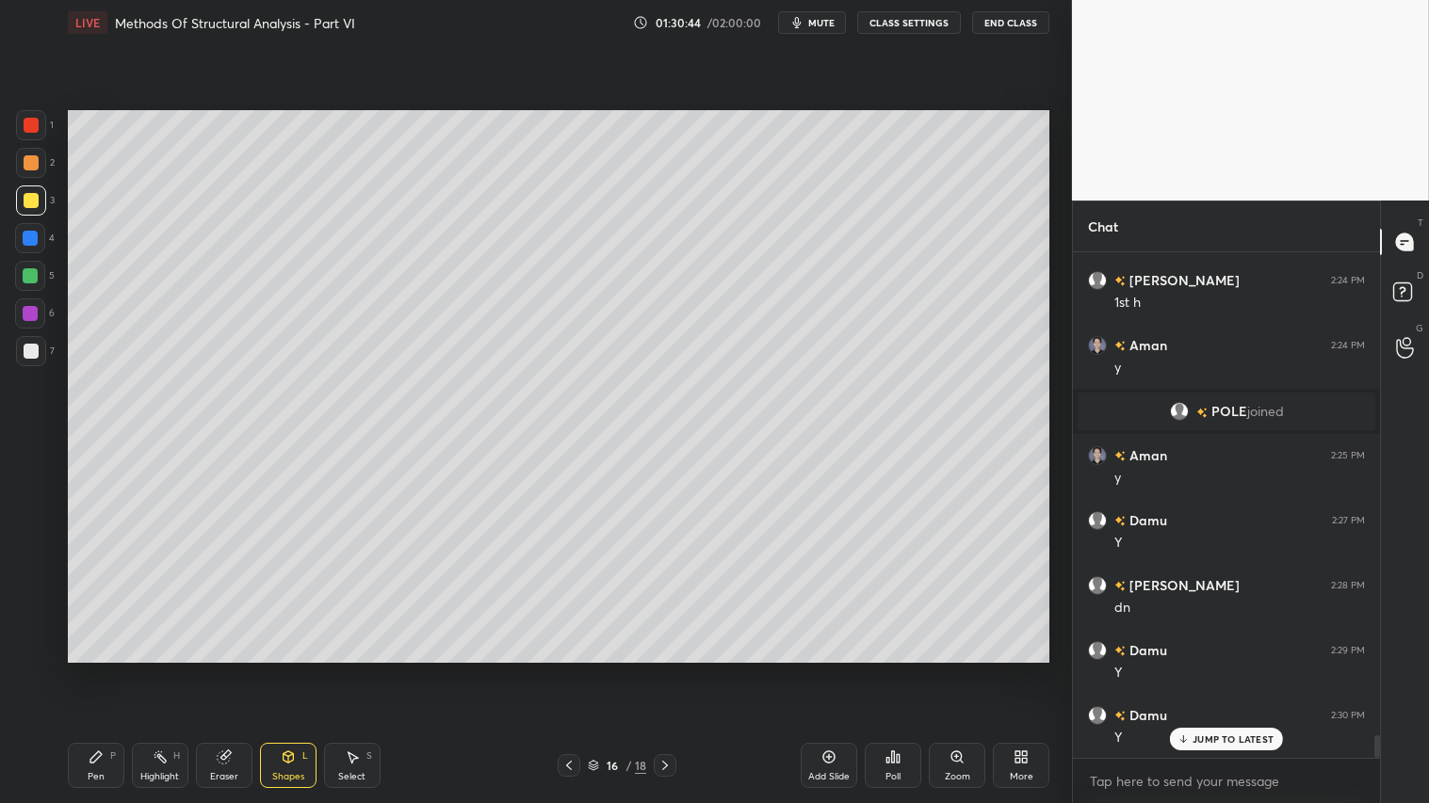
click at [117, 670] on div "Pen P" at bounding box center [96, 765] width 57 height 45
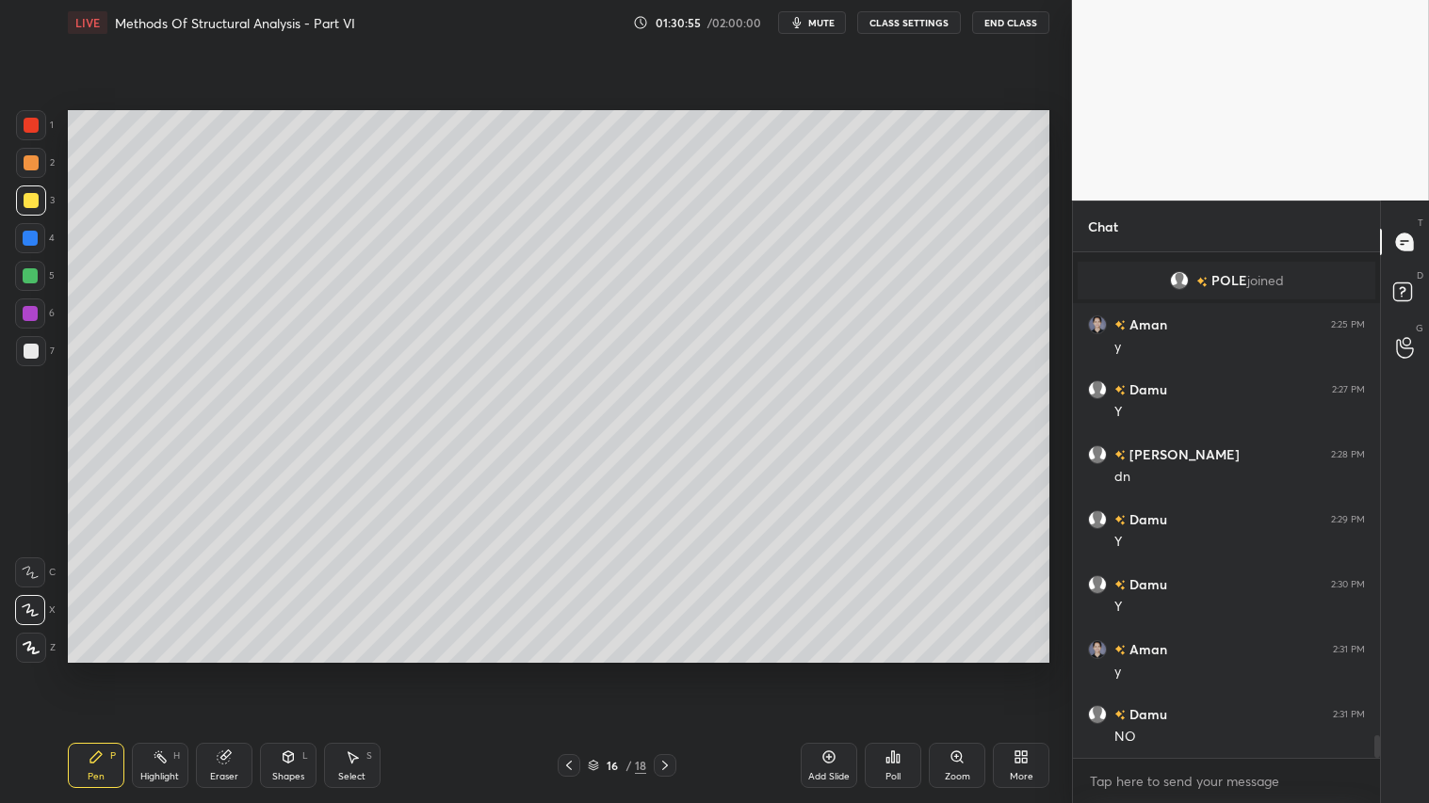
scroll to position [11013, 0]
click at [296, 670] on div "Shapes L" at bounding box center [288, 765] width 57 height 45
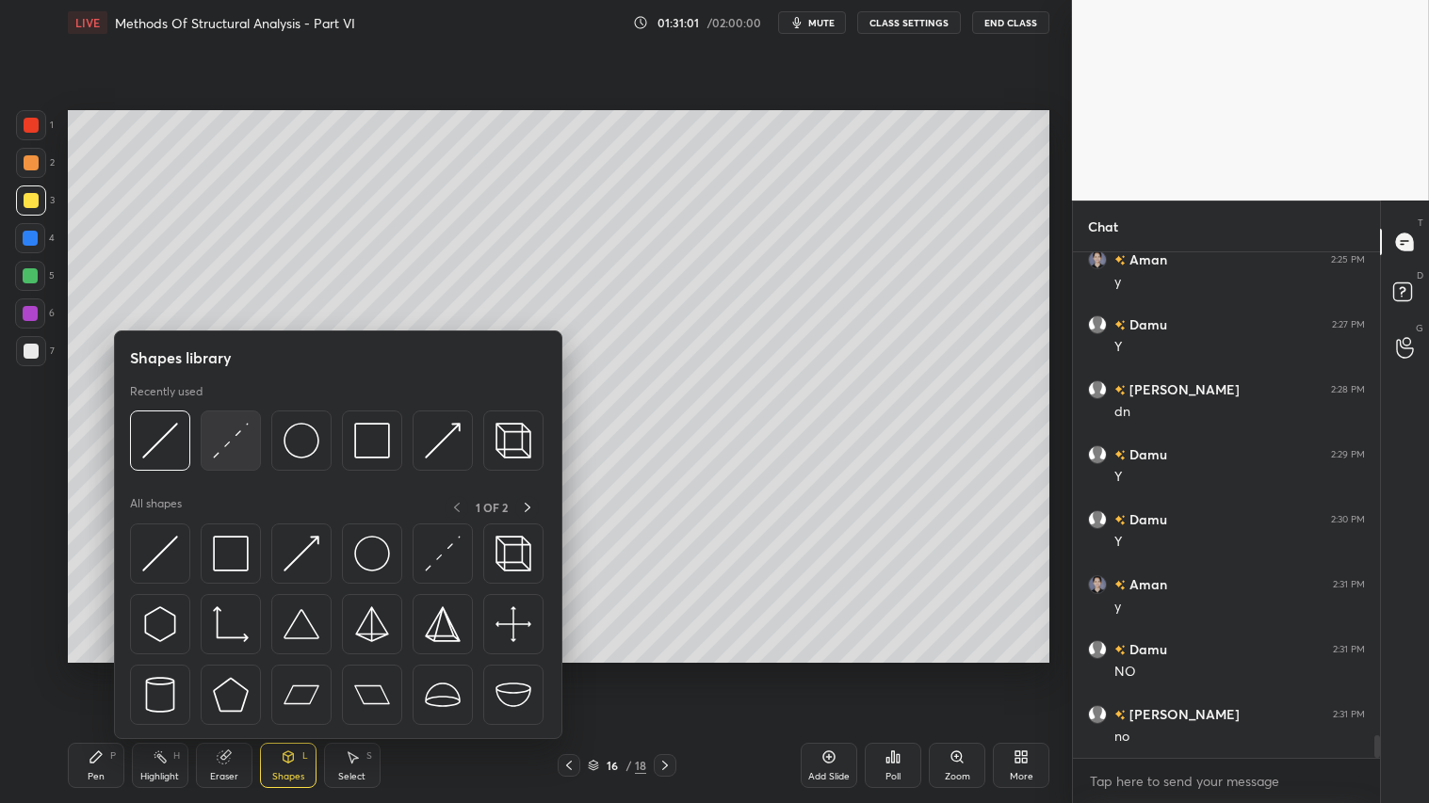
click at [237, 428] on img at bounding box center [231, 441] width 36 height 36
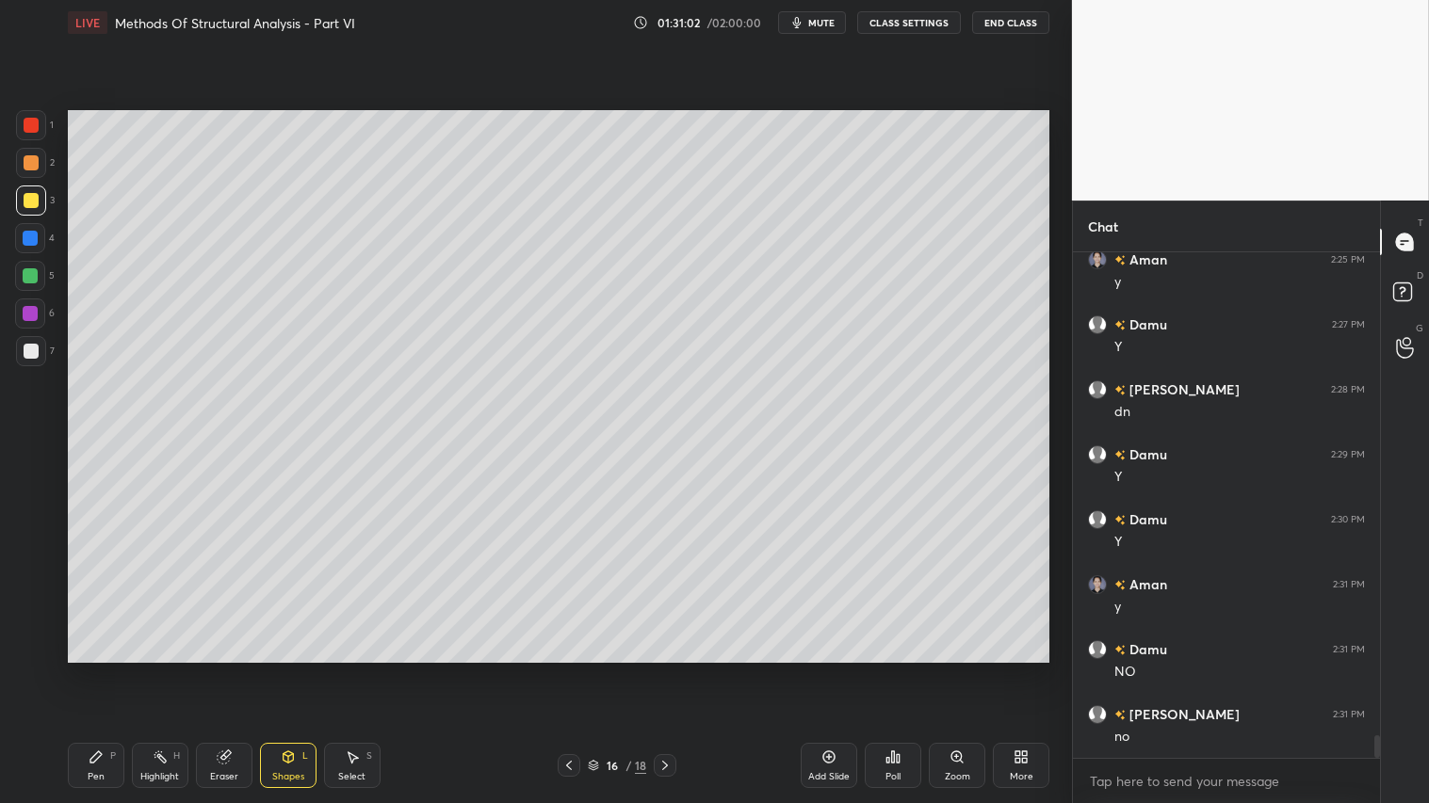
drag, startPoint x: 23, startPoint y: 163, endPoint x: 40, endPoint y: 168, distance: 18.5
click at [33, 163] on div at bounding box center [31, 162] width 15 height 15
click at [135, 670] on div "Highlight H" at bounding box center [160, 765] width 57 height 45
click at [106, 670] on div "Pen P" at bounding box center [96, 765] width 57 height 45
drag, startPoint x: 24, startPoint y: 199, endPoint x: 51, endPoint y: 228, distance: 39.3
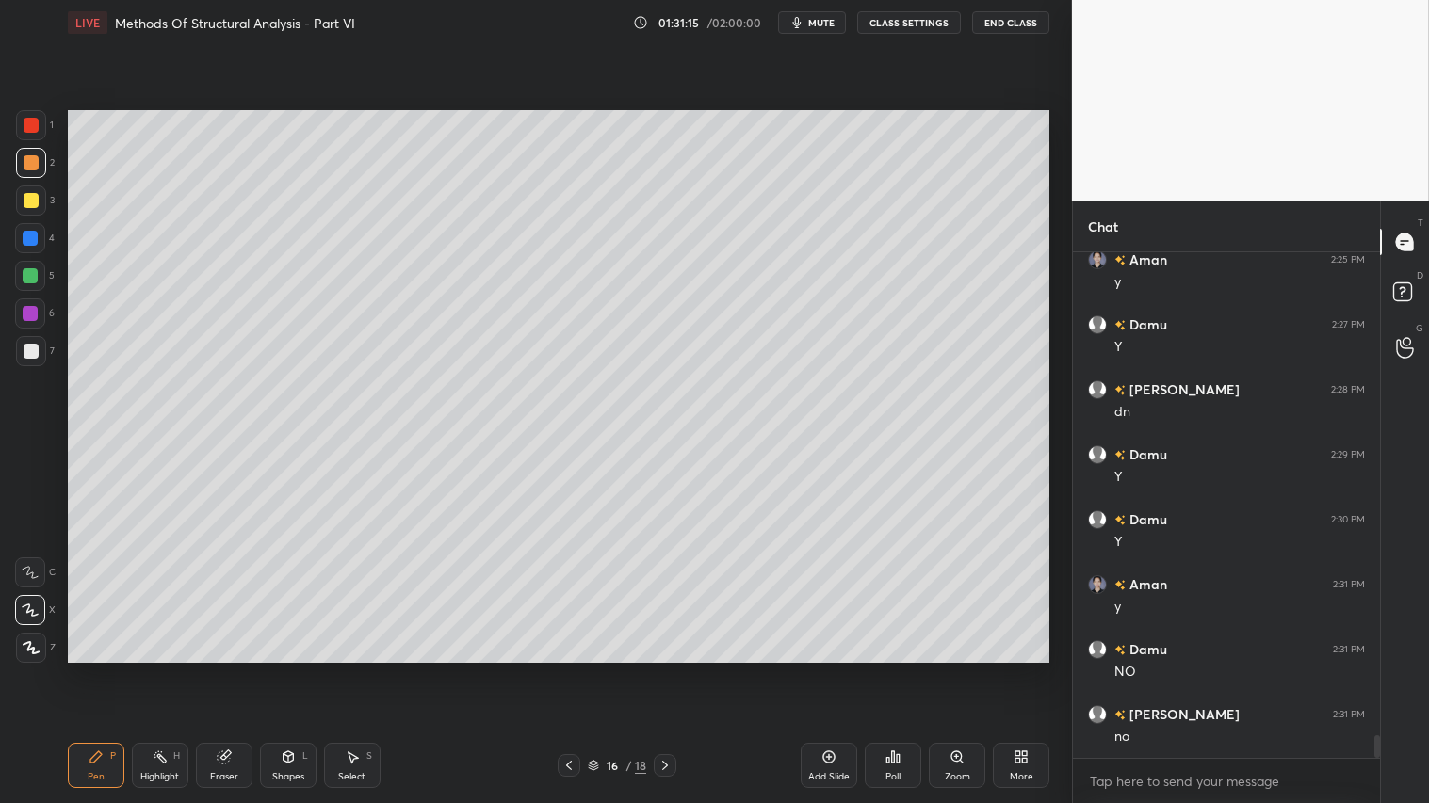
click at [25, 199] on div at bounding box center [31, 200] width 15 height 15
click at [287, 670] on div "Shapes" at bounding box center [288, 776] width 32 height 9
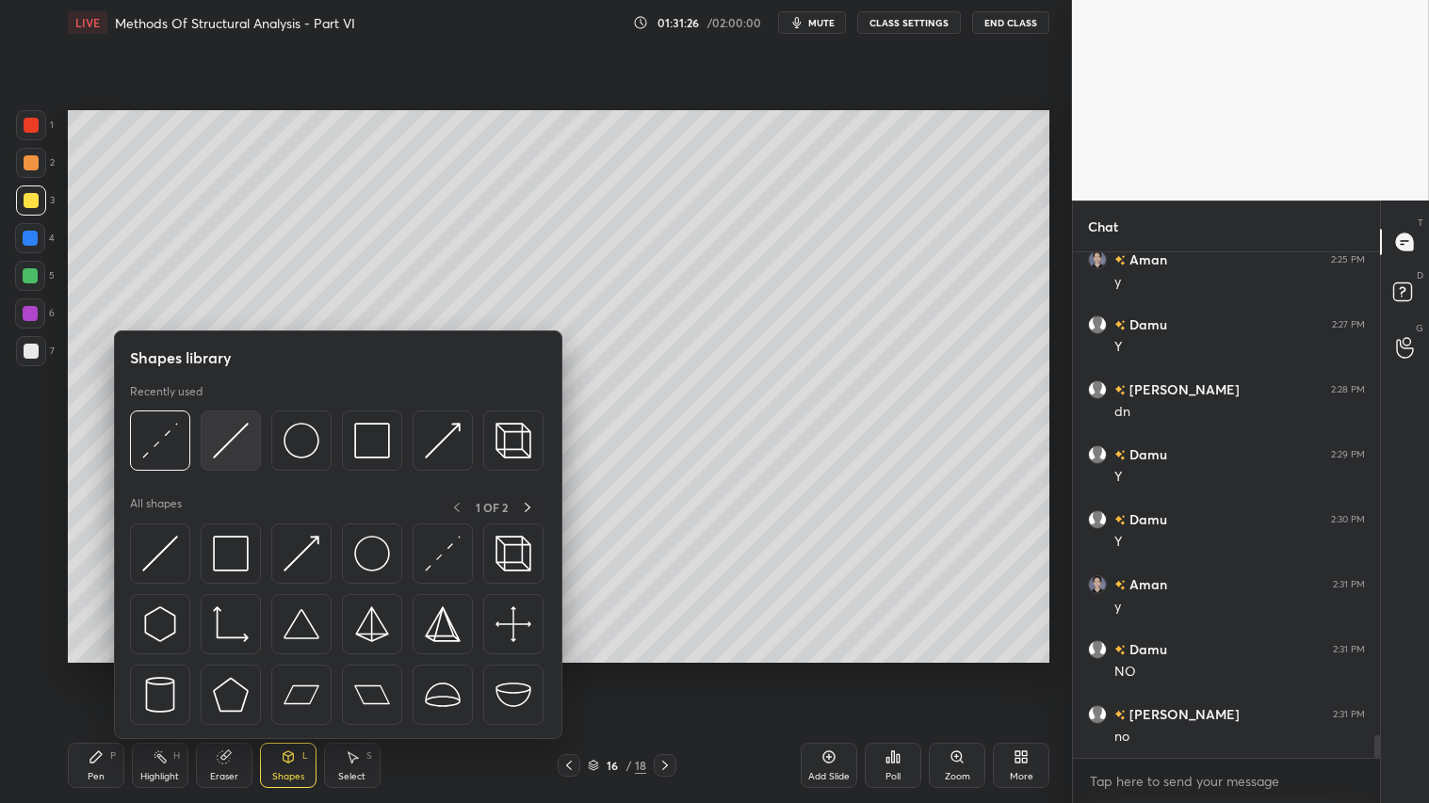
click at [227, 430] on img at bounding box center [231, 441] width 36 height 36
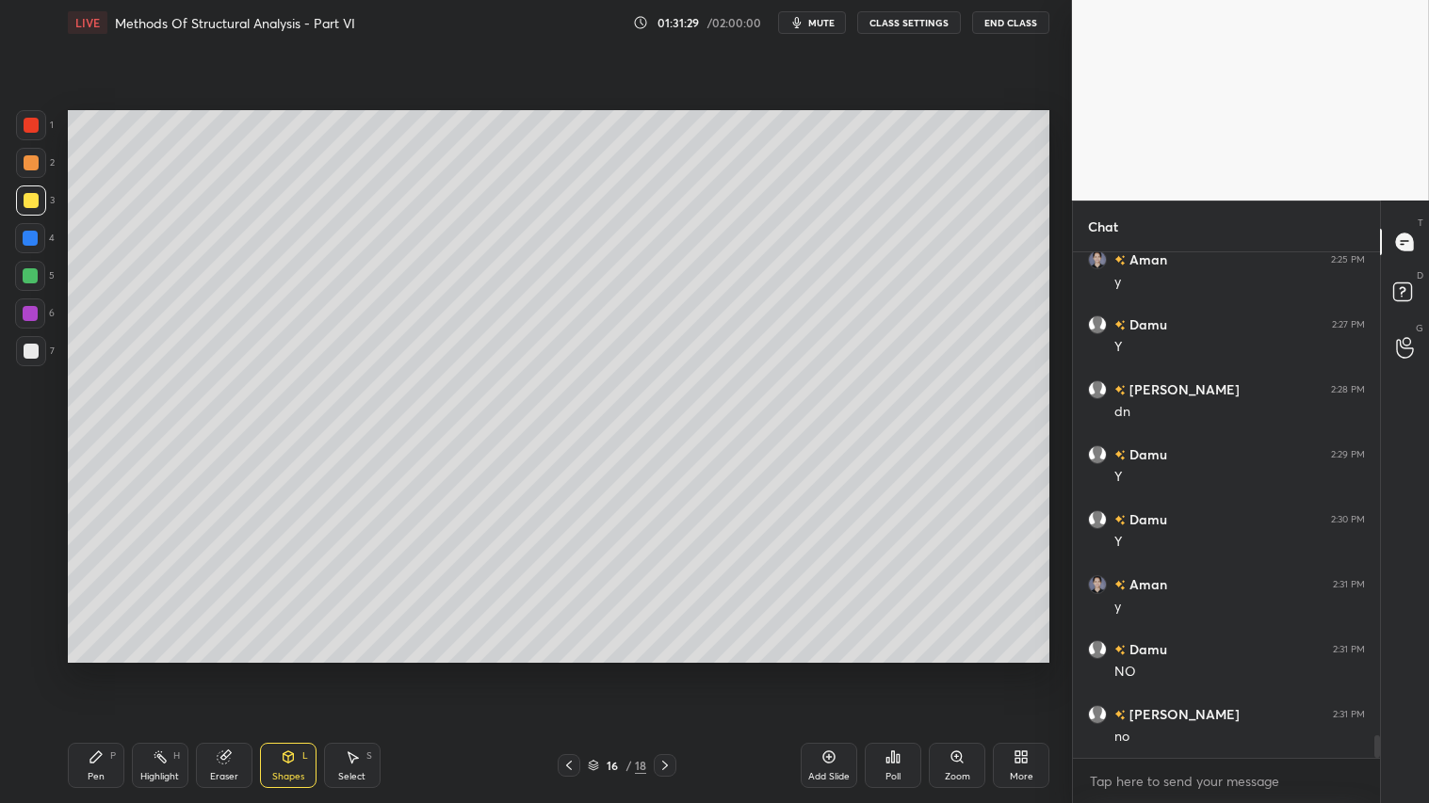
drag, startPoint x: 97, startPoint y: 772, endPoint x: 324, endPoint y: 693, distance: 240.4
click at [100, 670] on div "Pen" at bounding box center [96, 776] width 17 height 9
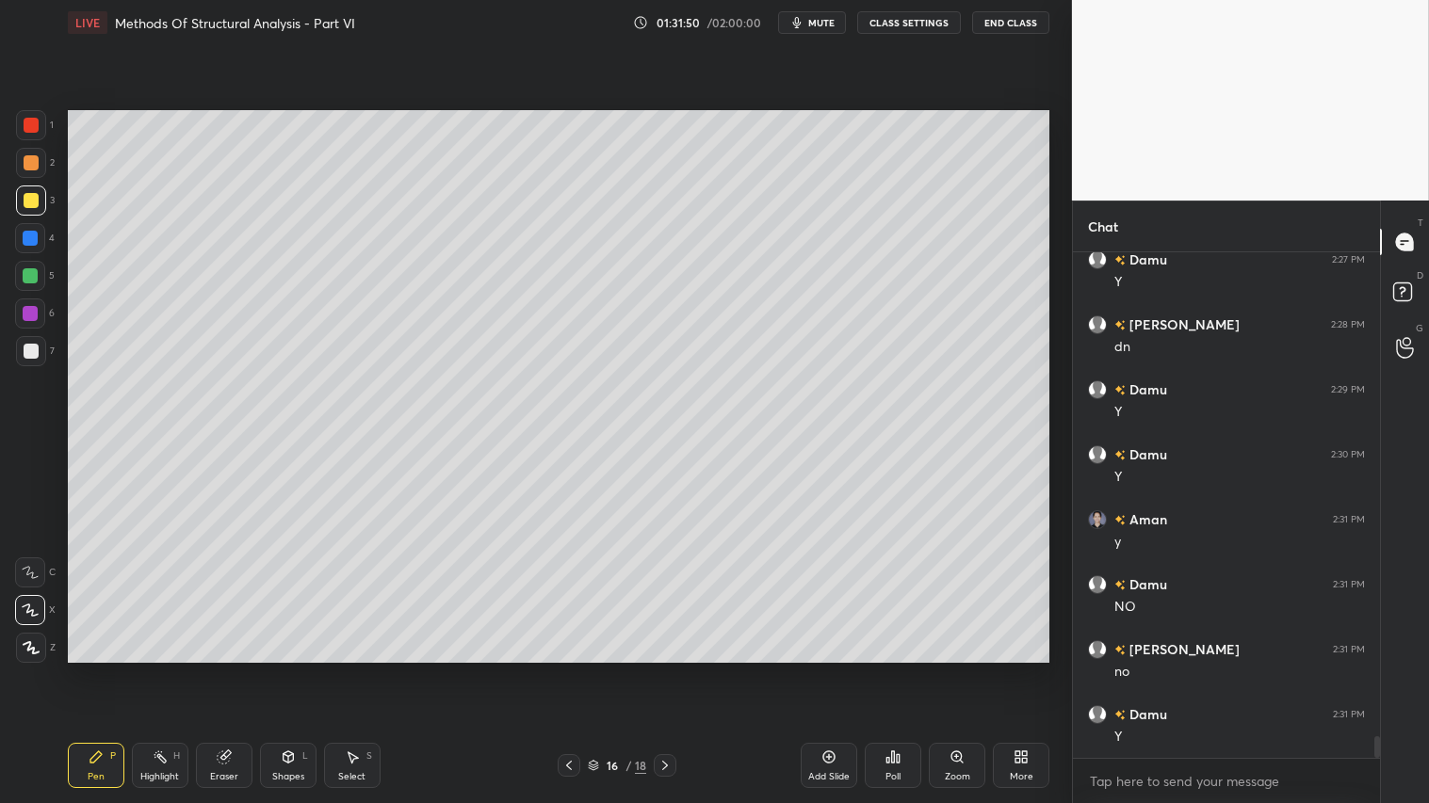
click at [286, 670] on div "Shapes" at bounding box center [288, 776] width 32 height 9
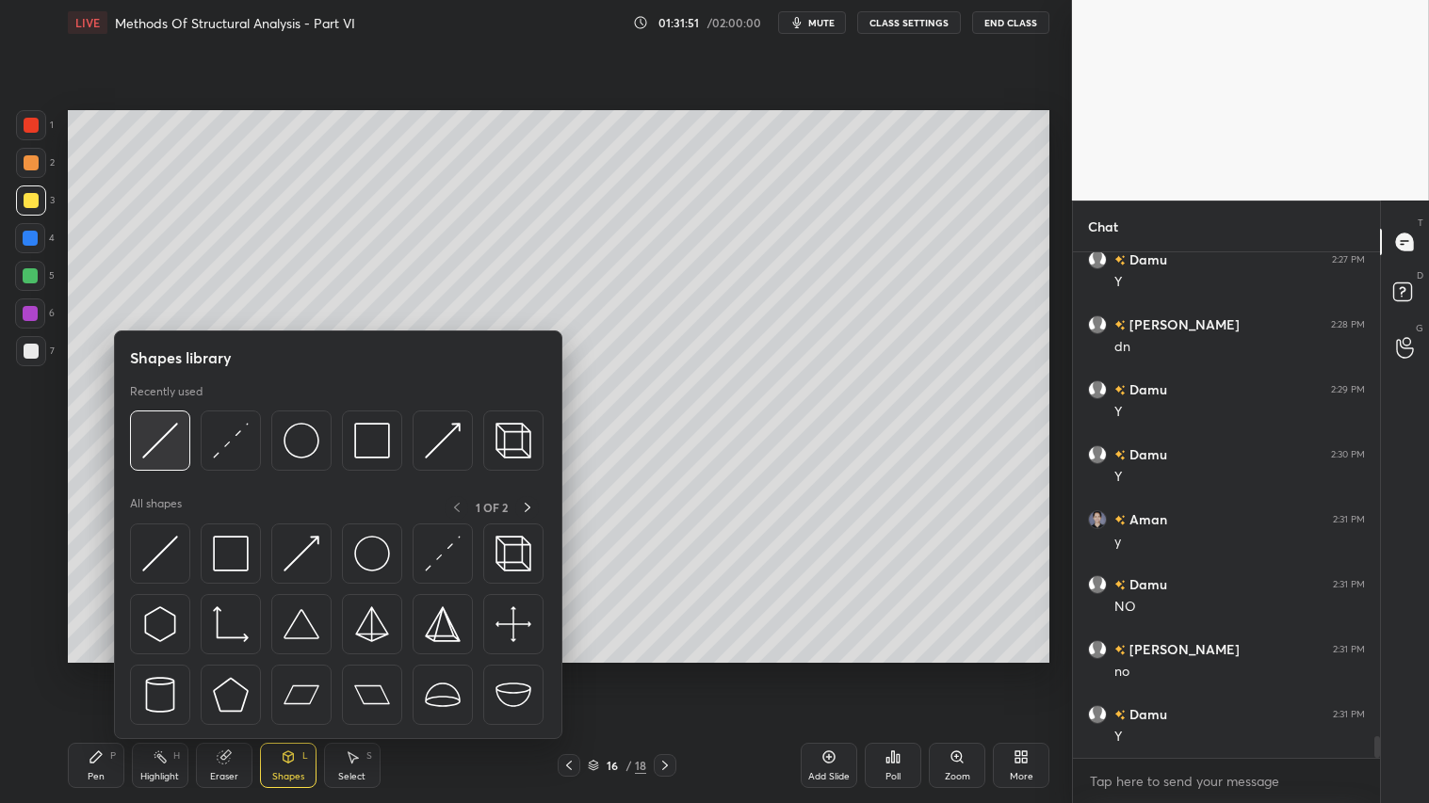
click at [152, 440] on img at bounding box center [160, 441] width 36 height 36
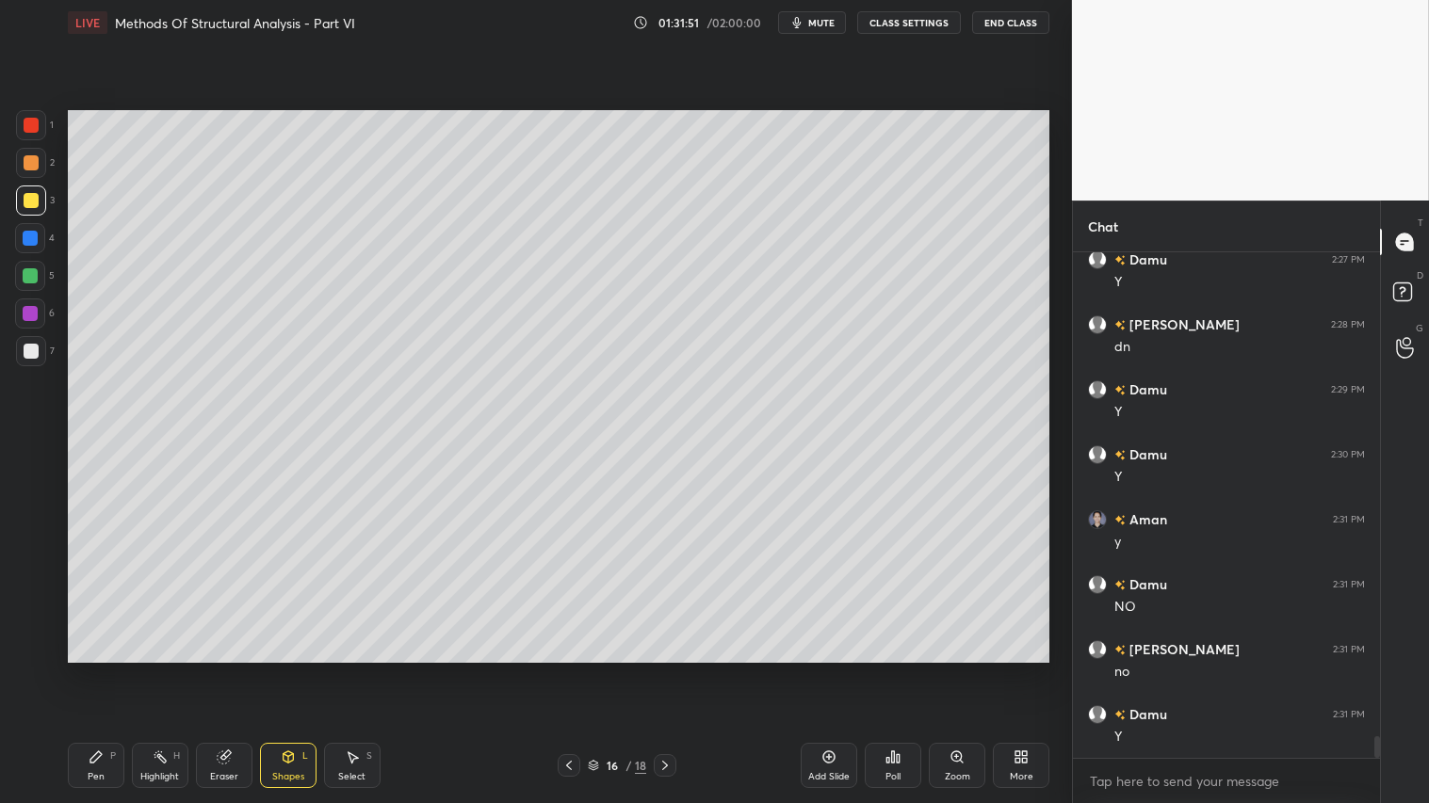
click at [24, 161] on div at bounding box center [31, 162] width 15 height 15
click at [94, 670] on div "Pen" at bounding box center [96, 776] width 17 height 9
click at [38, 636] on div at bounding box center [31, 648] width 30 height 30
click at [299, 670] on div "Shapes" at bounding box center [288, 776] width 32 height 9
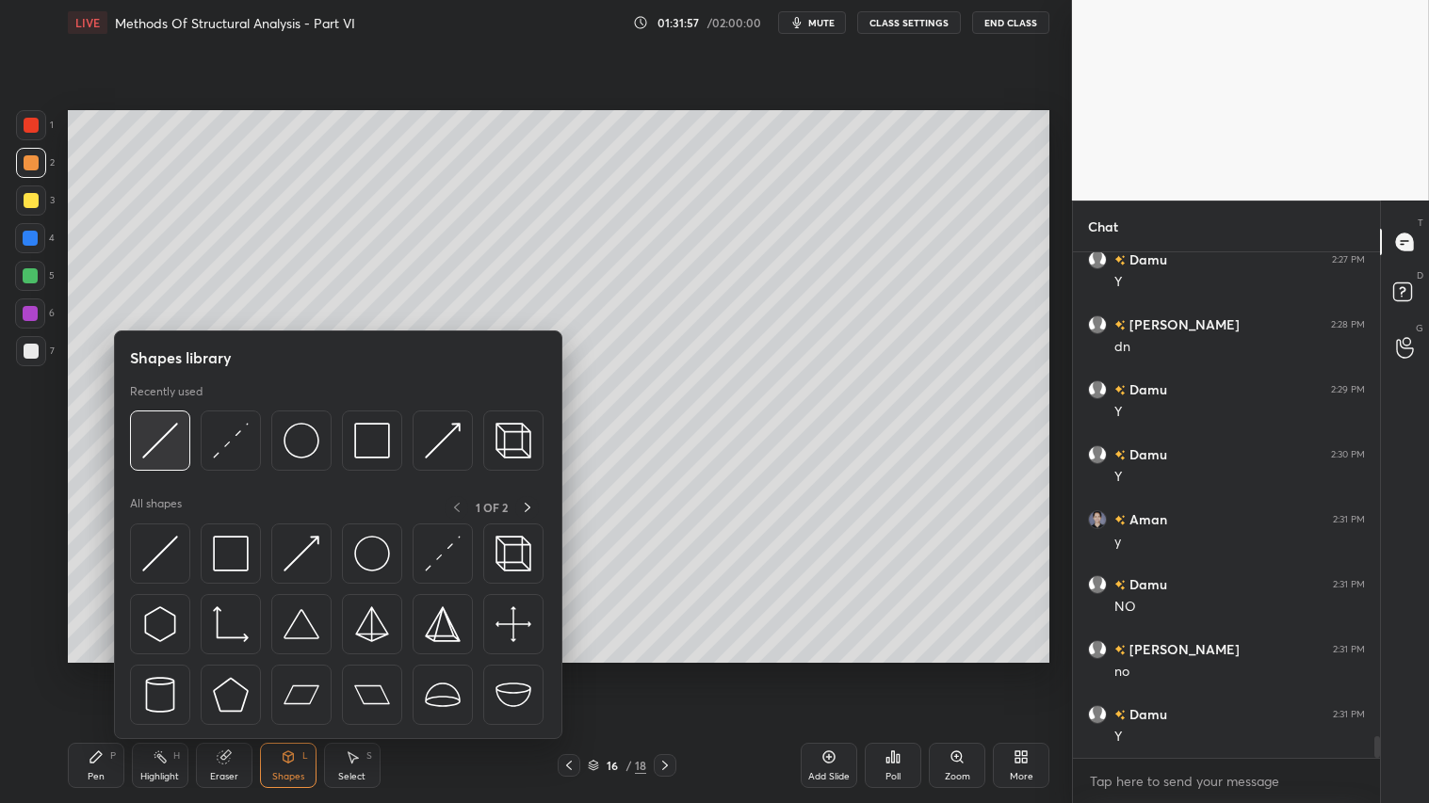
click at [170, 429] on img at bounding box center [160, 441] width 36 height 36
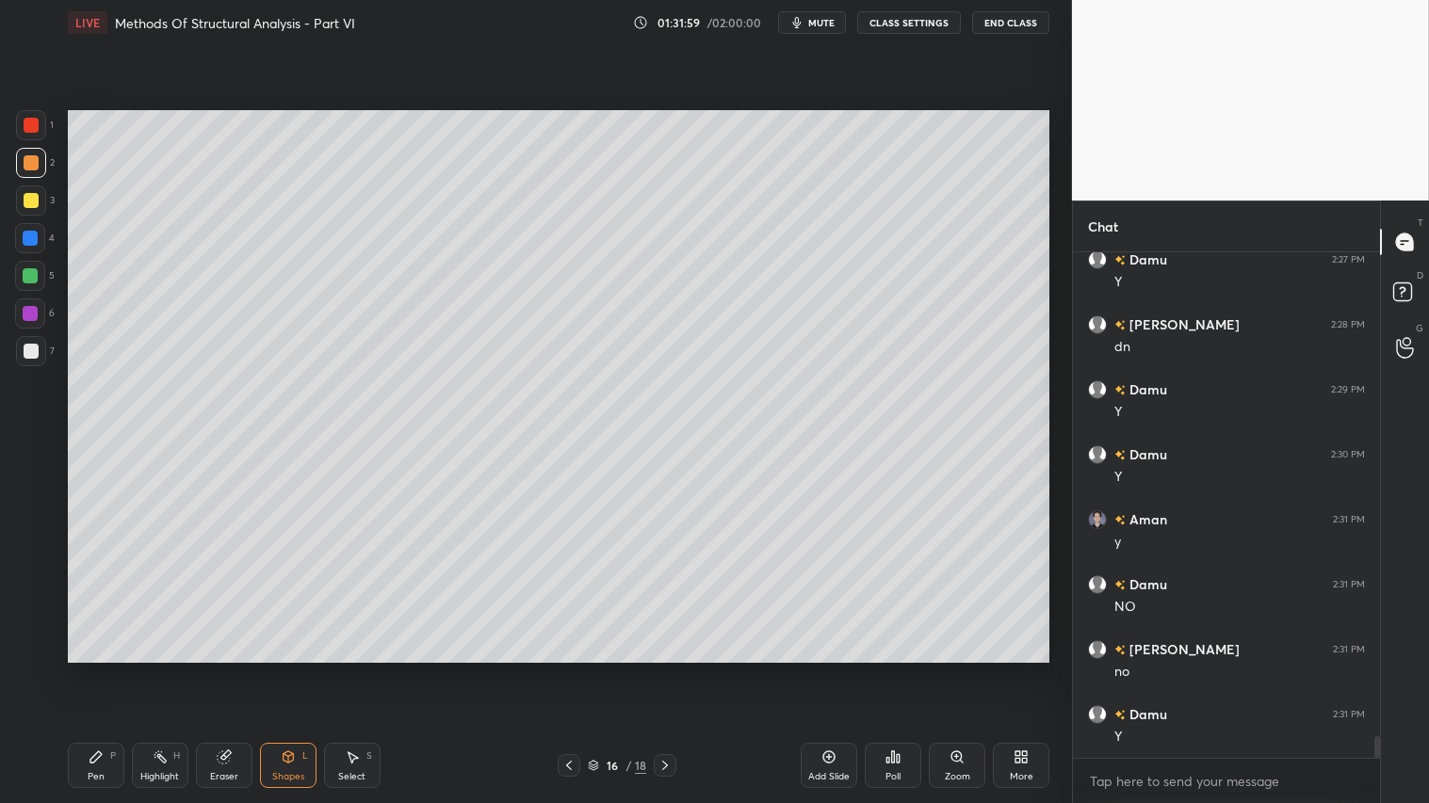
click at [35, 120] on div at bounding box center [31, 125] width 15 height 15
click at [288, 670] on icon at bounding box center [288, 757] width 15 height 15
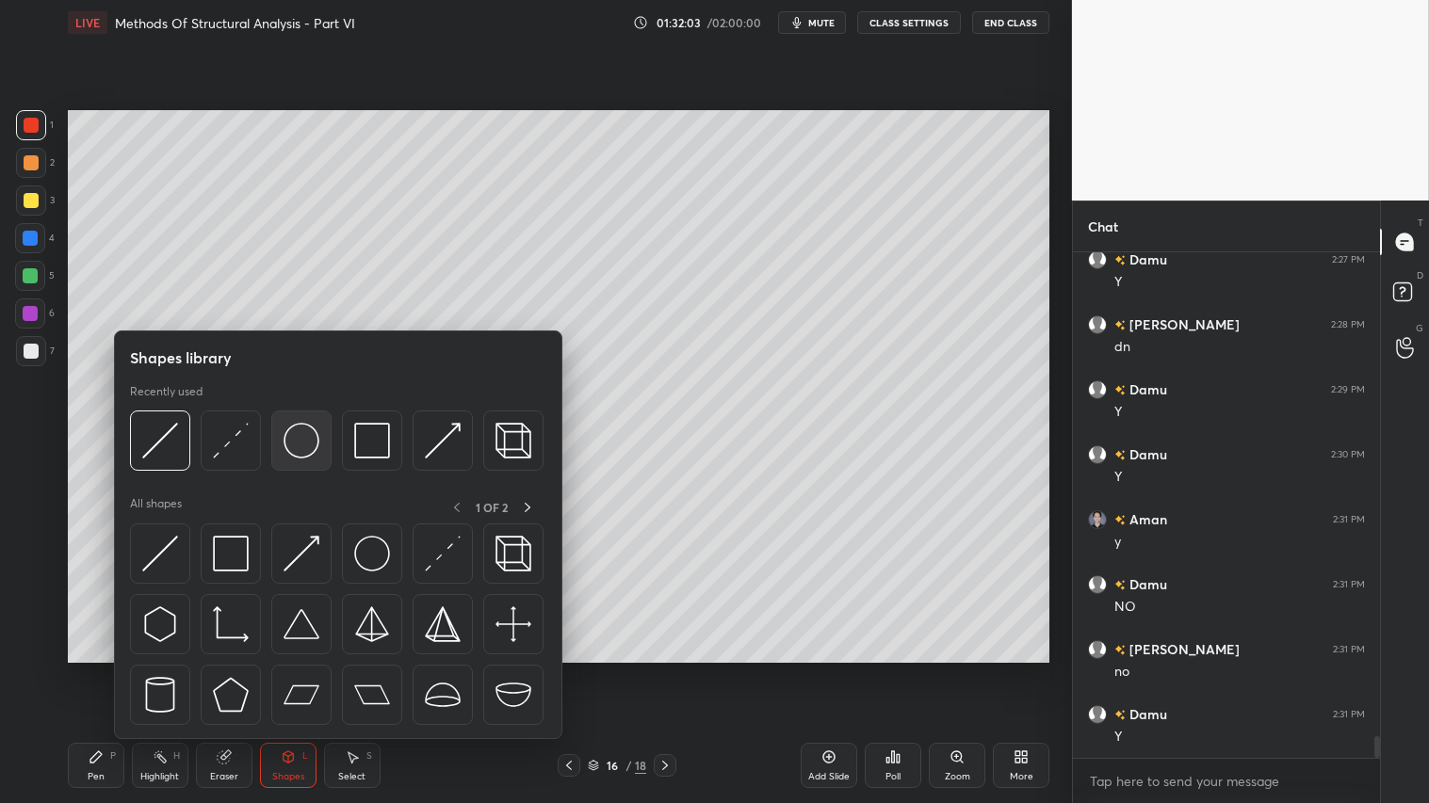
click at [299, 441] on img at bounding box center [301, 441] width 36 height 36
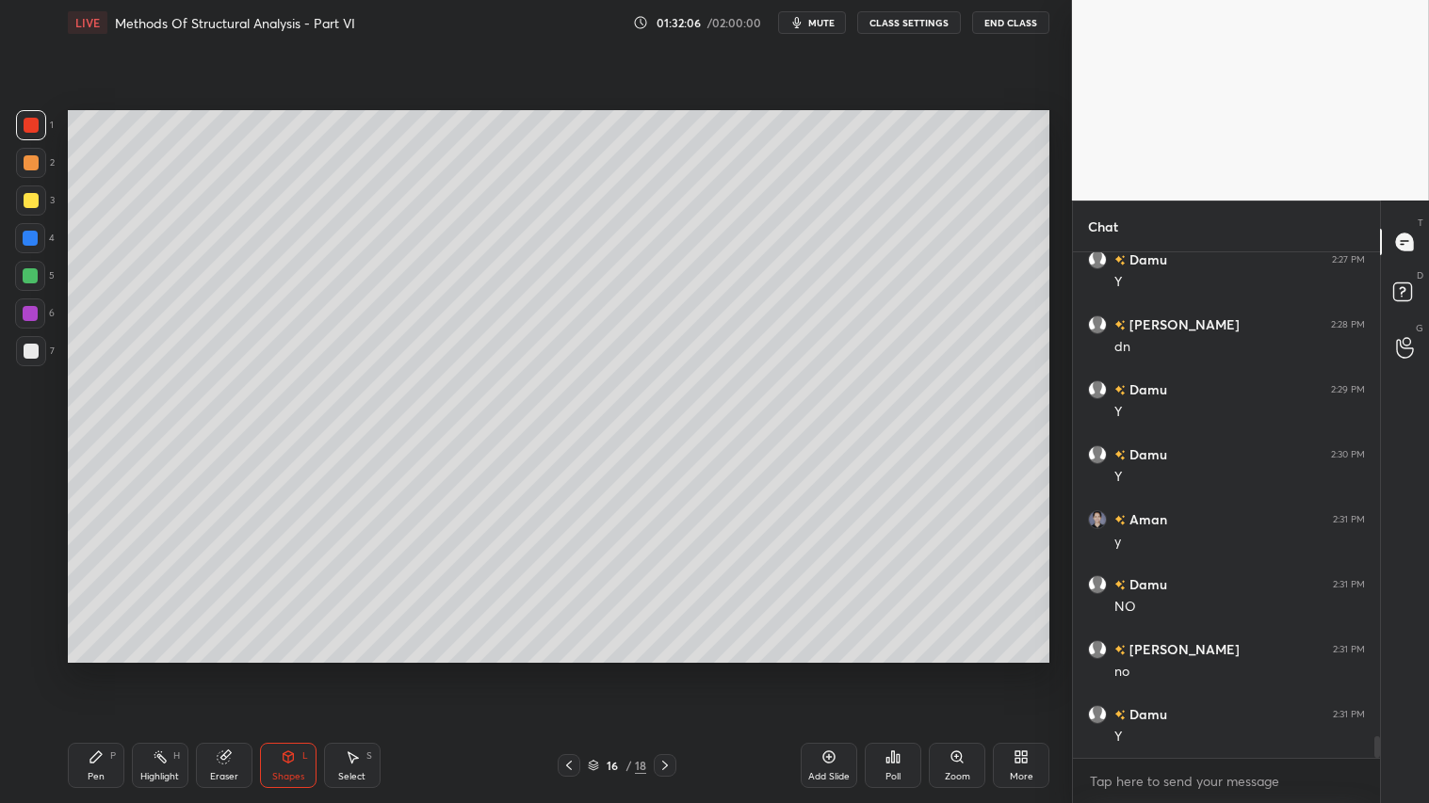
click at [294, 670] on div "Shapes L" at bounding box center [288, 765] width 57 height 45
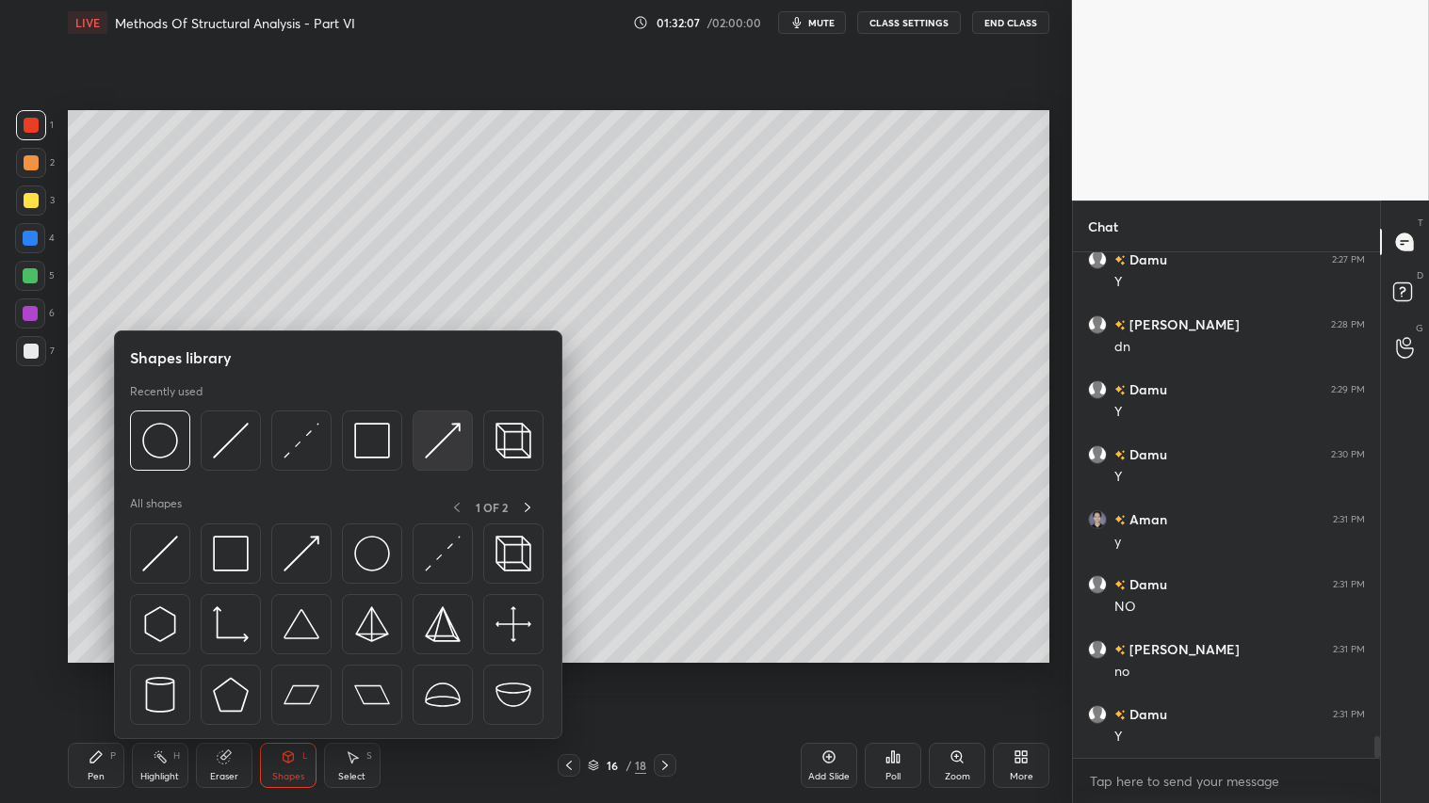
click at [446, 438] on img at bounding box center [443, 441] width 36 height 36
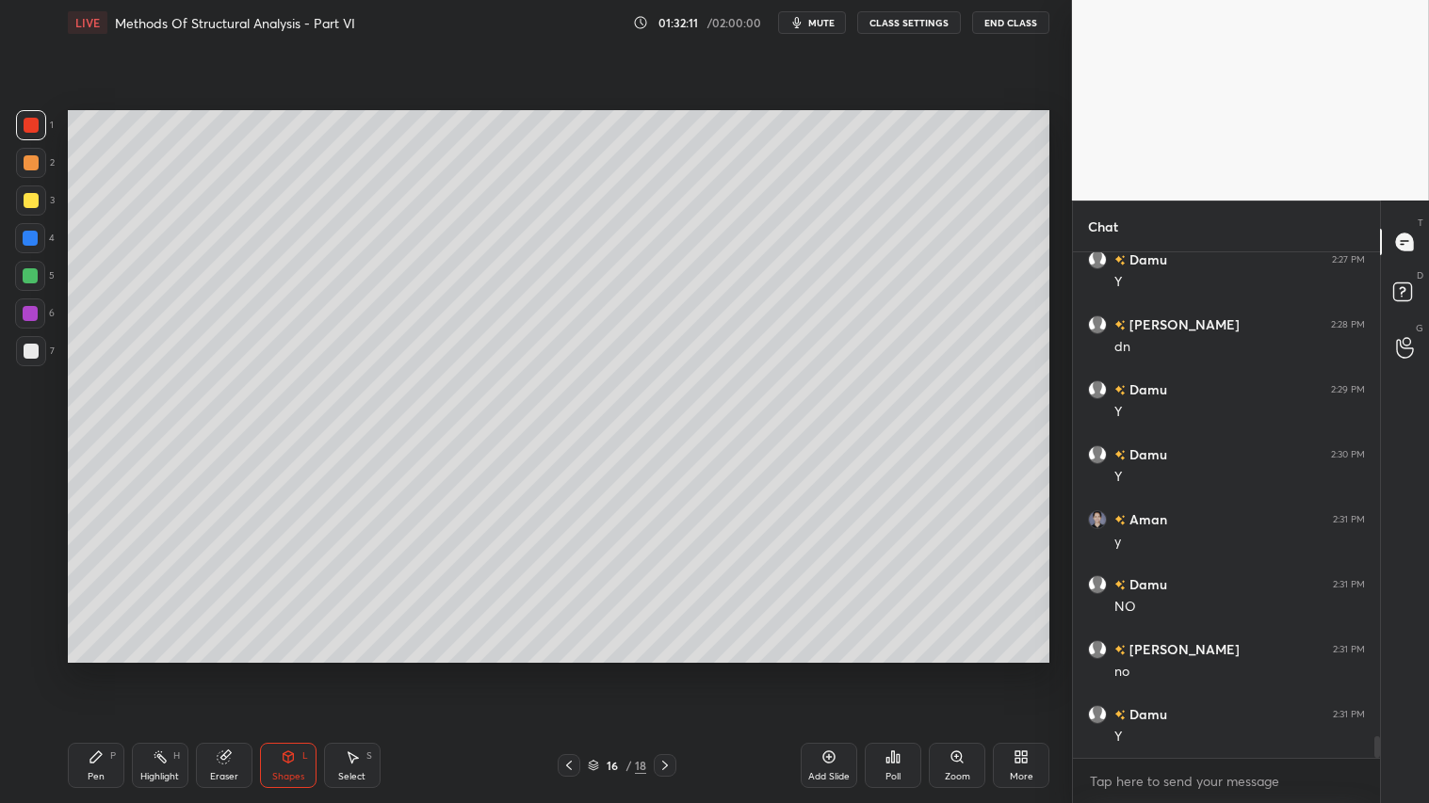
click at [98, 670] on div "Pen" at bounding box center [96, 776] width 17 height 9
drag, startPoint x: 32, startPoint y: 164, endPoint x: 47, endPoint y: 294, distance: 130.8
click at [32, 172] on div at bounding box center [31, 163] width 30 height 30
click at [105, 670] on div "Pen P" at bounding box center [96, 765] width 57 height 45
drag, startPoint x: 25, startPoint y: 161, endPoint x: 118, endPoint y: 720, distance: 566.1
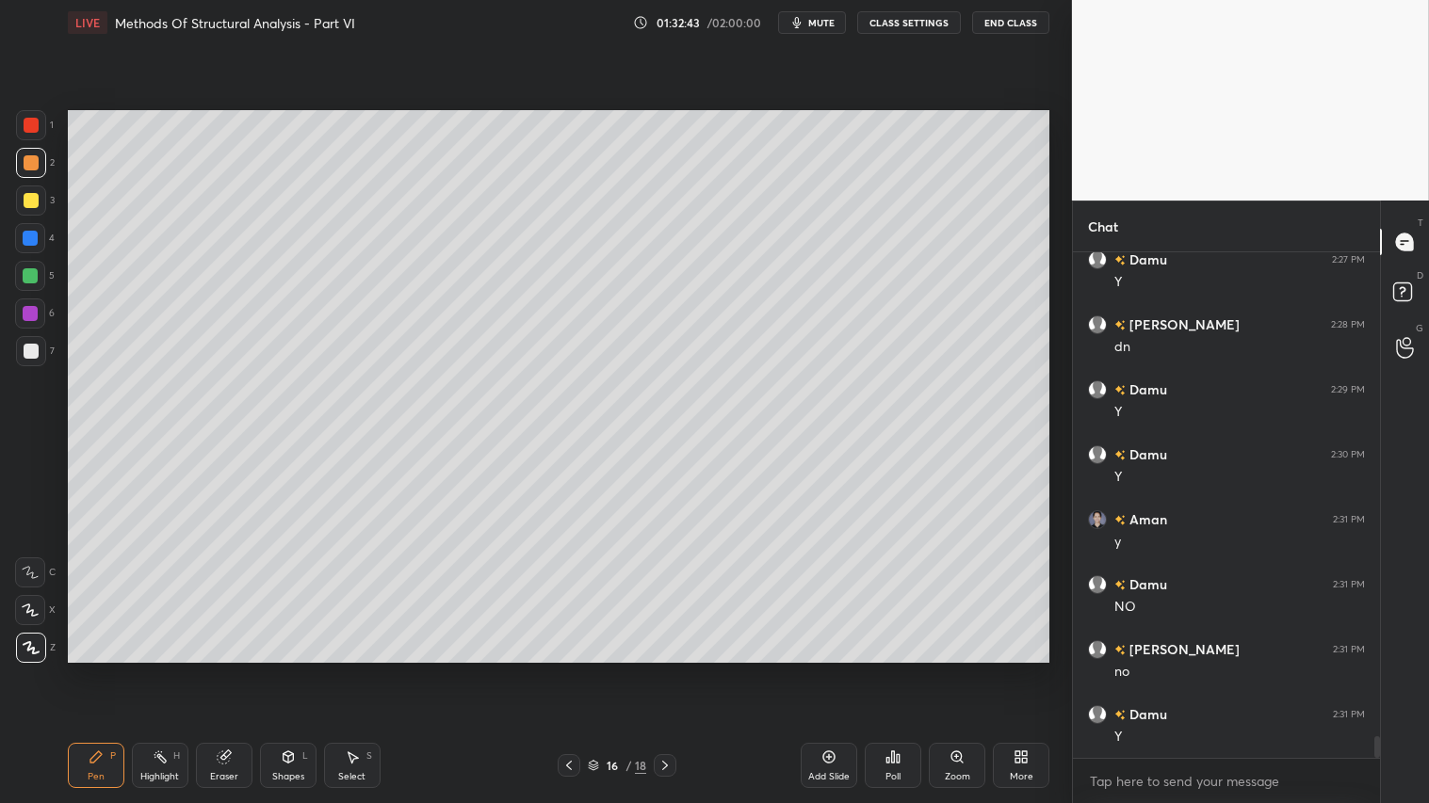
click at [25, 163] on div at bounding box center [31, 162] width 15 height 15
click at [117, 670] on div "Pen P" at bounding box center [96, 765] width 57 height 45
click at [29, 170] on div at bounding box center [31, 162] width 15 height 15
click at [290, 670] on div "Shapes L" at bounding box center [288, 765] width 57 height 45
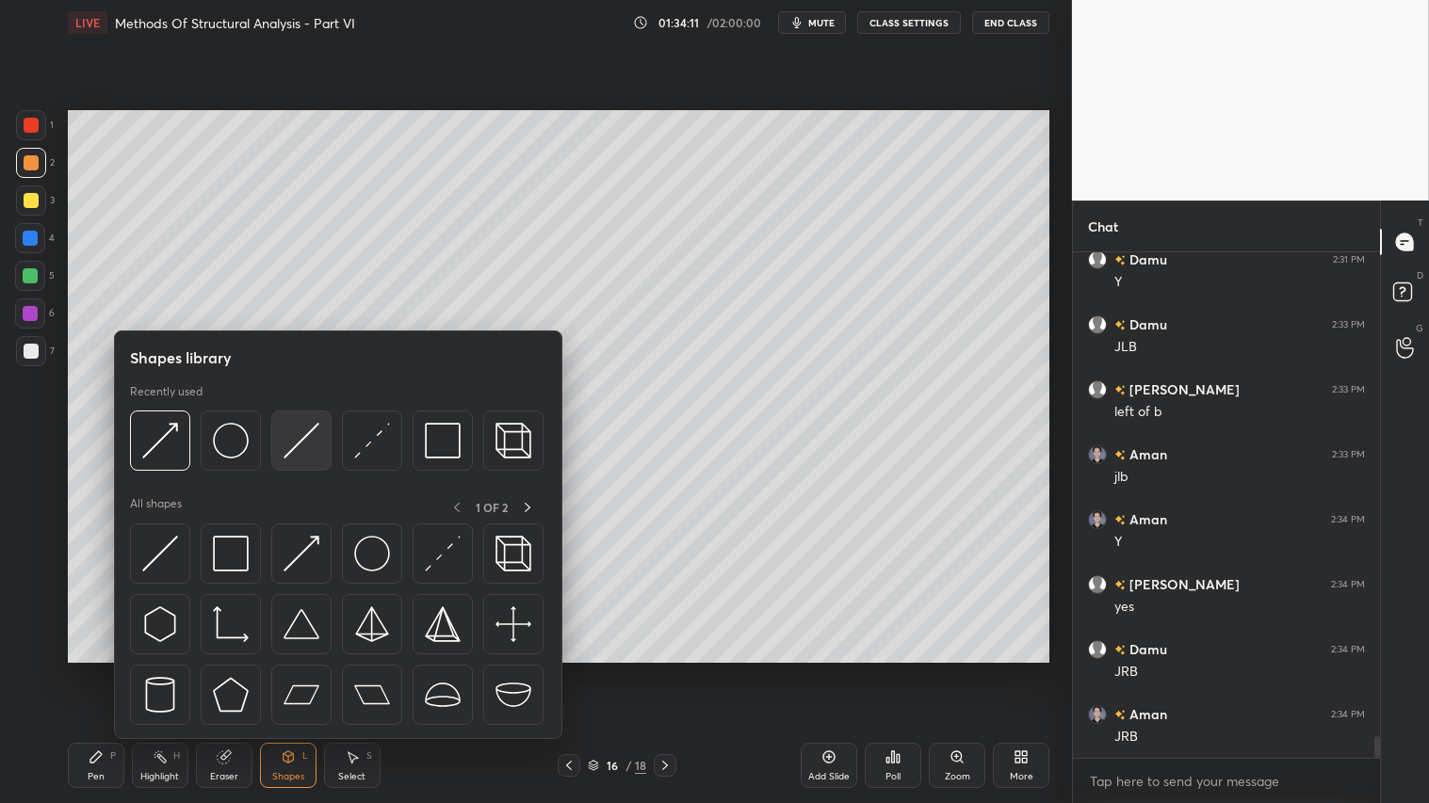
click at [295, 439] on img at bounding box center [301, 441] width 36 height 36
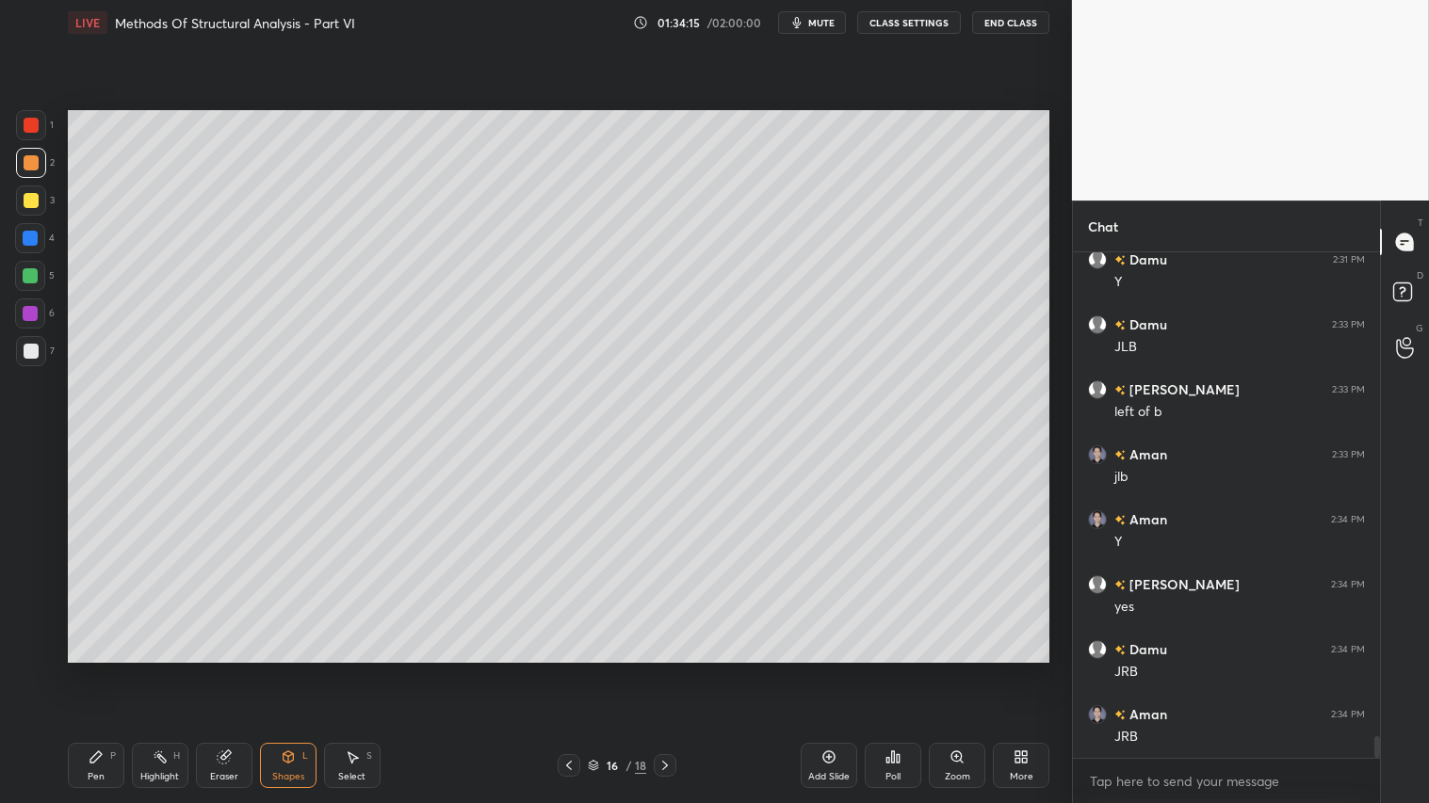
click at [31, 124] on div at bounding box center [31, 125] width 15 height 15
click at [97, 670] on div "Pen P" at bounding box center [96, 765] width 57 height 45
click at [30, 606] on icon at bounding box center [30, 610] width 15 height 11
drag, startPoint x: 280, startPoint y: 763, endPoint x: 294, endPoint y: 750, distance: 19.3
click at [283, 670] on icon at bounding box center [288, 757] width 15 height 15
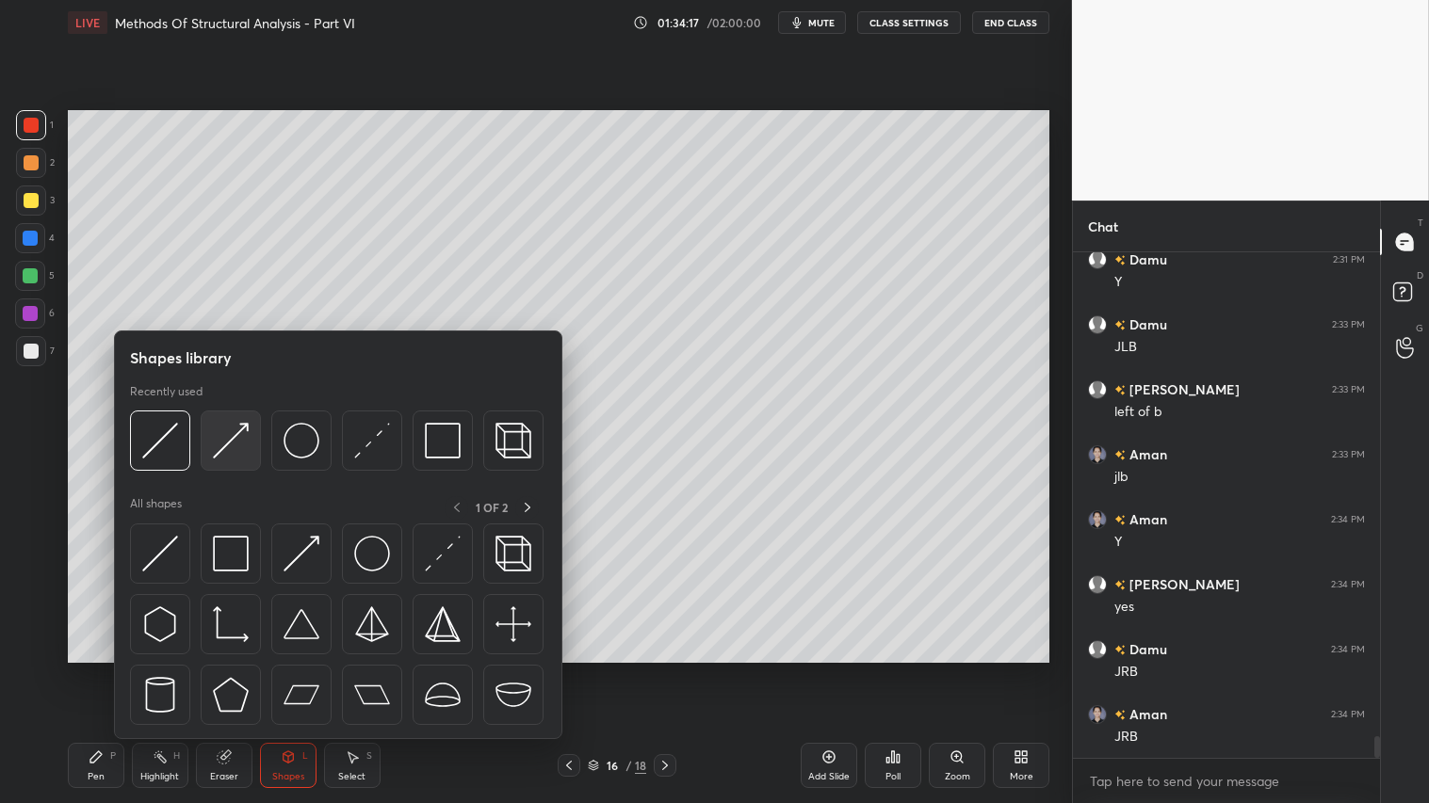
click at [237, 434] on img at bounding box center [231, 441] width 36 height 36
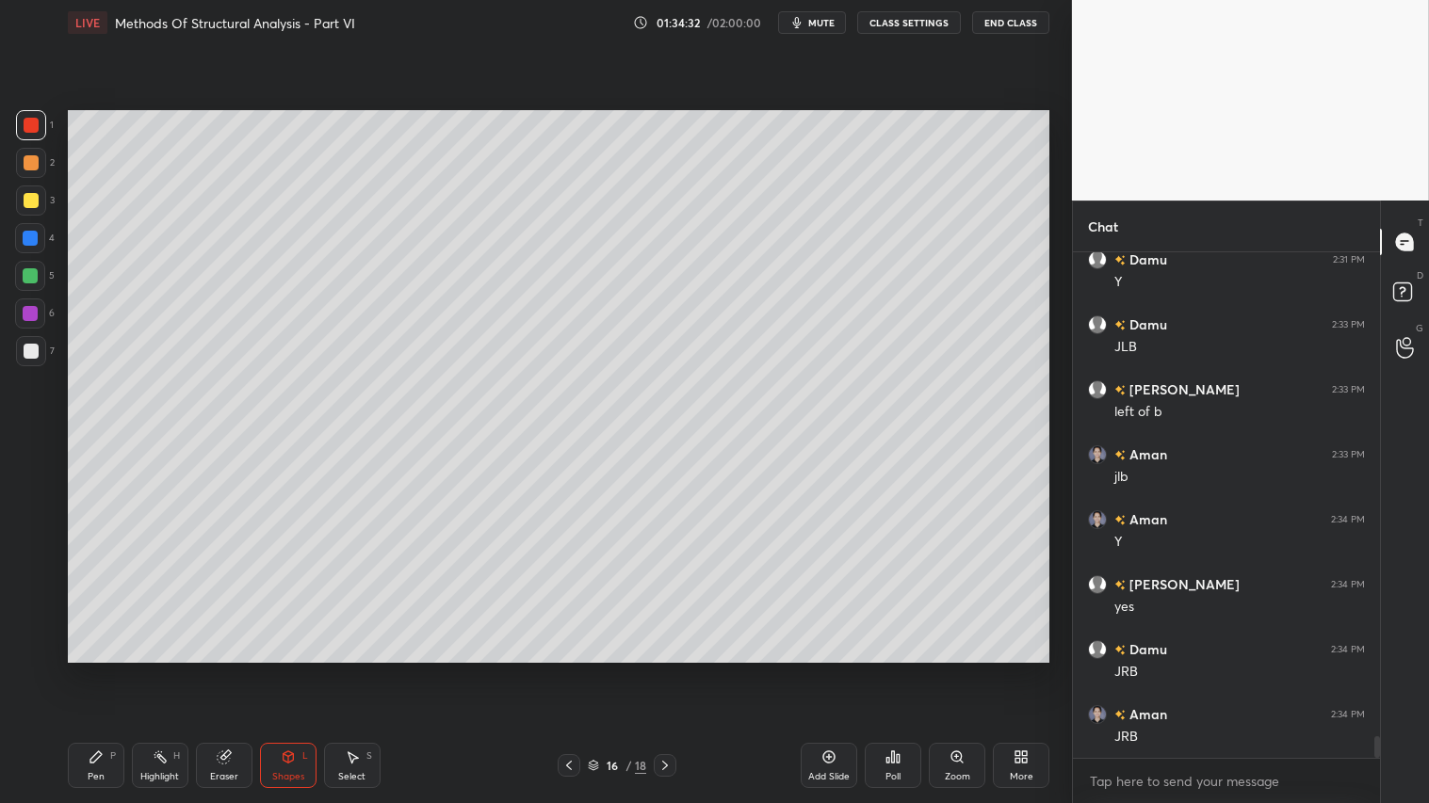
click at [115, 670] on div "Pen P" at bounding box center [96, 765] width 57 height 45
drag, startPoint x: 23, startPoint y: 157, endPoint x: 66, endPoint y: 405, distance: 251.5
click at [24, 160] on div at bounding box center [31, 162] width 15 height 15
drag, startPoint x: 98, startPoint y: 755, endPoint x: 61, endPoint y: 678, distance: 85.5
click at [101, 670] on icon at bounding box center [95, 757] width 11 height 11
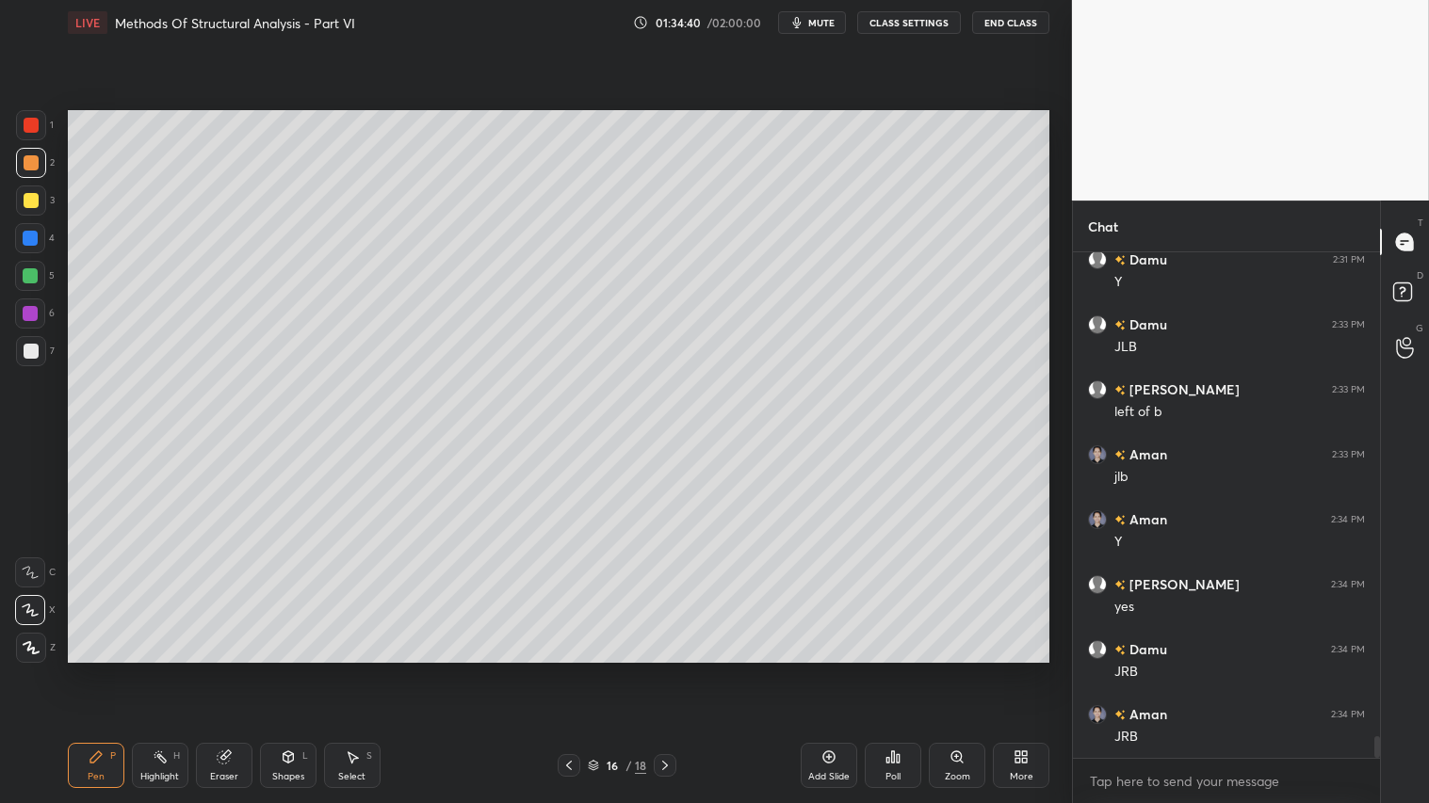
click at [31, 646] on icon at bounding box center [31, 647] width 17 height 13
drag, startPoint x: 661, startPoint y: 769, endPoint x: 582, endPoint y: 770, distance: 79.1
click at [662, 670] on icon at bounding box center [664, 765] width 15 height 15
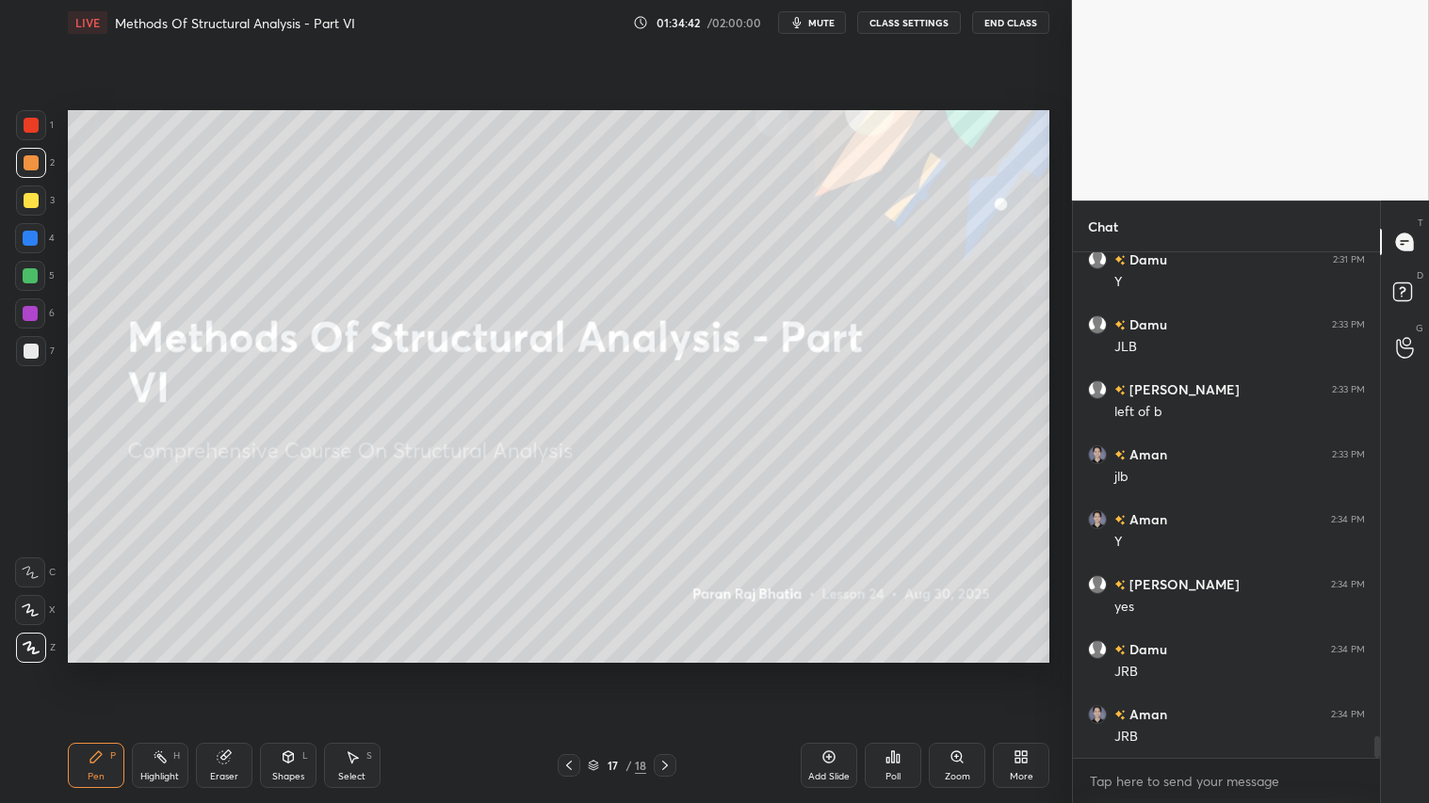
click at [561, 670] on icon at bounding box center [568, 765] width 15 height 15
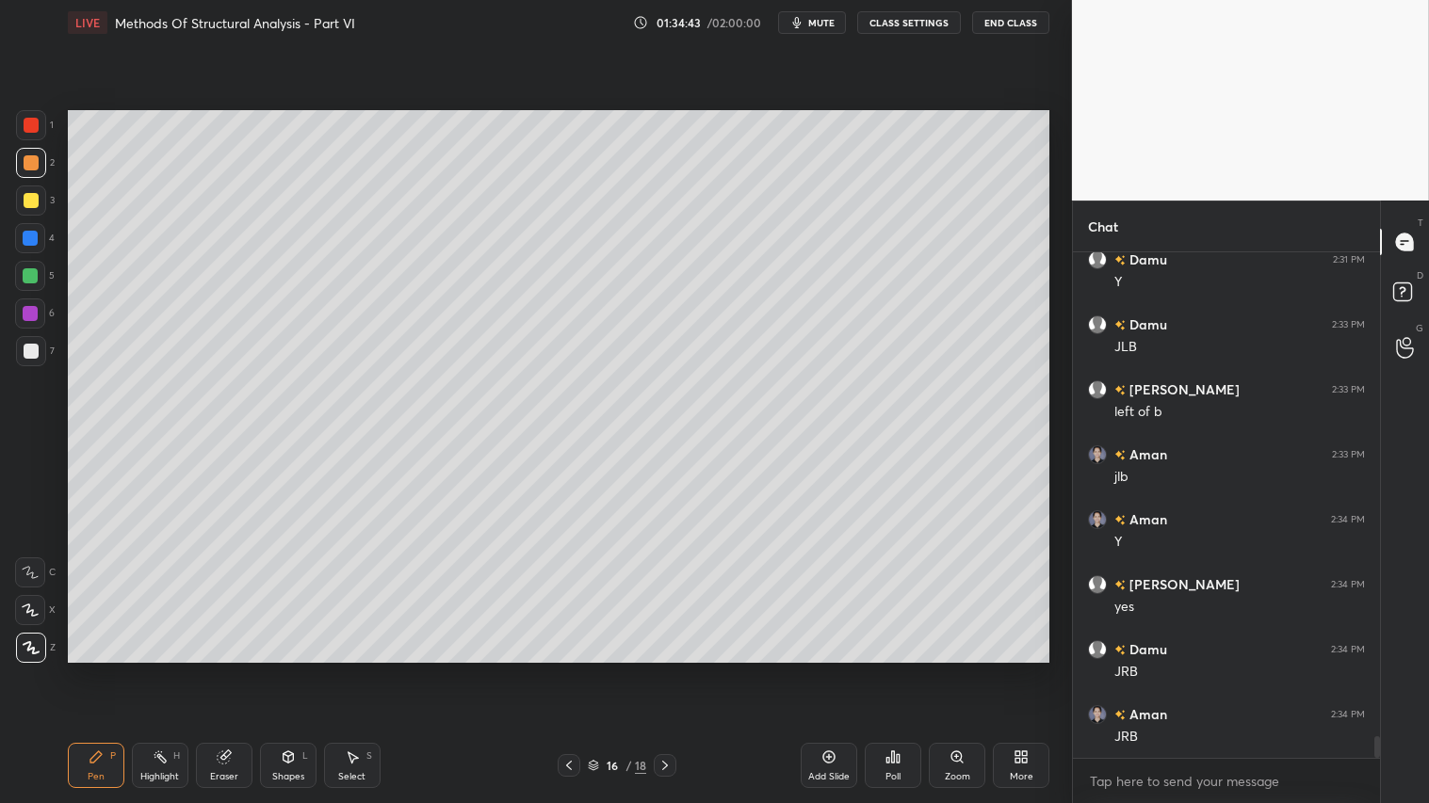
click at [823, 670] on div "Add Slide" at bounding box center [829, 765] width 57 height 45
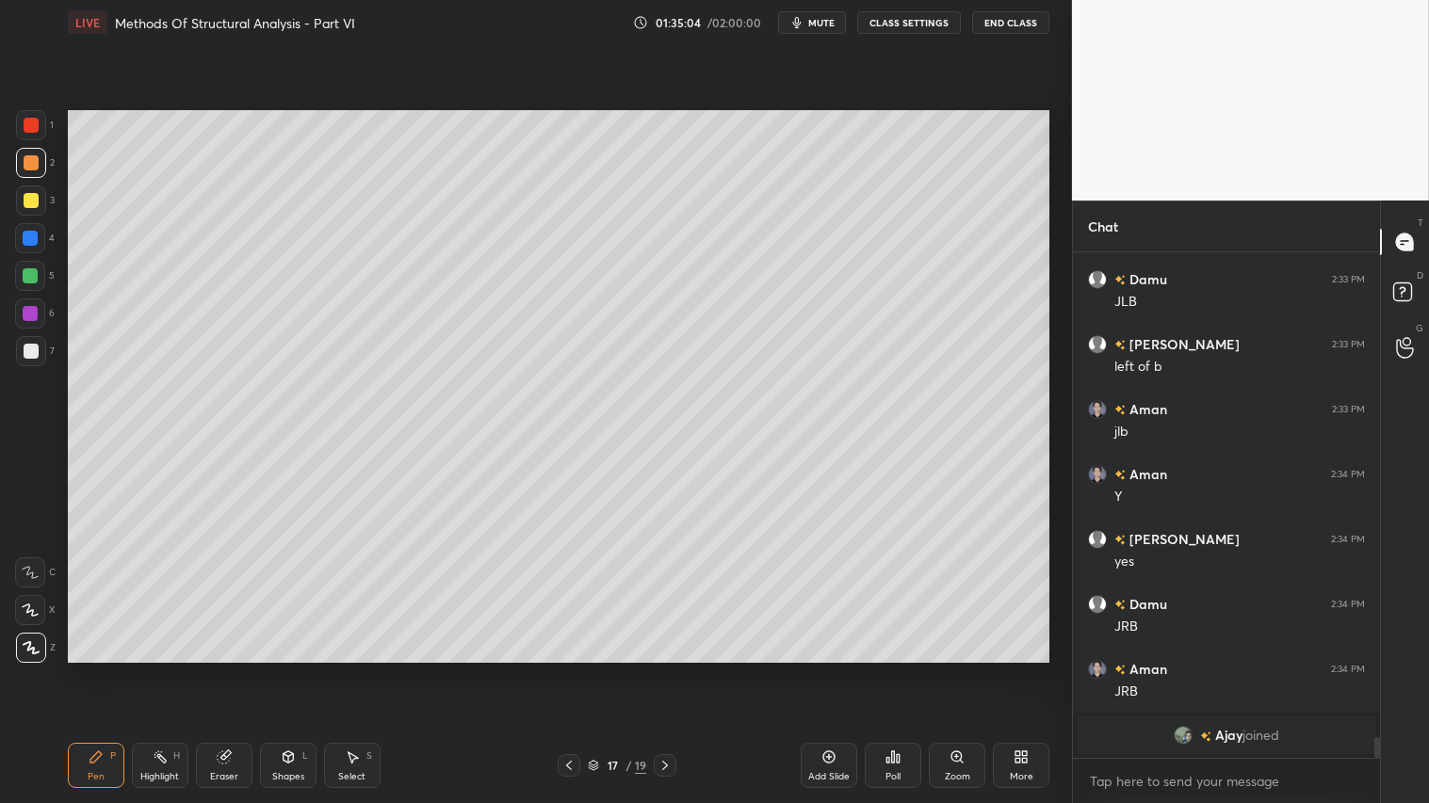
click at [281, 670] on div "Shapes L" at bounding box center [288, 765] width 57 height 45
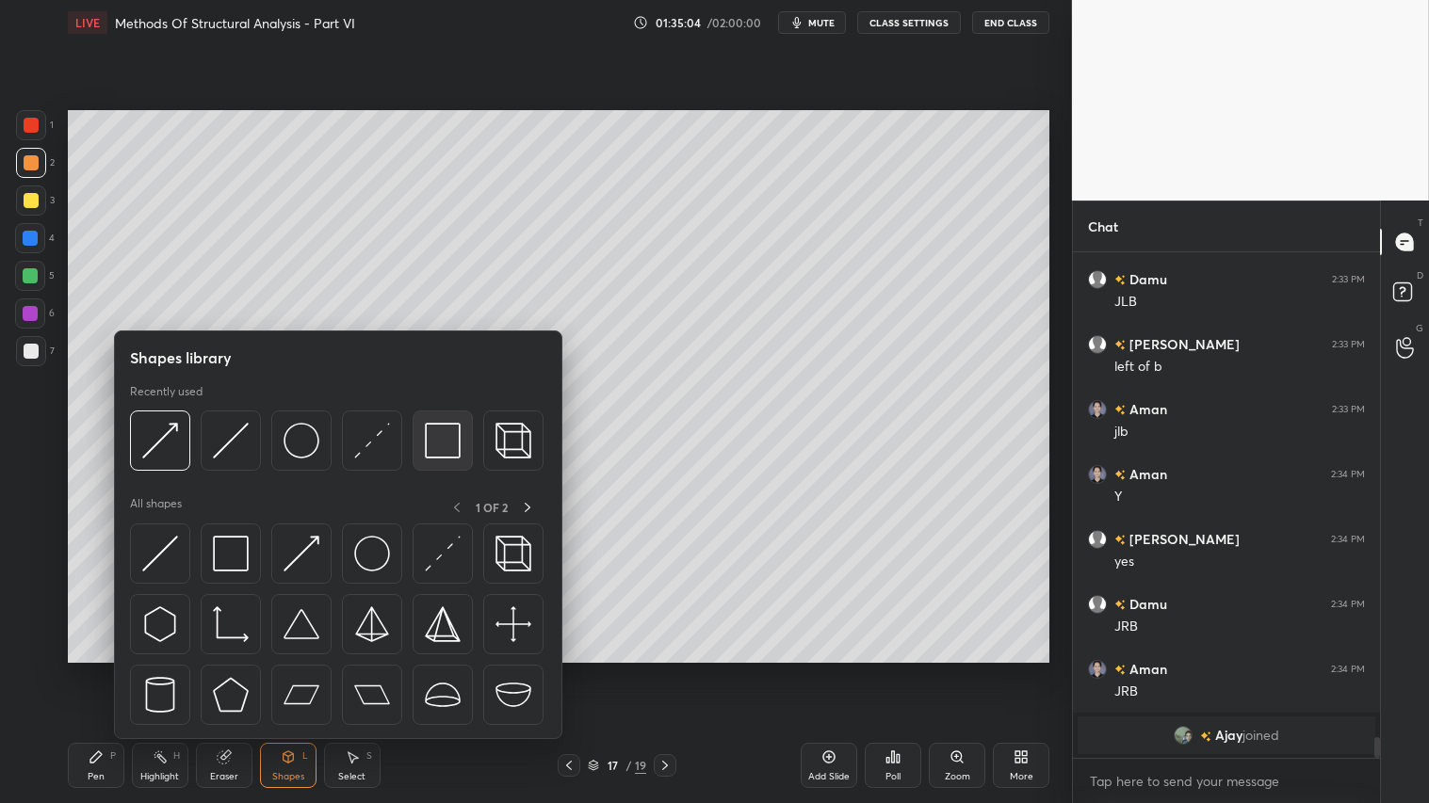
click at [434, 438] on img at bounding box center [443, 441] width 36 height 36
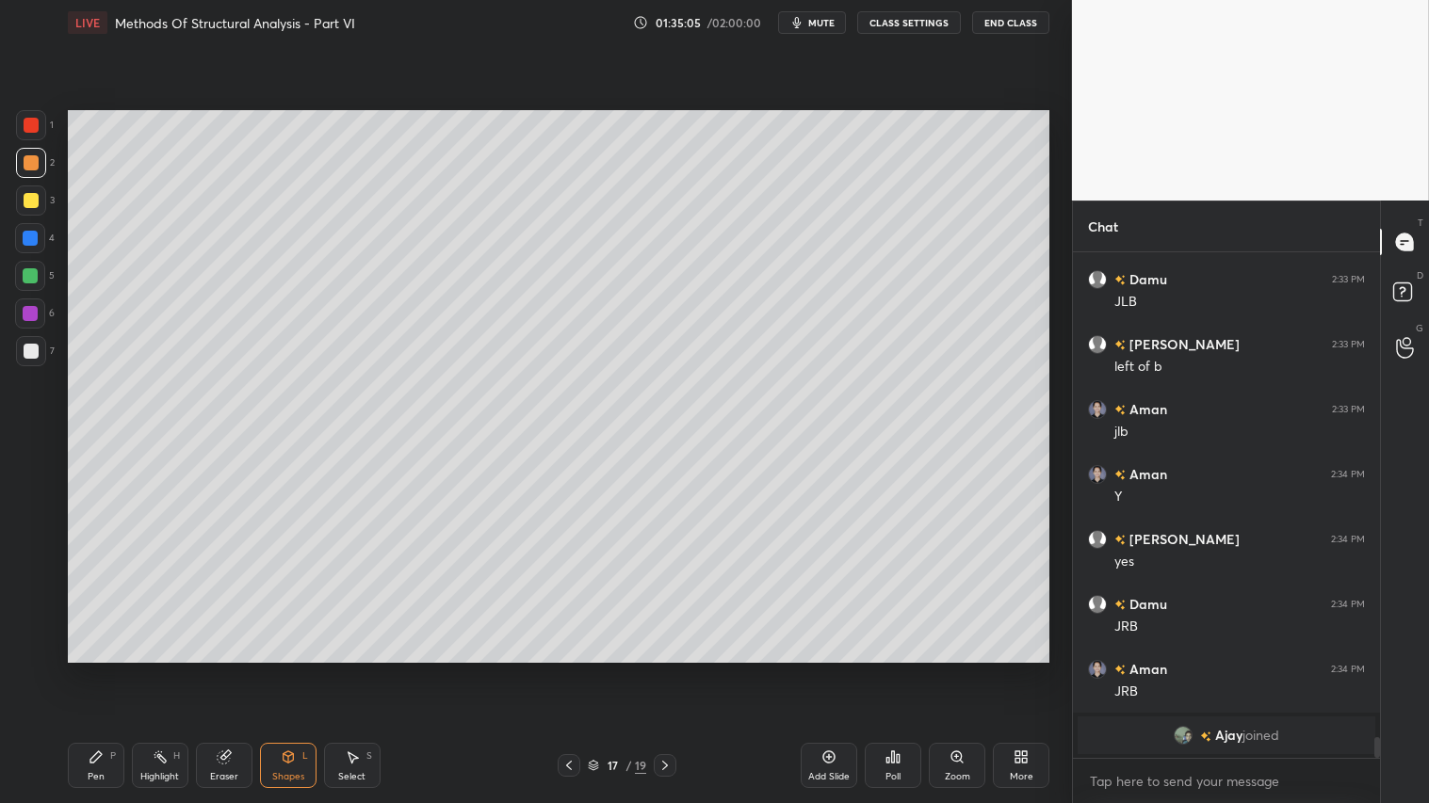
drag, startPoint x: 24, startPoint y: 350, endPoint x: 54, endPoint y: 259, distance: 95.9
click at [25, 345] on div at bounding box center [31, 351] width 15 height 15
drag, startPoint x: 36, startPoint y: 163, endPoint x: 59, endPoint y: 267, distance: 106.2
click at [36, 166] on div at bounding box center [31, 162] width 15 height 15
click at [101, 670] on icon at bounding box center [96, 757] width 15 height 15
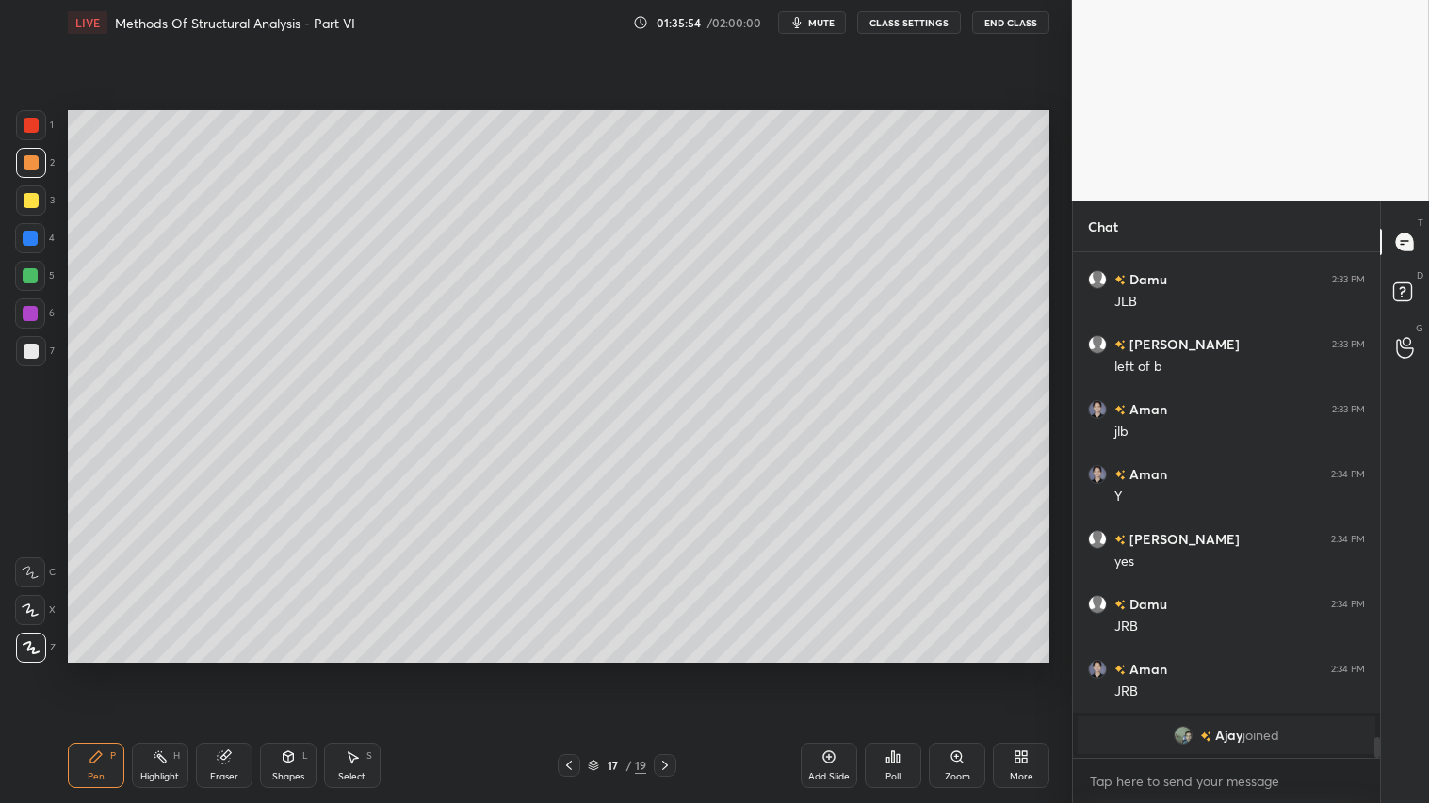
click at [293, 670] on div "Shapes" at bounding box center [288, 776] width 32 height 9
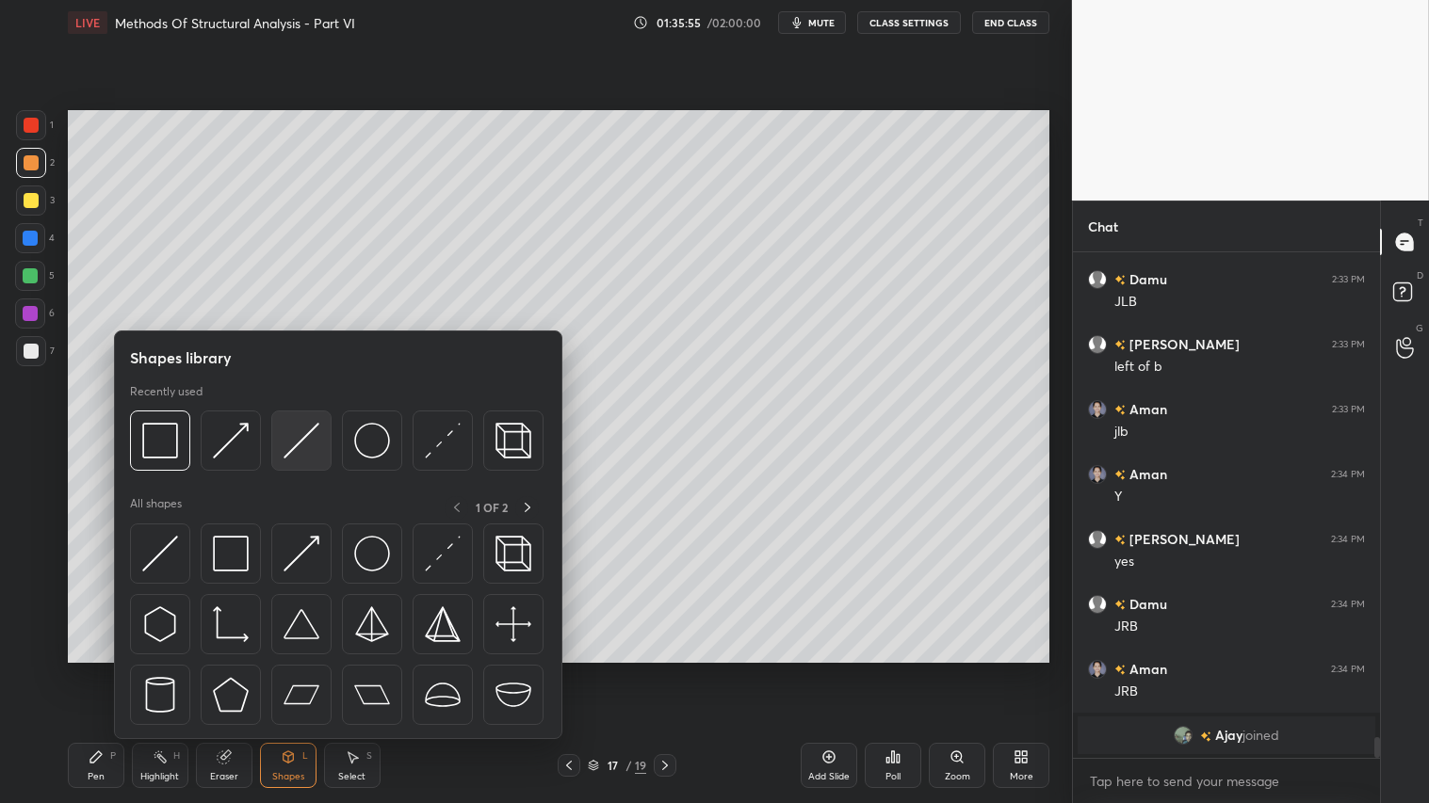
click at [318, 431] on div at bounding box center [301, 441] width 60 height 60
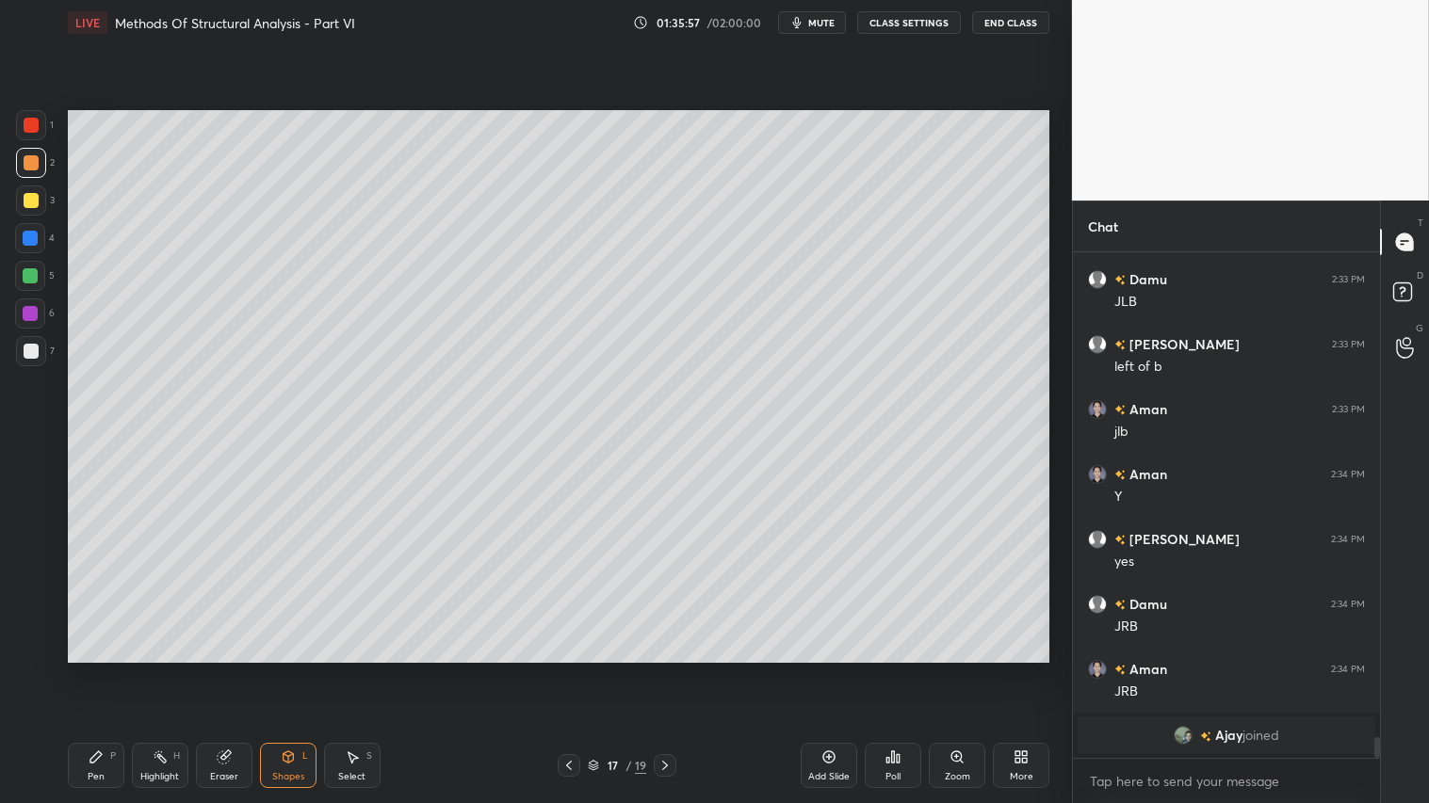
click at [88, 670] on div "Pen P" at bounding box center [96, 765] width 57 height 45
click at [294, 670] on div "Shapes" at bounding box center [288, 776] width 32 height 9
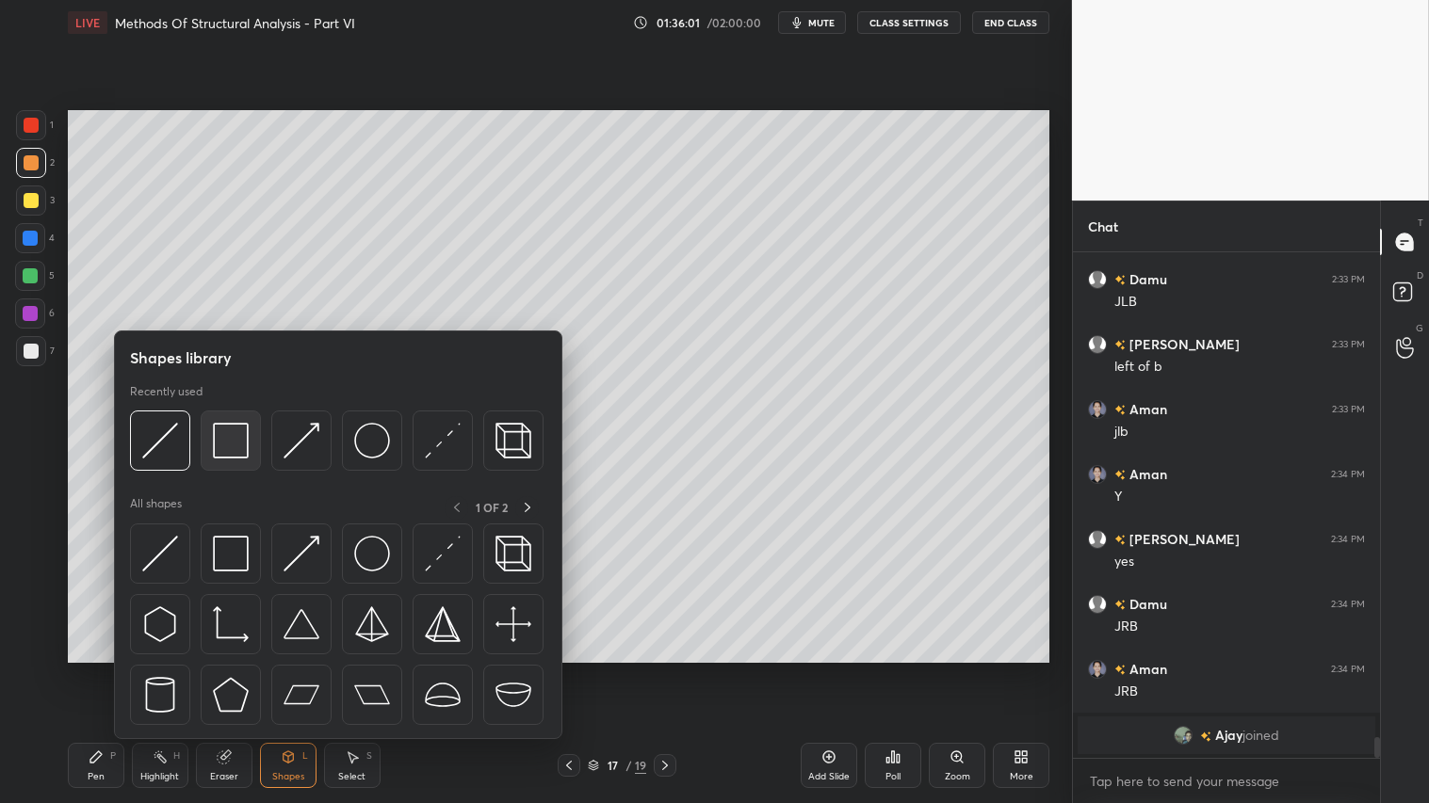
click at [232, 428] on img at bounding box center [231, 441] width 36 height 36
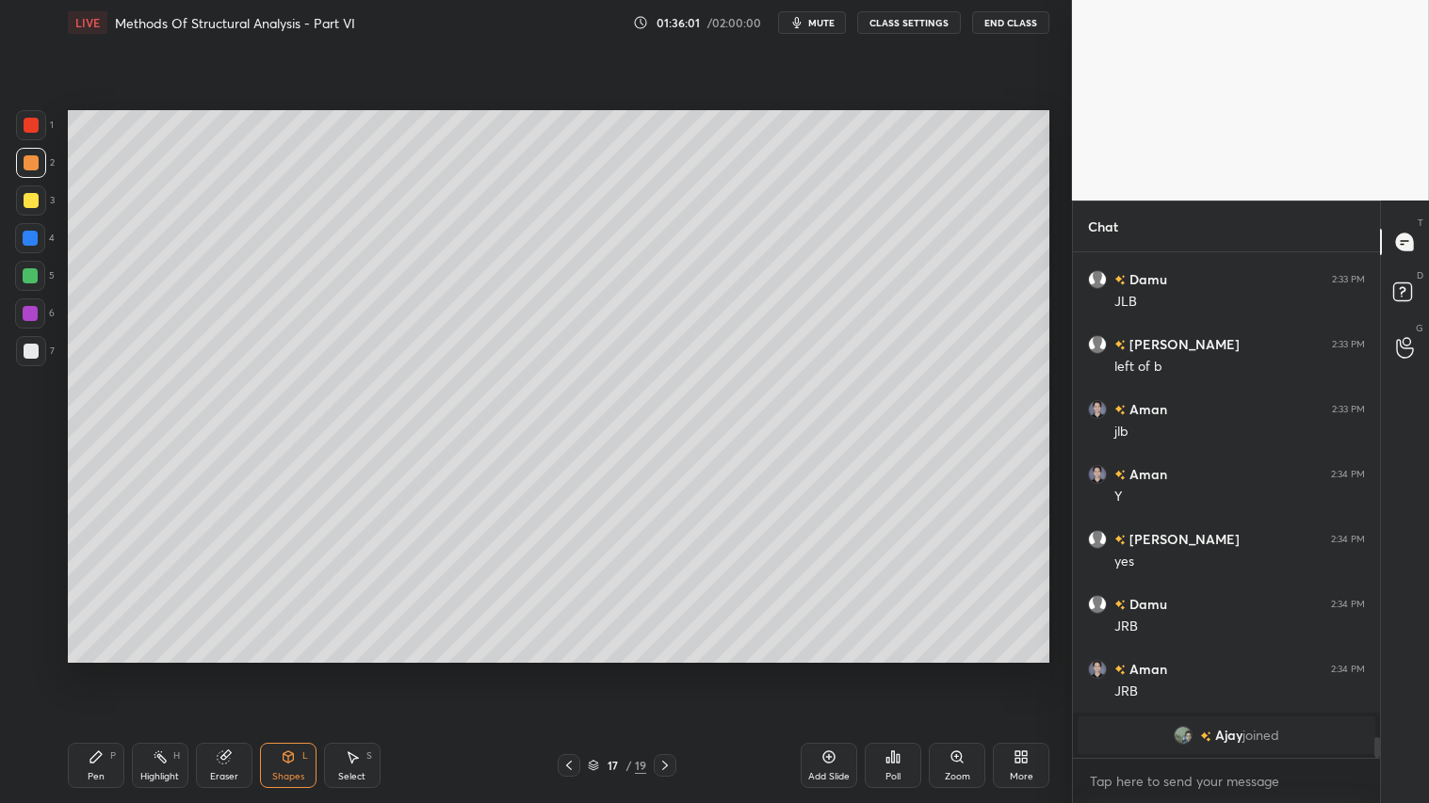
click at [34, 195] on div at bounding box center [31, 200] width 15 height 15
drag, startPoint x: 33, startPoint y: 164, endPoint x: 35, endPoint y: 181, distance: 17.1
click at [31, 167] on div at bounding box center [31, 162] width 15 height 15
click at [101, 670] on icon at bounding box center [96, 757] width 15 height 15
click at [570, 670] on icon at bounding box center [568, 765] width 15 height 15
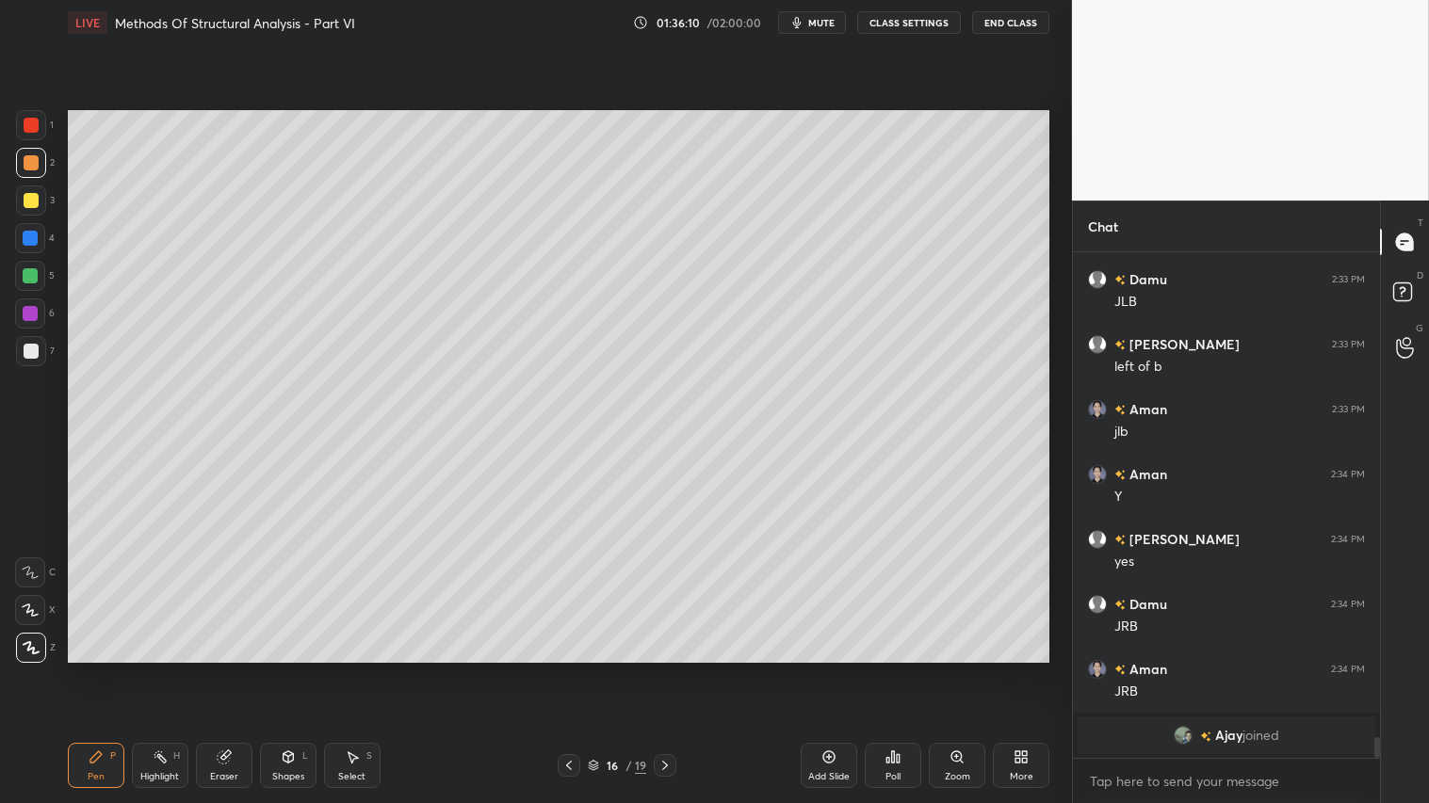
click at [666, 670] on icon at bounding box center [664, 765] width 15 height 15
click at [107, 670] on div "Pen P" at bounding box center [96, 765] width 57 height 45
click at [279, 670] on div "Shapes" at bounding box center [288, 776] width 32 height 9
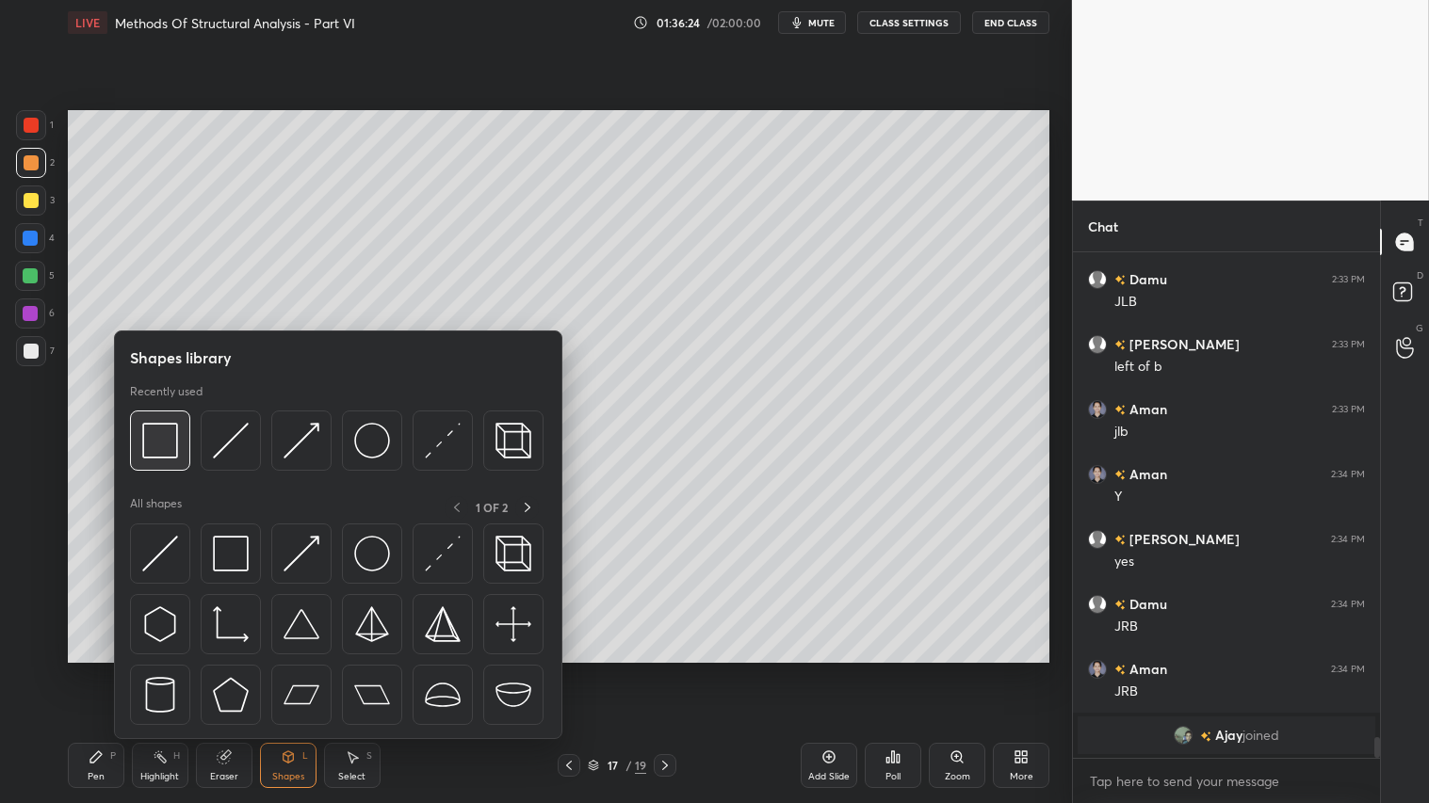
click at [162, 438] on img at bounding box center [160, 441] width 36 height 36
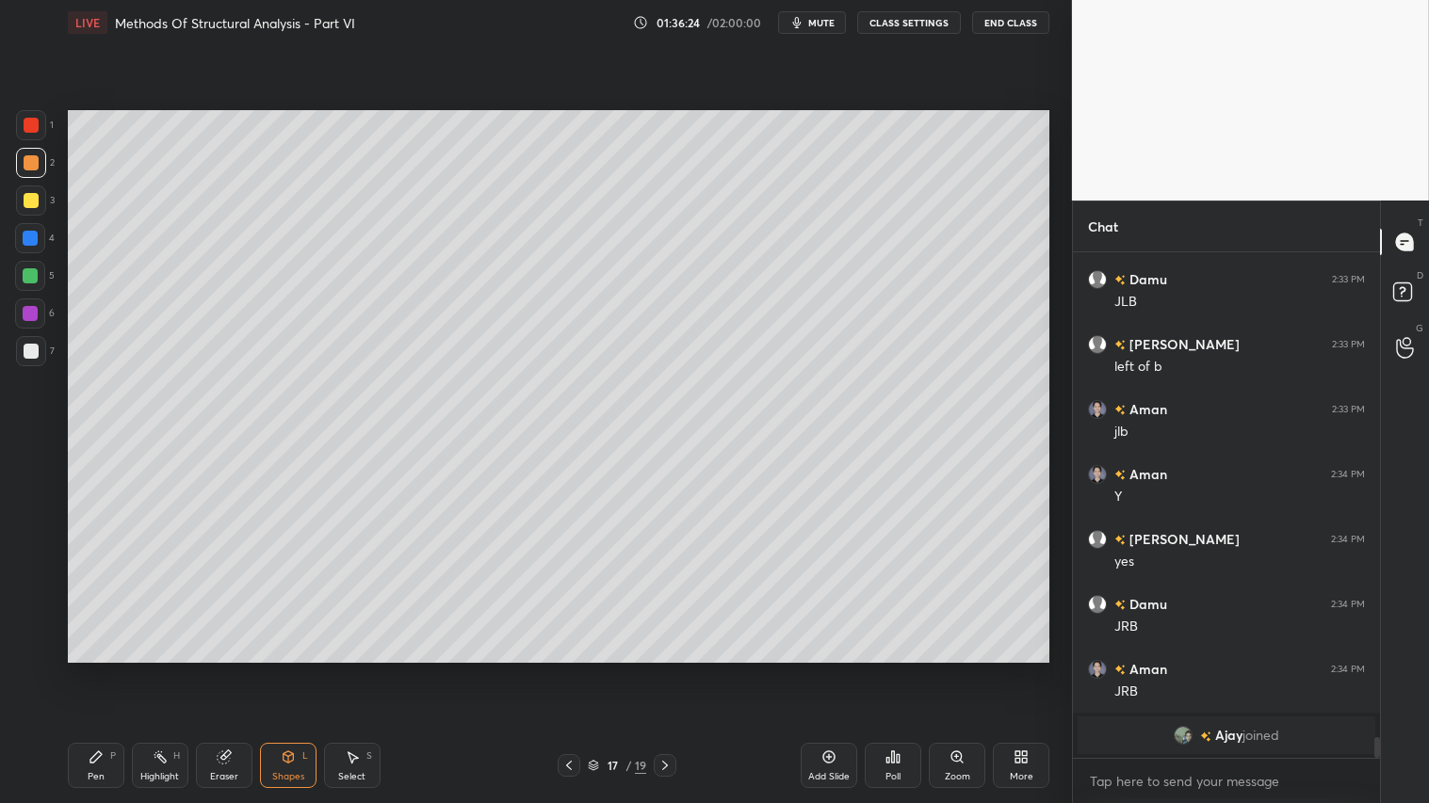
click at [30, 347] on div at bounding box center [31, 351] width 15 height 15
click at [32, 162] on div at bounding box center [31, 162] width 15 height 15
click at [106, 670] on div "Pen P" at bounding box center [96, 765] width 57 height 45
click at [290, 670] on div "Shapes" at bounding box center [288, 776] width 32 height 9
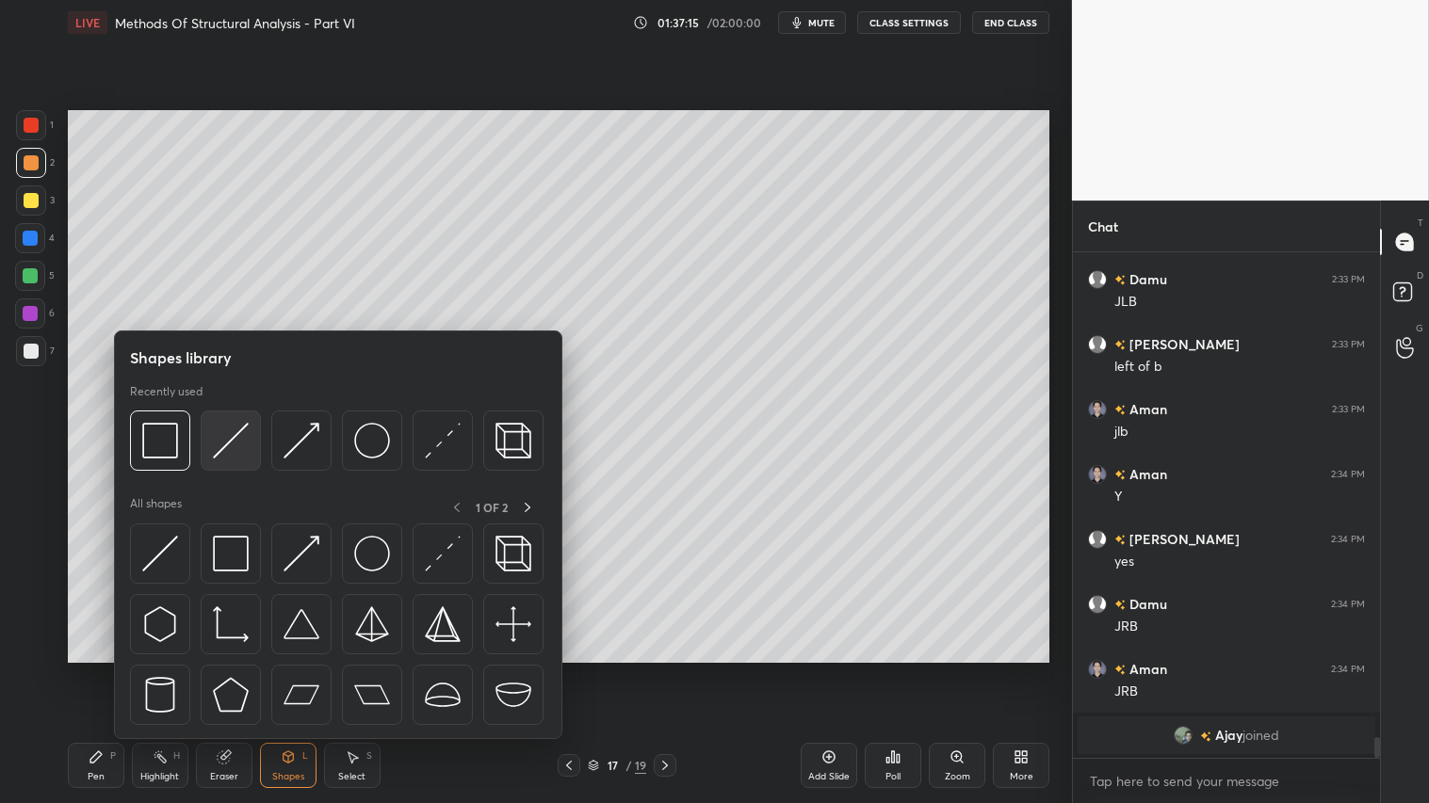
click at [234, 430] on img at bounding box center [231, 441] width 36 height 36
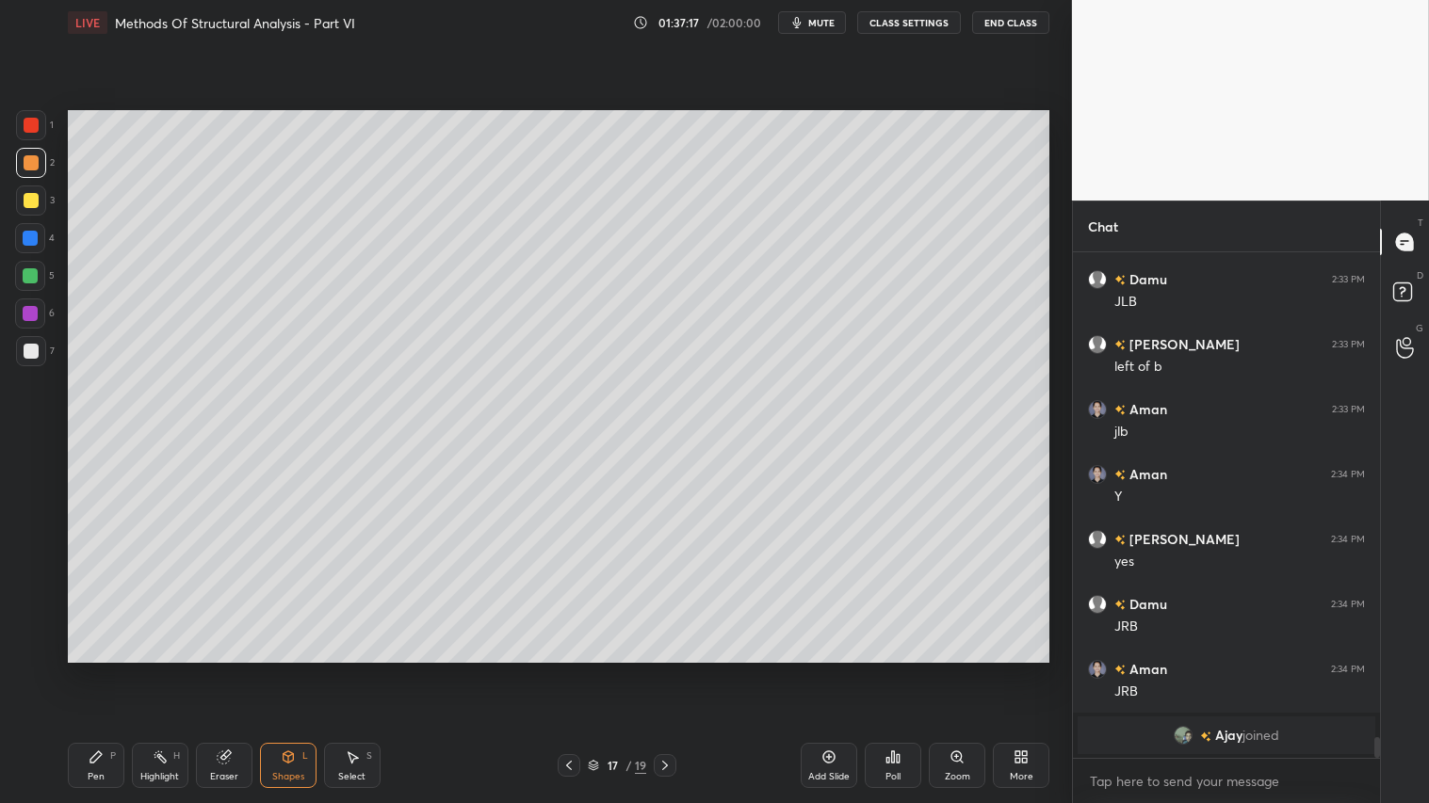
click at [95, 670] on div "Pen P" at bounding box center [96, 765] width 57 height 45
click at [290, 670] on div "Shapes L" at bounding box center [288, 765] width 57 height 45
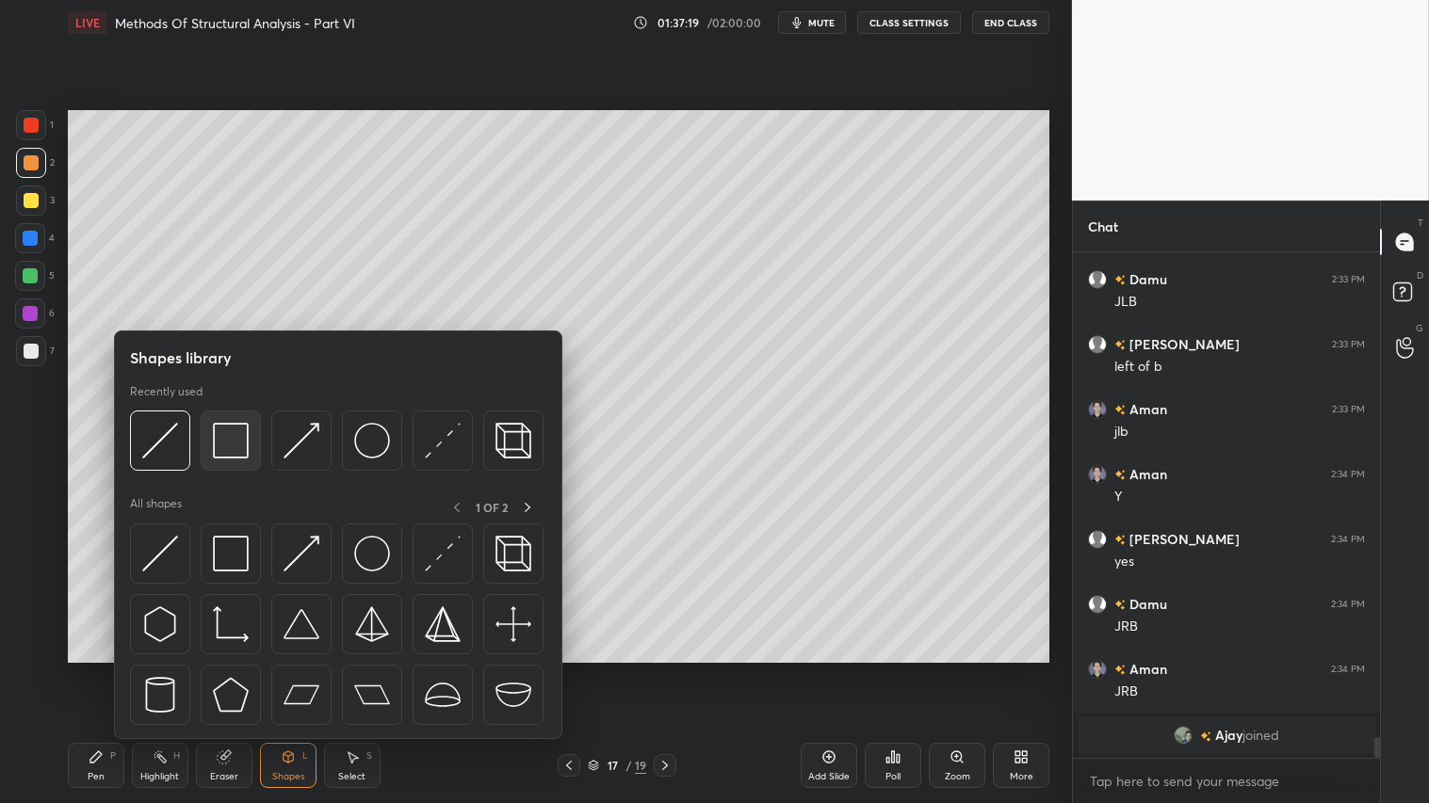
click at [227, 424] on div at bounding box center [231, 441] width 60 height 60
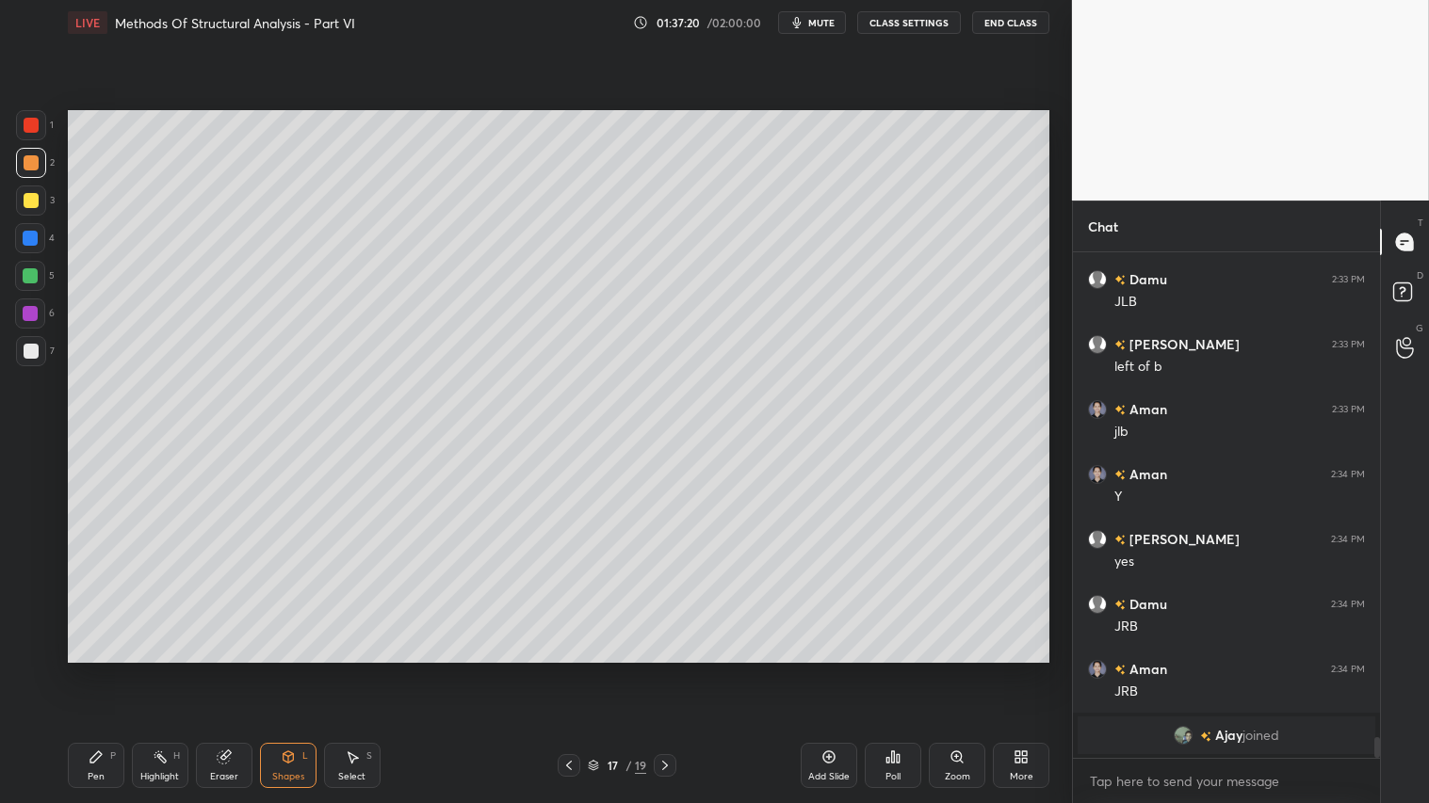
click at [31, 209] on div at bounding box center [31, 201] width 30 height 30
click at [825, 20] on span "mute" at bounding box center [821, 22] width 26 height 13
click at [823, 24] on span "unmute" at bounding box center [820, 22] width 40 height 13
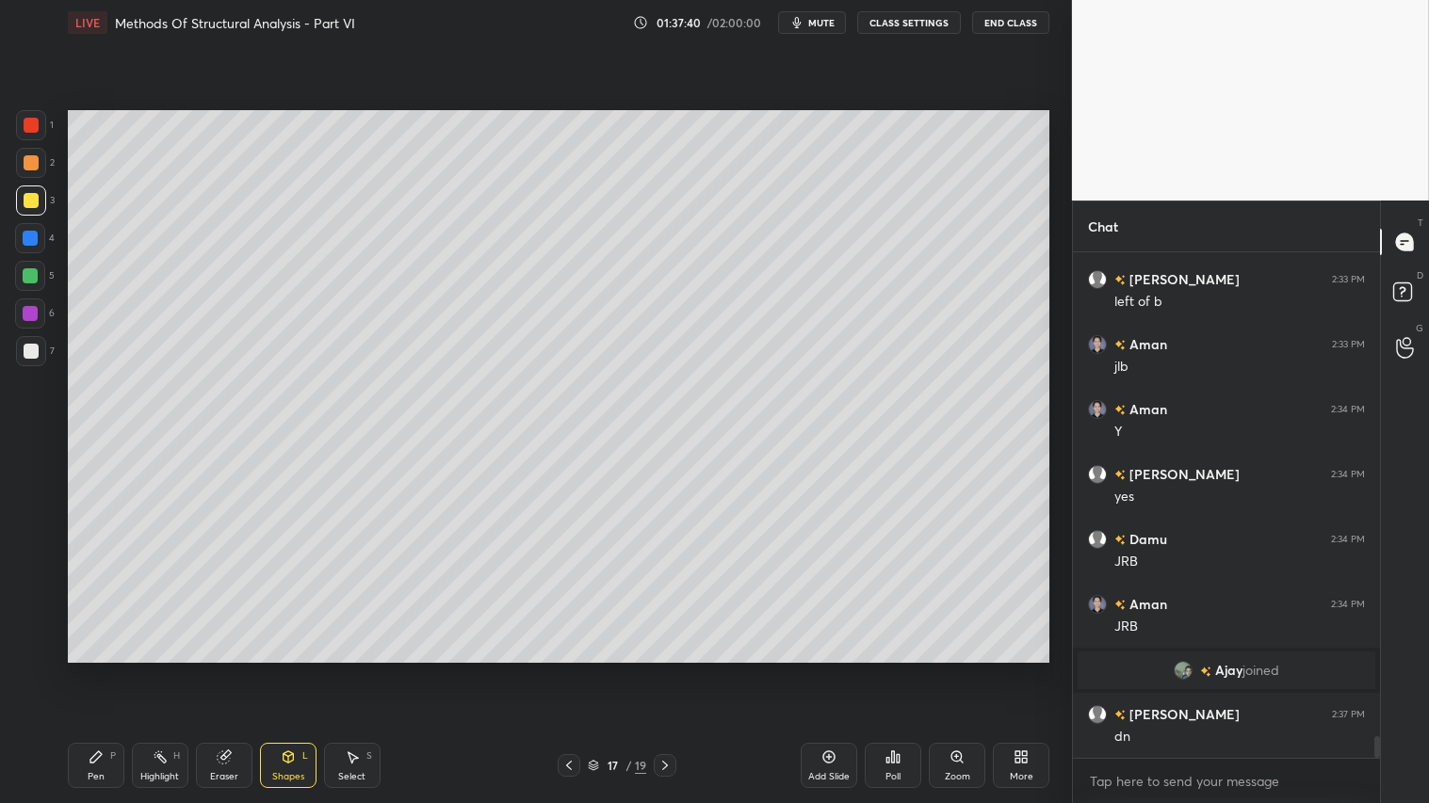
scroll to position [11303, 0]
click at [571, 670] on icon at bounding box center [568, 765] width 15 height 15
click at [661, 670] on icon at bounding box center [664, 765] width 15 height 15
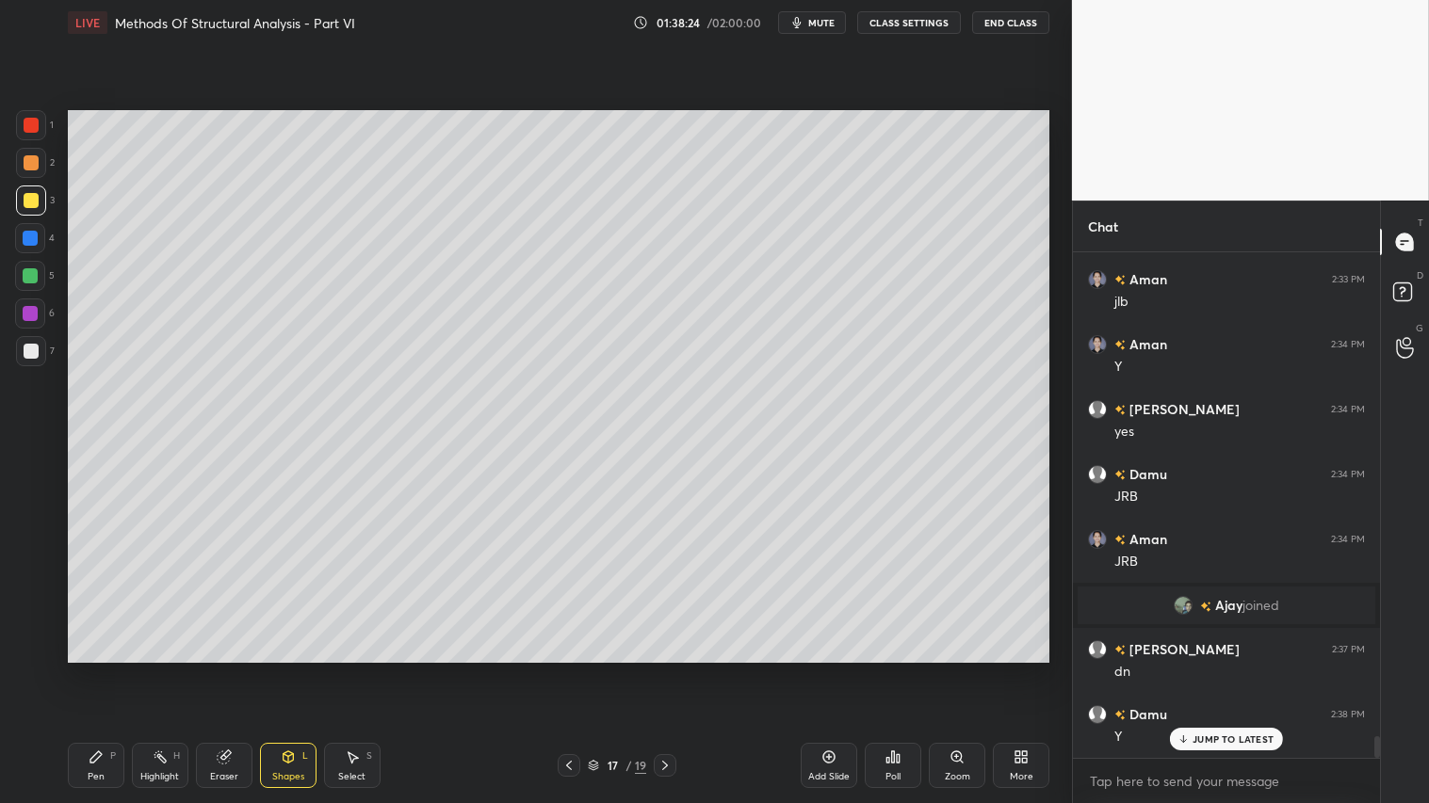
scroll to position [11432, 0]
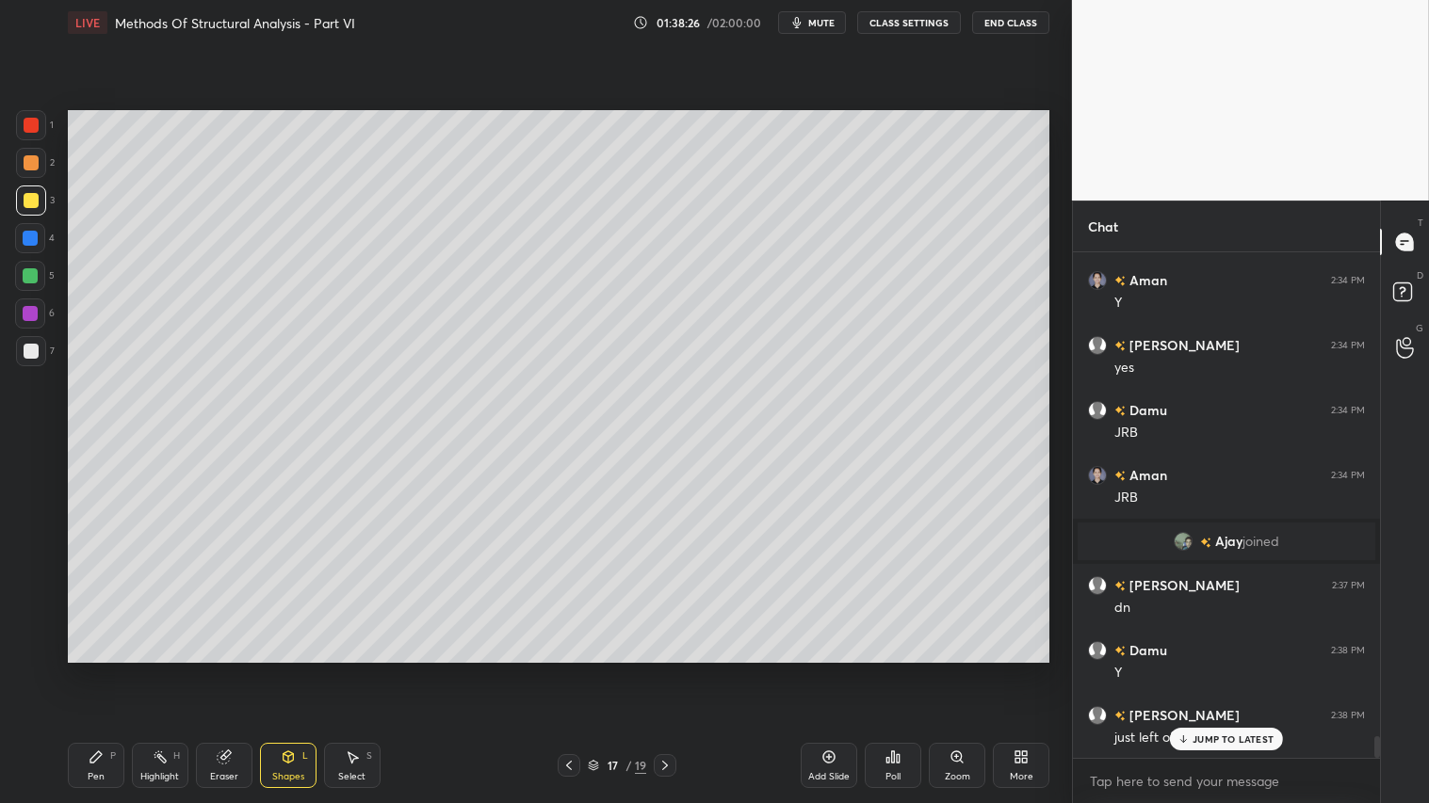
click at [1192, 670] on div "JUMP TO LATEST" at bounding box center [1226, 739] width 113 height 23
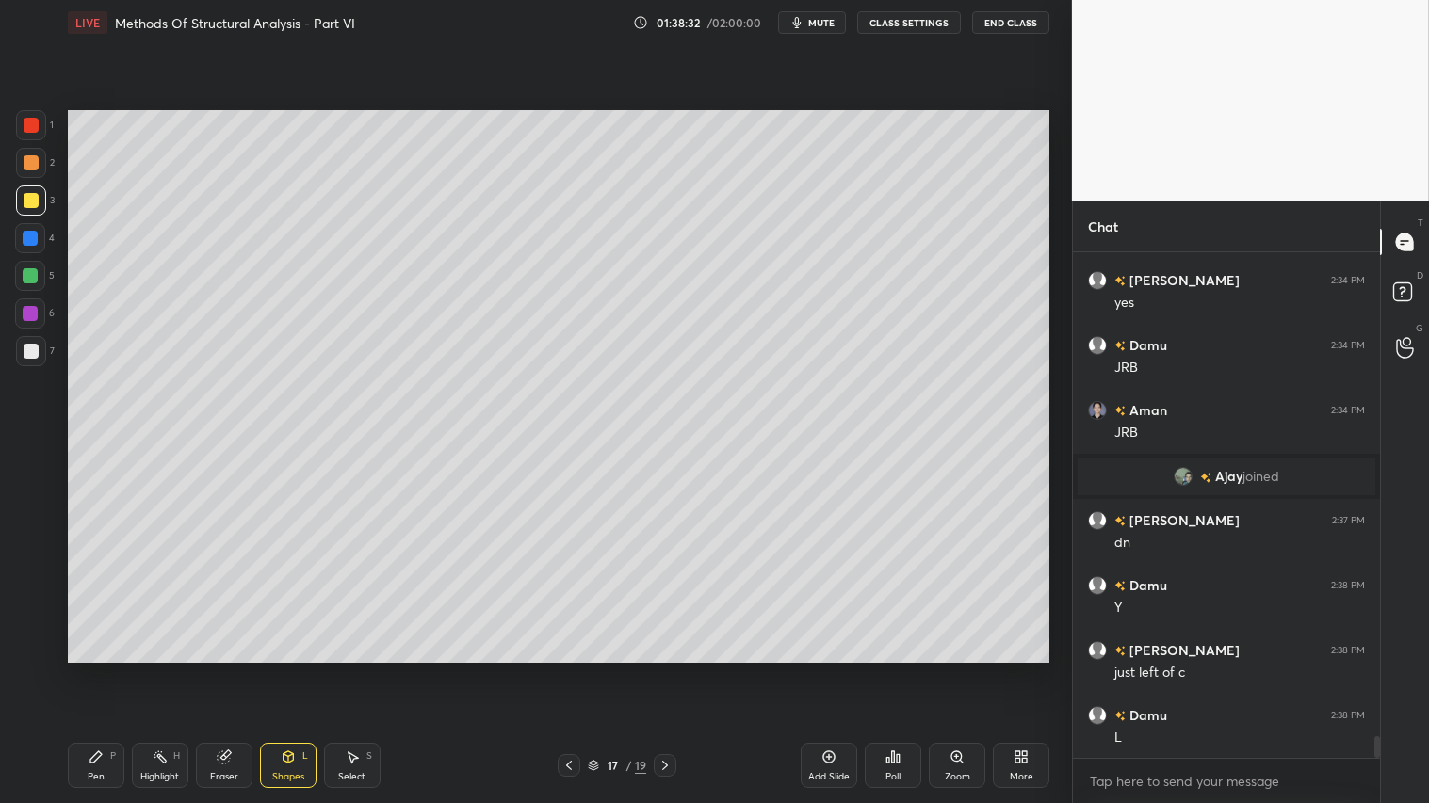
scroll to position [11562, 0]
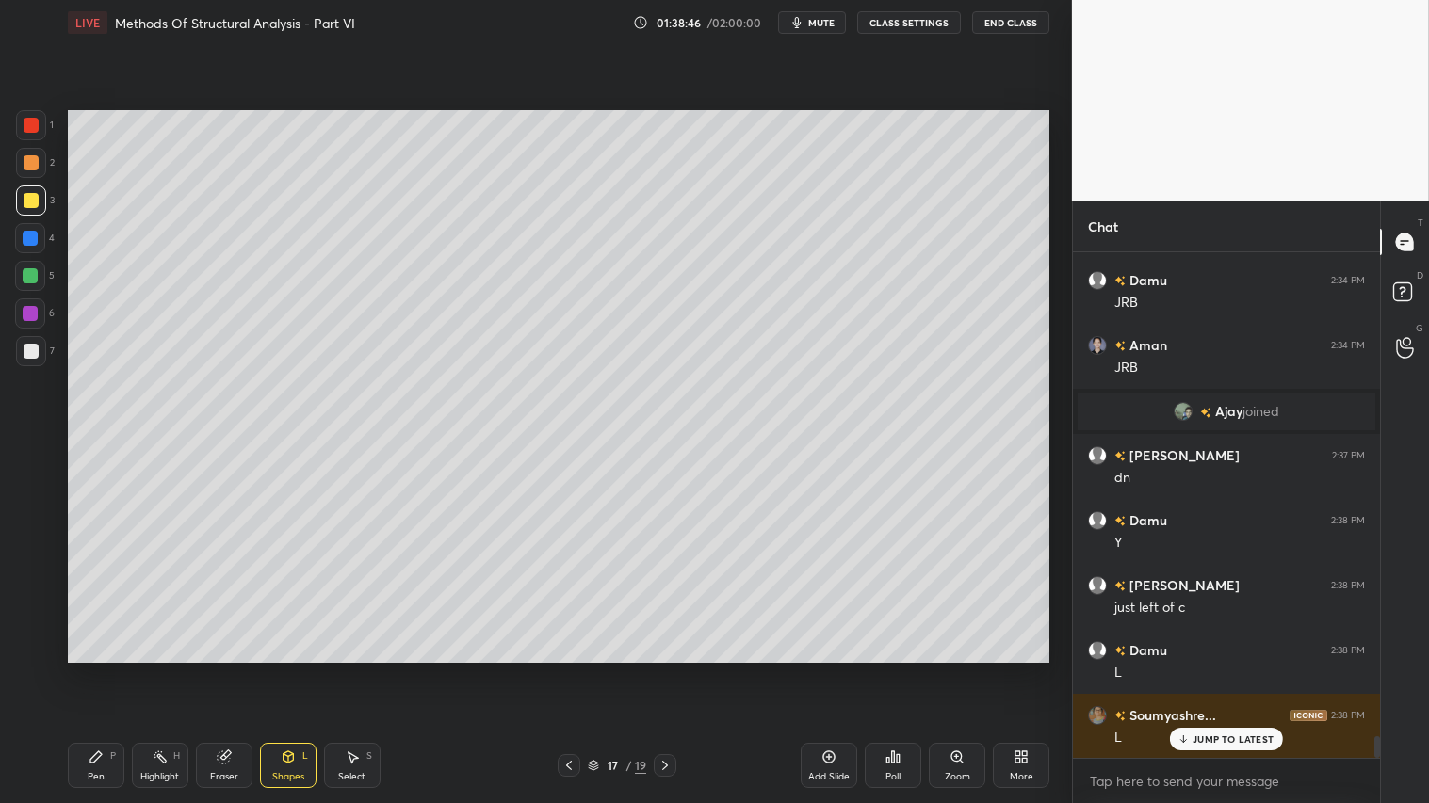
click at [566, 670] on icon at bounding box center [568, 765] width 15 height 15
click at [662, 670] on icon at bounding box center [664, 765] width 15 height 15
click at [573, 670] on icon at bounding box center [568, 765] width 15 height 15
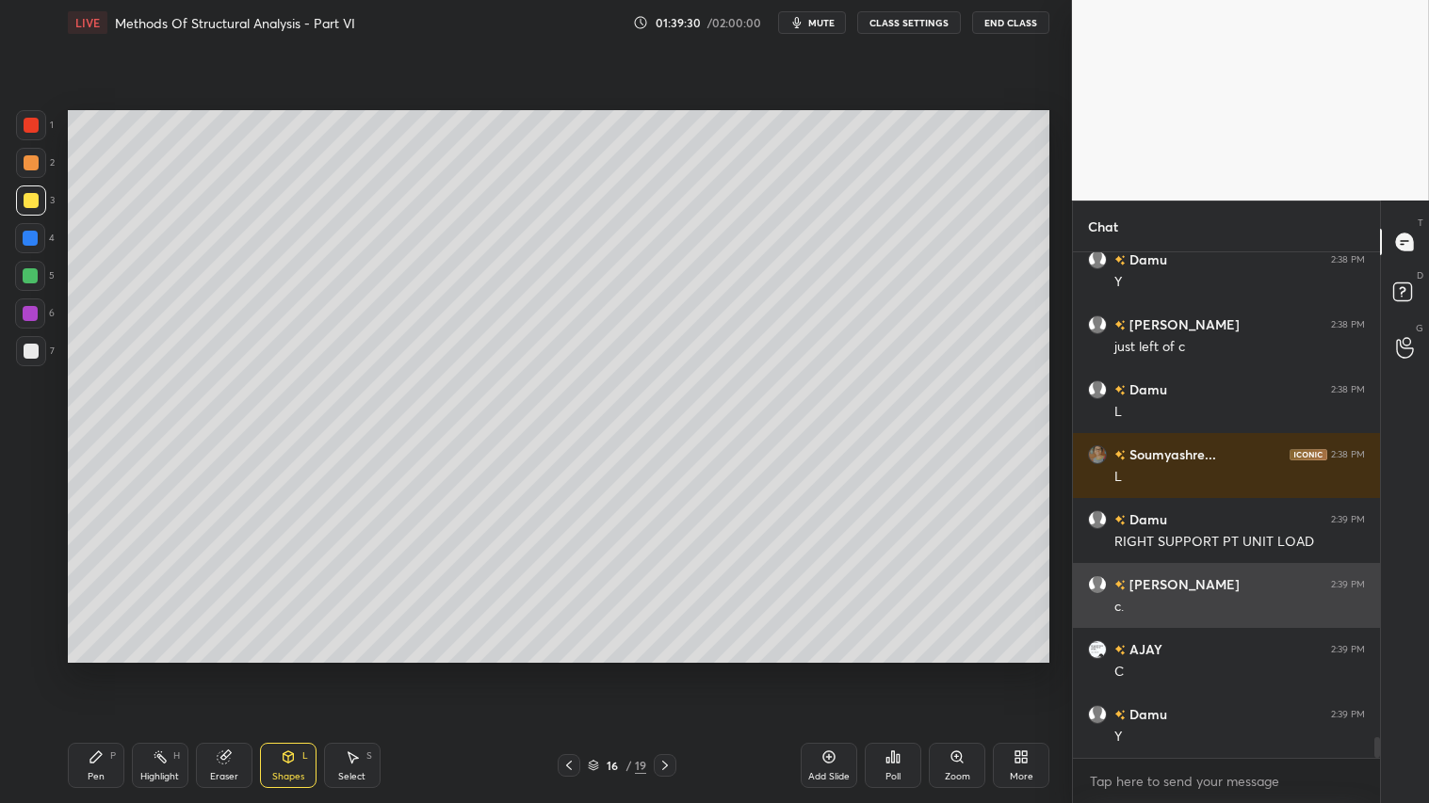
scroll to position [11888, 0]
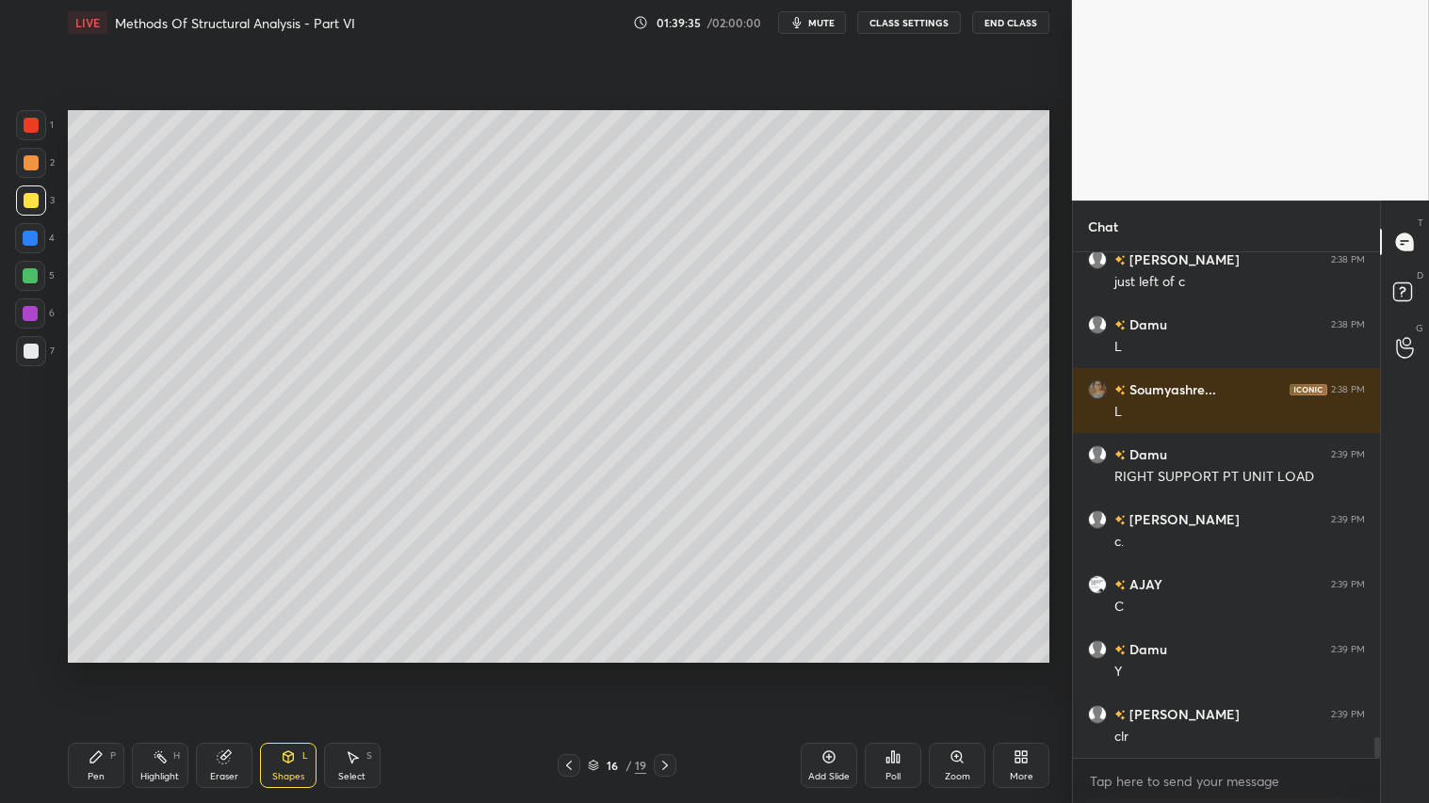
click at [663, 670] on icon at bounding box center [664, 765] width 15 height 15
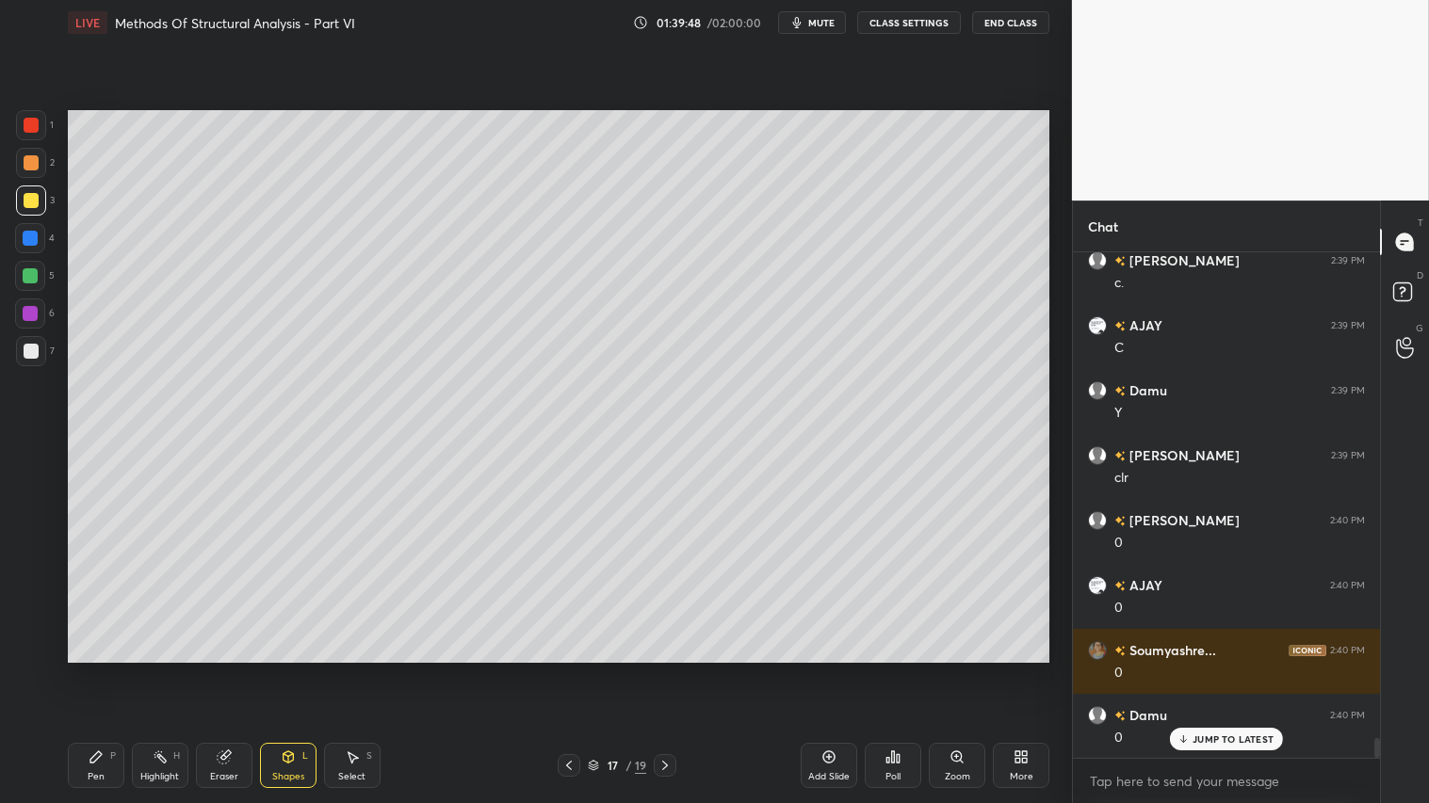
scroll to position [12212, 0]
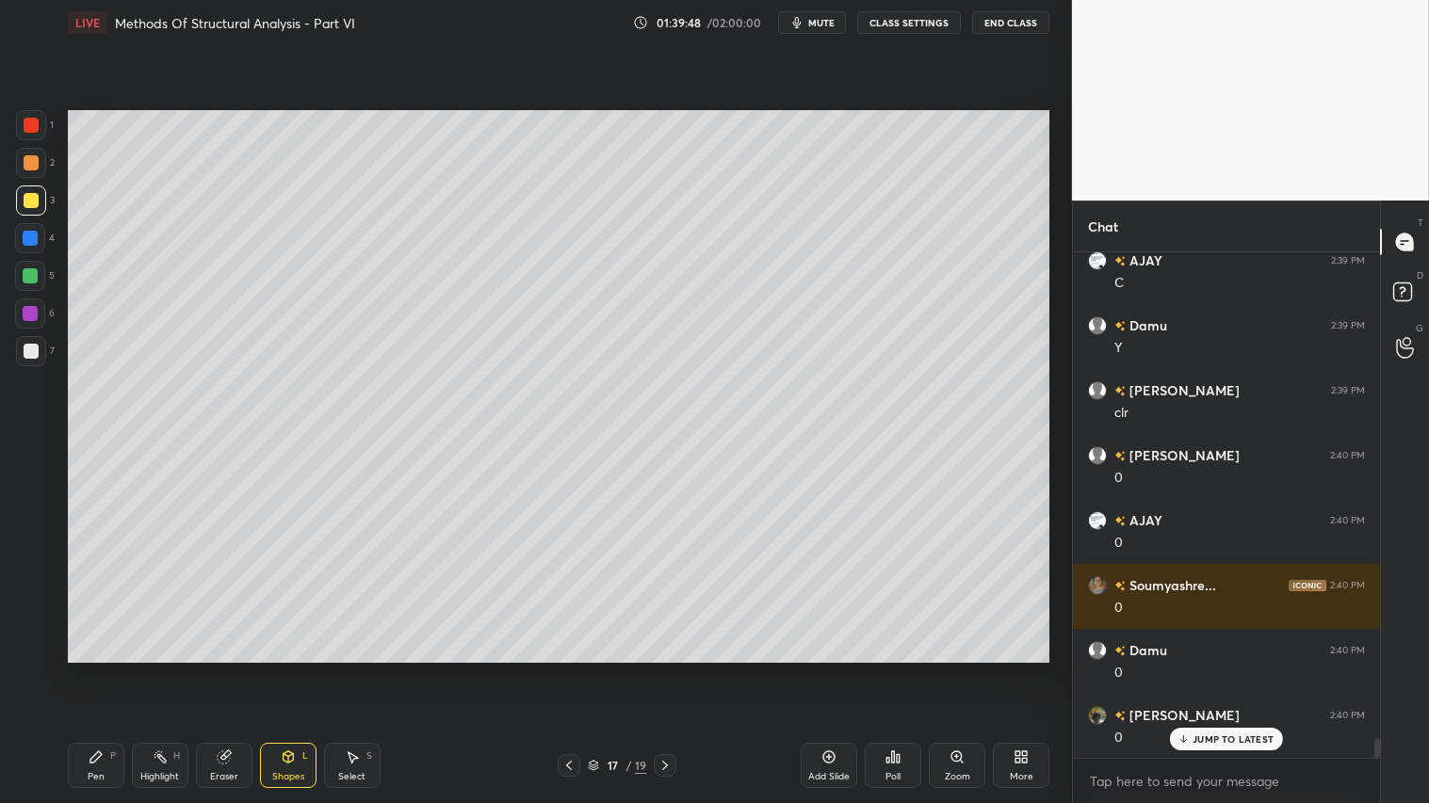
click at [95, 670] on icon at bounding box center [95, 757] width 11 height 11
click at [223, 670] on div "Eraser" at bounding box center [224, 776] width 28 height 9
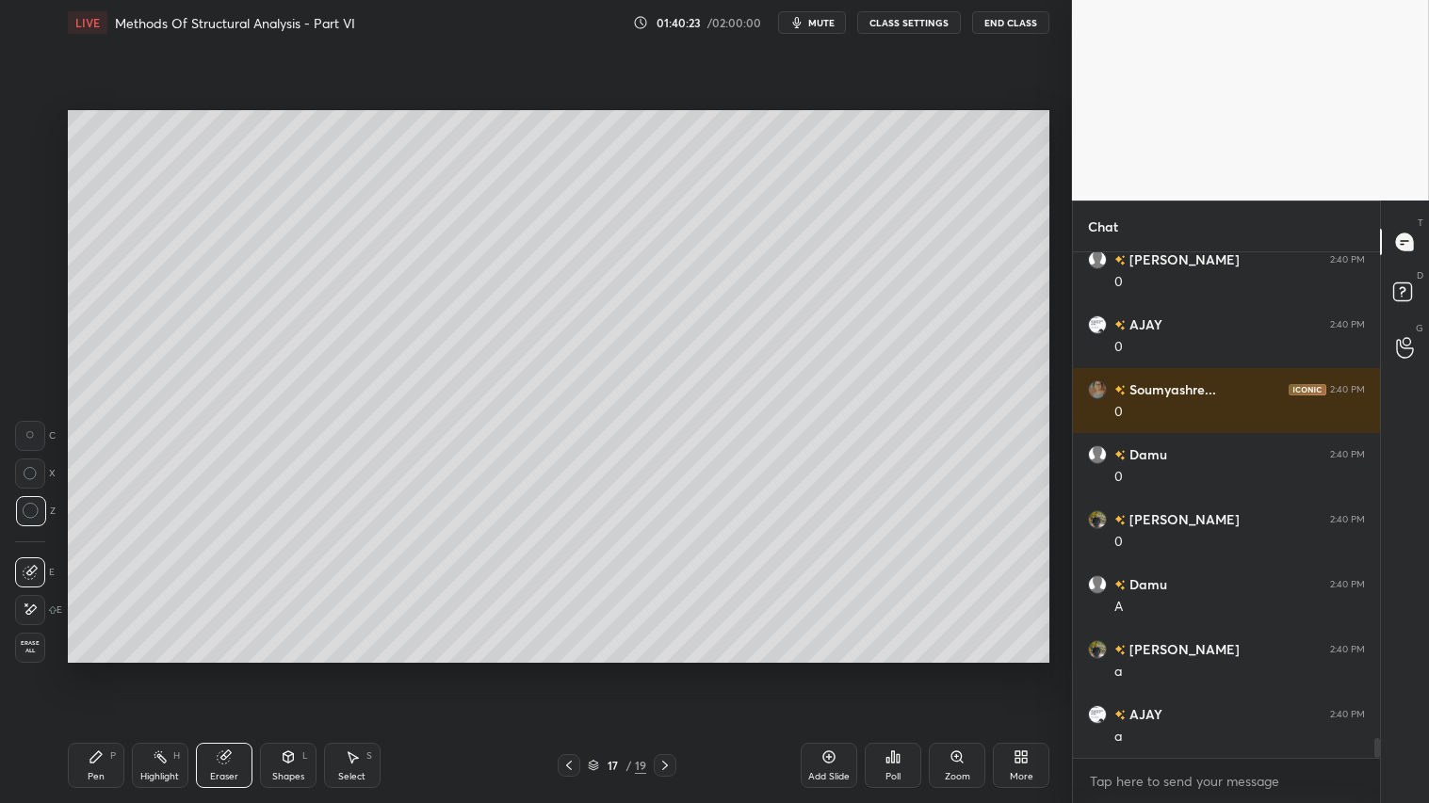
scroll to position [12472, 0]
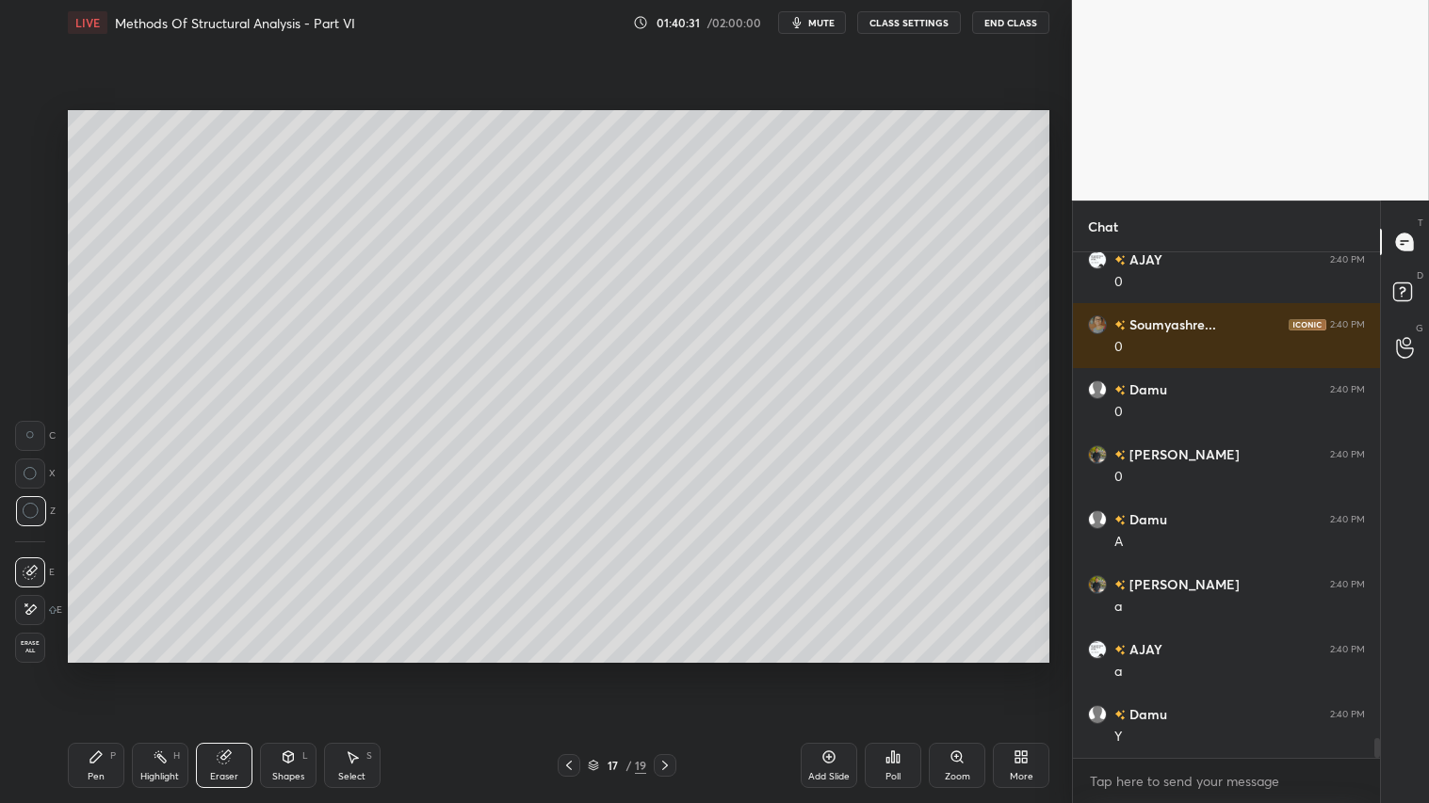
click at [665, 670] on icon at bounding box center [664, 765] width 15 height 15
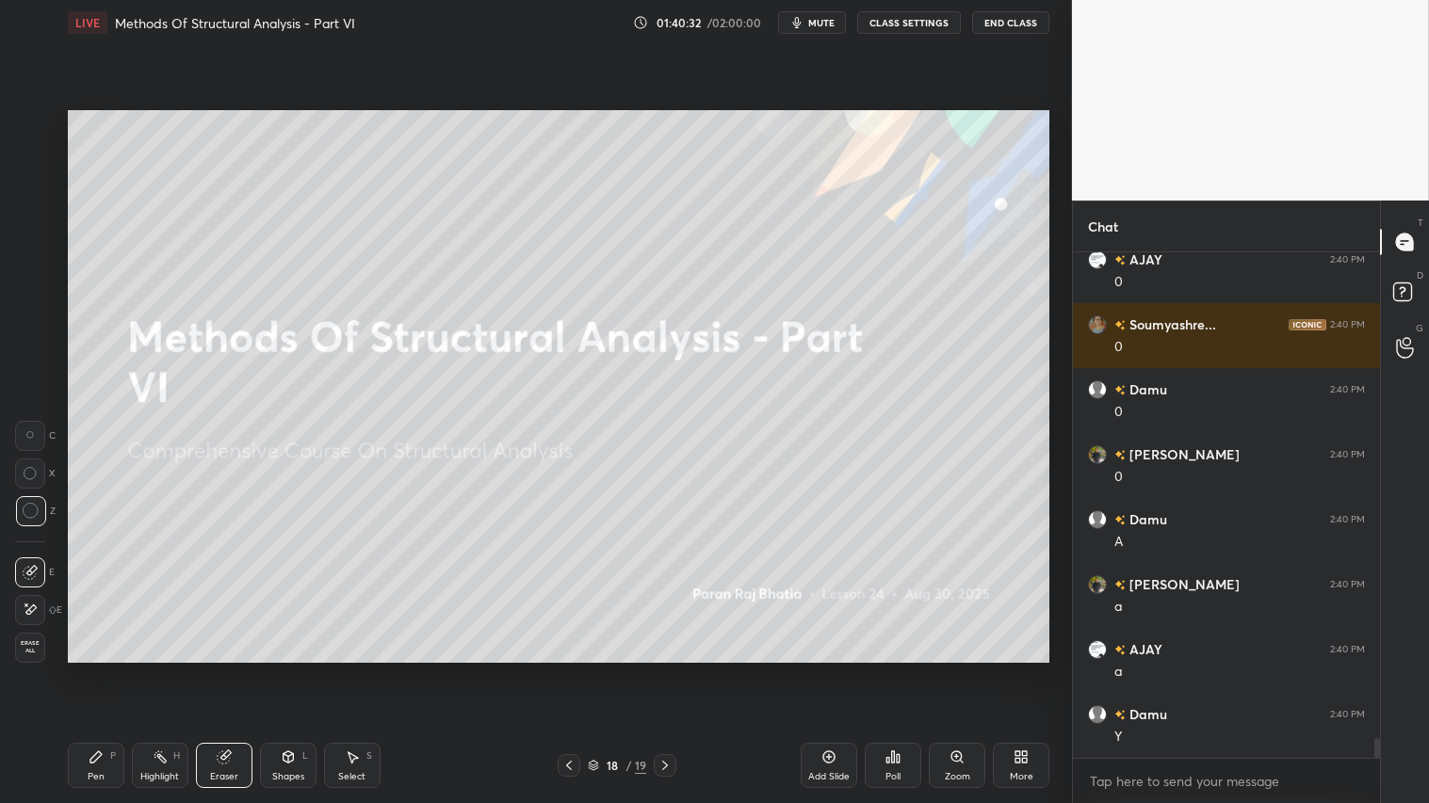
drag, startPoint x: 566, startPoint y: 766, endPoint x: 576, endPoint y: 768, distance: 10.5
click at [562, 670] on icon at bounding box center [568, 765] width 15 height 15
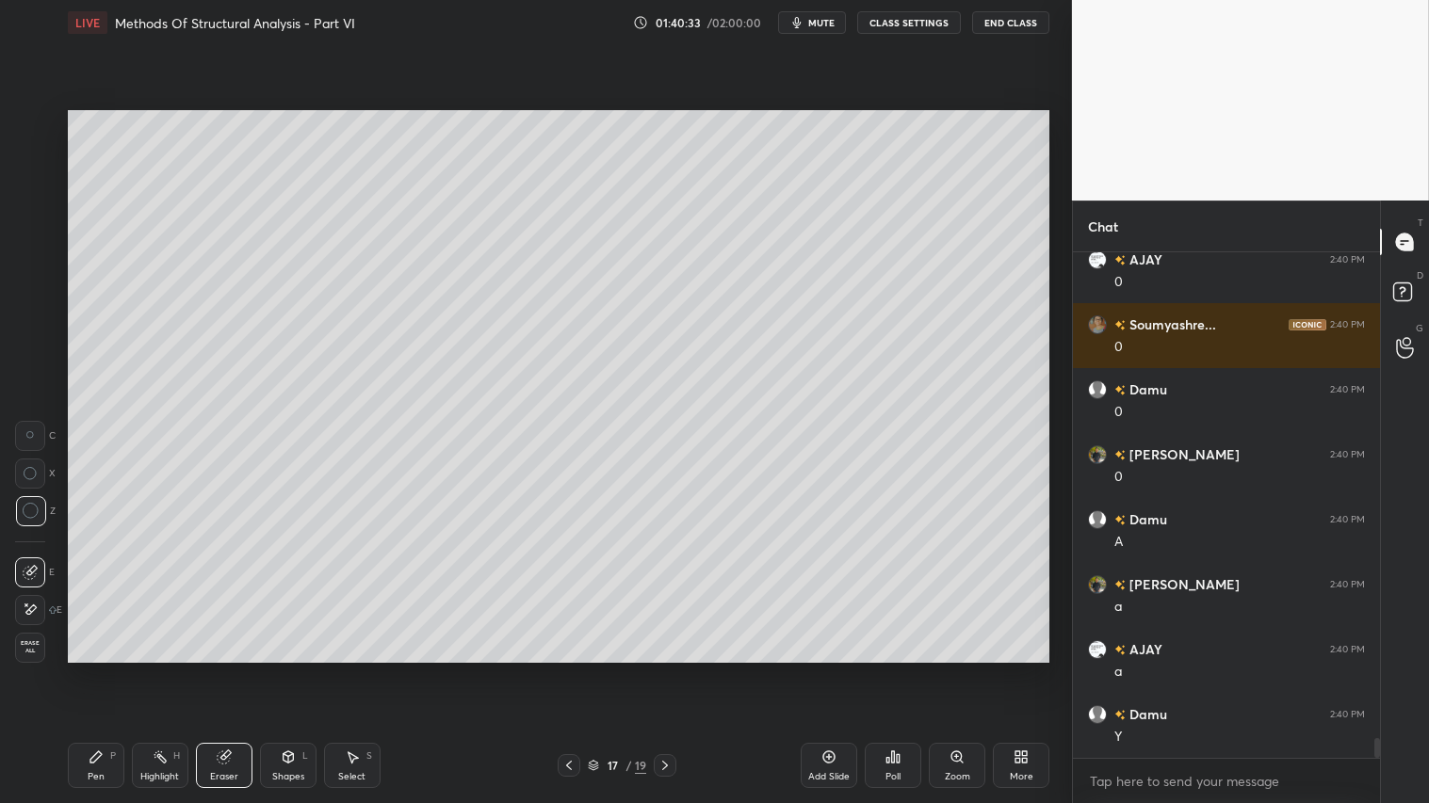
drag, startPoint x: 834, startPoint y: 769, endPoint x: 835, endPoint y: 757, distance: 12.3
click at [836, 670] on div "Add Slide" at bounding box center [829, 765] width 57 height 45
click at [97, 670] on div "Pen P" at bounding box center [96, 765] width 57 height 45
click at [32, 163] on div at bounding box center [31, 162] width 15 height 15
drag, startPoint x: 298, startPoint y: 772, endPoint x: 325, endPoint y: 742, distance: 40.7
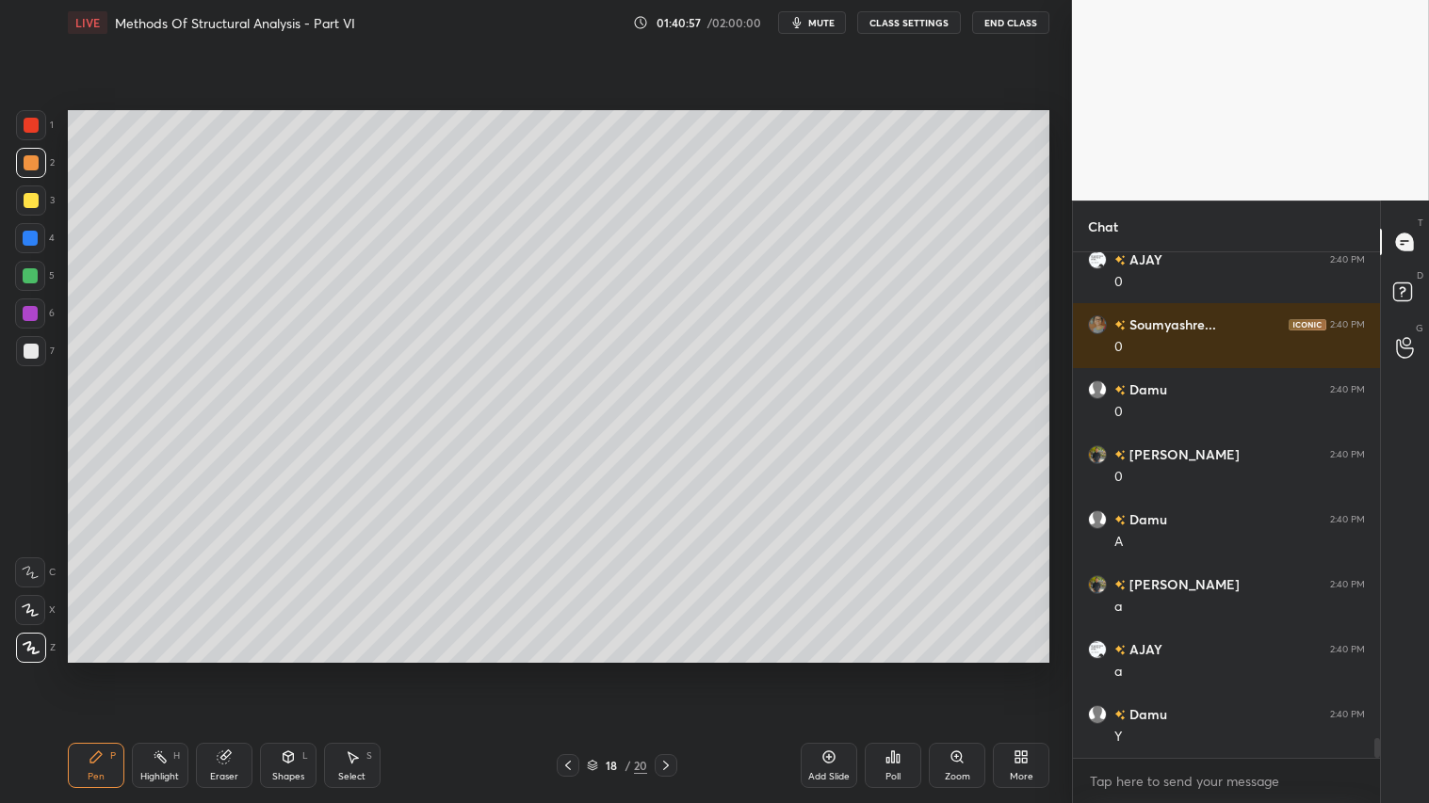
click at [302, 670] on div "Shapes" at bounding box center [288, 776] width 32 height 9
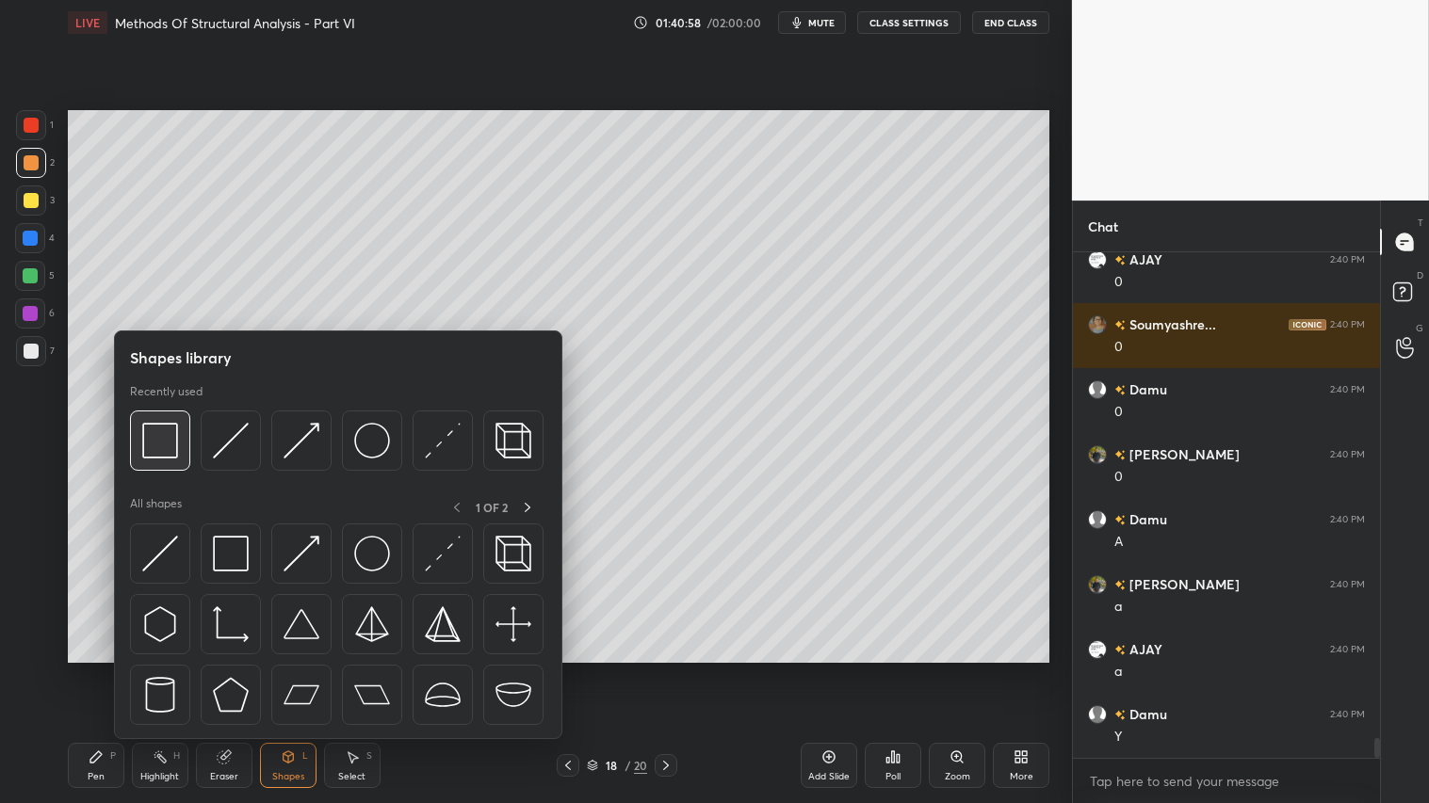
click at [181, 445] on div at bounding box center [160, 441] width 60 height 60
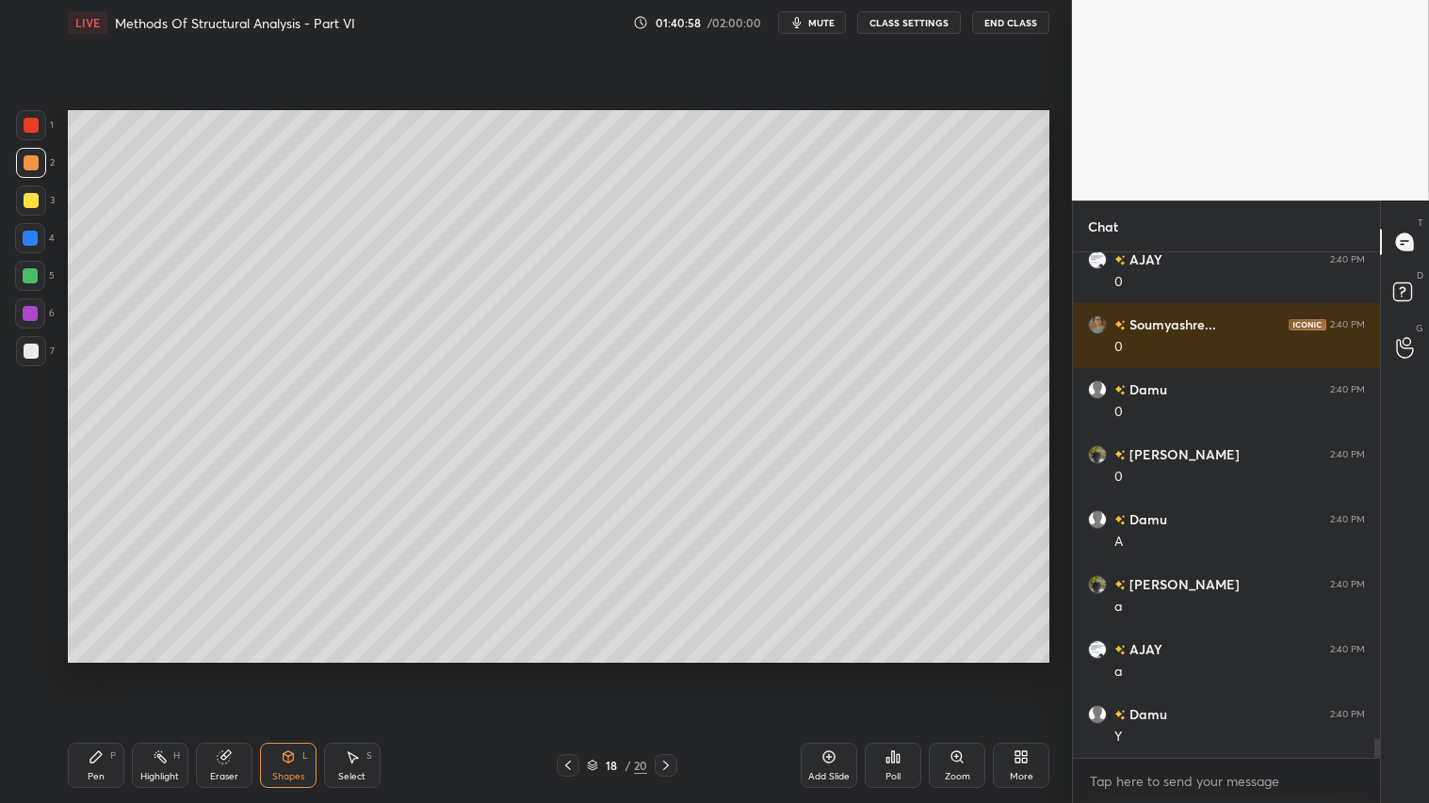
drag, startPoint x: 30, startPoint y: 348, endPoint x: 43, endPoint y: 345, distance: 13.7
click at [29, 348] on div at bounding box center [31, 351] width 15 height 15
click at [24, 158] on div at bounding box center [31, 163] width 30 height 30
click at [94, 670] on icon at bounding box center [96, 757] width 15 height 15
click at [278, 670] on div "Shapes" at bounding box center [288, 776] width 32 height 9
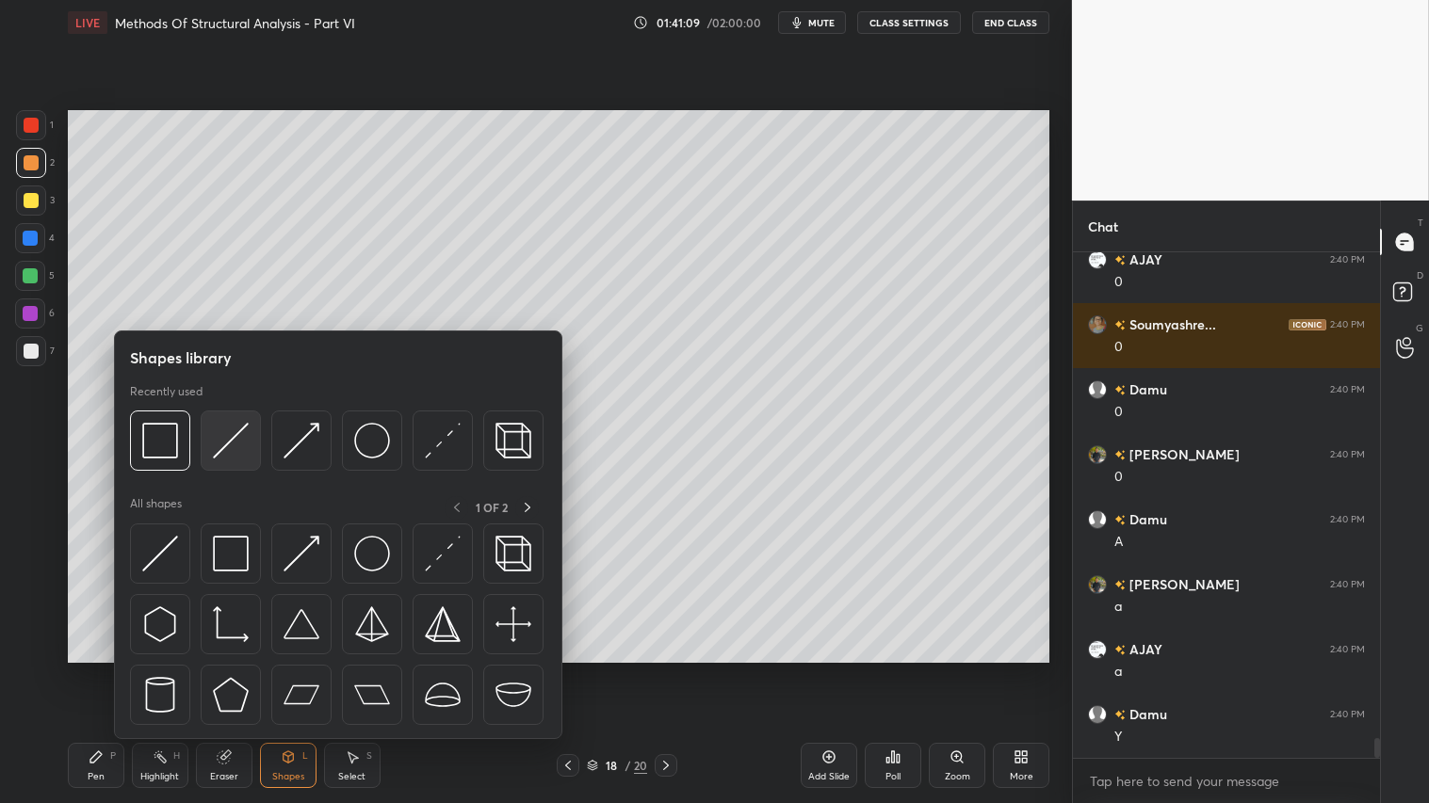
click at [220, 429] on img at bounding box center [231, 441] width 36 height 36
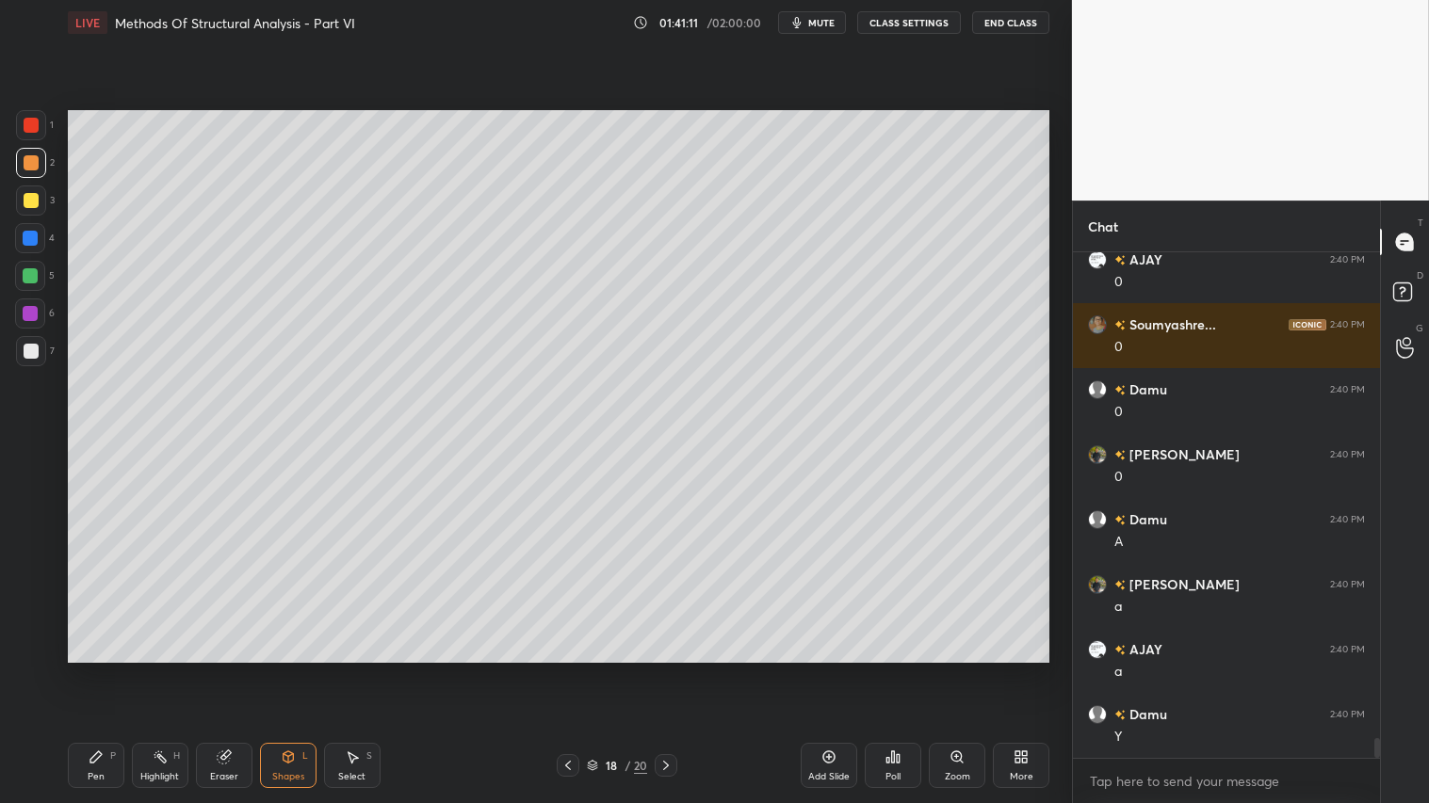
click at [83, 670] on div "Pen P" at bounding box center [96, 765] width 57 height 45
click at [286, 670] on div "Shapes L" at bounding box center [288, 765] width 57 height 45
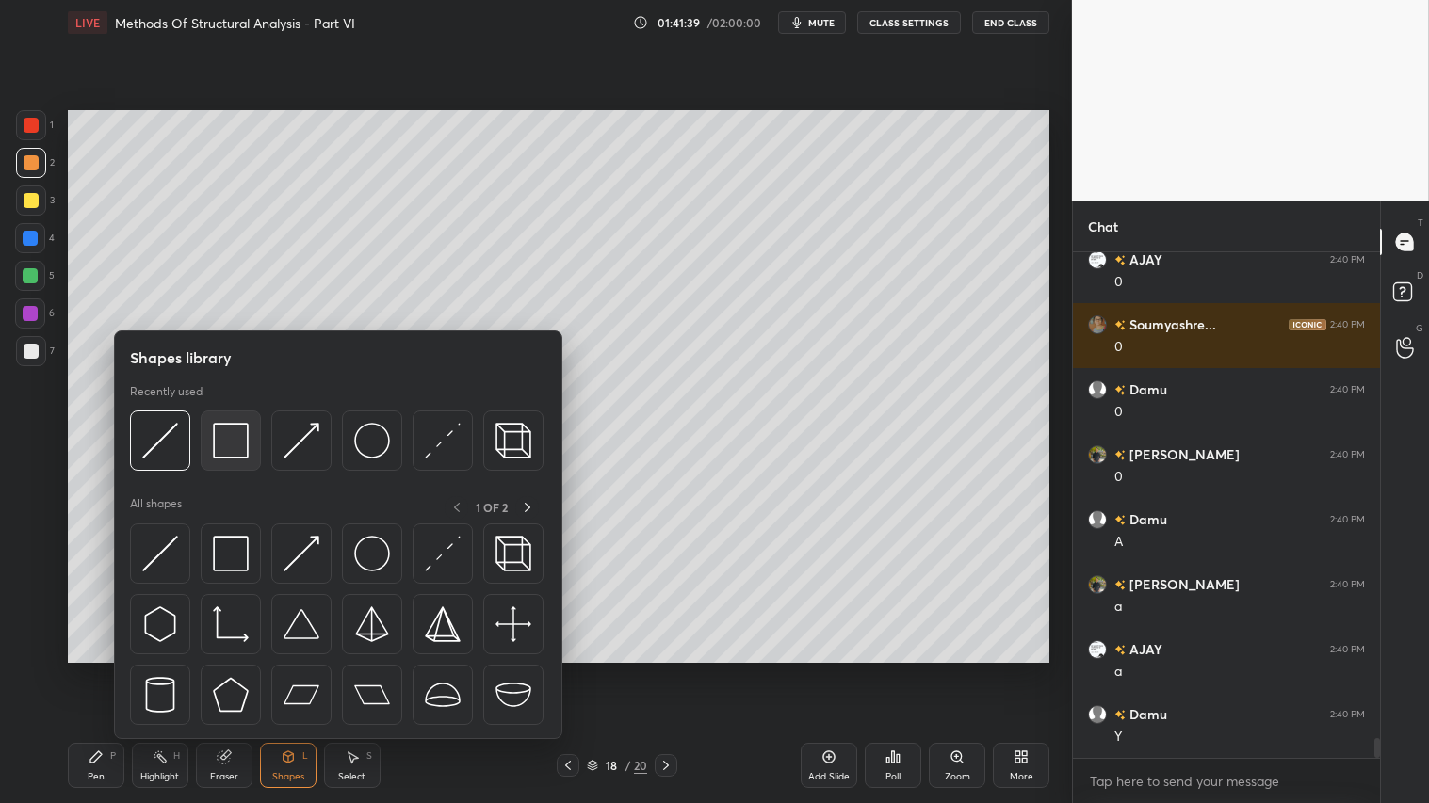
click at [231, 421] on div at bounding box center [231, 441] width 60 height 60
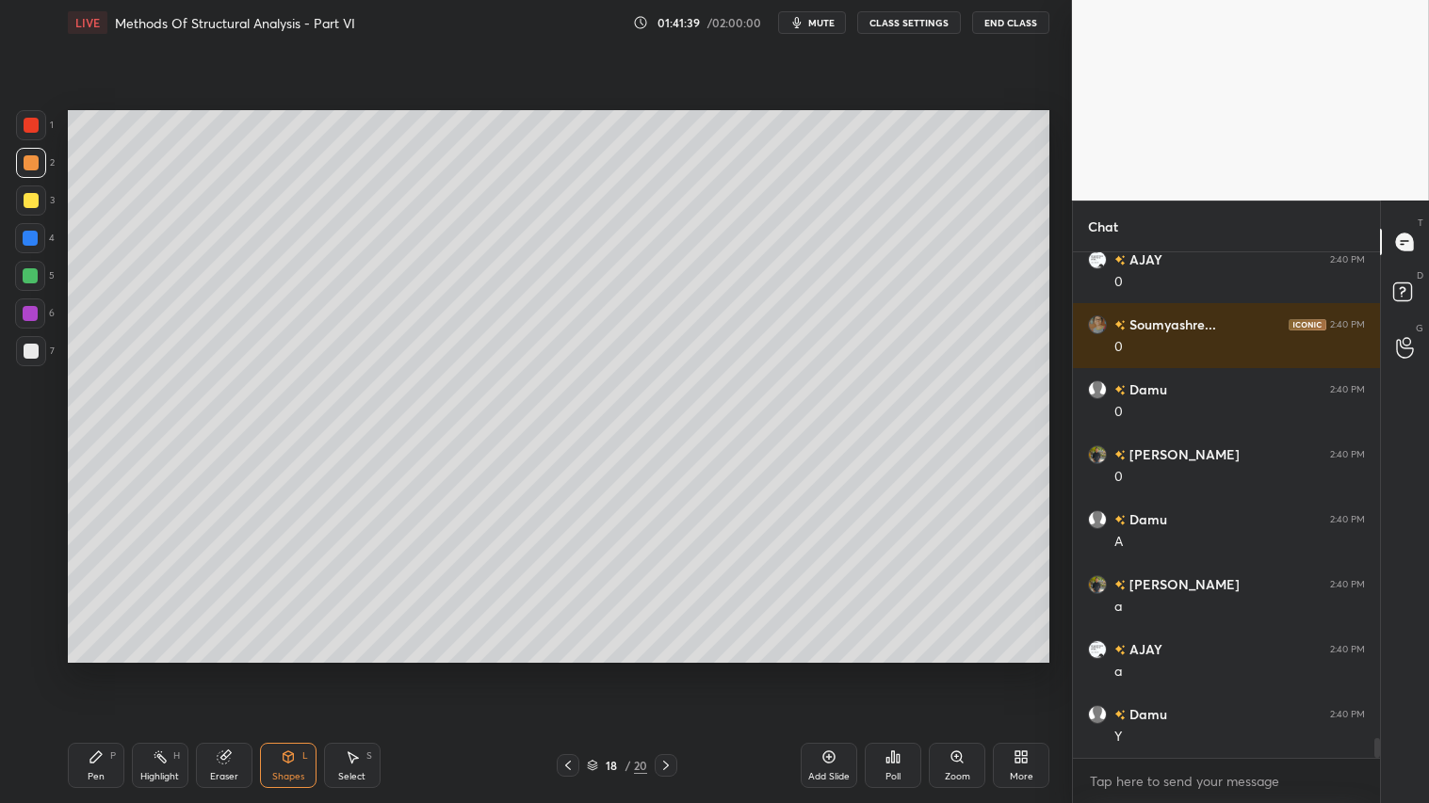
click at [22, 347] on div at bounding box center [31, 351] width 30 height 30
click at [20, 152] on div at bounding box center [31, 163] width 30 height 30
click at [96, 670] on div "Pen P" at bounding box center [96, 765] width 57 height 45
click at [288, 670] on div "Shapes" at bounding box center [288, 776] width 32 height 9
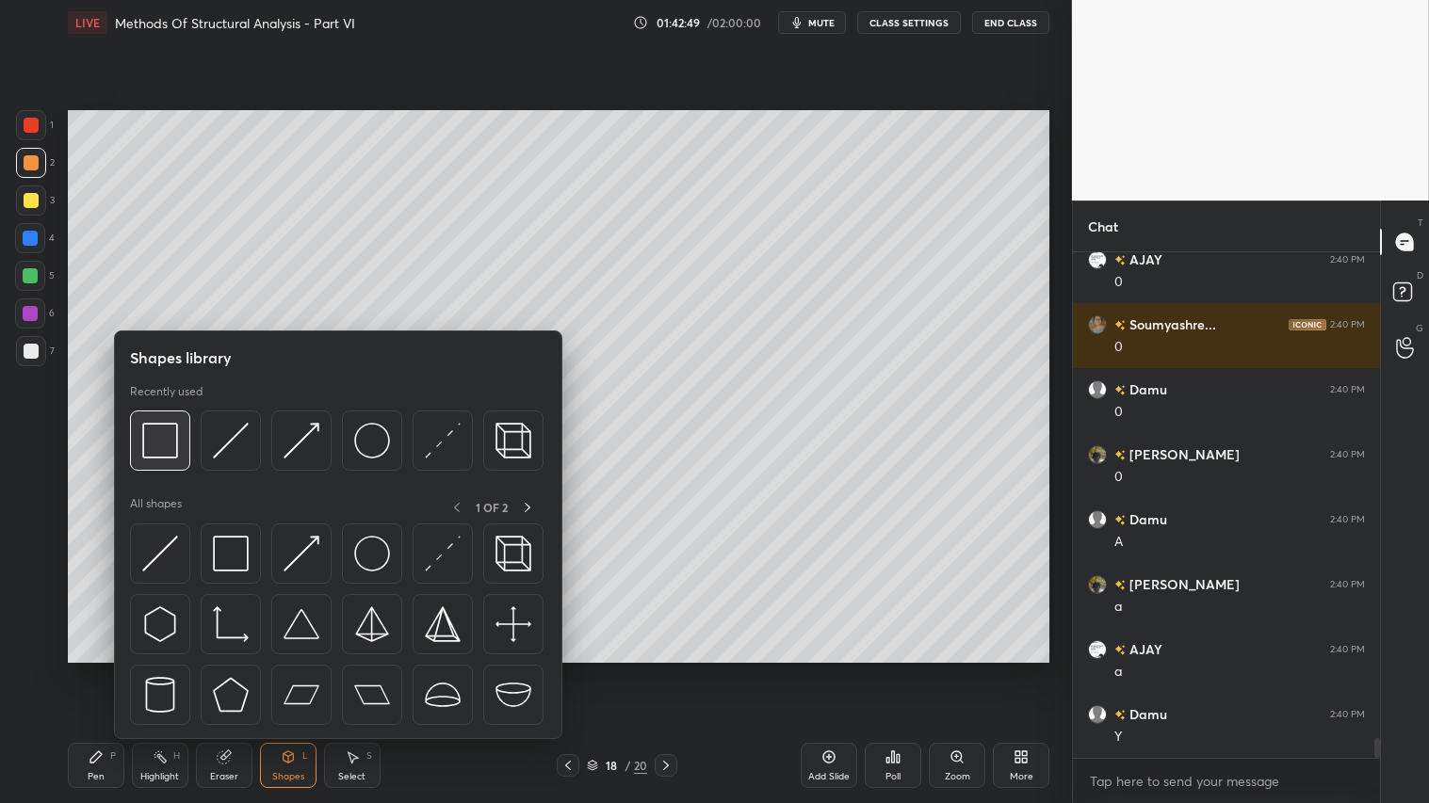
click at [149, 433] on img at bounding box center [160, 441] width 36 height 36
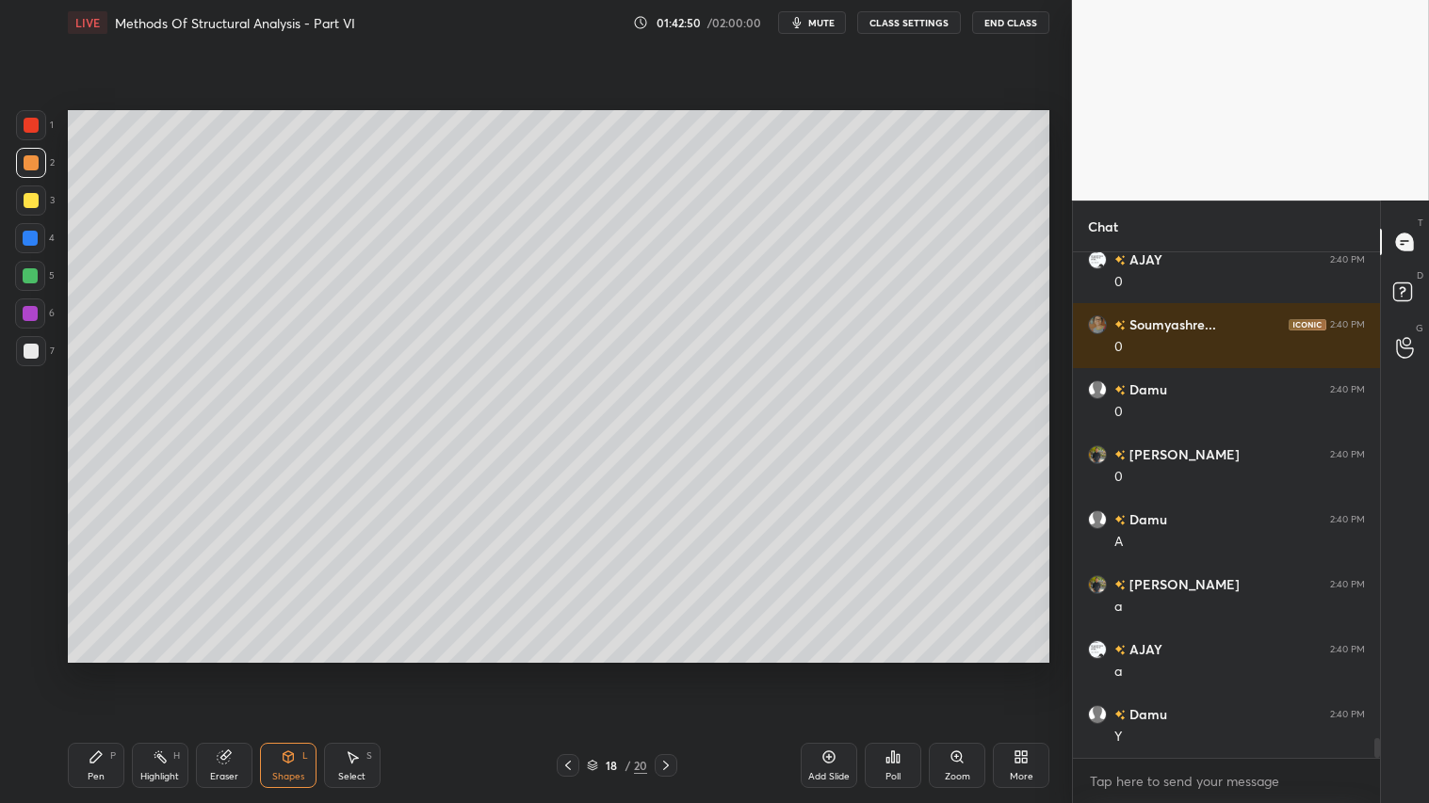
click at [11, 346] on div "1 2 3 4 5 6 7 C X Z C X Z E E Erase all H H" at bounding box center [30, 386] width 60 height 552
click at [35, 202] on div at bounding box center [31, 200] width 15 height 15
click at [277, 670] on div "Shapes L" at bounding box center [288, 765] width 57 height 45
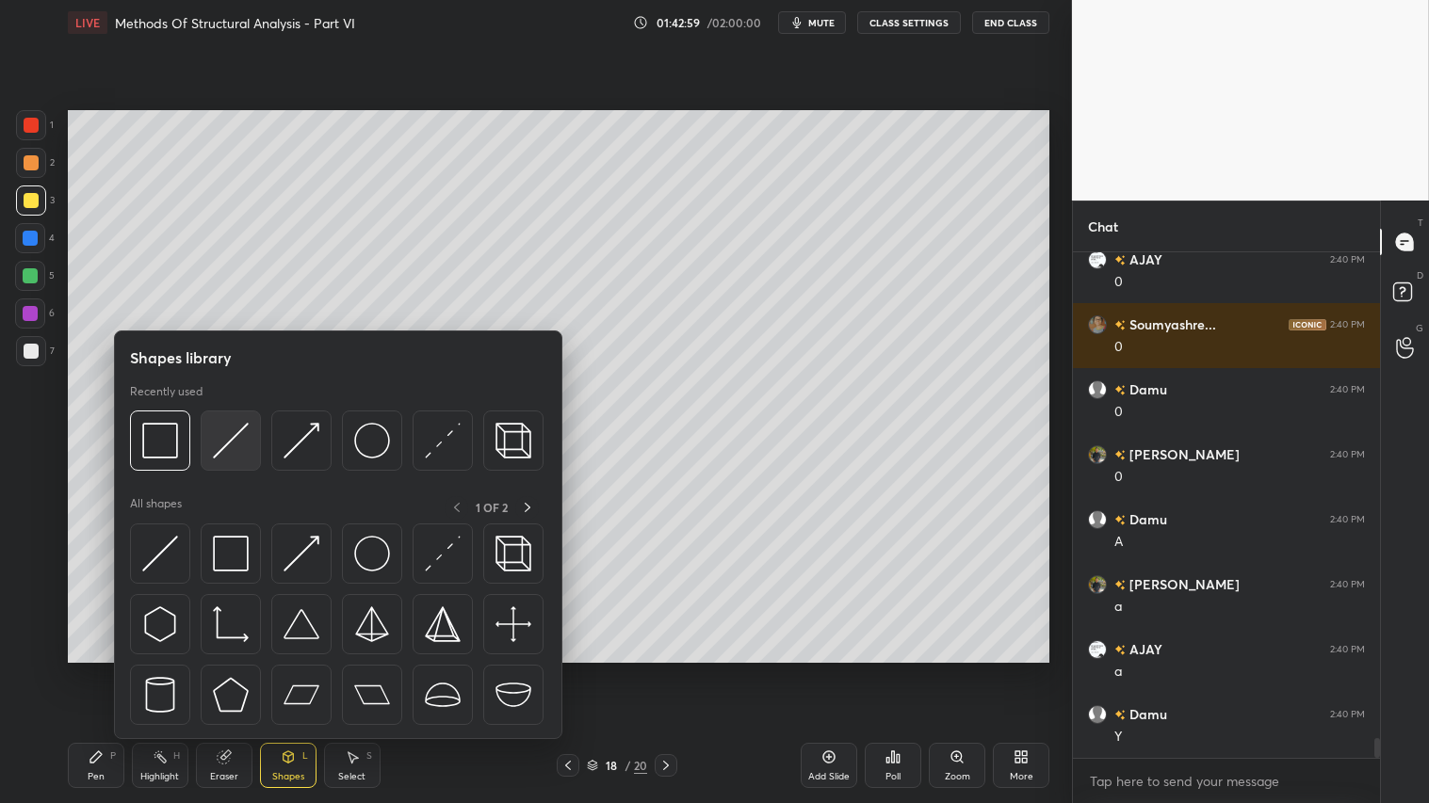
click at [218, 438] on img at bounding box center [231, 441] width 36 height 36
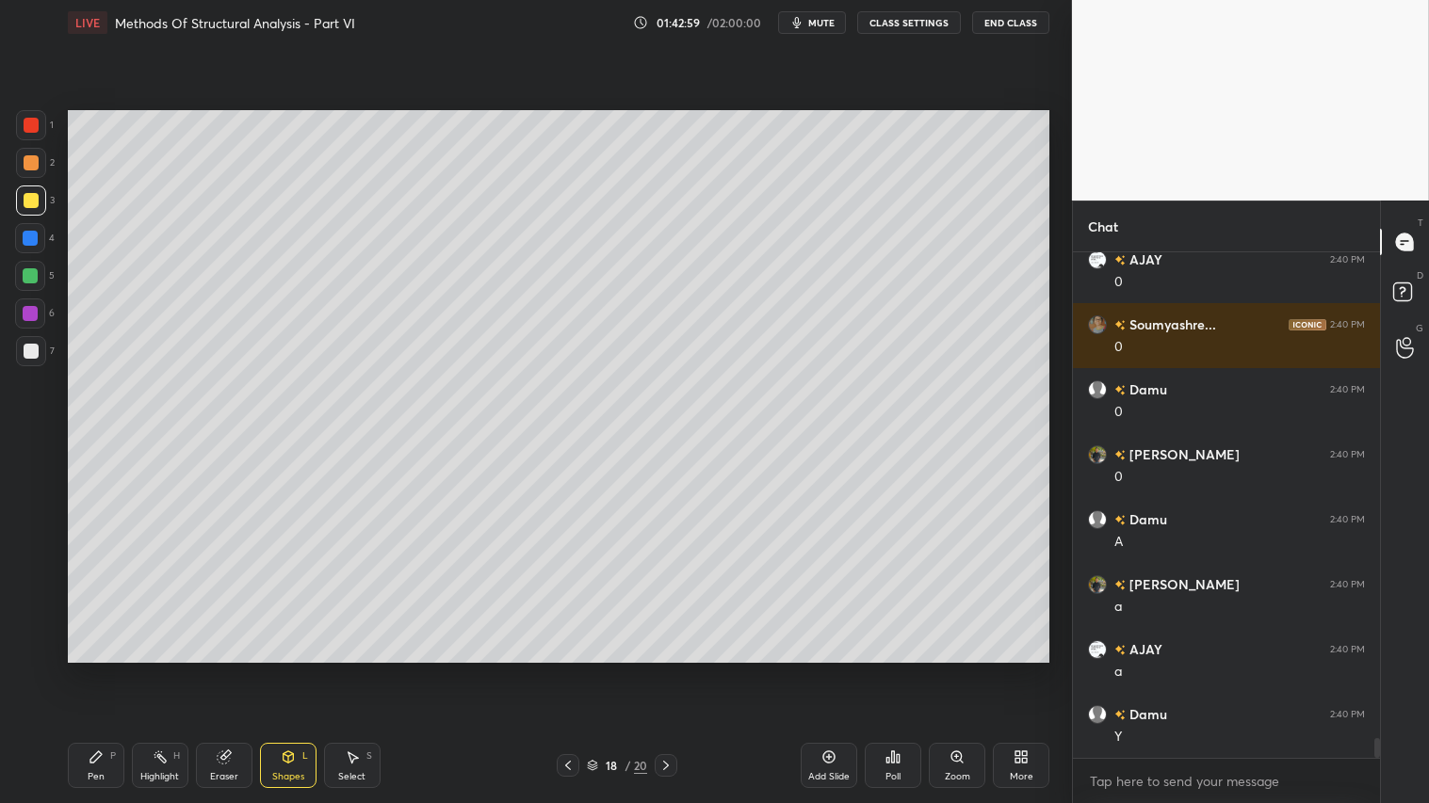
click at [38, 152] on div at bounding box center [31, 163] width 30 height 30
click at [217, 670] on icon at bounding box center [224, 757] width 15 height 15
click at [98, 670] on icon at bounding box center [96, 757] width 15 height 15
drag, startPoint x: 288, startPoint y: 775, endPoint x: 283, endPoint y: 750, distance: 25.9
click at [288, 670] on div "Shapes" at bounding box center [288, 776] width 32 height 9
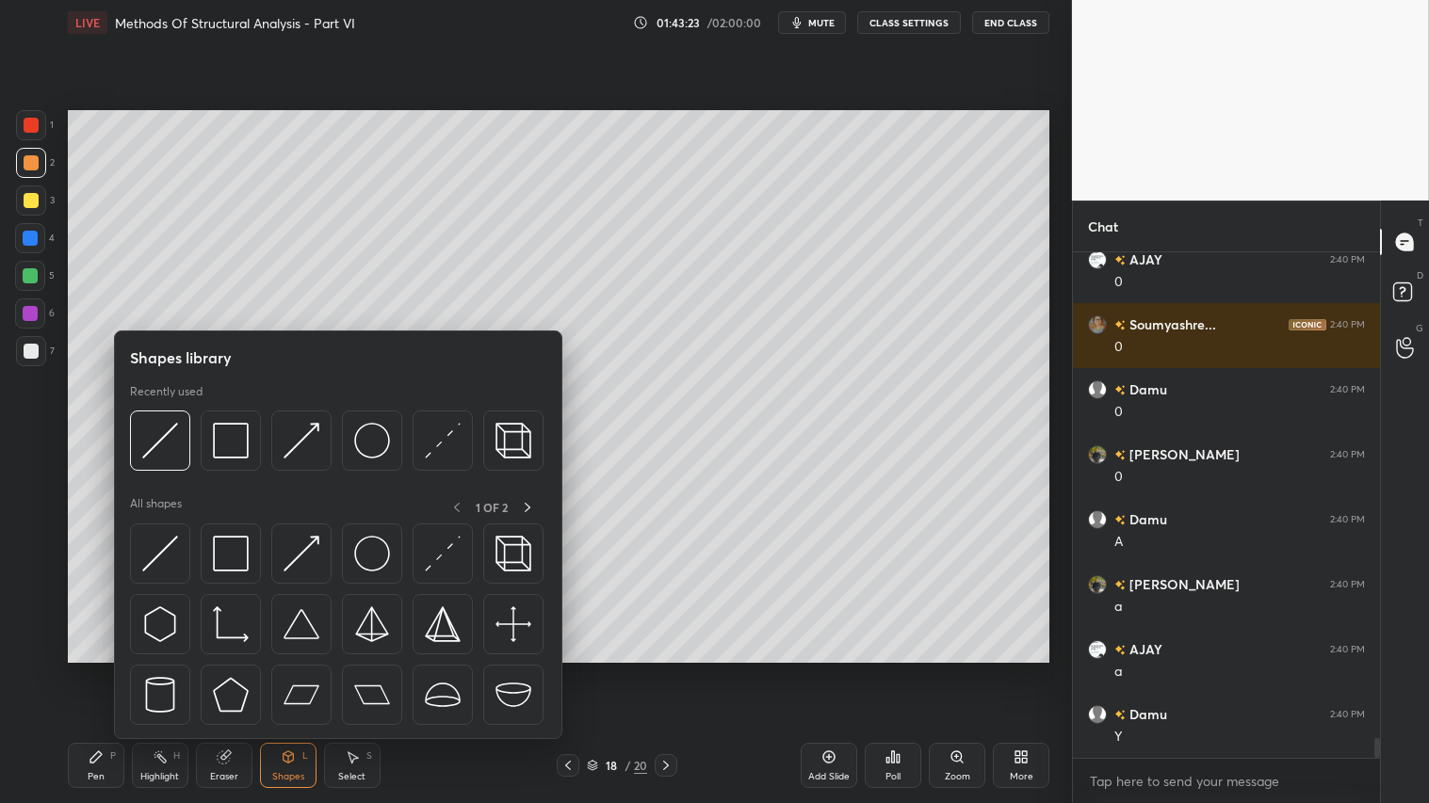
click at [83, 670] on div "Pen P" at bounding box center [96, 765] width 57 height 45
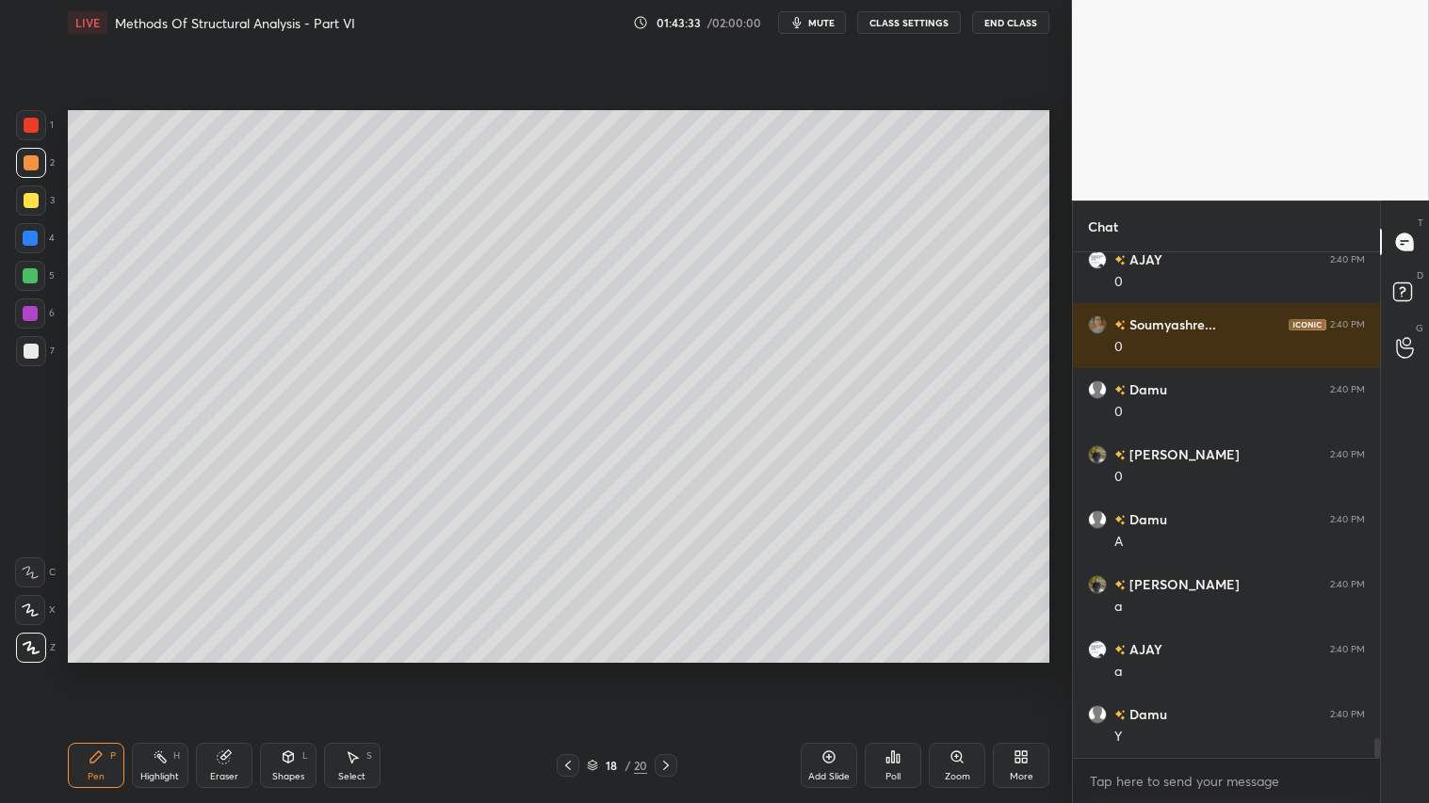
click at [294, 670] on icon at bounding box center [288, 757] width 15 height 15
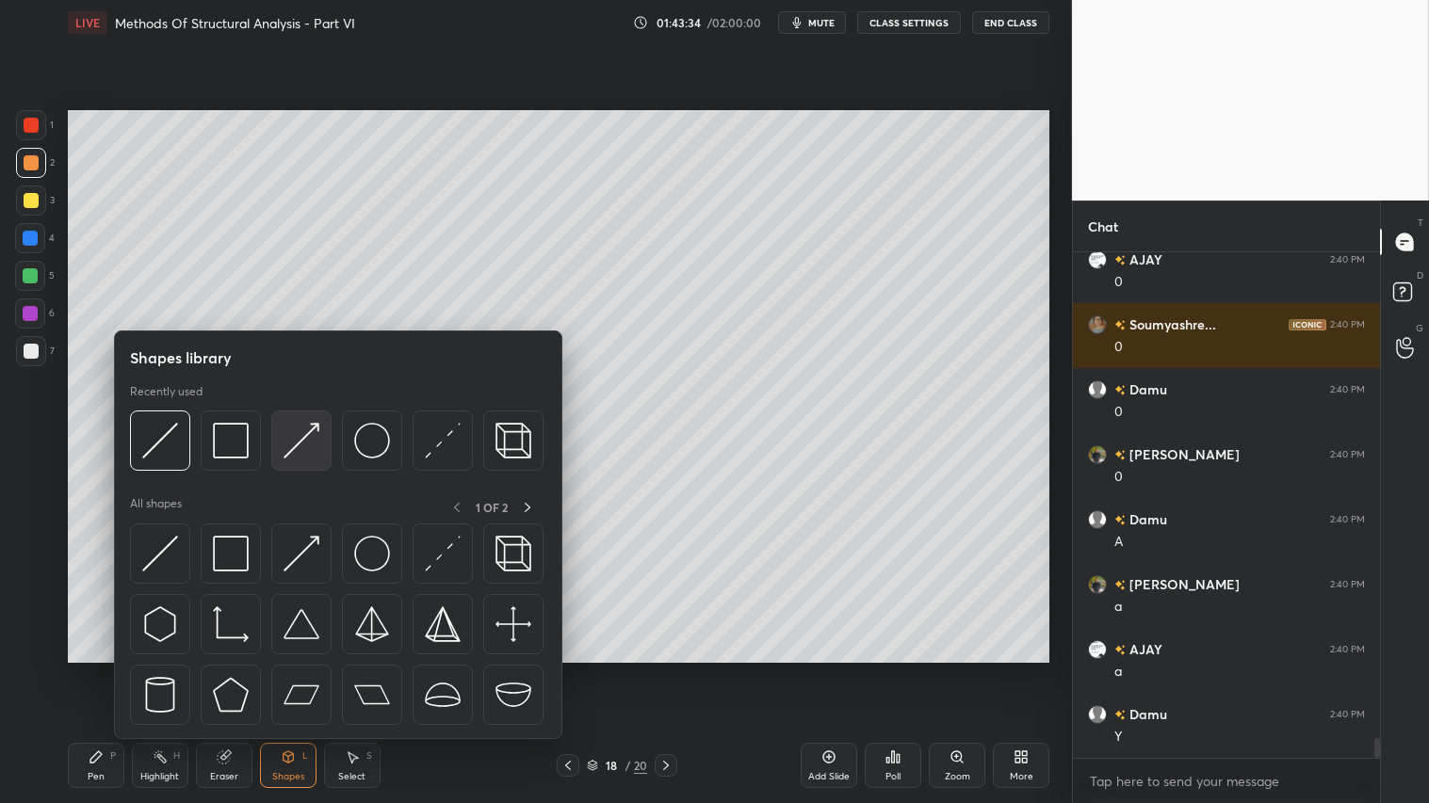
click at [297, 435] on img at bounding box center [301, 441] width 36 height 36
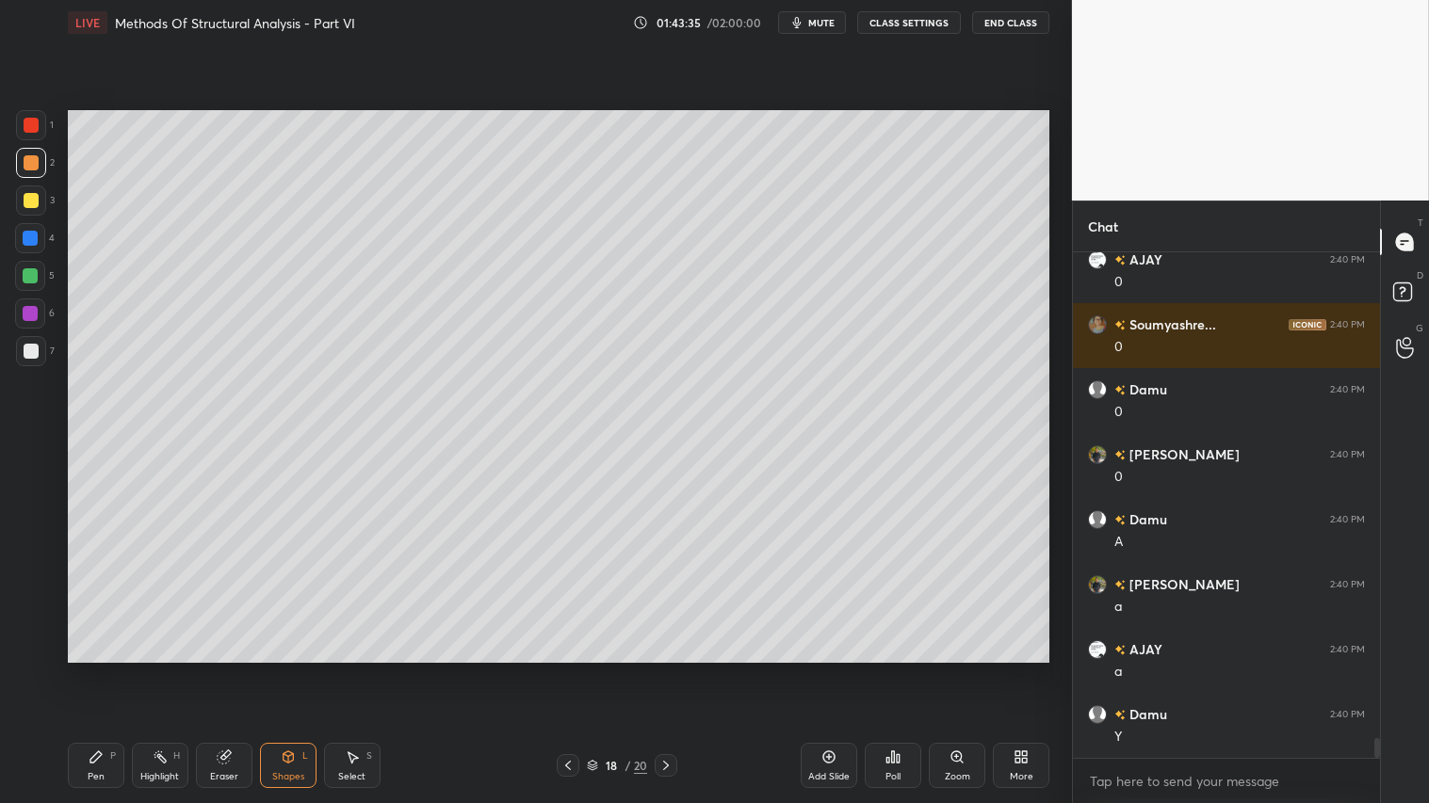
drag, startPoint x: 32, startPoint y: 120, endPoint x: 51, endPoint y: 134, distance: 23.5
click at [36, 119] on div at bounding box center [31, 125] width 15 height 15
drag, startPoint x: 239, startPoint y: 765, endPoint x: 352, endPoint y: 664, distance: 151.4
click at [241, 670] on div "Eraser" at bounding box center [224, 765] width 57 height 45
click at [33, 429] on div at bounding box center [30, 436] width 30 height 30
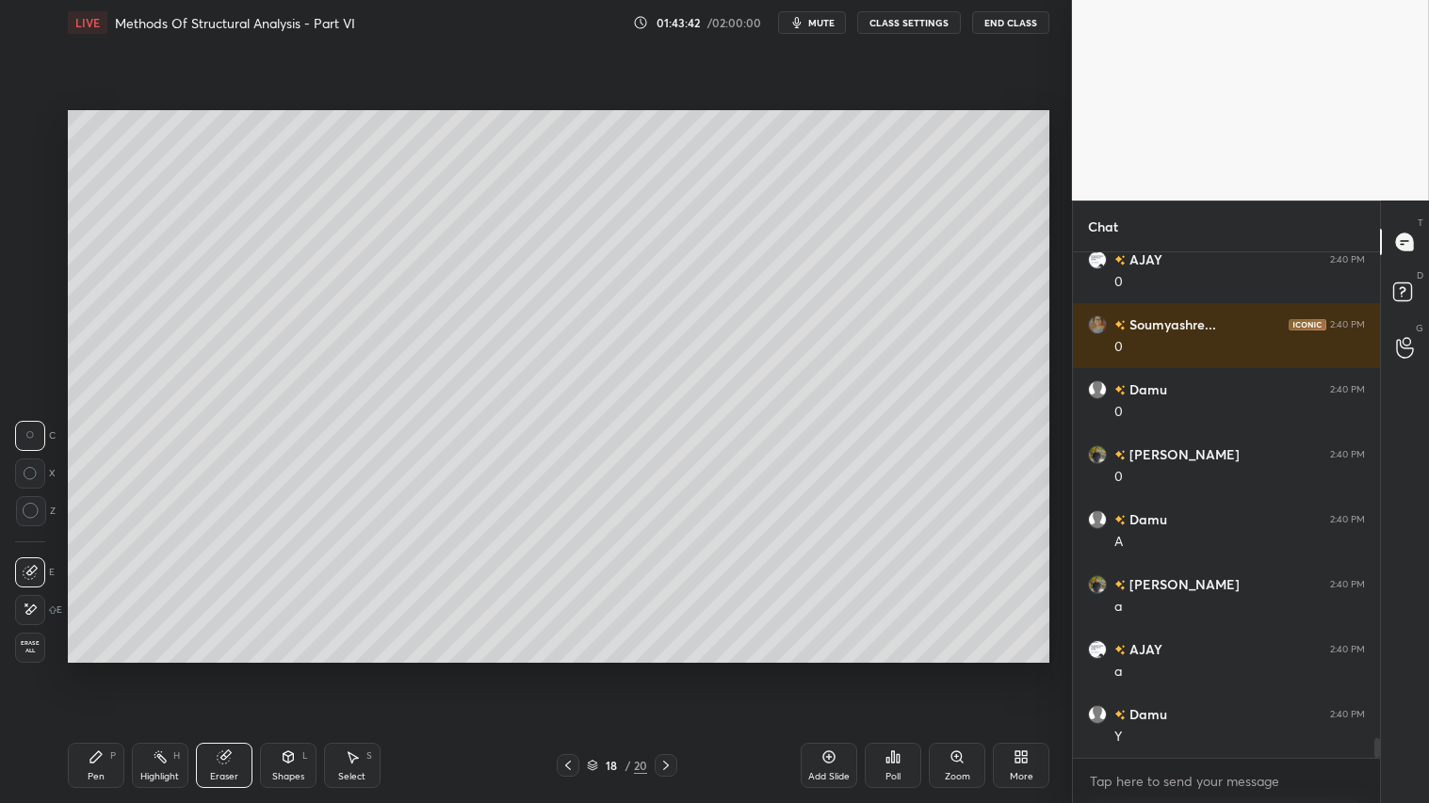
drag, startPoint x: 98, startPoint y: 765, endPoint x: 121, endPoint y: 746, distance: 29.4
click at [102, 670] on div "Pen P" at bounding box center [96, 765] width 57 height 45
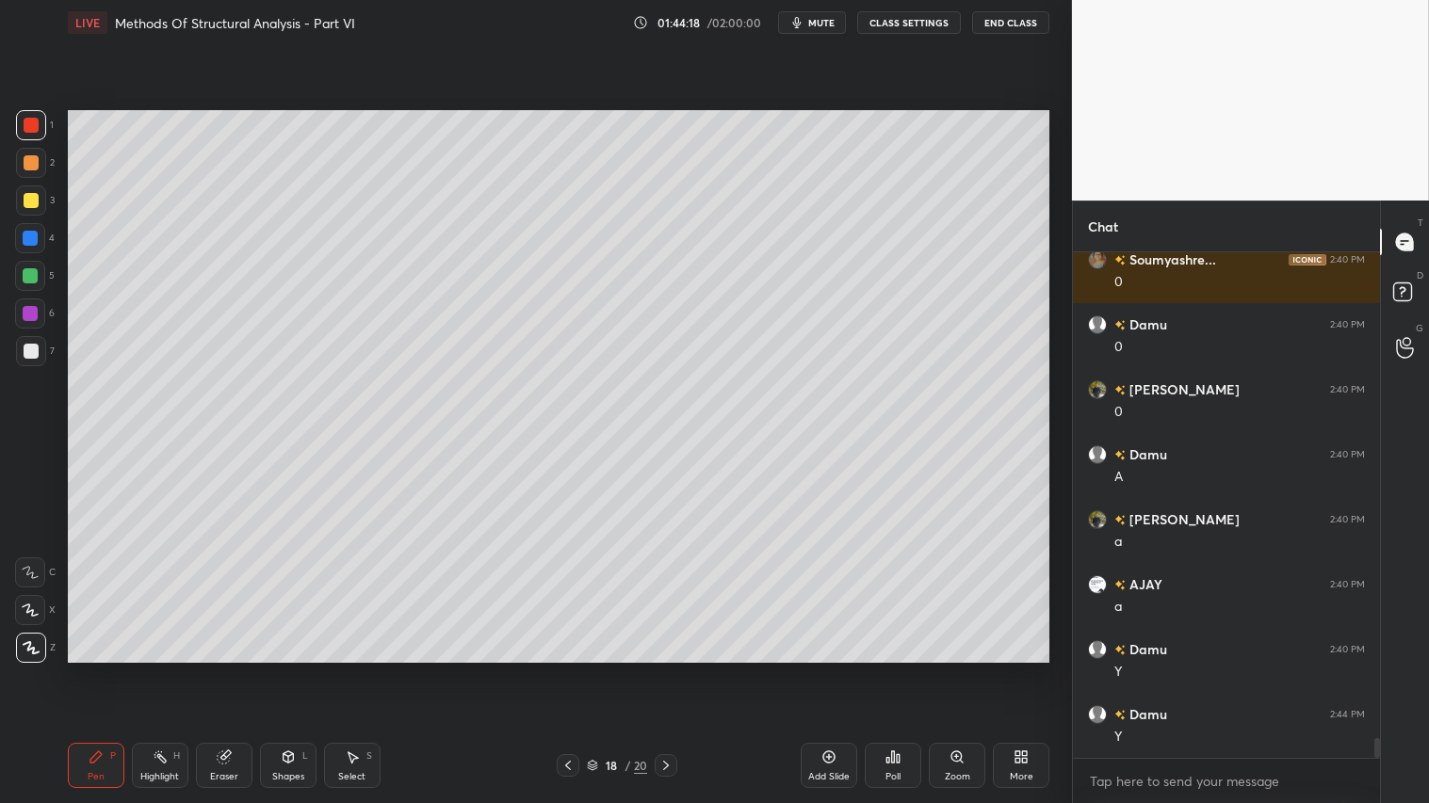
click at [26, 168] on div at bounding box center [31, 162] width 15 height 15
click at [105, 670] on div "Pen P" at bounding box center [96, 765] width 57 height 45
click at [666, 670] on icon at bounding box center [666, 765] width 6 height 9
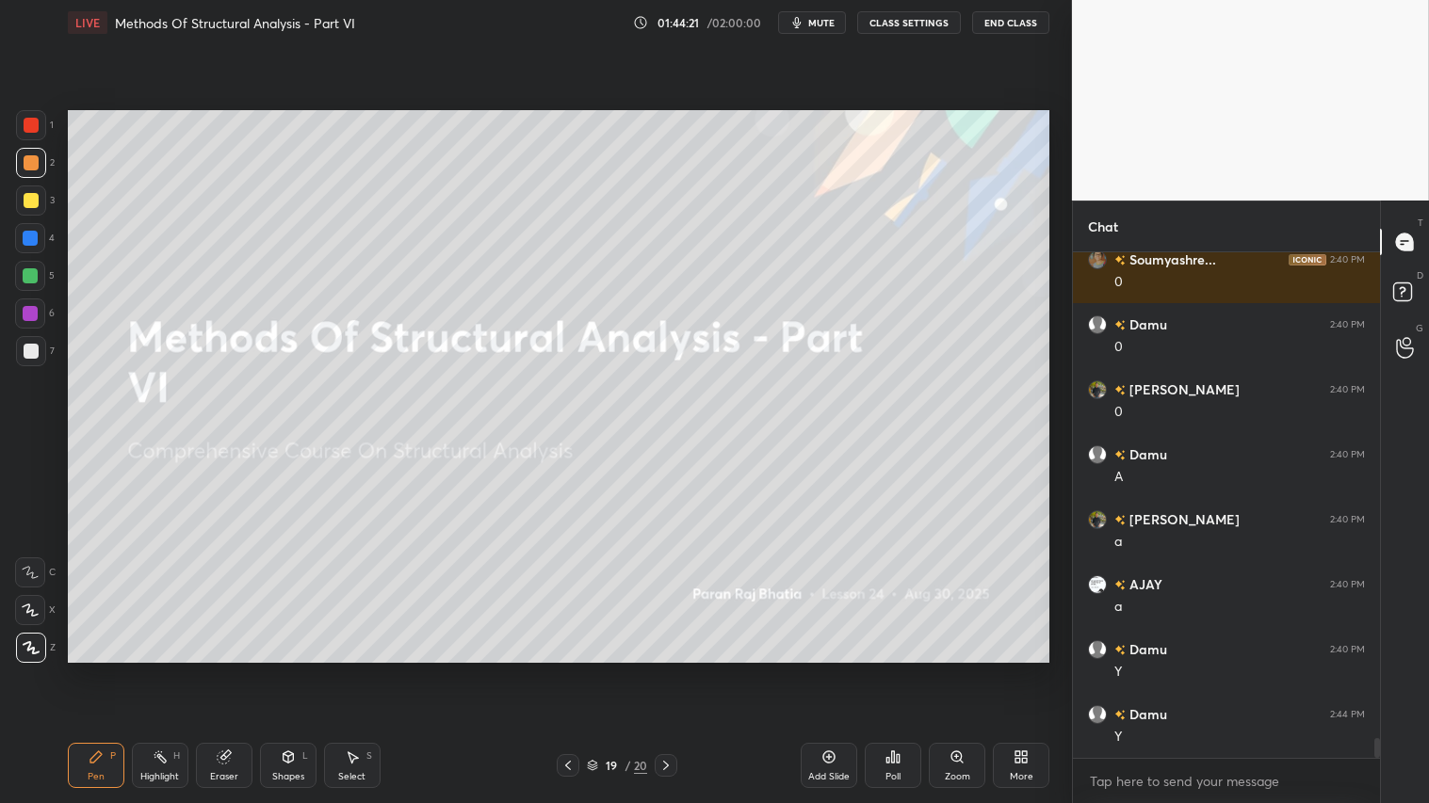
click at [568, 670] on icon at bounding box center [567, 765] width 15 height 15
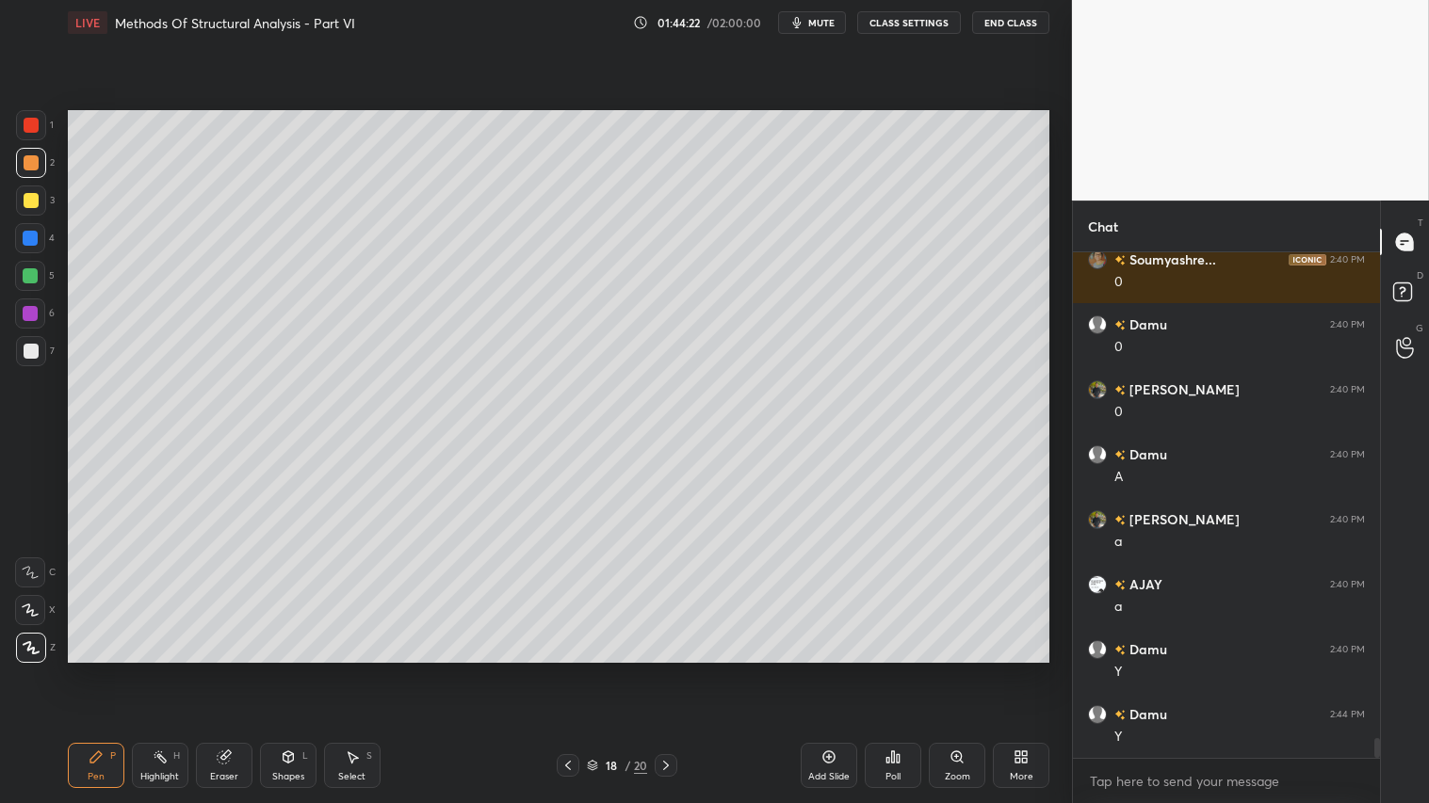
click at [836, 670] on div "Add Slide" at bounding box center [828, 776] width 41 height 9
drag, startPoint x: 293, startPoint y: 769, endPoint x: 293, endPoint y: 753, distance: 16.0
click at [294, 670] on div "Shapes L" at bounding box center [288, 765] width 57 height 45
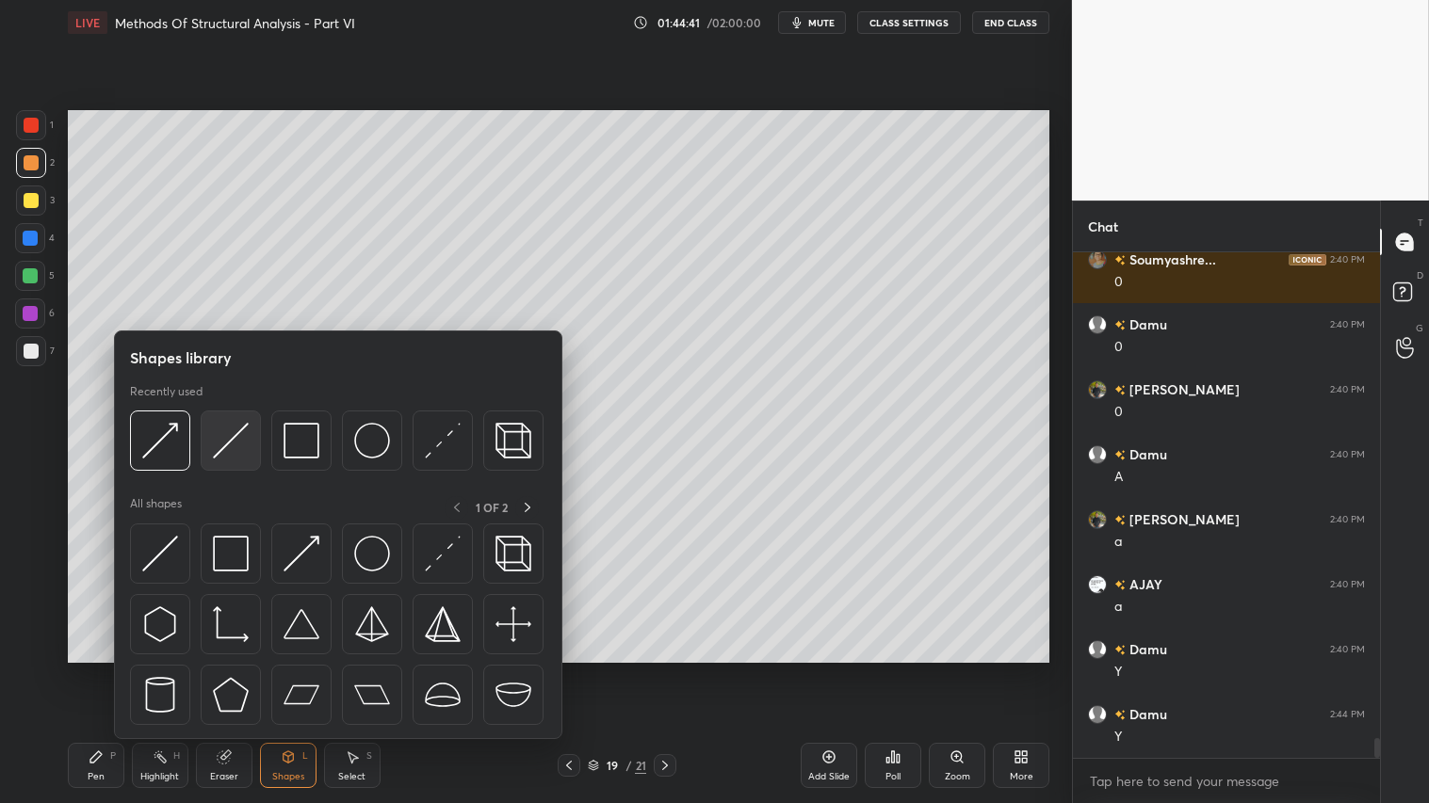
click at [226, 456] on img at bounding box center [231, 441] width 36 height 36
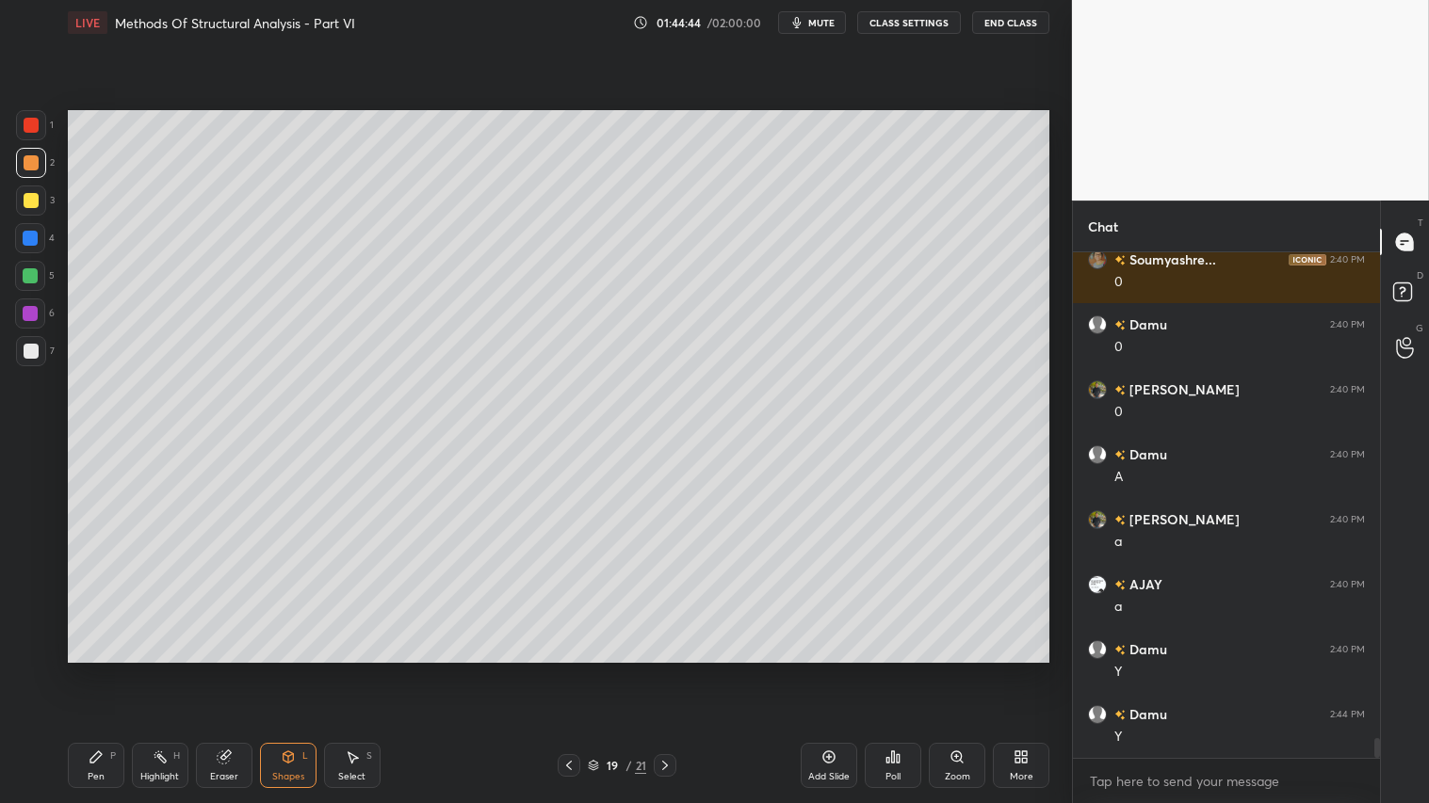
click at [100, 670] on div "Pen" at bounding box center [96, 776] width 17 height 9
click at [34, 176] on div at bounding box center [31, 163] width 30 height 30
click at [294, 670] on icon at bounding box center [288, 757] width 15 height 15
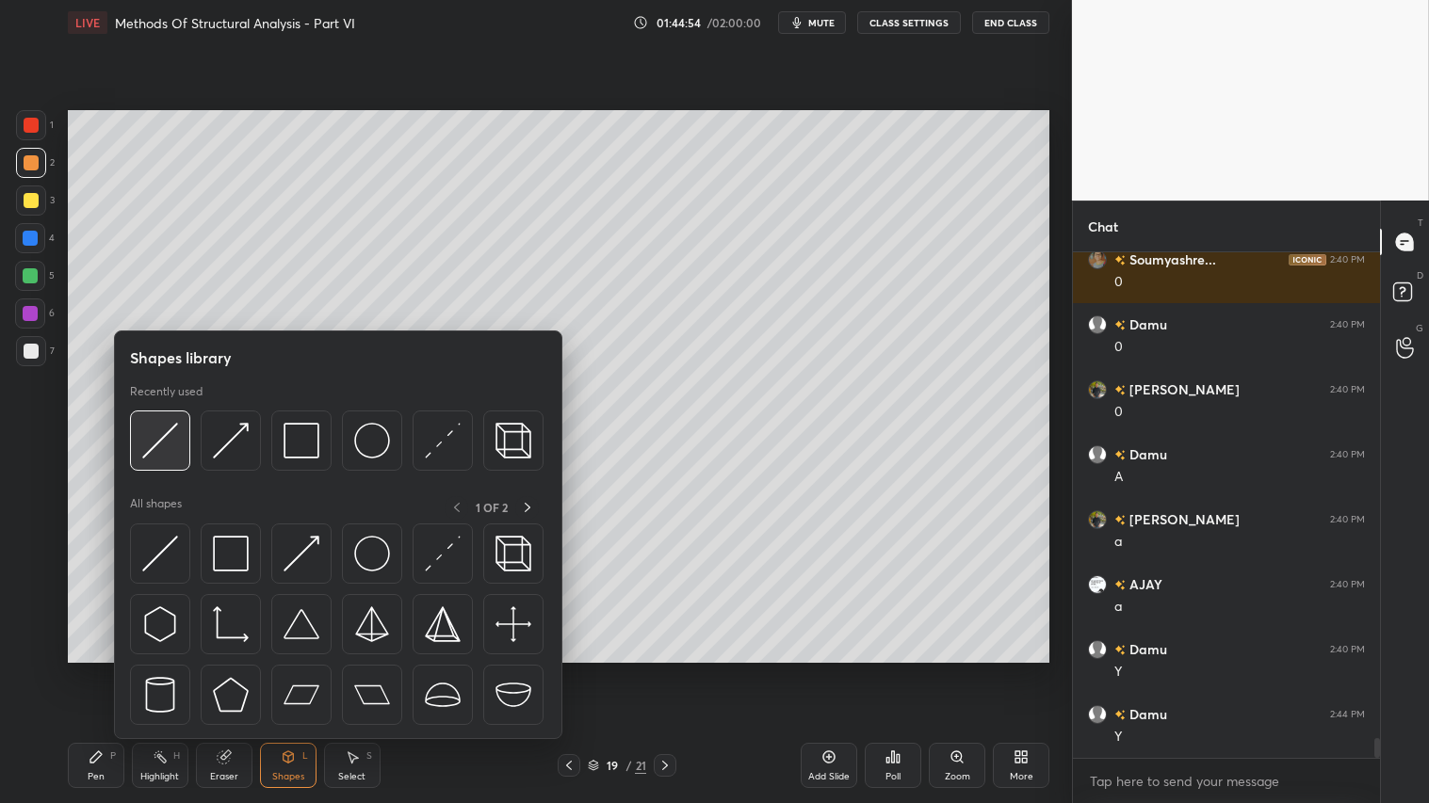
click at [161, 440] on img at bounding box center [160, 441] width 36 height 36
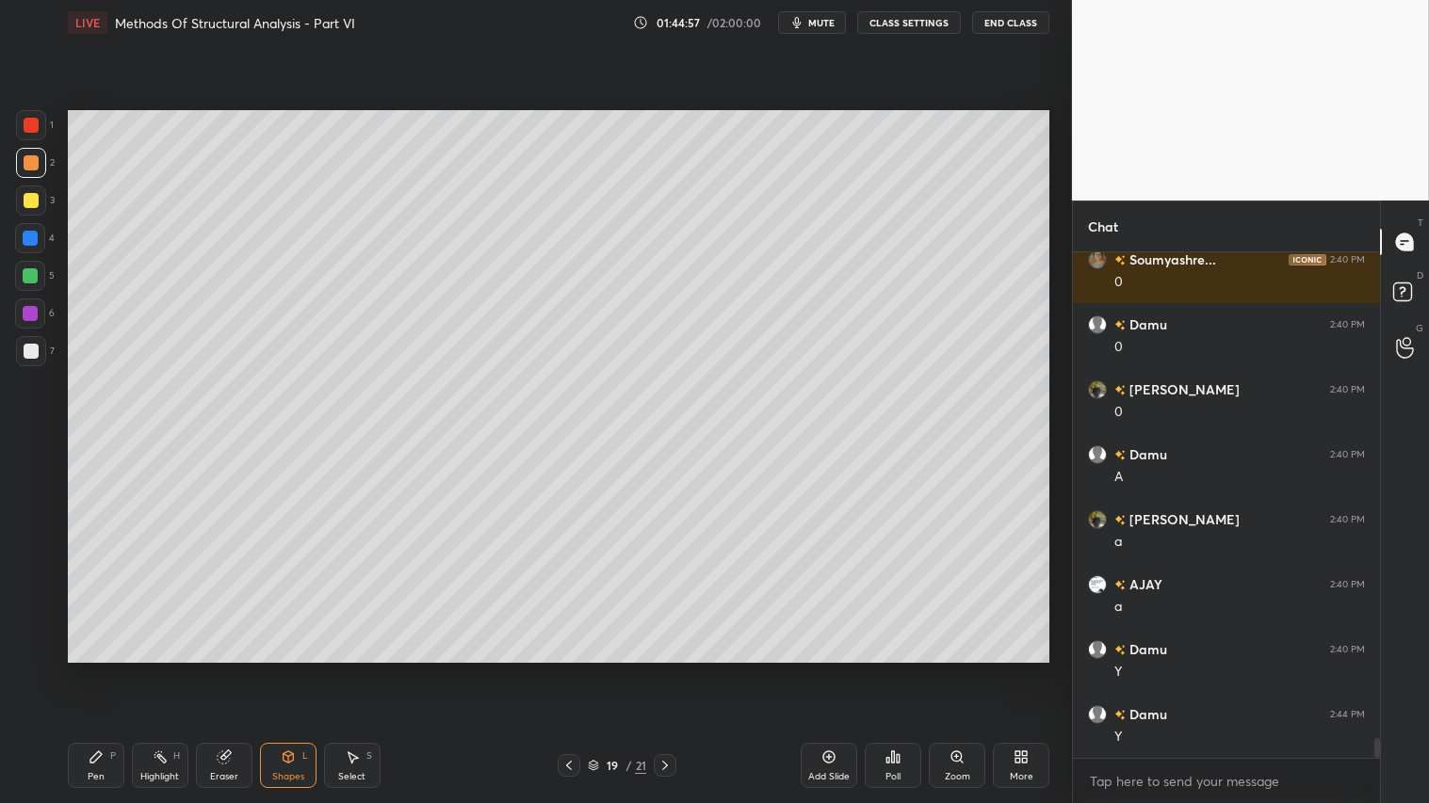
click at [92, 670] on icon at bounding box center [95, 757] width 11 height 11
click at [285, 670] on div "Shapes" at bounding box center [288, 776] width 32 height 9
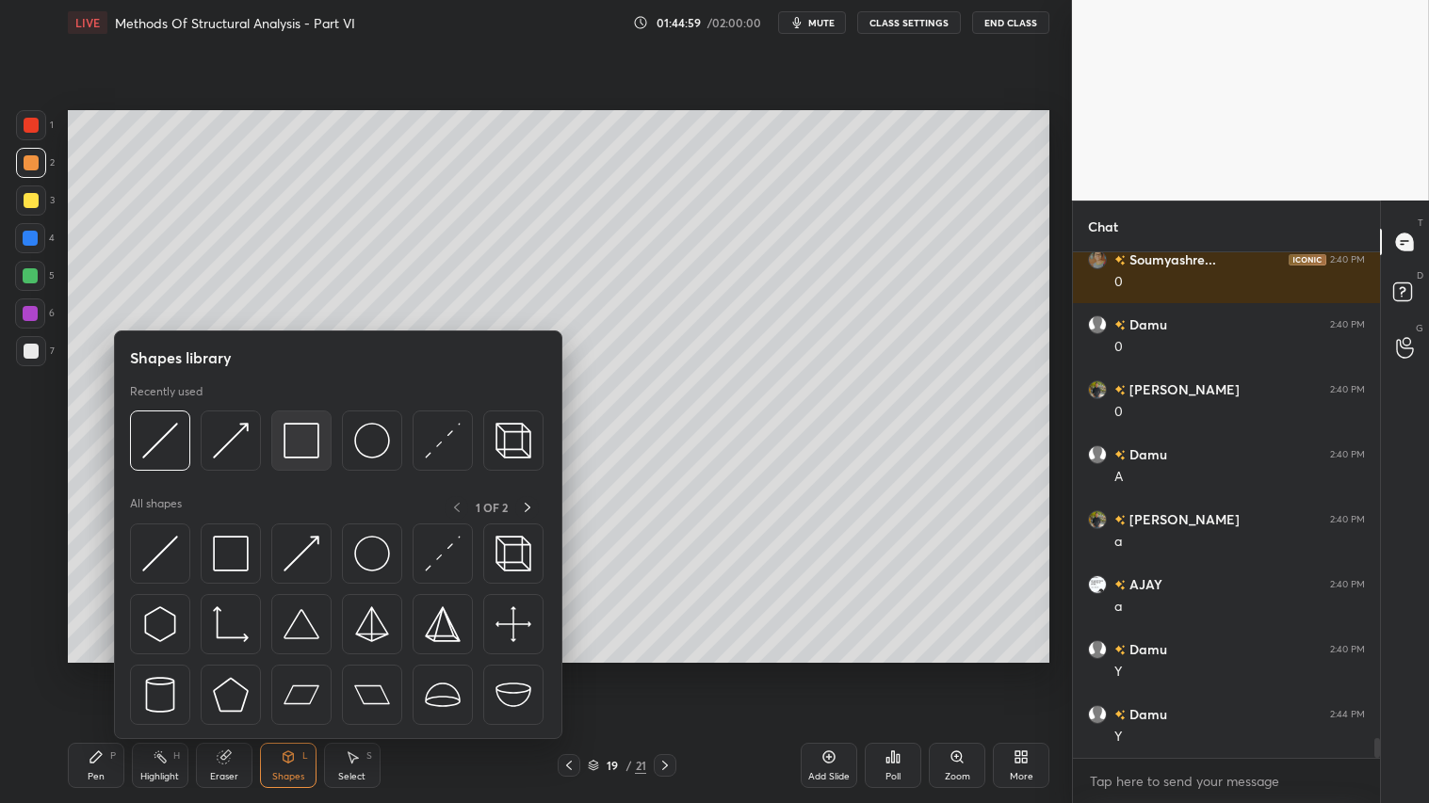
click at [299, 443] on img at bounding box center [301, 441] width 36 height 36
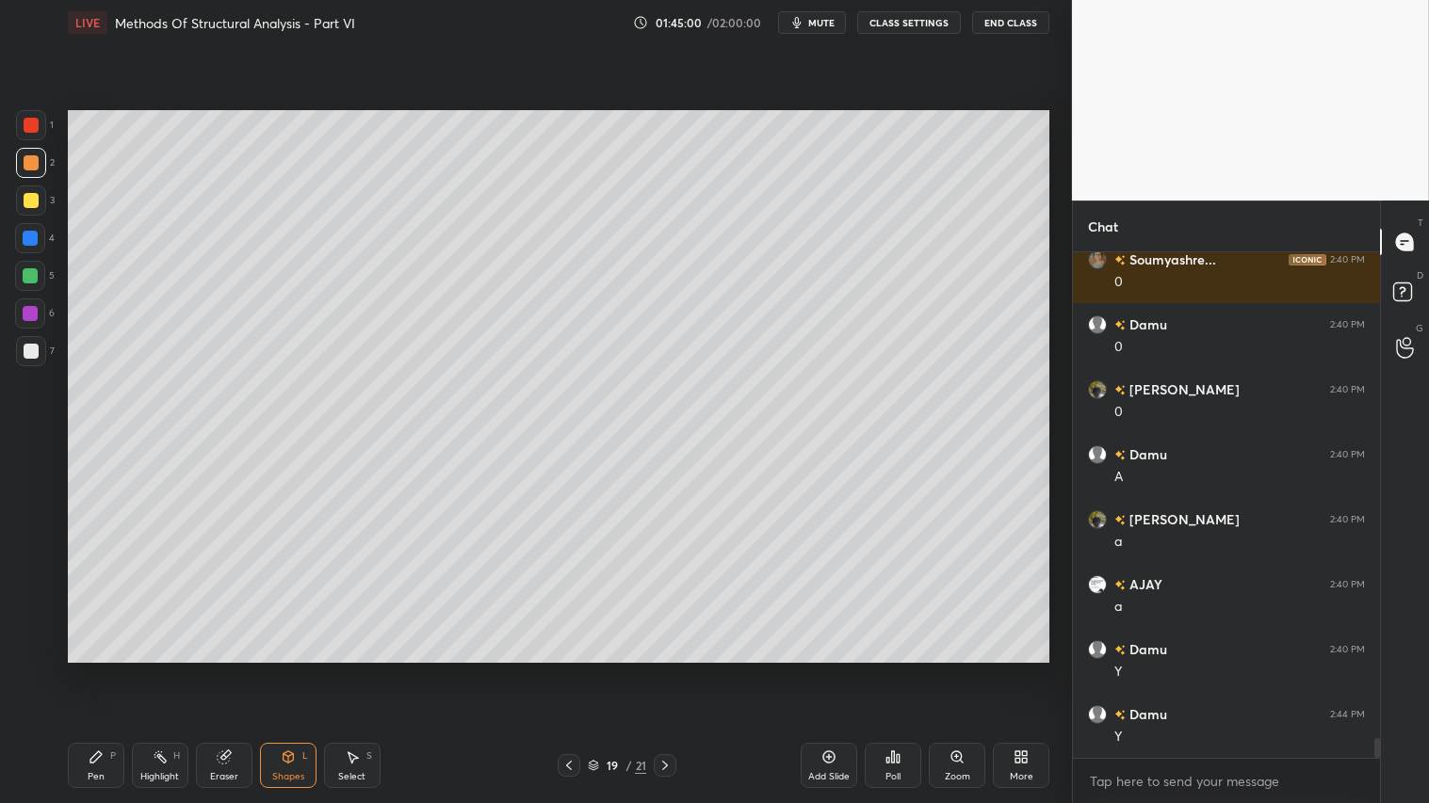
click at [33, 348] on div at bounding box center [31, 351] width 15 height 15
drag, startPoint x: 28, startPoint y: 154, endPoint x: 52, endPoint y: 317, distance: 165.6
click at [28, 156] on div at bounding box center [31, 163] width 30 height 30
click at [105, 670] on div "Pen P" at bounding box center [96, 765] width 57 height 45
click at [287, 670] on icon at bounding box center [288, 755] width 10 height 3
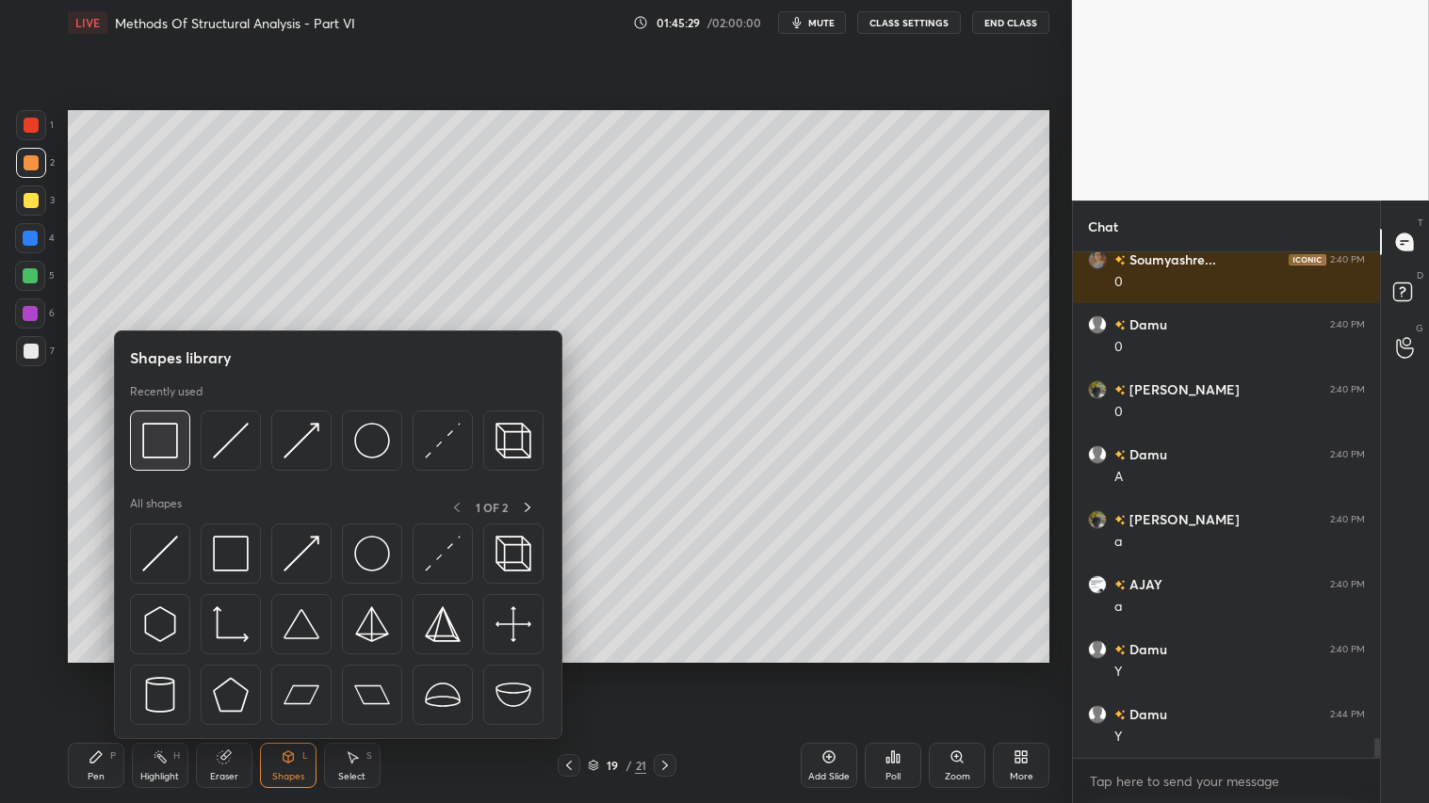
click at [167, 458] on img at bounding box center [160, 441] width 36 height 36
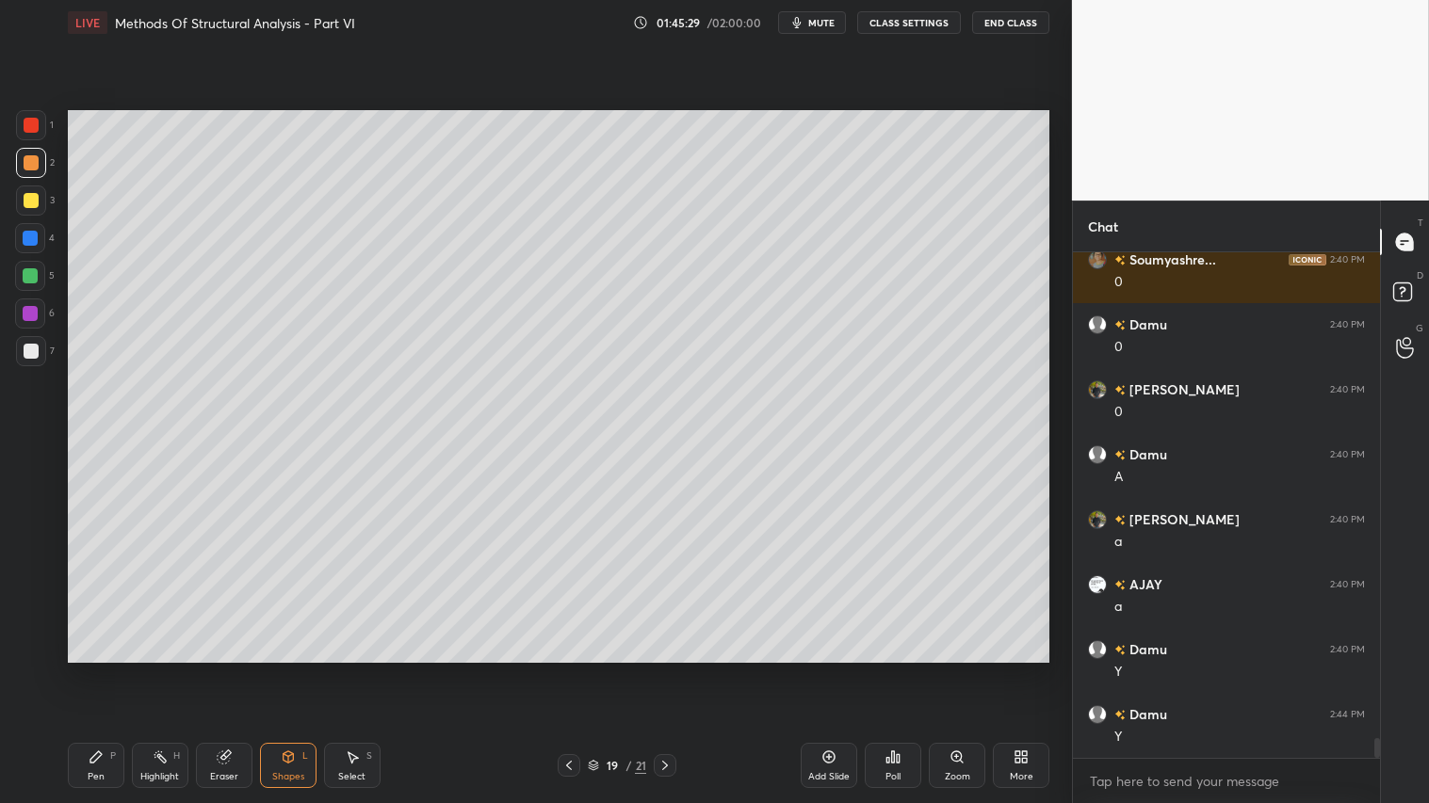
click at [33, 351] on div at bounding box center [31, 351] width 15 height 15
click at [30, 157] on div at bounding box center [31, 162] width 15 height 15
click at [107, 670] on div "Pen P" at bounding box center [96, 765] width 57 height 45
click at [305, 670] on div "Shapes L" at bounding box center [288, 765] width 57 height 45
click at [108, 670] on div "Pen P" at bounding box center [96, 765] width 57 height 45
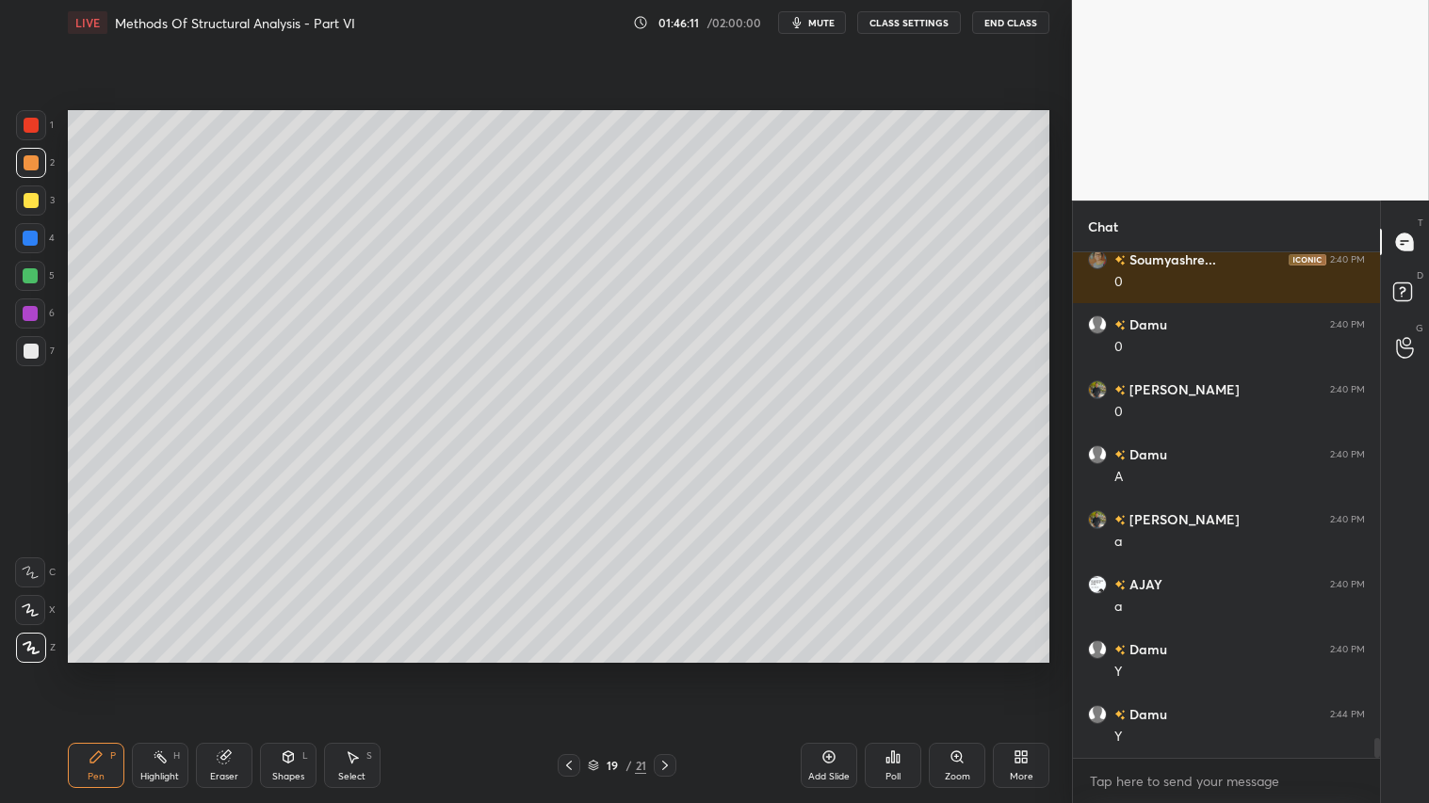
click at [293, 670] on div "Shapes L" at bounding box center [288, 765] width 57 height 45
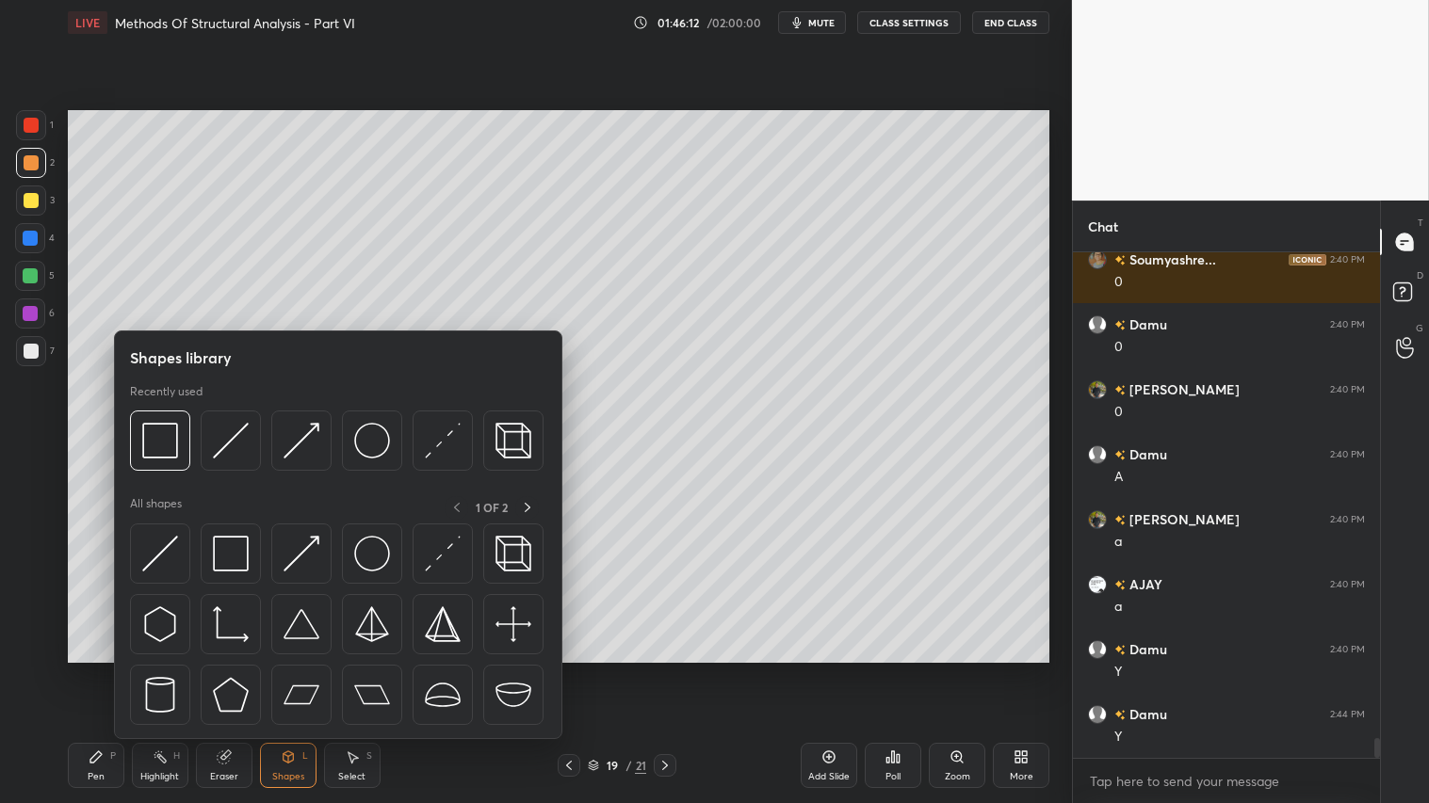
click at [105, 670] on div "Pen P" at bounding box center [96, 765] width 57 height 45
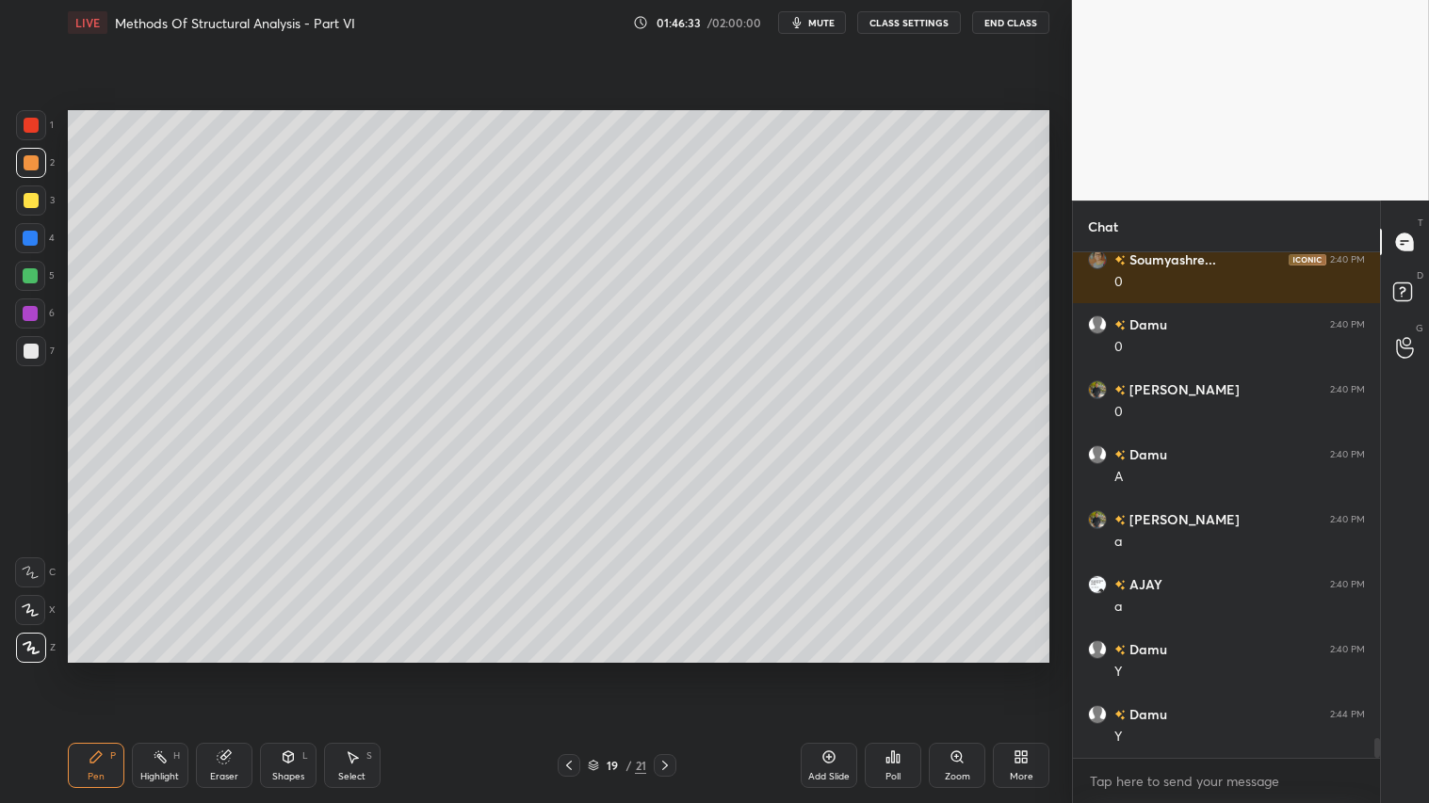
click at [287, 670] on icon at bounding box center [288, 757] width 15 height 15
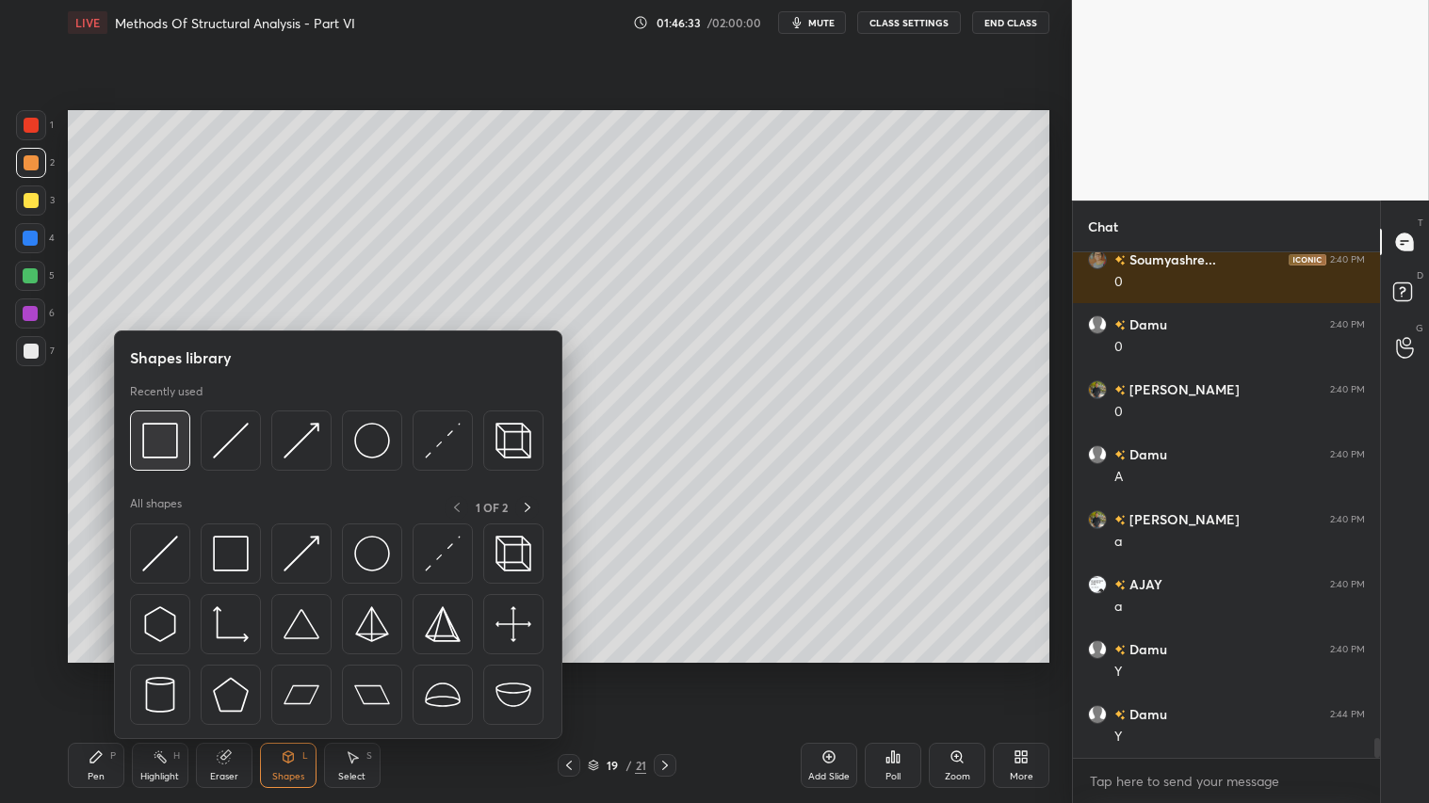
click at [172, 437] on img at bounding box center [160, 441] width 36 height 36
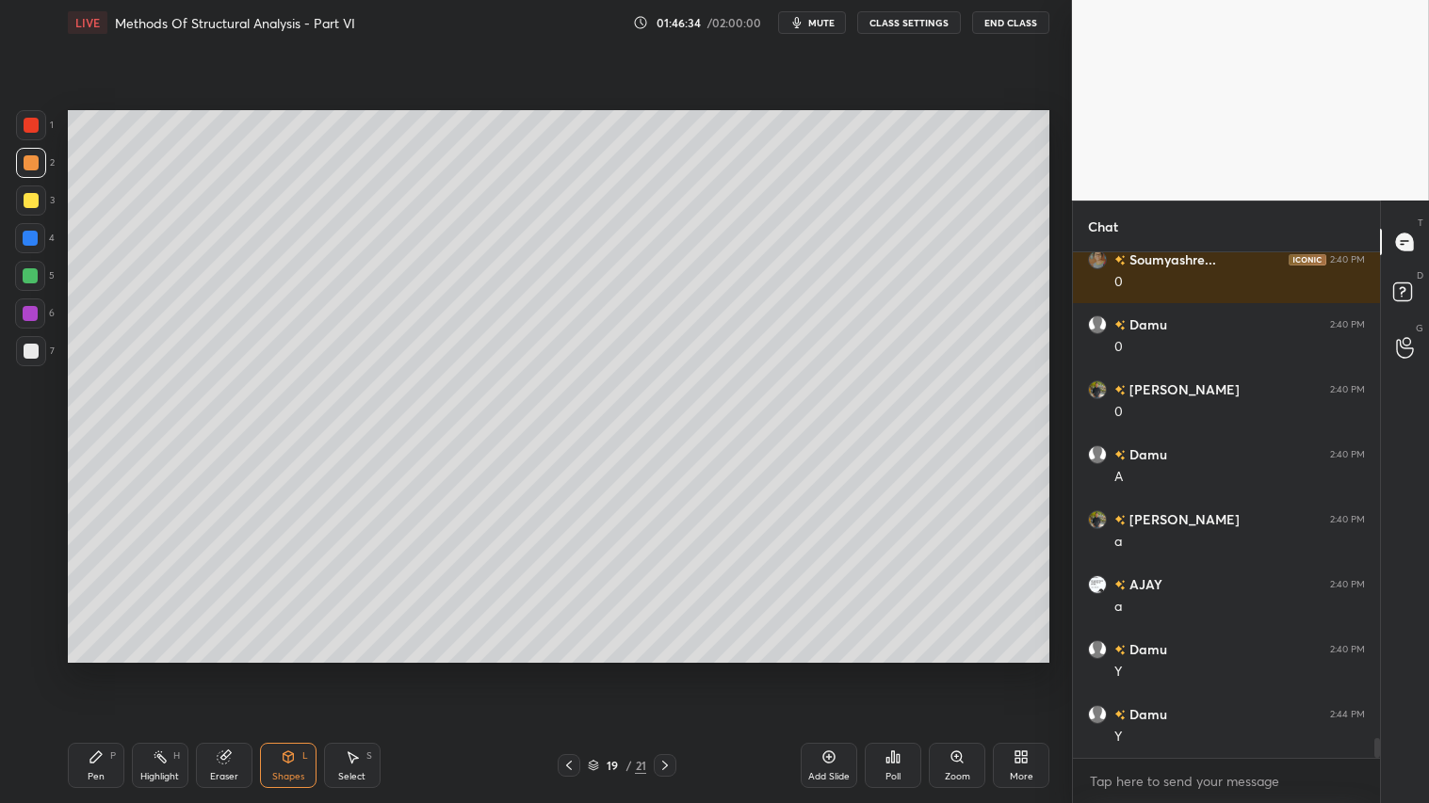
click at [36, 196] on div at bounding box center [31, 200] width 15 height 15
drag, startPoint x: 297, startPoint y: 765, endPoint x: 309, endPoint y: 758, distance: 13.9
click at [302, 670] on div "Shapes L" at bounding box center [288, 765] width 57 height 45
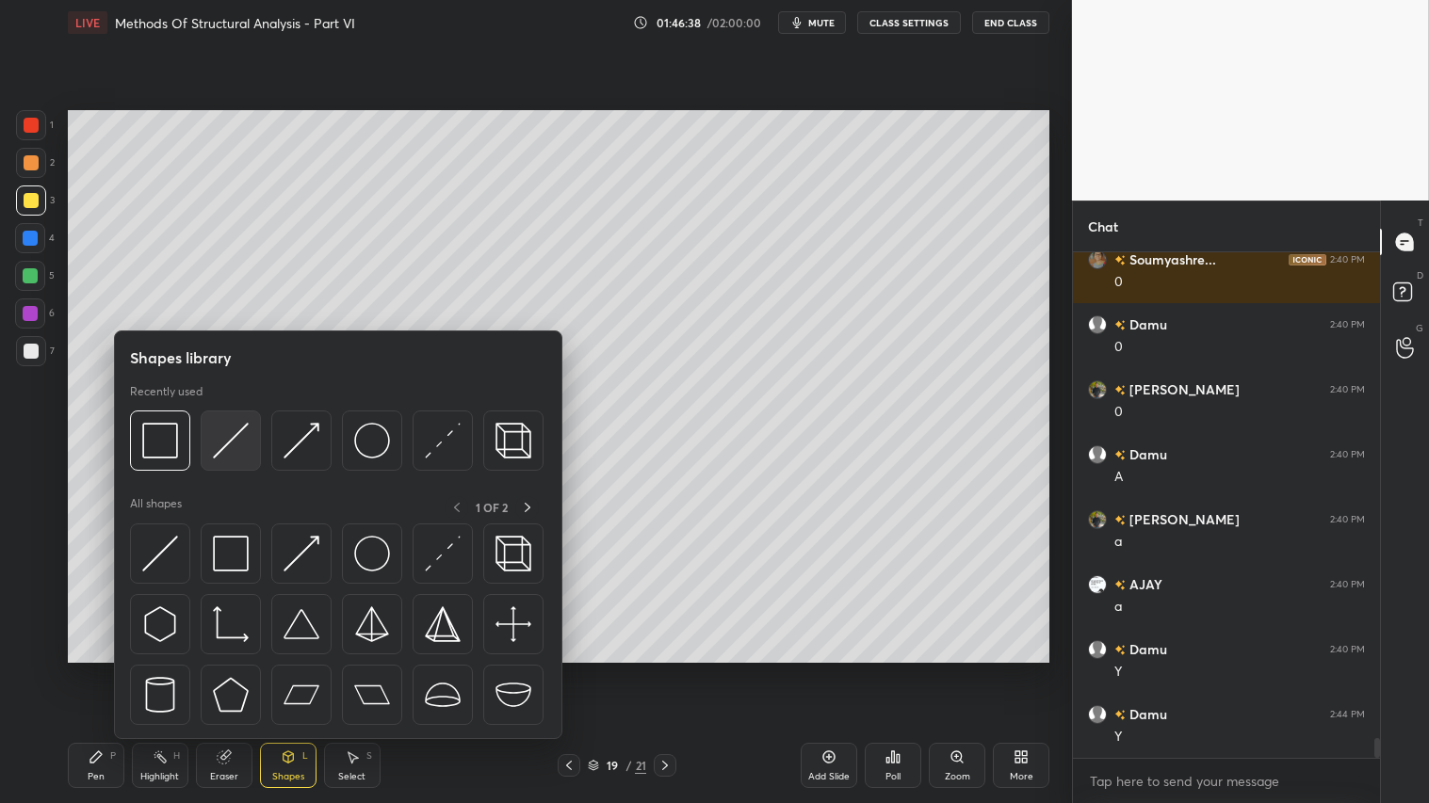
click at [240, 443] on img at bounding box center [231, 441] width 36 height 36
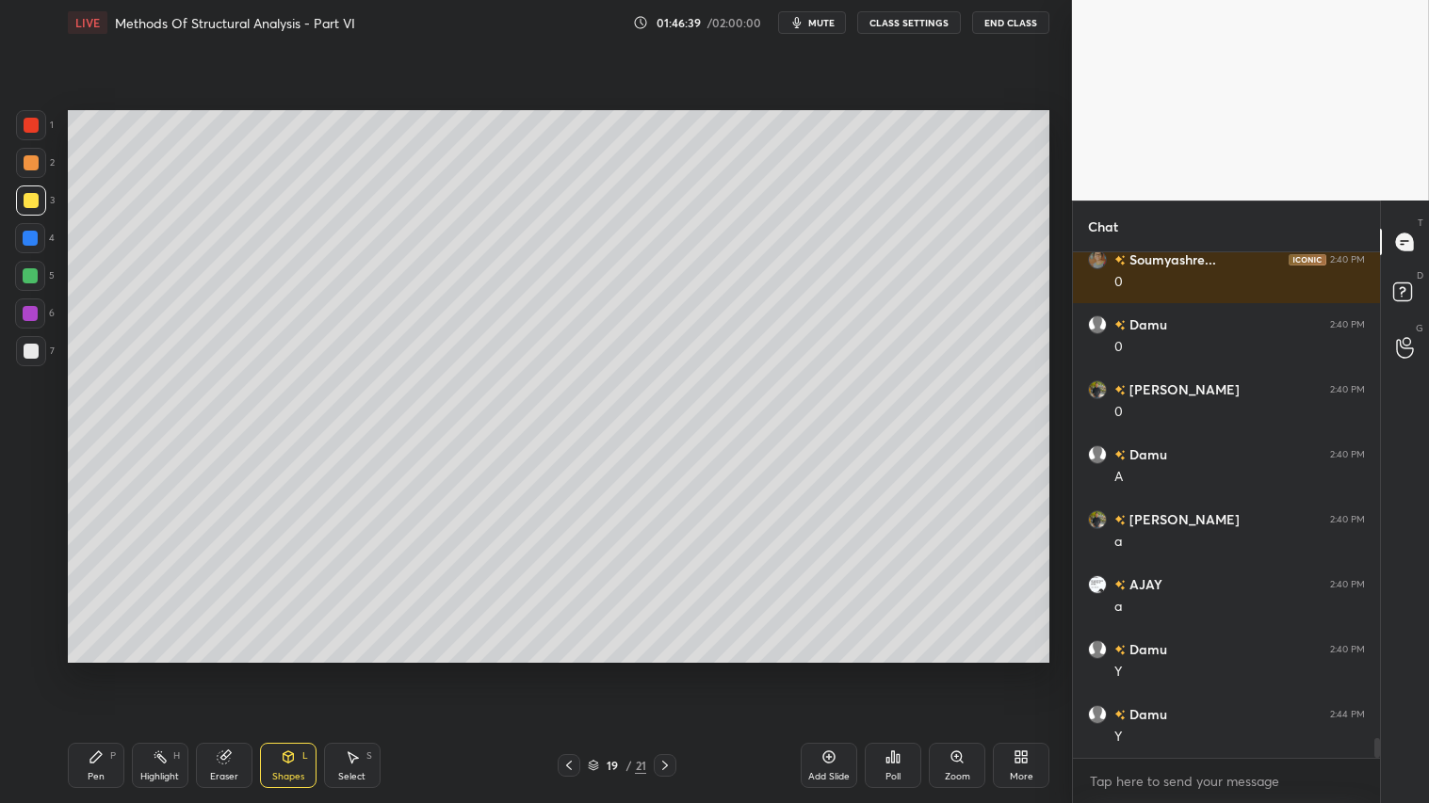
click at [26, 163] on div at bounding box center [31, 162] width 15 height 15
click at [110, 670] on div "Pen P" at bounding box center [96, 765] width 57 height 45
click at [305, 670] on div "Shapes L" at bounding box center [288, 765] width 57 height 45
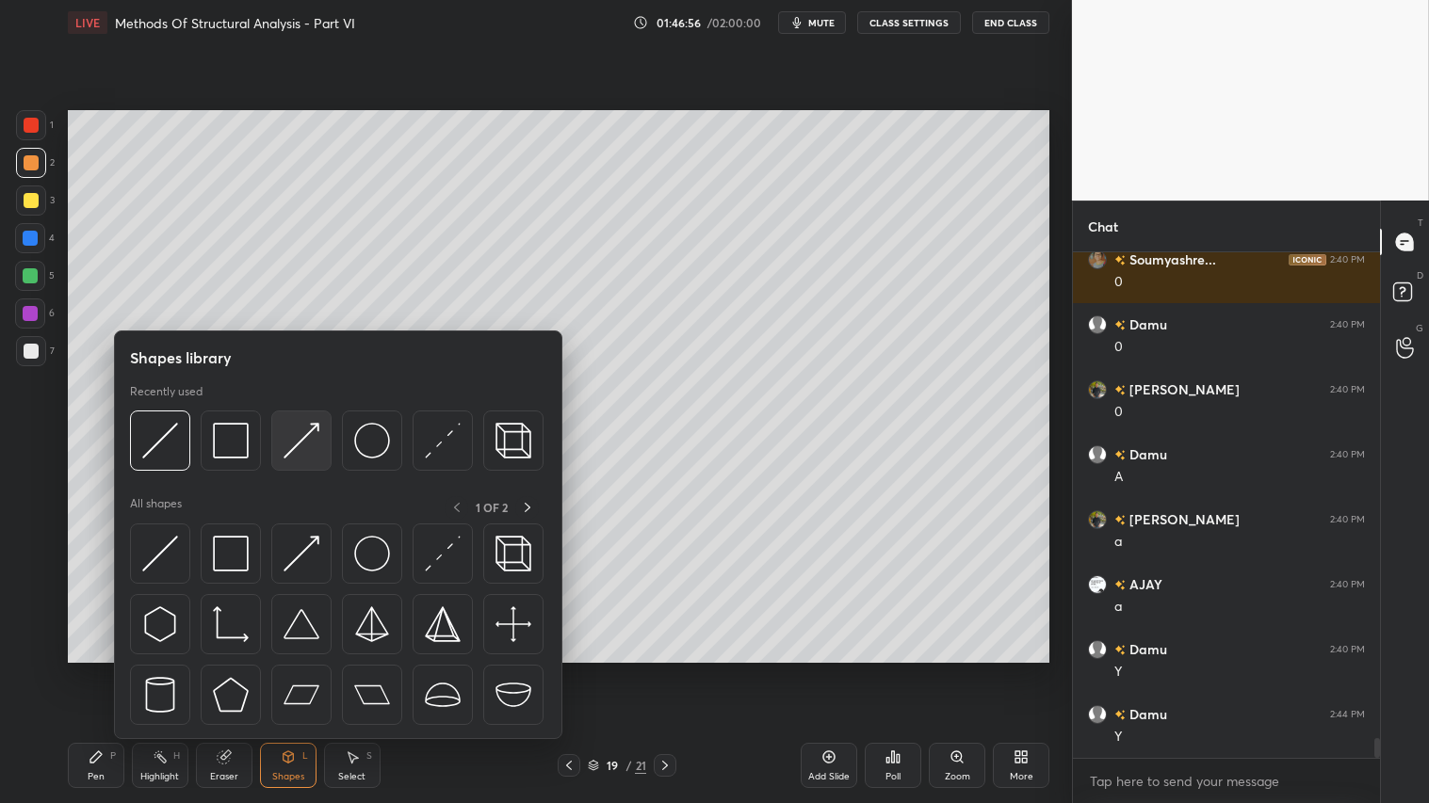
click at [302, 435] on img at bounding box center [301, 441] width 36 height 36
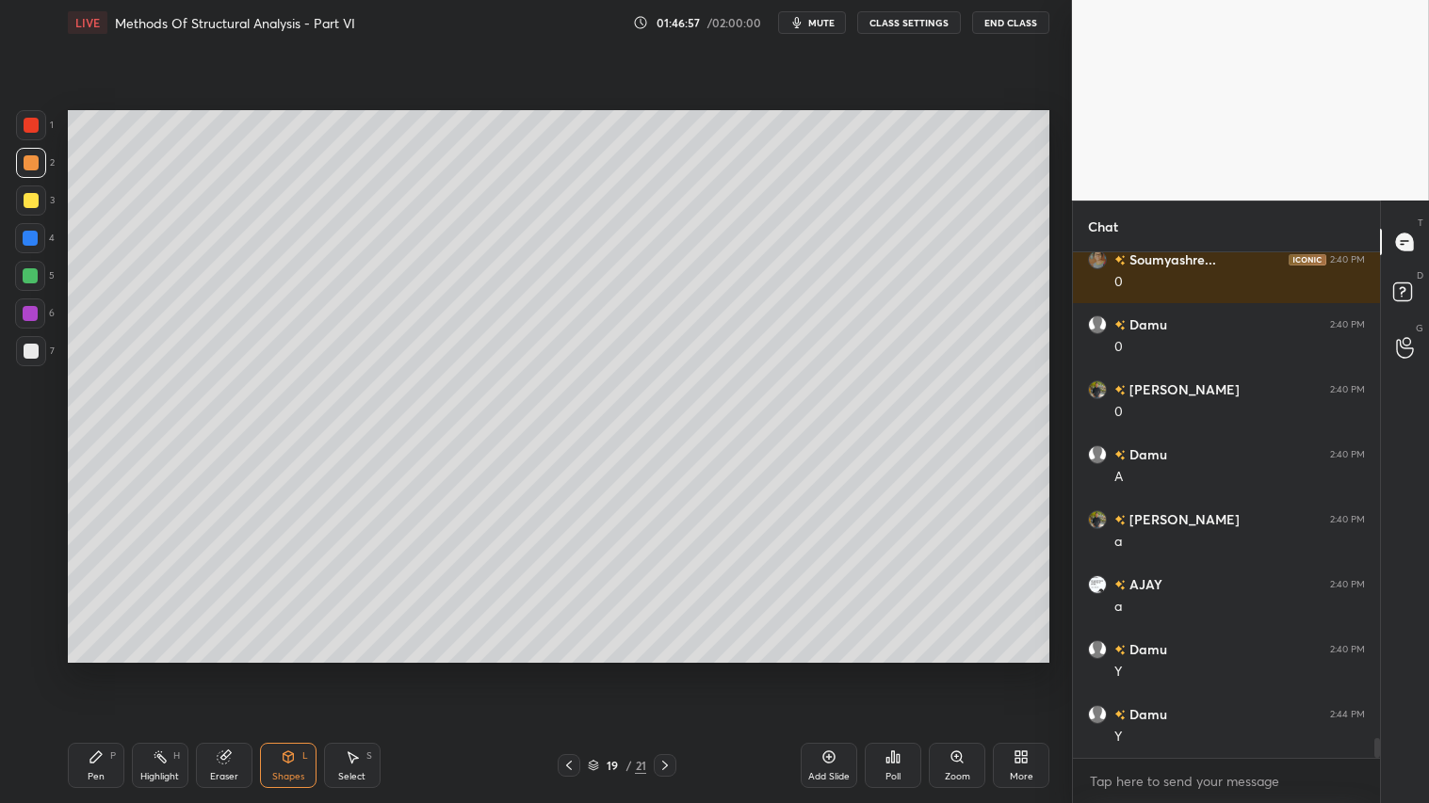
click at [31, 123] on div at bounding box center [31, 125] width 15 height 15
click at [90, 670] on icon at bounding box center [95, 757] width 11 height 11
drag, startPoint x: 31, startPoint y: 162, endPoint x: 42, endPoint y: 165, distance: 11.6
click at [32, 162] on div at bounding box center [31, 162] width 15 height 15
drag, startPoint x: 296, startPoint y: 779, endPoint x: 298, endPoint y: 742, distance: 36.8
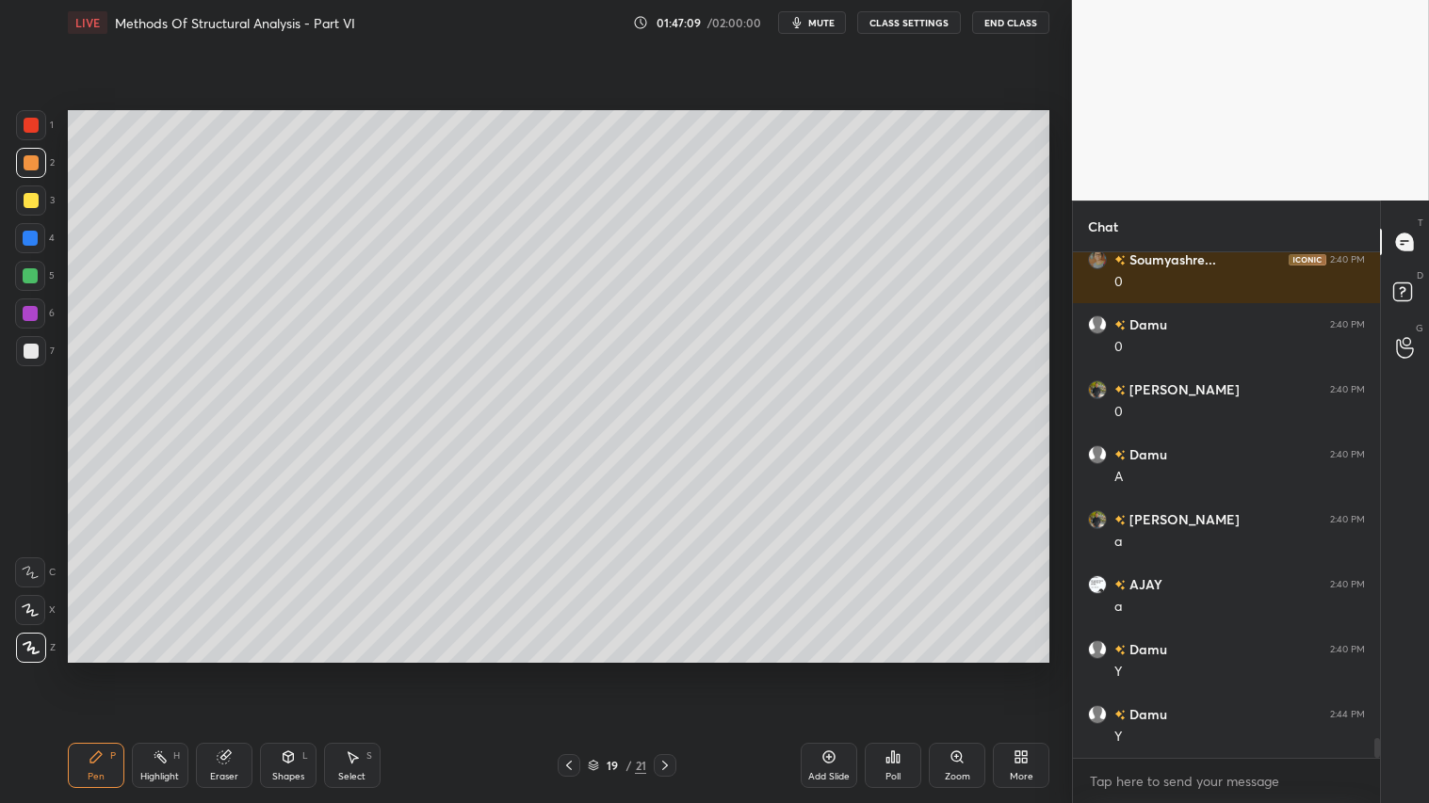
click at [295, 670] on div "Shapes" at bounding box center [288, 776] width 32 height 9
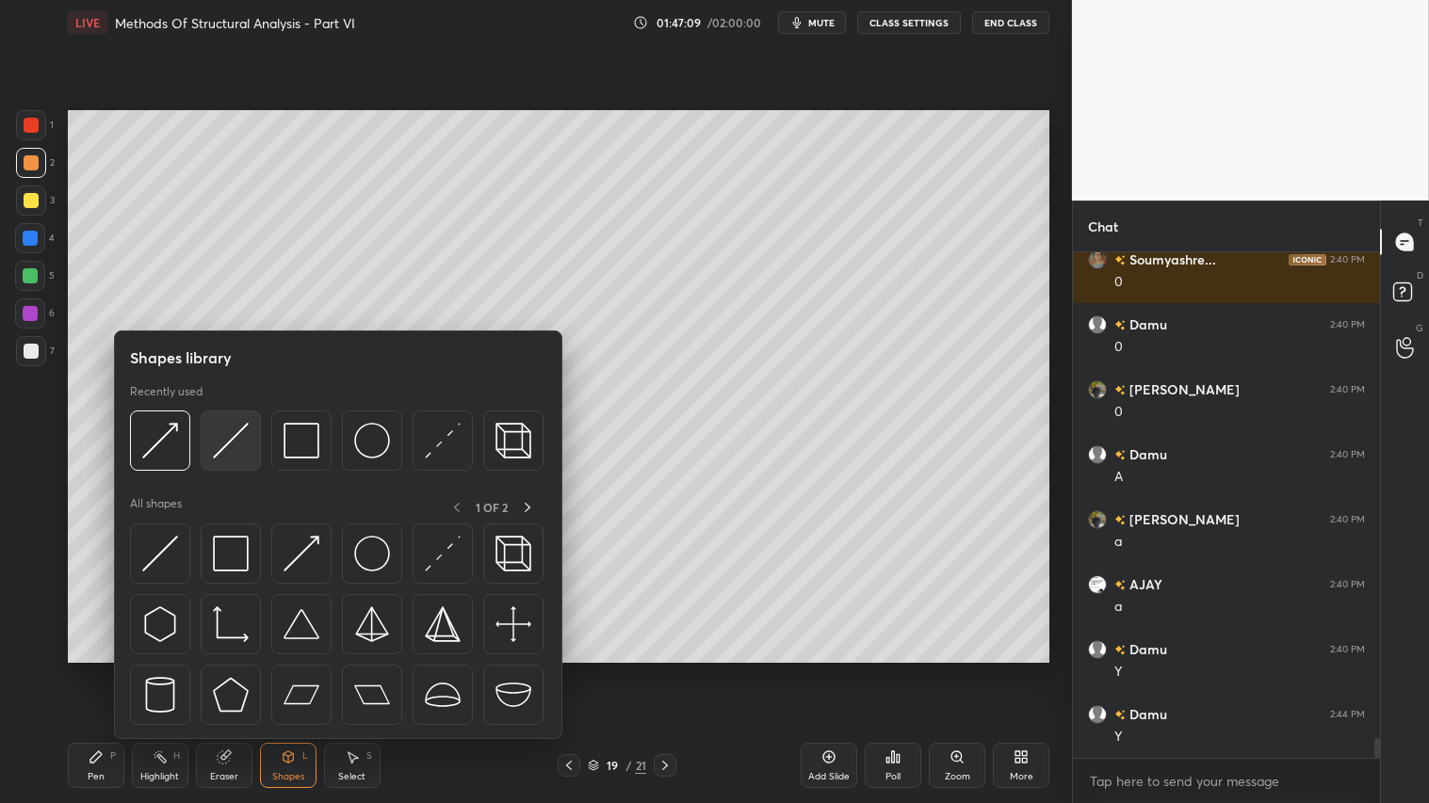
click at [203, 424] on div at bounding box center [231, 441] width 60 height 60
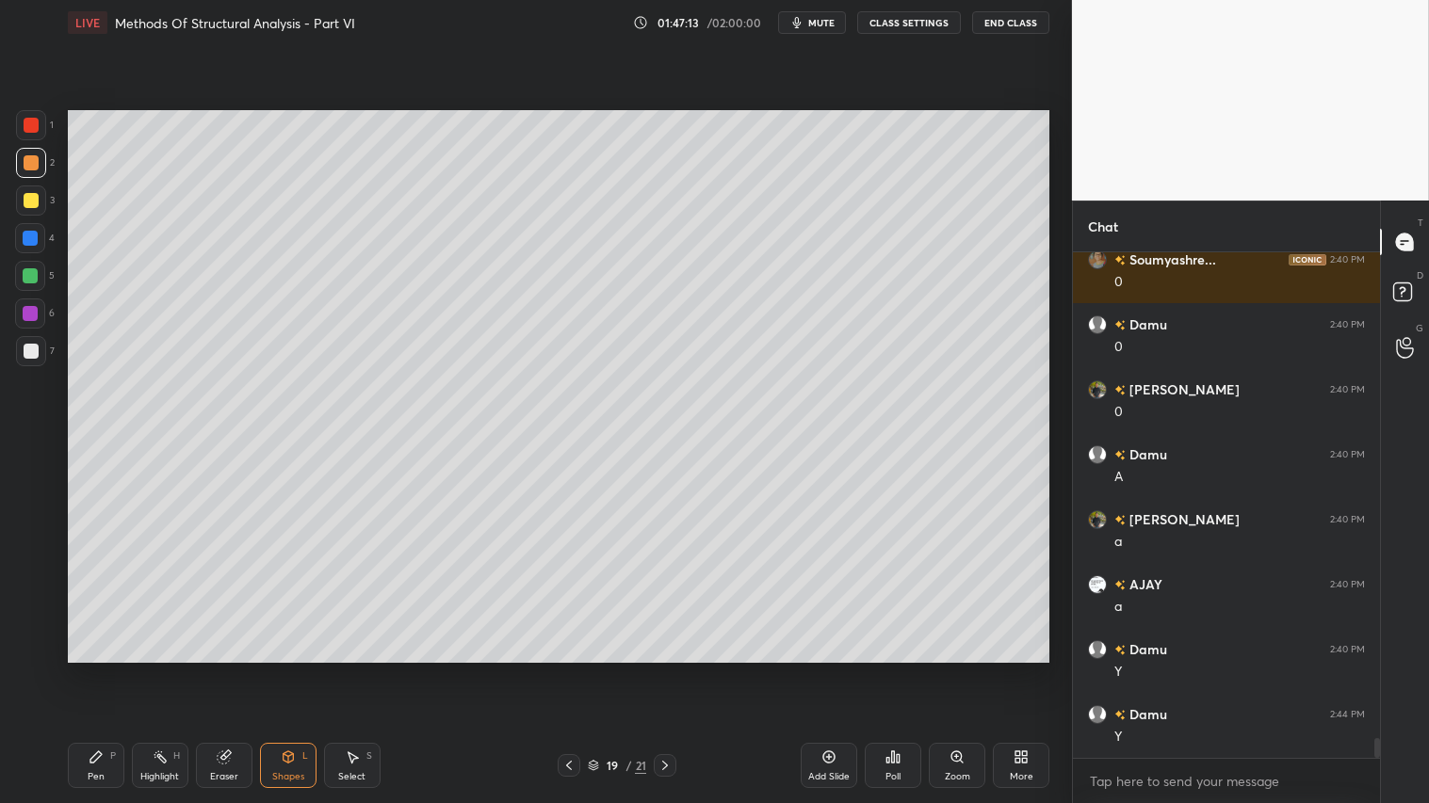
drag, startPoint x: 99, startPoint y: 777, endPoint x: 228, endPoint y: 745, distance: 132.9
click at [102, 670] on div "Pen" at bounding box center [96, 776] width 17 height 9
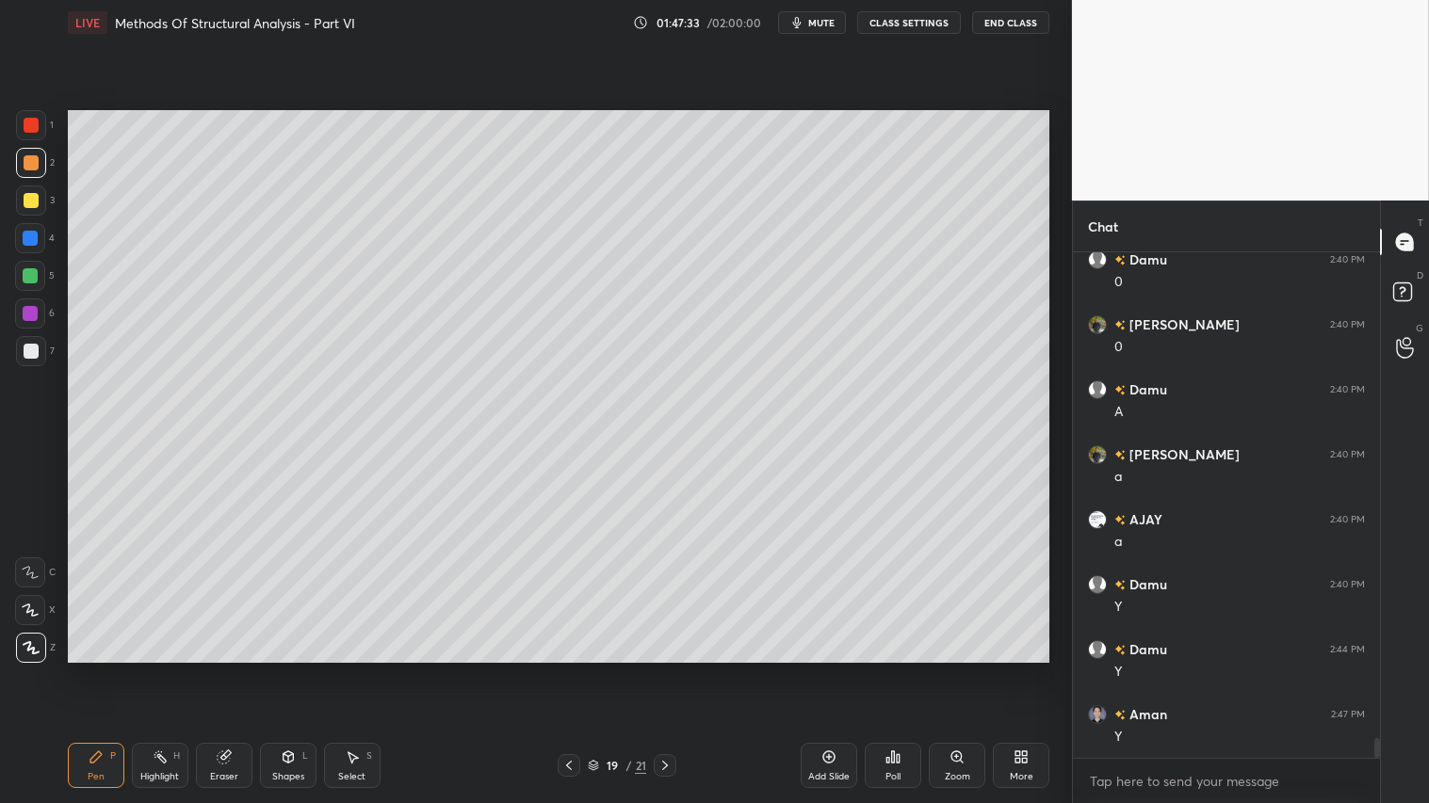
scroll to position [12667, 0]
click at [28, 173] on div at bounding box center [31, 163] width 30 height 30
click at [108, 670] on div "Pen P" at bounding box center [96, 765] width 57 height 45
drag, startPoint x: 573, startPoint y: 766, endPoint x: 667, endPoint y: 769, distance: 94.2
click at [578, 670] on div at bounding box center [569, 765] width 23 height 23
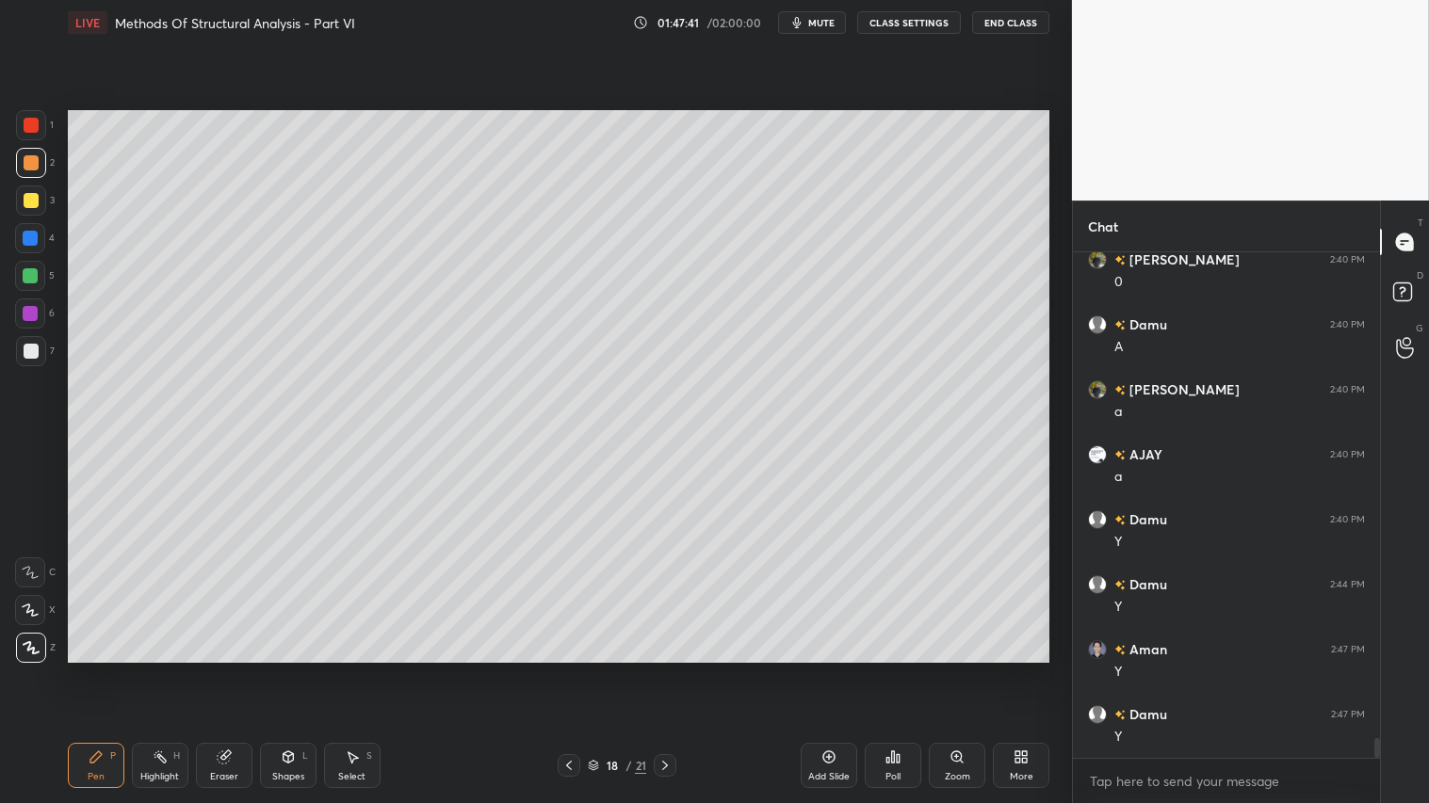
drag, startPoint x: 569, startPoint y: 763, endPoint x: 661, endPoint y: 756, distance: 92.5
click at [579, 670] on div at bounding box center [569, 765] width 23 height 23
click at [666, 670] on icon at bounding box center [664, 765] width 15 height 15
click at [667, 670] on icon at bounding box center [664, 765] width 15 height 15
drag, startPoint x: 661, startPoint y: 769, endPoint x: 671, endPoint y: 767, distance: 9.6
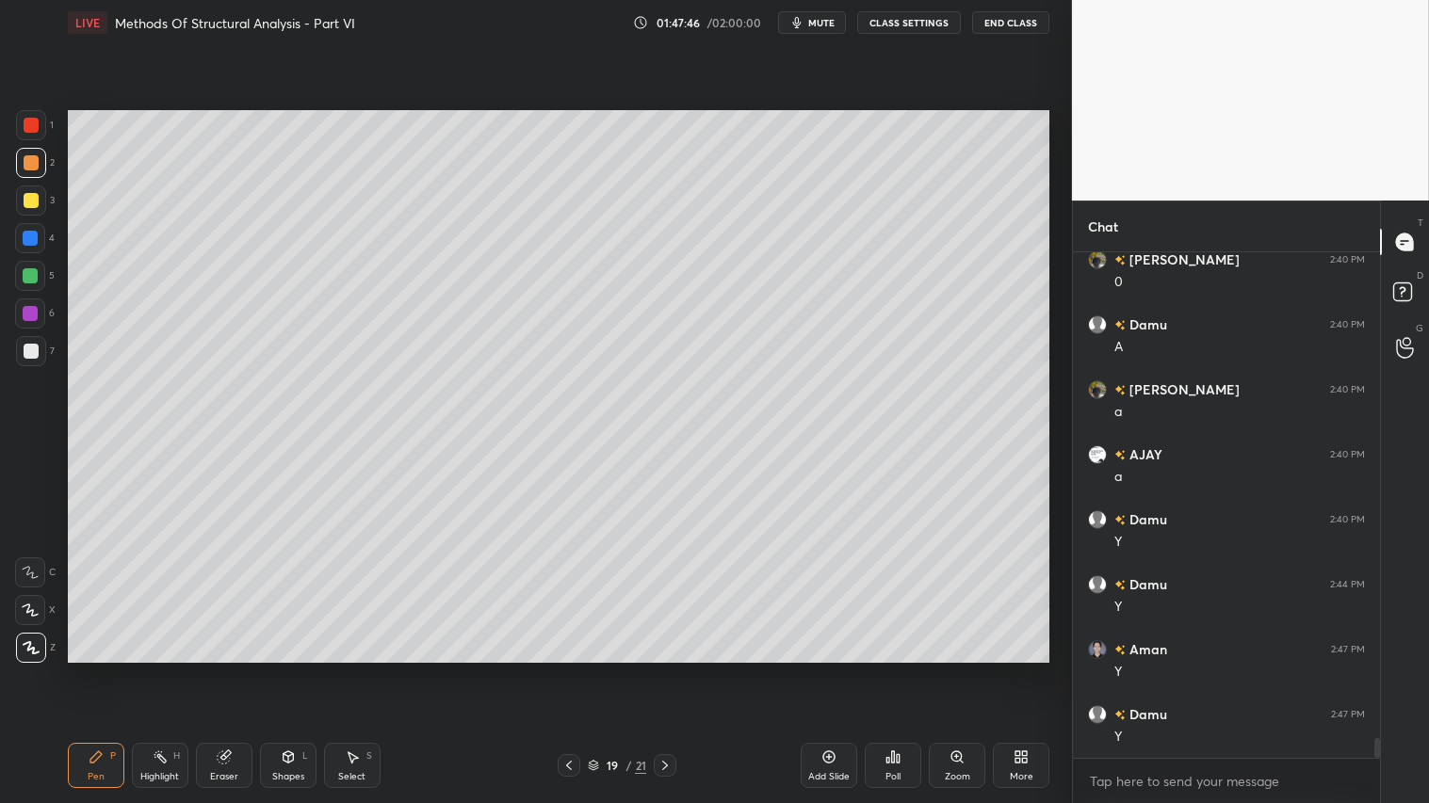
click at [662, 670] on icon at bounding box center [664, 765] width 15 height 15
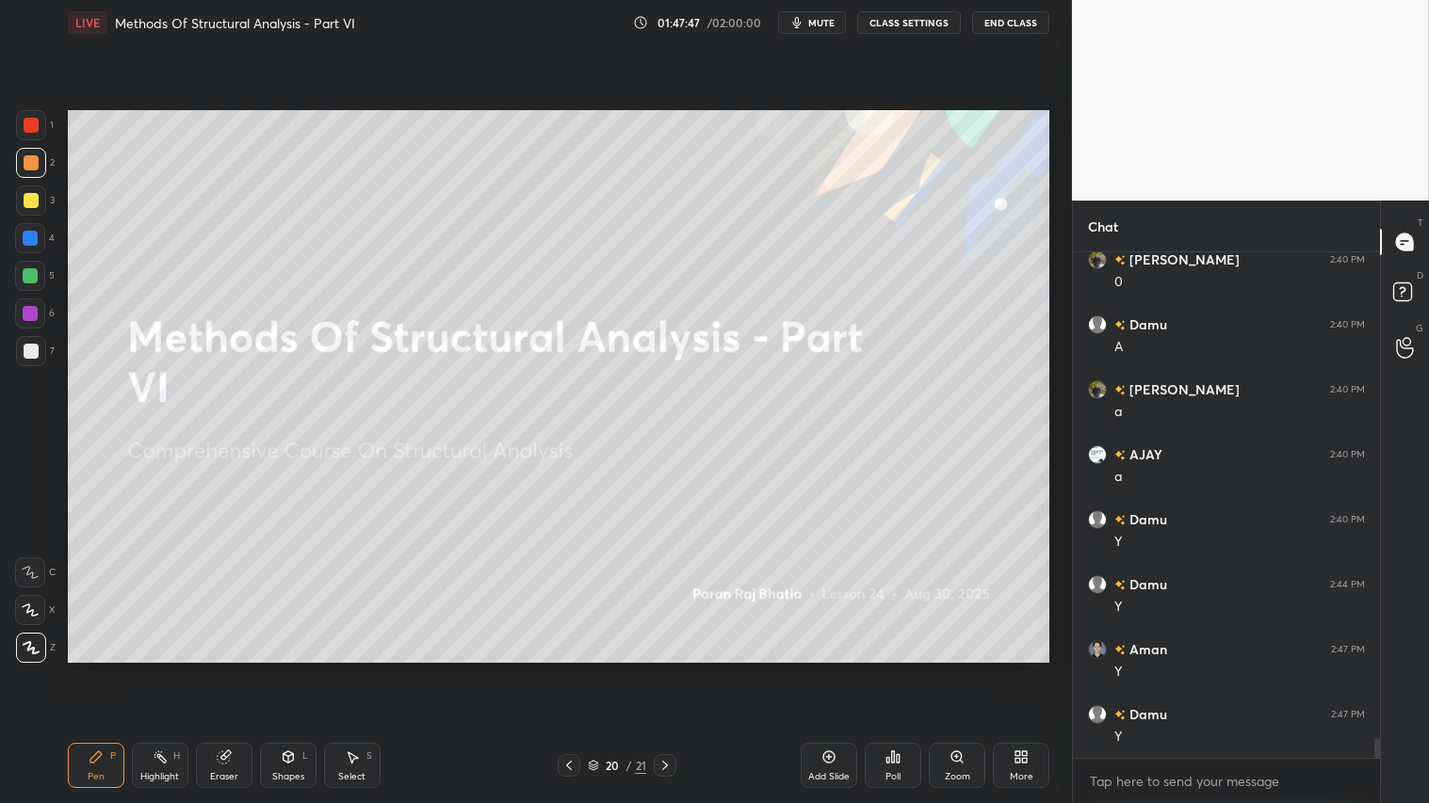
click at [560, 670] on div at bounding box center [569, 765] width 23 height 23
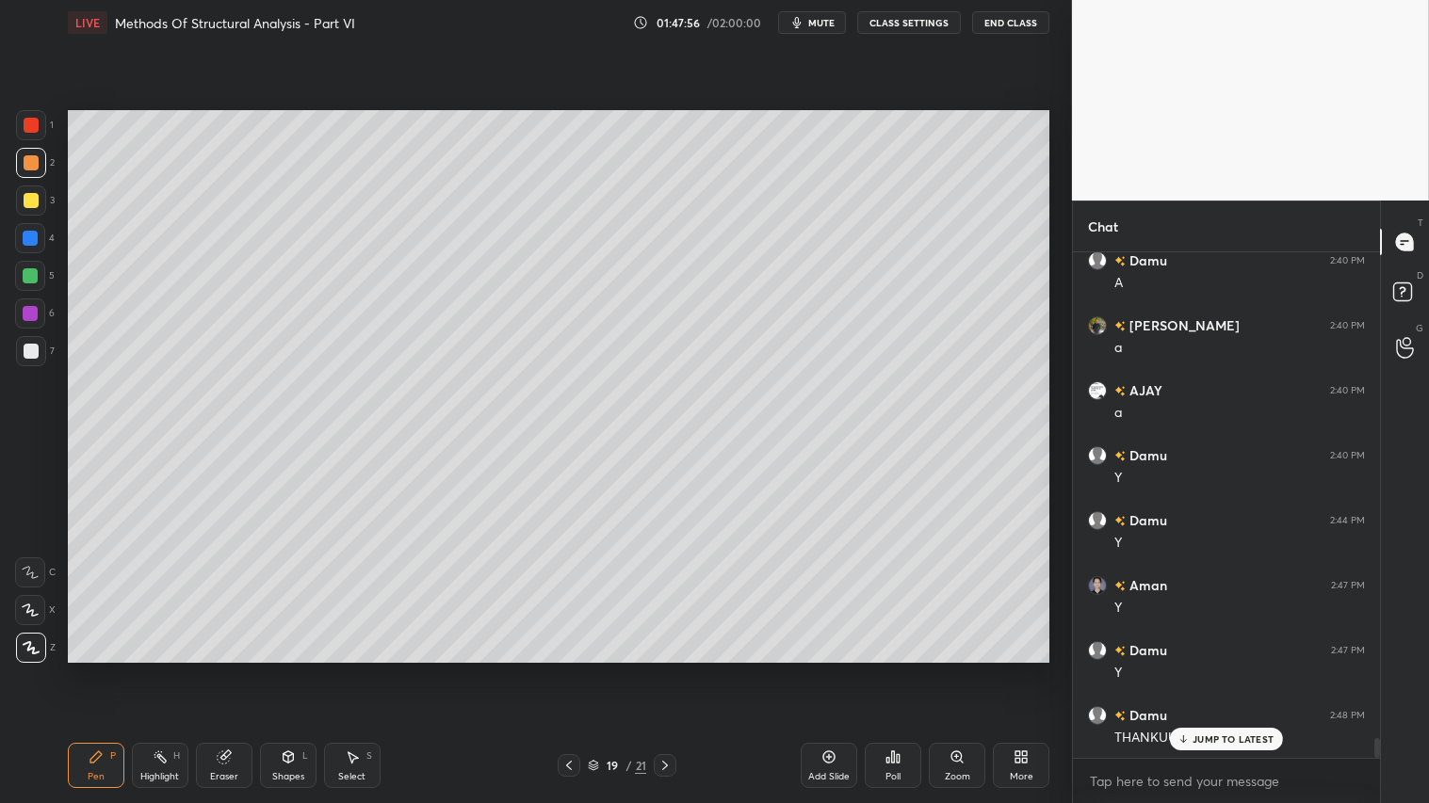
scroll to position [6, 5]
click at [822, 24] on span "mute" at bounding box center [821, 22] width 26 height 13
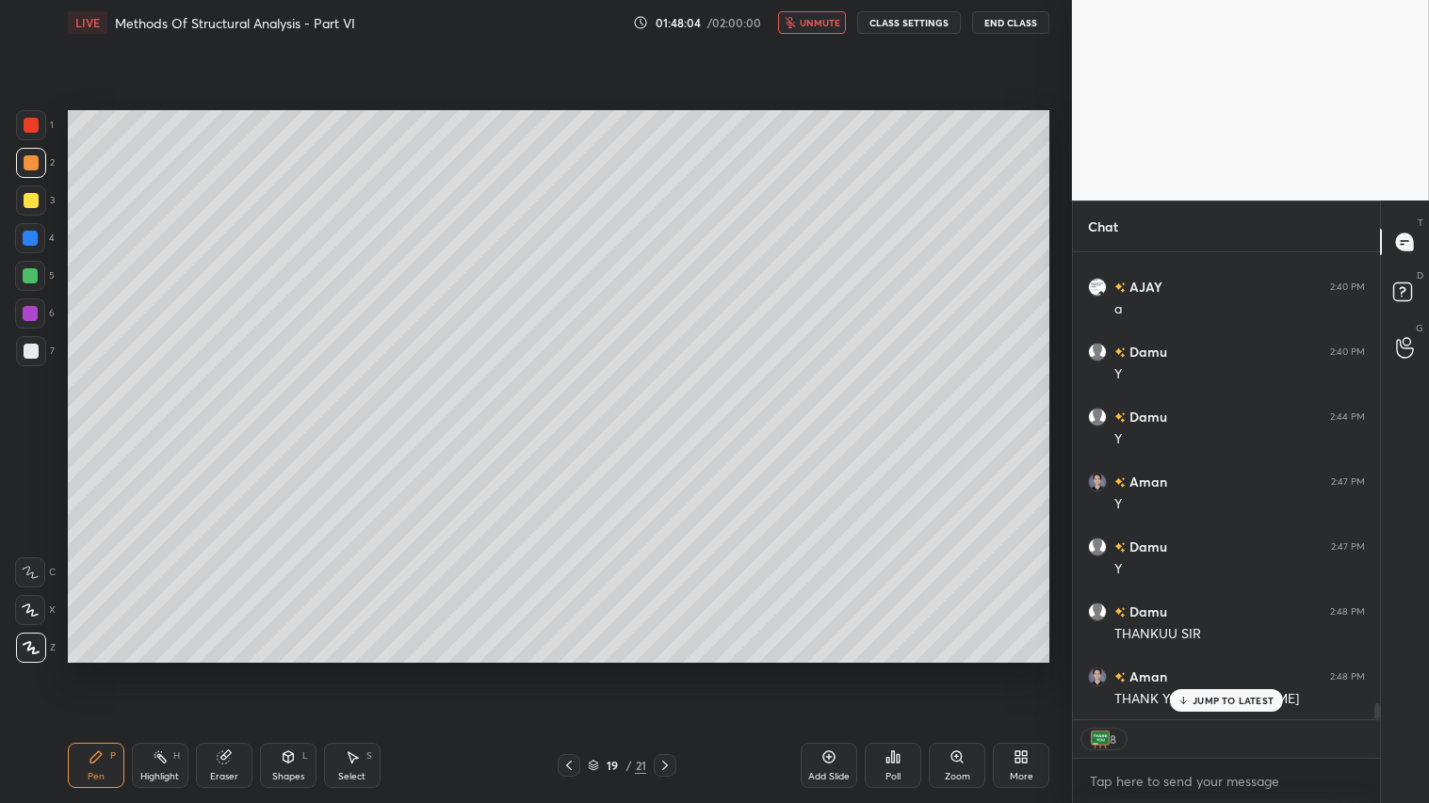
click at [921, 30] on button "CLASS SETTINGS" at bounding box center [909, 22] width 104 height 23
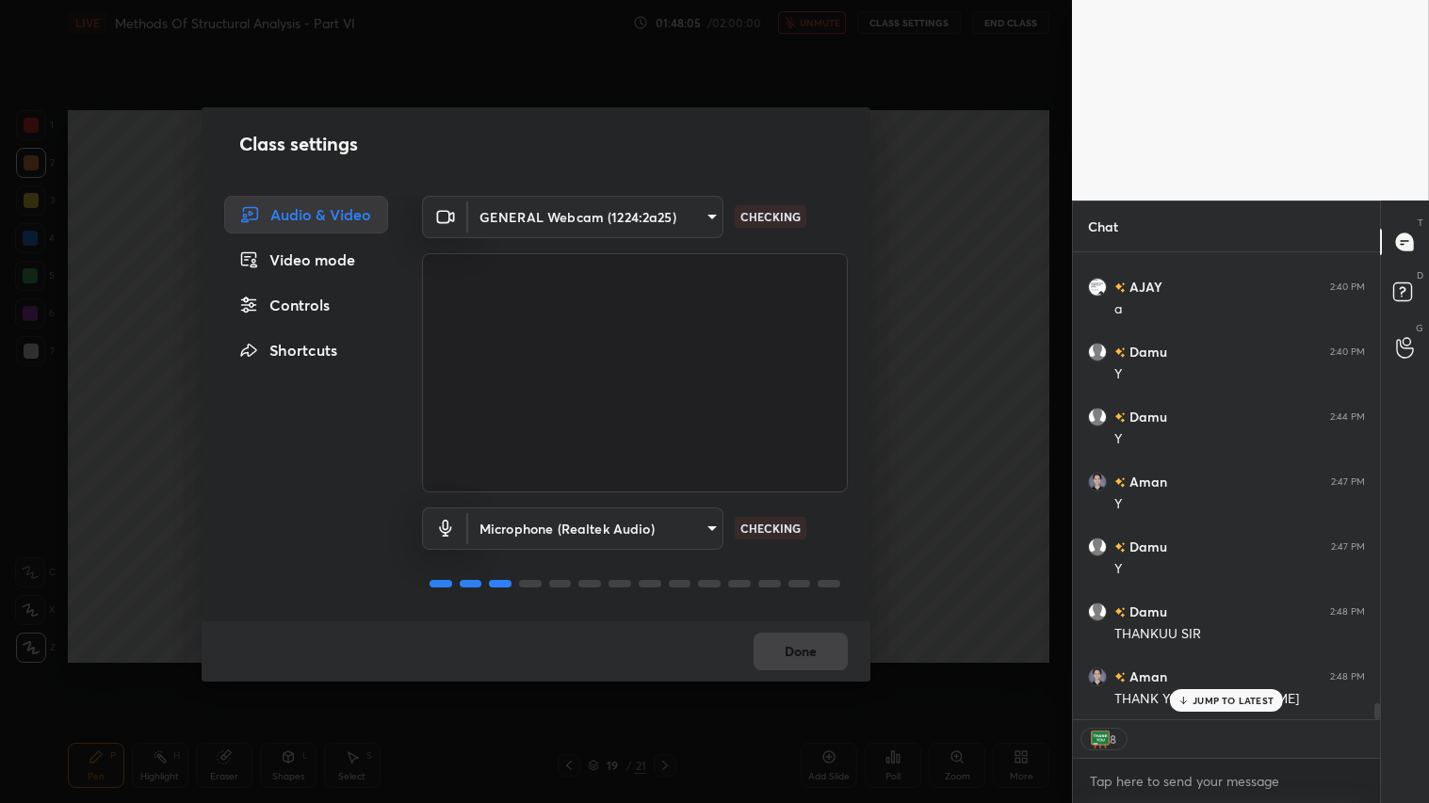
click at [704, 218] on body "1 2 3 4 5 6 7 C X Z C X Z E E Erase all H H LIVE Methods Of Structural Analysis…" at bounding box center [714, 401] width 1429 height 803
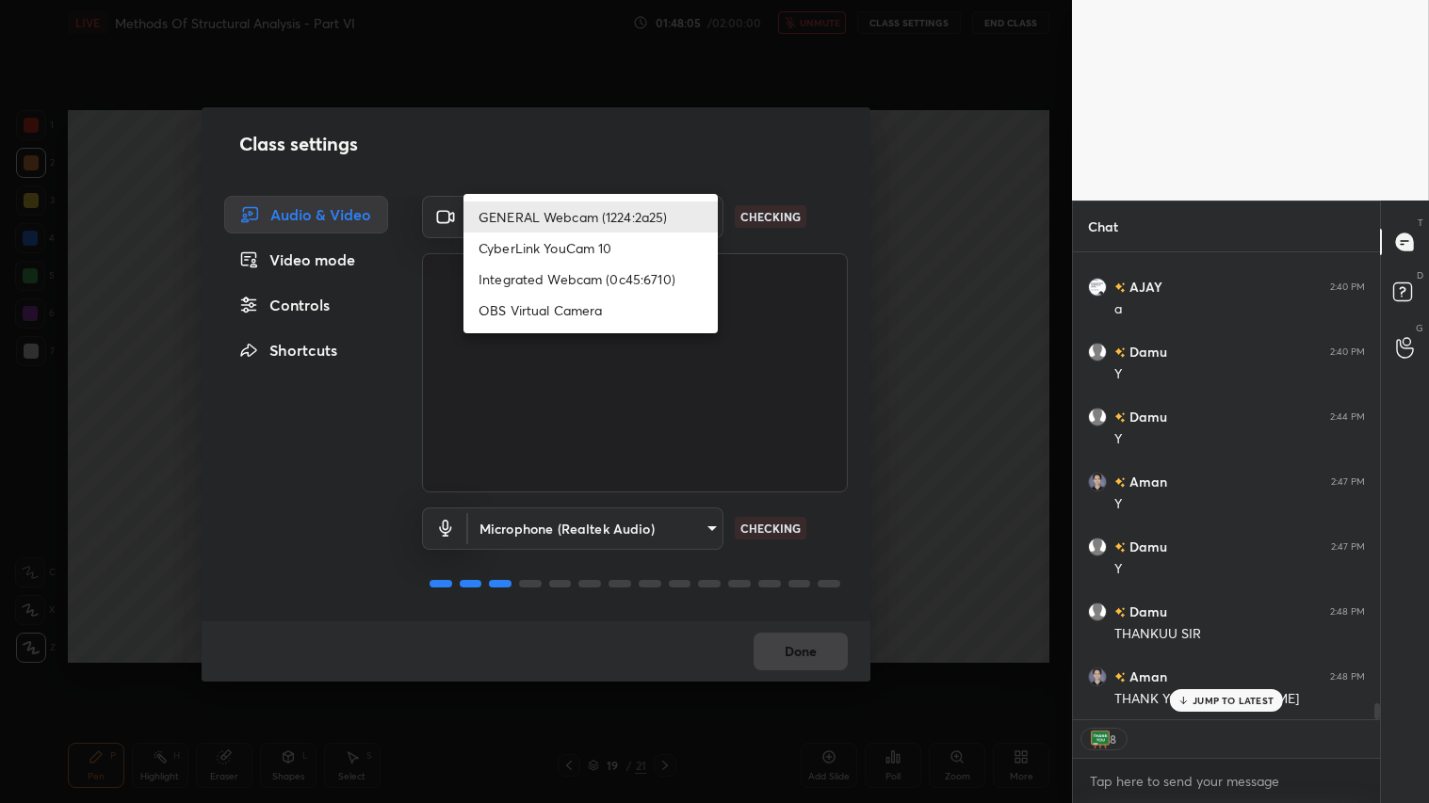
type textarea "x"
click at [623, 286] on li "Integrated Webcam (0c45:6710)" at bounding box center [590, 279] width 254 height 31
type input "c5c2f7231e9952ba016bf395f8d23ccccda43c405848800533c4c3fa58e8e242"
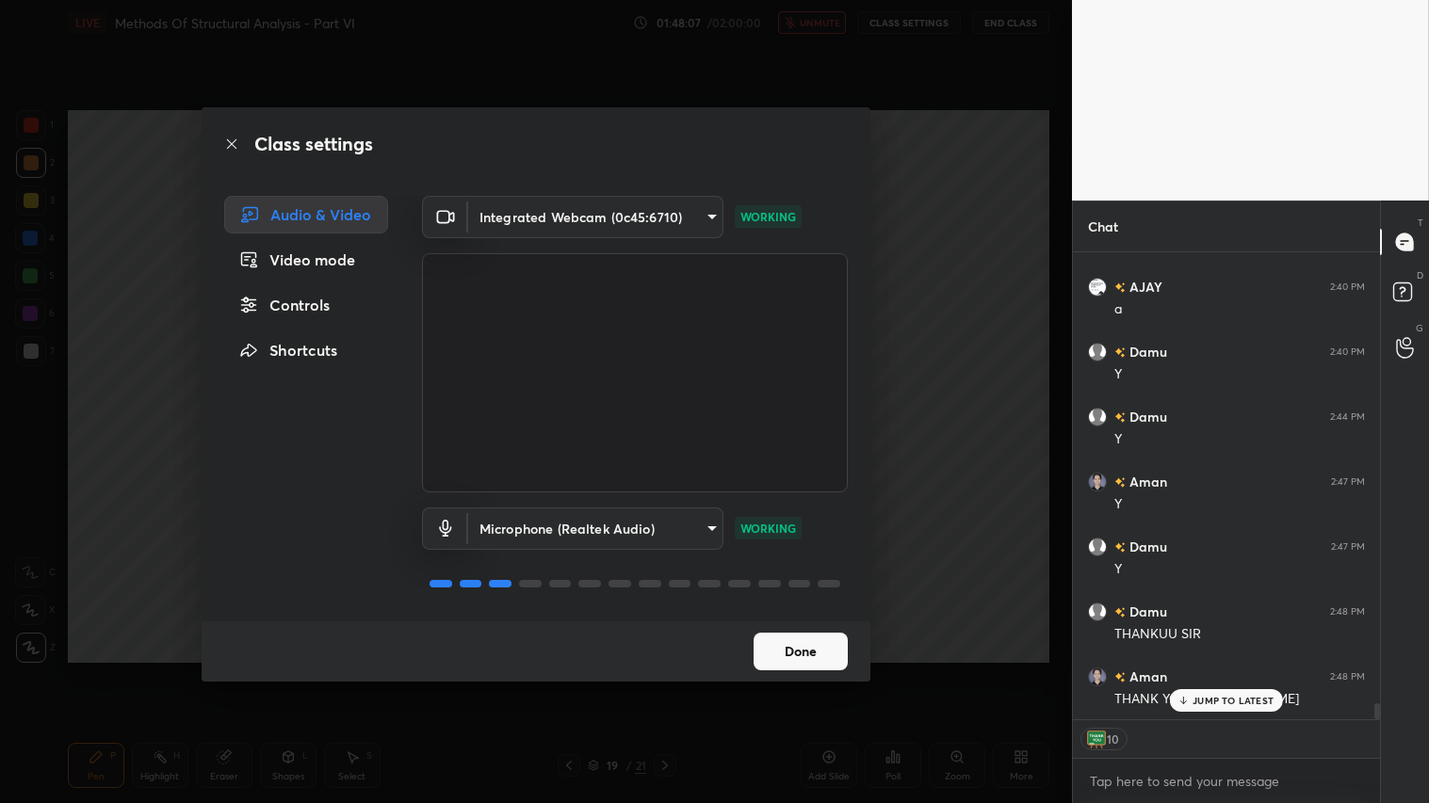
click at [822, 651] on button "Done" at bounding box center [800, 652] width 94 height 38
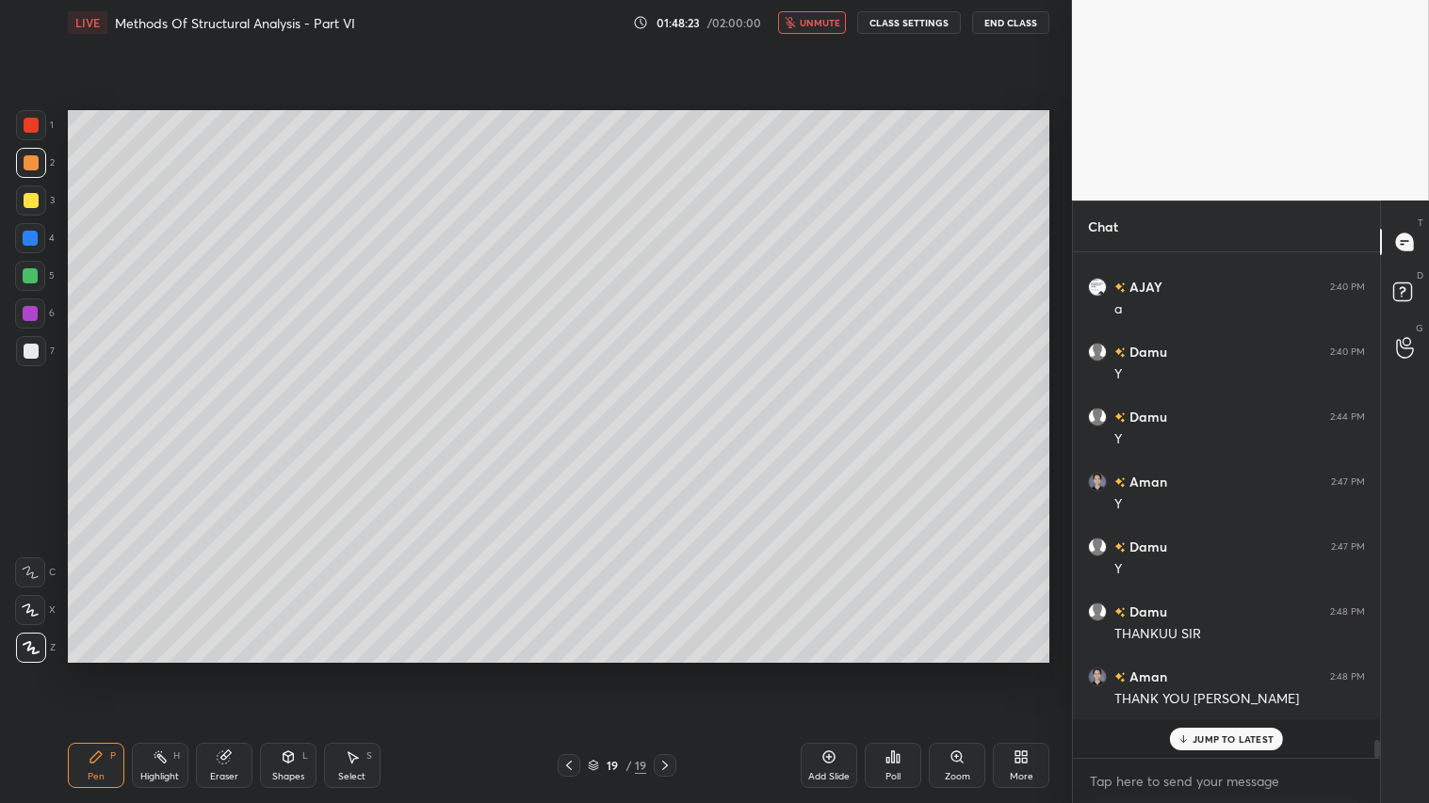
scroll to position [12796, 0]
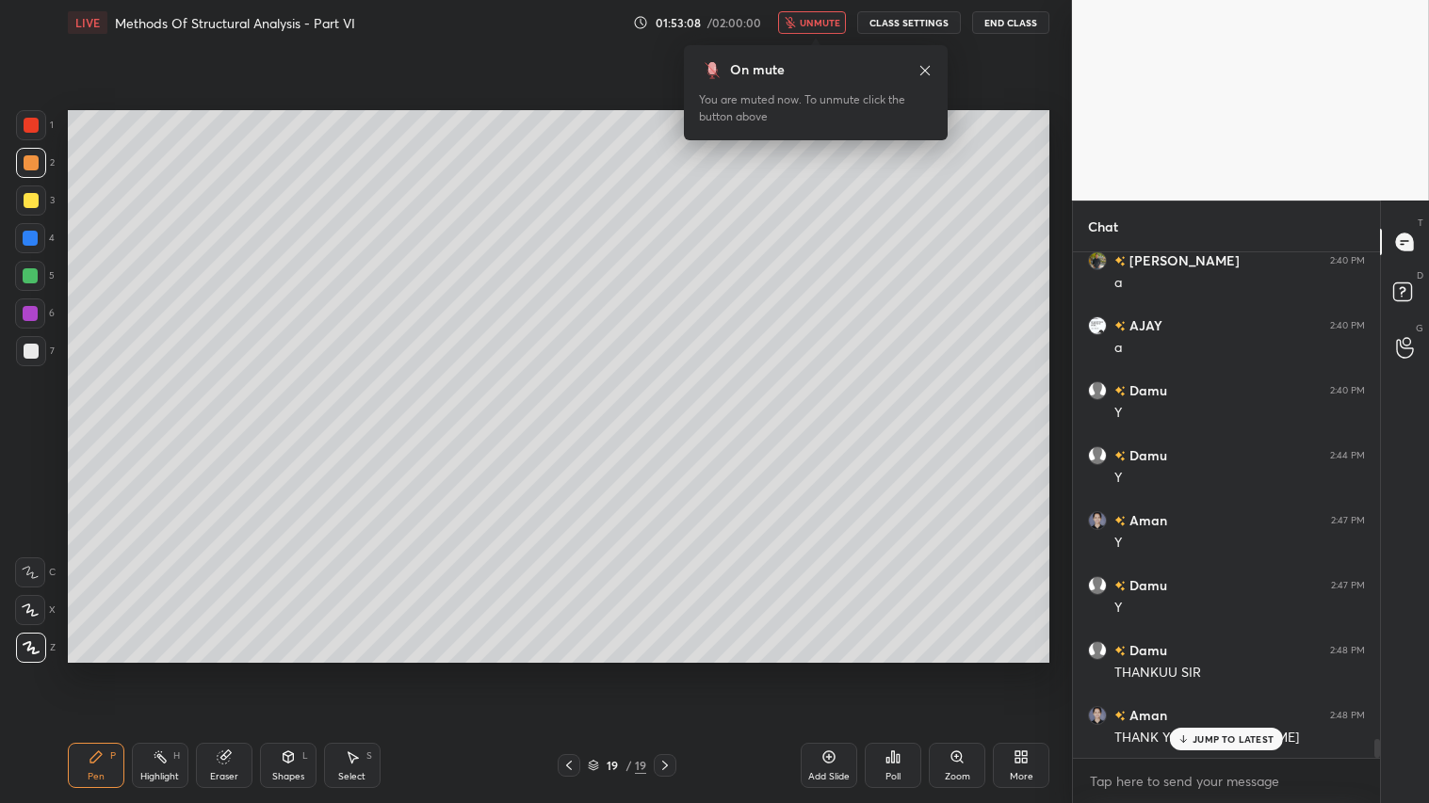
click at [1019, 14] on button "End Class" at bounding box center [1010, 22] width 77 height 23
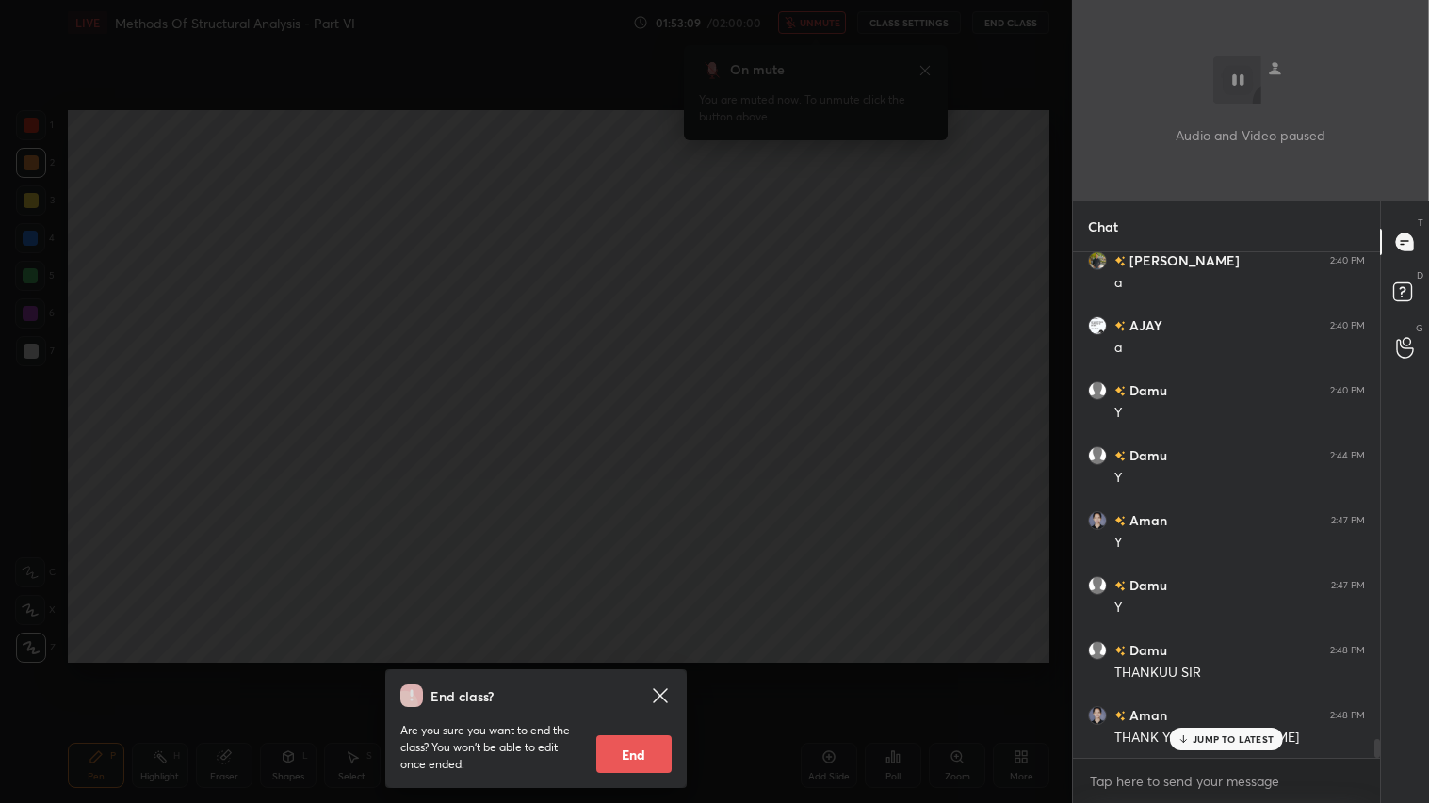
click at [634, 670] on button "End" at bounding box center [633, 755] width 75 height 38
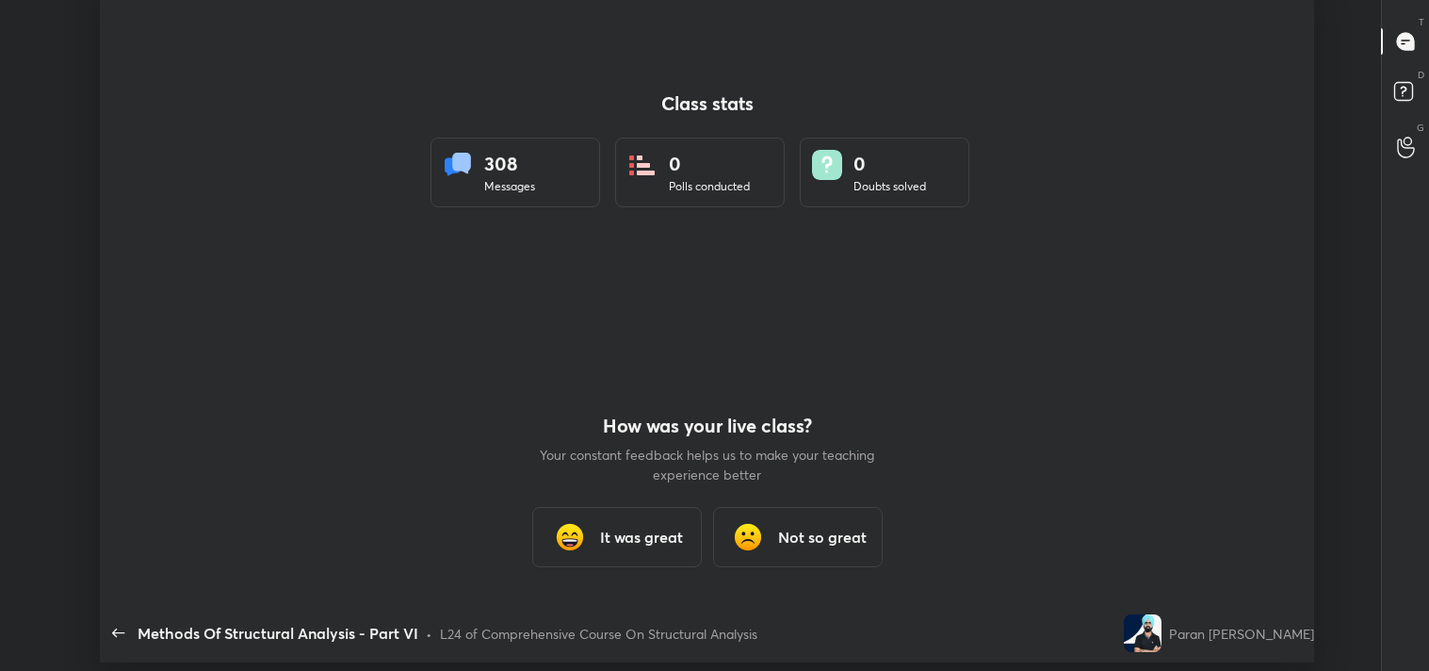
scroll to position [93630, 92765]
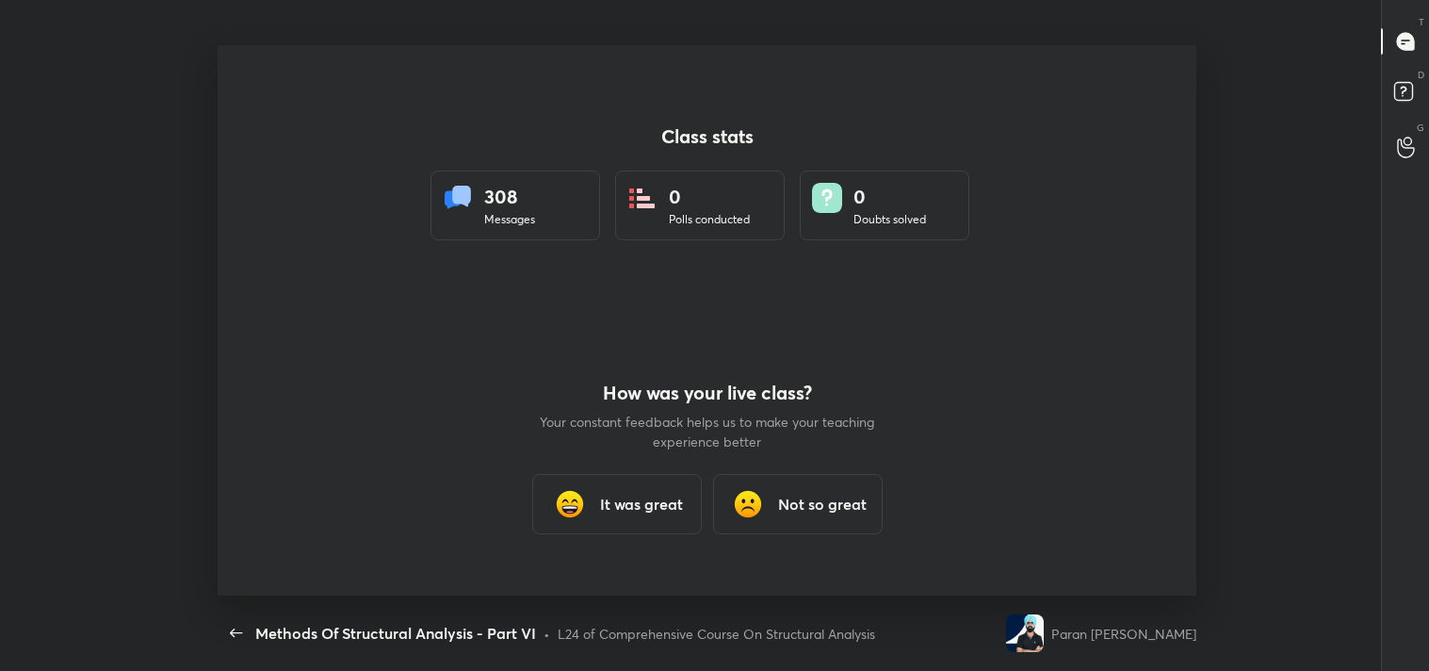
type textarea "x"
